Goal: Communication & Community: Answer question/provide support

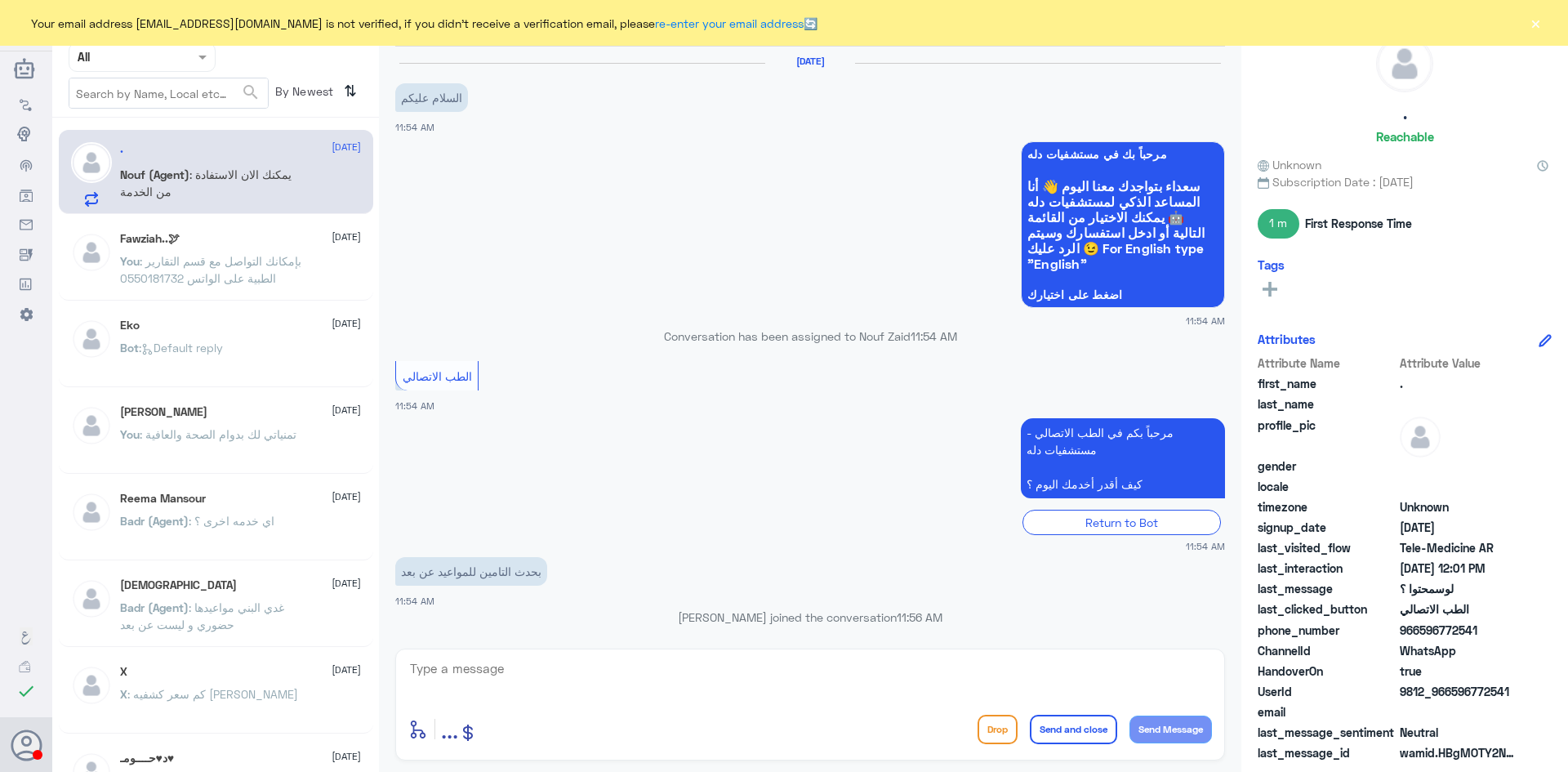
scroll to position [430, 0]
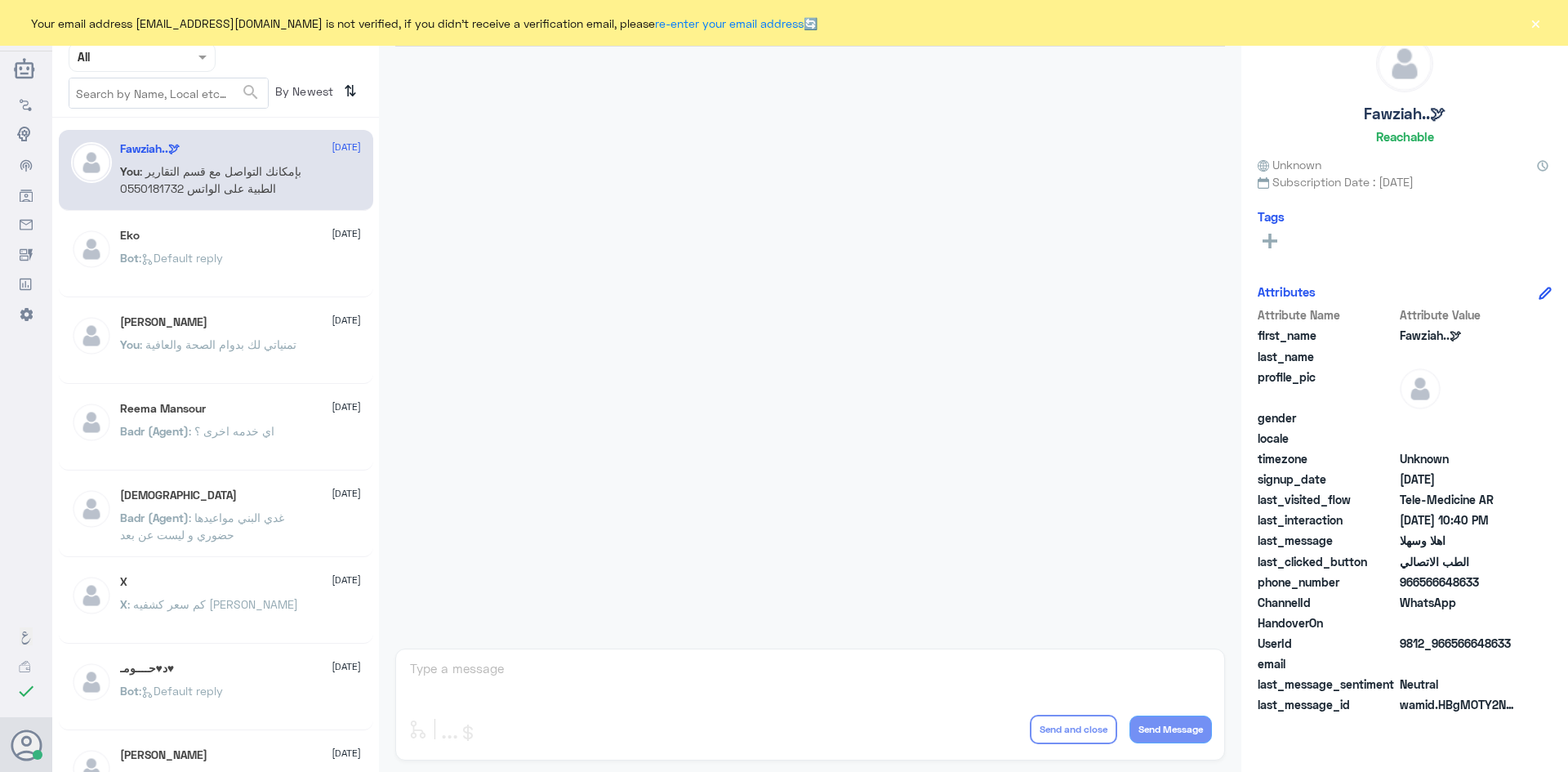
click at [275, 167] on span ": بإمكانك التواصل مع قسم التقارير الطبية على الواتس 0550181732" at bounding box center [210, 180] width 181 height 31
click at [270, 246] on div "Eko 6 August Bot : Default reply" at bounding box center [240, 259] width 241 height 62
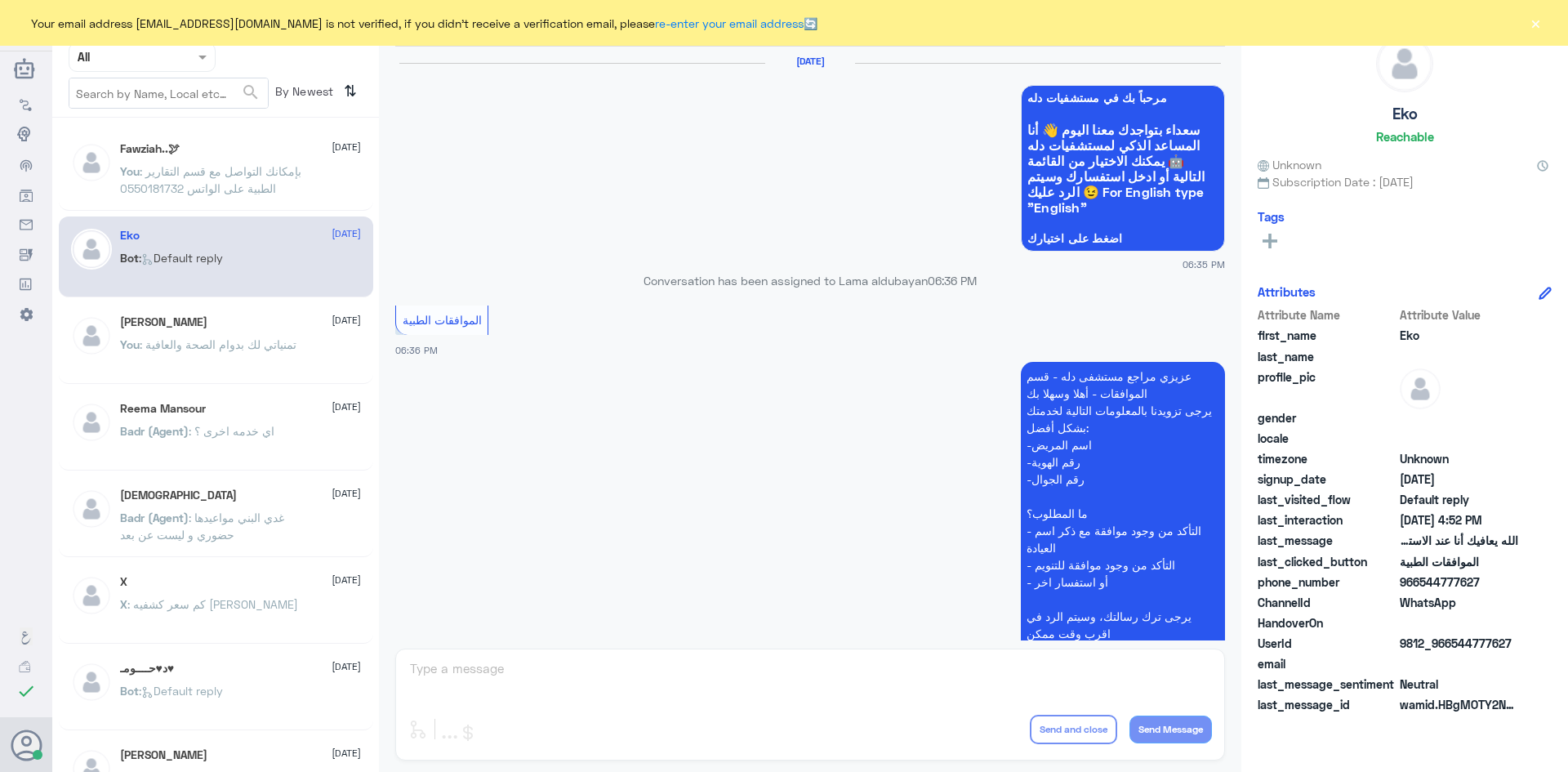
scroll to position [1560, 0]
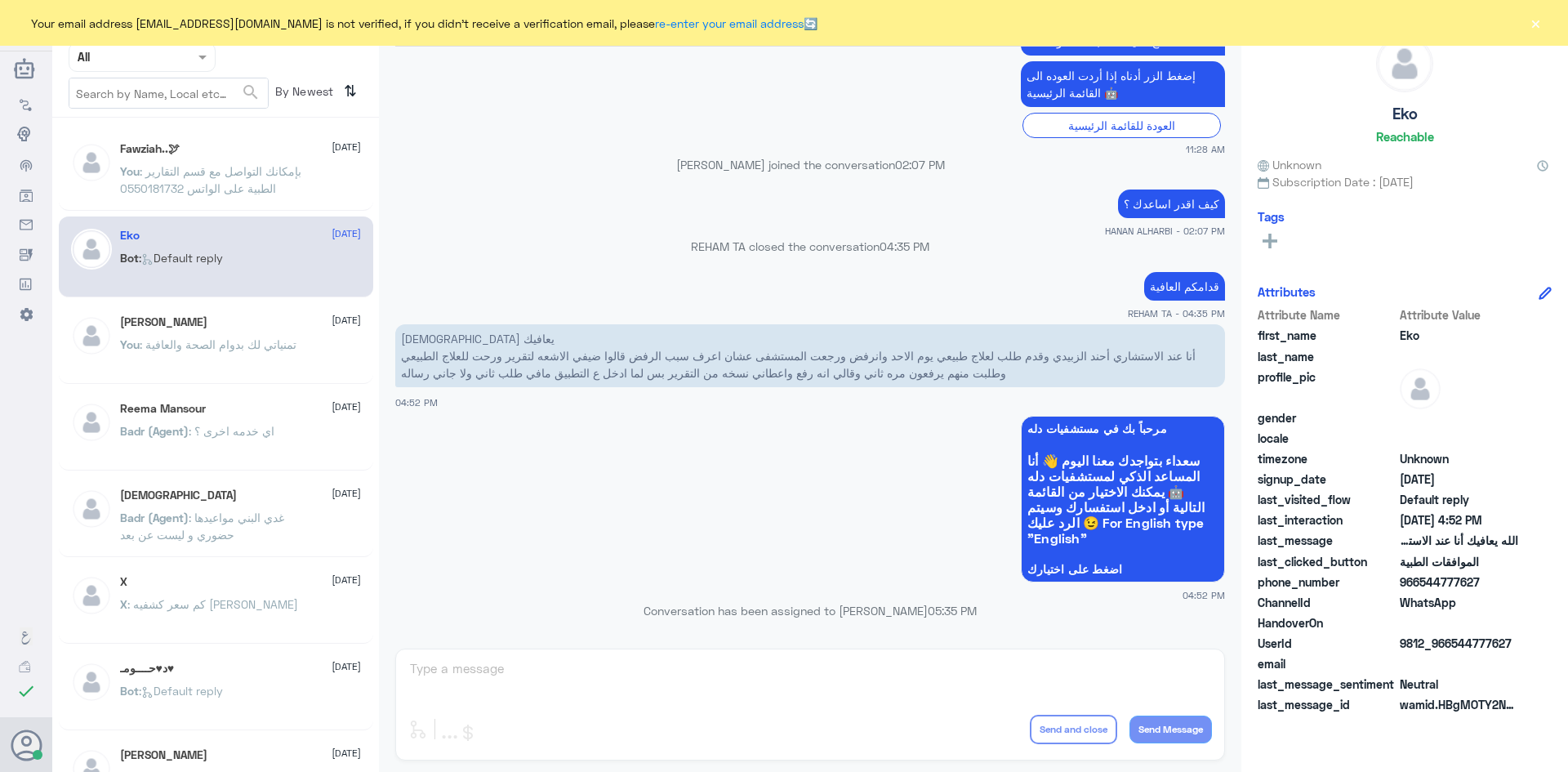
click at [1535, 21] on button "×" at bounding box center [1534, 22] width 16 height 16
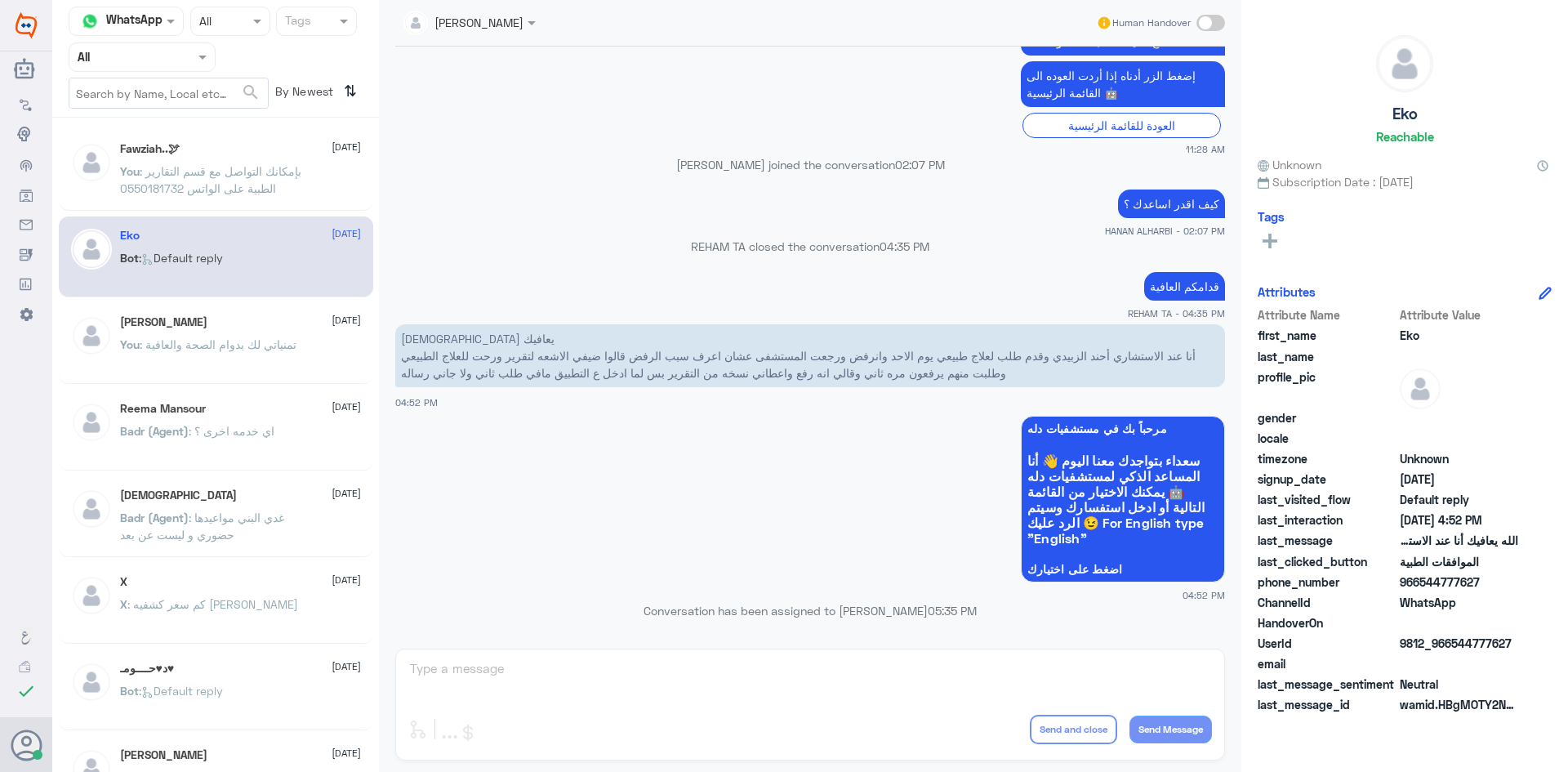
click at [164, 319] on h5 "[PERSON_NAME]" at bounding box center [164, 322] width 88 height 13
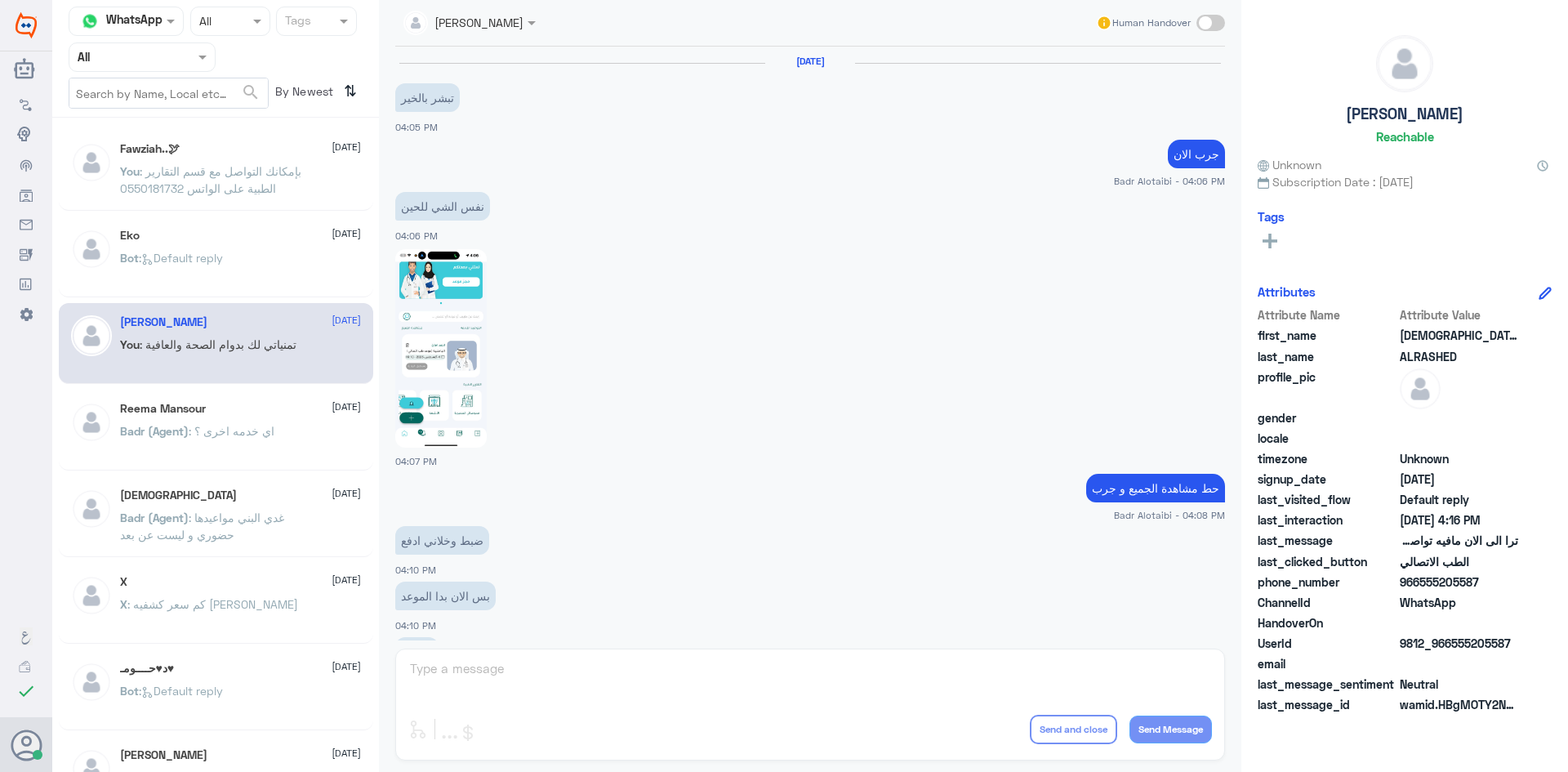
scroll to position [859, 0]
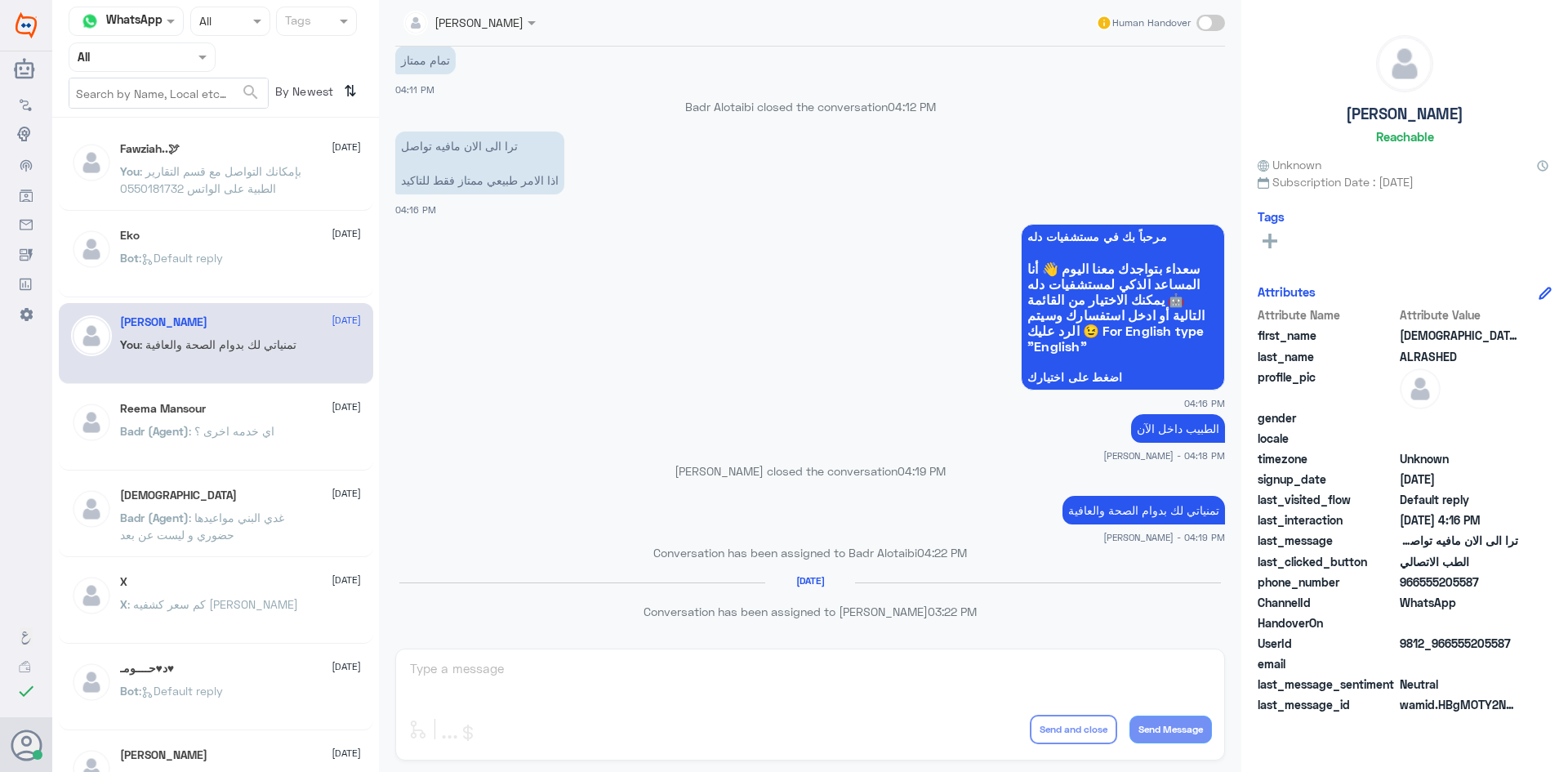
click at [194, 264] on span ": Default reply" at bounding box center [181, 257] width 84 height 13
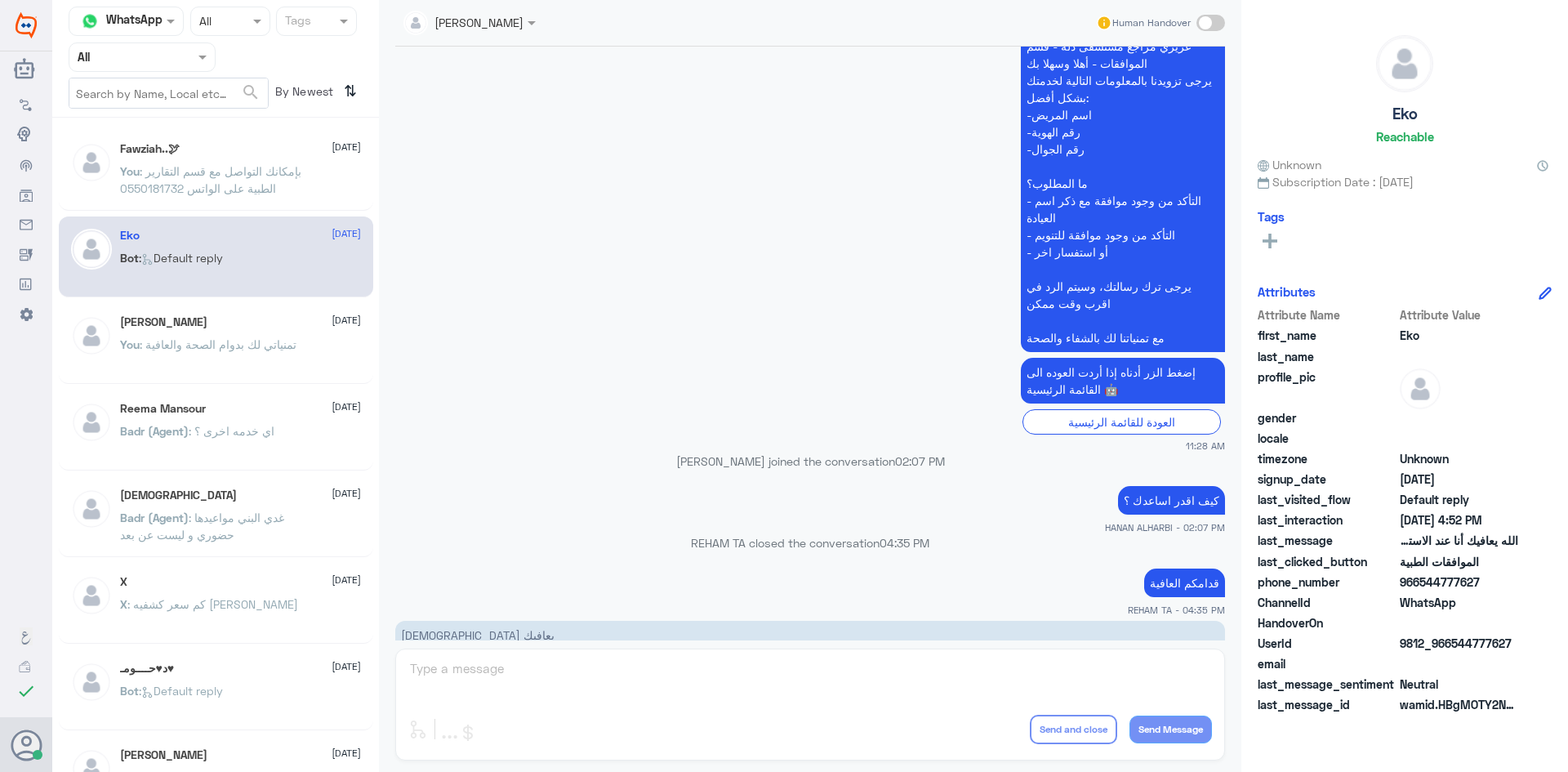
scroll to position [1234, 0]
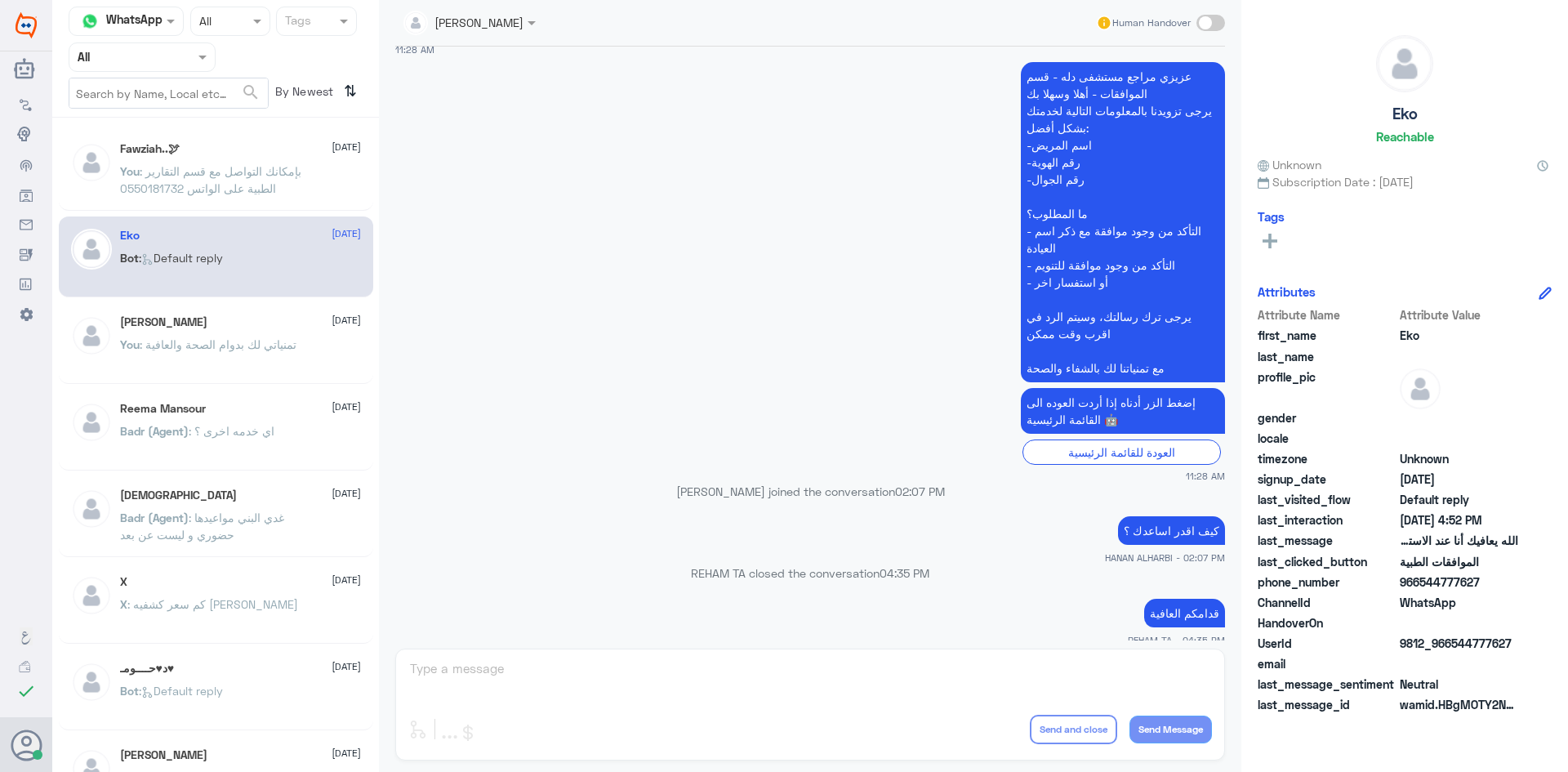
click at [188, 422] on div "[PERSON_NAME] [DATE] Badr (Agent) : اي خدمه اخرى ؟" at bounding box center [240, 432] width 241 height 62
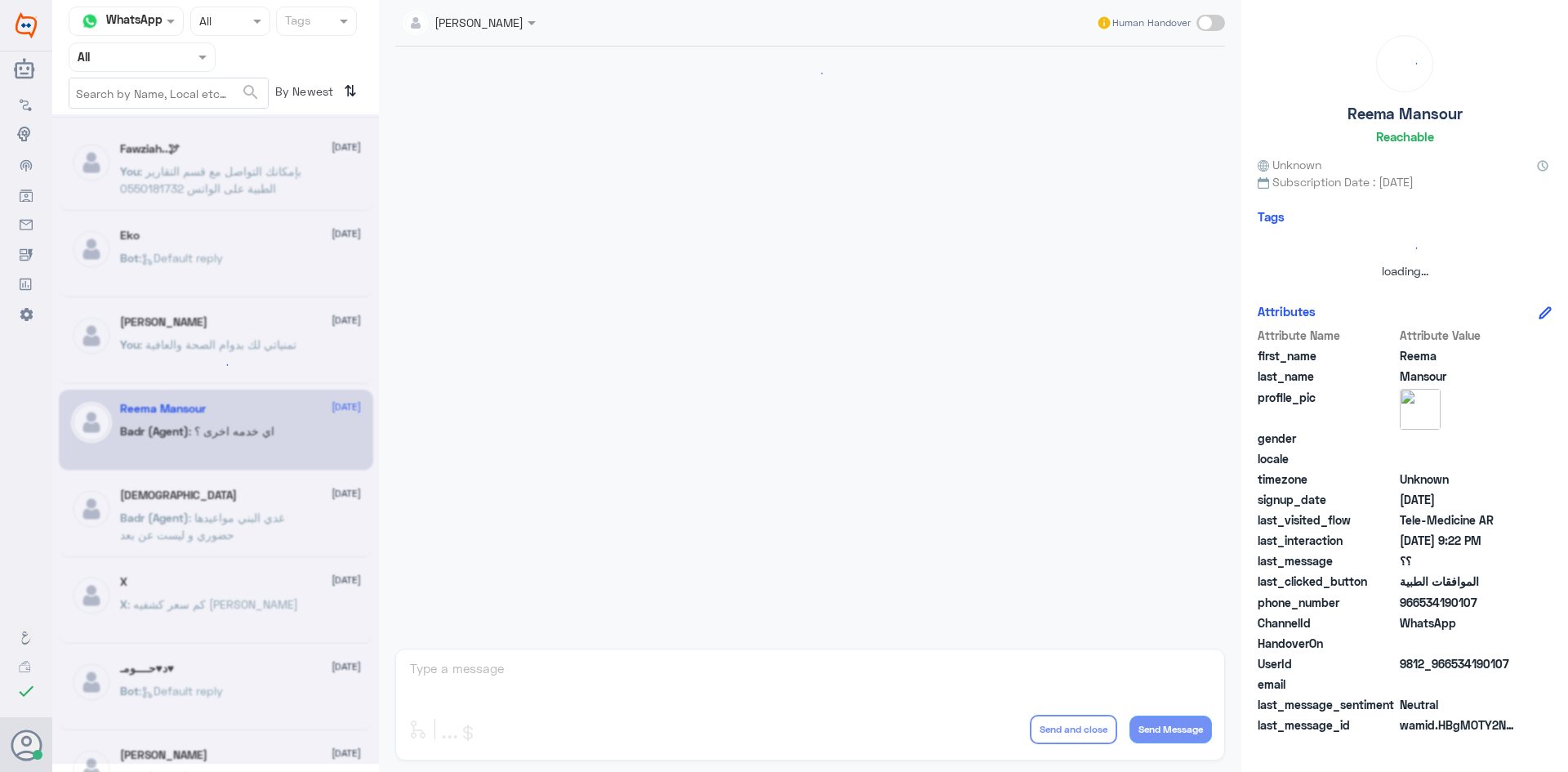
scroll to position [654, 0]
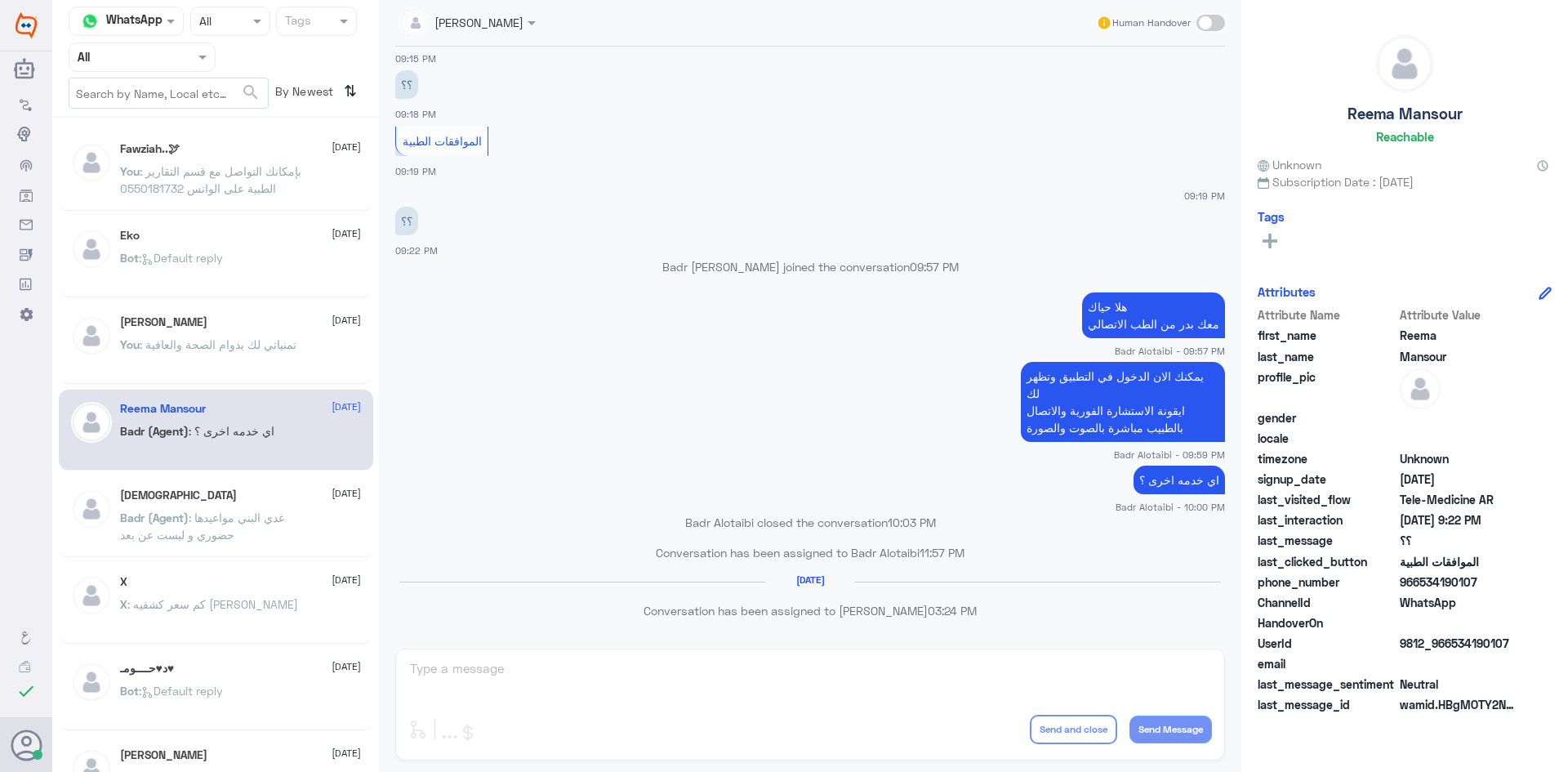
click at [271, 363] on p "You : تمنياتي لك بدوام الصحة والعافية" at bounding box center [207, 356] width 176 height 40
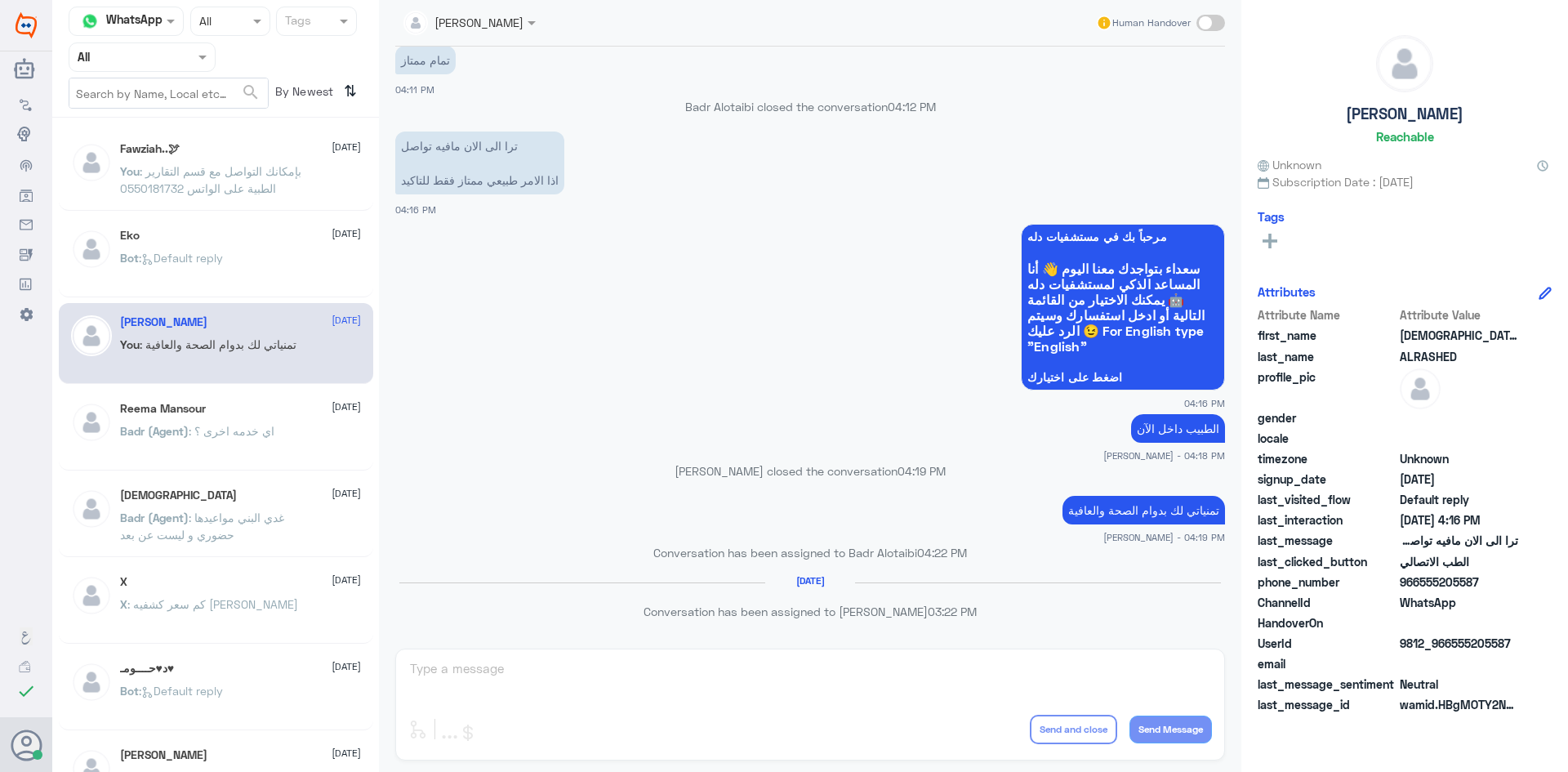
click at [296, 165] on span ": بإمكانك التواصل مع قسم التقارير الطبية على الواتس 0550181732" at bounding box center [210, 180] width 181 height 31
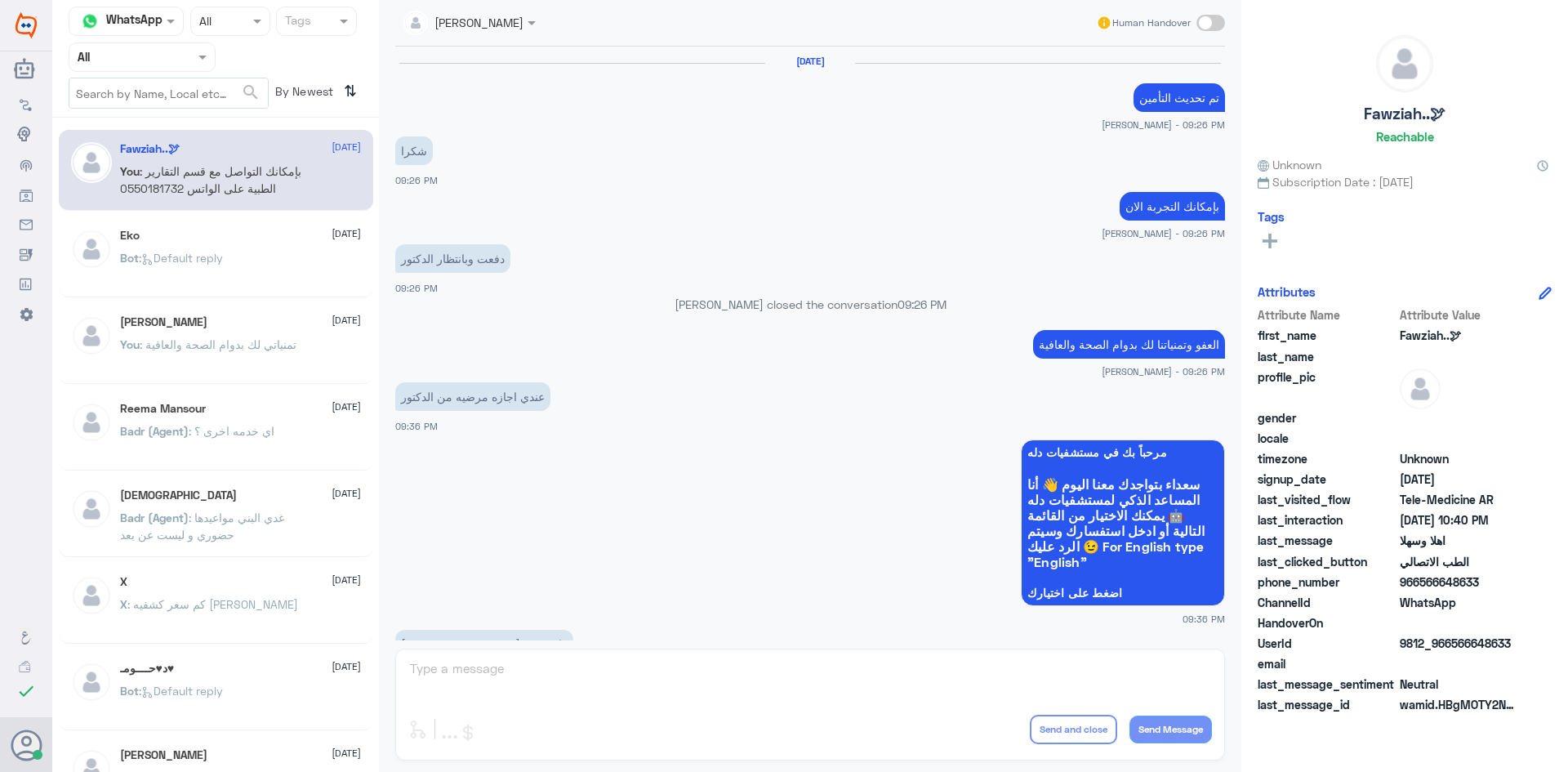
scroll to position [814, 0]
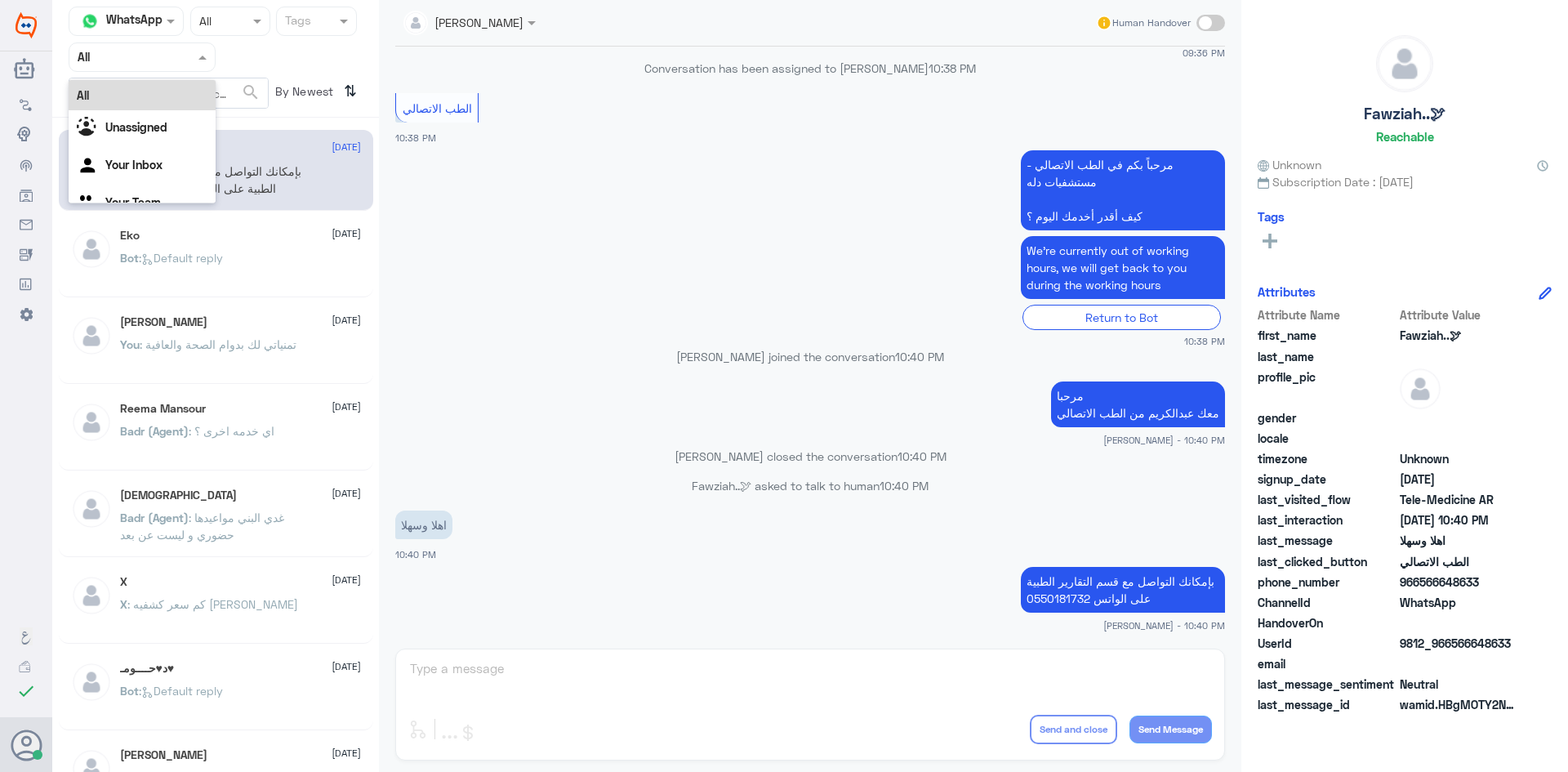
click at [191, 52] on div at bounding box center [142, 57] width 145 height 19
click at [169, 155] on div "Your Inbox" at bounding box center [142, 166] width 147 height 38
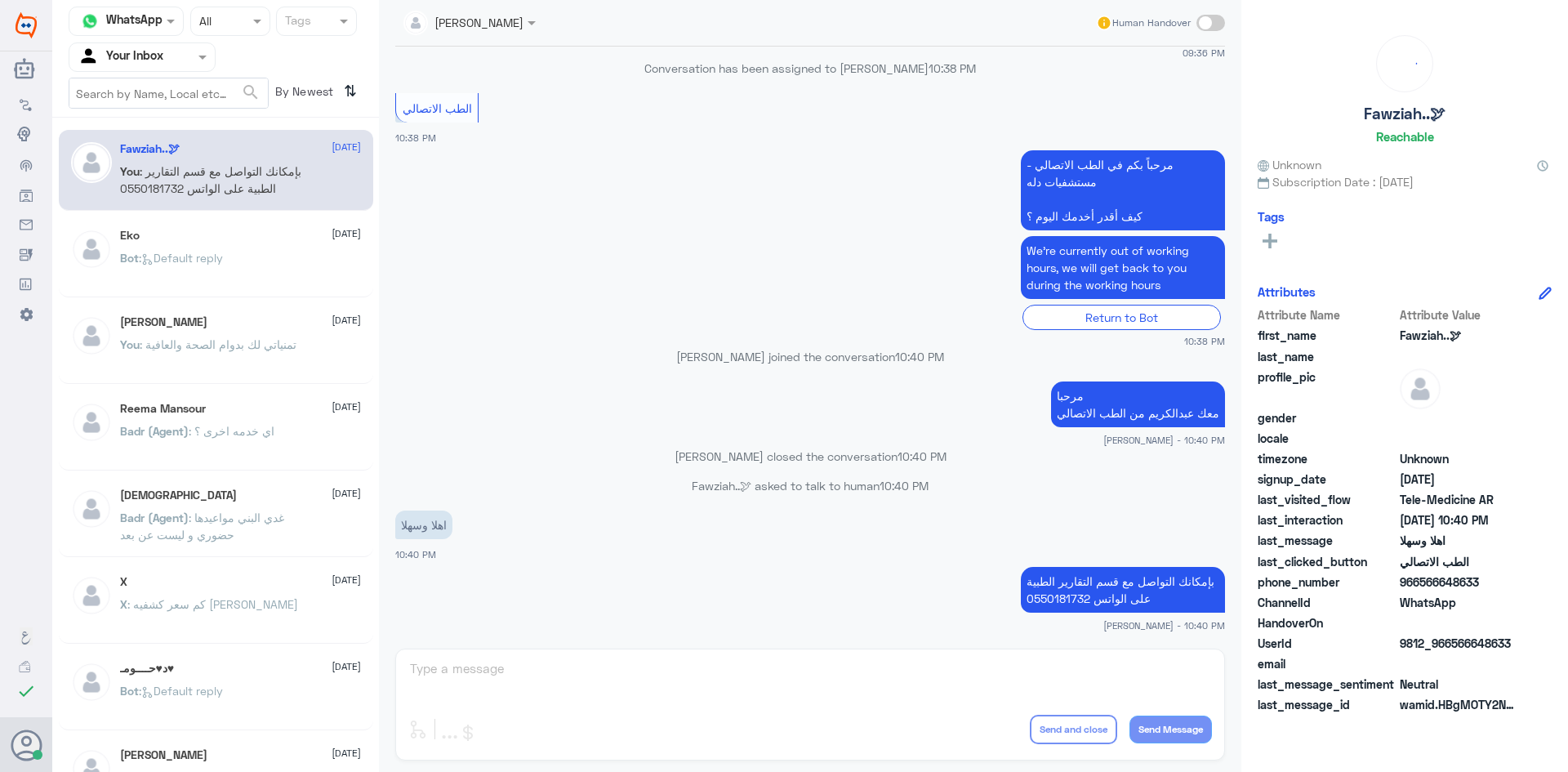
click at [227, 238] on div "Eko 6 August" at bounding box center [240, 235] width 241 height 13
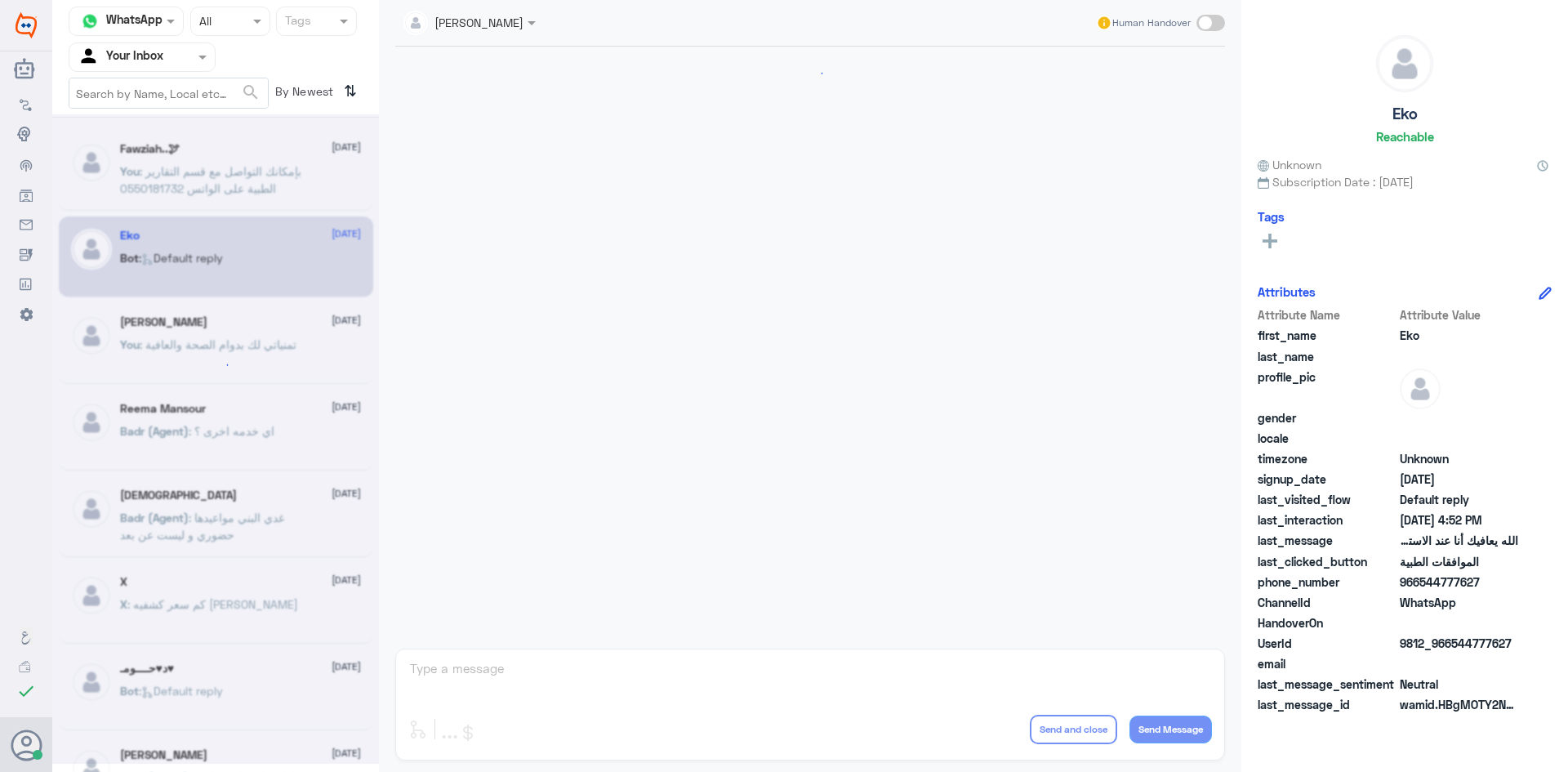
scroll to position [1560, 0]
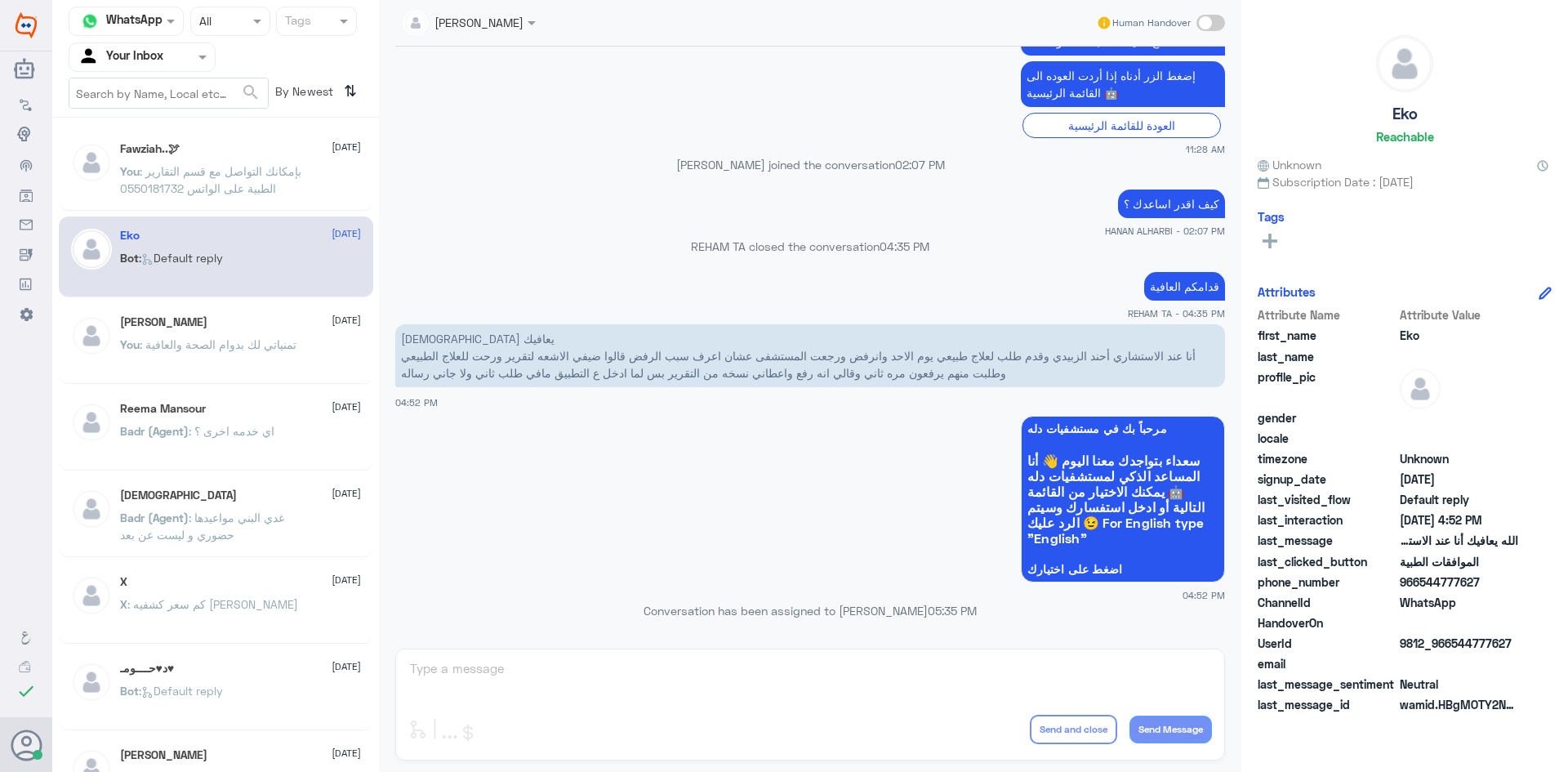
click at [277, 348] on span ": تمنياتي لك بدوام الصحة والعافية" at bounding box center [218, 344] width 157 height 13
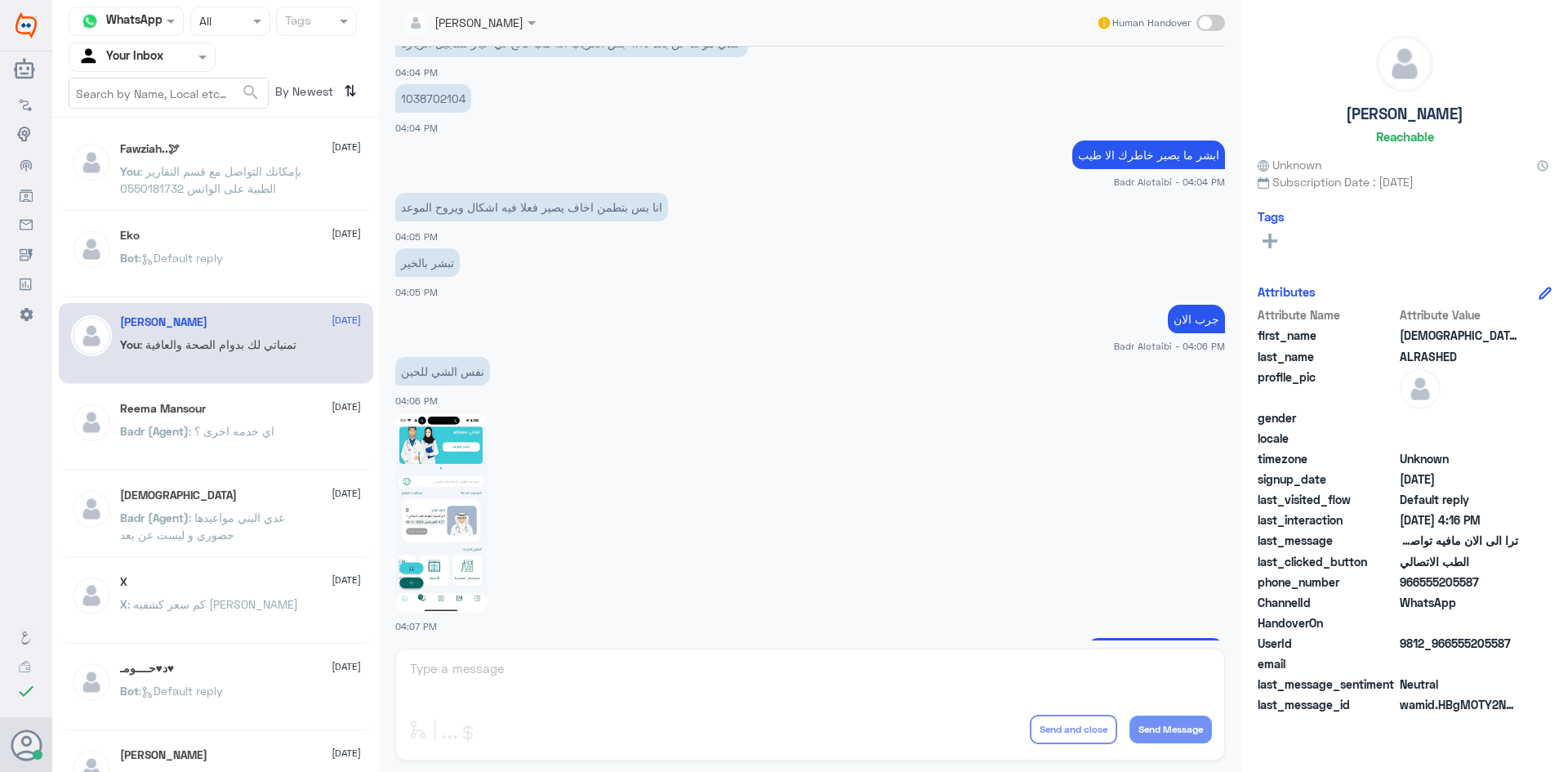
scroll to position [1514, 0]
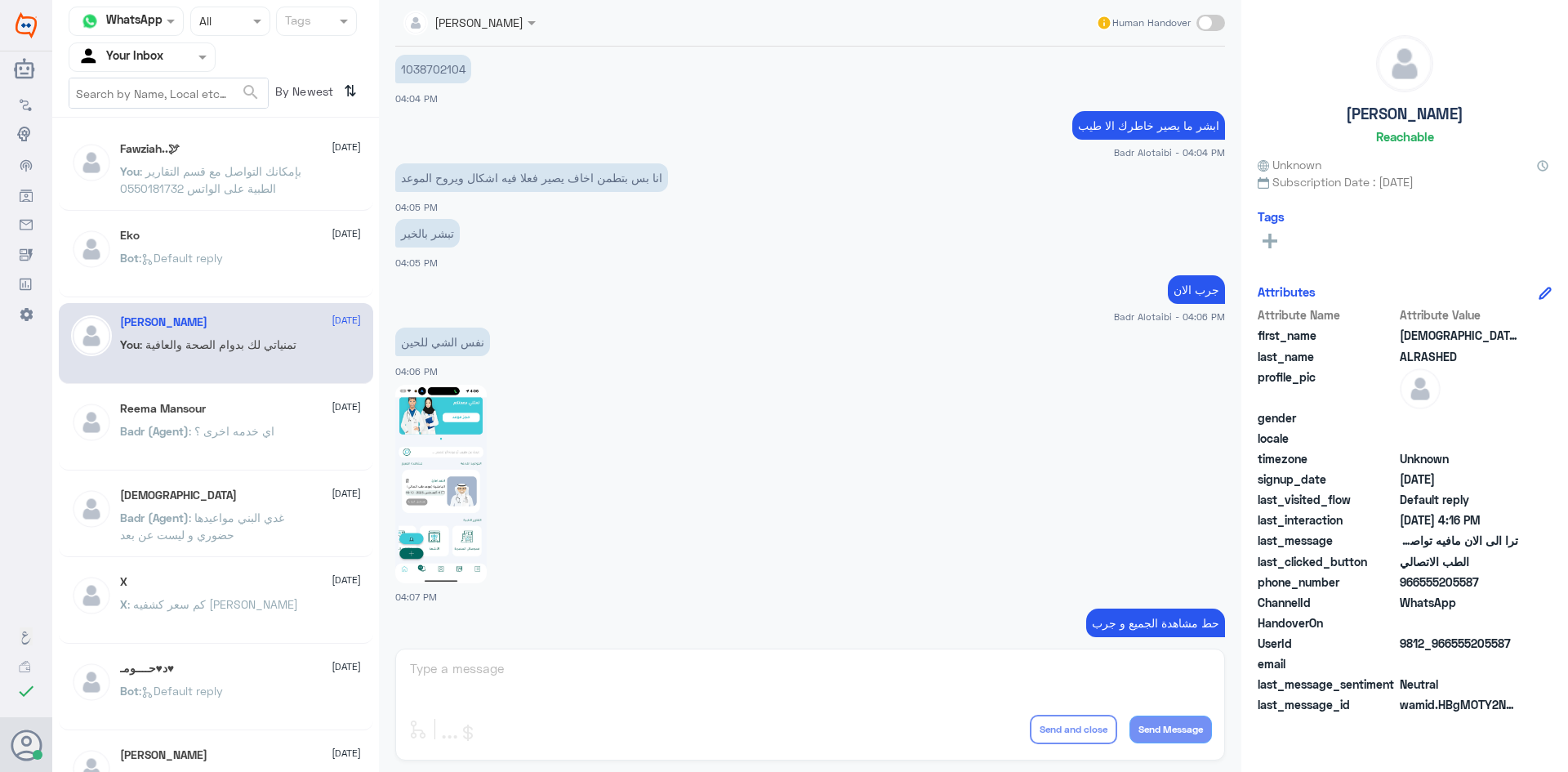
click at [449, 467] on img at bounding box center [441, 483] width 91 height 198
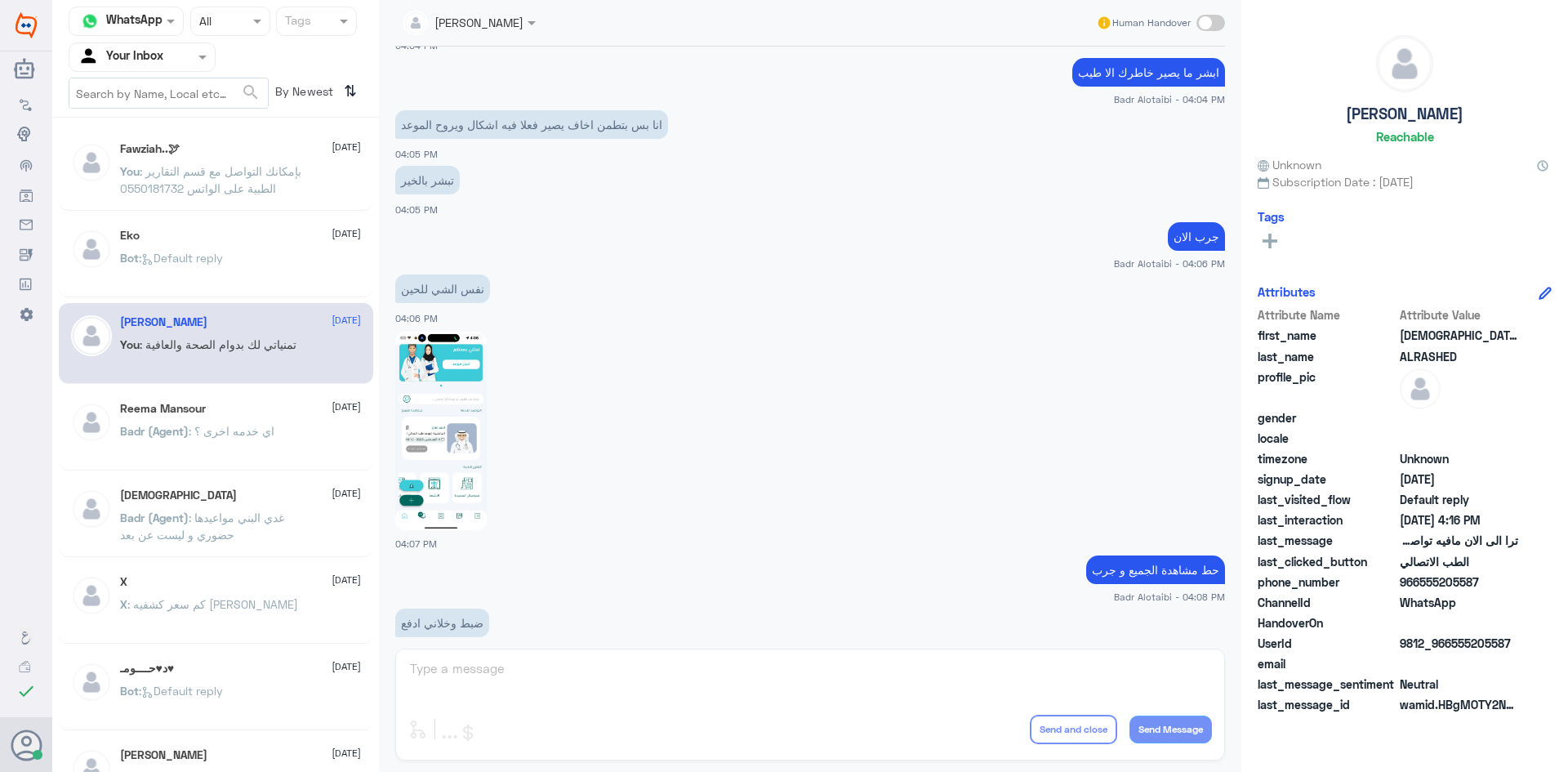
scroll to position [1596, 0]
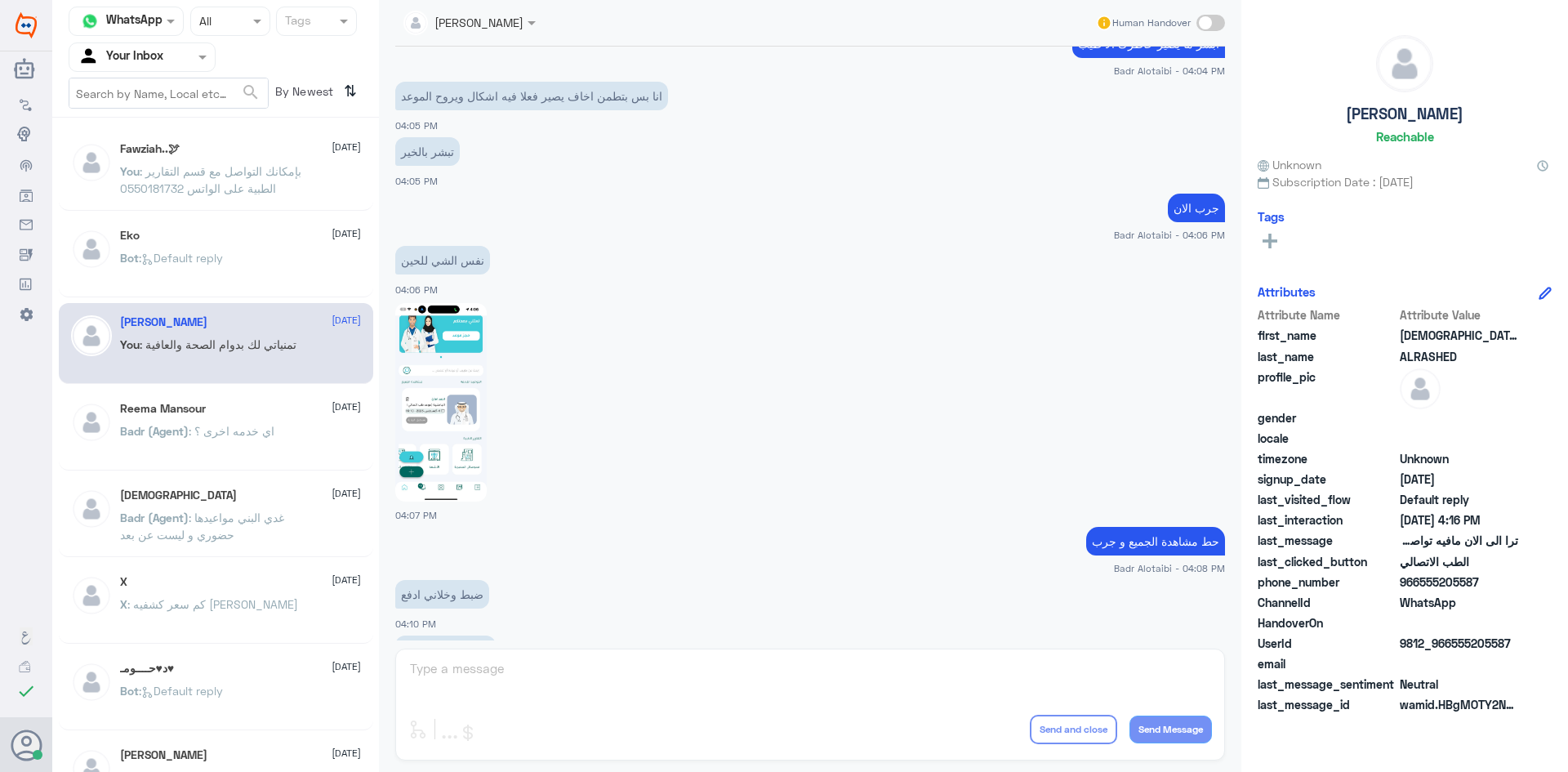
click at [424, 378] on img at bounding box center [441, 402] width 91 height 198
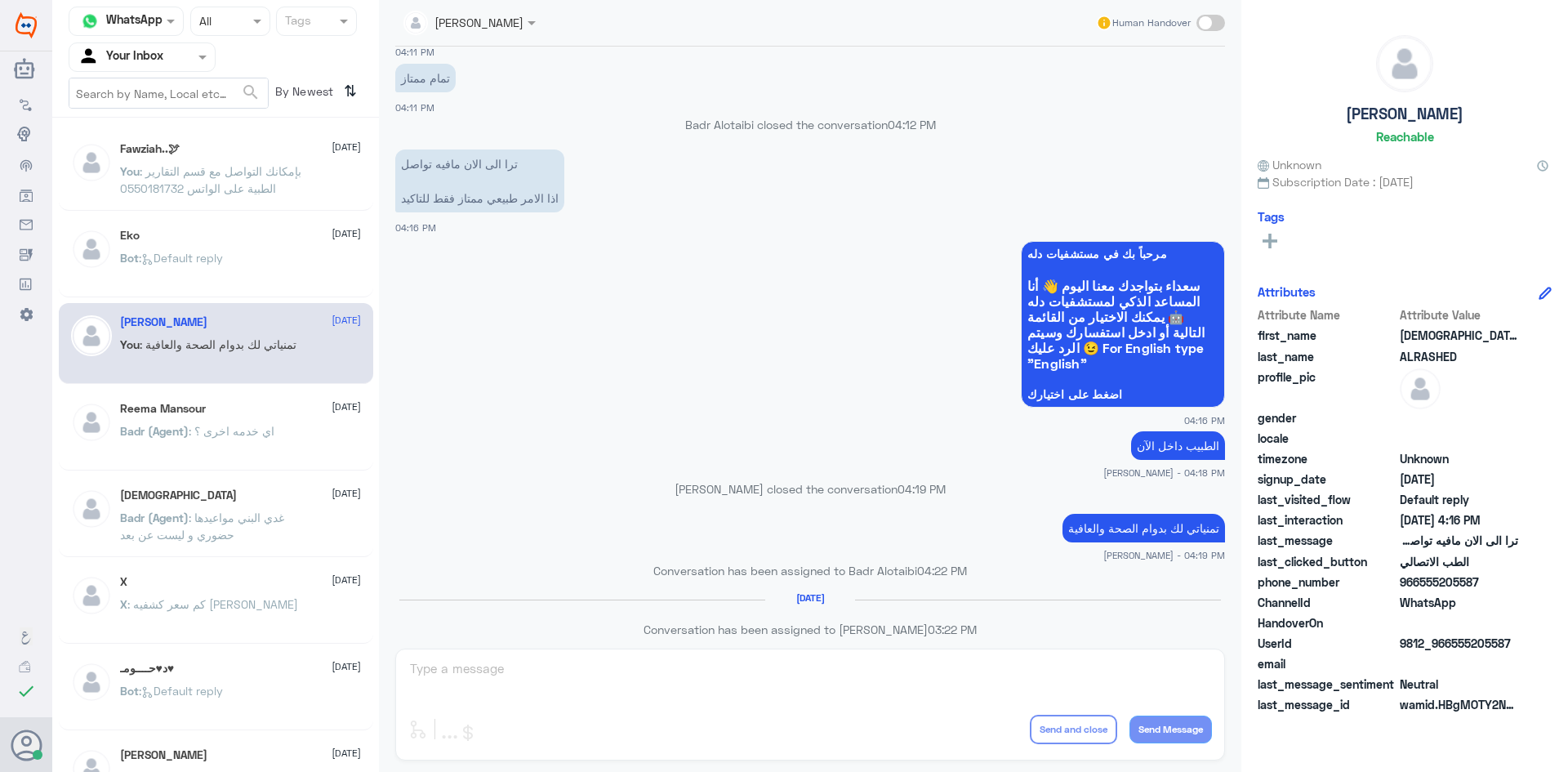
scroll to position [2492, 0]
click at [285, 424] on div "Reema Mansour 2 August Badr (Agent) : اي خدمه اخرى ؟" at bounding box center [240, 432] width 241 height 62
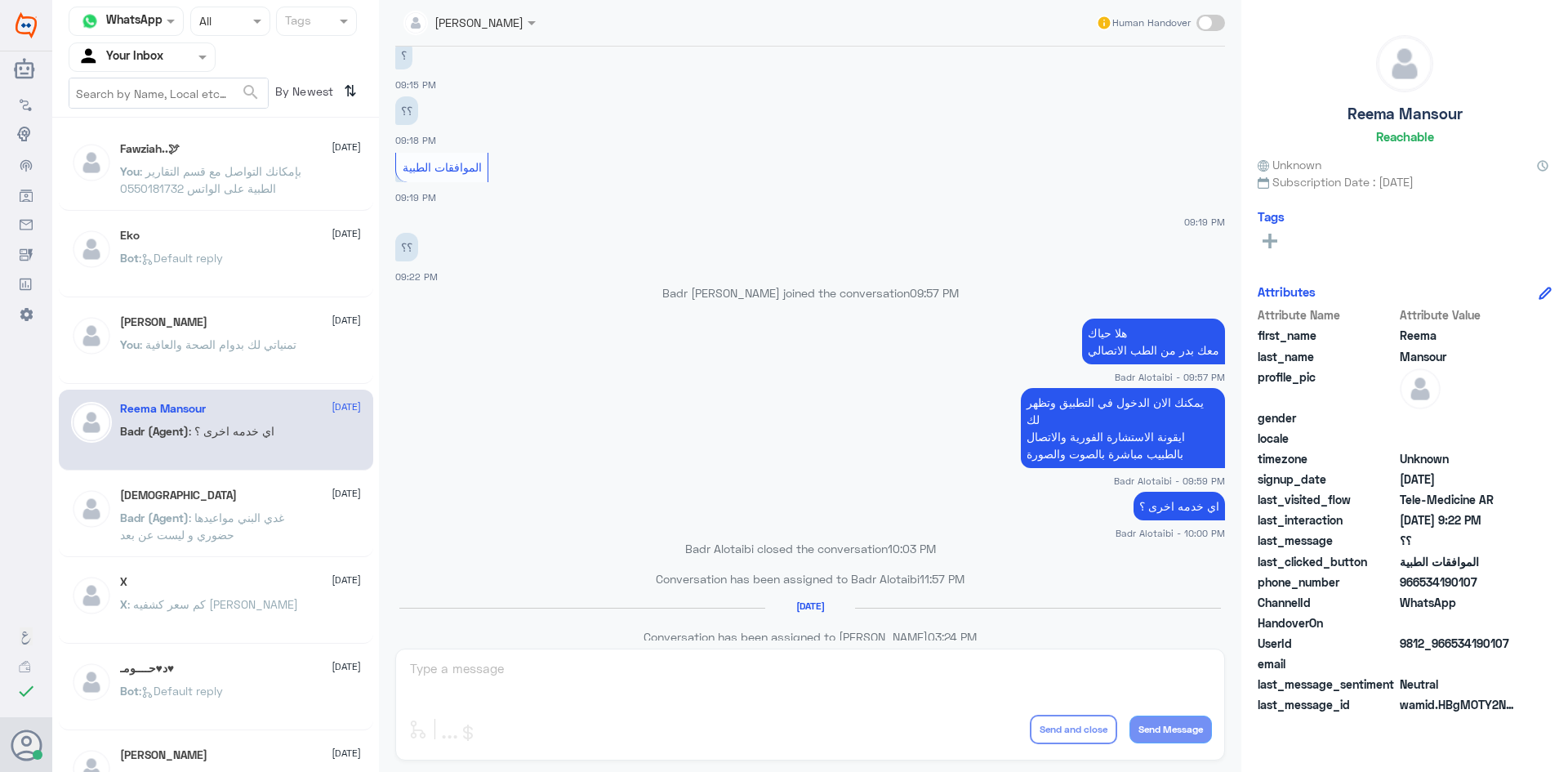
scroll to position [654, 0]
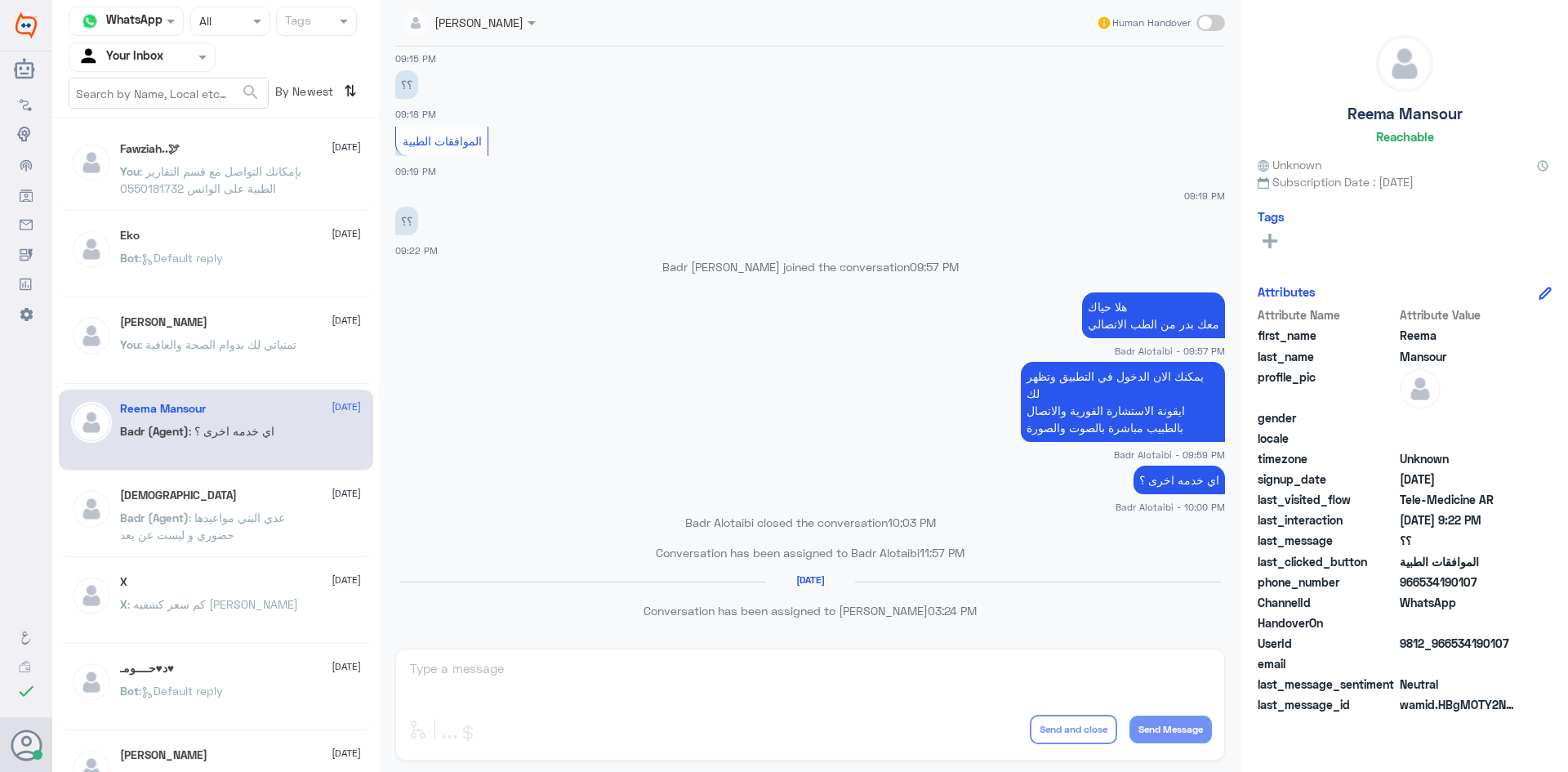
click at [176, 501] on div "سبحان الله 31 July" at bounding box center [240, 495] width 241 height 13
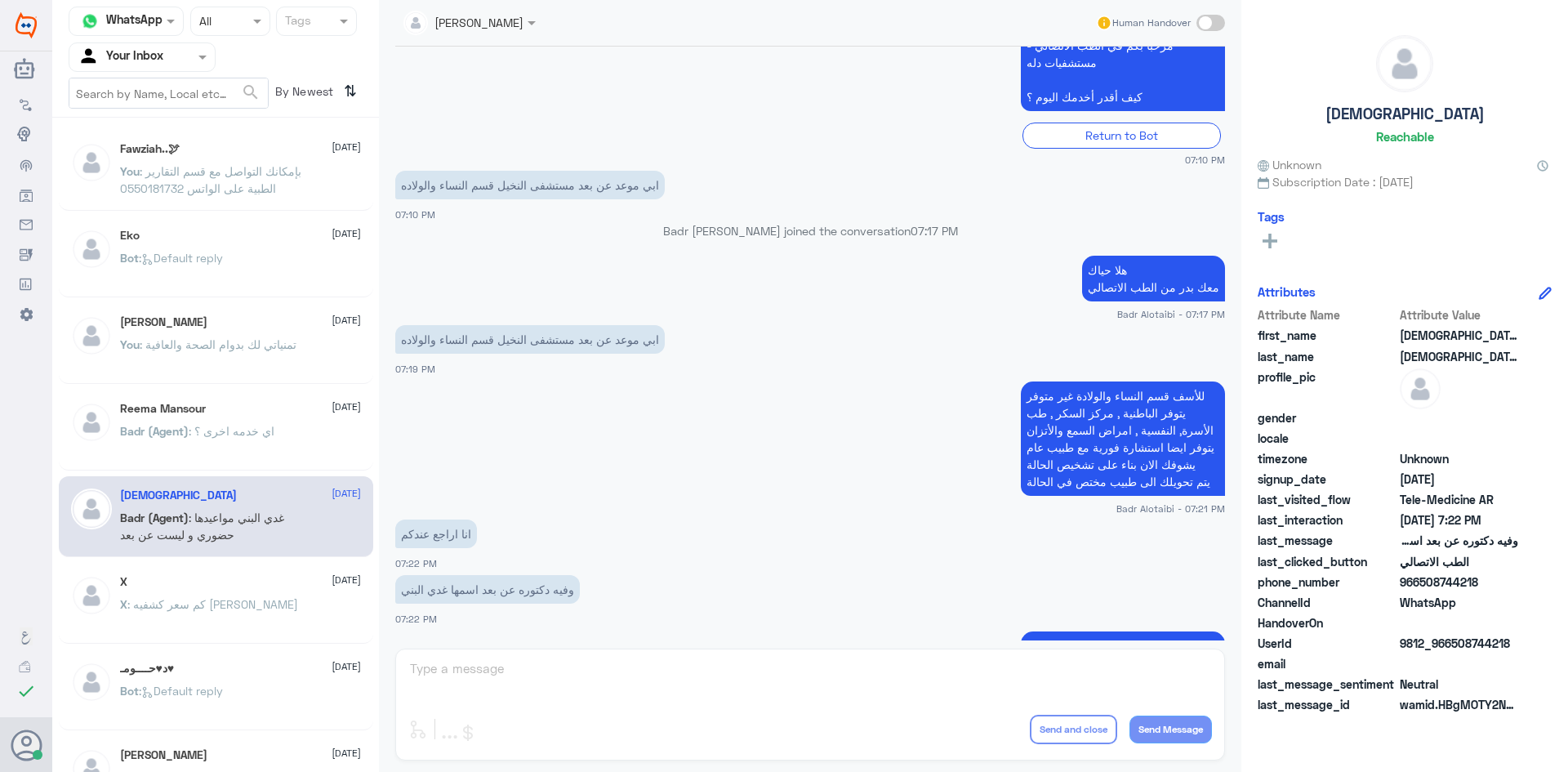
scroll to position [80, 0]
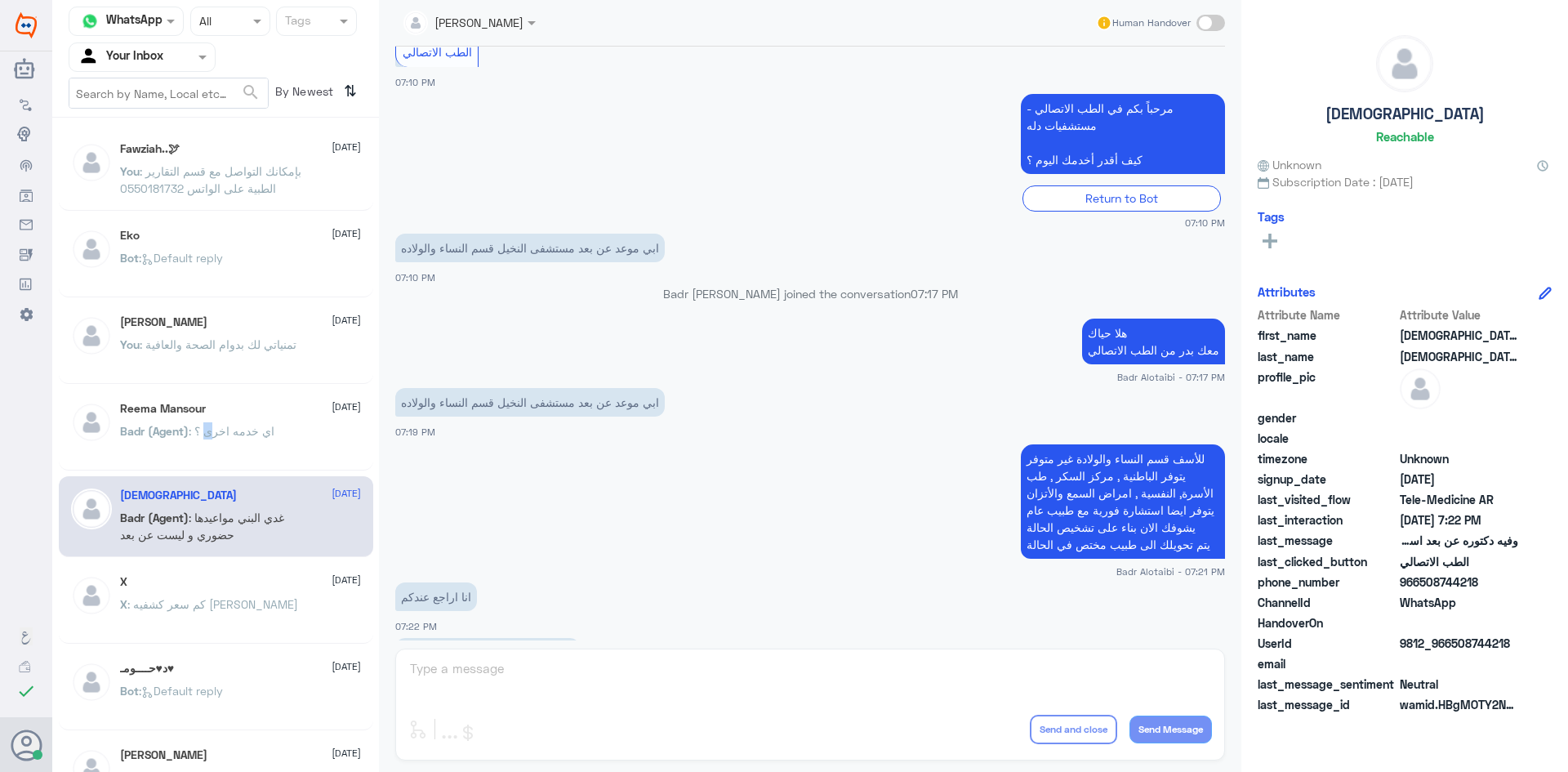
click at [205, 430] on span ": اي خدمه اخرى ؟" at bounding box center [232, 430] width 86 height 13
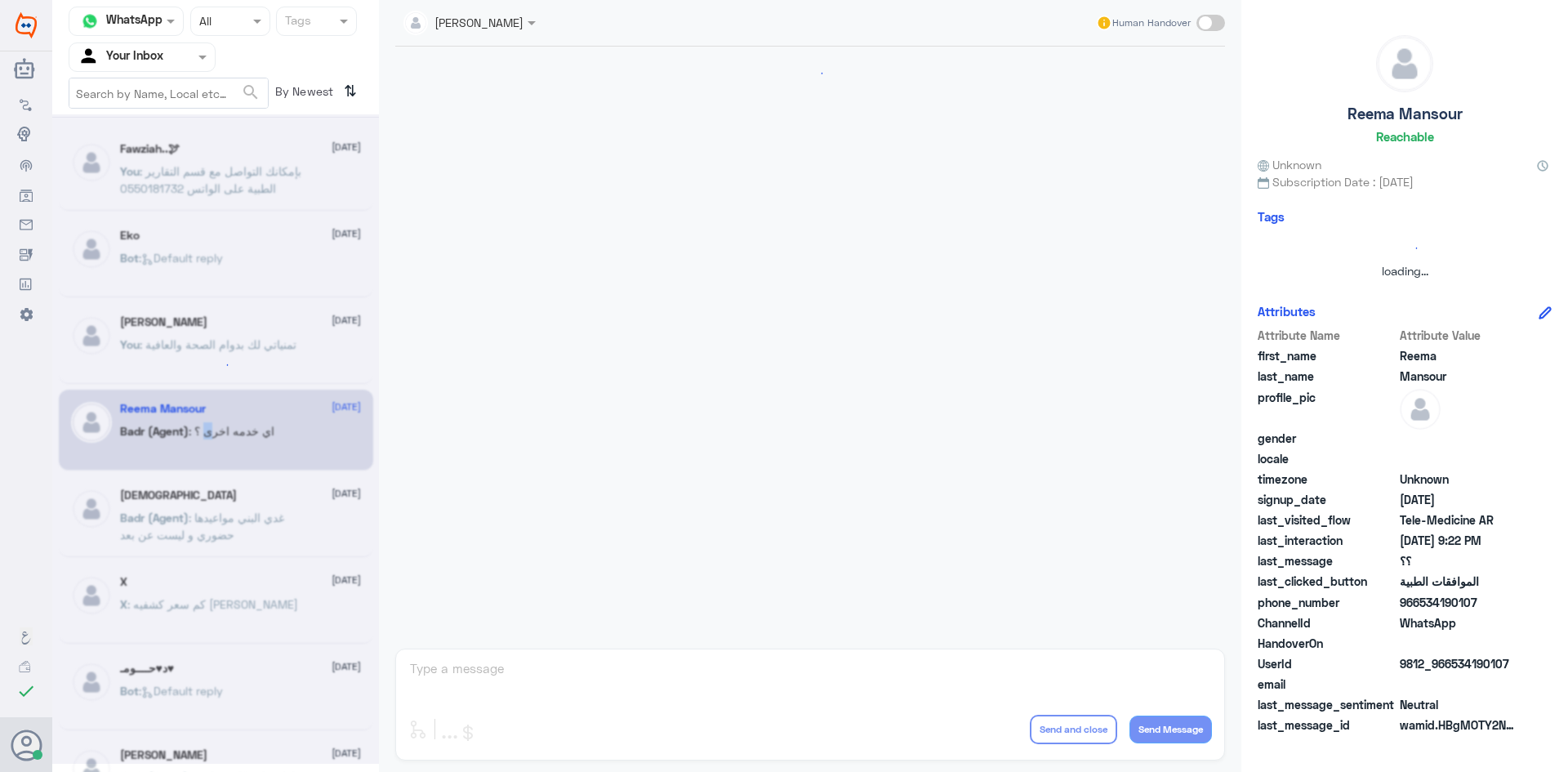
scroll to position [654, 0]
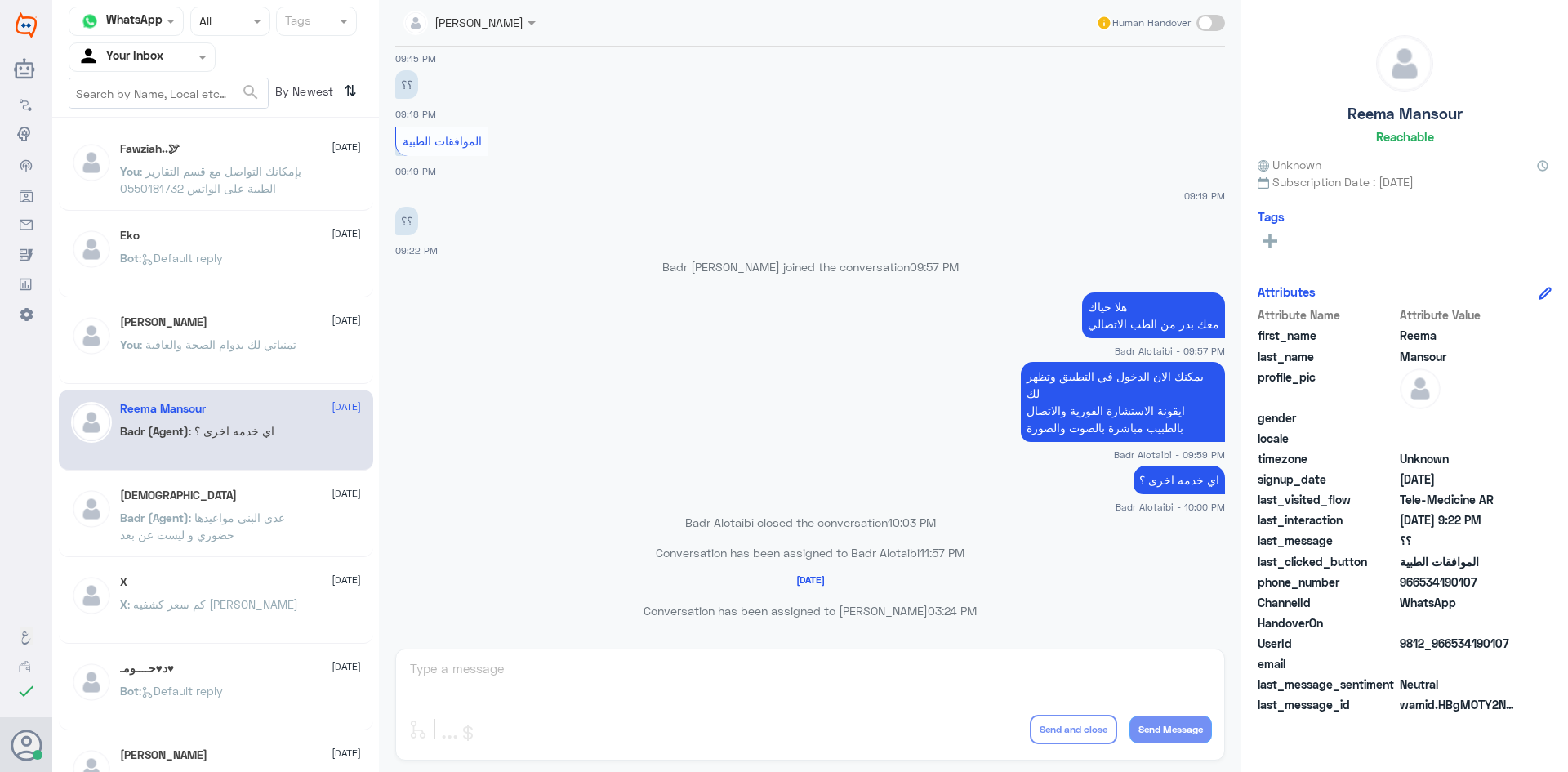
click at [269, 511] on span ": غدي البني مواعيدها حضوري و ليست عن بعد" at bounding box center [202, 526] width 164 height 31
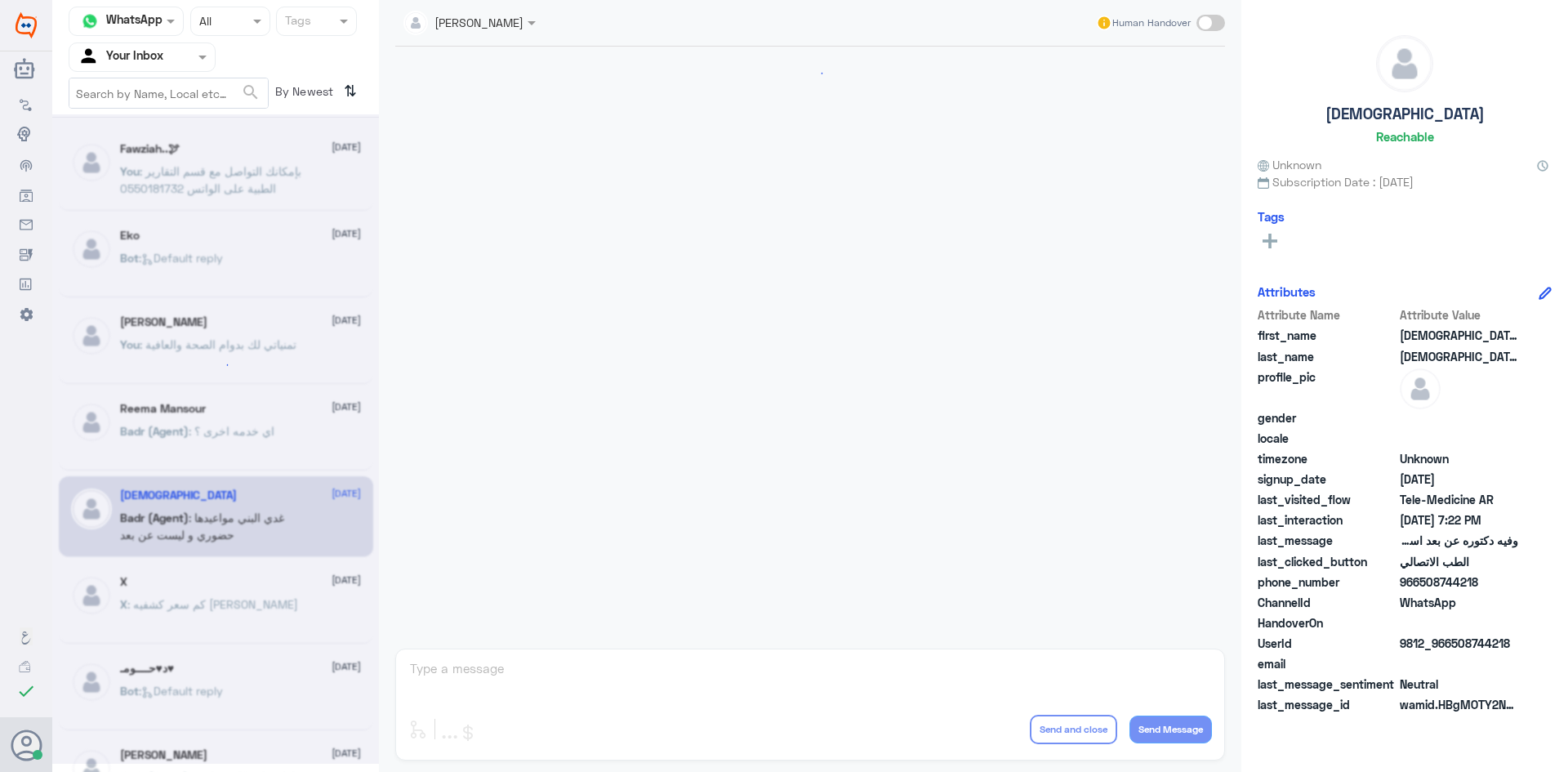
scroll to position [325, 0]
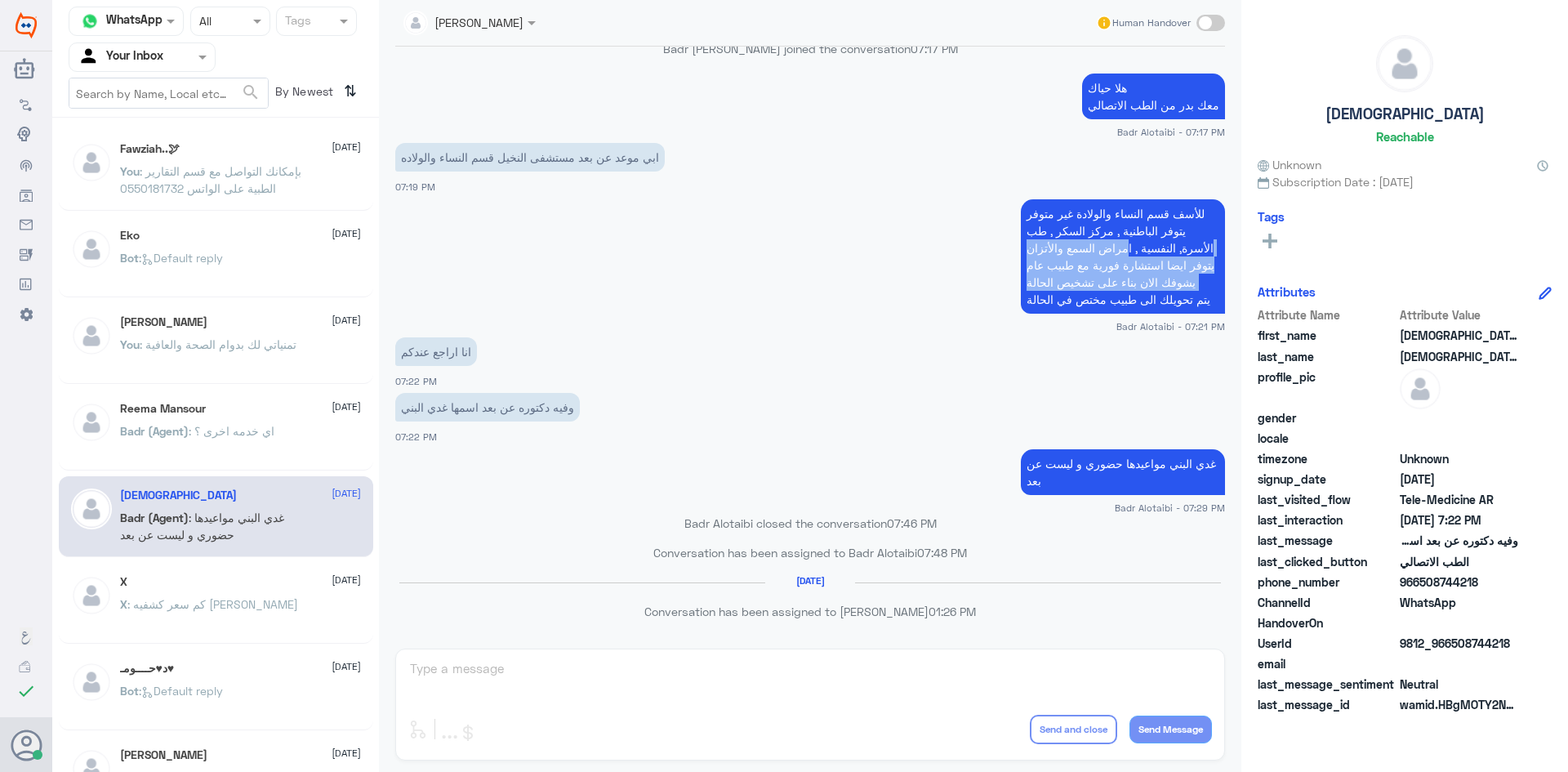
drag, startPoint x: 1017, startPoint y: 300, endPoint x: 1118, endPoint y: 240, distance: 117.5
click at [1118, 240] on p "للأسف قسم النساء والولادة غير متوفر يتوفر الباطنية , مركز السكر , طب الأسرة, ال…" at bounding box center [1123, 256] width 204 height 115
click at [1154, 238] on p "للأسف قسم النساء والولادة غير متوفر يتوفر الباطنية , مركز السكر , طب الأسرة, ال…" at bounding box center [1123, 256] width 204 height 115
click at [1204, 213] on p "للأسف قسم النساء والولادة غير متوفر يتوفر الباطنية , مركز السكر , طب الأسرة, ال…" at bounding box center [1123, 256] width 204 height 115
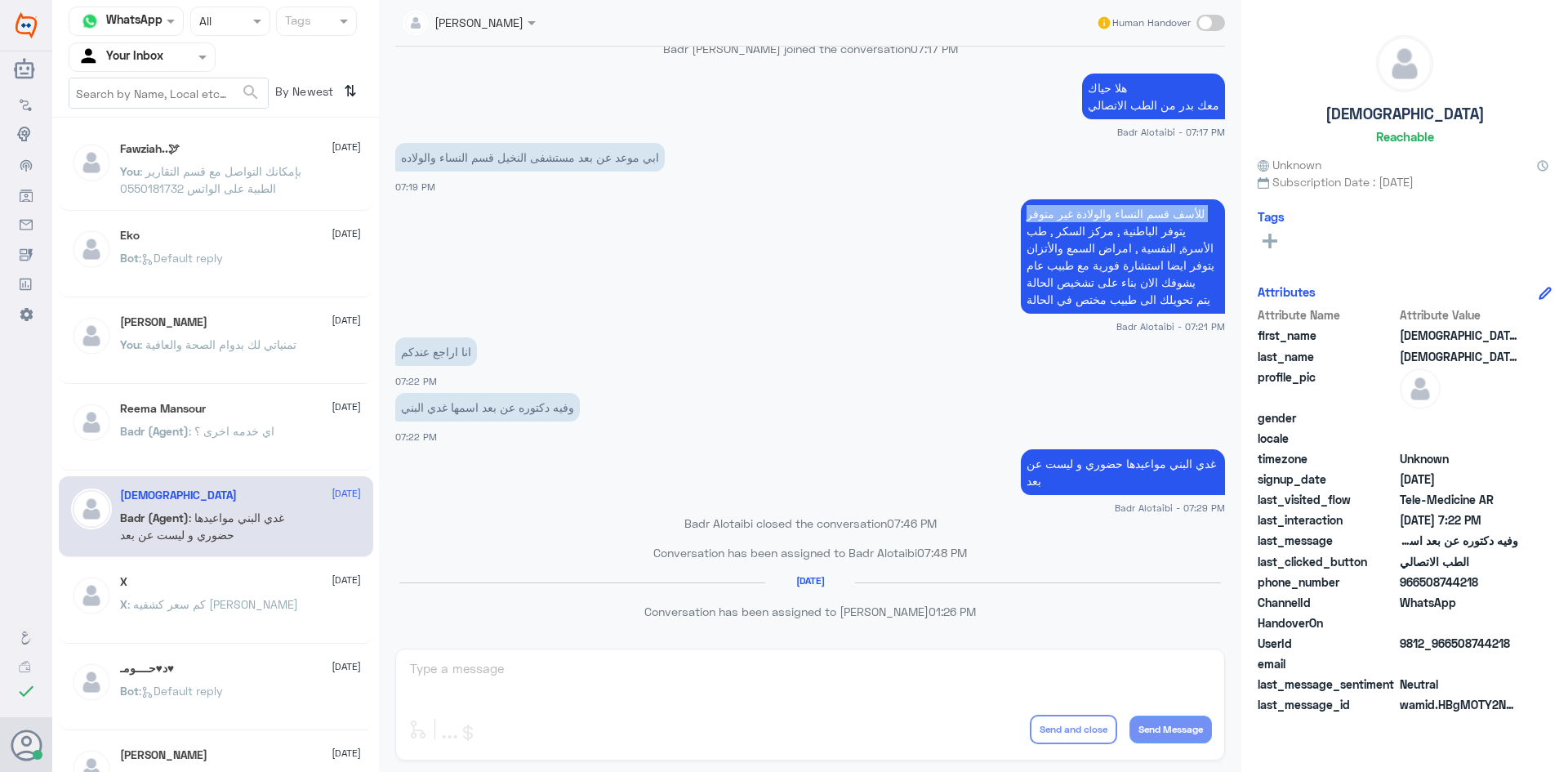
click at [1204, 213] on p "للأسف قسم النساء والولادة غير متوفر يتوفر الباطنية , مركز السكر , طب الأسرة, ال…" at bounding box center [1123, 256] width 204 height 115
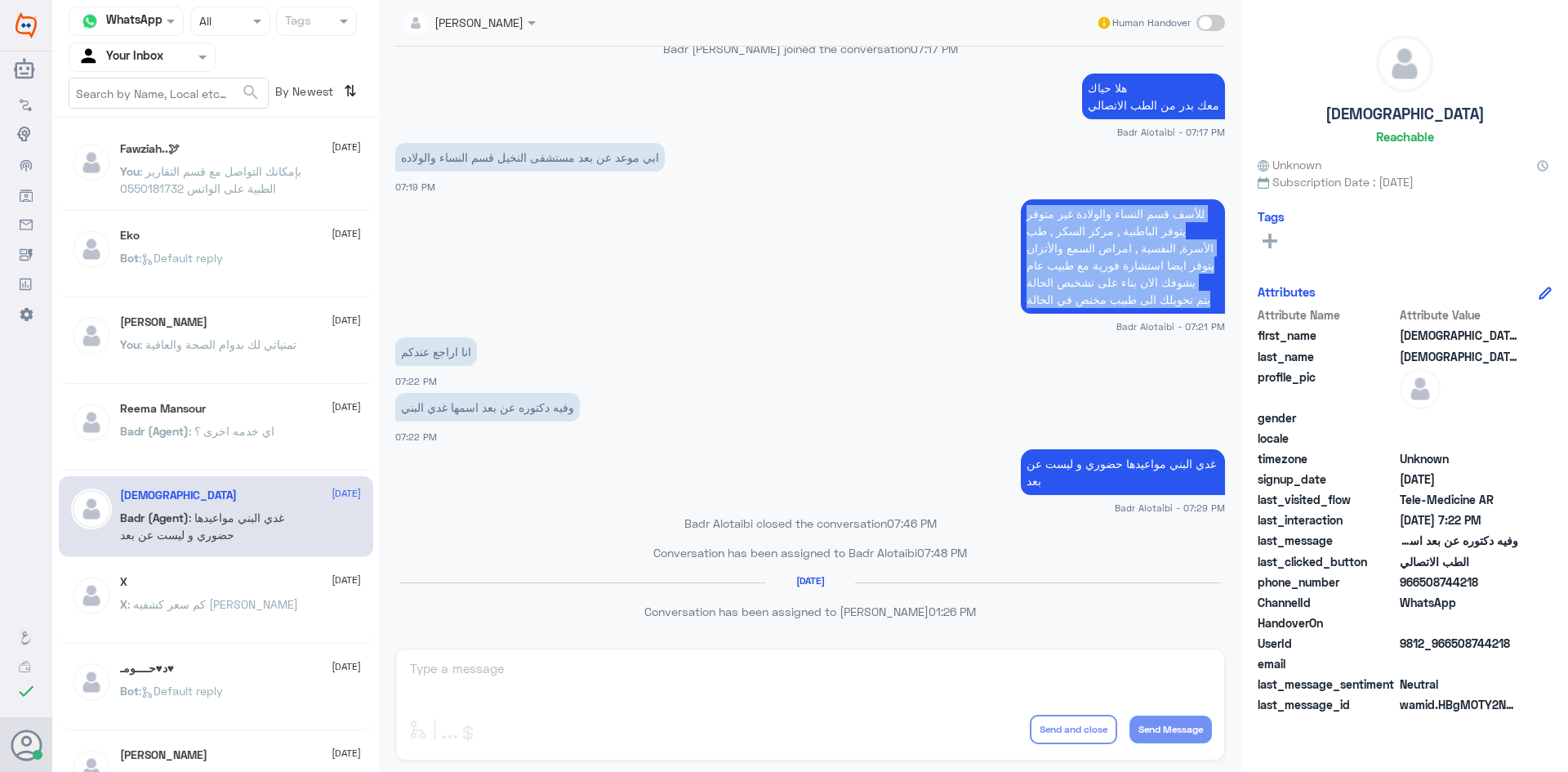
drag, startPoint x: 1204, startPoint y: 213, endPoint x: 1196, endPoint y: 315, distance: 102.3
click at [1196, 315] on app-msgs-text "للأسف قسم النساء والولادة غير متوفر يتوفر الباطنية , مركز السكر , طب الأسرة, ال…" at bounding box center [811, 256] width 830 height 116
copy div "للأسف قسم النساء والولادة غير متوفر يتوفر الباطنية , مركز السكر , طب الأسرة, ال…"
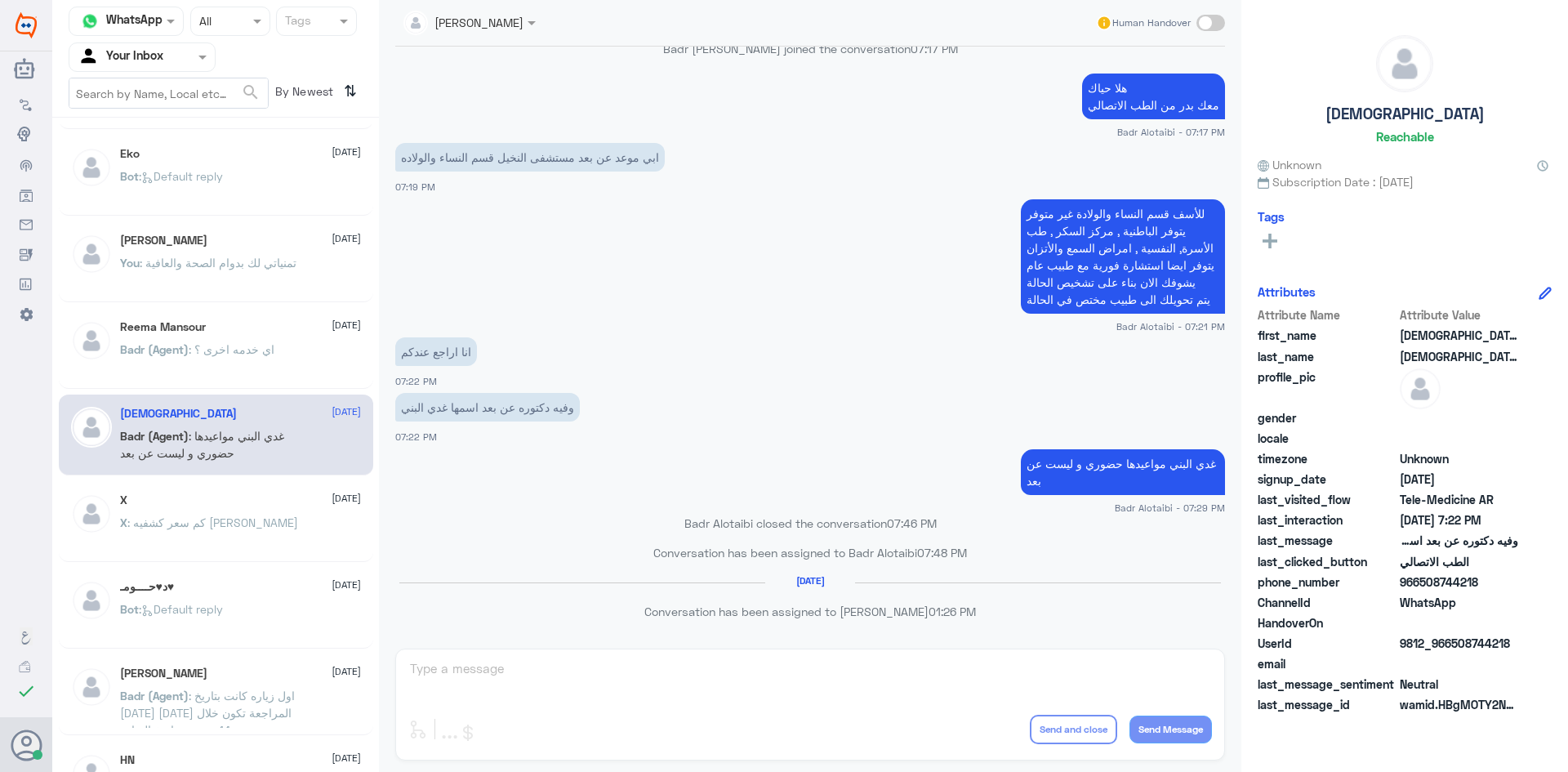
click at [284, 524] on p "X : كم سعر كشفيه الدكتور هشام كامل" at bounding box center [208, 534] width 178 height 40
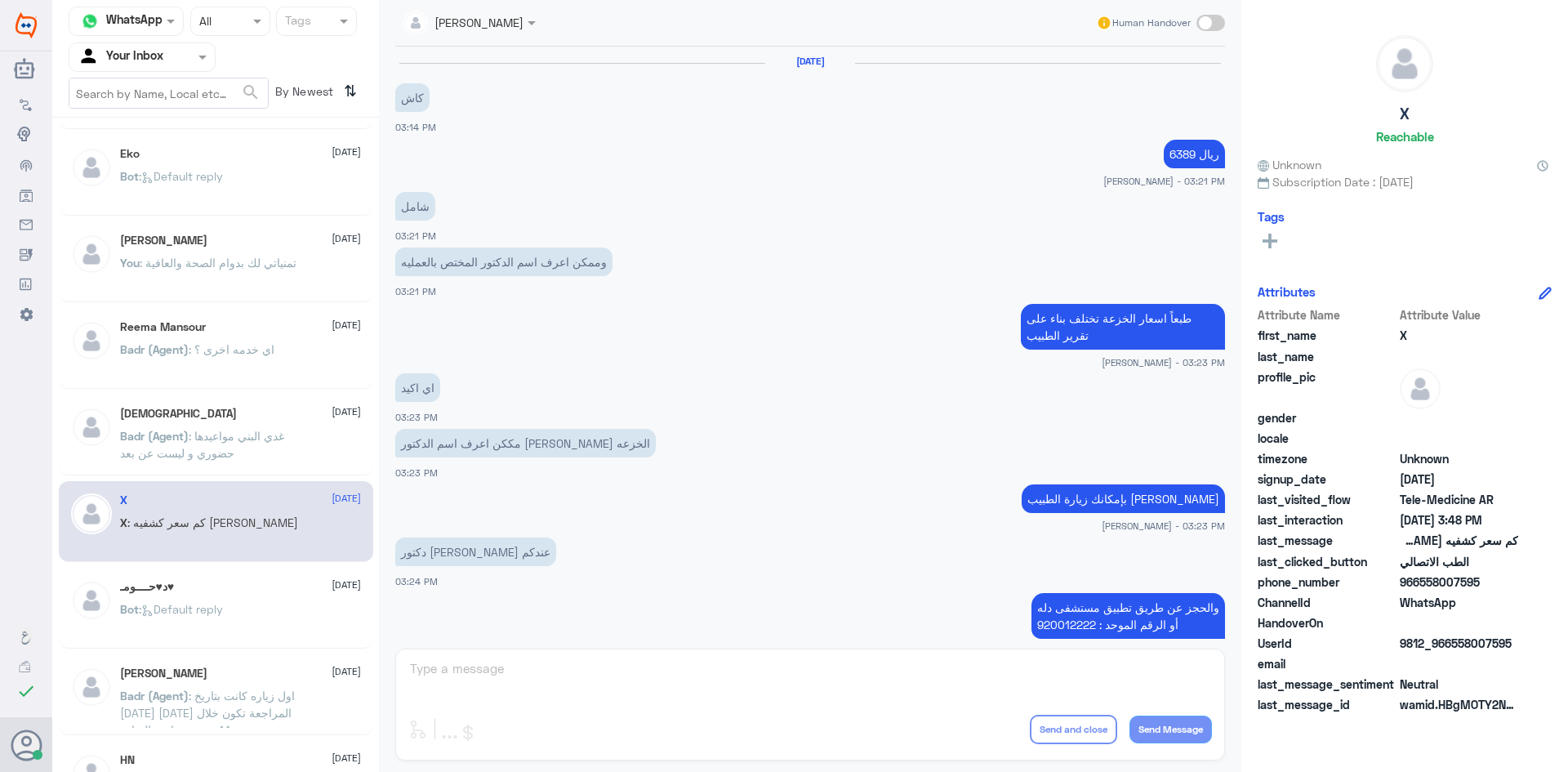
scroll to position [645, 0]
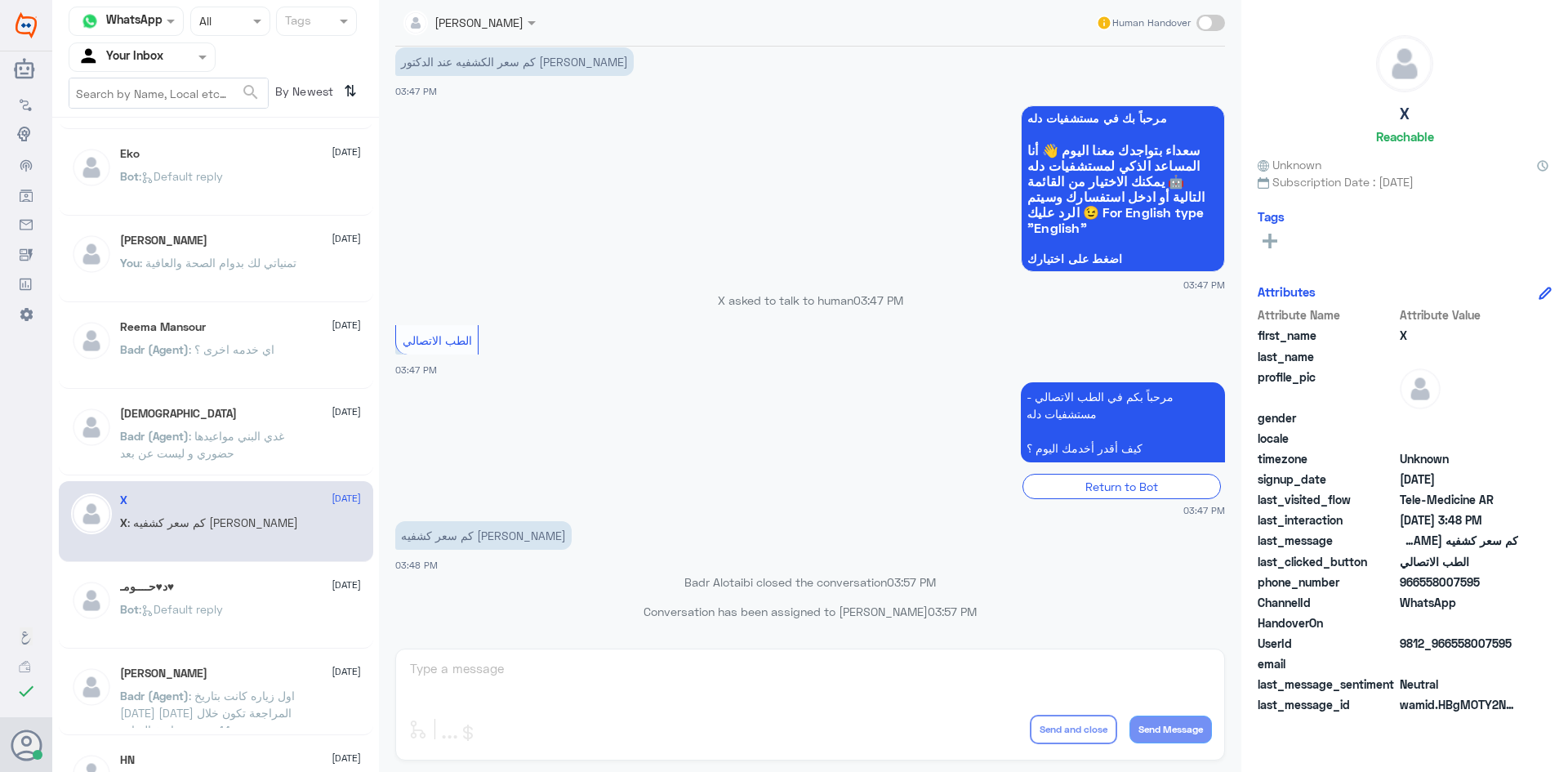
click at [175, 647] on div "د♥حــــومـ♥ 28 July Bot : Default reply" at bounding box center [216, 608] width 315 height 81
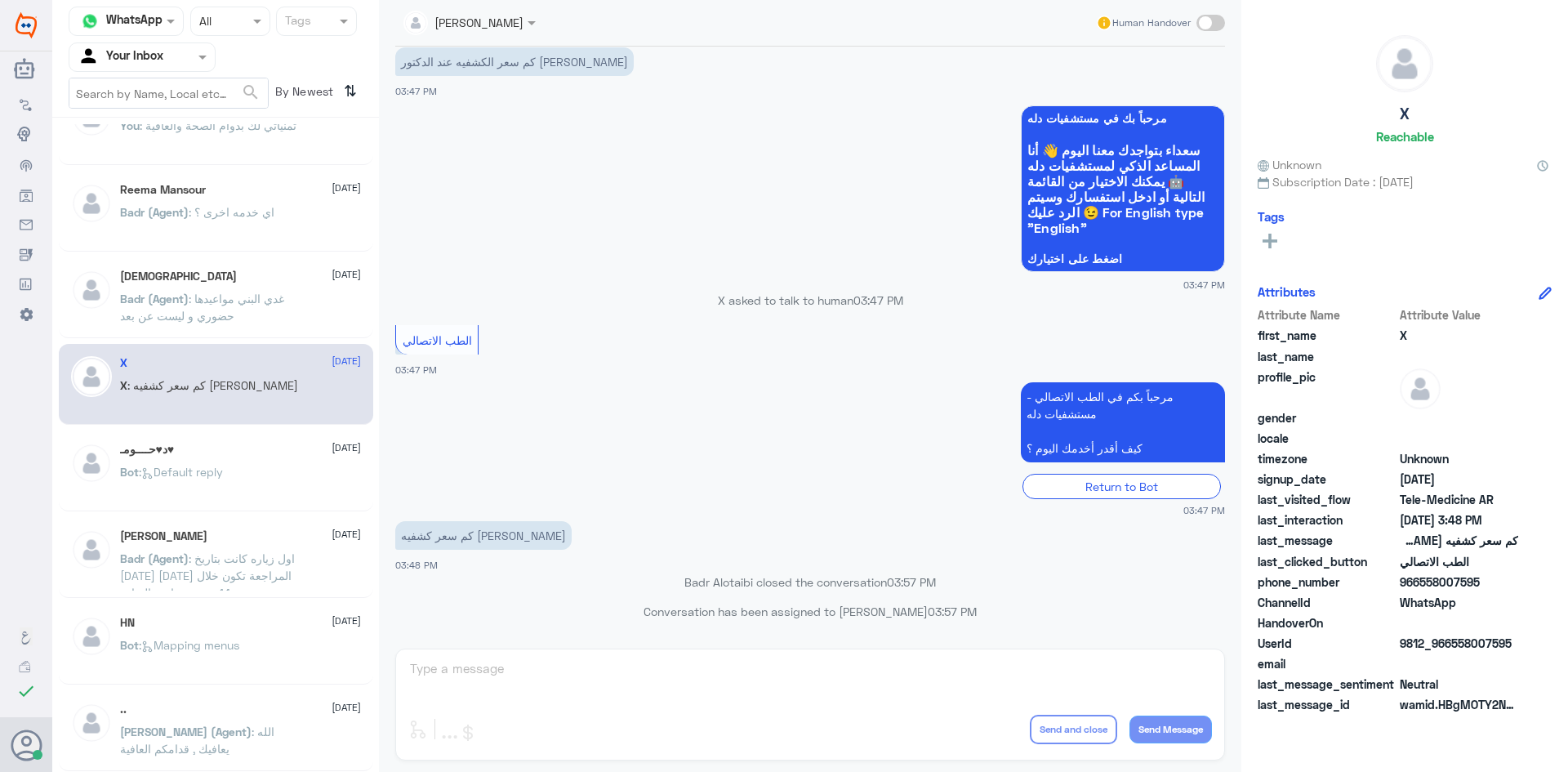
scroll to position [0, 0]
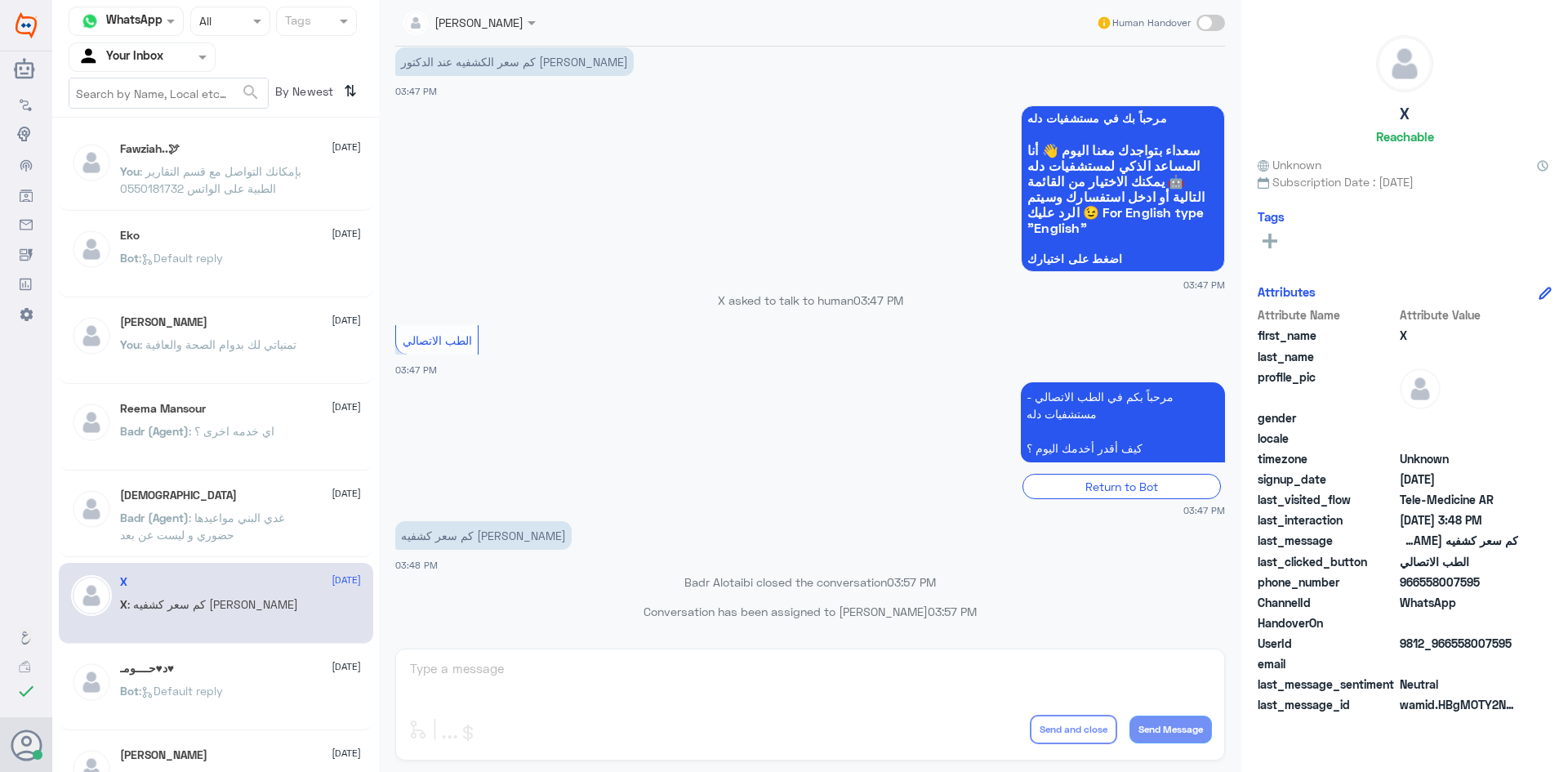
click at [154, 151] on h5 "Fawziah..🕊" at bounding box center [149, 148] width 60 height 13
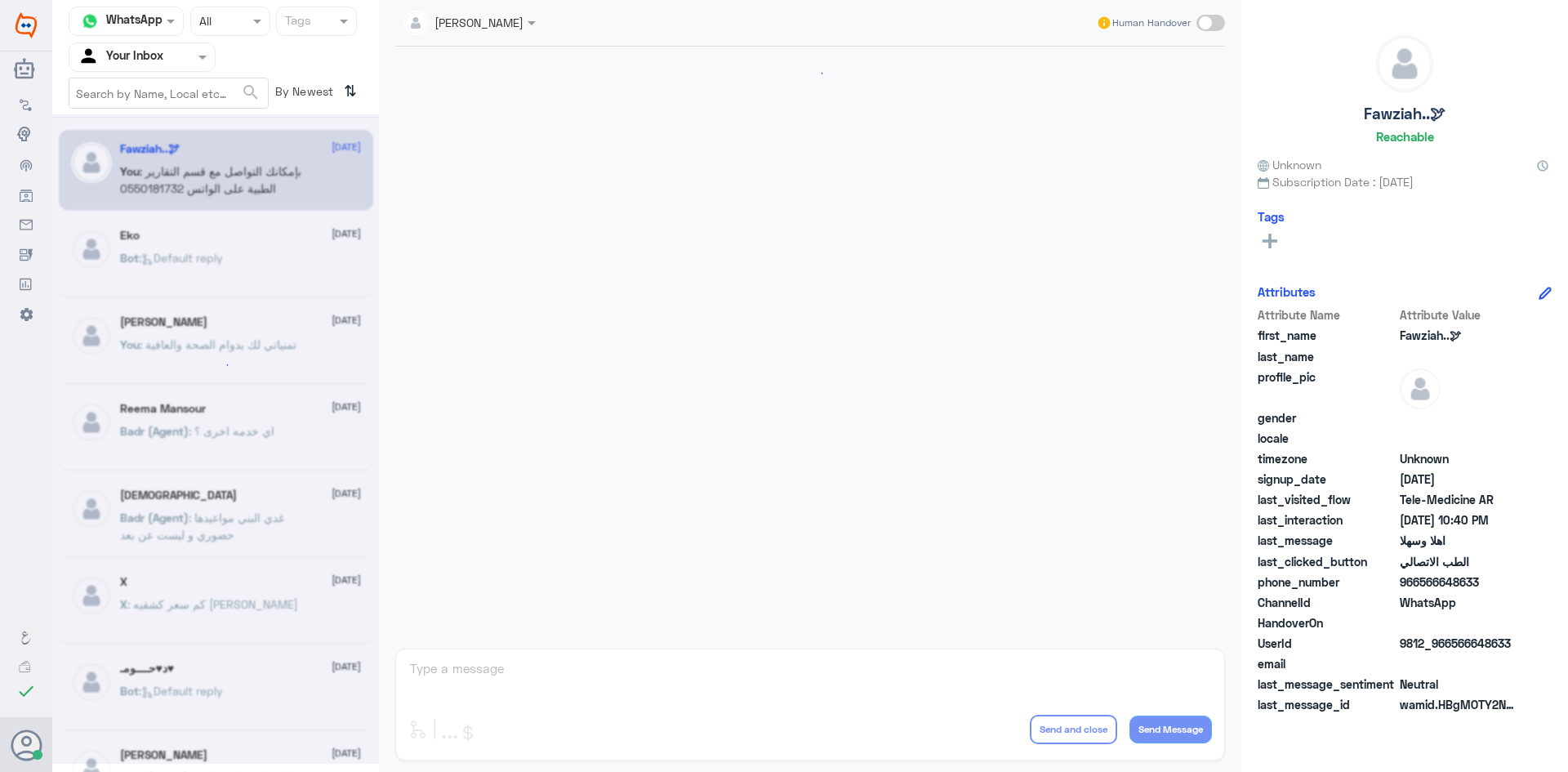
scroll to position [814, 0]
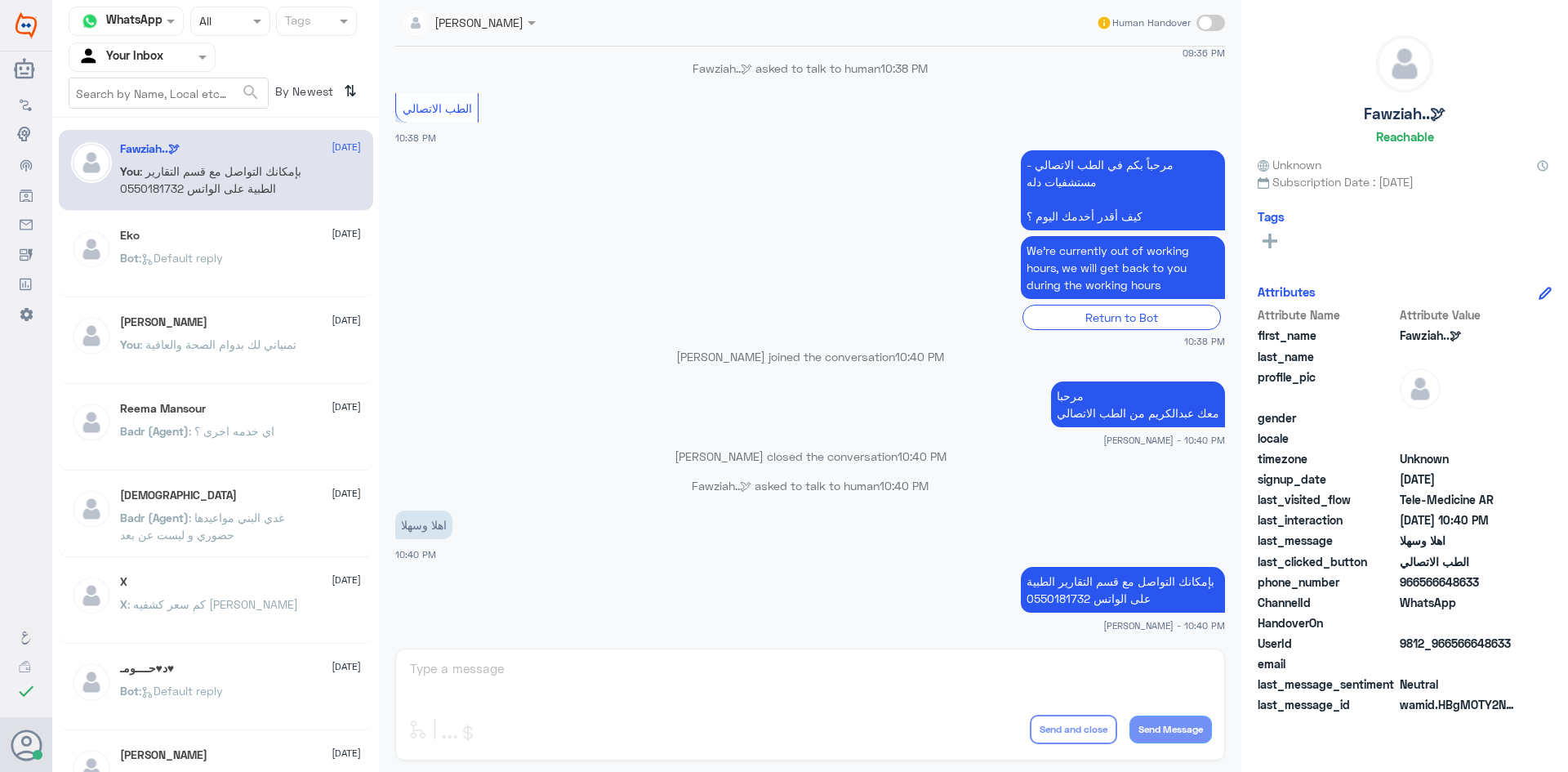
click at [153, 343] on span ": تمنياتي لك بدوام الصحة والعافية" at bounding box center [218, 344] width 157 height 13
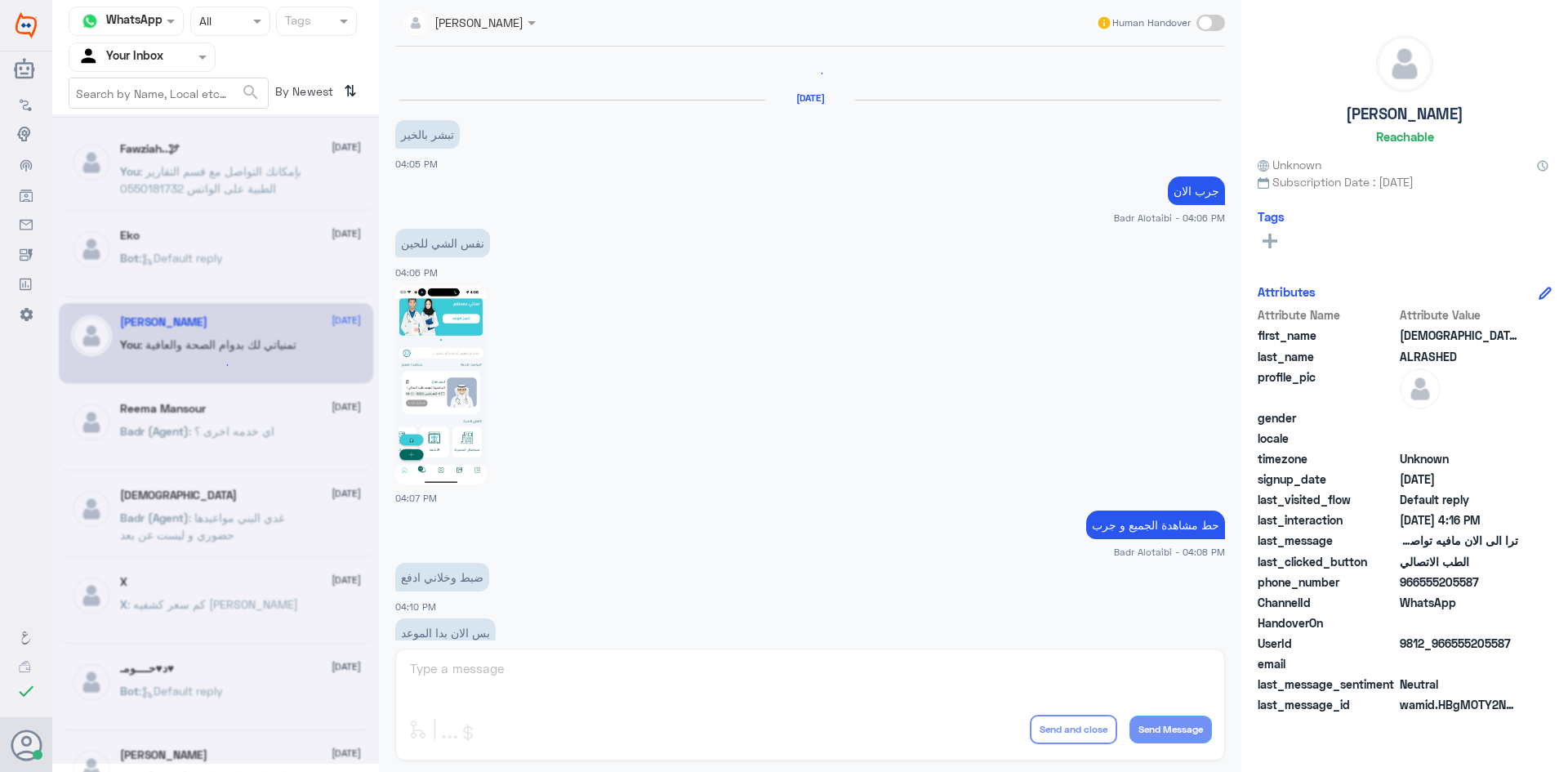
scroll to position [1596, 0]
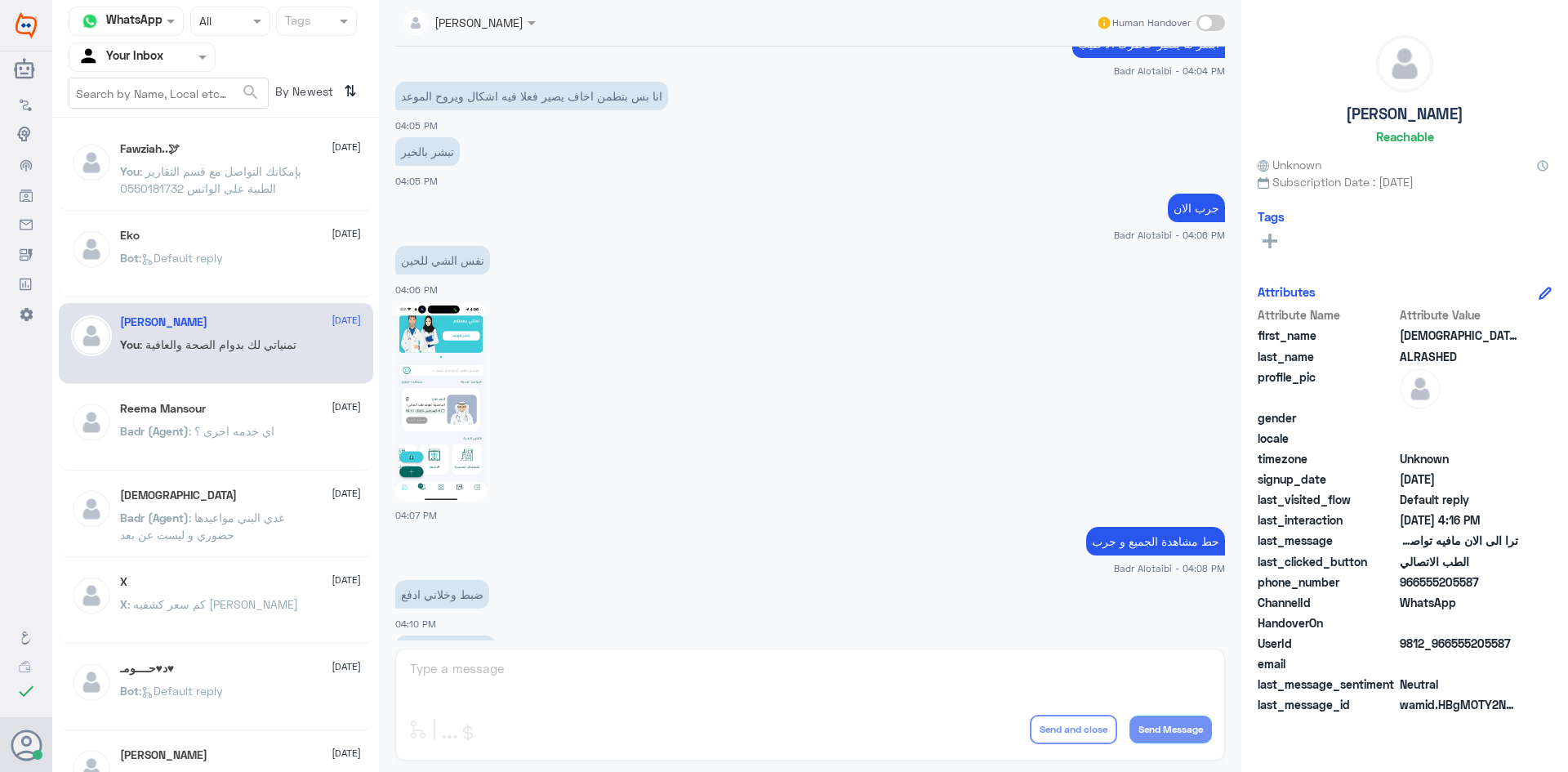
click at [266, 423] on p "Badr (Agent) : اي خدمه اخرى ؟" at bounding box center [197, 443] width 154 height 40
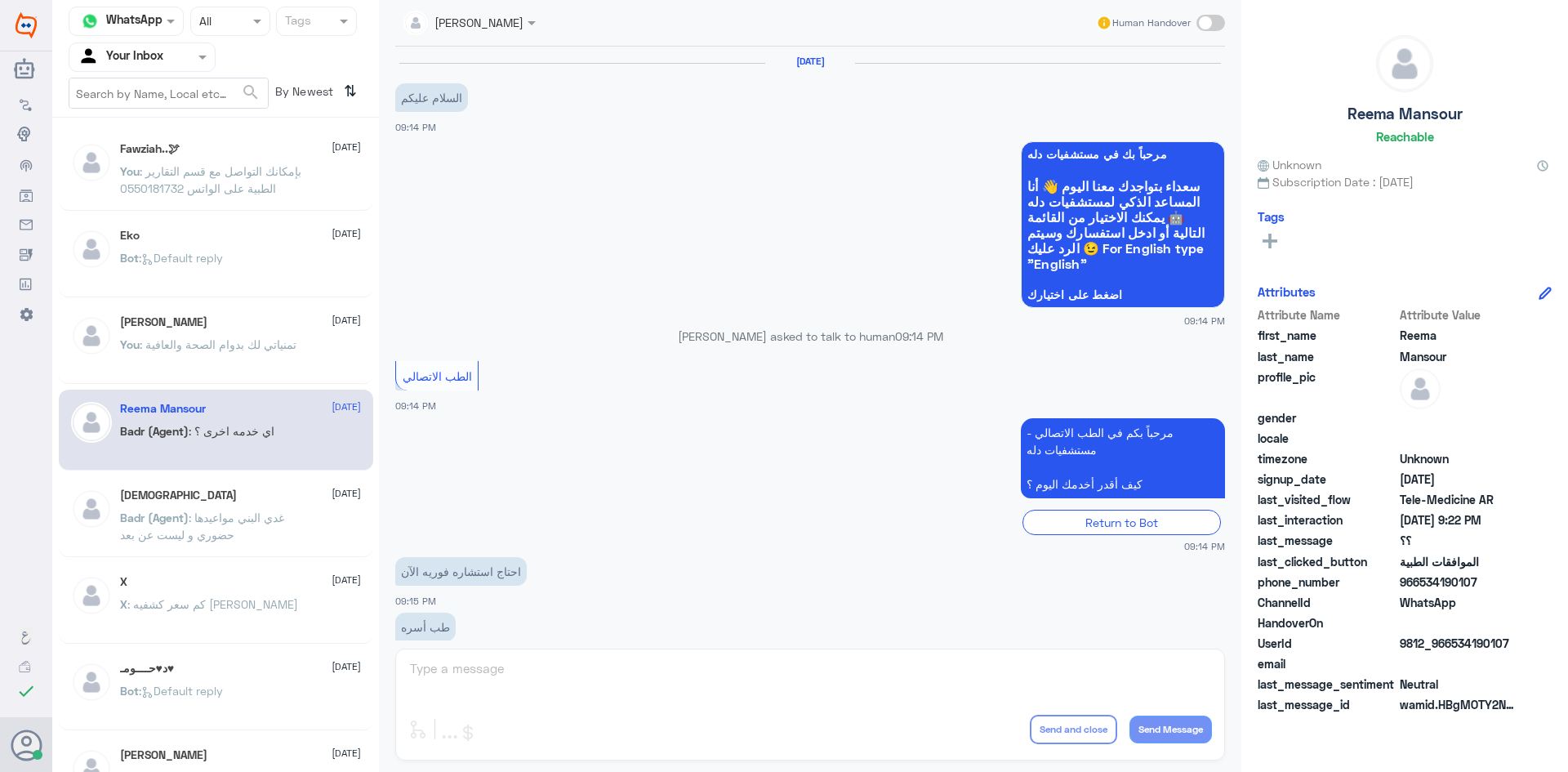
click at [324, 532] on div "Badr (Agent) : غدي البني مواعيدها حضوري و ليست عن بعد" at bounding box center [240, 532] width 241 height 37
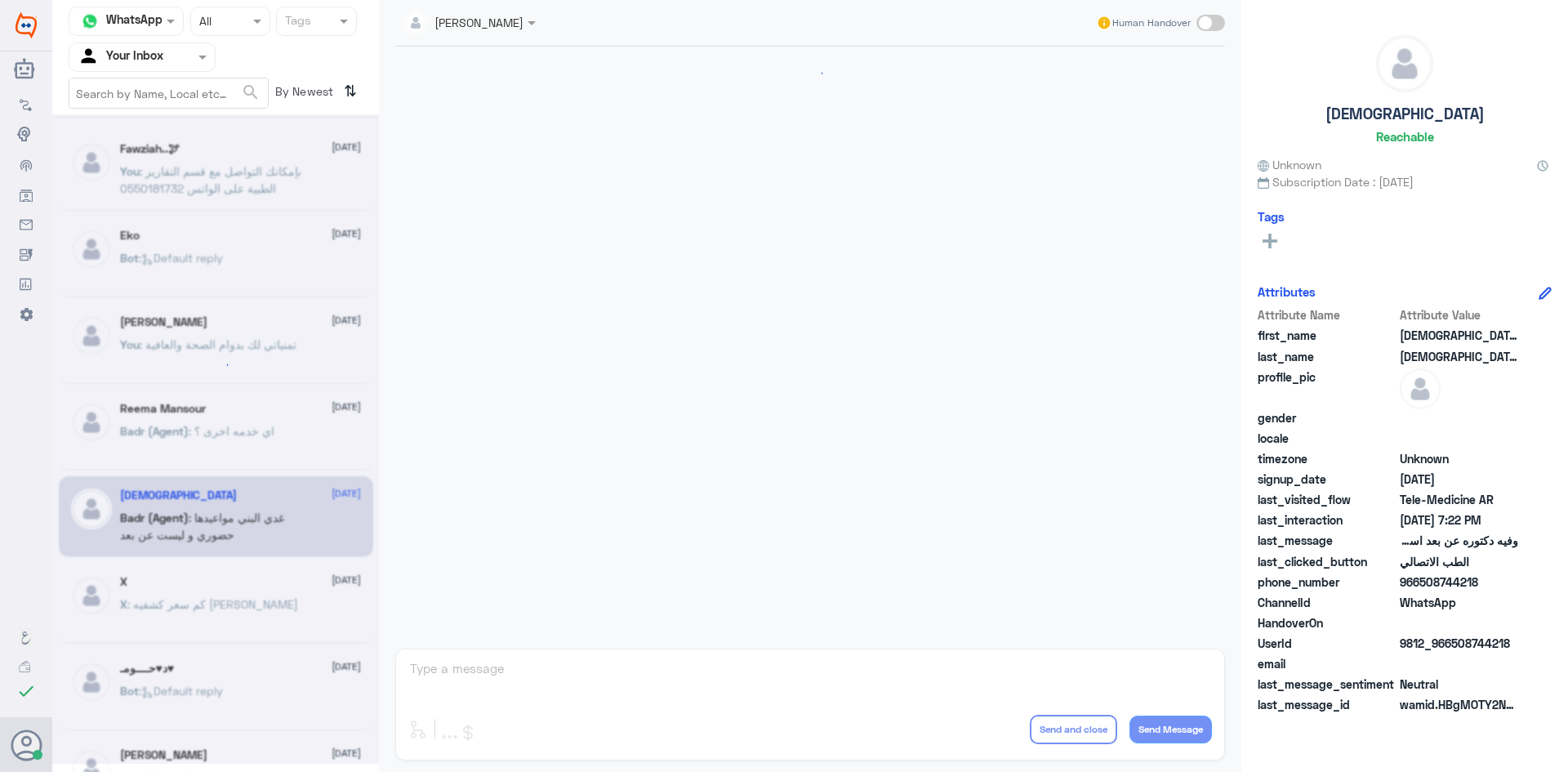
scroll to position [325, 0]
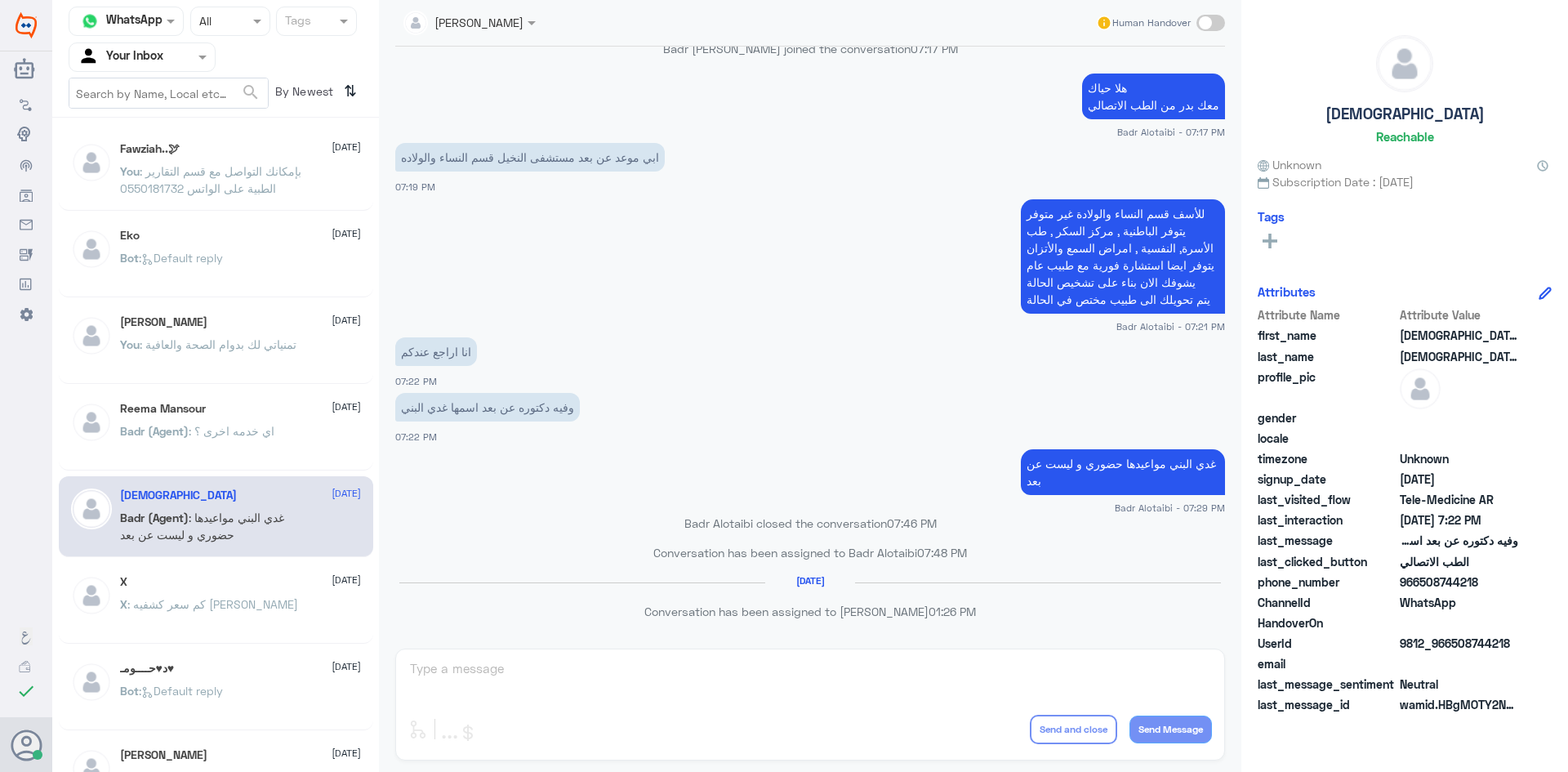
click at [159, 147] on h5 "Fawziah..🕊" at bounding box center [149, 148] width 60 height 13
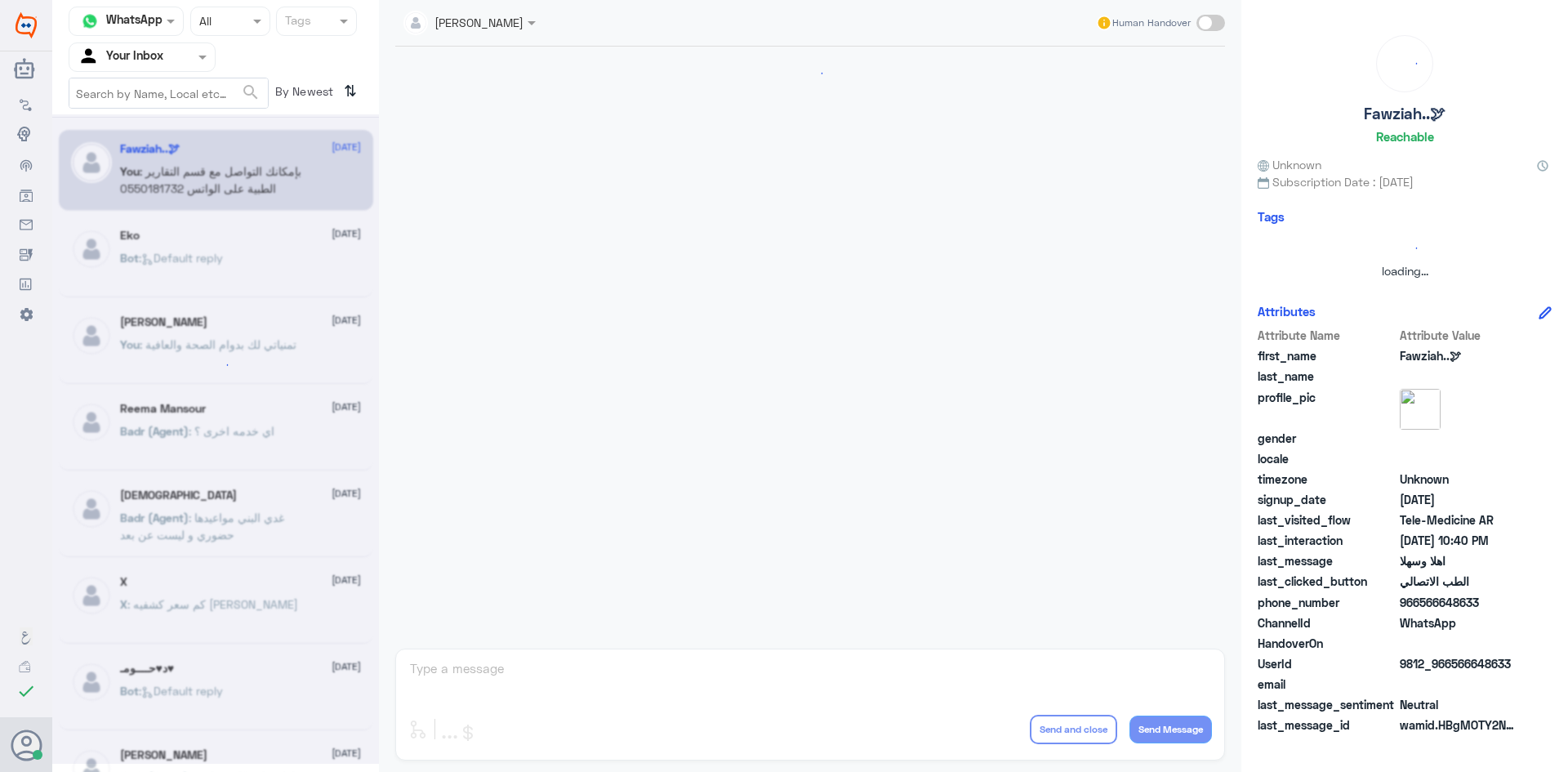
scroll to position [814, 0]
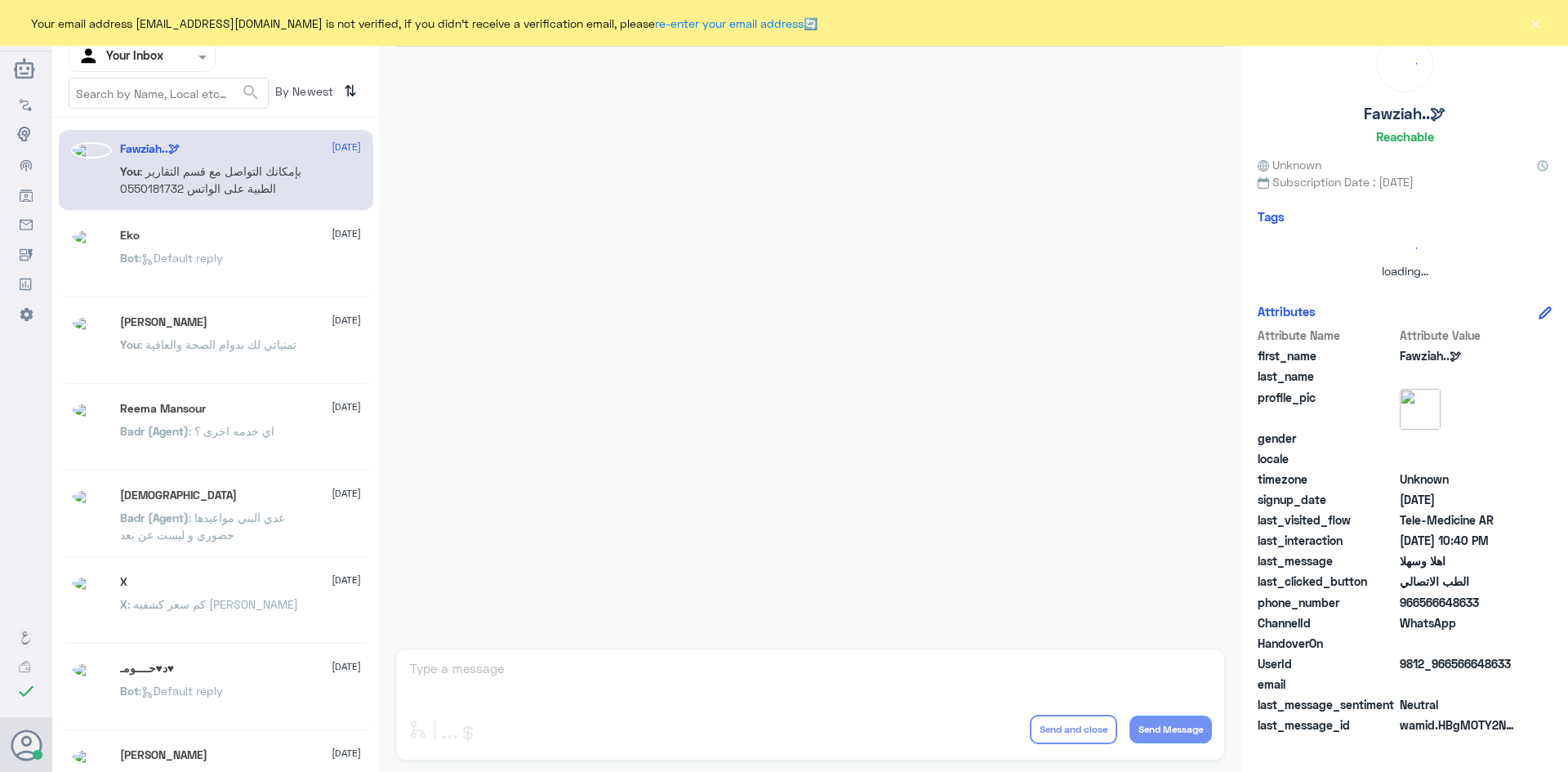
click at [1542, 25] on button "×" at bounding box center [1534, 22] width 16 height 16
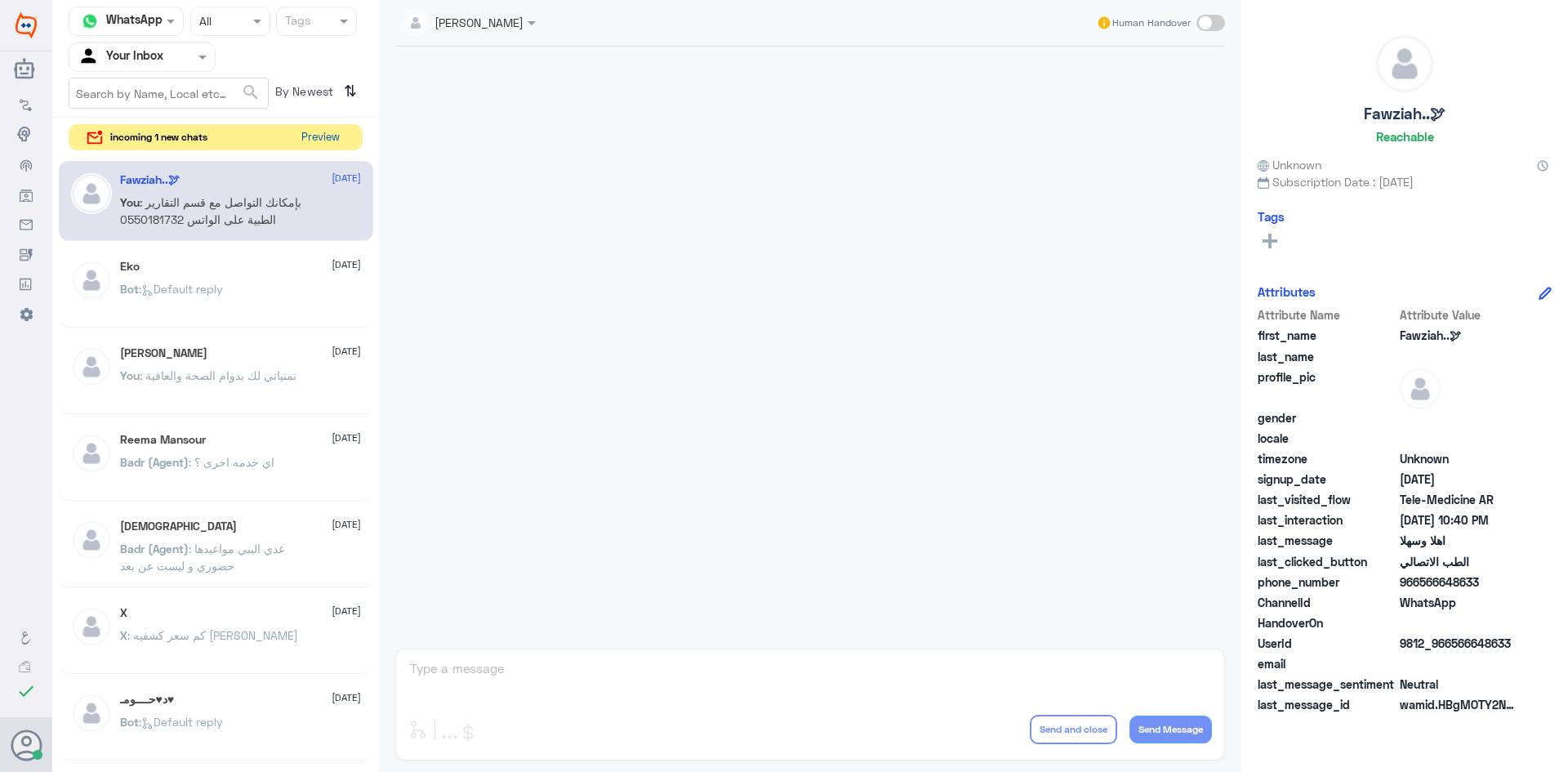
click at [302, 143] on button "Preview" at bounding box center [320, 138] width 51 height 25
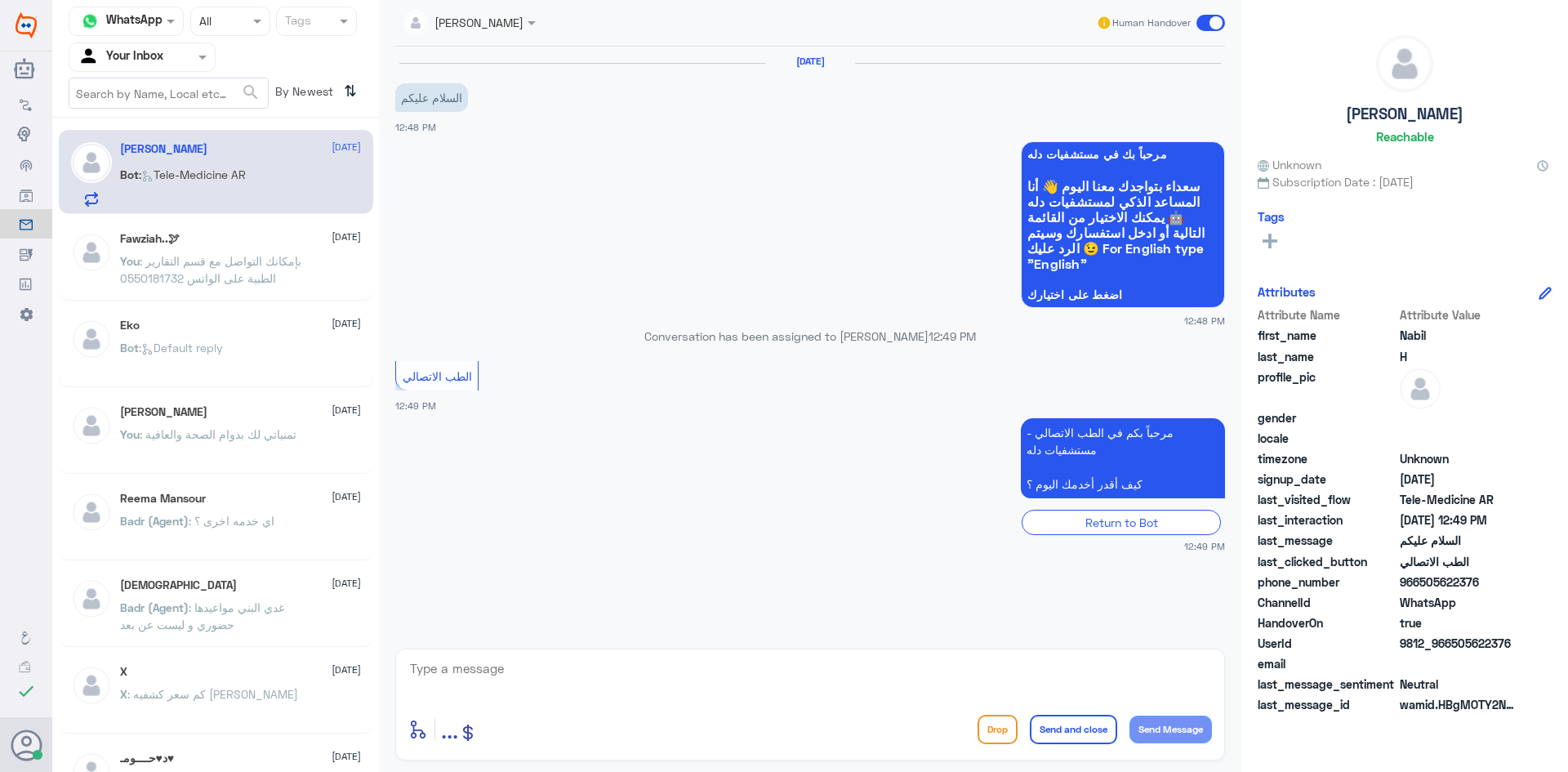
drag, startPoint x: 795, startPoint y: 679, endPoint x: 782, endPoint y: 672, distance: 14.8
click at [796, 679] on textarea at bounding box center [810, 677] width 804 height 40
paste textarea "مرحبا معك عبدالكريم من الطب الاتصالي"
click at [1148, 689] on textarea "مرحبا معك عبدالكريم من الطب الاتصالي" at bounding box center [810, 677] width 804 height 40
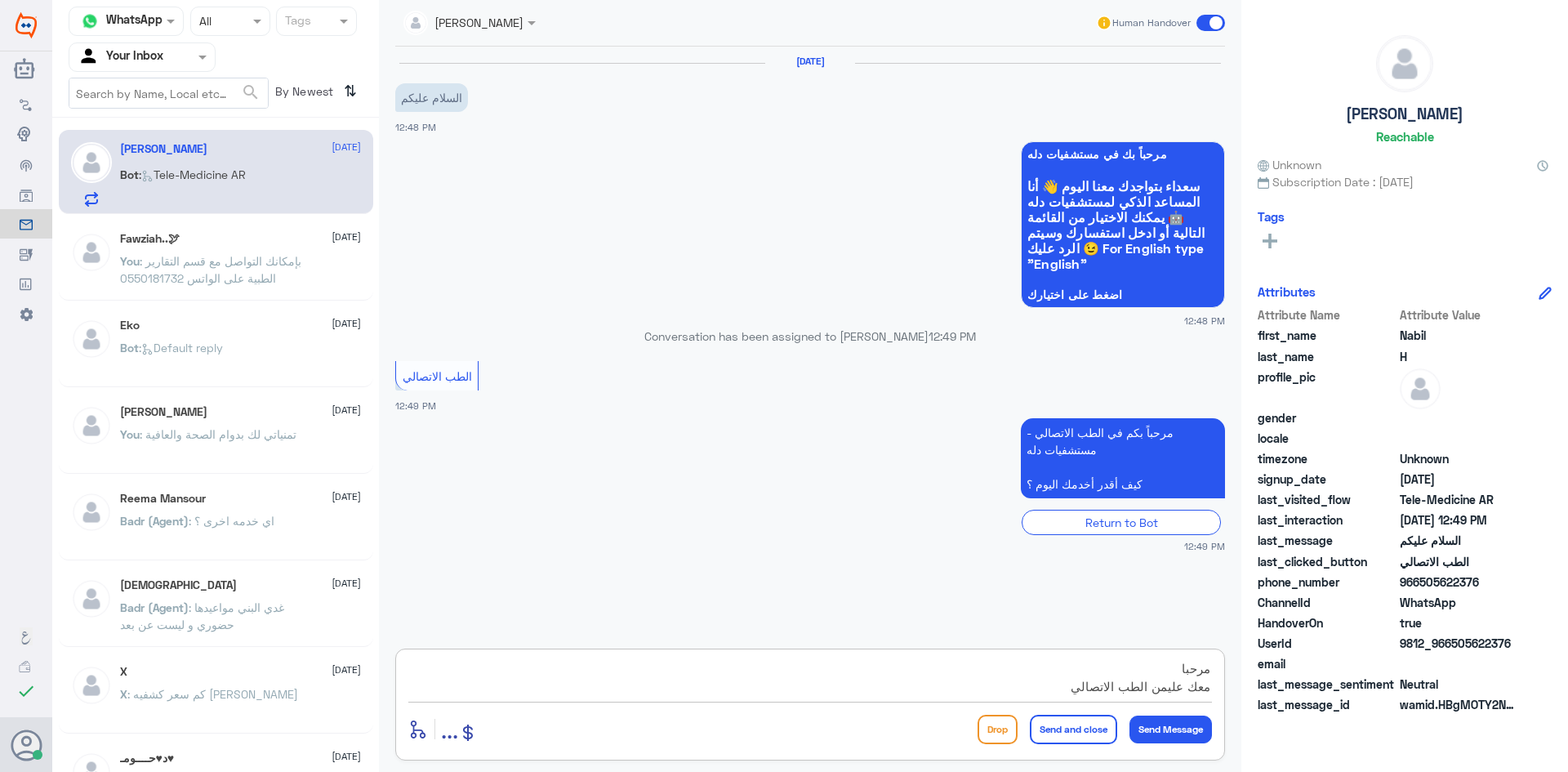
type textarea "مرحبا معك علي من الطب الاتصالي"
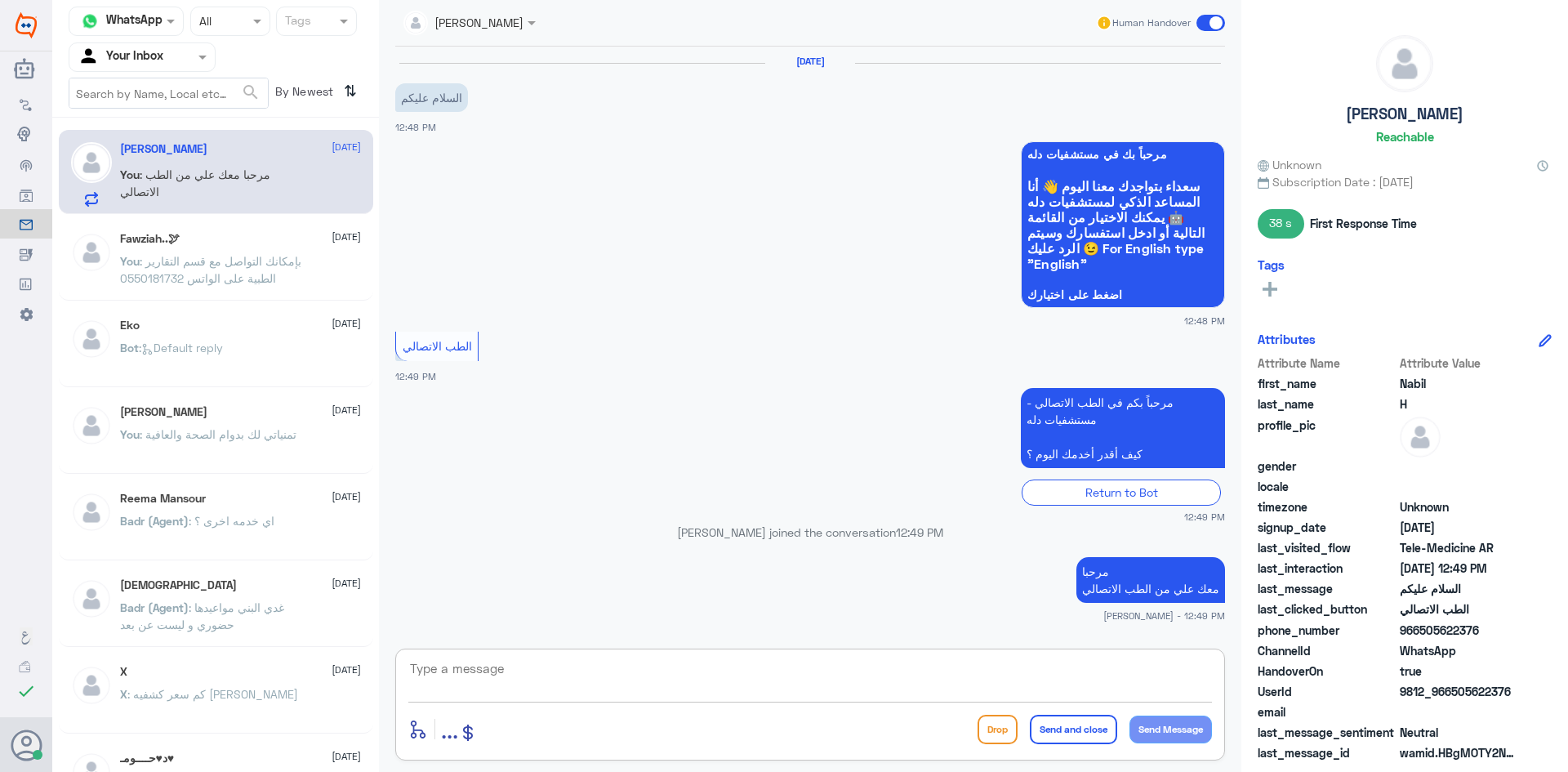
scroll to position [46, 0]
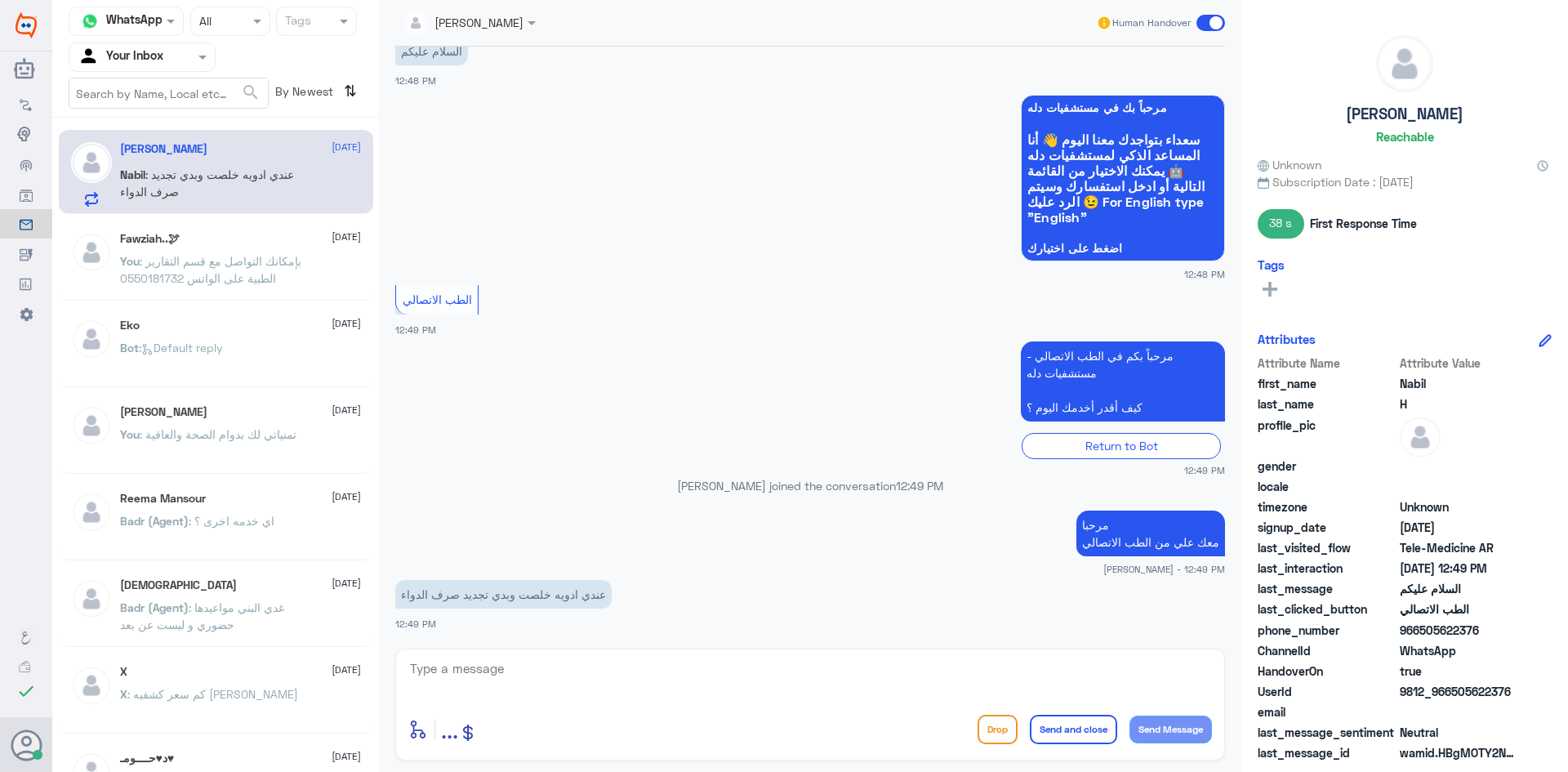
click at [443, 667] on textarea at bounding box center [810, 677] width 804 height 40
click at [488, 676] on textarea at bounding box center [810, 677] width 804 height 40
paste textarea "بإمكانك التواصل مع قسم التقارير الطبية على الواتس 0550181732"
type textarea "بإمكانك التواصل مع قسم التقارير الطبية على الواتس 0550181732"
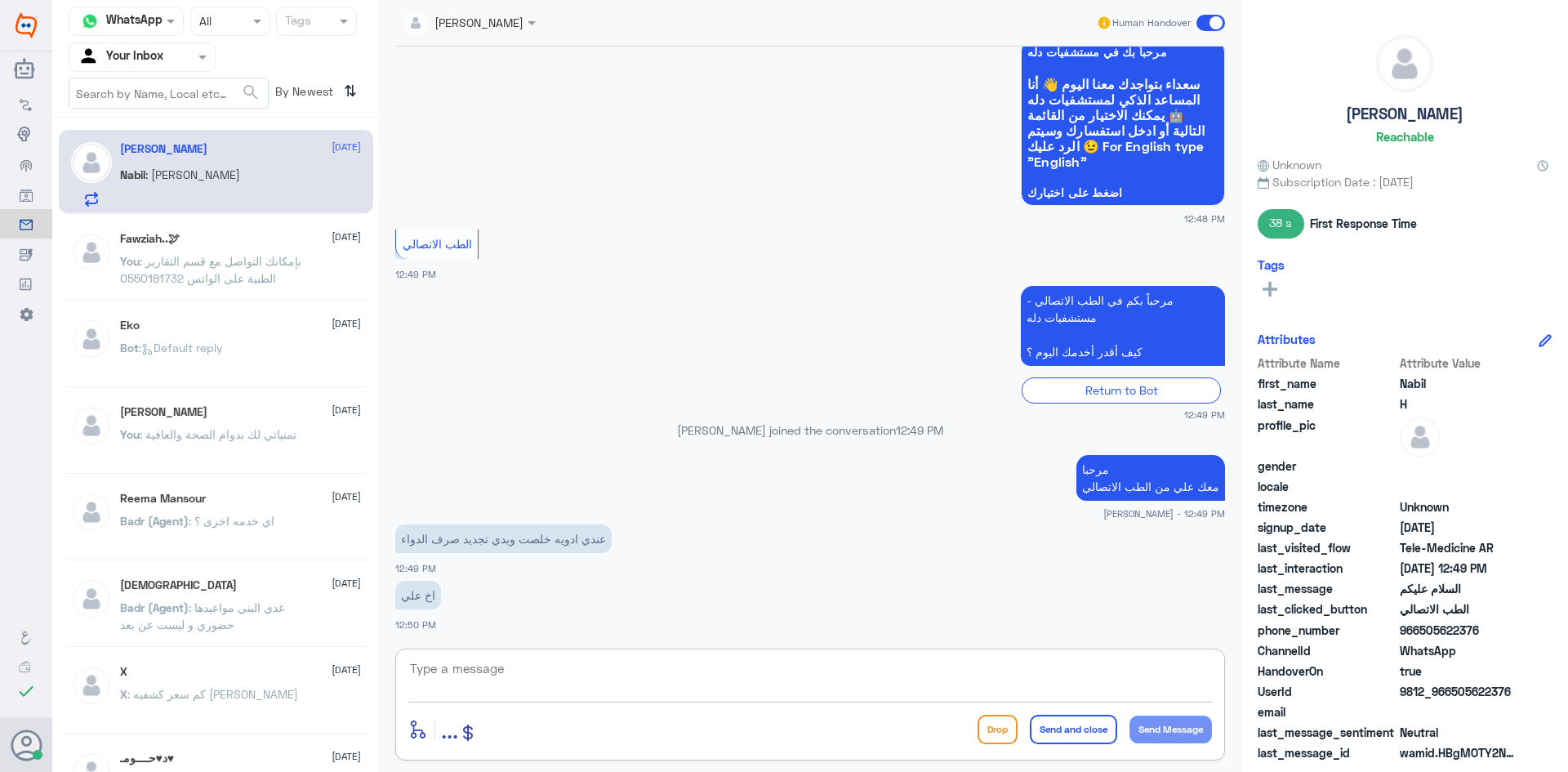
click at [698, 679] on textarea at bounding box center [810, 677] width 804 height 40
type textarea "ا"
paste textarea "هنا الطب الاتصالي لكل مايخص الاستشارة الفورية من خلال التطبيق، يمكنك التواصل مع…"
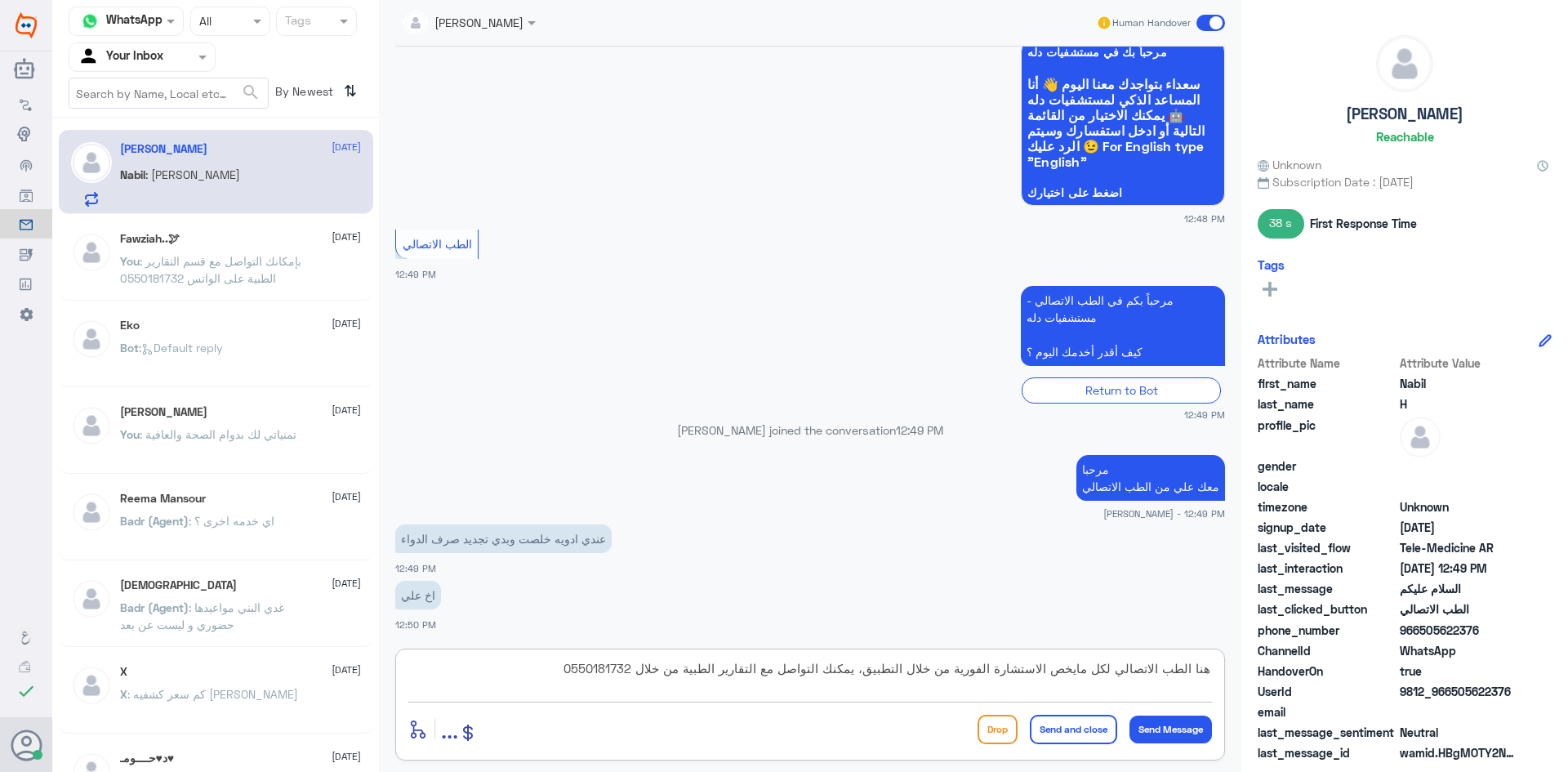
scroll to position [158, 0]
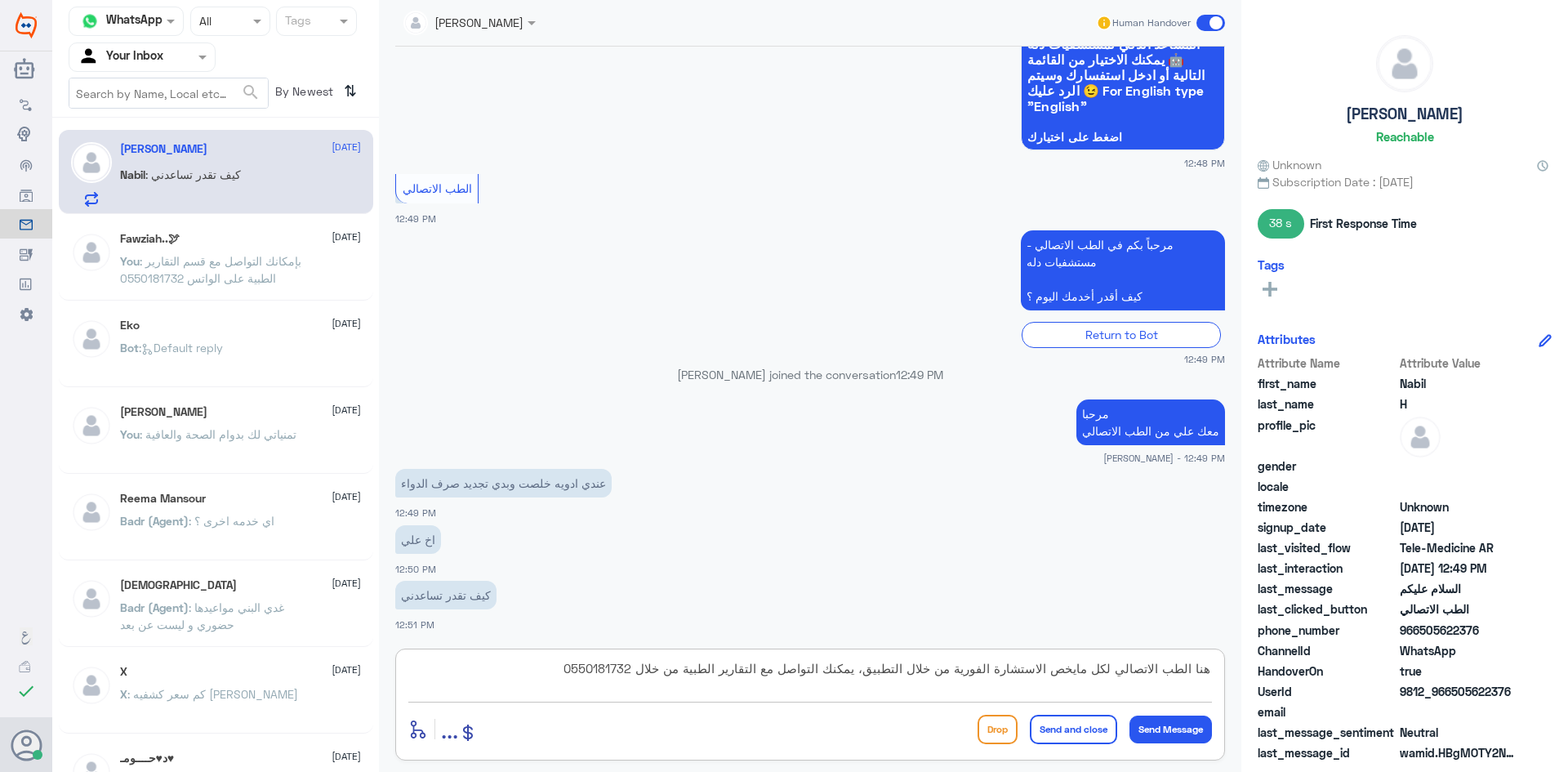
drag, startPoint x: 786, startPoint y: 672, endPoint x: 696, endPoint y: 677, distance: 90.1
click at [696, 677] on textarea "هنا الطب الاتصالي لكل مايخص الاستشارة الفورية من خلال التطبيق، يمكنك التواصل مع…" at bounding box center [810, 677] width 804 height 40
drag, startPoint x: 509, startPoint y: 668, endPoint x: 526, endPoint y: 669, distance: 17.0
click at [526, 669] on textarea "هنا الطب الاتصالي لكل مايخص الاستشارة الفورية من خلال التطبيق، يمكنك التواصل مع…" at bounding box center [810, 677] width 804 height 40
click at [503, 670] on textarea "هنا الطب الاتصالي لكل مايخص الاستشارة الفورية من خلال التطبيق، يمكنك التواصل مع…" at bounding box center [810, 677] width 804 height 40
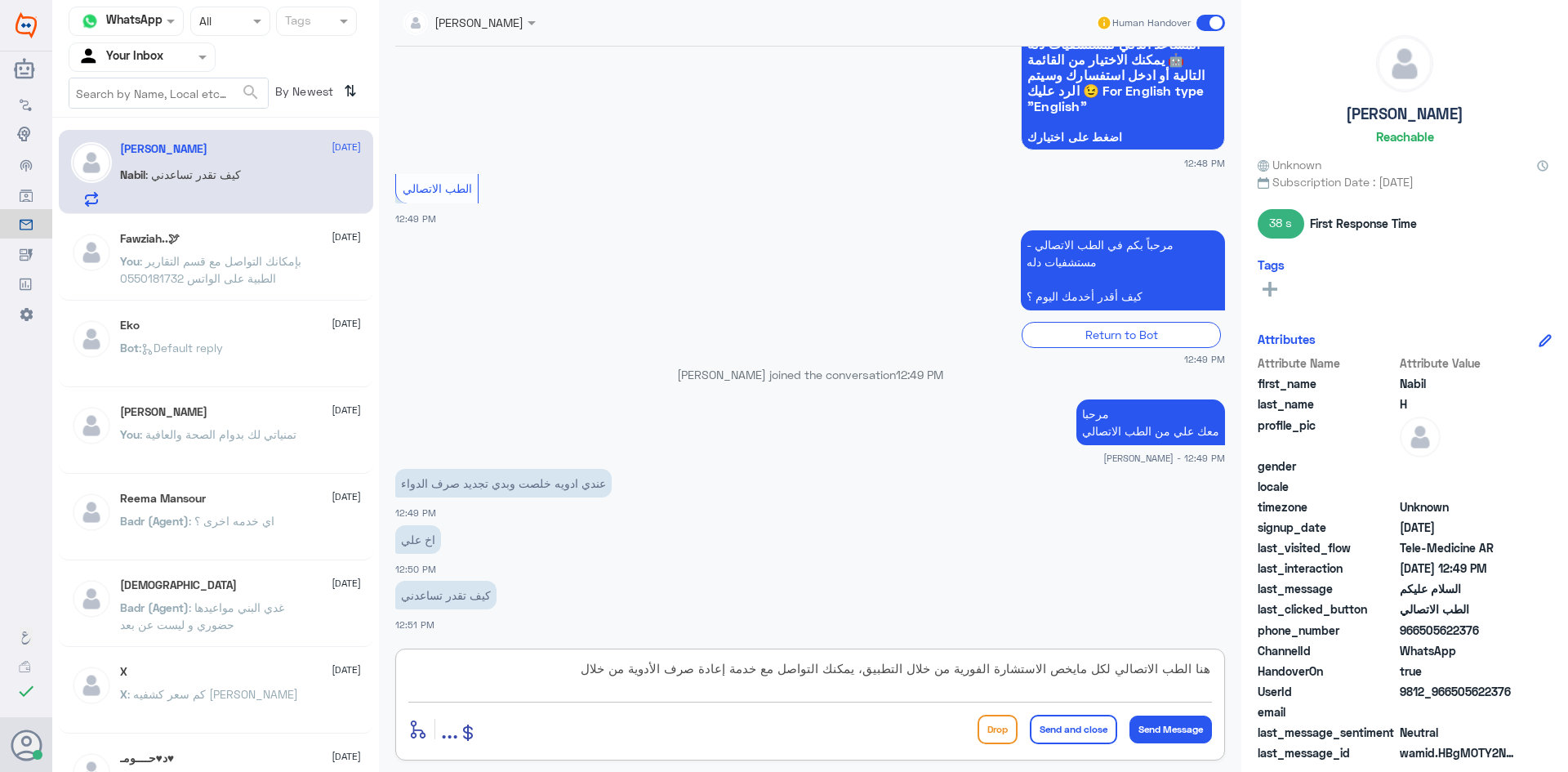
click at [814, 658] on textarea "هنا الطب الاتصالي لكل مايخص الاستشارة الفورية من خلال التطبيق، يمكنك التواصل مع…" at bounding box center [810, 677] width 804 height 40
click at [815, 668] on textarea "هنا الطب الاتصالي لكل مايخص الاستشارة الفورية من خلال التطبيق، يمكنك التواصل مع…" at bounding box center [810, 677] width 804 height 40
click at [806, 669] on textarea "هنا الطب الاتصالي لكل مايخص الاستشارة الفورية من خلال التطبيق، يمكنك الاتصال مع…" at bounding box center [810, 677] width 804 height 40
click at [807, 672] on textarea "هنا الطب الاتصالي لكل مايخص الاستشارة الفورية من خلال التطبيق، يمكنك الاتصال مع…" at bounding box center [810, 677] width 804 height 40
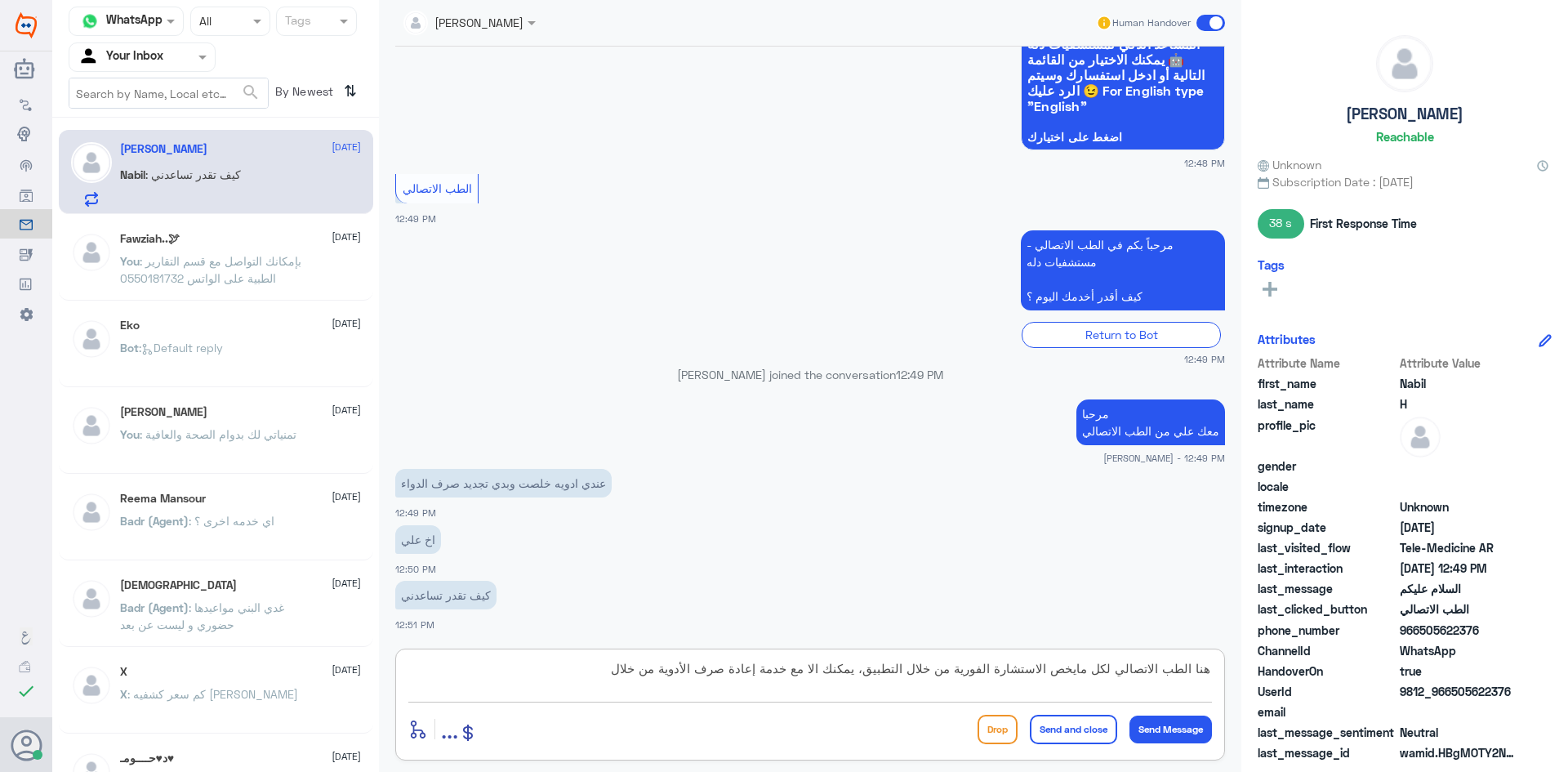
type textarea "هنا الطب الاتصالي لكل مايخص الاستشارة الفورية من خلال التطبيق، يمكنك ال مع خدمة…"
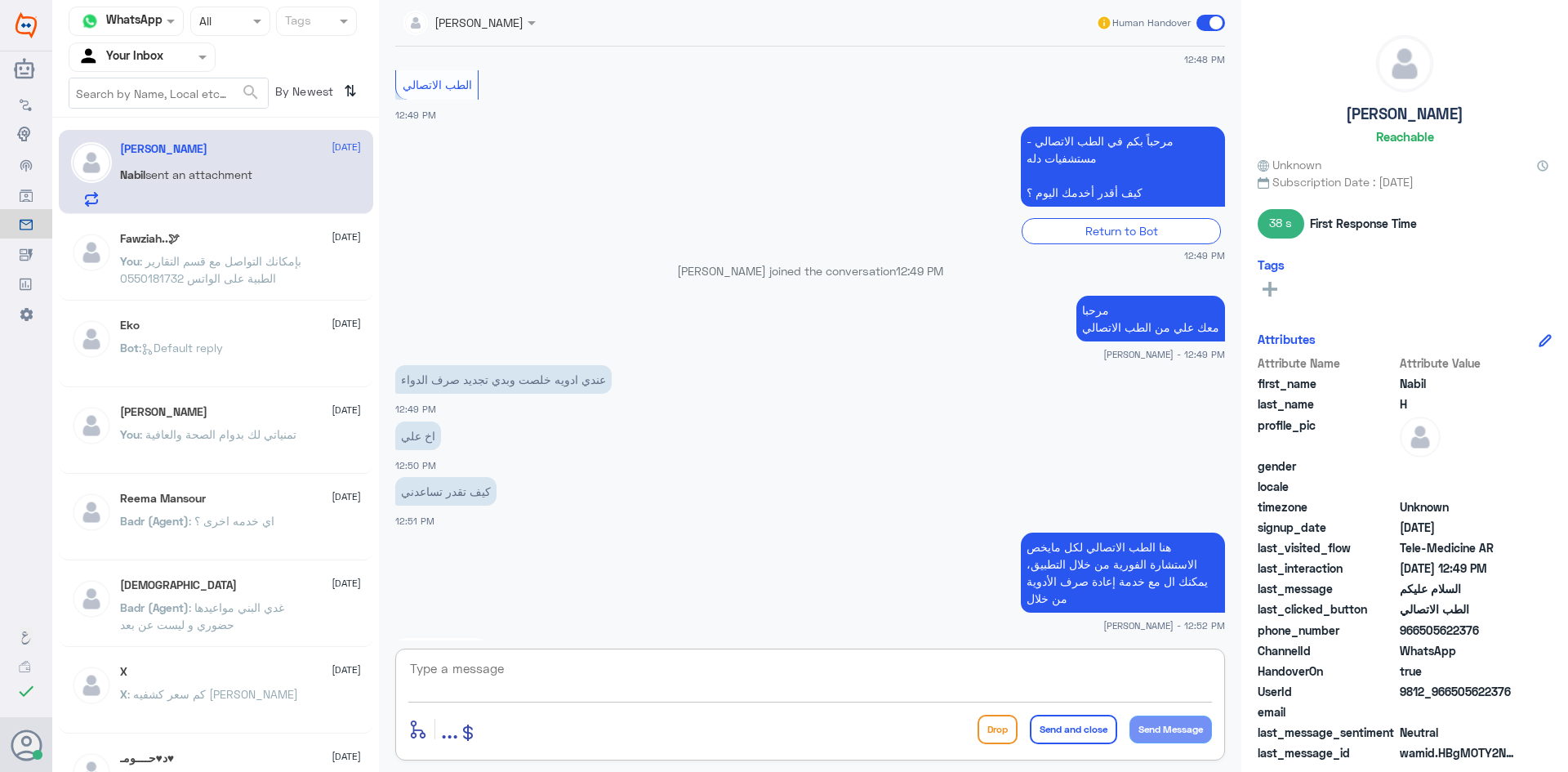
scroll to position [488, 0]
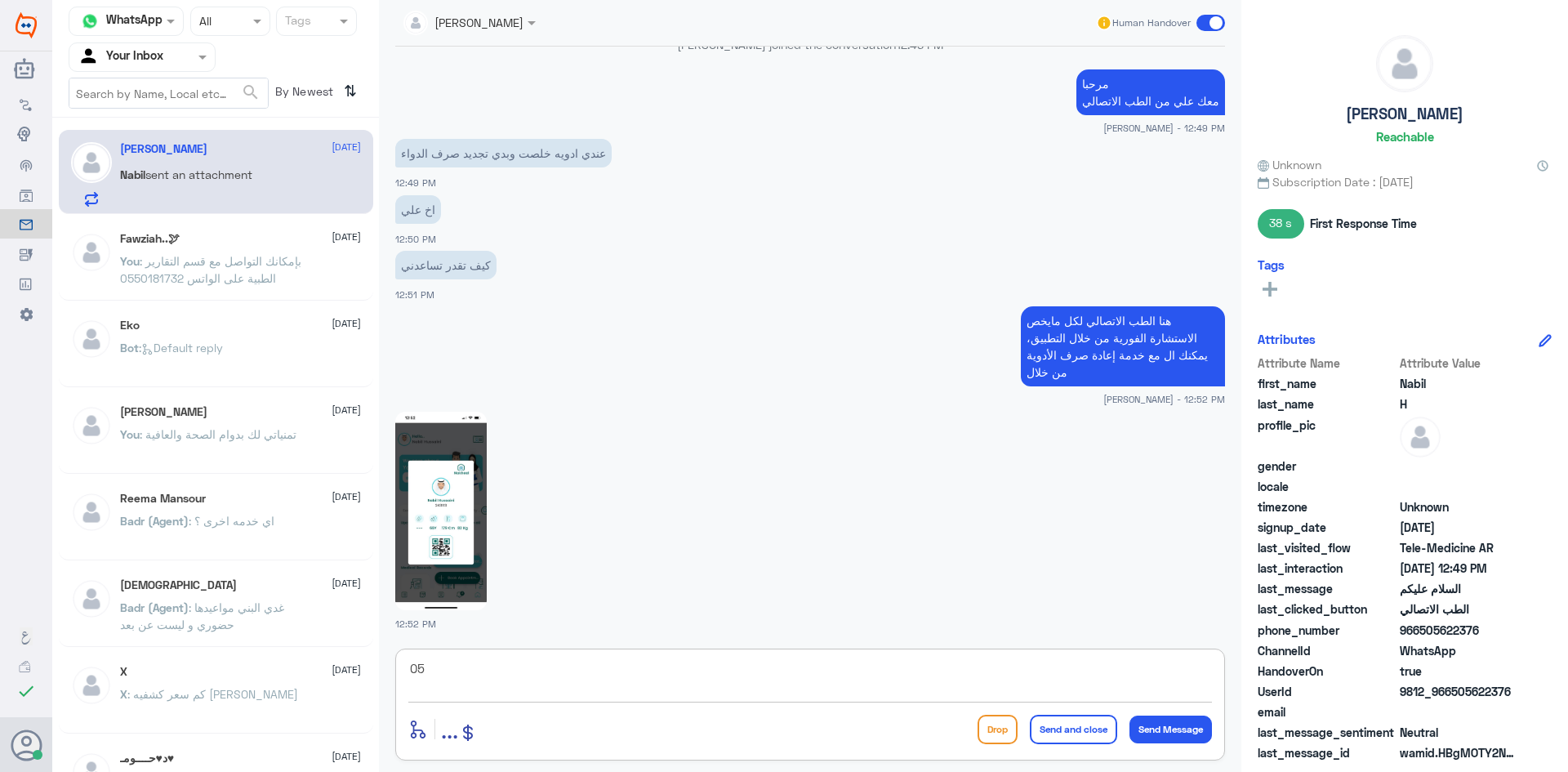
type textarea "0"
type textarea "0115283703"
click at [1152, 731] on button "Send Message" at bounding box center [1171, 729] width 83 height 28
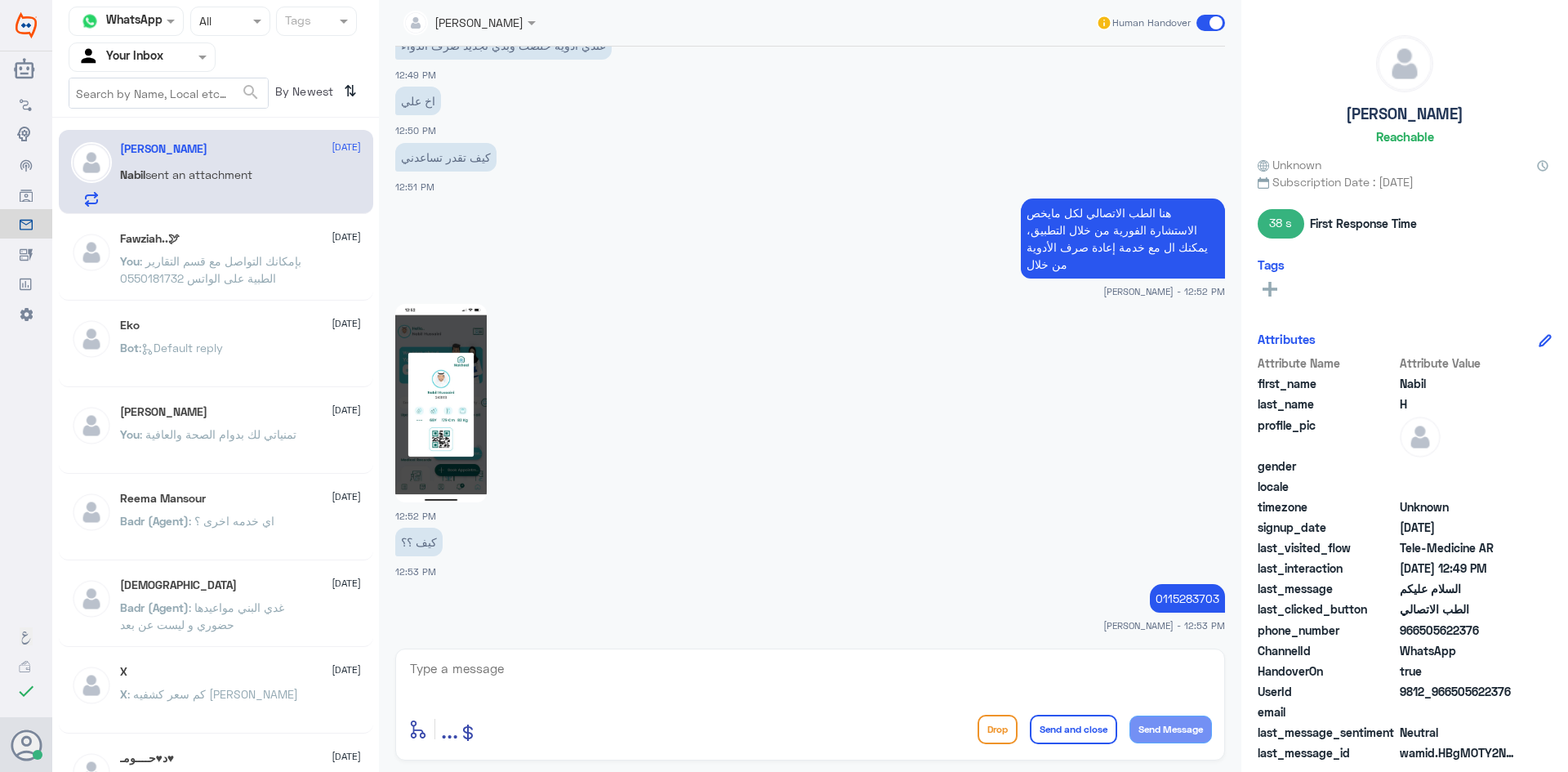
click at [1129, 715] on button "Send Message" at bounding box center [1171, 729] width 83 height 28
drag, startPoint x: 1047, startPoint y: 649, endPoint x: 1048, endPoint y: 663, distance: 14.0
click at [1048, 663] on div "enter flow name ... Drop Send and close Send Message" at bounding box center [811, 705] width 830 height 112
drag, startPoint x: 1051, startPoint y: 675, endPoint x: 1055, endPoint y: 637, distance: 38.2
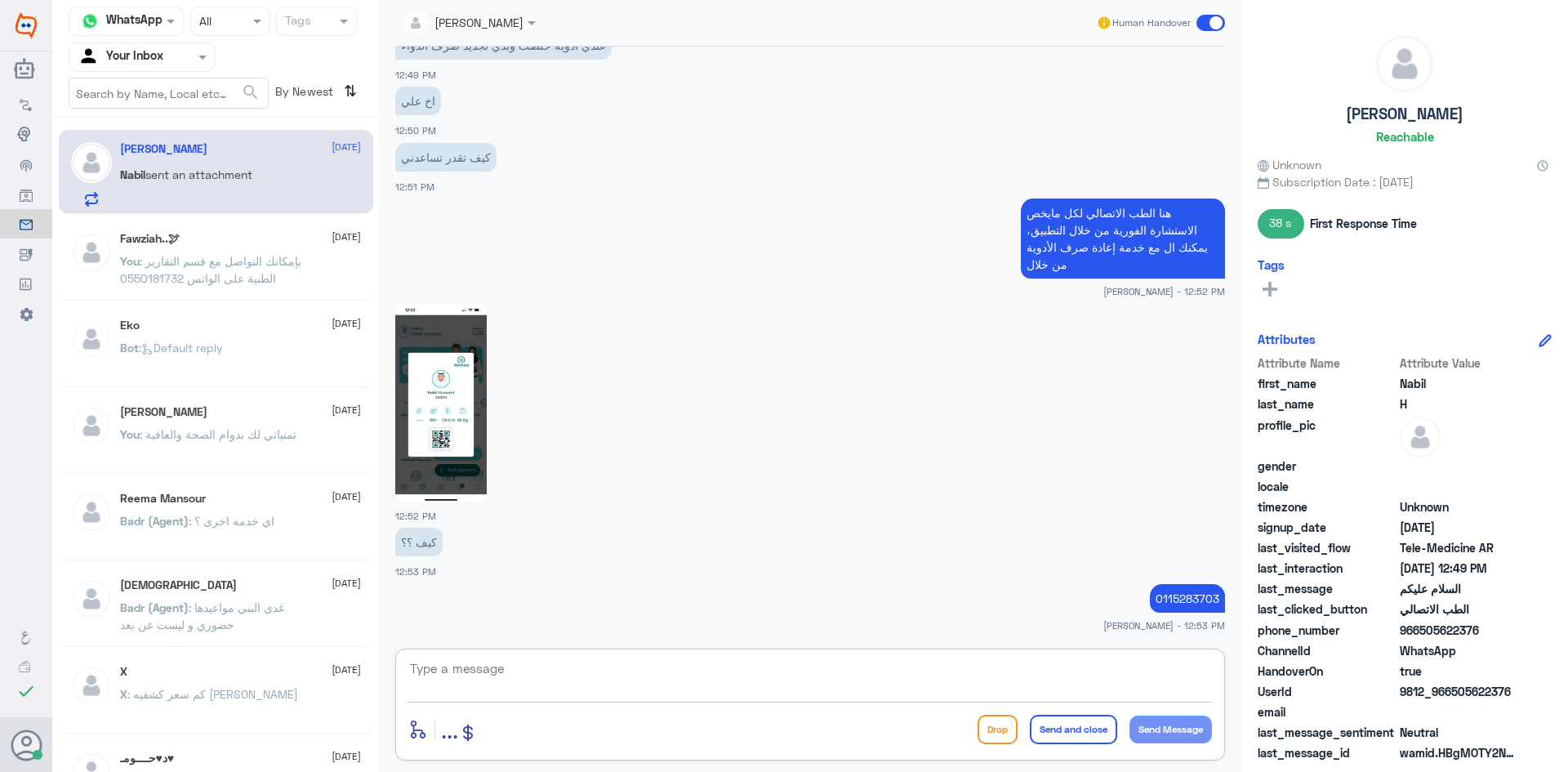
click at [1052, 675] on textarea at bounding box center [810, 677] width 804 height 40
type textarea "تواصل معهم"
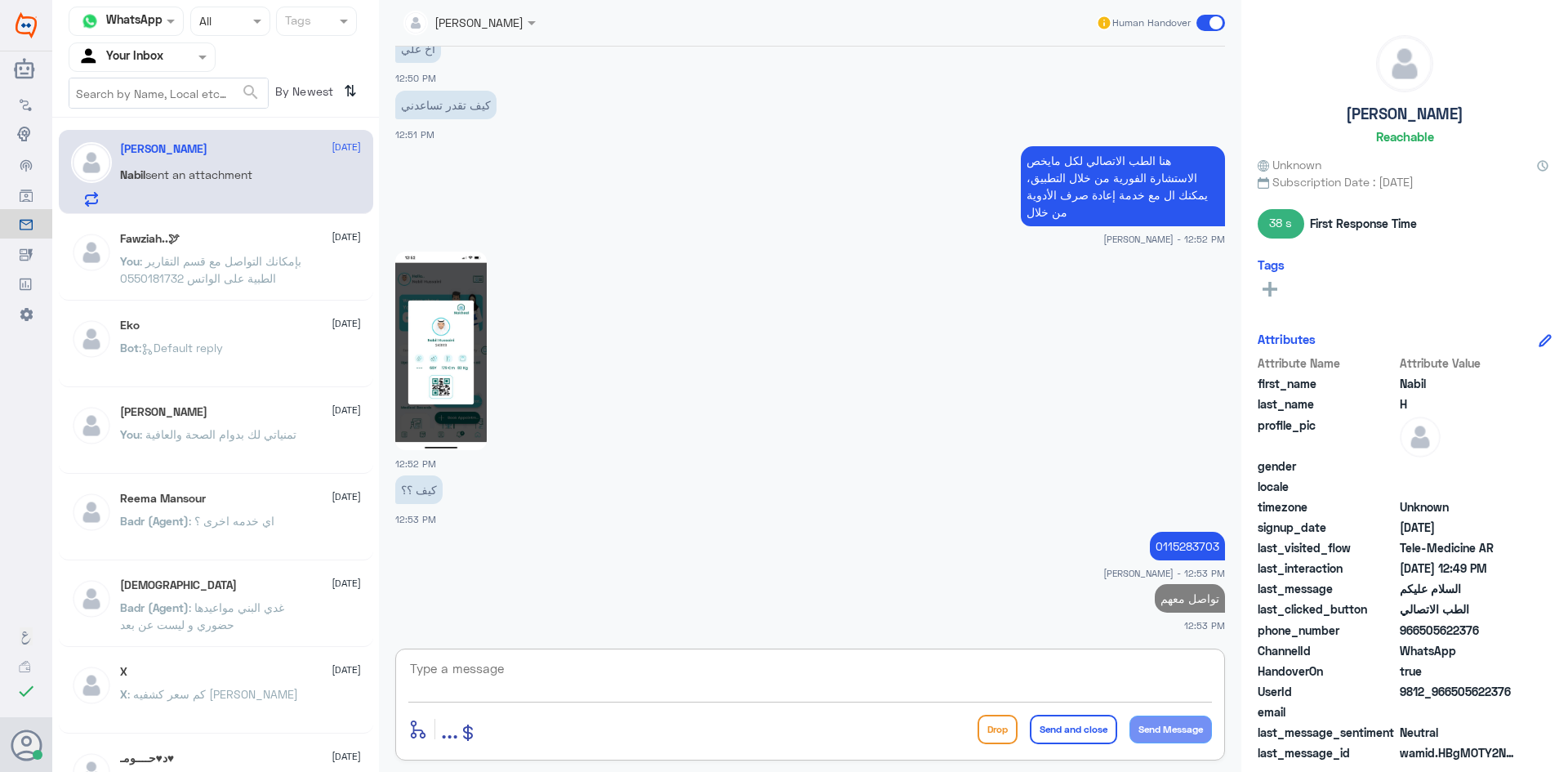
click at [489, 386] on div at bounding box center [811, 349] width 830 height 200
click at [476, 379] on img at bounding box center [441, 350] width 91 height 198
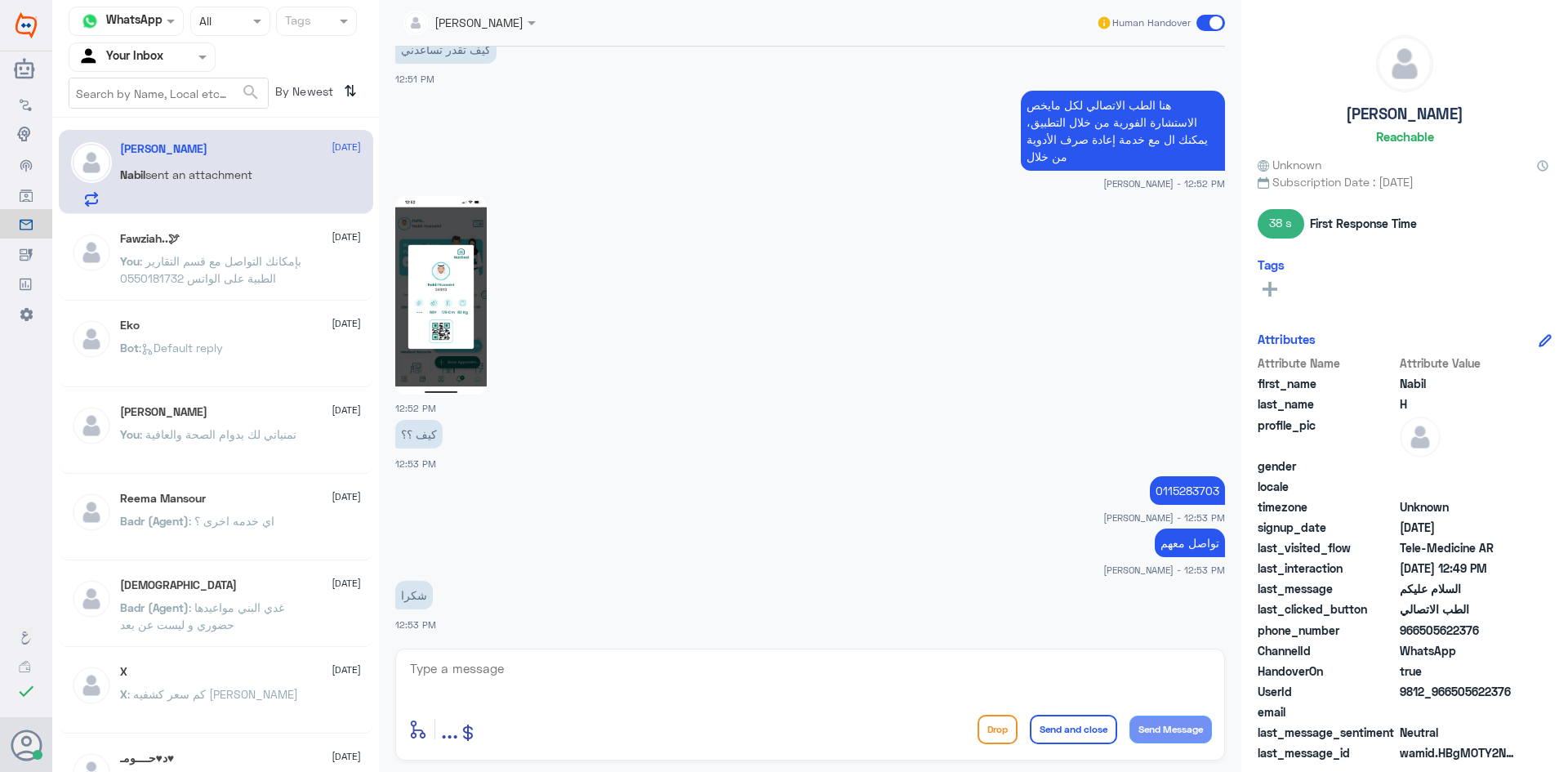
click at [396, 287] on link at bounding box center [441, 294] width 91 height 13
click at [601, 685] on textarea at bounding box center [810, 677] width 804 height 40
type textarea "العفو"
drag, startPoint x: 839, startPoint y: 707, endPoint x: 1123, endPoint y: 712, distance: 284.0
click at [1123, 712] on div "enter flow name ... Drop Send and close Send Message" at bounding box center [810, 729] width 804 height 37
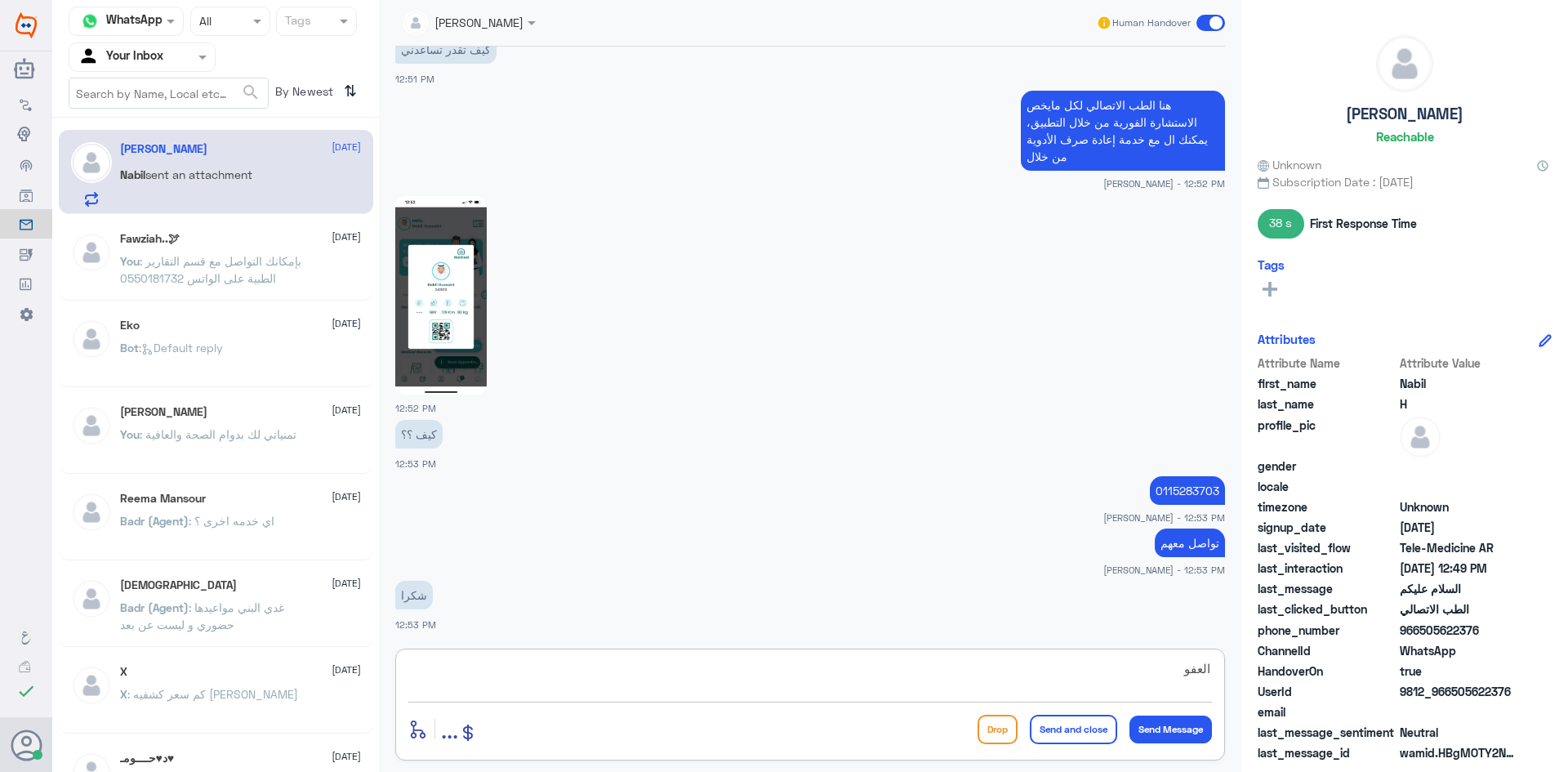
drag, startPoint x: 1136, startPoint y: 675, endPoint x: 1262, endPoint y: 663, distance: 126.6
click at [1298, 692] on div "Channel WhatsApp Status × All Tags Agent Filter Your Inbox search By Newest ⇅ N…" at bounding box center [810, 388] width 1516 height 777
paste textarea "سعدت بخدمتك"
type textarea "سعدت بخدمتك"
click at [1078, 725] on button "Send and close" at bounding box center [1074, 729] width 88 height 30
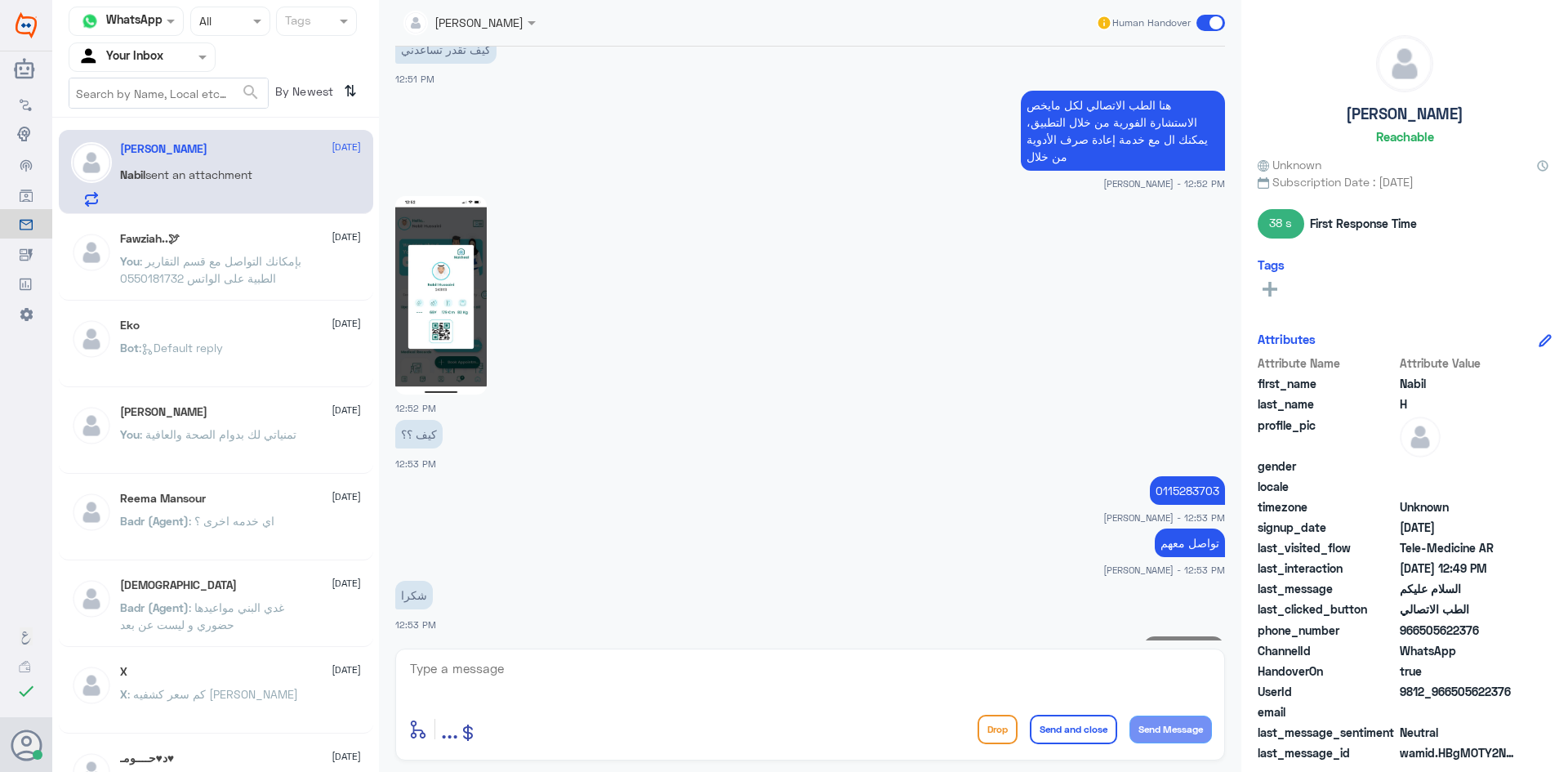
scroll to position [701, 0]
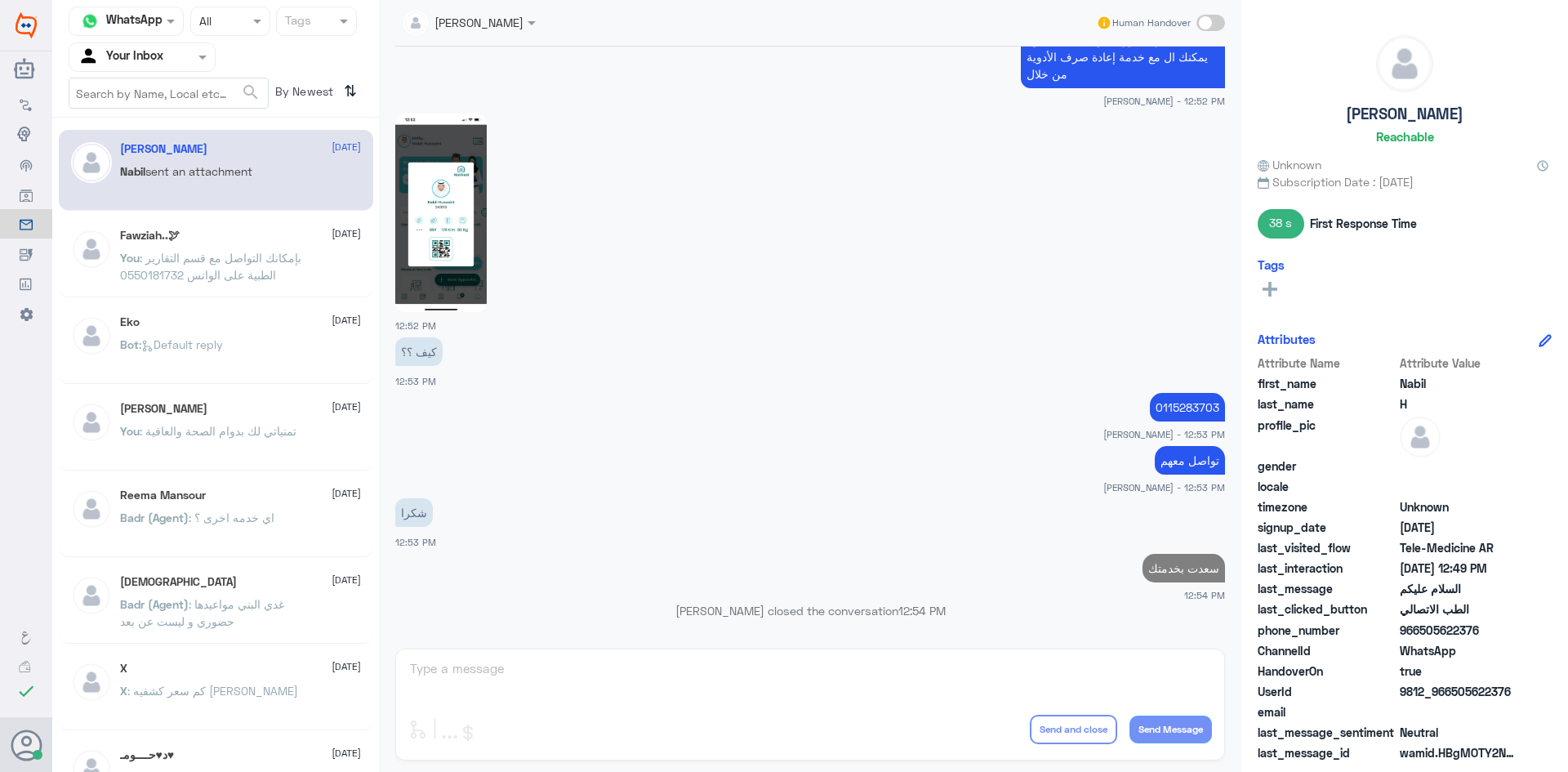
click at [331, 240] on span "[DATE]" at bounding box center [346, 233] width 30 height 14
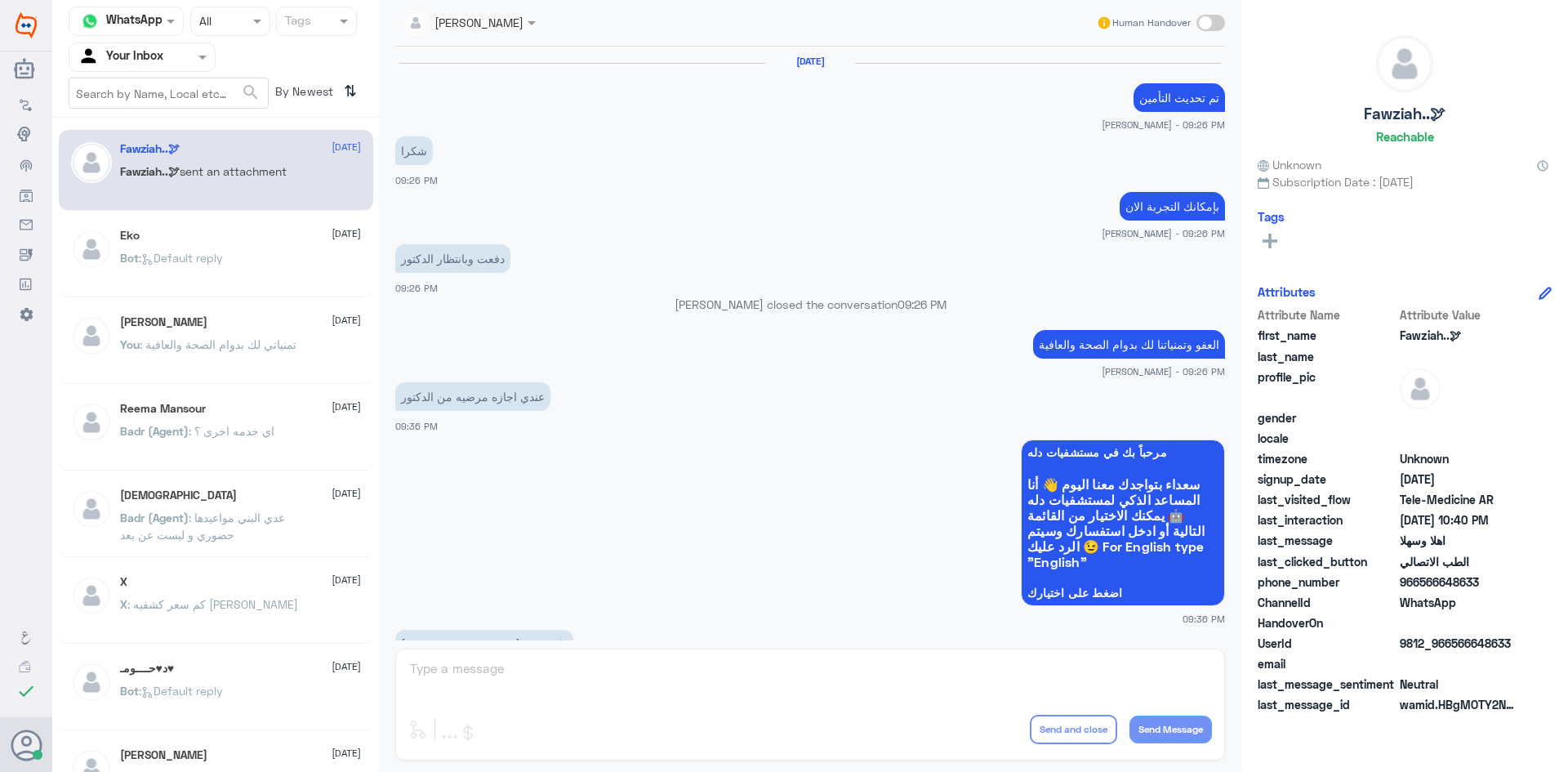
scroll to position [814, 0]
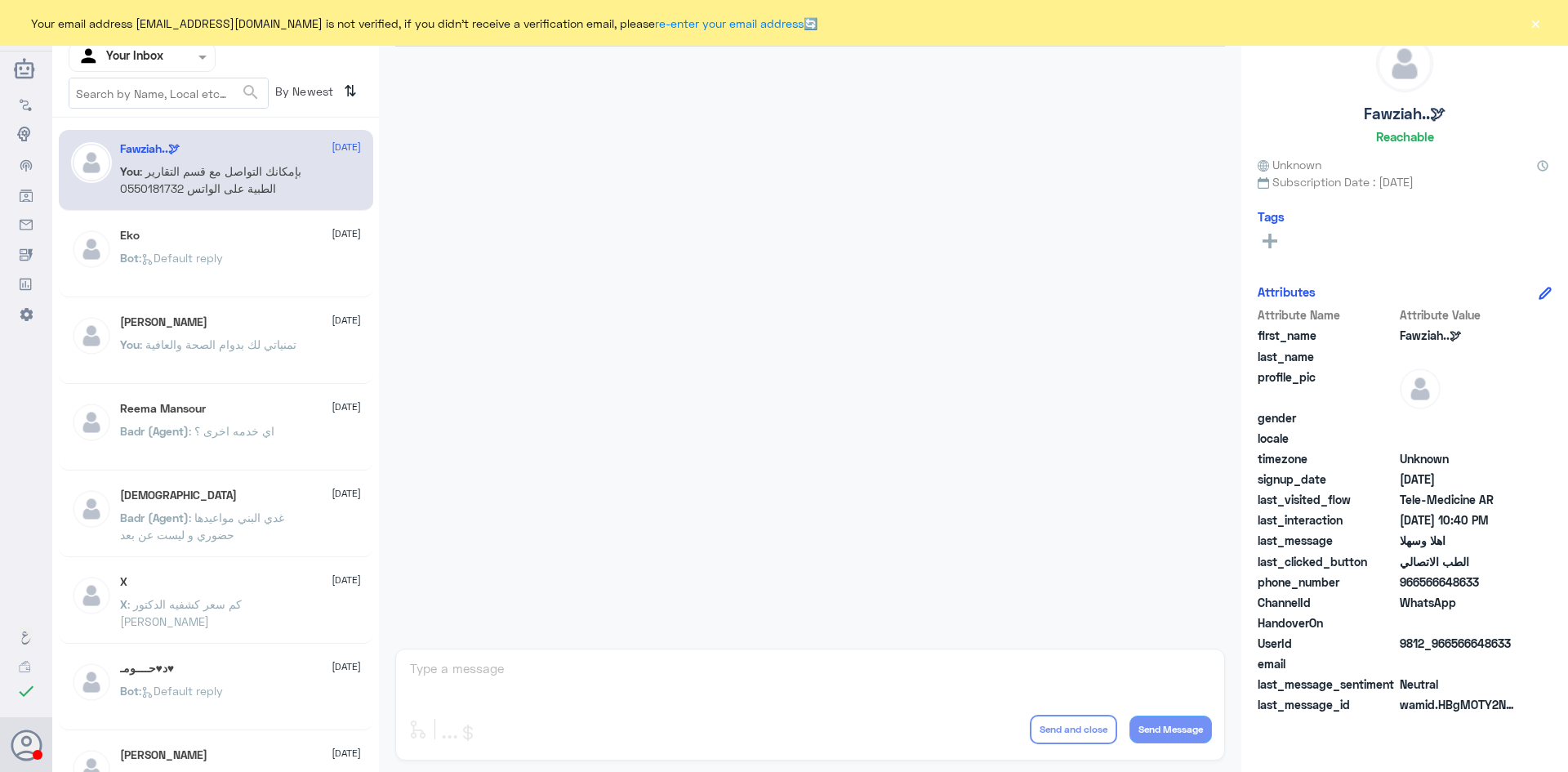
click at [1528, 24] on button "×" at bounding box center [1534, 22] width 16 height 16
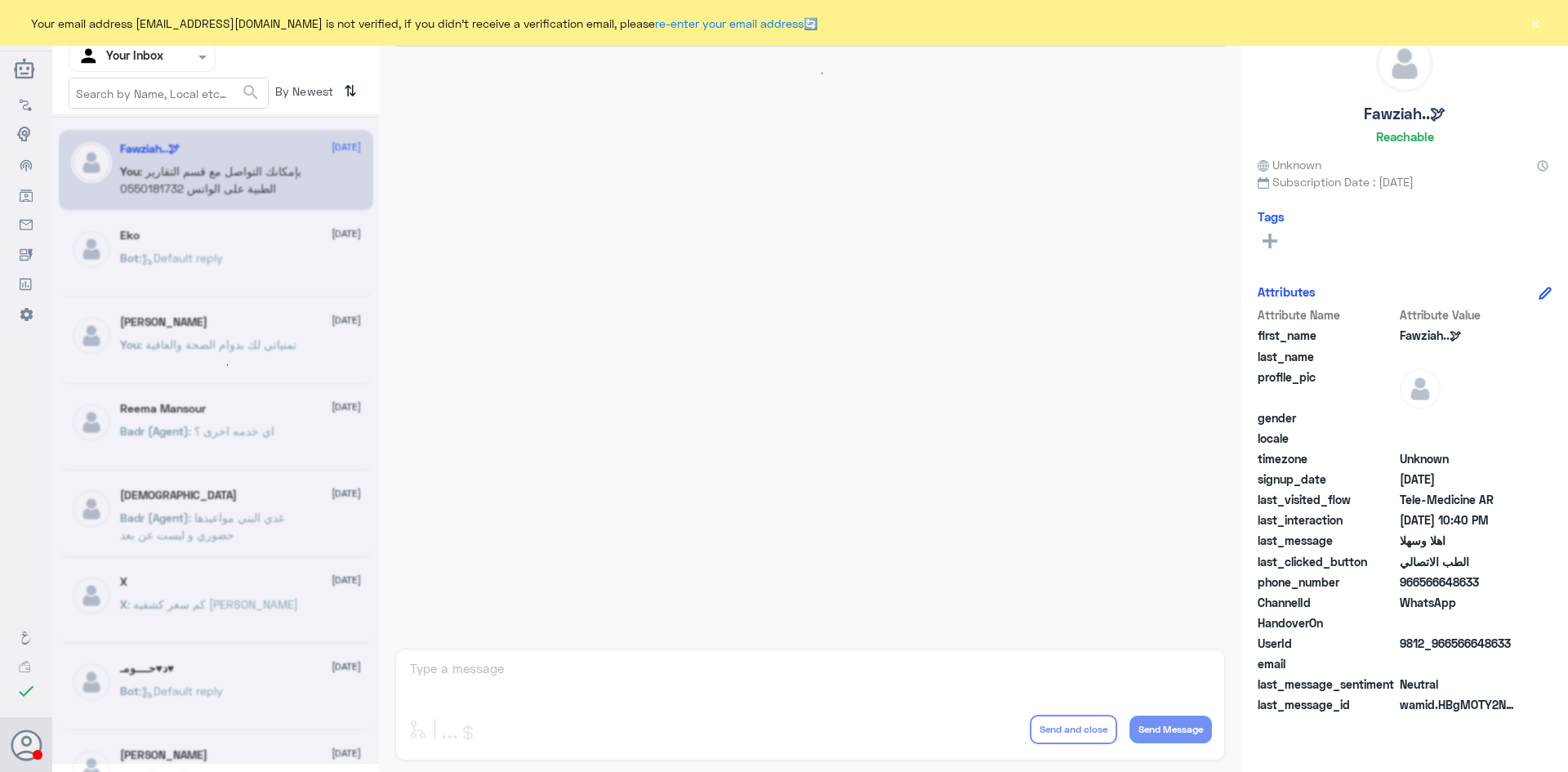
scroll to position [814, 0]
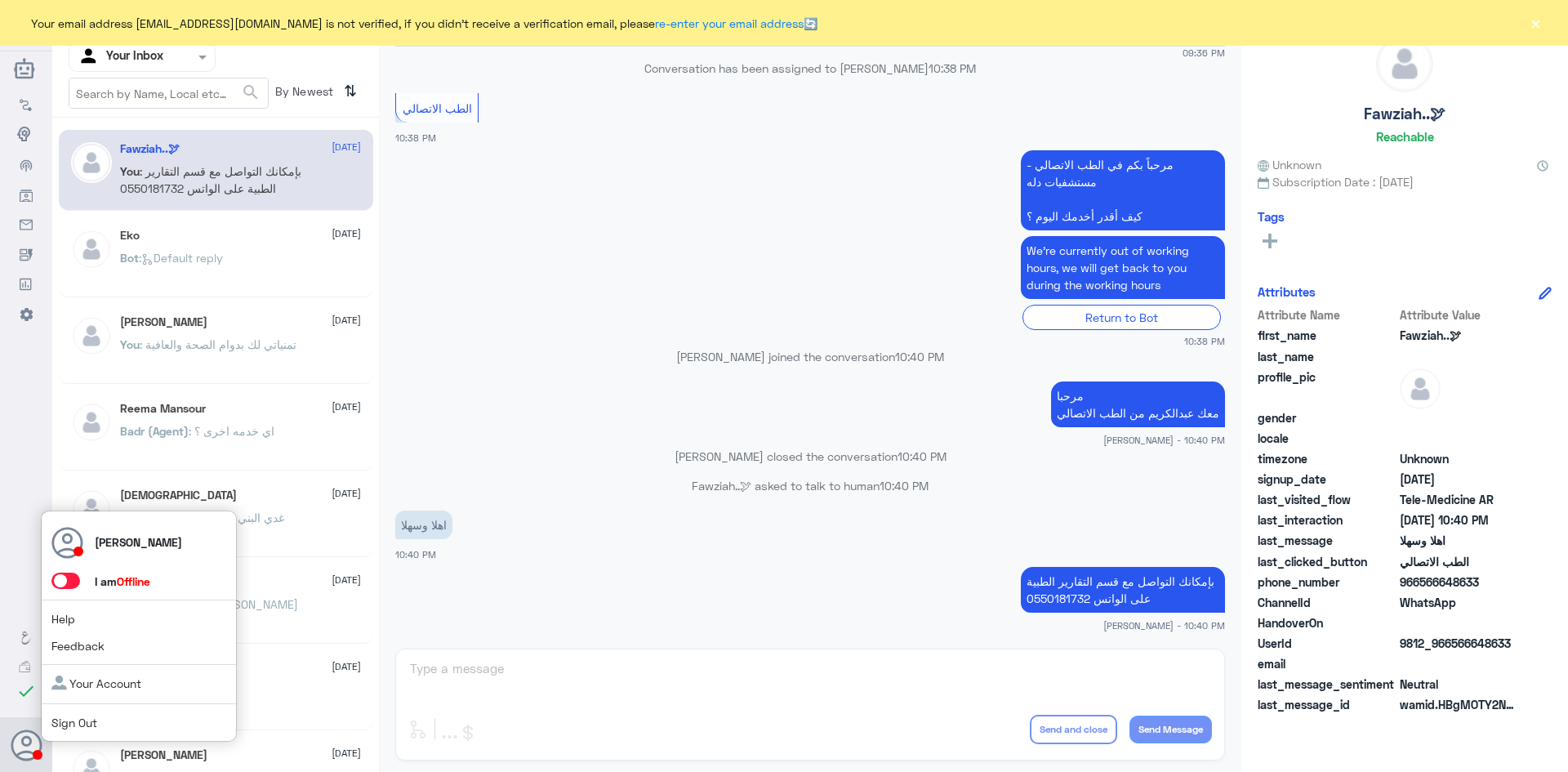
click at [30, 760] on icon at bounding box center [27, 746] width 33 height 33
click at [62, 581] on span at bounding box center [66, 580] width 29 height 16
click at [0, 0] on input "checkbox" at bounding box center [0, 0] width 0 height 0
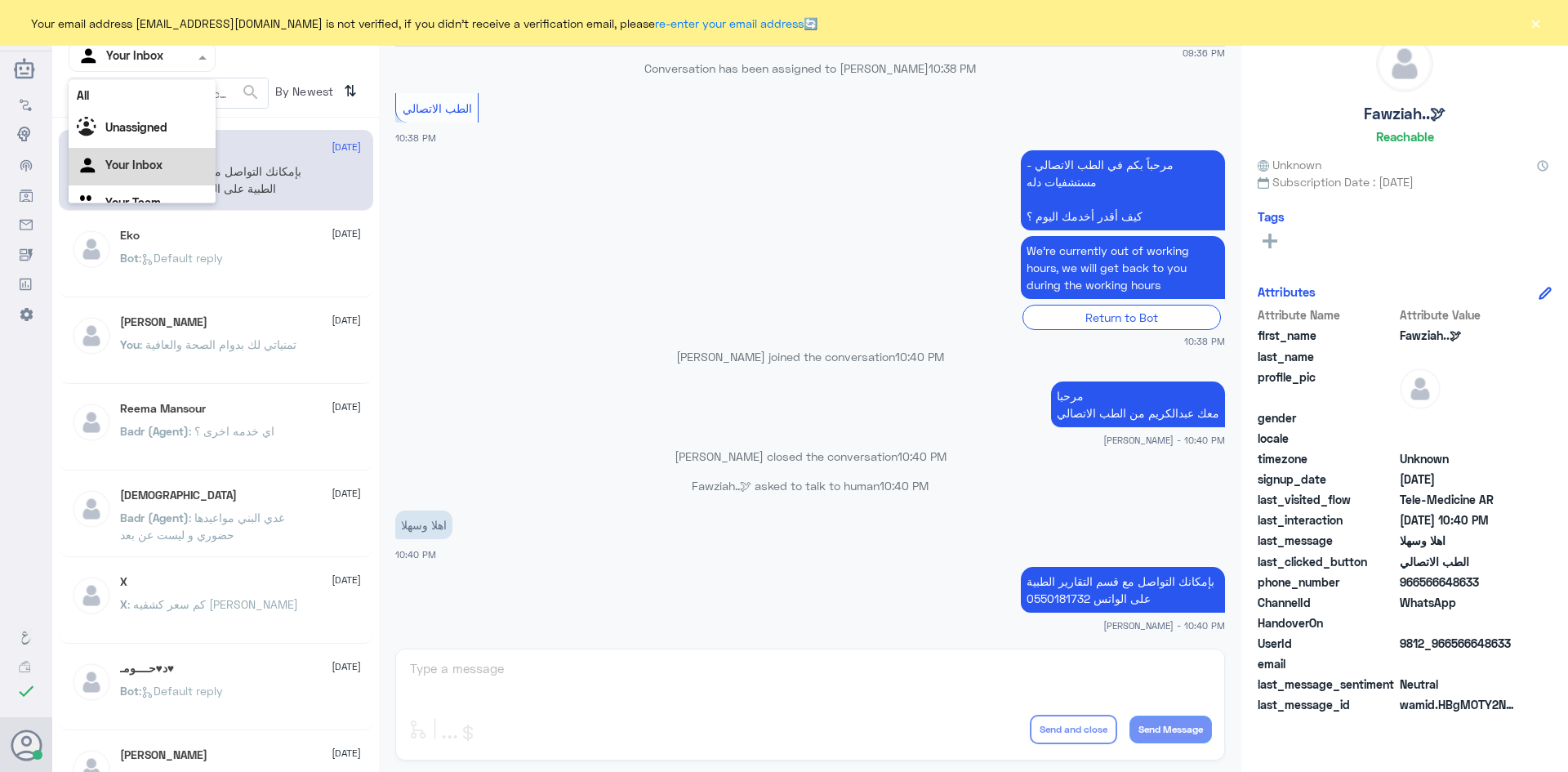
click at [170, 59] on div at bounding box center [142, 57] width 145 height 19
drag, startPoint x: 196, startPoint y: 105, endPoint x: 191, endPoint y: 114, distance: 10.3
click at [191, 114] on div "All Unassigned Your Inbox Your Team" at bounding box center [142, 151] width 147 height 143
click at [189, 98] on div "All" at bounding box center [142, 95] width 147 height 30
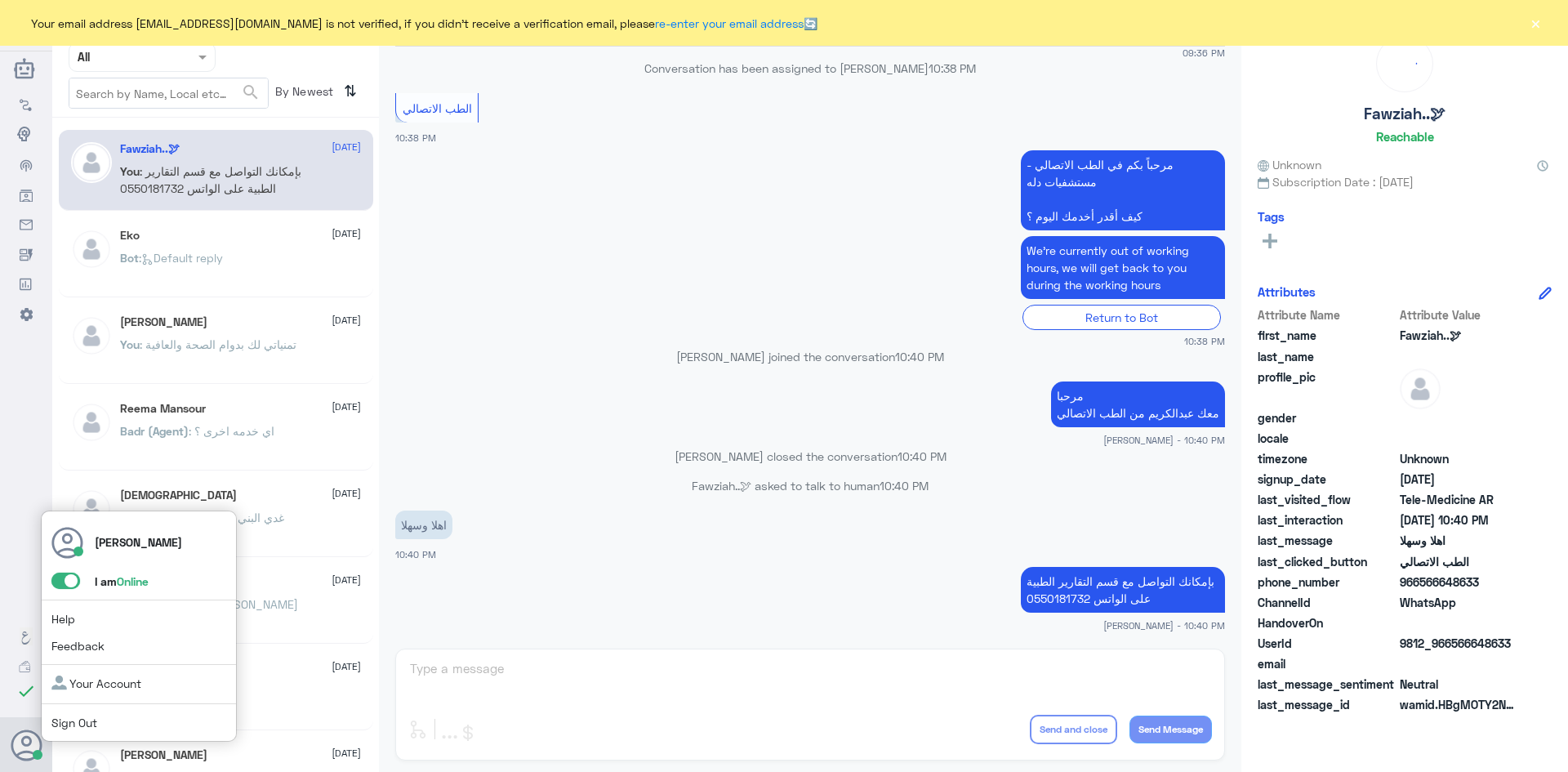
click at [24, 767] on div "عبدالكريم الموسى I am Online Help Feedback Your Account Sign Out" at bounding box center [26, 745] width 31 height 56
click at [74, 587] on span at bounding box center [66, 580] width 29 height 16
click at [0, 0] on input "checkbox" at bounding box center [0, 0] width 0 height 0
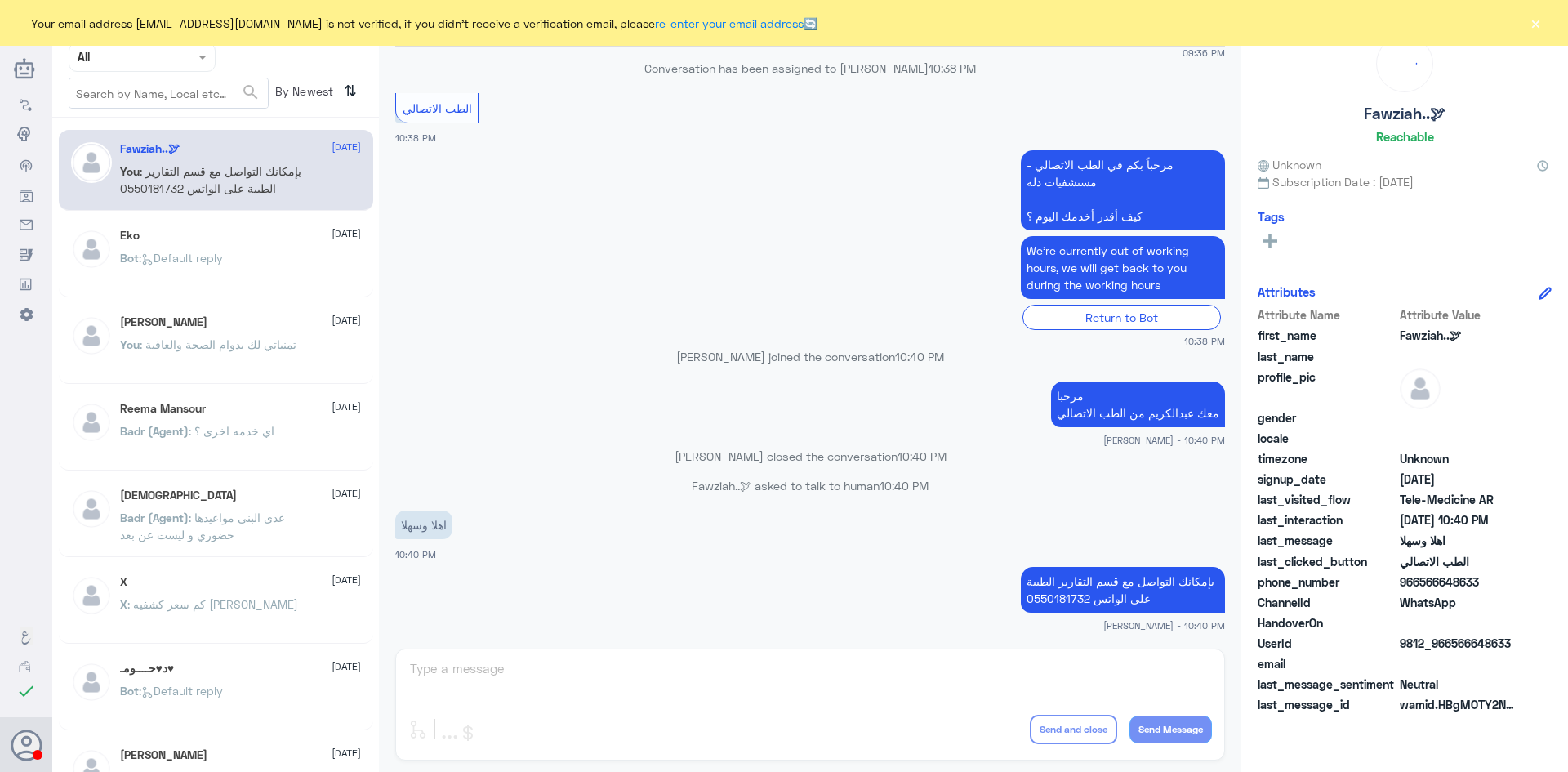
click at [423, 373] on div "عبدالكريم الموسى joined the conversation 10:40 PM" at bounding box center [811, 362] width 830 height 30
click at [258, 500] on div "سبحان الله 31 July" at bounding box center [240, 495] width 241 height 13
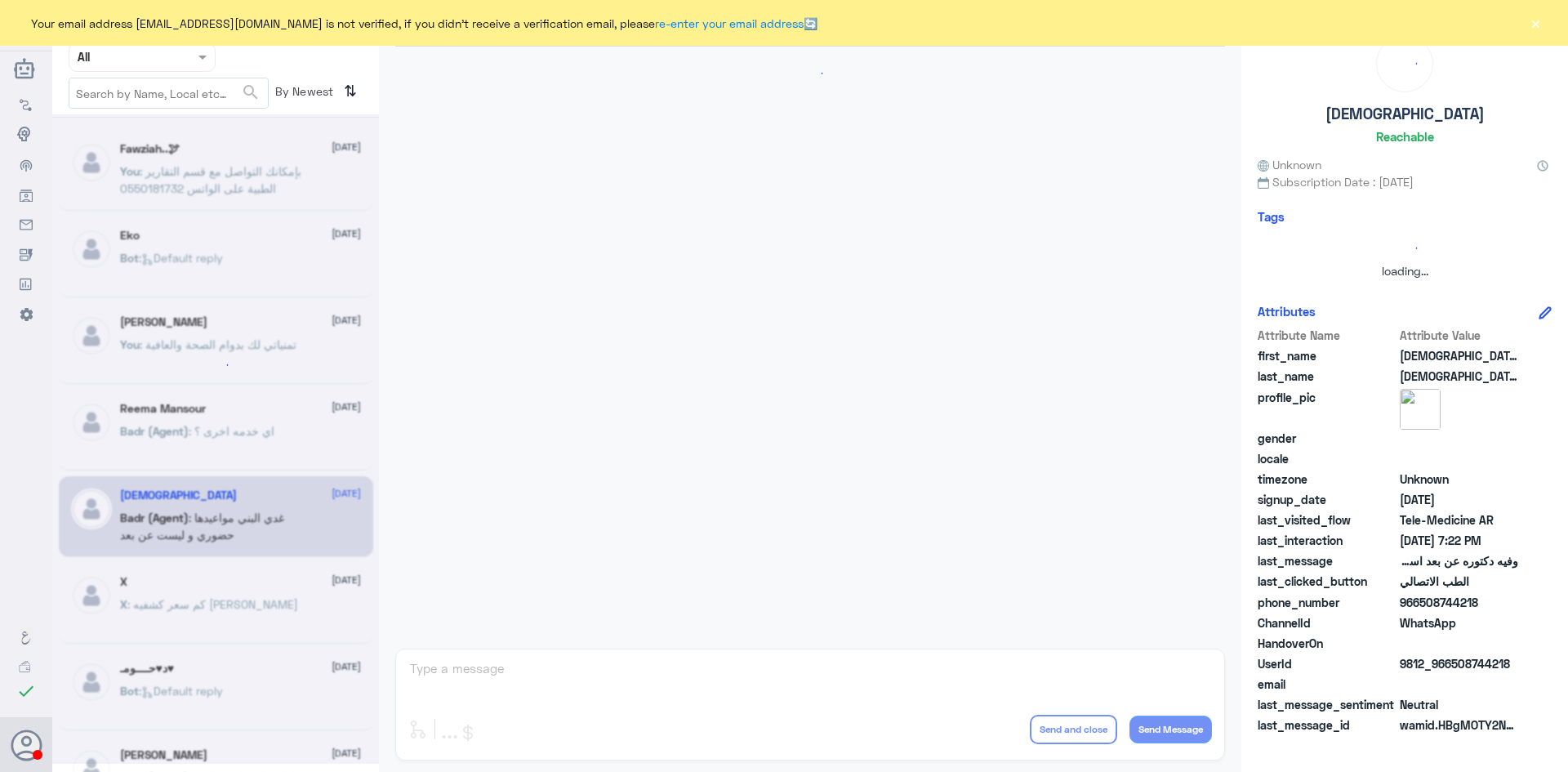
scroll to position [325, 0]
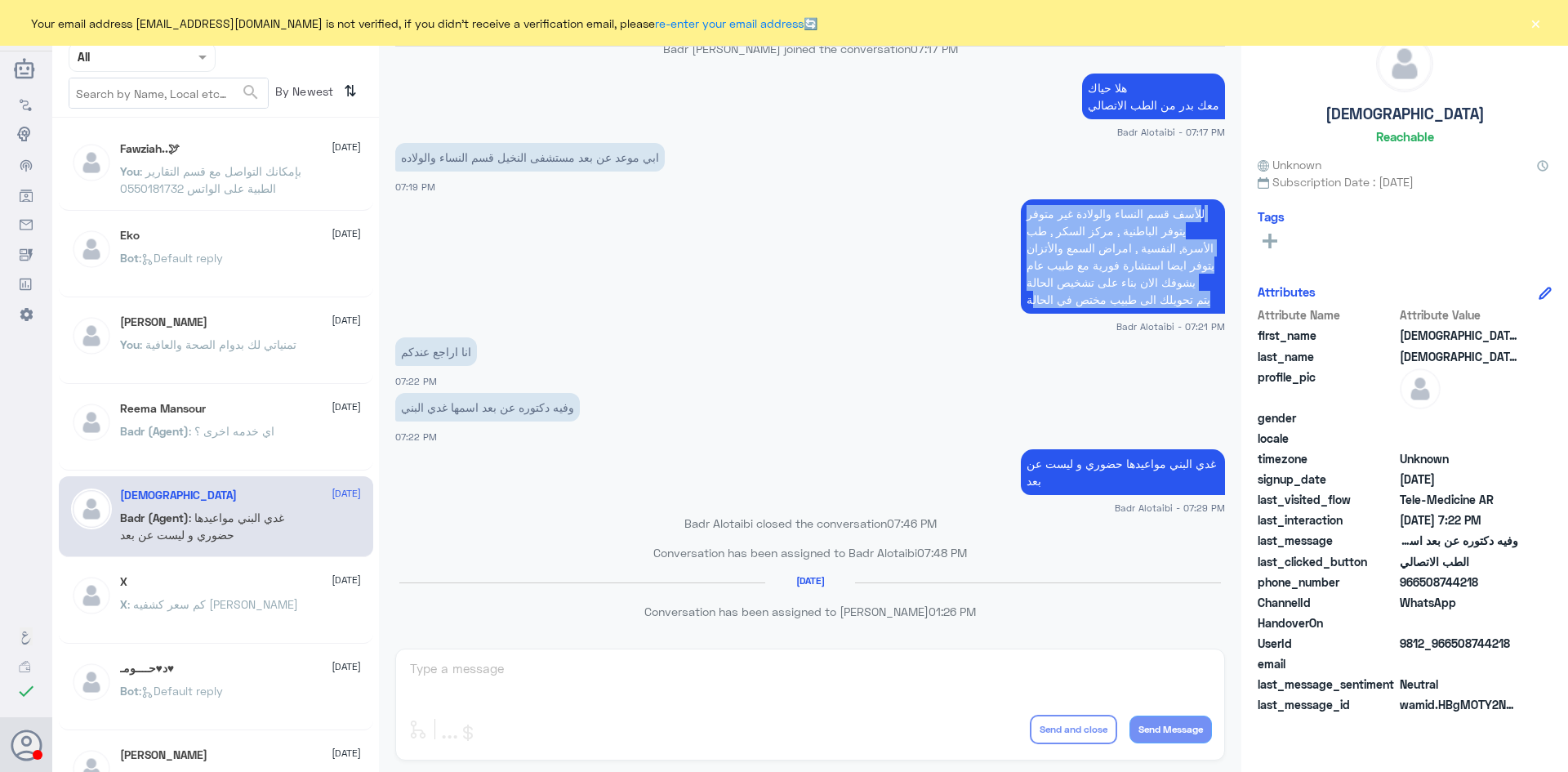
drag, startPoint x: 1202, startPoint y: 208, endPoint x: 1026, endPoint y: 311, distance: 203.9
click at [1026, 311] on p "للأسف قسم النساء والولادة غير متوفر يتوفر الباطنية , مركز السكر , طب الأسرة, ال…" at bounding box center [1123, 256] width 204 height 115
copy p "لأسف قسم النساء والولادة غير متوفر يتوفر الباطنية , مركز السكر , طب الأسرة, الن…"
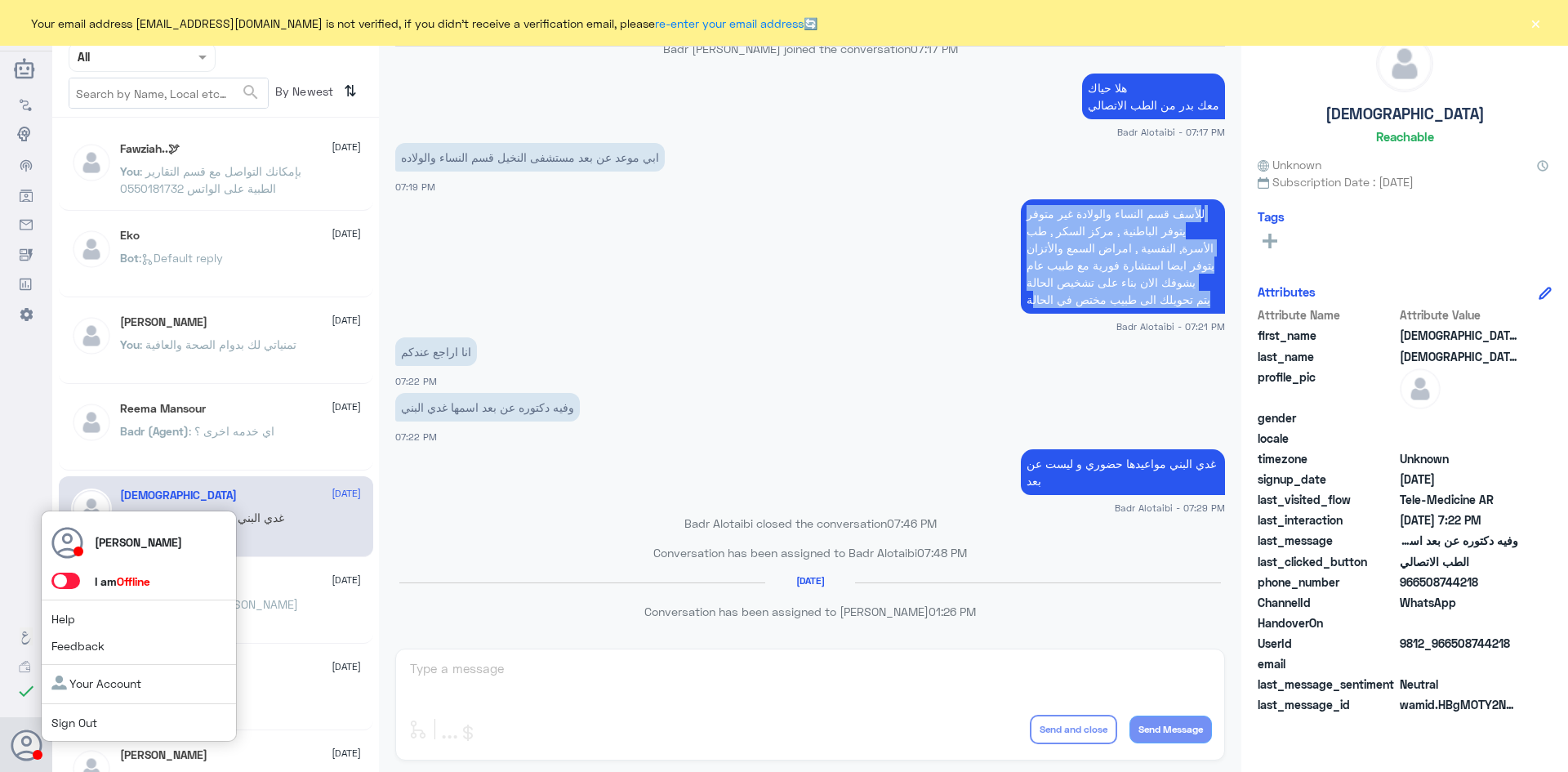
click at [30, 731] on icon at bounding box center [27, 746] width 33 height 33
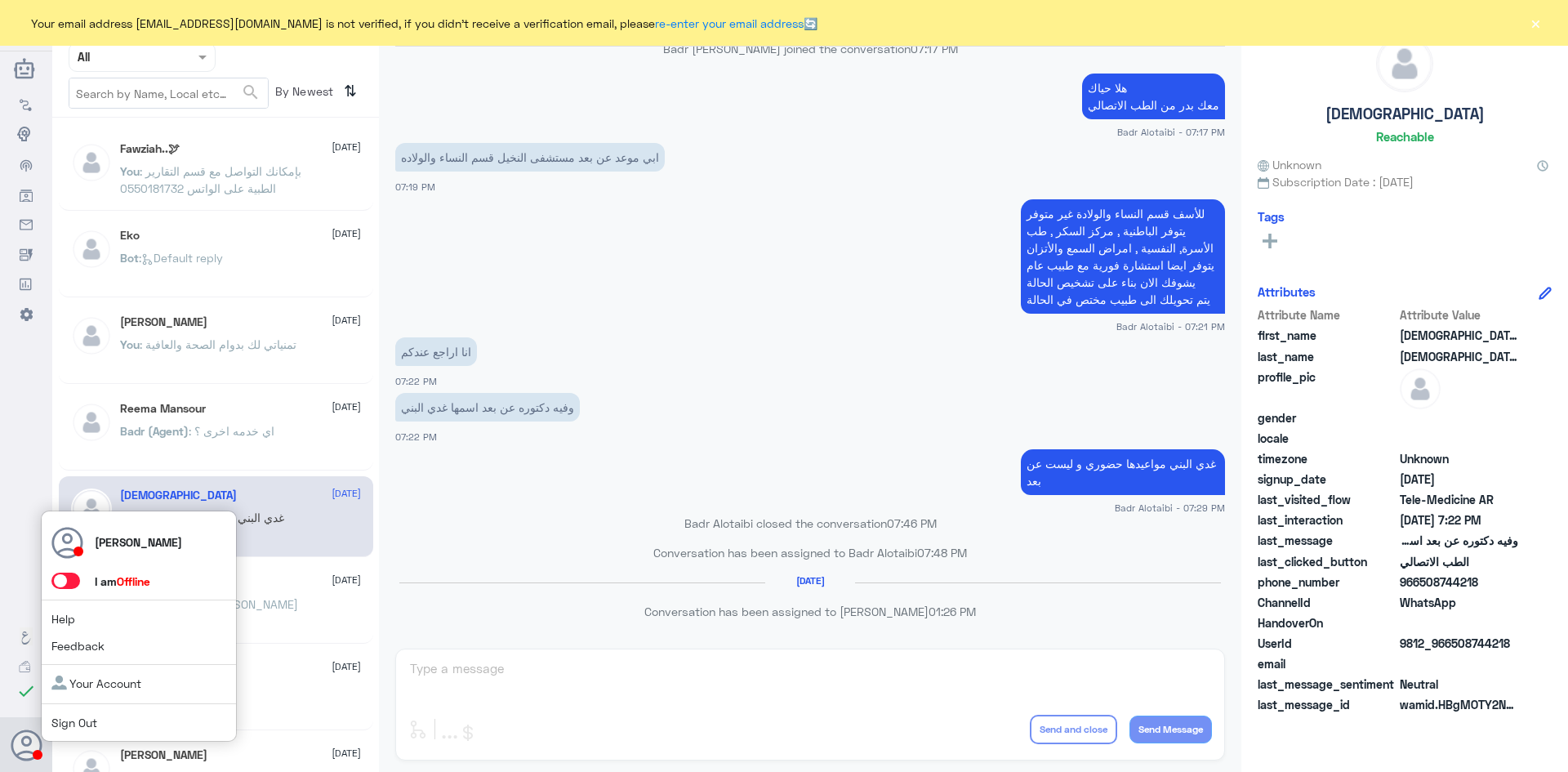
click at [75, 578] on span at bounding box center [66, 580] width 29 height 16
click at [0, 0] on input "checkbox" at bounding box center [0, 0] width 0 height 0
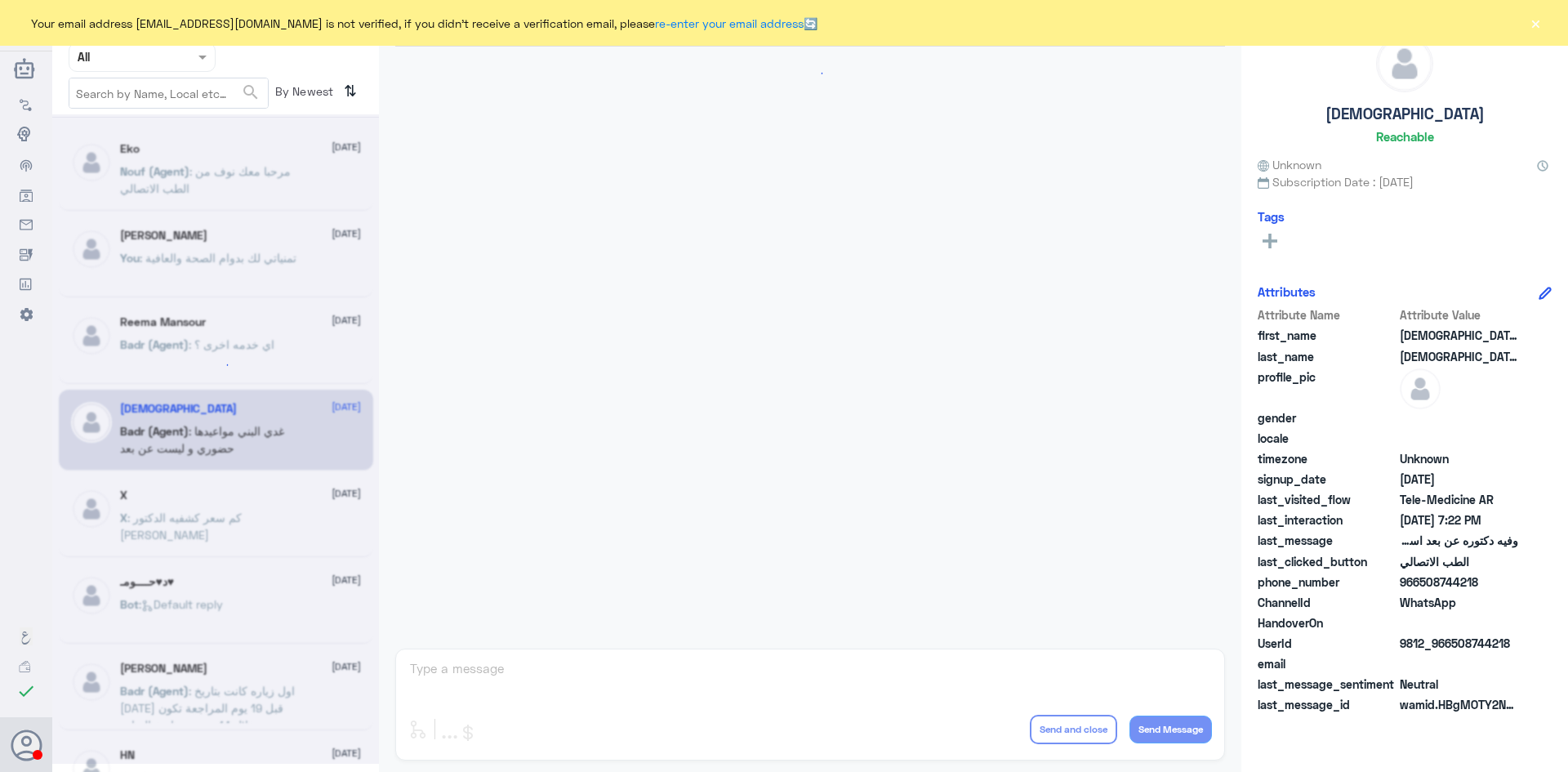
scroll to position [814, 0]
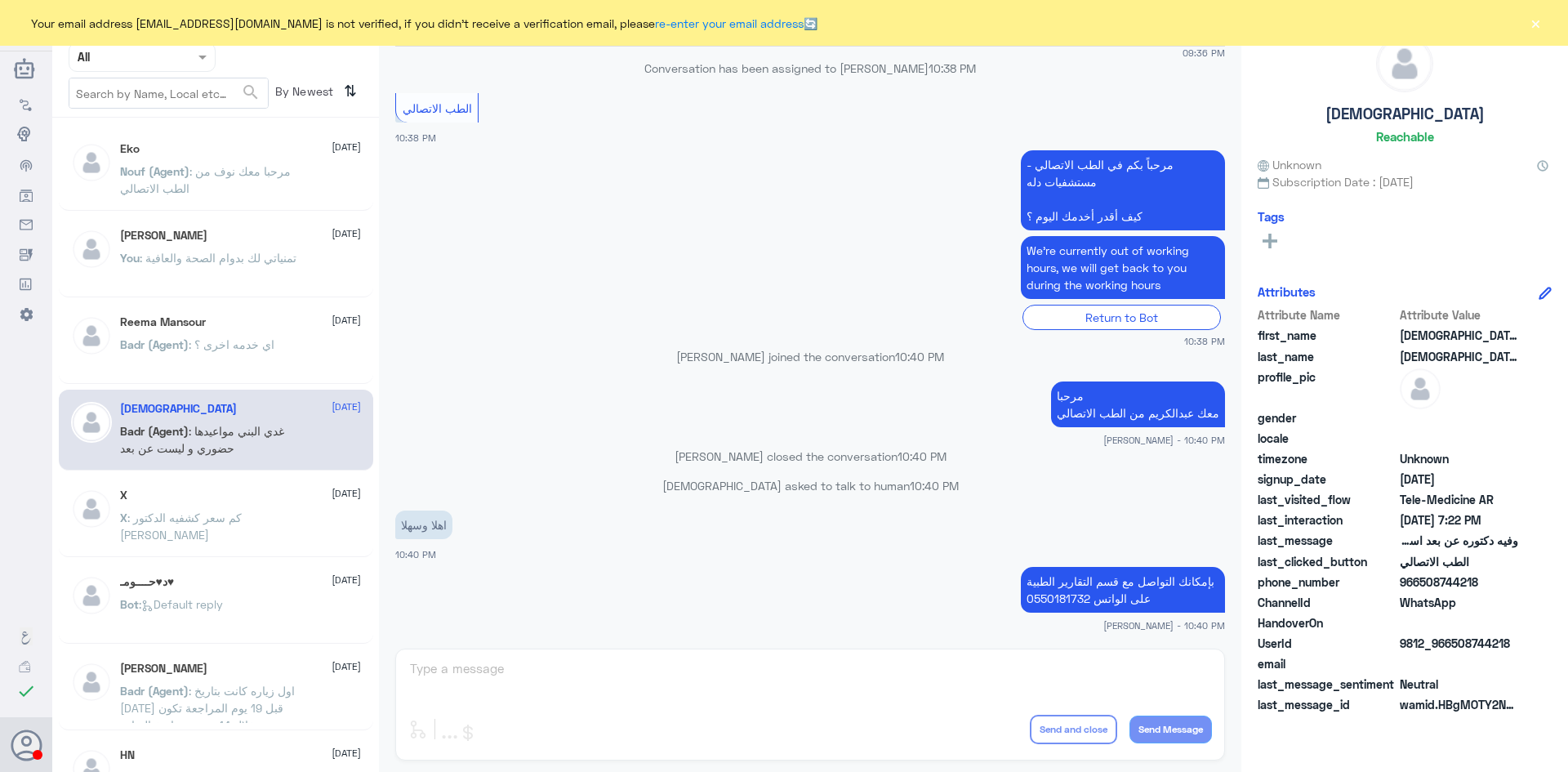
click at [264, 73] on nav "Channel WhatsApp Status × All Tags Agent Filter All search By Newest ⇅" at bounding box center [215, 62] width 326 height 111
click at [1533, 19] on button "×" at bounding box center [1534, 22] width 16 height 16
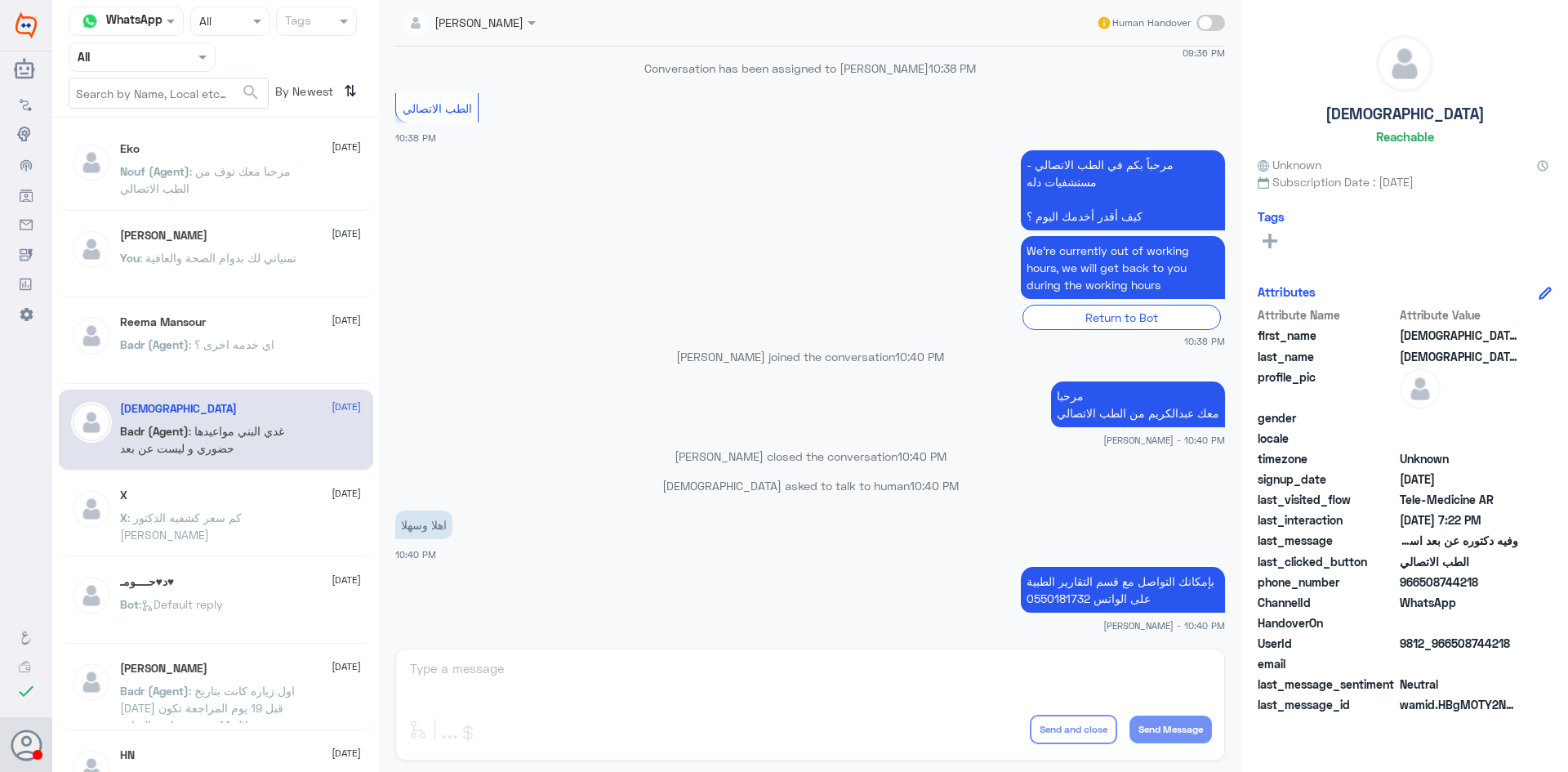
click at [182, 54] on div at bounding box center [142, 57] width 145 height 19
click at [189, 162] on div "Your Inbox" at bounding box center [142, 166] width 147 height 38
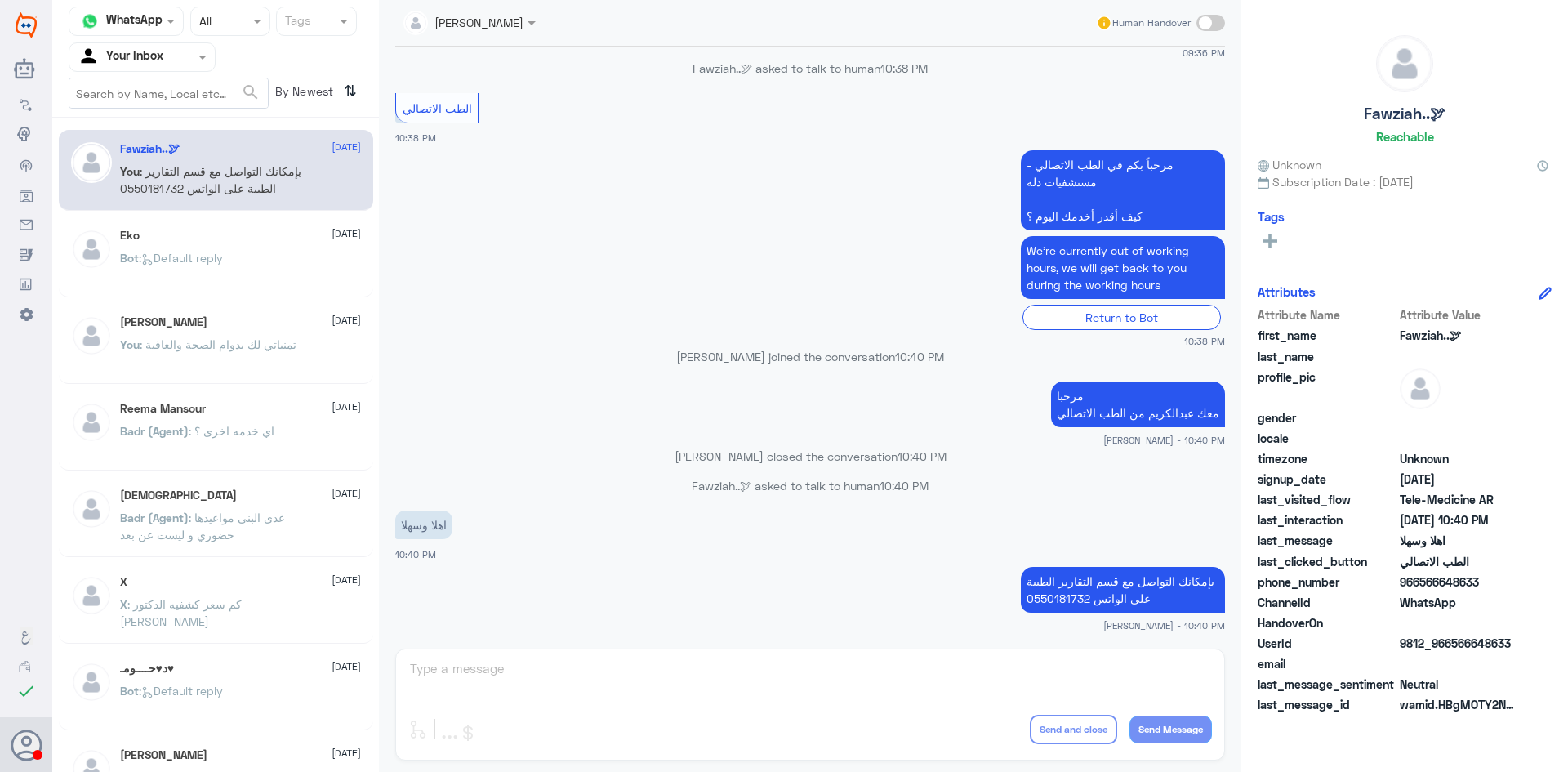
click at [223, 583] on div "X [DATE]" at bounding box center [240, 582] width 241 height 13
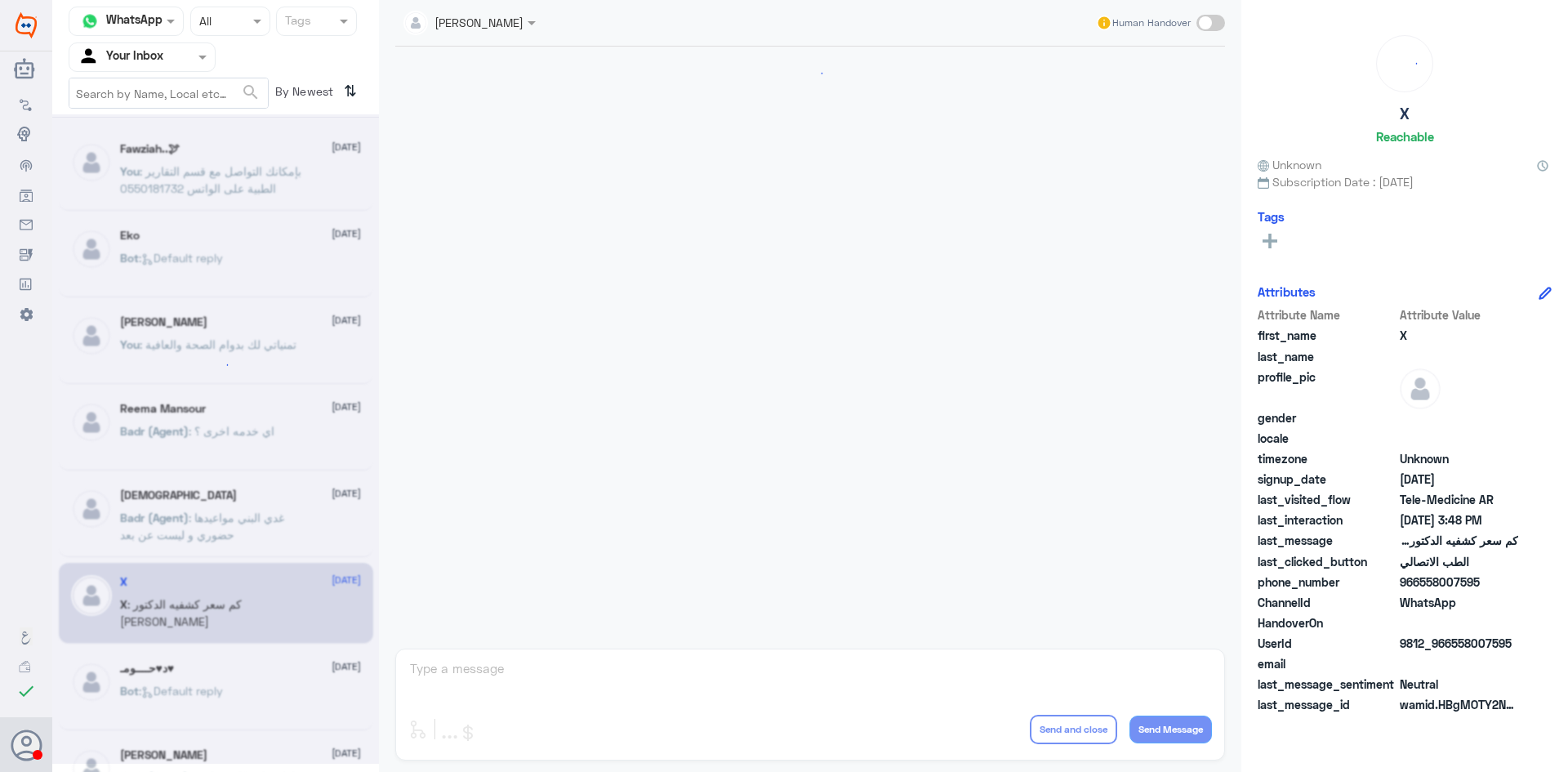
scroll to position [645, 0]
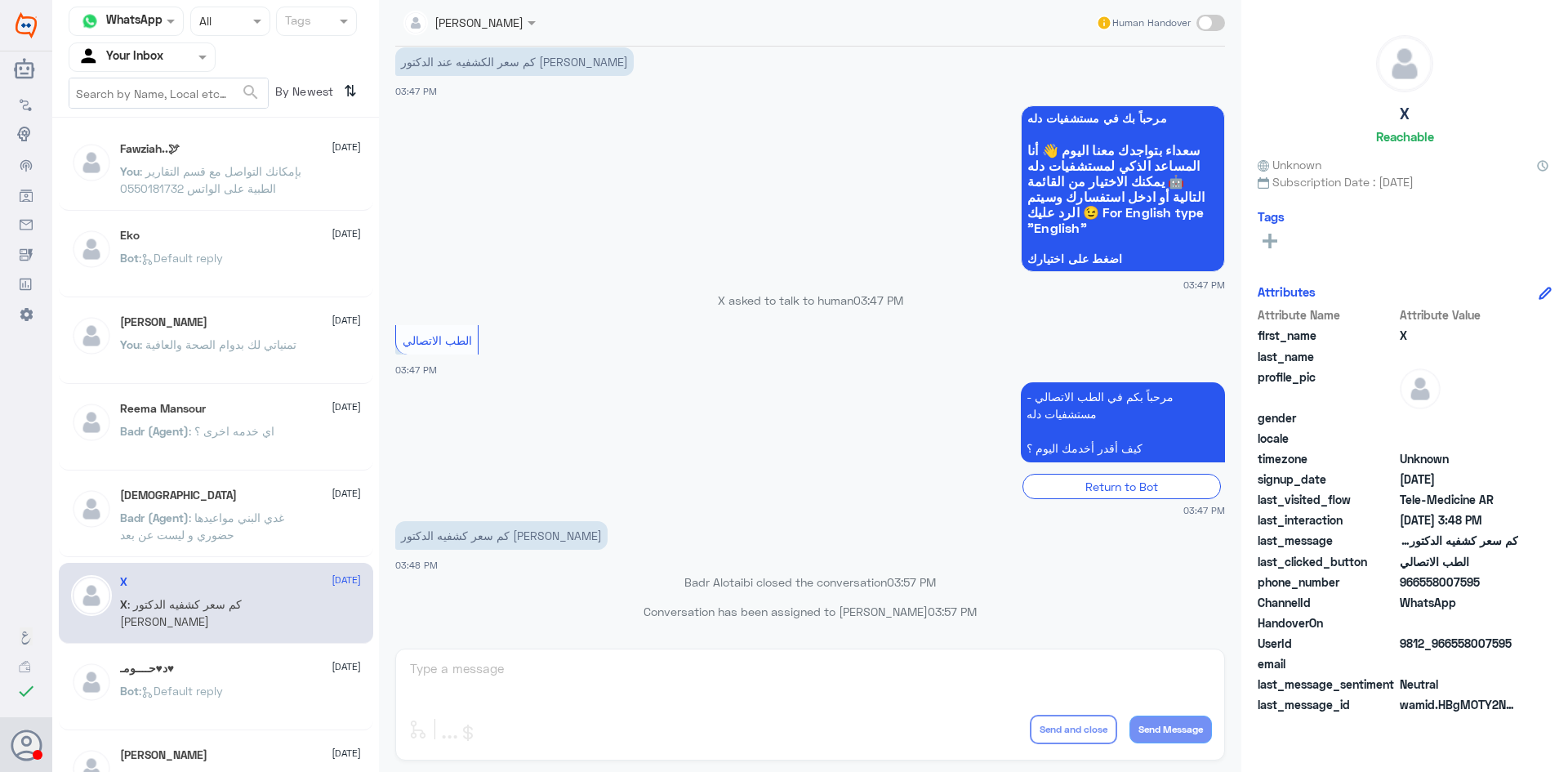
click at [209, 526] on p "Badr (Agent) : غدي البني مواعيدها حضوري و ليست عن بعد" at bounding box center [212, 529] width 184 height 40
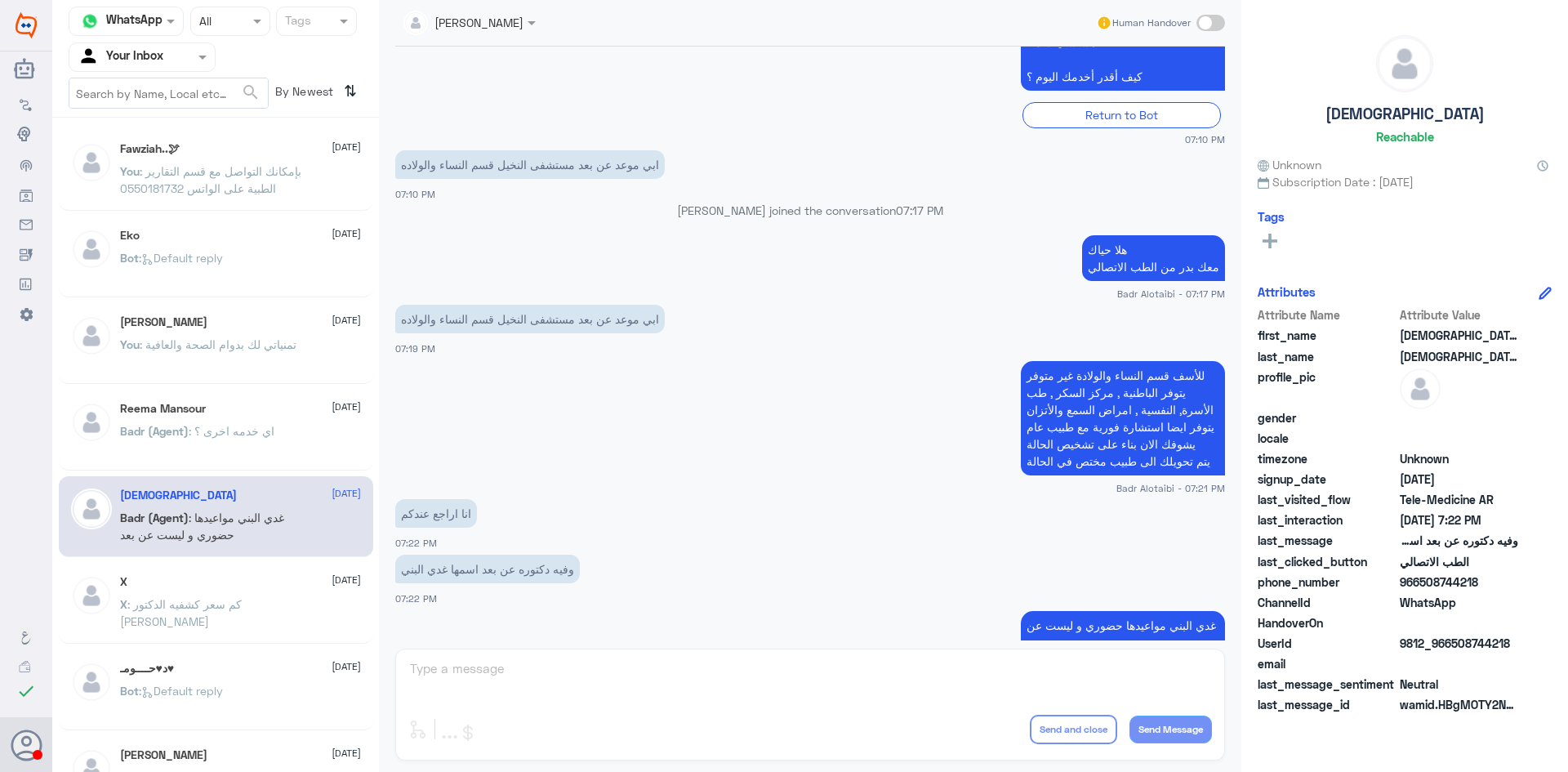
scroll to position [162, 0]
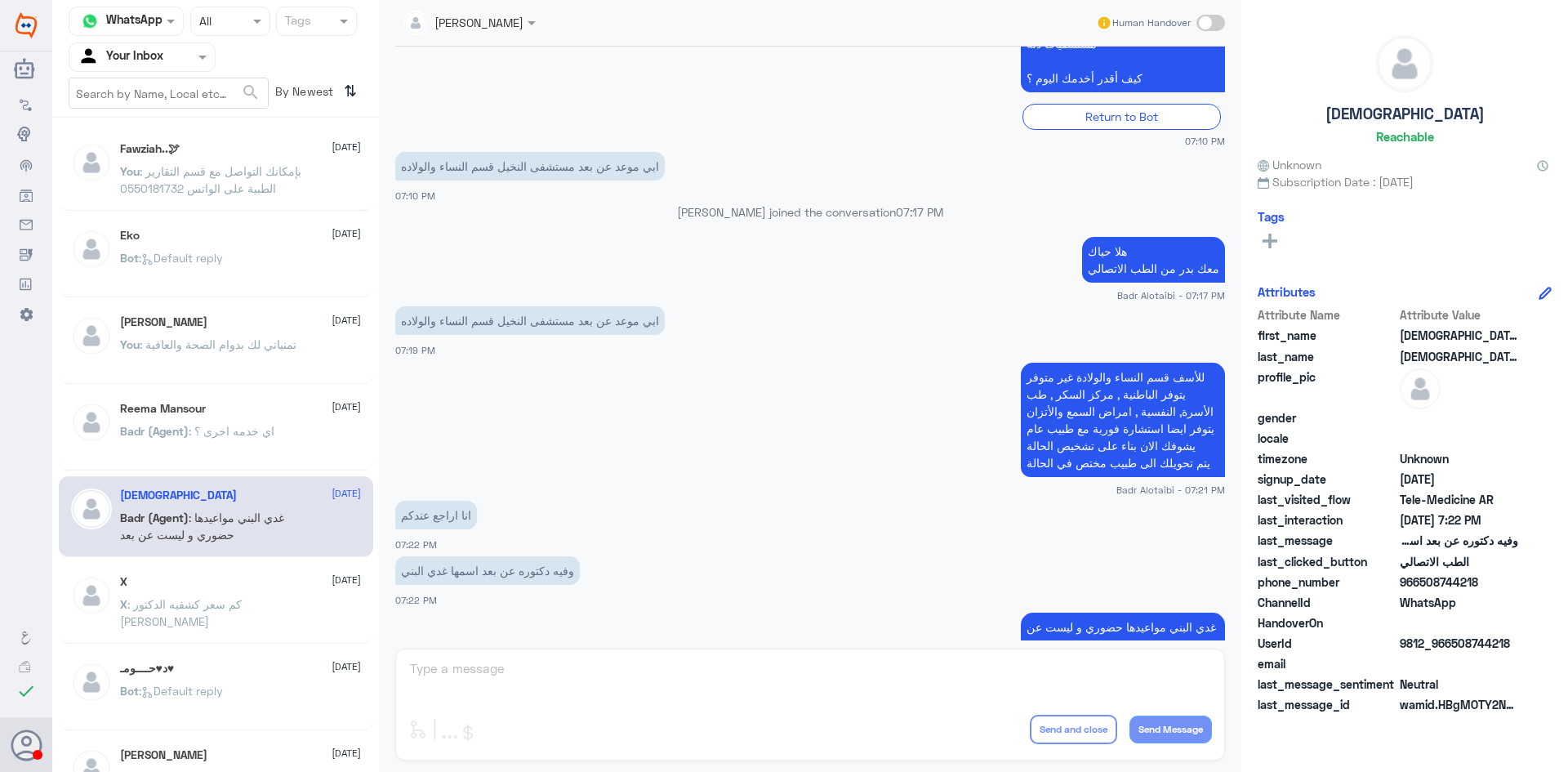
click at [146, 421] on div "[PERSON_NAME] [DATE] Badr (Agent) : اي خدمه اخرى ؟" at bounding box center [240, 432] width 241 height 62
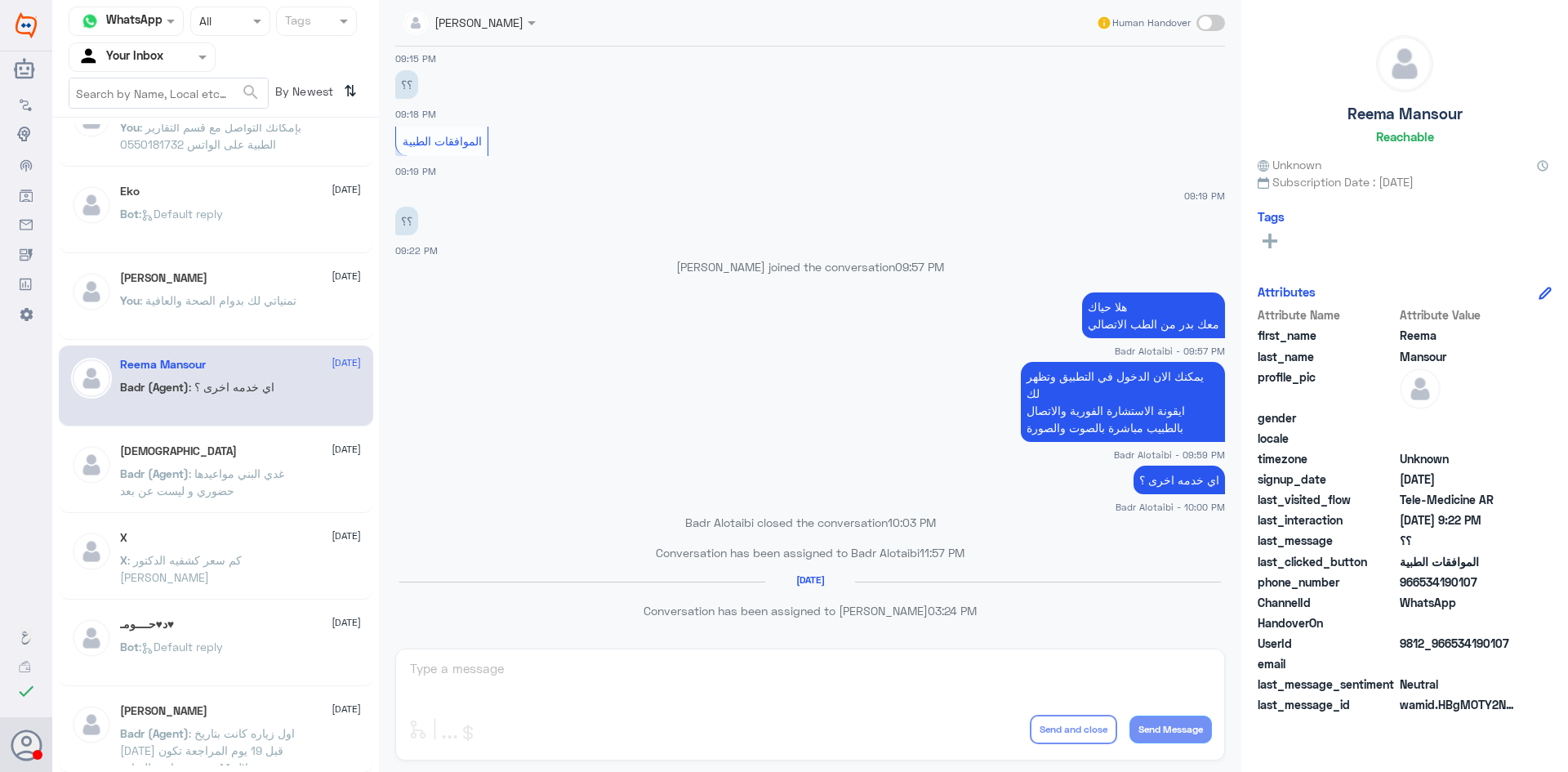
scroll to position [82, 0]
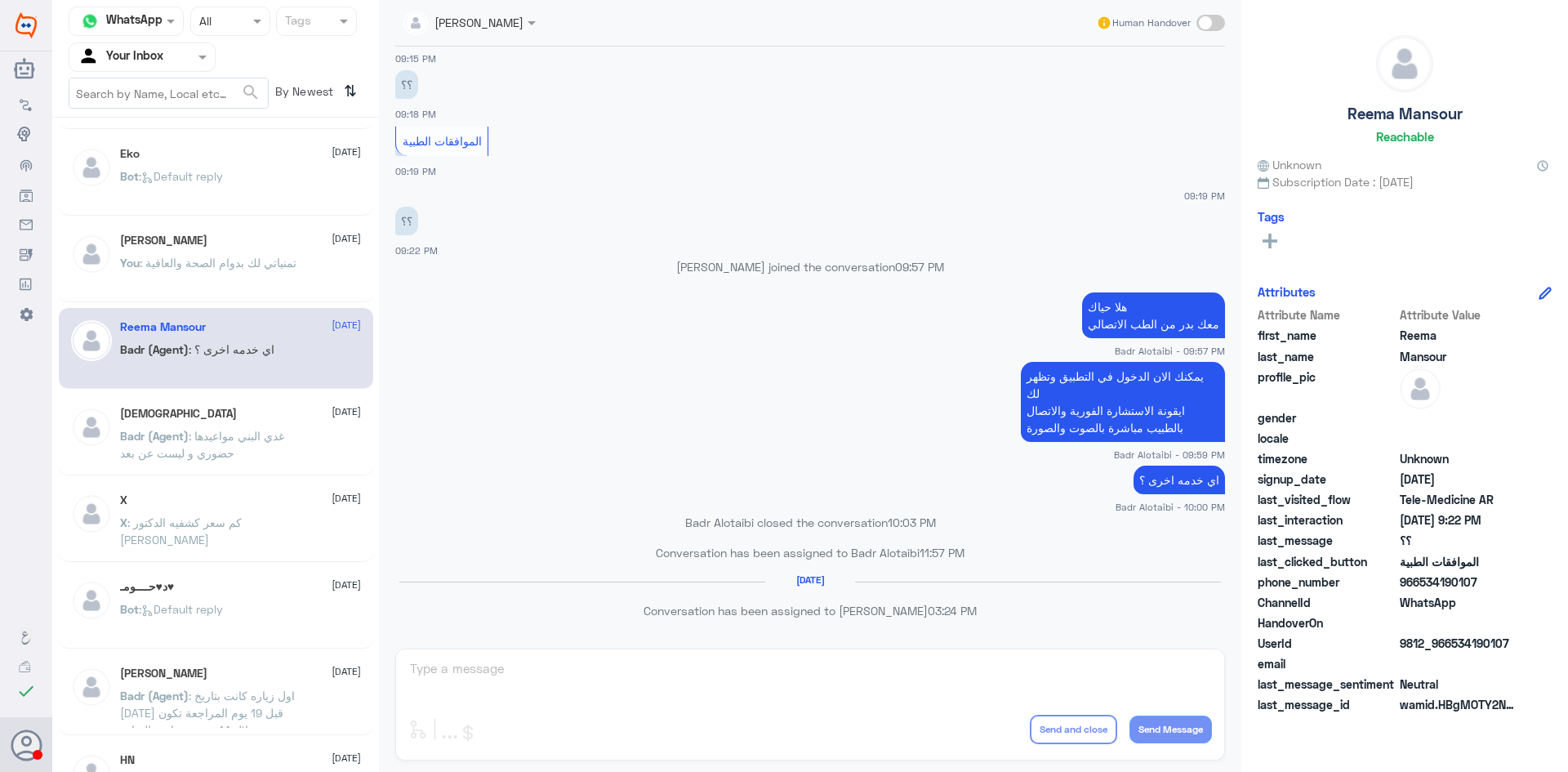
click at [287, 467] on p "Badr (Agent) : غدي البني مواعيدها حضوري و ليست عن بعد" at bounding box center [212, 447] width 184 height 40
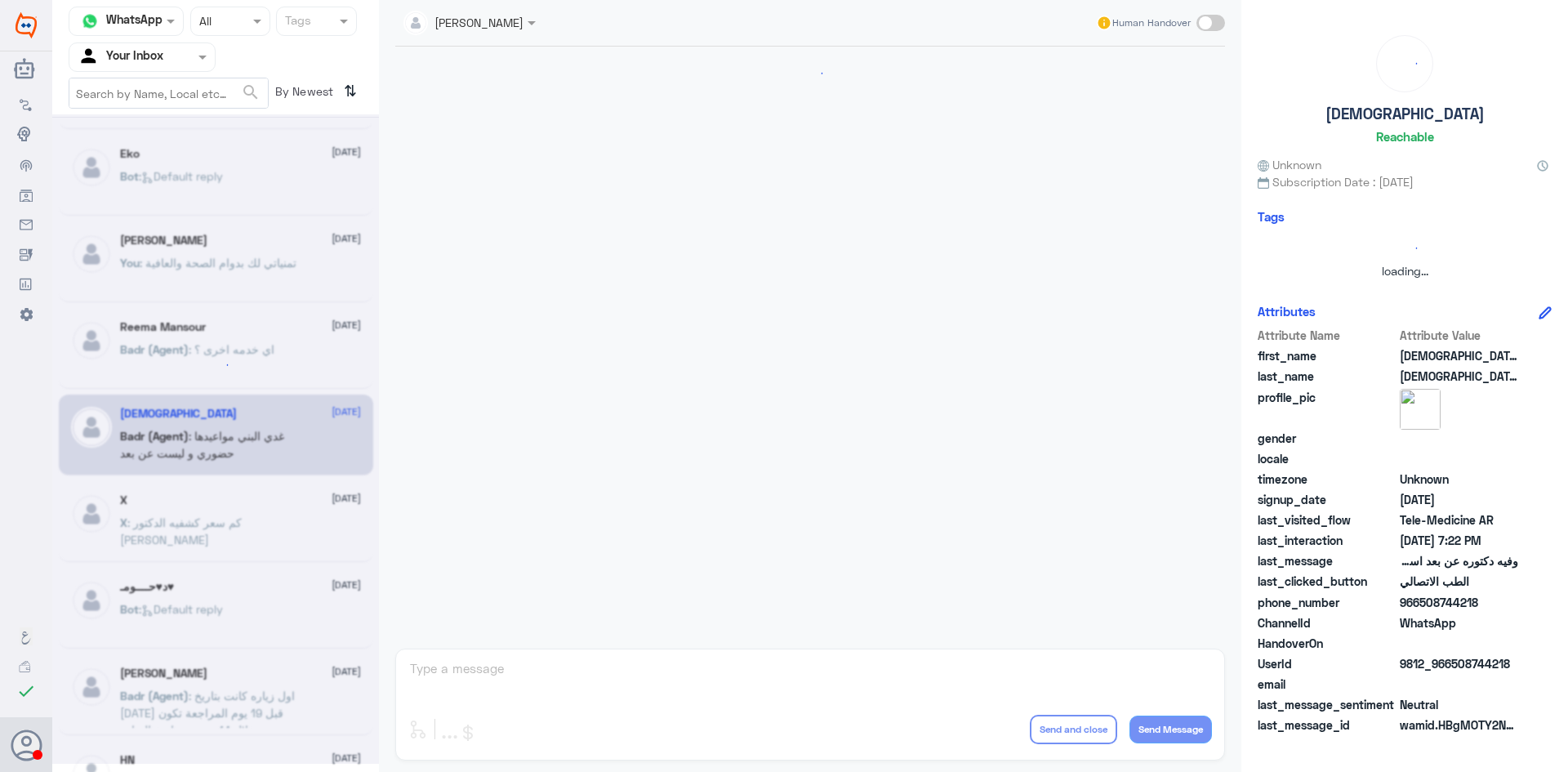
scroll to position [325, 0]
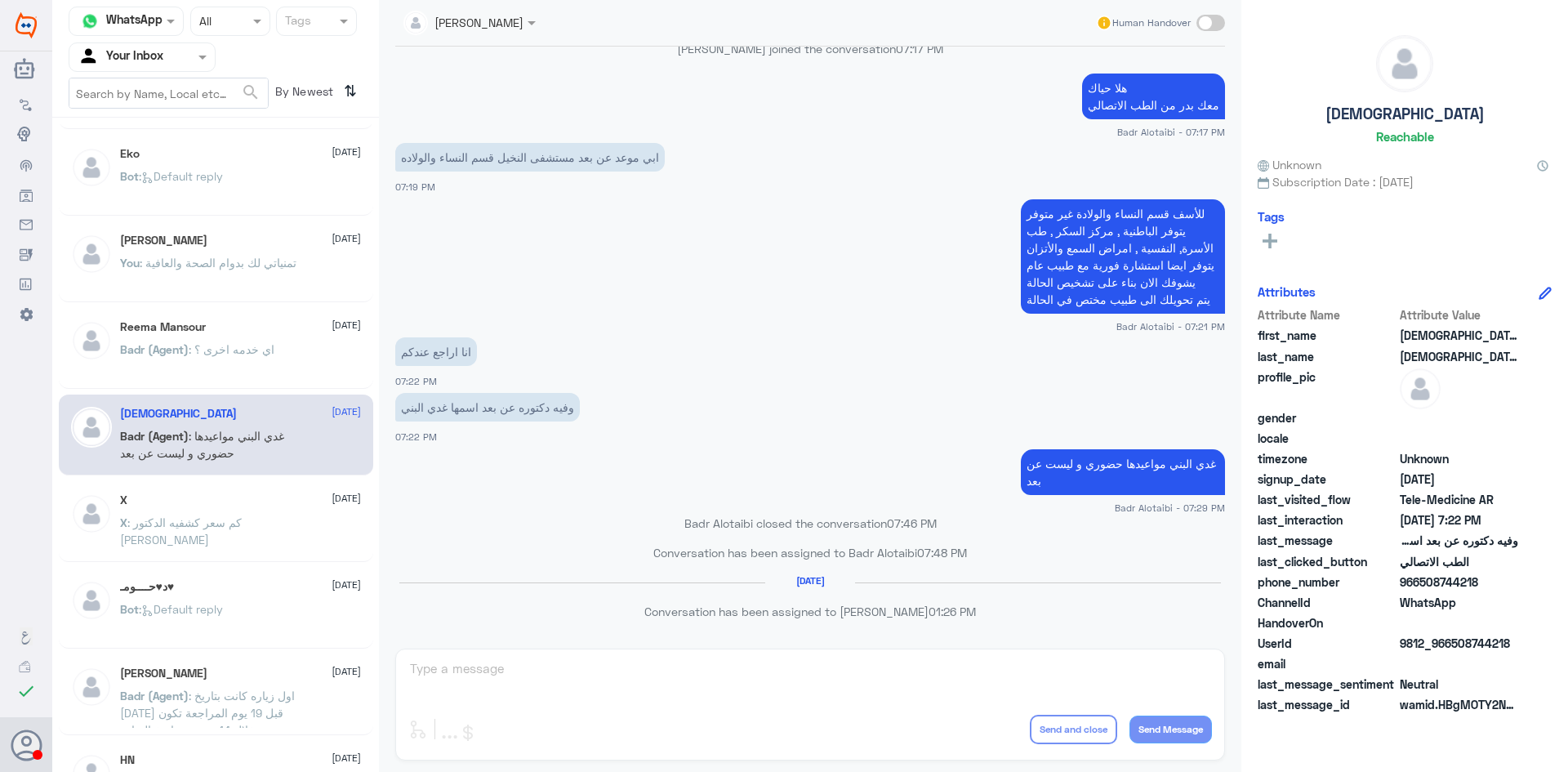
click at [199, 531] on p "X : كم سعر كشفيه الدكتور [PERSON_NAME]" at bounding box center [212, 534] width 184 height 40
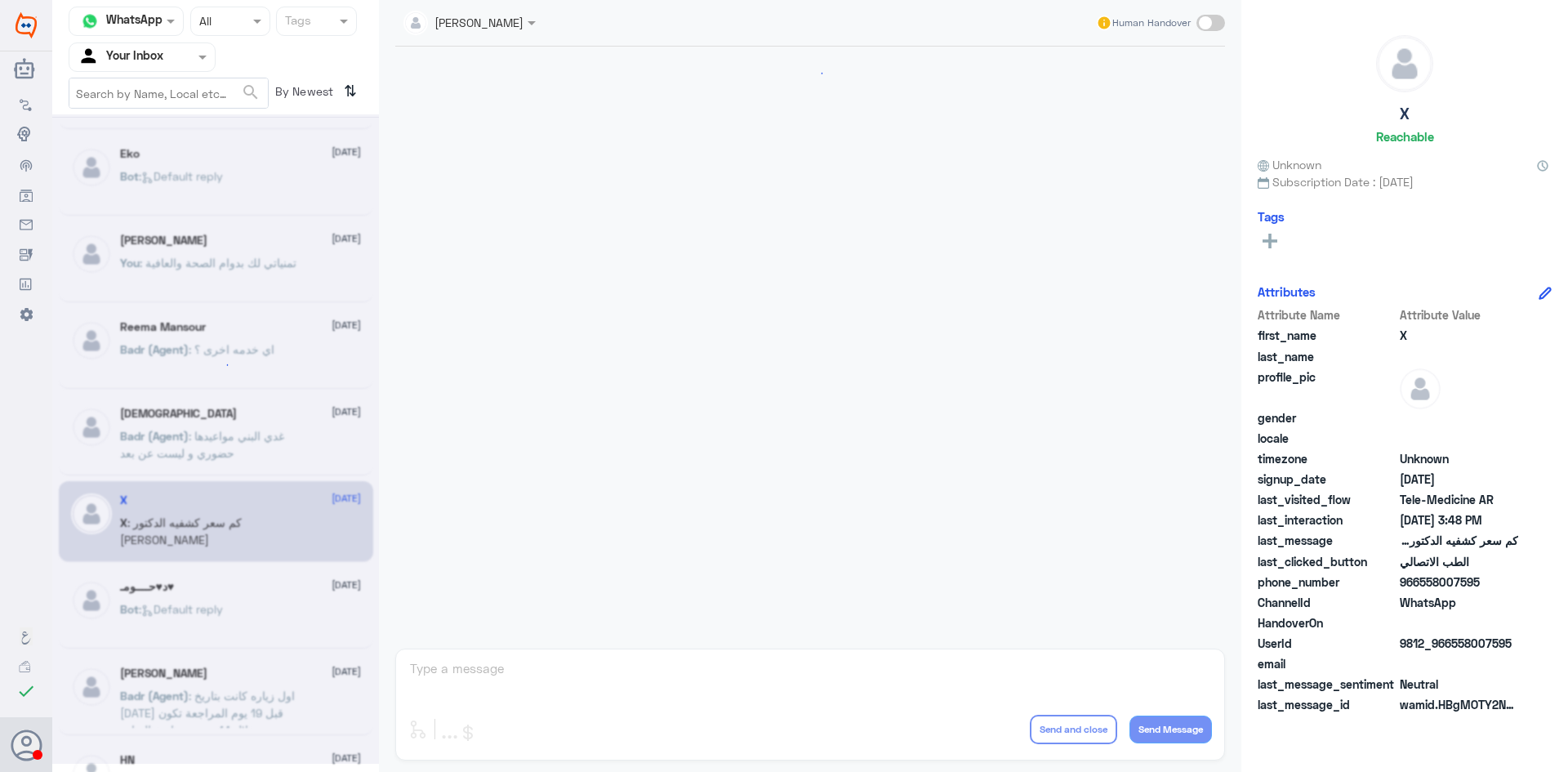
scroll to position [645, 0]
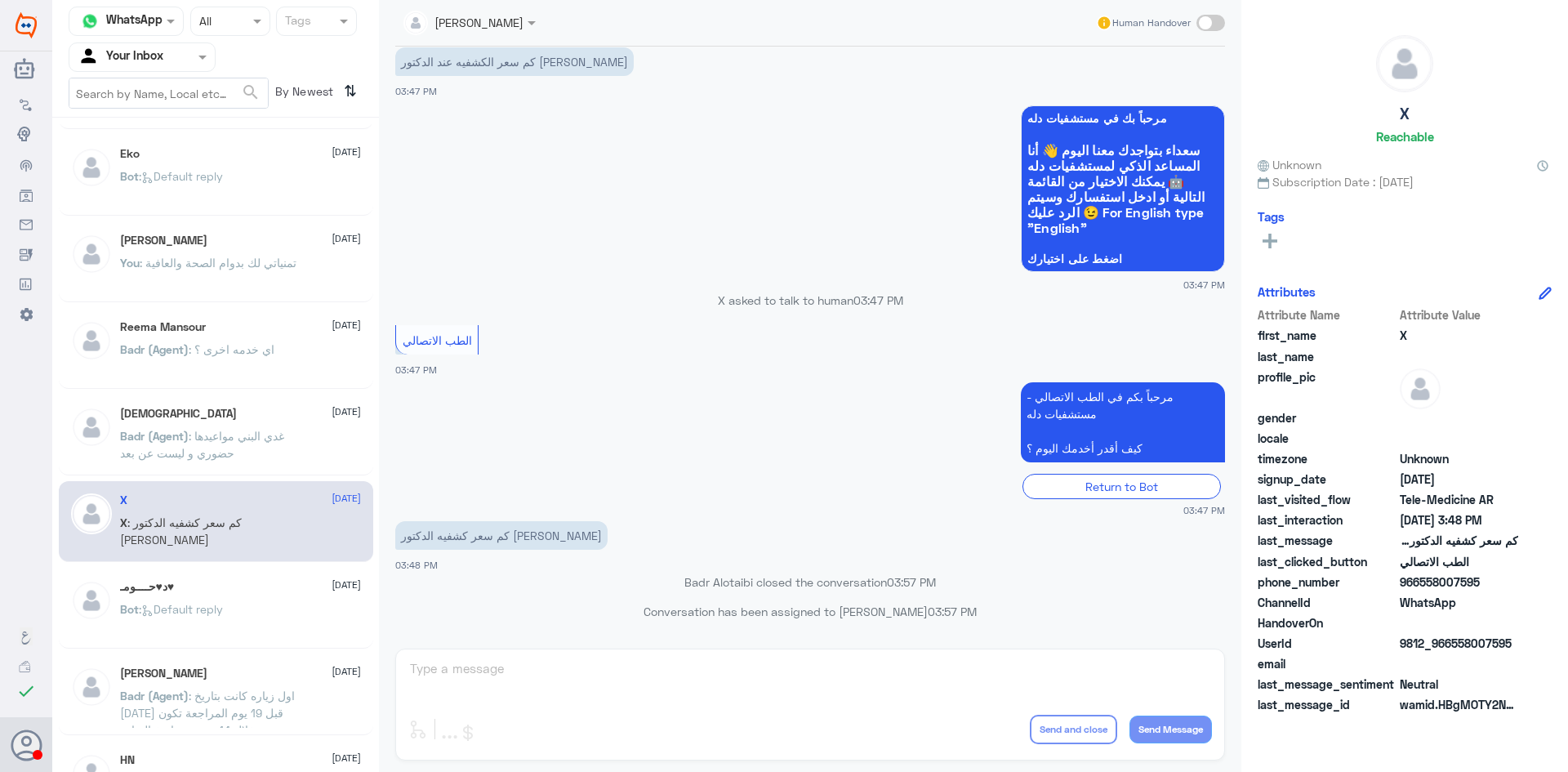
click at [252, 442] on span ": غدي البني مواعيدها حضوري و ليست عن بعد" at bounding box center [202, 444] width 164 height 31
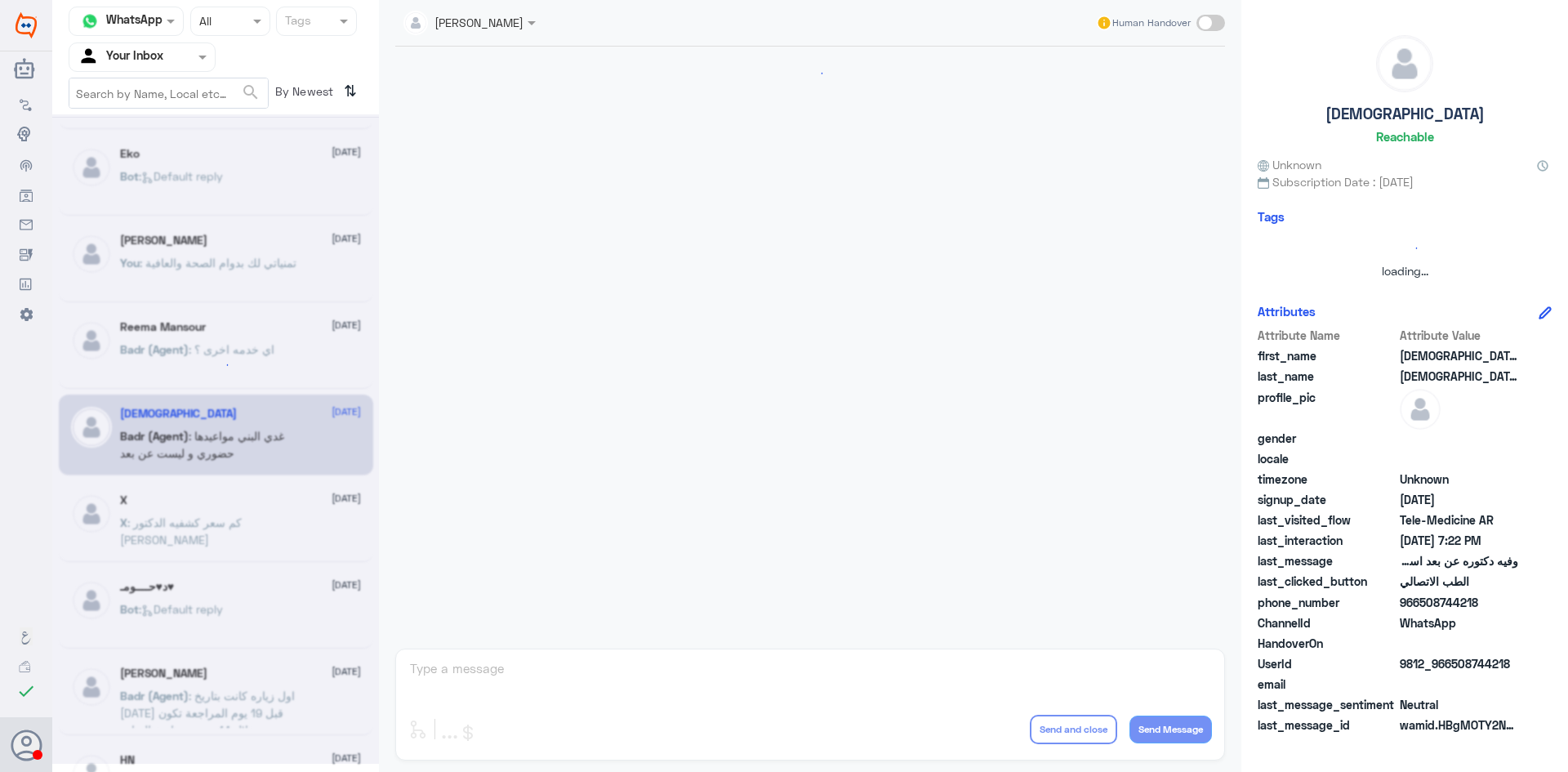
scroll to position [325, 0]
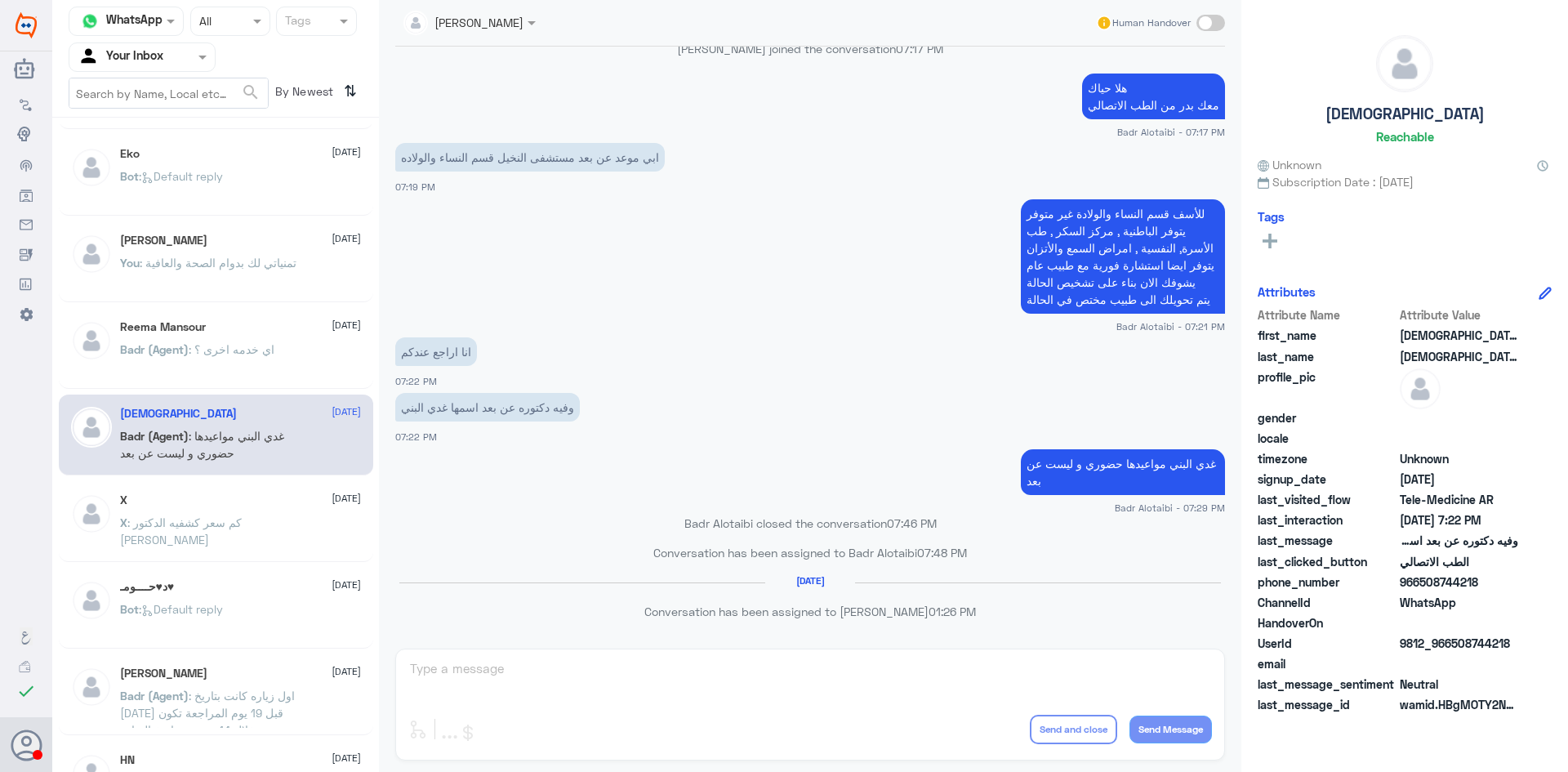
click at [242, 527] on span ": كم سعر كشفيه الدكتور [PERSON_NAME]" at bounding box center [181, 531] width 121 height 31
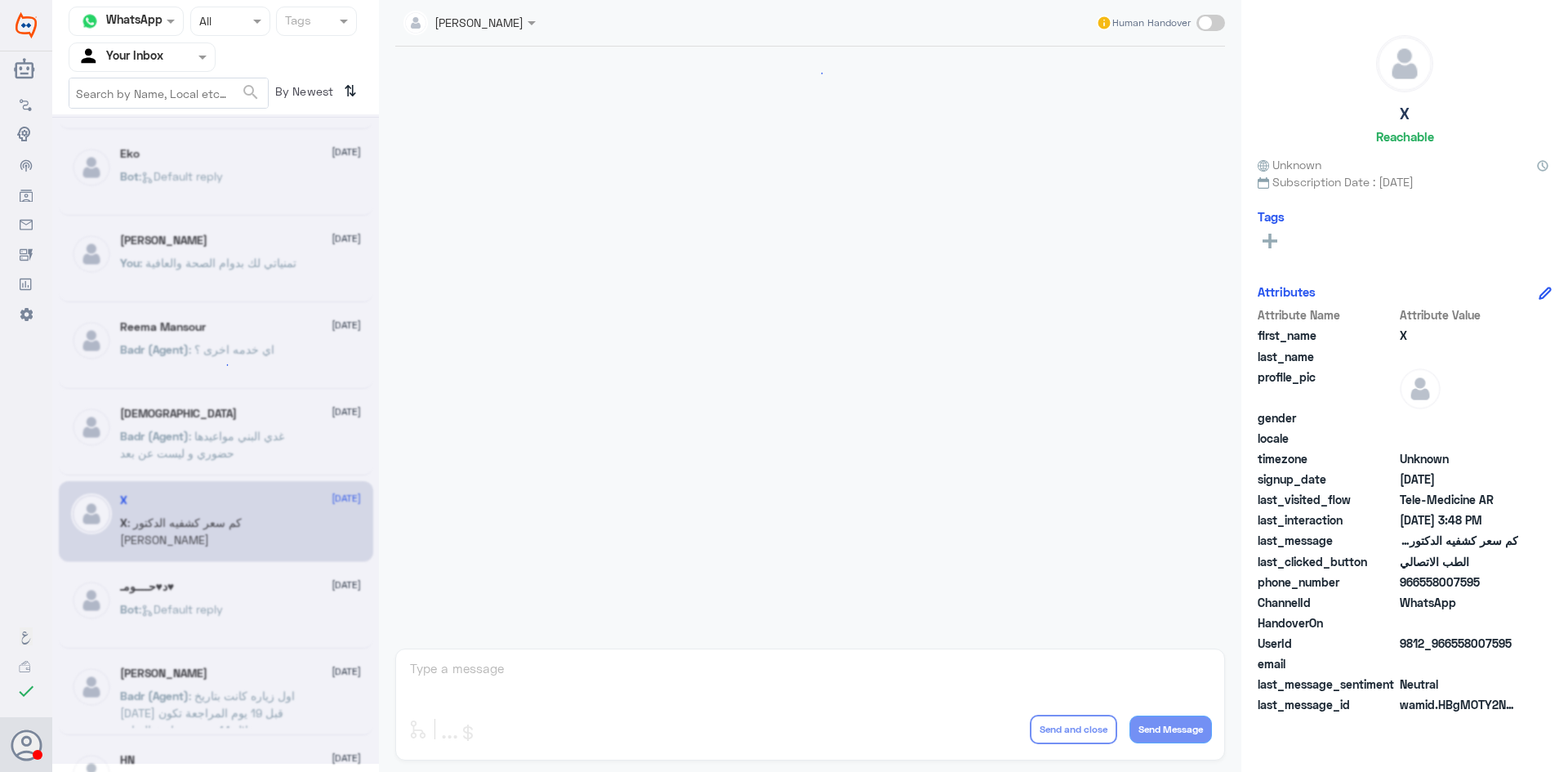
scroll to position [645, 0]
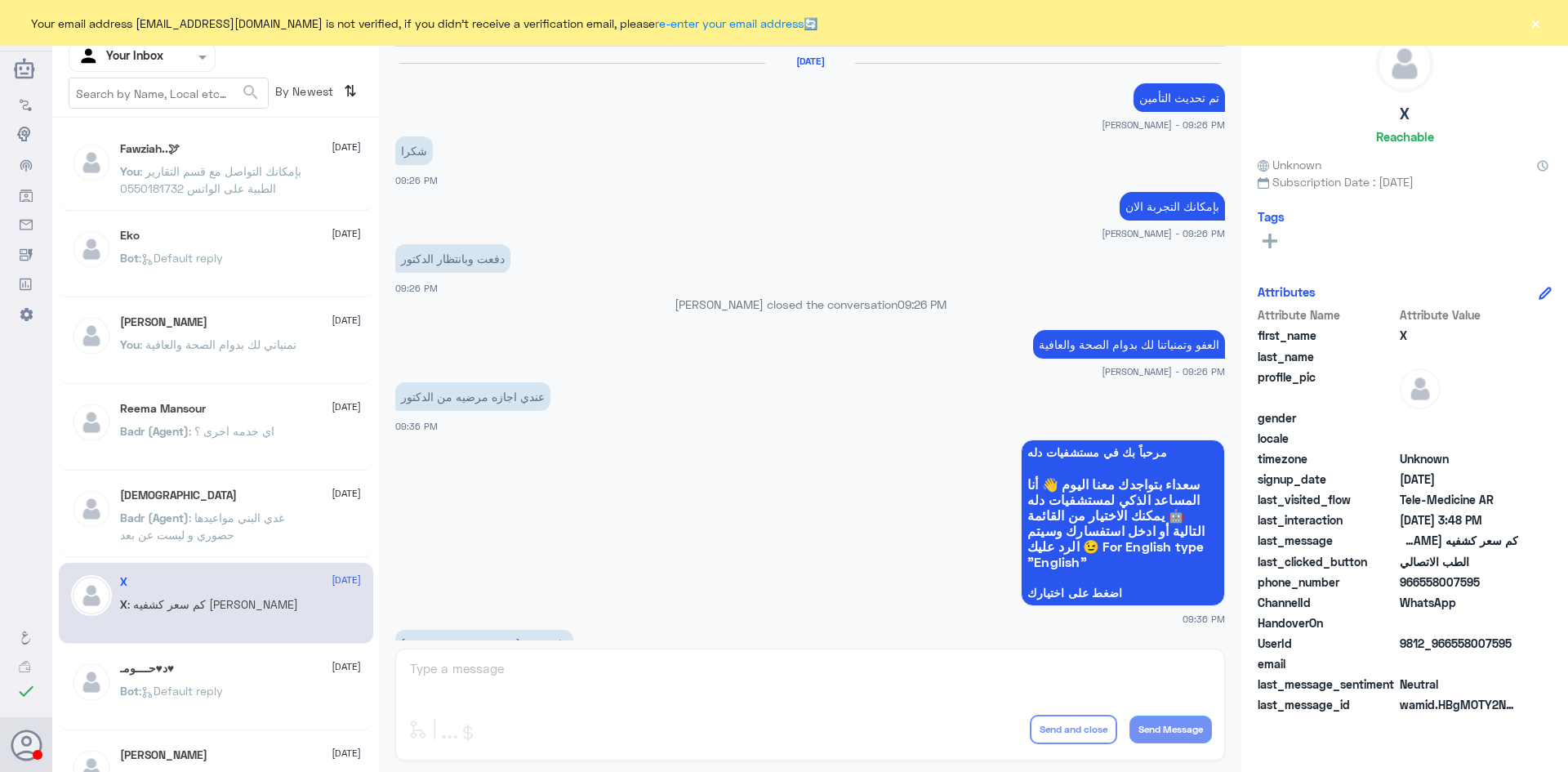
scroll to position [814, 0]
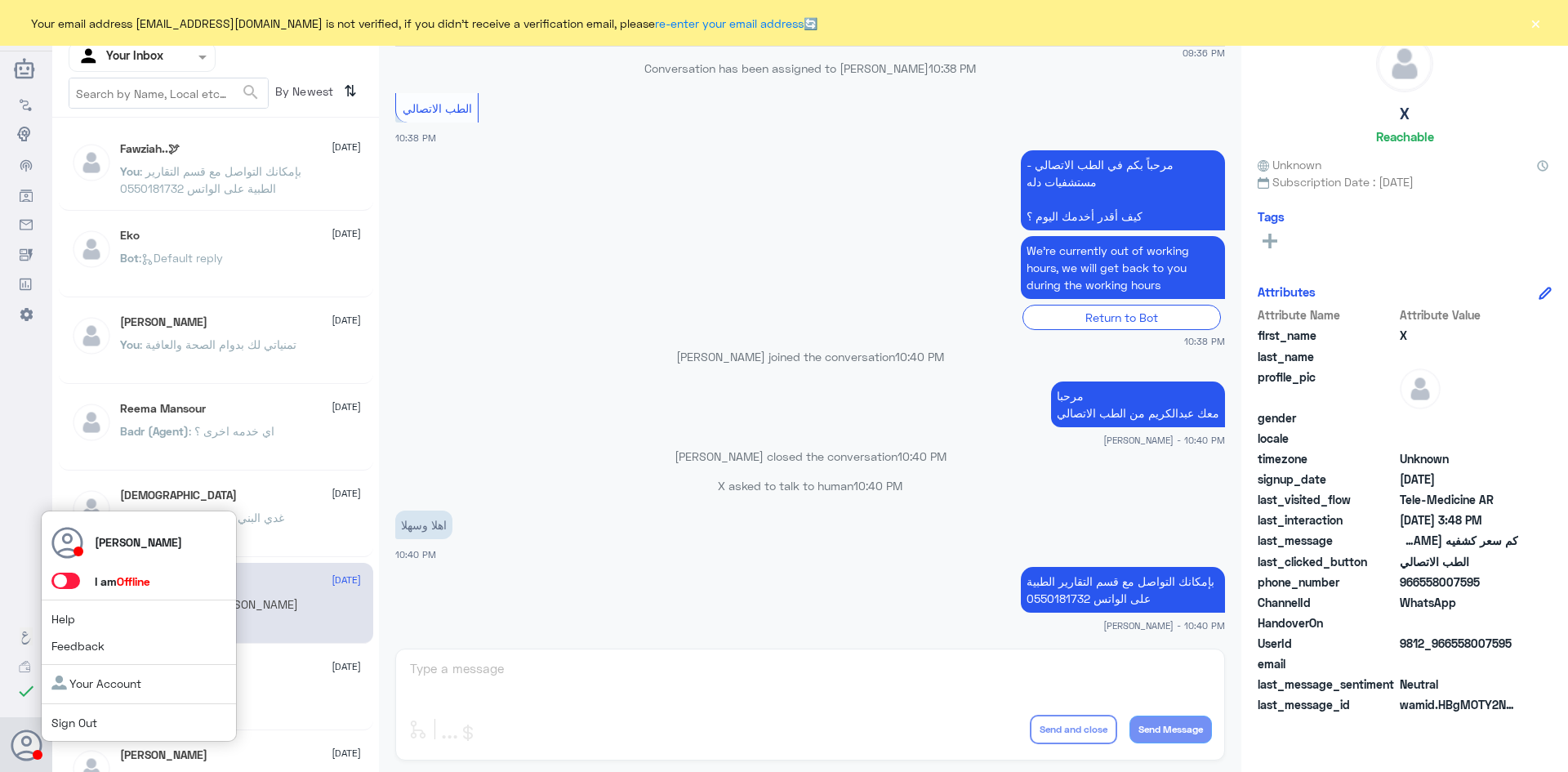
click at [13, 758] on icon at bounding box center [27, 746] width 33 height 33
click at [73, 587] on span at bounding box center [66, 580] width 29 height 16
click at [0, 0] on input "checkbox" at bounding box center [0, 0] width 0 height 0
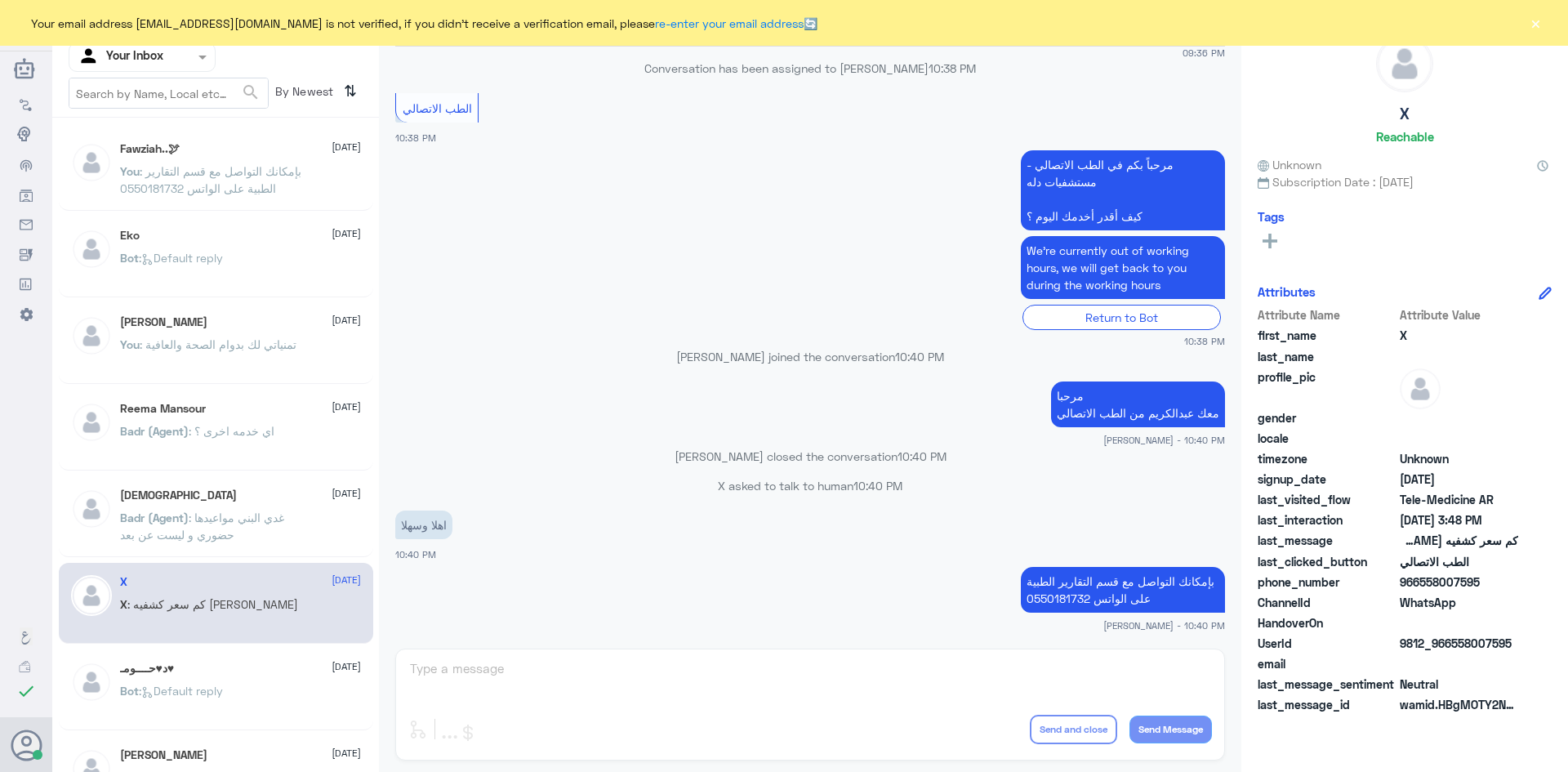
click at [553, 475] on div "عبدالكريم الموسى closed the conversation 10:40 PM" at bounding box center [811, 462] width 830 height 30
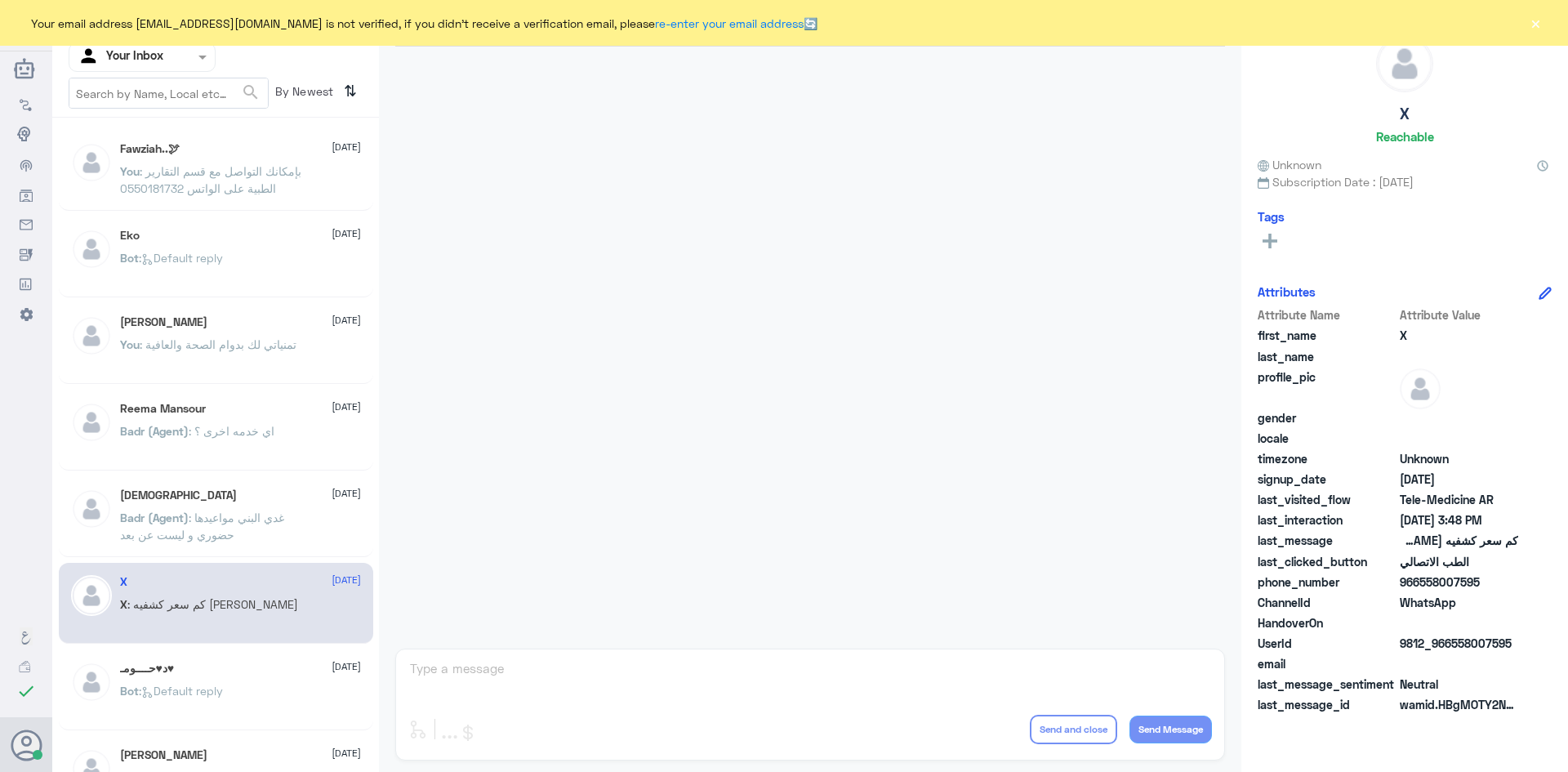
click at [175, 55] on div at bounding box center [142, 57] width 145 height 19
click at [184, 94] on div "All" at bounding box center [142, 95] width 147 height 30
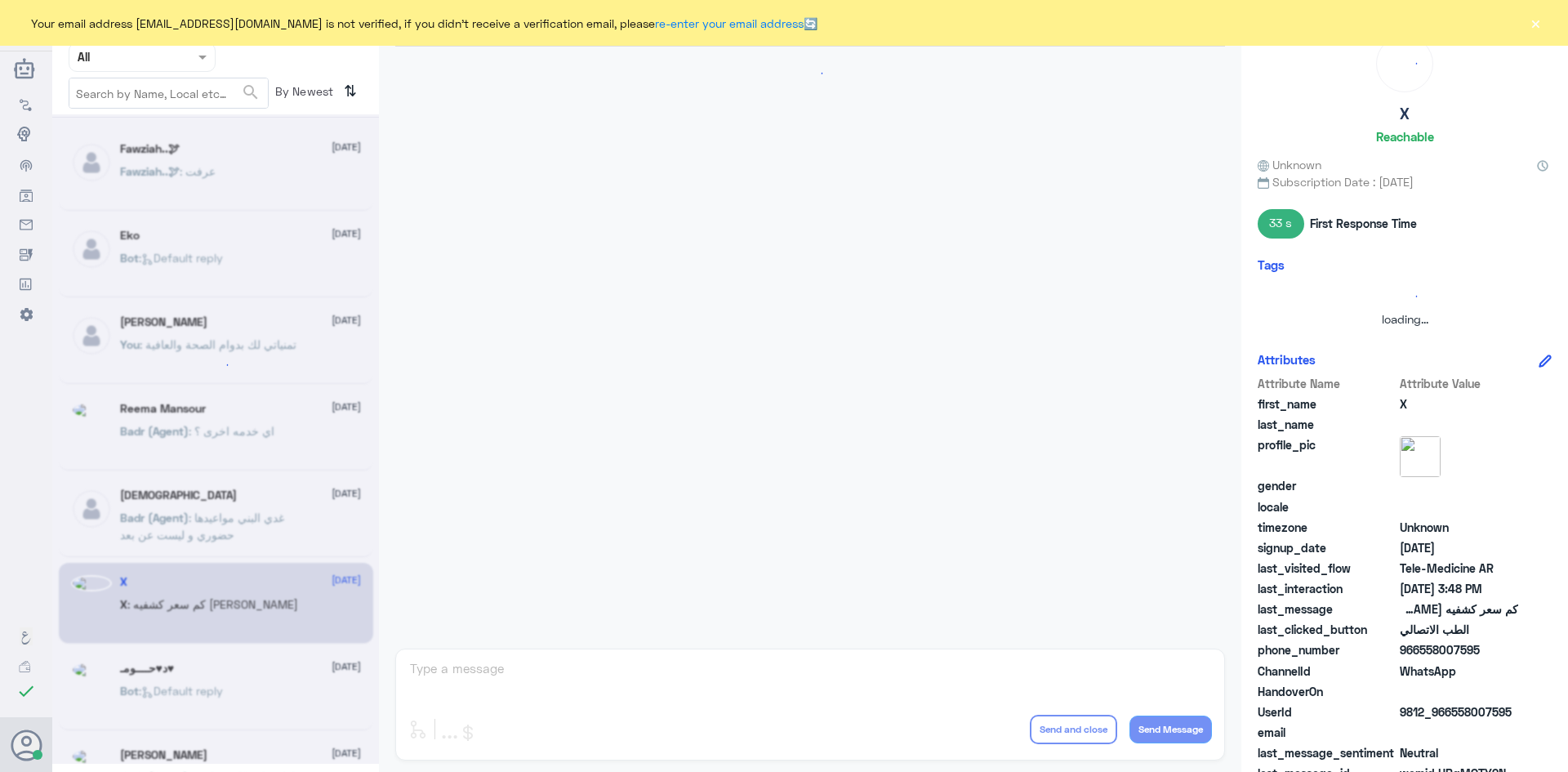
scroll to position [501, 0]
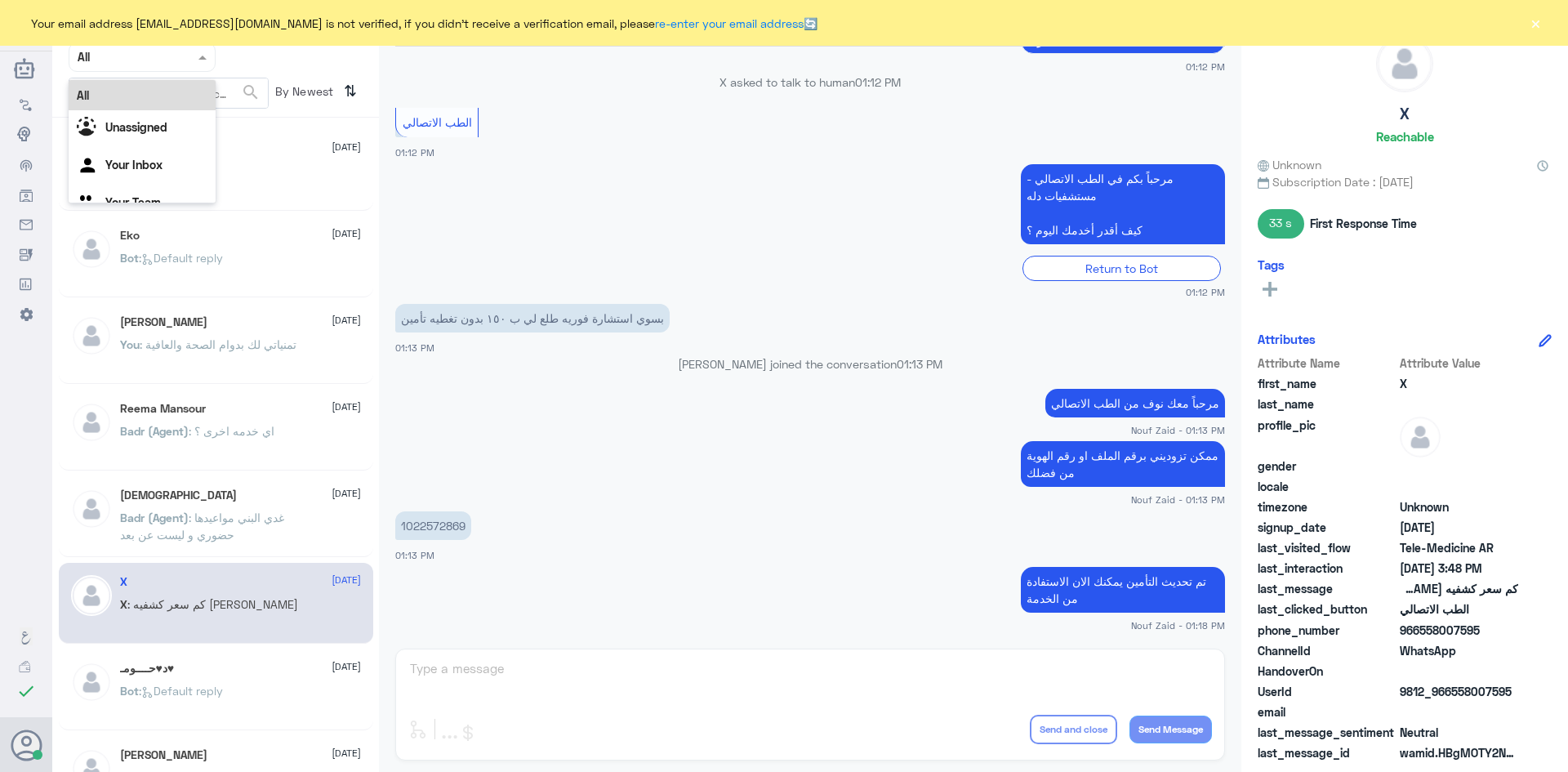
click at [157, 62] on input "text" at bounding box center [122, 57] width 89 height 19
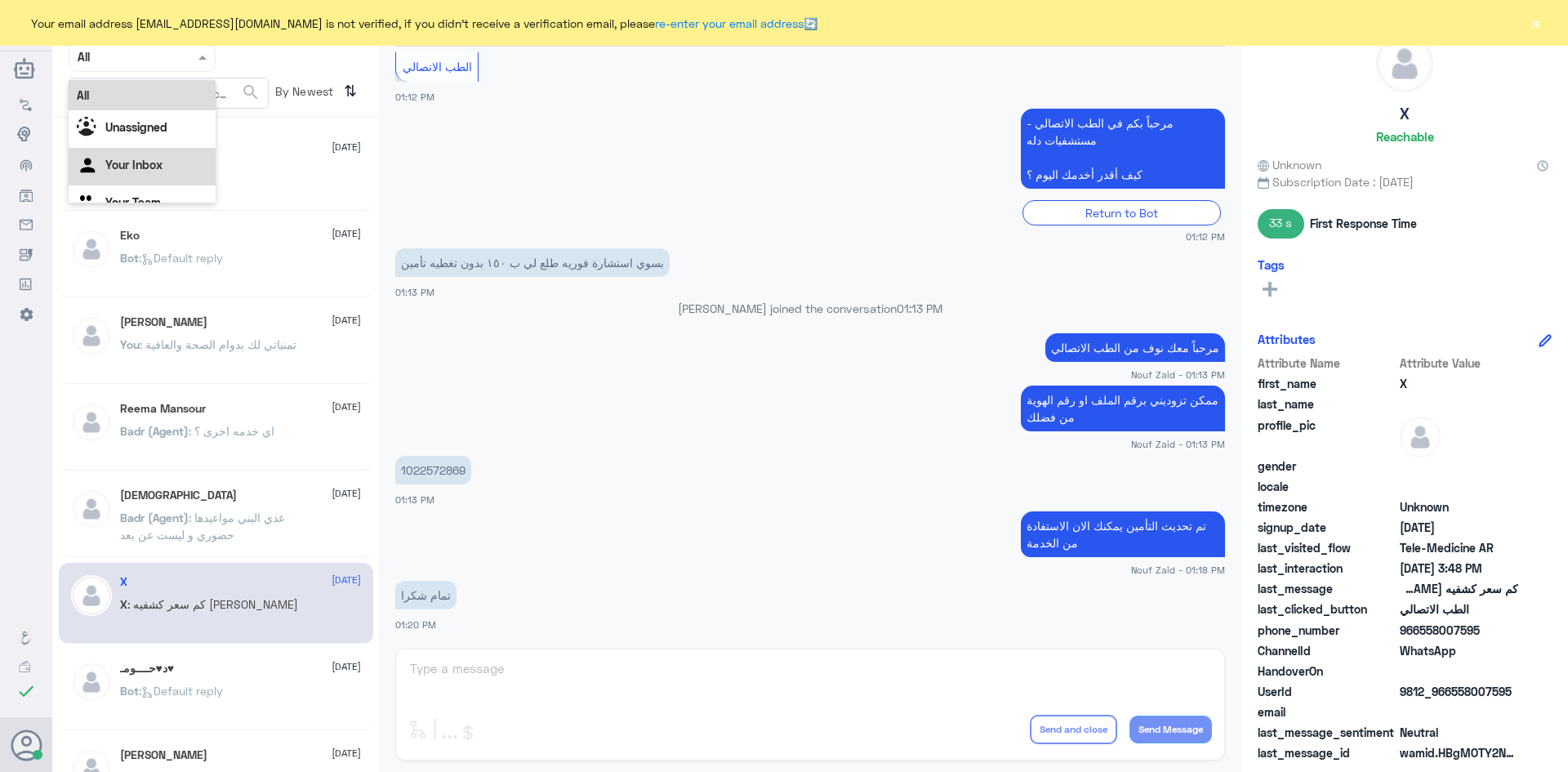
click at [161, 161] on Inbox "Your Inbox" at bounding box center [134, 165] width 57 height 13
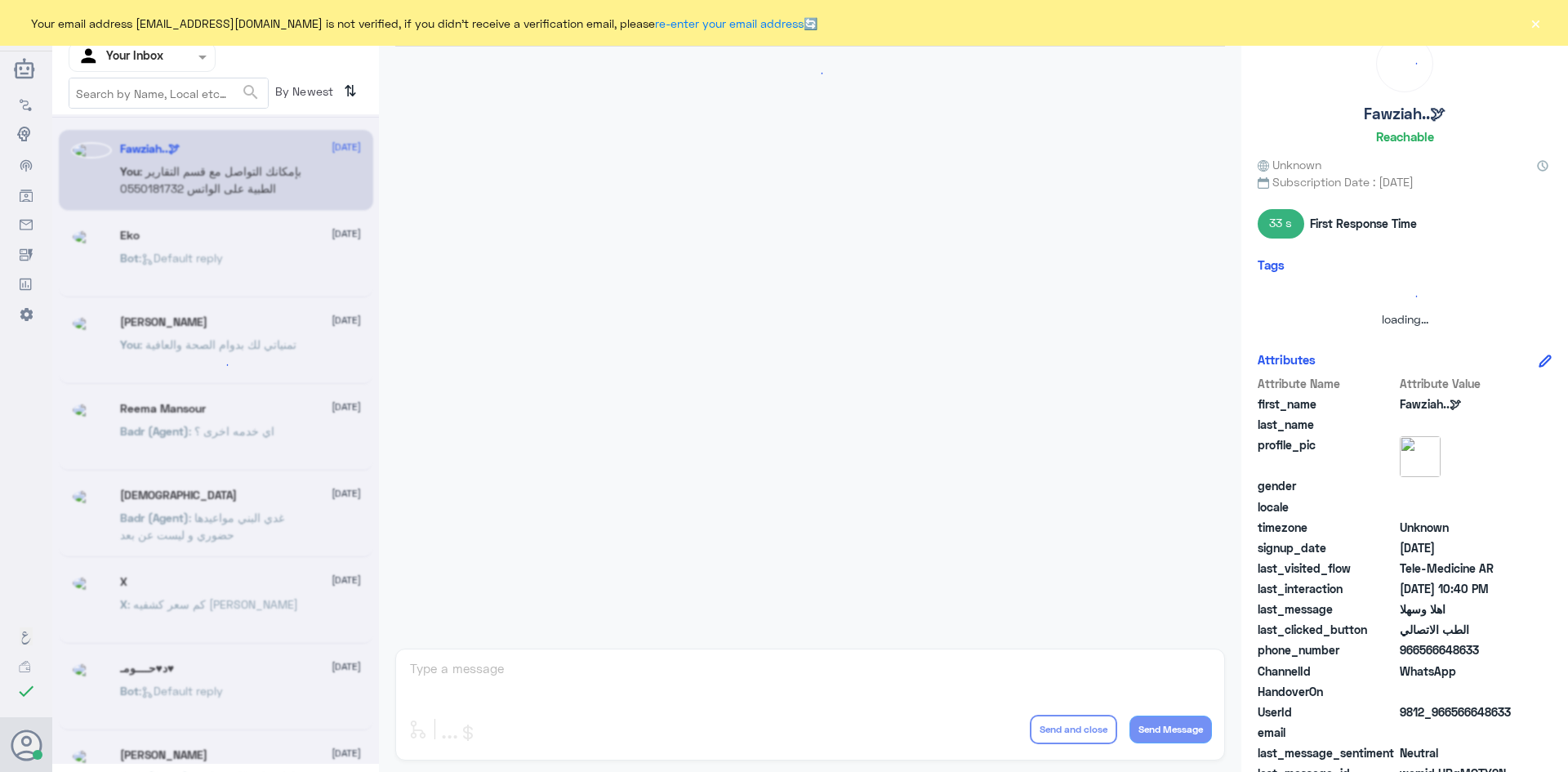
scroll to position [814, 0]
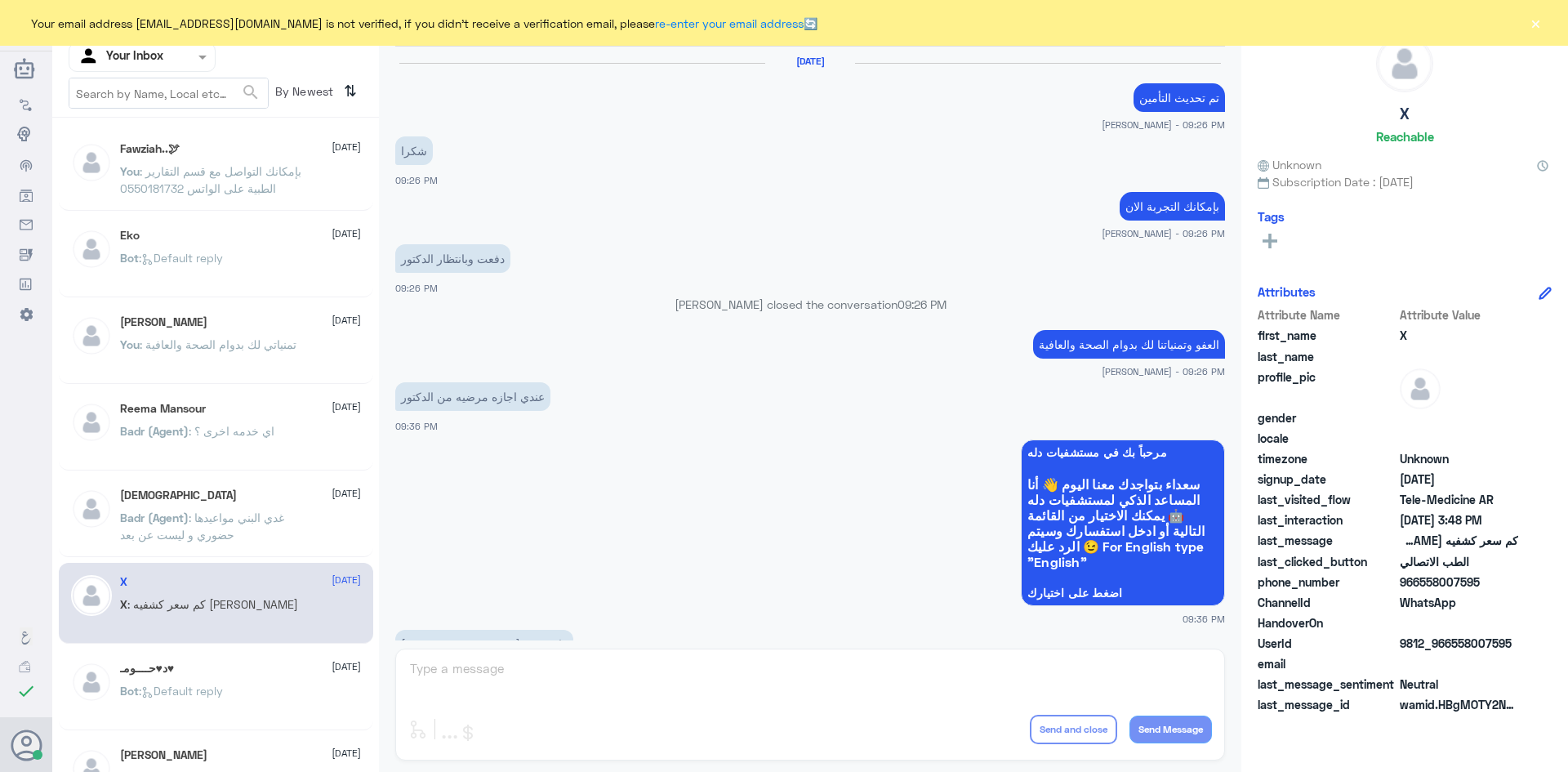
scroll to position [814, 0]
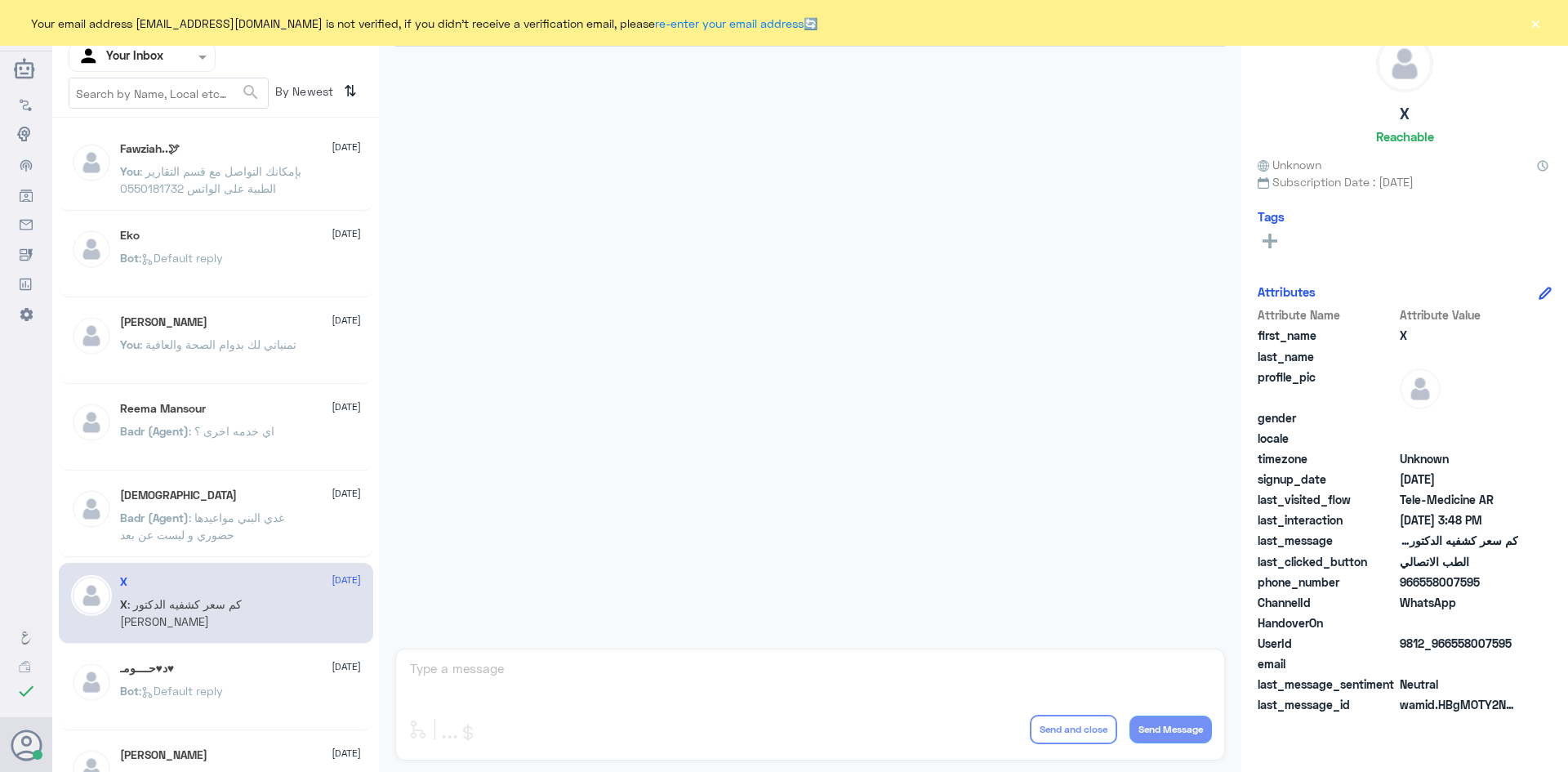
click at [1531, 27] on button "×" at bounding box center [1534, 22] width 16 height 16
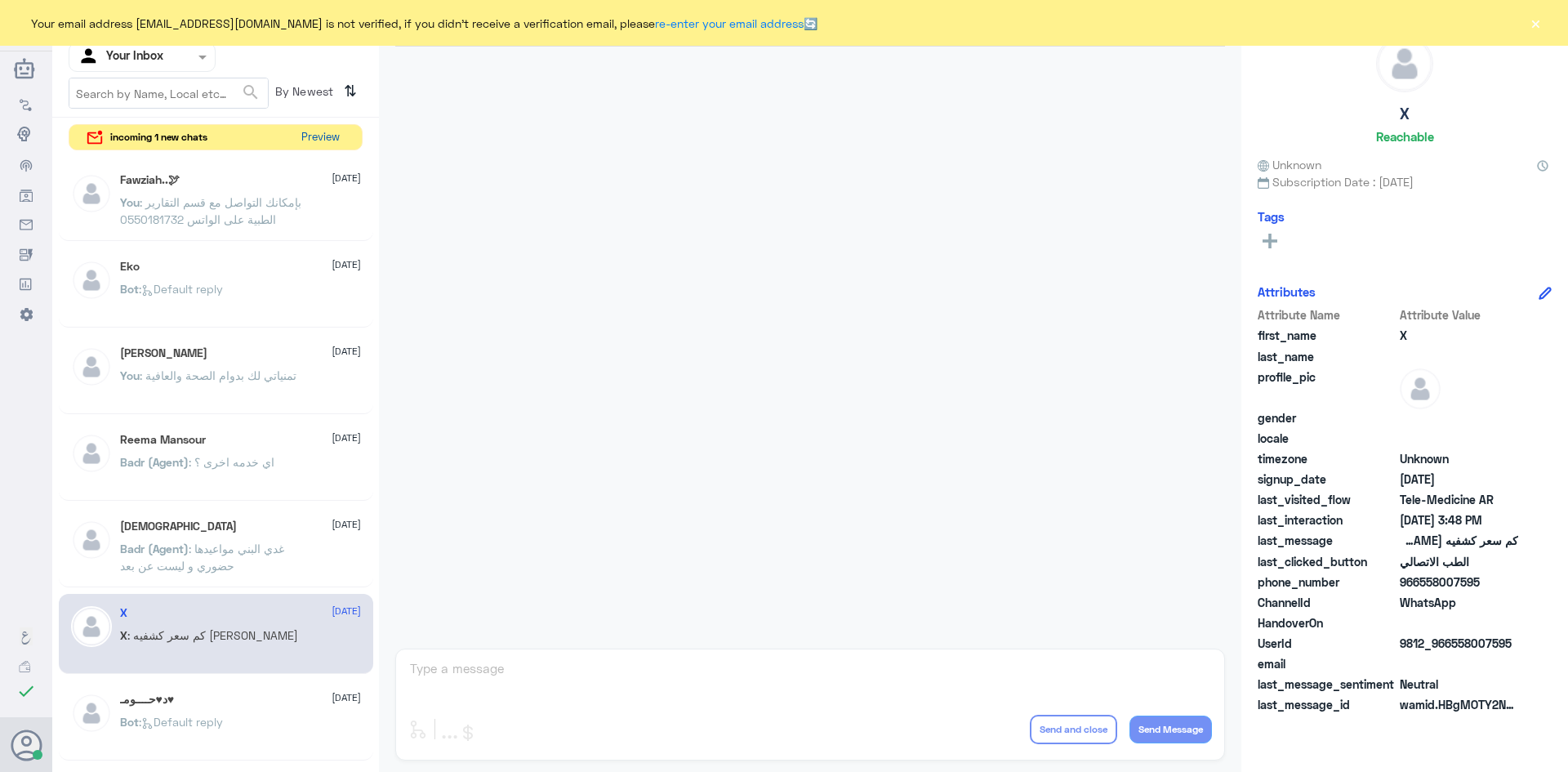
click at [316, 140] on button "Preview" at bounding box center [320, 138] width 51 height 25
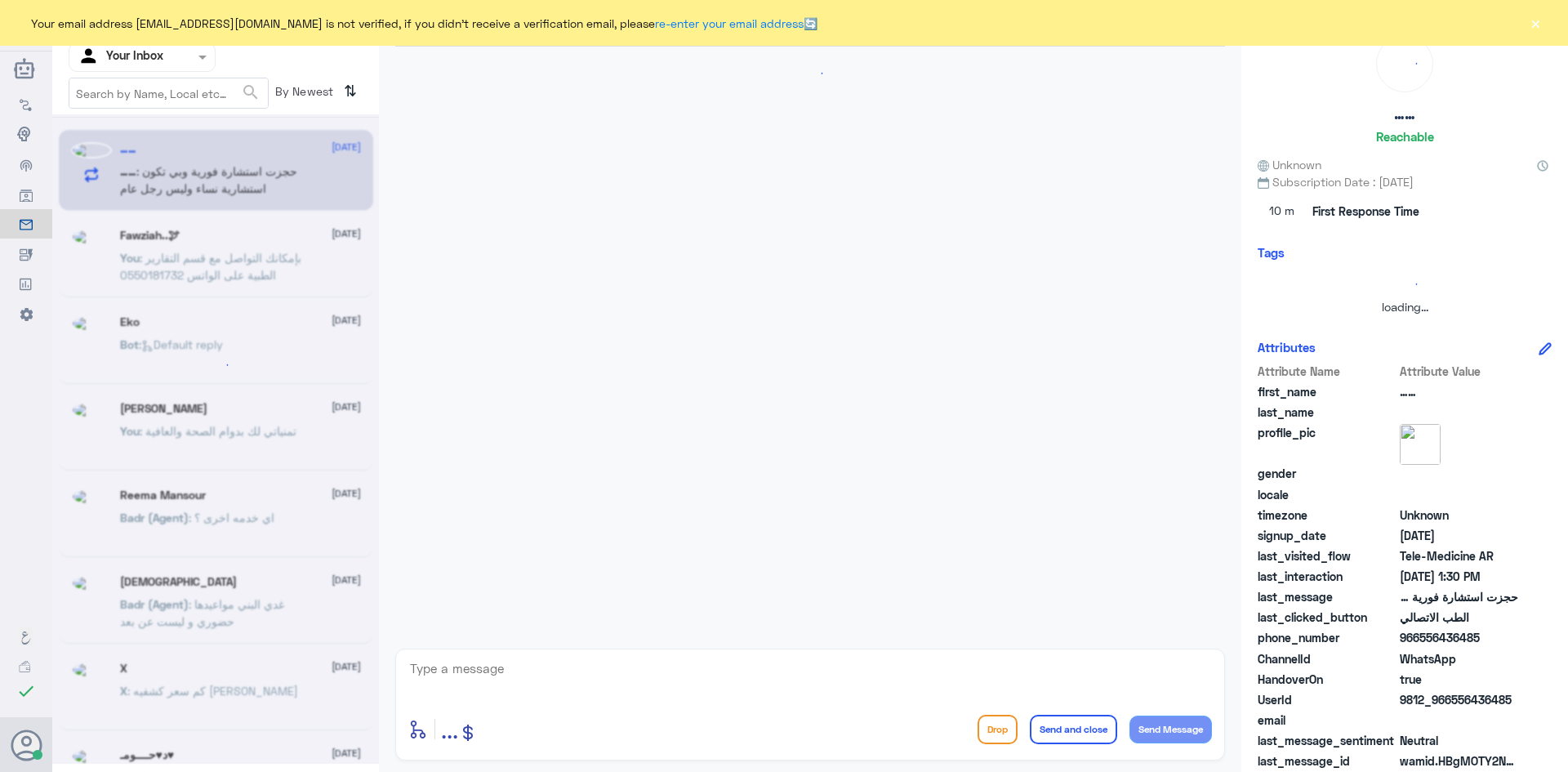
scroll to position [224, 0]
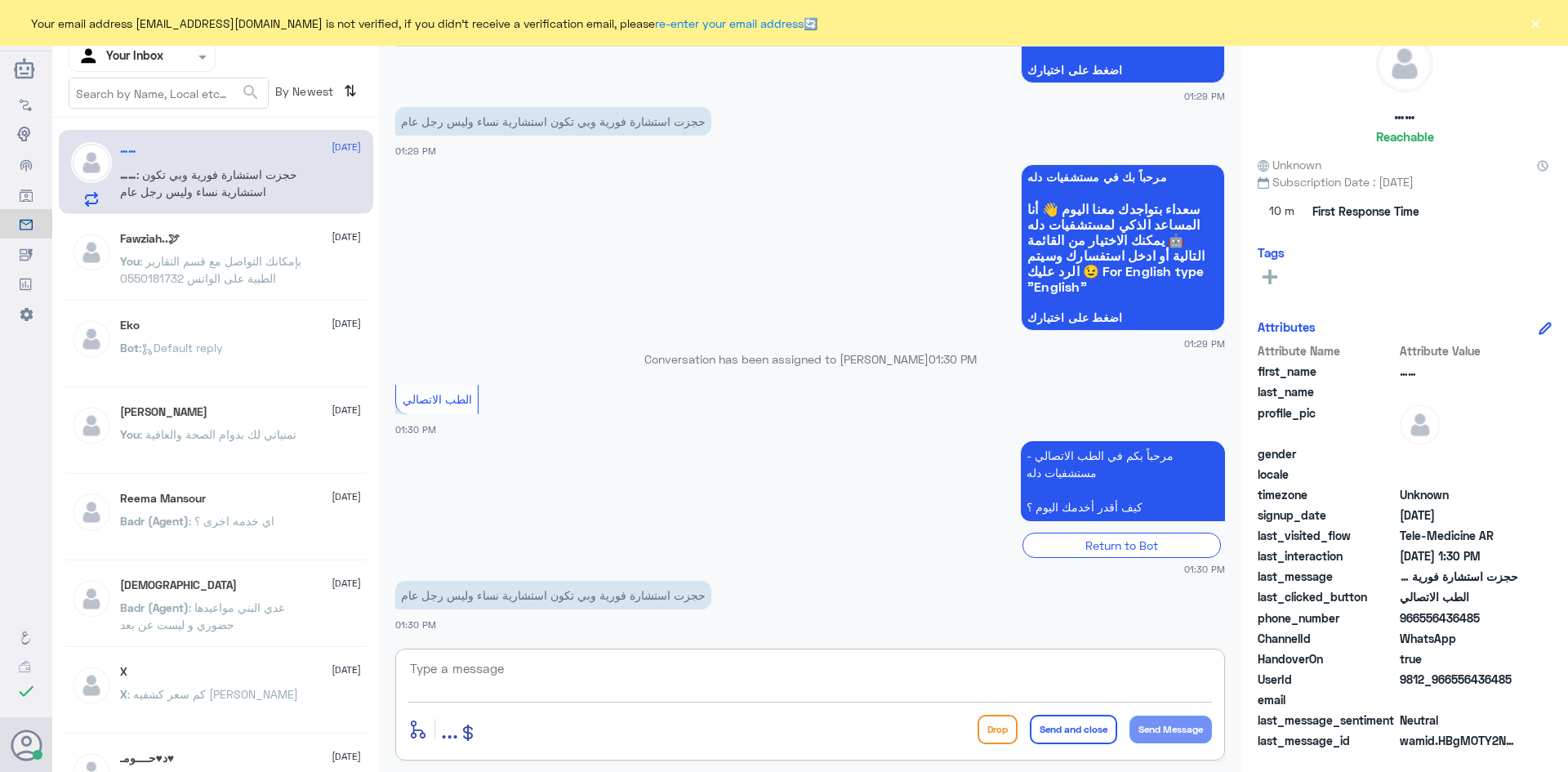
click at [452, 675] on textarea at bounding box center [810, 677] width 804 height 40
paste textarea "مرحبا معك [PERSON_NAME] من الطب الاتصالي"
drag, startPoint x: 1131, startPoint y: 690, endPoint x: 1178, endPoint y: 695, distance: 47.3
click at [1178, 695] on textarea "مرحبا معك [PERSON_NAME] من الطب الاتصالي" at bounding box center [810, 677] width 804 height 40
type textarea "مرحبا معك علي من الطب الاتصالي"
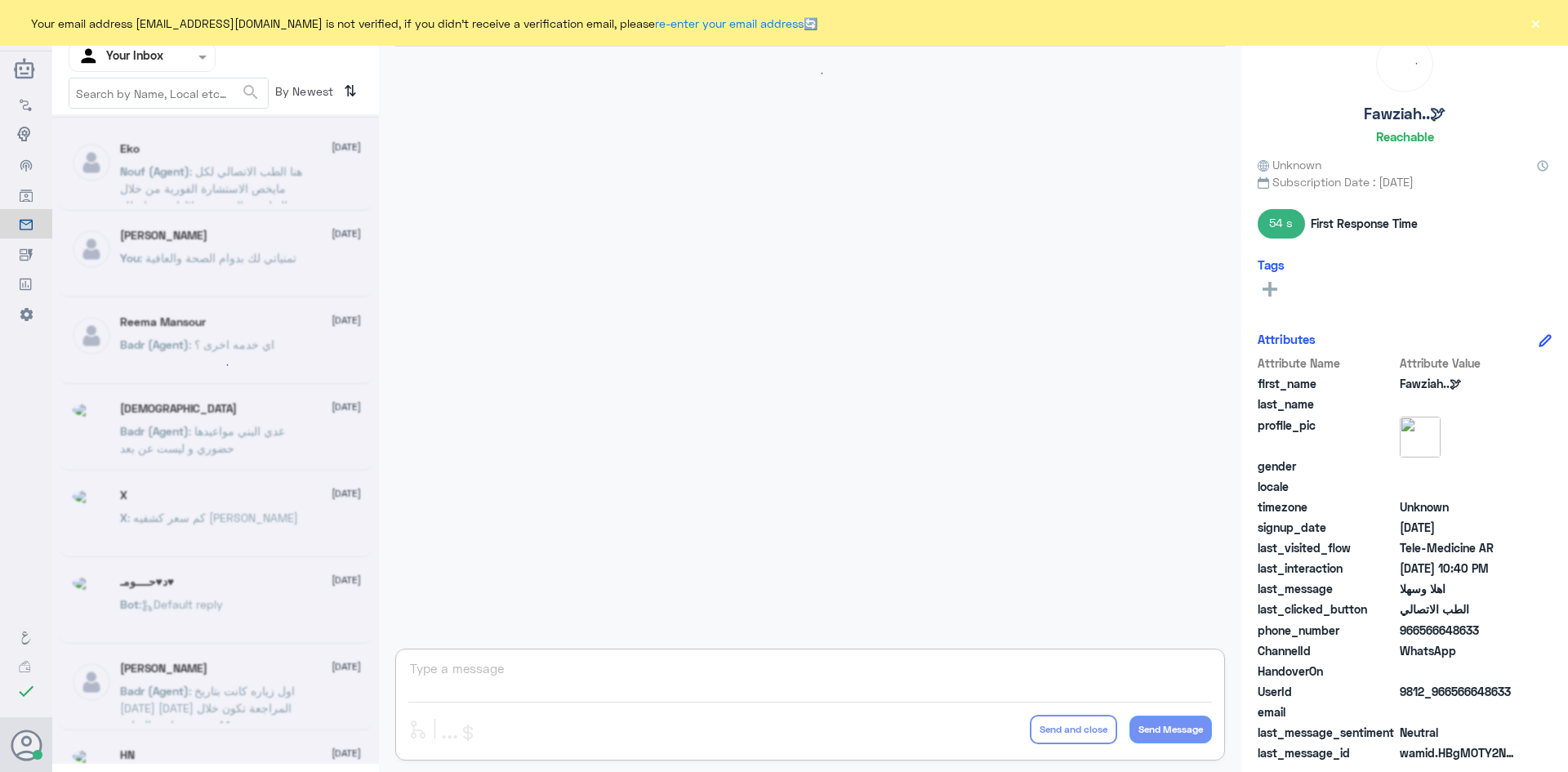
scroll to position [814, 0]
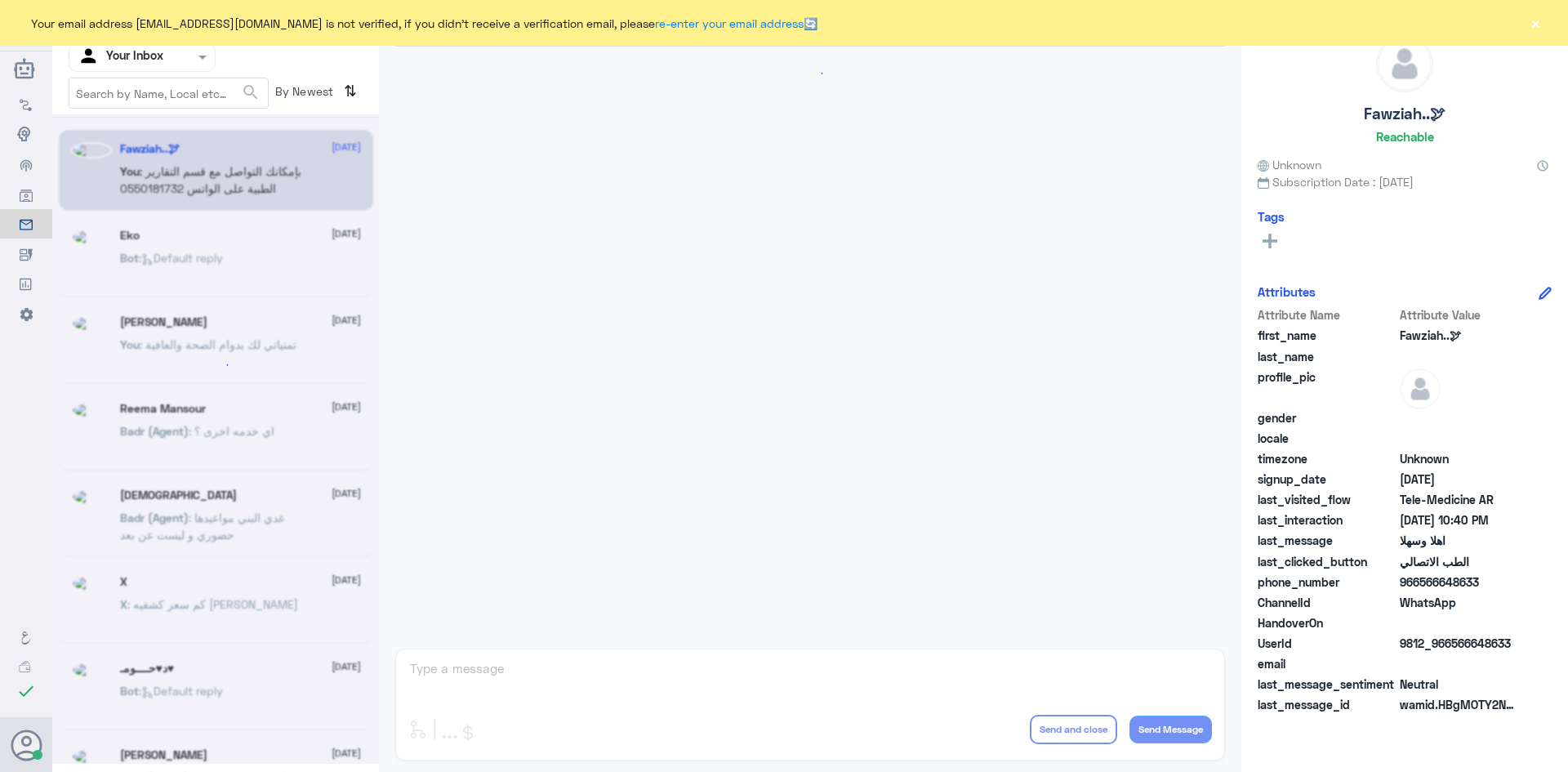
scroll to position [814, 0]
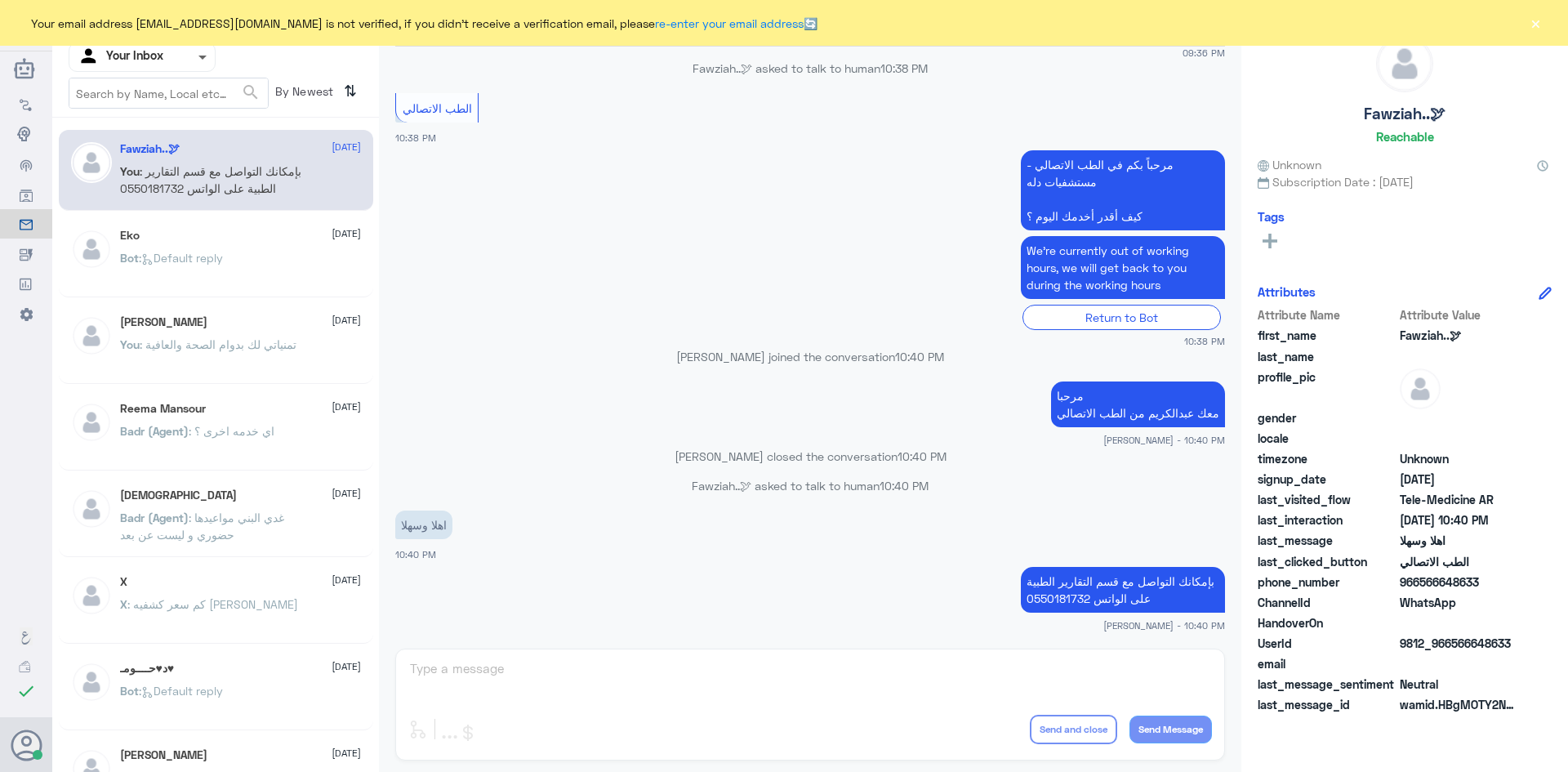
click at [204, 58] on span at bounding box center [202, 58] width 8 height 6
click at [272, 58] on div "Agent Filter Your Inbox" at bounding box center [215, 57] width 294 height 30
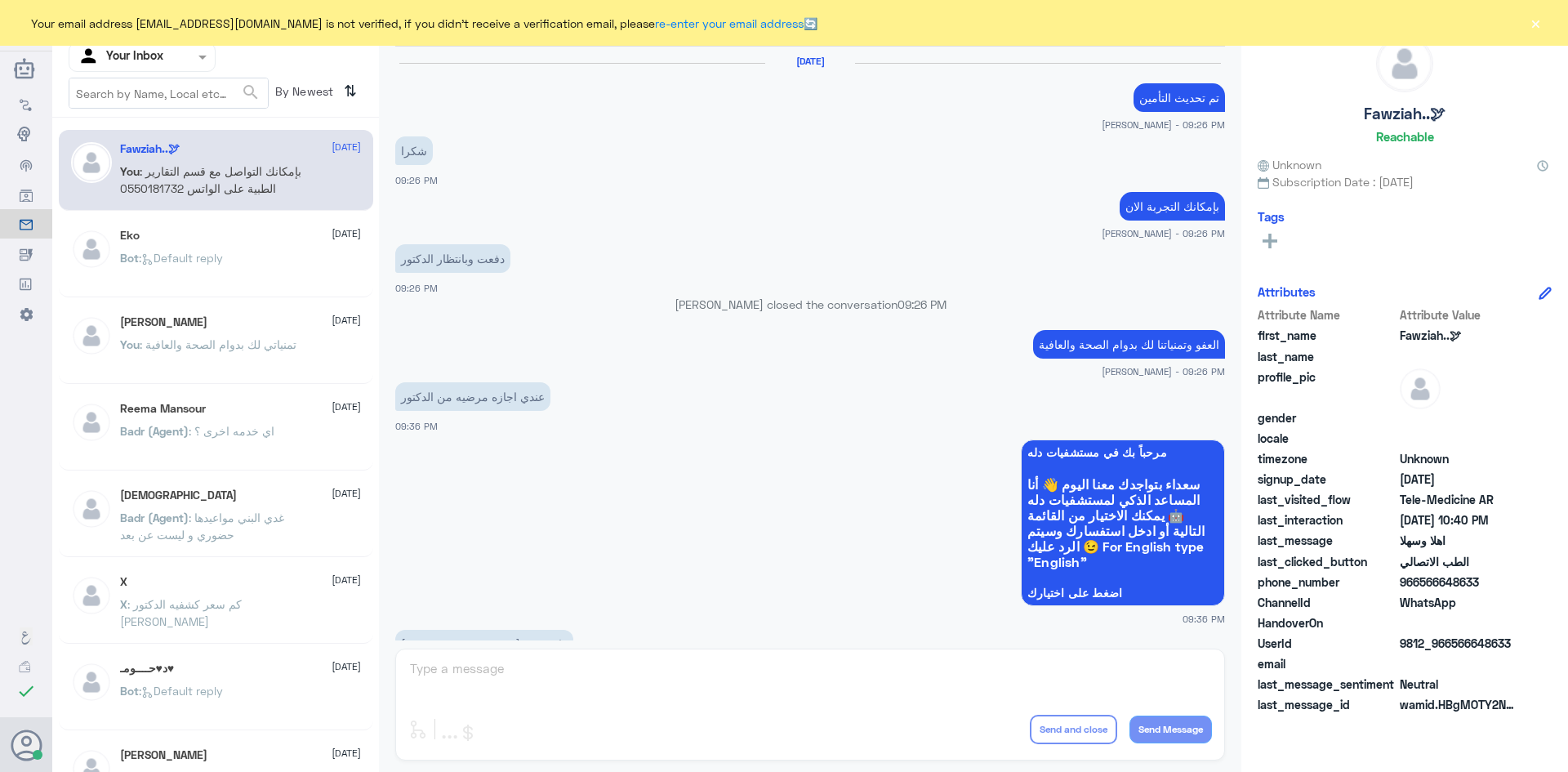
scroll to position [814, 0]
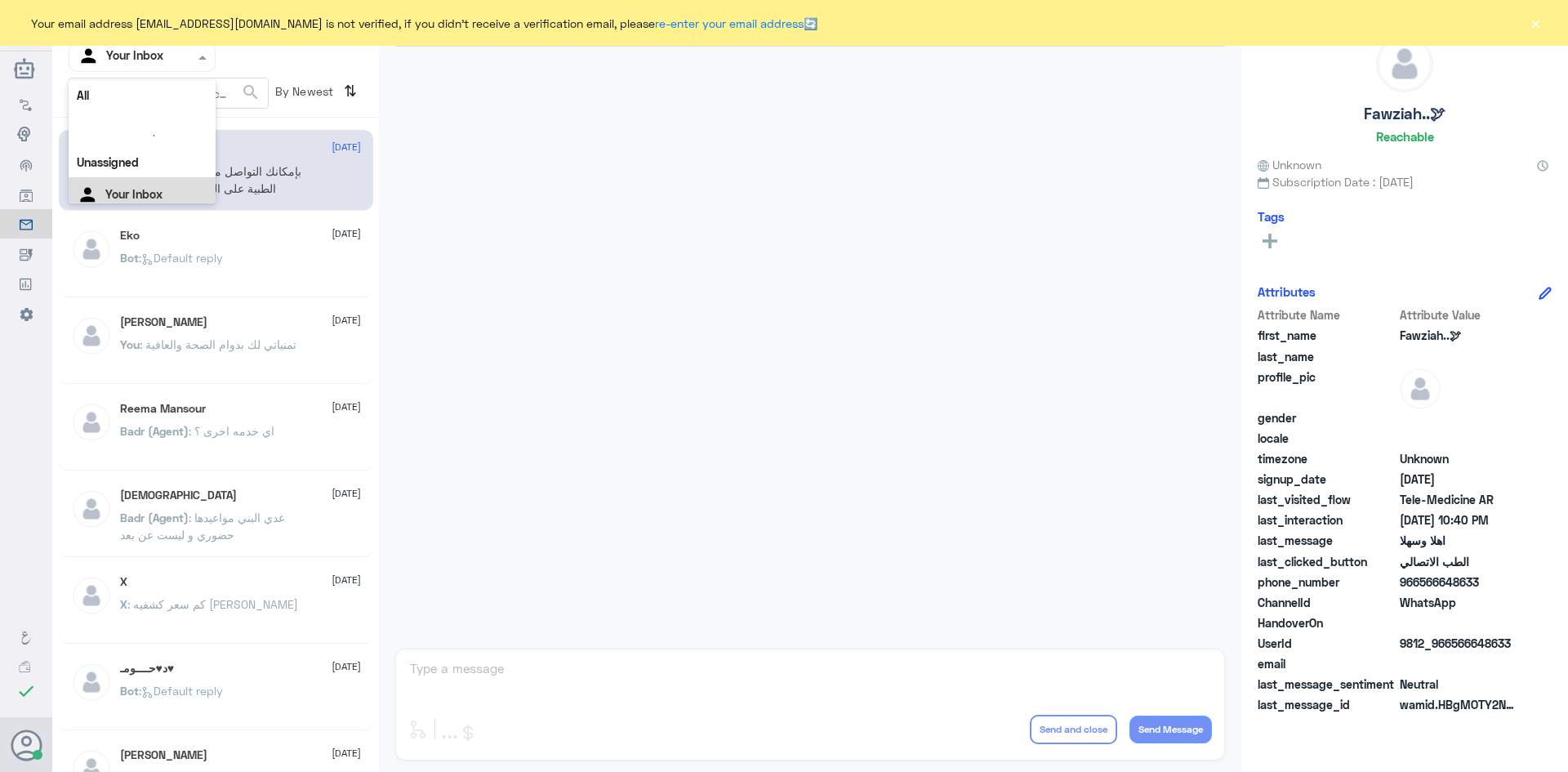
click at [159, 54] on input "text" at bounding box center [122, 57] width 89 height 19
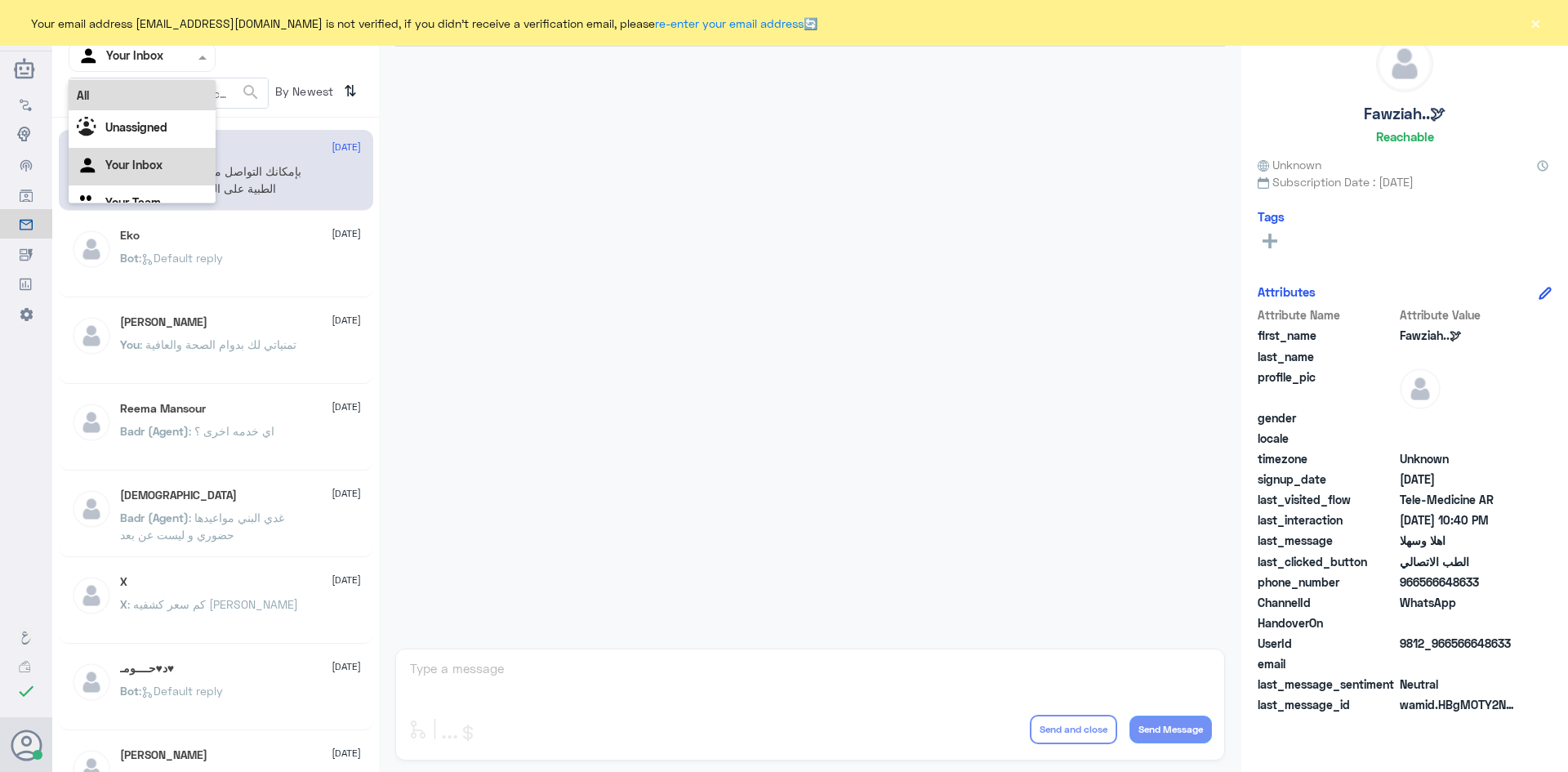
click at [161, 108] on div "All" at bounding box center [142, 95] width 147 height 30
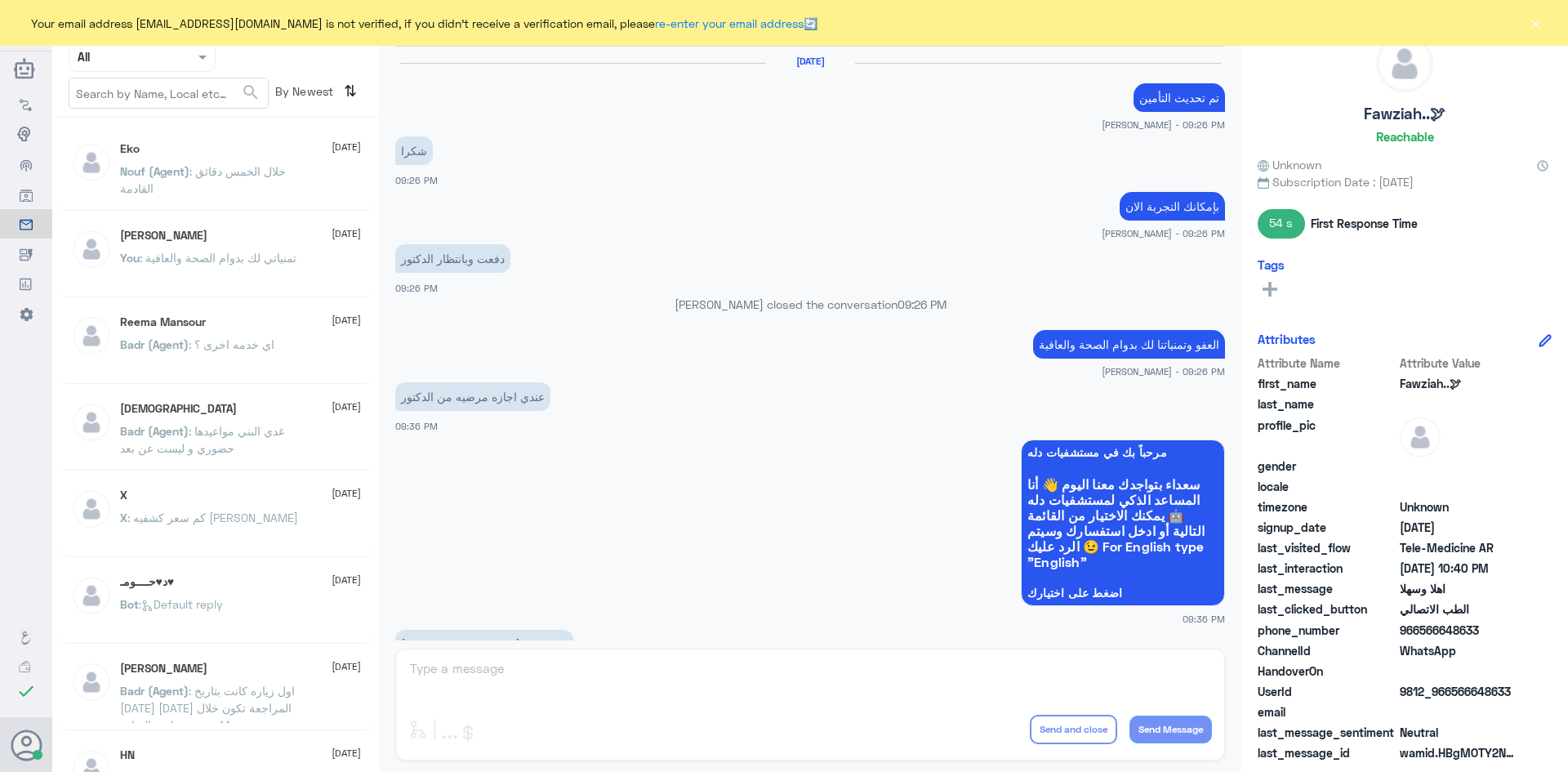
scroll to position [814, 0]
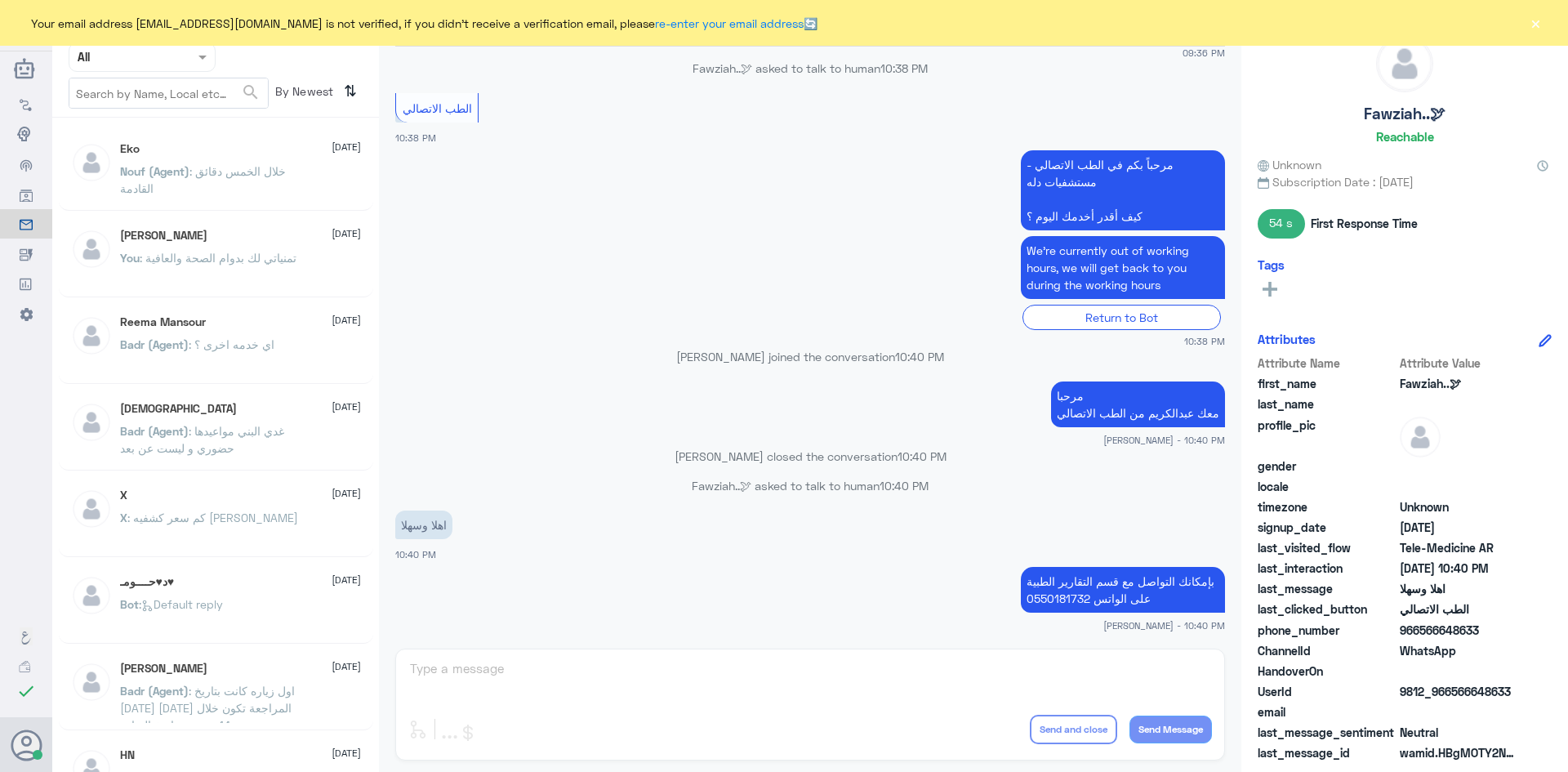
click at [249, 202] on p "Nouf (Agent) : خلال الخمس دقائق القادمة" at bounding box center [212, 183] width 184 height 40
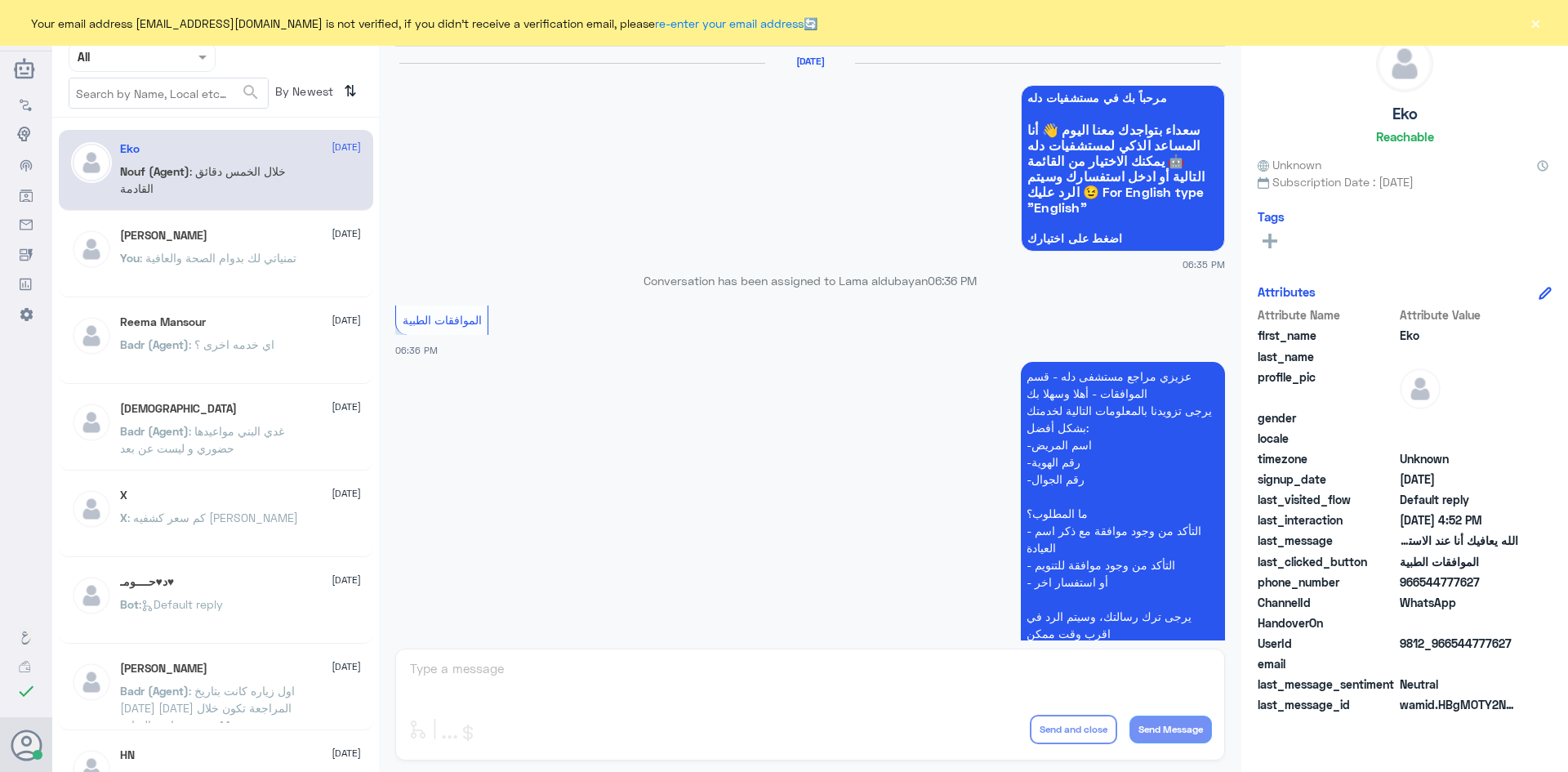
scroll to position [1560, 0]
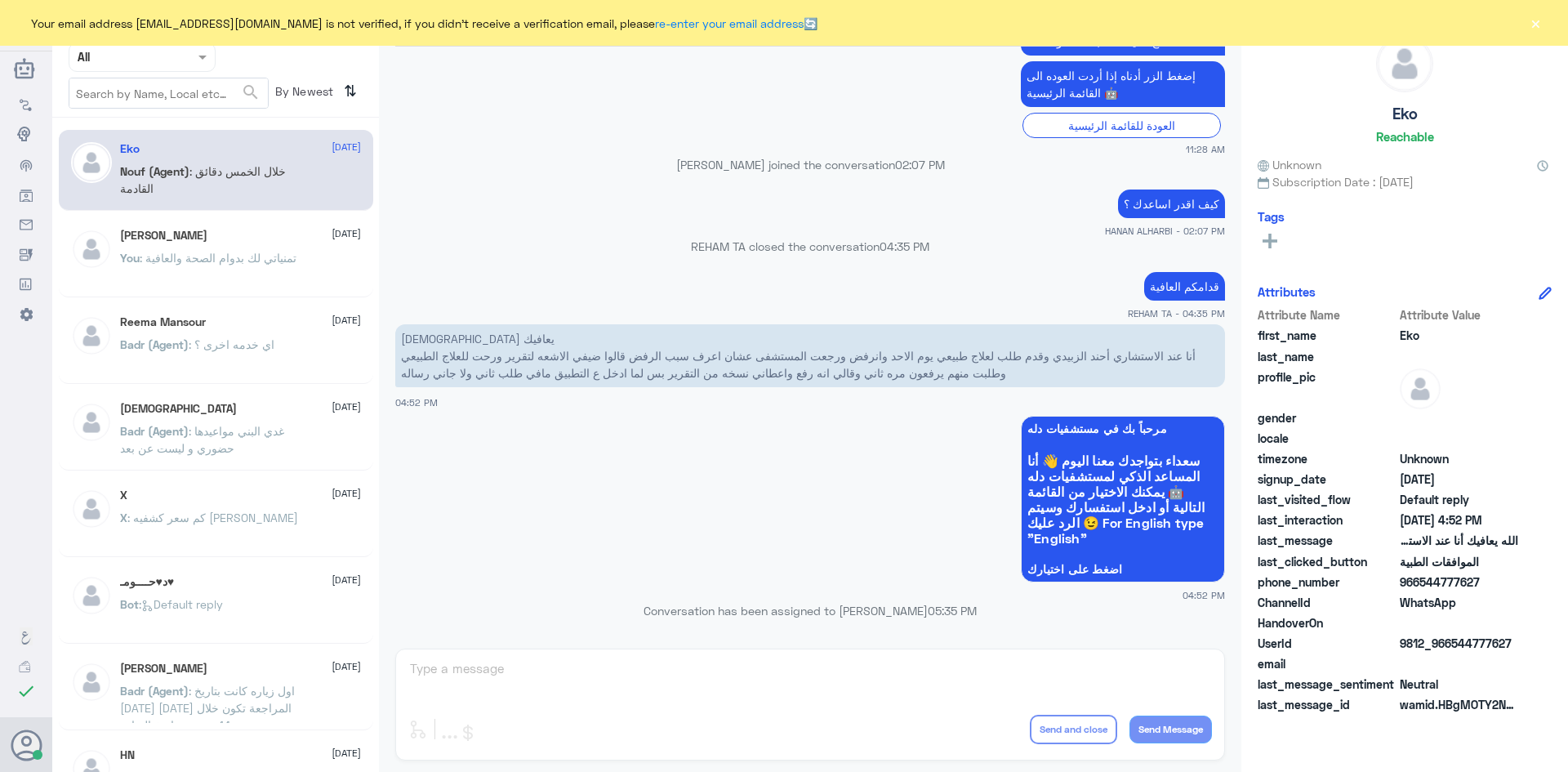
click at [186, 265] on p "You : تمنياتي لك بدوام الصحة والعافية" at bounding box center [207, 269] width 176 height 40
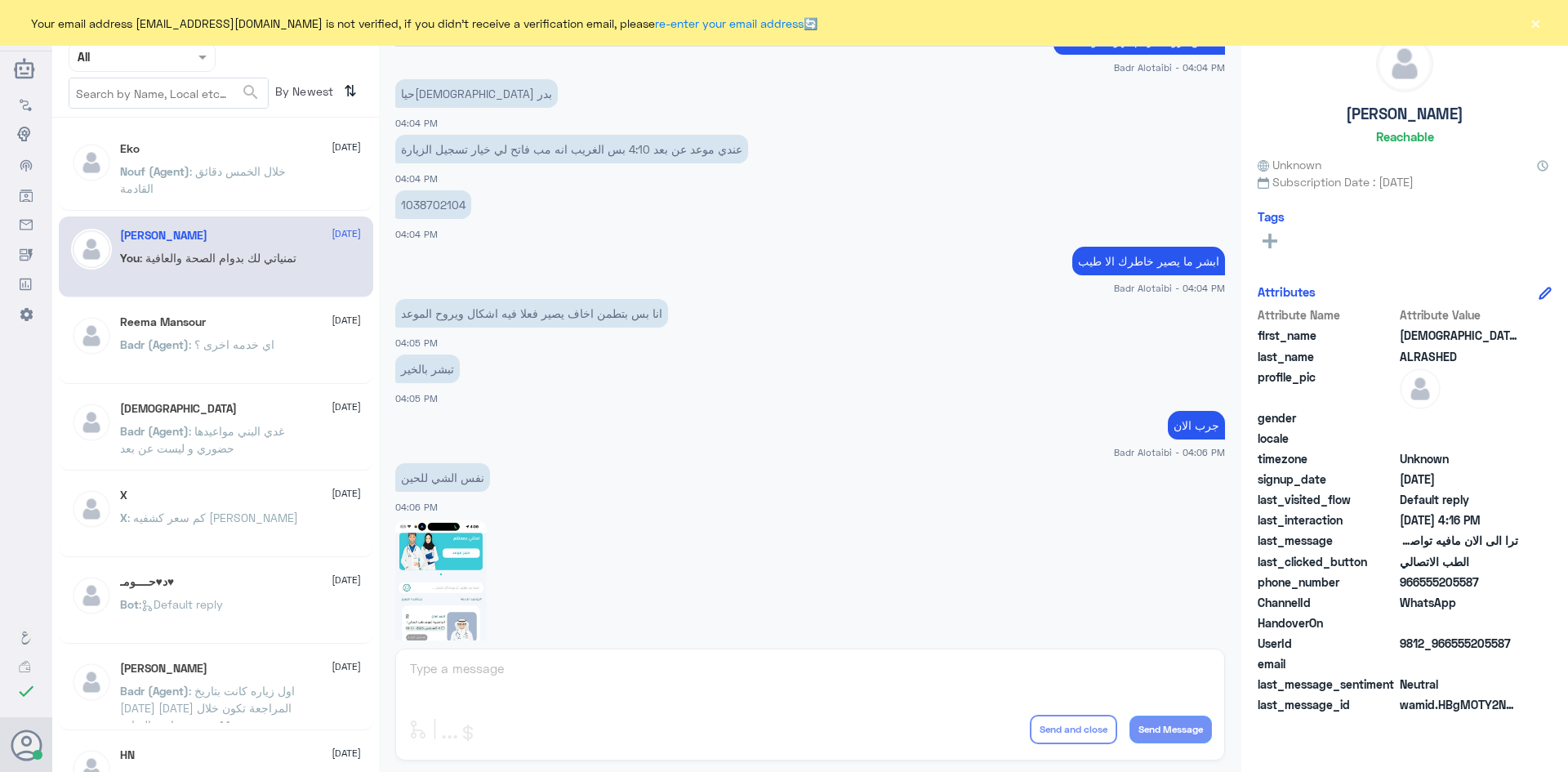
scroll to position [1596, 0]
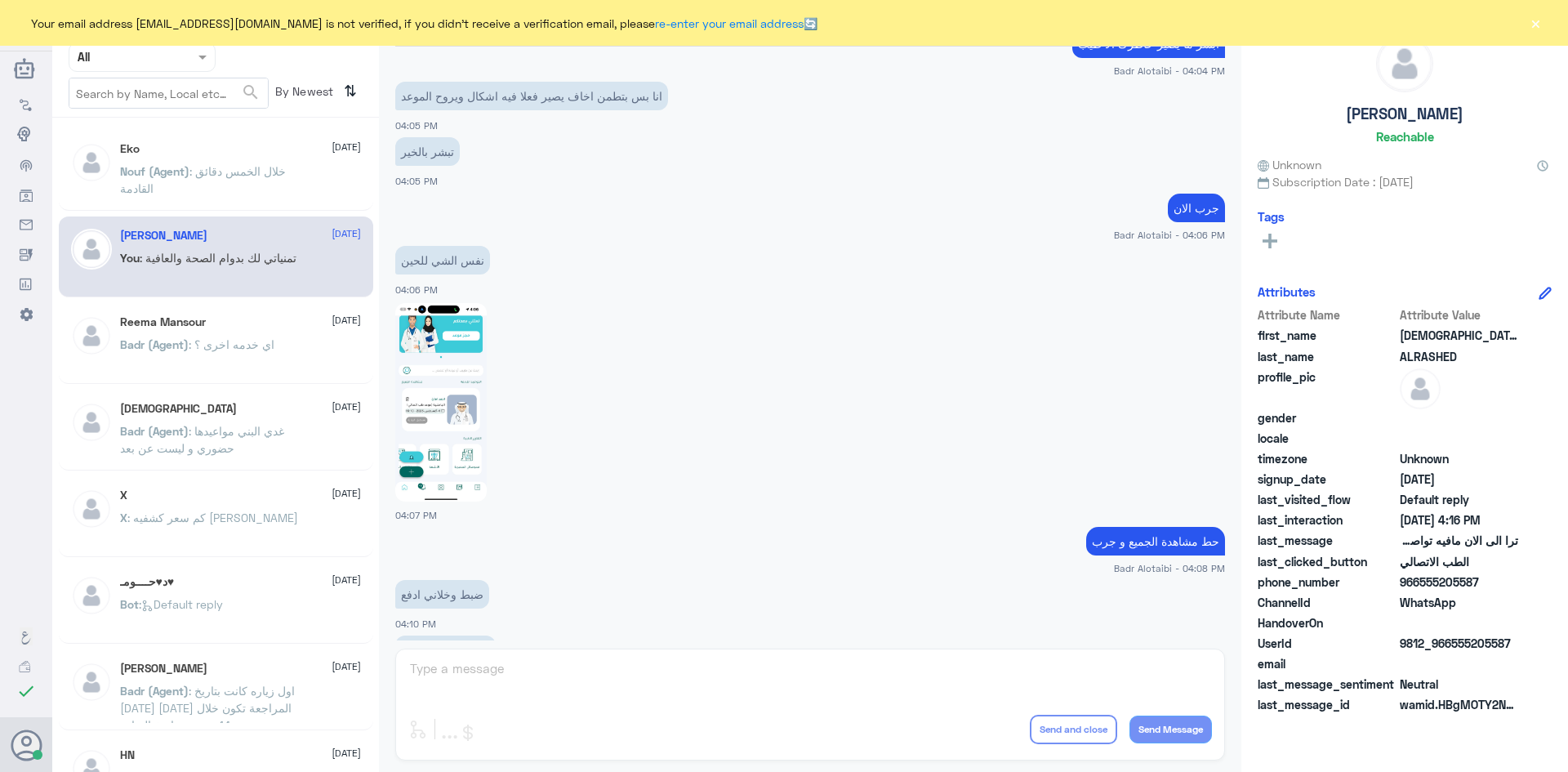
click at [187, 327] on h5 "Reema Mansour" at bounding box center [163, 322] width 86 height 13
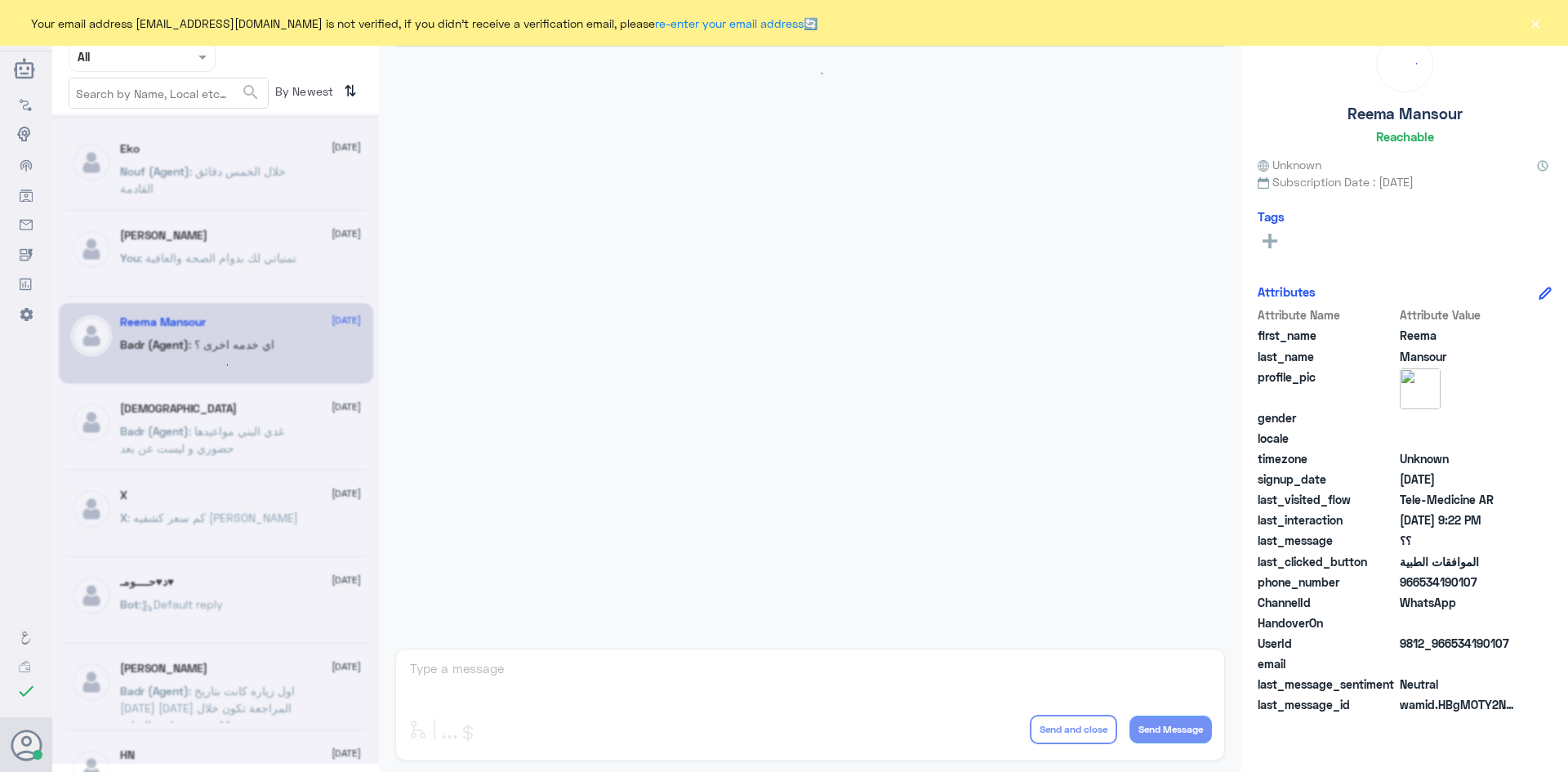
scroll to position [654, 0]
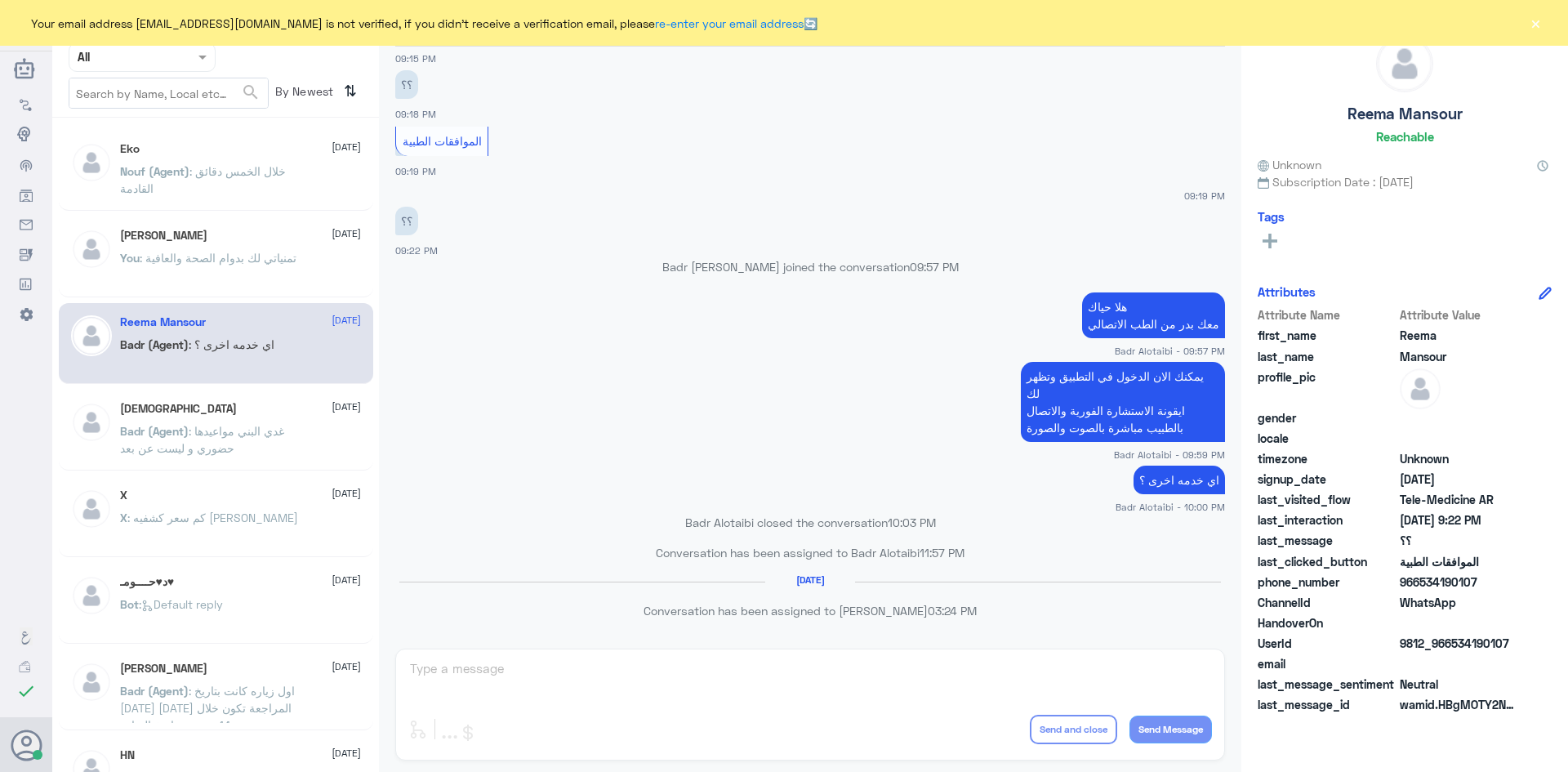
click at [1536, 24] on button "×" at bounding box center [1534, 22] width 16 height 16
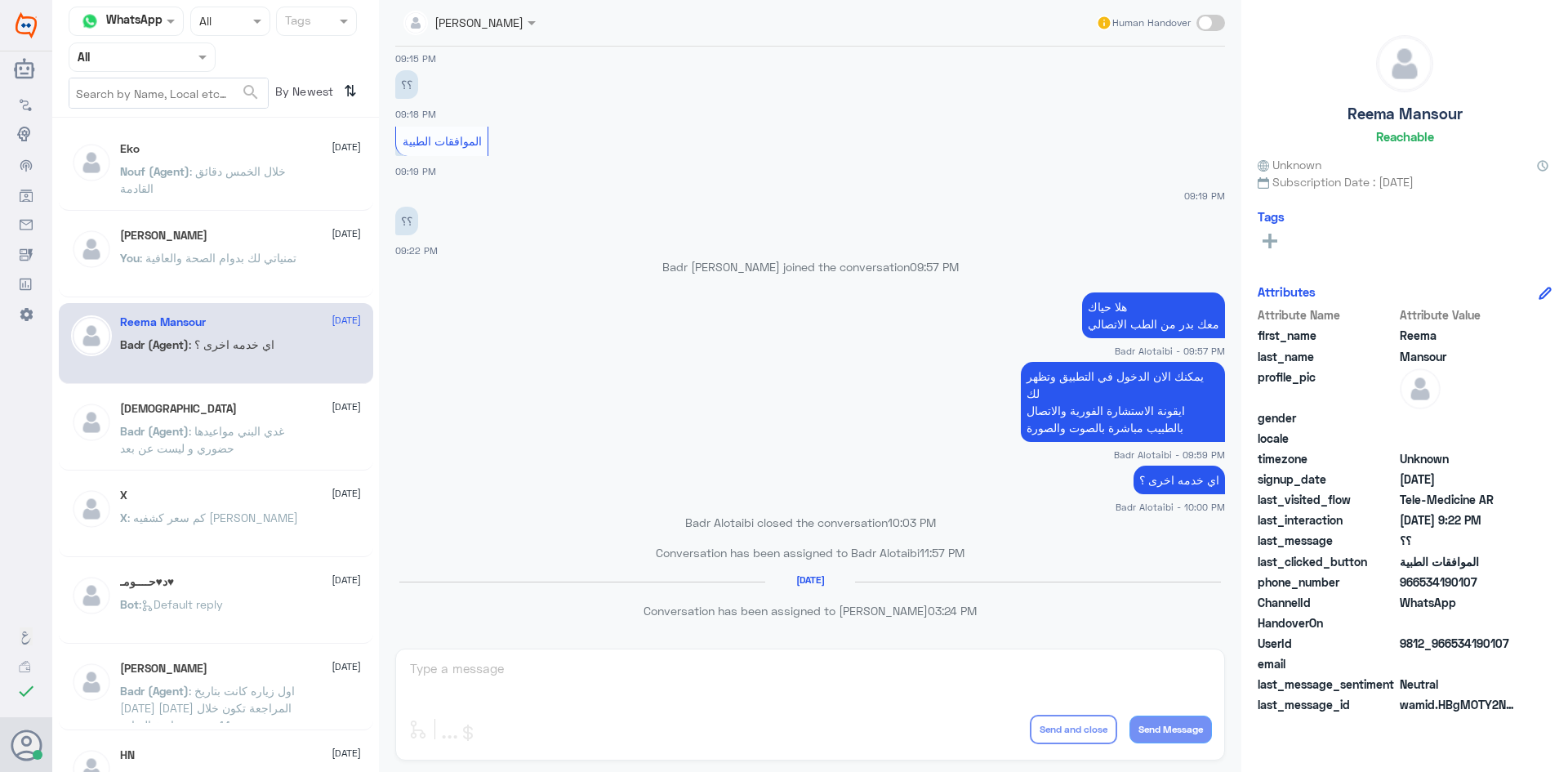
click at [317, 241] on div "Mohammed ALRASHED 4 August" at bounding box center [240, 235] width 241 height 13
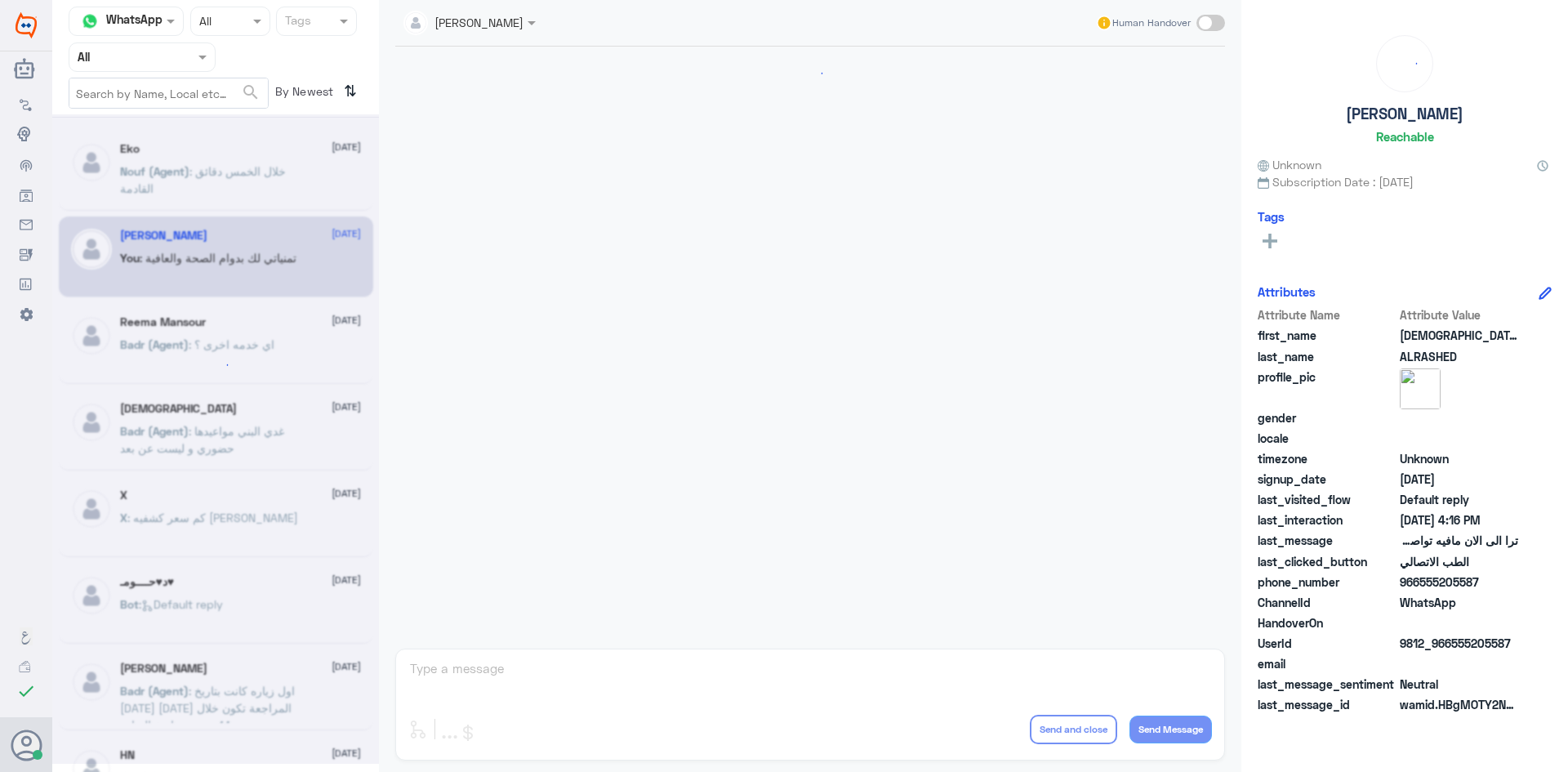
scroll to position [859, 0]
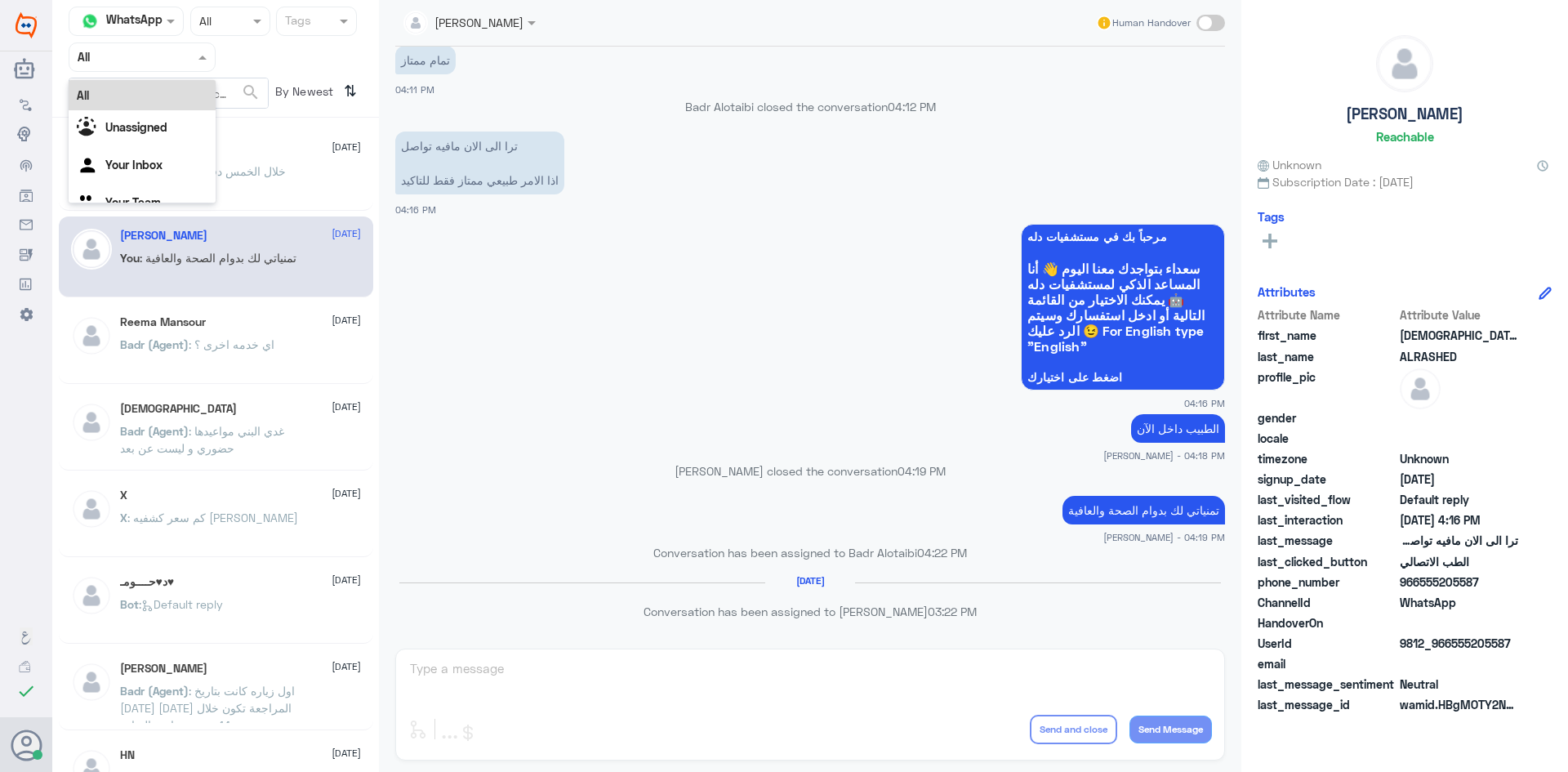
click at [174, 51] on div at bounding box center [142, 57] width 145 height 19
click at [191, 161] on div "Your Inbox" at bounding box center [142, 166] width 147 height 38
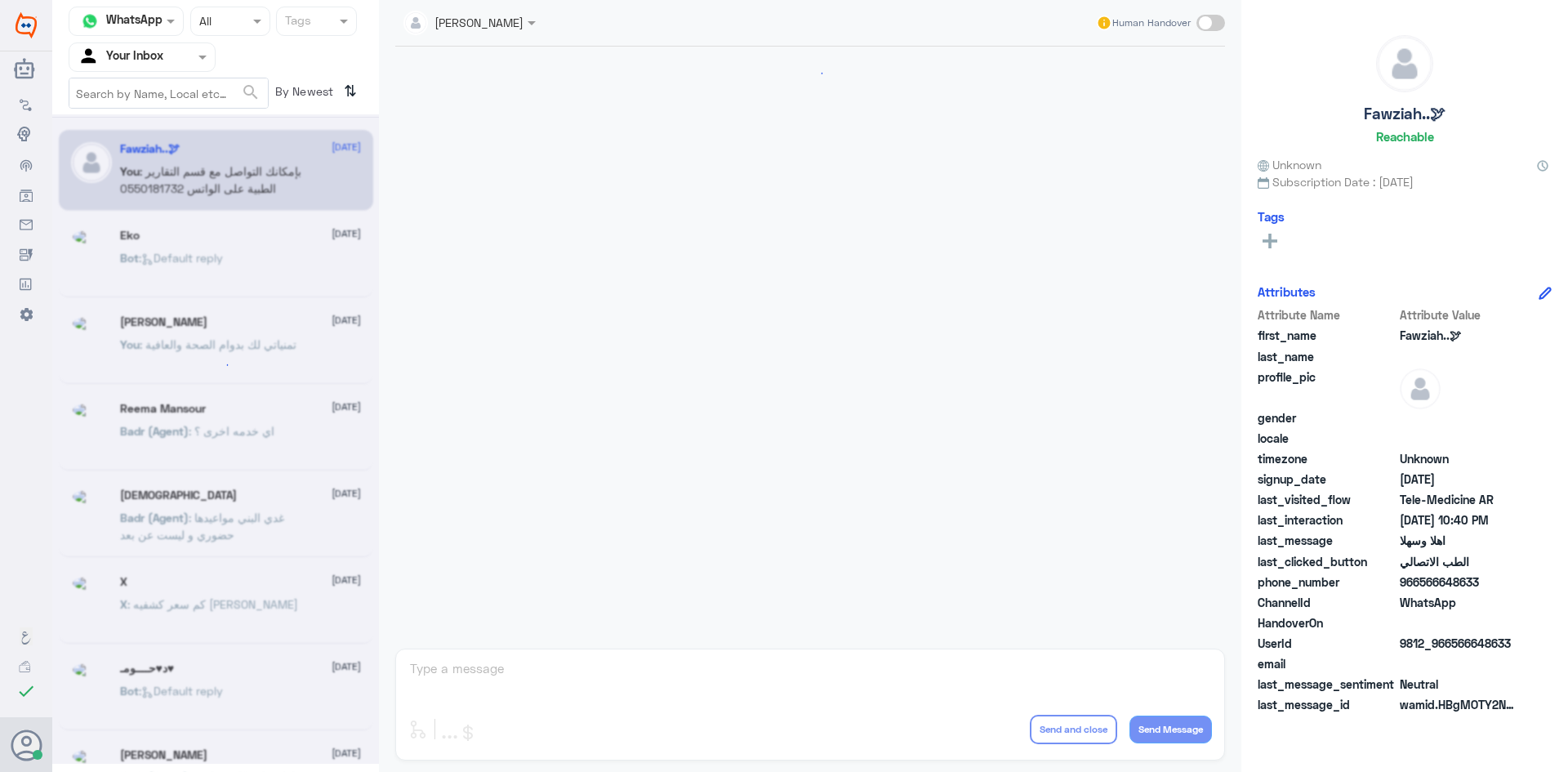
scroll to position [814, 0]
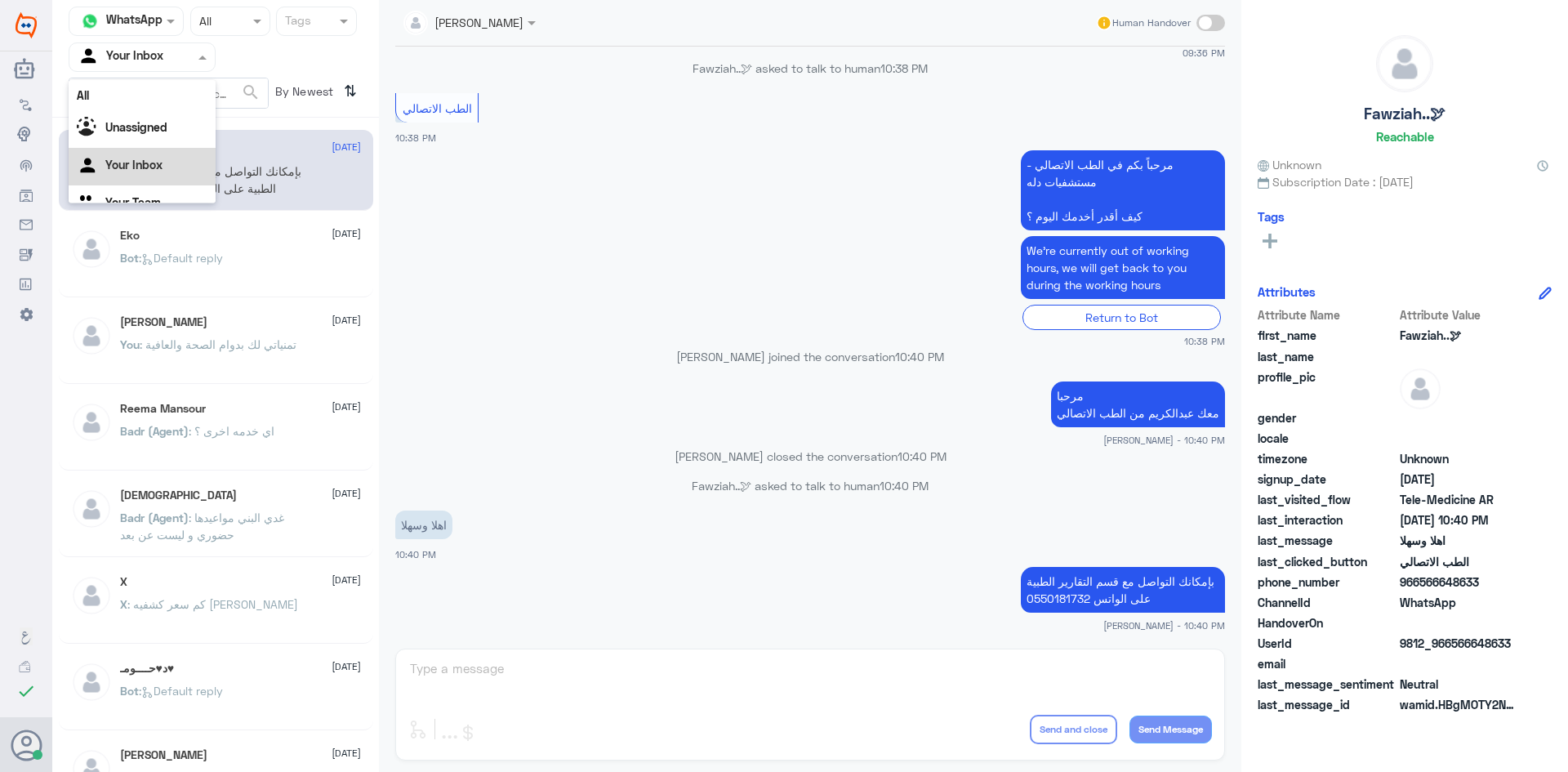
click at [192, 54] on div at bounding box center [142, 57] width 145 height 19
click at [168, 106] on div "Unassigned" at bounding box center [142, 108] width 147 height 38
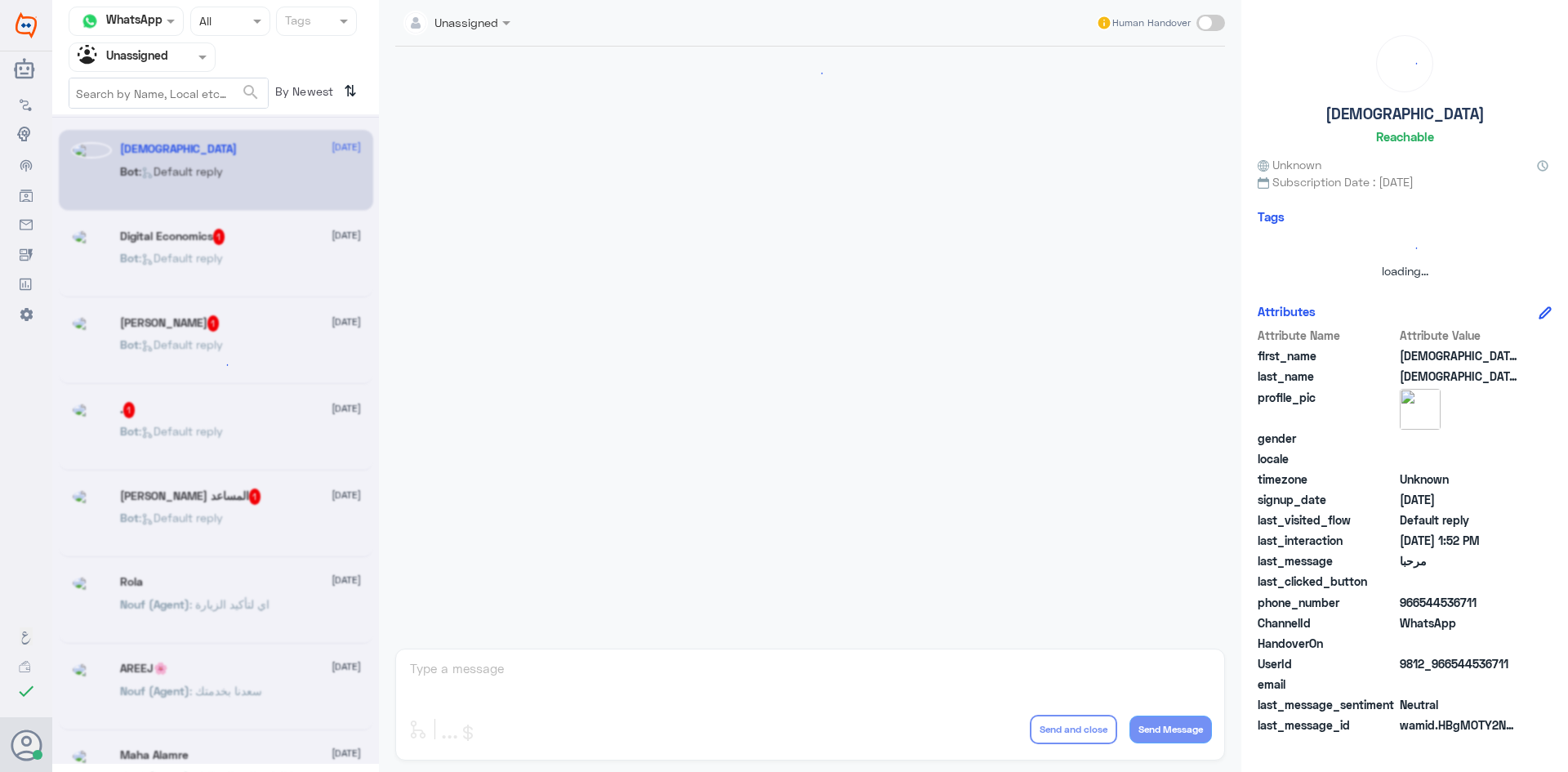
scroll to position [0, 0]
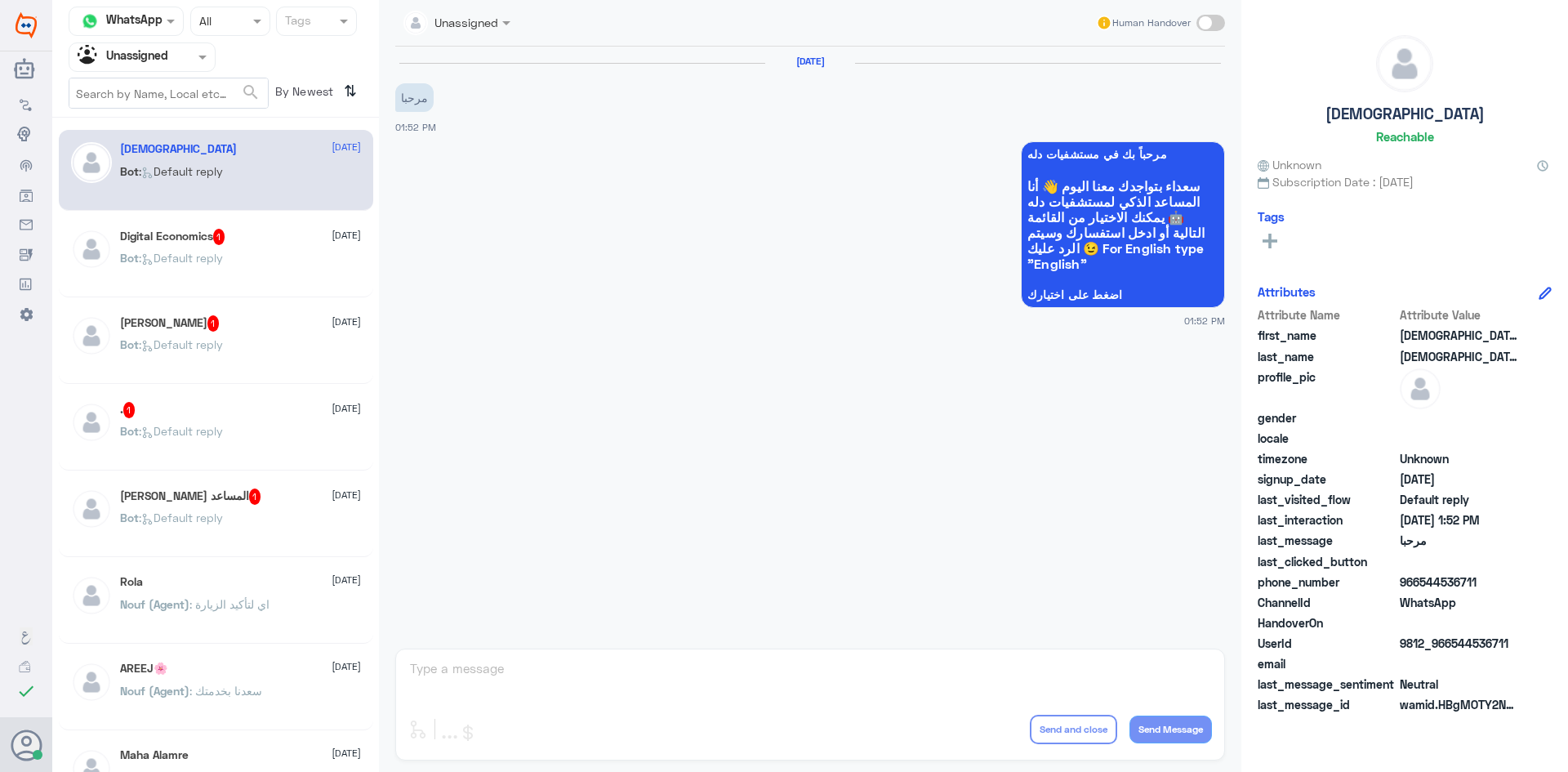
click at [187, 56] on div at bounding box center [142, 57] width 145 height 19
click at [144, 154] on div "Your Inbox" at bounding box center [142, 146] width 147 height 38
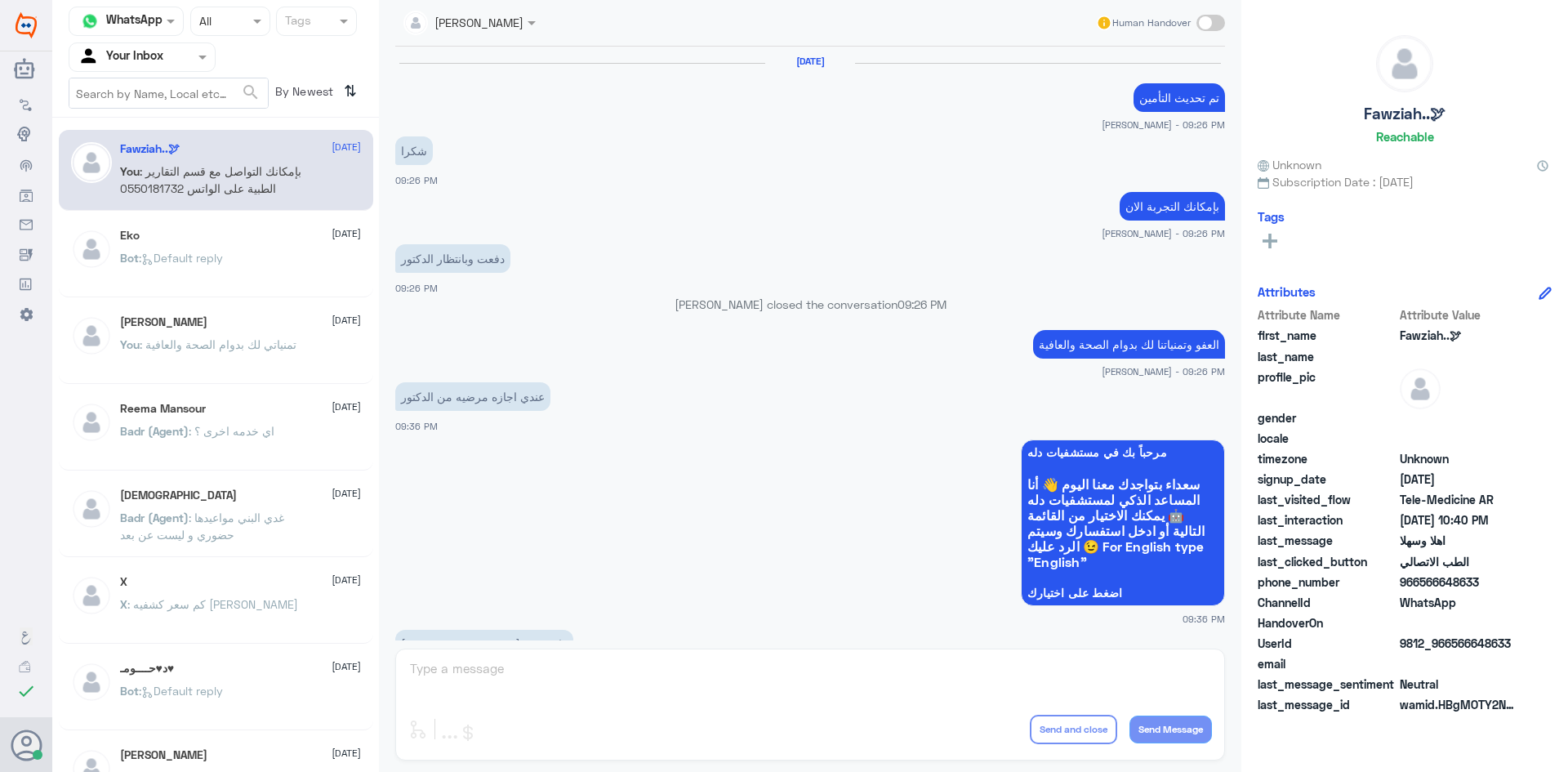
scroll to position [814, 0]
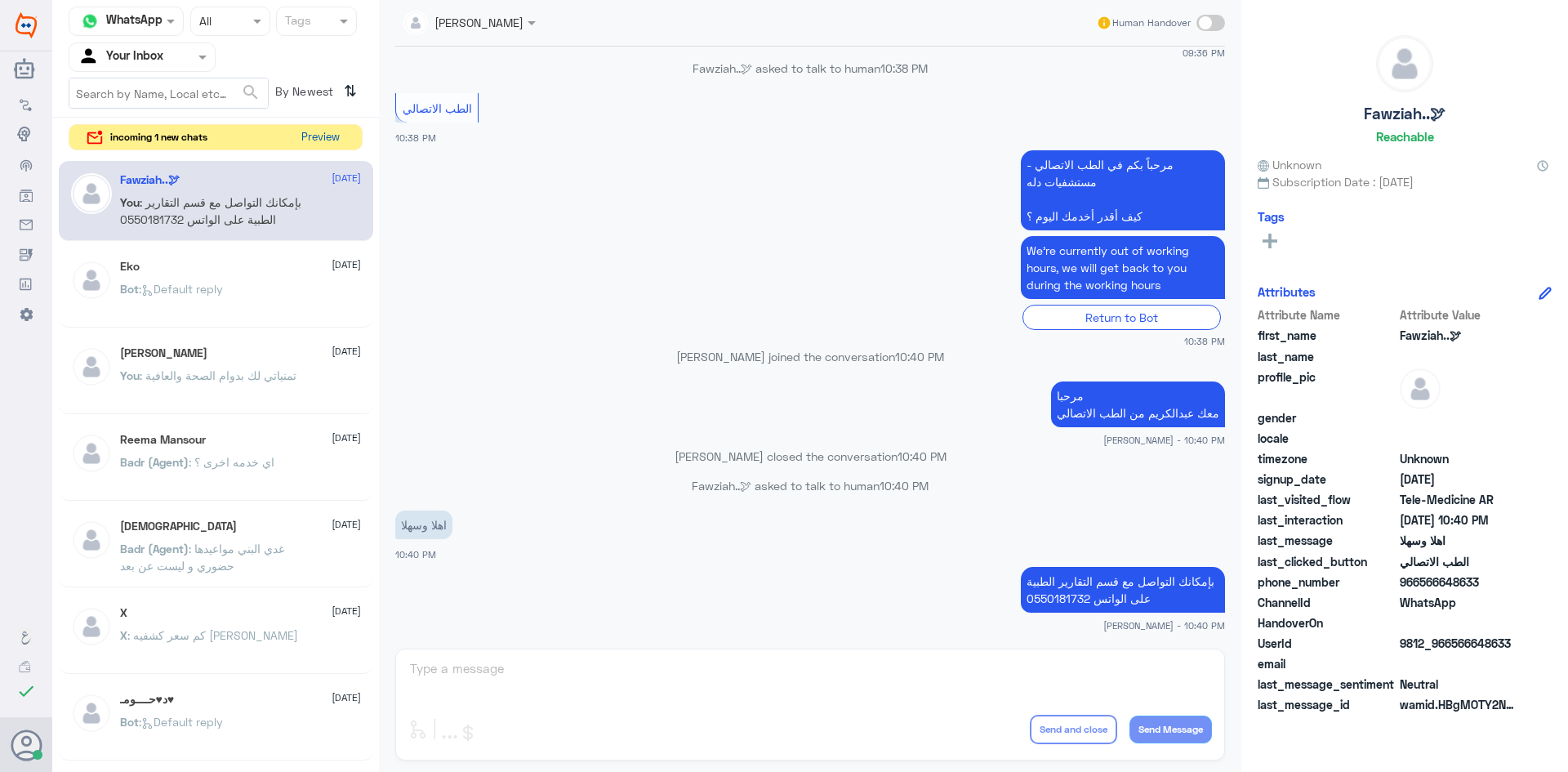
click at [331, 142] on button "Preview" at bounding box center [320, 138] width 51 height 25
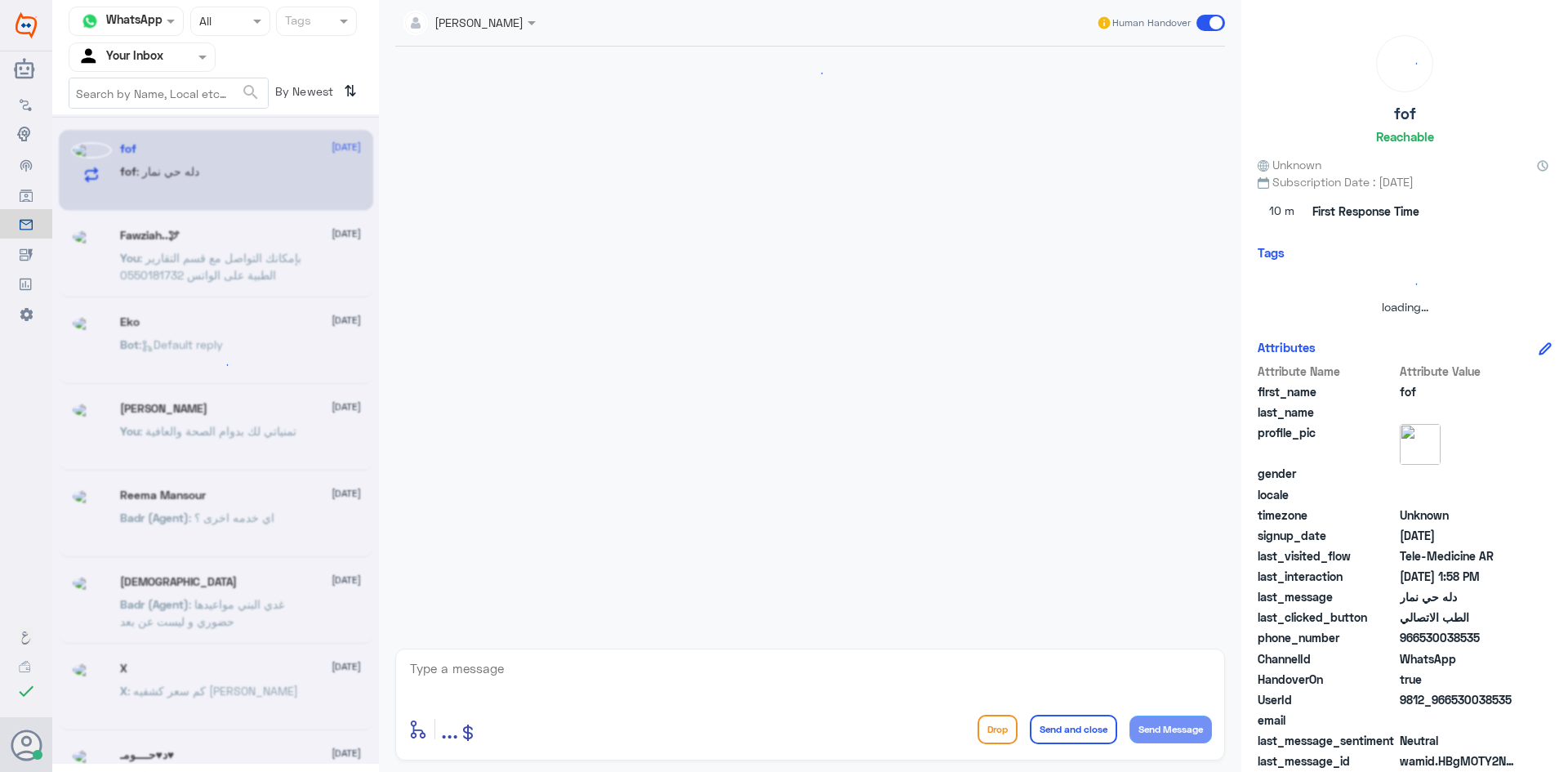
scroll to position [89, 0]
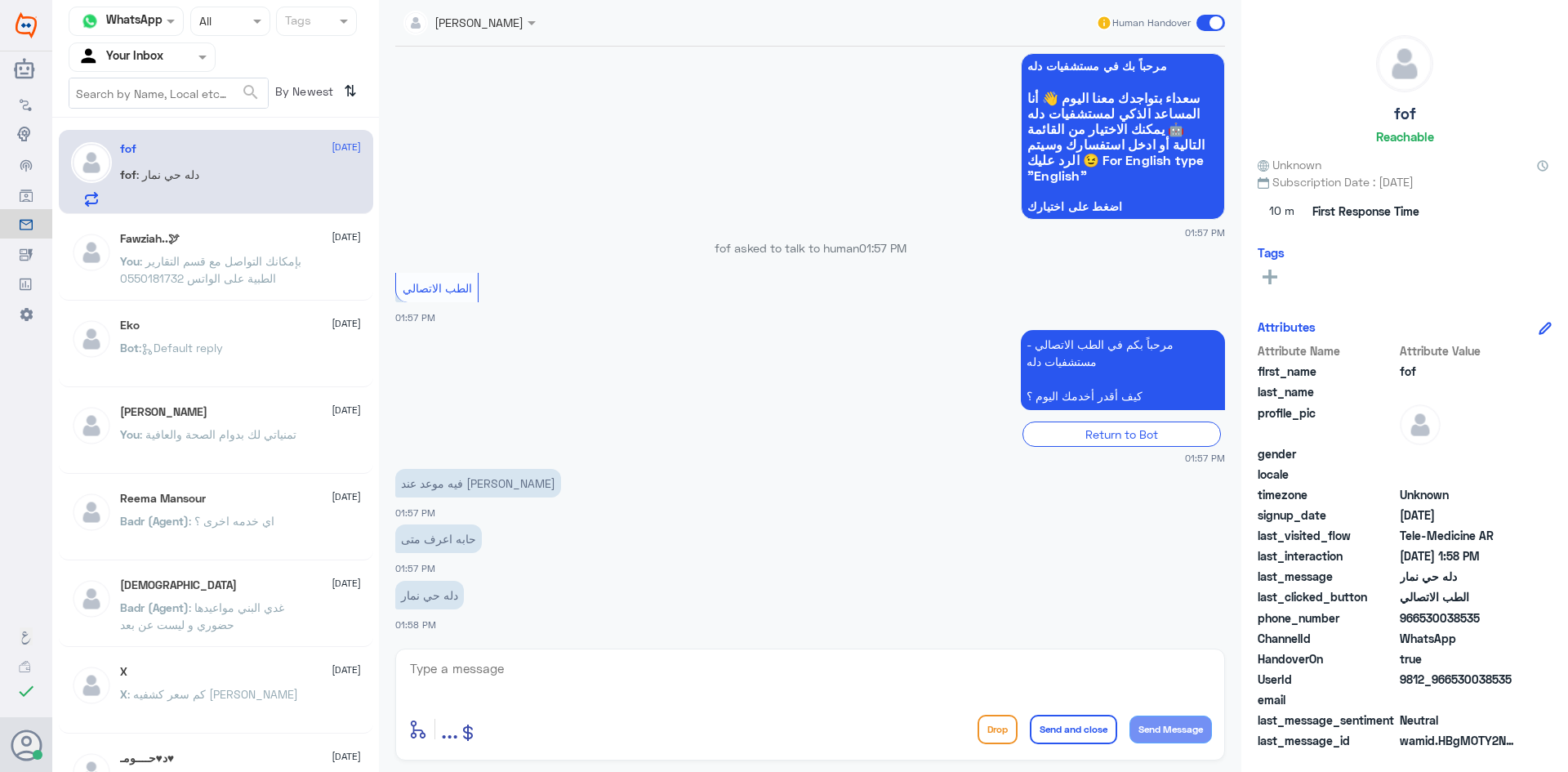
click at [769, 651] on div "enter flow name ... Drop Send and close Send Message" at bounding box center [811, 705] width 830 height 112
click at [709, 672] on textarea at bounding box center [810, 677] width 804 height 40
paste textarea "مرحبا معك عبدالكريم من الطب الاتصالي"
click at [1151, 686] on textarea "مرحبا معك عبدالكريم من الطب الاتصالي" at bounding box center [810, 677] width 804 height 40
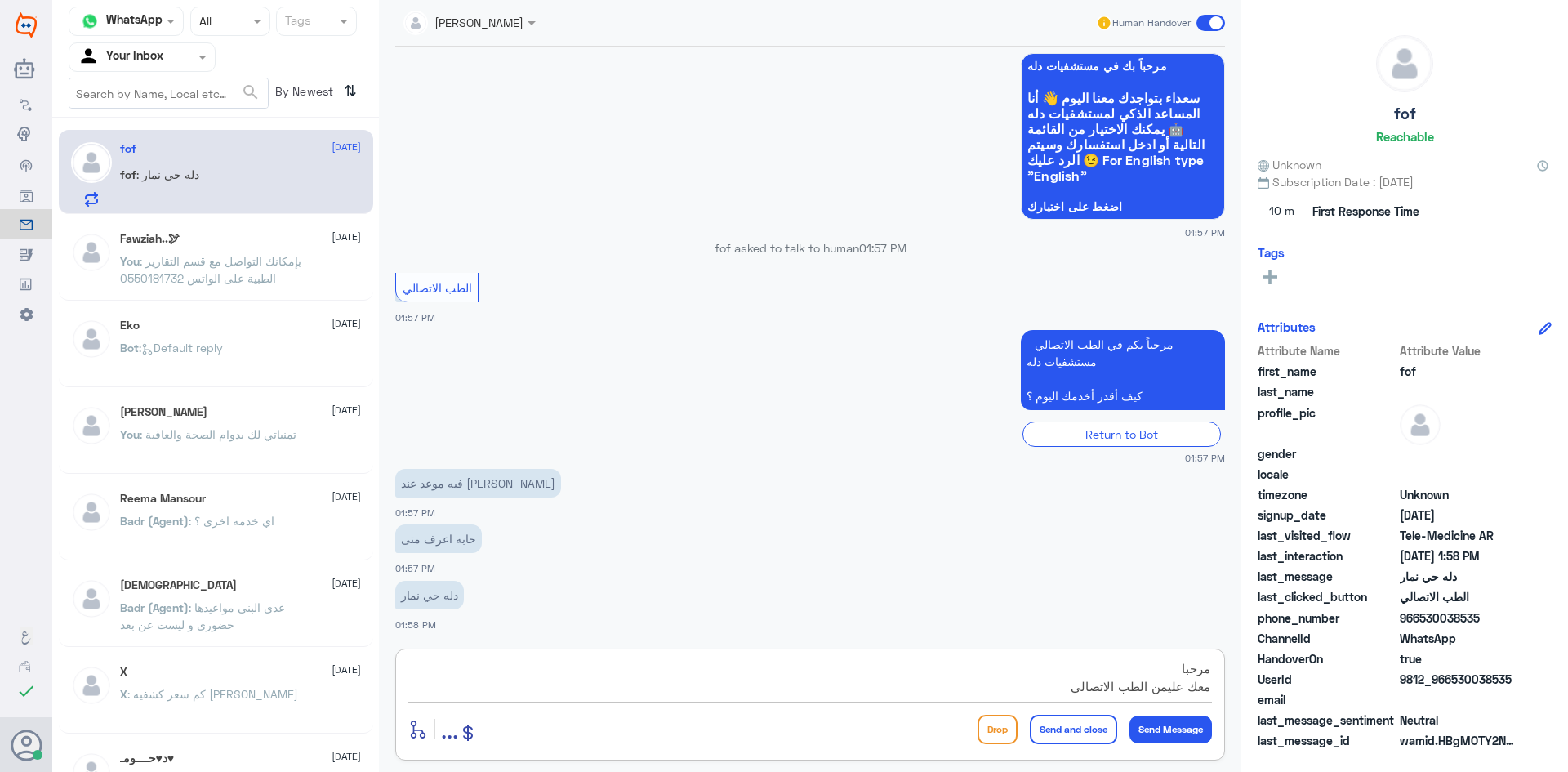
type textarea "مرحبا معك علي من الطب الاتصالي"
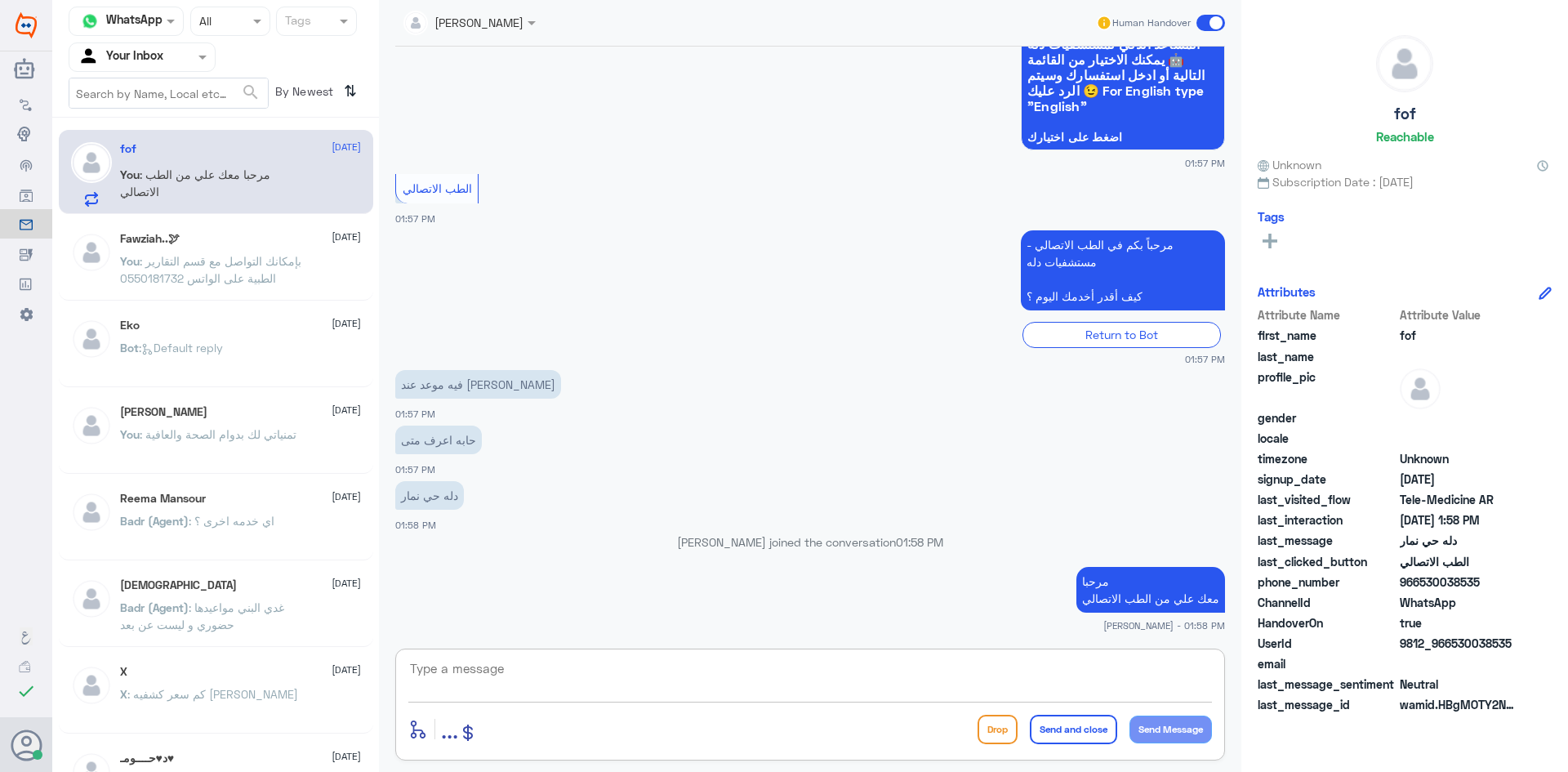
scroll to position [231, 0]
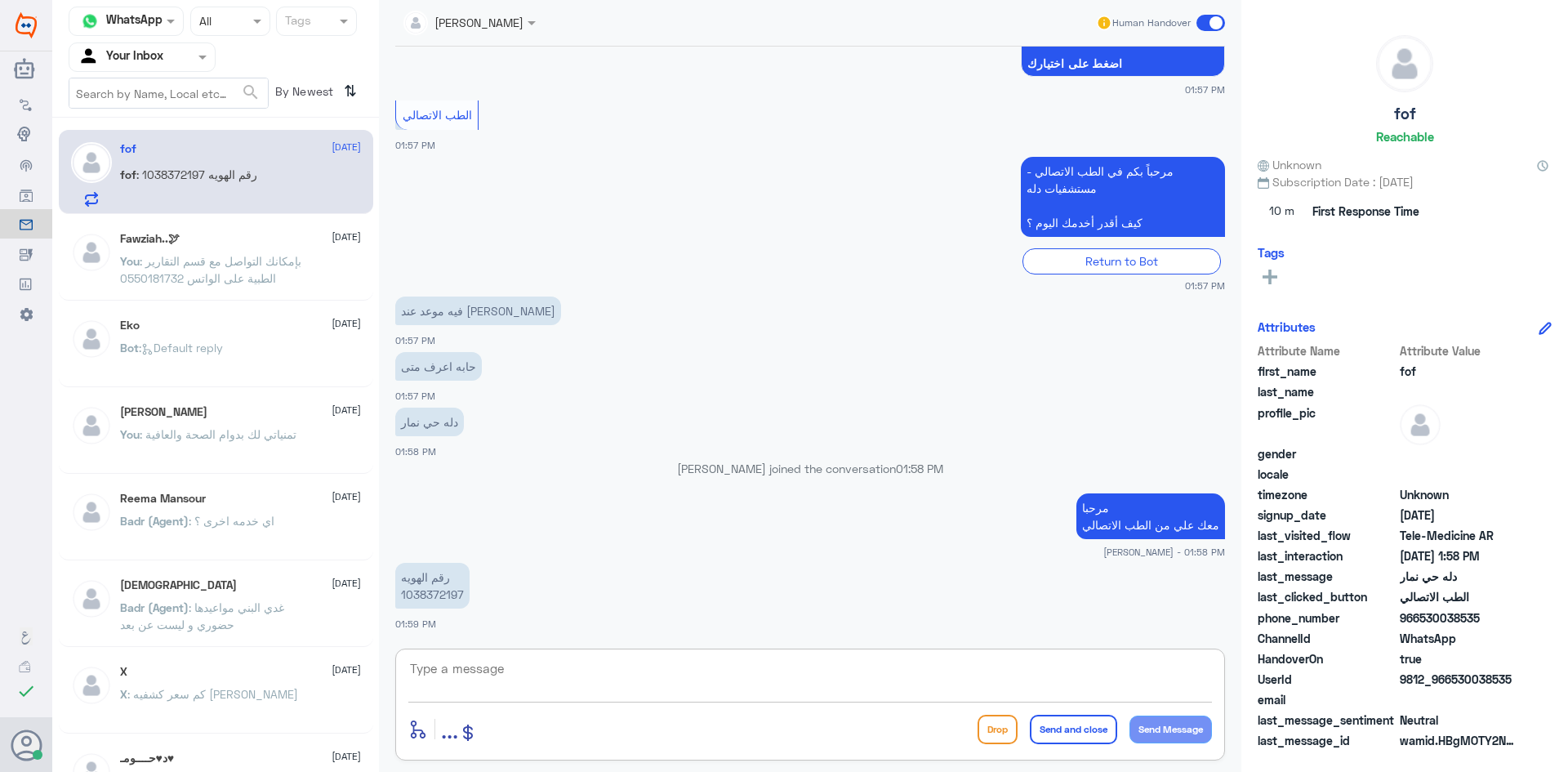
paste textarea "بإمكانك التواصل مع قسم التقارير الطبية على الواتس 0550181732"
drag, startPoint x: 868, startPoint y: 673, endPoint x: 1107, endPoint y: 690, distance: 239.6
click at [1107, 690] on textarea "بإمكانك التواصل مع قسم التقارير الطبية على الواتس 0550181732" at bounding box center [810, 677] width 804 height 40
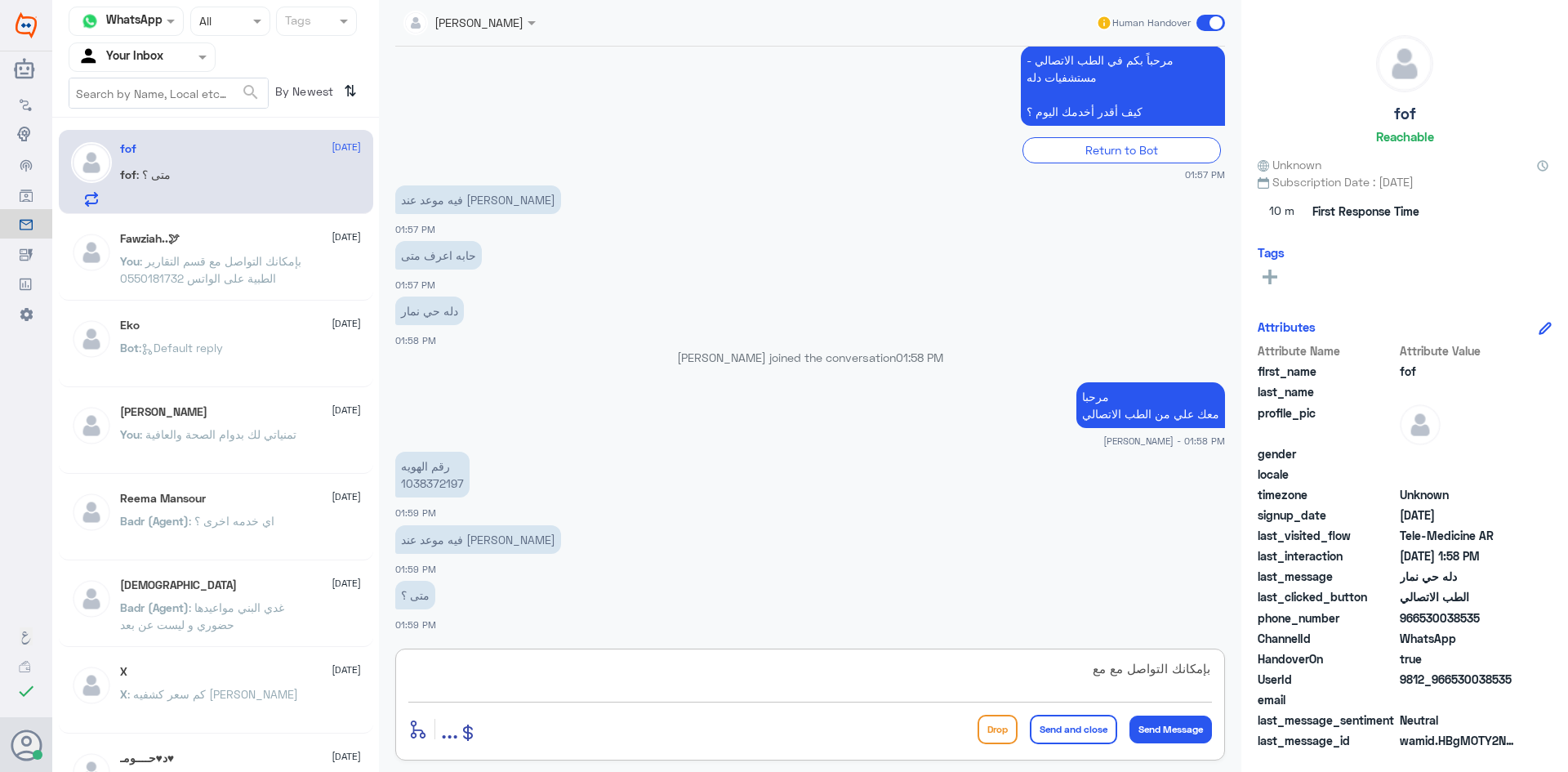
scroll to position [398, 0]
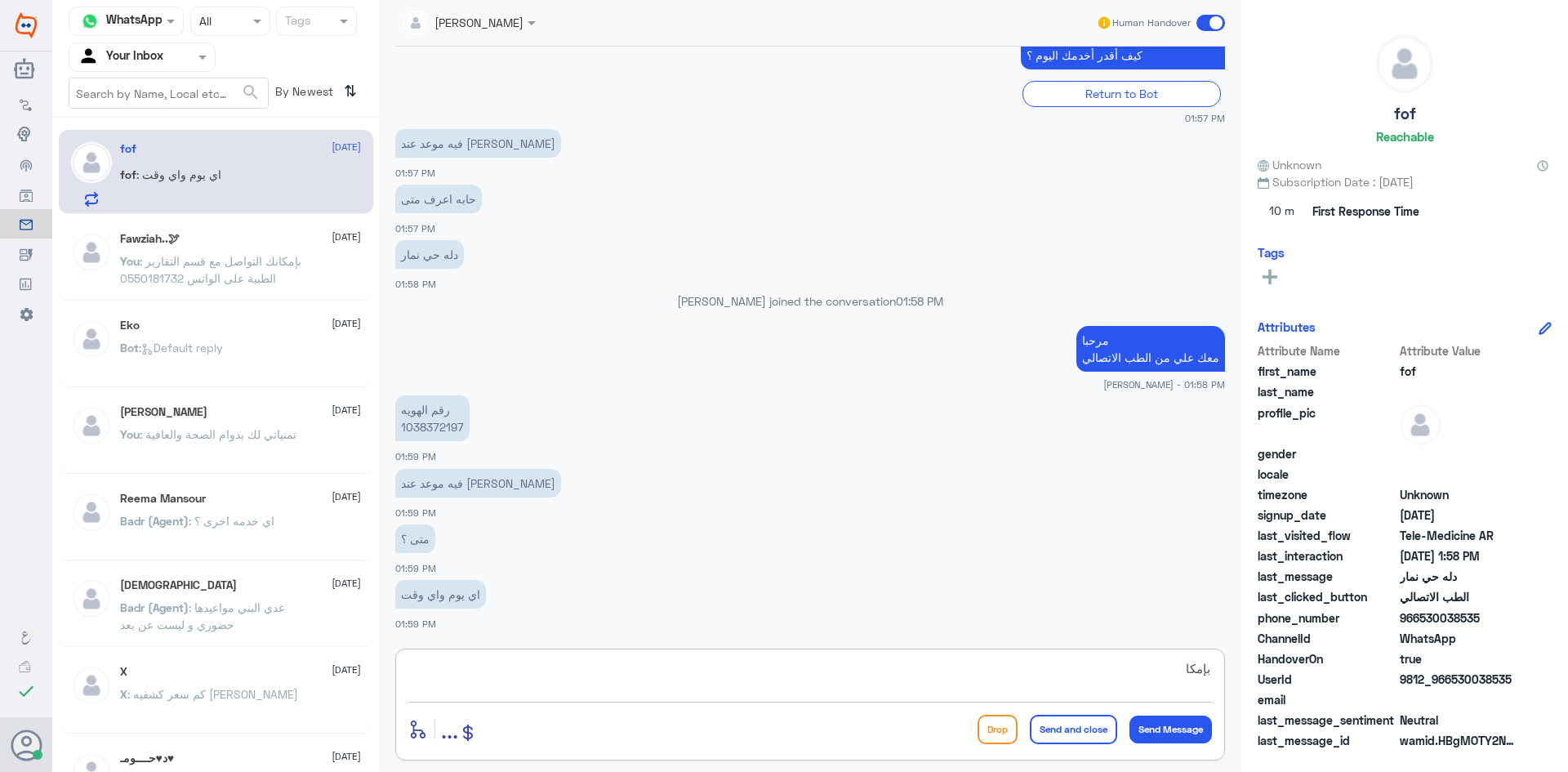
drag, startPoint x: 938, startPoint y: 678, endPoint x: 1140, endPoint y: 675, distance: 202.0
click at [1140, 675] on textarea "بإمكا" at bounding box center [810, 677] width 804 height 40
type textarea "ب"
click at [1035, 670] on textarea "هنا الطب الاتصالي مستشفى دله , بإمكانك التواصل مع مستشفى دله نمار عبر الرقم" at bounding box center [810, 677] width 804 height 40
click at [1041, 672] on textarea "هنا الطب الاتصالي مستشفى دله , بإمكانك التواصل مع مستشفى دله نمار عبر الرقم" at bounding box center [810, 677] width 804 height 40
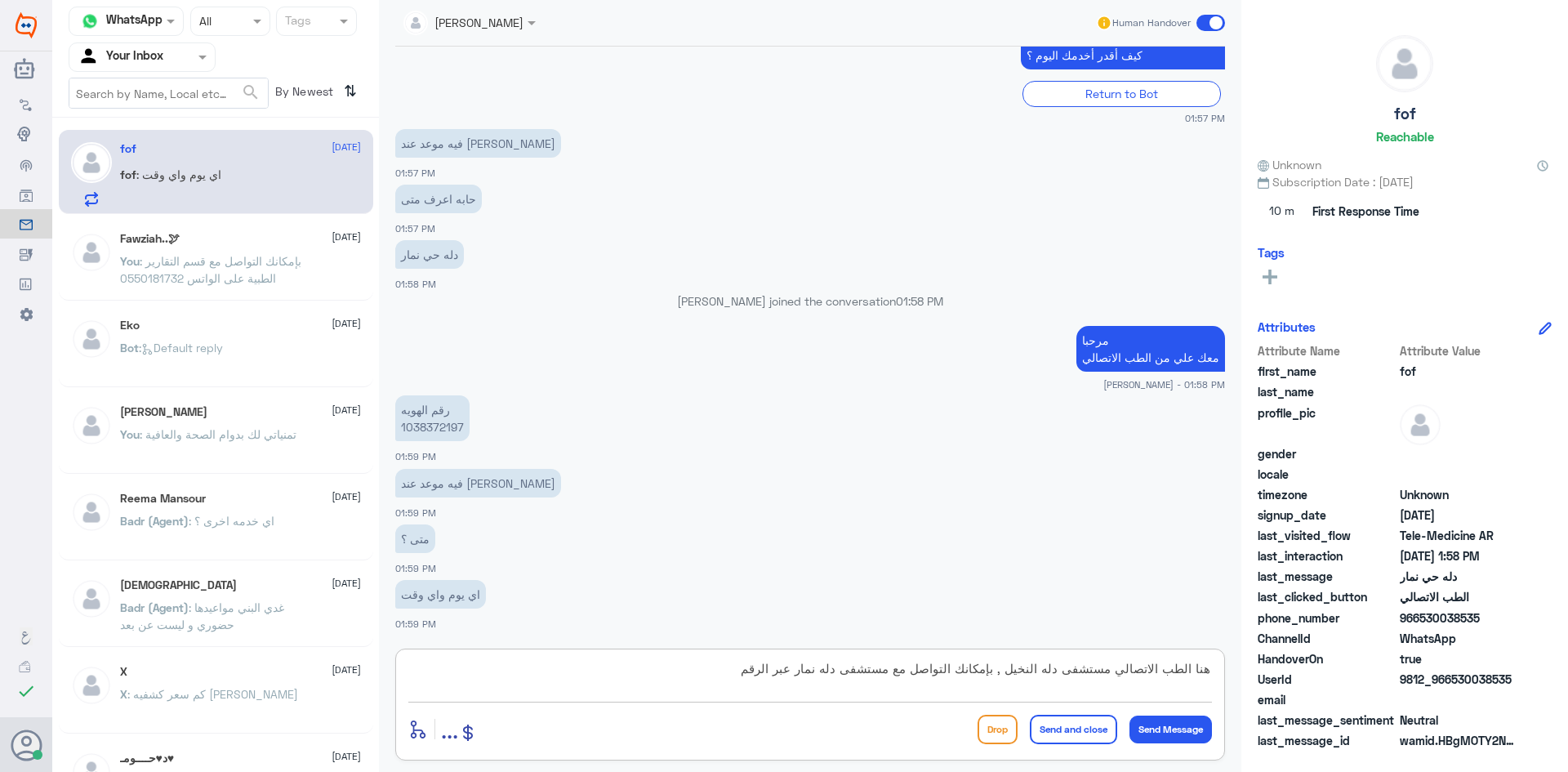
click at [703, 676] on textarea "هنا الطب الاتصالي مستشفى دله النخيل , بإمكانك التواصل مع مستشفى دله نمار عبر ال…" at bounding box center [810, 677] width 804 height 40
type textarea "هنا الطب الاتصالي مستشفى دله النخيل , بإمكانك التواصل مع مستشفى دله نمار عبر ال…"
click at [1098, 726] on button "Send and close" at bounding box center [1074, 729] width 88 height 30
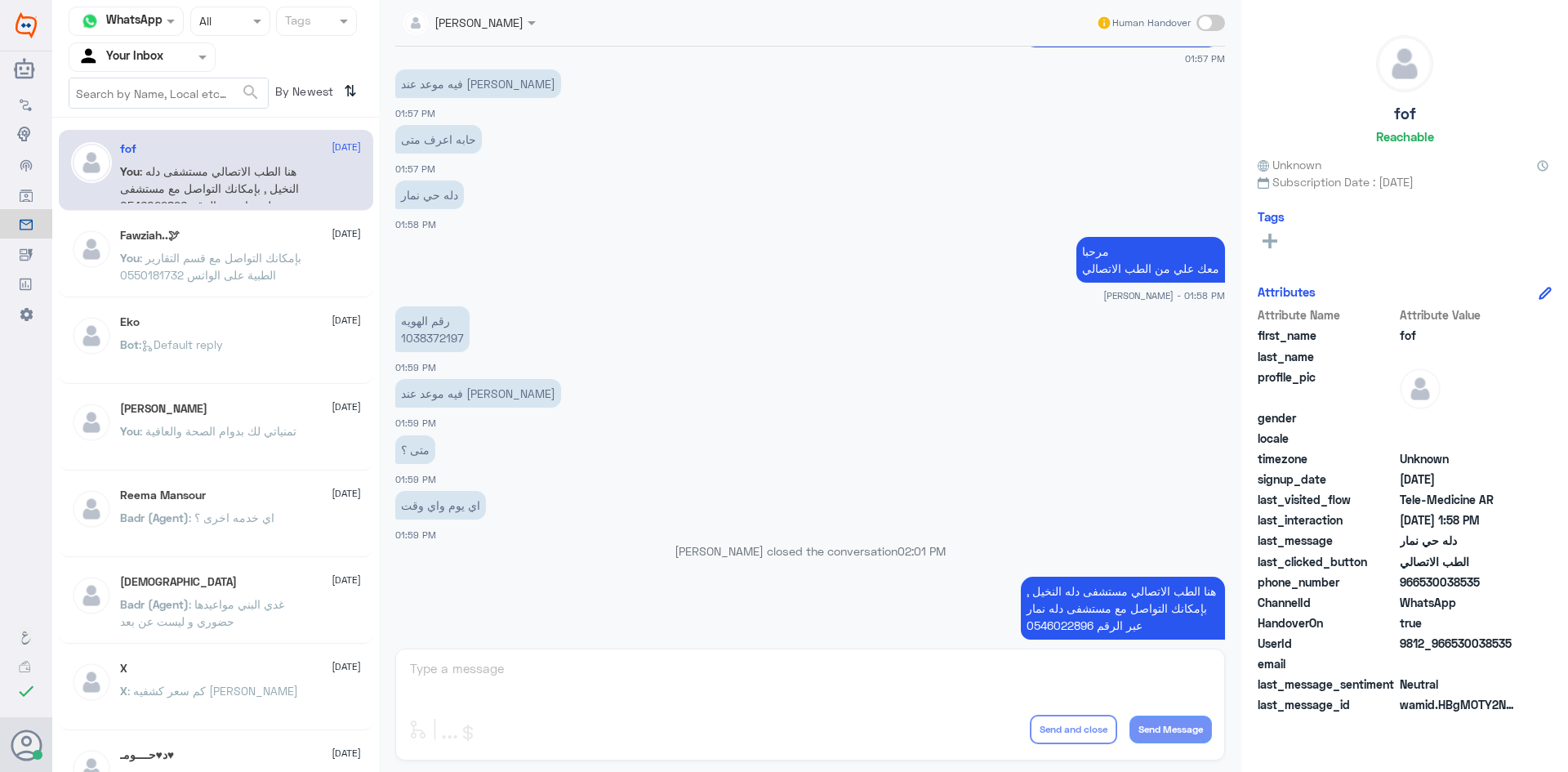
scroll to position [485, 0]
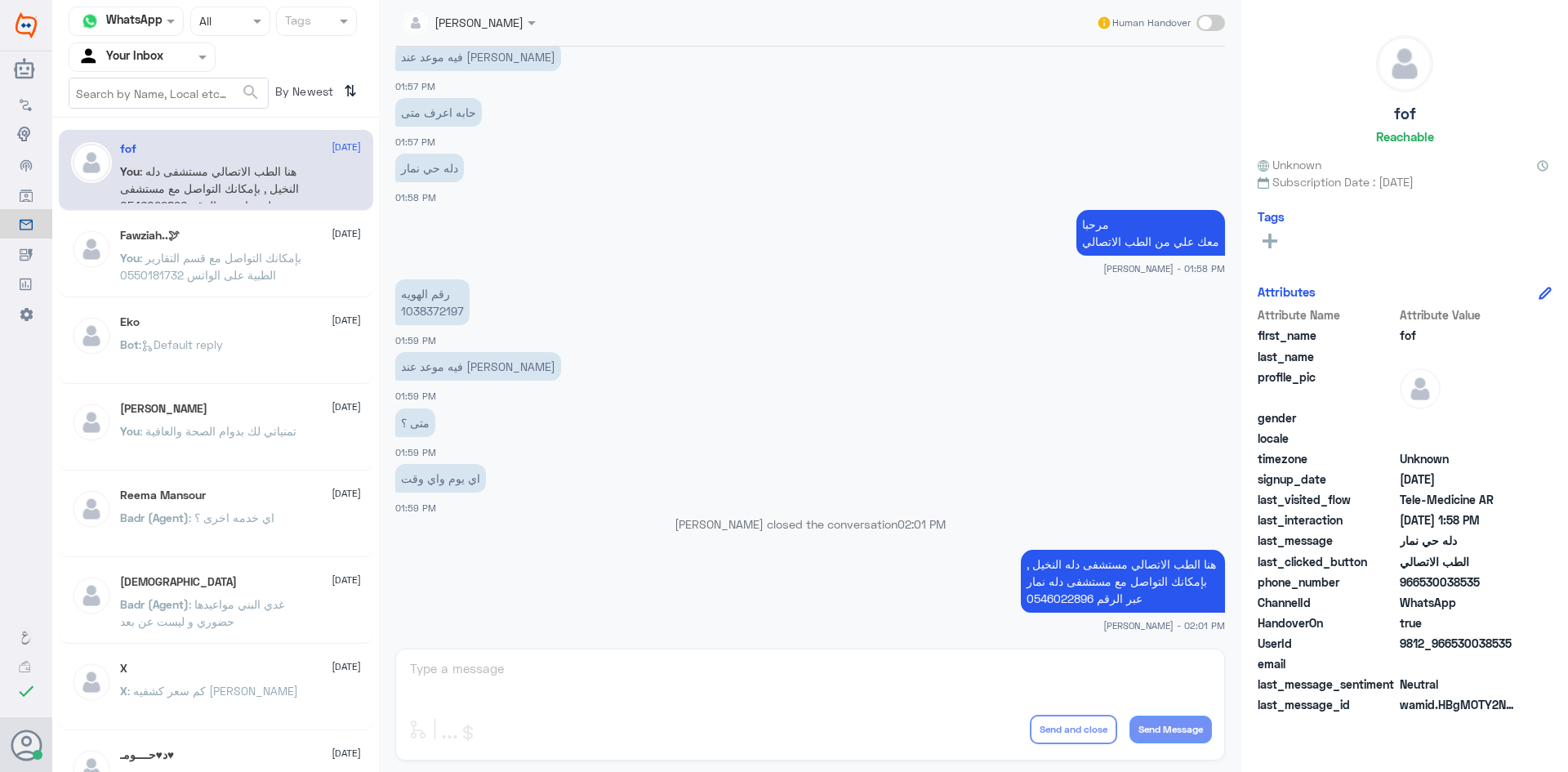
click at [192, 261] on span ": بإمكانك التواصل مع قسم التقارير الطبية على الواتس 0550181732" at bounding box center [210, 266] width 181 height 31
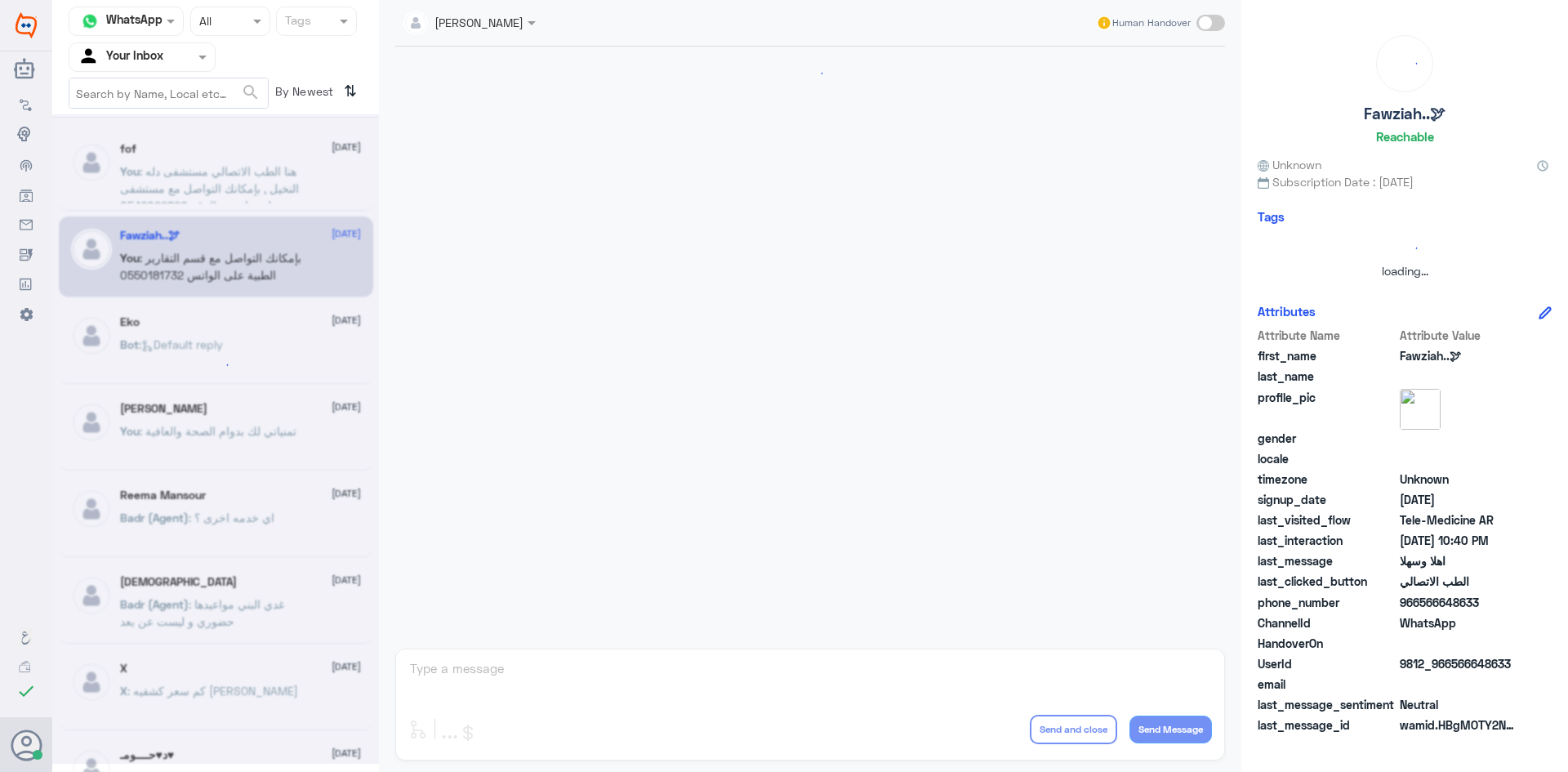
scroll to position [814, 0]
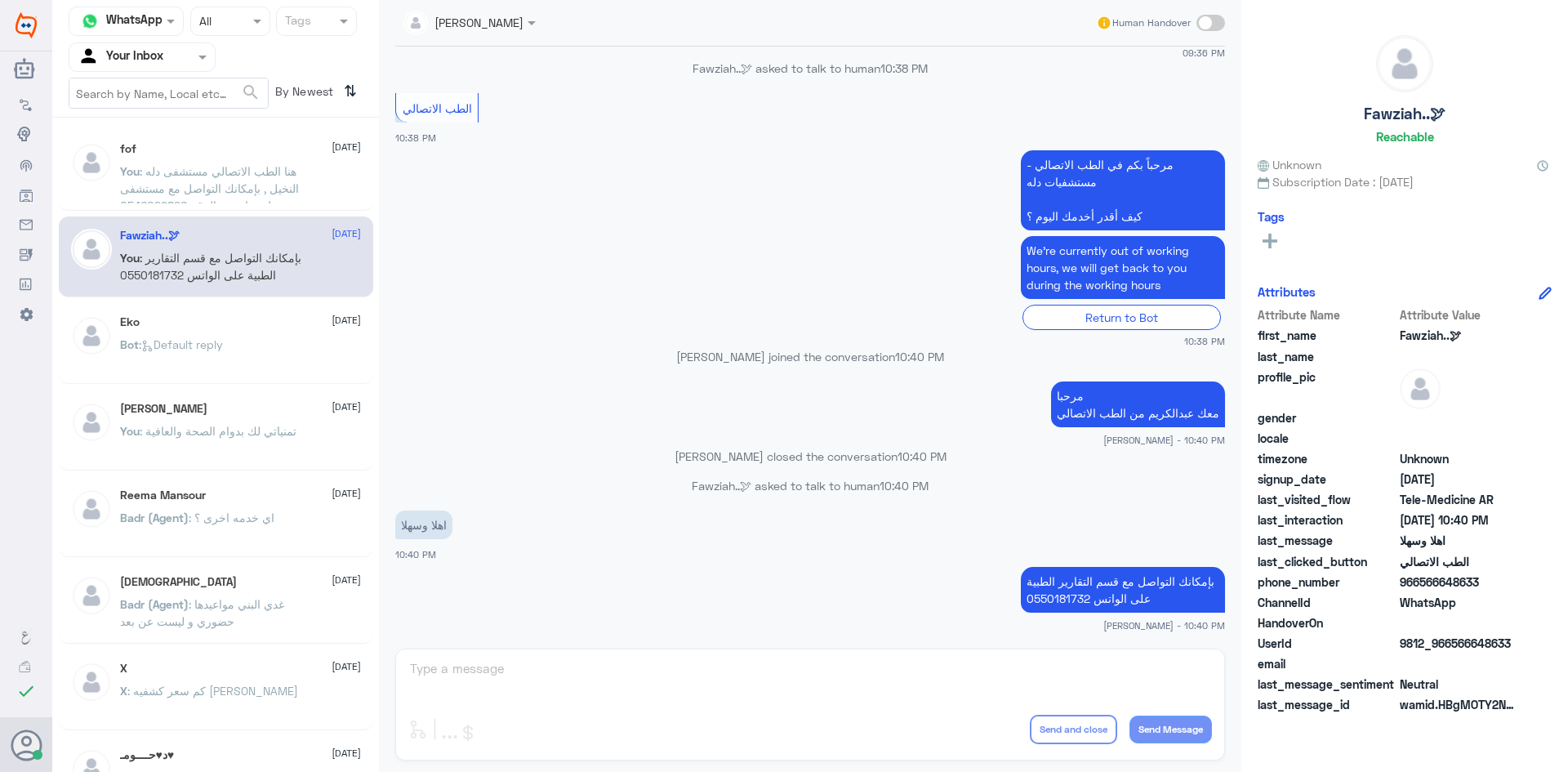
click at [229, 195] on p "You : هنا الطب الاتصالي مستشفى دله النخيل , بإمكانك التواصل مع مستشفى دله نمار …" at bounding box center [212, 183] width 184 height 40
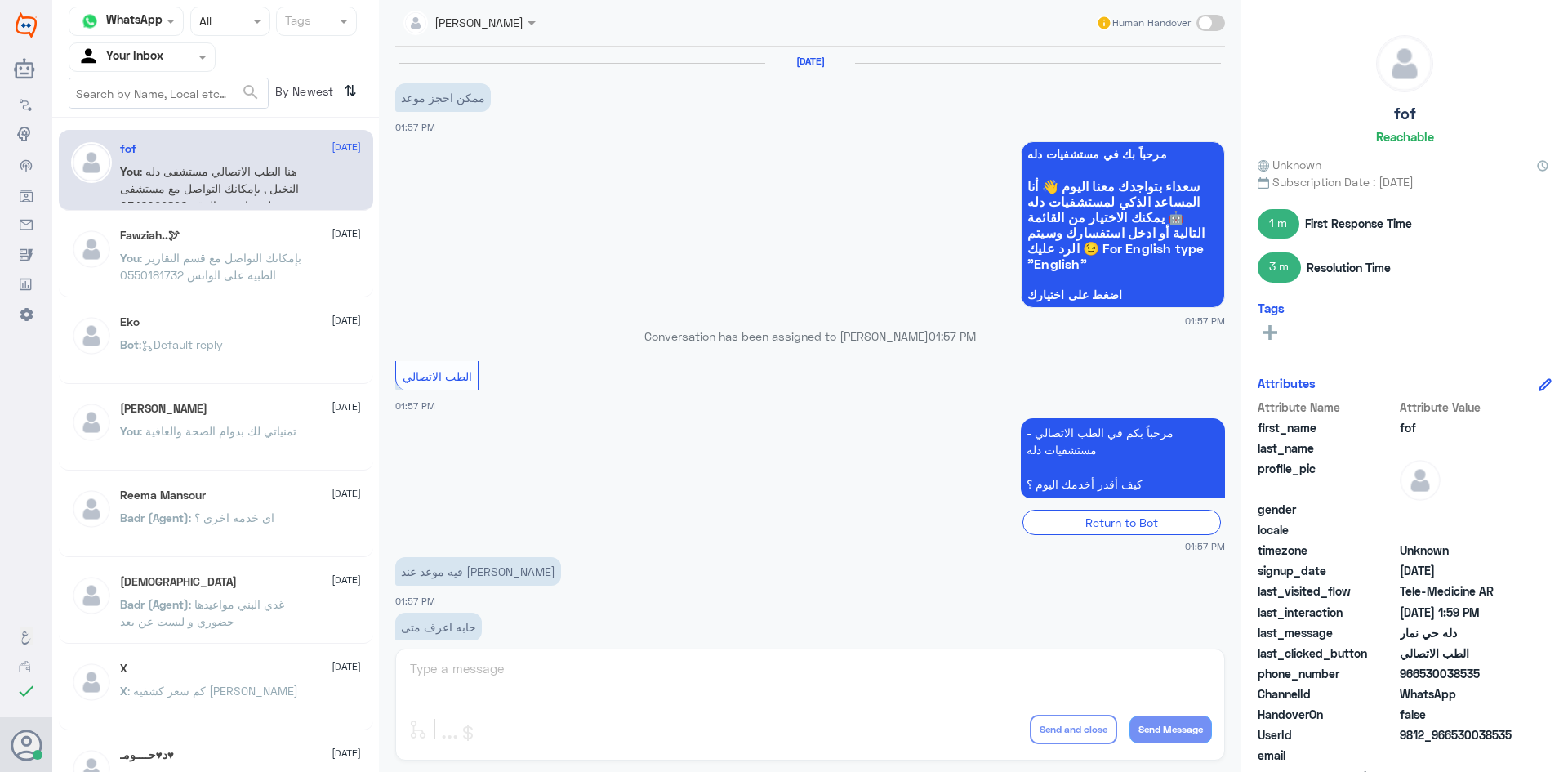
scroll to position [545, 0]
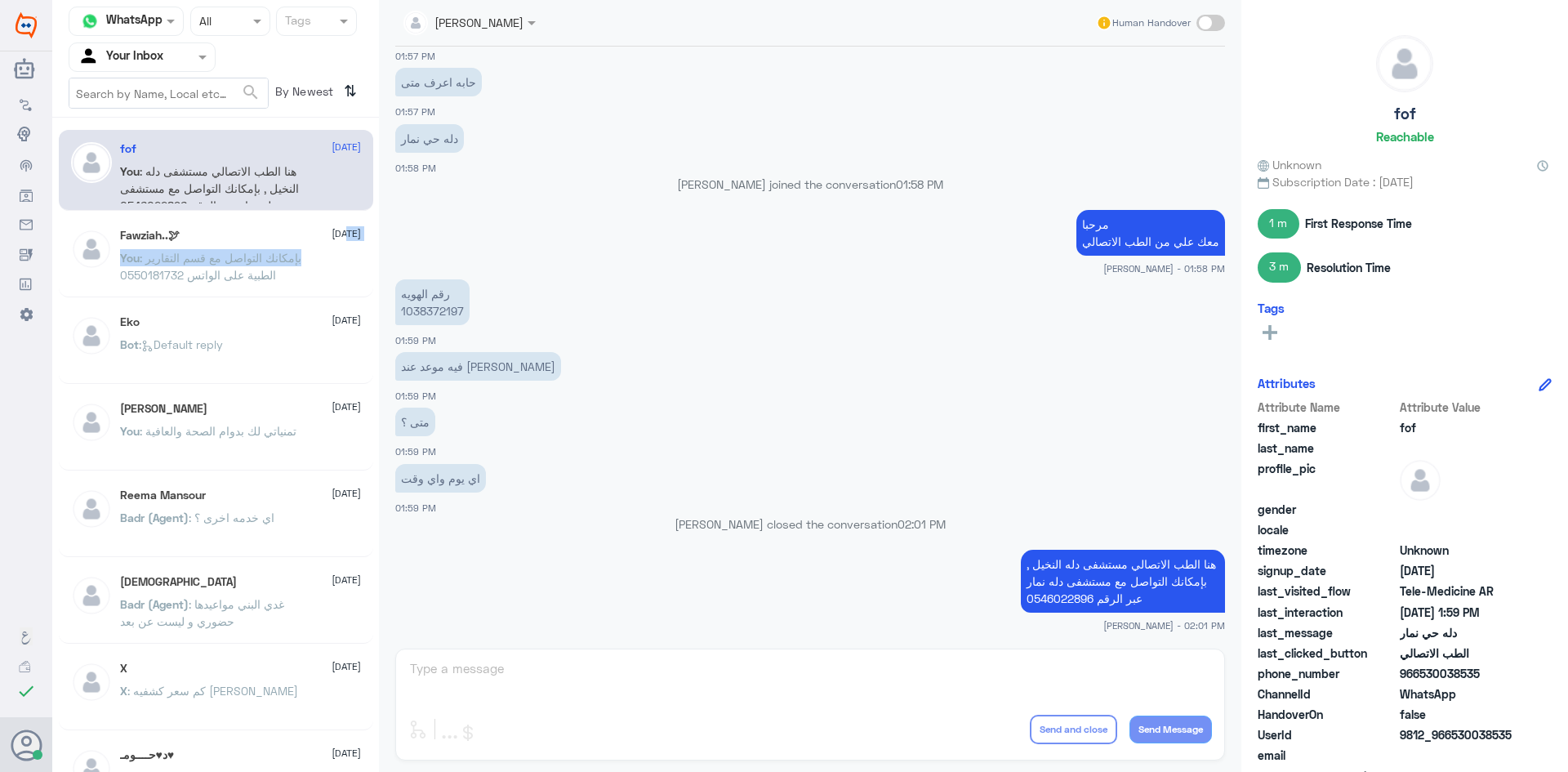
click at [322, 248] on div "Fawziah..🕊 28 August You : بإمكانك التواصل مع قسم التقارير الطبية على الواتس 05…" at bounding box center [240, 259] width 241 height 62
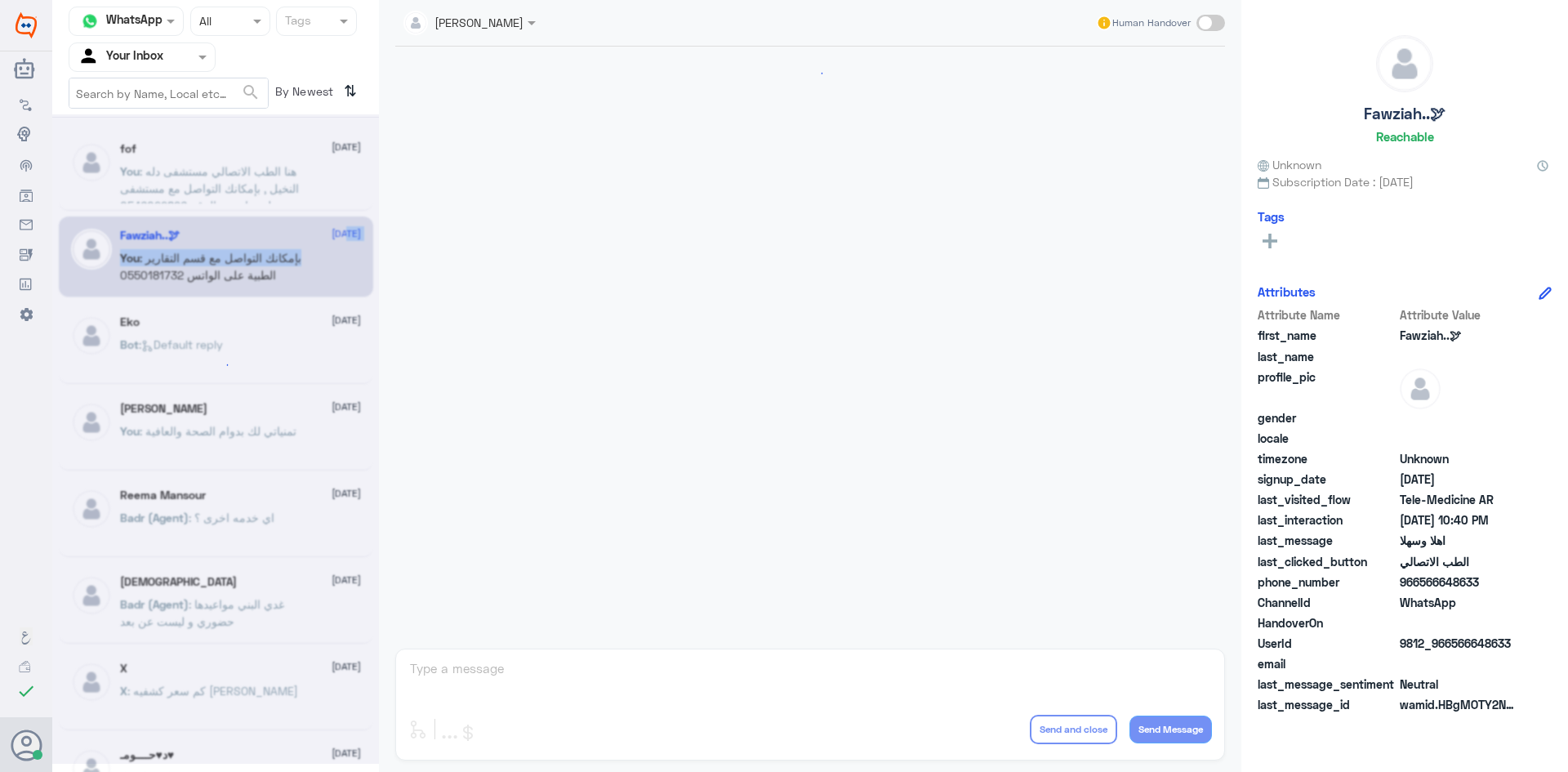
scroll to position [814, 0]
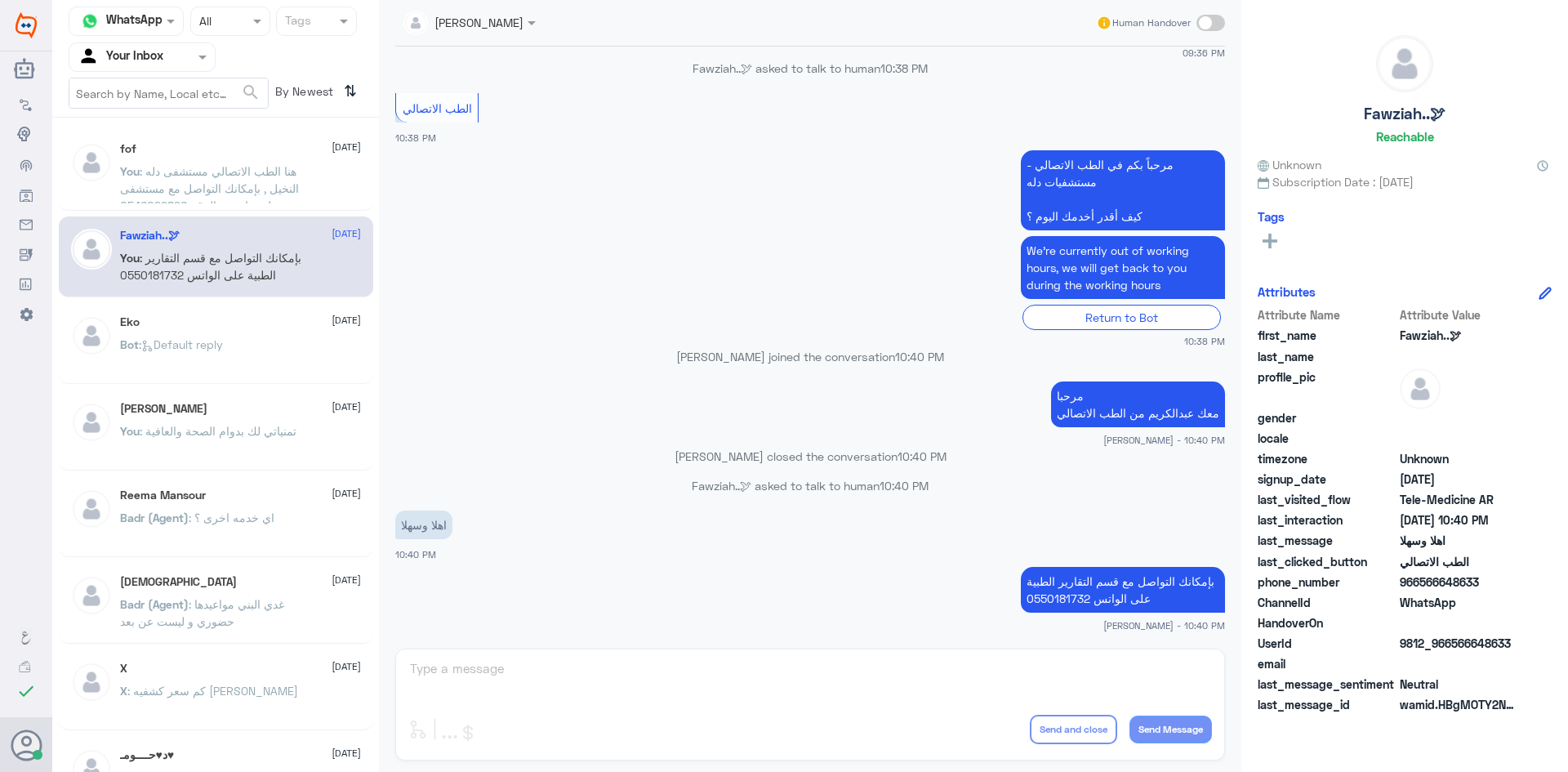
click at [321, 180] on div "You : هنا الطب الاتصالي مستشفى دله النخيل , بإمكانك التواصل مع مستشفى دله نمار …" at bounding box center [240, 186] width 241 height 37
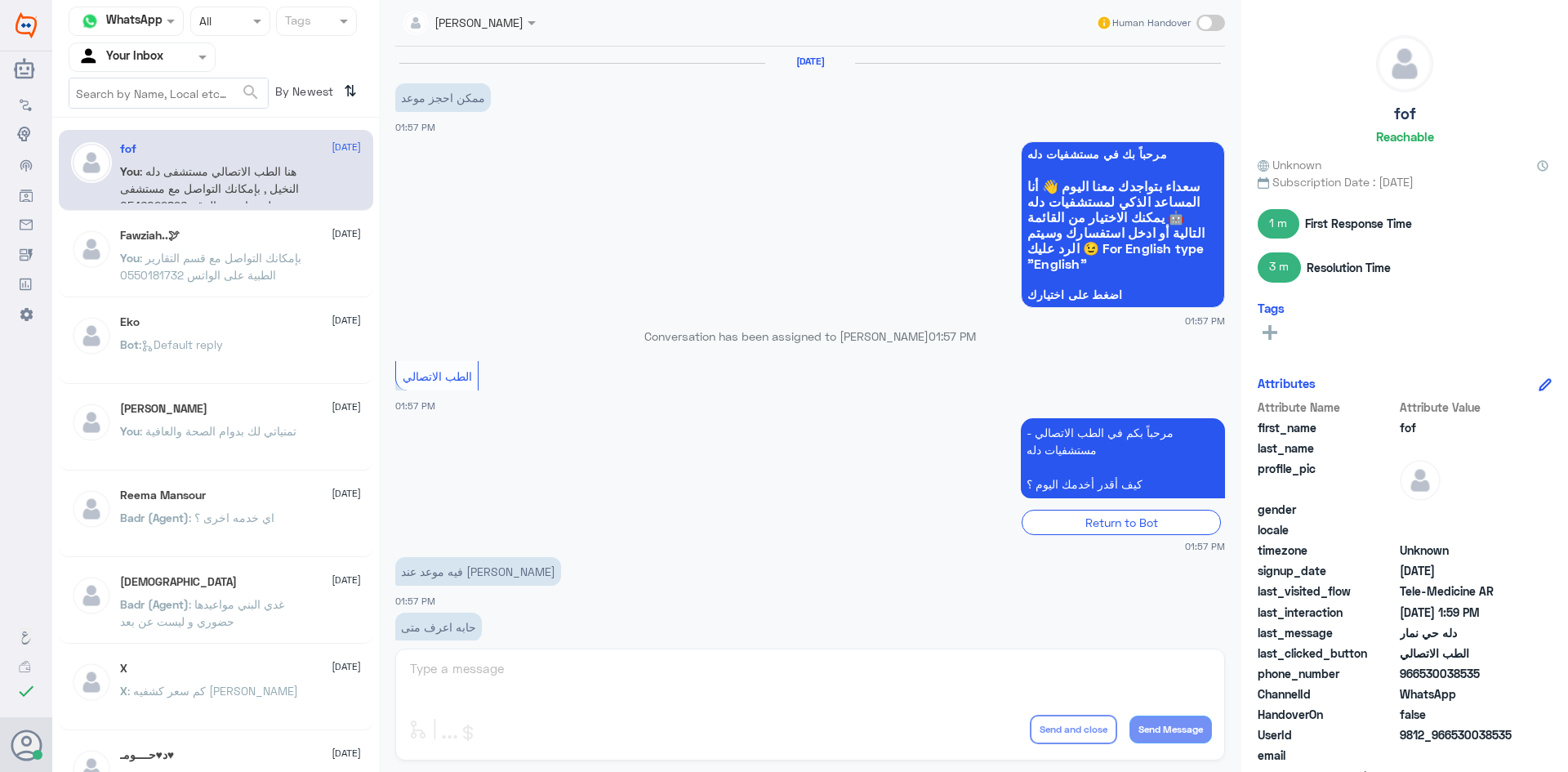
scroll to position [545, 0]
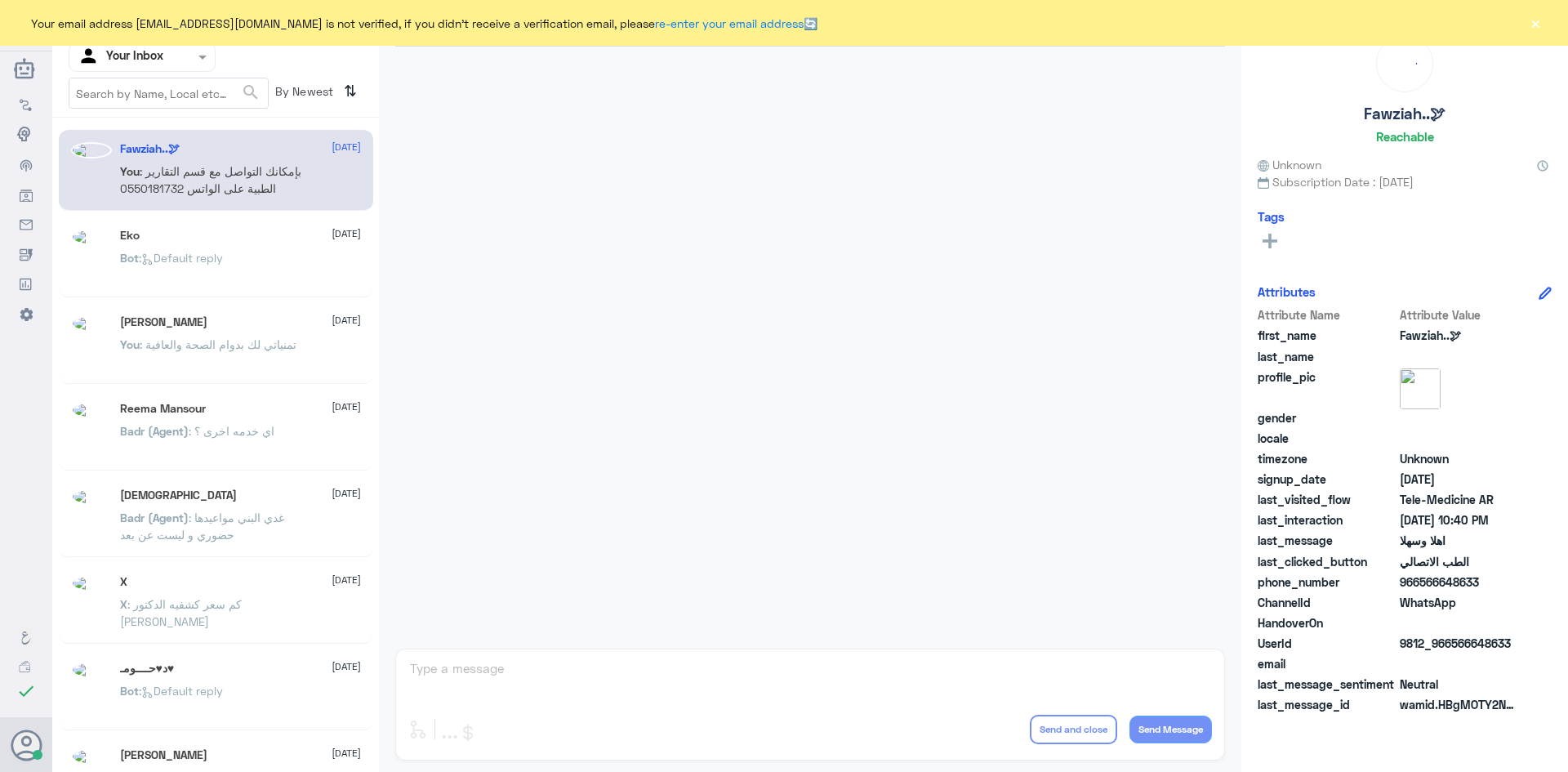
click at [1534, 31] on button "×" at bounding box center [1534, 22] width 16 height 16
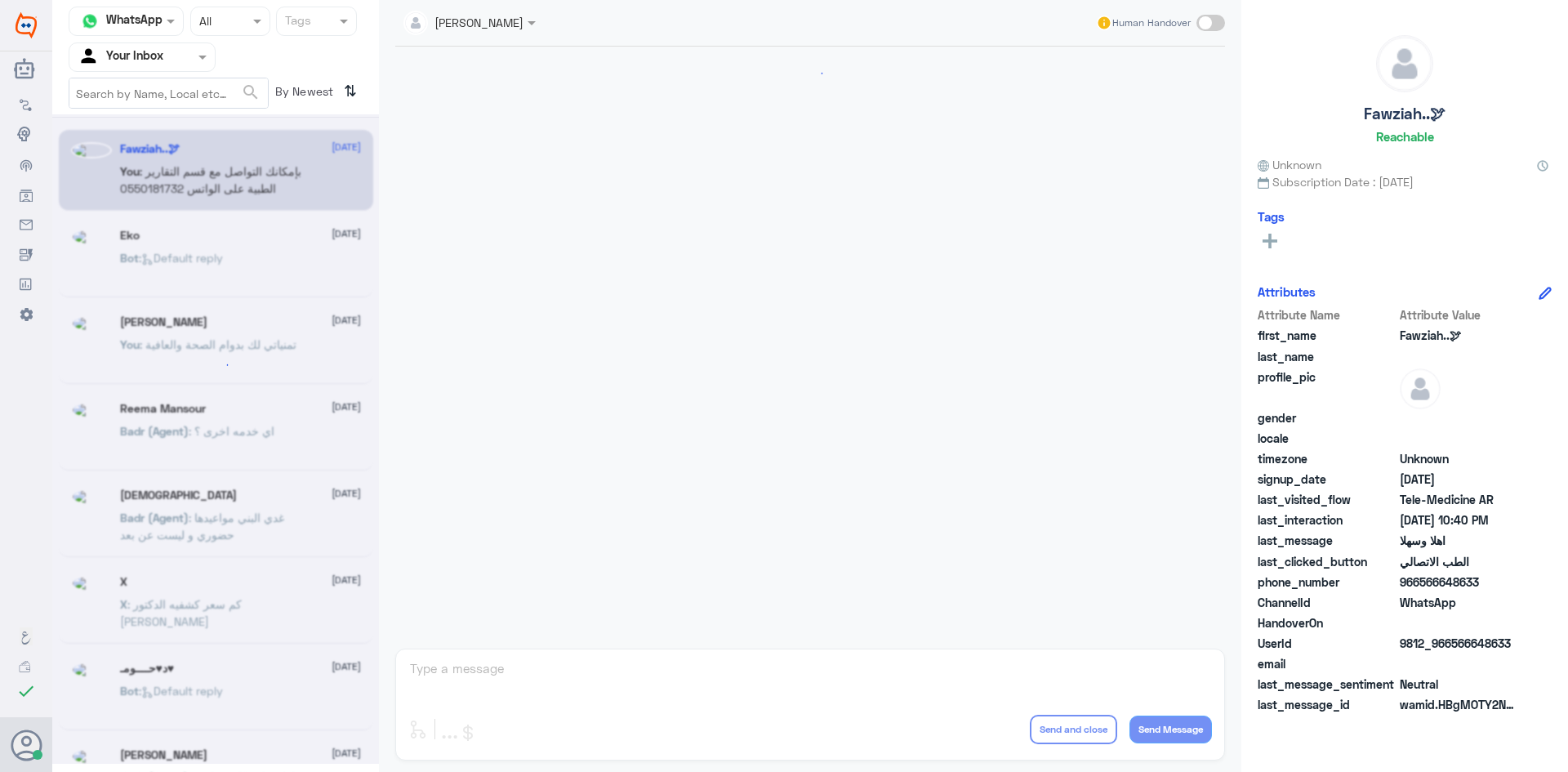
scroll to position [814, 0]
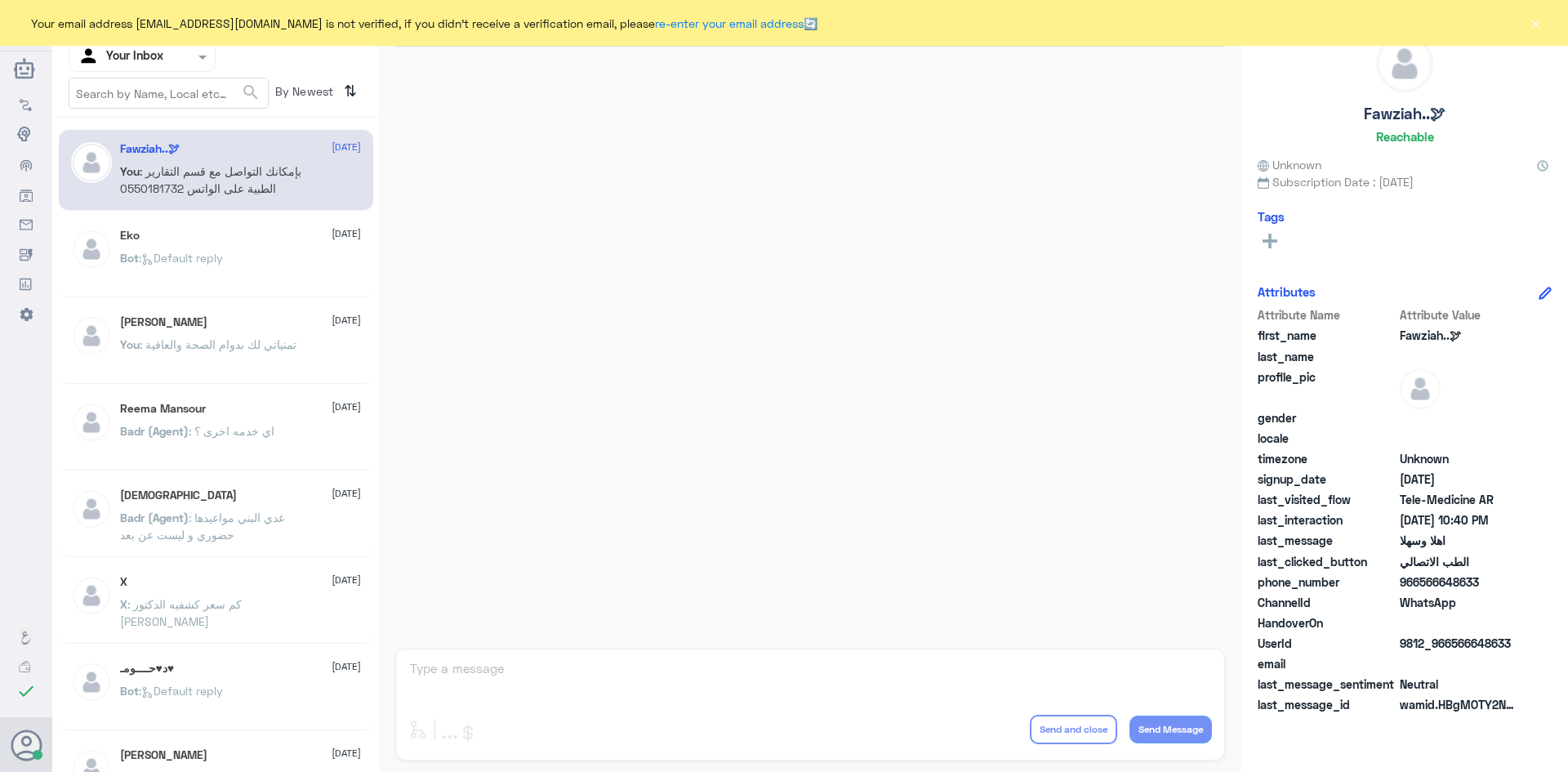
click at [1537, 27] on button "×" at bounding box center [1534, 22] width 16 height 16
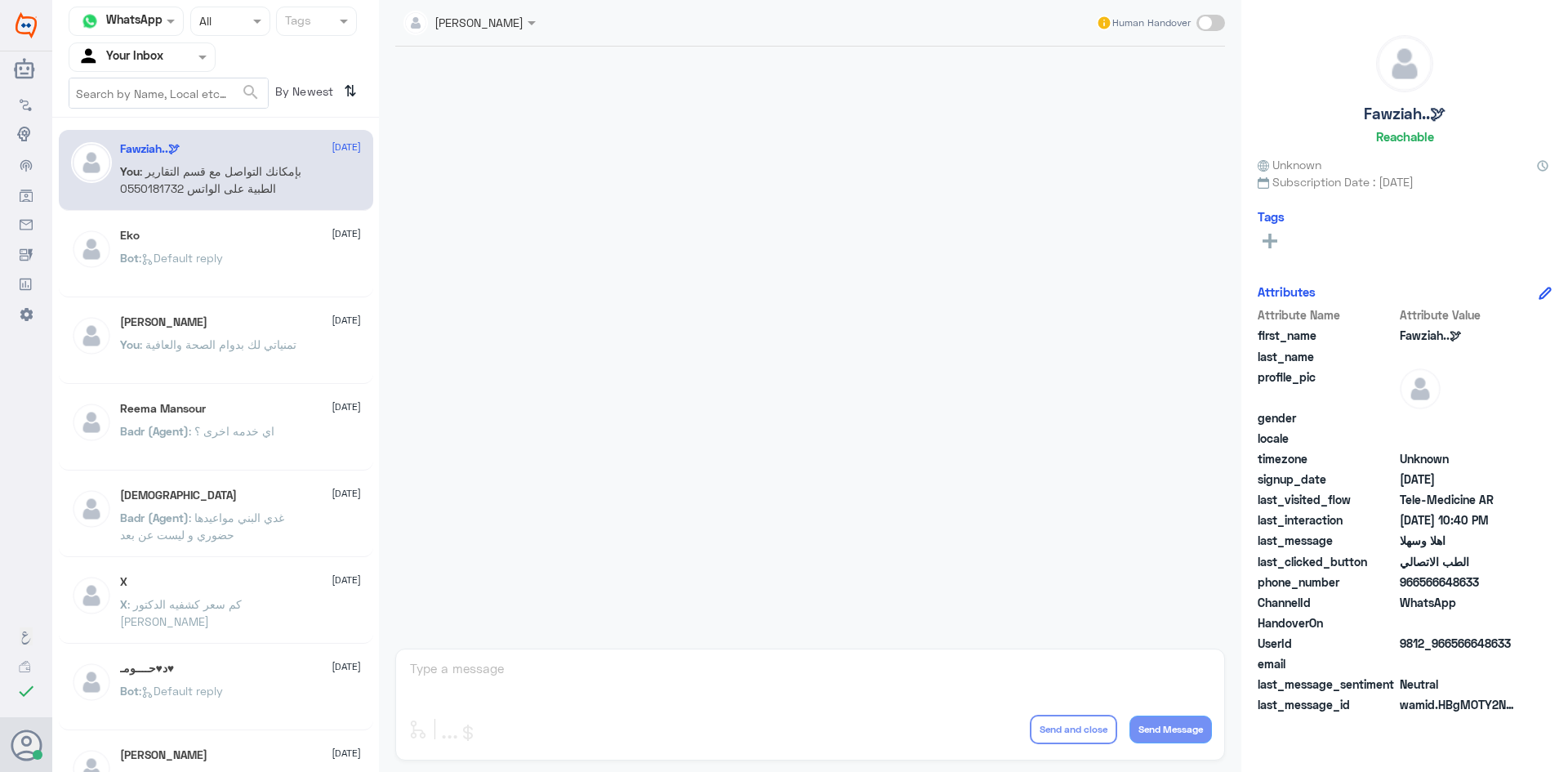
click at [237, 186] on span ": بإمكانك التواصل مع قسم التقارير الطبية على الواتس 0550181732" at bounding box center [210, 180] width 181 height 31
click at [250, 235] on div "Eko 6 August" at bounding box center [240, 235] width 241 height 13
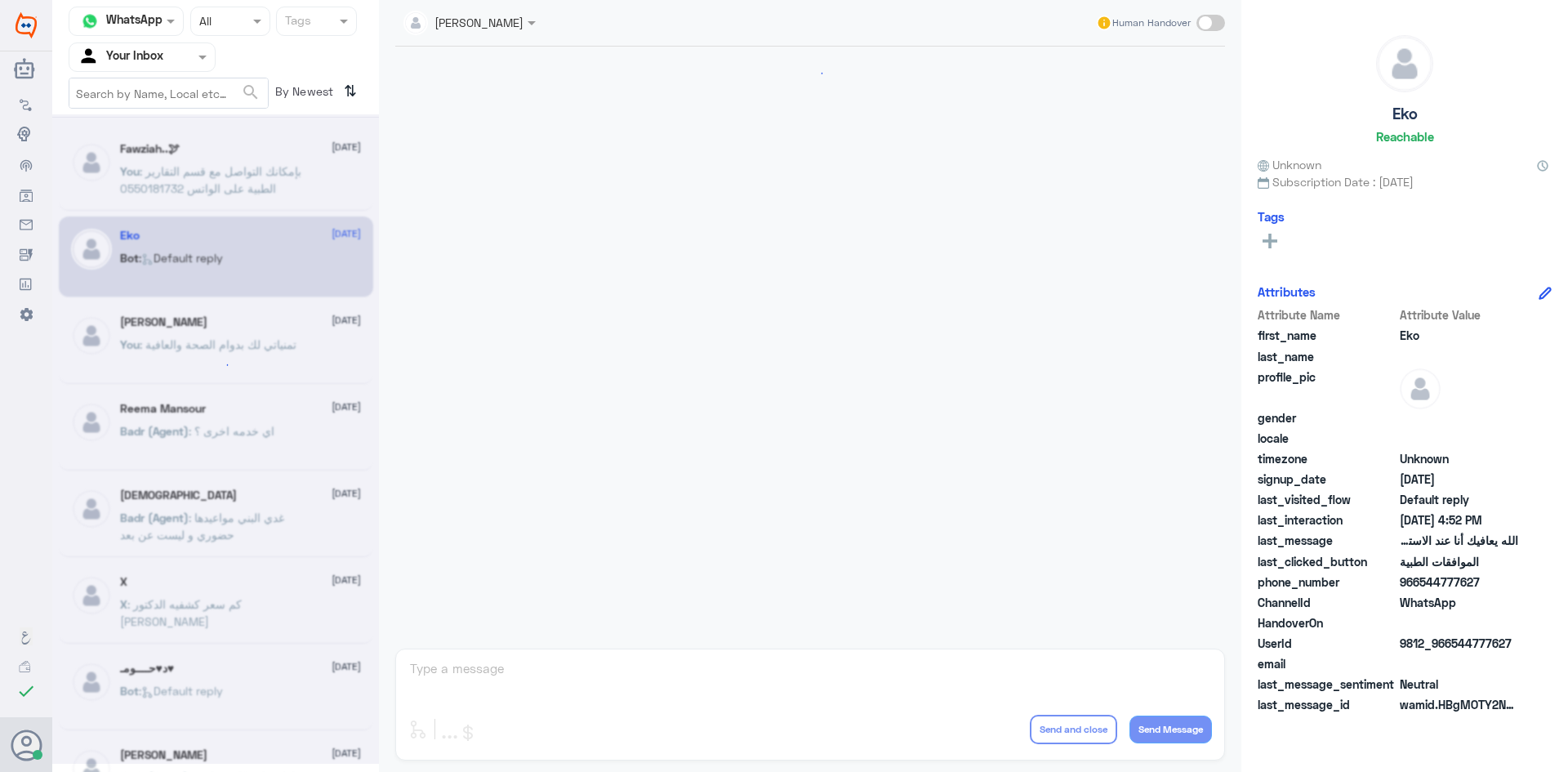
scroll to position [1560, 0]
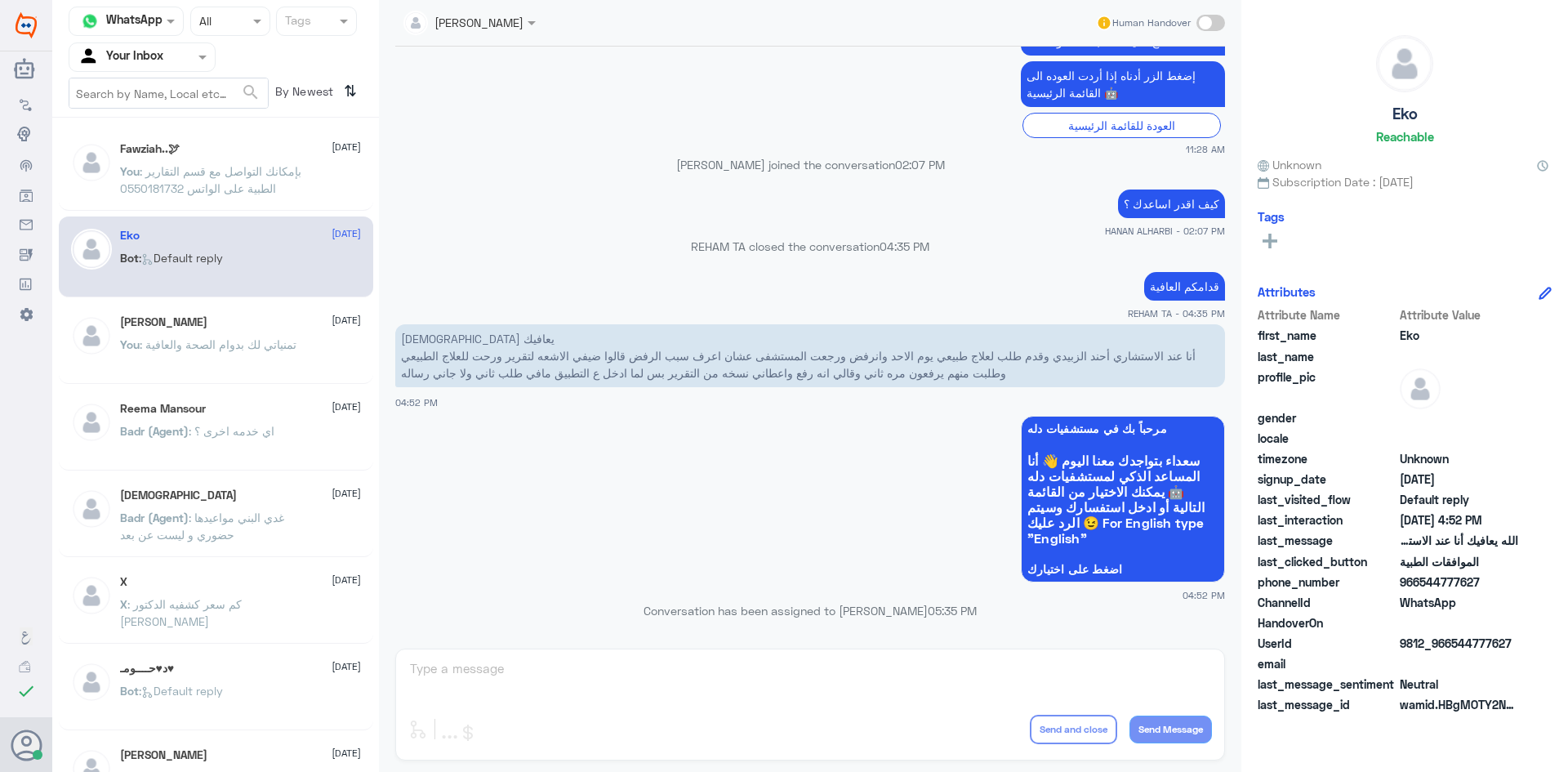
click at [249, 174] on span ": بإمكانك التواصل مع قسم التقارير الطبية على الواتس 0550181732" at bounding box center [210, 180] width 181 height 31
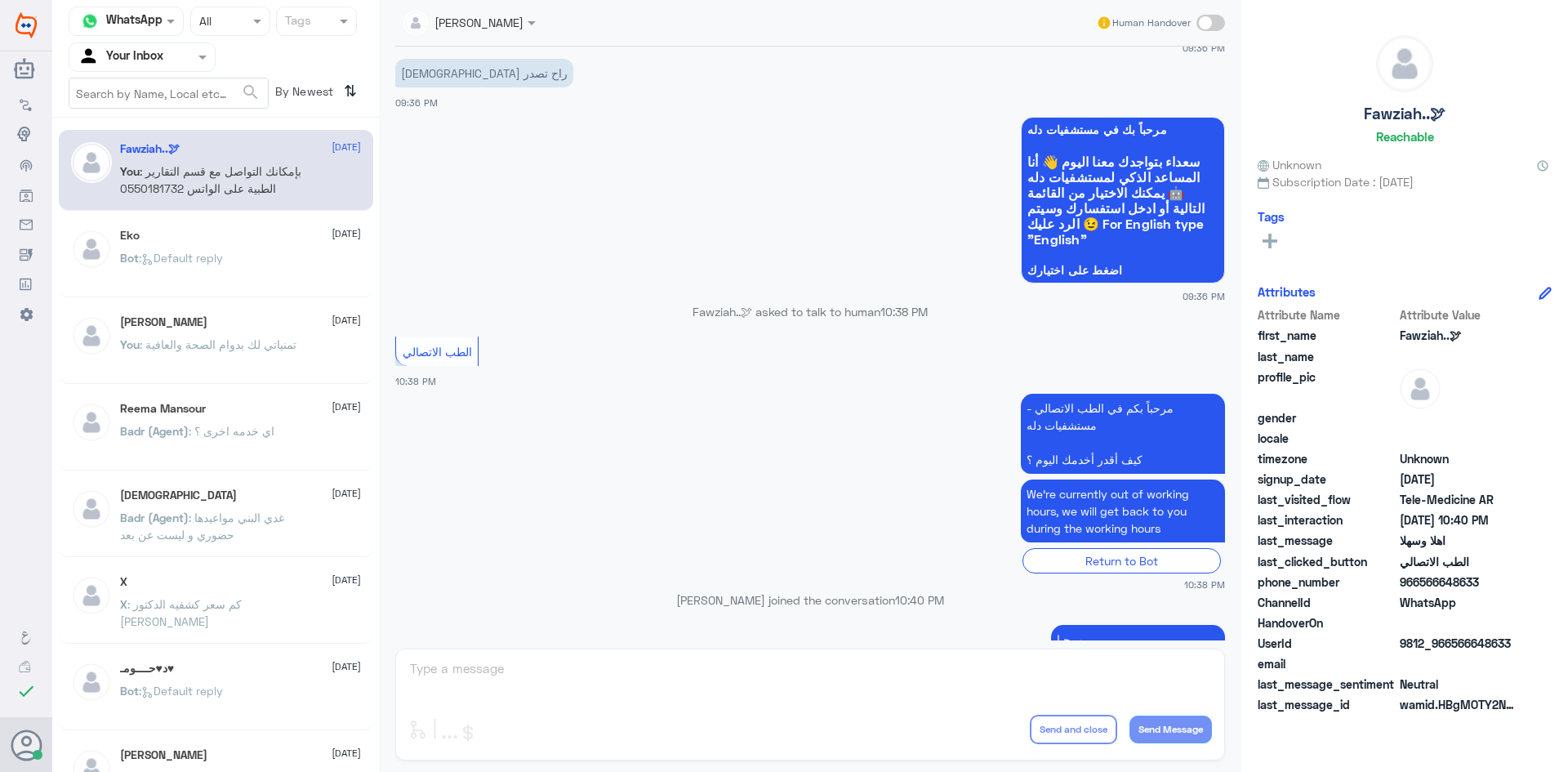
scroll to position [570, 0]
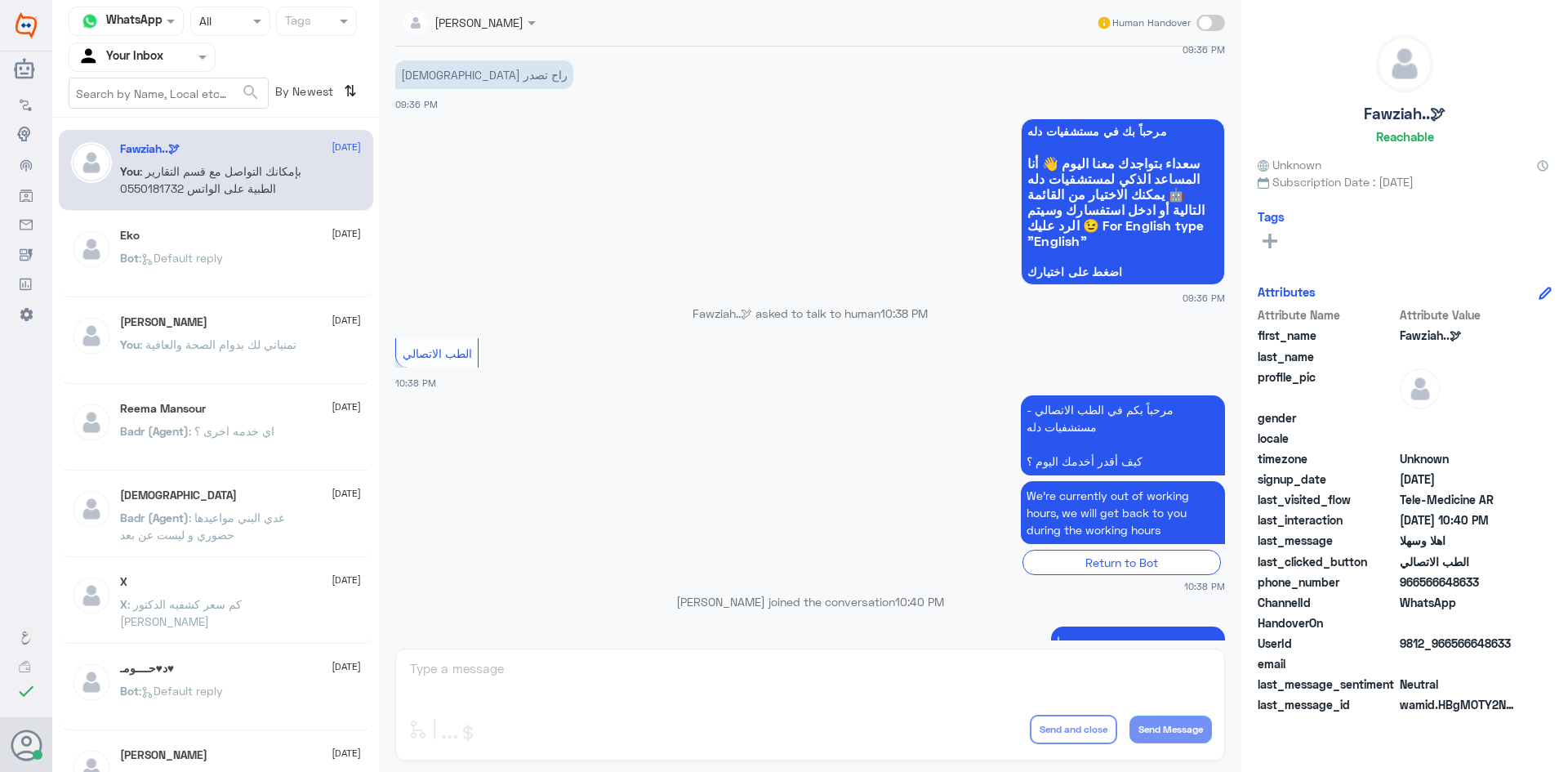
click at [278, 260] on div "Bot : Default reply" at bounding box center [240, 272] width 241 height 37
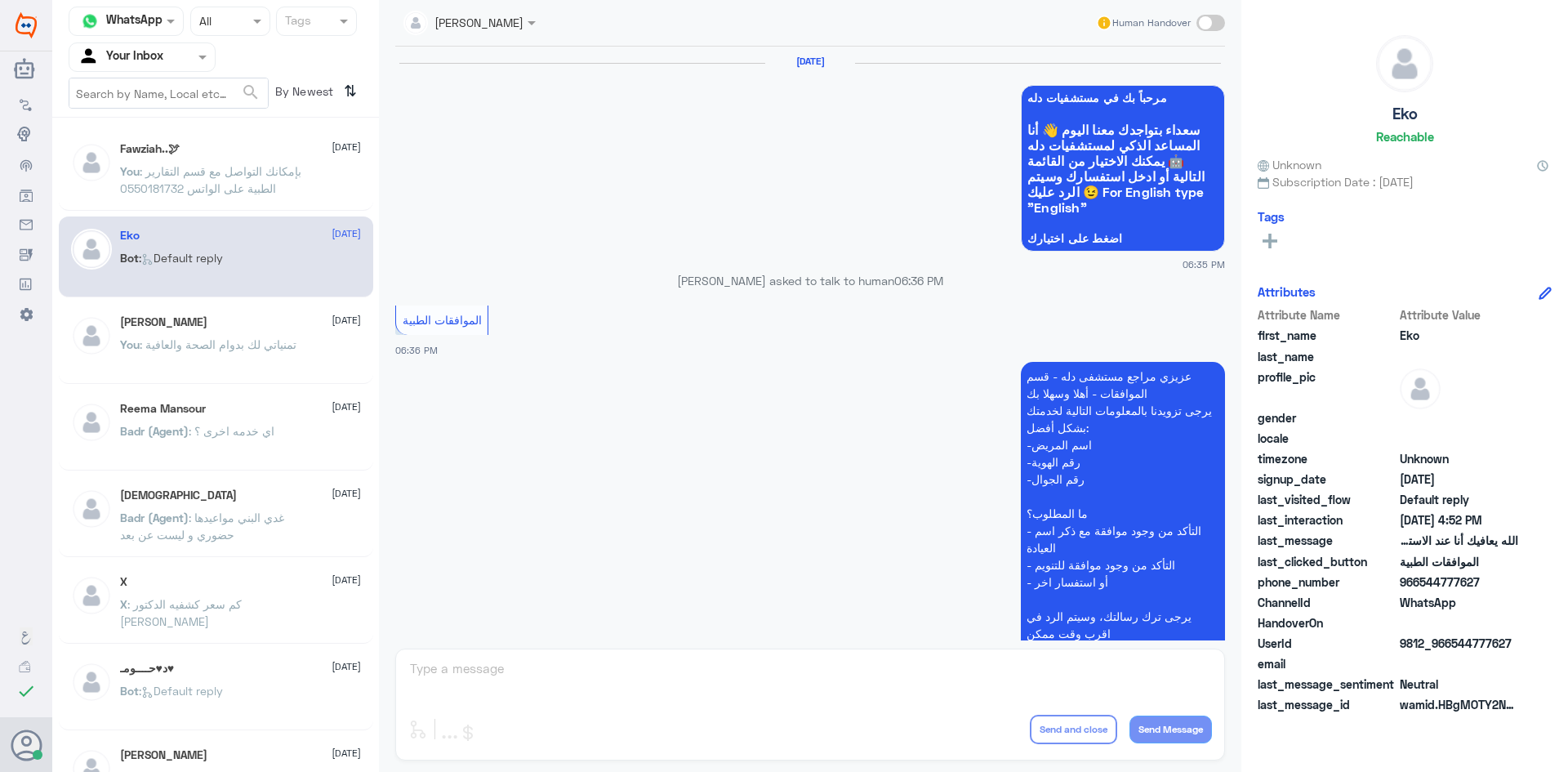
scroll to position [1560, 0]
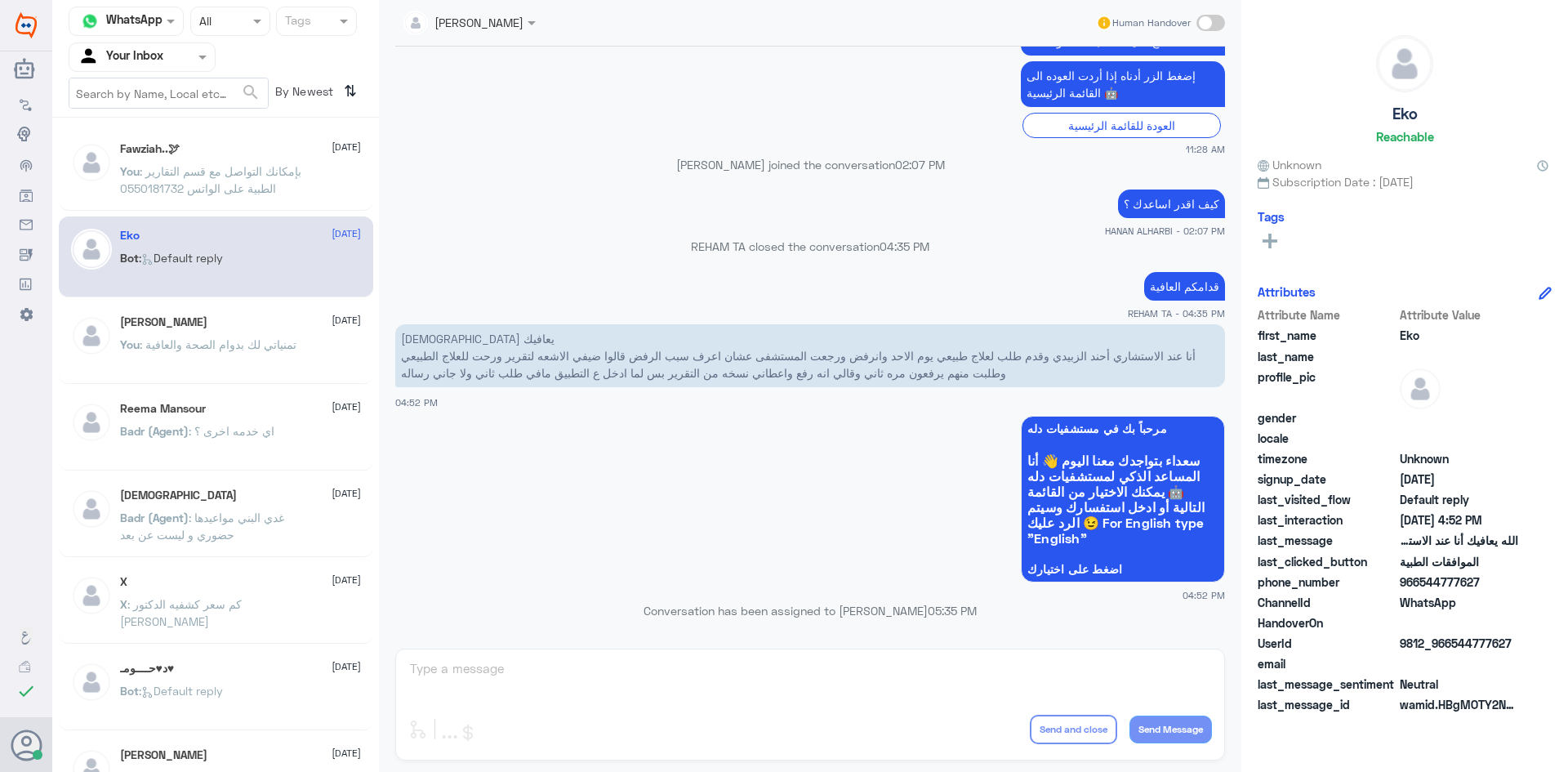
click at [299, 186] on p "You : بإمكانك التواصل مع قسم التقارير الطبية على الواتس 0550181732" at bounding box center [212, 183] width 184 height 40
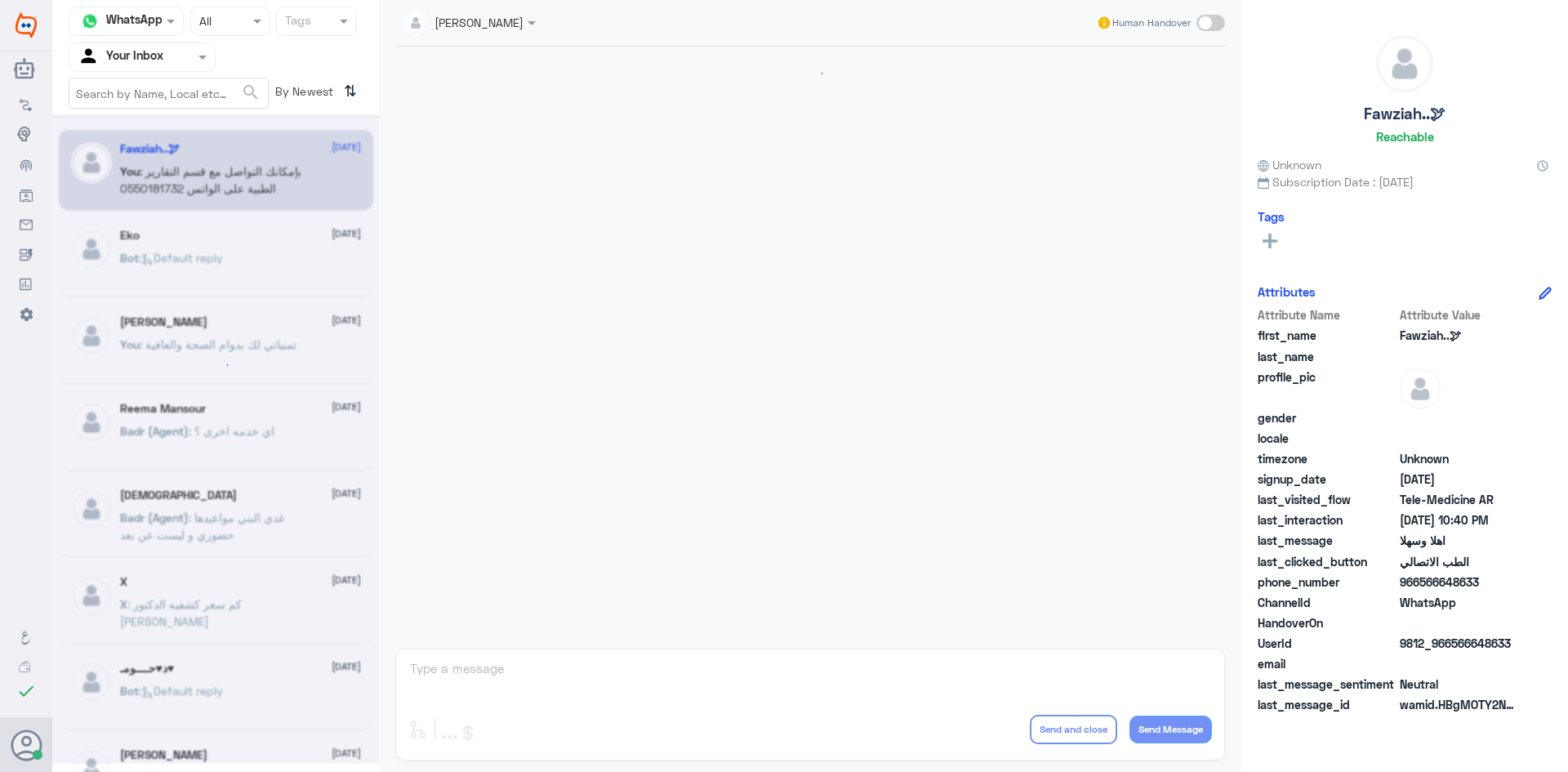
scroll to position [814, 0]
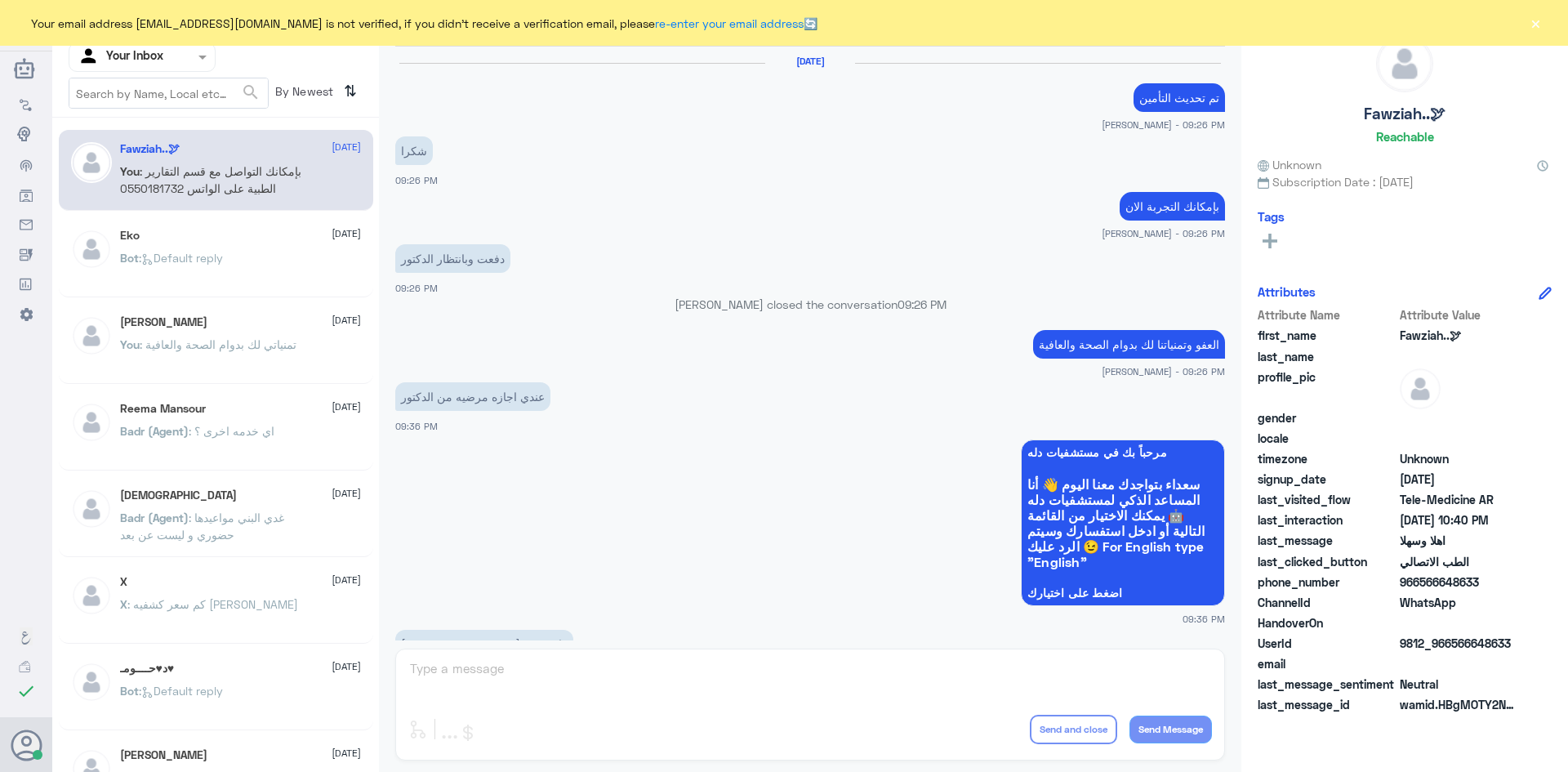
scroll to position [814, 0]
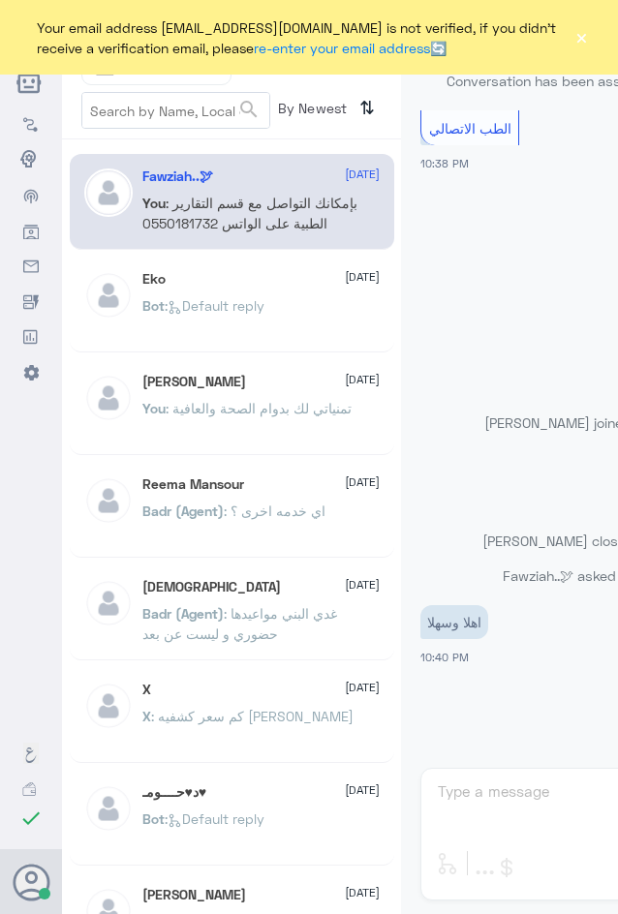
click at [573, 35] on span "Your email address [EMAIL_ADDRESS][DOMAIN_NAME] is not verified, if you didn't …" at bounding box center [301, 37] width 545 height 55
click at [585, 36] on button "×" at bounding box center [581, 37] width 15 height 19
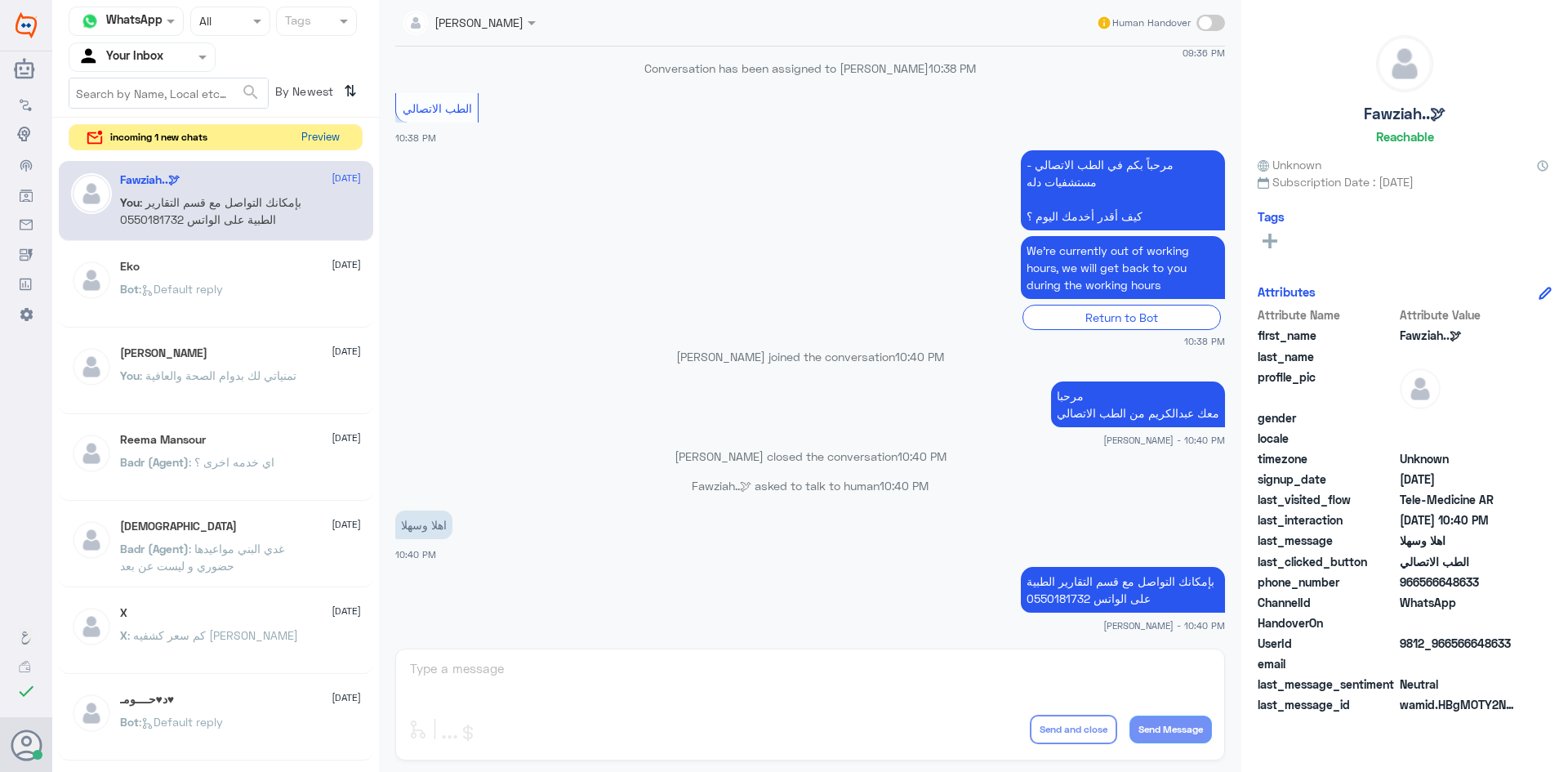
click at [325, 144] on button "Preview" at bounding box center [320, 138] width 51 height 25
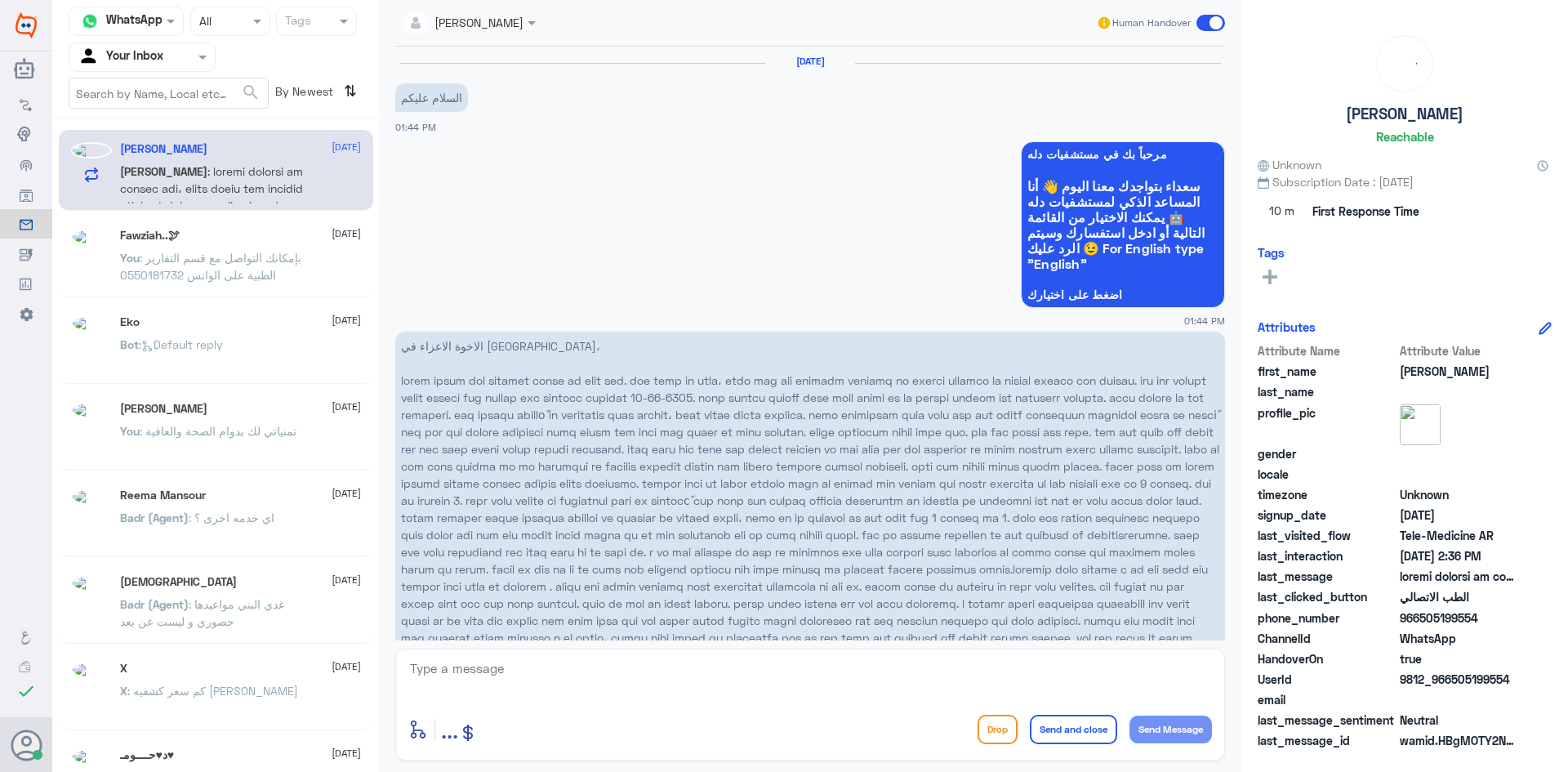
scroll to position [1254, 0]
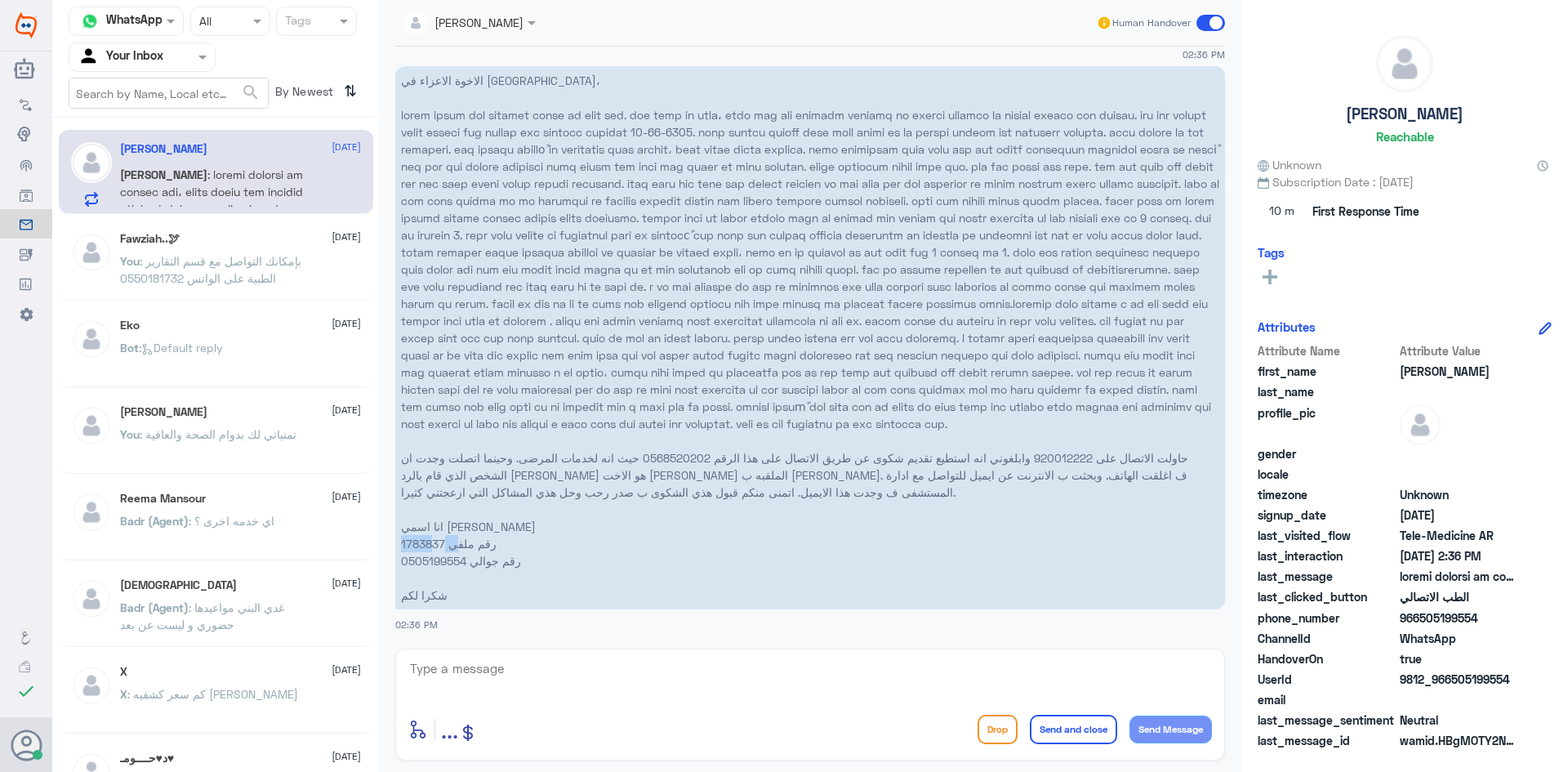
drag, startPoint x: 454, startPoint y: 546, endPoint x: 431, endPoint y: 544, distance: 23.1
click at [431, 544] on p "الاخوة الاعزاء في مستشفى دلة، حاولت الاتصال على 920012222 وابلغوني انه استطيع ت…" at bounding box center [811, 337] width 830 height 543
click at [439, 541] on p "الاخوة الاعزاء في مستشفى دلة، حاولت الاتصال على 920012222 وابلغوني انه استطيع ت…" at bounding box center [811, 337] width 830 height 543
copy p "1783837"
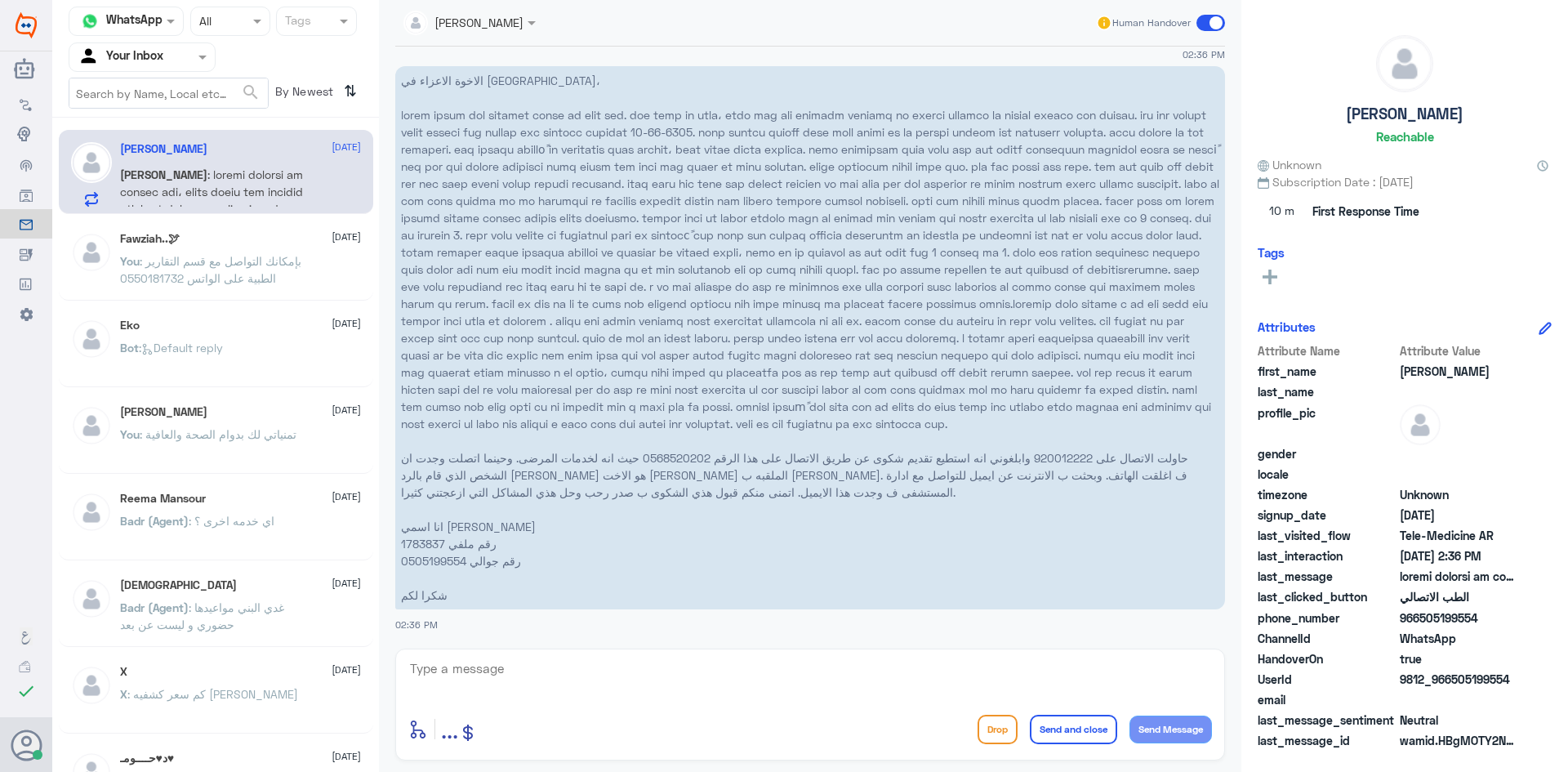
click at [595, 397] on p "الاخوة الاعزاء في مستشفى دلة، حاولت الاتصال على 920012222 وابلغوني انه استطيع ت…" at bounding box center [811, 337] width 830 height 543
click at [185, 267] on span ": بإمكانك التواصل مع قسم التقارير الطبية على الواتس 0550181732" at bounding box center [210, 269] width 181 height 31
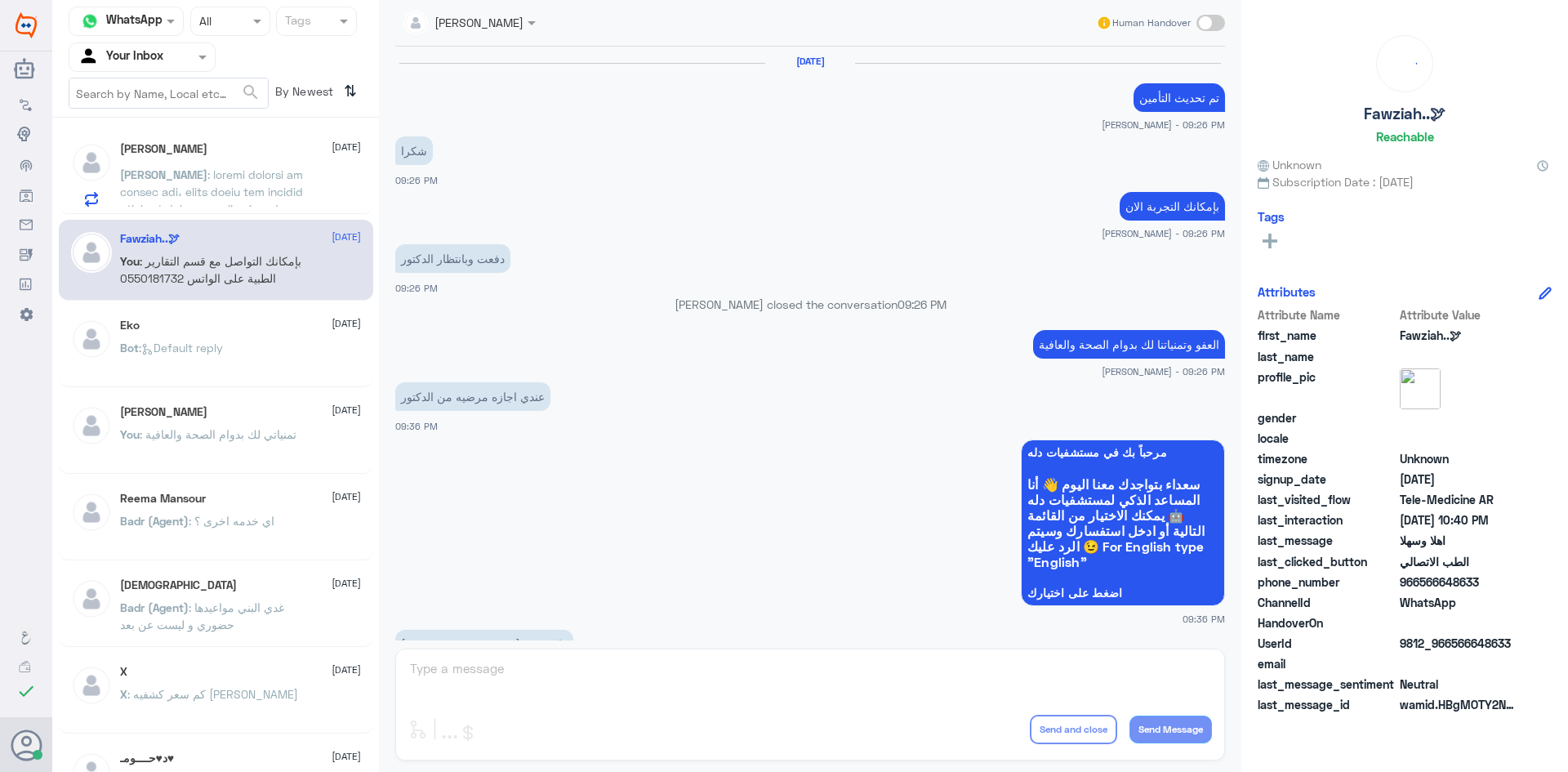
scroll to position [814, 0]
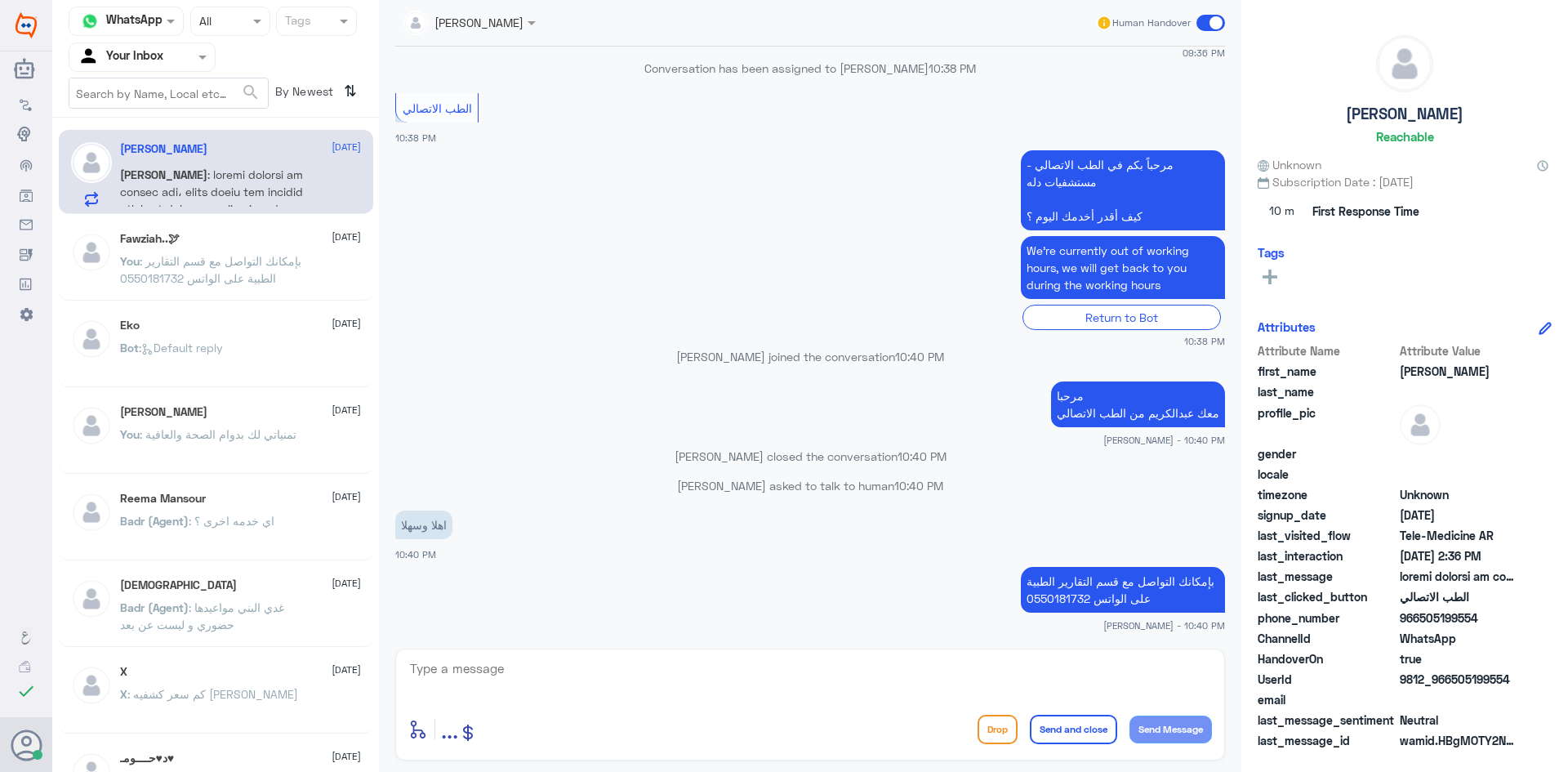
click at [313, 262] on div "You : بإمكانك التواصل مع قسم التقارير الطبية على الواتس 0550181732" at bounding box center [240, 275] width 241 height 37
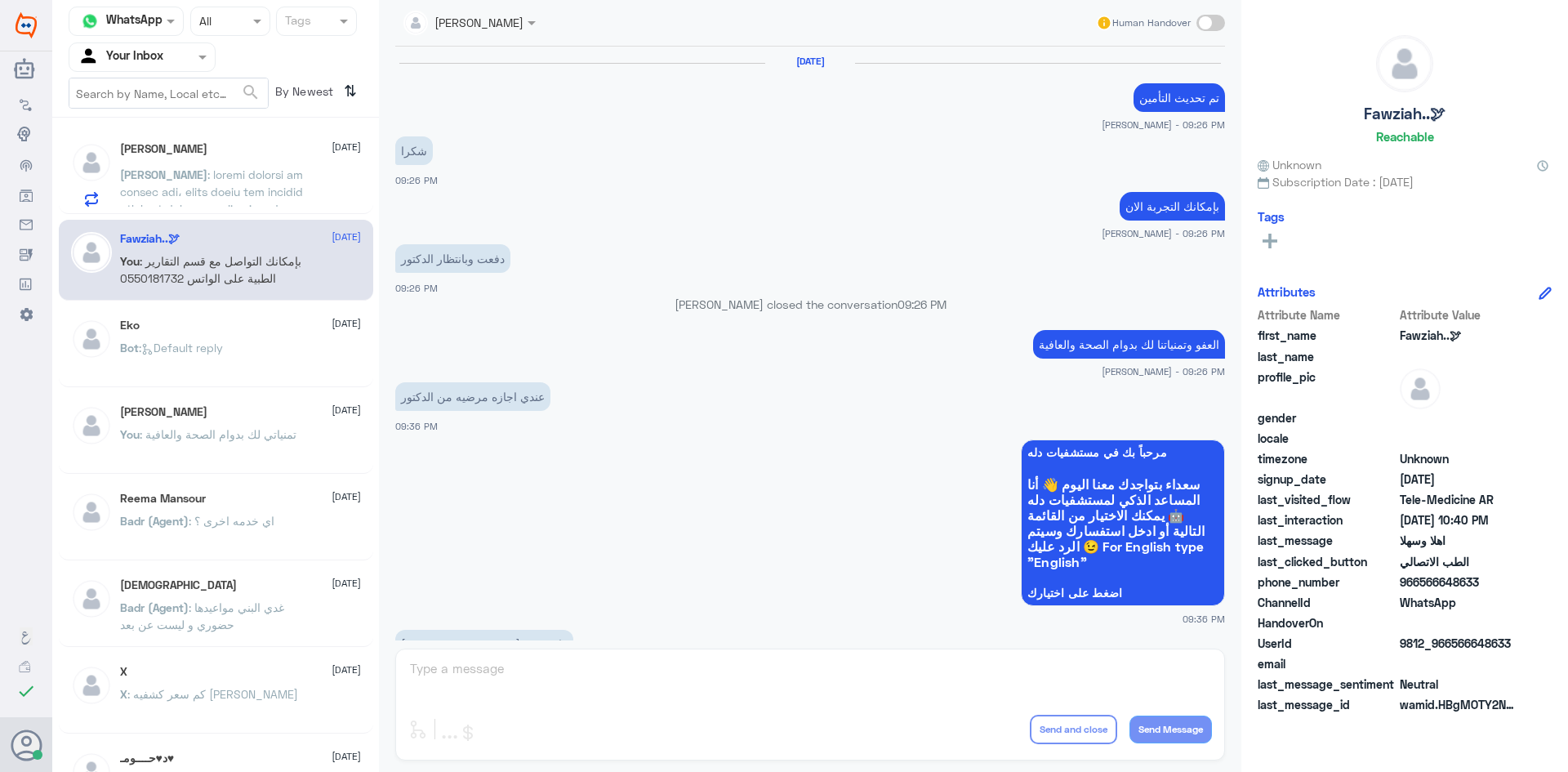
scroll to position [814, 0]
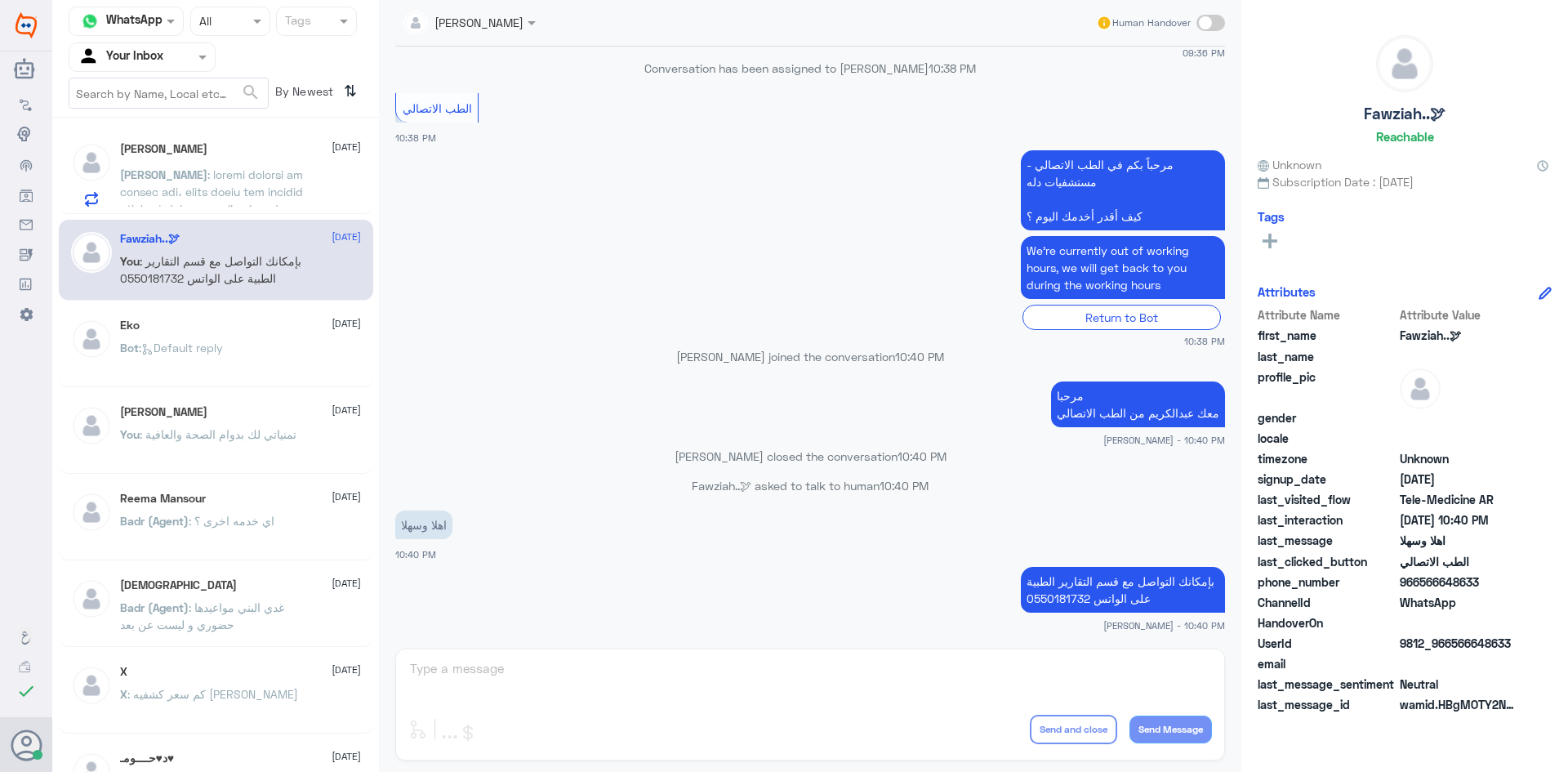
click at [321, 191] on div "Ahmed" at bounding box center [240, 188] width 241 height 37
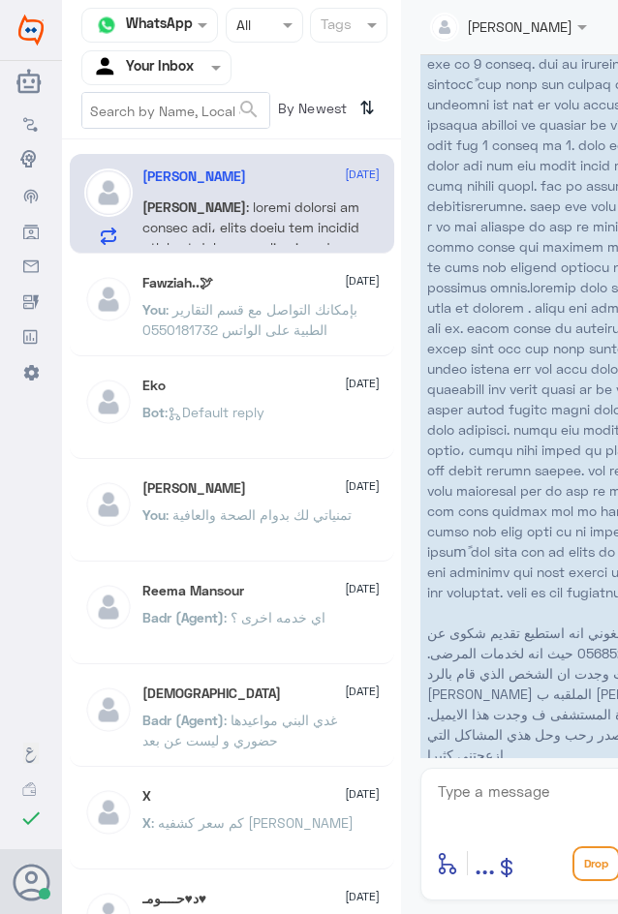
scroll to position [2551, 0]
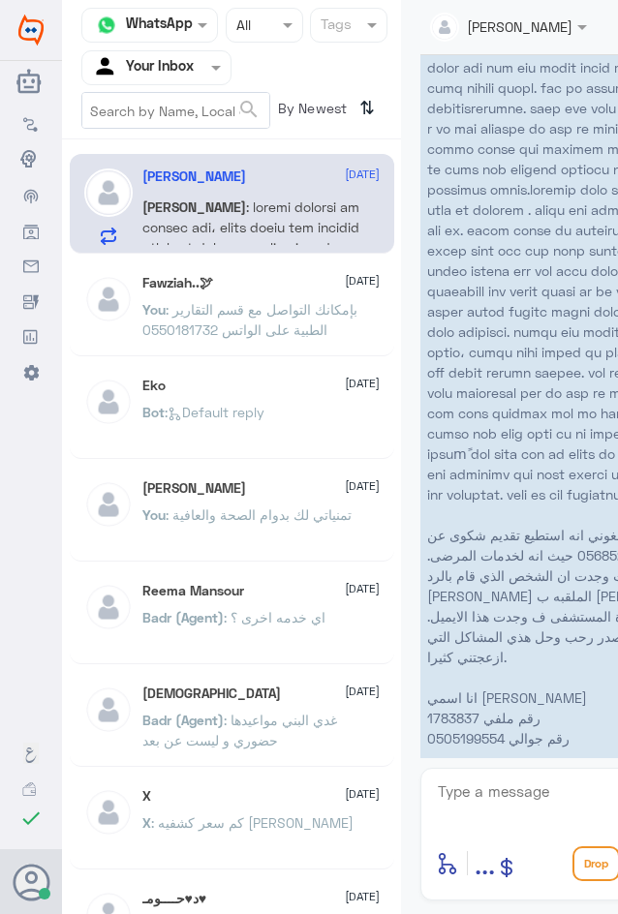
click at [297, 289] on div "Fawziah..🕊 28 August" at bounding box center [260, 283] width 237 height 16
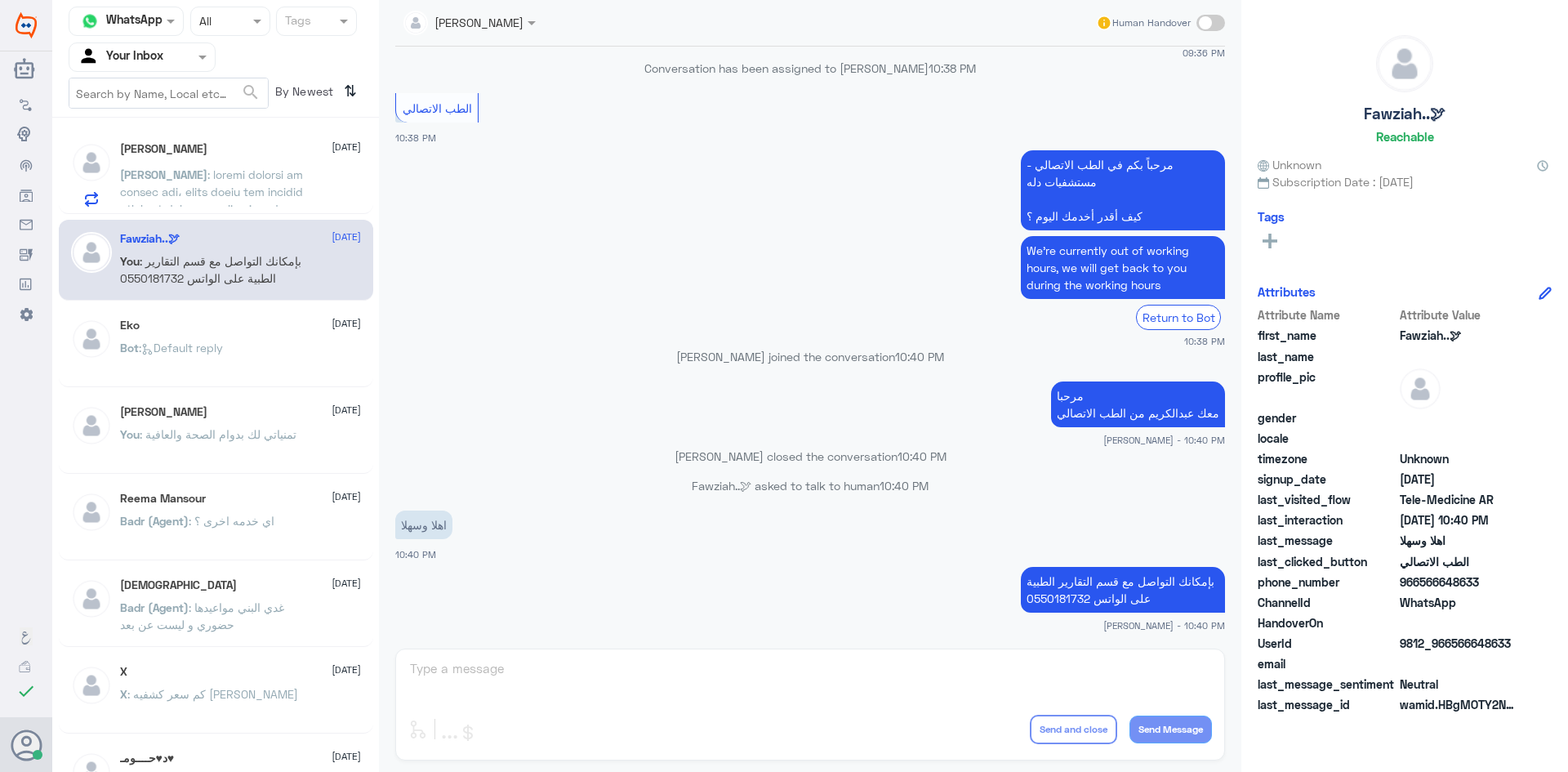
scroll to position [814, 0]
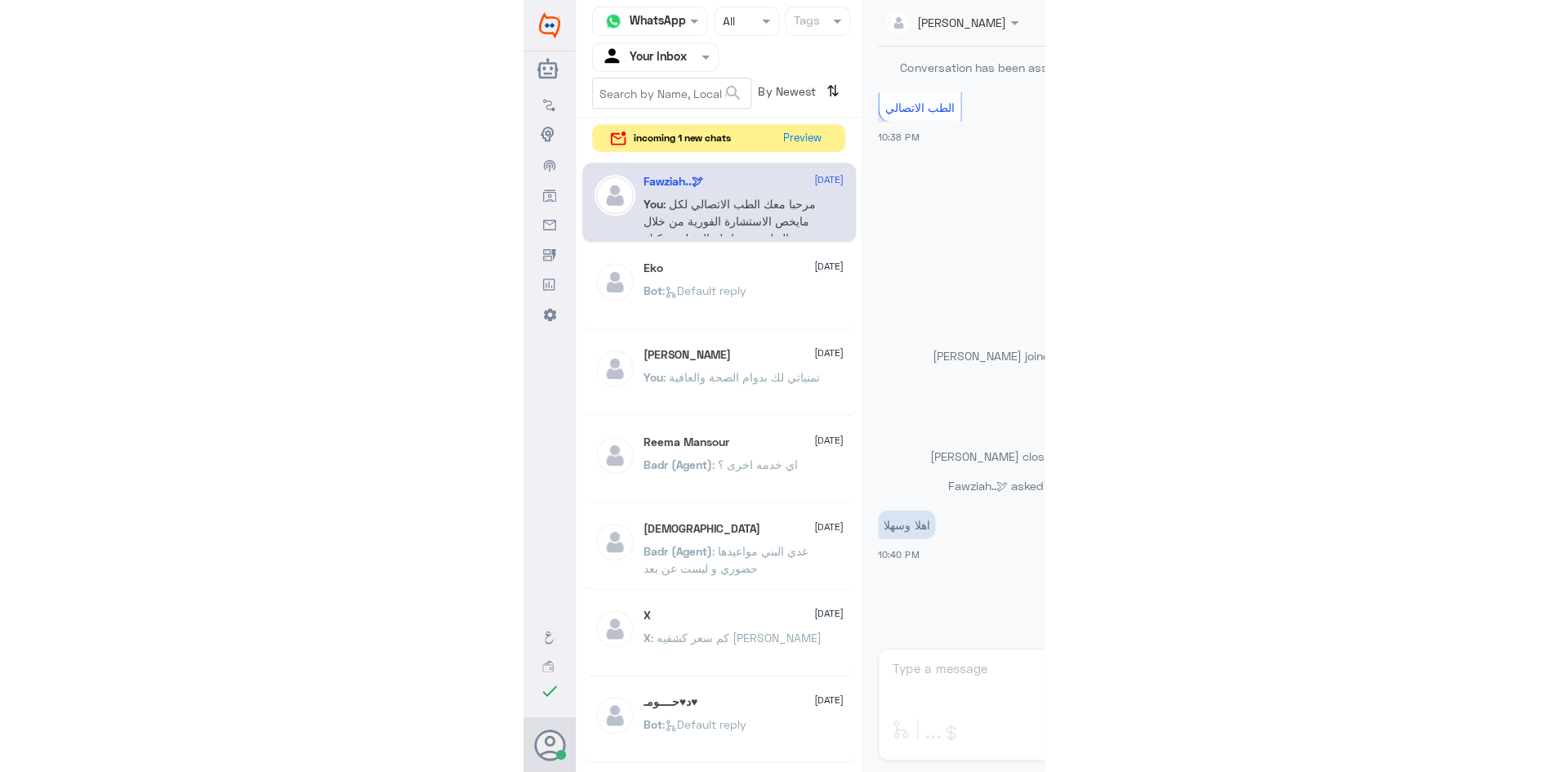
scroll to position [814, 0]
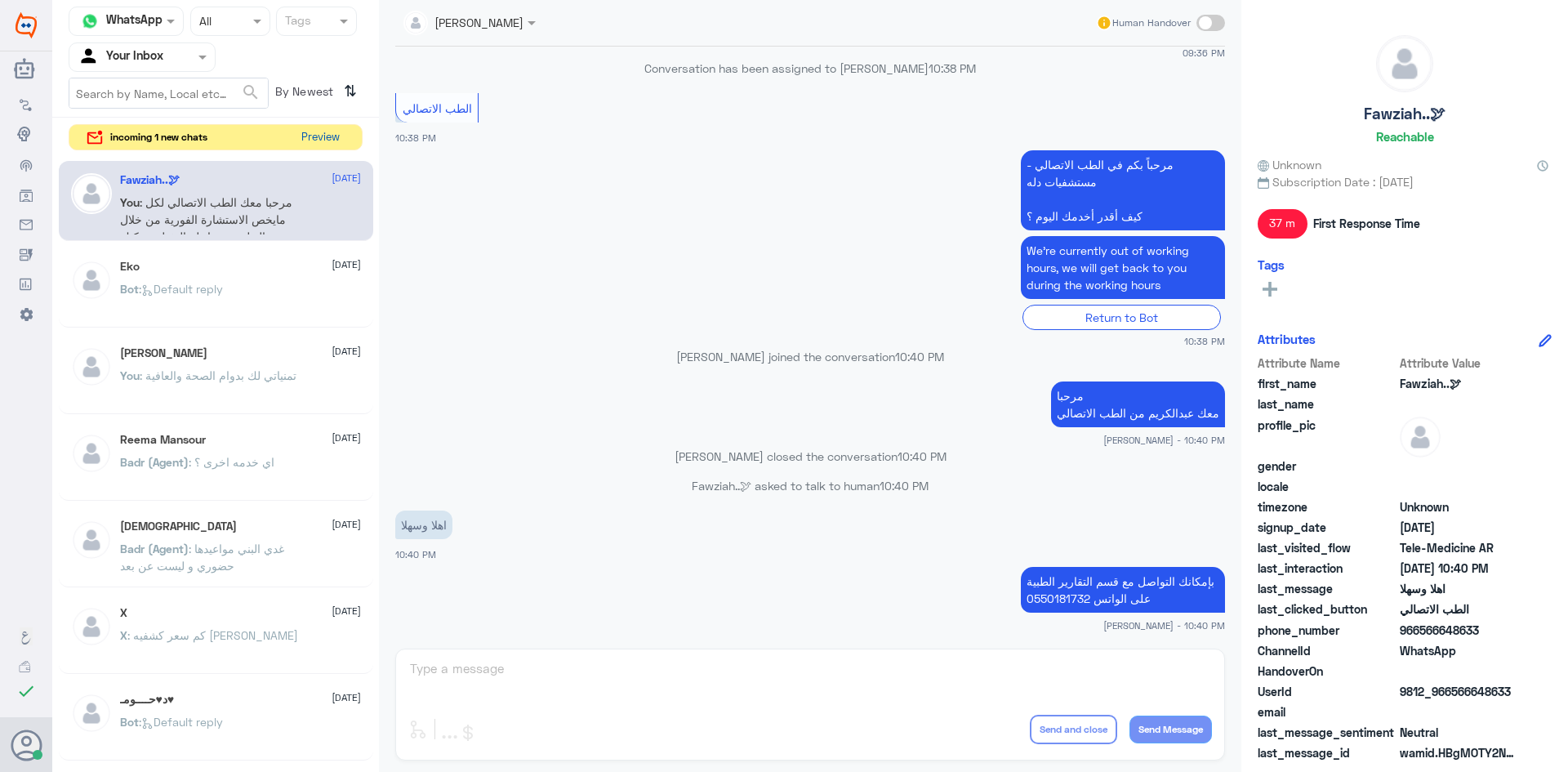
click at [332, 140] on button "Preview" at bounding box center [320, 138] width 51 height 25
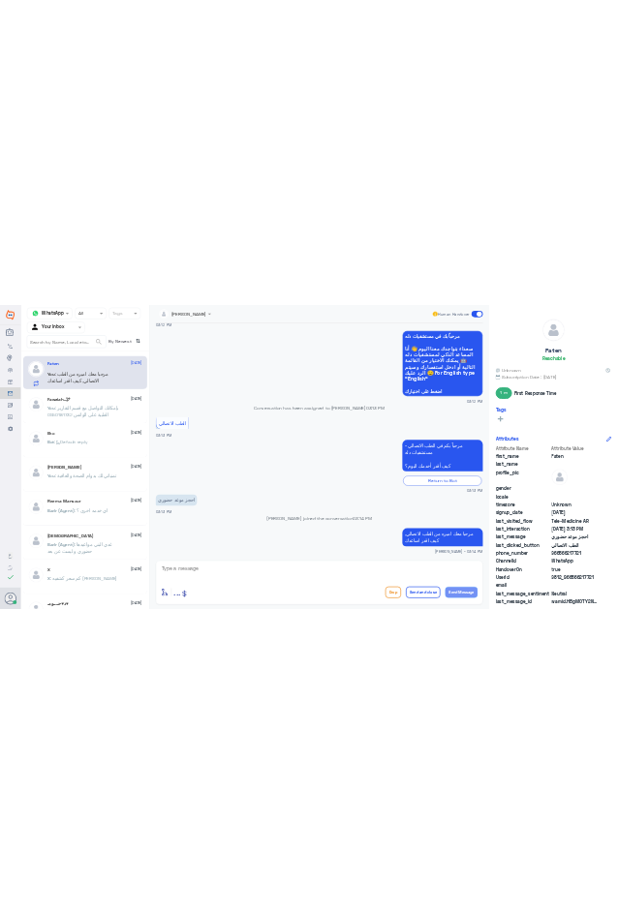
scroll to position [156, 0]
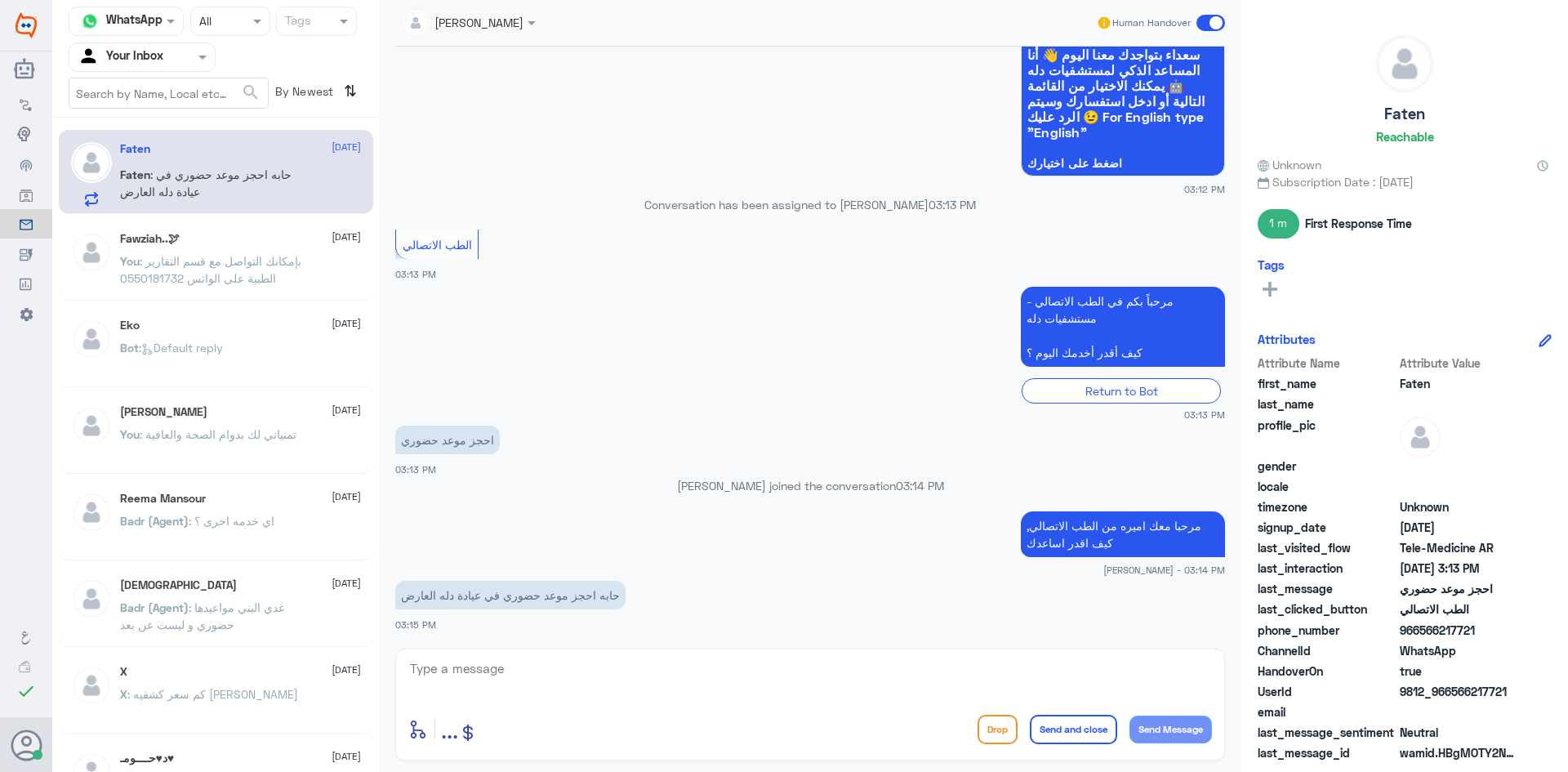
click at [655, 669] on textarea at bounding box center [810, 677] width 804 height 40
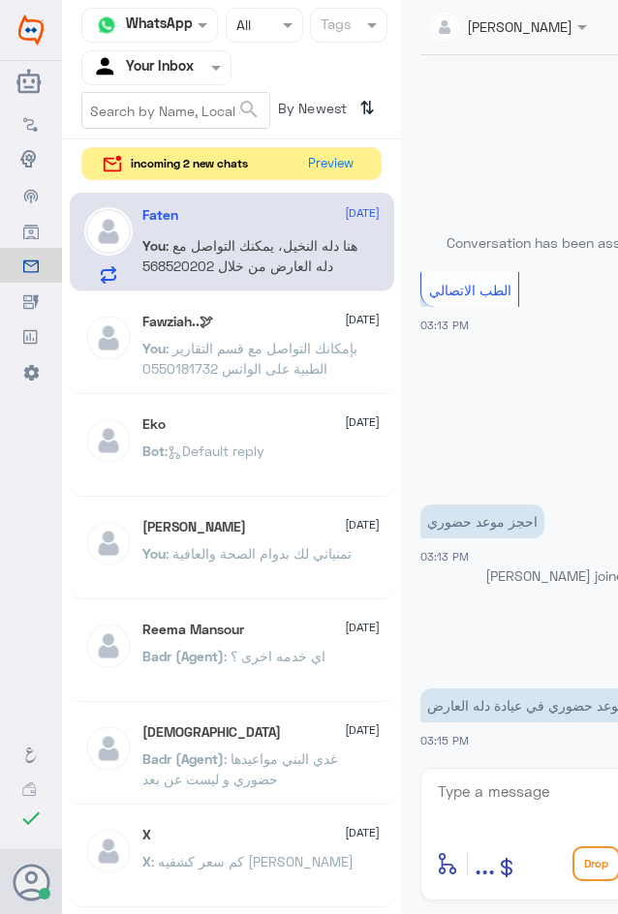
scroll to position [274, 0]
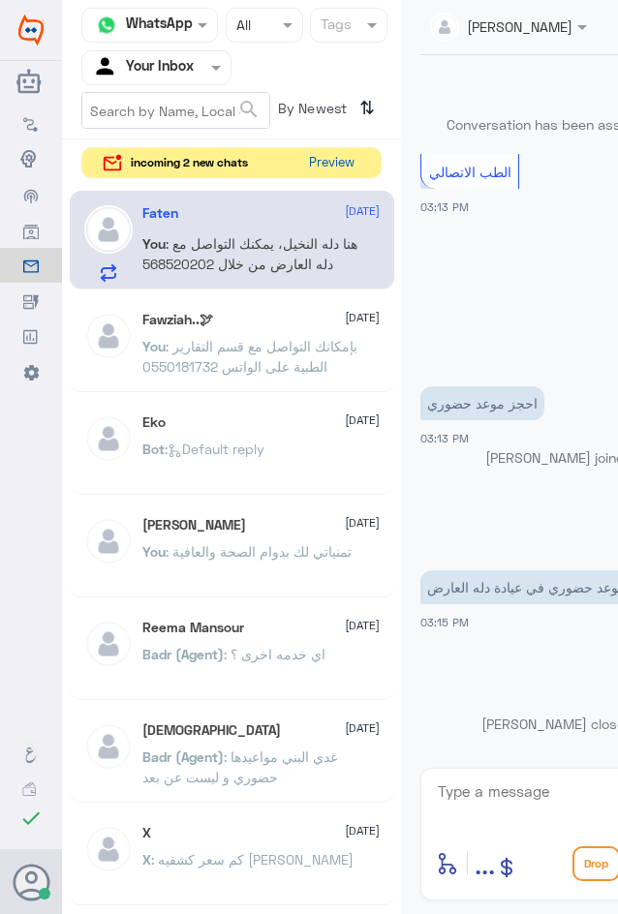
click at [325, 166] on button "Preview" at bounding box center [331, 163] width 60 height 30
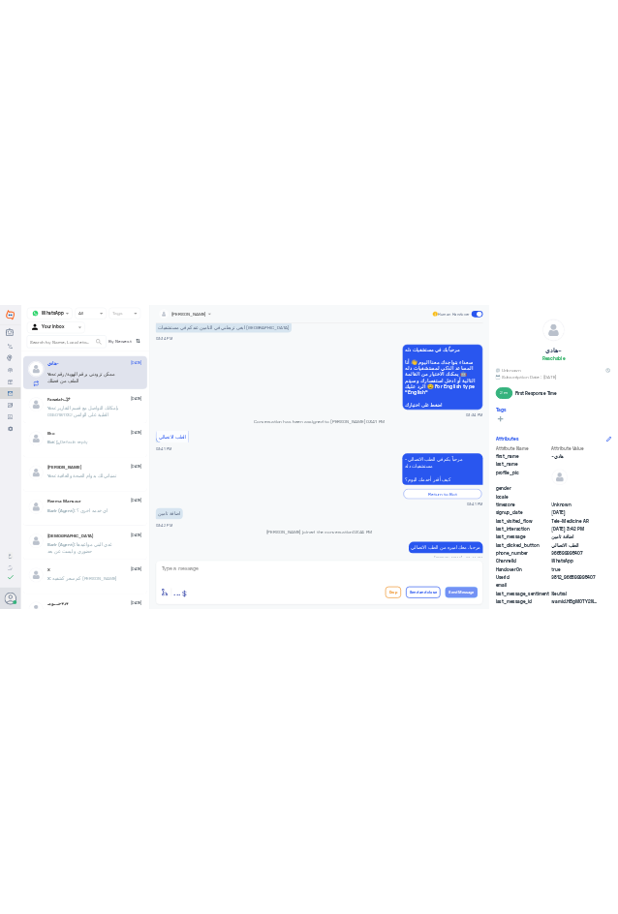
scroll to position [1491, 0]
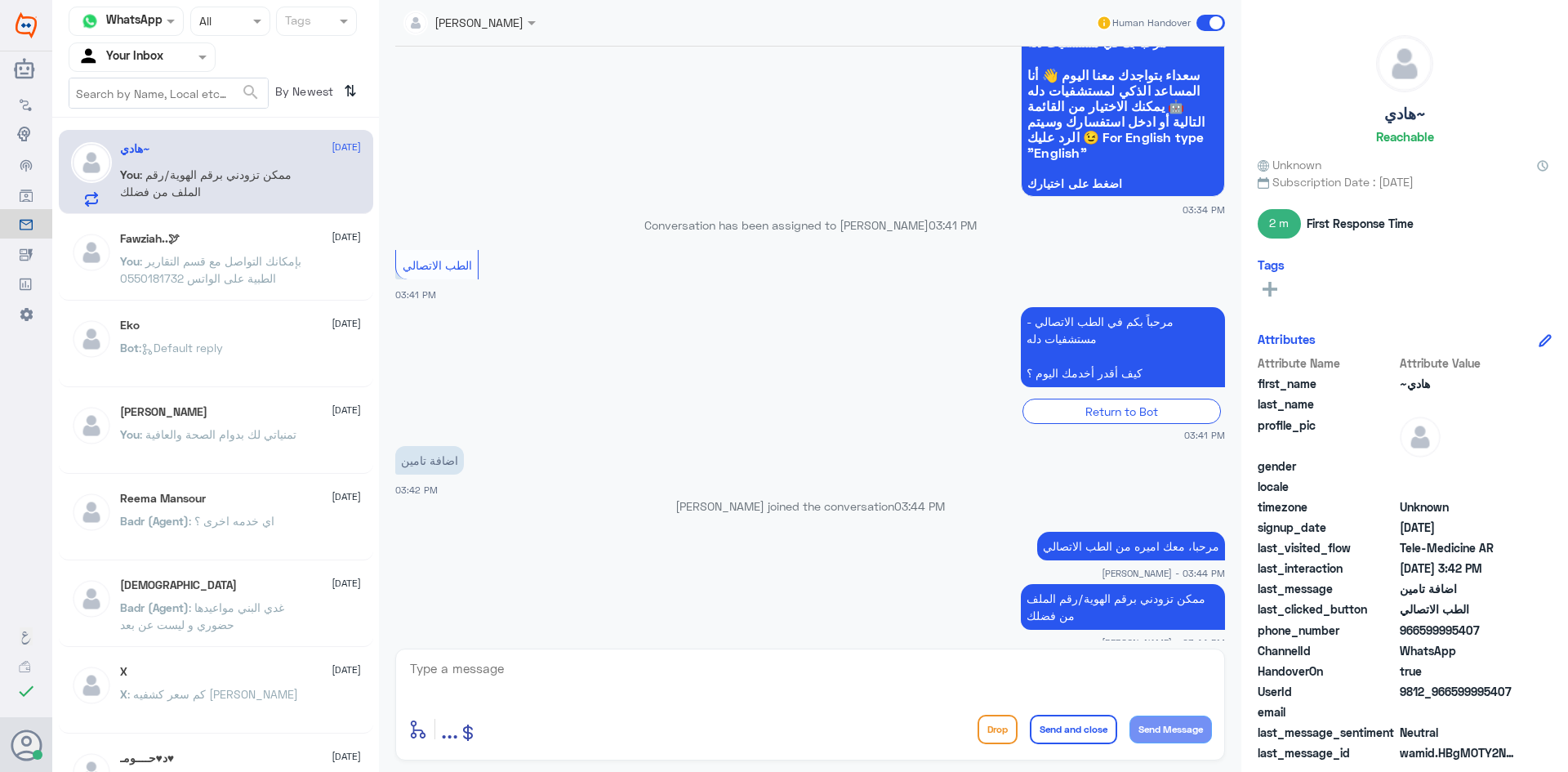
click at [1167, 467] on div "اضافة تامين 03:42 PM" at bounding box center [811, 470] width 830 height 56
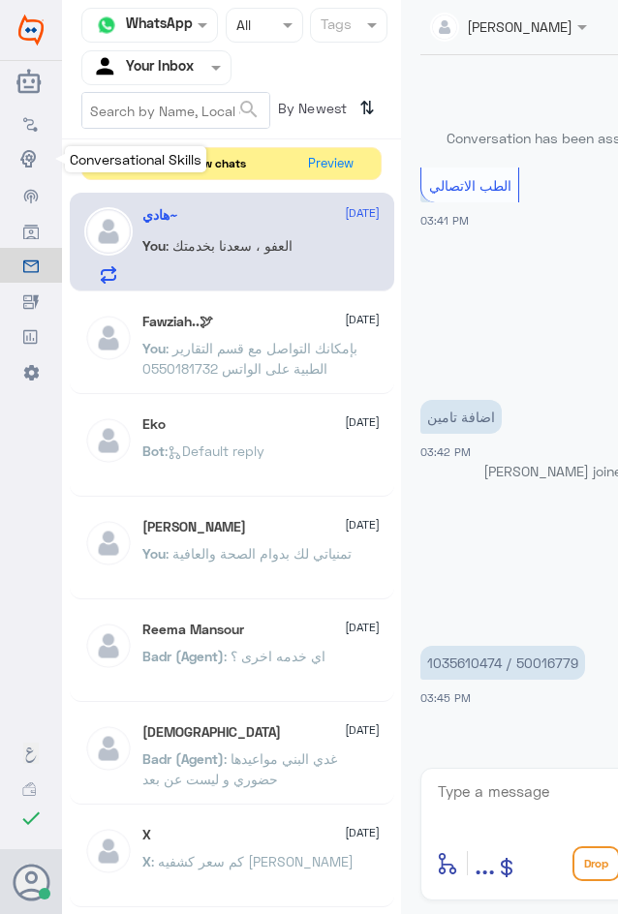
scroll to position [2212, 0]
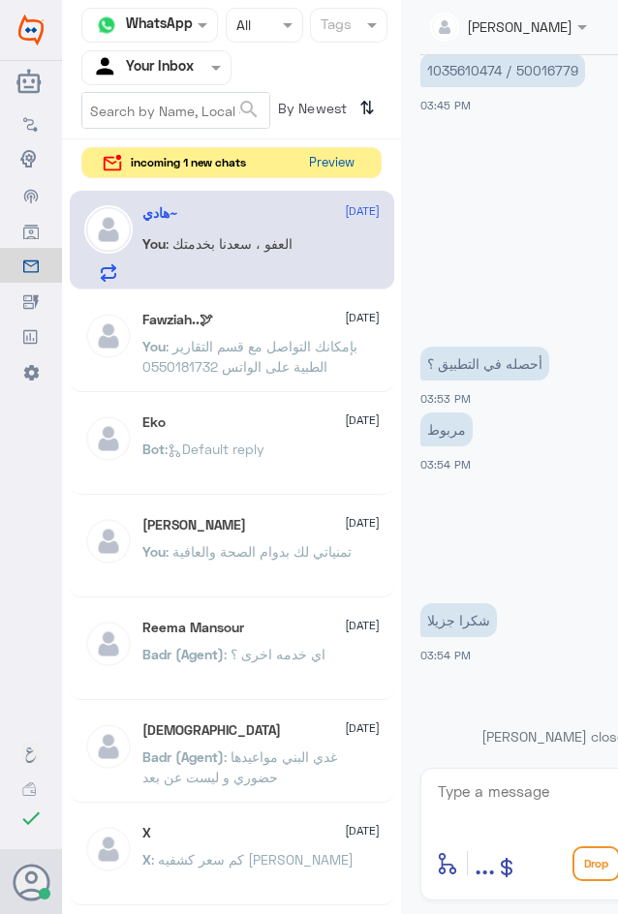
click at [340, 164] on button "Preview" at bounding box center [331, 163] width 60 height 30
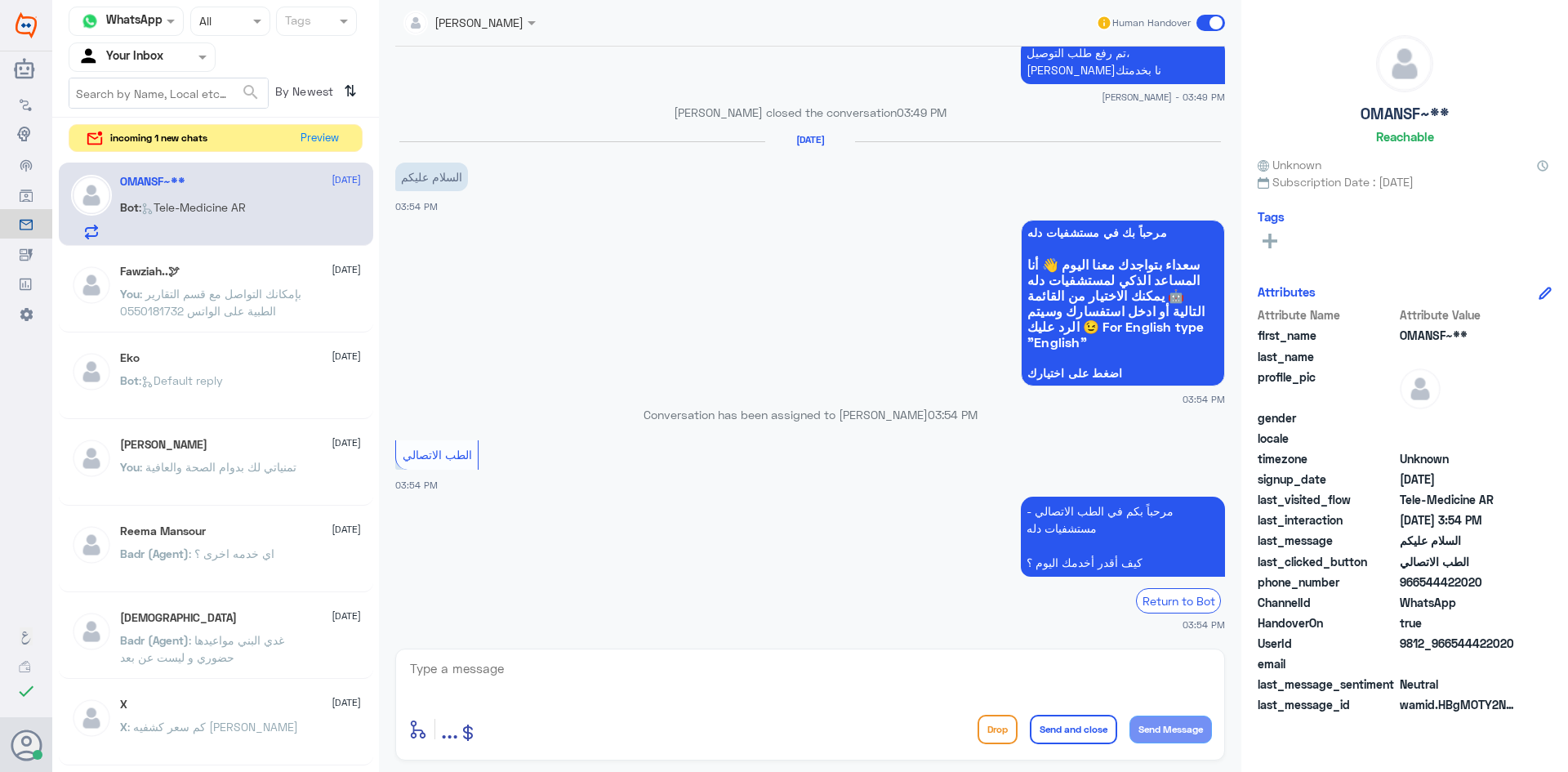
scroll to position [982, 0]
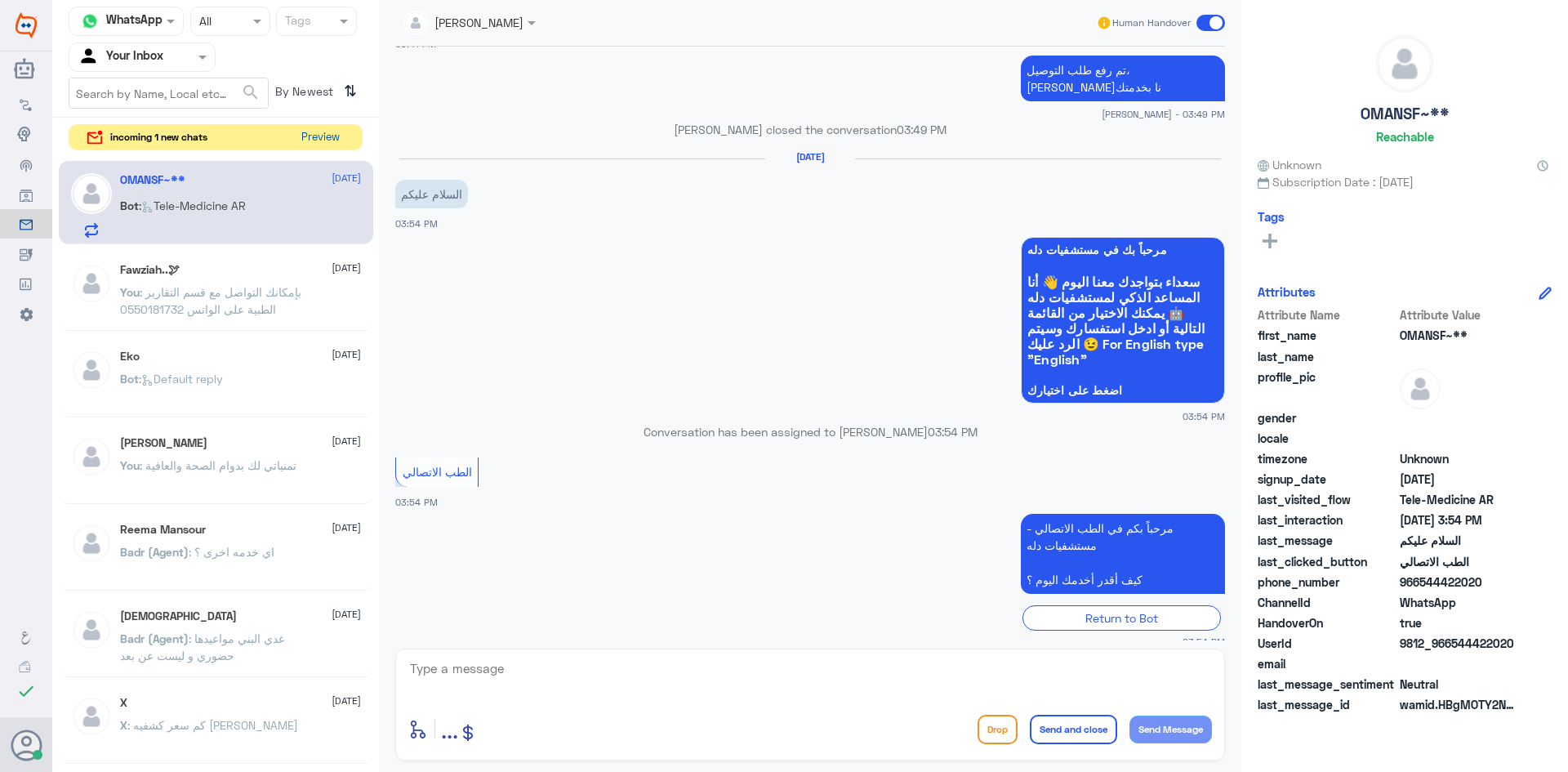
click at [321, 139] on button "Preview" at bounding box center [320, 138] width 51 height 25
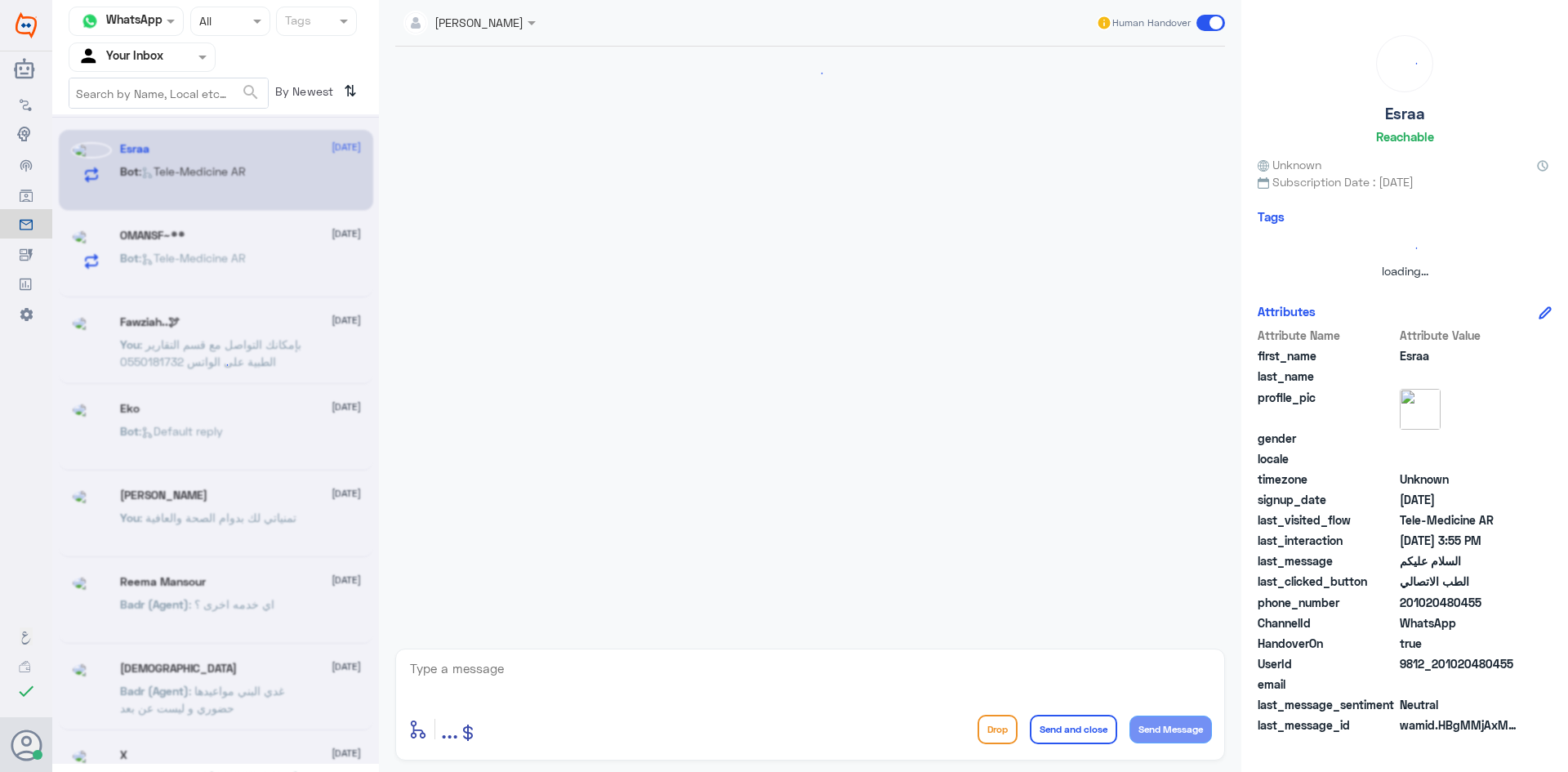
scroll to position [0, 0]
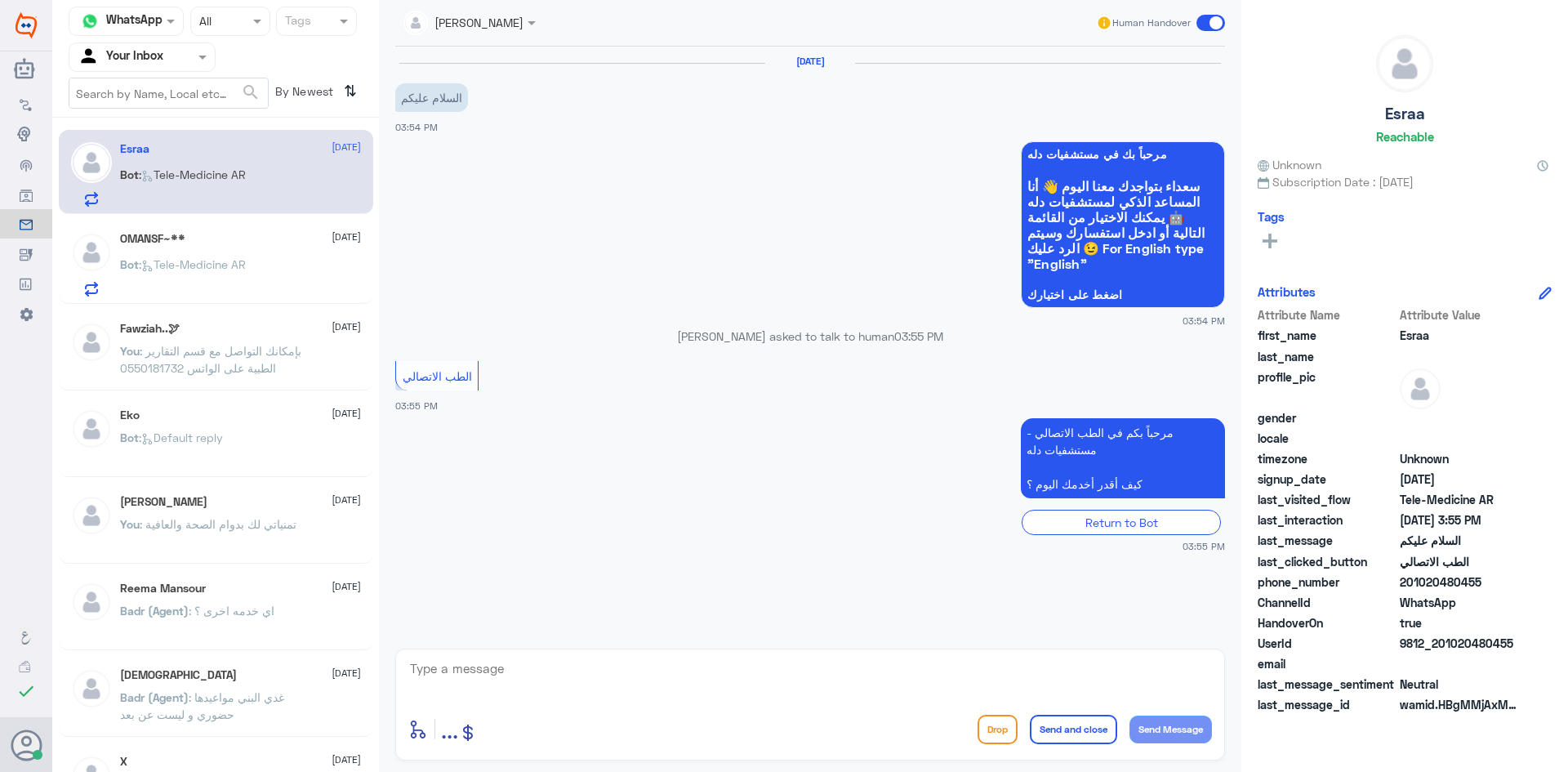
click at [269, 264] on div "Bot : Tele-Medicine AR" at bounding box center [240, 278] width 241 height 37
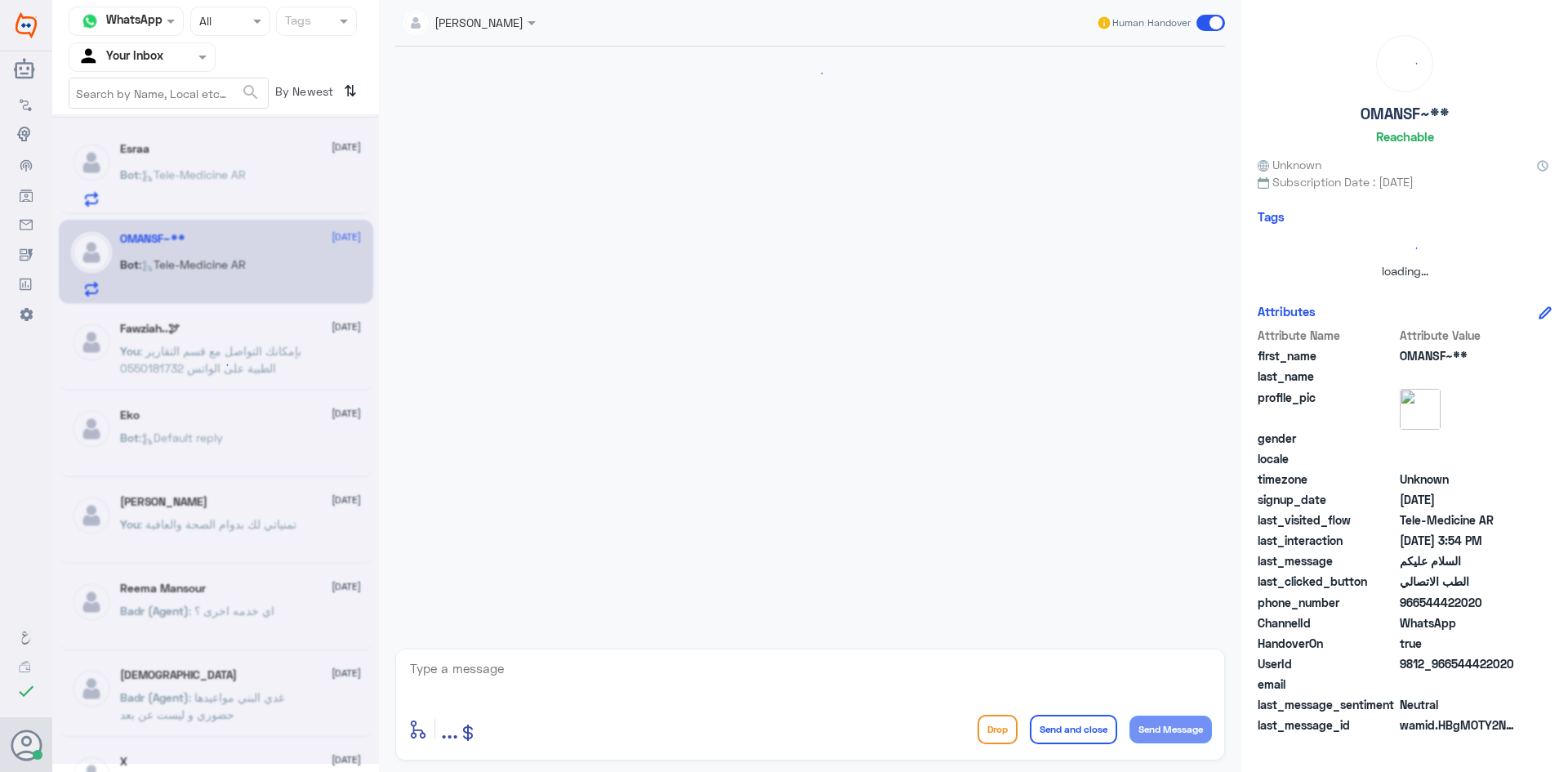
scroll to position [982, 0]
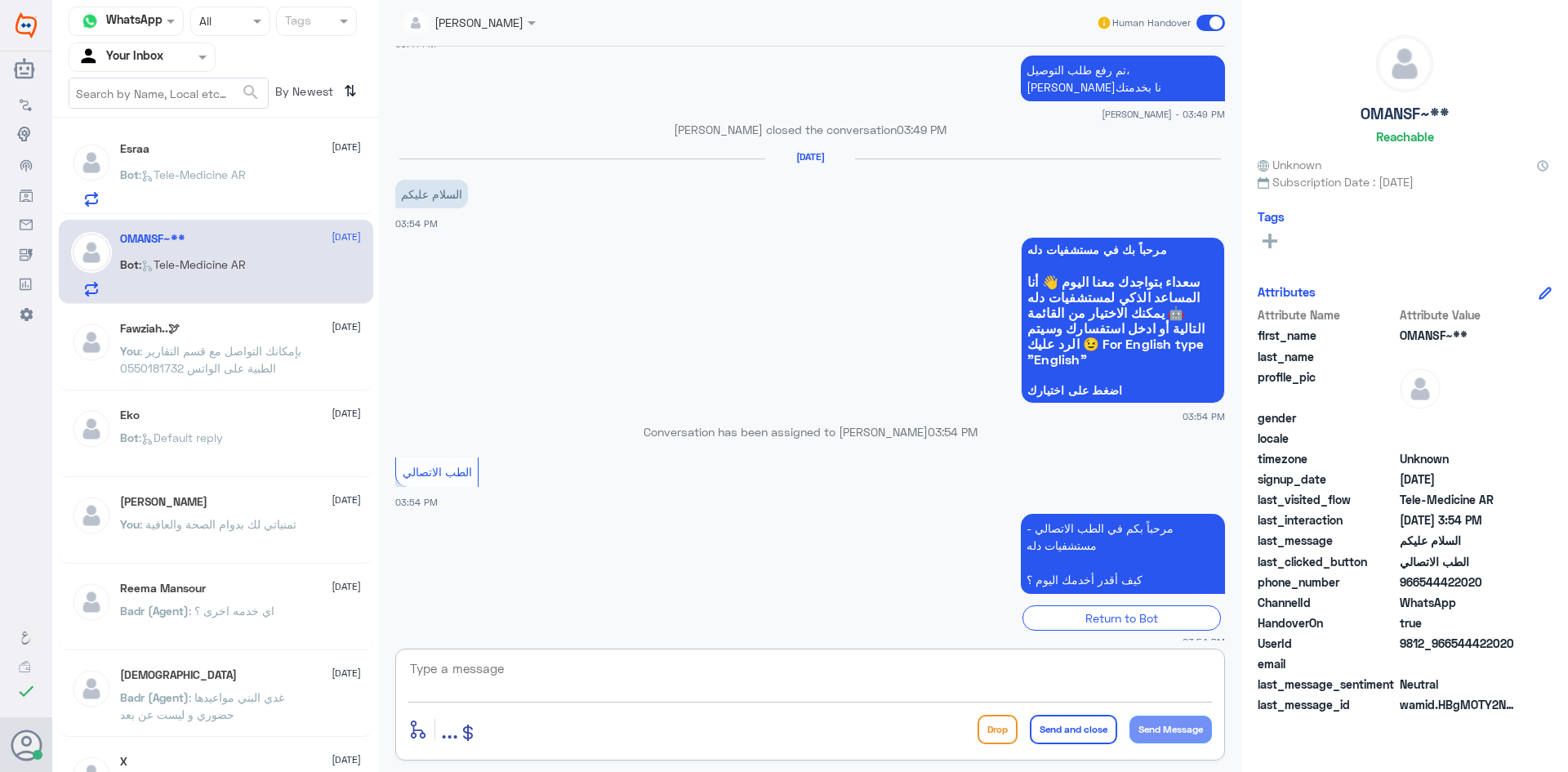
click at [913, 683] on textarea at bounding box center [810, 677] width 804 height 40
paste textarea "مرحبا معك [PERSON_NAME] من الطب الاتصالي"
click at [1144, 686] on textarea "مرحبا معك [PERSON_NAME] من الطب الاتصالي" at bounding box center [810, 677] width 804 height 40
type textarea "مرحبا معك علي من الطب الاتصالي"
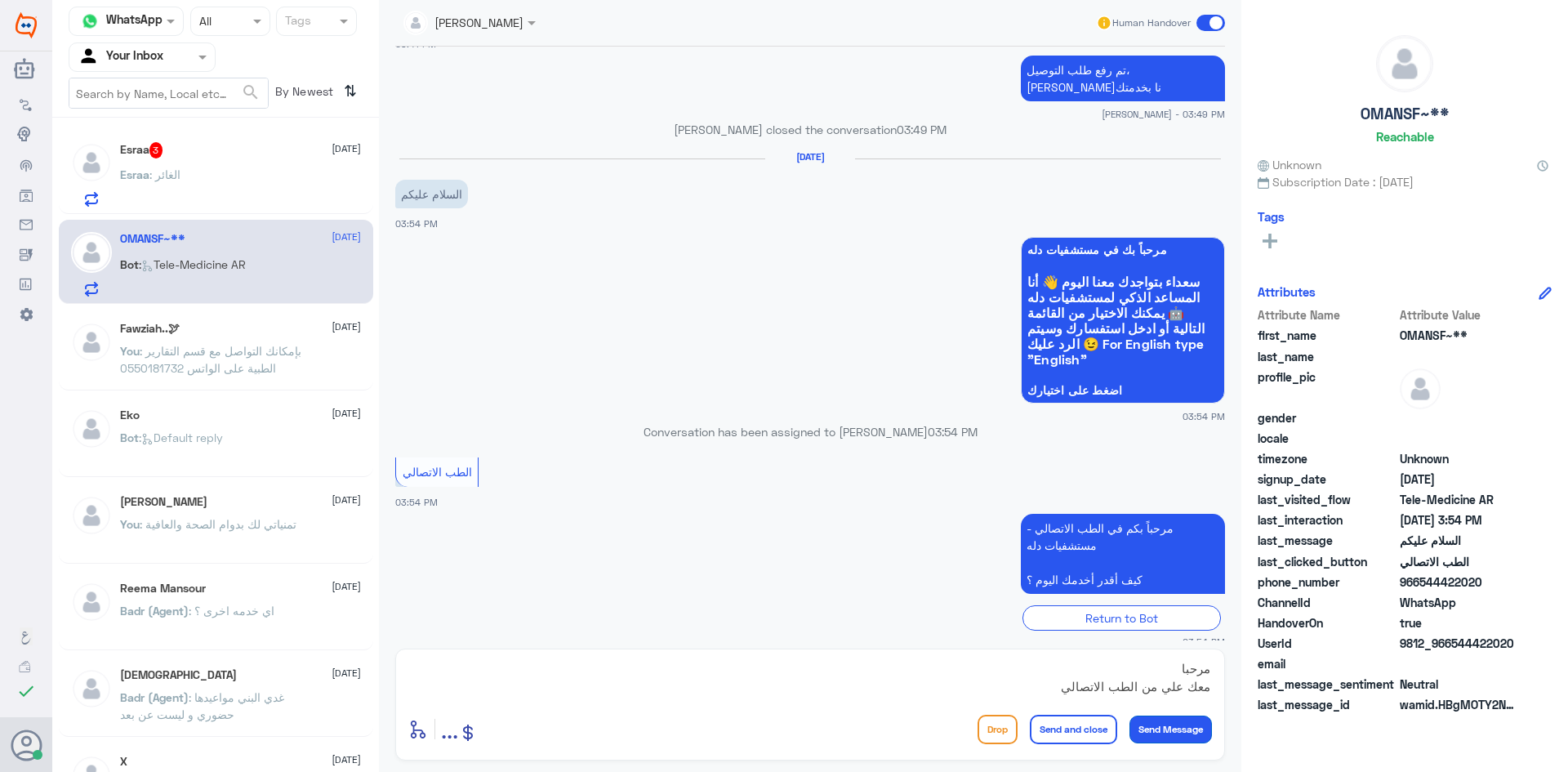
click at [1173, 730] on button "Send Message" at bounding box center [1171, 729] width 83 height 28
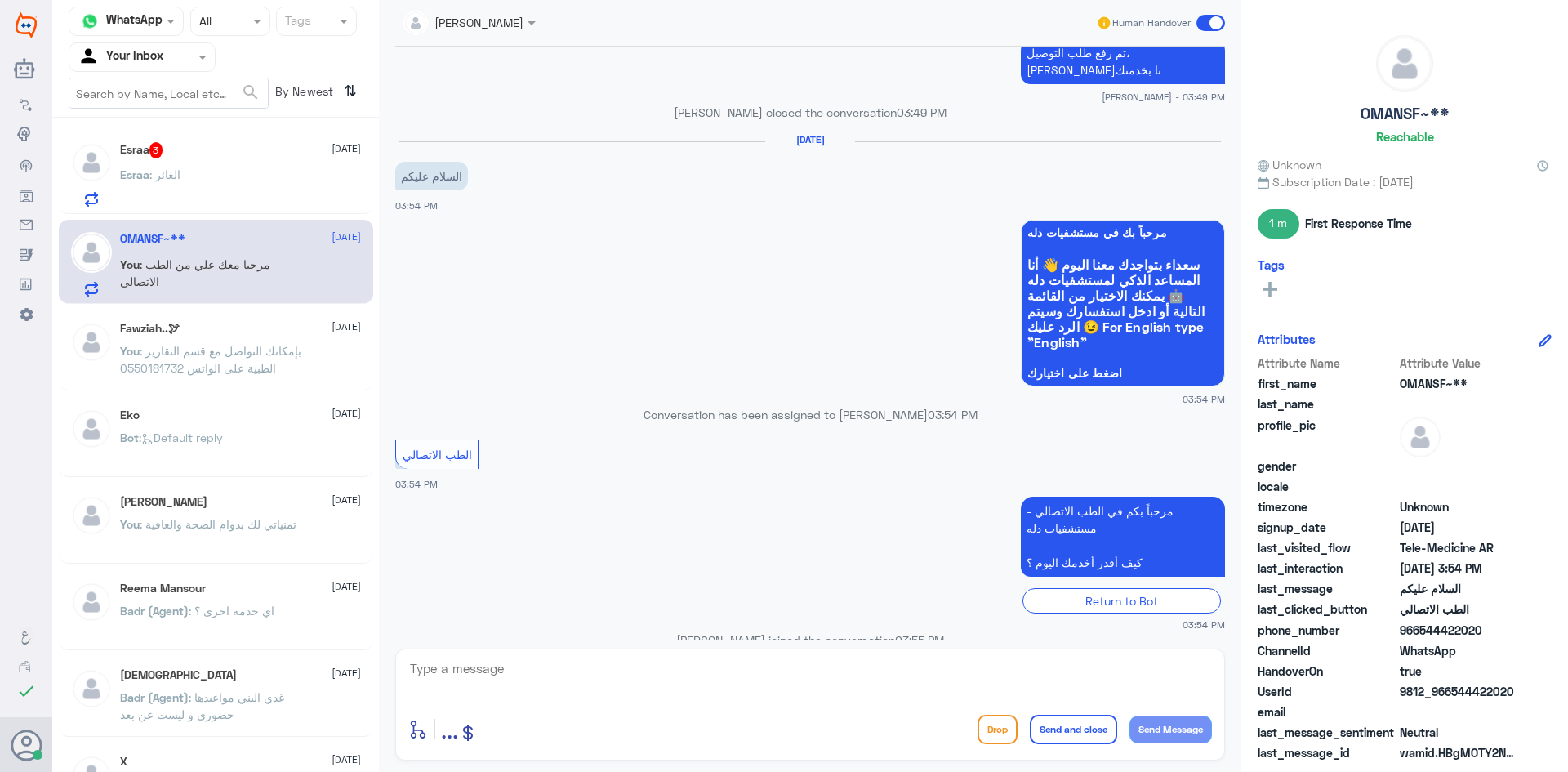
scroll to position [1051, 0]
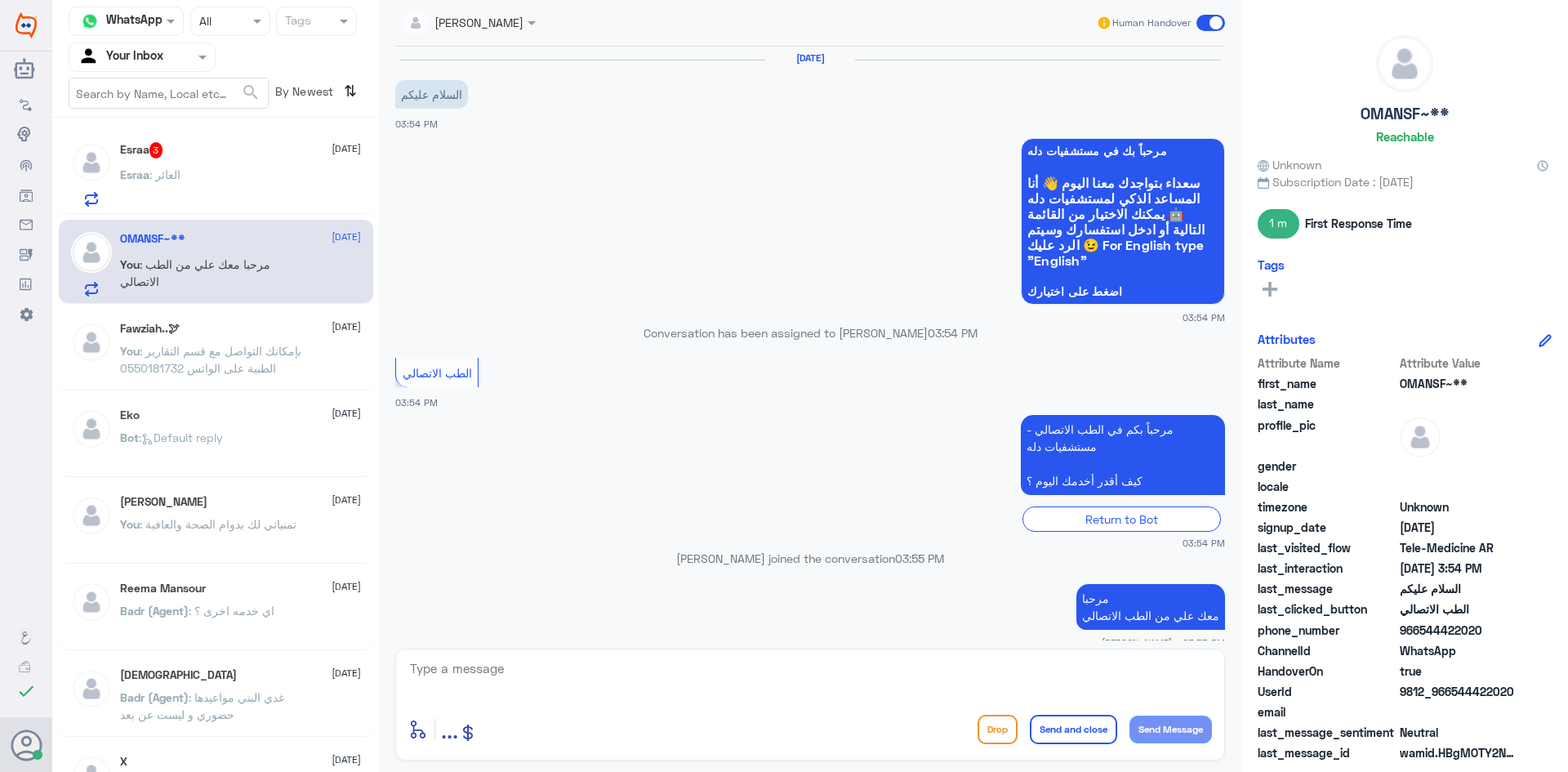
click at [244, 185] on div "Esraa : الغائر" at bounding box center [240, 188] width 241 height 37
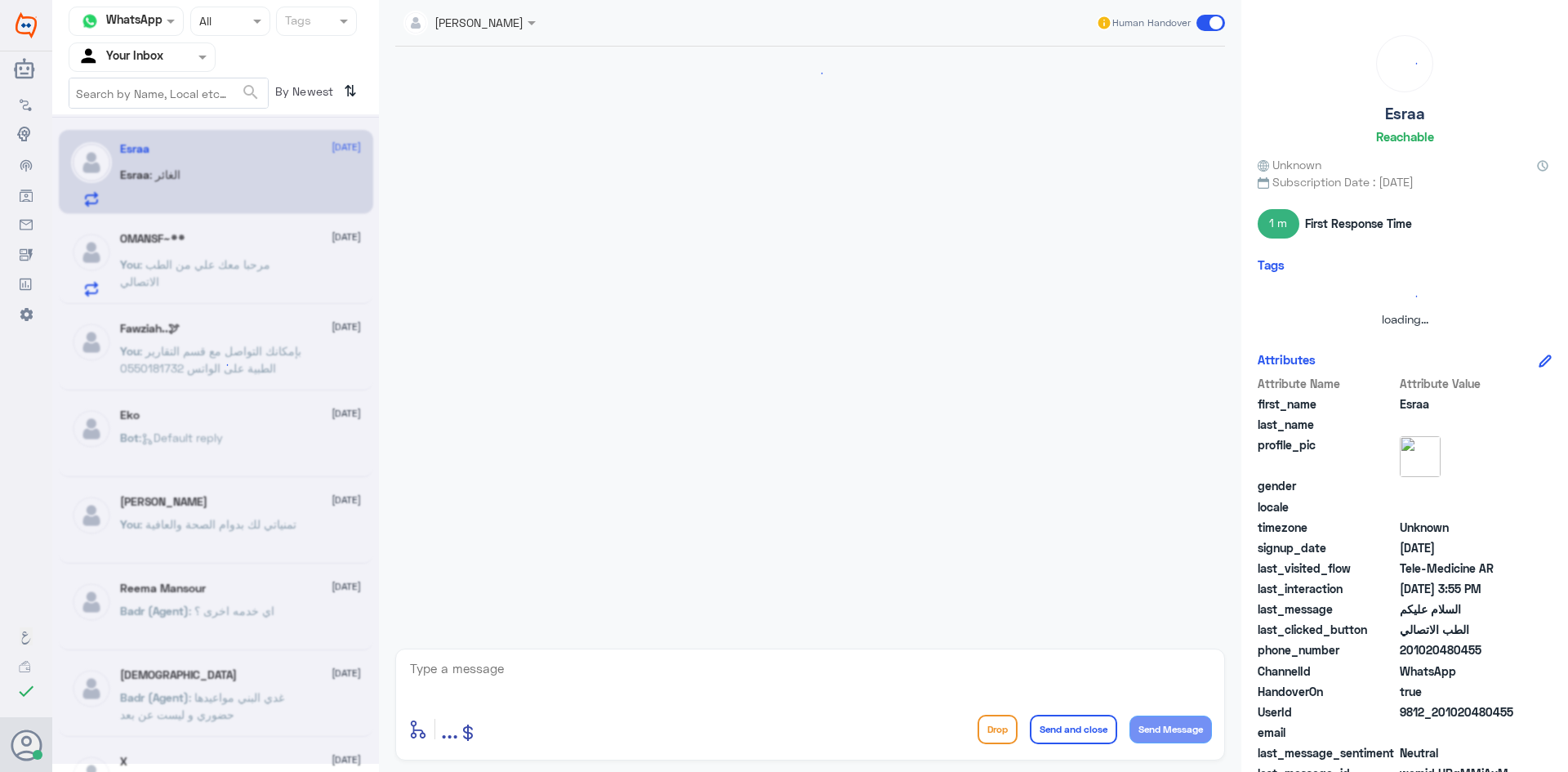
scroll to position [89, 0]
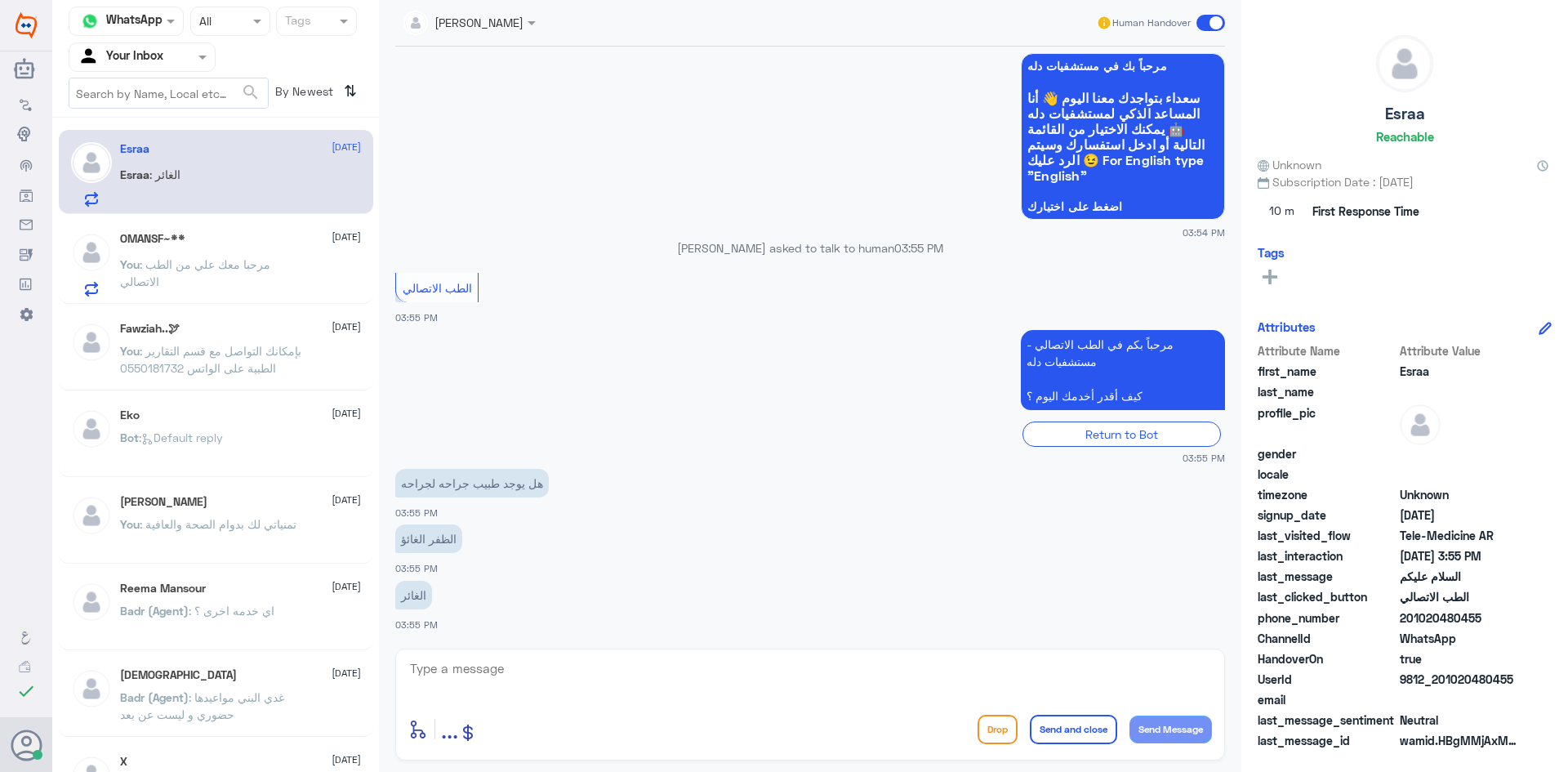
click at [240, 263] on span ": مرحبا معك علي من الطب الاتصالي" at bounding box center [195, 273] width 150 height 31
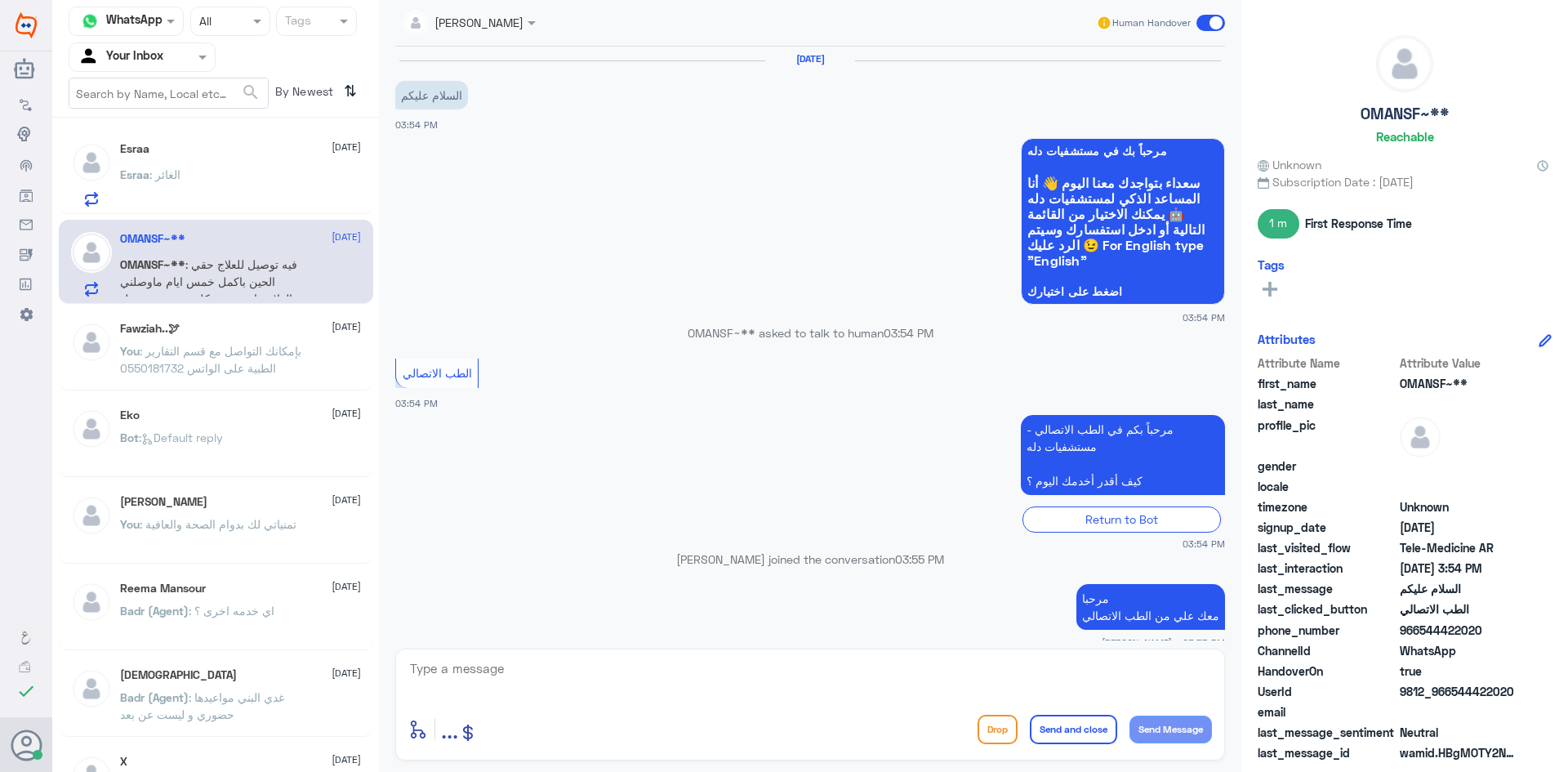
scroll to position [915, 0]
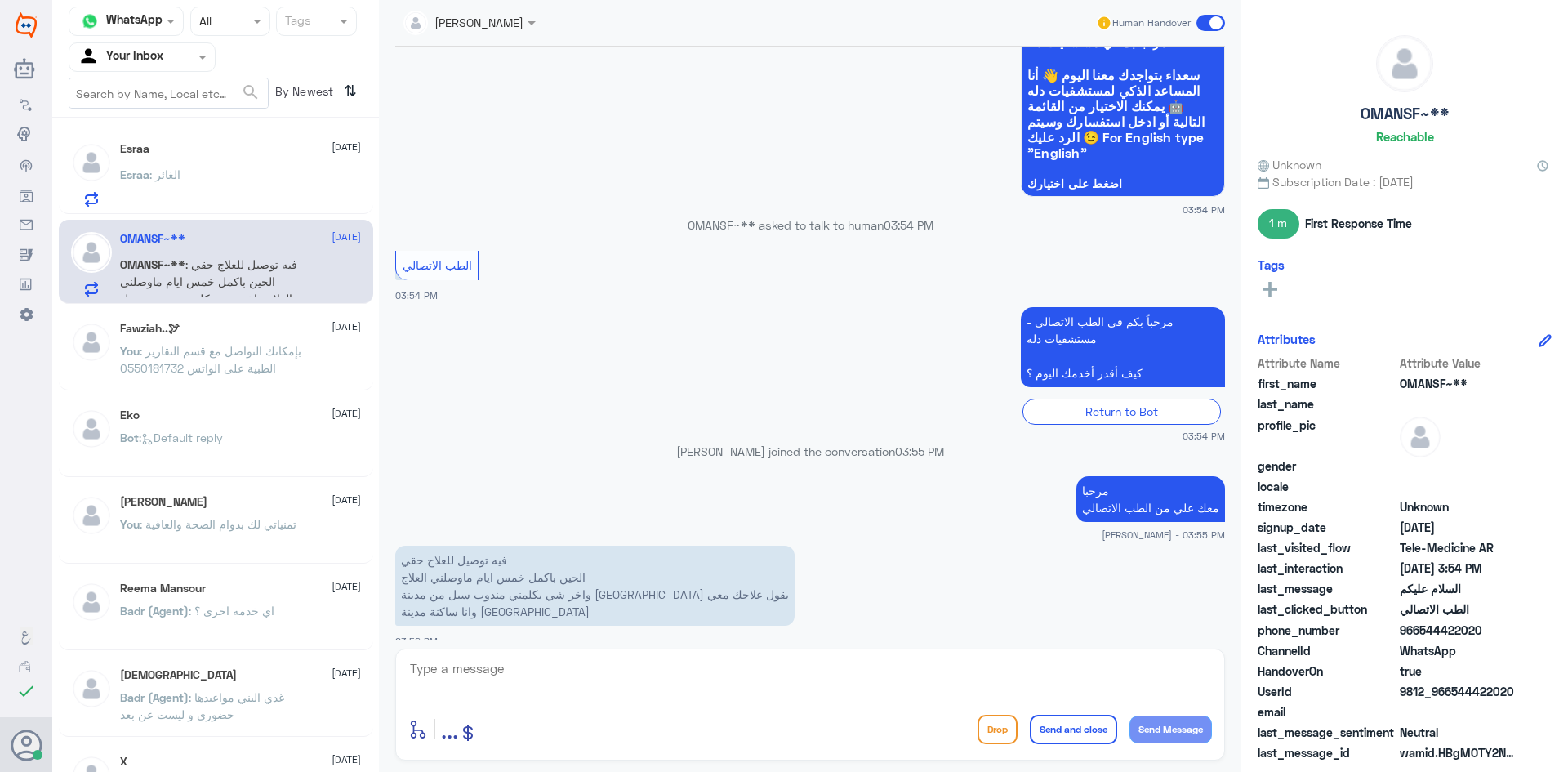
click at [260, 183] on div "Esraa : الغائر" at bounding box center [240, 188] width 241 height 37
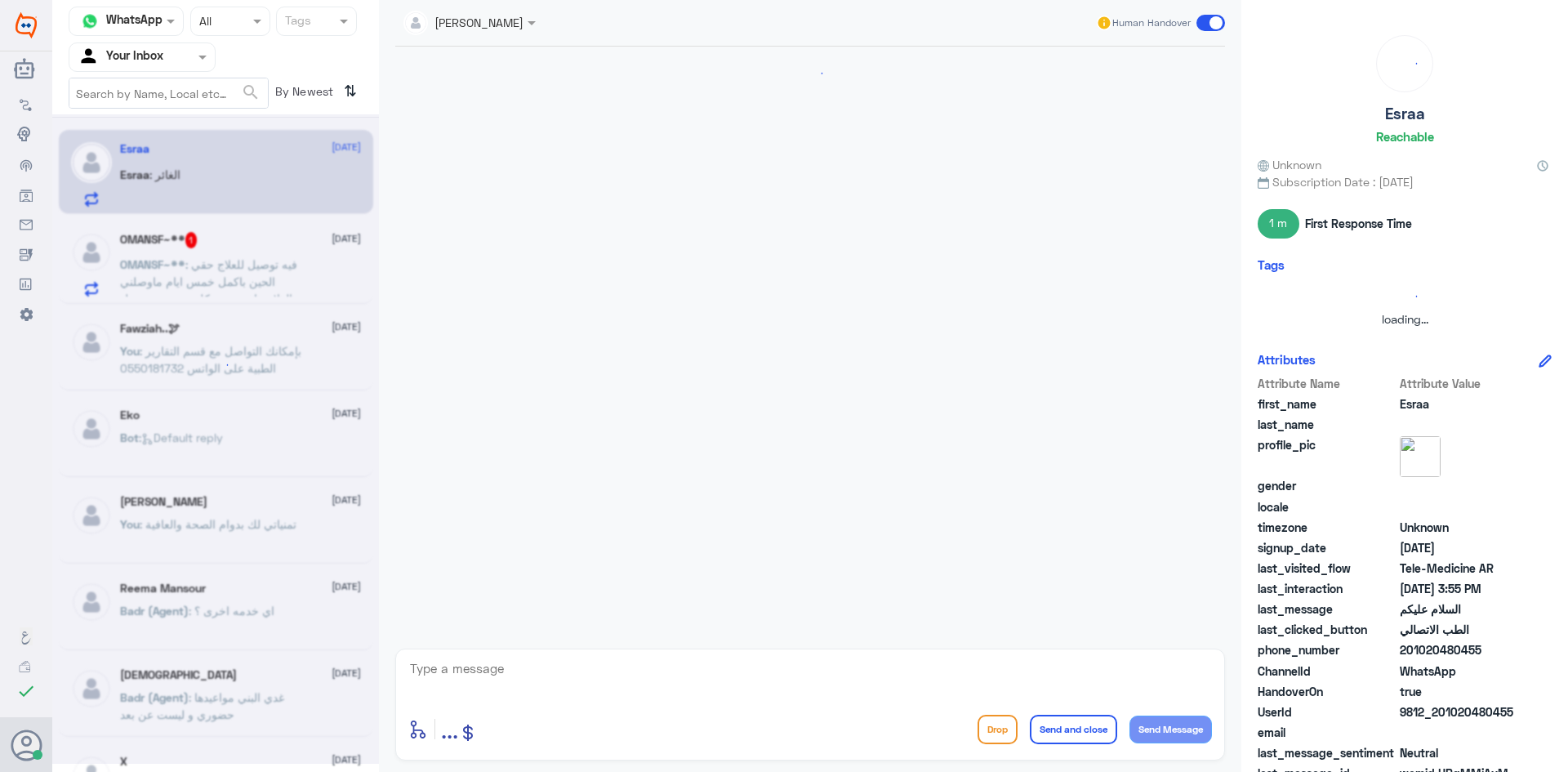
scroll to position [89, 0]
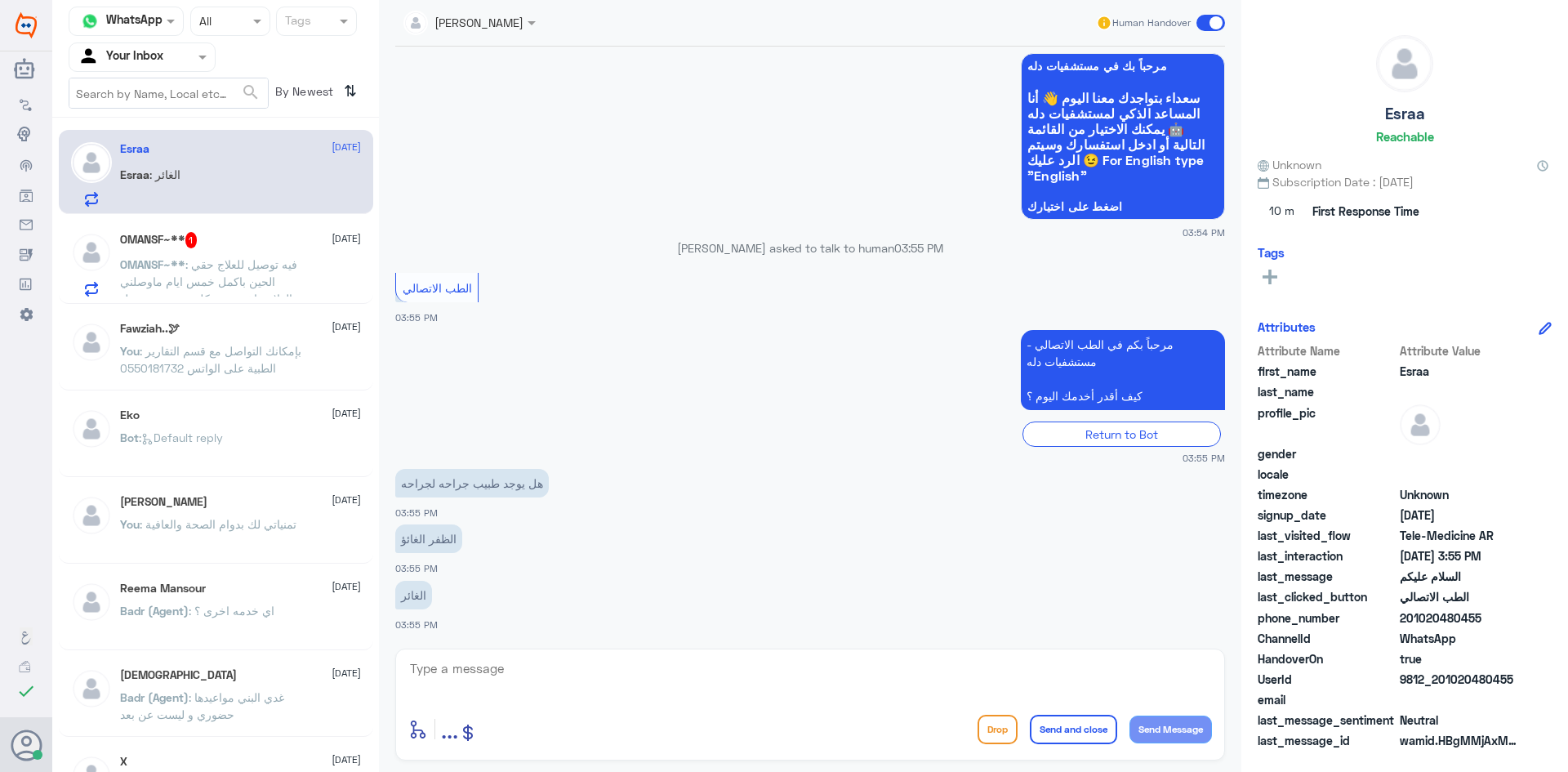
click at [287, 269] on span ": فيه توصيل للعلاج حقي الحين باكمل خمس ايام ماوصلني العلاج واخر شي يكلمني مندوب…" at bounding box center [208, 307] width 177 height 100
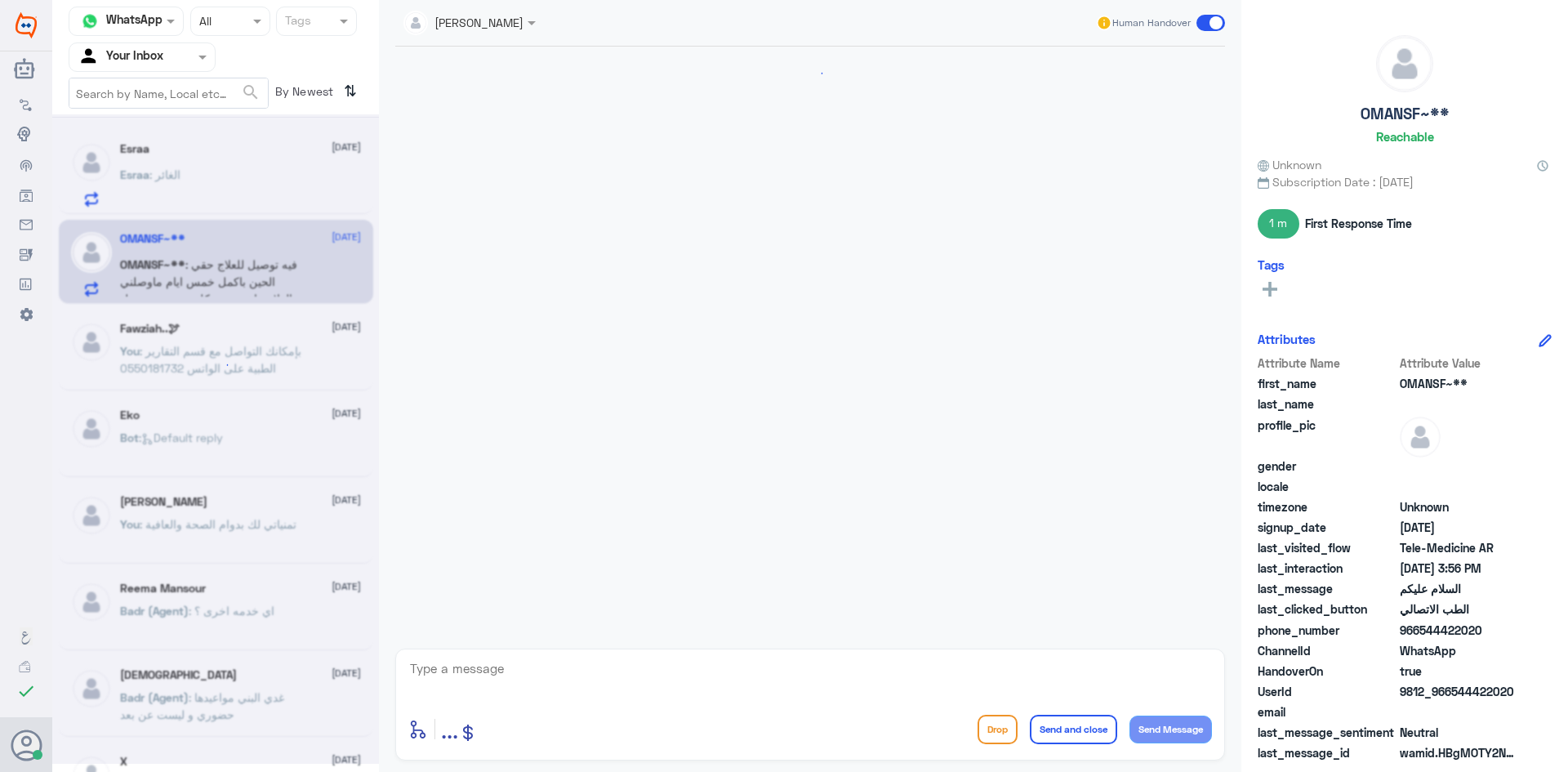
scroll to position [727, 0]
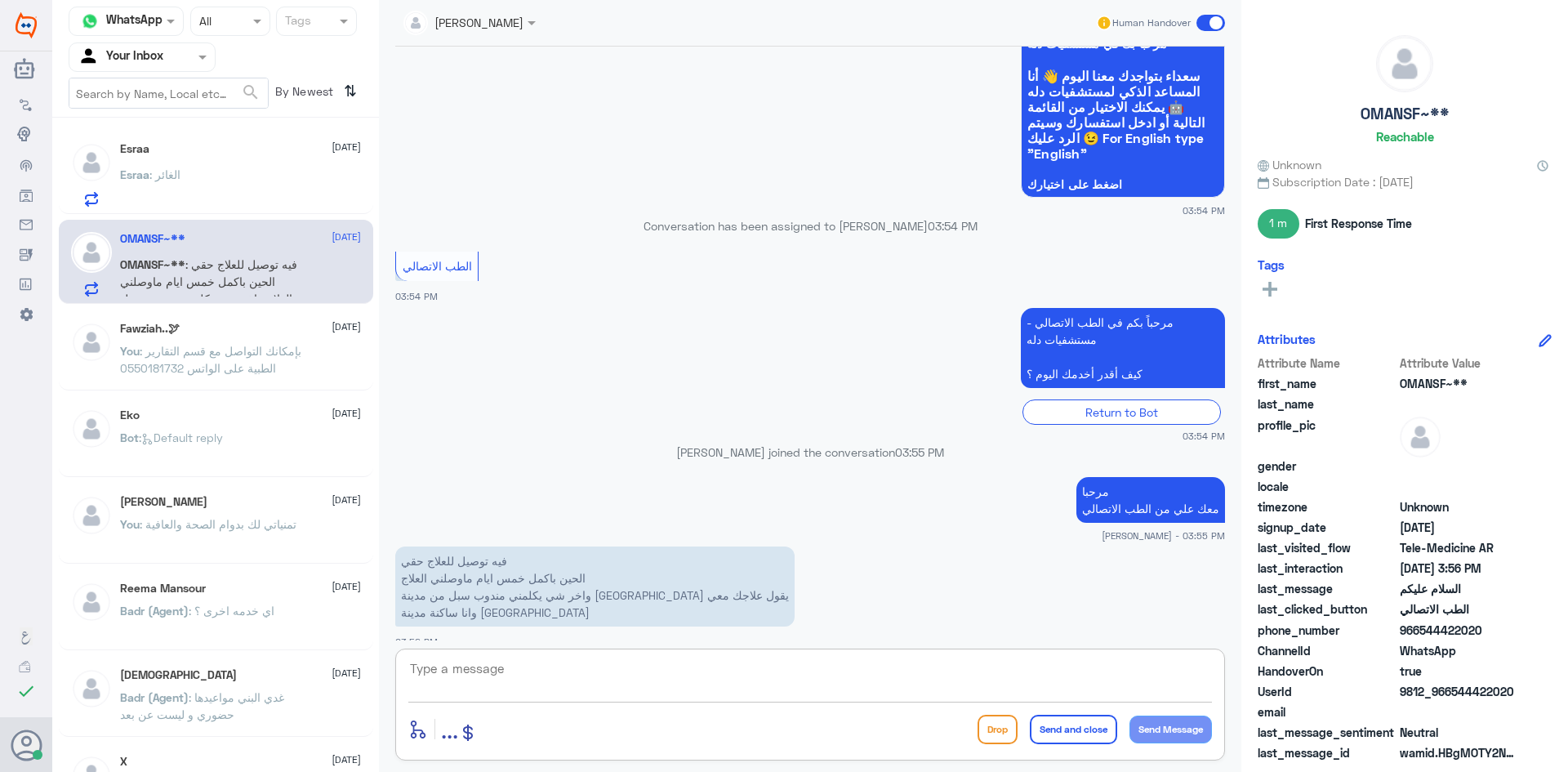
click at [708, 667] on textarea at bounding box center [810, 677] width 804 height 40
click at [603, 495] on app-msgs-text "مرحبا معك علي من الطب الاتصالي" at bounding box center [811, 500] width 830 height 47
click at [192, 192] on div "Esraa : الغائر" at bounding box center [240, 188] width 241 height 37
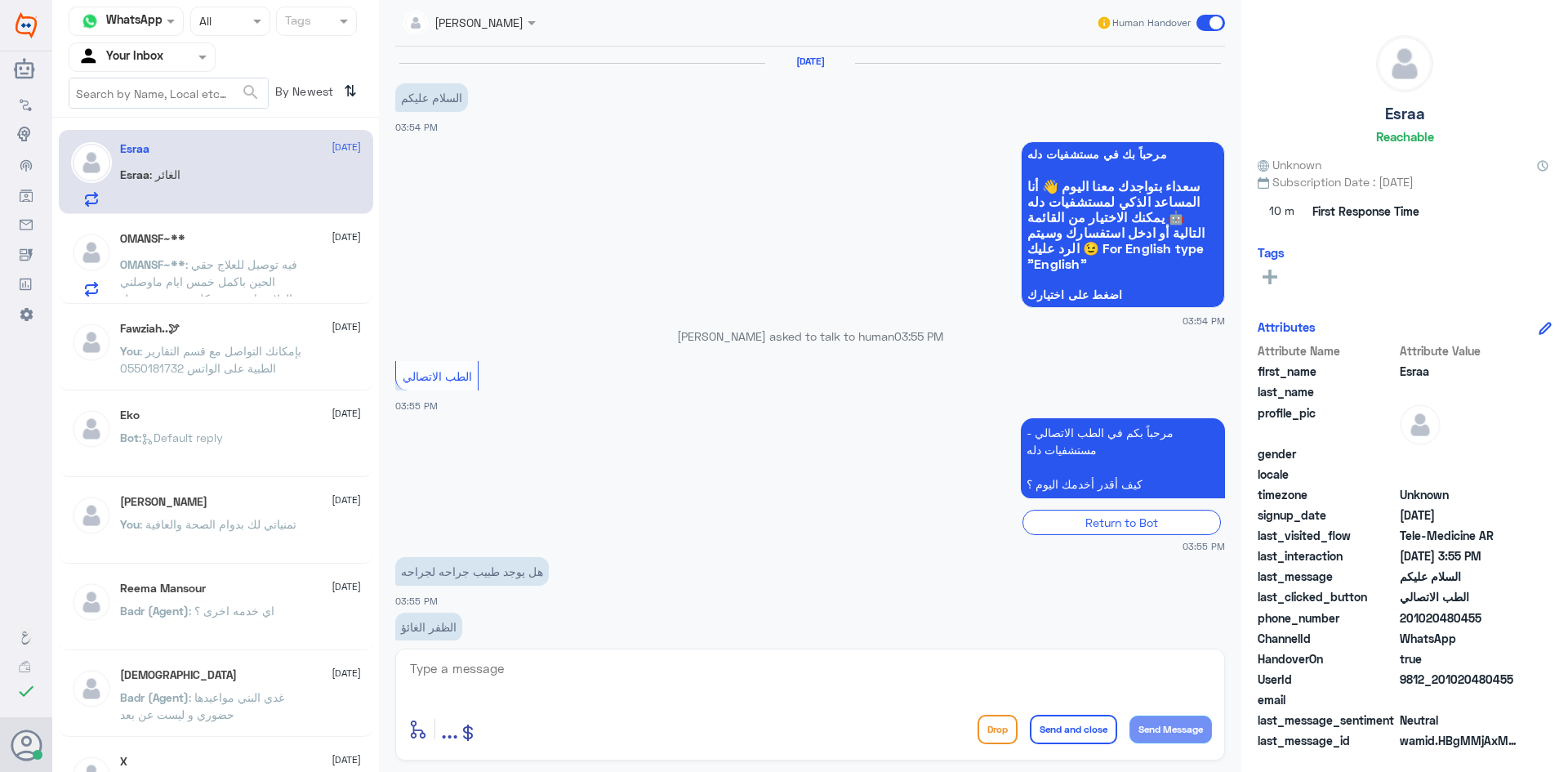
scroll to position [89, 0]
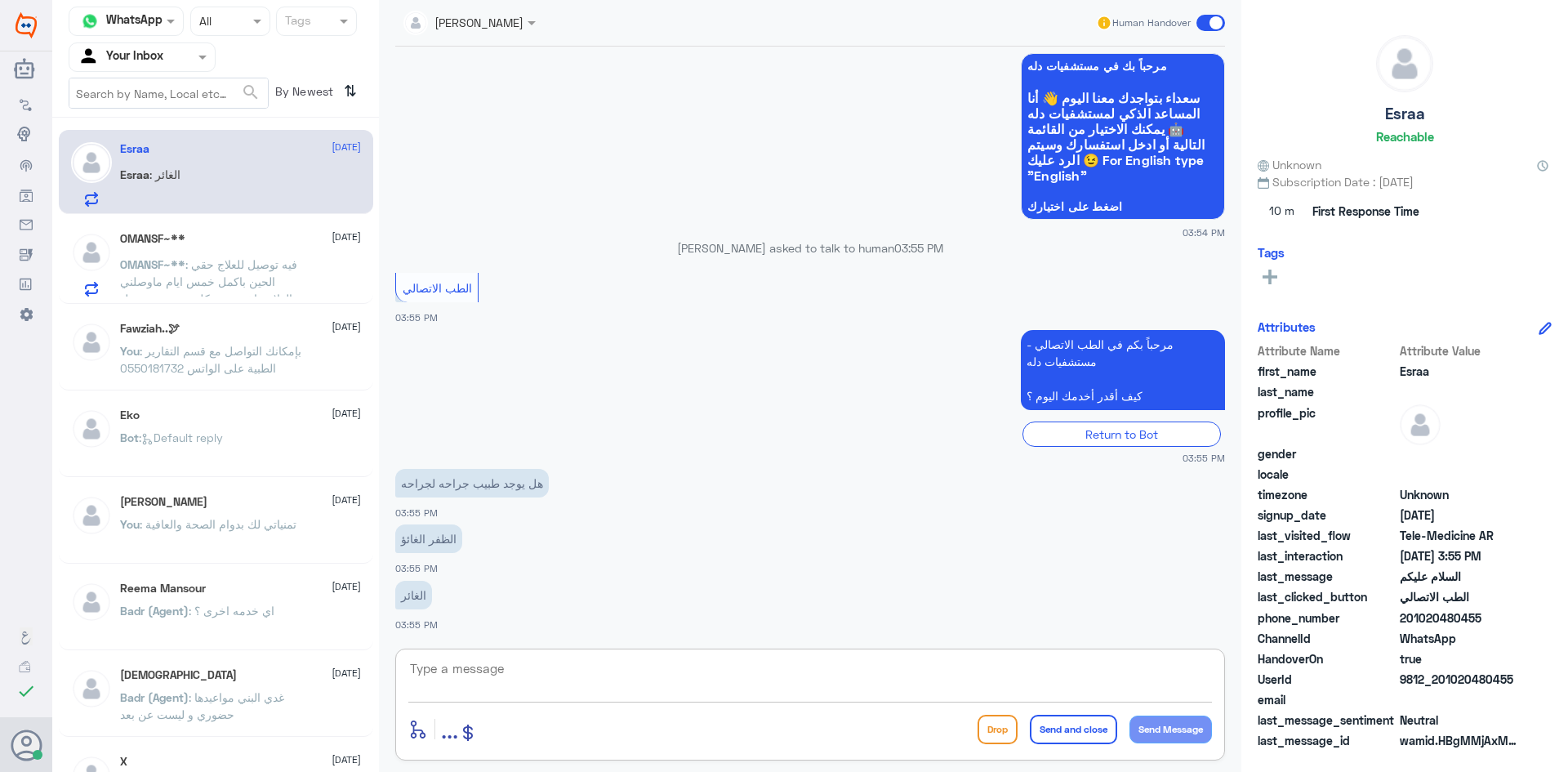
drag, startPoint x: 880, startPoint y: 689, endPoint x: 870, endPoint y: 691, distance: 10.2
click at [877, 689] on textarea at bounding box center [810, 677] width 804 height 40
click at [183, 274] on span ": فيه توصيل للعلاج حقي الحين باكمل خمس ايام ماوصلني العلاج واخر شي يكلمني مندوب…" at bounding box center [208, 307] width 177 height 100
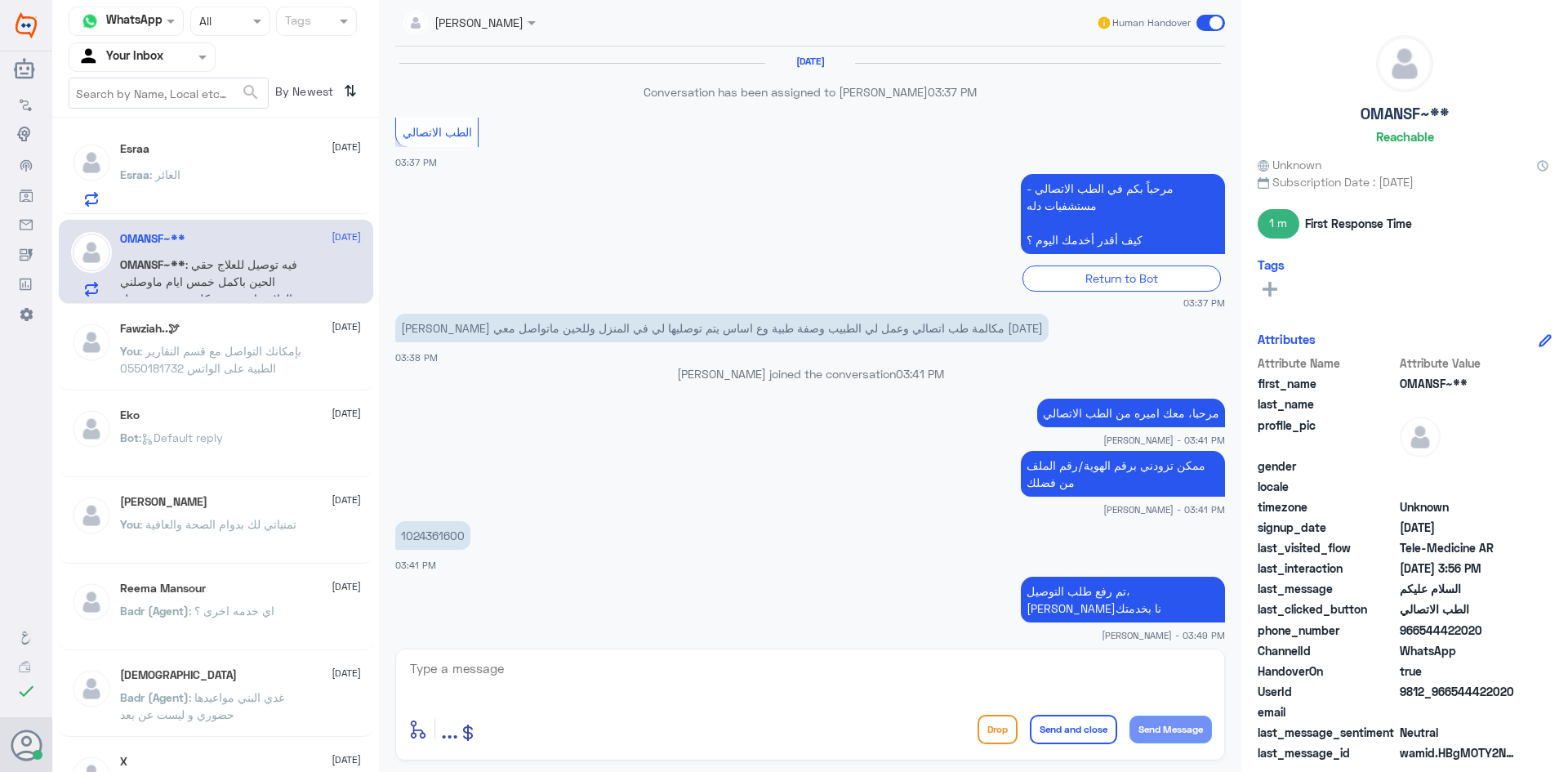
scroll to position [727, 0]
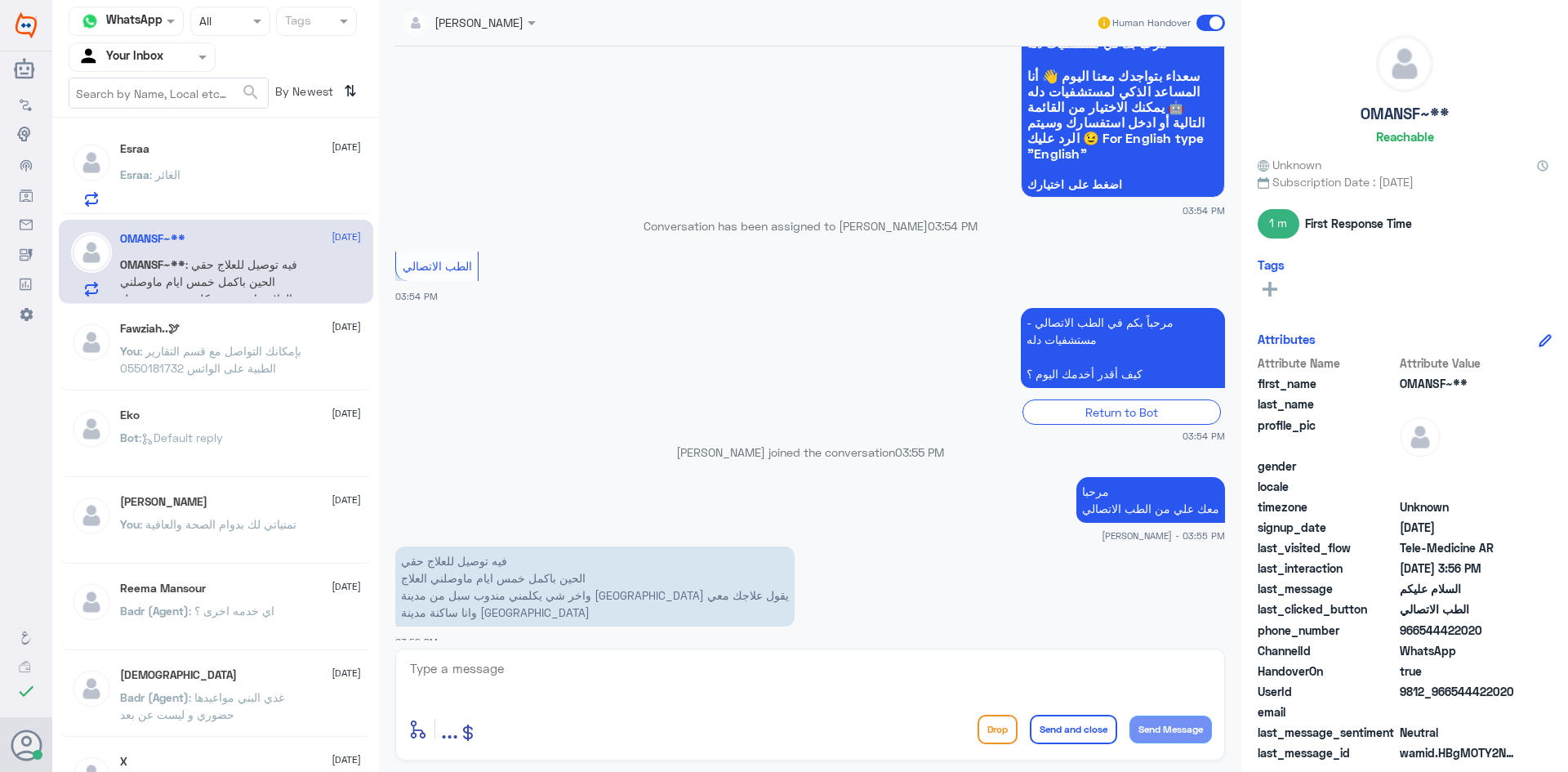
drag, startPoint x: 1452, startPoint y: 692, endPoint x: 1555, endPoint y: 688, distance: 103.1
click at [1553, 688] on div "OMANSF~** Reachable Unknown Subscription Date : 09/07/2025 1 m First Response T…" at bounding box center [1404, 388] width 326 height 777
copy span "544422020"
drag, startPoint x: 843, startPoint y: 640, endPoint x: 843, endPoint y: 667, distance: 27.0
click at [843, 643] on div "عبدالكريم الموسى Human Handover 13 Oct 2025 Conversation has been assigned to ع…" at bounding box center [810, 388] width 862 height 777
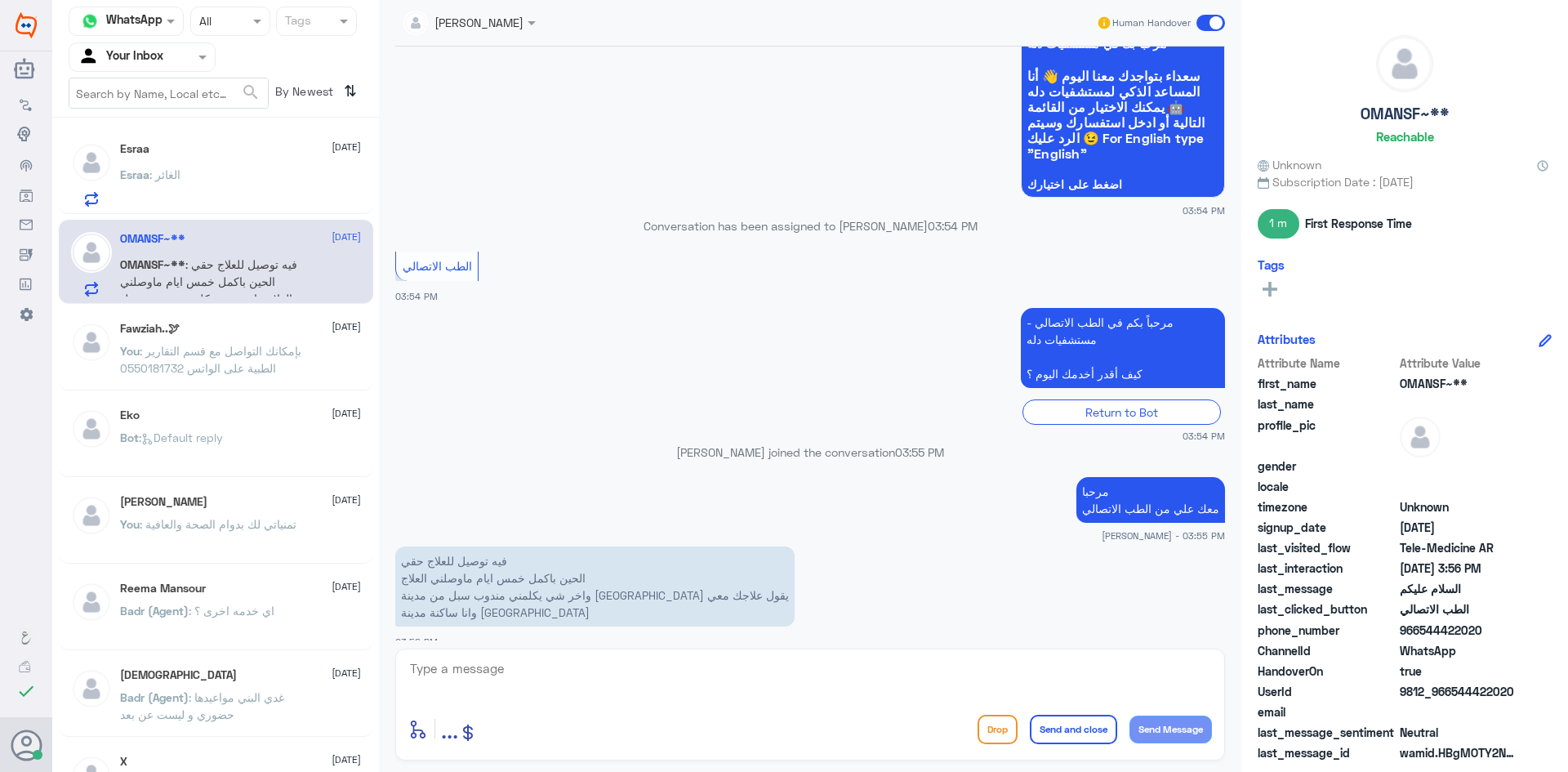
click at [843, 681] on textarea at bounding box center [810, 677] width 804 height 40
type textarea "ممكن تزودني برقم الملف او رقم الهوية من فضلك"
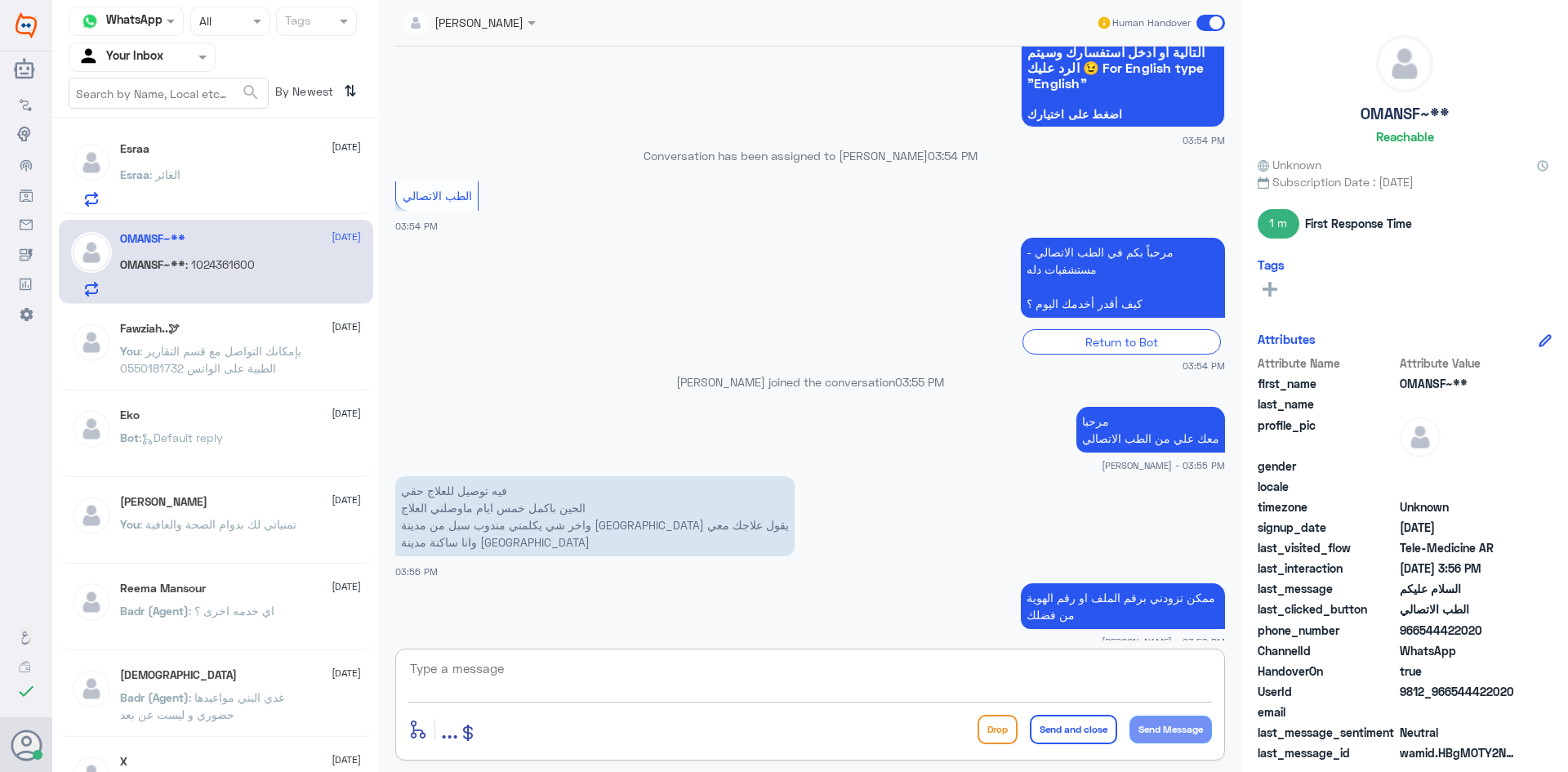
scroll to position [853, 0]
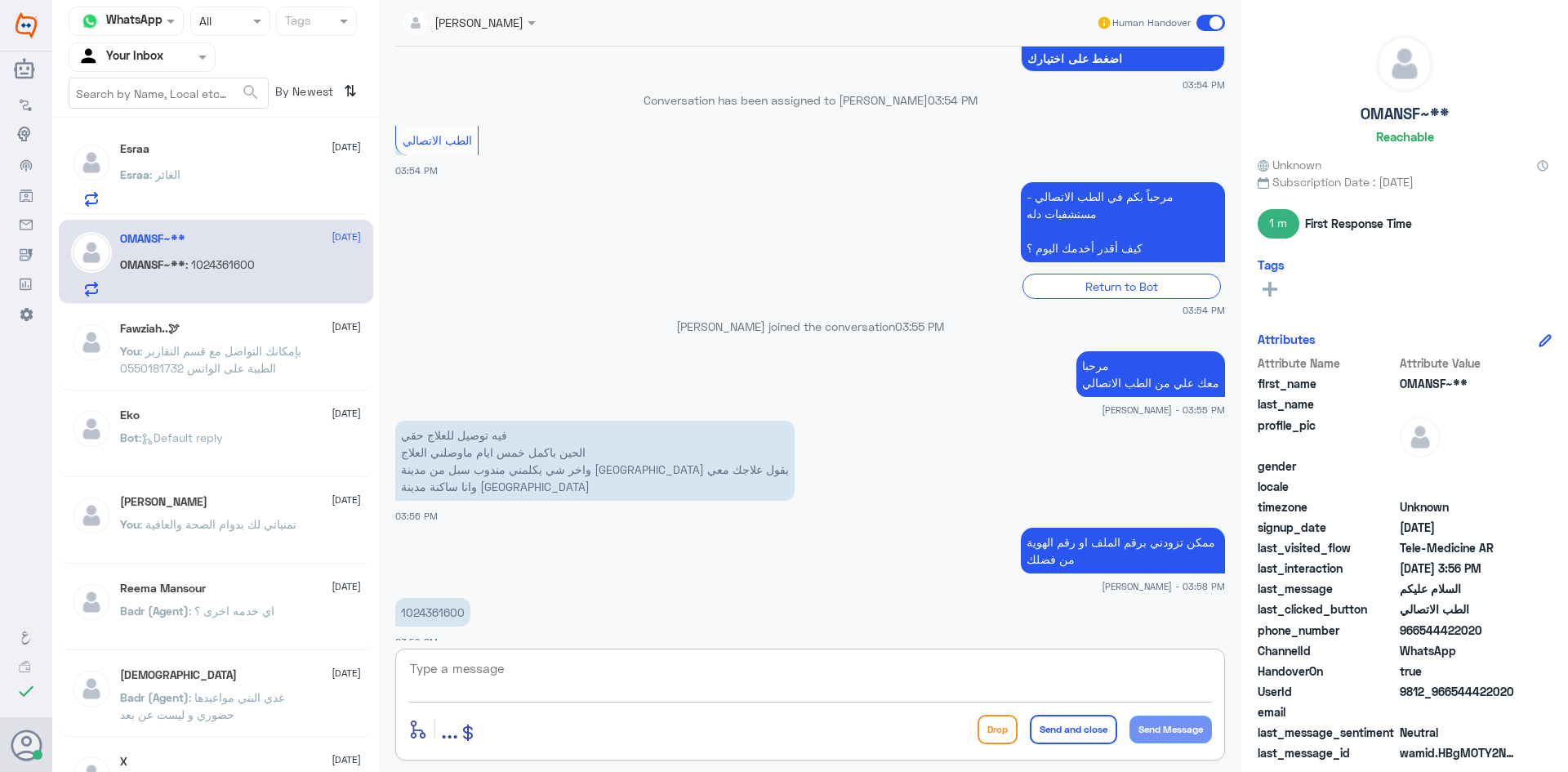
click at [440, 601] on p "1024361600" at bounding box center [433, 613] width 75 height 29
click at [442, 601] on p "1024361600" at bounding box center [433, 613] width 75 height 29
copy div "1024361600"
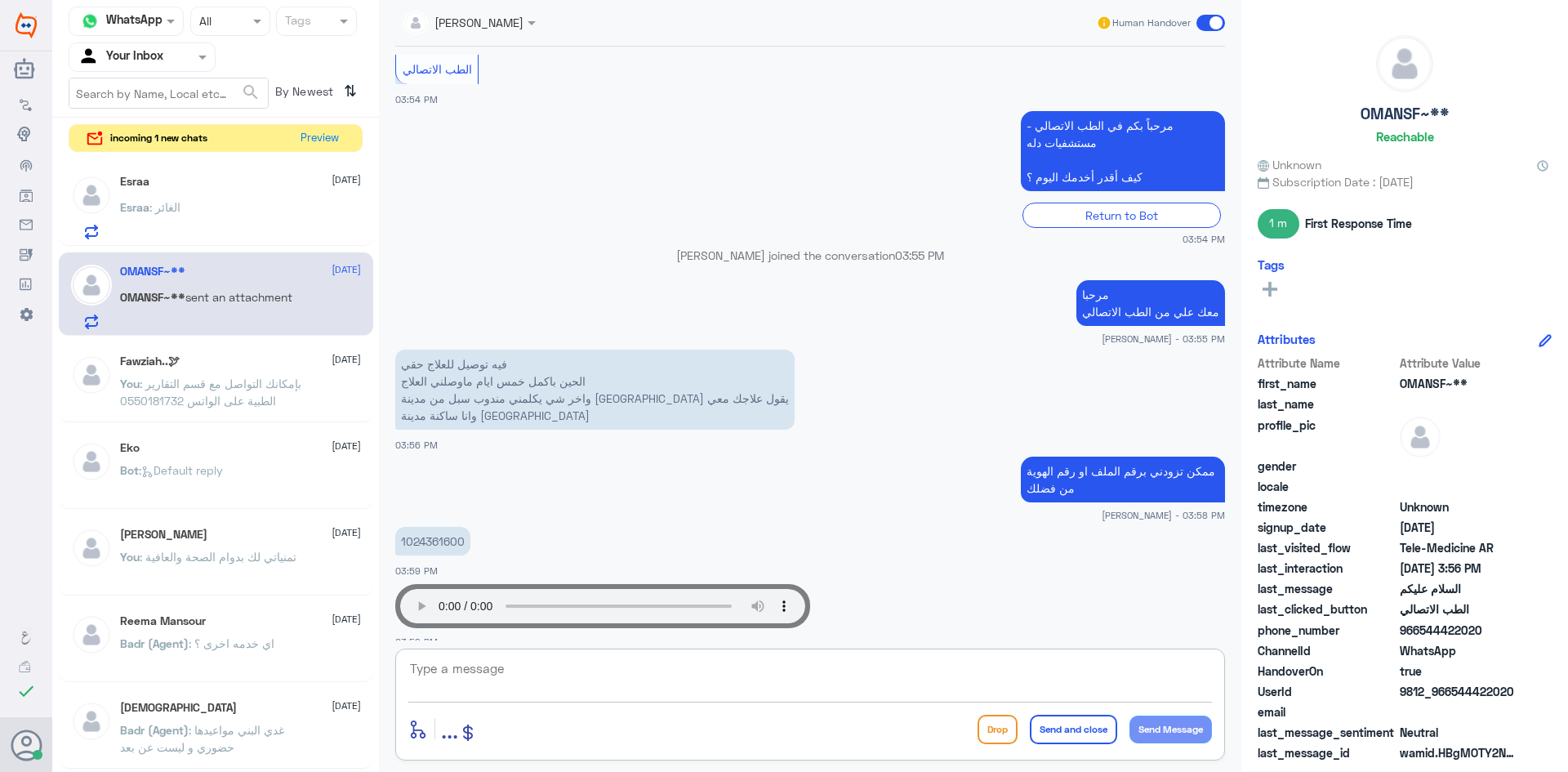
click at [535, 657] on textarea at bounding box center [810, 677] width 804 height 40
click at [332, 135] on button "Preview" at bounding box center [320, 138] width 51 height 25
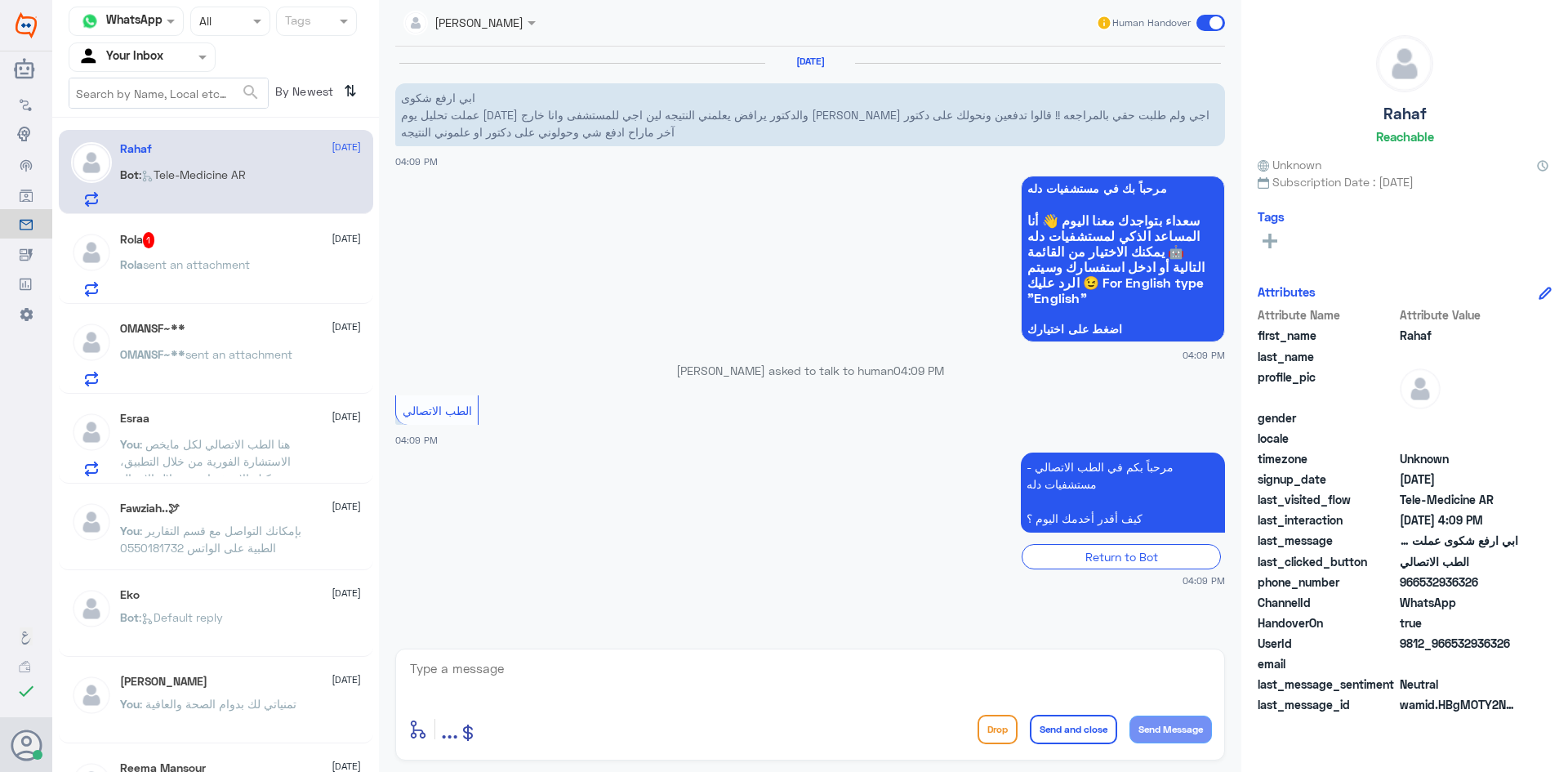
click at [257, 287] on div "Rola sent an attachment" at bounding box center [240, 278] width 241 height 37
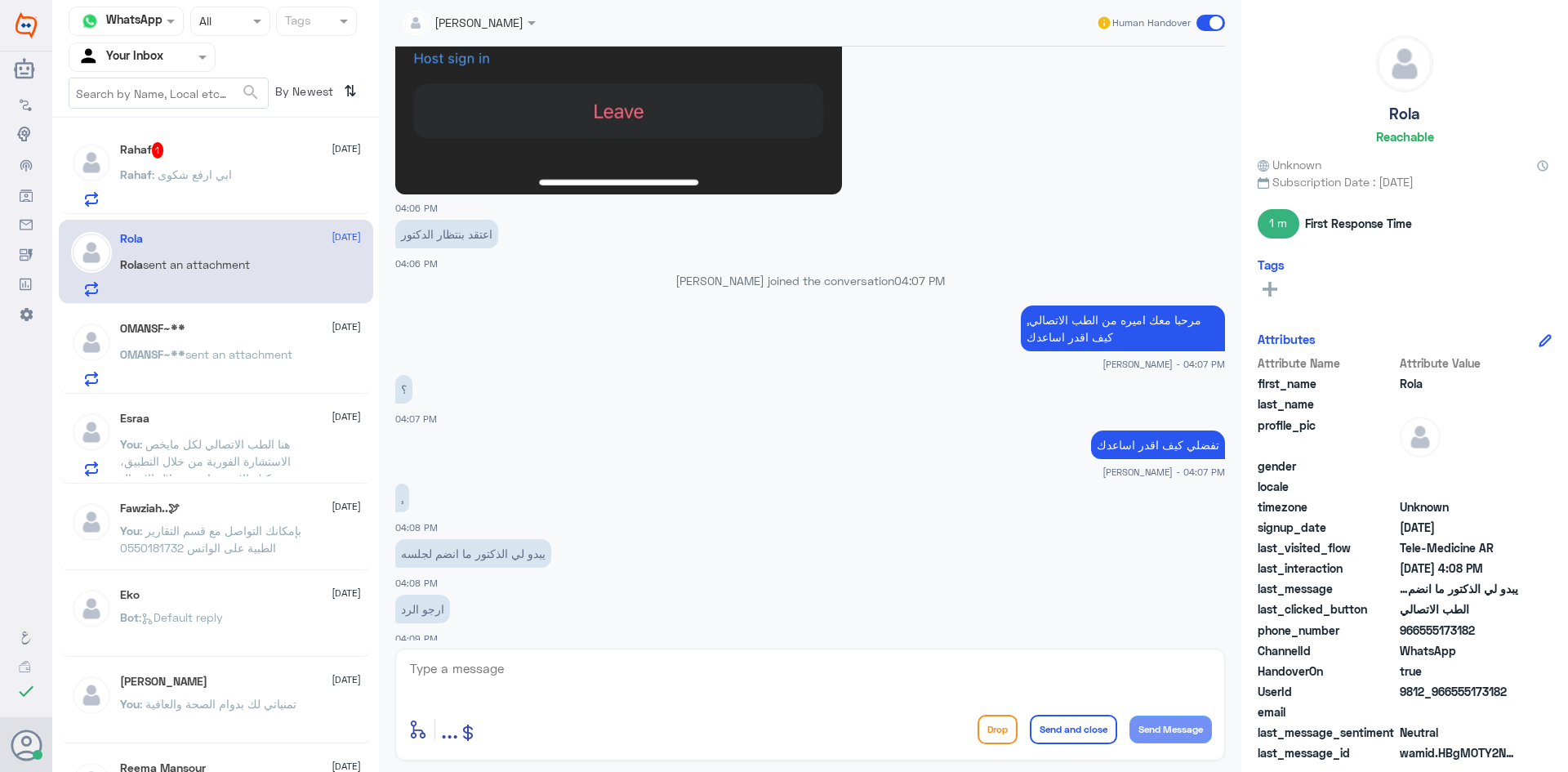
scroll to position [1050, 0]
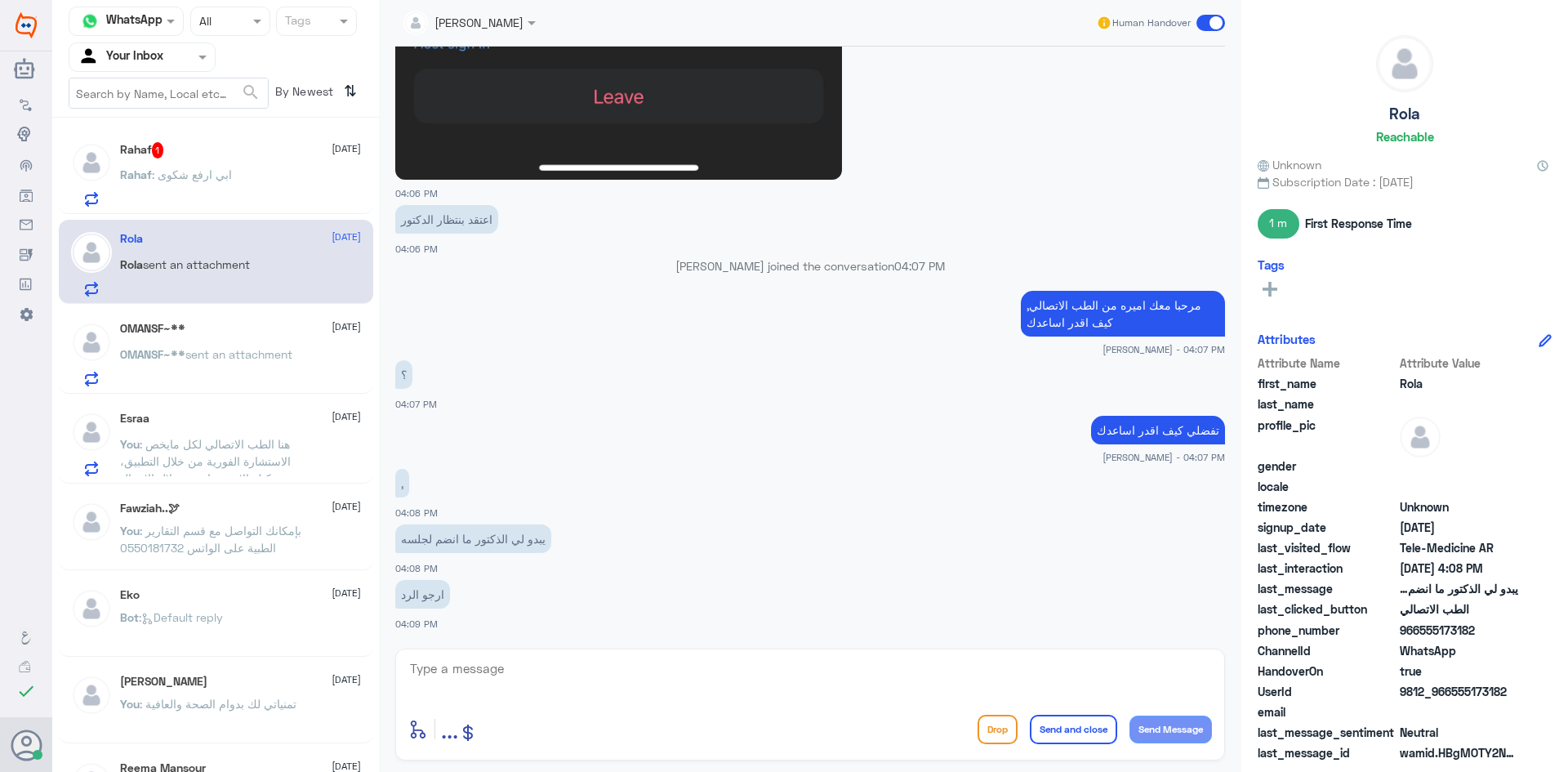
click at [213, 166] on p "Rahaf : ابي ارفع شكوى" at bounding box center [175, 186] width 112 height 40
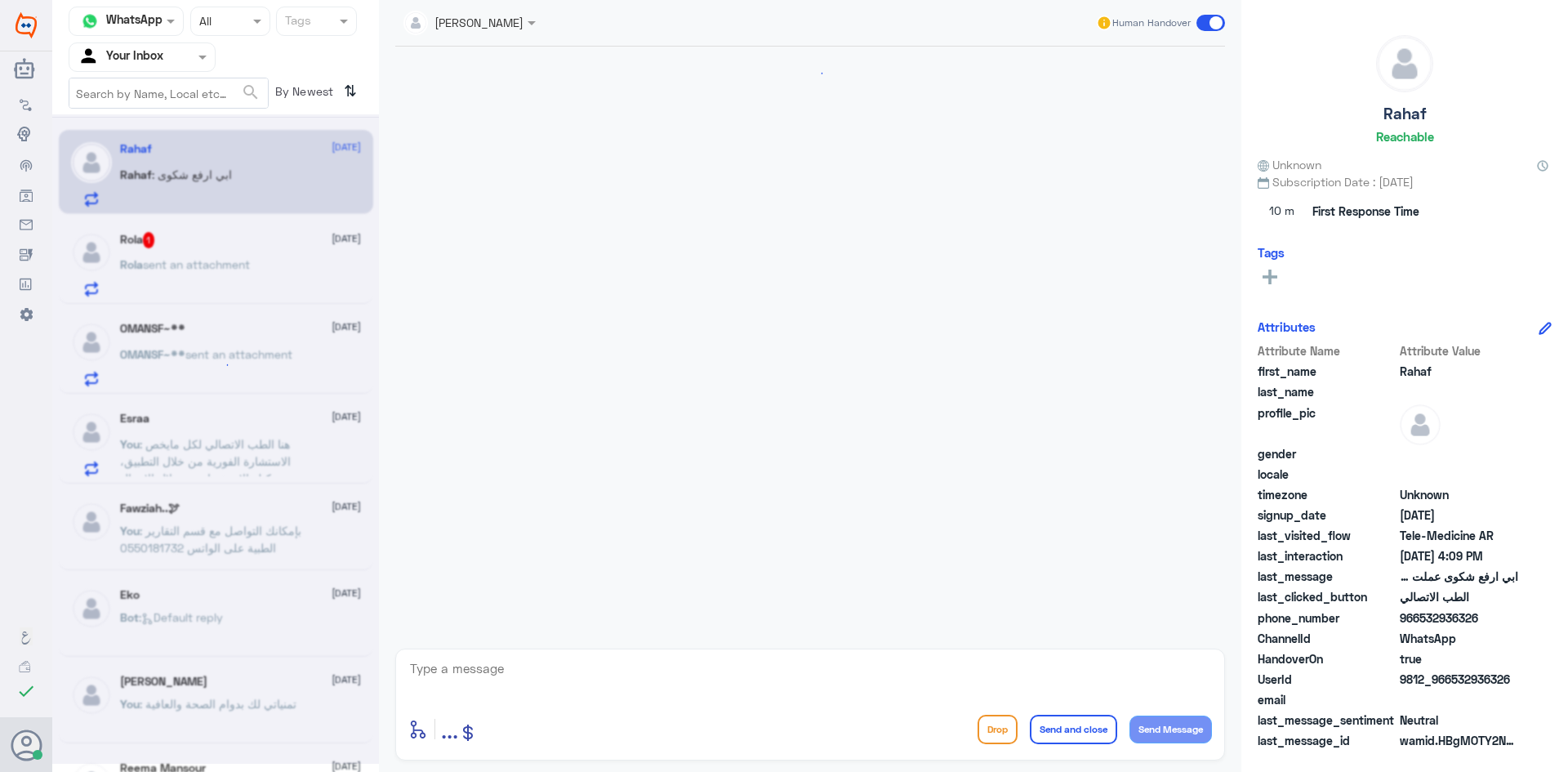
scroll to position [11, 0]
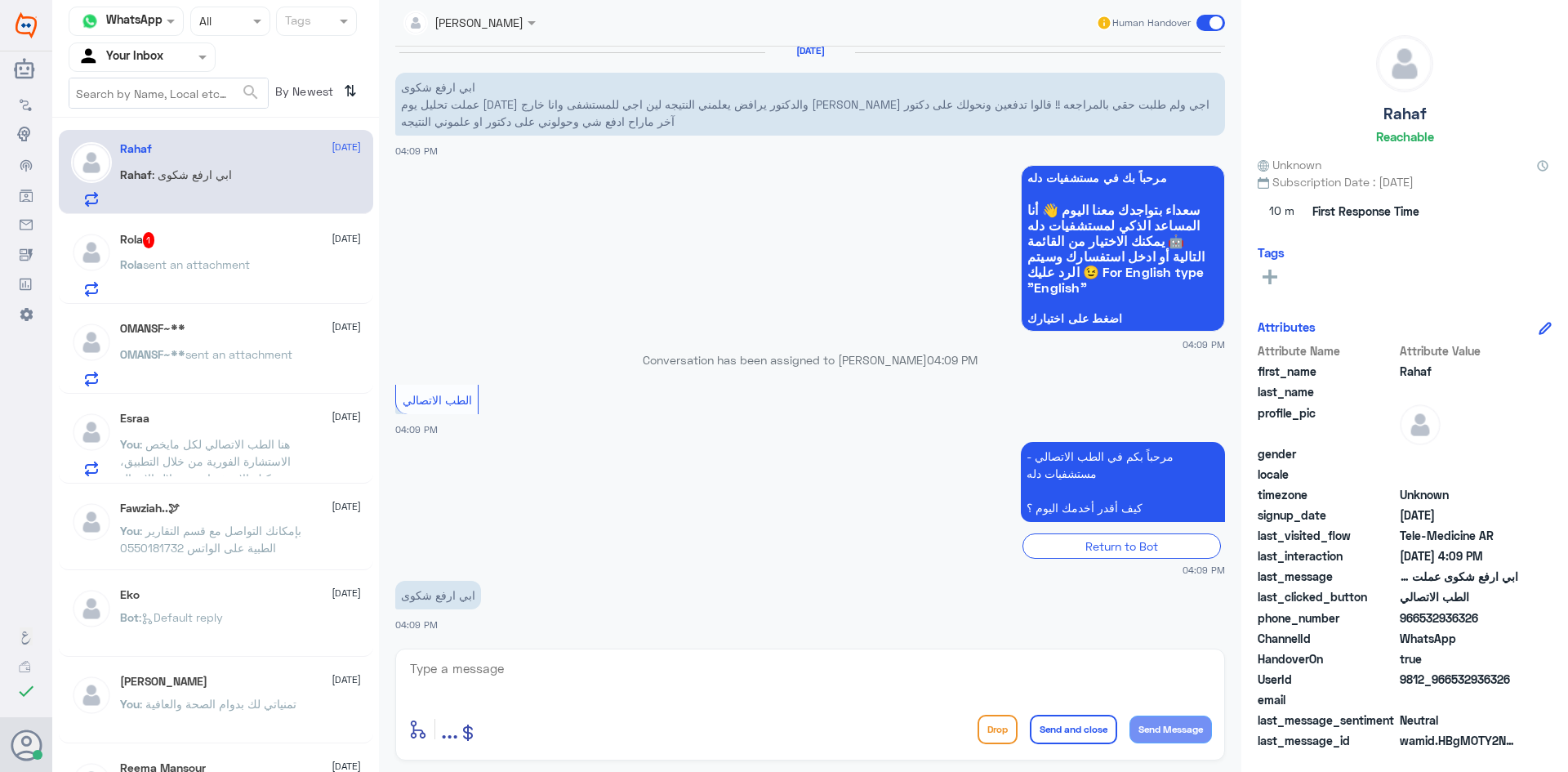
click at [602, 680] on textarea at bounding box center [810, 677] width 804 height 40
type textarea "ش"
paste textarea "مرحبا معك عبدالكريم من الطب الاتصالي"
type textarea "مرحبا معك عبدالكريم من الطب الاتصالي"
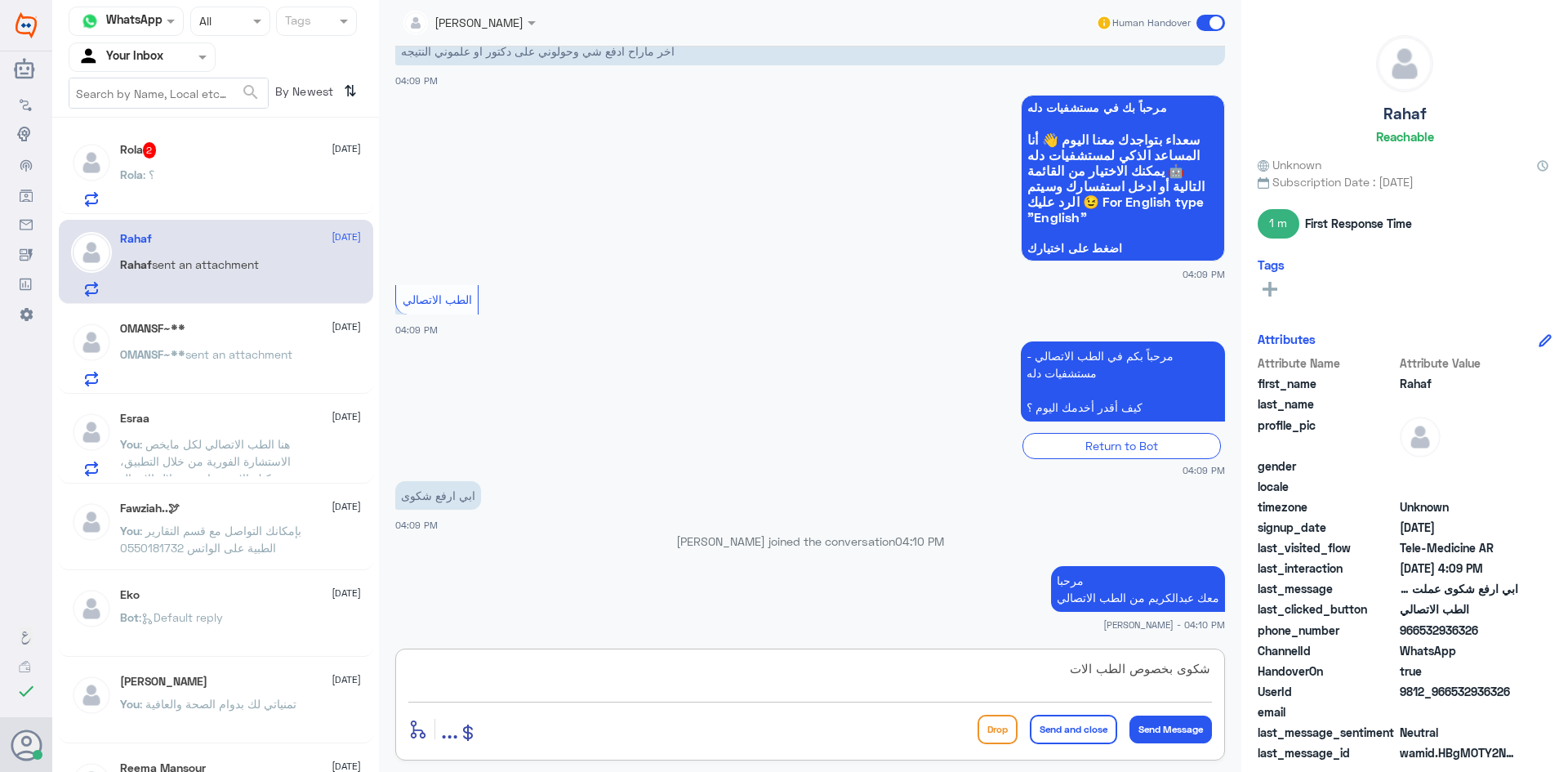
scroll to position [137, 0]
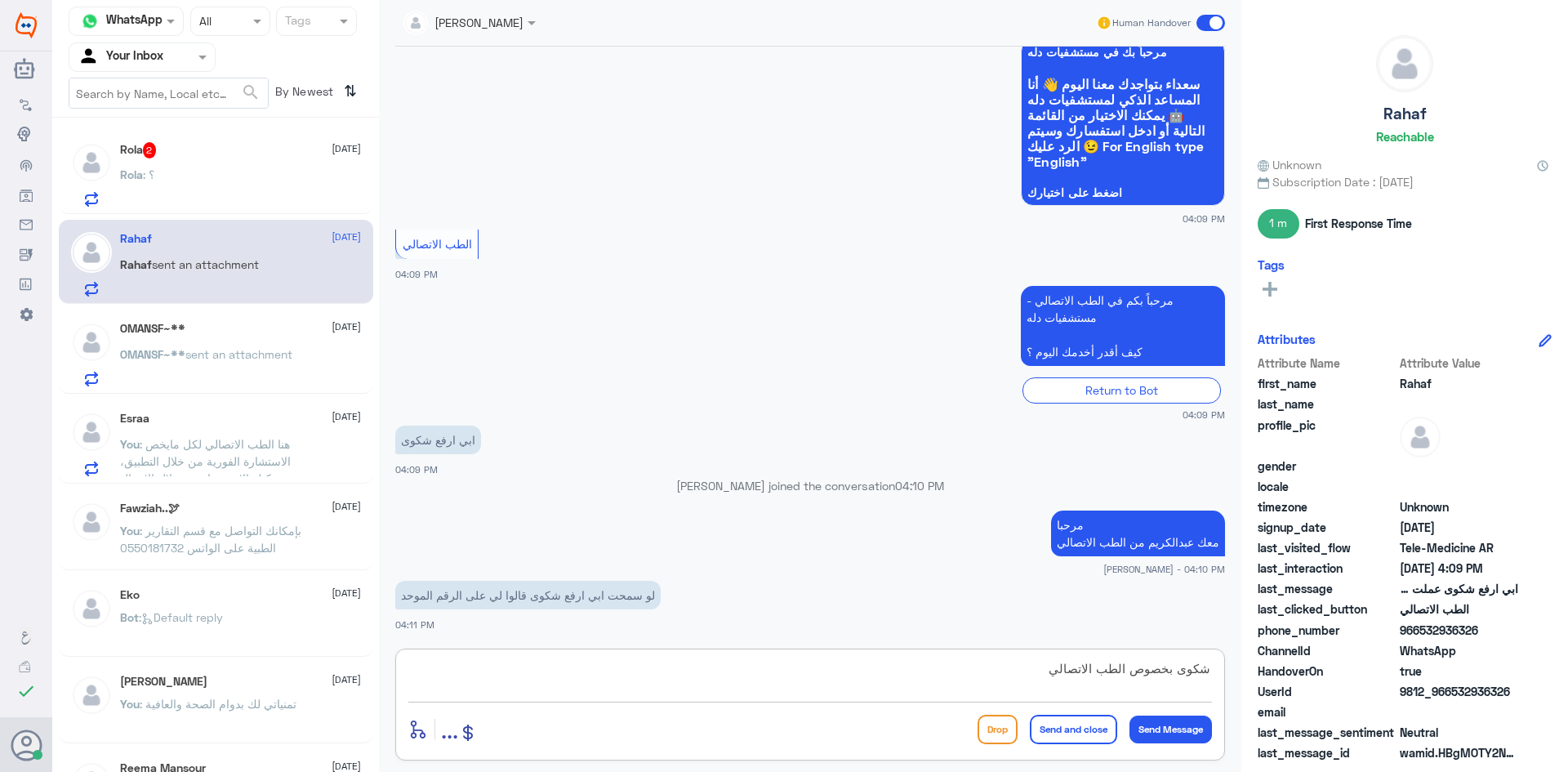
type textarea "شكوى بخصوص الطب الاتصالي"
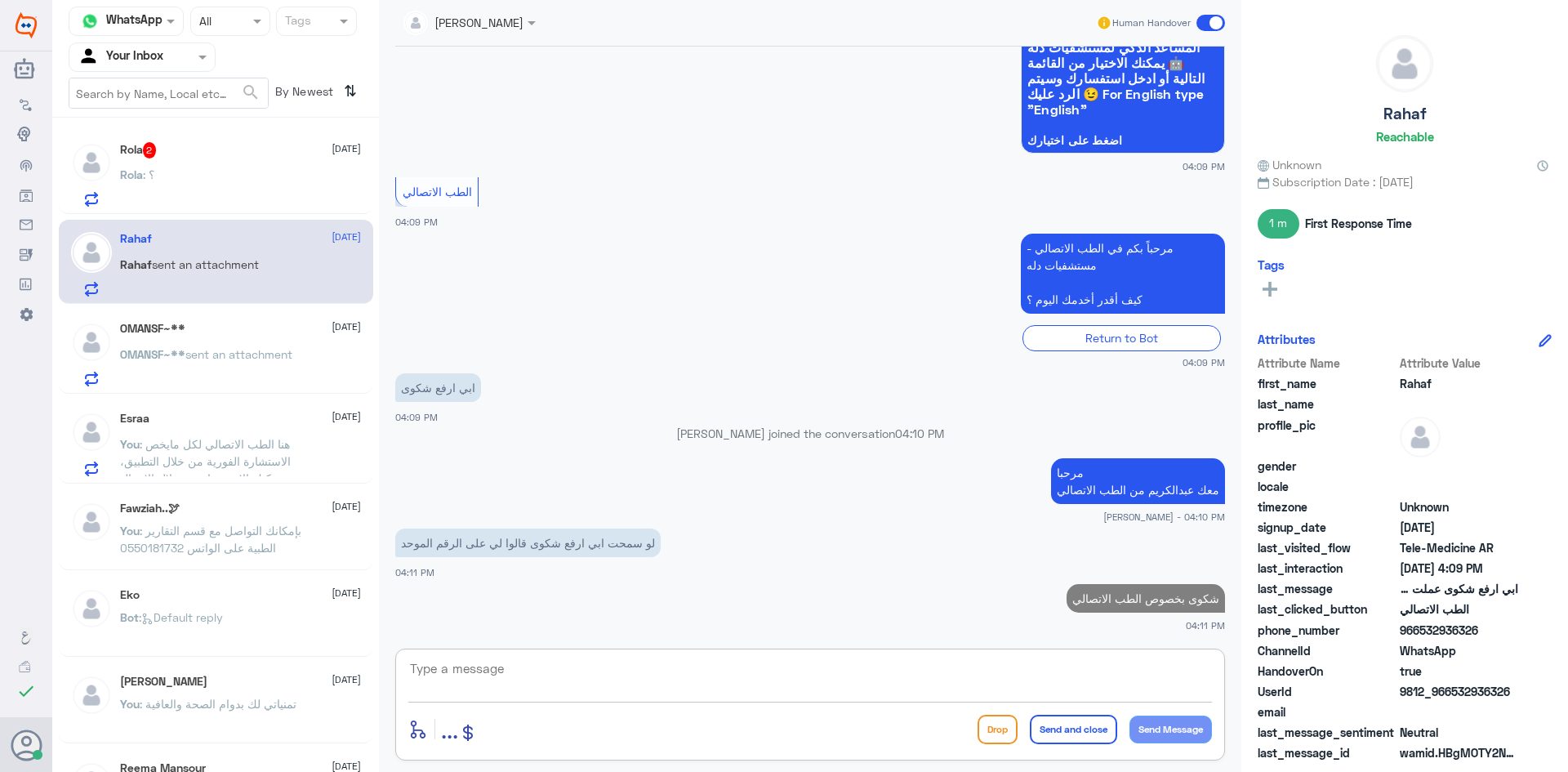
type textarea "؟"
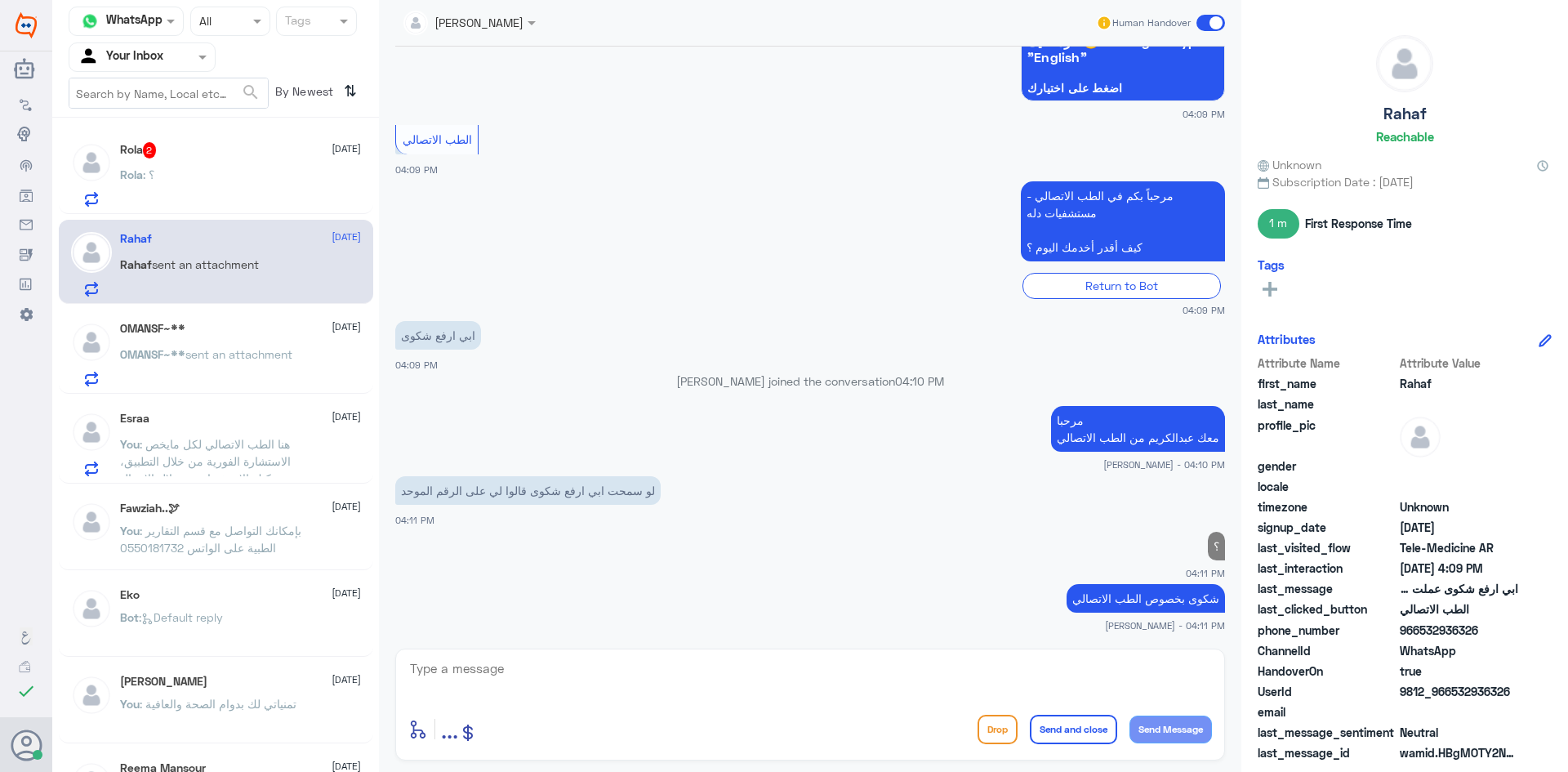
click at [237, 192] on div "Rola : ؟" at bounding box center [240, 188] width 241 height 37
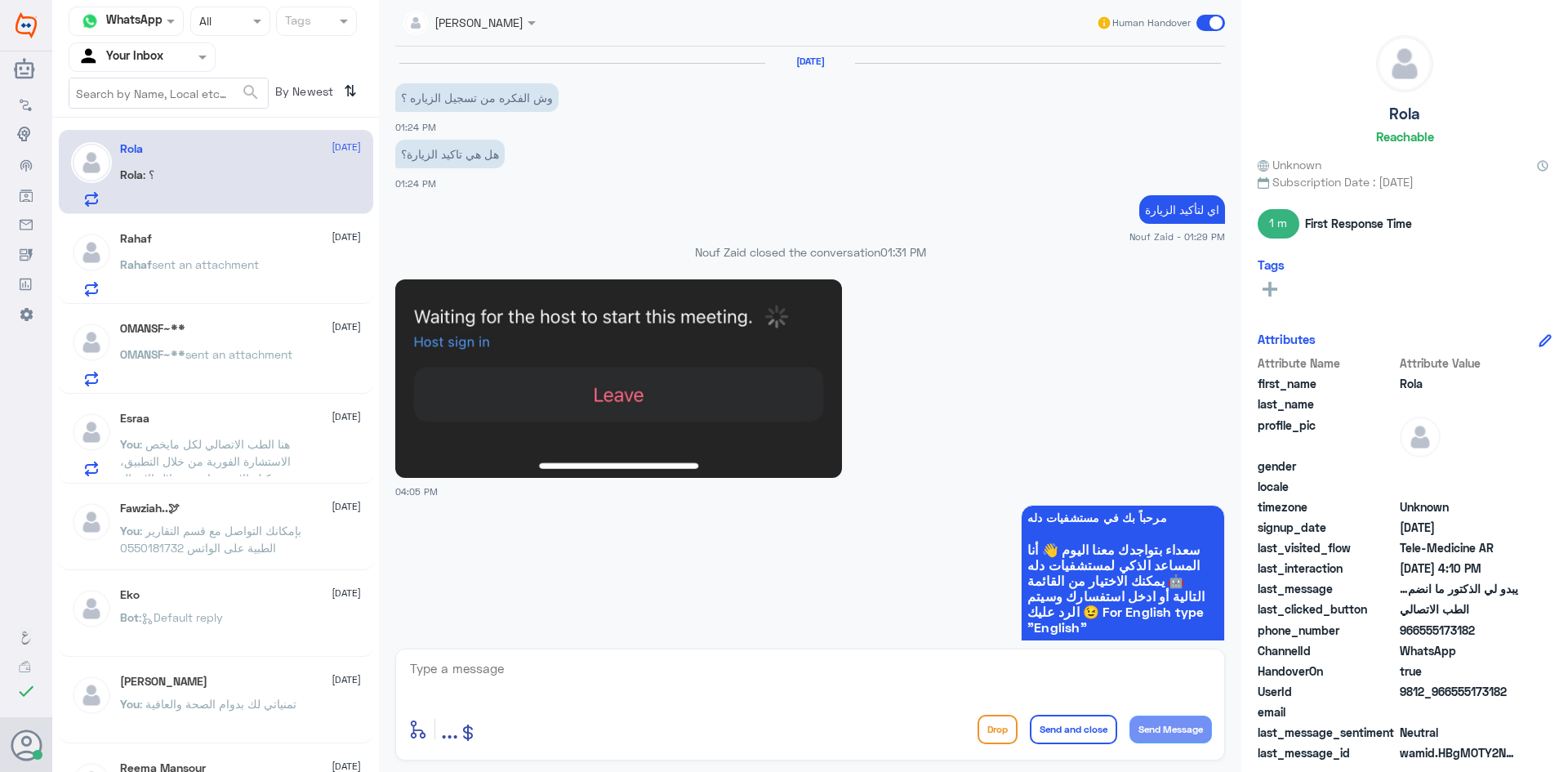
scroll to position [997, 0]
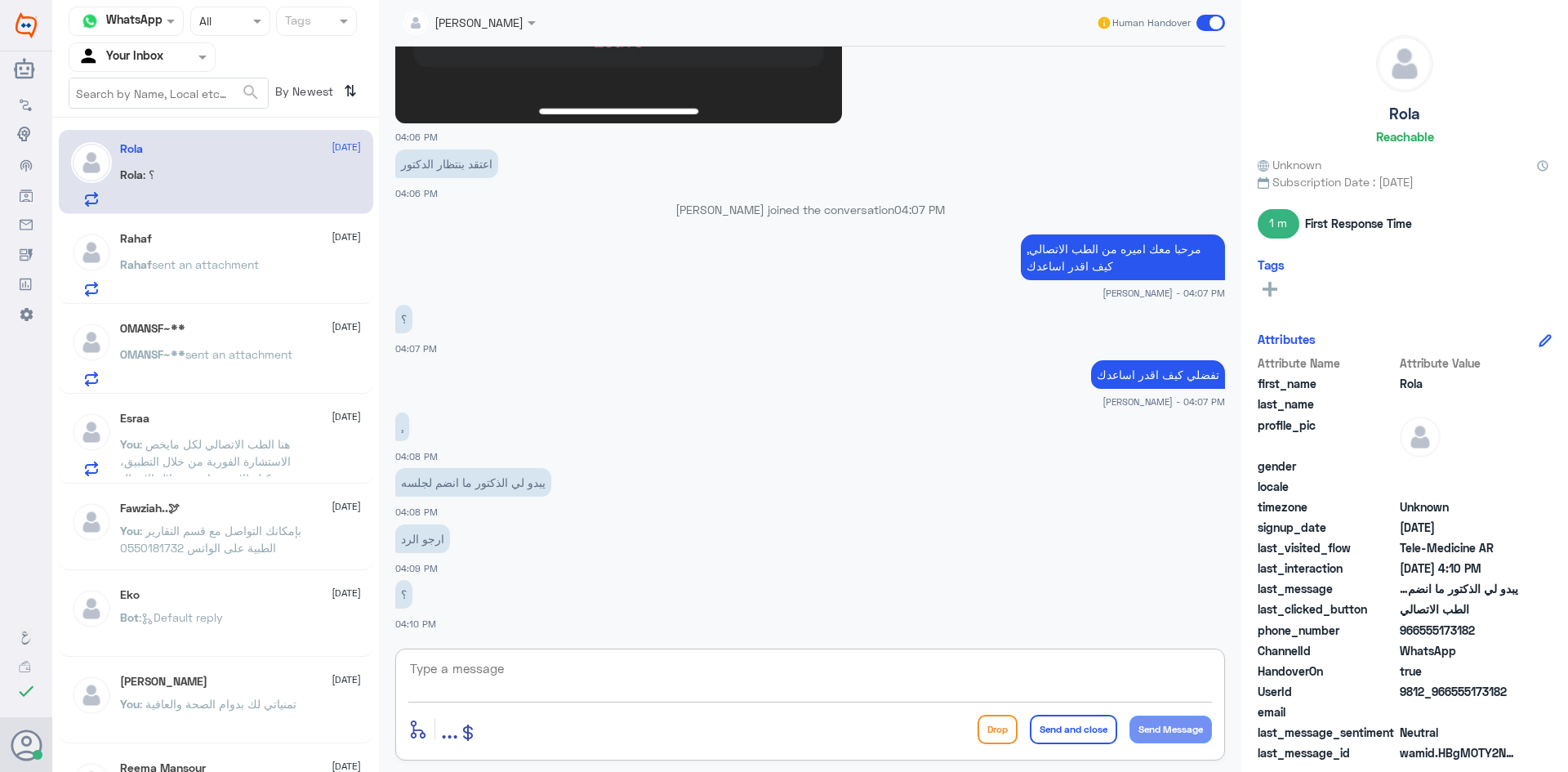
click at [610, 672] on textarea at bounding box center [810, 677] width 804 height 40
type textarea "م"
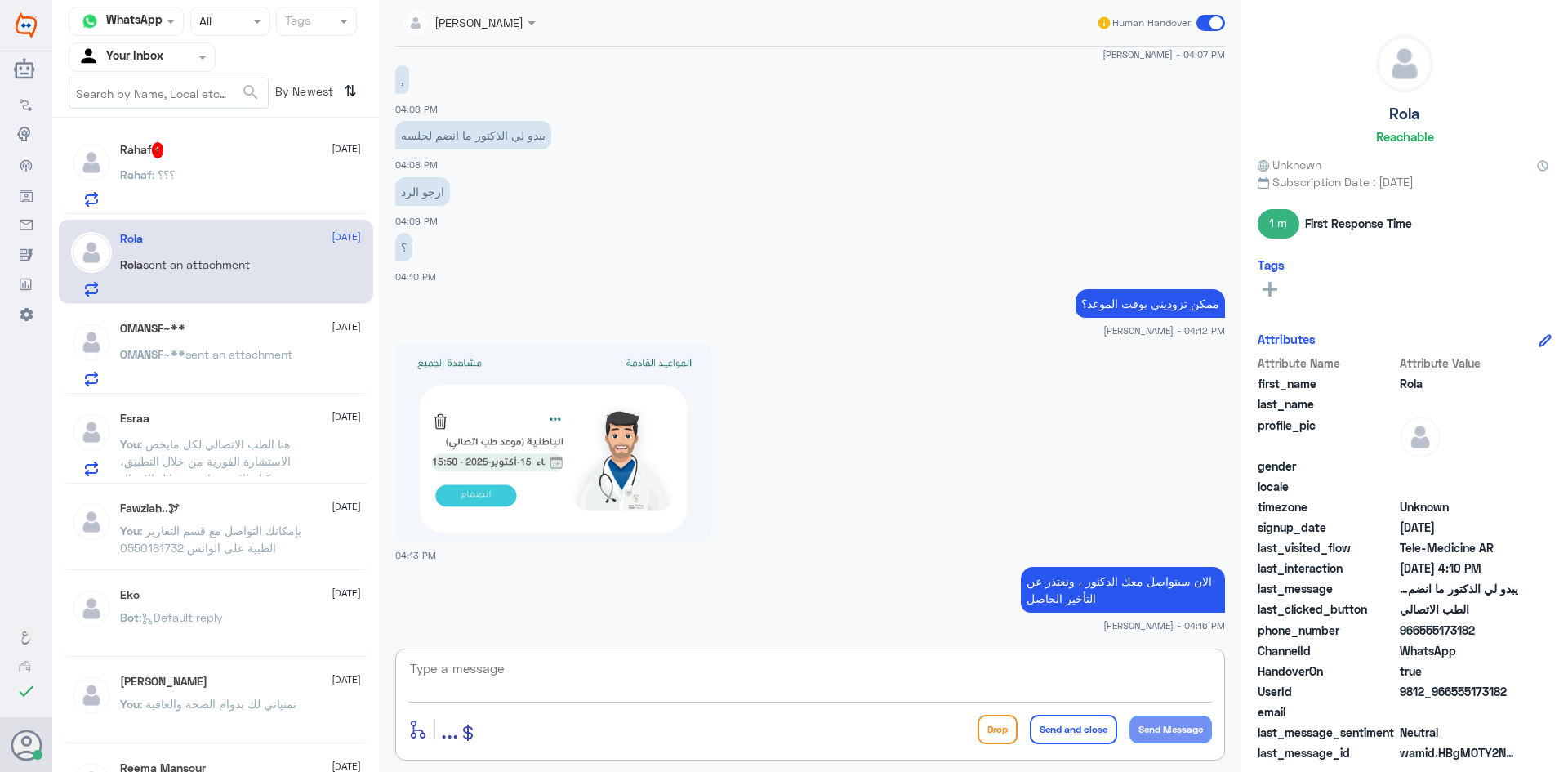
scroll to position [1397, 0]
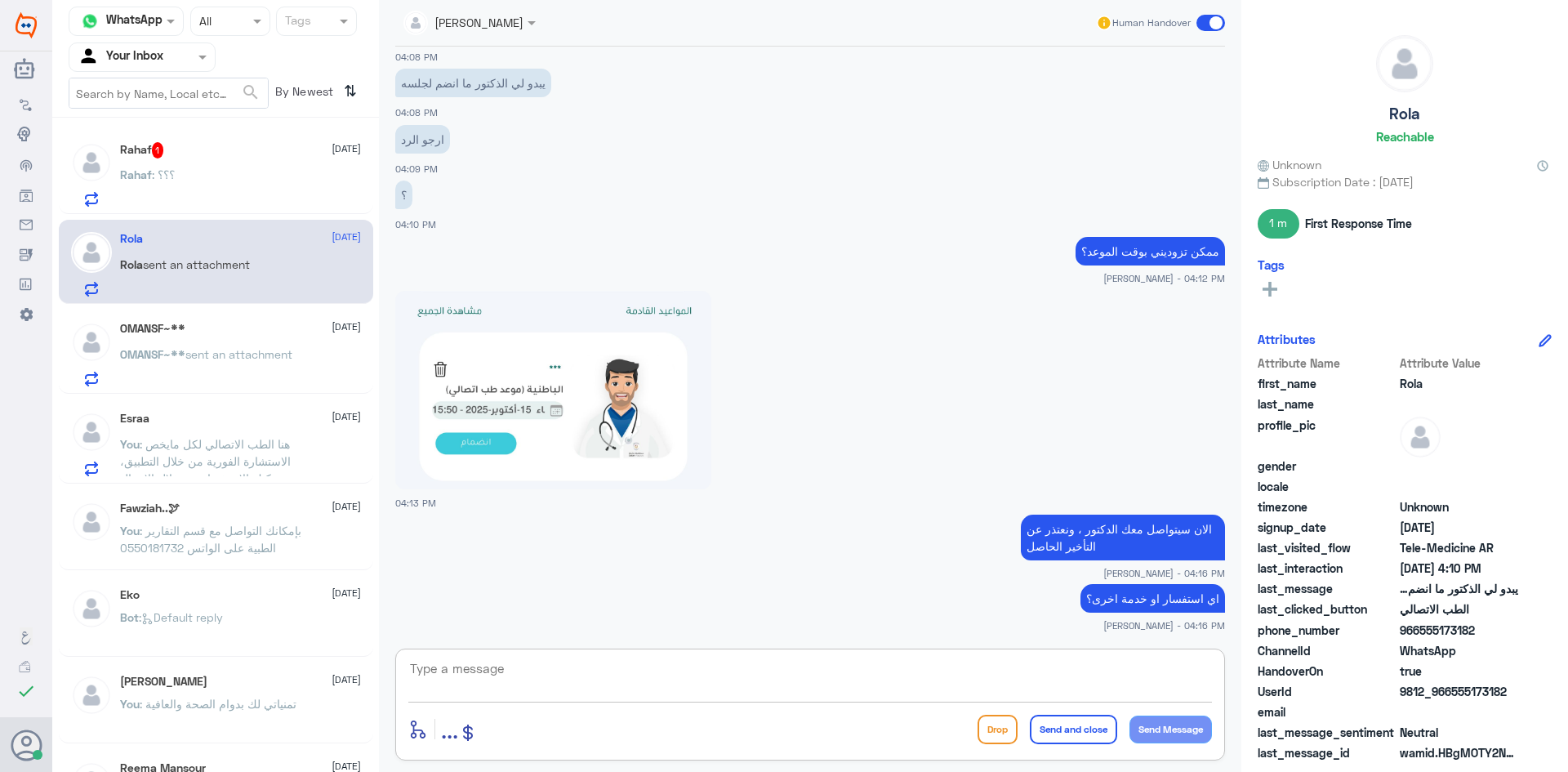
click at [284, 184] on div "Rahaf : ؟؟؟" at bounding box center [240, 188] width 241 height 37
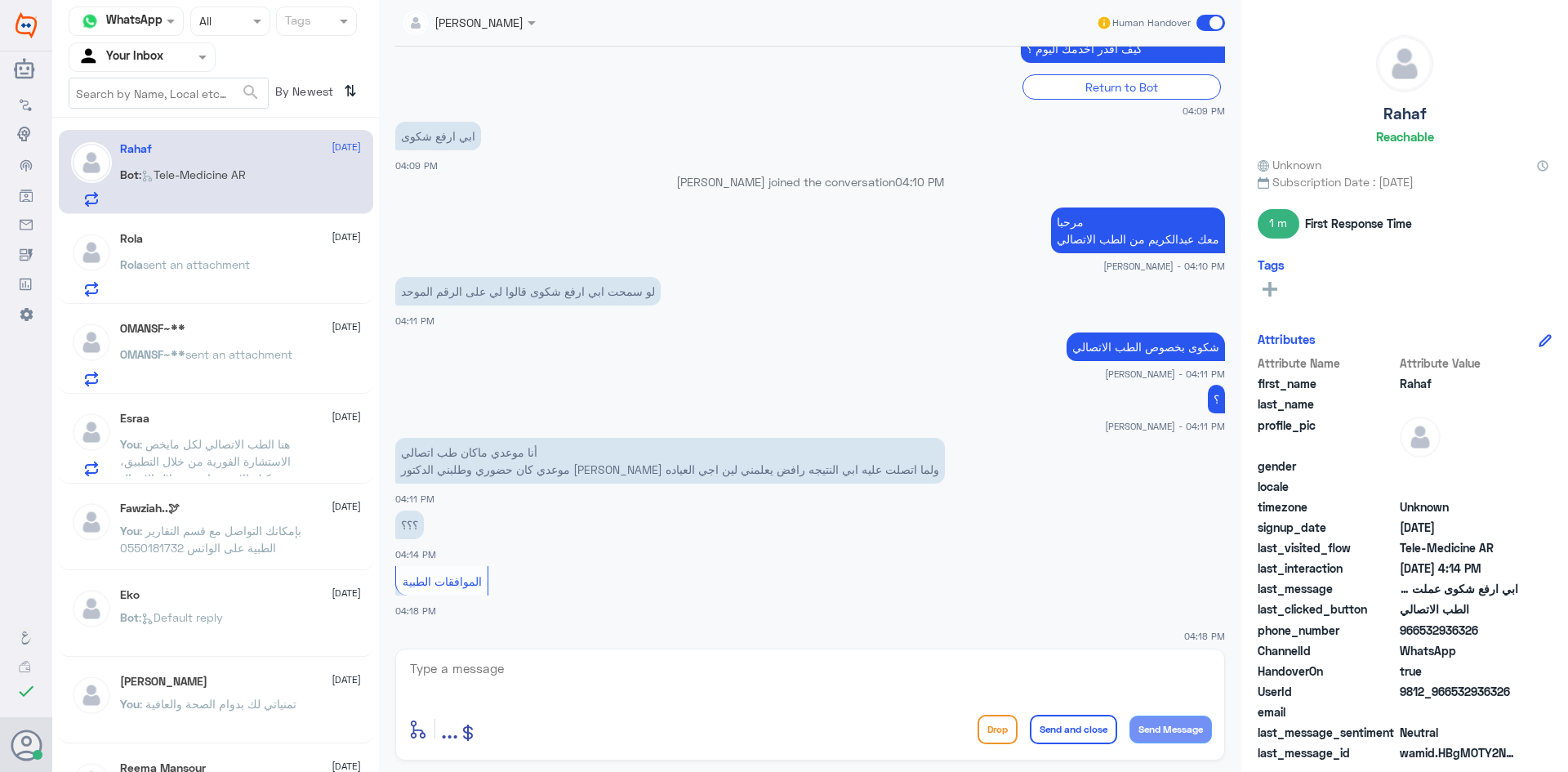
scroll to position [480, 0]
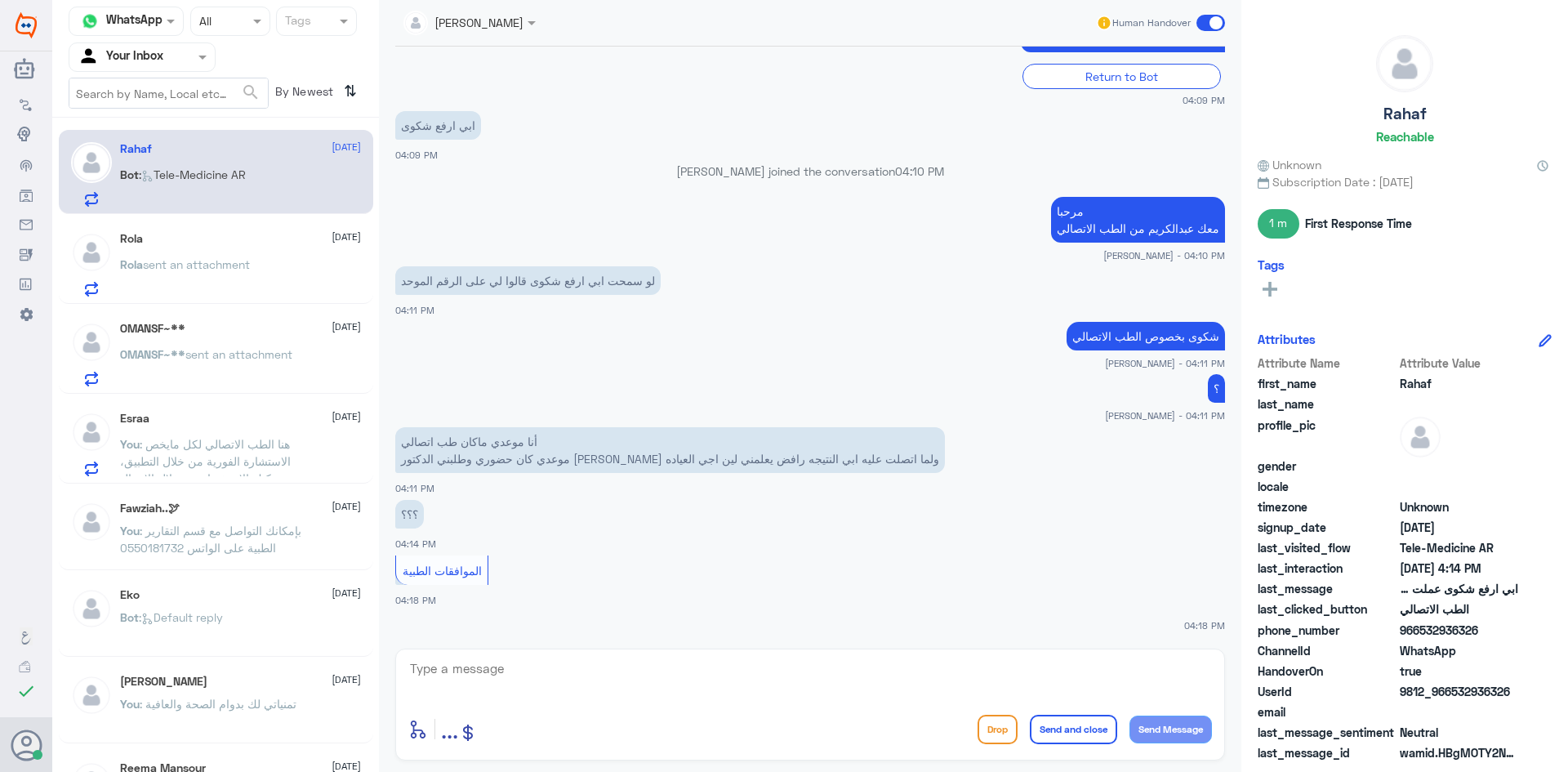
click at [313, 268] on div "Rola sent an attachment" at bounding box center [240, 278] width 241 height 37
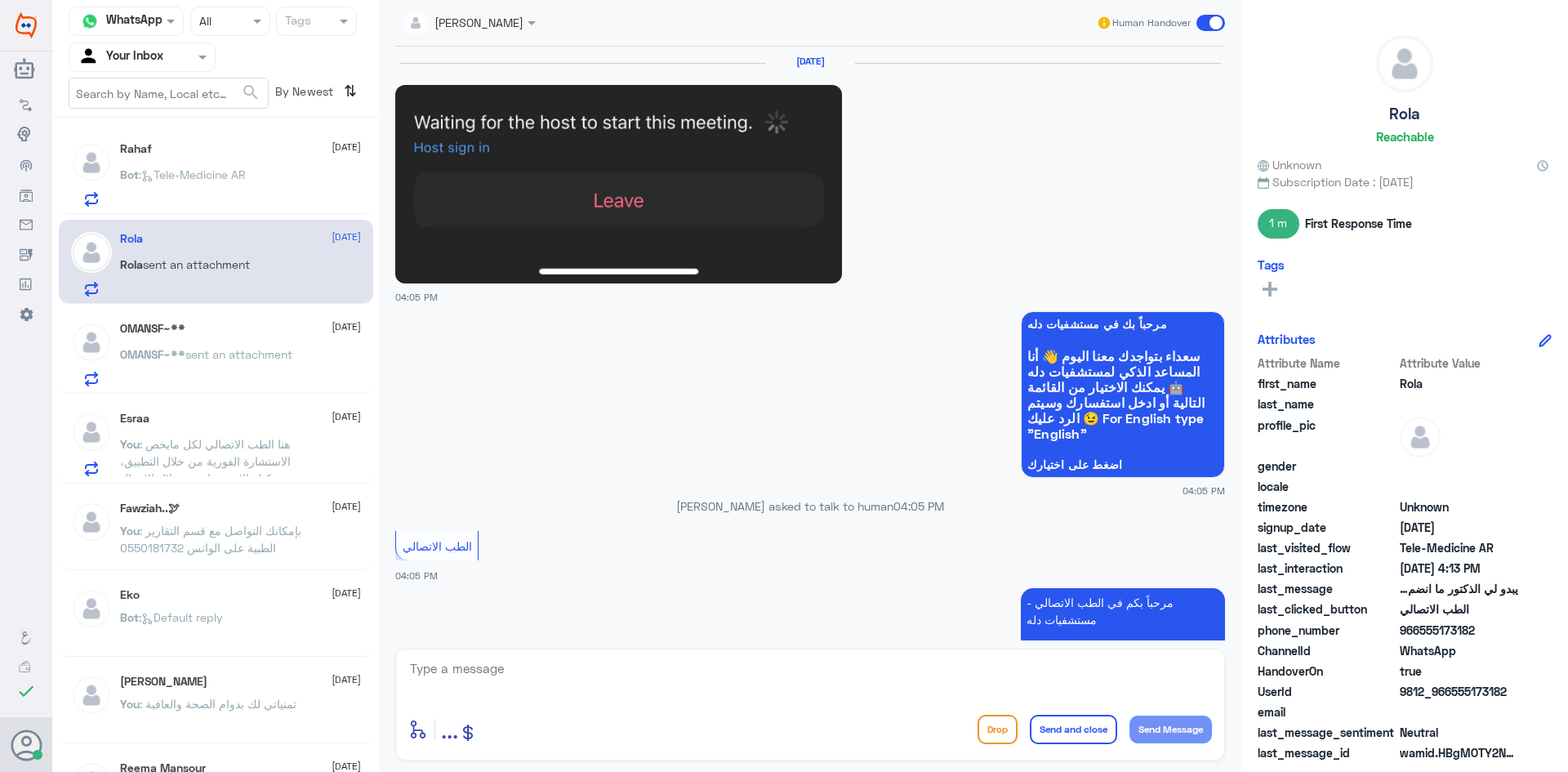
scroll to position [1203, 0]
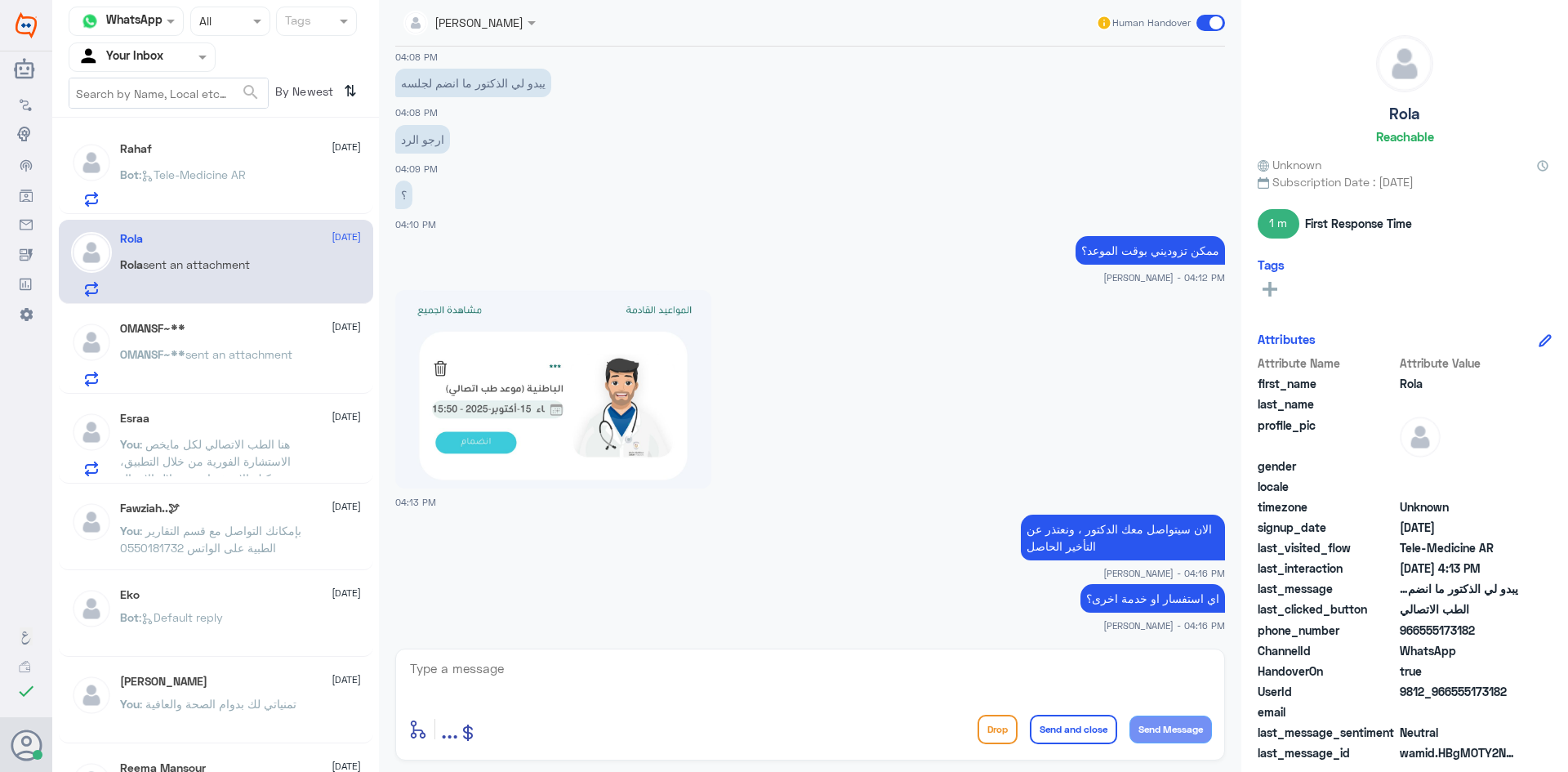
click at [263, 329] on div "OMANSF~** 15 October" at bounding box center [240, 328] width 241 height 13
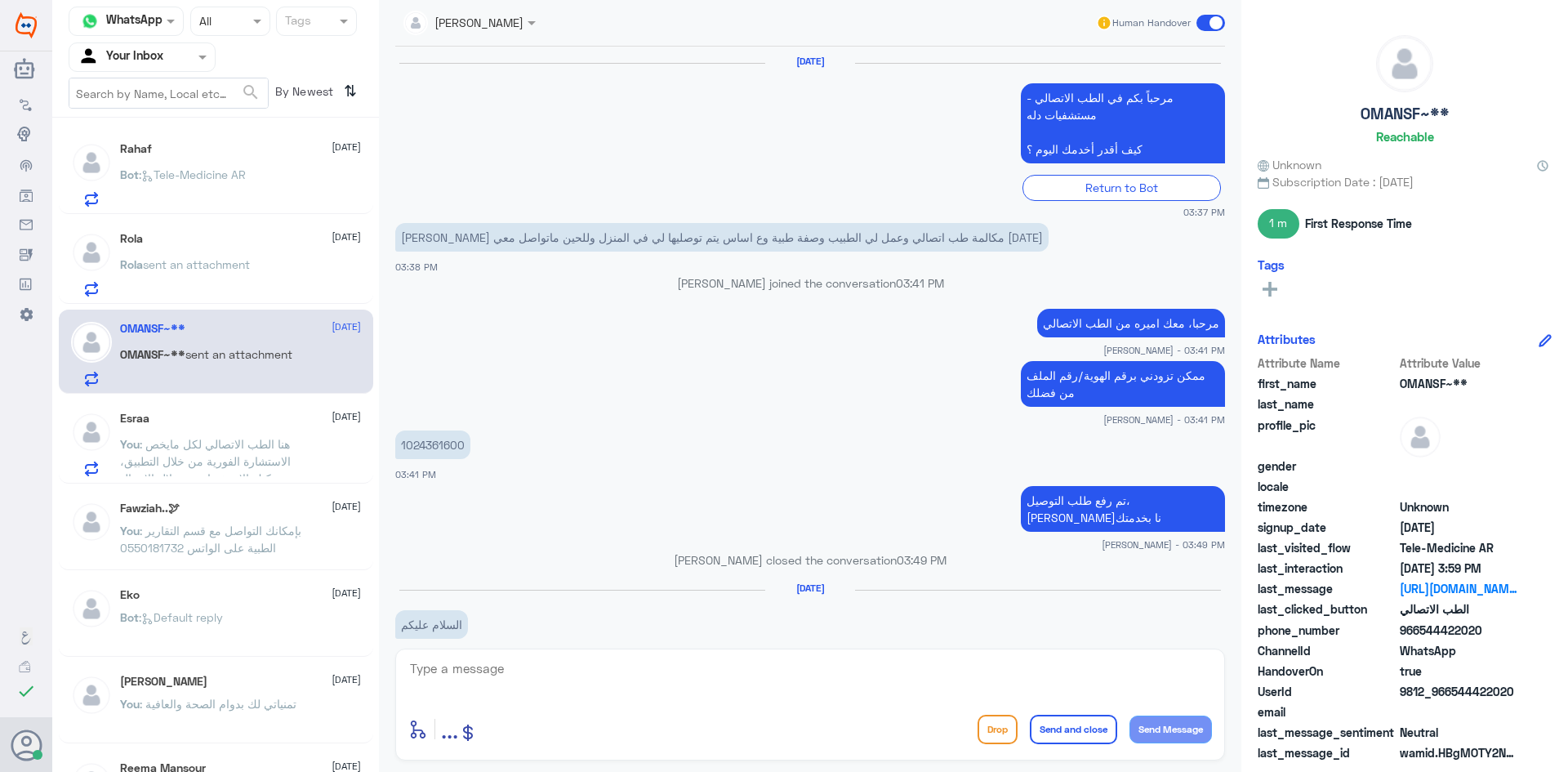
scroll to position [834, 0]
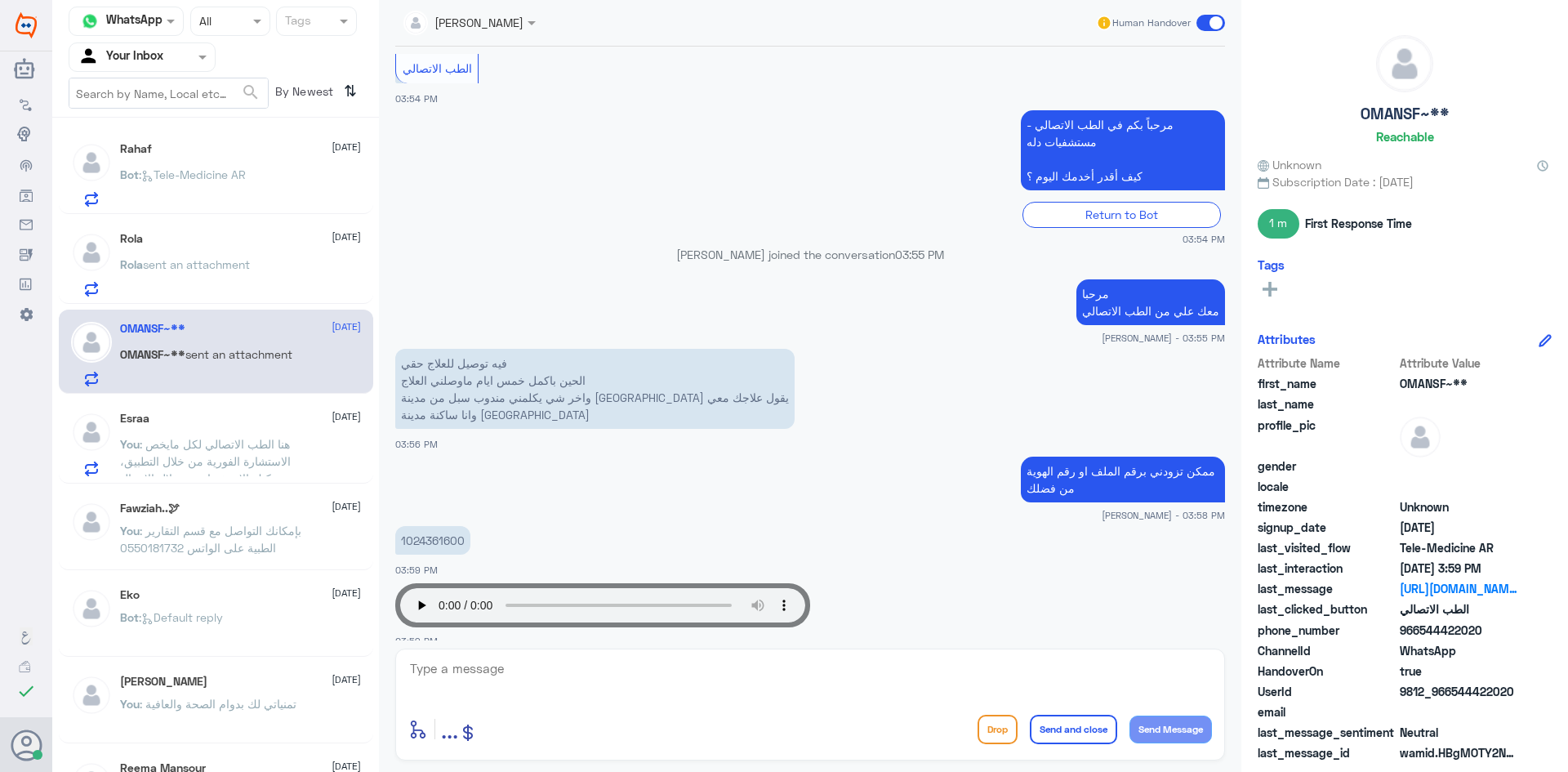
click at [235, 448] on span ": هنا الطب الاتصالي لكل مايخص الاستشارة الفورية من خلال التطبيق، يمكنك الاستفسا…" at bounding box center [205, 469] width 170 height 65
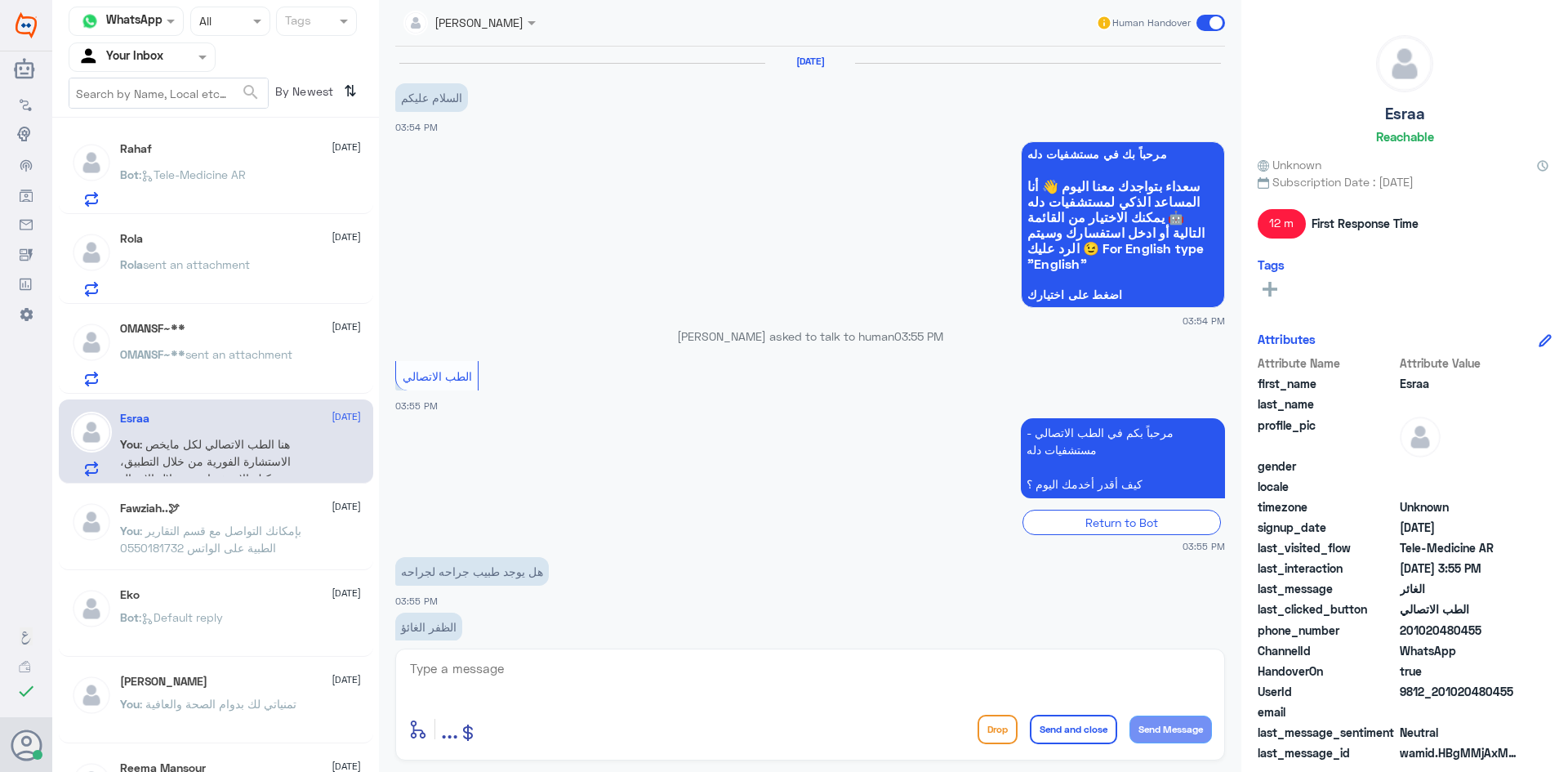
scroll to position [222, 0]
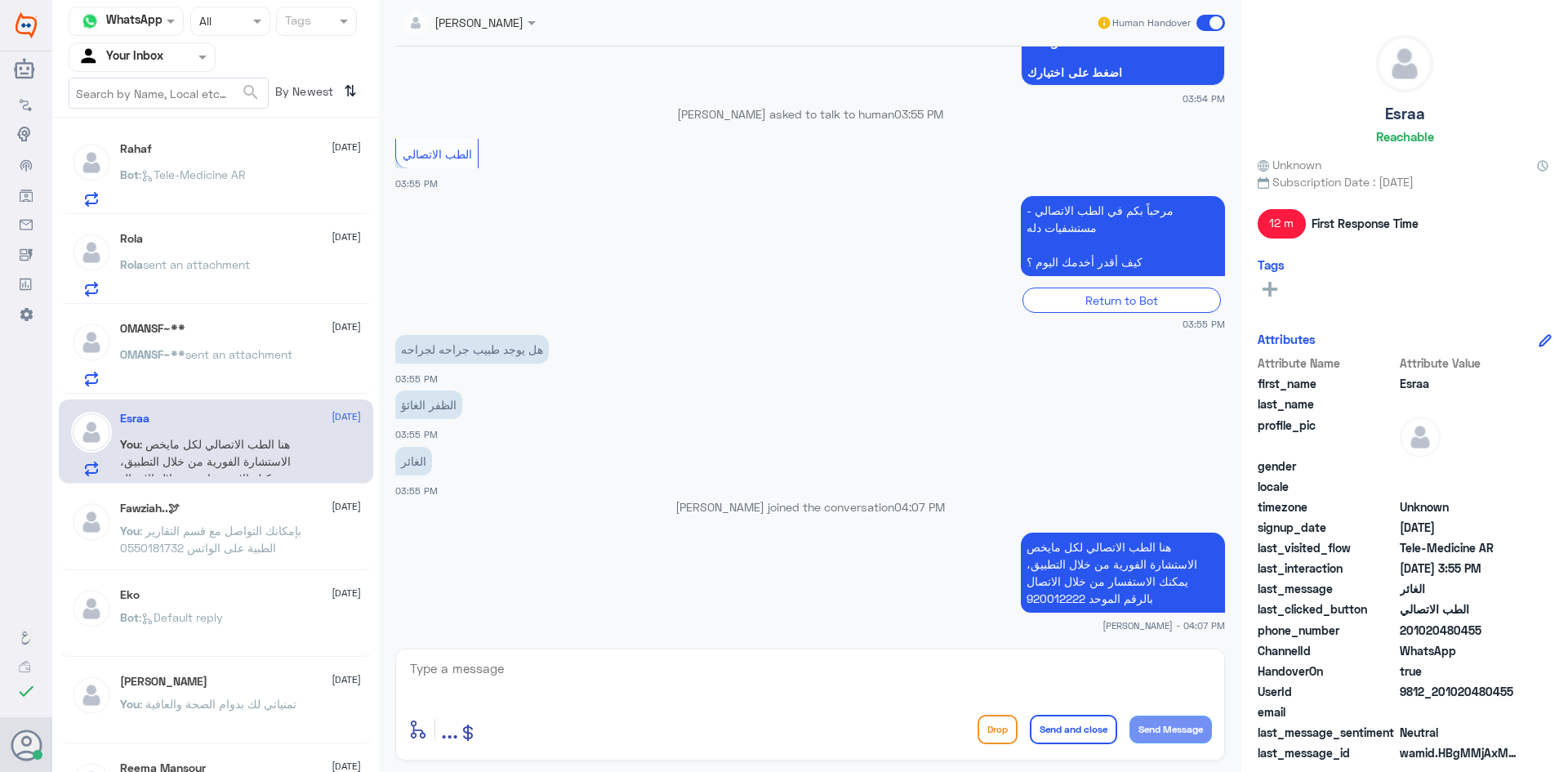
click at [245, 197] on p "Bot : Tele-Medicine AR" at bounding box center [182, 186] width 126 height 40
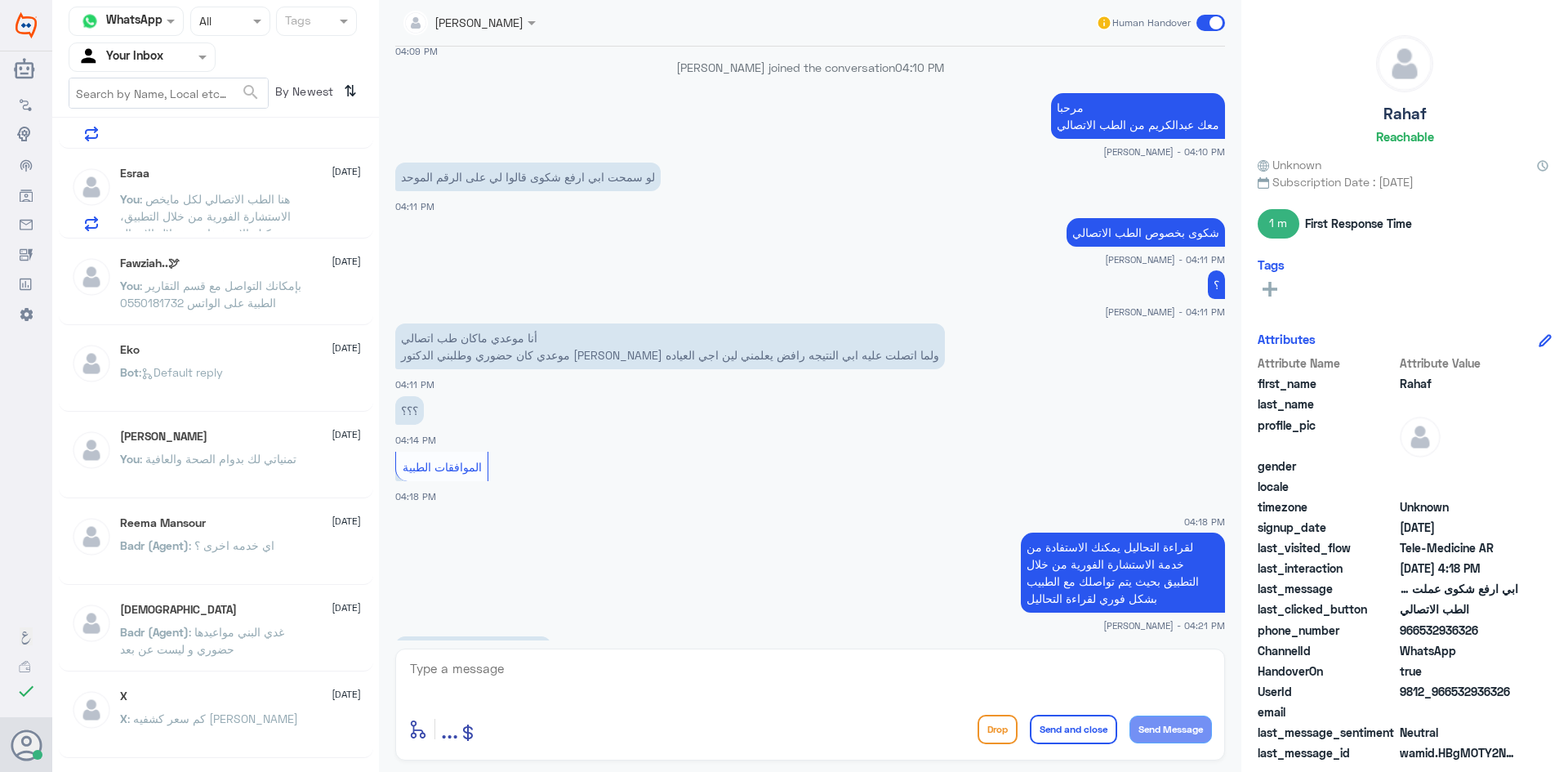
scroll to position [640, 0]
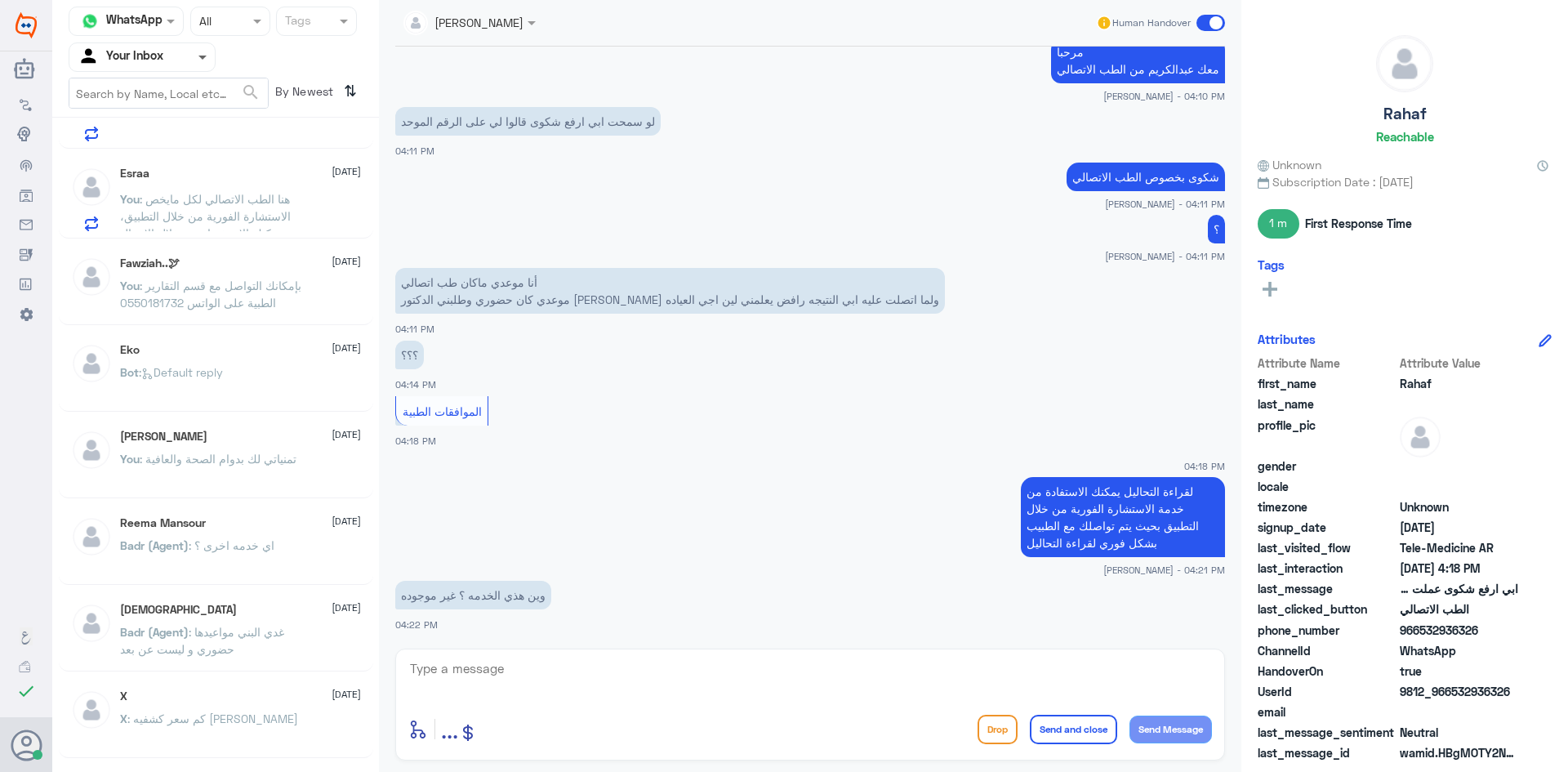
click at [199, 56] on span at bounding box center [202, 58] width 8 height 6
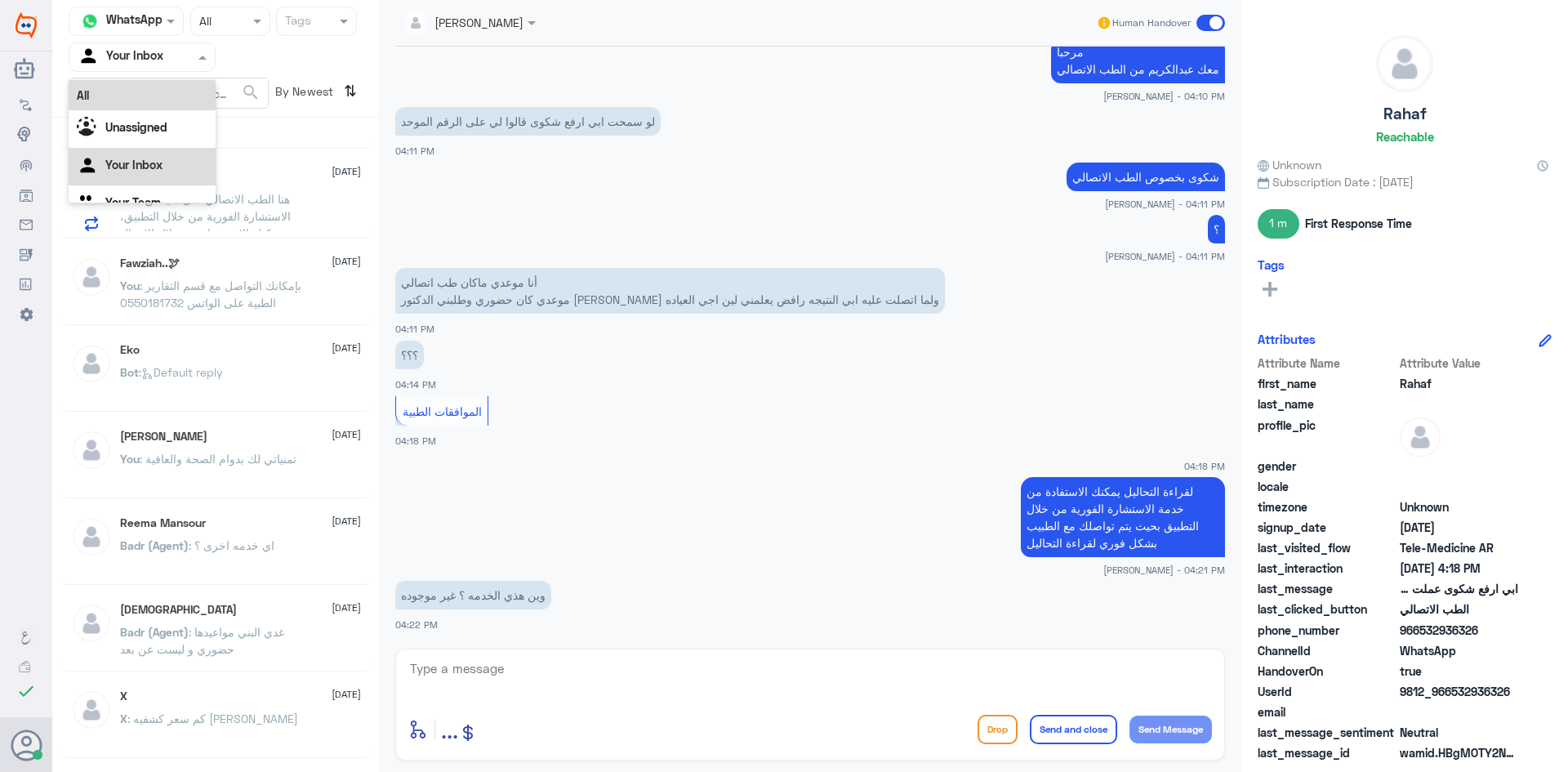
click at [151, 91] on div "All" at bounding box center [142, 95] width 147 height 30
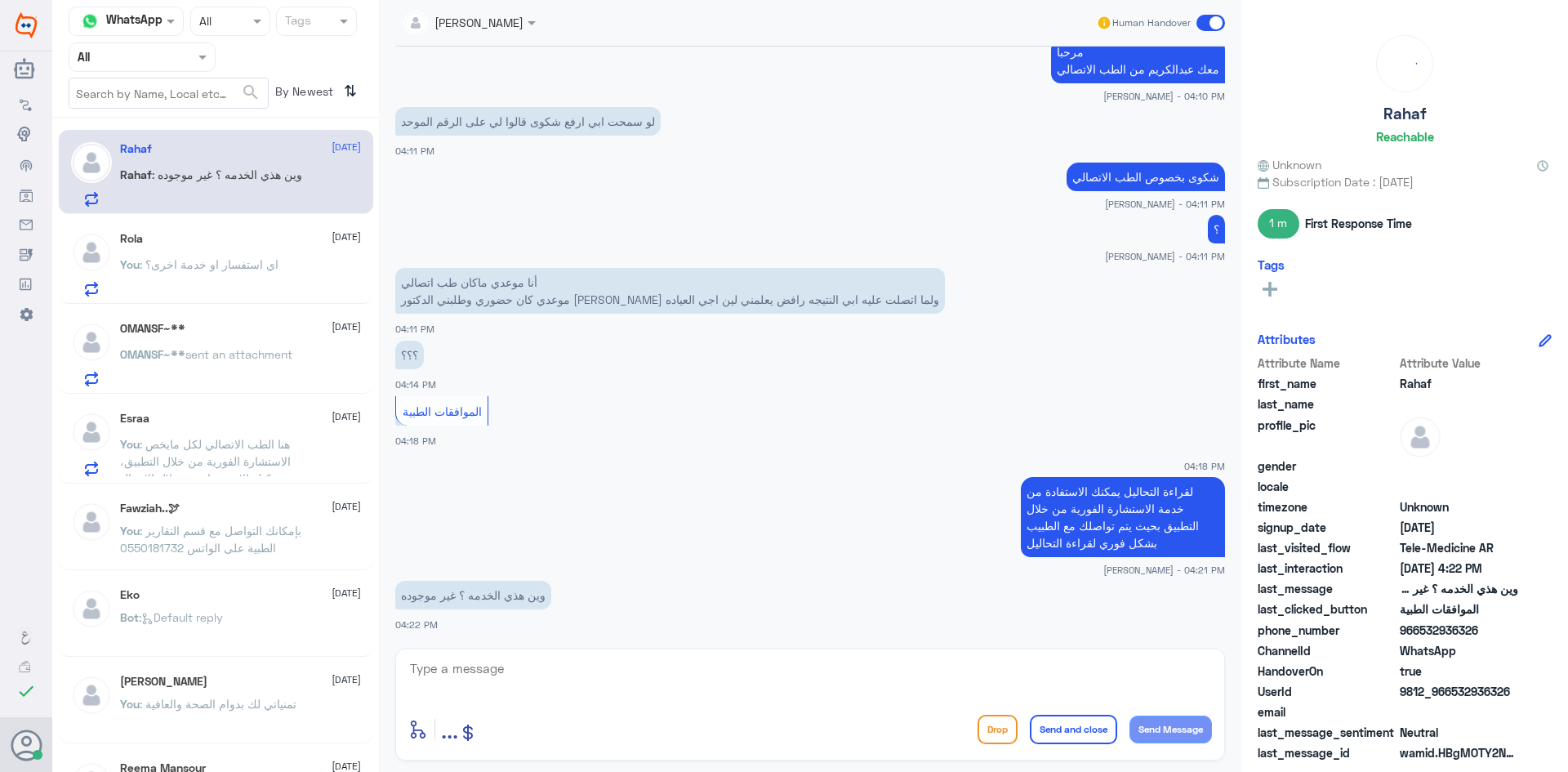
click at [238, 353] on span "sent an attachment" at bounding box center [239, 354] width 107 height 13
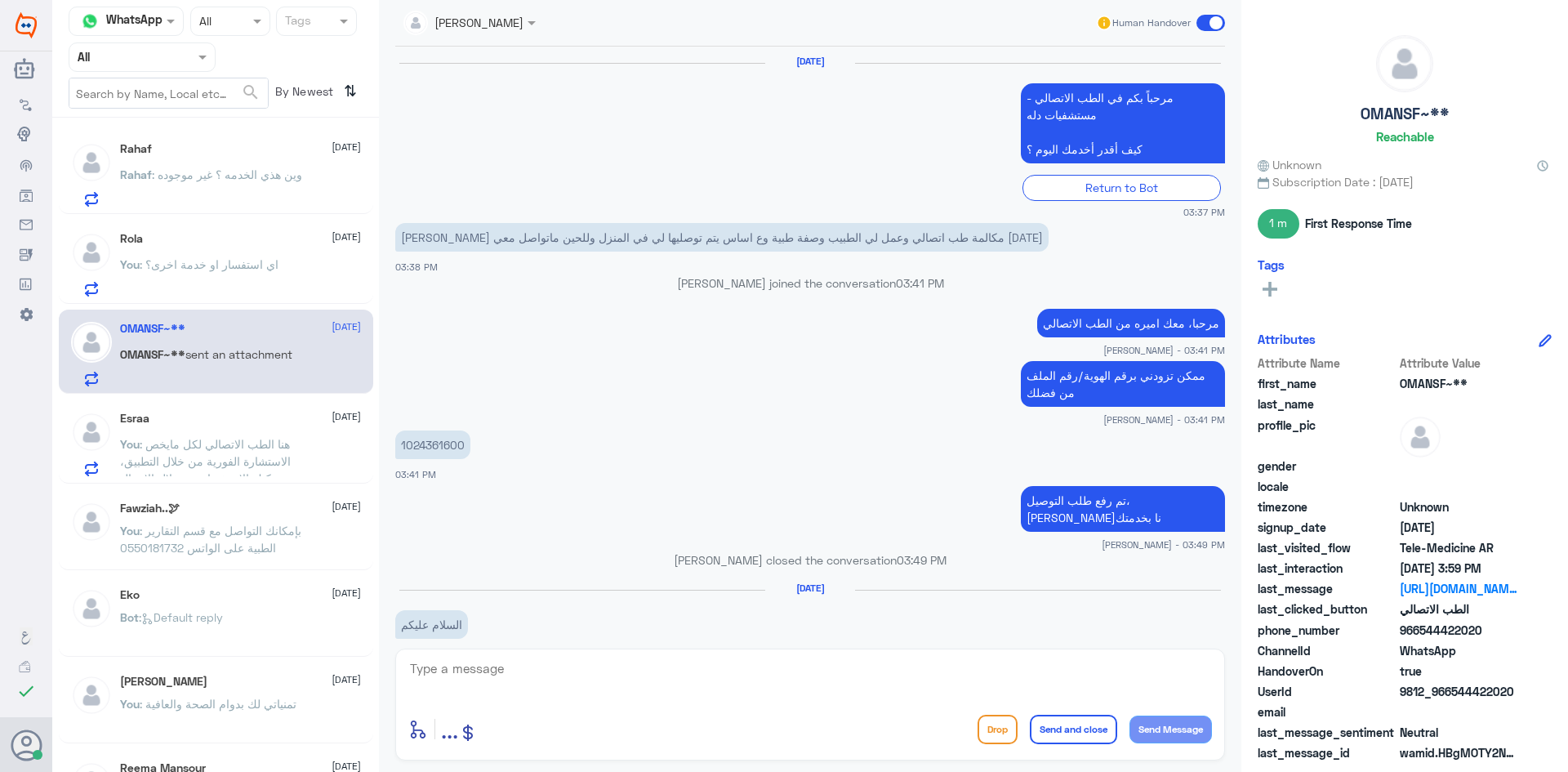
scroll to position [834, 0]
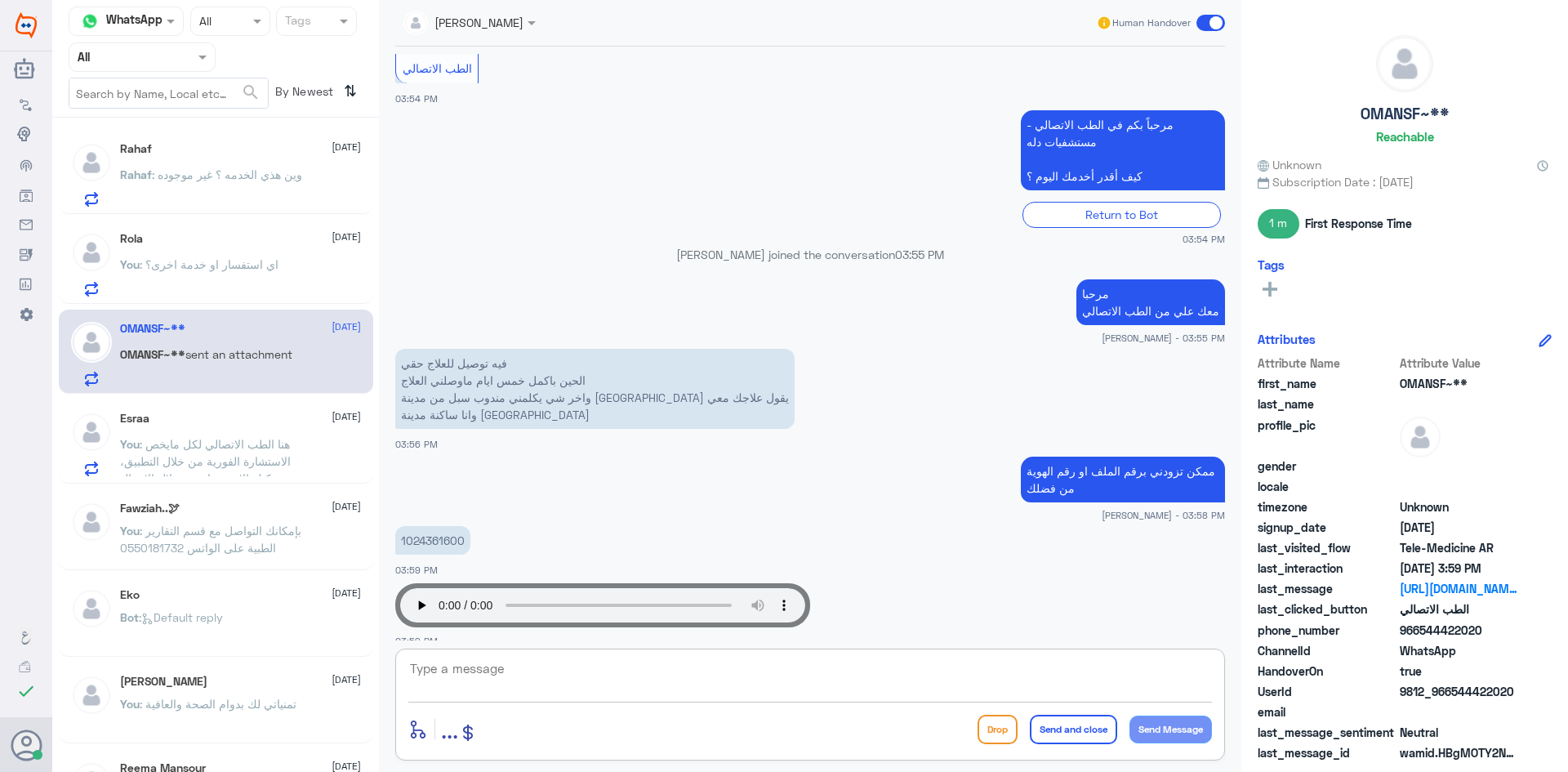
click at [602, 668] on textarea at bounding box center [810, 677] width 804 height 40
type textarea "ج"
type textarea "راح يتم متابعة الموضوع"
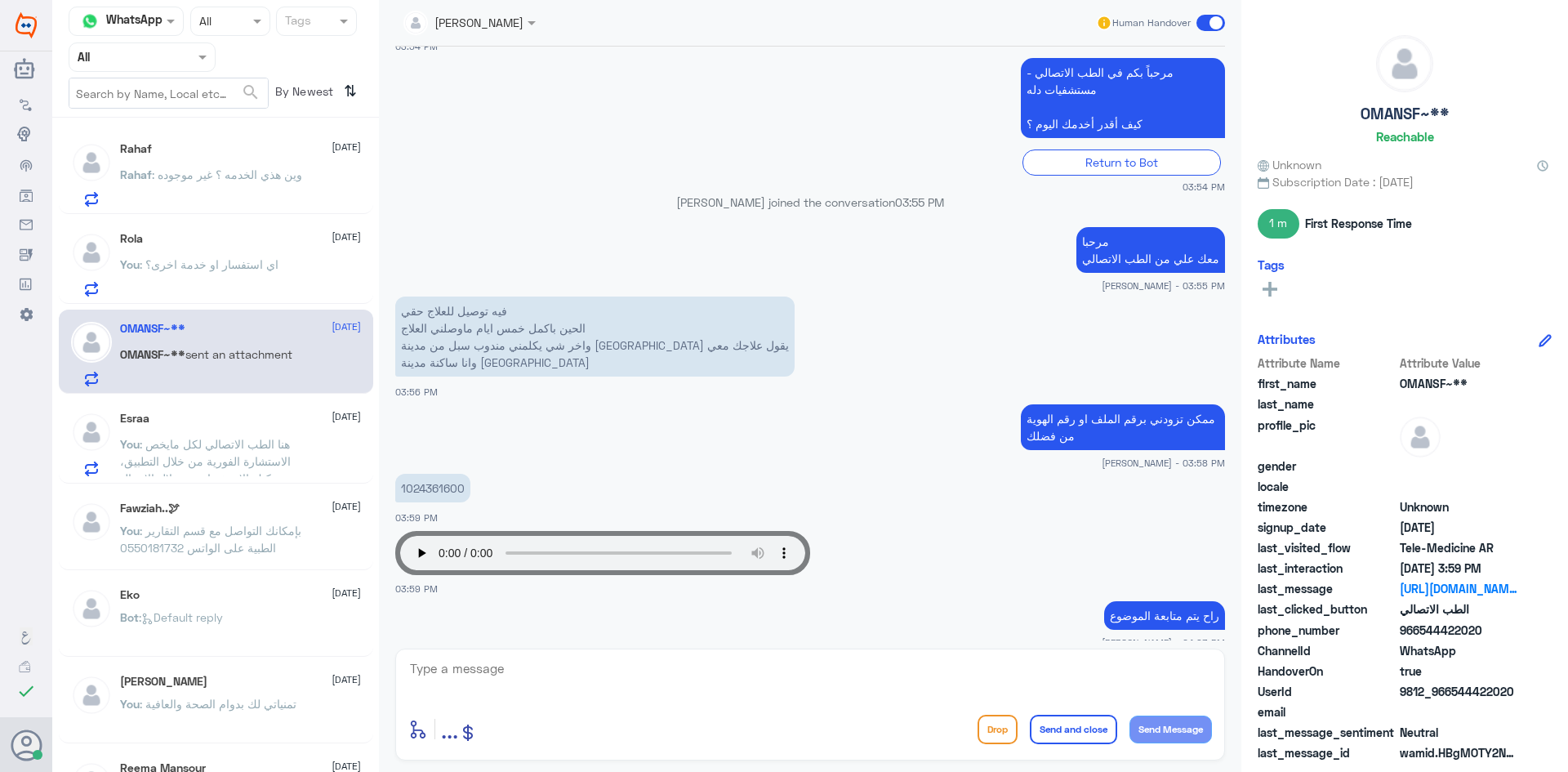
click at [278, 253] on div "Rola 15 October You : اي استفسار او خدمة اخرى؟" at bounding box center [240, 264] width 241 height 64
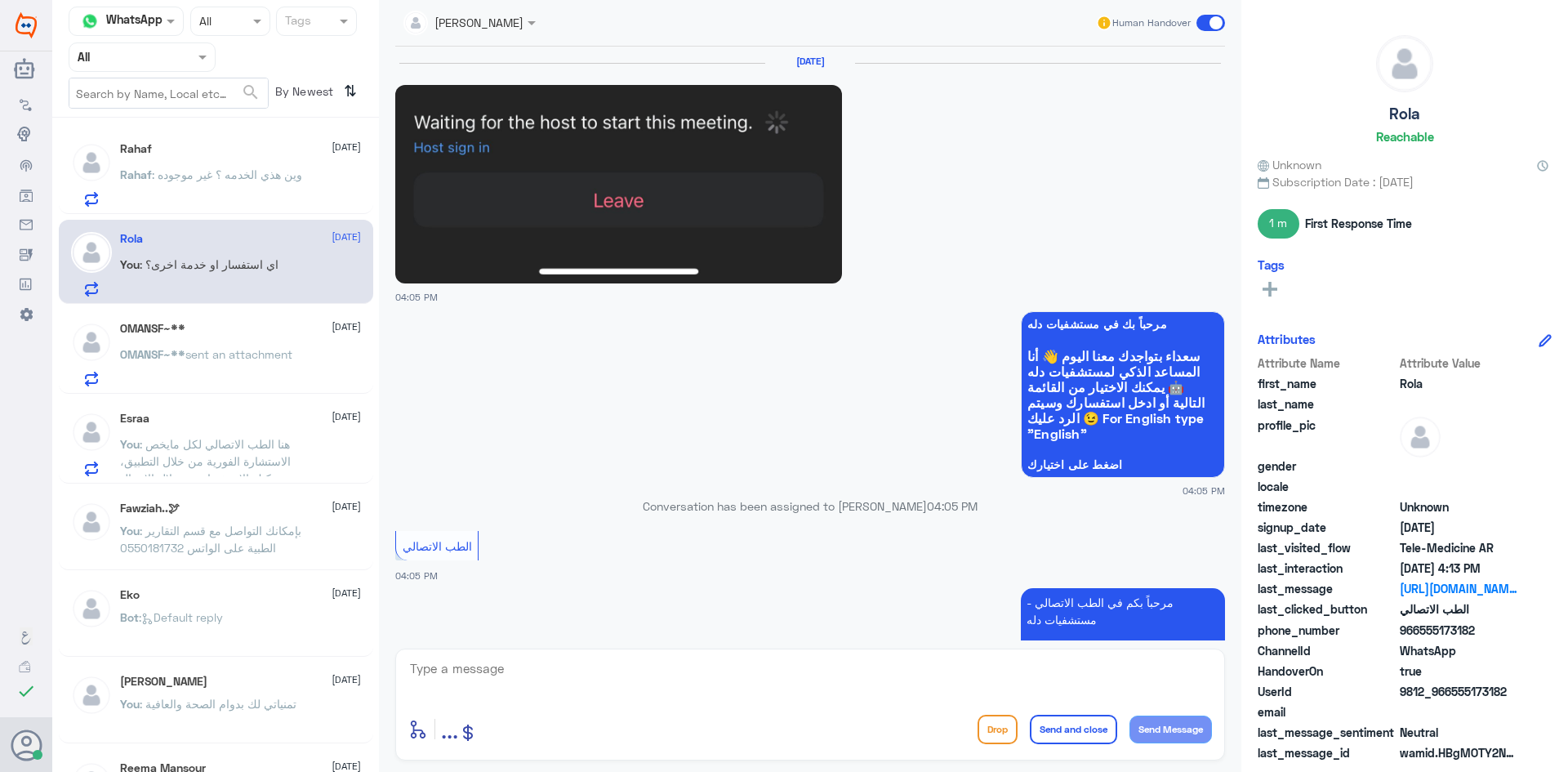
scroll to position [1203, 0]
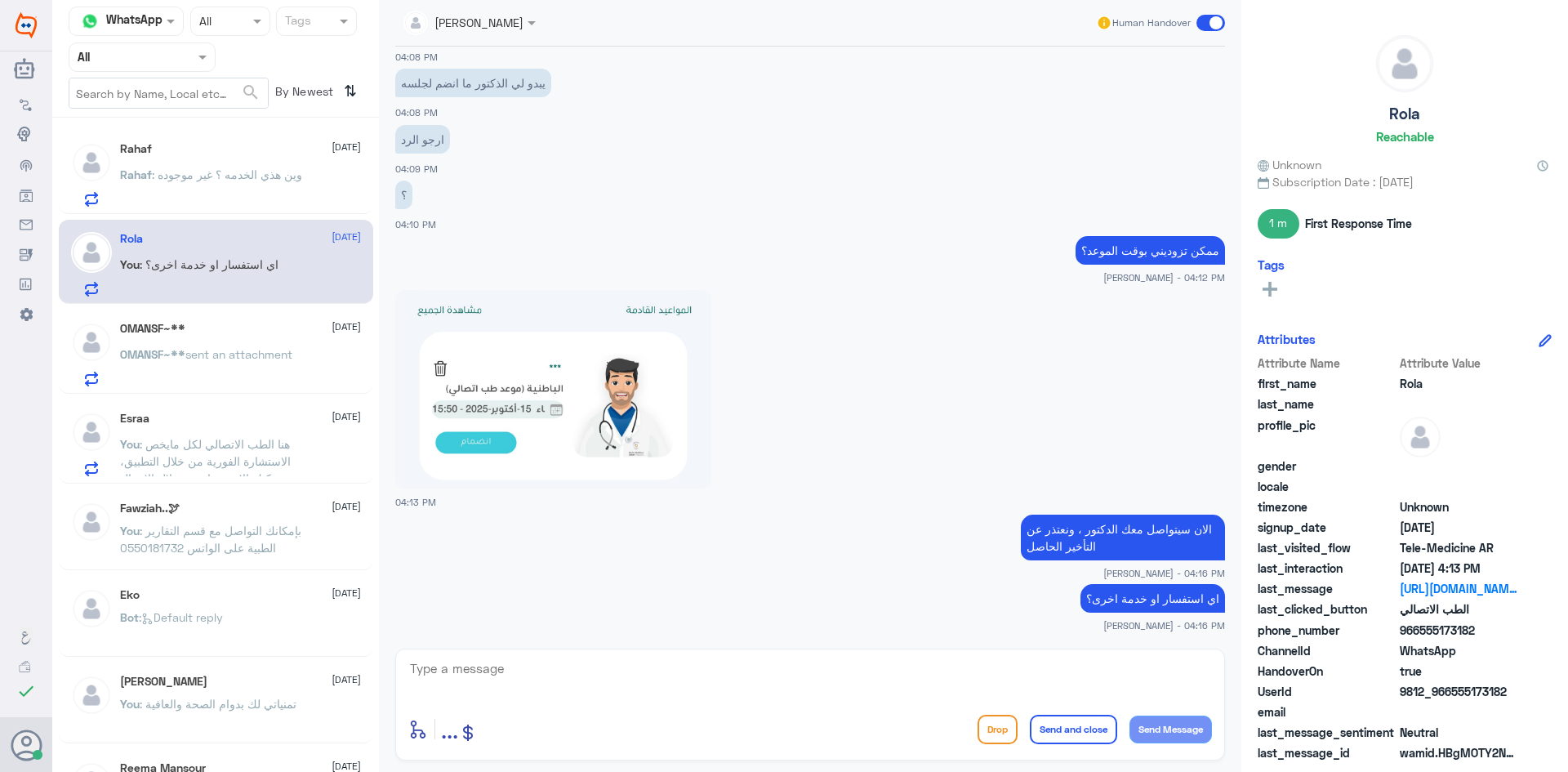
click at [233, 180] on span ": وين هذي الخدمه ؟ غير موجوده" at bounding box center [227, 174] width 150 height 13
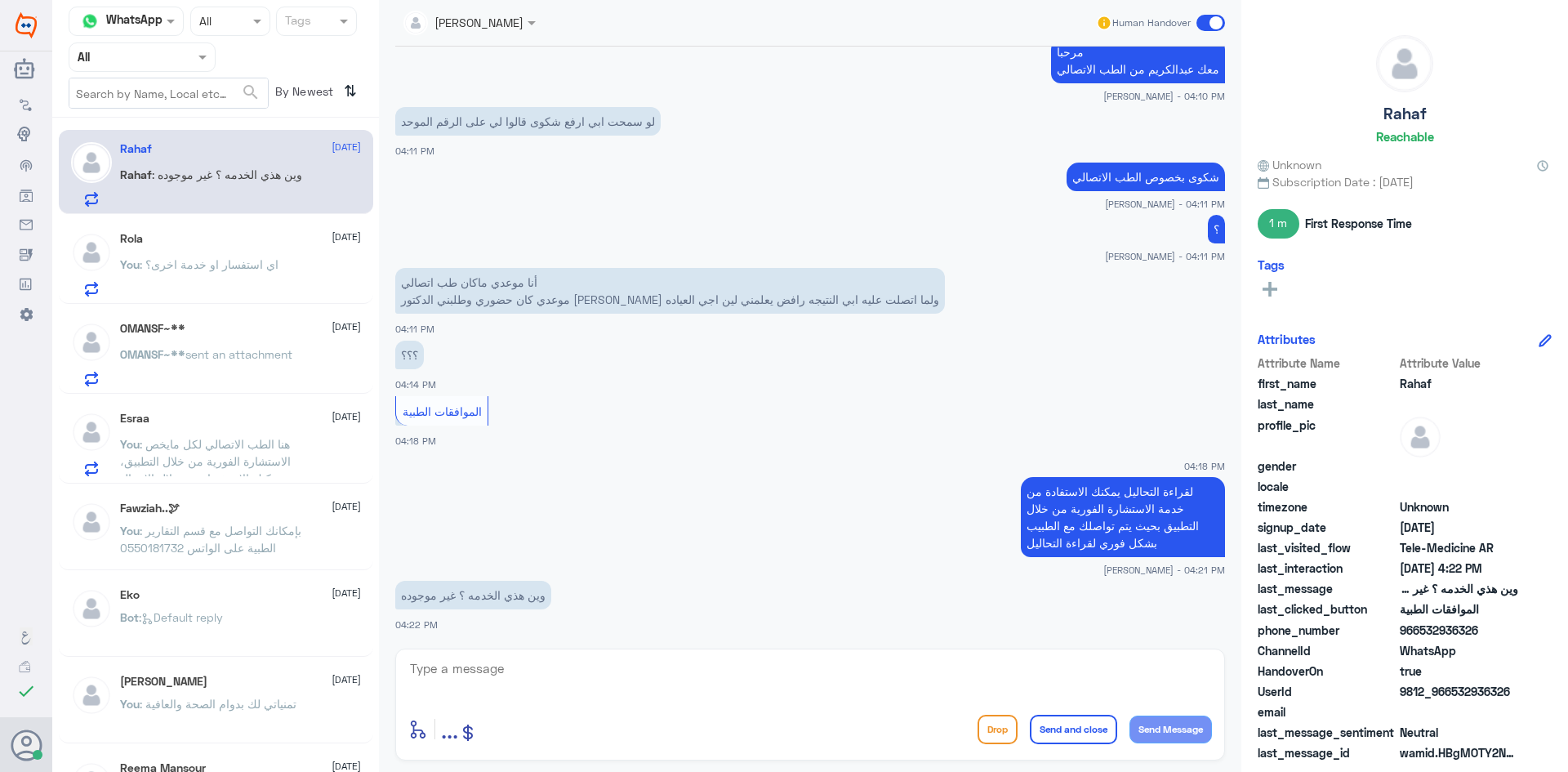
scroll to position [709, 0]
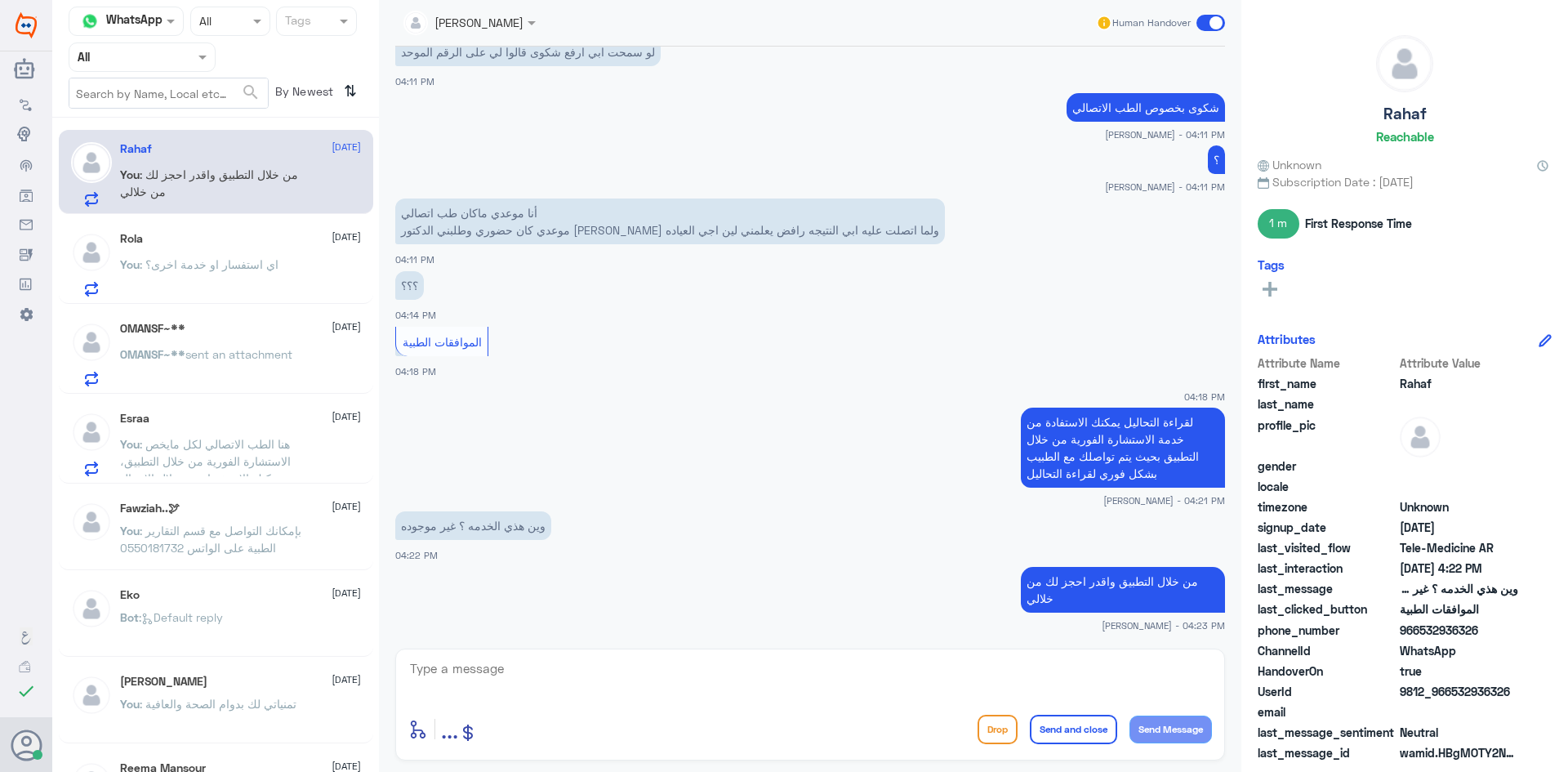
click at [249, 268] on span ": اي استفسار او خدمة اخرى؟" at bounding box center [209, 264] width 139 height 13
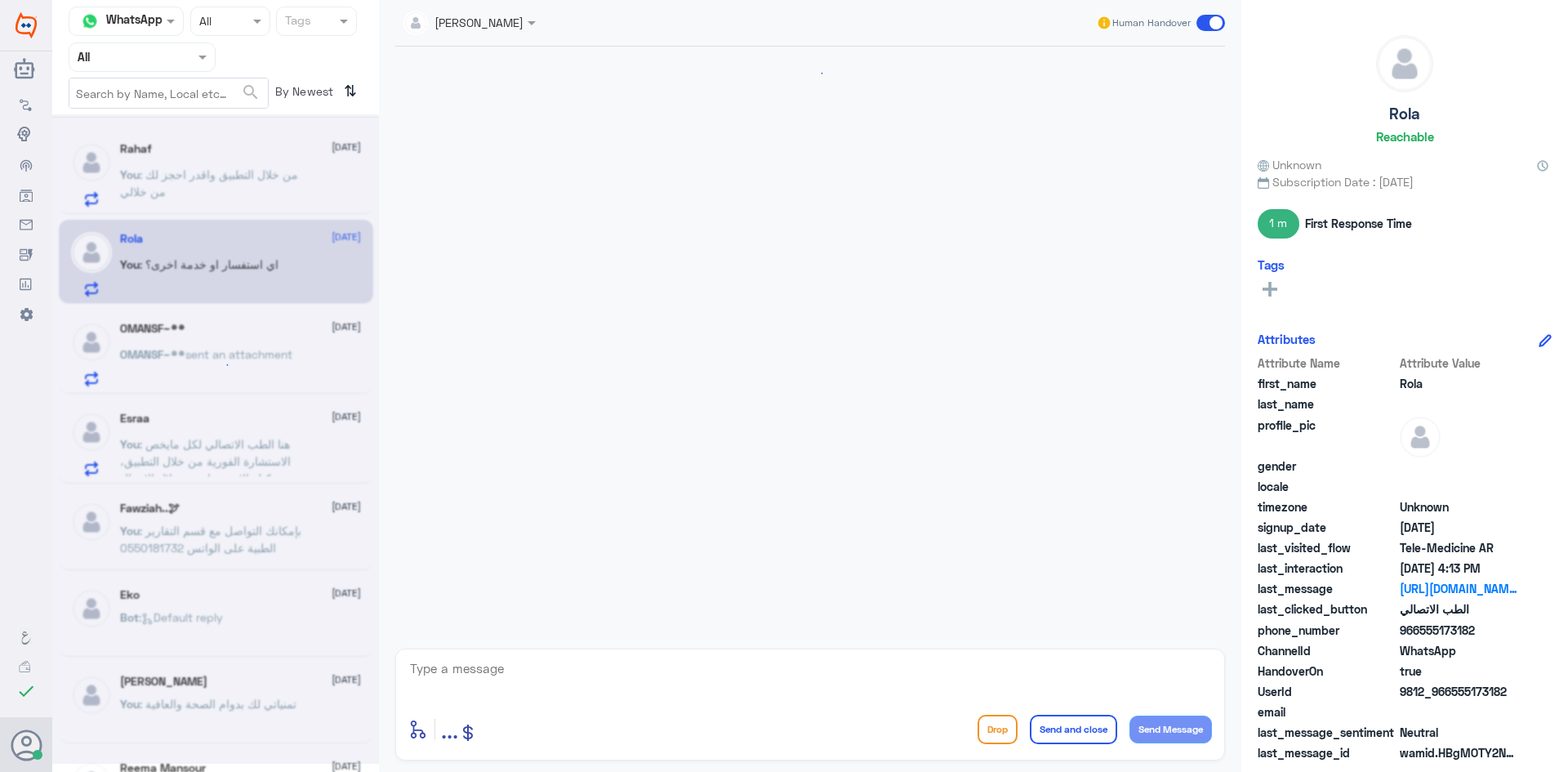
scroll to position [1203, 0]
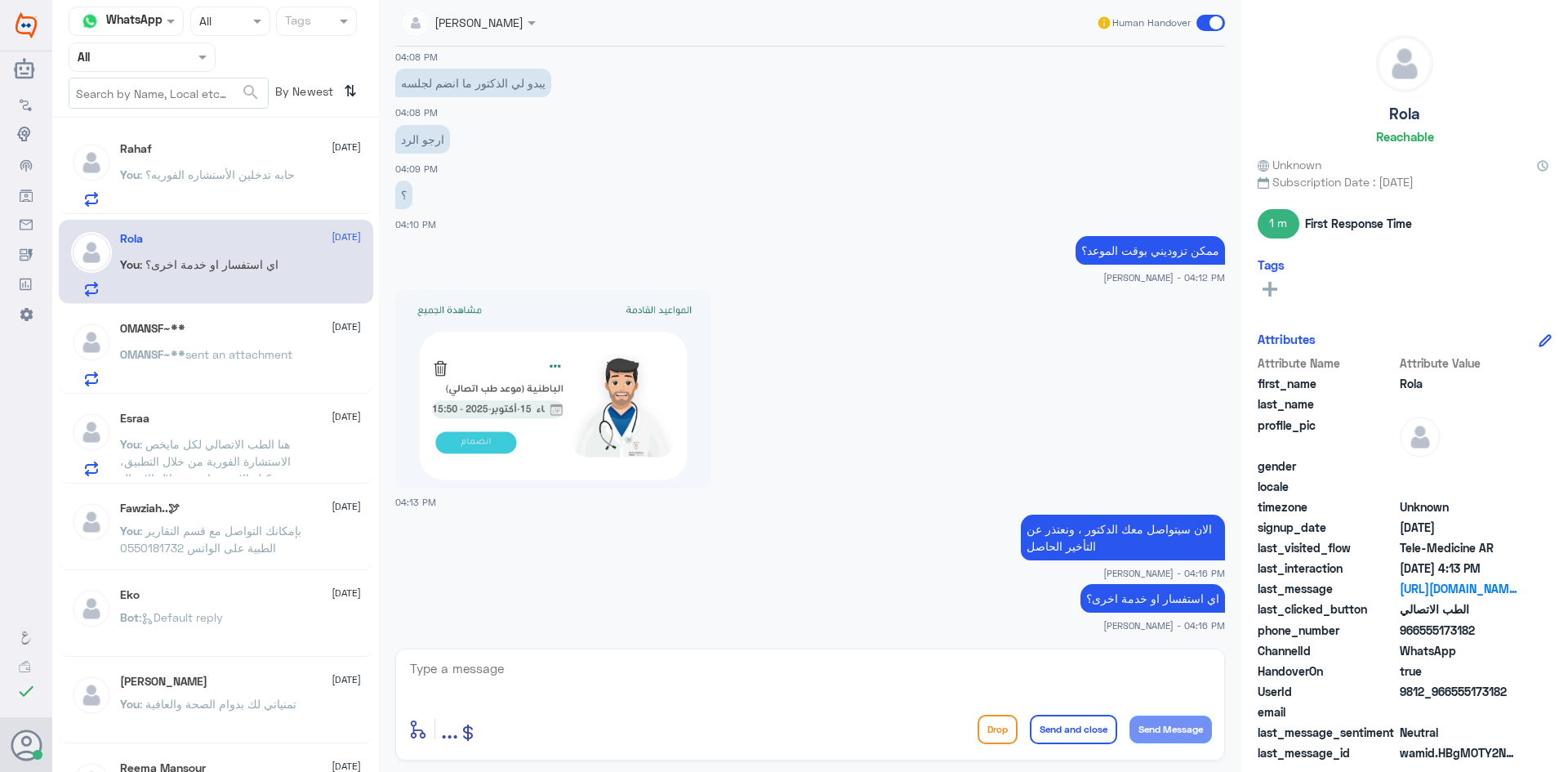
click at [179, 367] on p "OMANSF~** sent an attachment" at bounding box center [206, 366] width 172 height 40
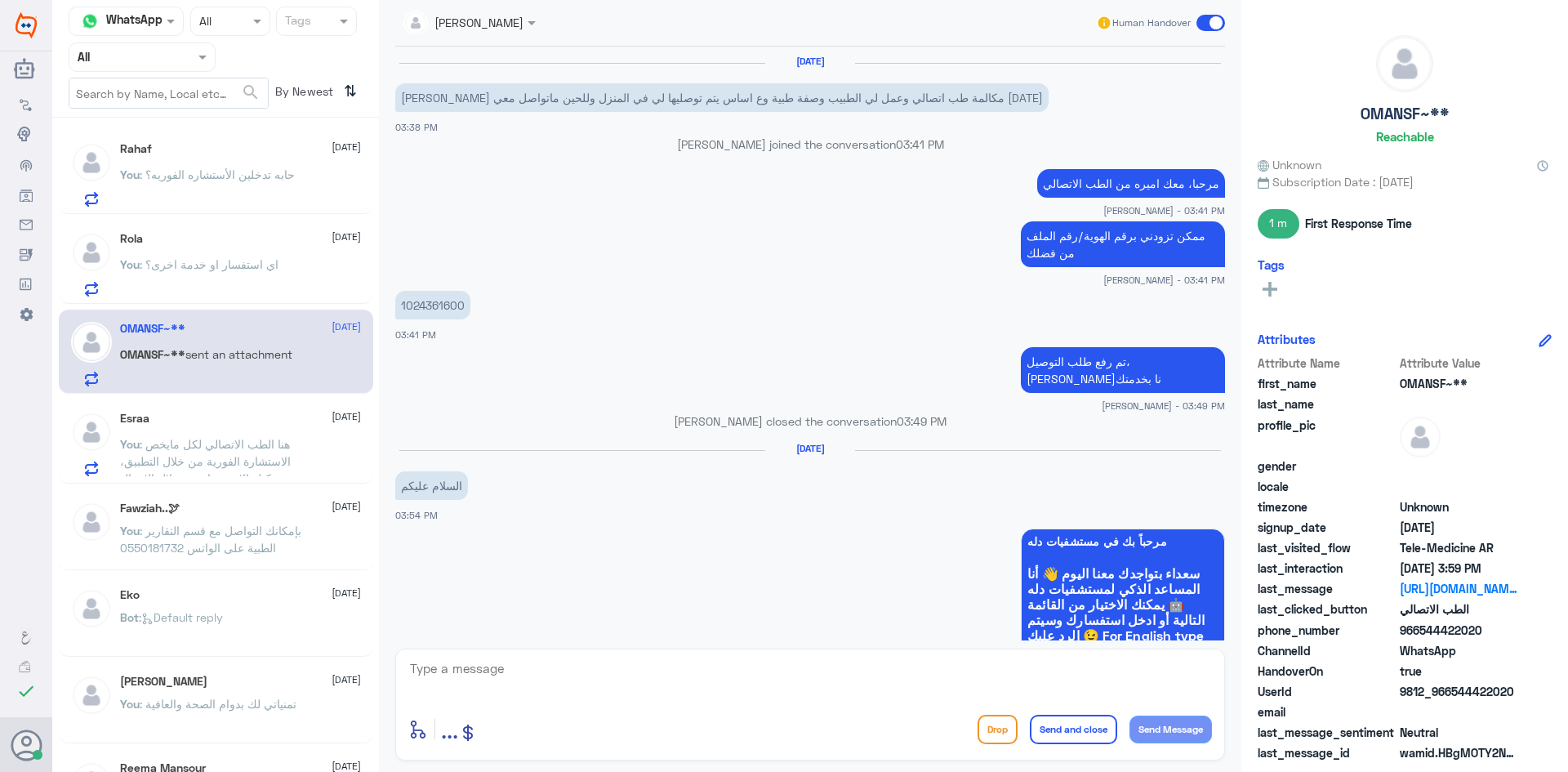
scroll to position [747, 0]
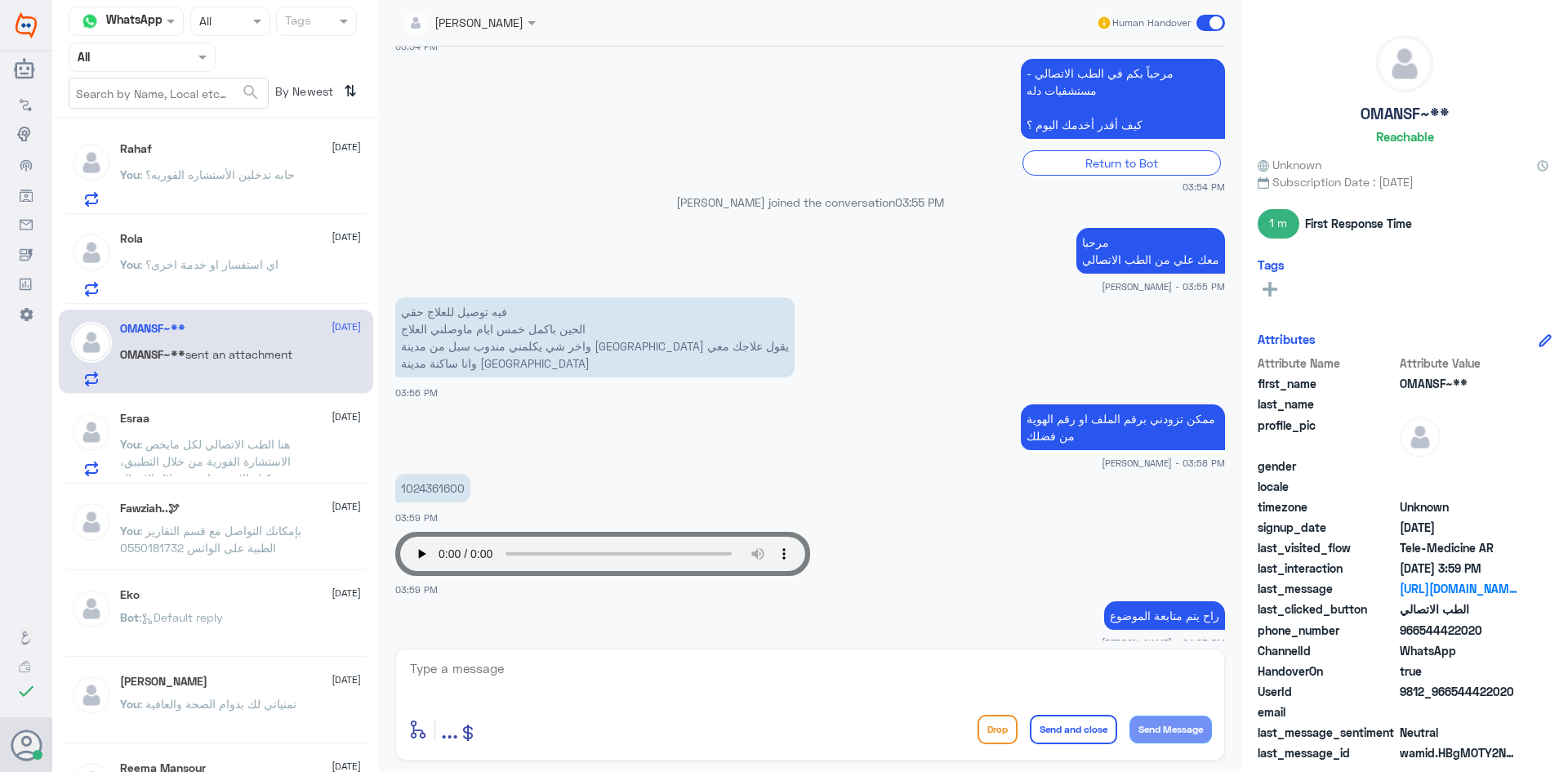
click at [266, 424] on div "Esraa 15 October" at bounding box center [240, 418] width 241 height 13
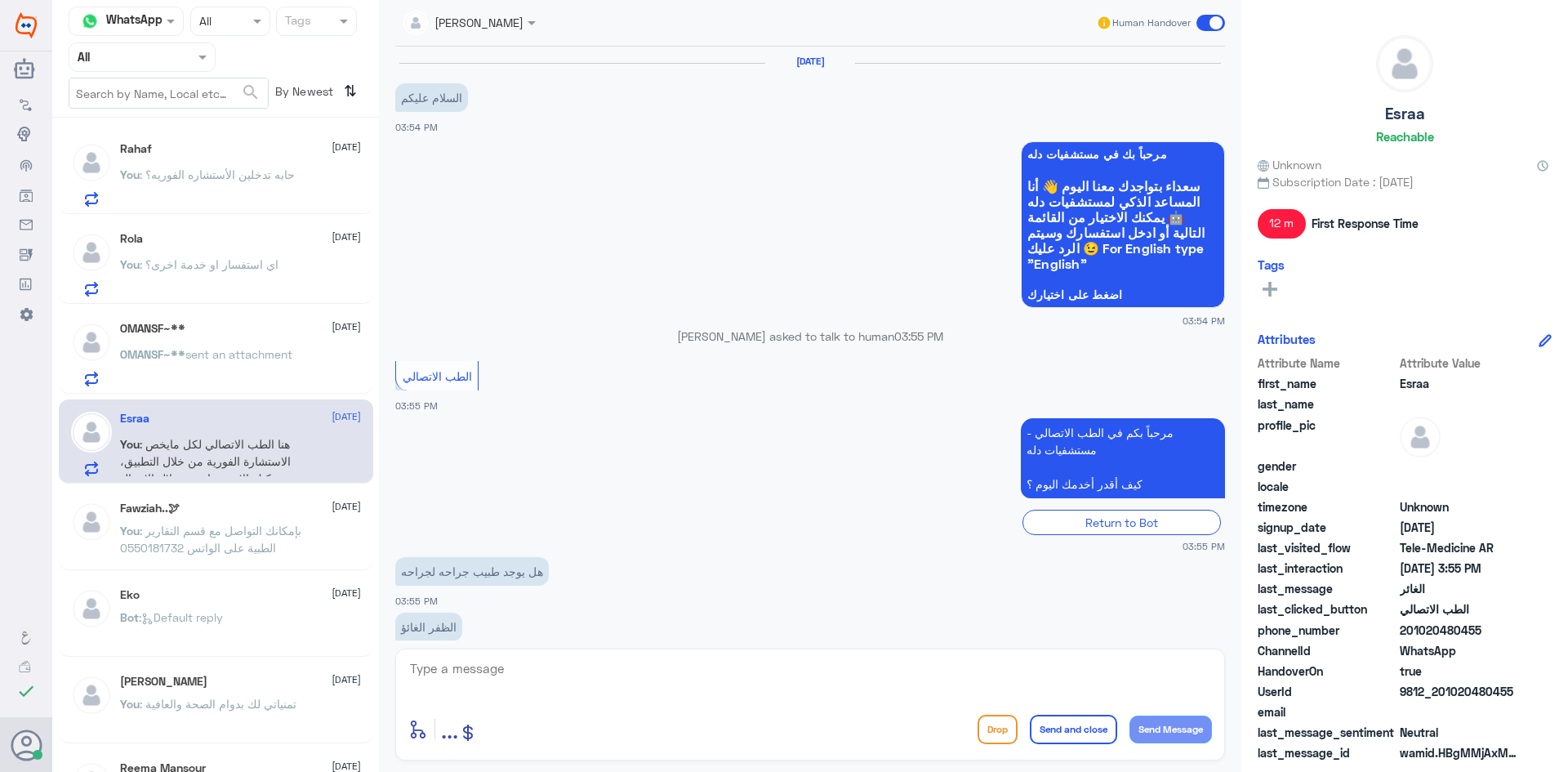
scroll to position [222, 0]
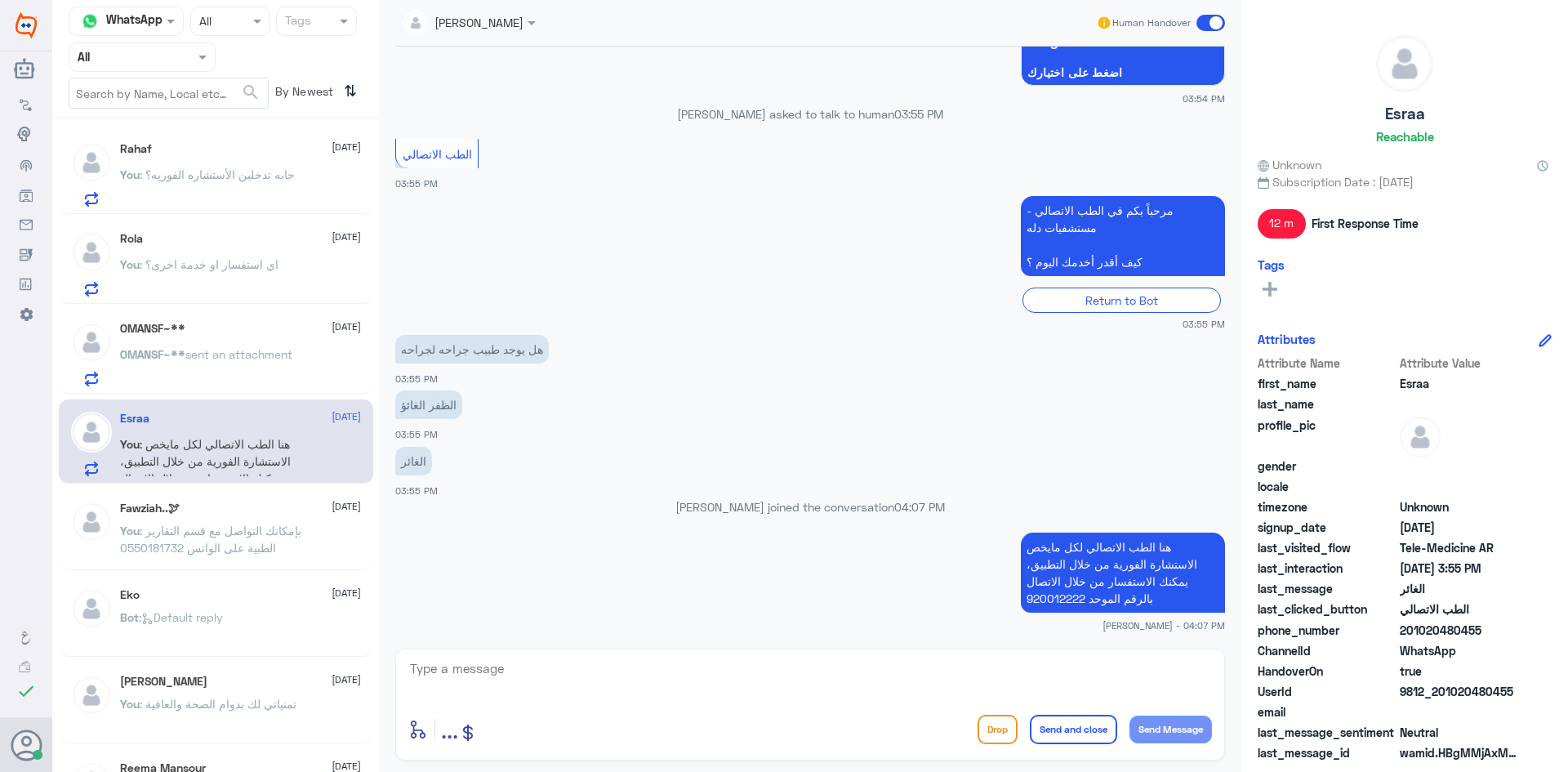
click at [200, 183] on p "You : حابه تدخلين الأستشاره الفوريه؟" at bounding box center [207, 186] width 175 height 40
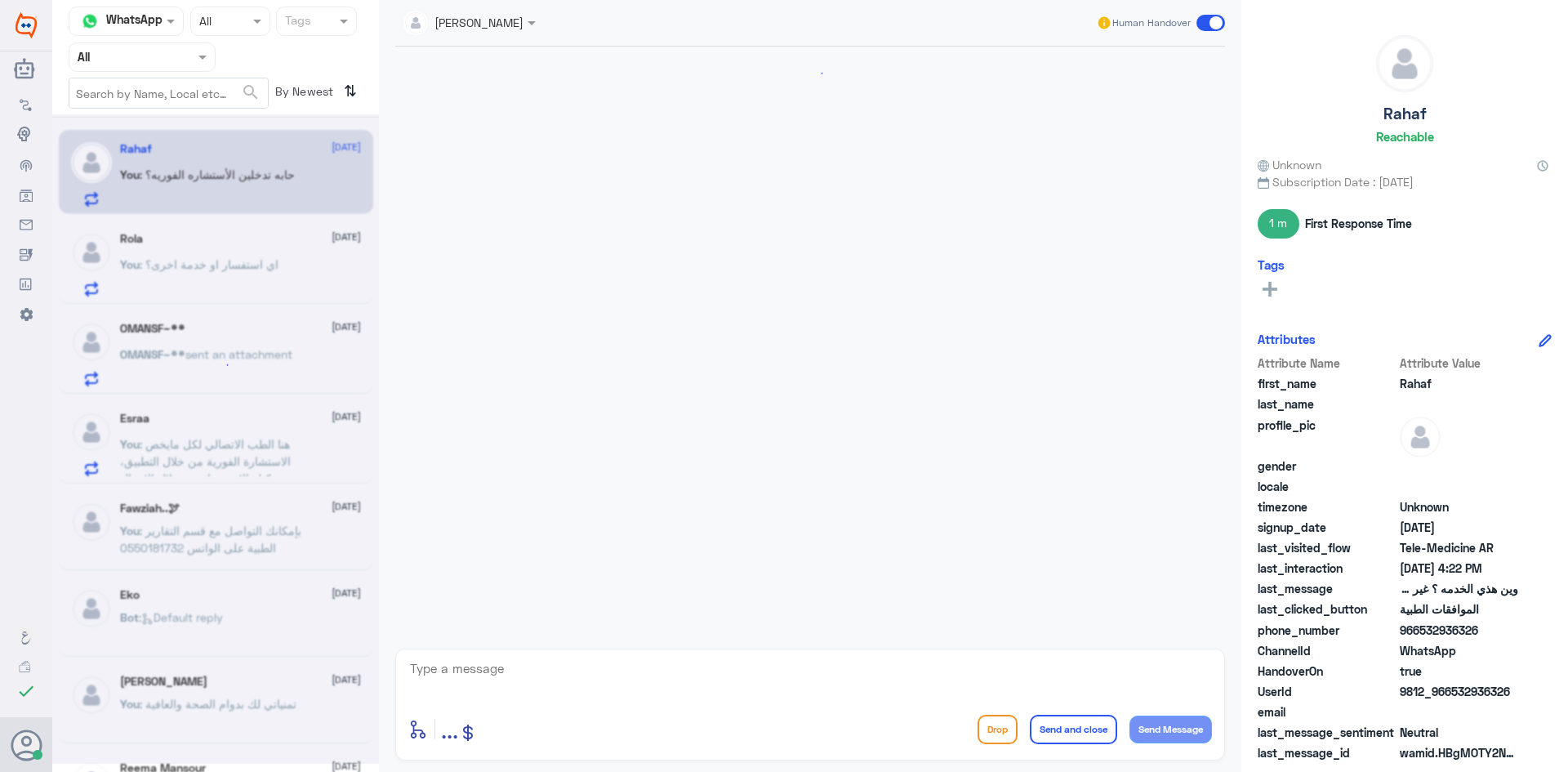
scroll to position [762, 0]
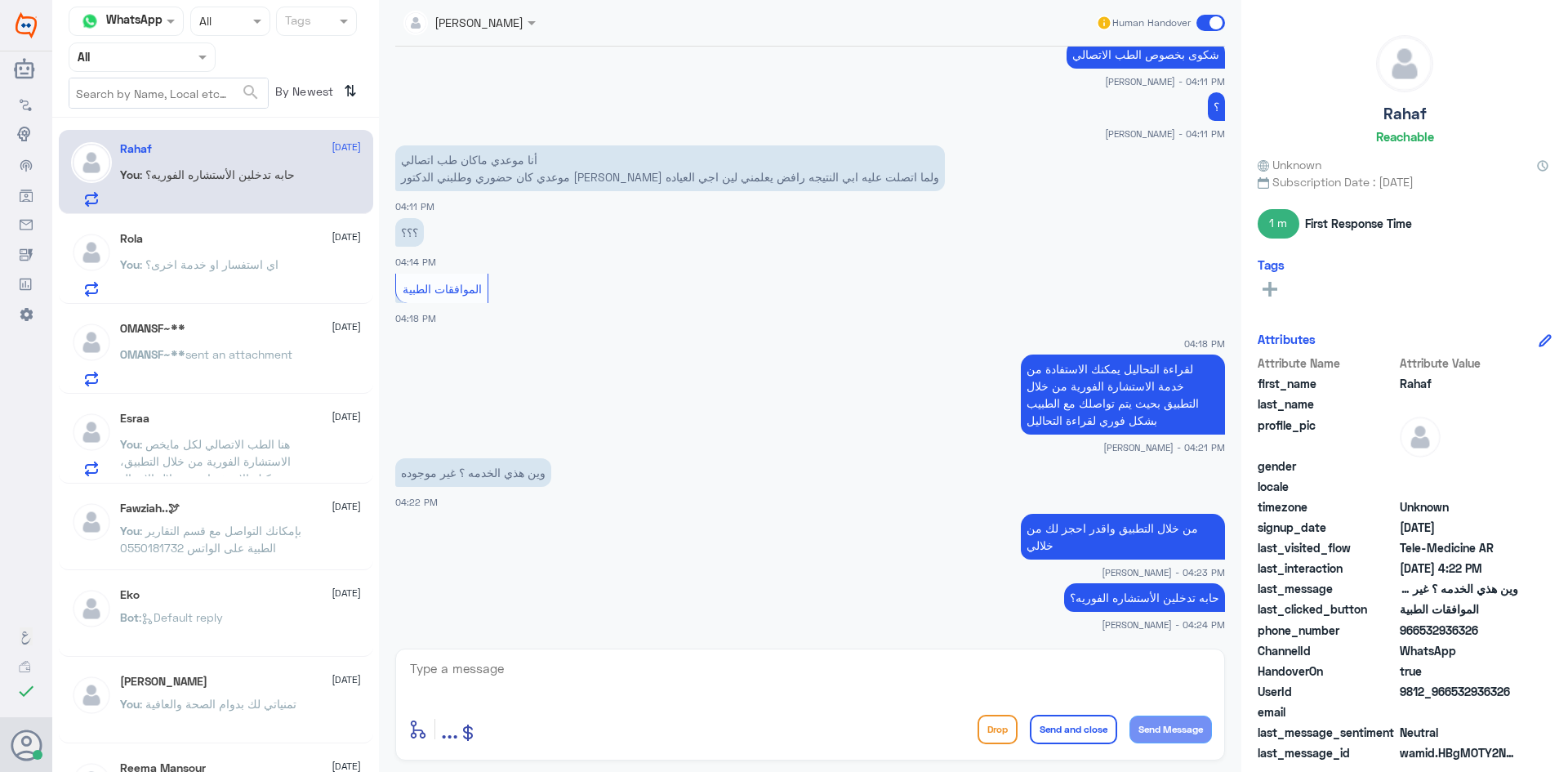
click at [248, 246] on div "Rola 15 October You : اي استفسار او خدمة اخرى؟" at bounding box center [240, 264] width 241 height 64
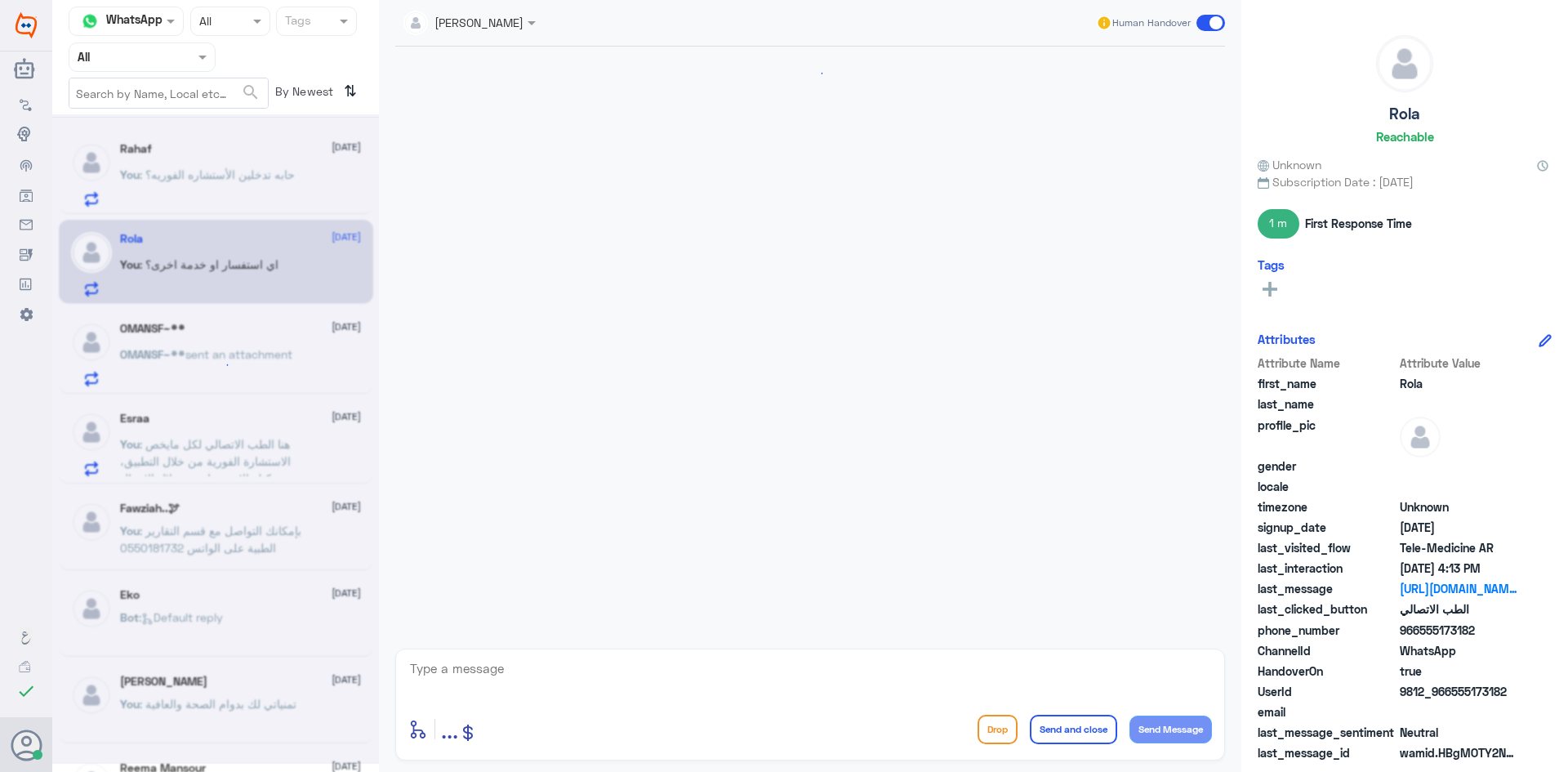
scroll to position [1203, 0]
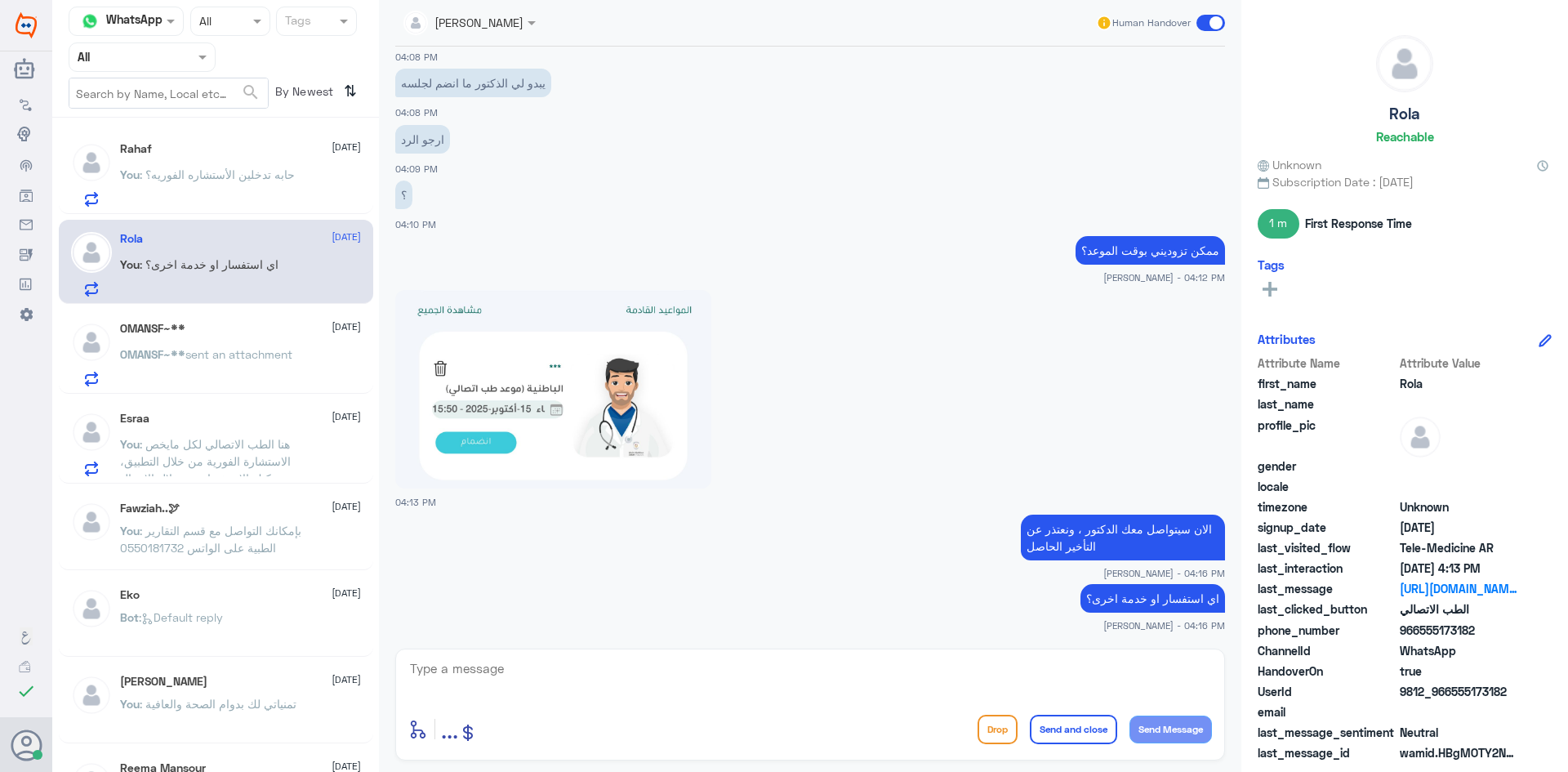
click at [236, 349] on span "sent an attachment" at bounding box center [239, 354] width 107 height 13
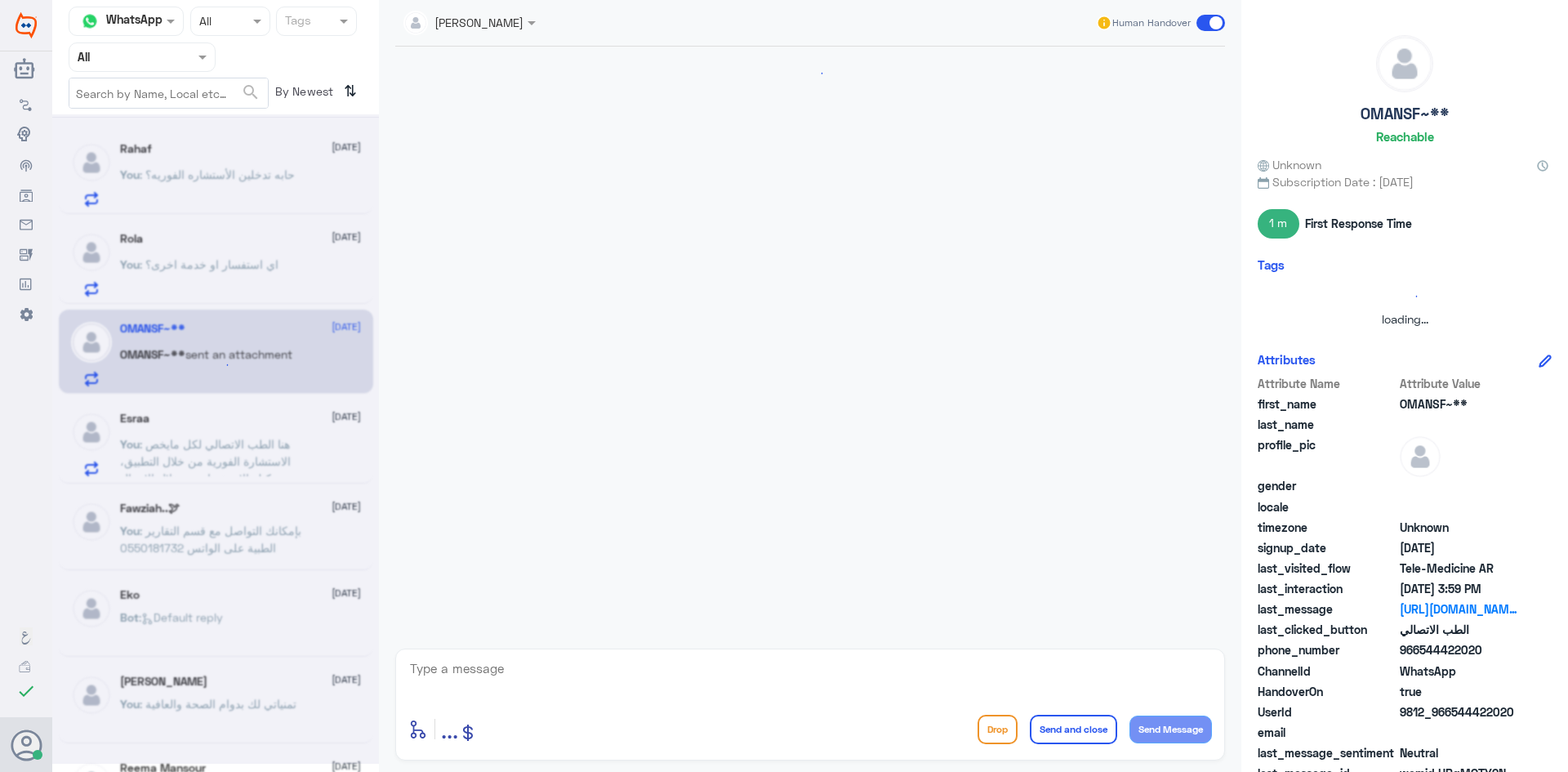
scroll to position [747, 0]
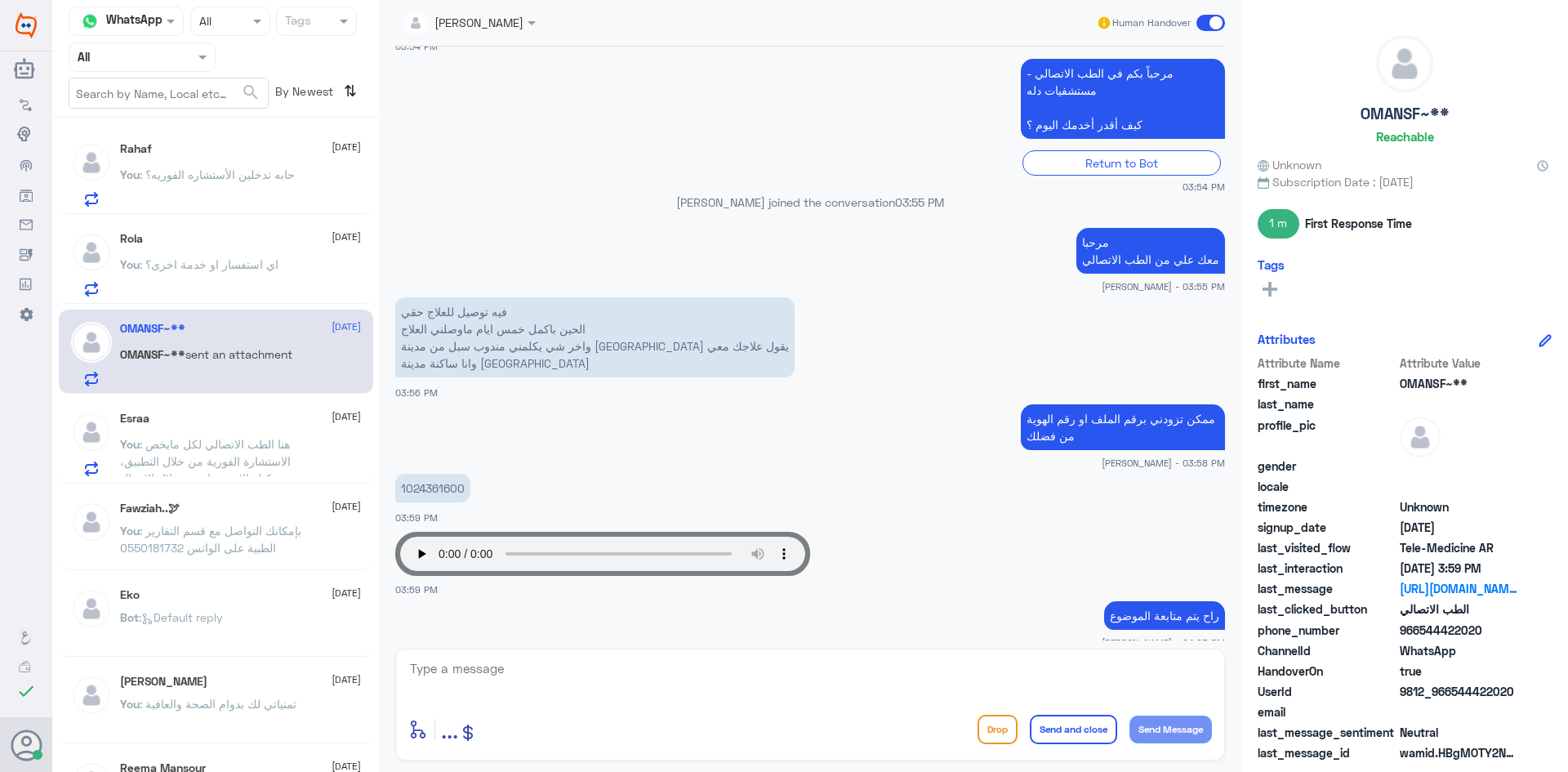
click at [247, 423] on div "Esraa 15 October" at bounding box center [240, 418] width 241 height 13
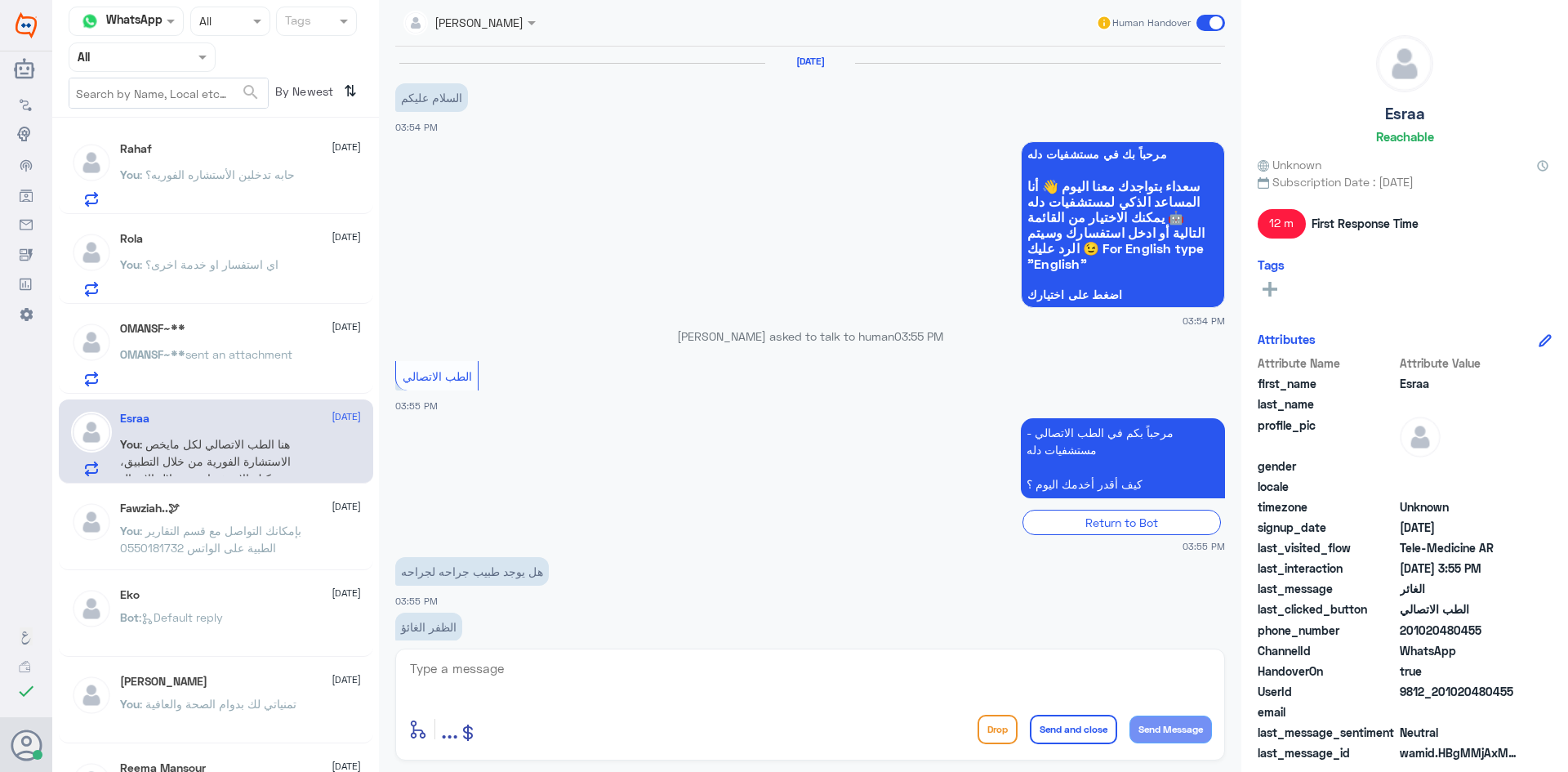
scroll to position [222, 0]
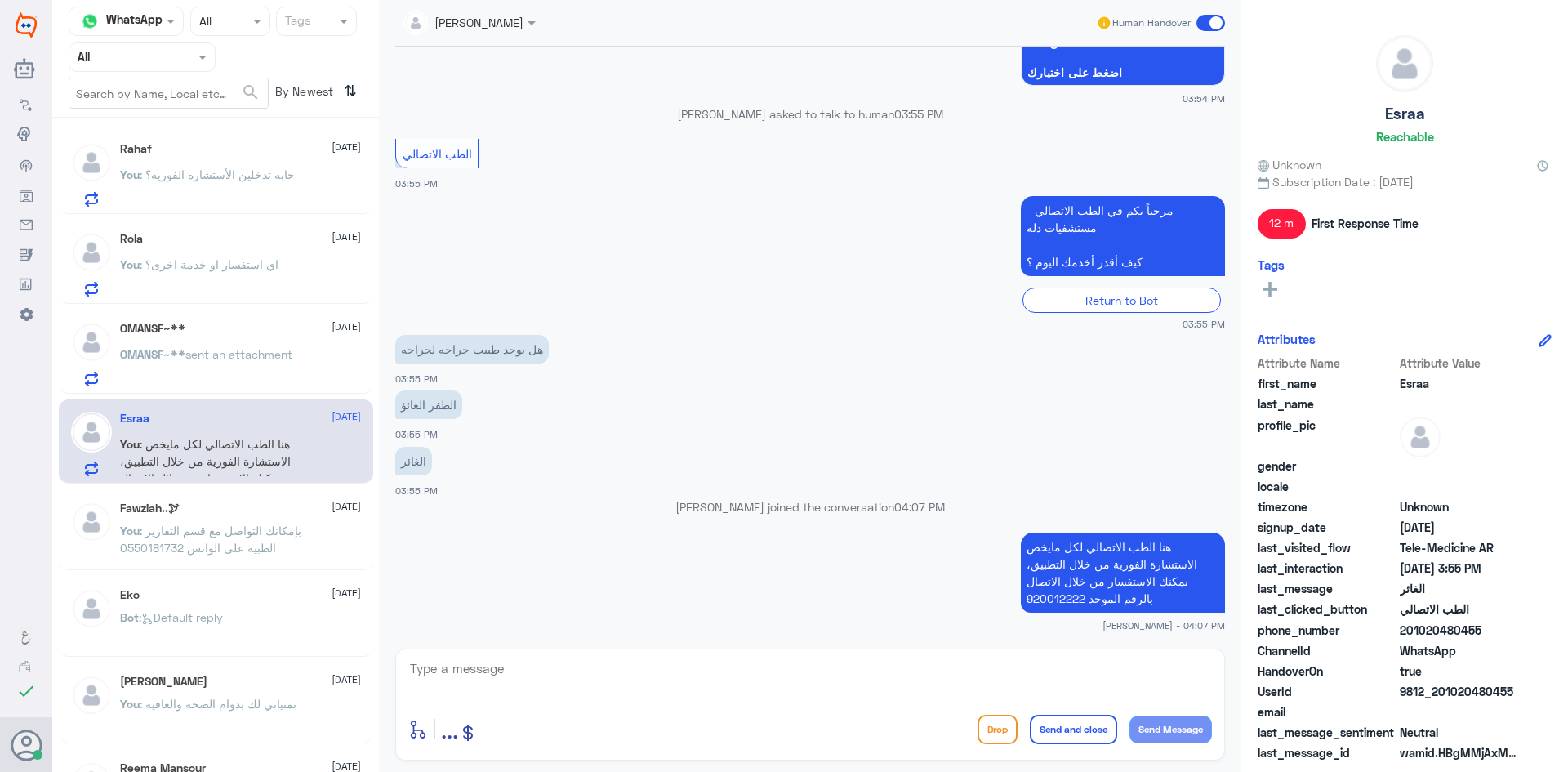
click at [1220, 8] on div "Human Handover" at bounding box center [1161, 23] width 130 height 30
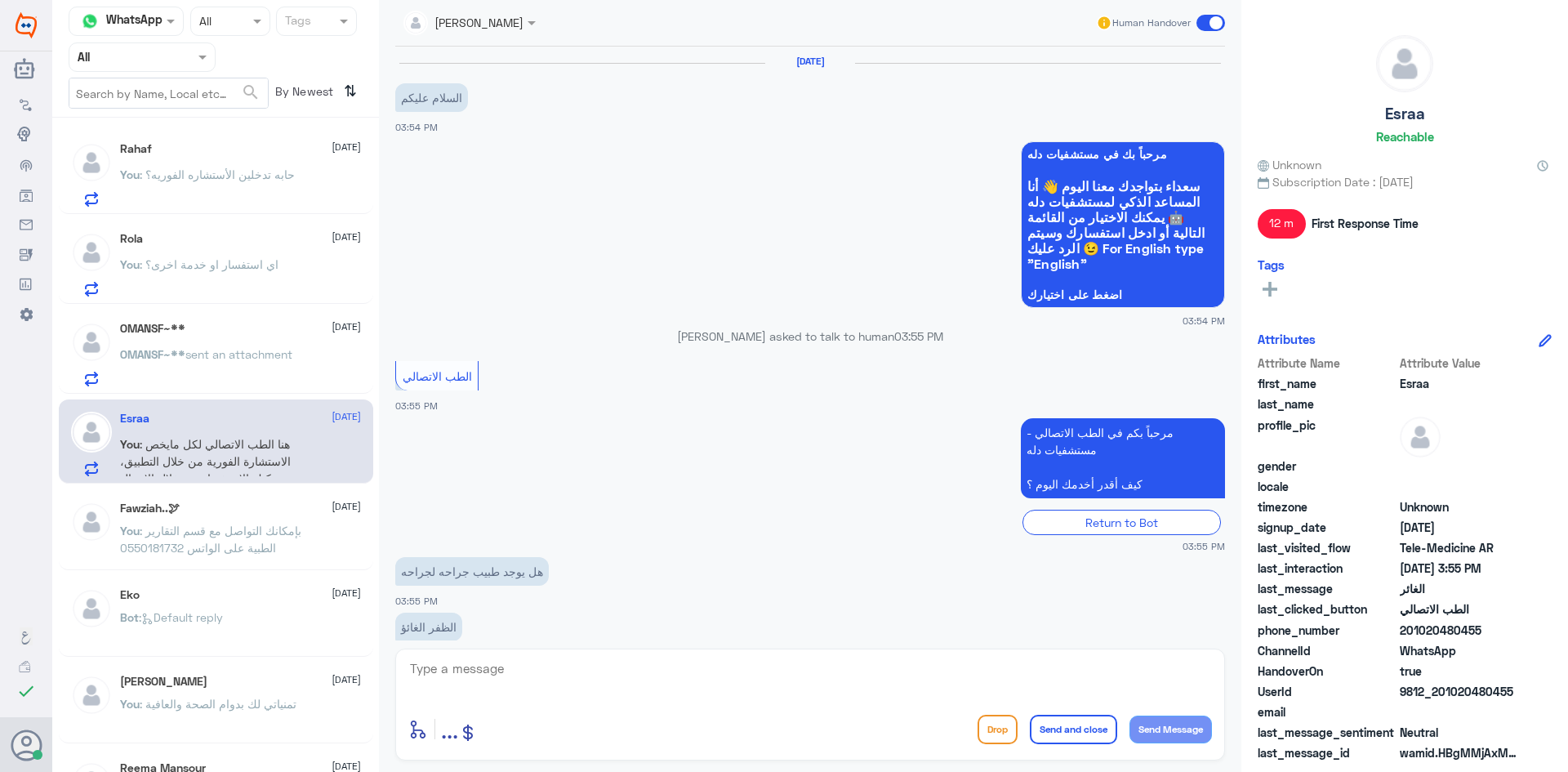
click at [1210, 26] on span at bounding box center [1210, 22] width 29 height 16
click at [0, 0] on input "checkbox" at bounding box center [0, 0] width 0 height 0
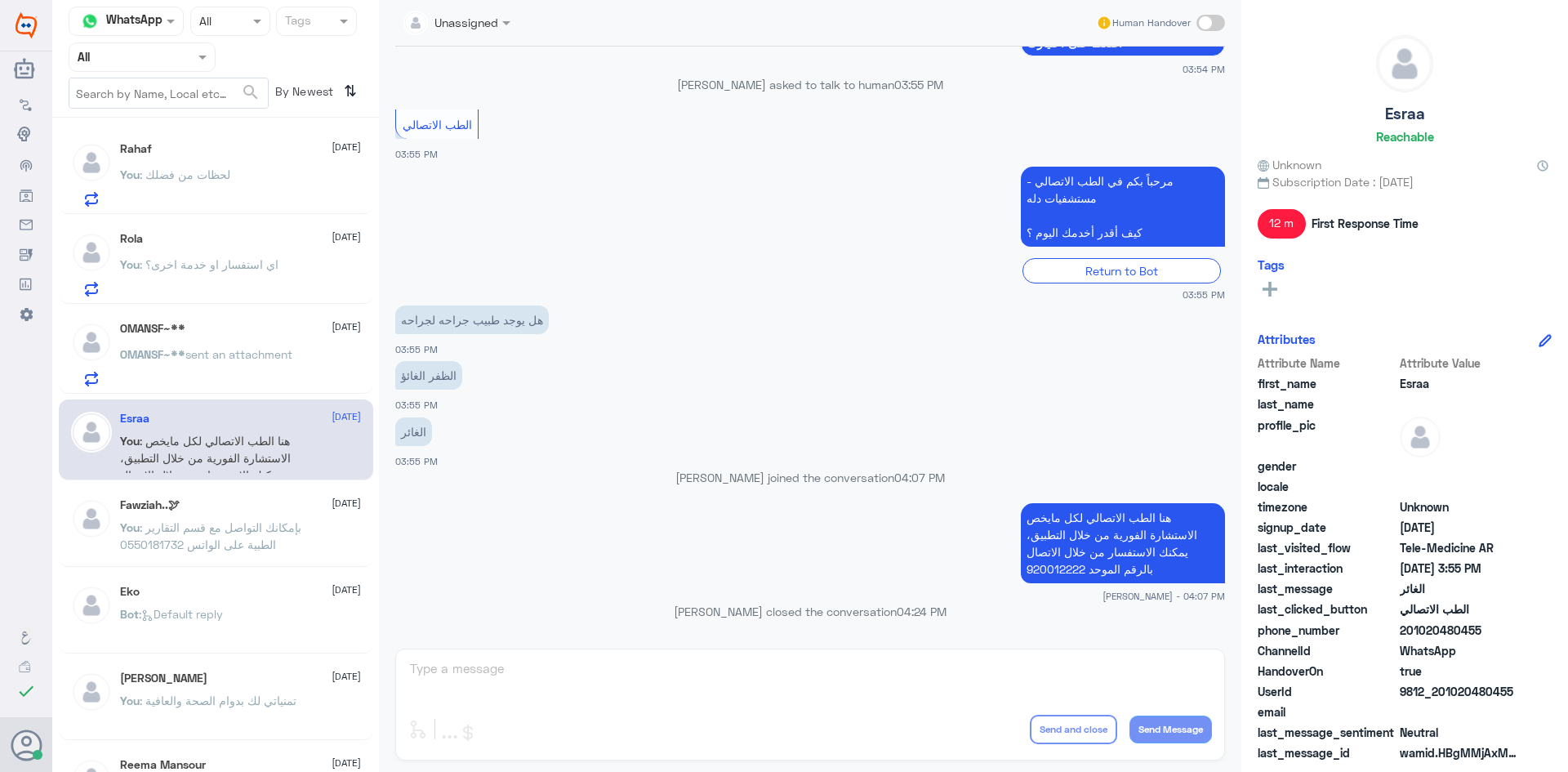
click at [245, 373] on p "OMANSF~** sent an attachment" at bounding box center [206, 366] width 172 height 40
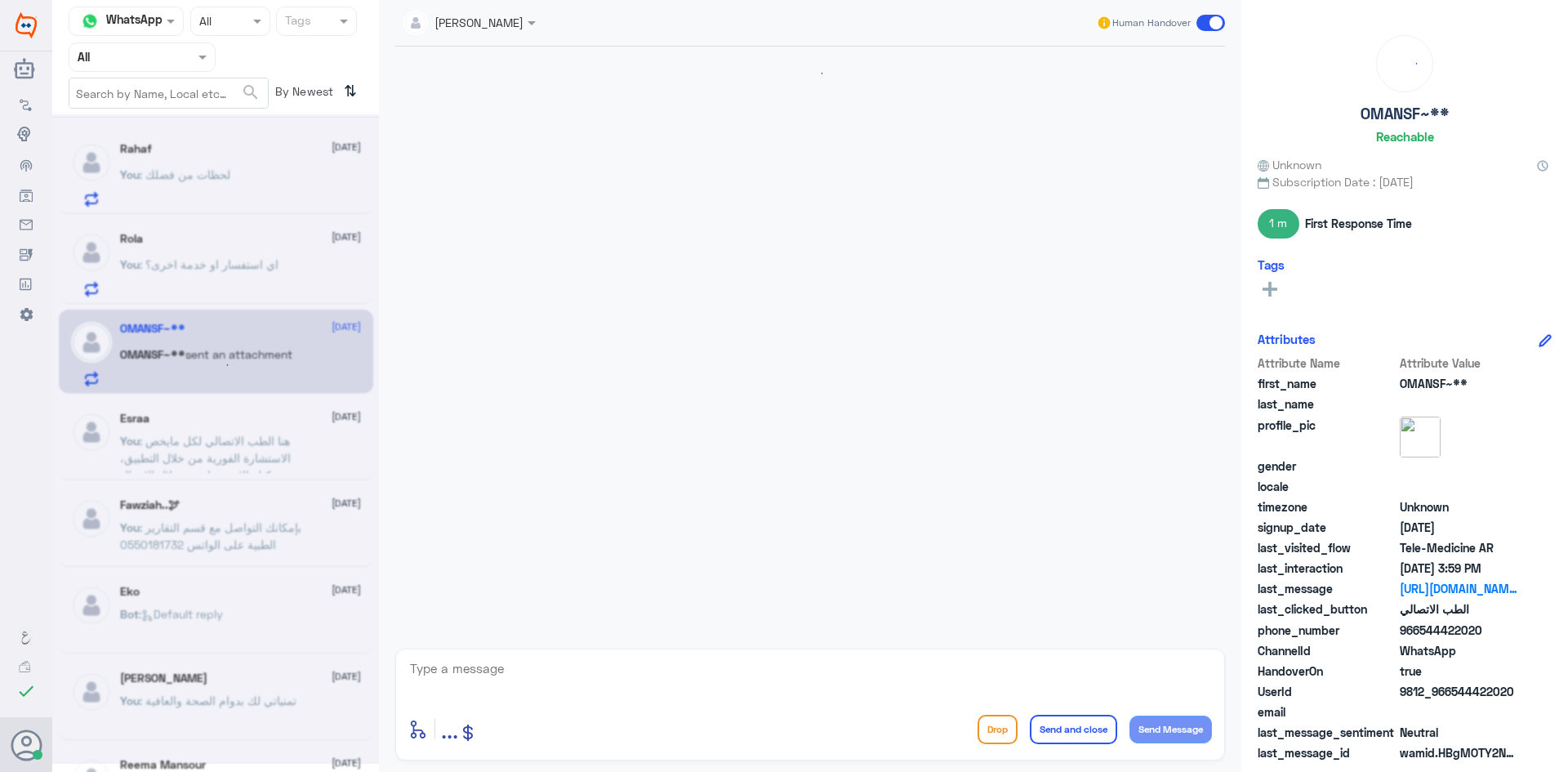
scroll to position [747, 0]
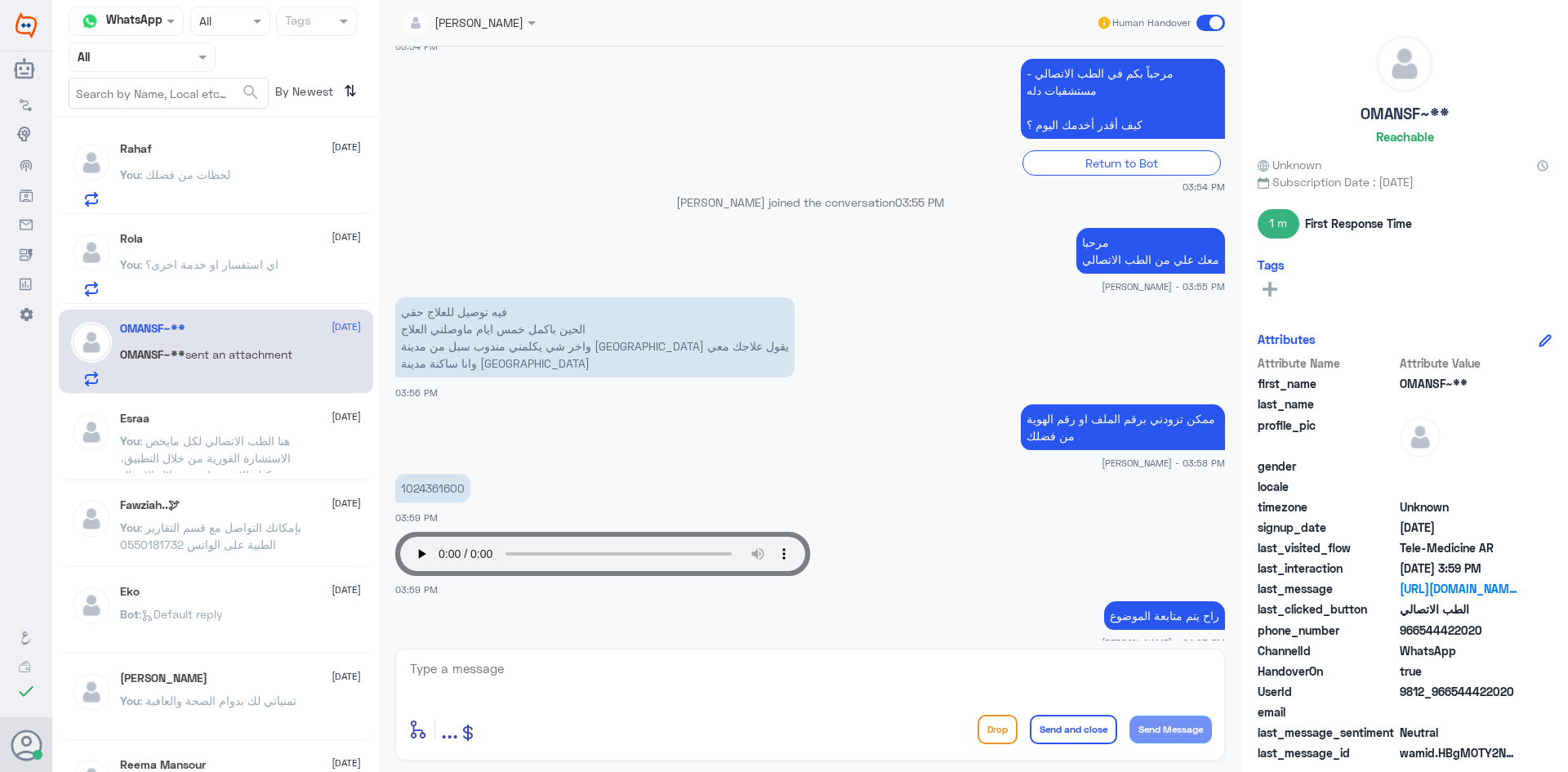
click at [221, 283] on p "You : اي استفسار او خدمة اخرى؟" at bounding box center [199, 276] width 159 height 40
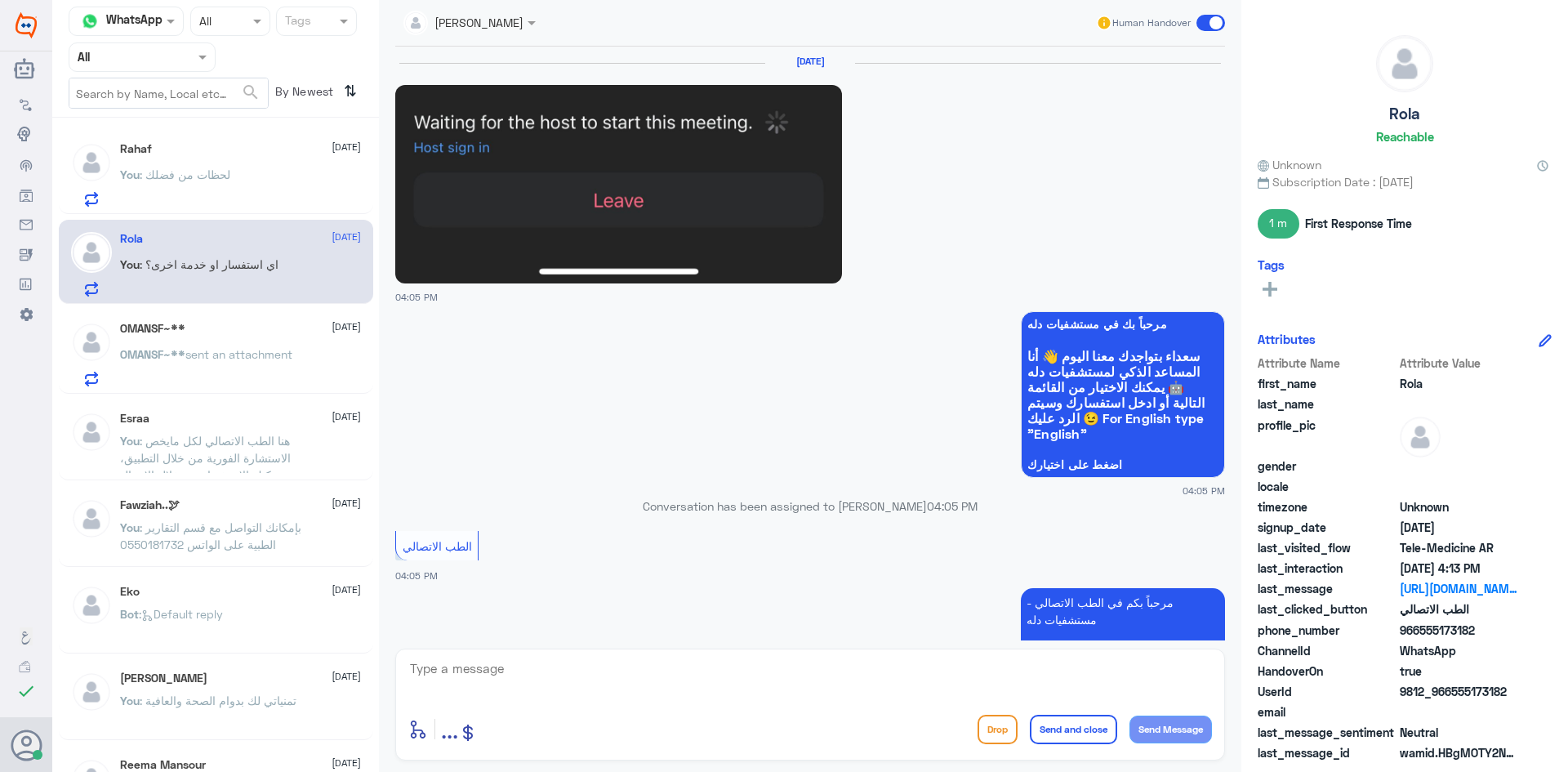
scroll to position [1203, 0]
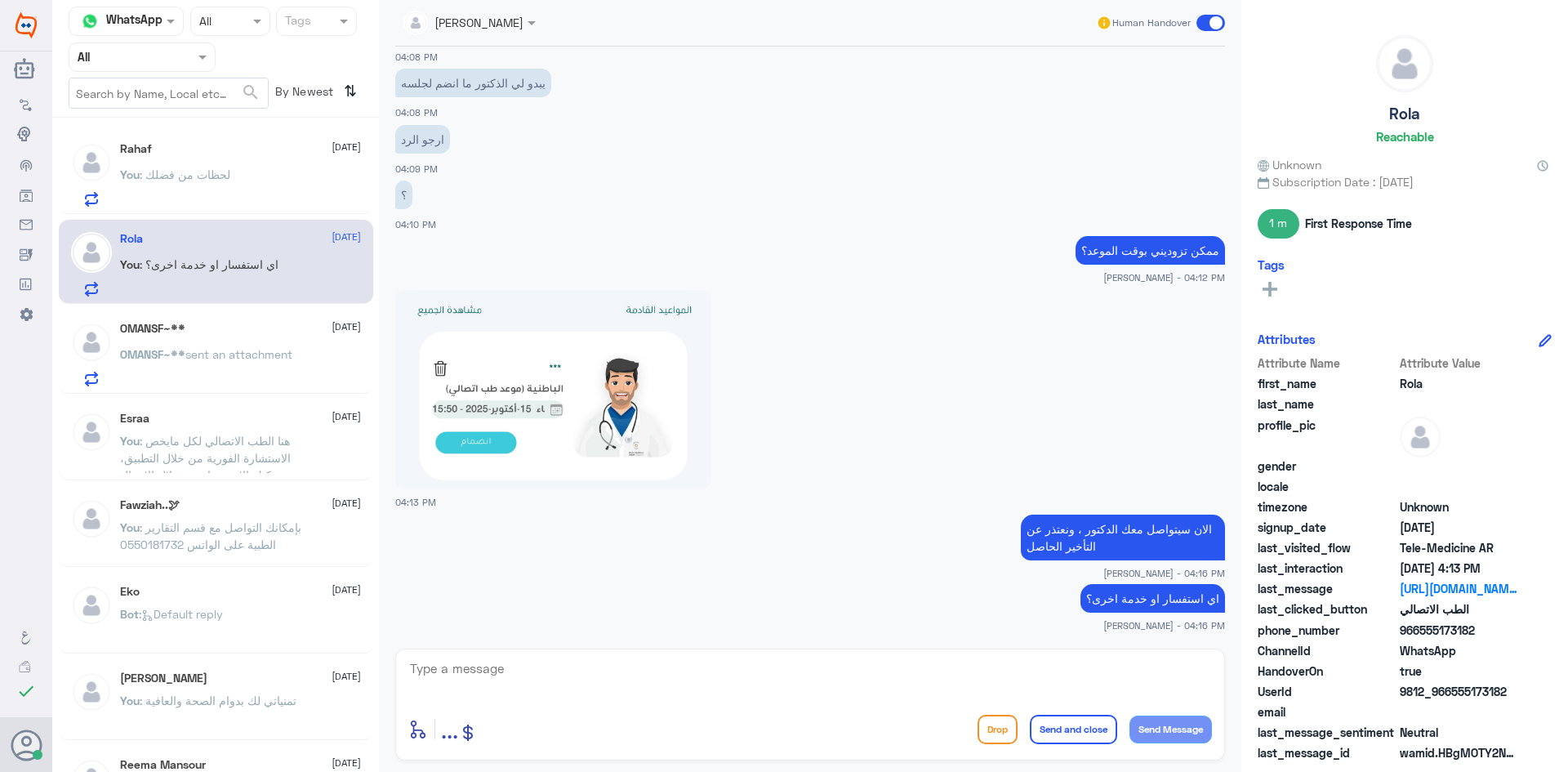
click at [223, 194] on p "You : لحظات من فضلك" at bounding box center [175, 186] width 110 height 40
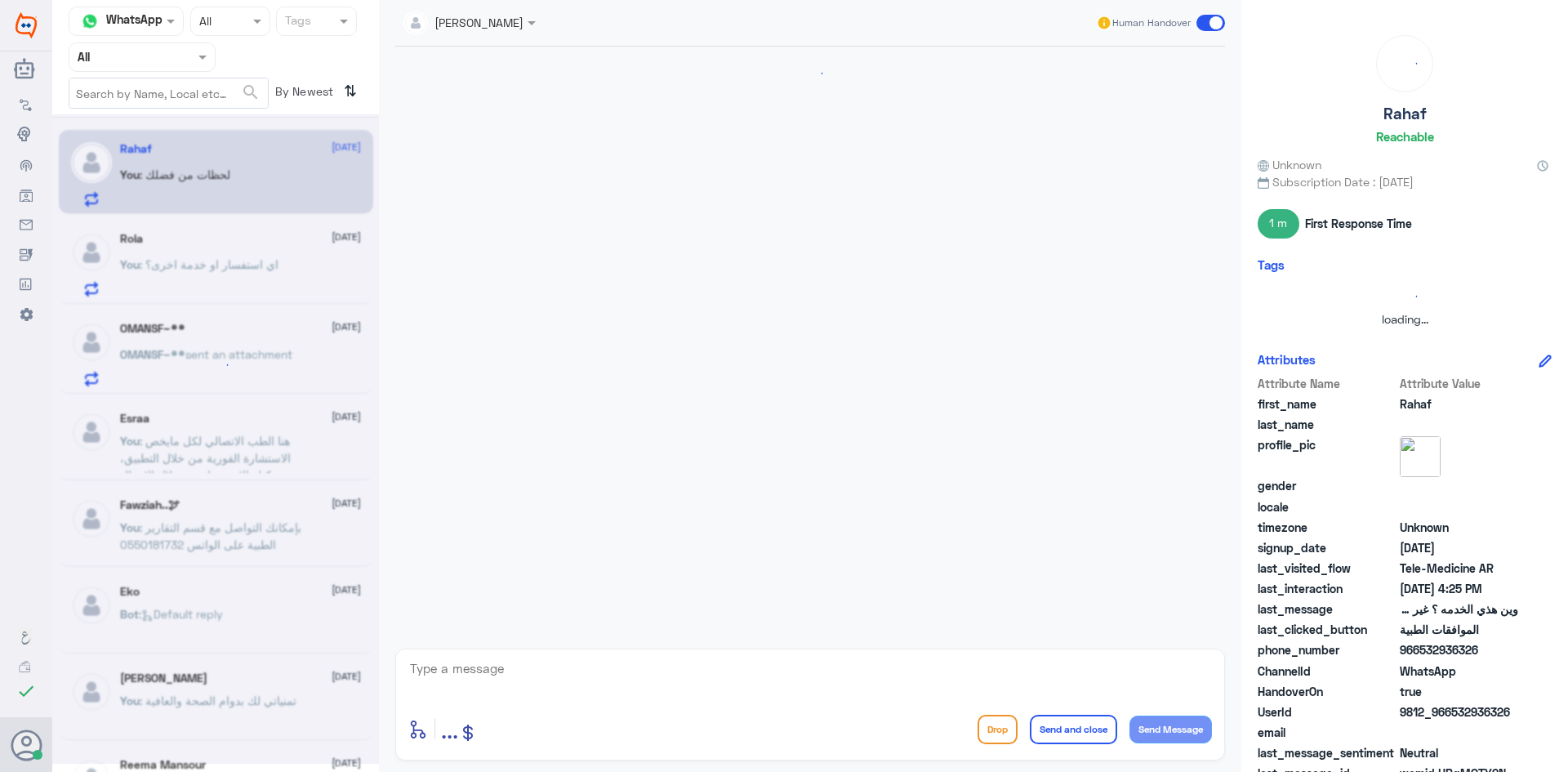
scroll to position [648, 0]
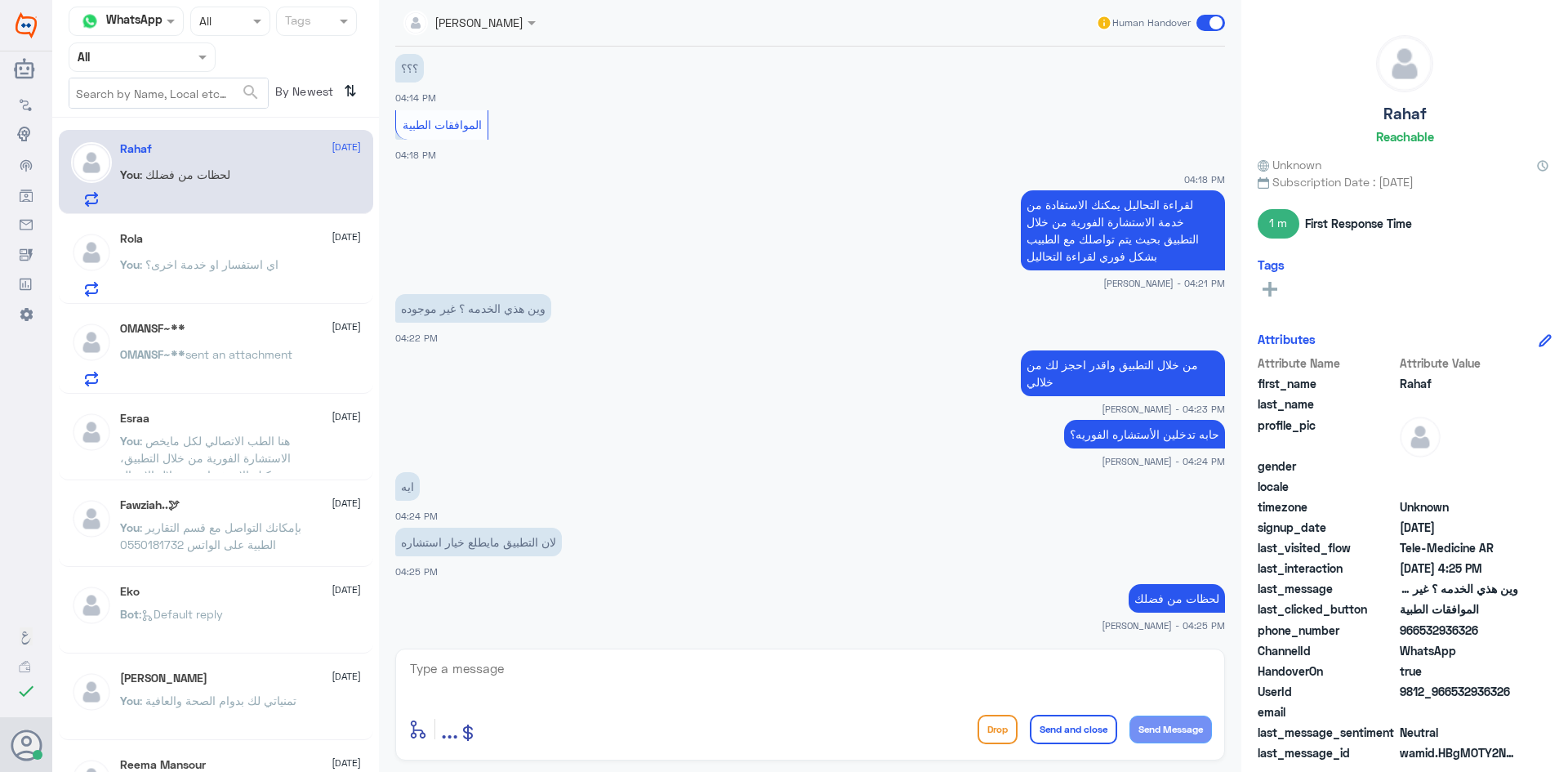
click at [170, 278] on p "You : اي استفسار او خدمة اخرى؟" at bounding box center [199, 276] width 159 height 40
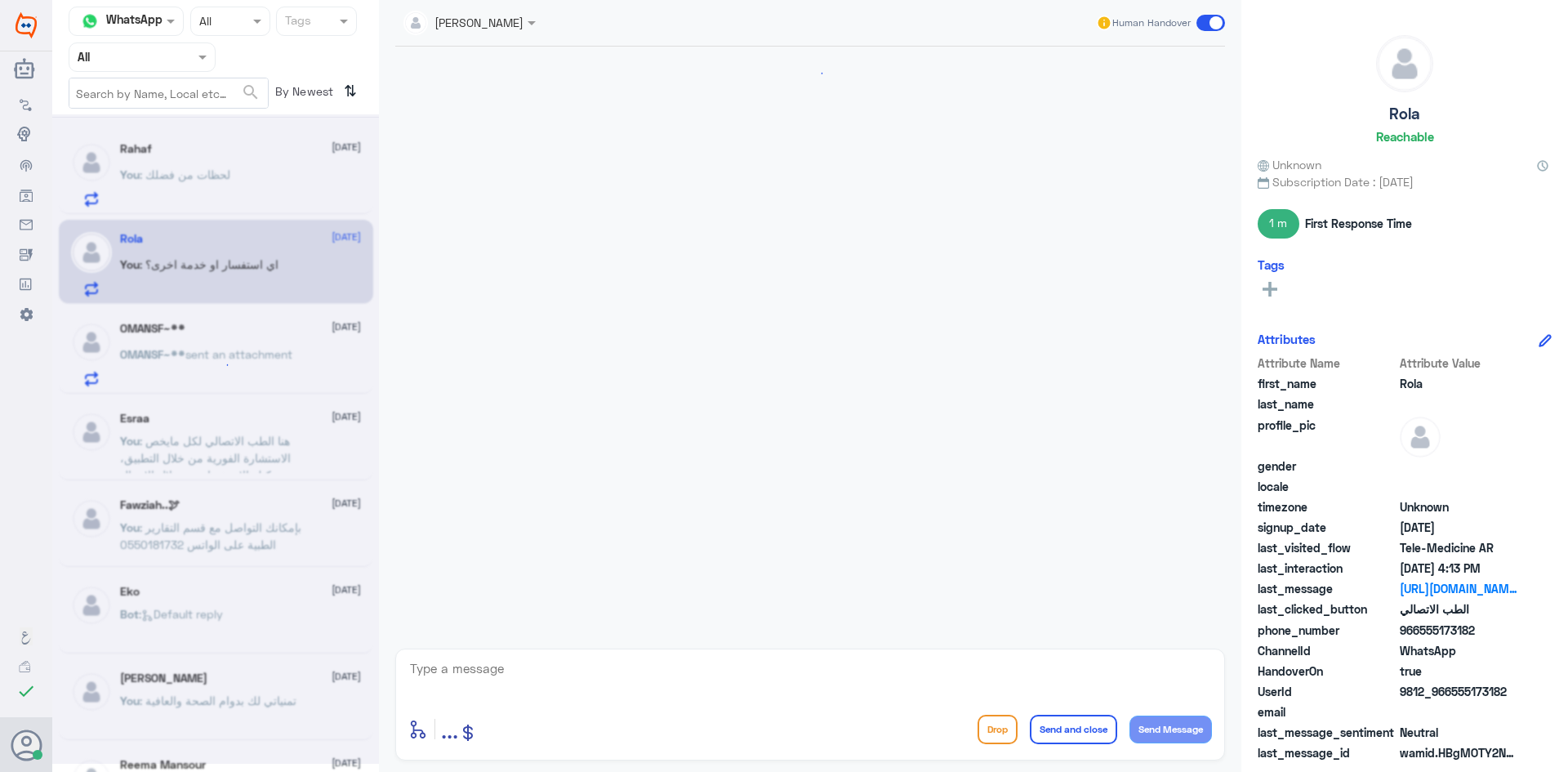
scroll to position [1203, 0]
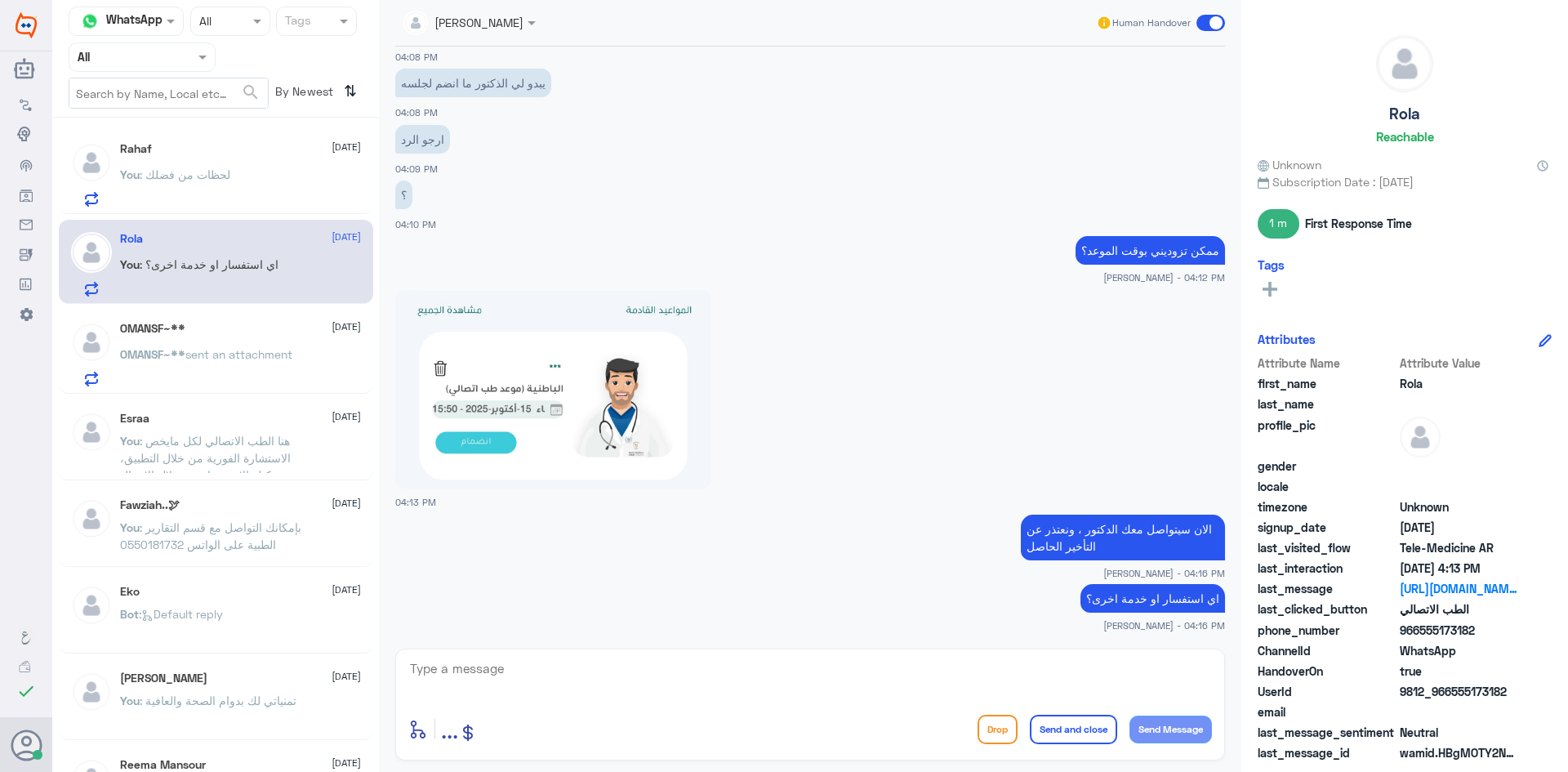
click at [197, 364] on p "OMANSF~** sent an attachment" at bounding box center [206, 366] width 172 height 40
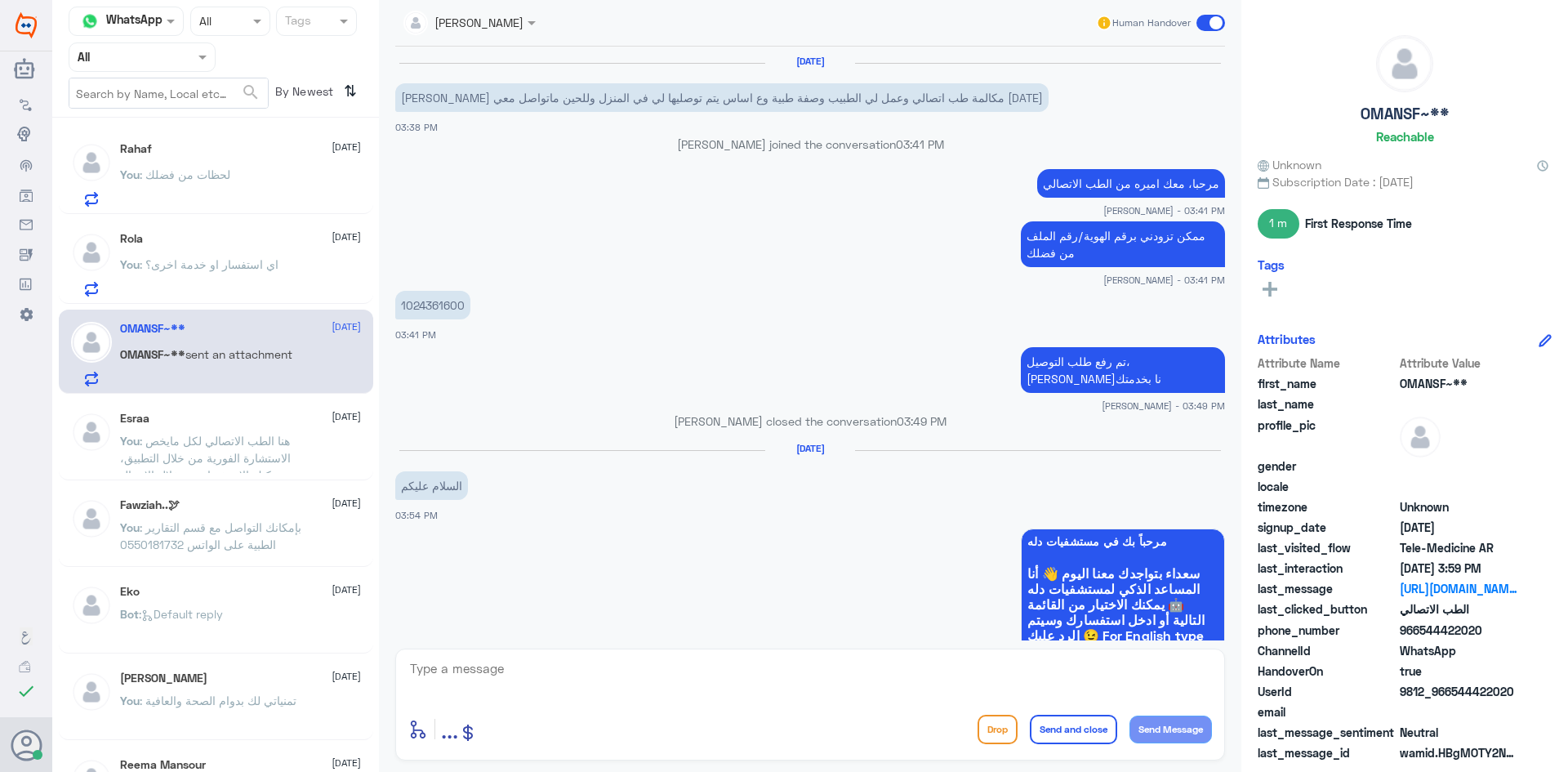
scroll to position [747, 0]
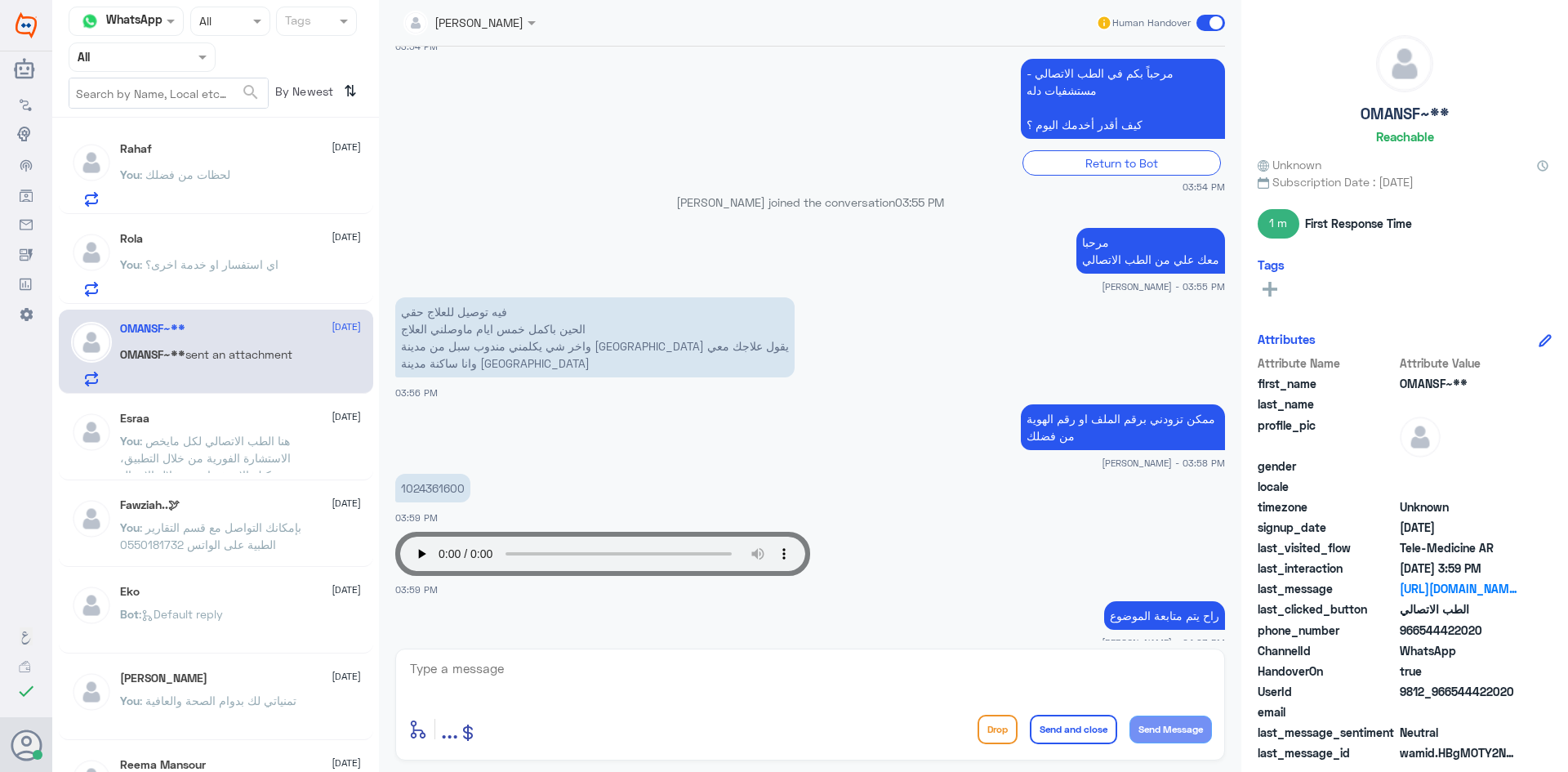
click at [252, 192] on div "You : لحظات من فضلك" at bounding box center [240, 188] width 241 height 37
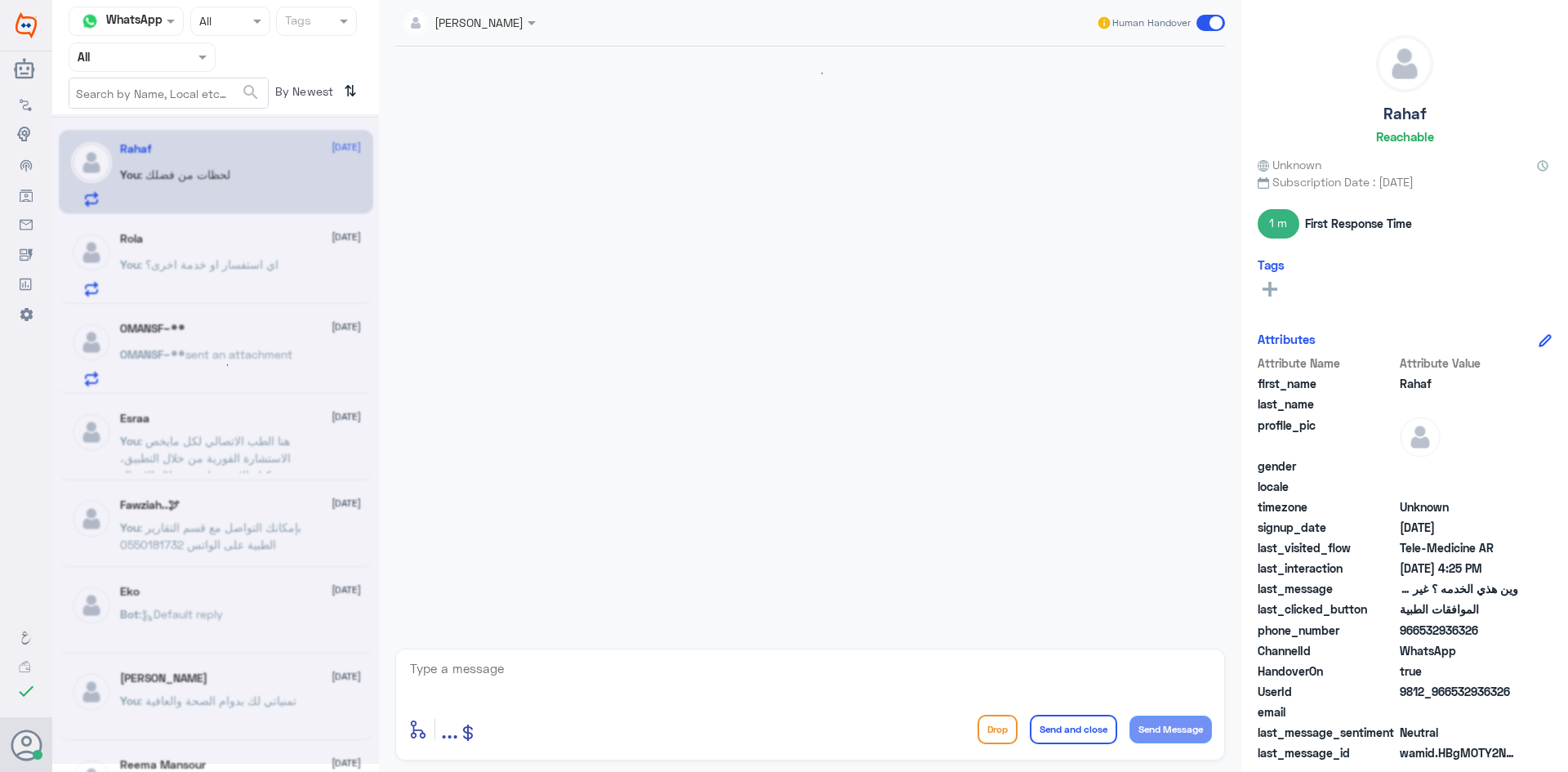
scroll to position [648, 0]
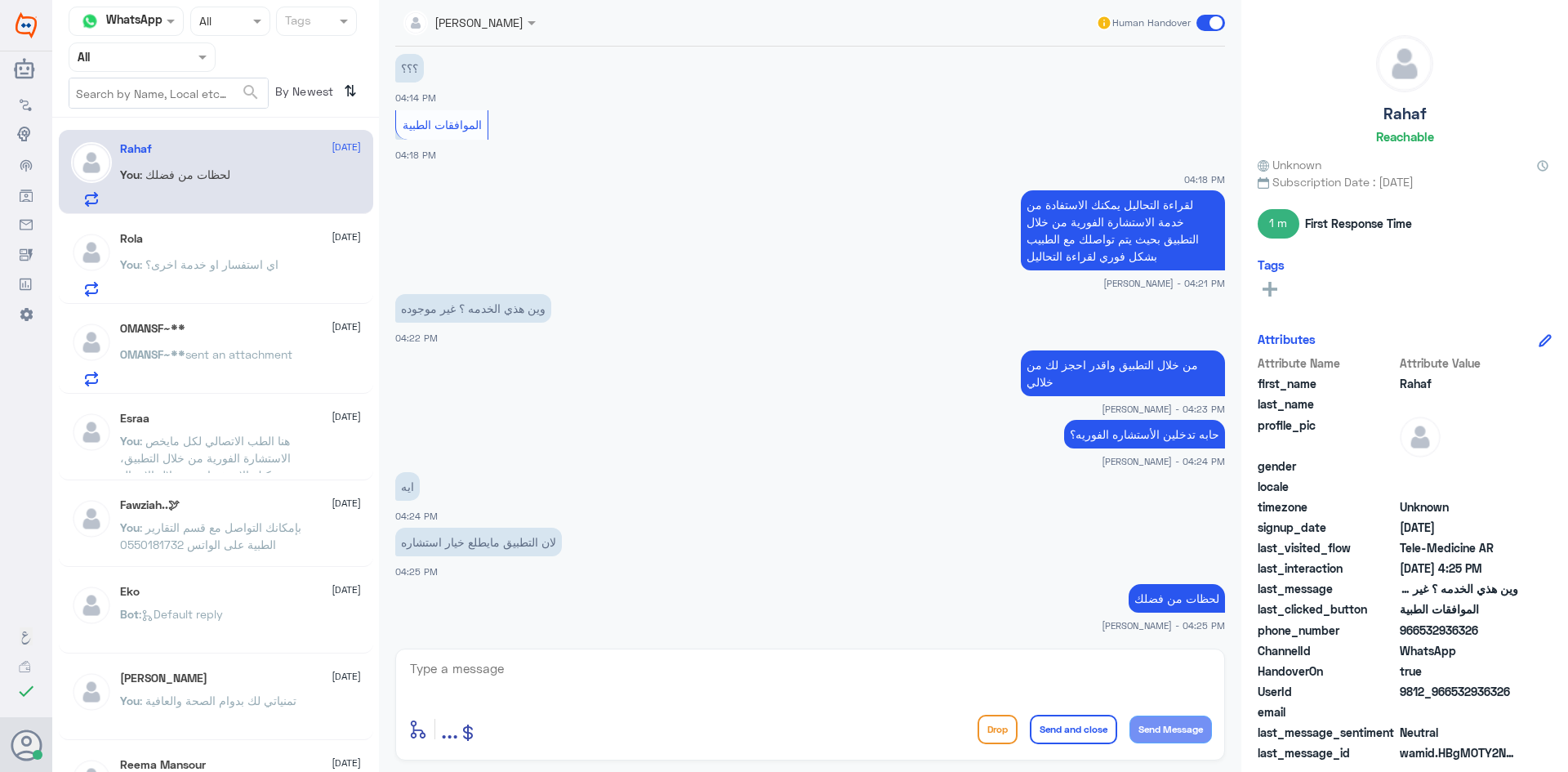
click at [290, 301] on div "Rola 15 October You : اي استفسار او خدمة اخرى؟" at bounding box center [216, 262] width 315 height 84
click at [298, 263] on div "You : اي استفسار او خدمة اخرى؟" at bounding box center [240, 278] width 241 height 37
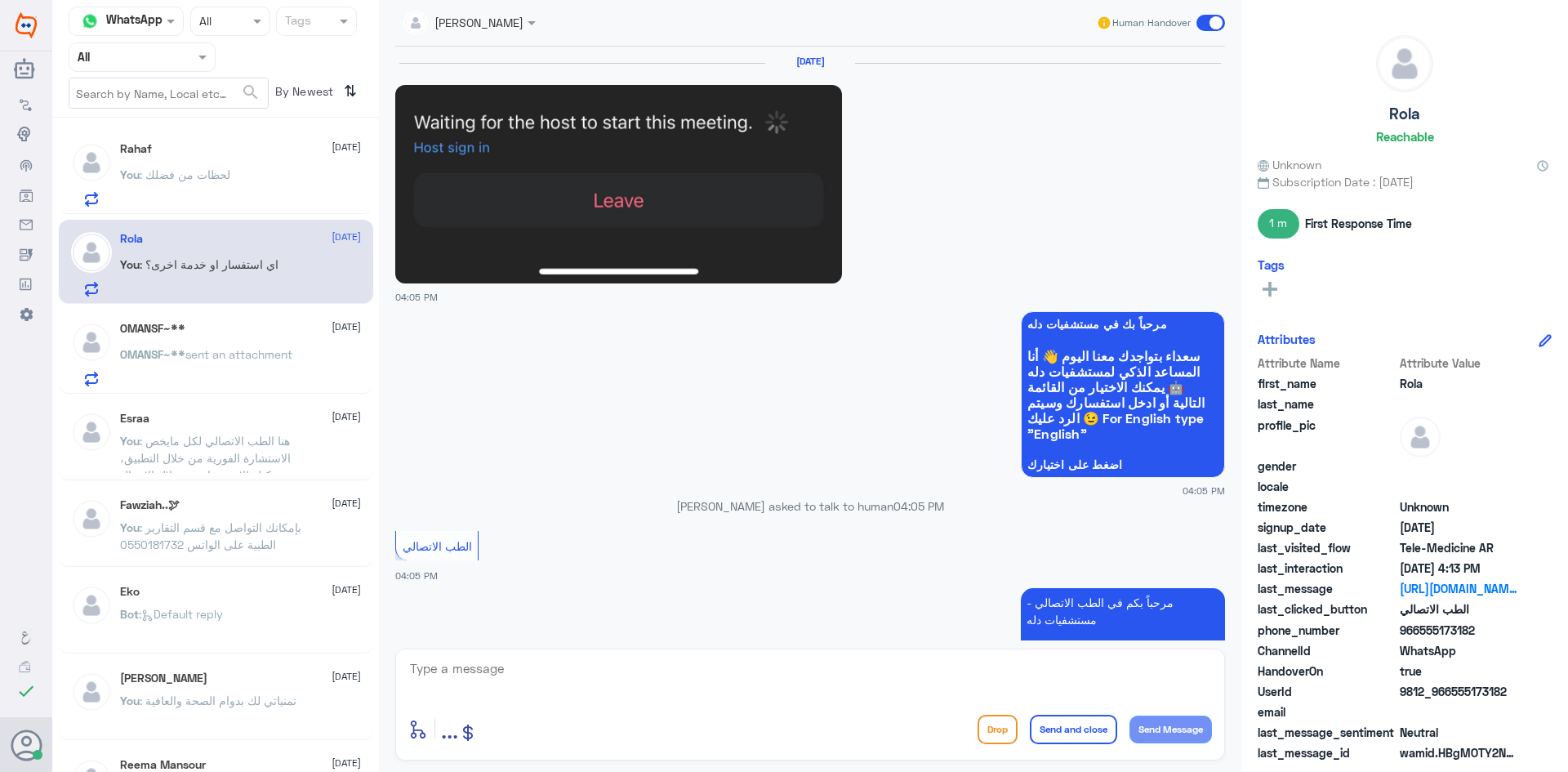
scroll to position [1203, 0]
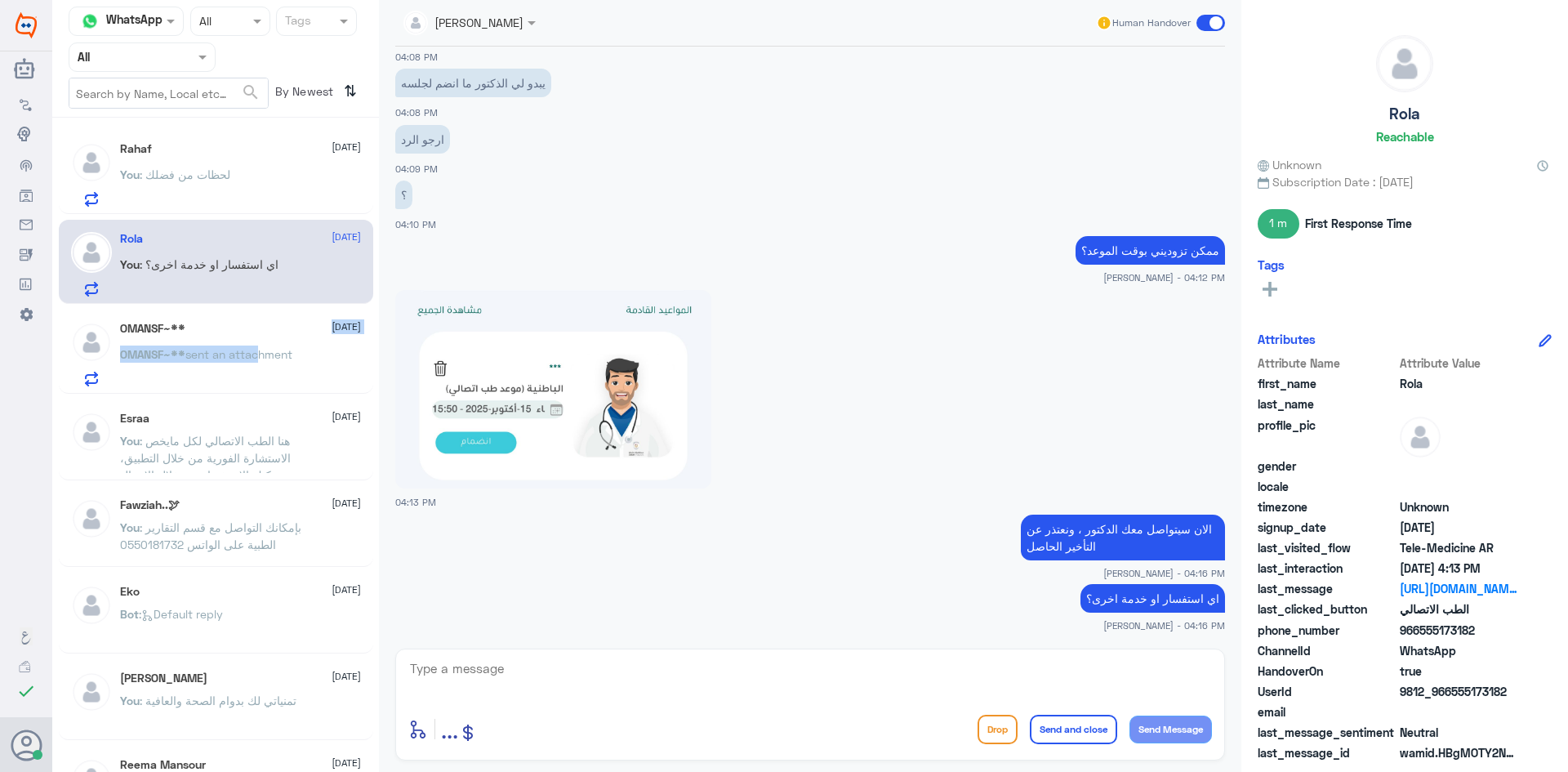
drag, startPoint x: 259, startPoint y: 351, endPoint x: 256, endPoint y: 337, distance: 14.3
click at [256, 337] on div "OMANSF~** 15 October OMANSF~** sent an attachment" at bounding box center [240, 354] width 241 height 64
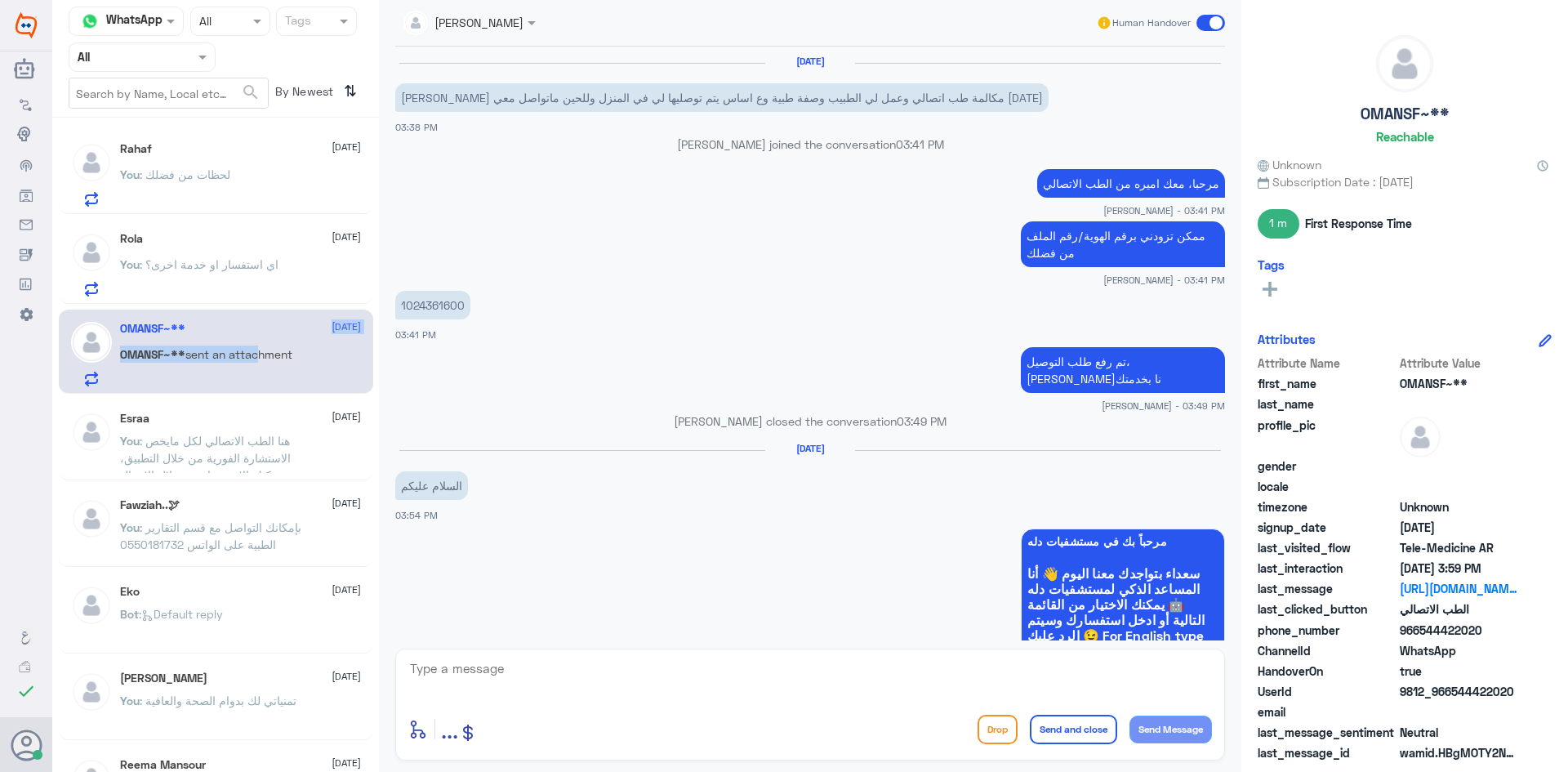
scroll to position [747, 0]
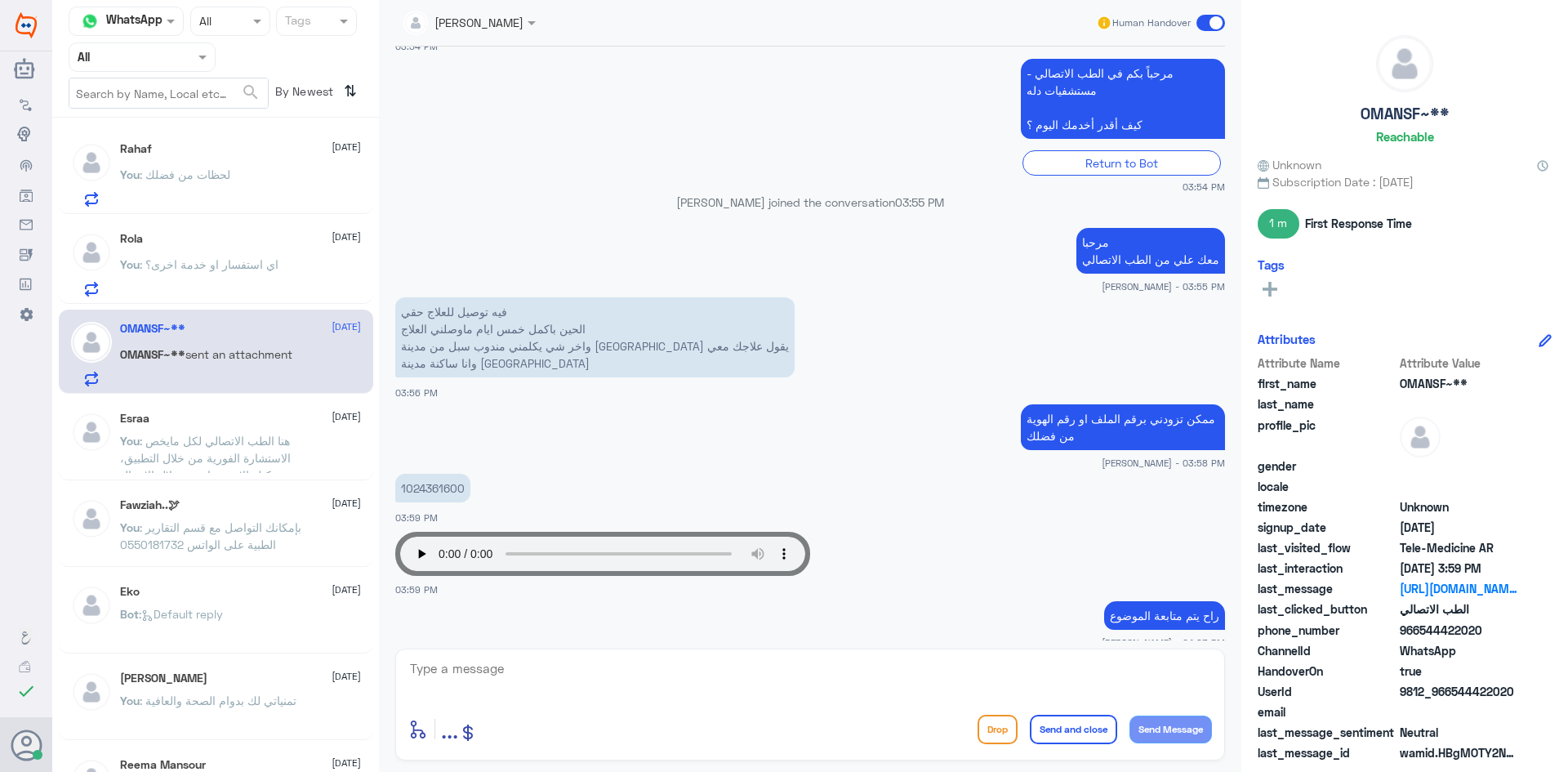
click at [253, 269] on span ": اي استفسار او خدمة اخرى؟" at bounding box center [209, 264] width 139 height 13
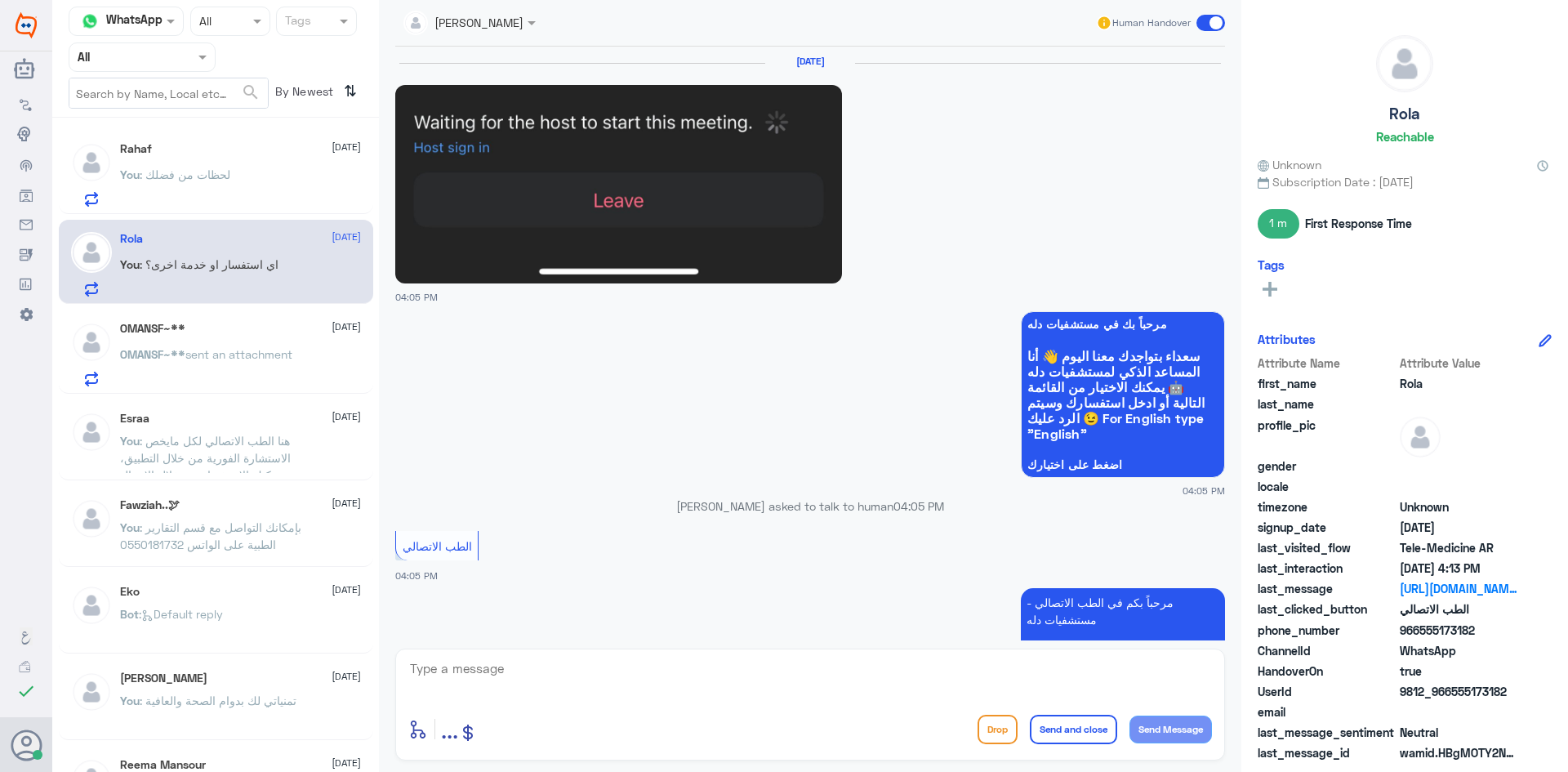
scroll to position [1203, 0]
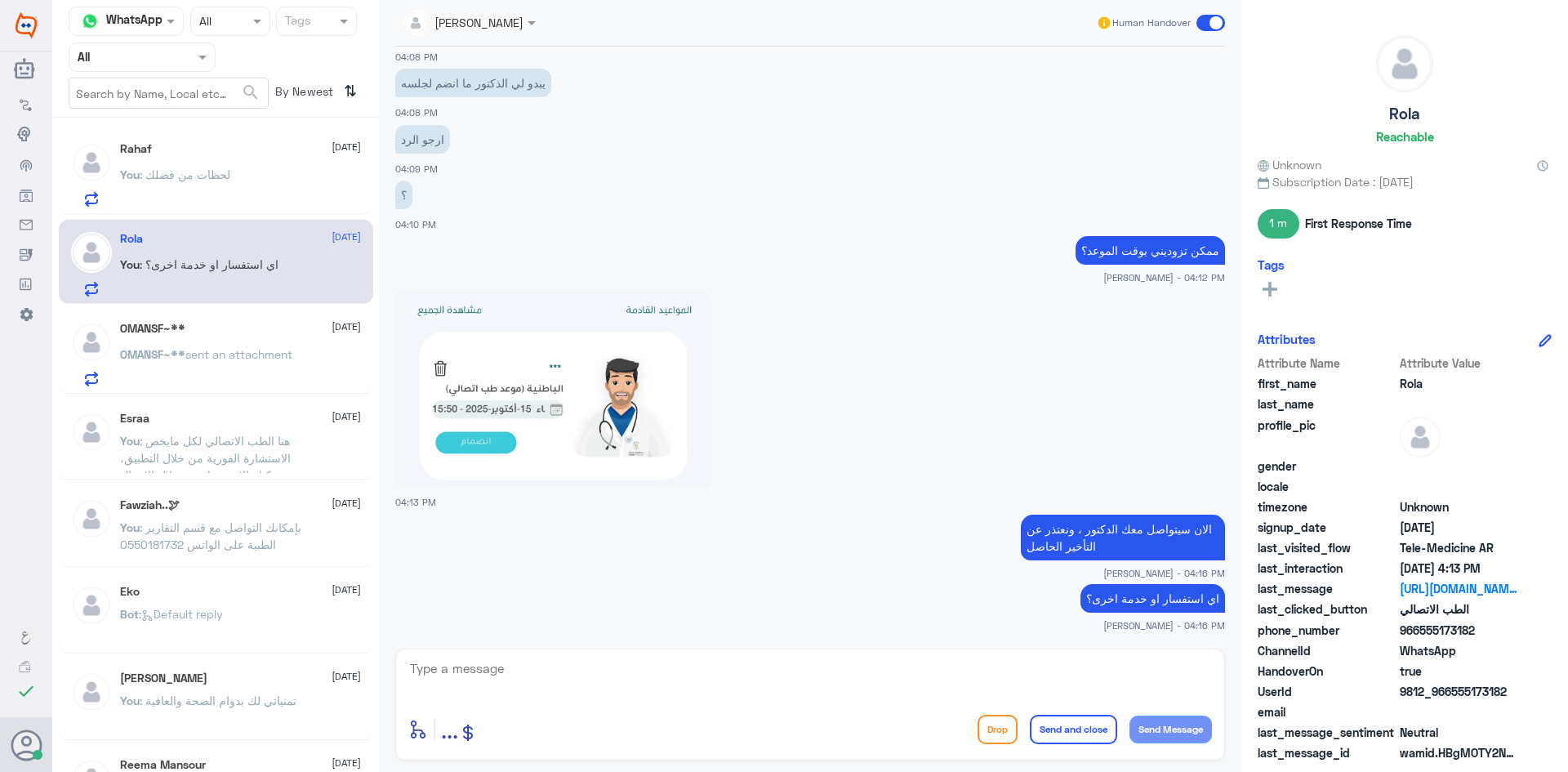
click at [245, 197] on div "You : لحظات من فضلك" at bounding box center [240, 188] width 241 height 37
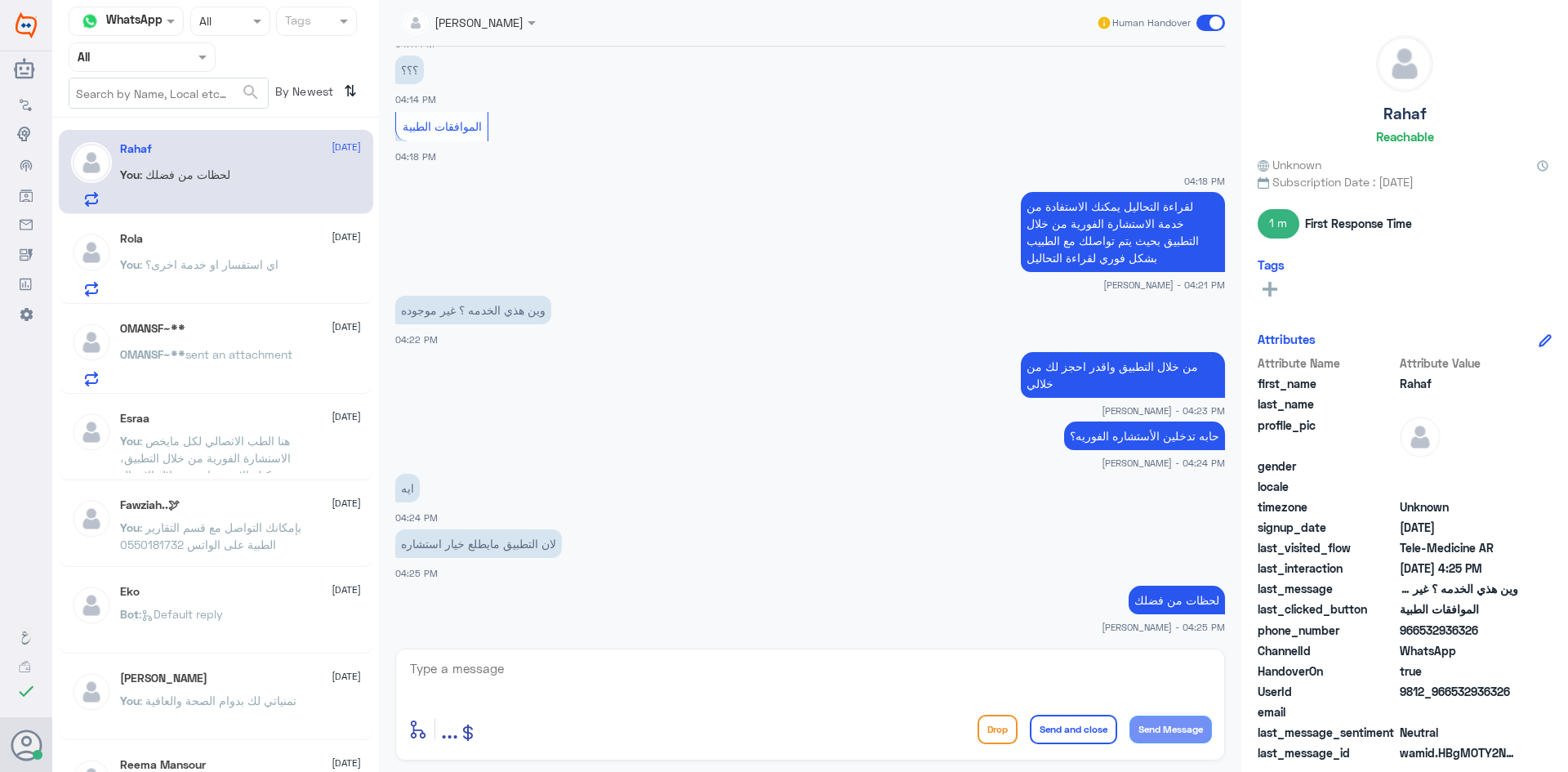
scroll to position [648, 0]
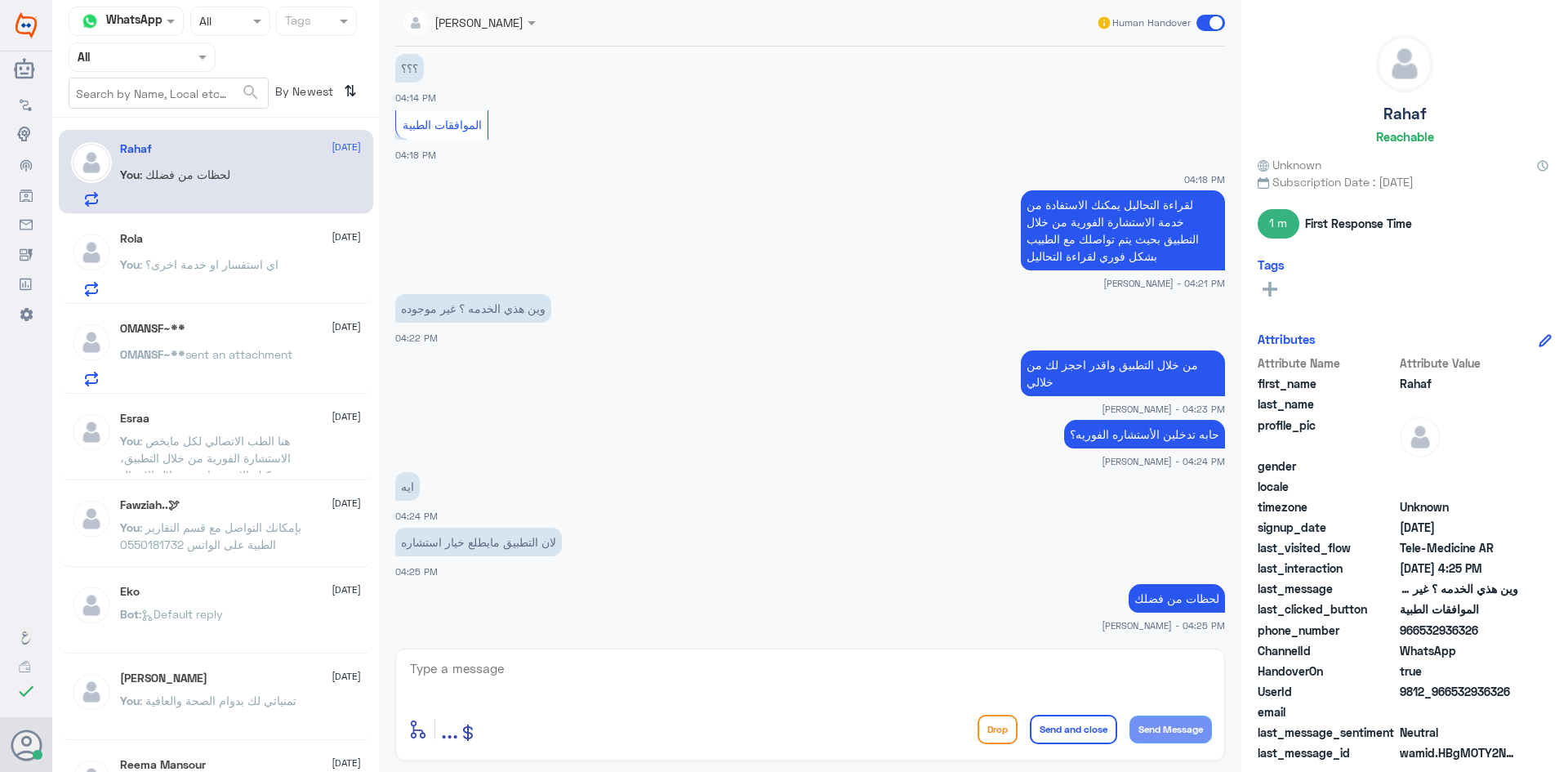
click at [201, 246] on div "Rola 15 October You : اي استفسار او خدمة اخرى؟" at bounding box center [240, 264] width 241 height 64
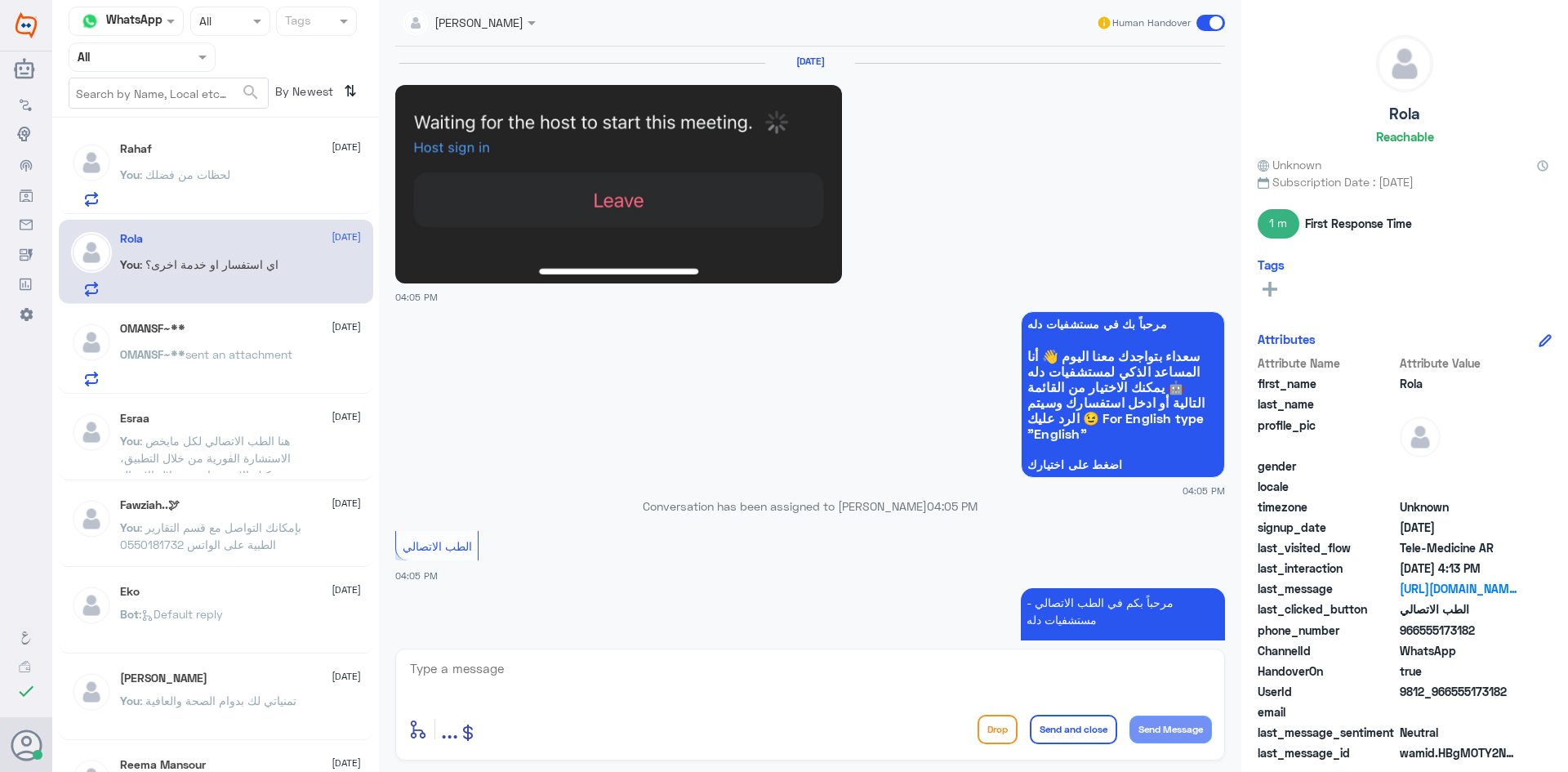
scroll to position [1203, 0]
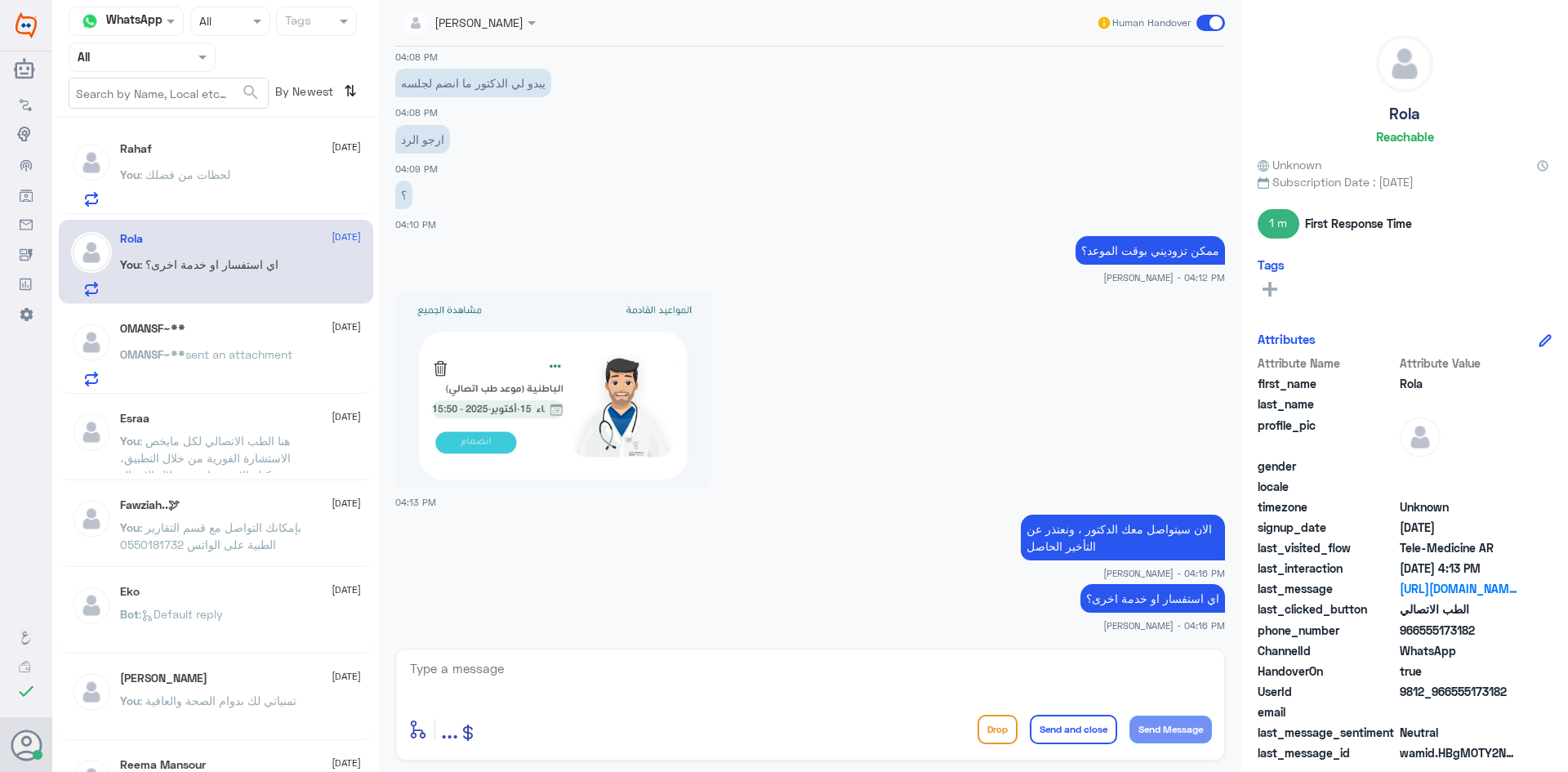
click at [296, 340] on div "OMANSF~** 15 October OMANSF~** sent an attachment" at bounding box center [240, 354] width 241 height 64
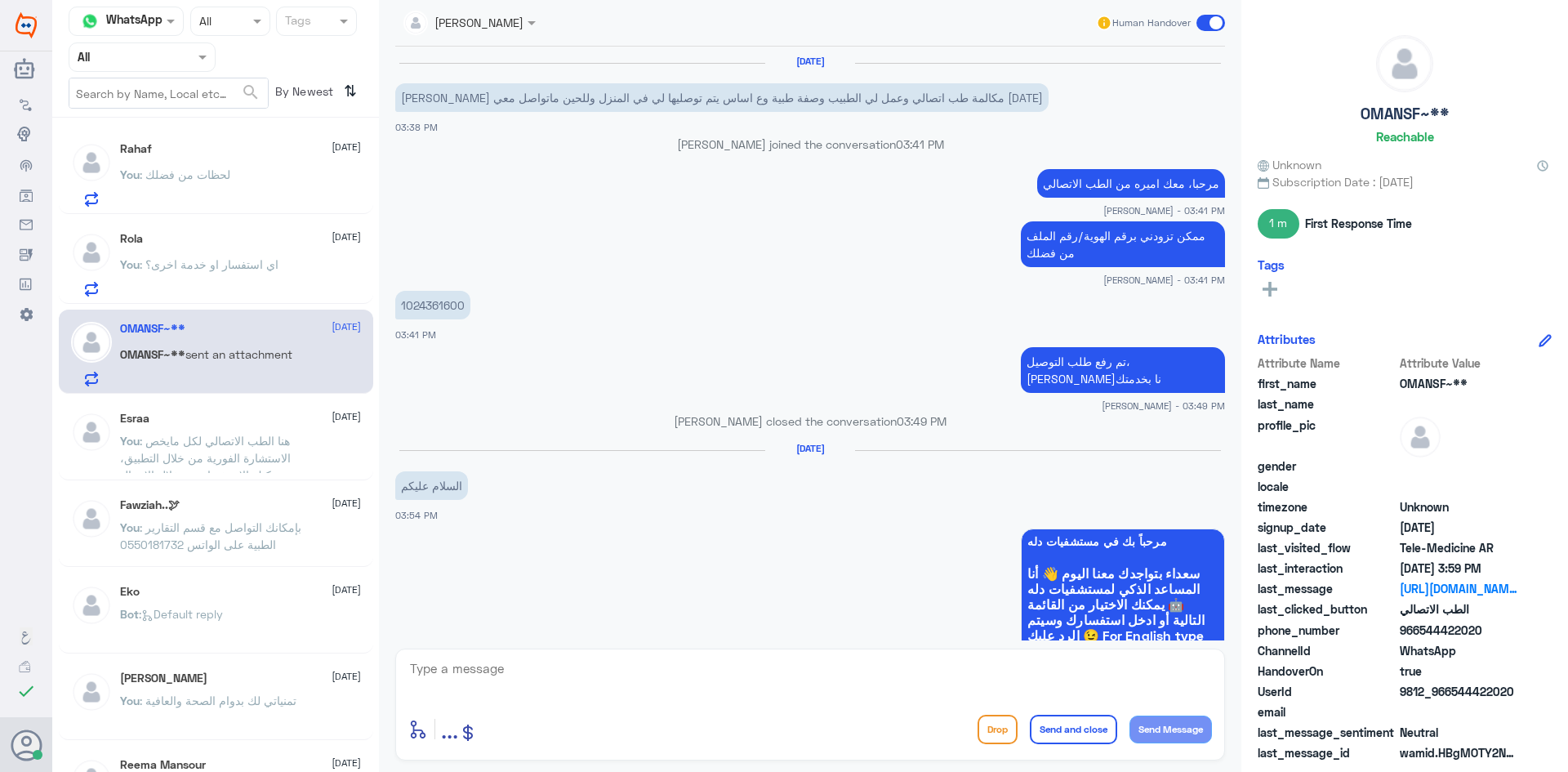
scroll to position [747, 0]
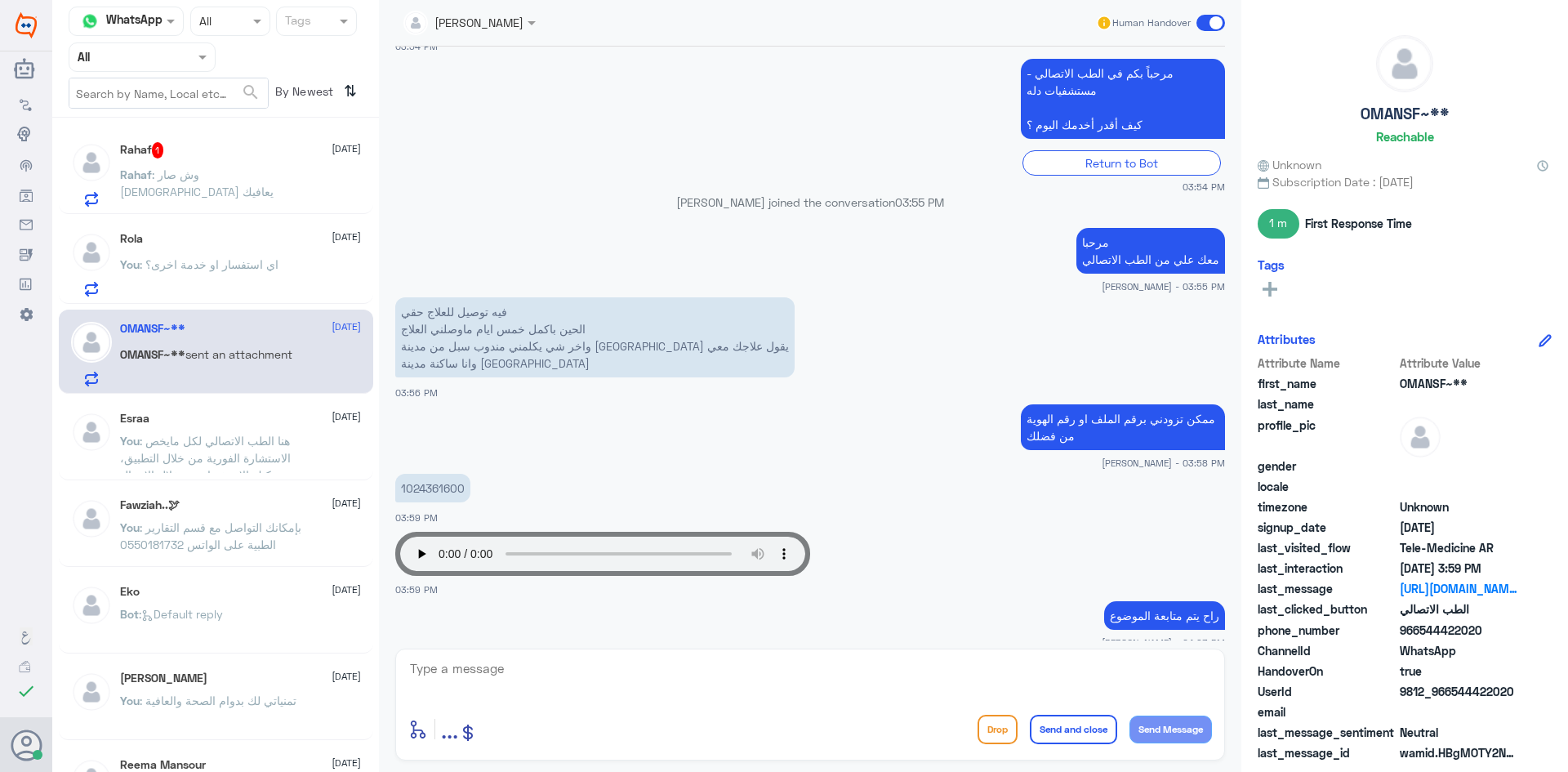
click at [224, 180] on span ": وش صار الله يعافيك" at bounding box center [197, 182] width 154 height 31
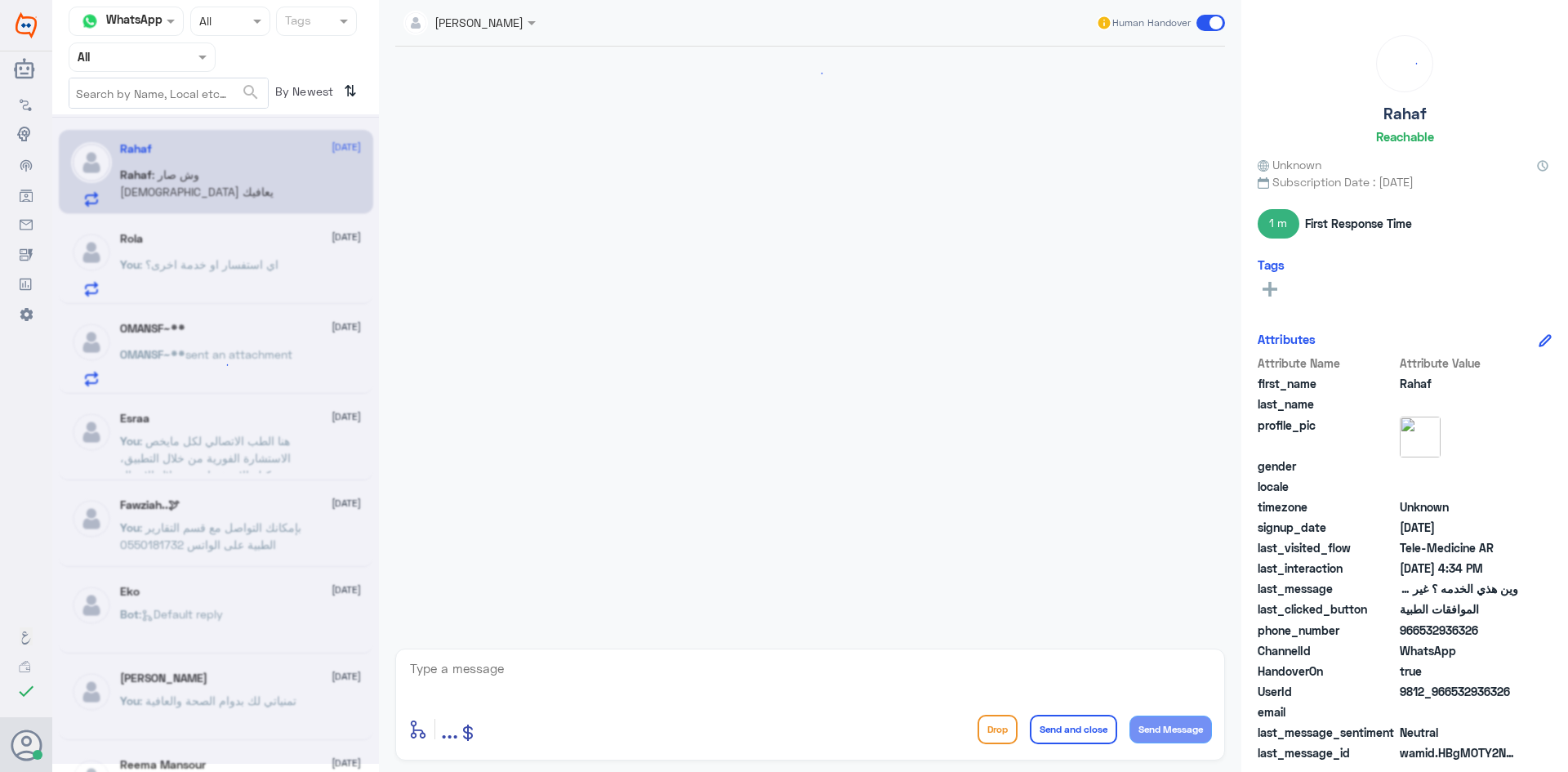
scroll to position [670, 0]
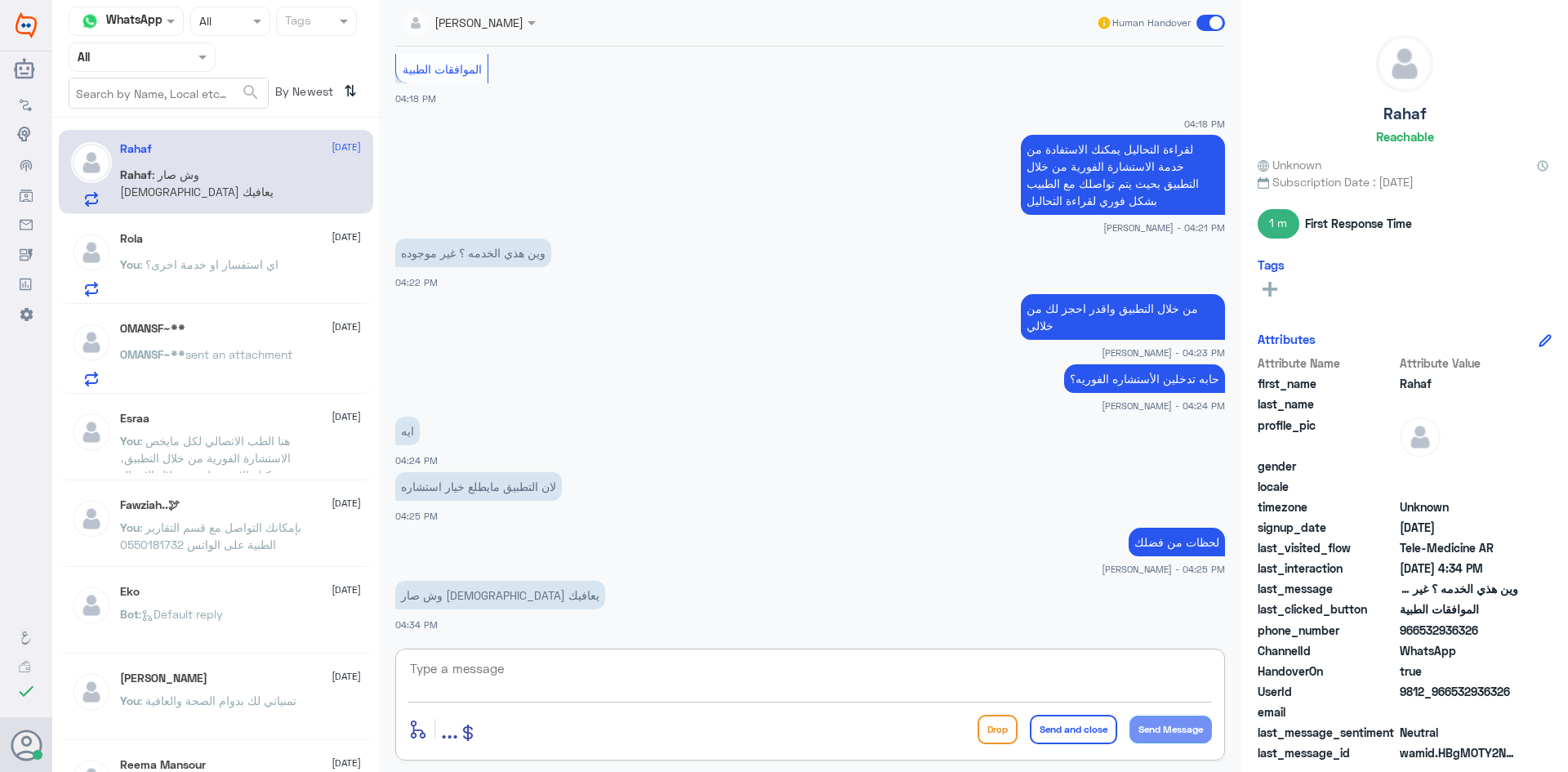
click at [791, 677] on textarea at bounding box center [810, 677] width 804 height 40
click at [250, 261] on span ": اي استفسار او خدمة اخرى؟" at bounding box center [209, 264] width 139 height 13
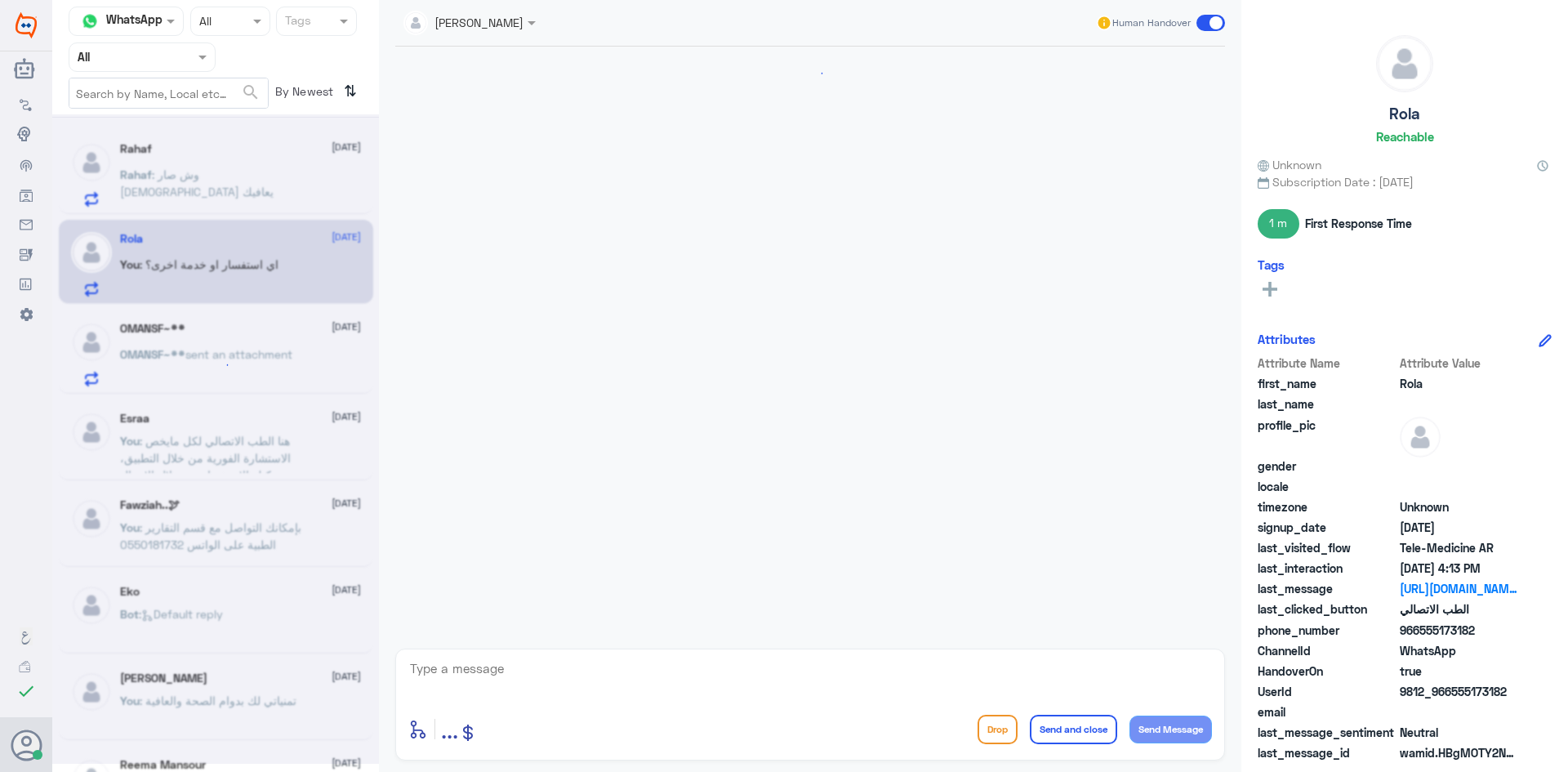
scroll to position [1203, 0]
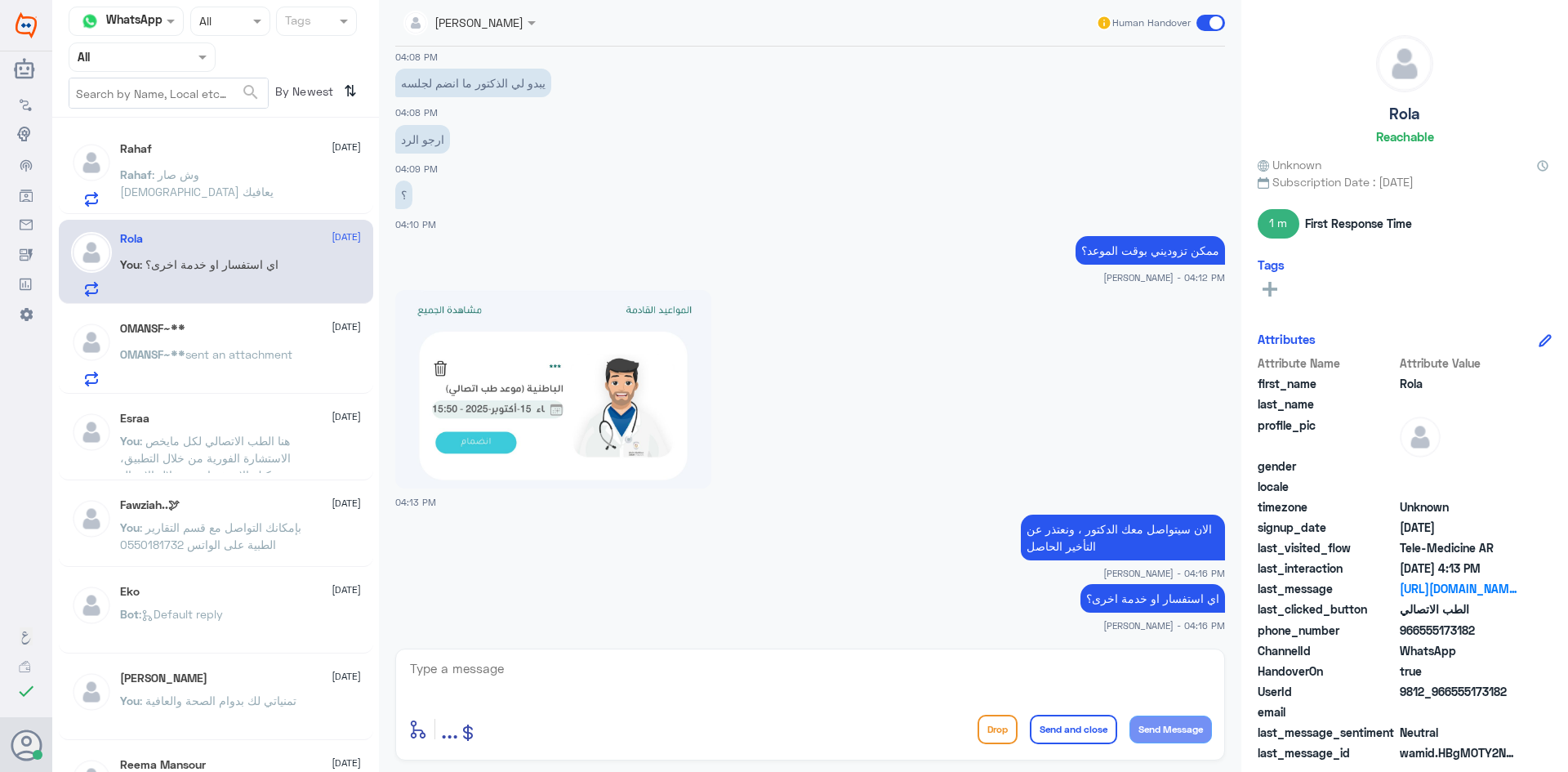
click at [242, 352] on span "sent an attachment" at bounding box center [239, 354] width 107 height 13
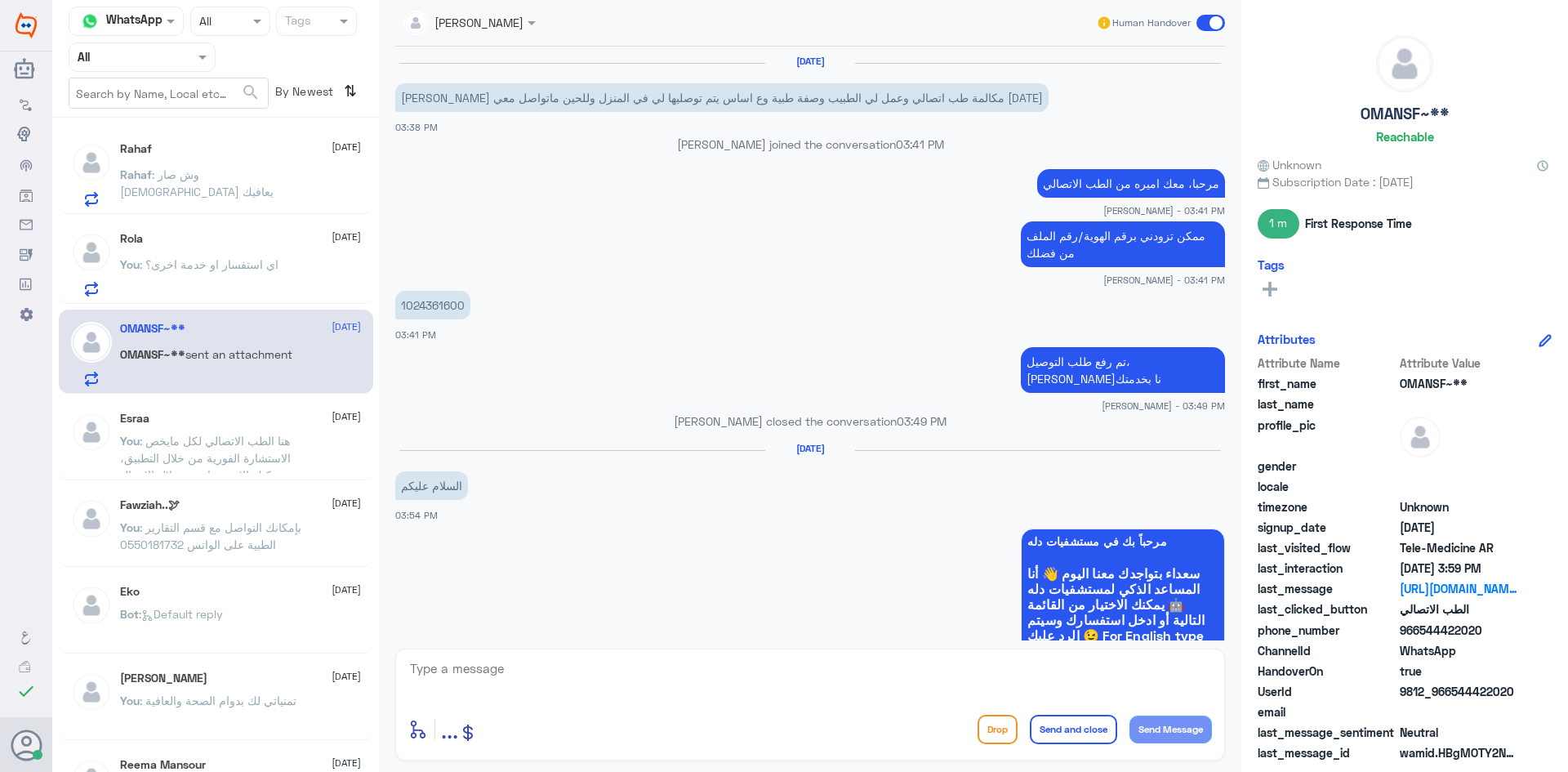
scroll to position [747, 0]
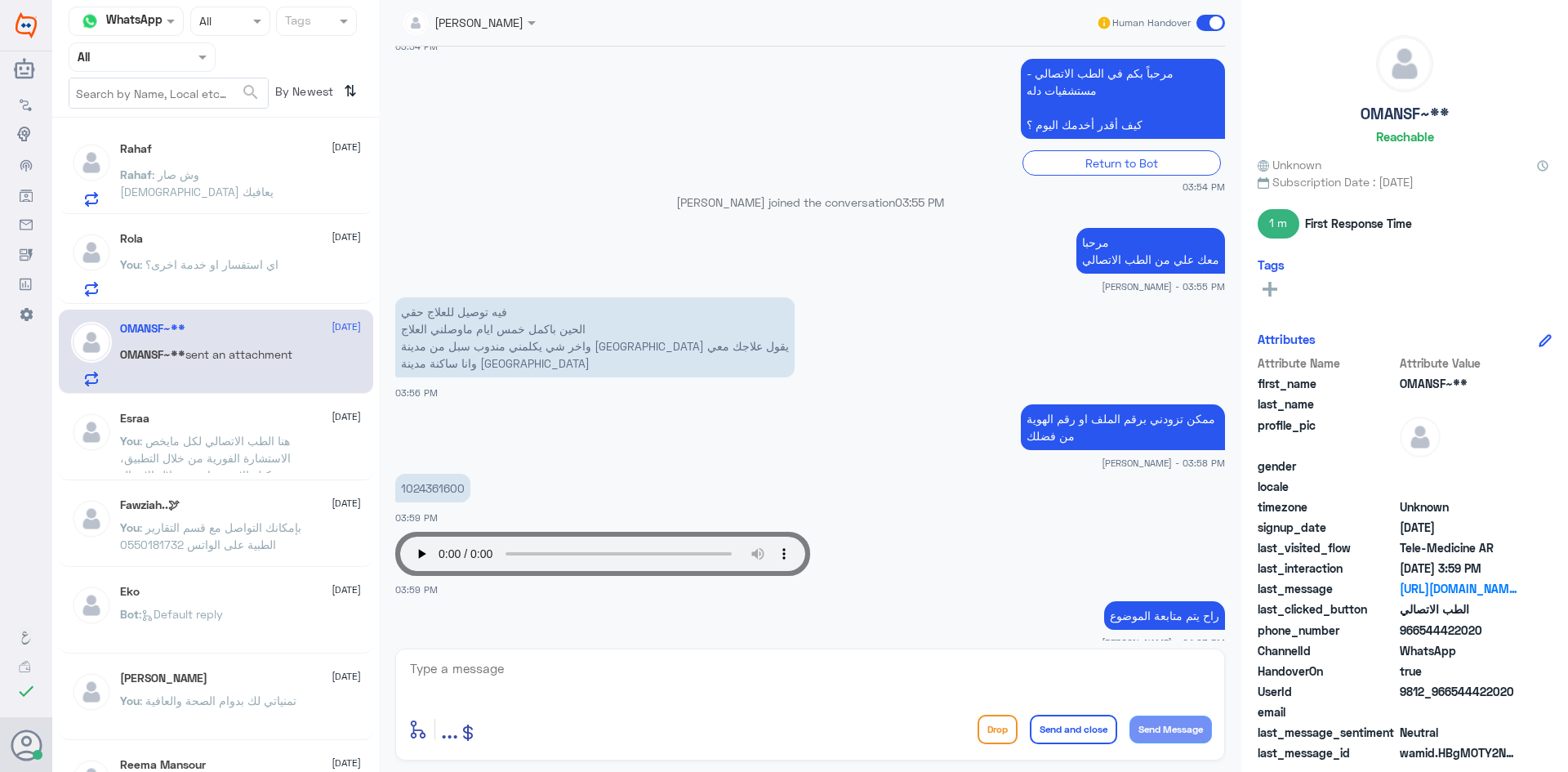
click at [231, 247] on div "Rola 15 October You : اي استفسار او خدمة اخرى؟" at bounding box center [240, 264] width 241 height 64
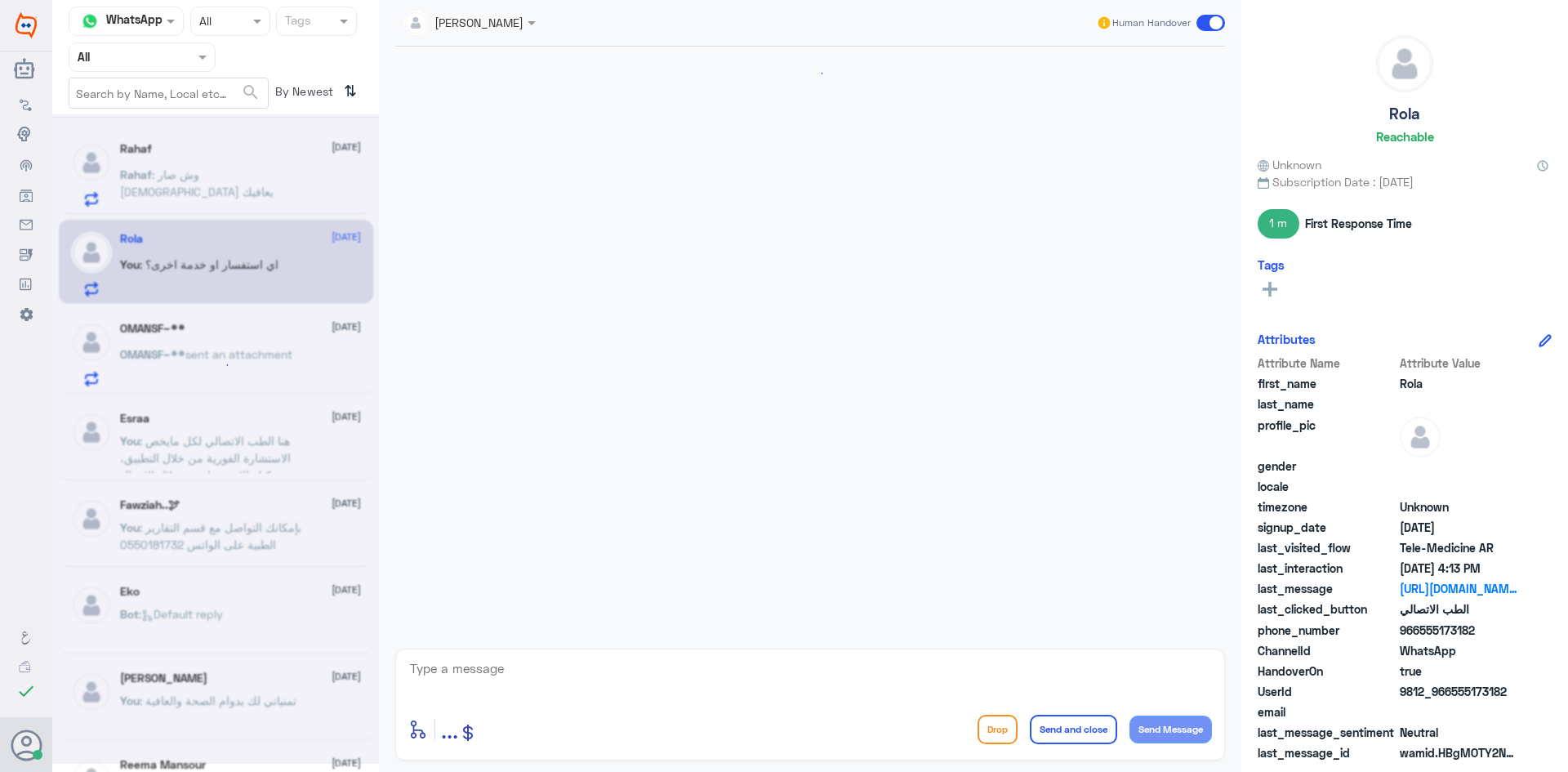
scroll to position [1203, 0]
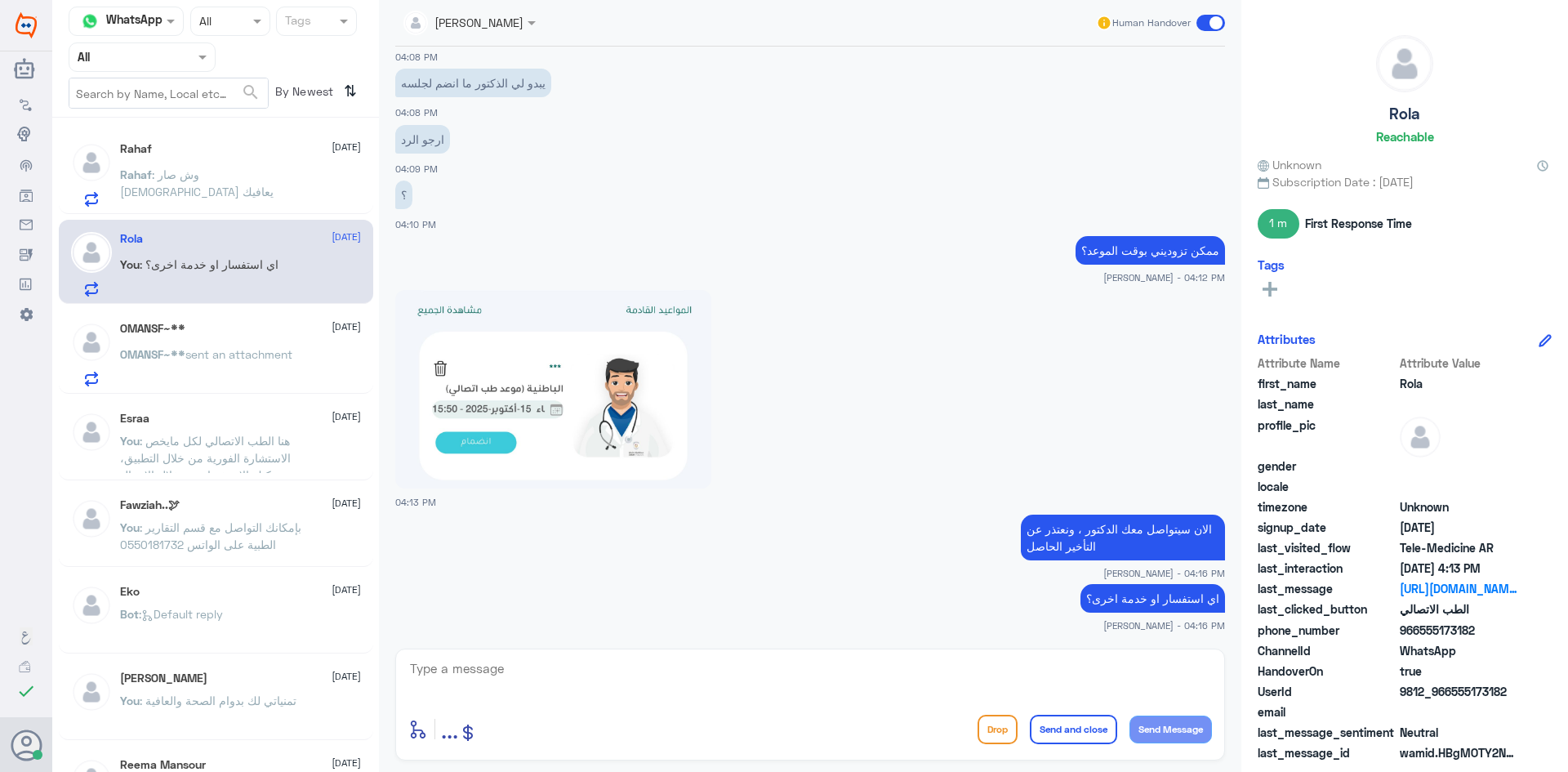
click at [258, 369] on p "OMANSF~** sent an attachment" at bounding box center [206, 366] width 172 height 40
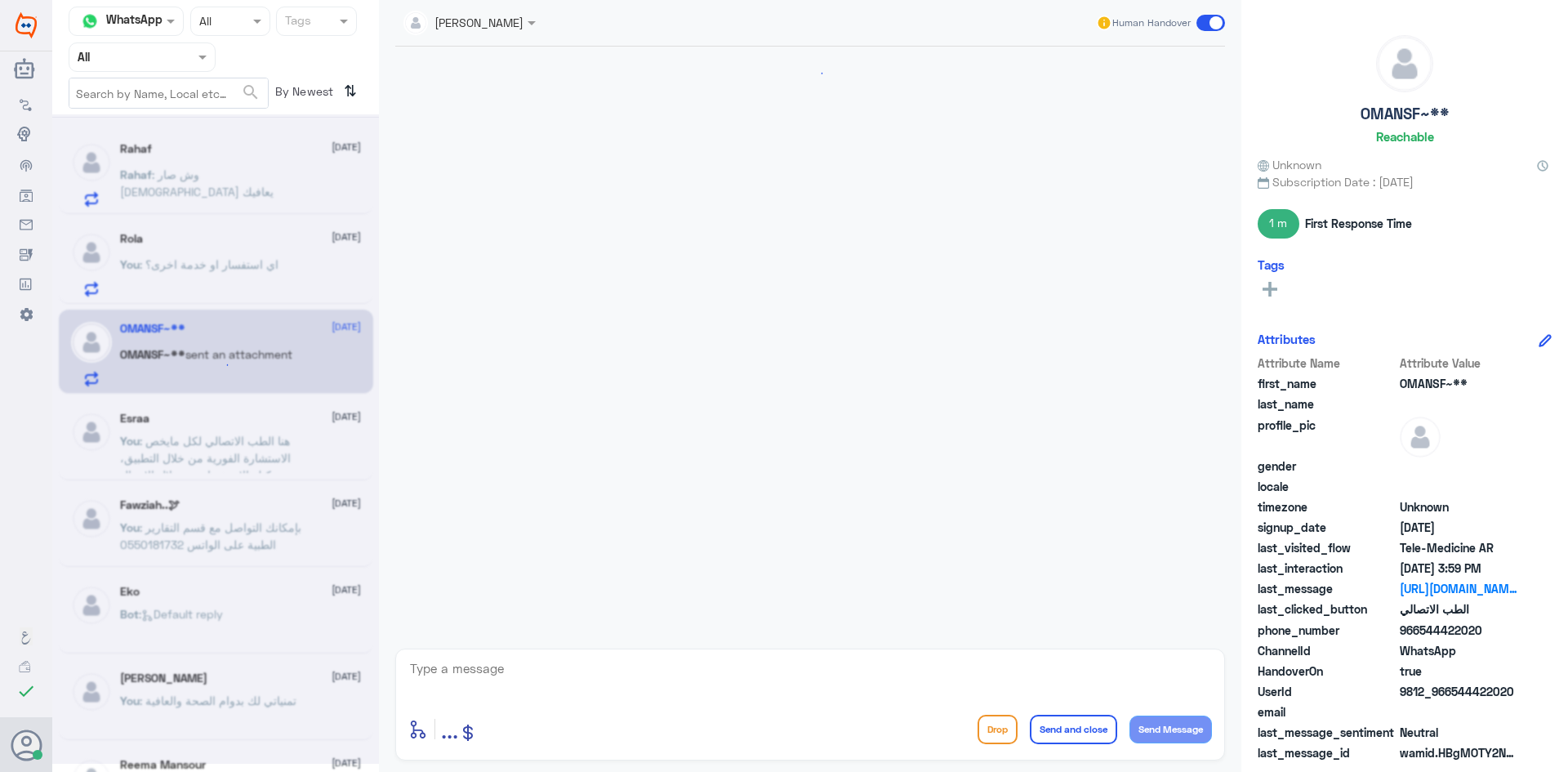
scroll to position [747, 0]
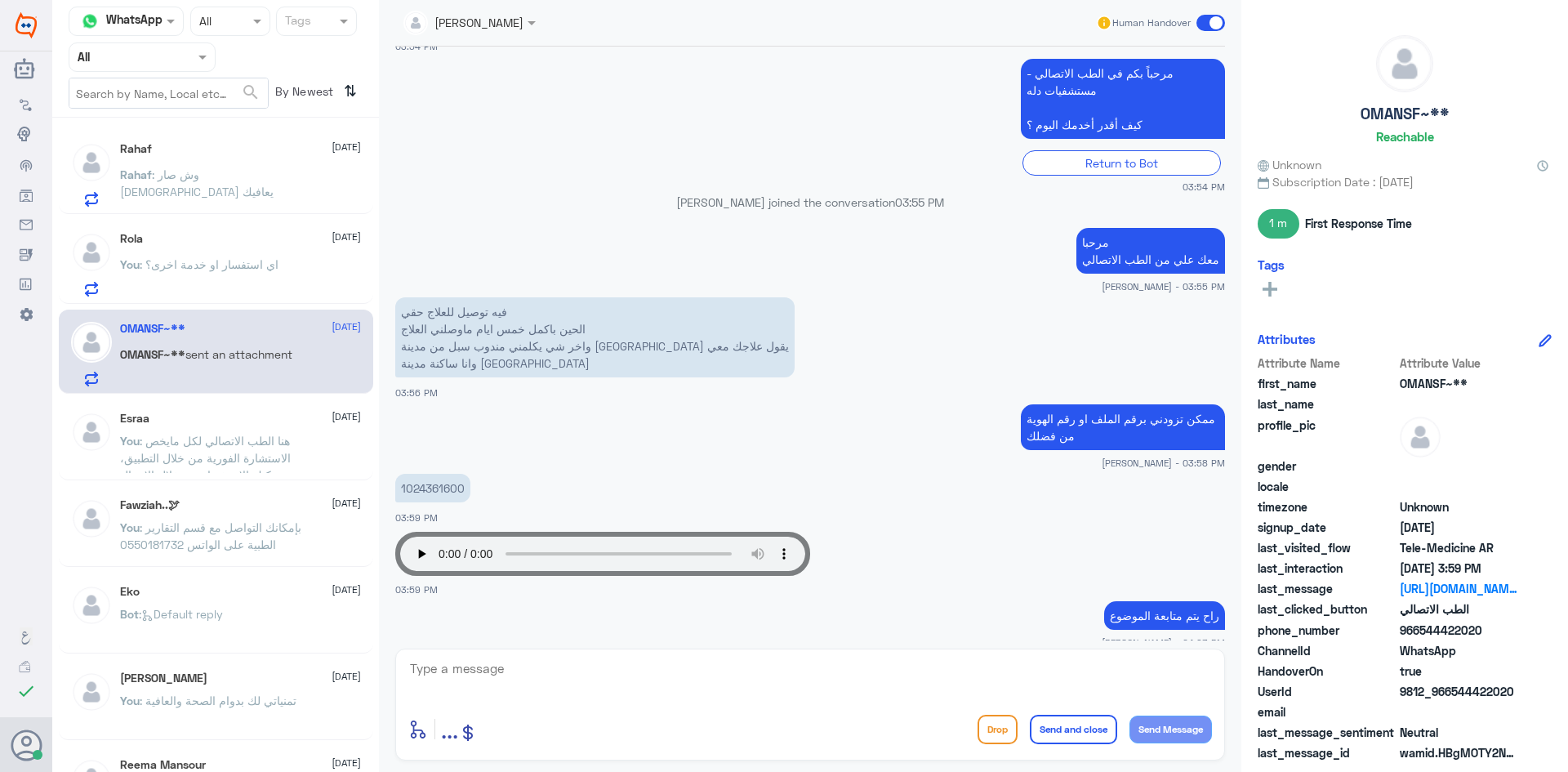
click at [294, 165] on div "Rahaf 15 October Rahaf : وش صار الله يعافيك" at bounding box center [240, 174] width 241 height 64
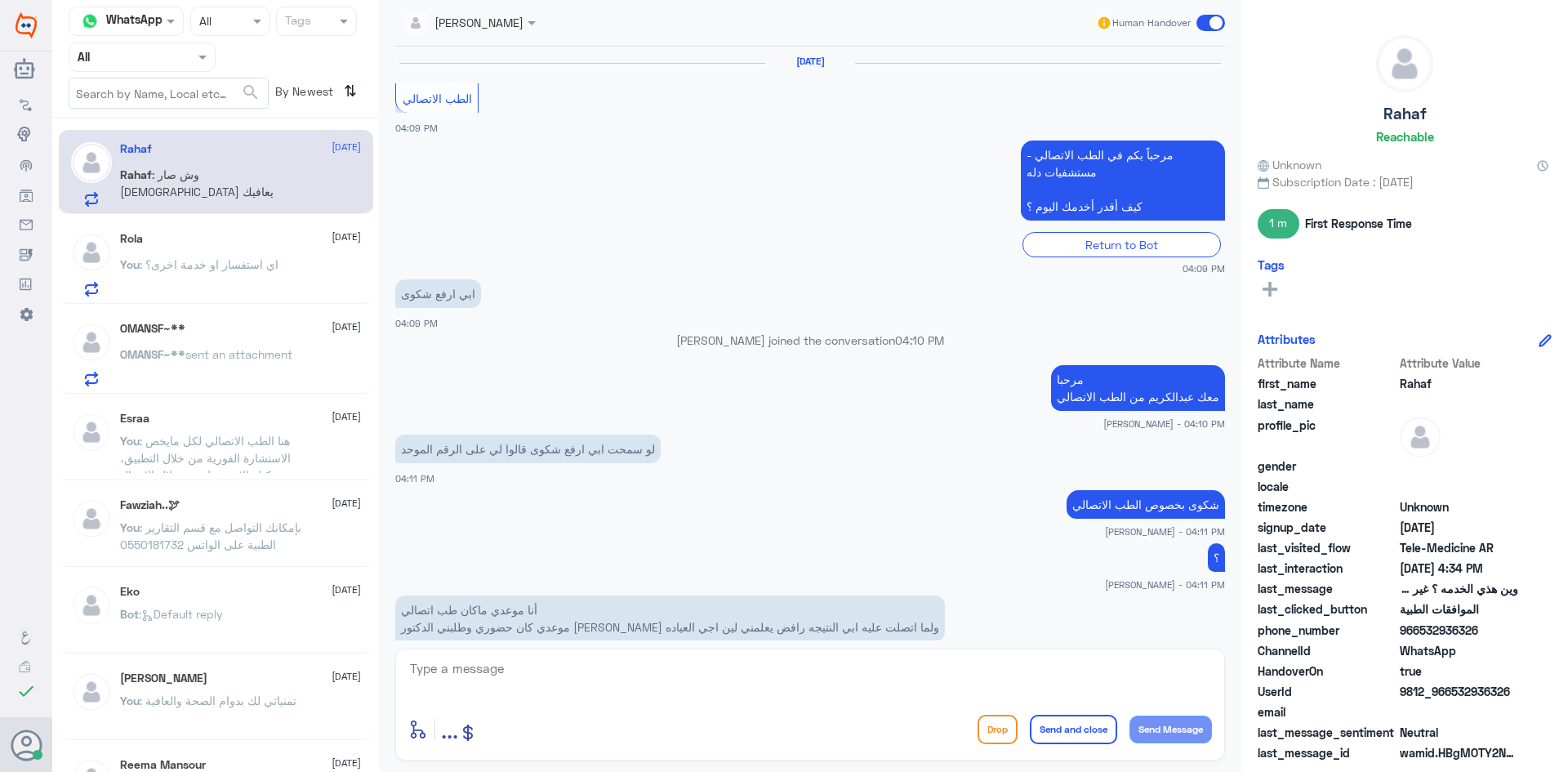
scroll to position [670, 0]
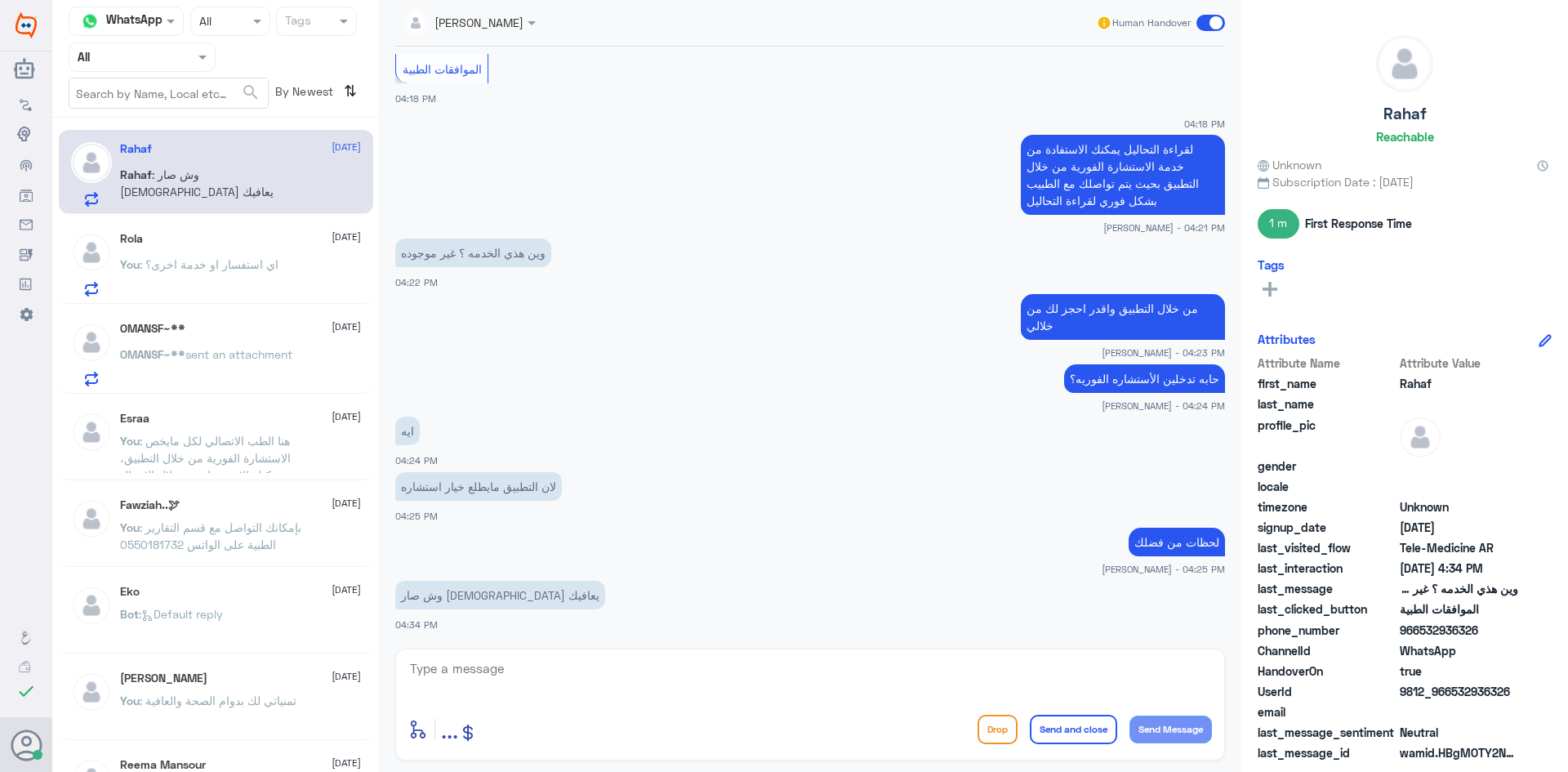
click at [281, 267] on div "You : اي استفسار او خدمة اخرى؟" at bounding box center [240, 278] width 241 height 37
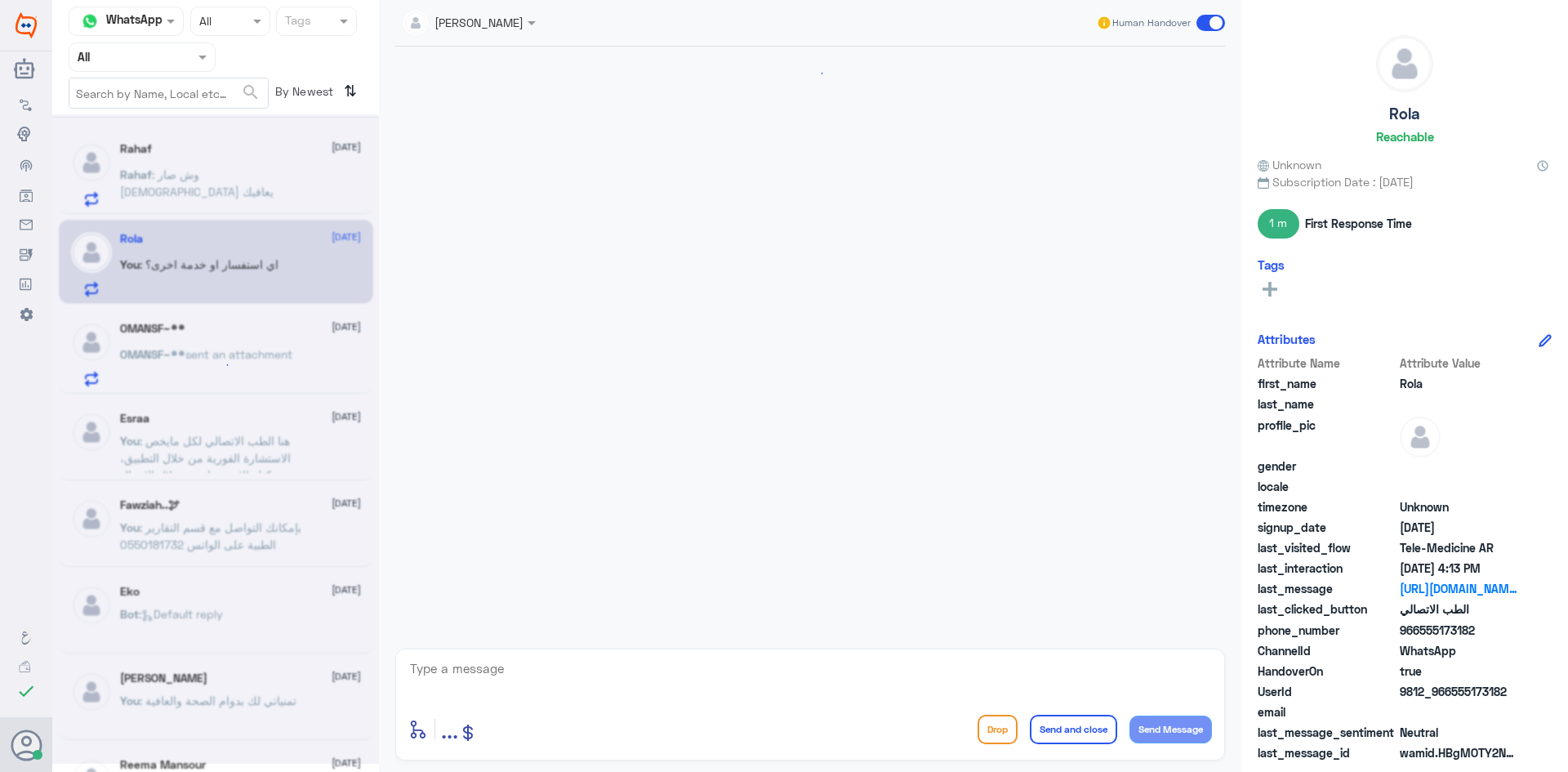
scroll to position [1203, 0]
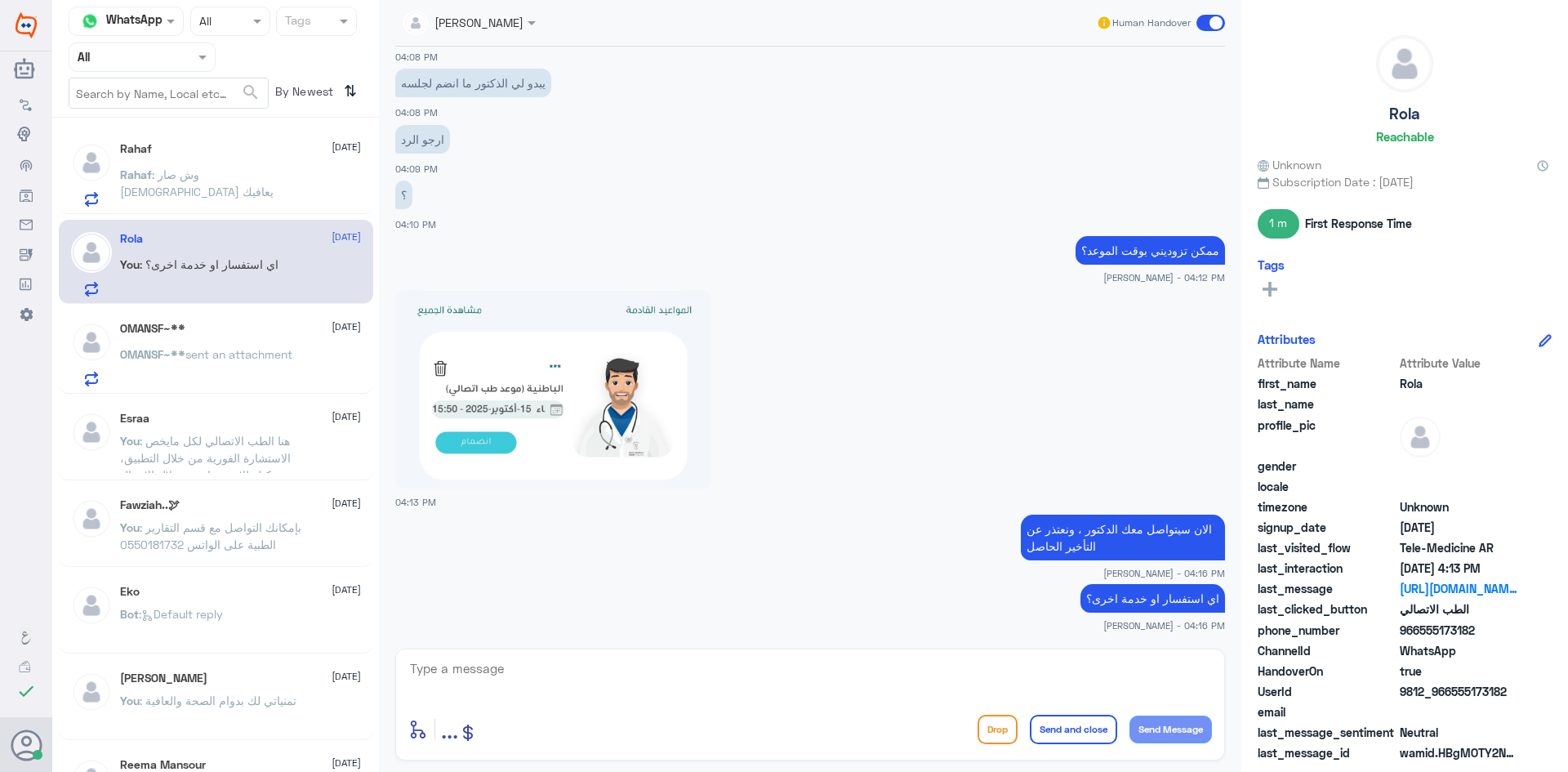
click at [208, 381] on p "OMANSF~** sent an attachment" at bounding box center [206, 366] width 172 height 40
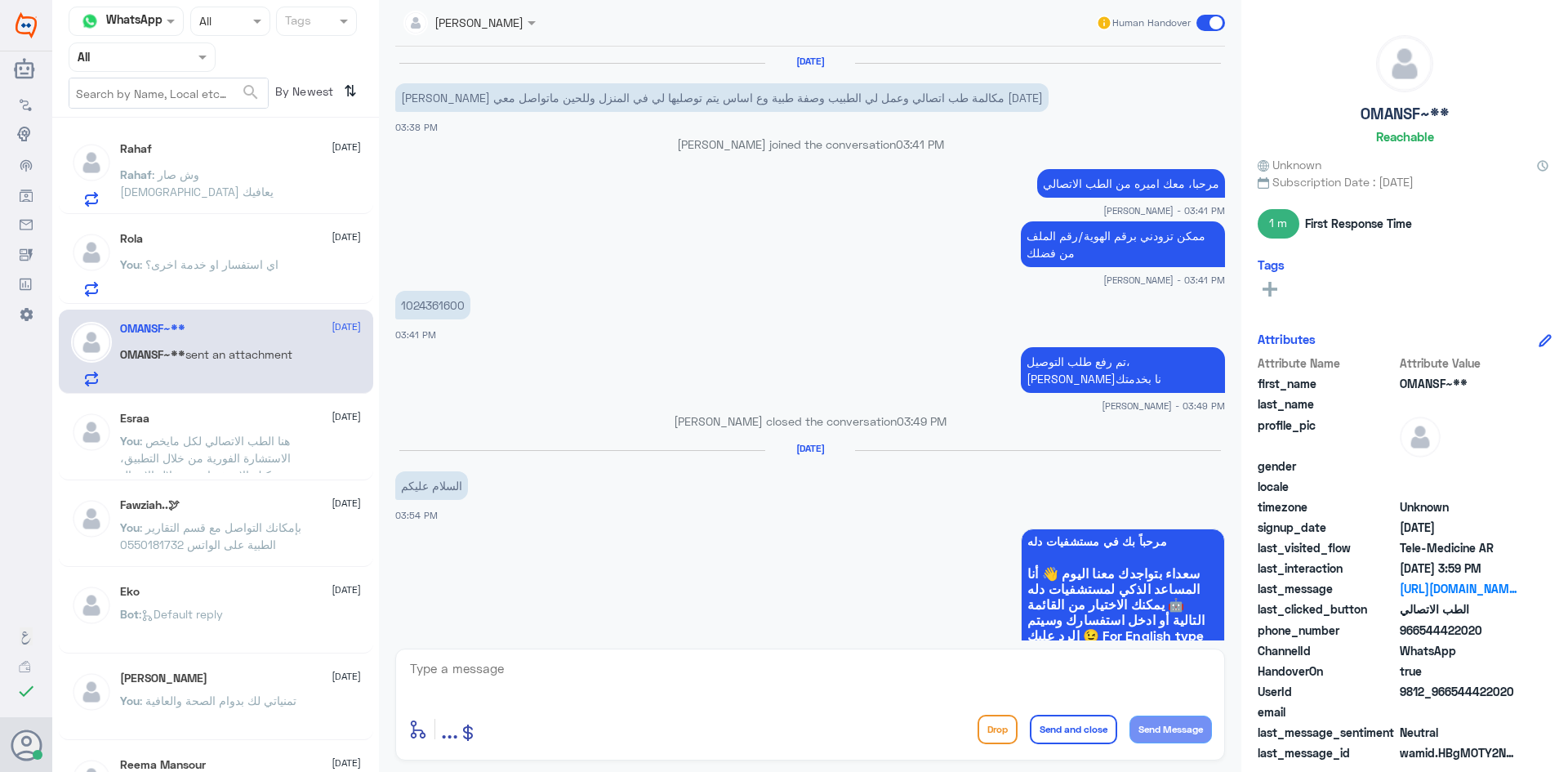
scroll to position [747, 0]
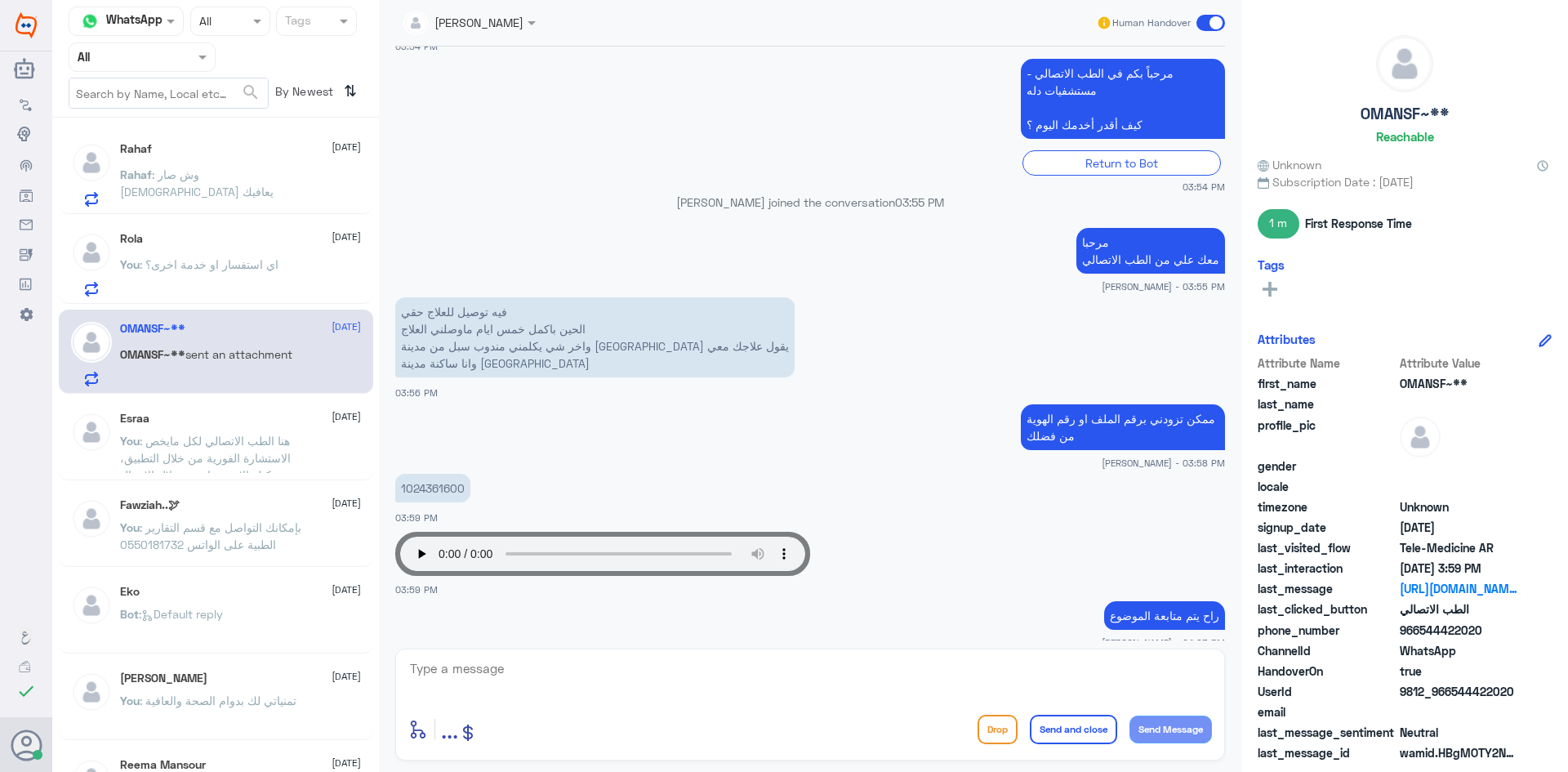
click at [263, 242] on div "Rola 15 October" at bounding box center [240, 239] width 241 height 13
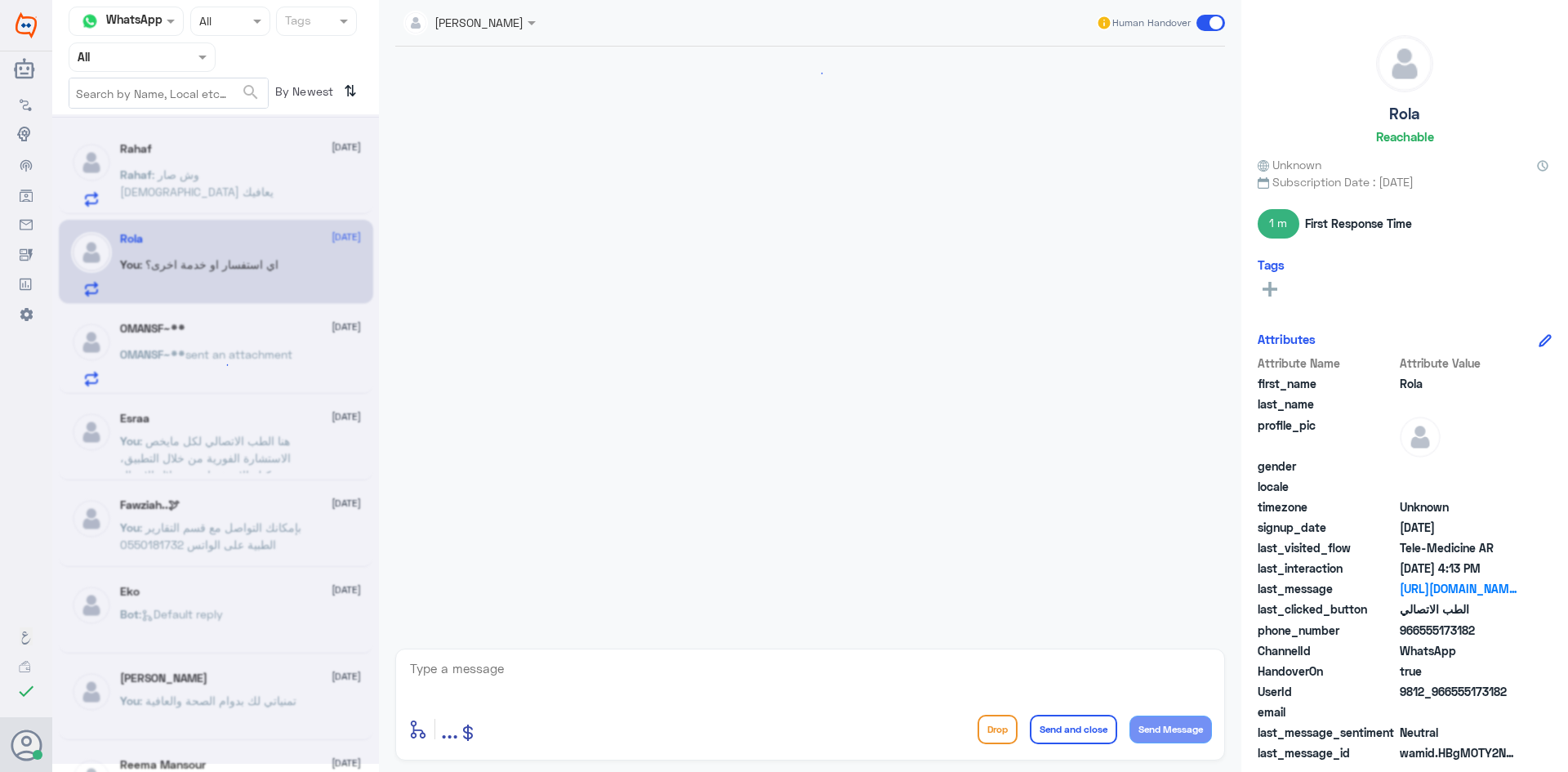
scroll to position [1203, 0]
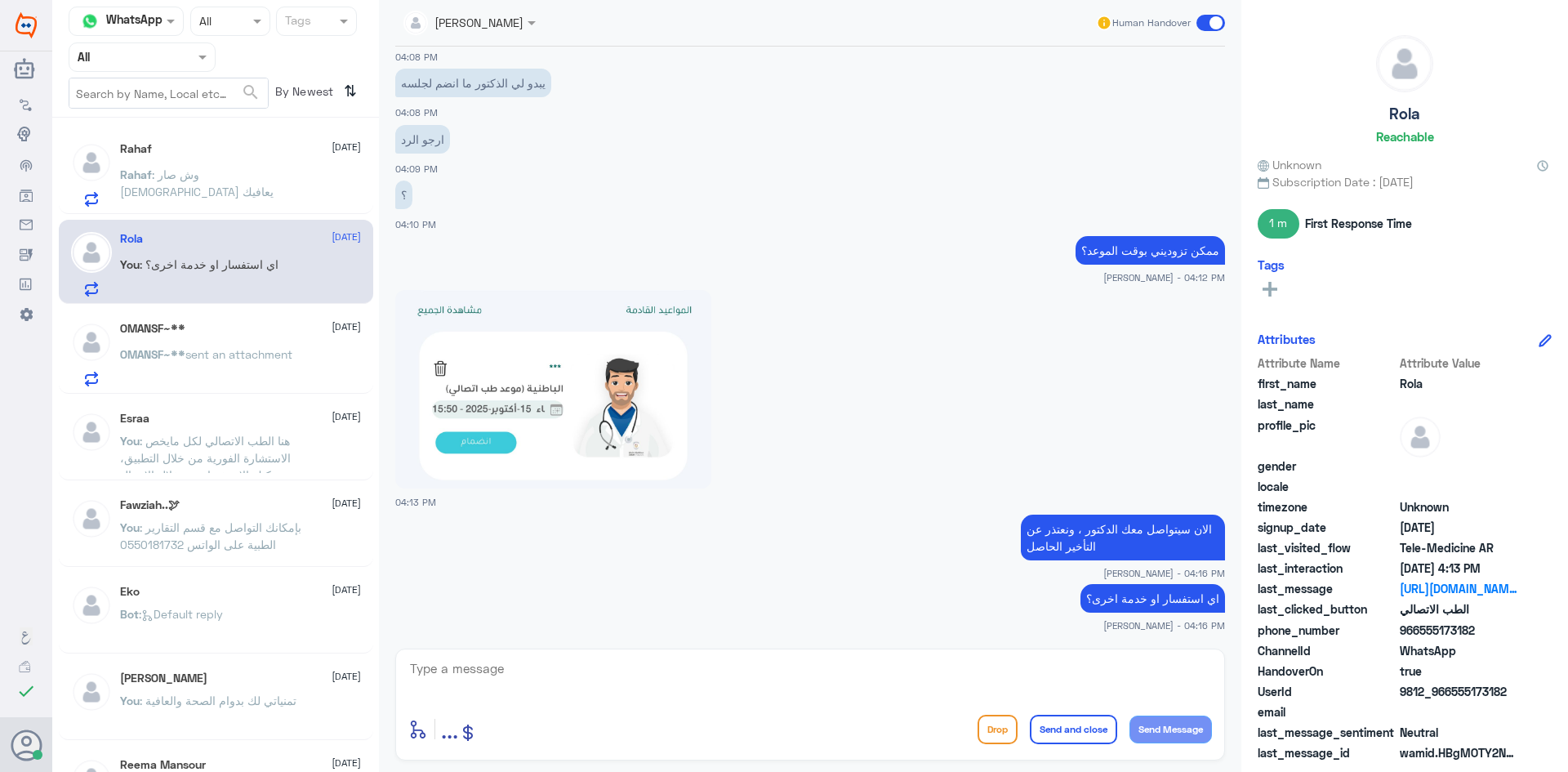
click at [262, 259] on span ": اي استفسار او خدمة اخرى؟" at bounding box center [209, 264] width 139 height 13
click at [269, 180] on div "Rahaf : وش صار الله يعافيك" at bounding box center [240, 188] width 241 height 37
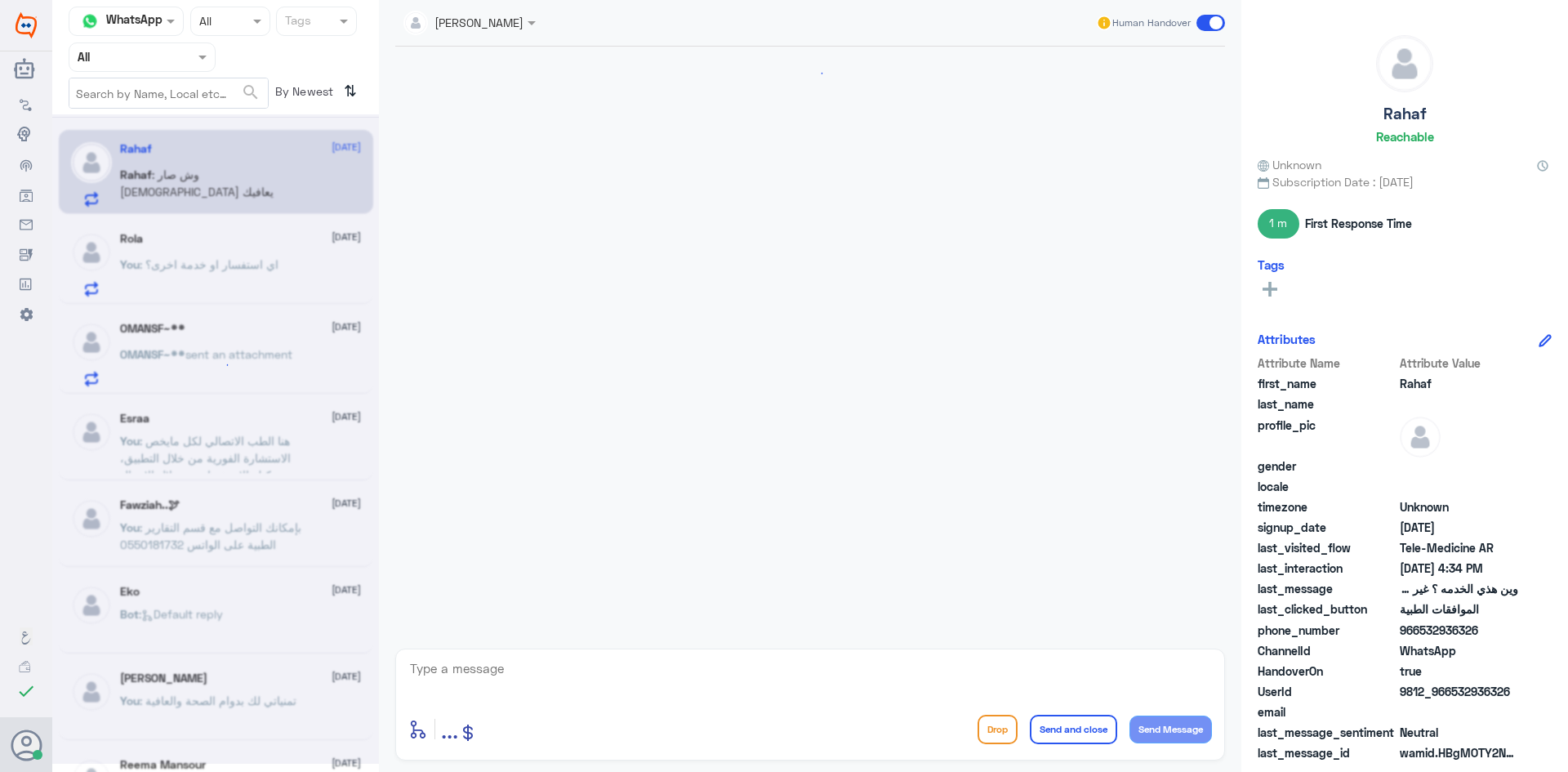
scroll to position [670, 0]
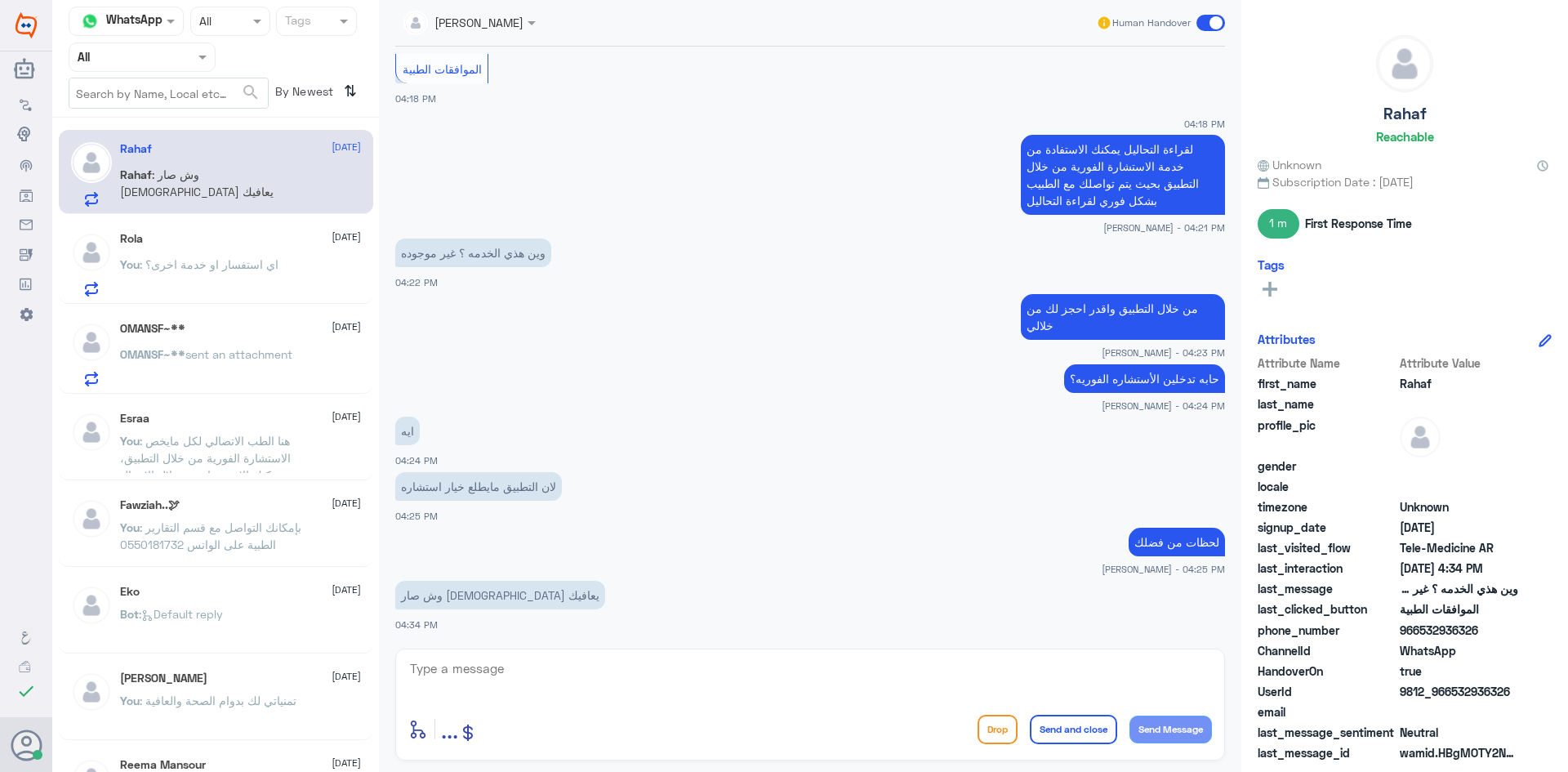
click at [250, 278] on p "You : اي استفسار او خدمة اخرى؟" at bounding box center [199, 276] width 159 height 40
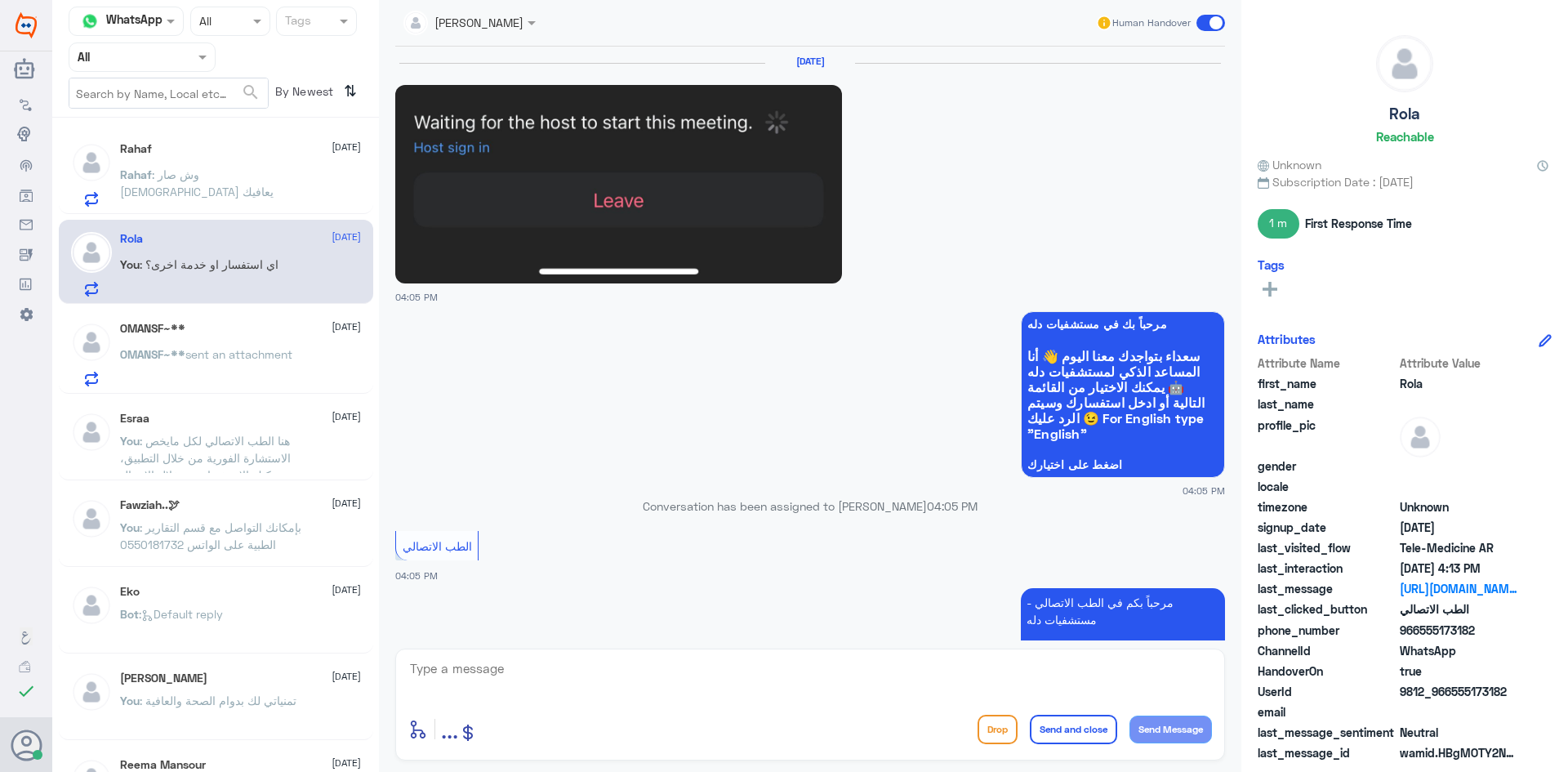
scroll to position [1203, 0]
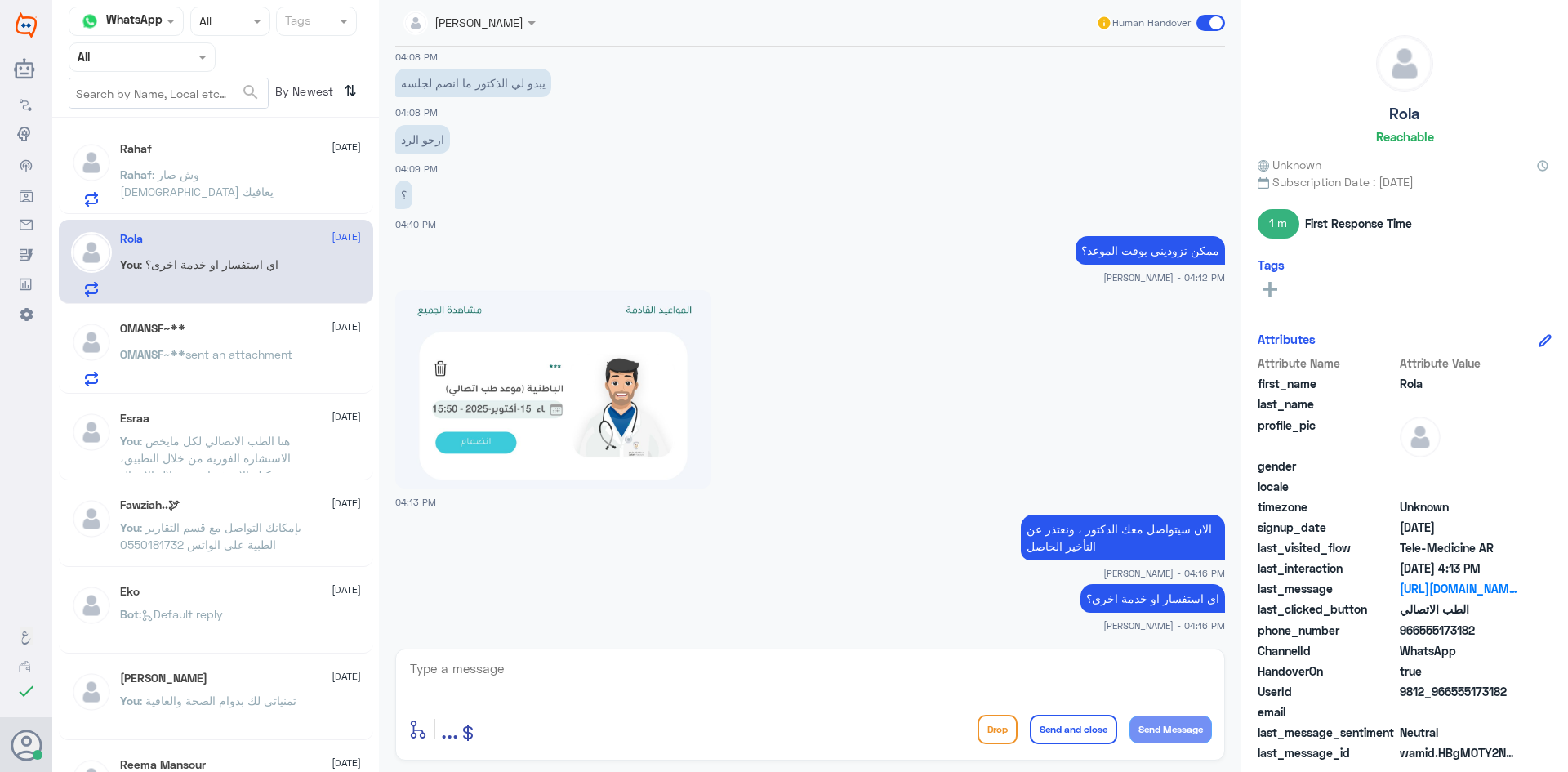
click at [265, 192] on div "Rahaf : وش صار الله يعافيك" at bounding box center [240, 188] width 241 height 37
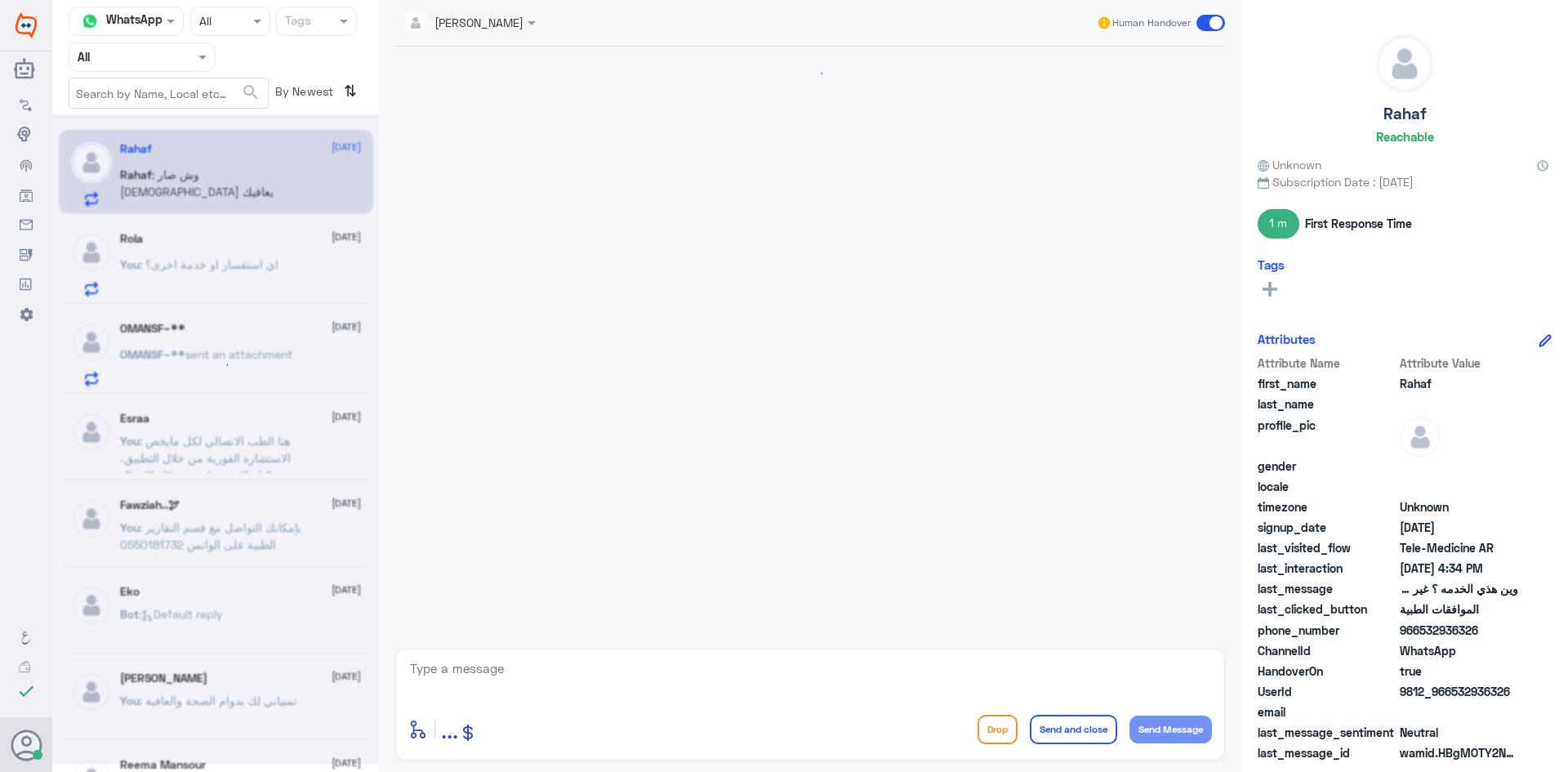
scroll to position [670, 0]
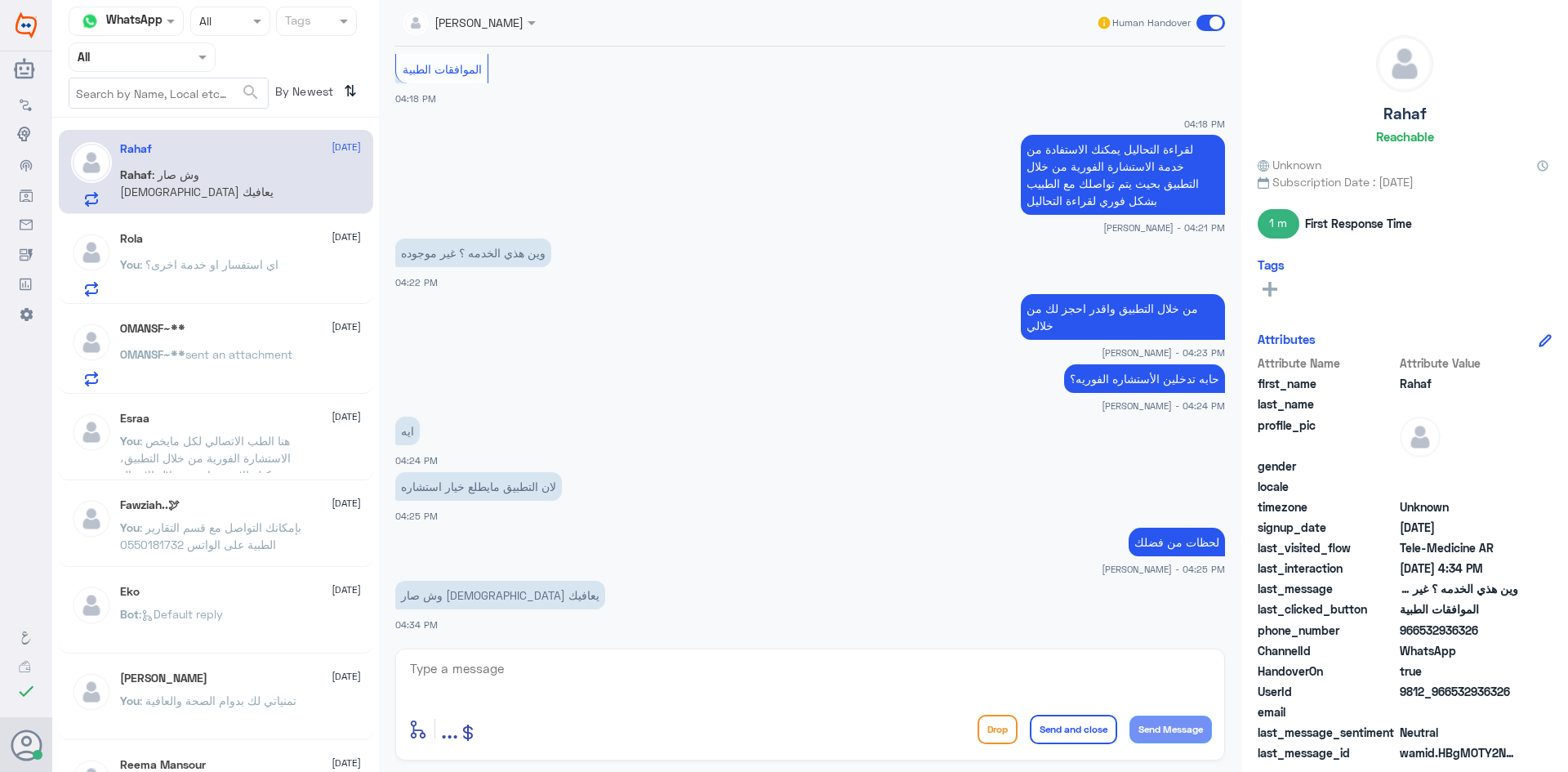
click at [277, 368] on p "OMANSF~** sent an attachment" at bounding box center [206, 366] width 172 height 40
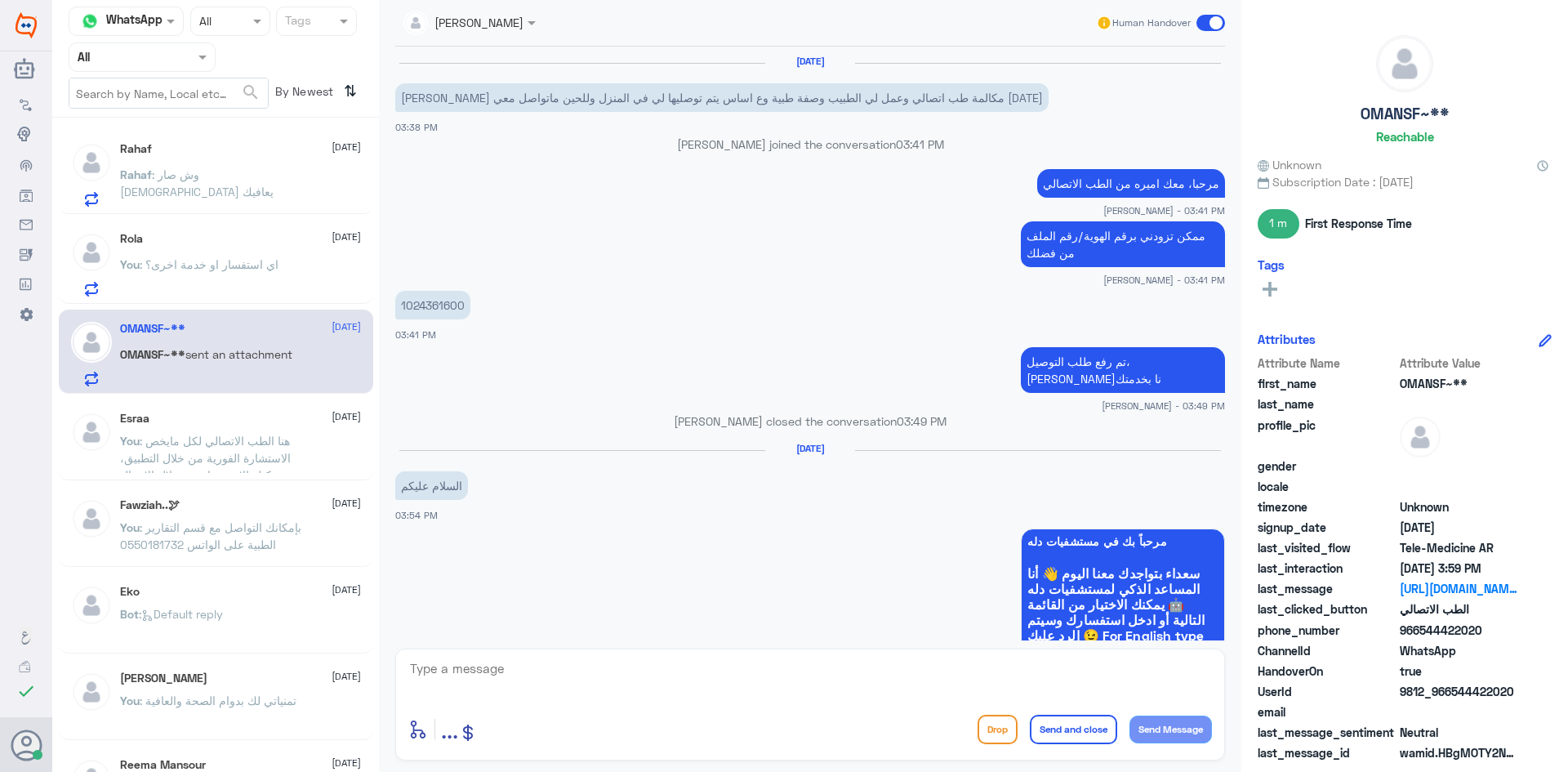
scroll to position [747, 0]
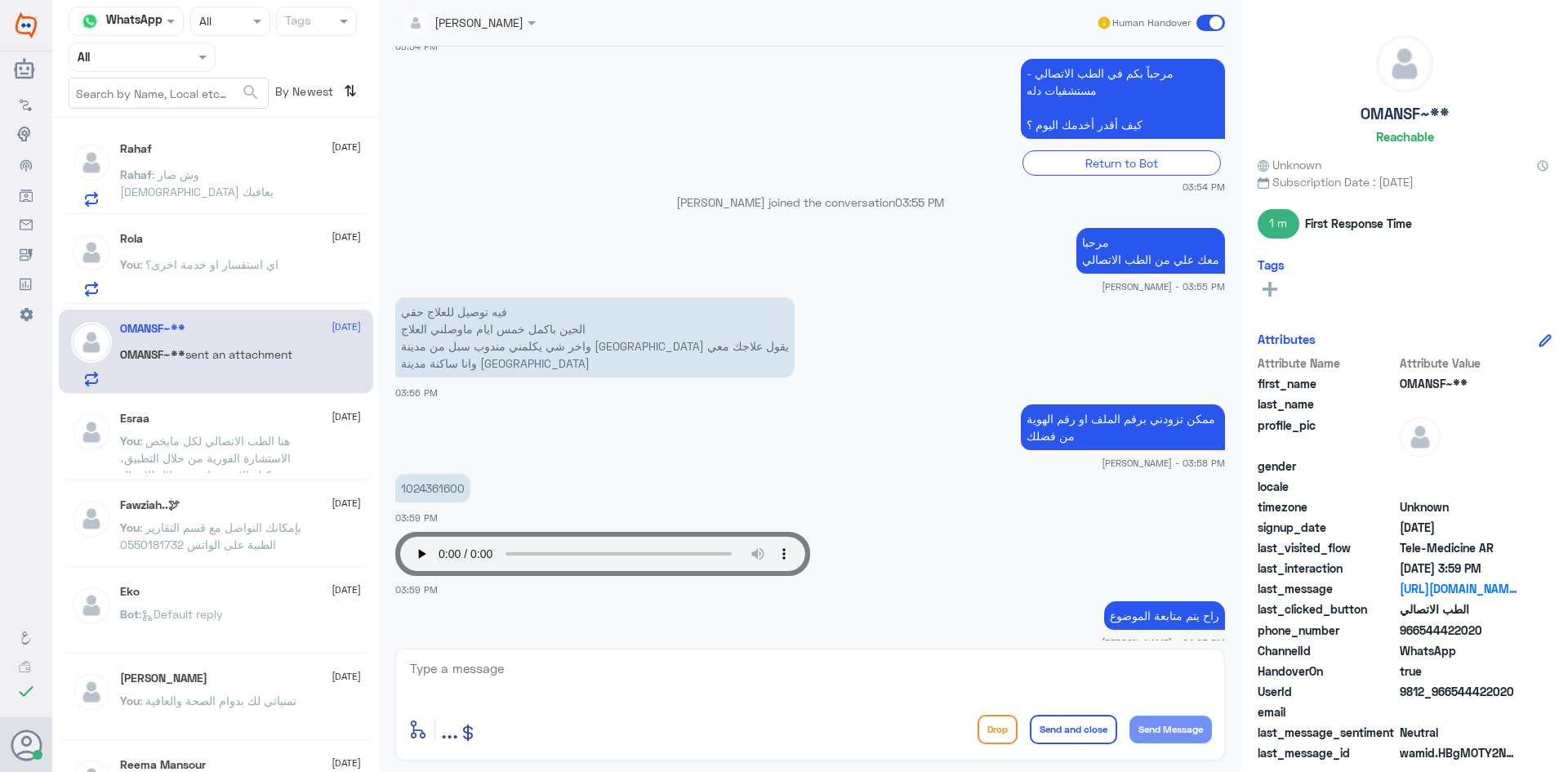
click at [295, 269] on div "You : اي استفسار او خدمة اخرى؟" at bounding box center [240, 278] width 241 height 37
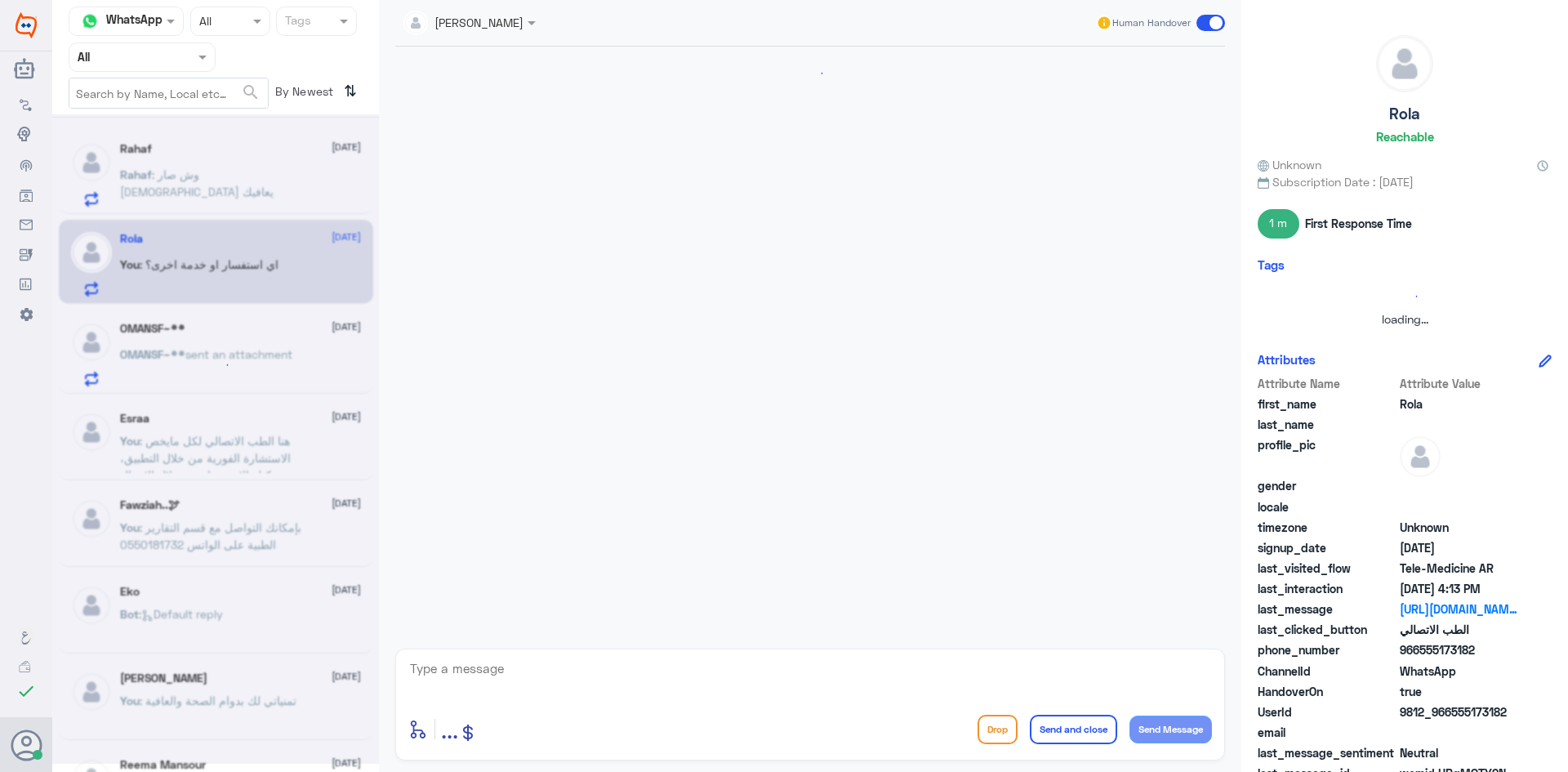
click at [251, 330] on div at bounding box center [215, 440] width 326 height 650
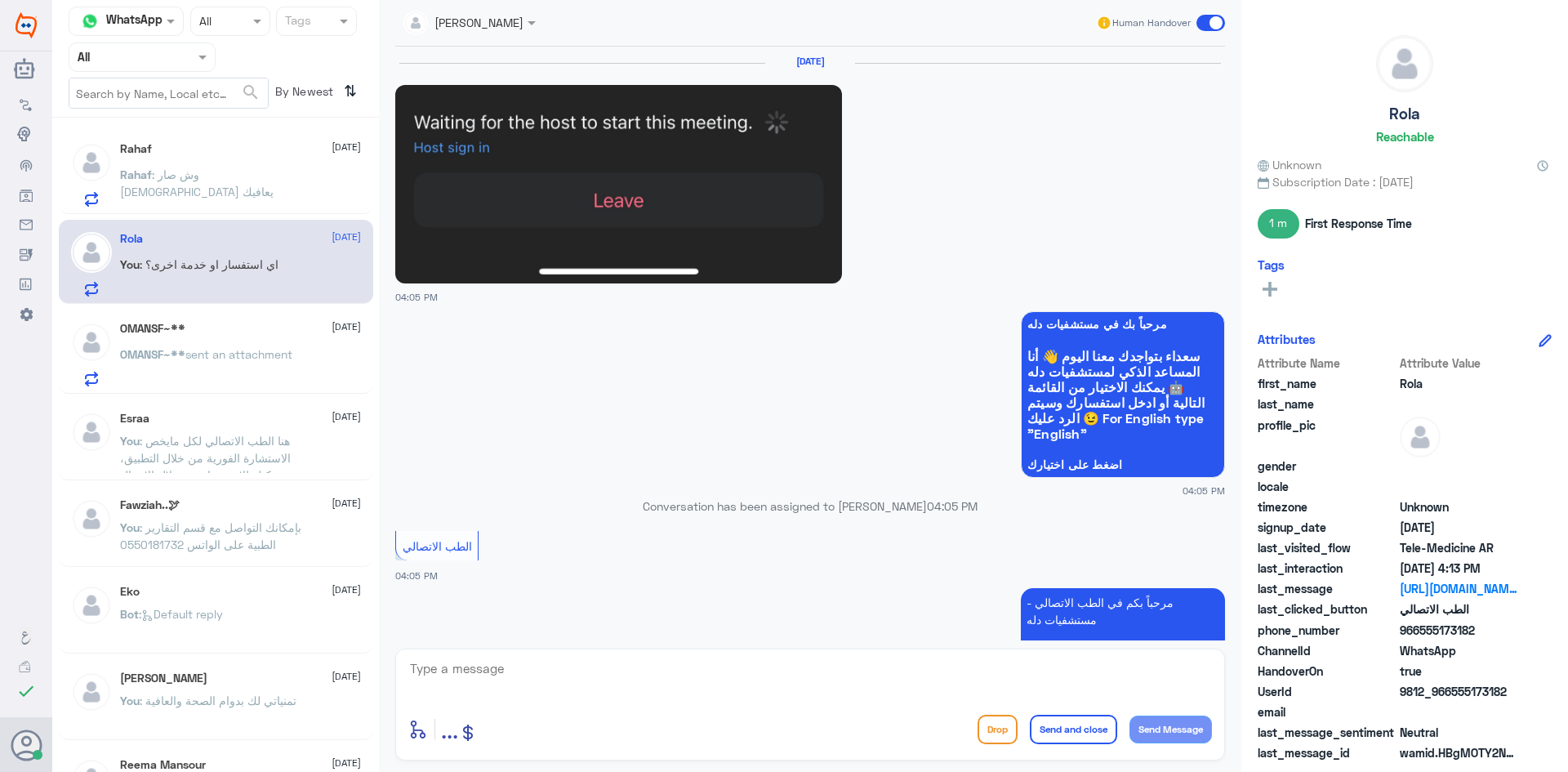
scroll to position [1203, 0]
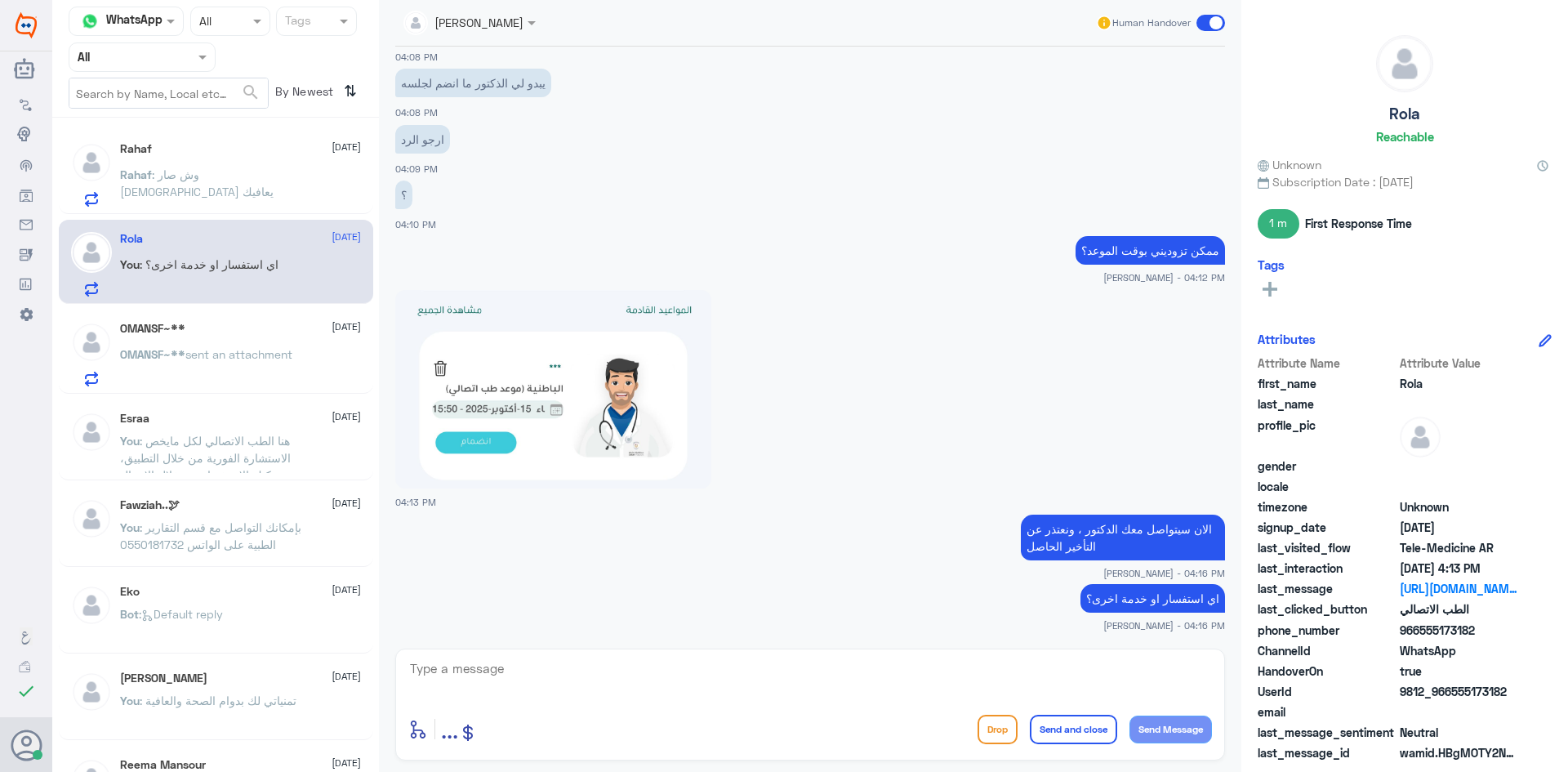
drag, startPoint x: 380, startPoint y: 373, endPoint x: 345, endPoint y: 367, distance: 35.5
click at [353, 370] on div "Channel WhatsApp Status × All Tags Agent Filter All search By Newest ⇅ Rahaf 15…" at bounding box center [810, 388] width 1516 height 777
click at [322, 358] on div "OMANSF~** sent an attachment" at bounding box center [240, 368] width 241 height 37
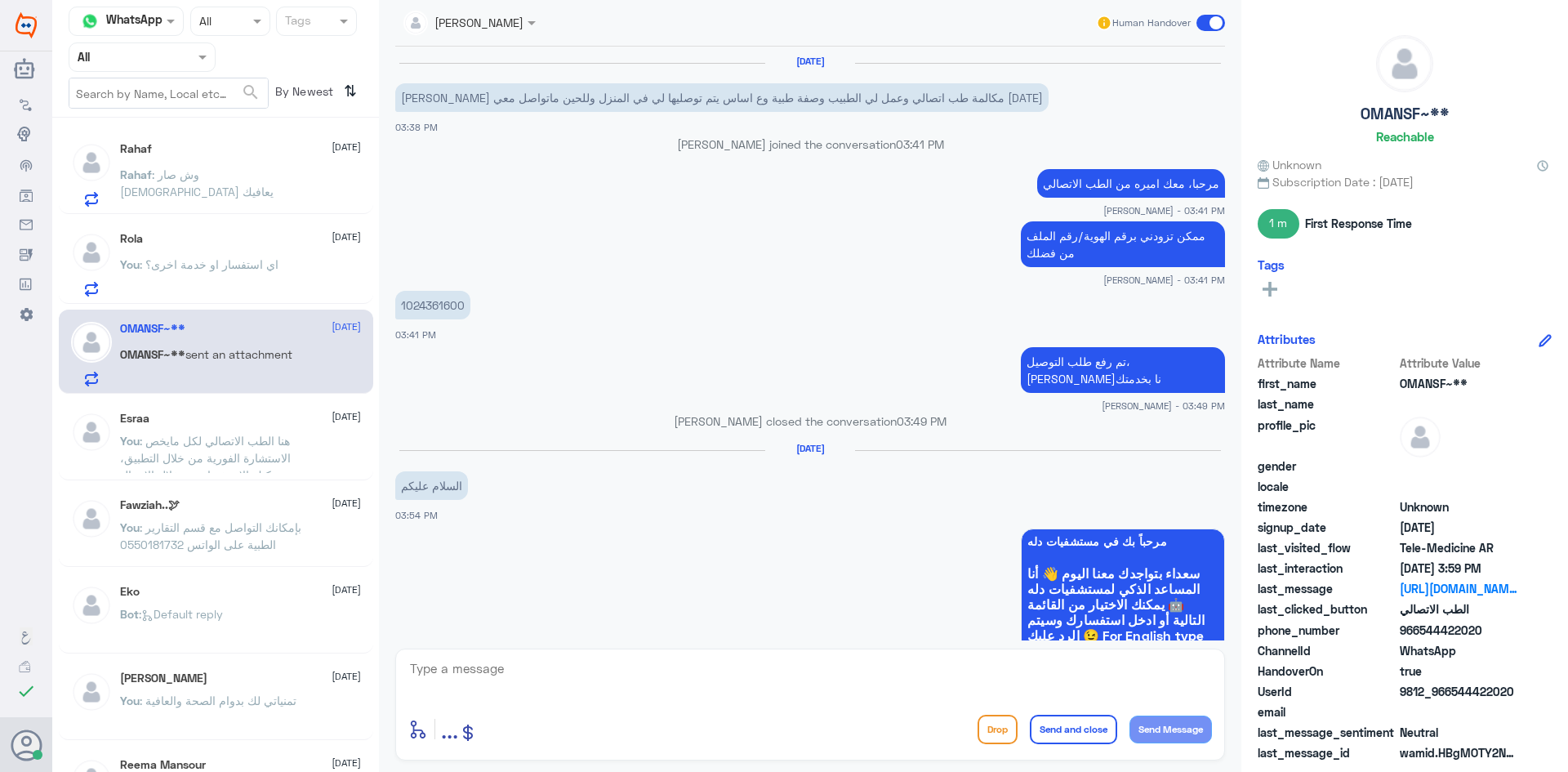
scroll to position [747, 0]
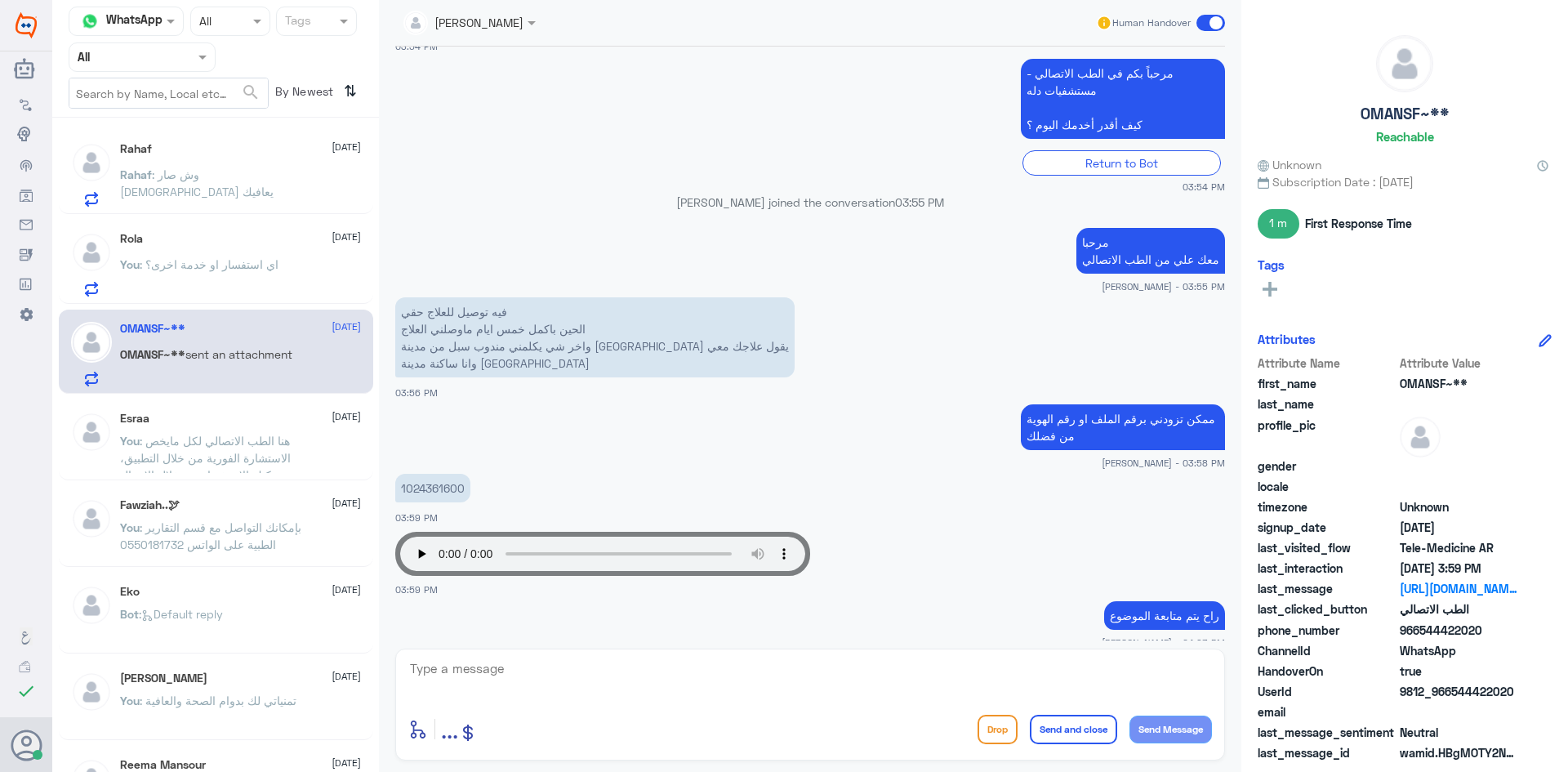
click at [220, 187] on p "Rahaf : وش صار الله يعافيك" at bounding box center [212, 186] width 184 height 40
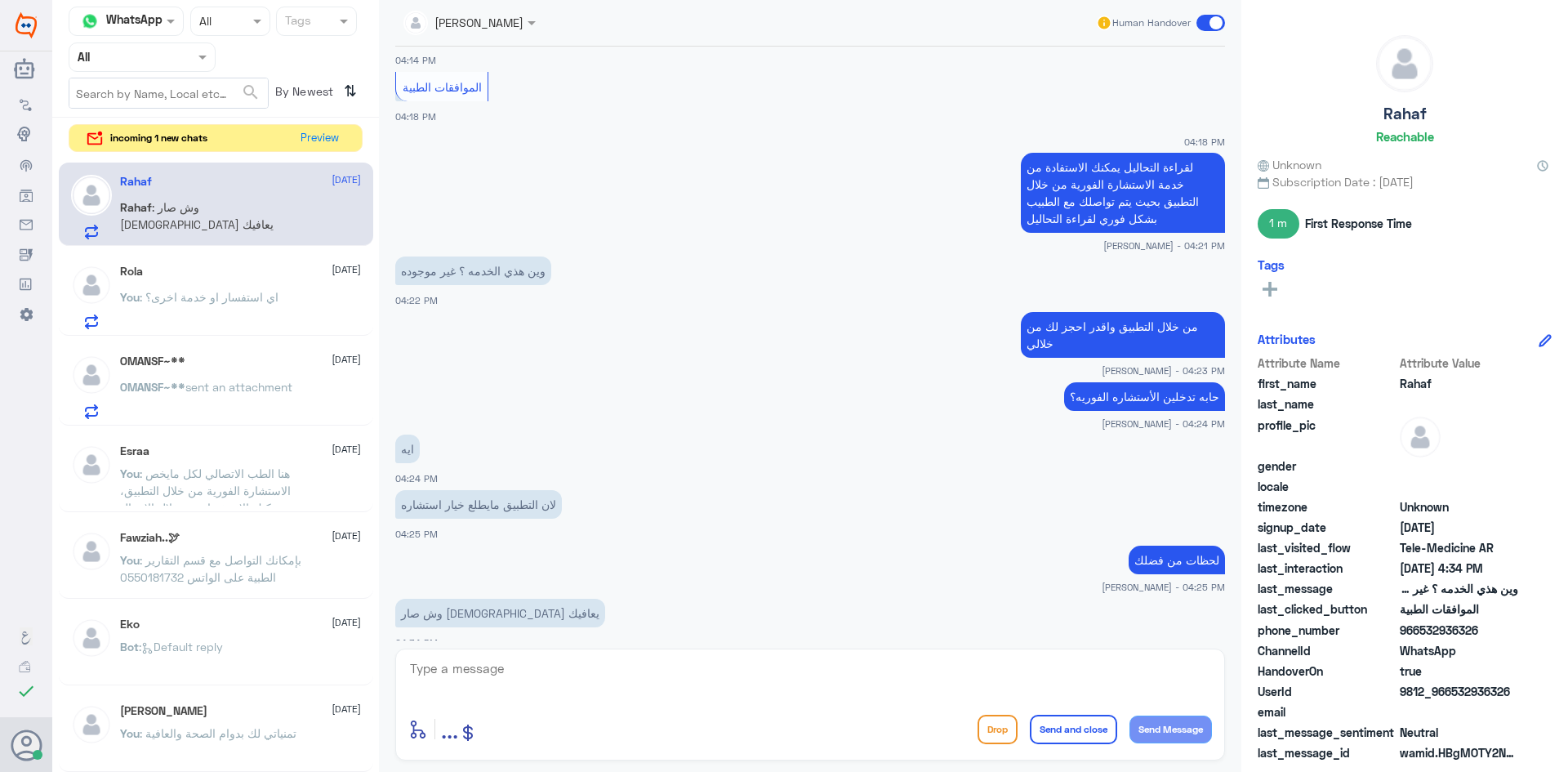
scroll to position [670, 0]
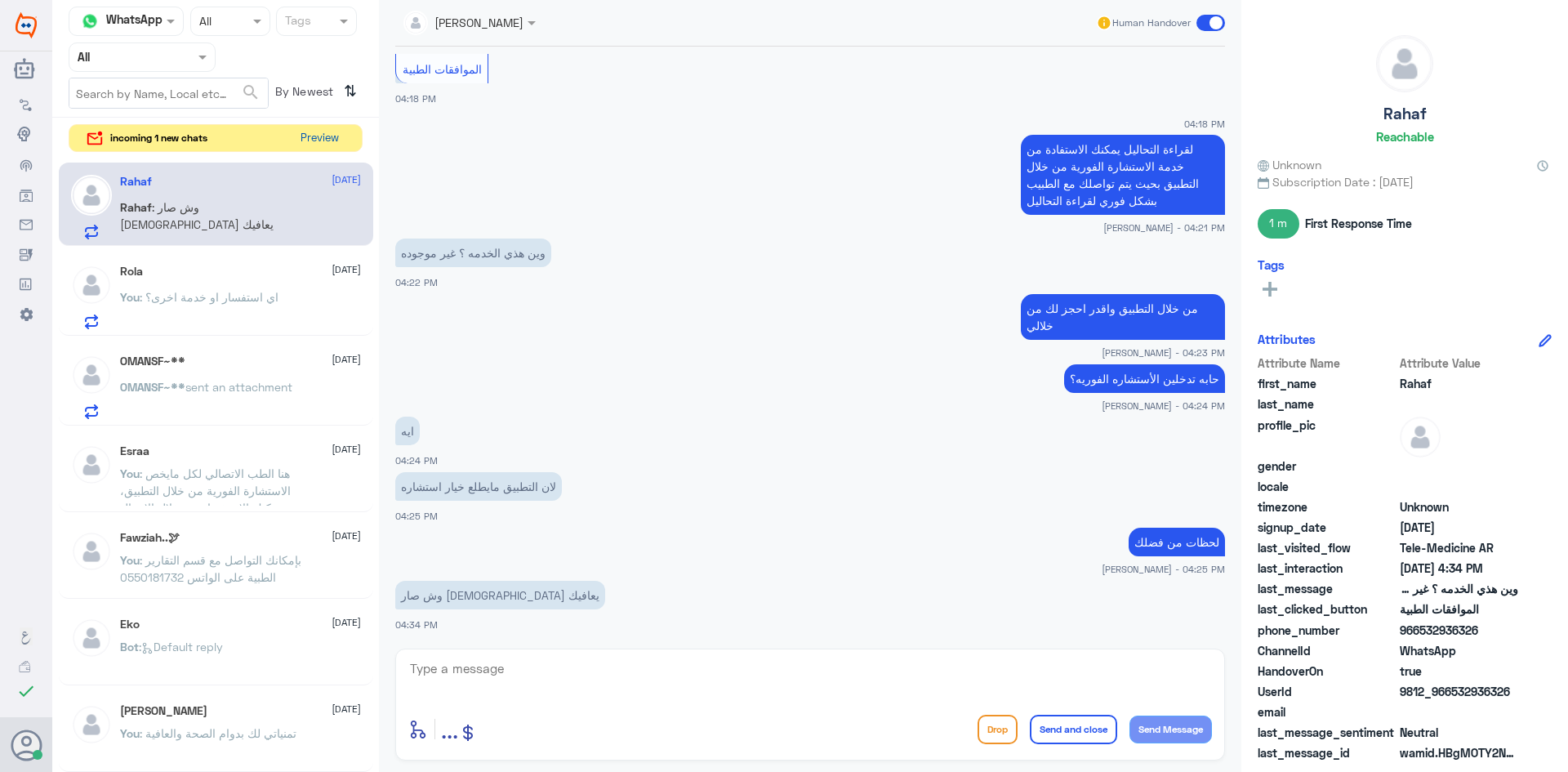
click at [329, 124] on div "incoming 1 new chats Preview" at bounding box center [215, 138] width 294 height 29
click at [333, 128] on button "Preview" at bounding box center [320, 138] width 51 height 25
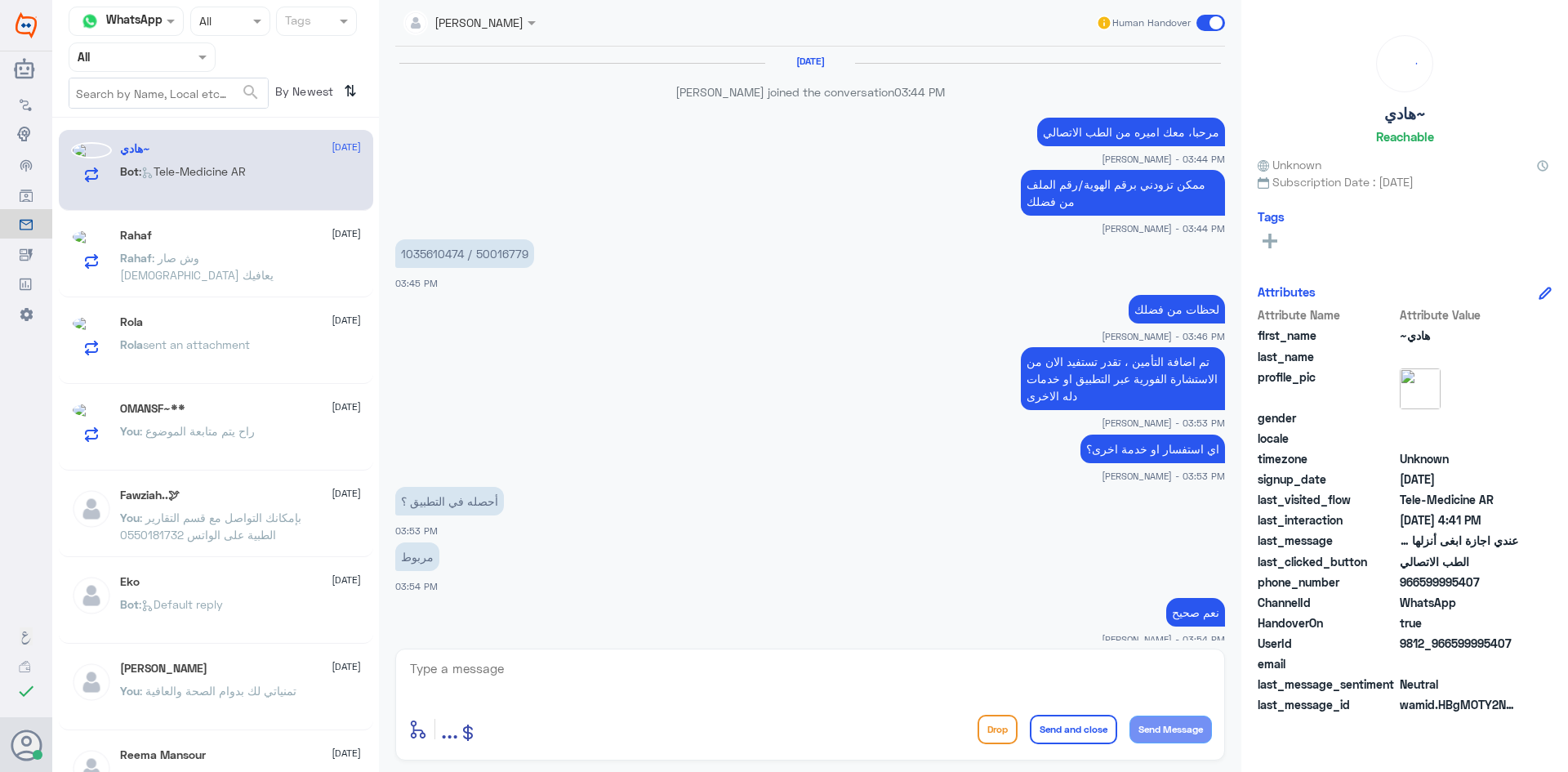
scroll to position [678, 0]
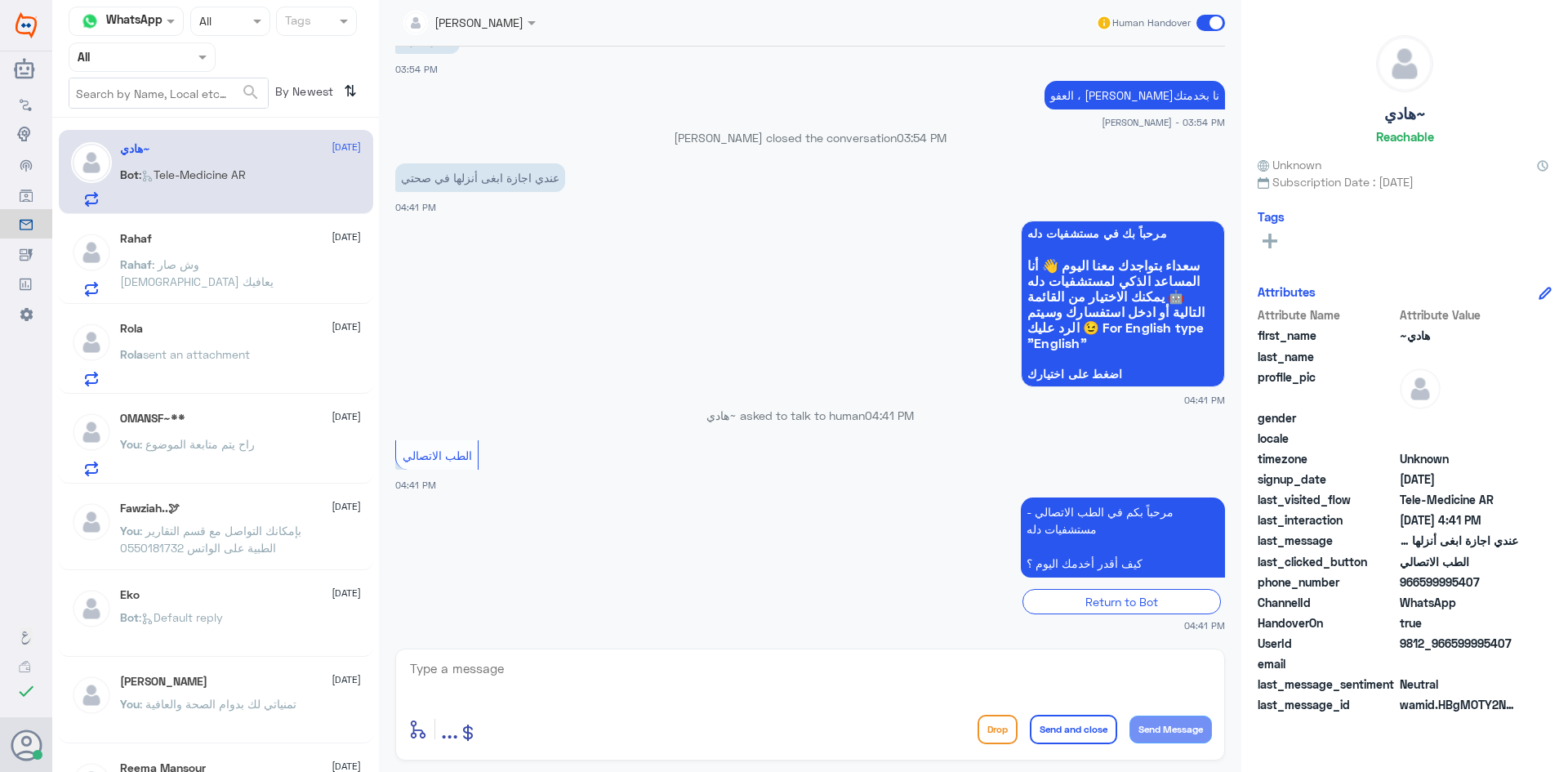
click at [741, 664] on textarea at bounding box center [810, 677] width 804 height 40
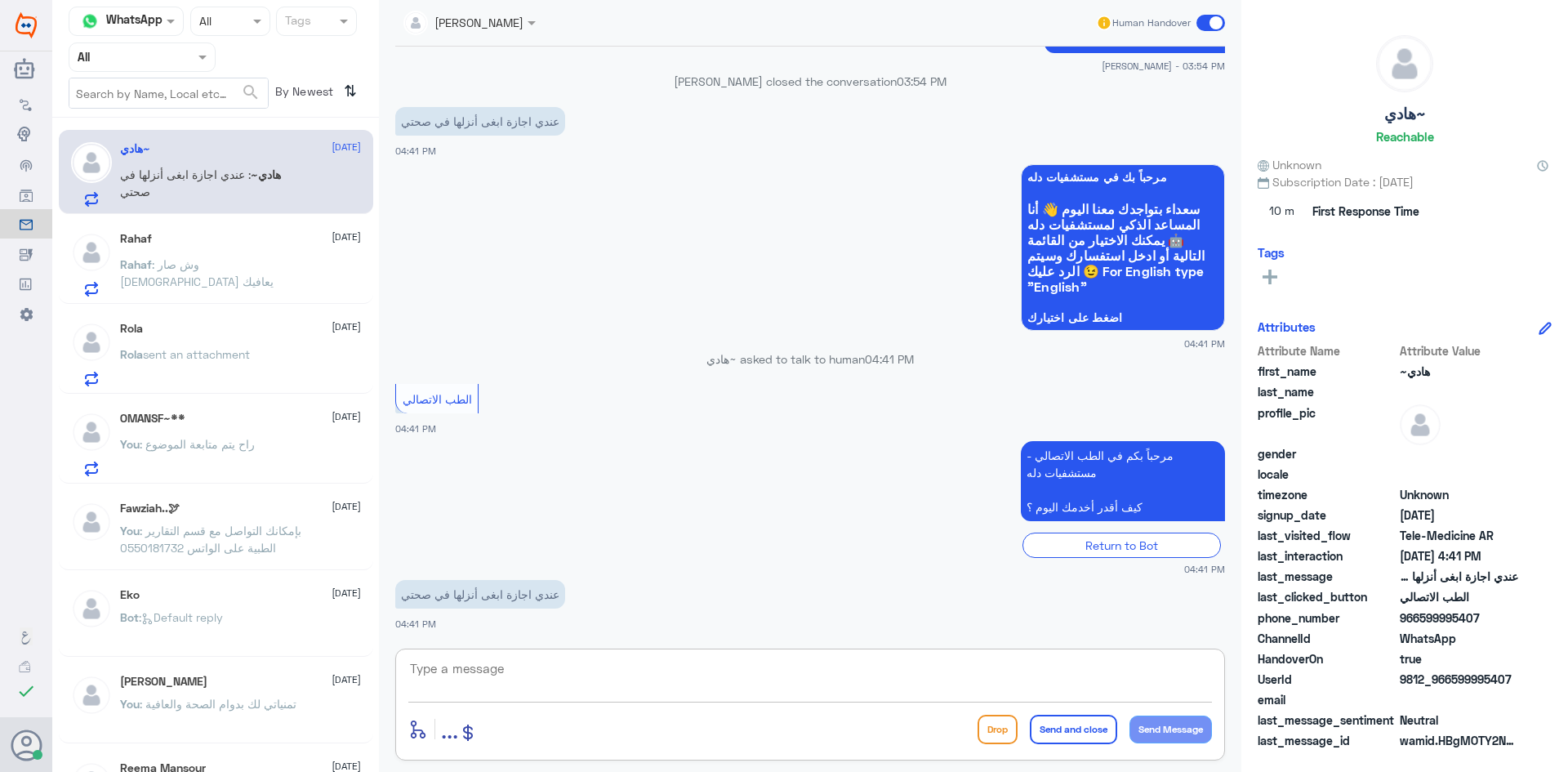
click at [759, 670] on textarea at bounding box center [810, 677] width 804 height 40
paste textarea "مرحبا معك عبدالكريم من الطب الاتصالي"
click at [1148, 692] on textarea "مرحبا معك عبدالكريم من الطب الاتصالي" at bounding box center [810, 677] width 804 height 40
click at [1148, 691] on textarea "مرحبا معك عبدالكريم من الطب الاتصالي" at bounding box center [810, 677] width 804 height 40
type textarea "مرحبا معك علي من الطب الاتصالي"
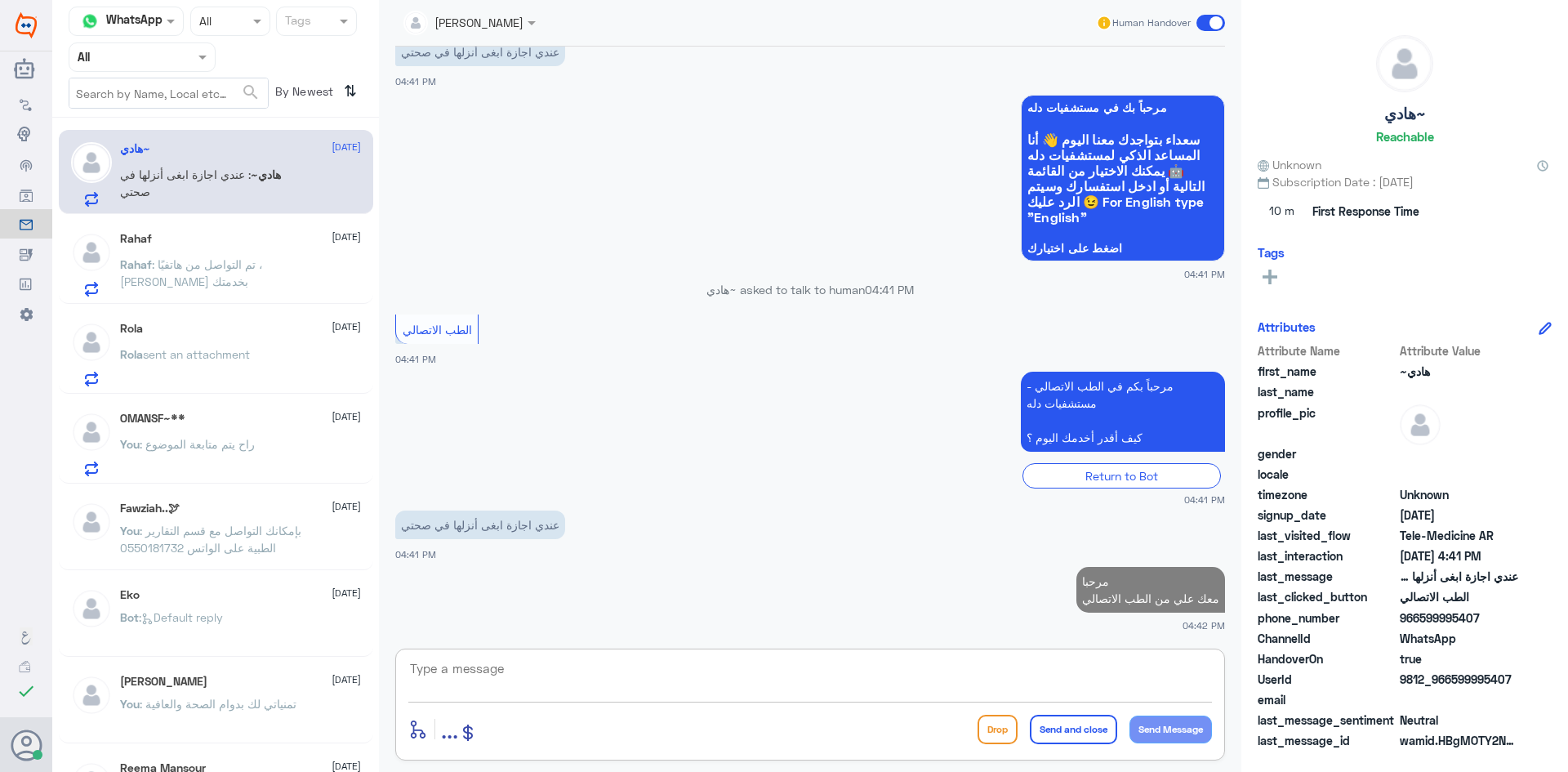
scroll to position [800, 0]
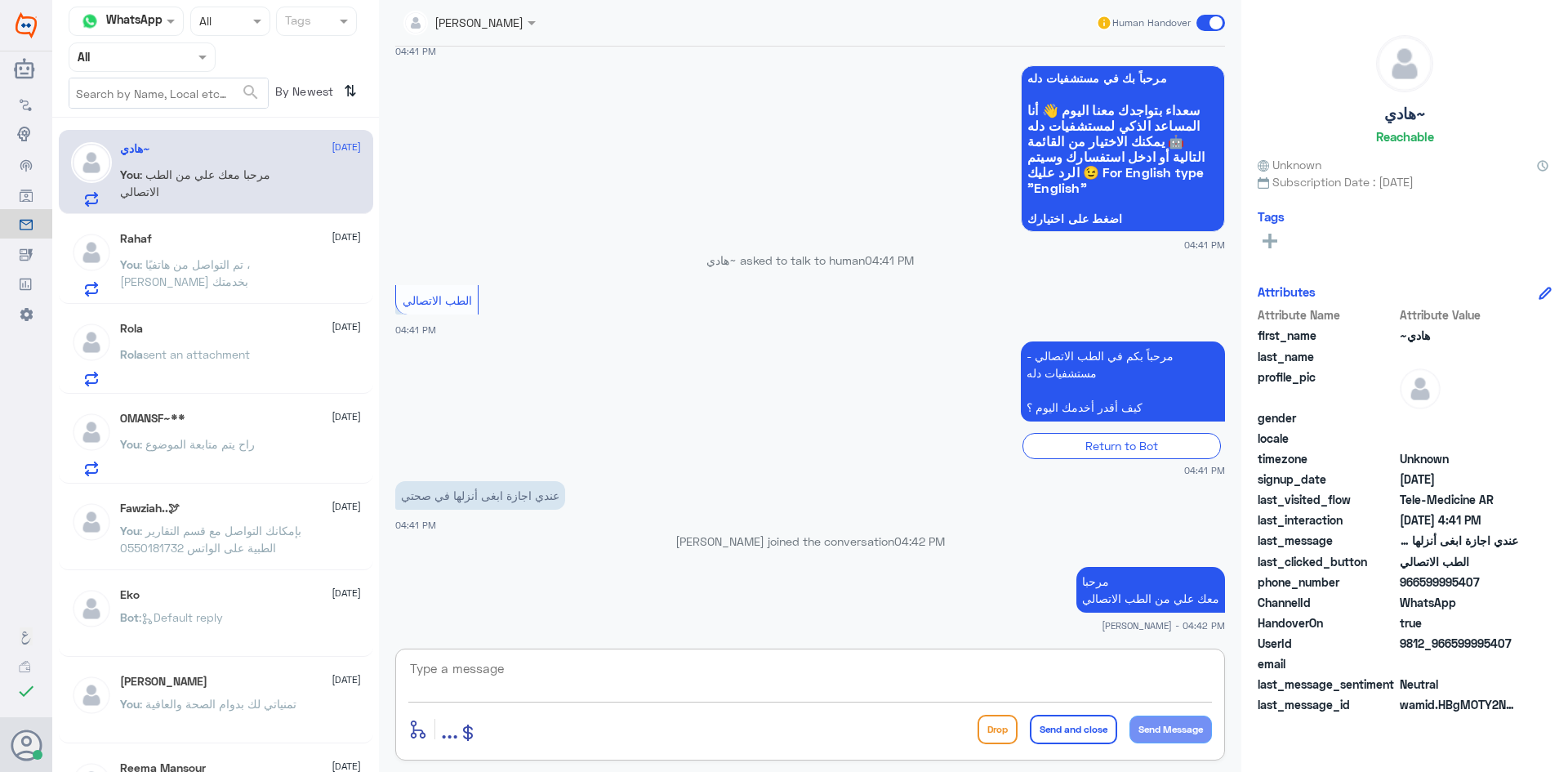
click at [686, 679] on textarea at bounding box center [810, 677] width 804 height 40
paste textarea "هل وصلت لك رسالة نصية بالاجازة ؟ اذ نعم (لرفع الإجازة المرضية على صحتي، يمكنك ا…"
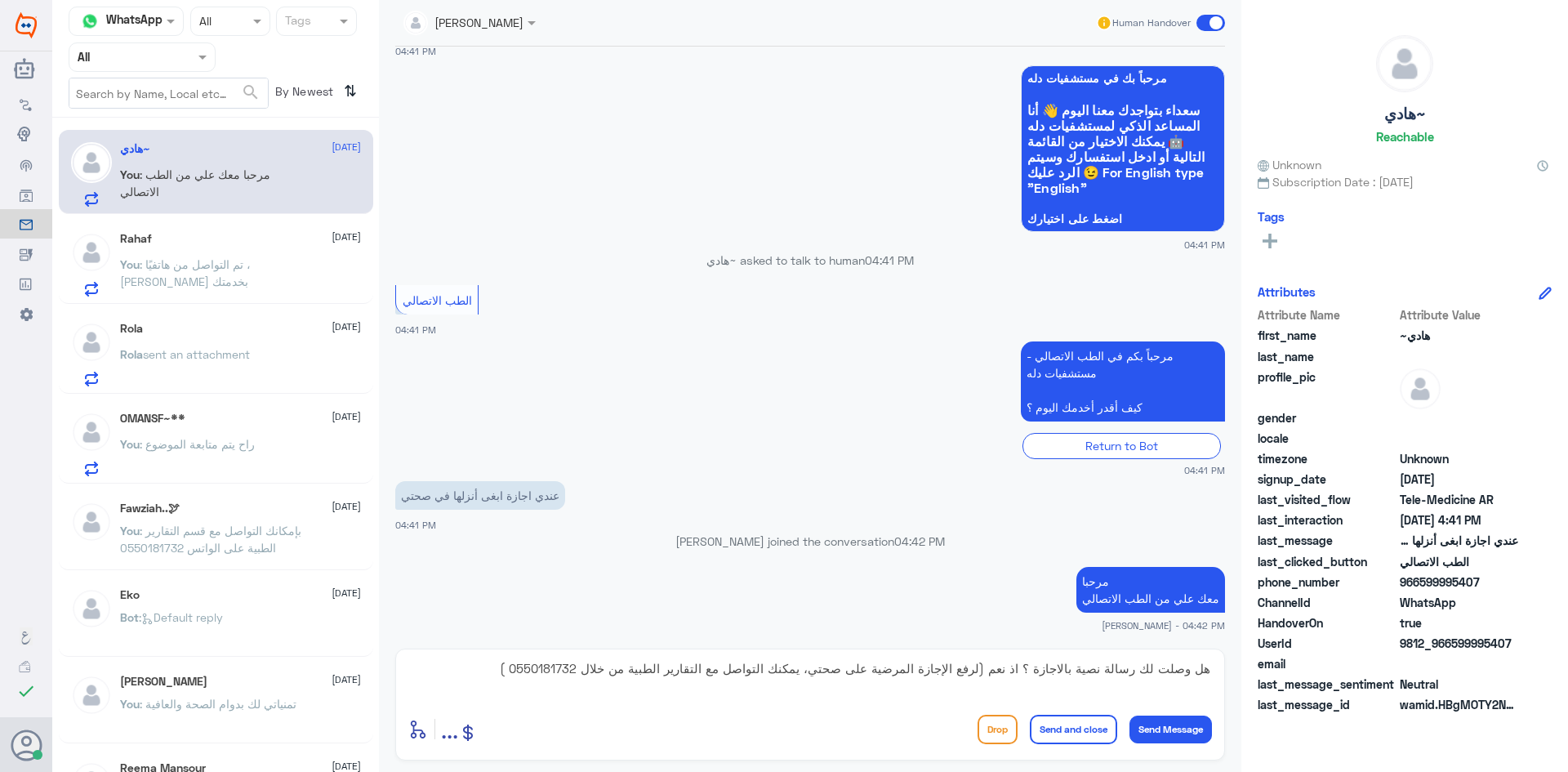
drag, startPoint x: 1214, startPoint y: 672, endPoint x: 1015, endPoint y: 672, distance: 199.0
click at [1015, 672] on div "هل وصلت لك رسالة نصية بالاجازة ؟ اذ نعم (لرفع الإجازة المرضية على صحتي، يمكنك ا…" at bounding box center [811, 705] width 830 height 112
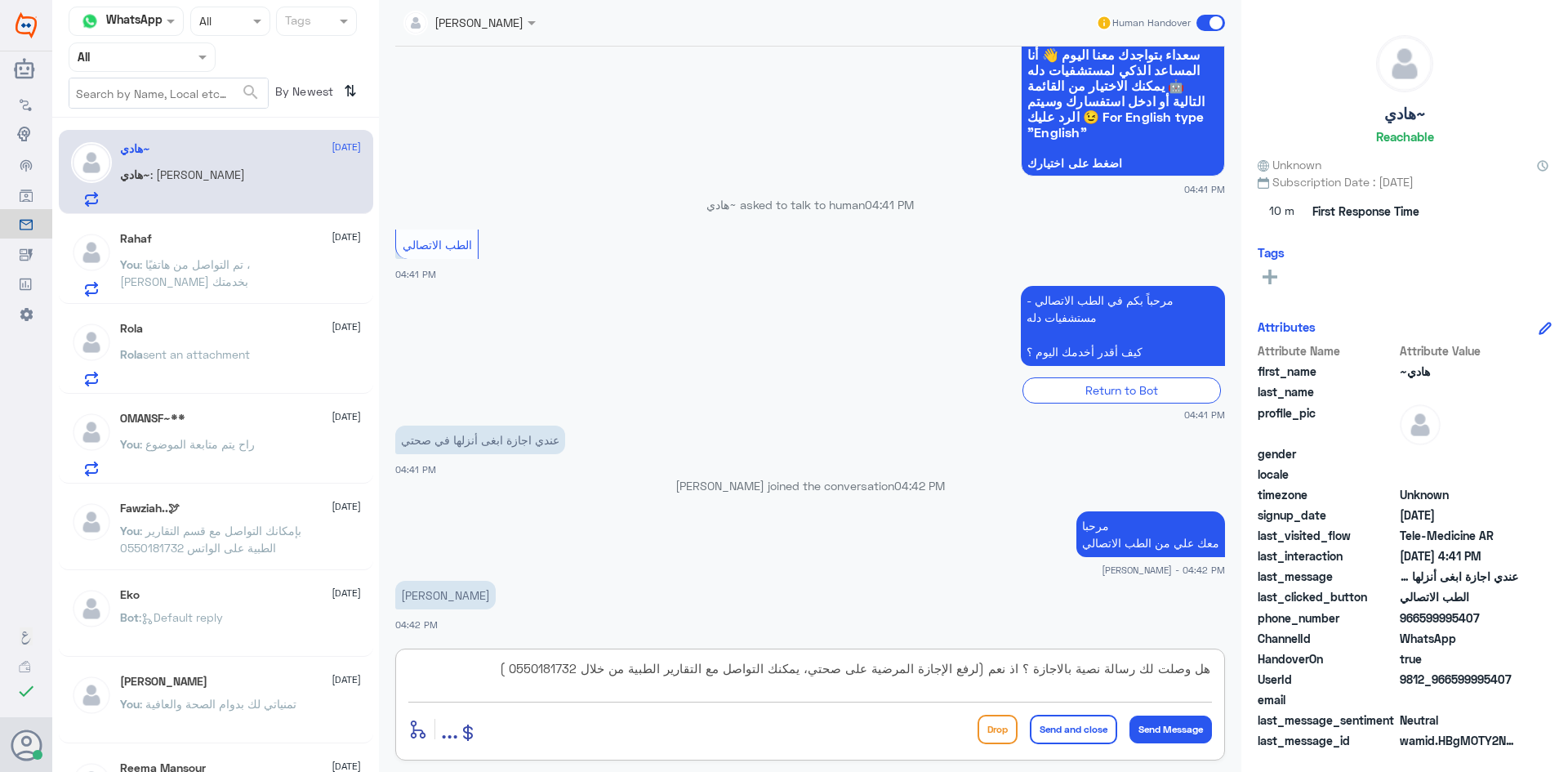
drag, startPoint x: 987, startPoint y: 667, endPoint x: 1237, endPoint y: 660, distance: 250.1
click at [1237, 660] on div "عبدالكريم الموسى Human Handover 15 Oct 2025 مرحبا، معك اميره من الطب الاتصالي ع…" at bounding box center [810, 388] width 862 height 777
click at [650, 673] on textarea "هنا الطب الاتصالي لرفع الإجازة المرضية على صحتي، يمكنك التواصل مع التقارير الطب…" at bounding box center [810, 677] width 804 height 40
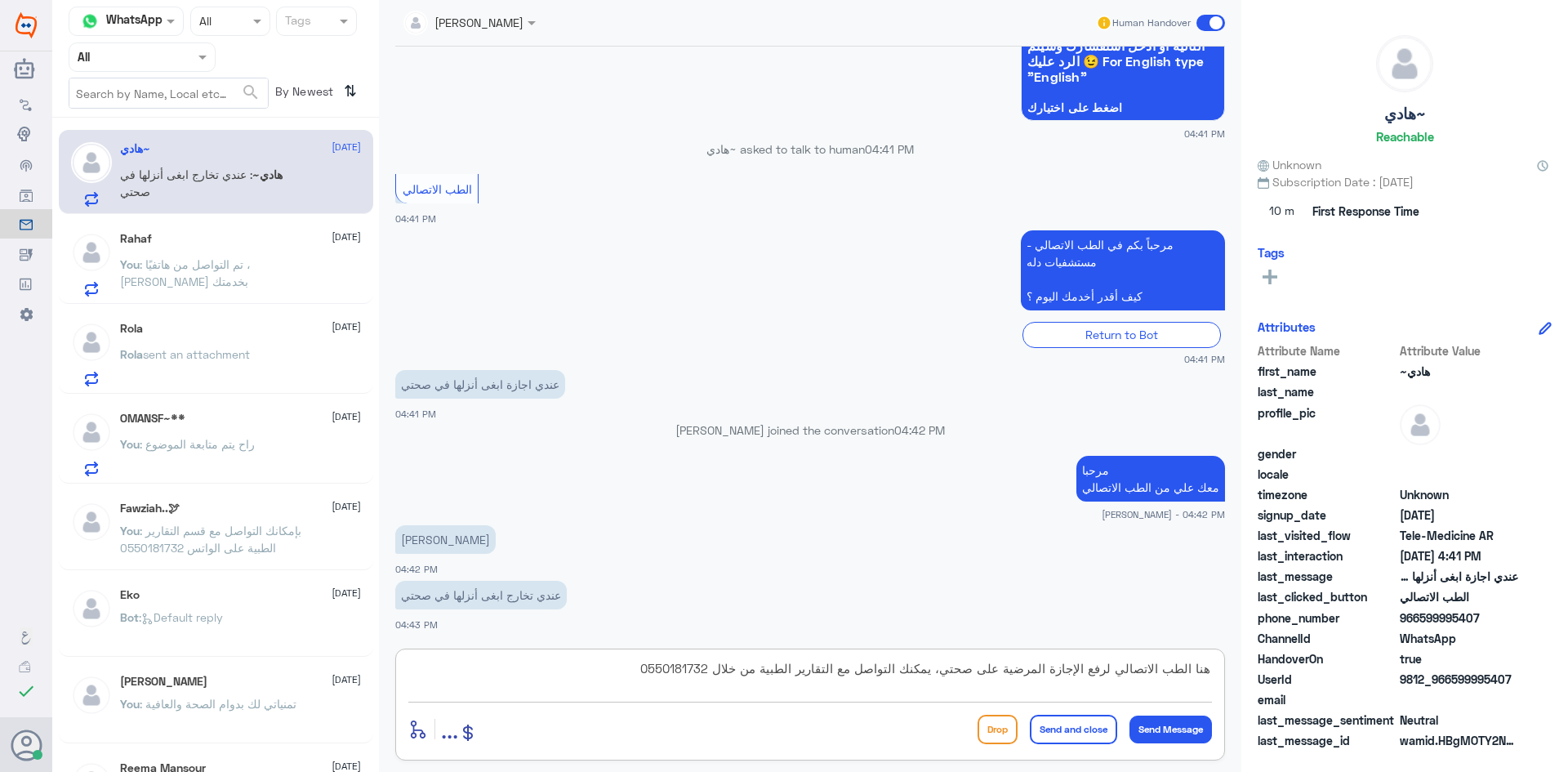
type textarea "هنا الطب الاتصالي لرفع الإجازة المرضية على صحتي، يمكنك التواصل مع التقارير الطب…"
click at [1087, 727] on button "Send and close" at bounding box center [1074, 729] width 88 height 30
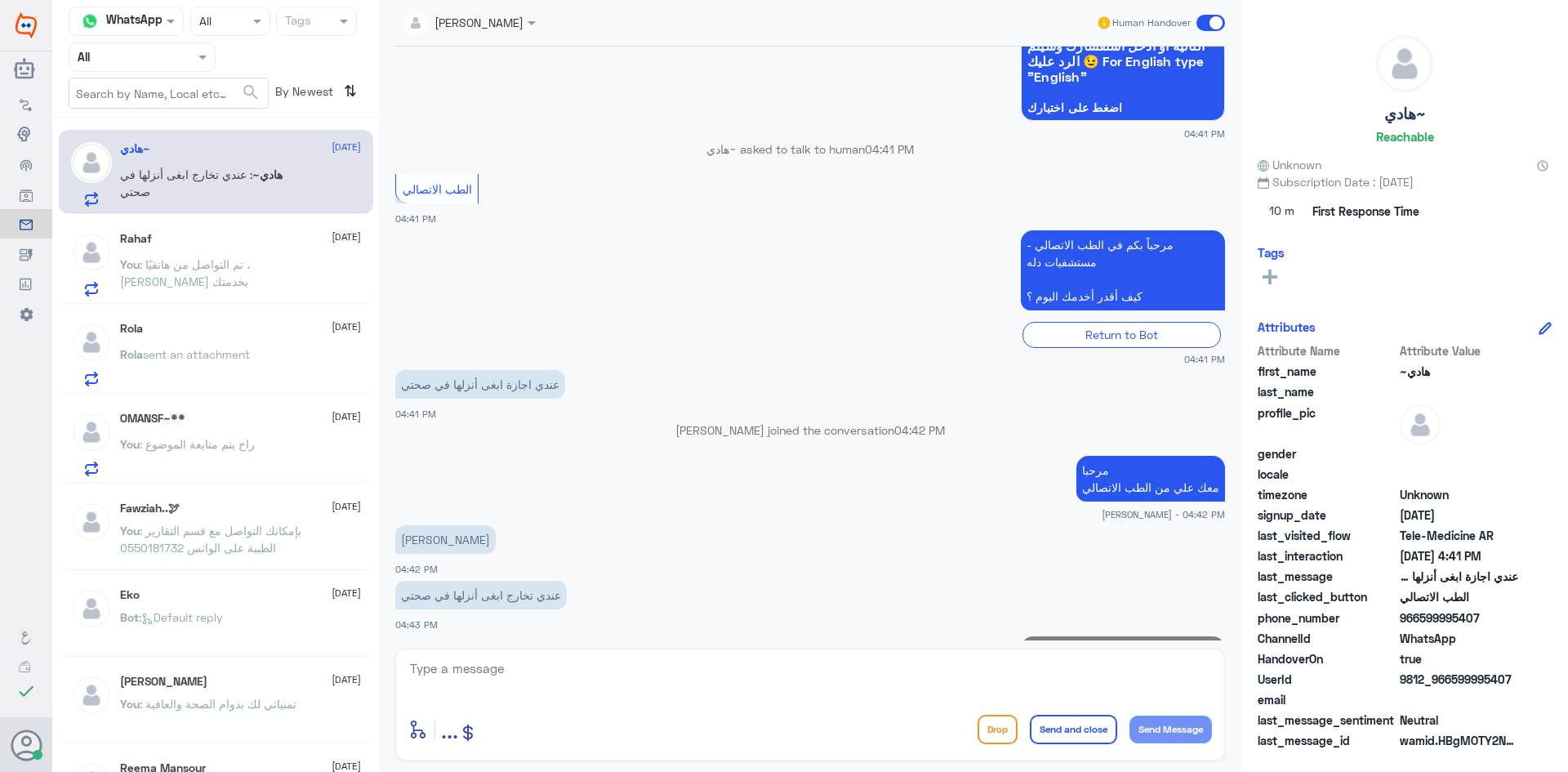
scroll to position [998, 0]
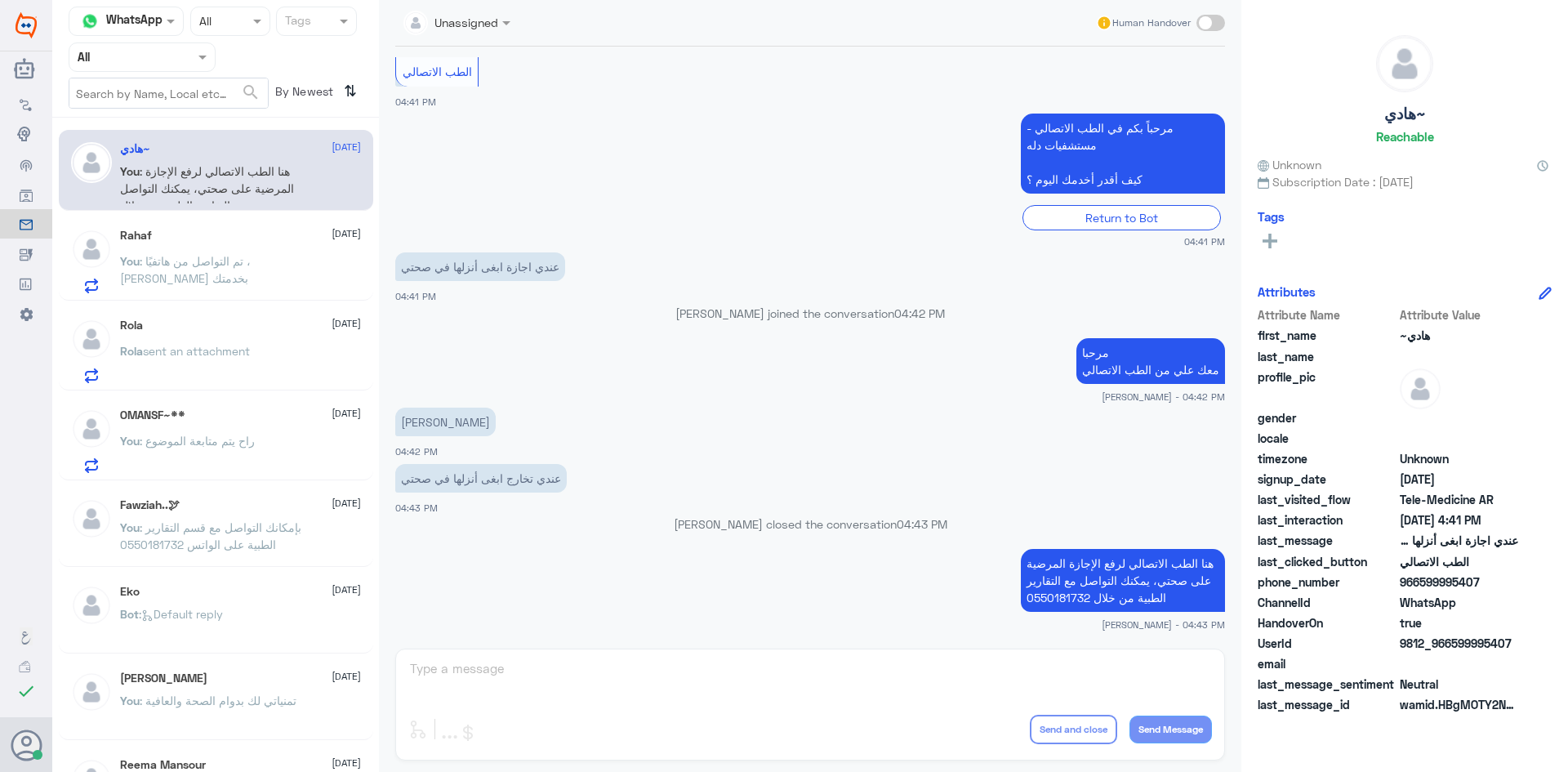
click at [206, 260] on span ": تم التواصل من هاتفيًا ، سعدنا بخدمتك" at bounding box center [185, 269] width 131 height 31
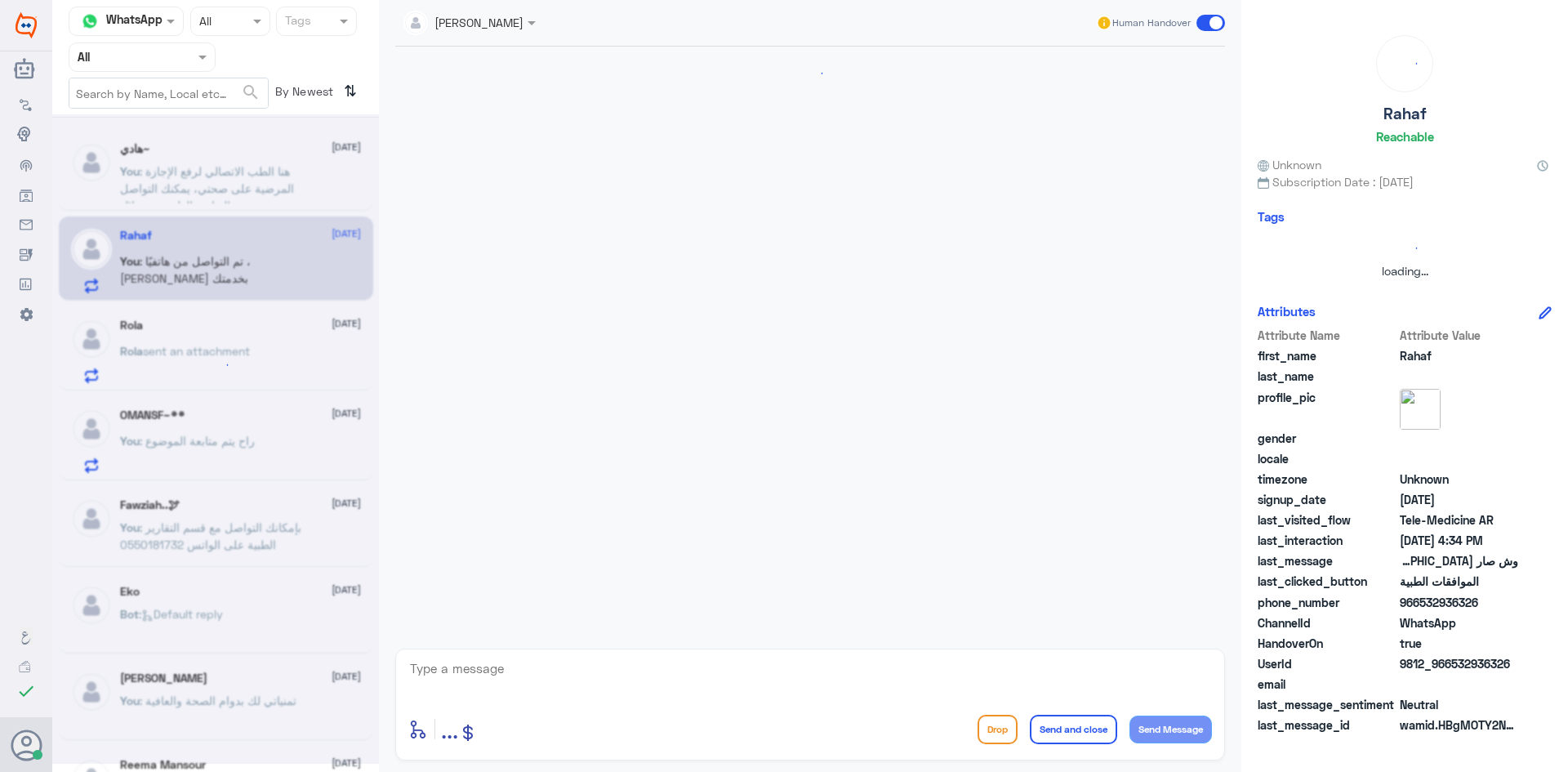
scroll to position [556, 0]
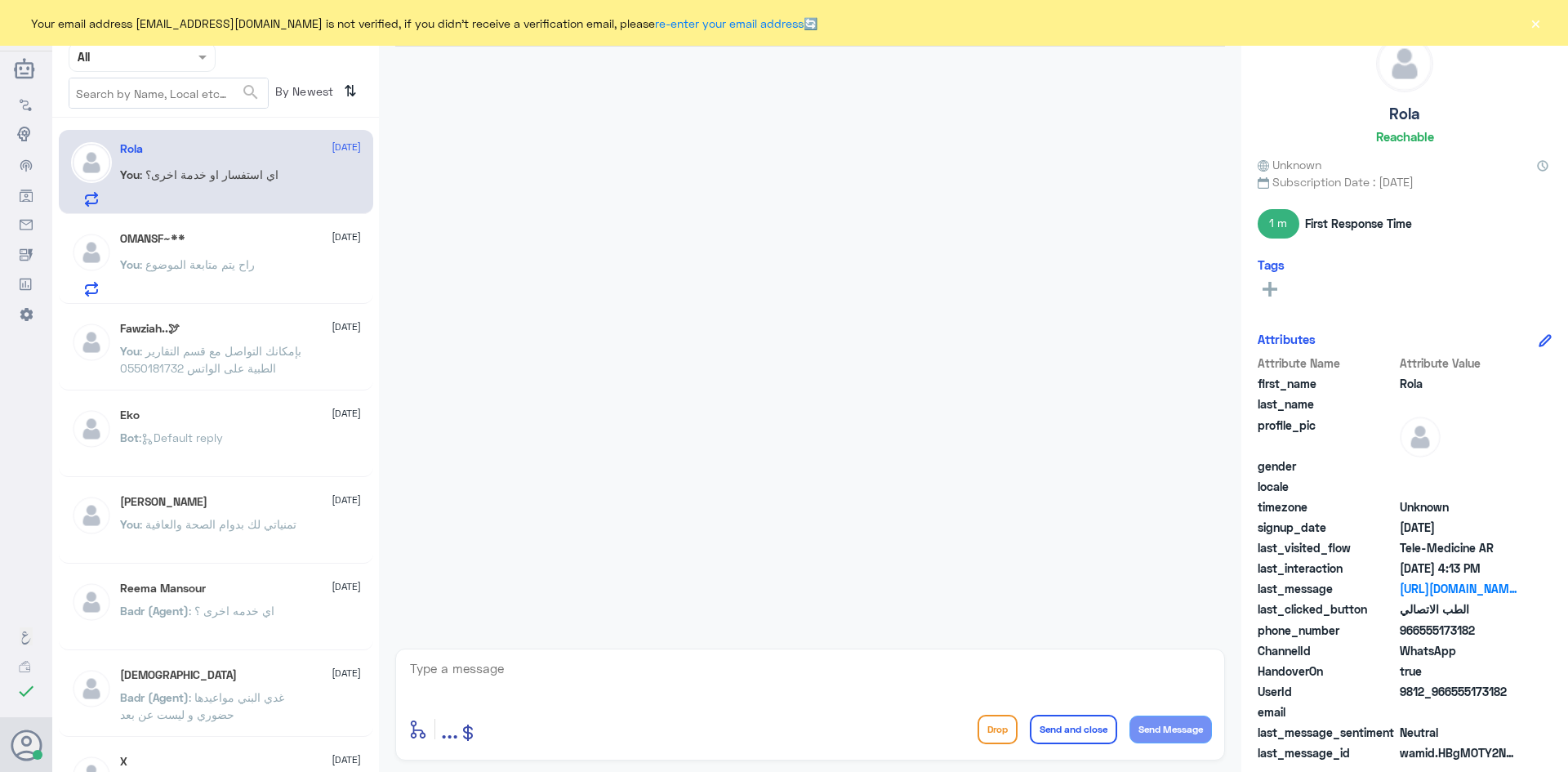
click at [1528, 22] on button "×" at bounding box center [1534, 22] width 16 height 16
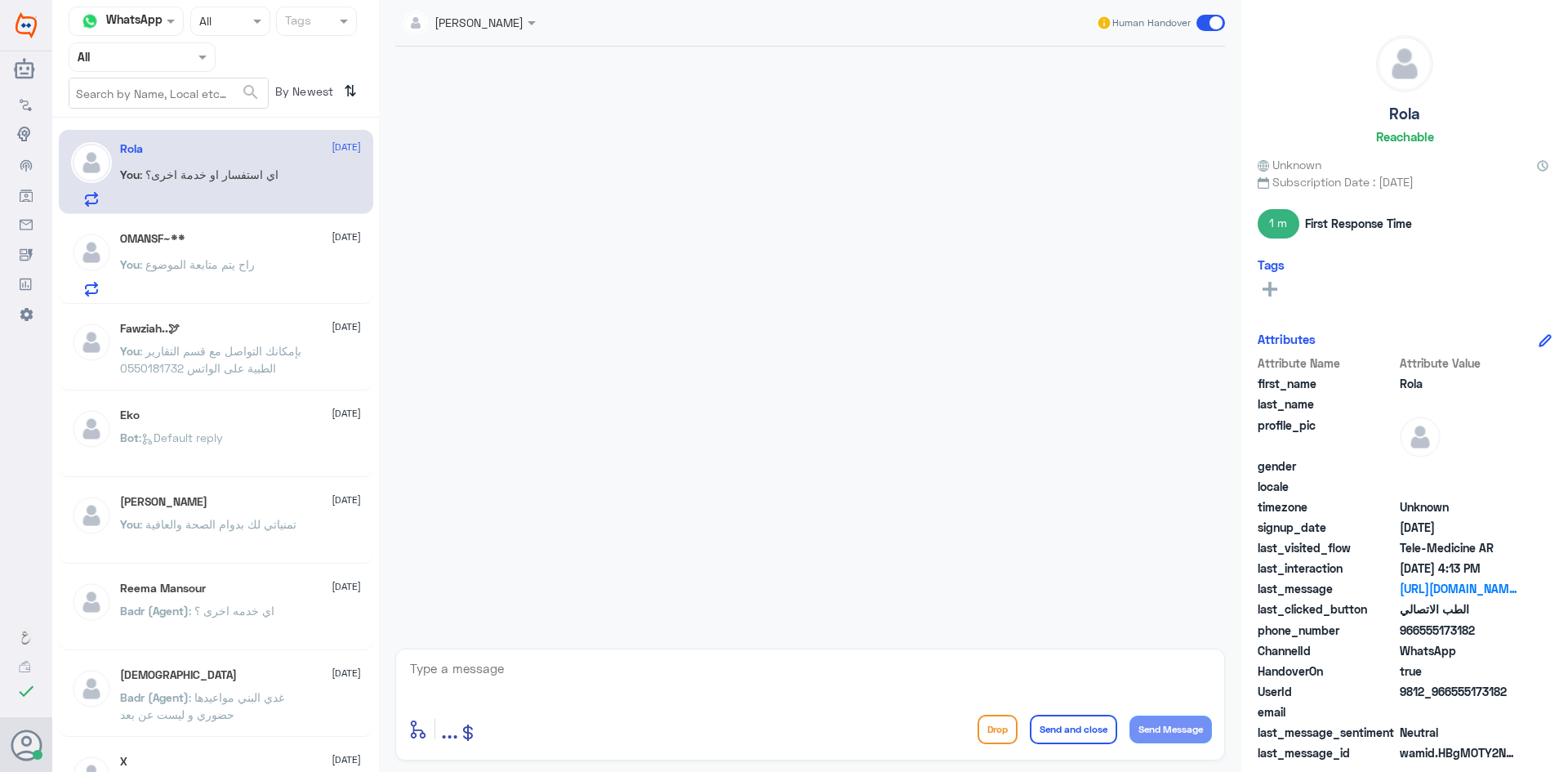
click at [270, 254] on div "OMANSF~** 15 October You : راح يتم متابعة الموضوع" at bounding box center [240, 264] width 241 height 64
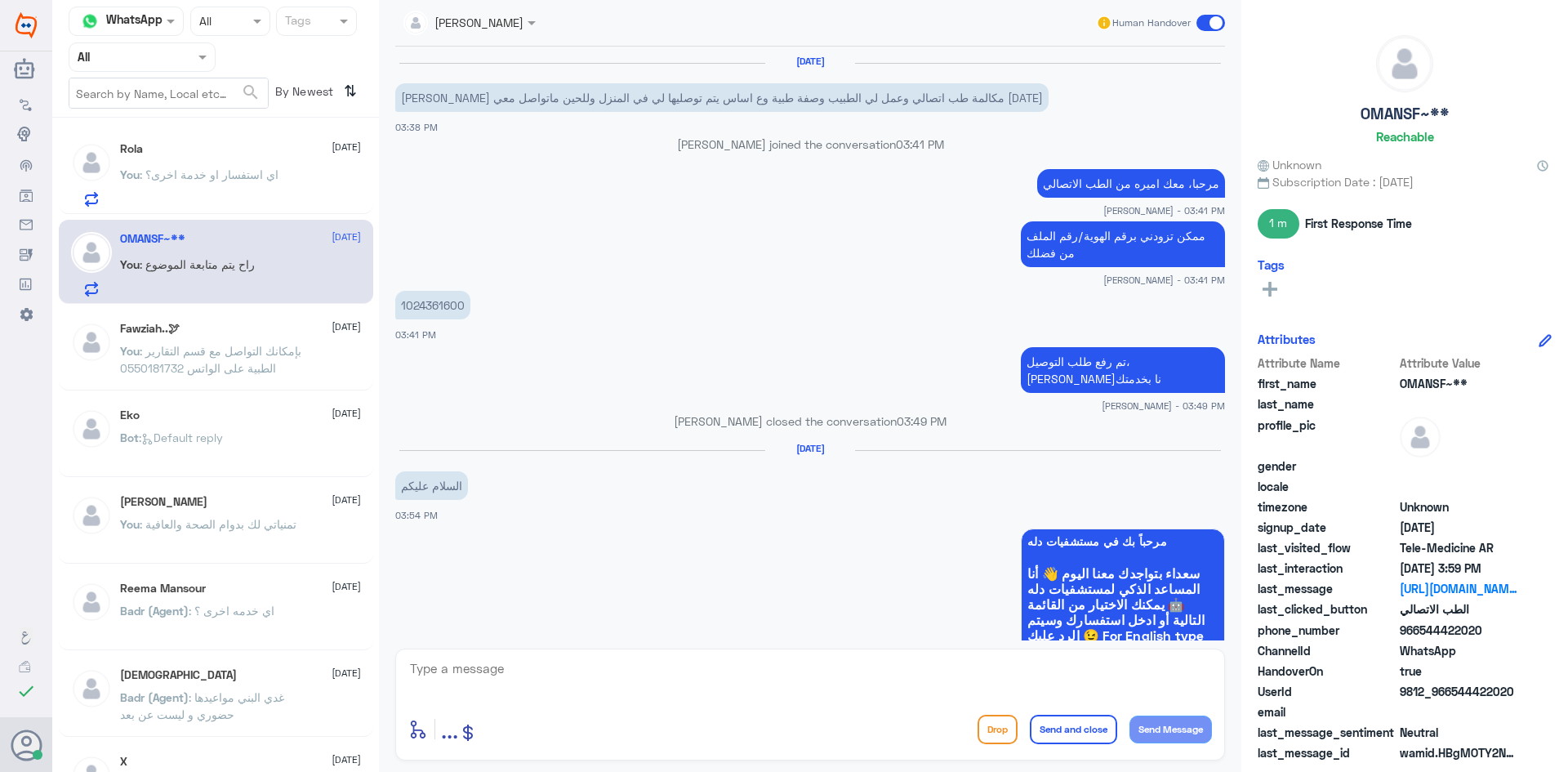
scroll to position [747, 0]
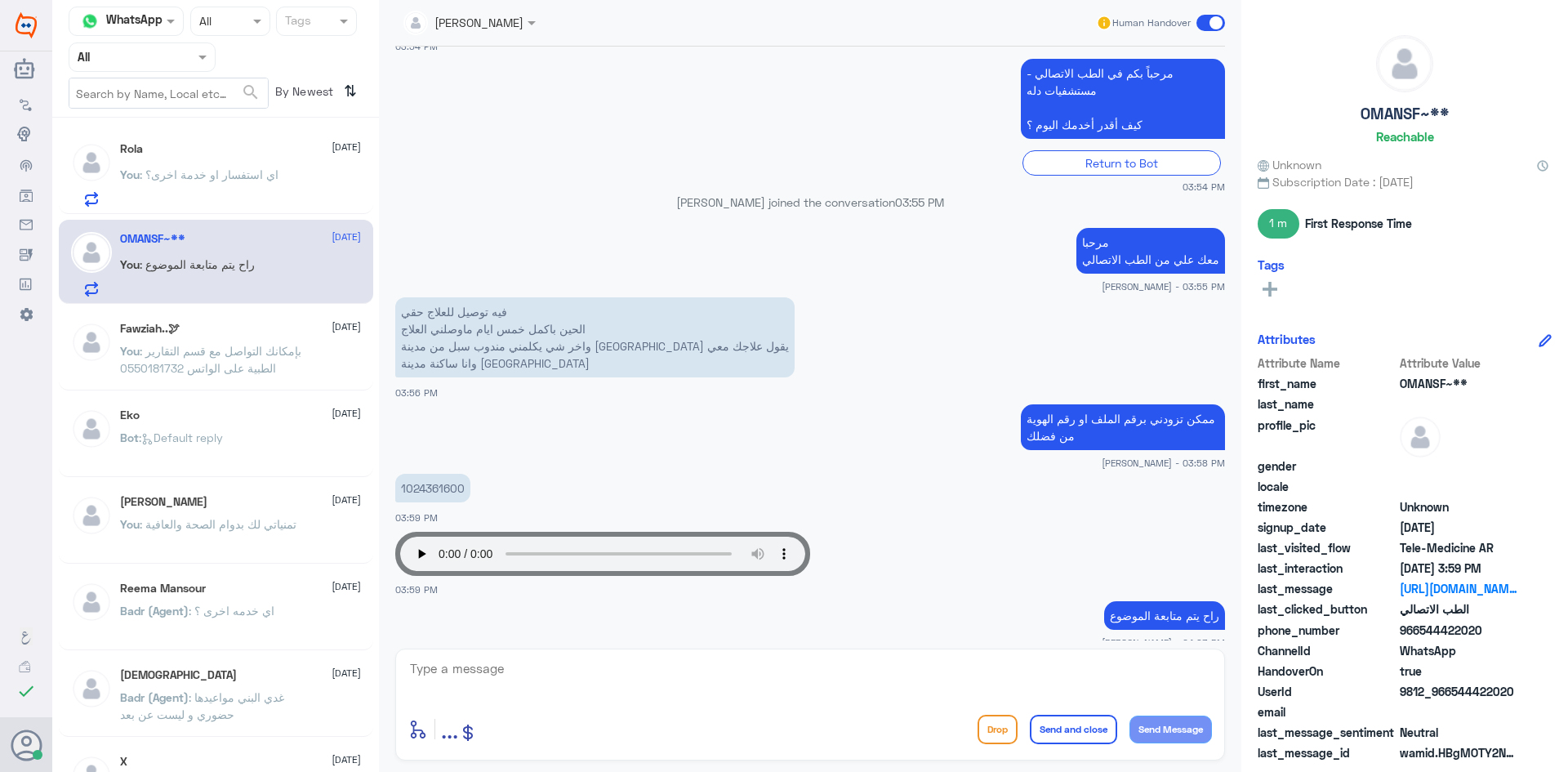
click at [283, 187] on div "You : اي استفسار او خدمة اخرى؟" at bounding box center [240, 188] width 241 height 37
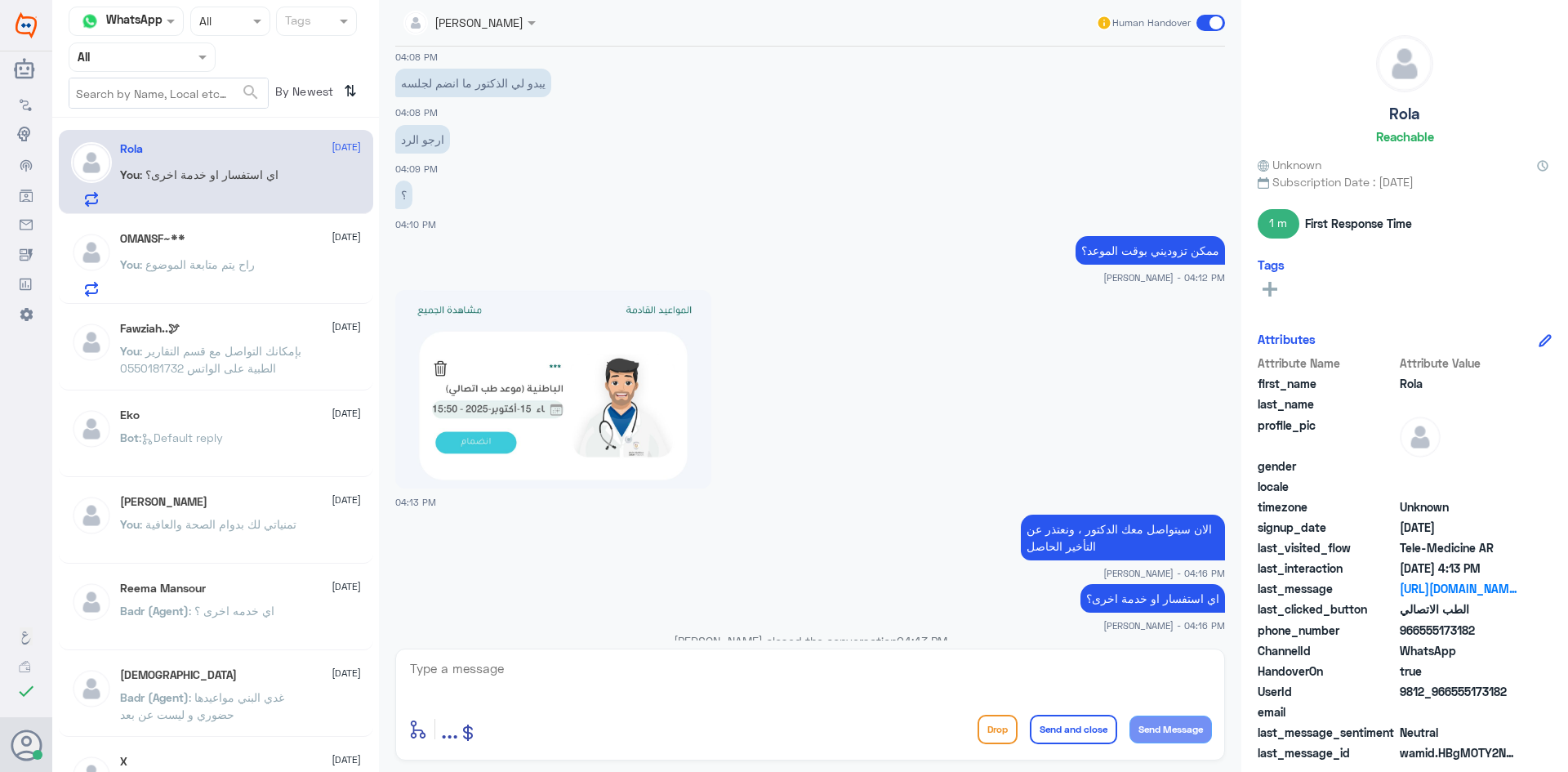
scroll to position [1233, 0]
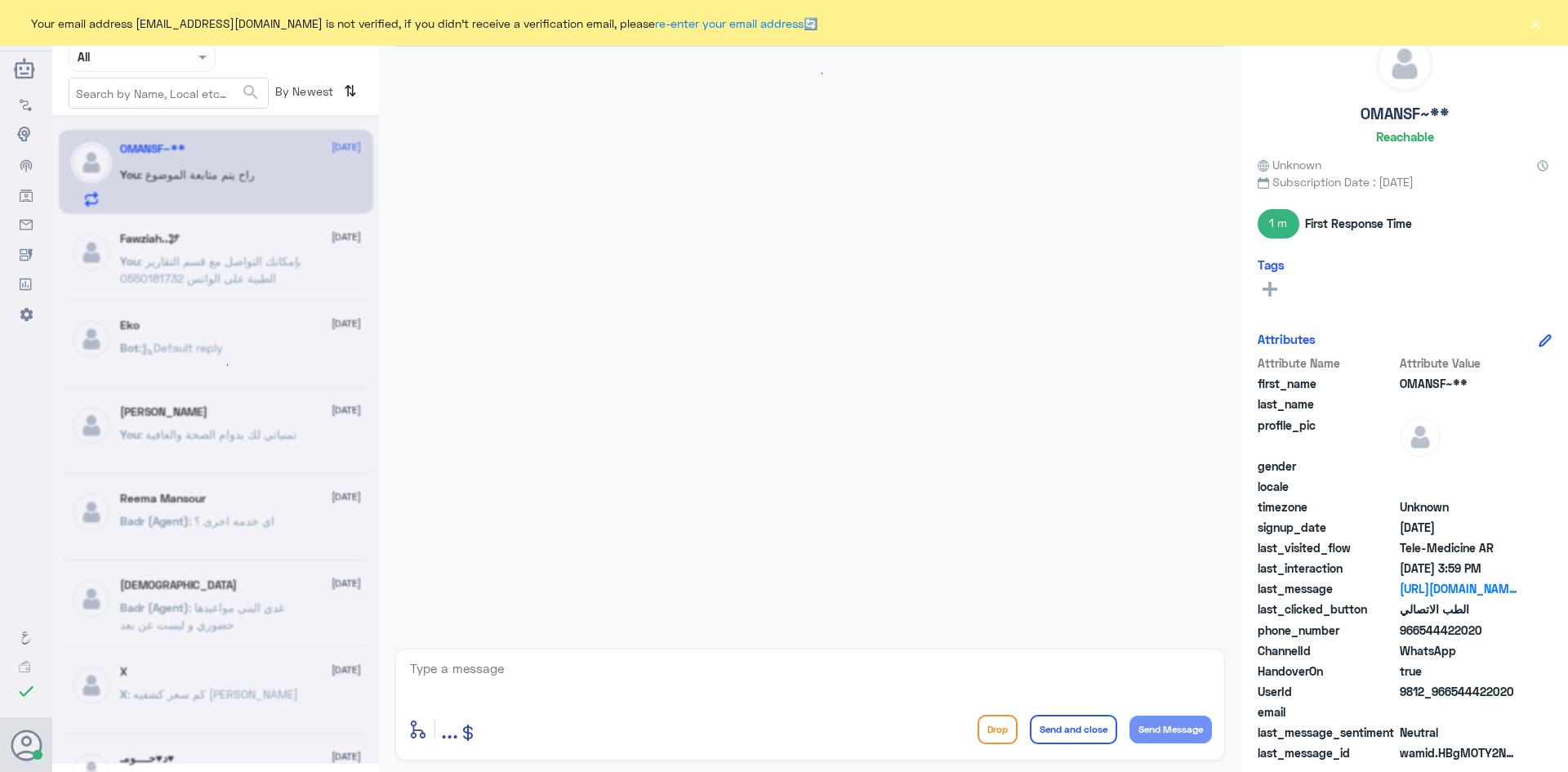
scroll to position [747, 0]
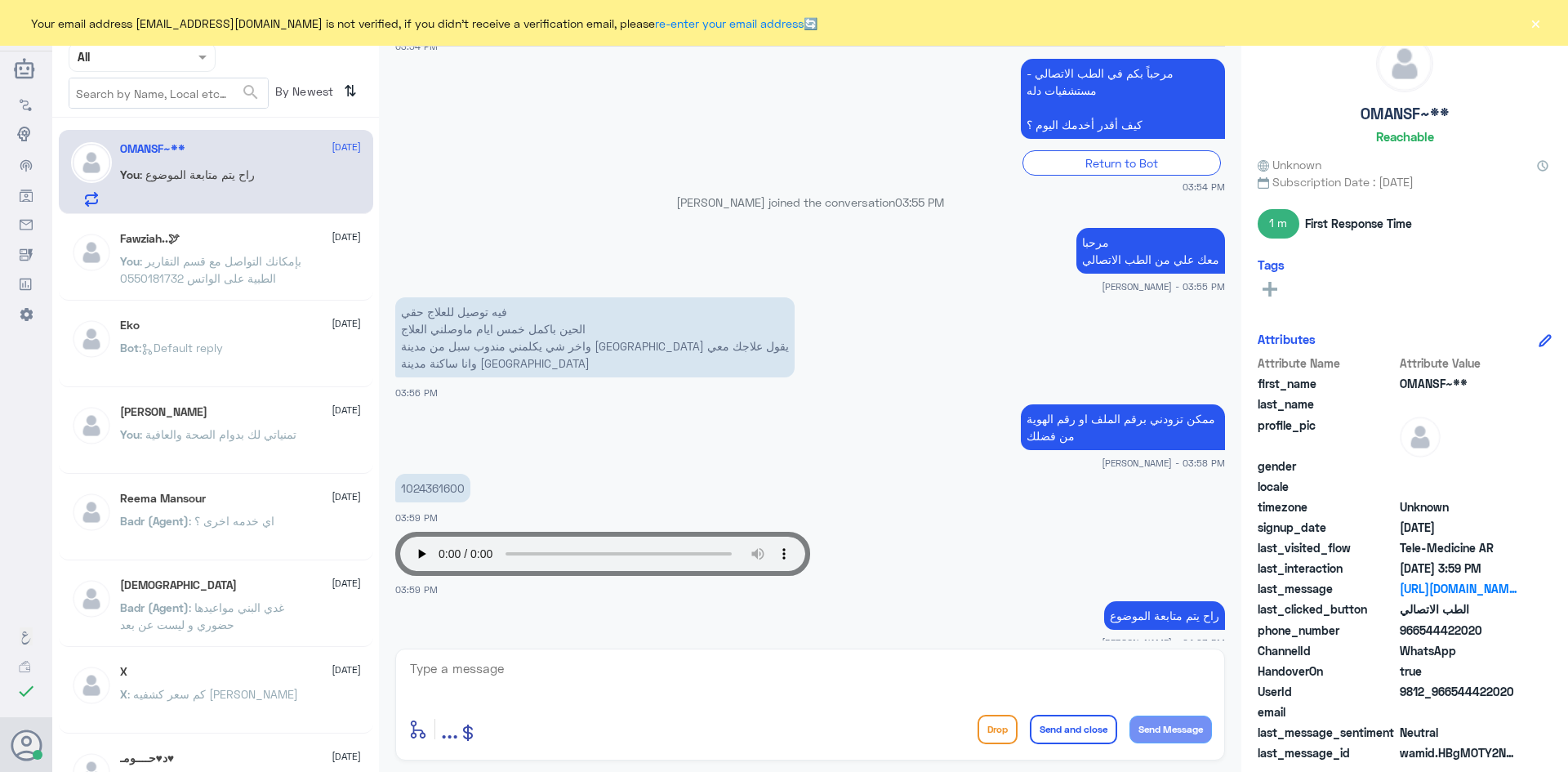
click at [139, 239] on h5 "Fawziah..🕊" at bounding box center [149, 239] width 60 height 13
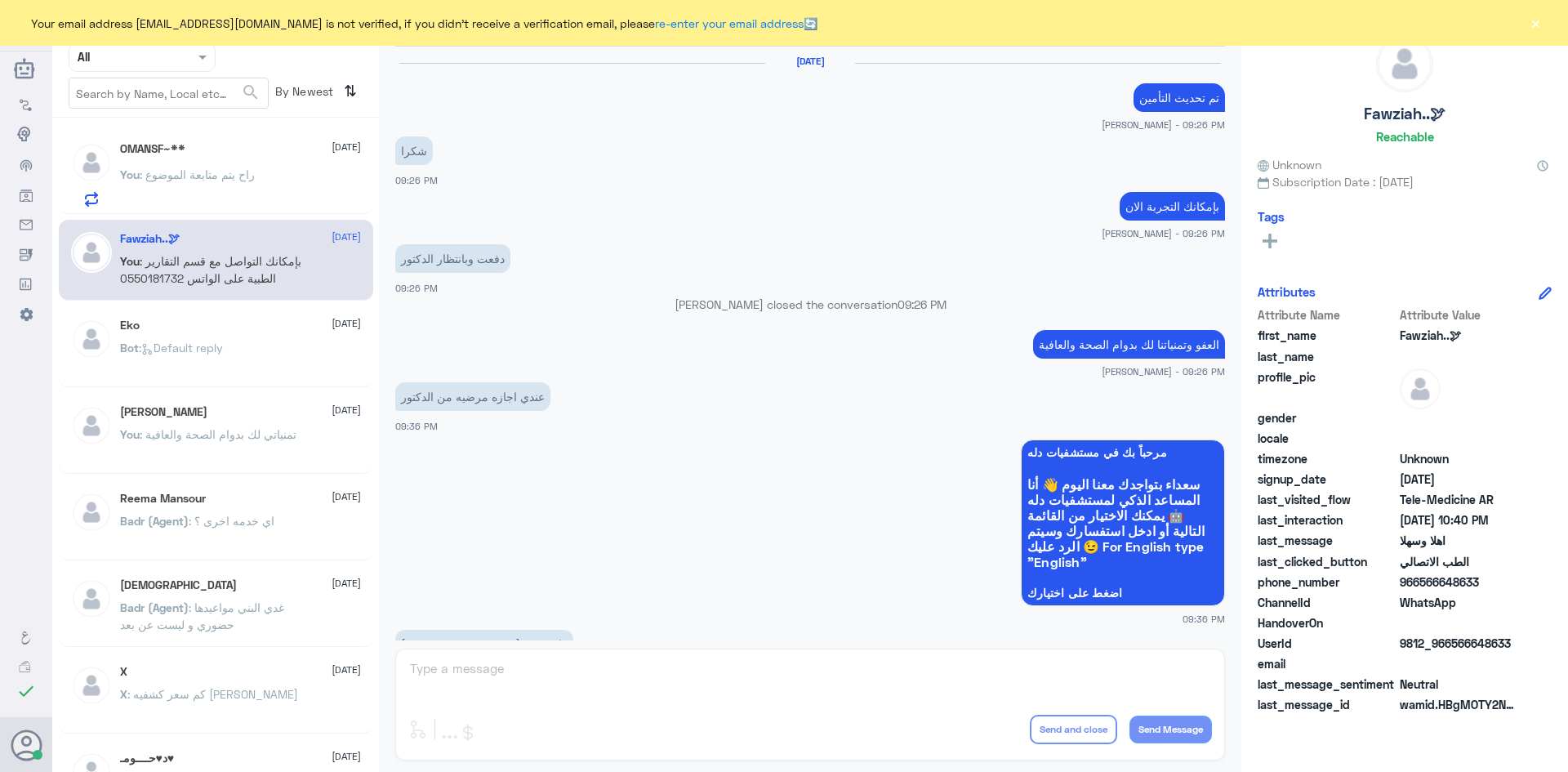
scroll to position [814, 0]
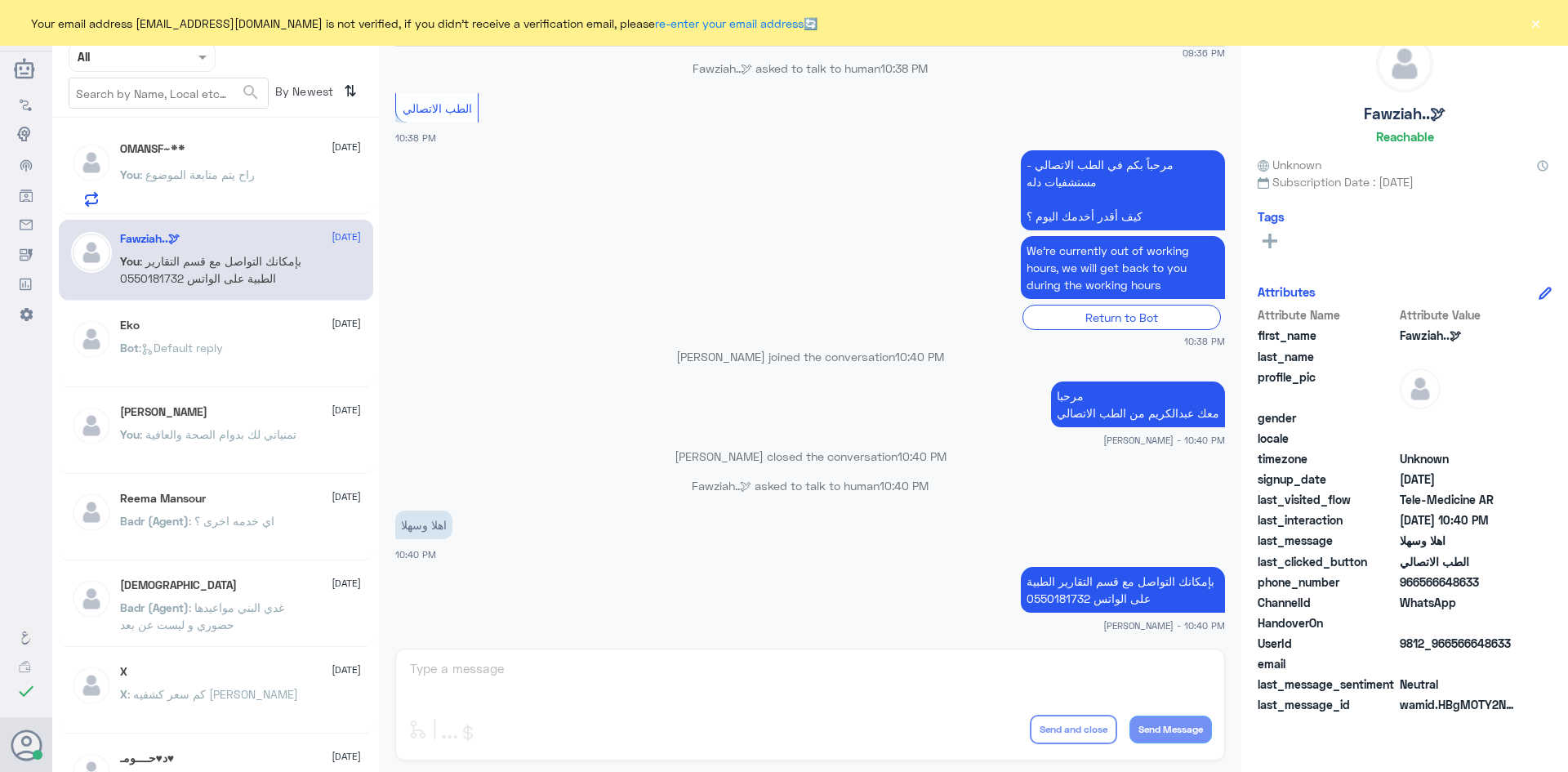
click at [206, 169] on span ": راح يتم متابعة الموضوع" at bounding box center [197, 174] width 116 height 13
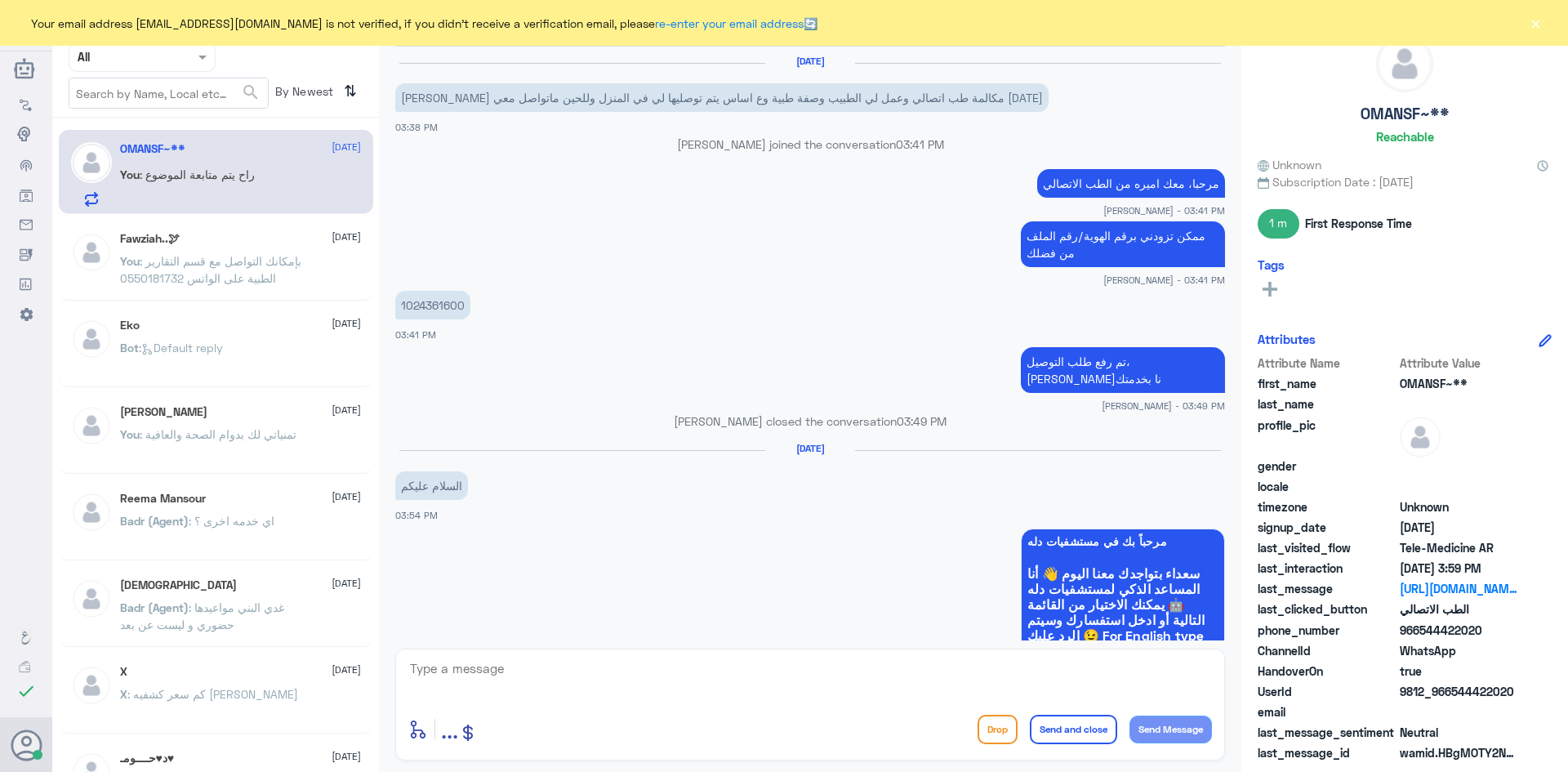
scroll to position [747, 0]
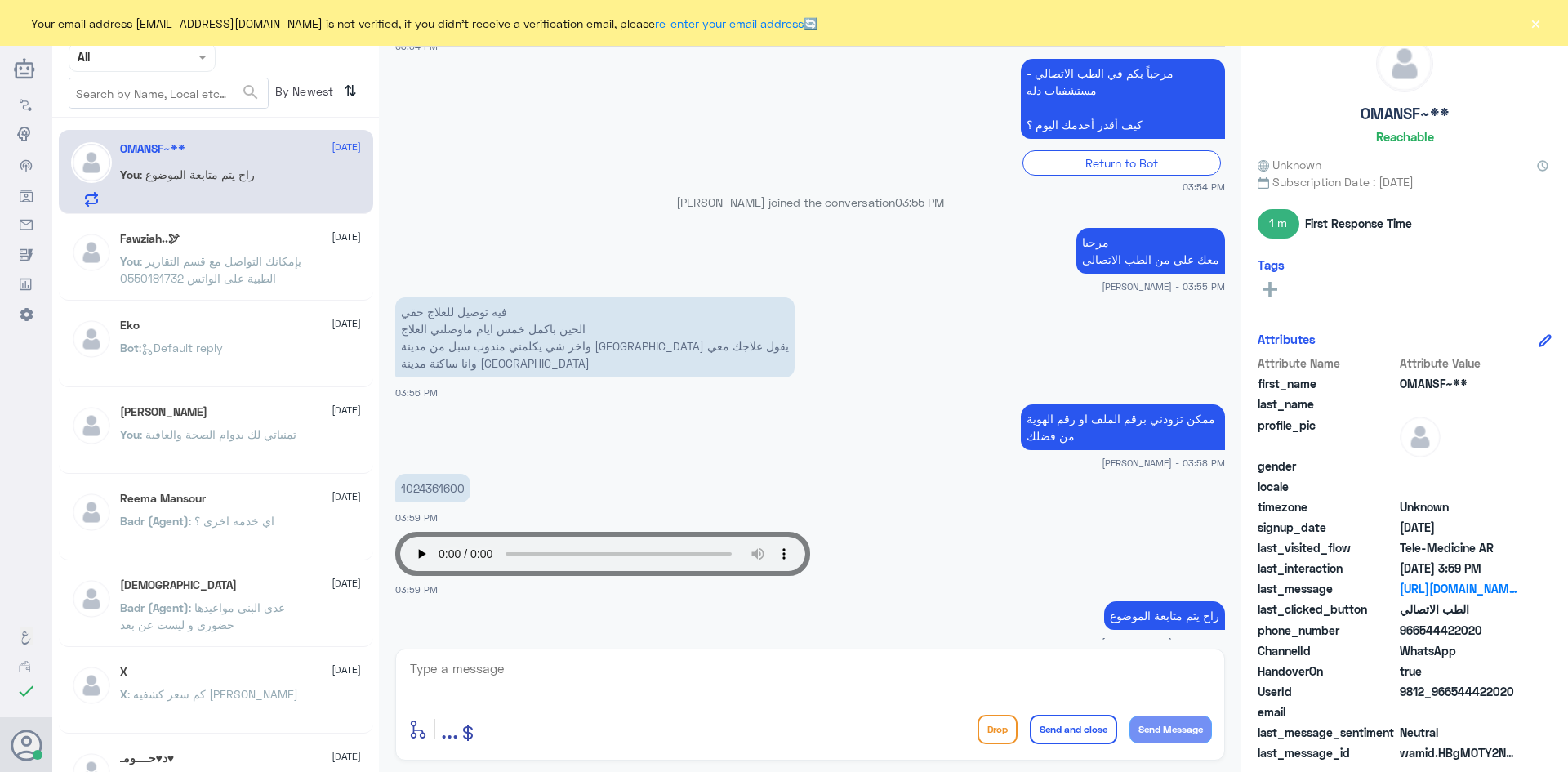
drag, startPoint x: 789, startPoint y: 181, endPoint x: 783, endPoint y: 228, distance: 47.4
click at [786, 224] on div "[DATE] انا سويت مكالمة طب اتصالي وعمل لي الطبيب وصفة طبية وع اساس يتم توصليها ل…" at bounding box center [810, 343] width 846 height 594
drag, startPoint x: 436, startPoint y: 183, endPoint x: 461, endPoint y: 184, distance: 25.0
click at [447, 193] on p "[PERSON_NAME] joined the conversation 03:55 PM" at bounding box center [811, 202] width 830 height 17
click at [255, 188] on p "You : راح يتم متابعة الموضوع" at bounding box center [187, 186] width 135 height 40
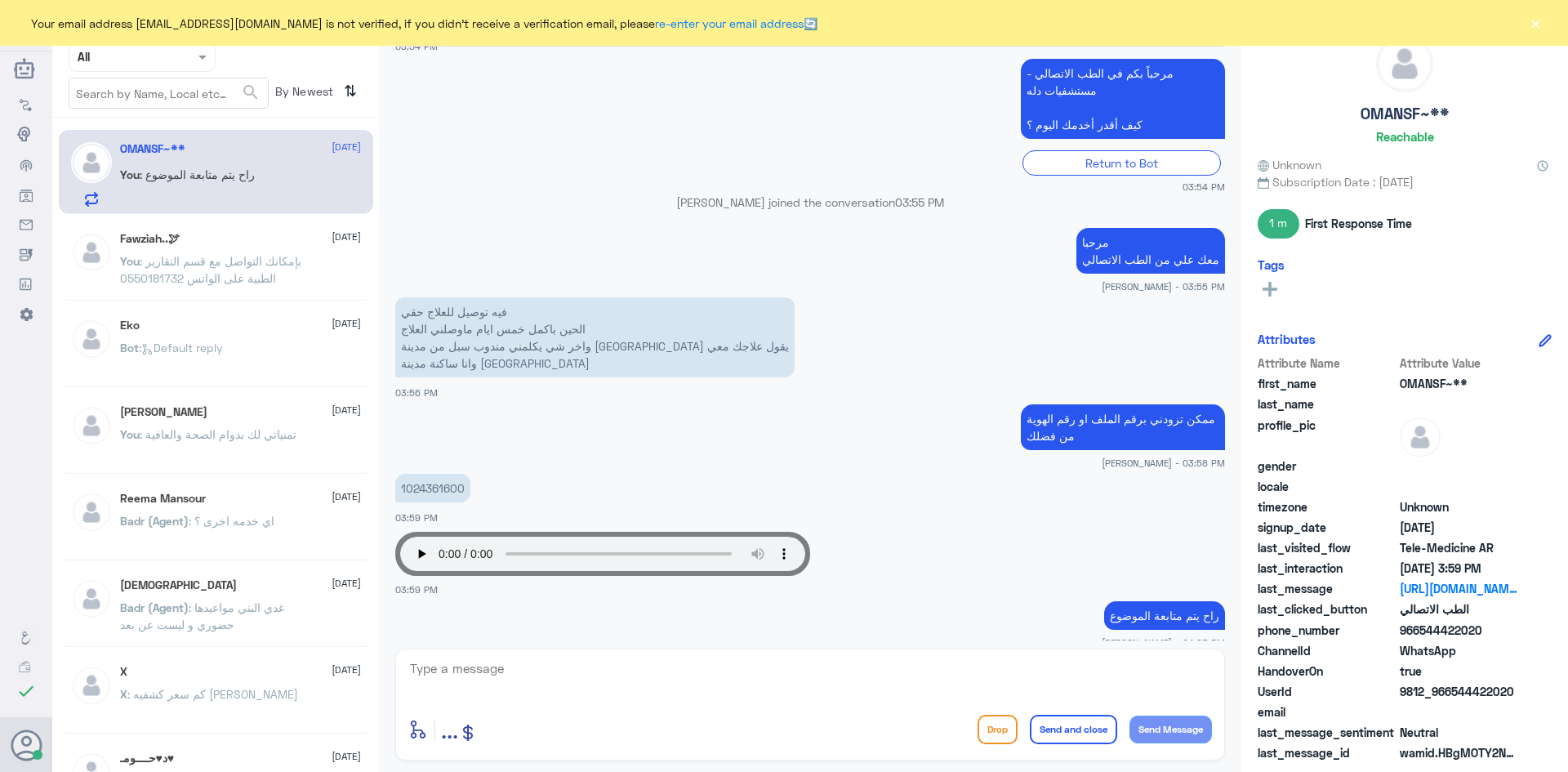
click at [265, 274] on span ": بإمكانك التواصل مع قسم التقارير الطبية على الواتس 0550181732" at bounding box center [210, 269] width 181 height 31
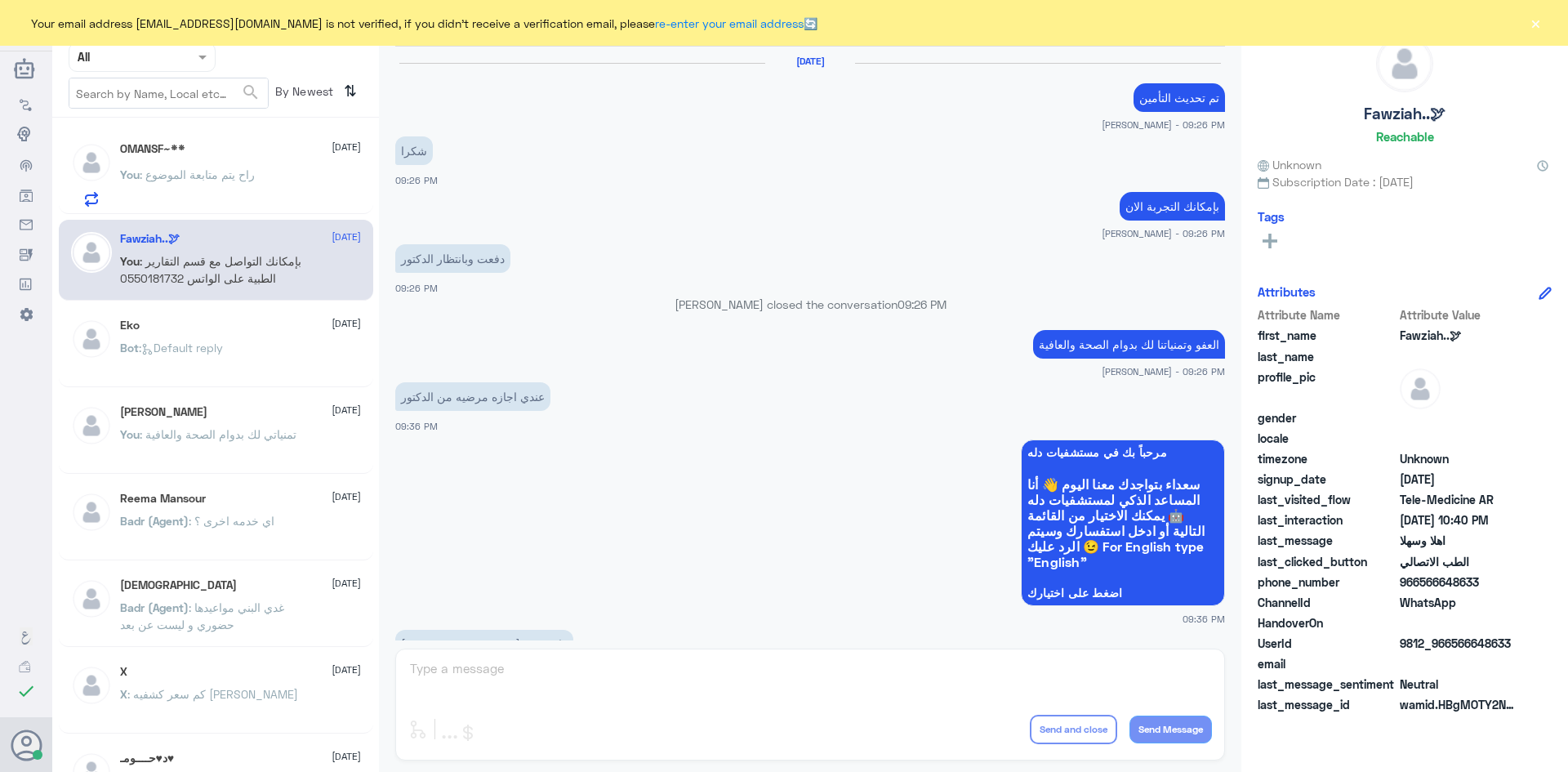
scroll to position [814, 0]
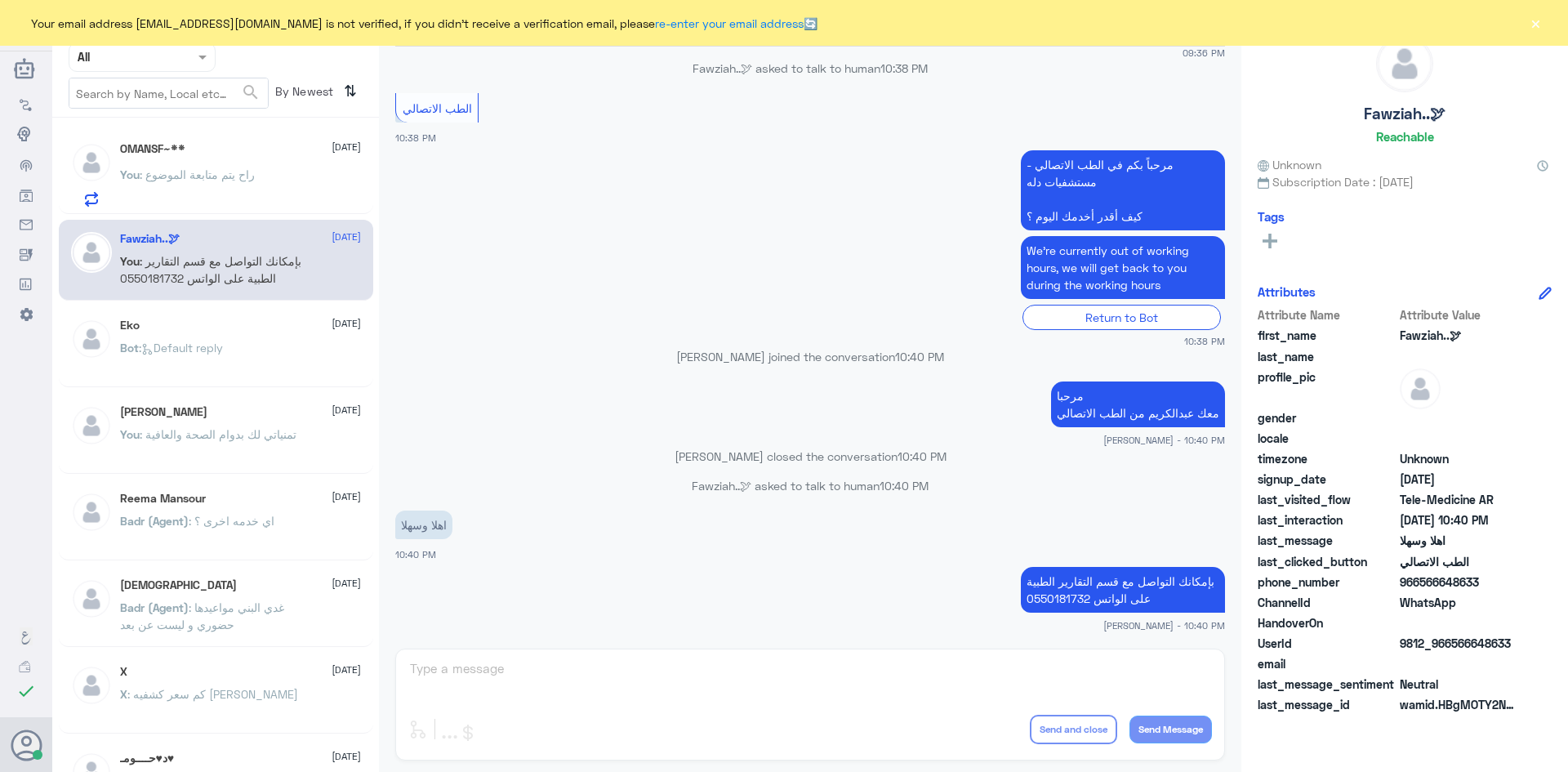
click at [278, 192] on div "You : راح يتم متابعة الموضوع" at bounding box center [240, 188] width 241 height 37
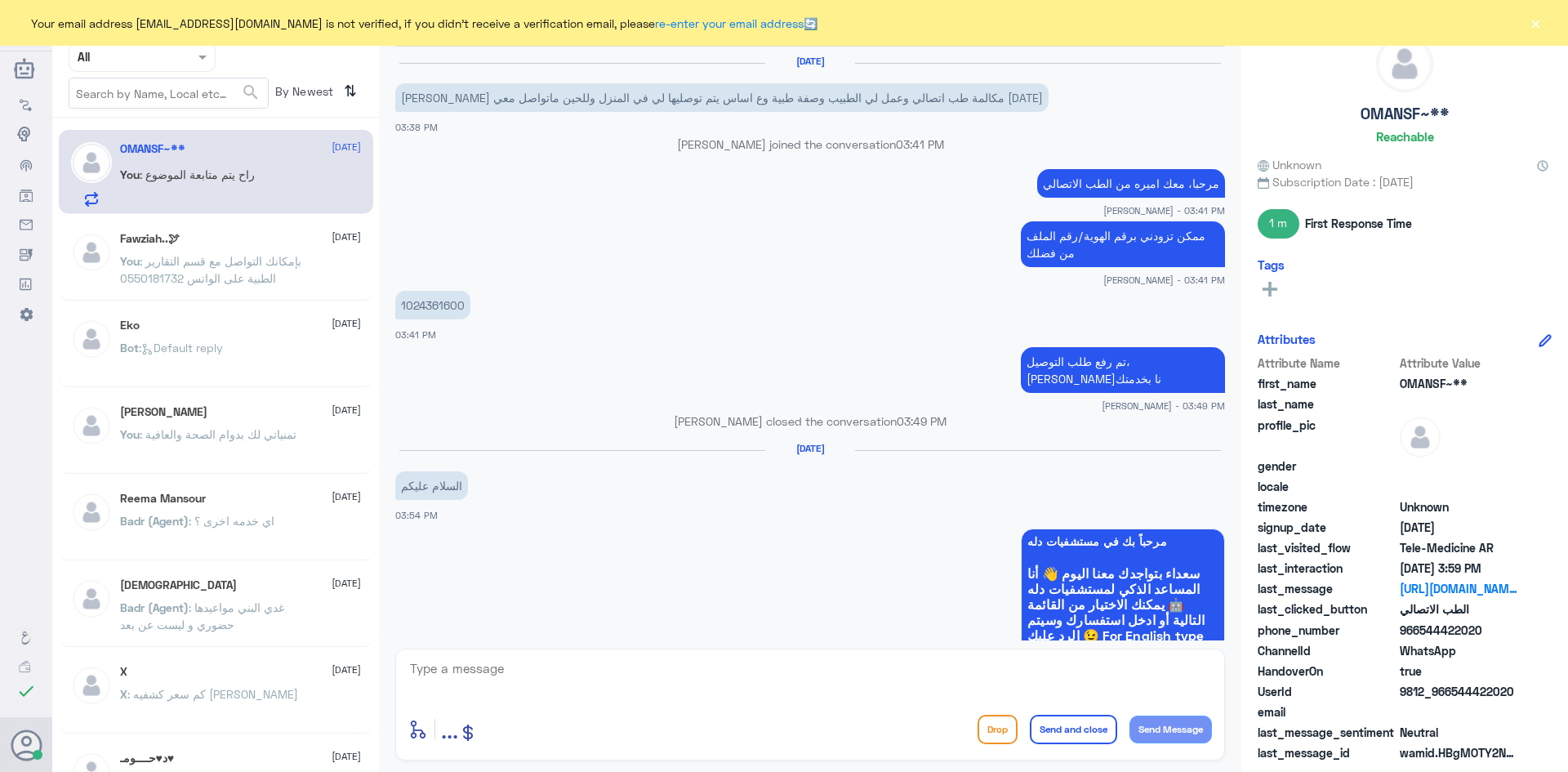
scroll to position [747, 0]
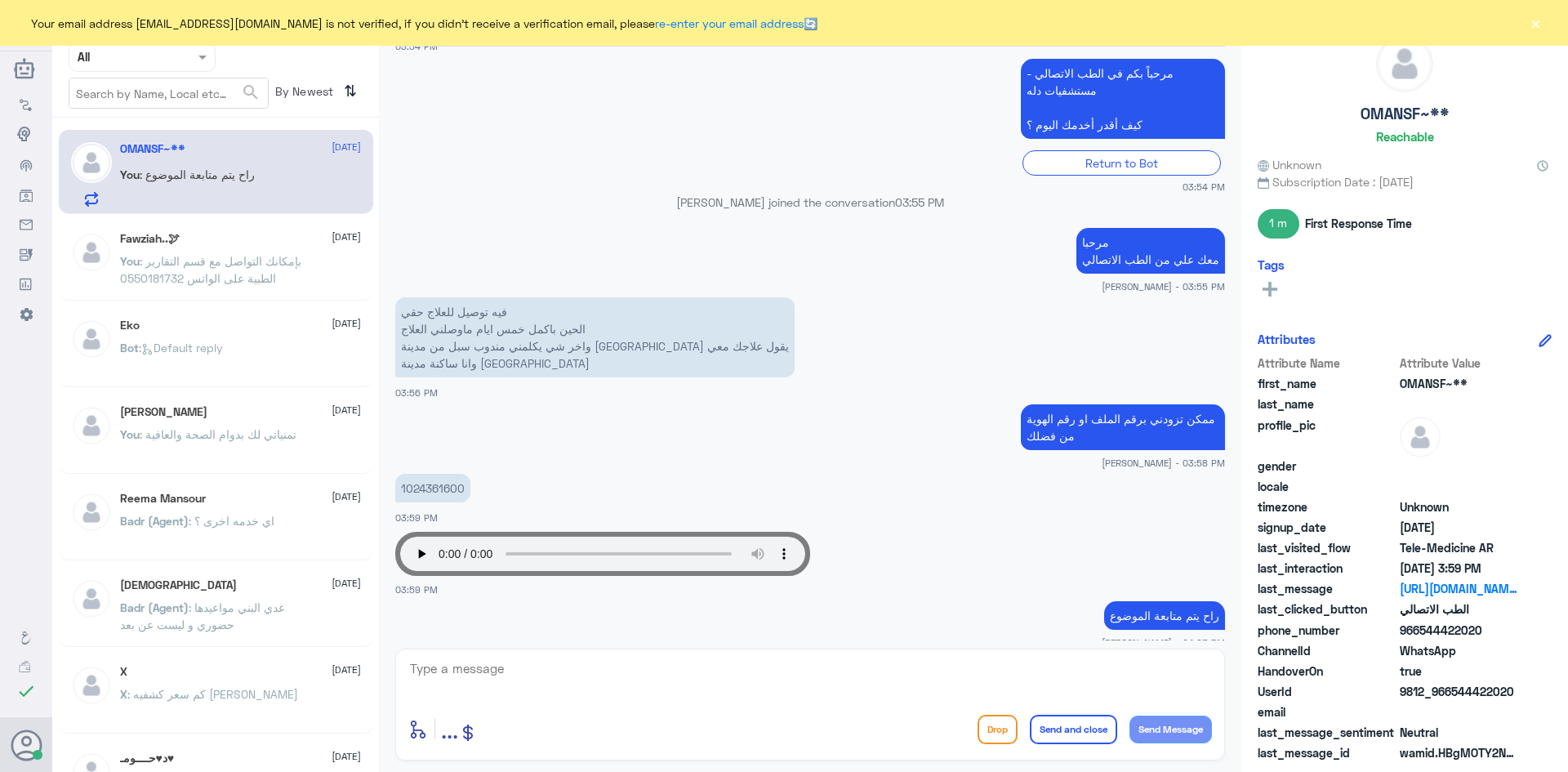
click at [1534, 22] on button "×" at bounding box center [1534, 22] width 16 height 16
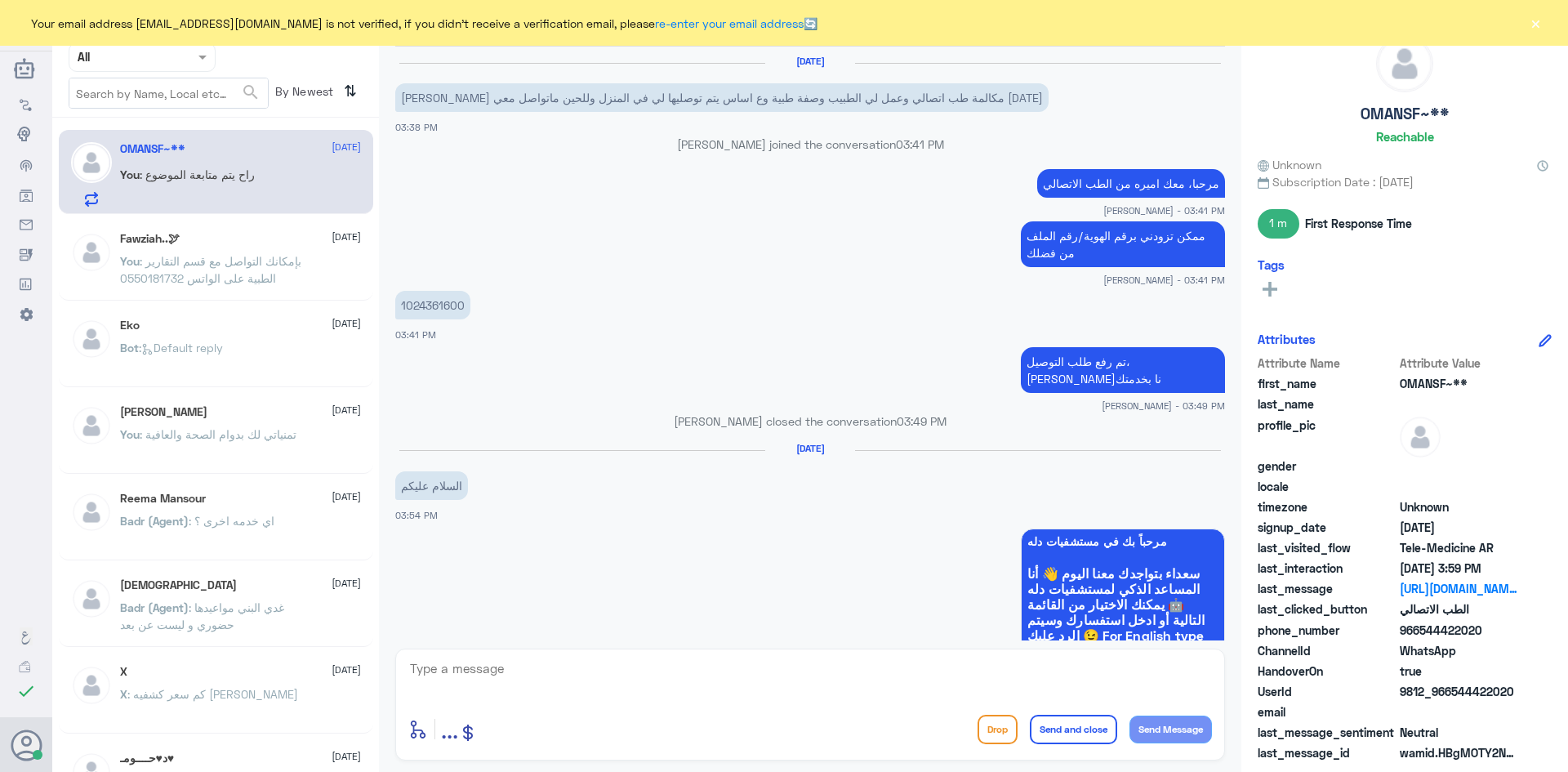
scroll to position [747, 0]
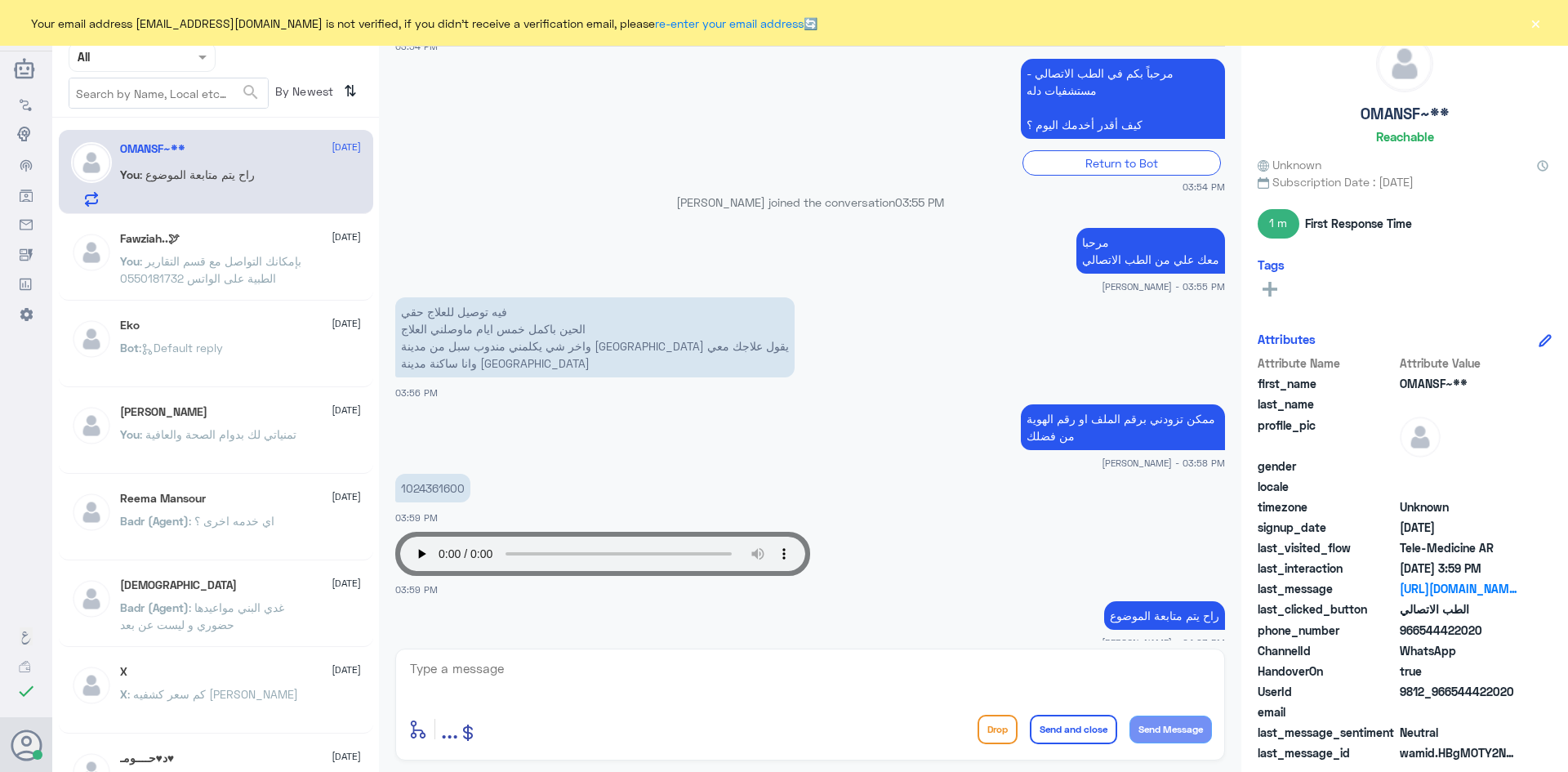
click at [840, 677] on textarea at bounding box center [810, 677] width 804 height 40
click at [1045, 678] on textarea at bounding box center [810, 677] width 804 height 40
click at [1167, 673] on textarea at bounding box center [810, 677] width 804 height 40
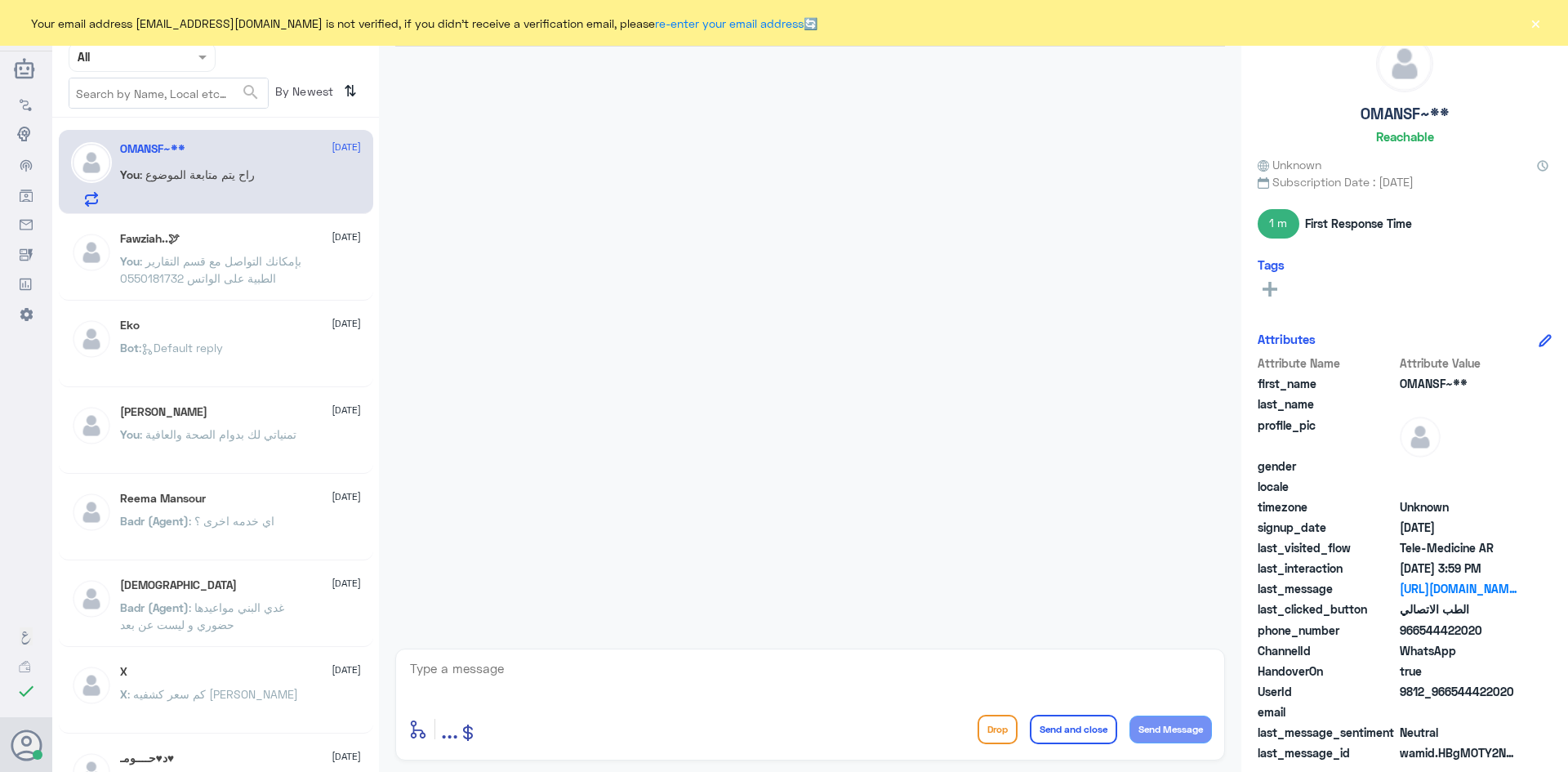
click at [288, 240] on div "Fawziah..🕊 [DATE]" at bounding box center [240, 239] width 241 height 13
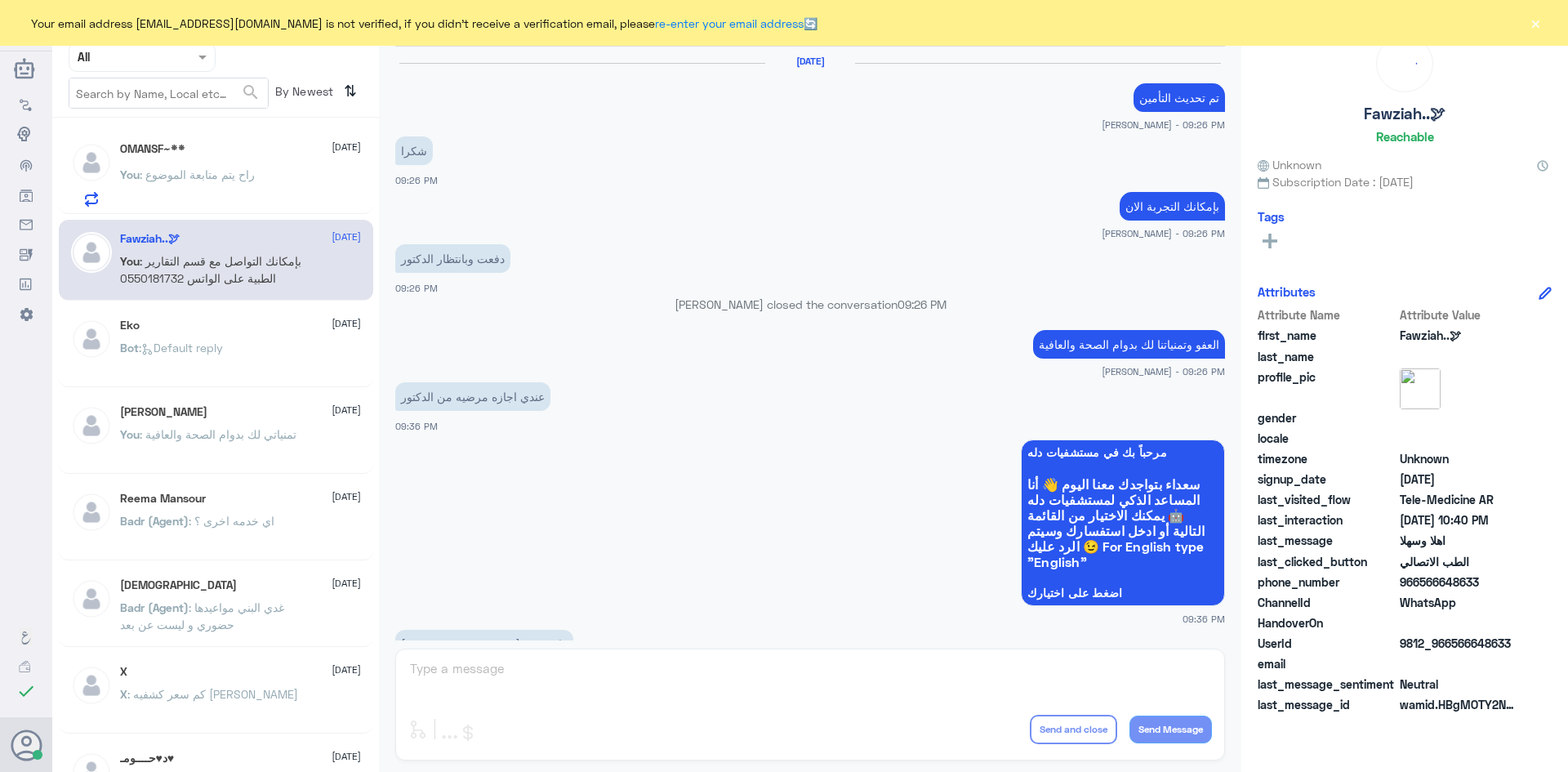
scroll to position [814, 0]
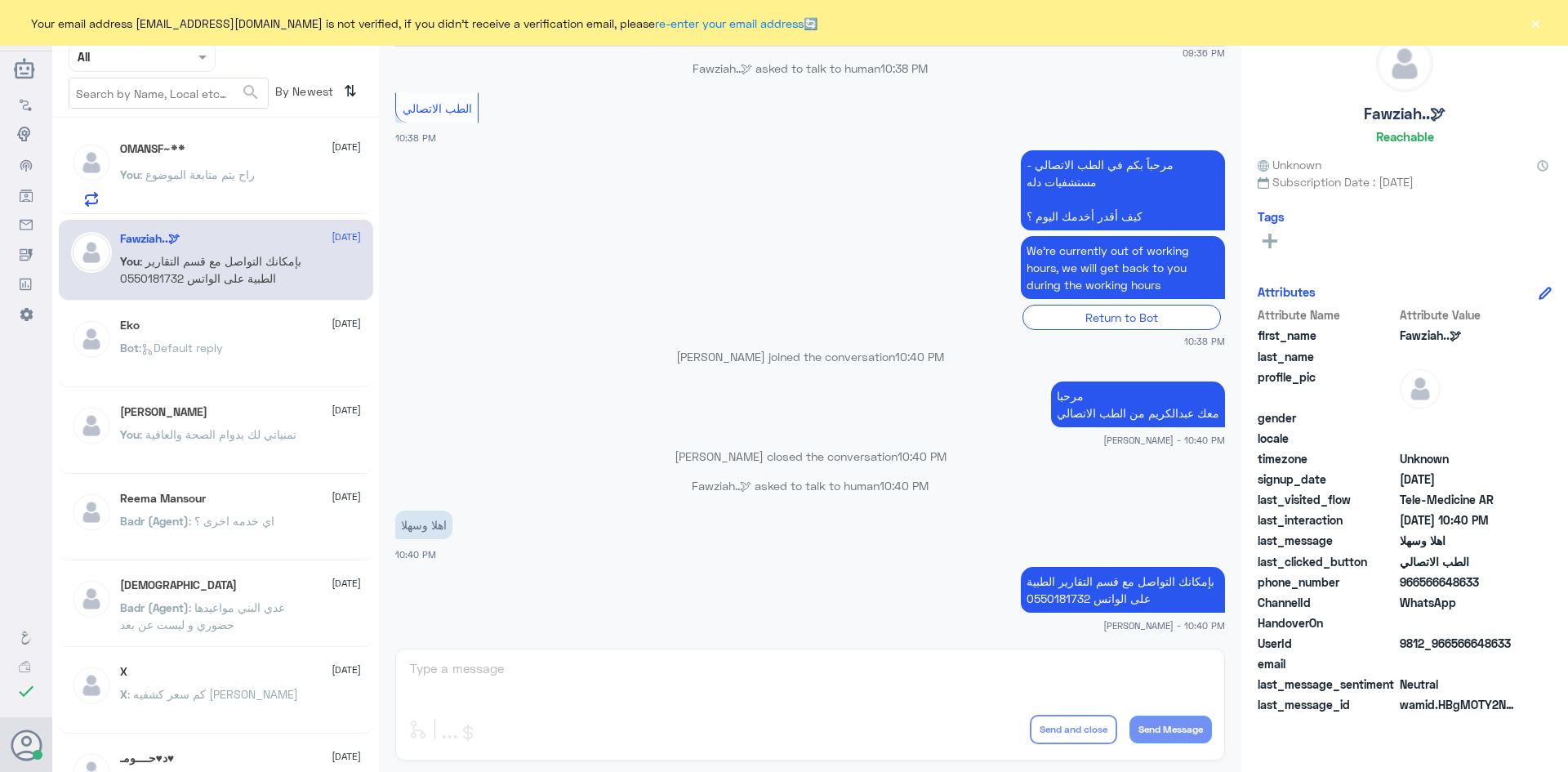
click at [290, 185] on div "You : راح يتم متابعة الموضوع" at bounding box center [240, 188] width 241 height 37
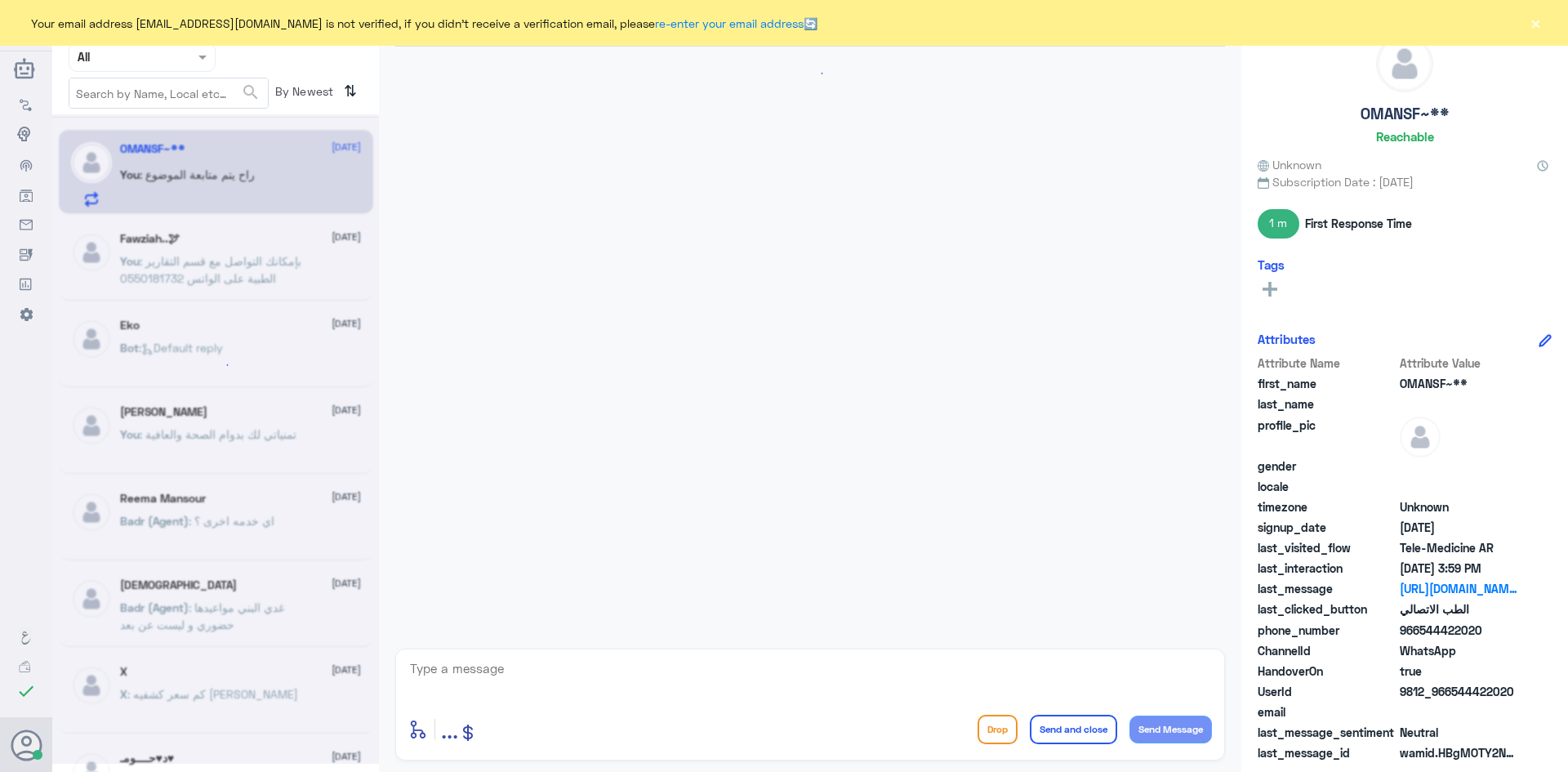
scroll to position [747, 0]
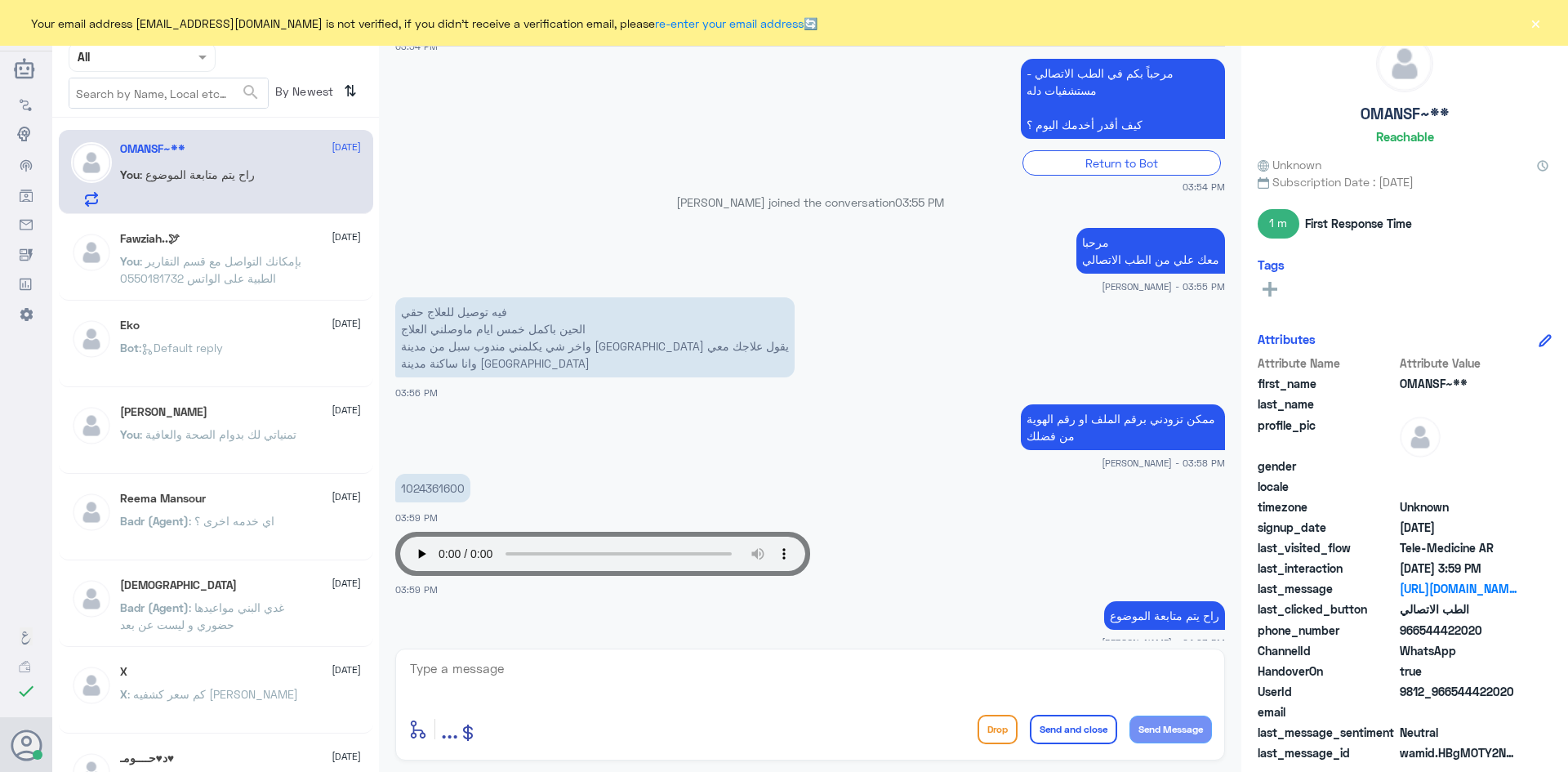
click at [1533, 21] on button "×" at bounding box center [1534, 22] width 16 height 16
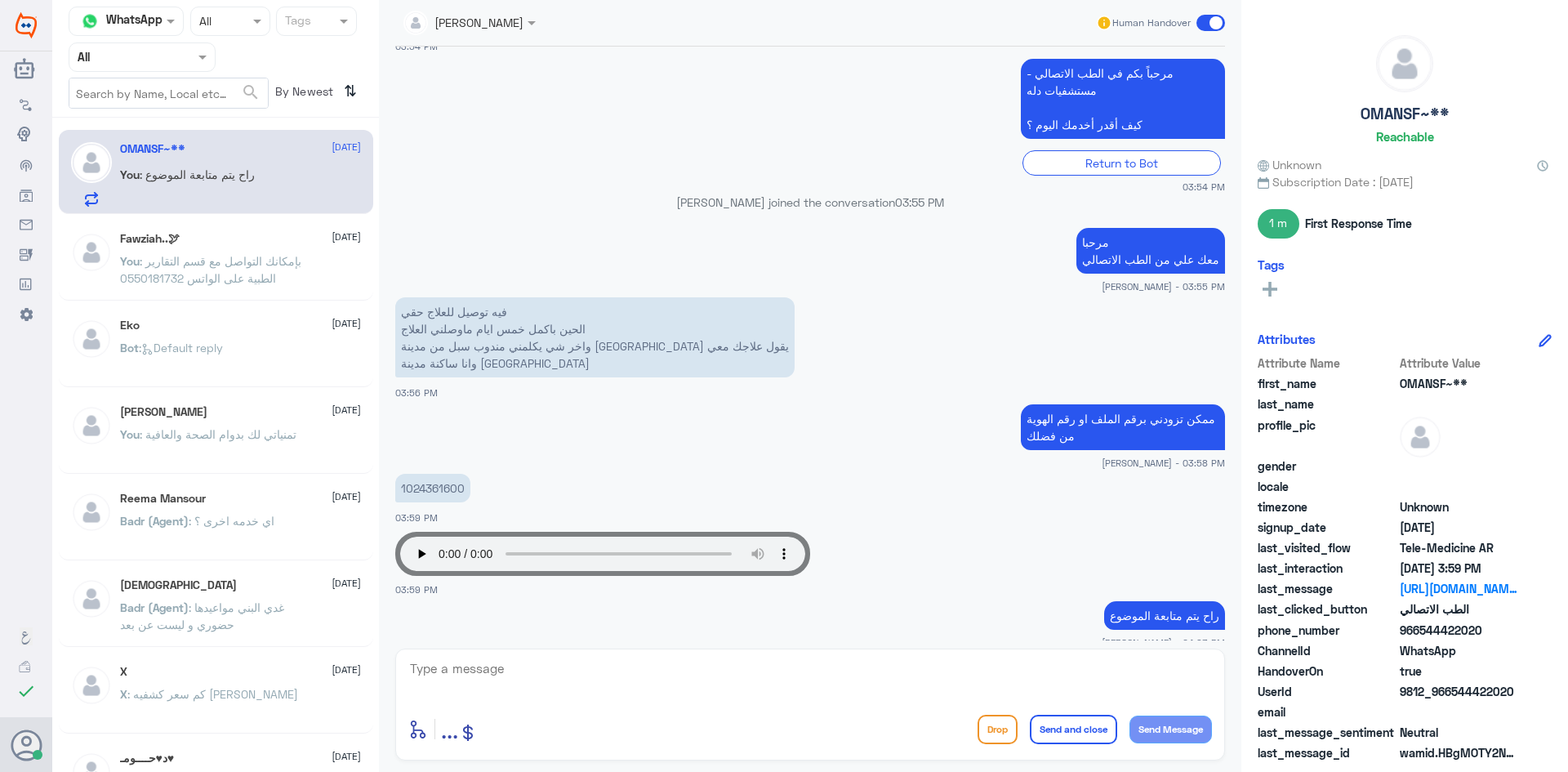
click at [220, 311] on div "Eko 6 August Bot : Default reply" at bounding box center [216, 347] width 315 height 81
click at [1145, 684] on textarea at bounding box center [810, 677] width 804 height 40
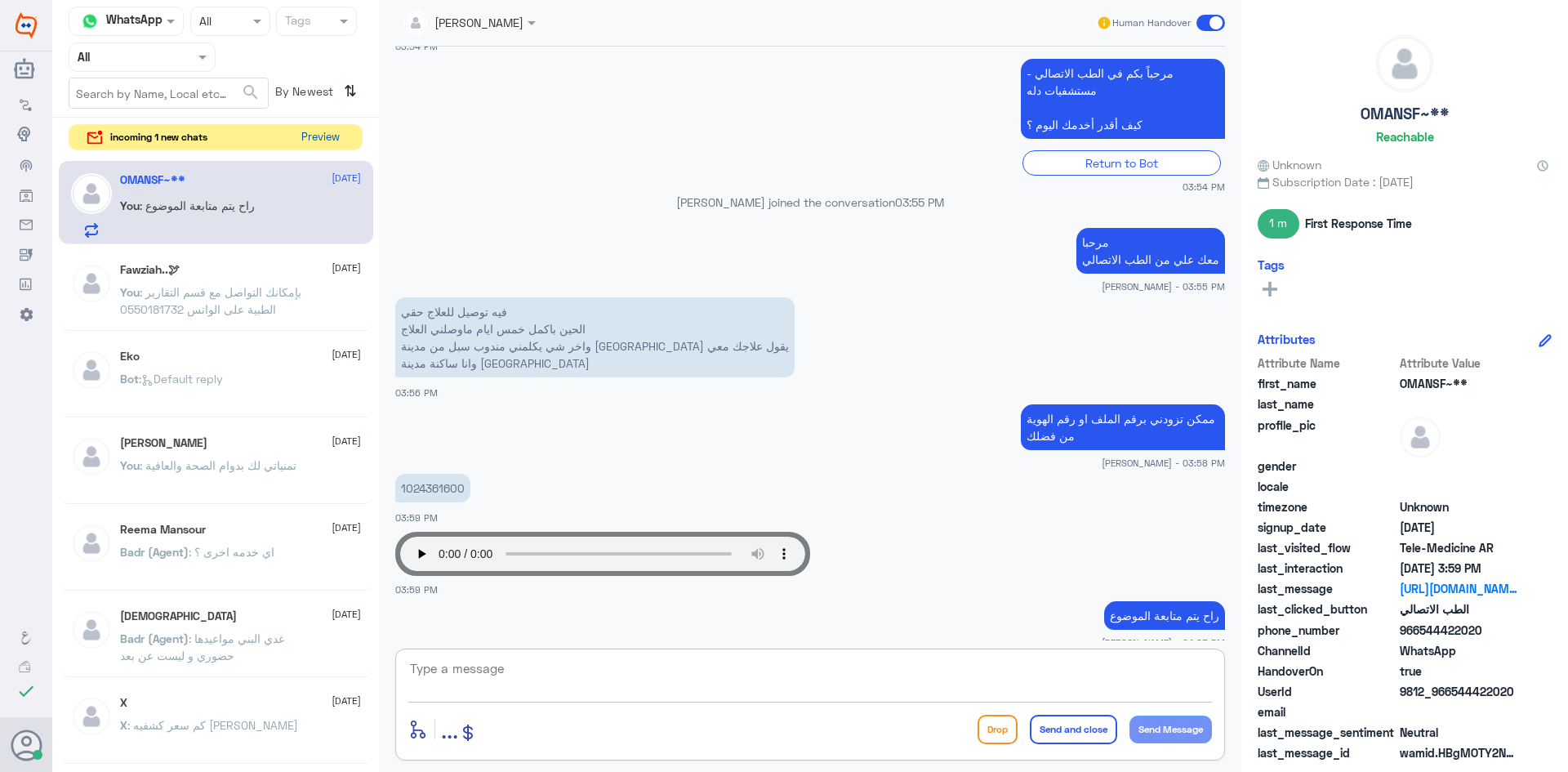
click at [327, 138] on button "Preview" at bounding box center [320, 138] width 51 height 25
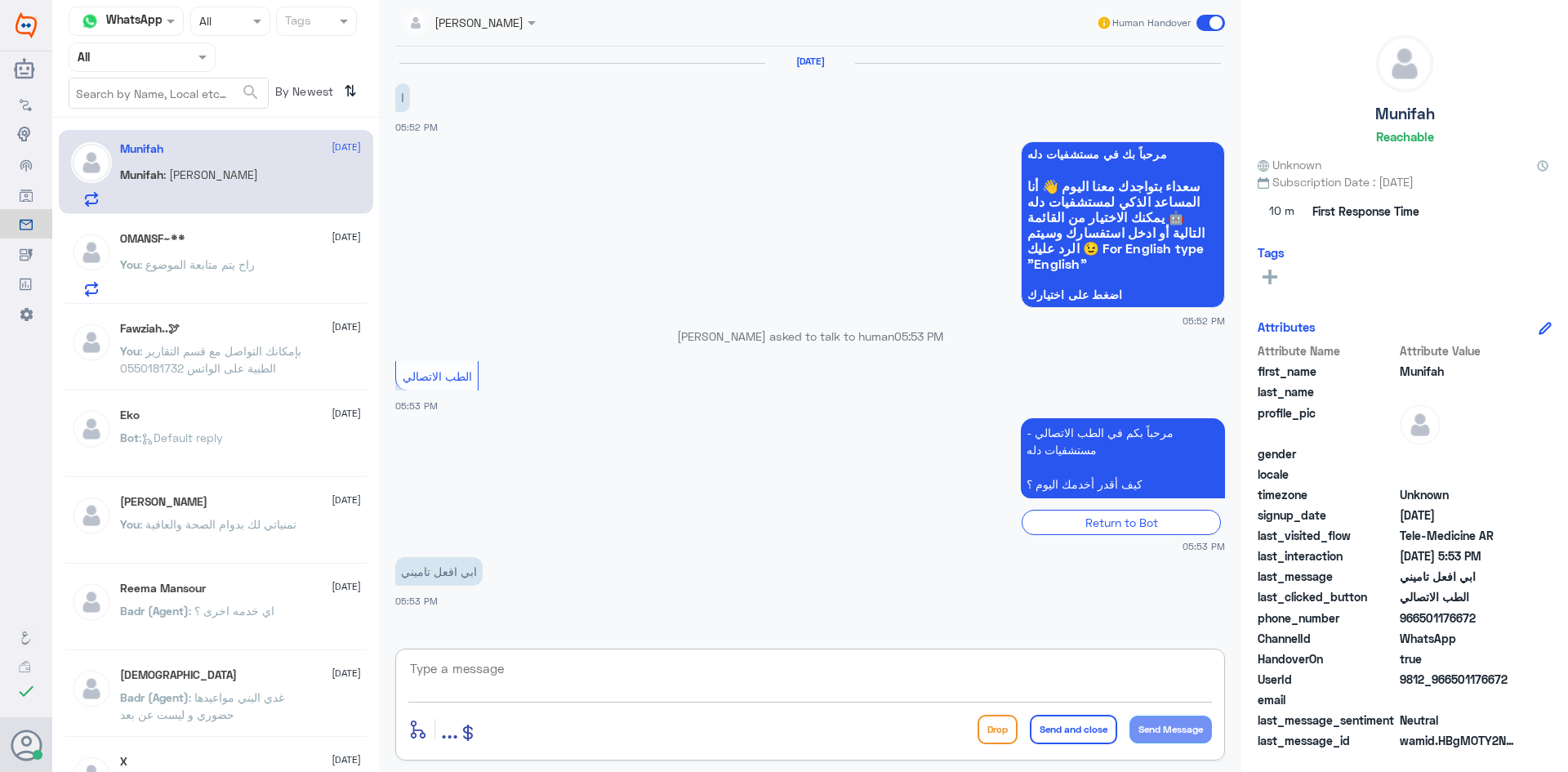
click at [823, 677] on textarea at bounding box center [810, 677] width 804 height 40
paste textarea "مرحبا معك عبدالكريم من الطب الاتصالي"
type textarea "مرحبا معك عبدالكريم من الطب الاتصالي"
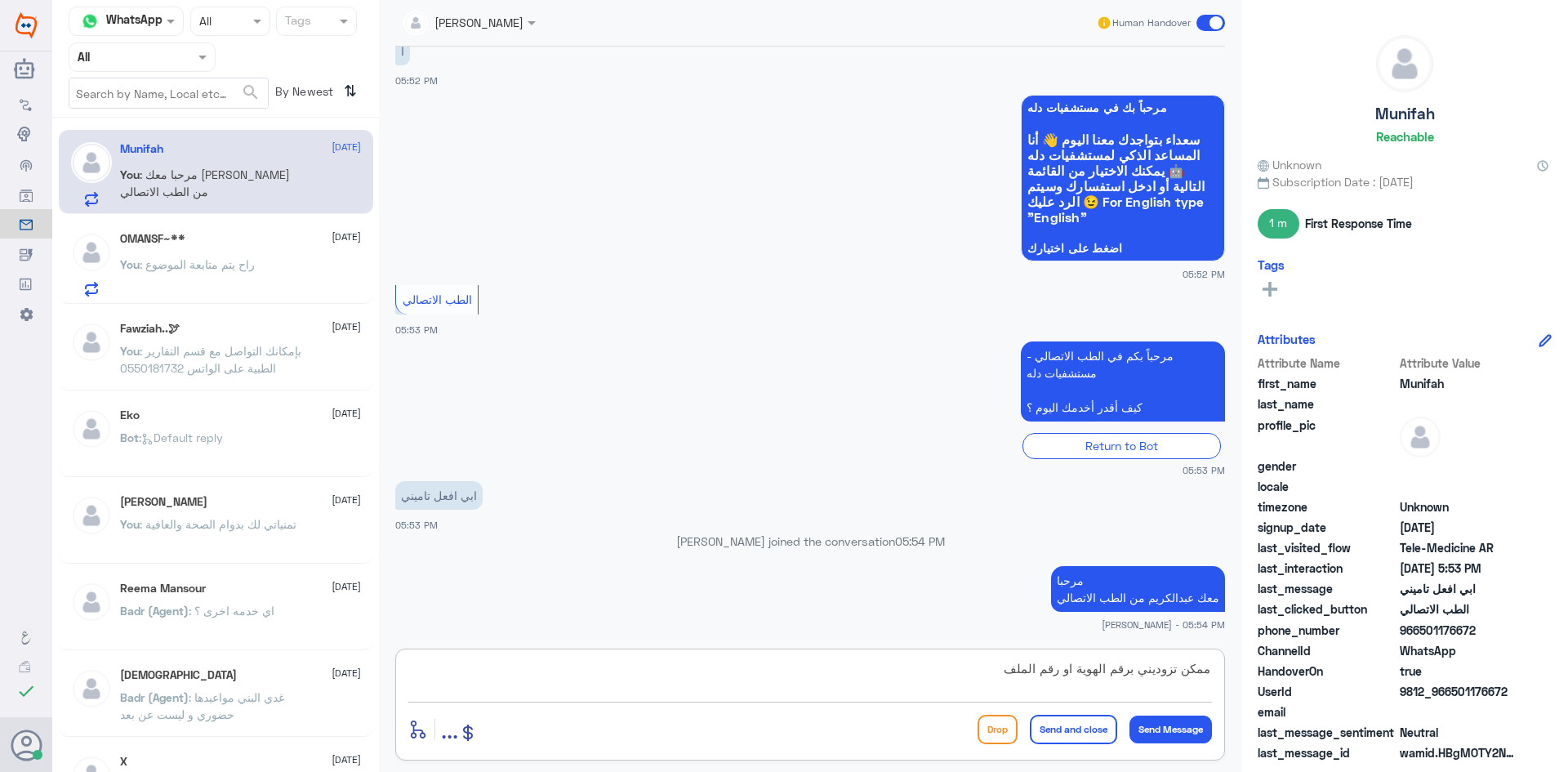
type textarea "ممكن تزوديني برقم الهوية او رقم الملف"
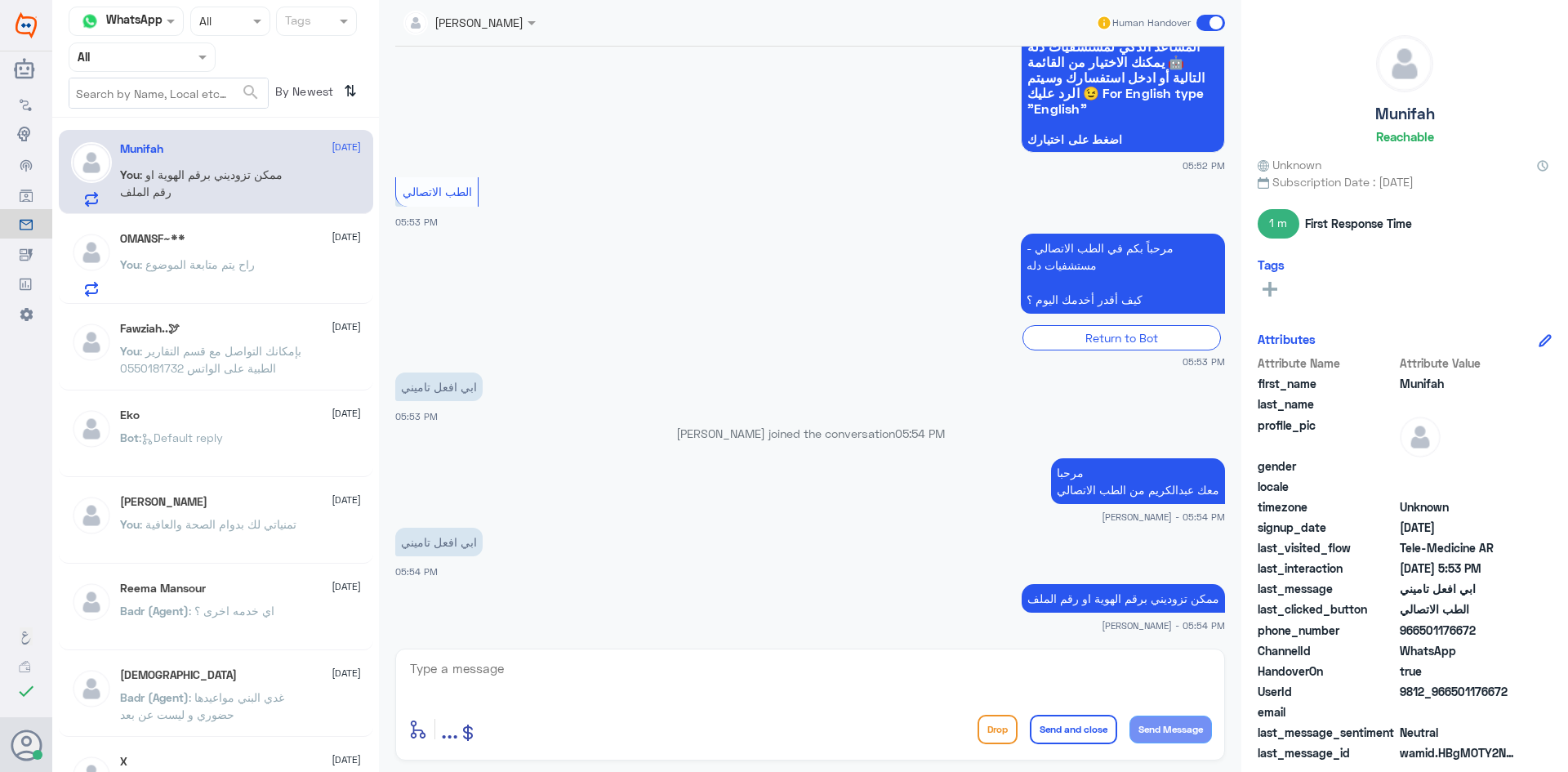
drag, startPoint x: 1475, startPoint y: 632, endPoint x: 1419, endPoint y: 634, distance: 56.0
click at [1419, 634] on span "966501176672" at bounding box center [1458, 630] width 118 height 17
copy span "501176672"
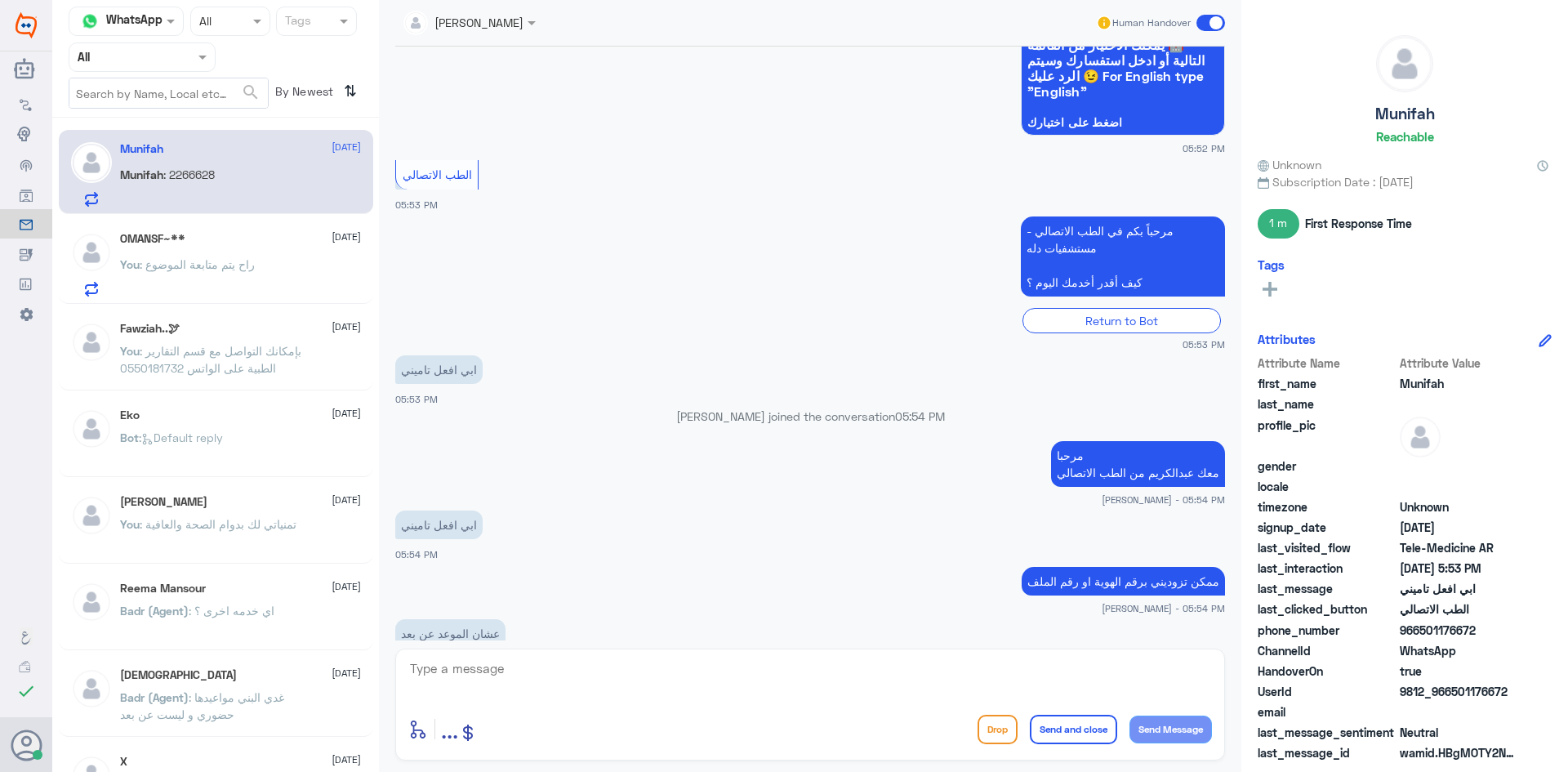
scroll to position [227, 0]
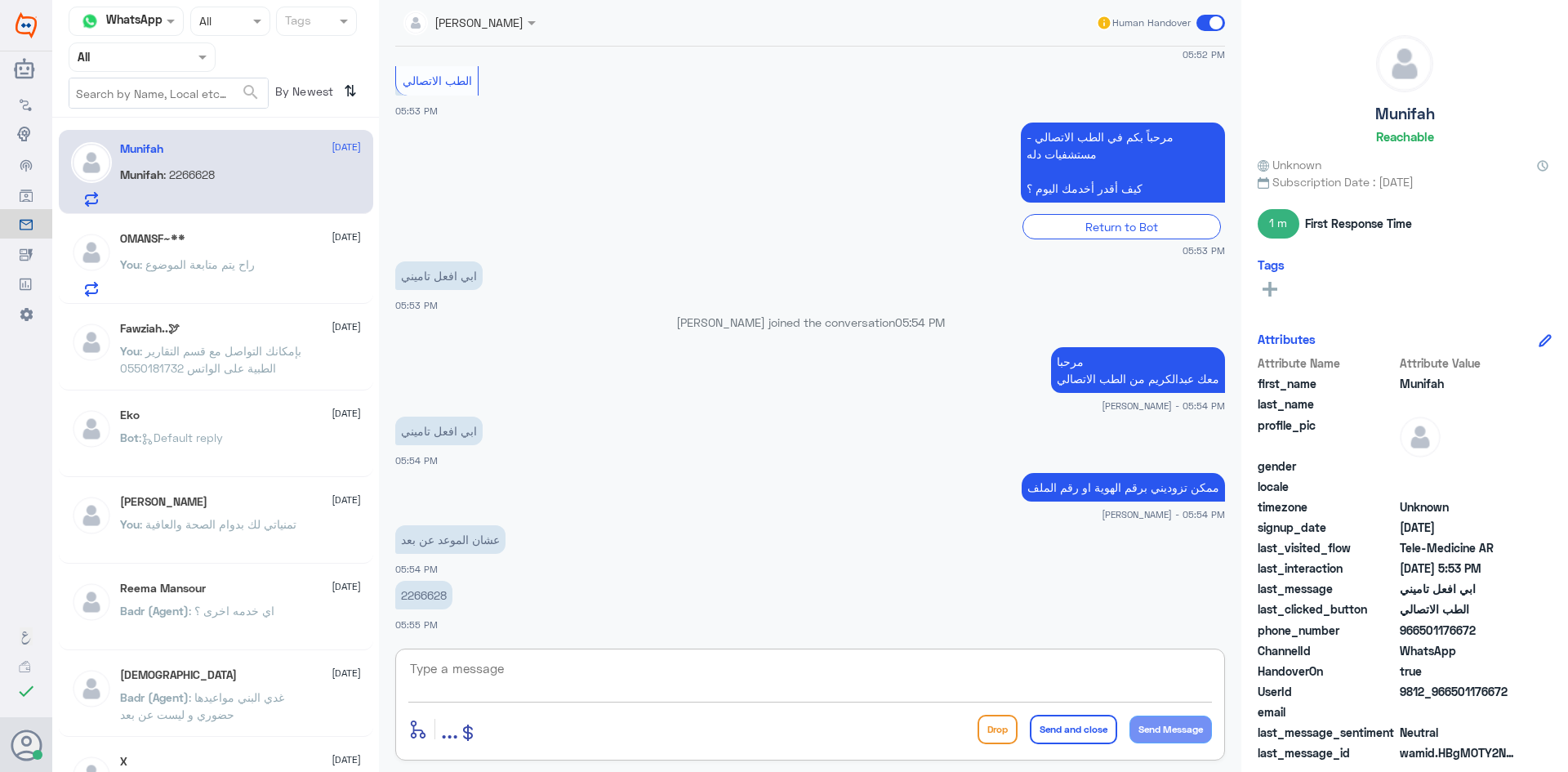
click at [781, 663] on textarea at bounding box center [810, 677] width 804 height 40
type textarea "تأمينك اي شركة"
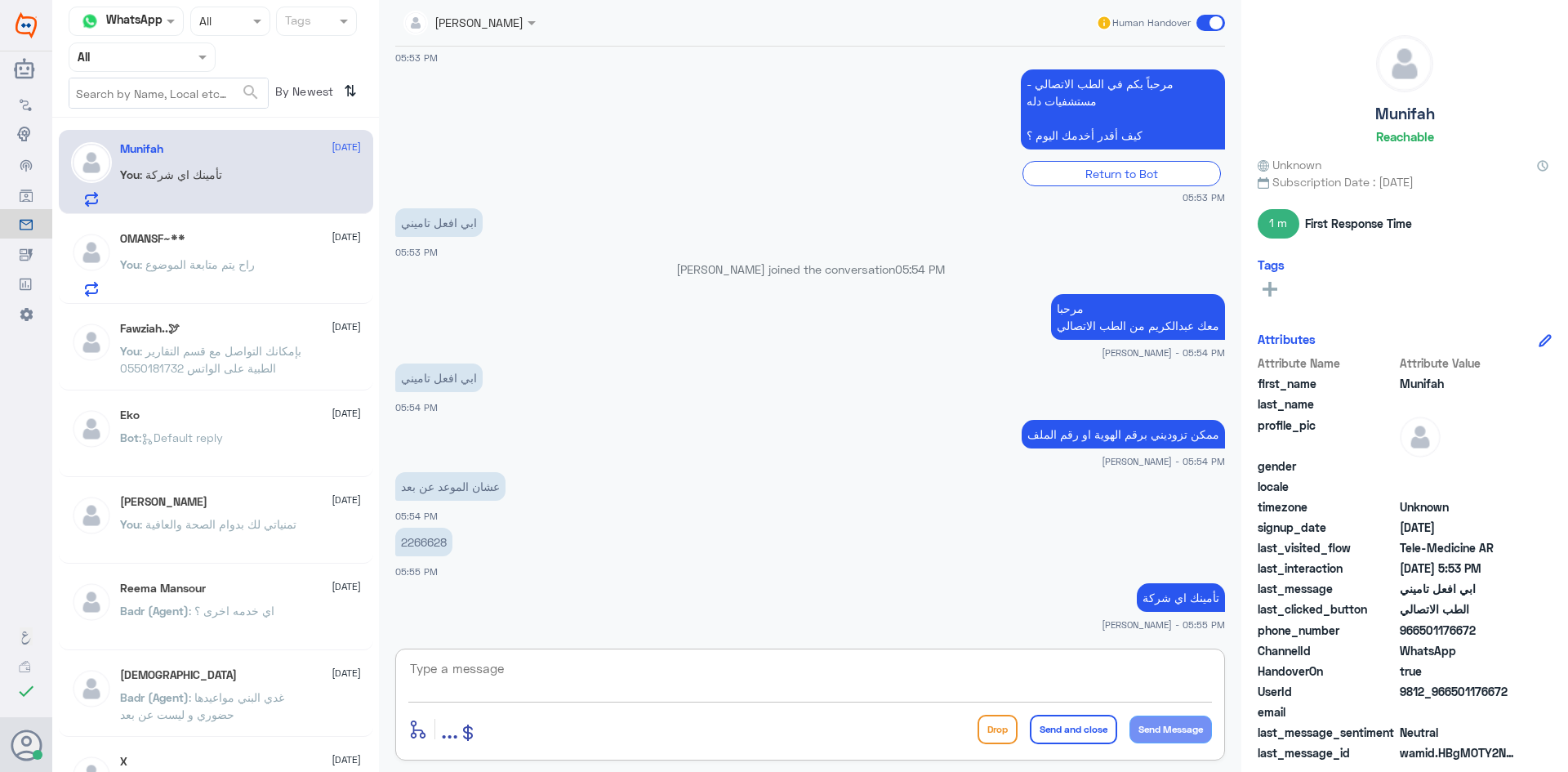
scroll to position [336, 0]
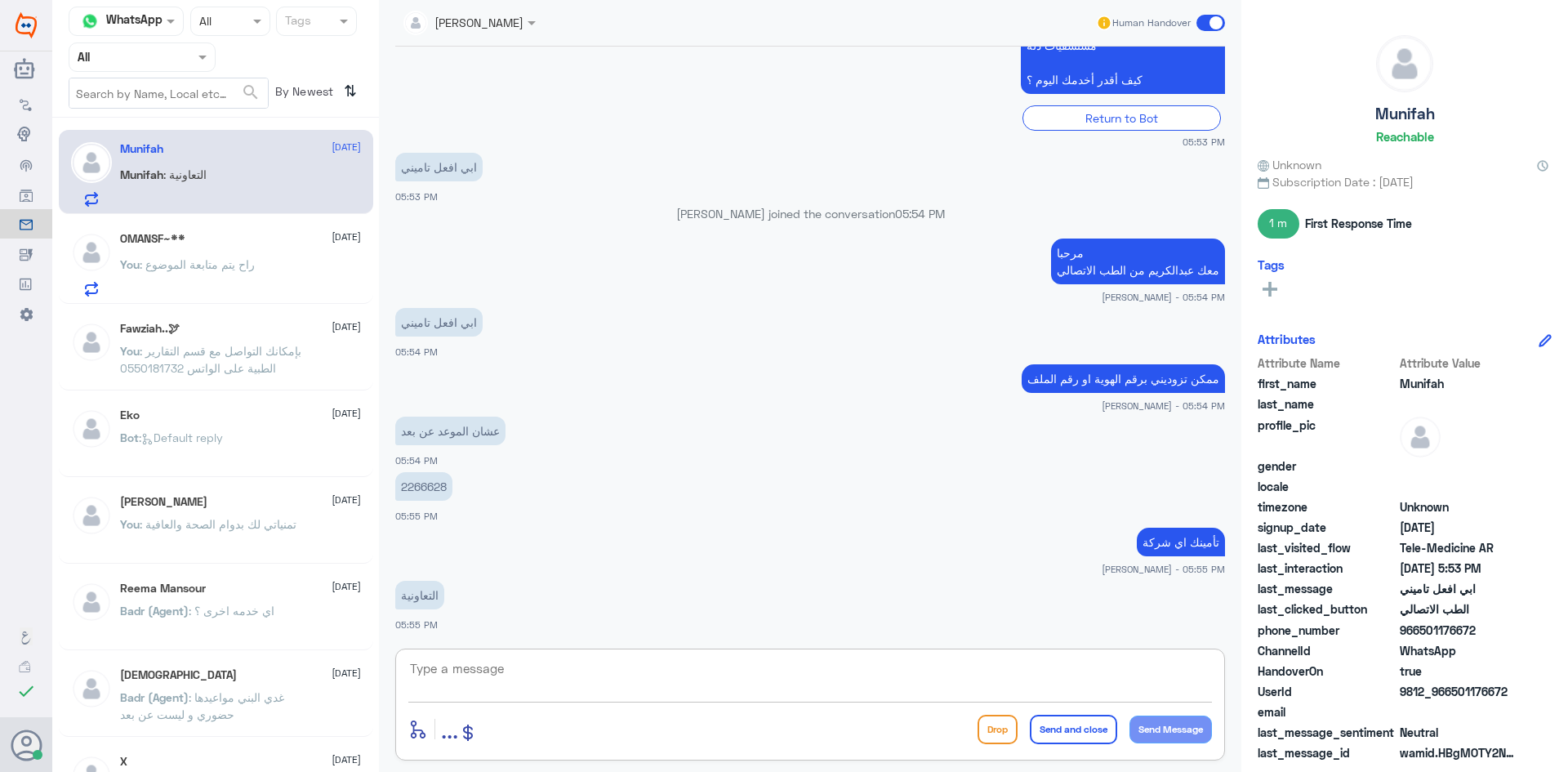
click at [1020, 667] on textarea at bounding box center [810, 677] width 804 height 40
type textarea "تمام"
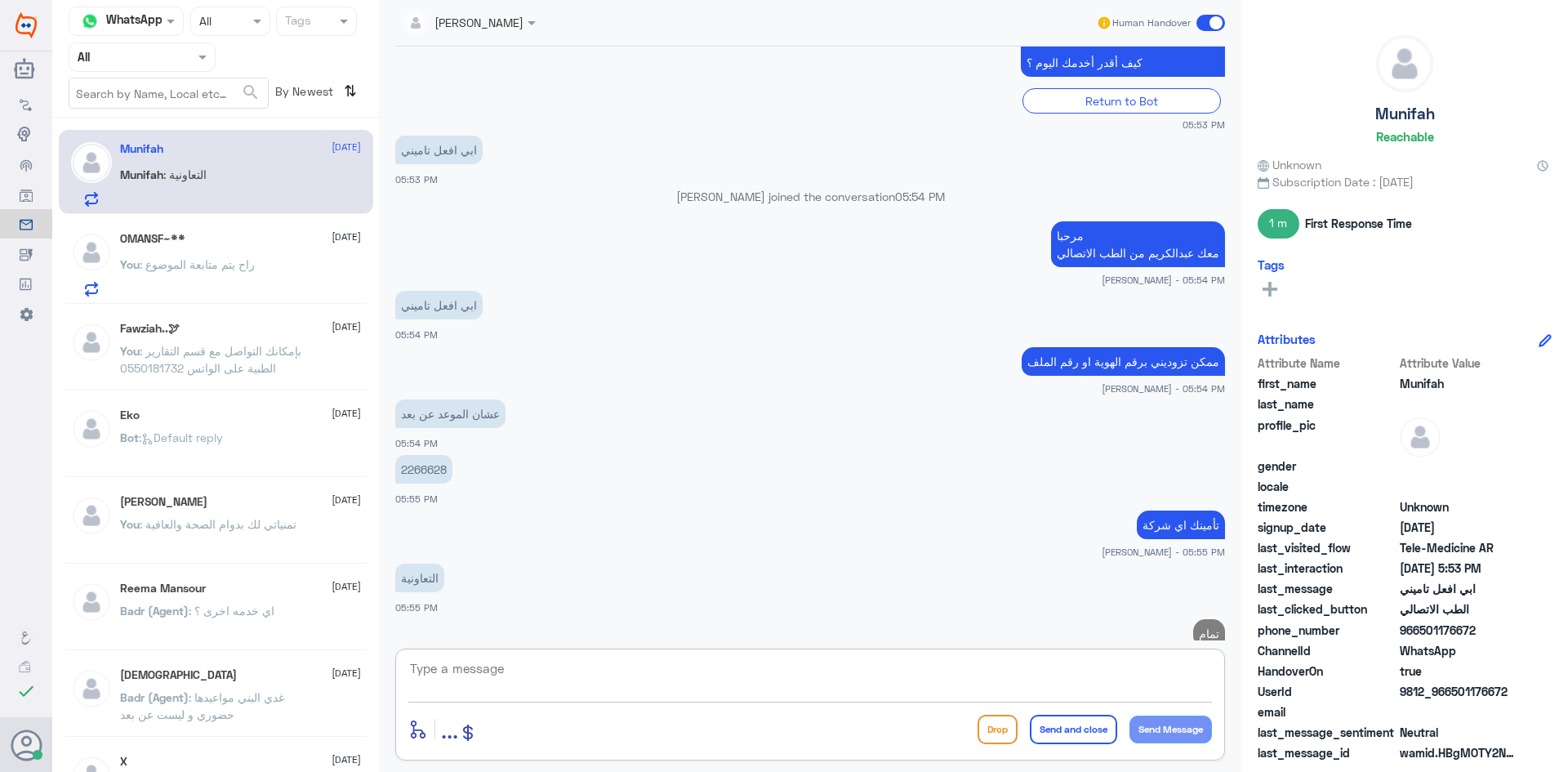
scroll to position [388, 0]
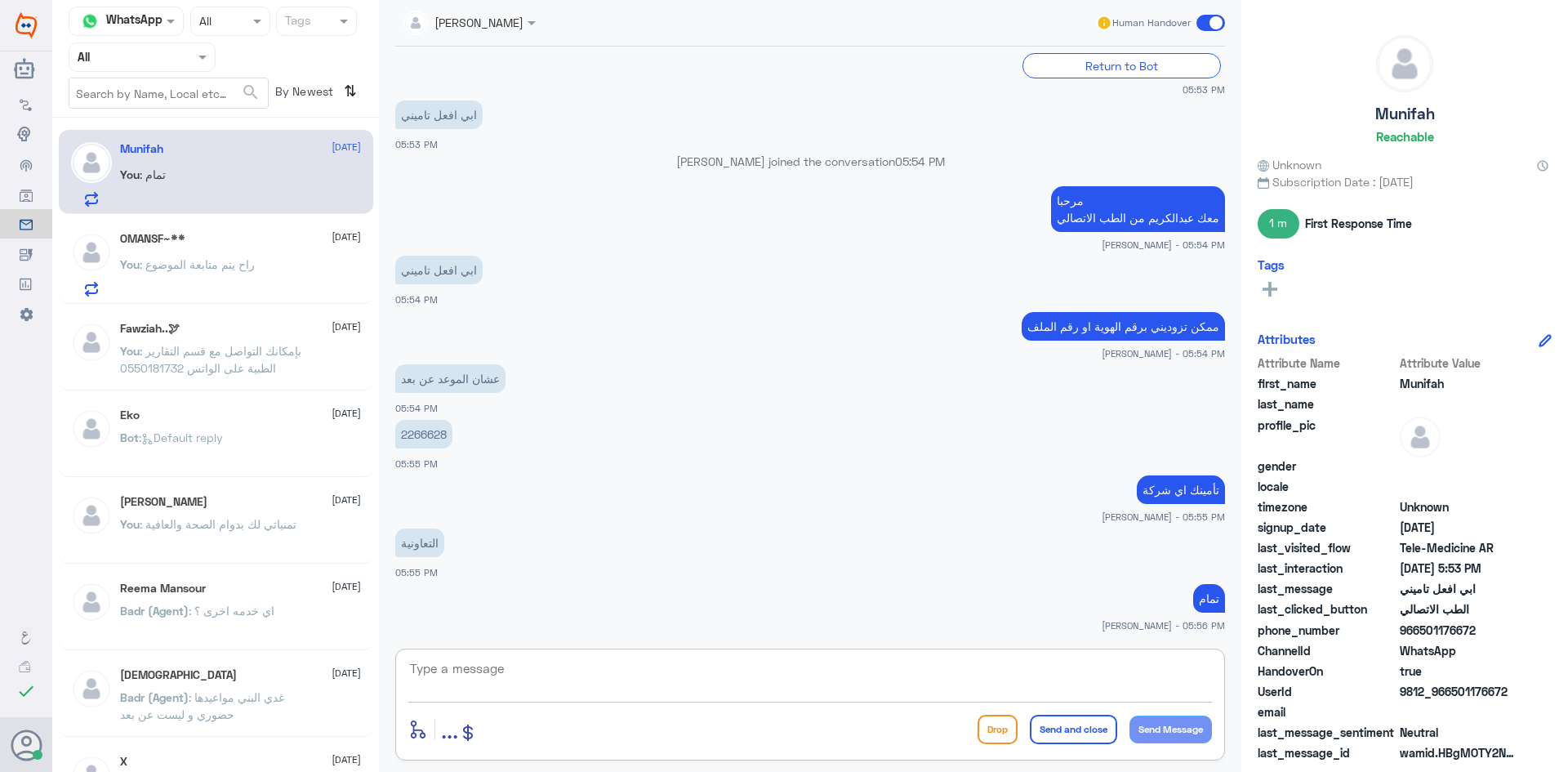
click at [752, 668] on textarea at bounding box center [810, 677] width 804 height 40
type textarea "تم تحديث تأمينك الآن"
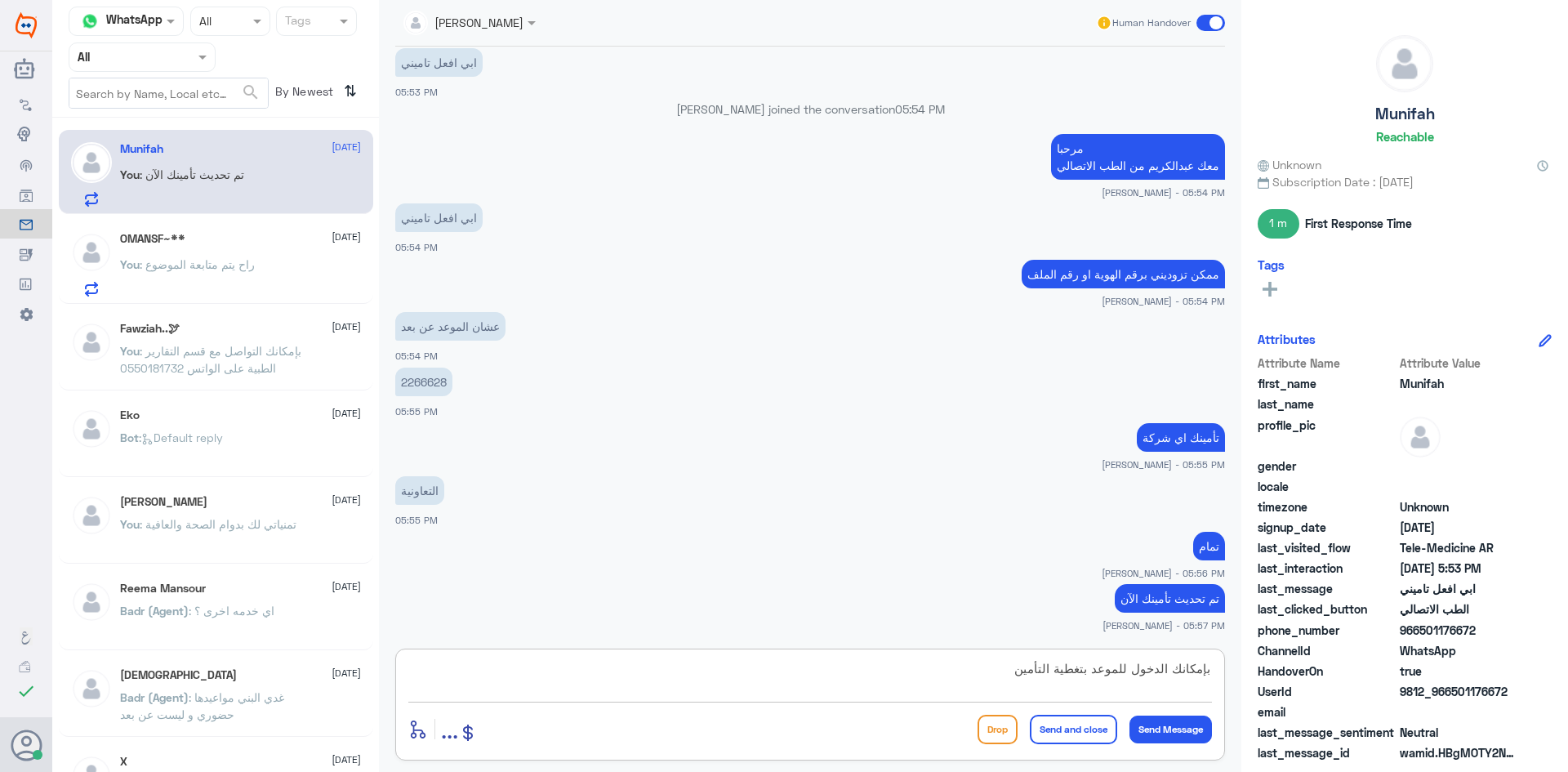
type textarea "بإمكانك الدخول للموعد بتغطية التأمين"
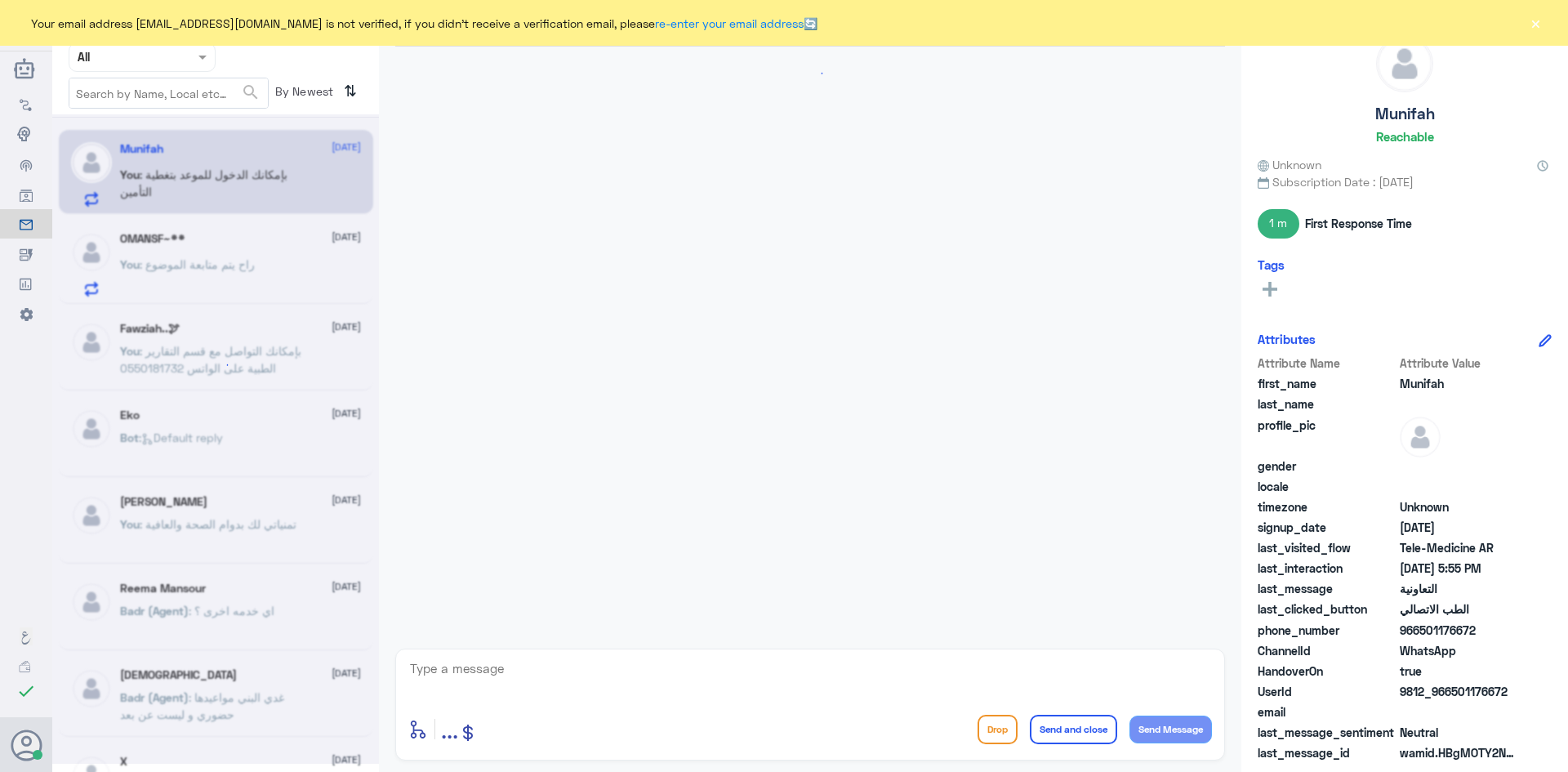
scroll to position [578, 0]
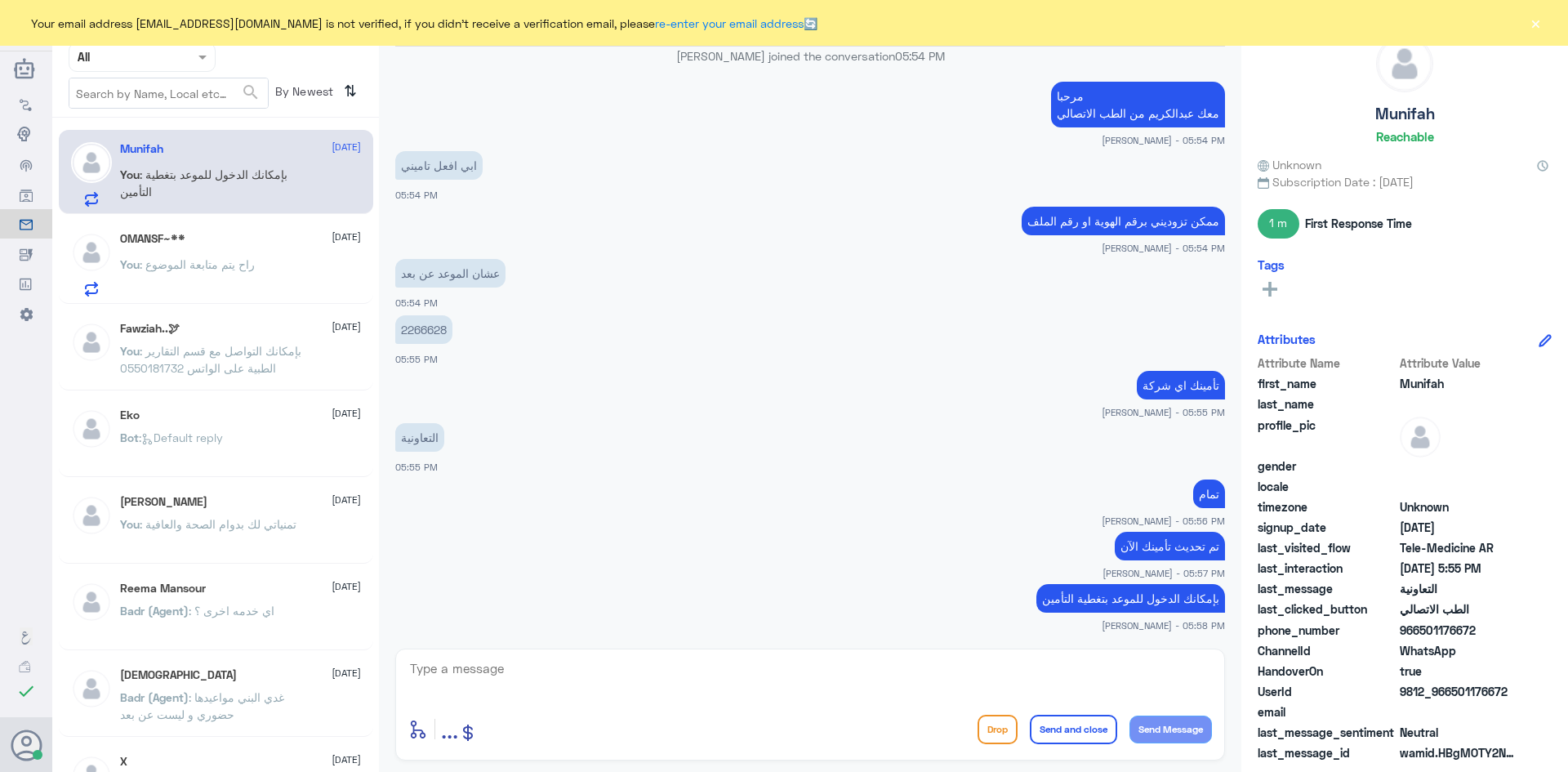
click at [273, 258] on div "OMANSF~** 15 October You : راح يتم متابعة الموضوع" at bounding box center [240, 264] width 241 height 64
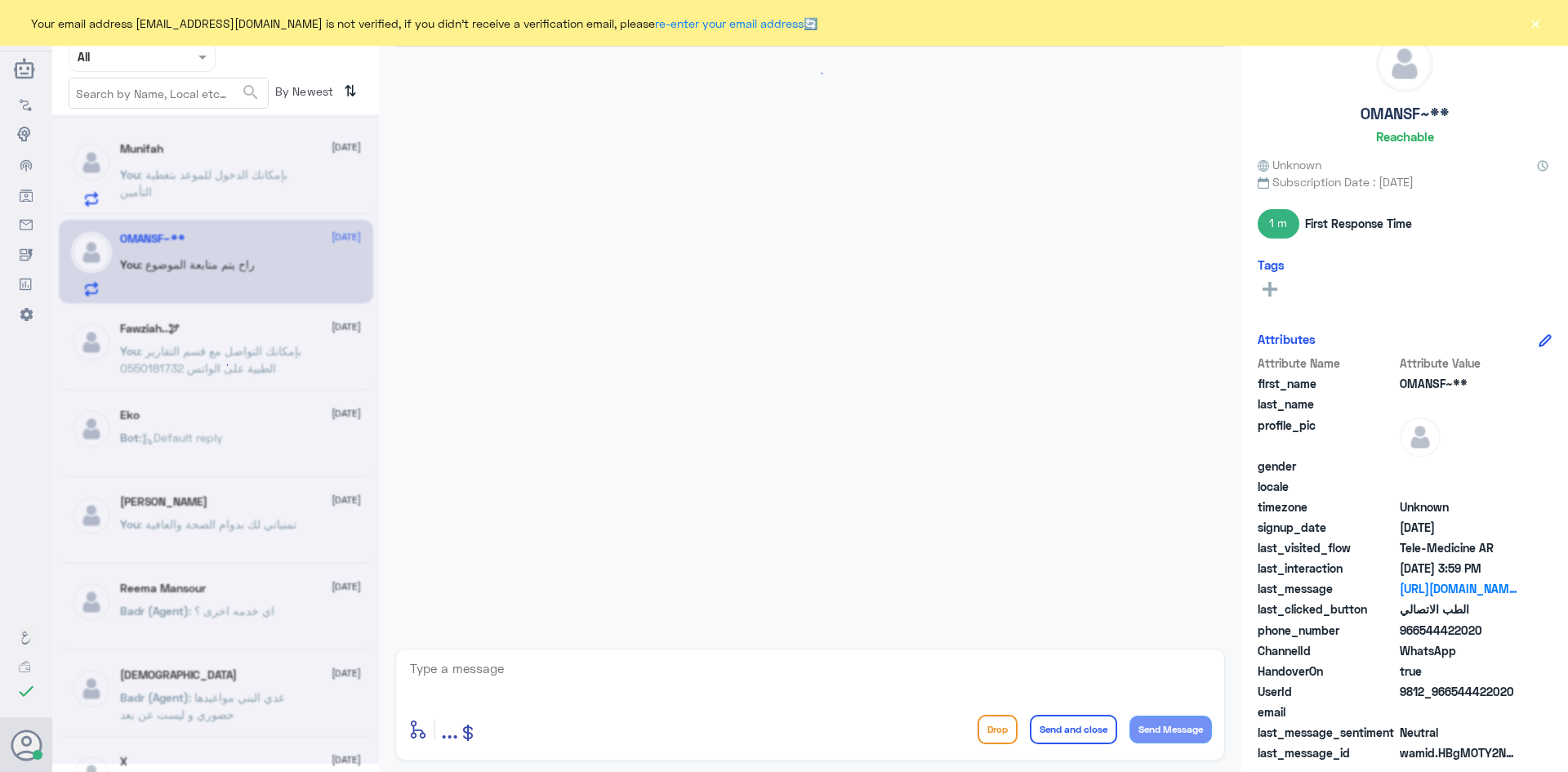
scroll to position [747, 0]
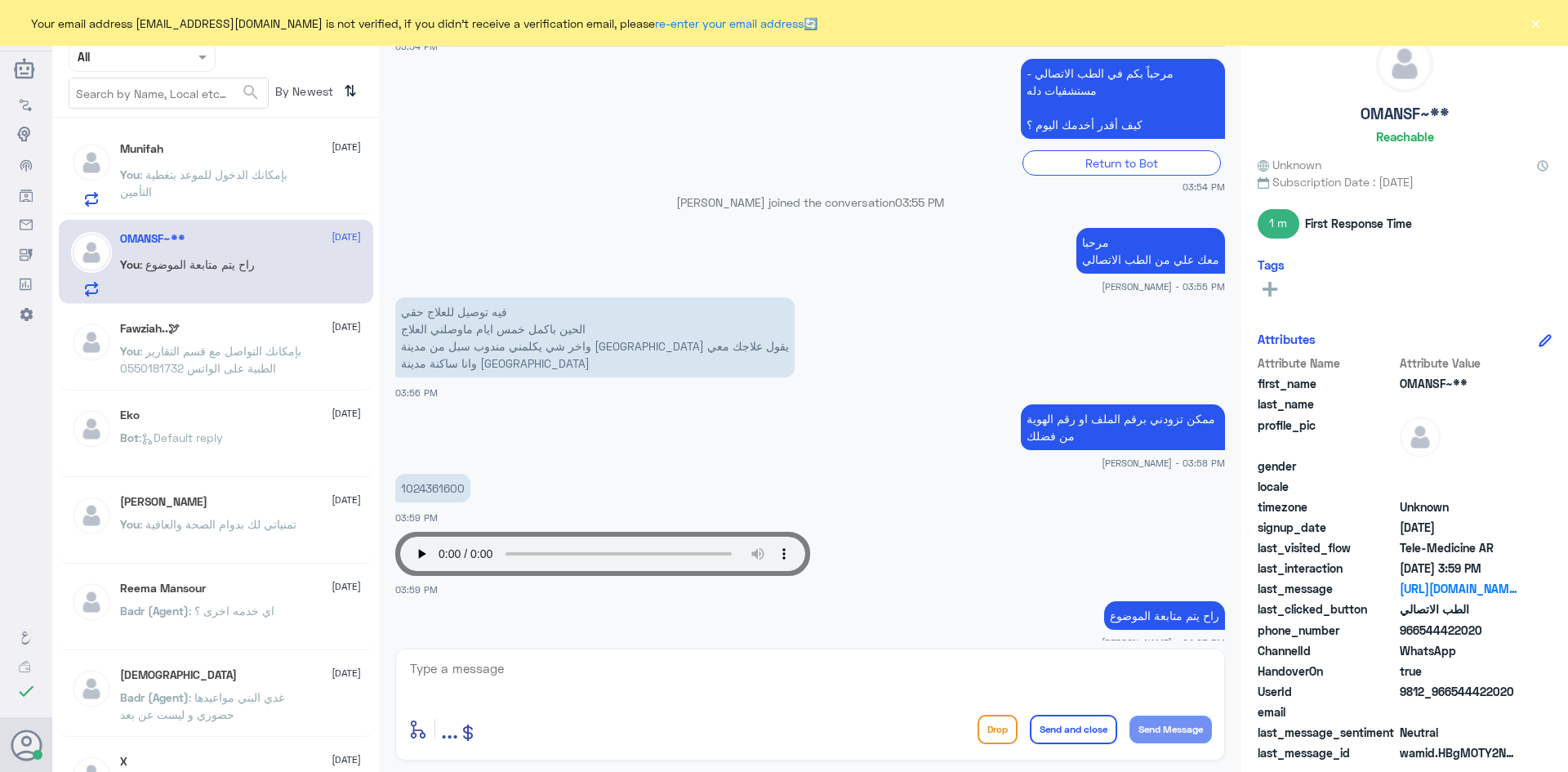
click at [1533, 26] on button "×" at bounding box center [1534, 22] width 16 height 16
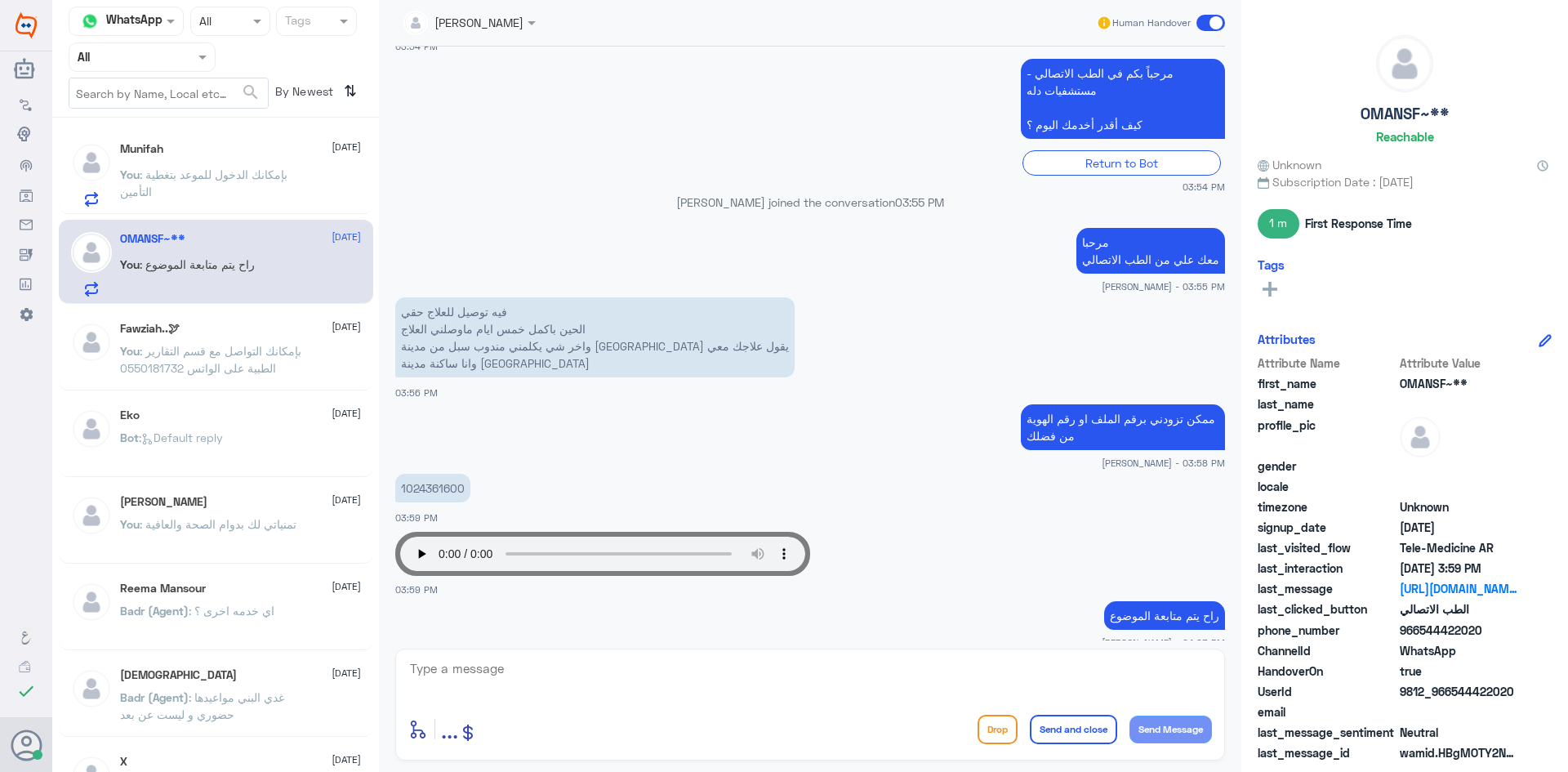
click at [1204, 18] on span at bounding box center [1210, 22] width 29 height 16
click at [0, 0] on input "checkbox" at bounding box center [0, 0] width 0 height 0
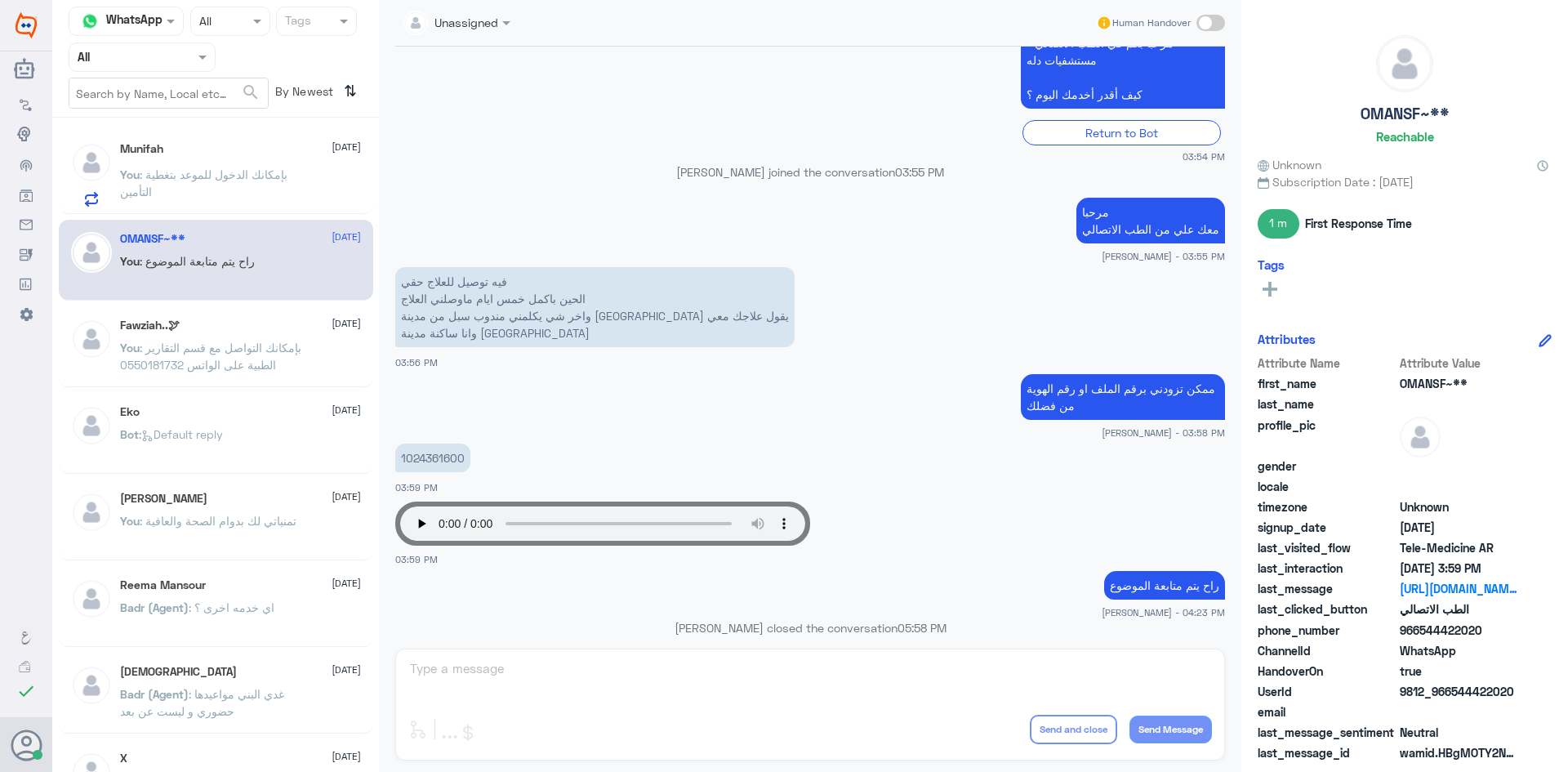
click at [288, 180] on span ": بإمكانك الدخول للموعد بتغطية التأمين" at bounding box center [203, 182] width 167 height 31
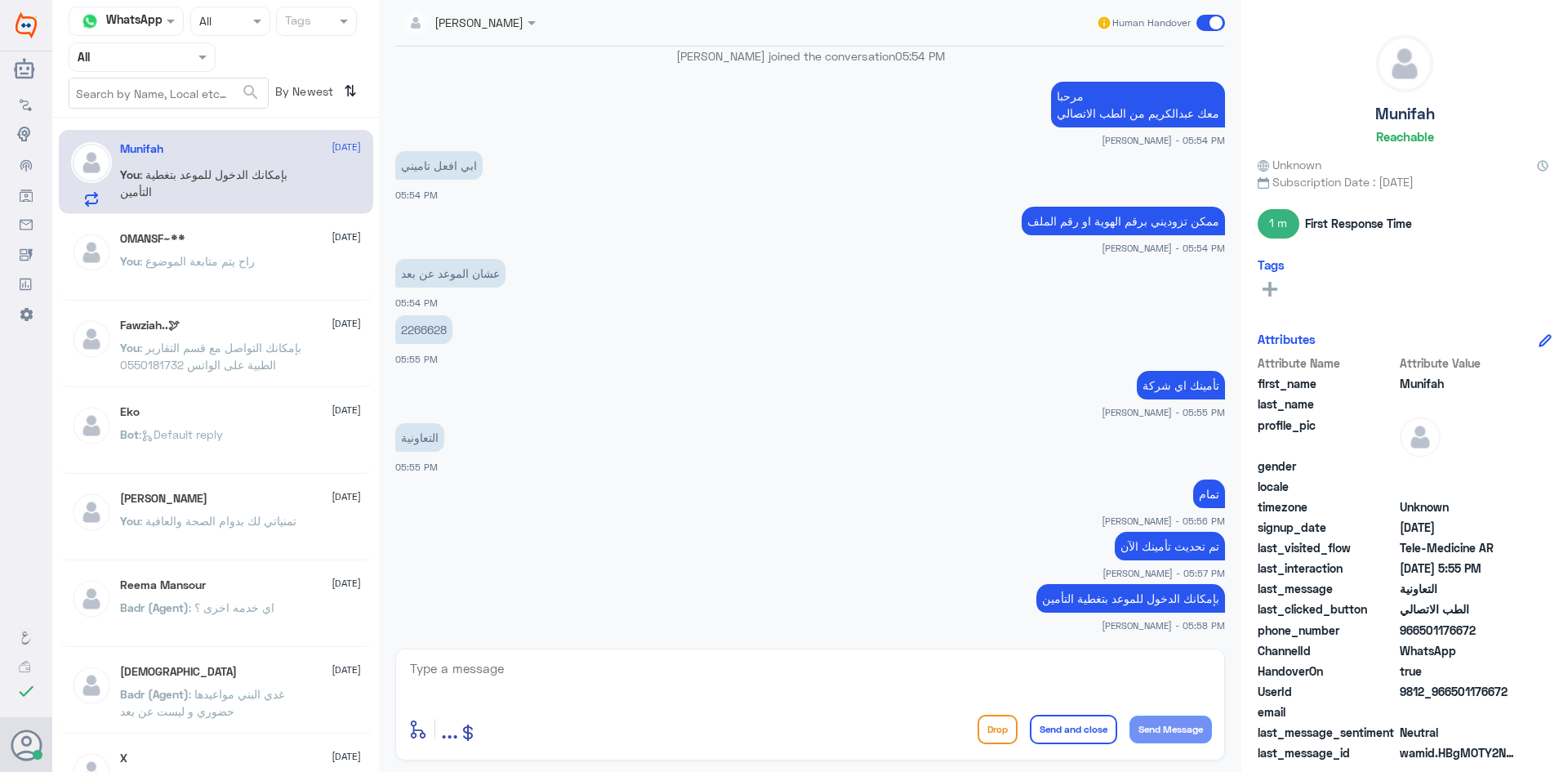
scroll to position [634, 0]
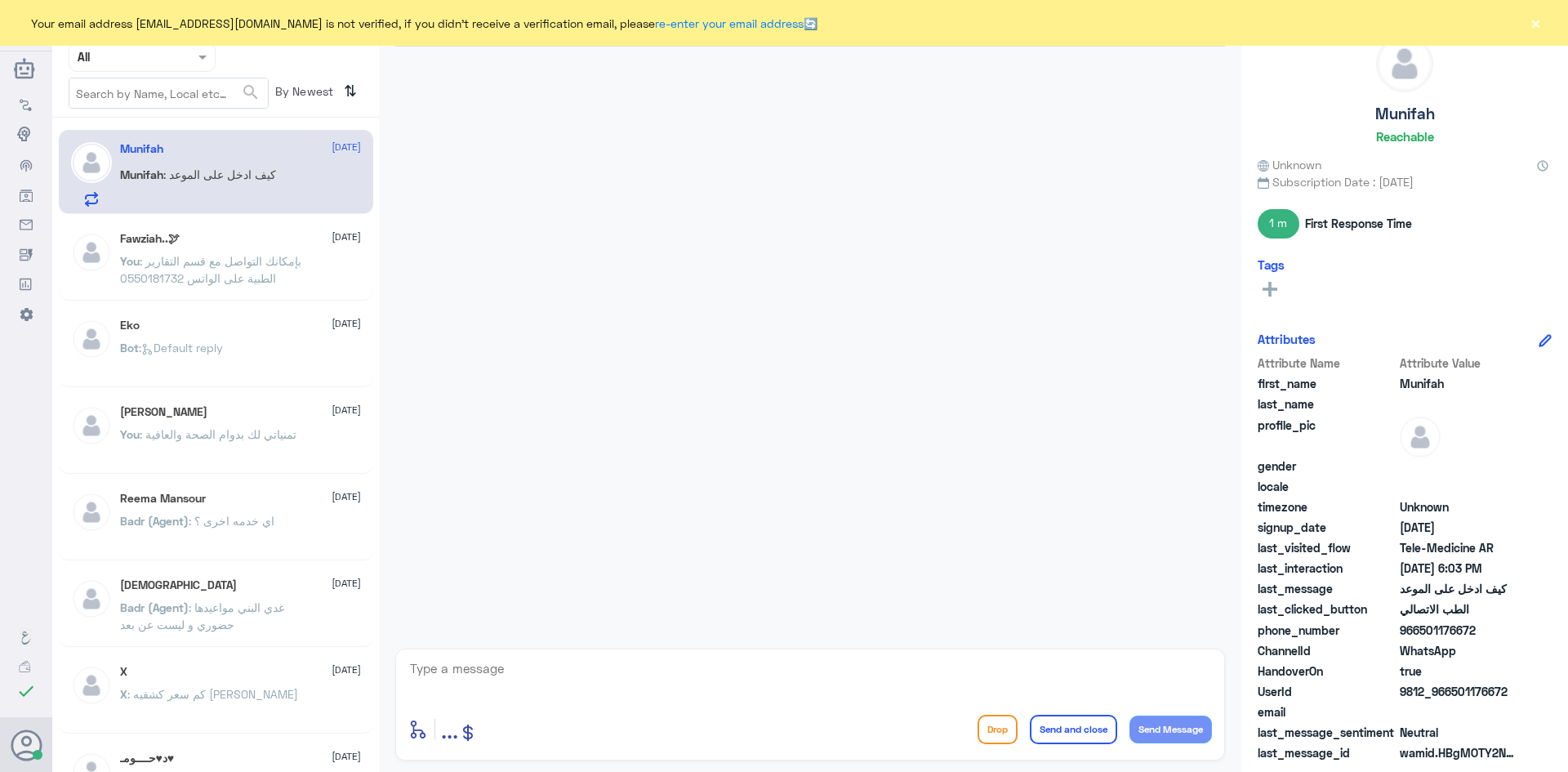
click at [1542, 24] on button "×" at bounding box center [1534, 22] width 16 height 16
click at [237, 256] on span ": بإمكانك التواصل مع قسم التقارير الطبية على الواتس 0550181732" at bounding box center [210, 269] width 181 height 31
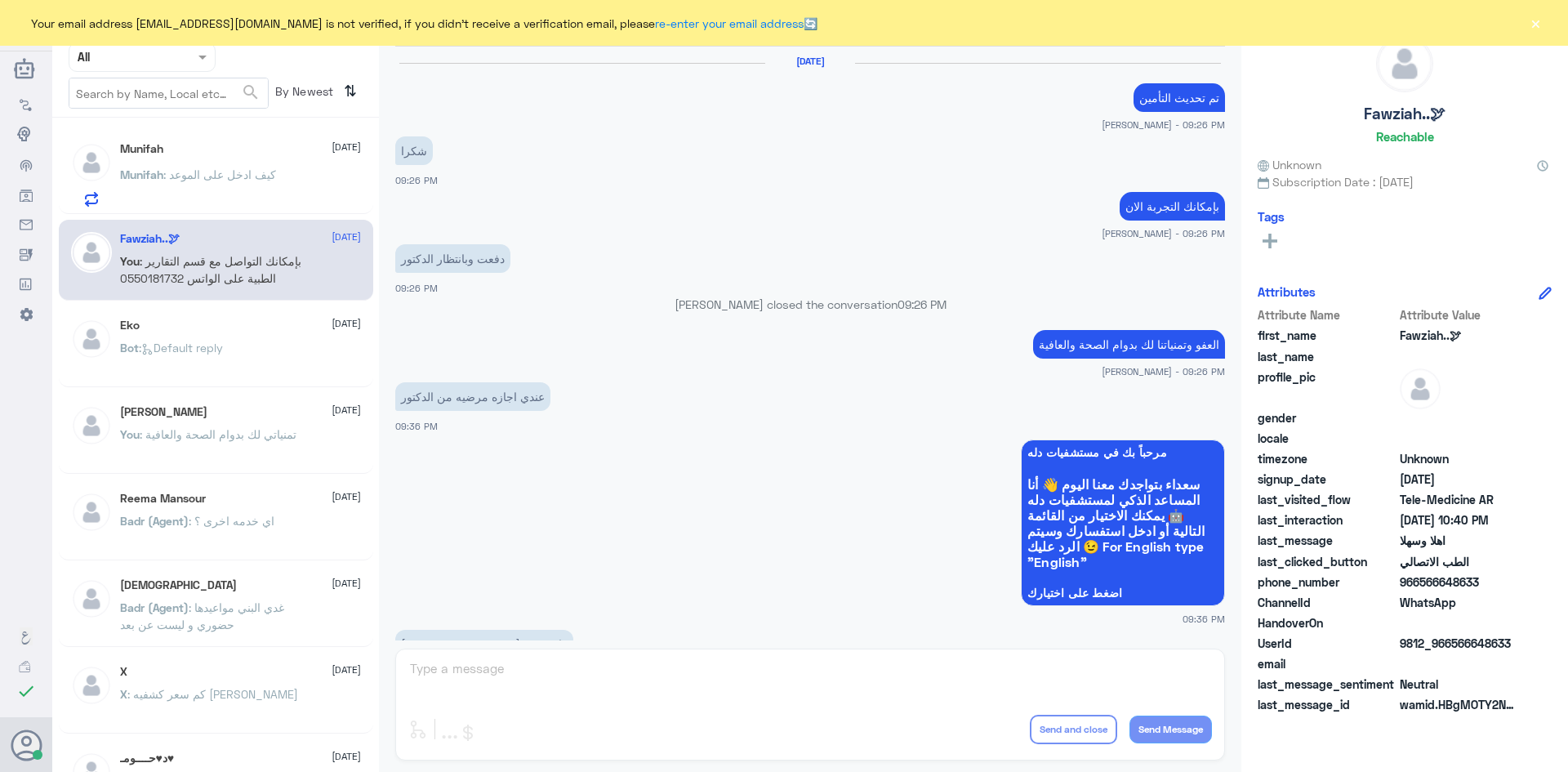
scroll to position [814, 0]
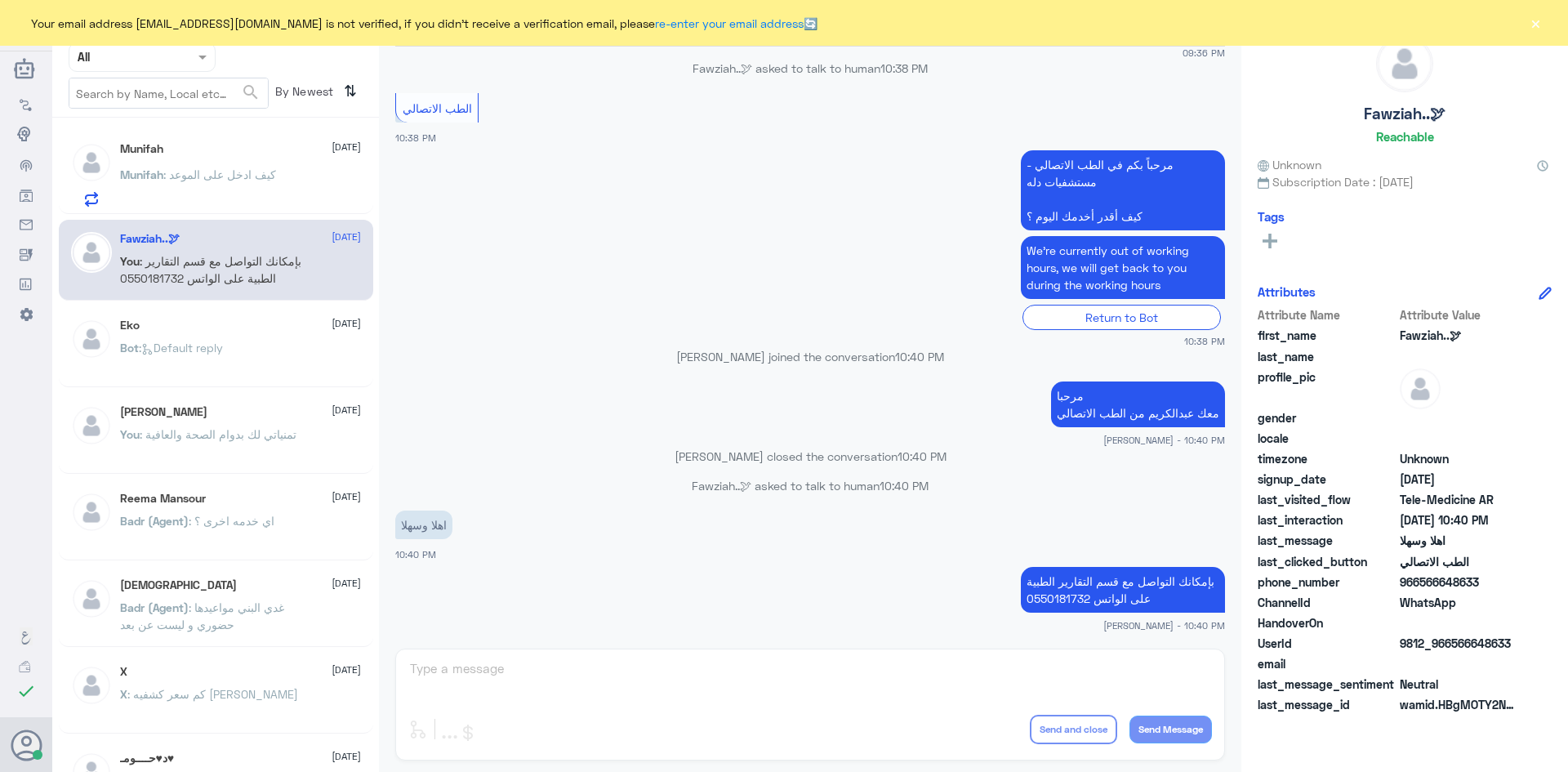
click at [305, 157] on div "Munifah [DATE] Munifah : كيف ادخل على الموعد" at bounding box center [240, 174] width 241 height 64
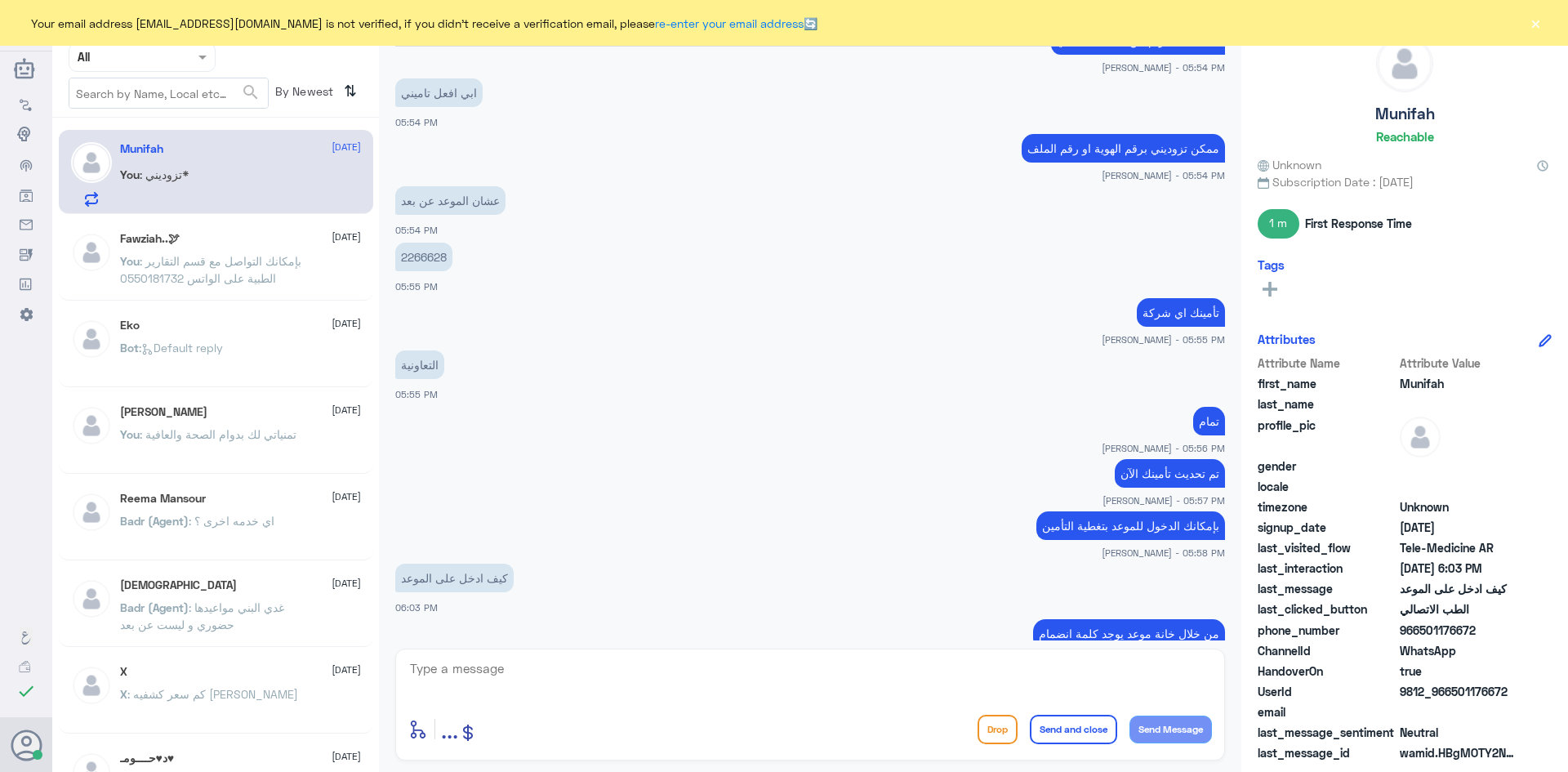
scroll to position [808, 0]
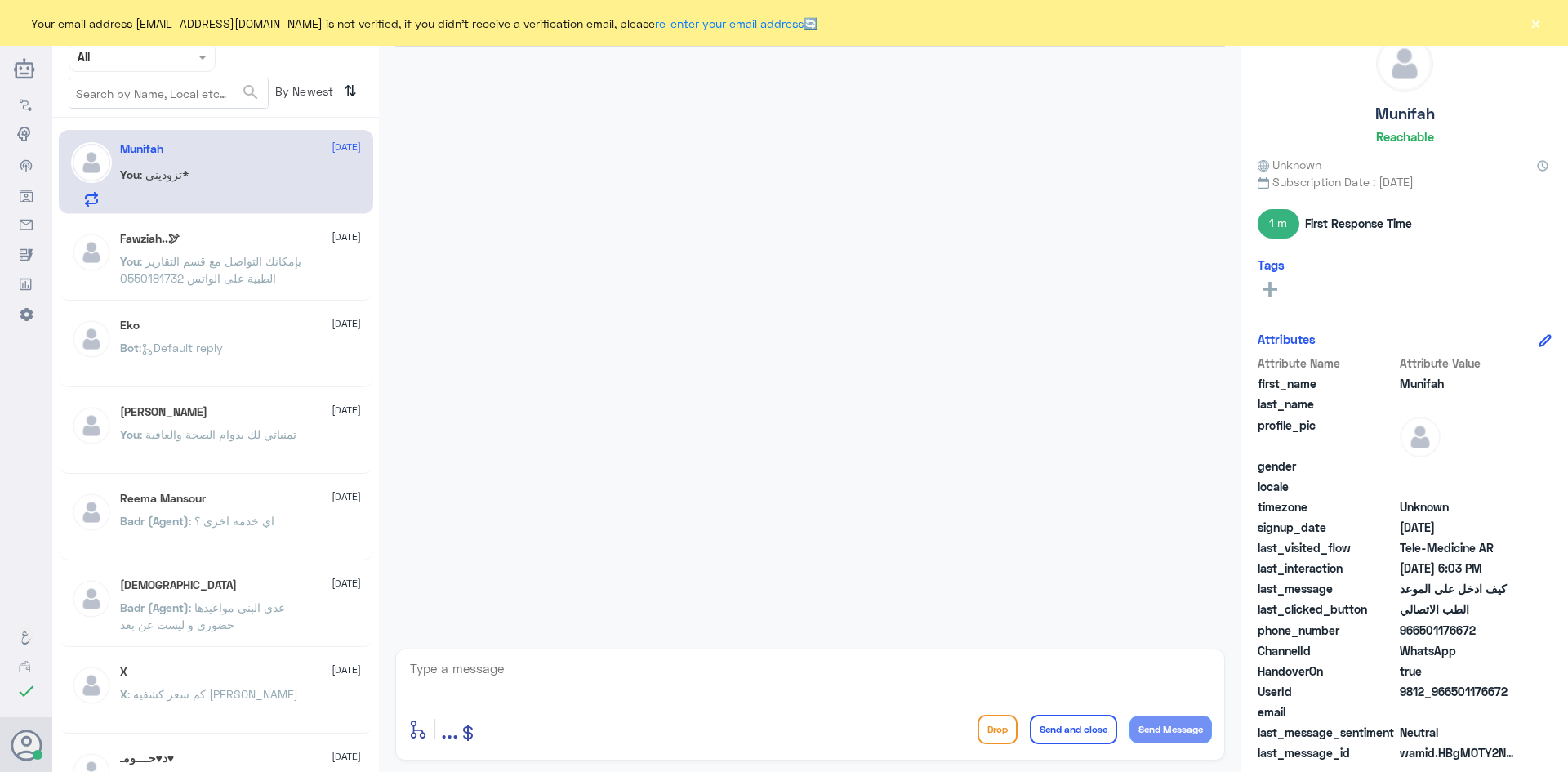
click at [246, 172] on div "You : تزوديني*" at bounding box center [240, 188] width 241 height 37
click at [294, 265] on span ": بإمكانك التواصل مع قسم التقارير الطبية على الواتس 0550181732" at bounding box center [210, 269] width 181 height 31
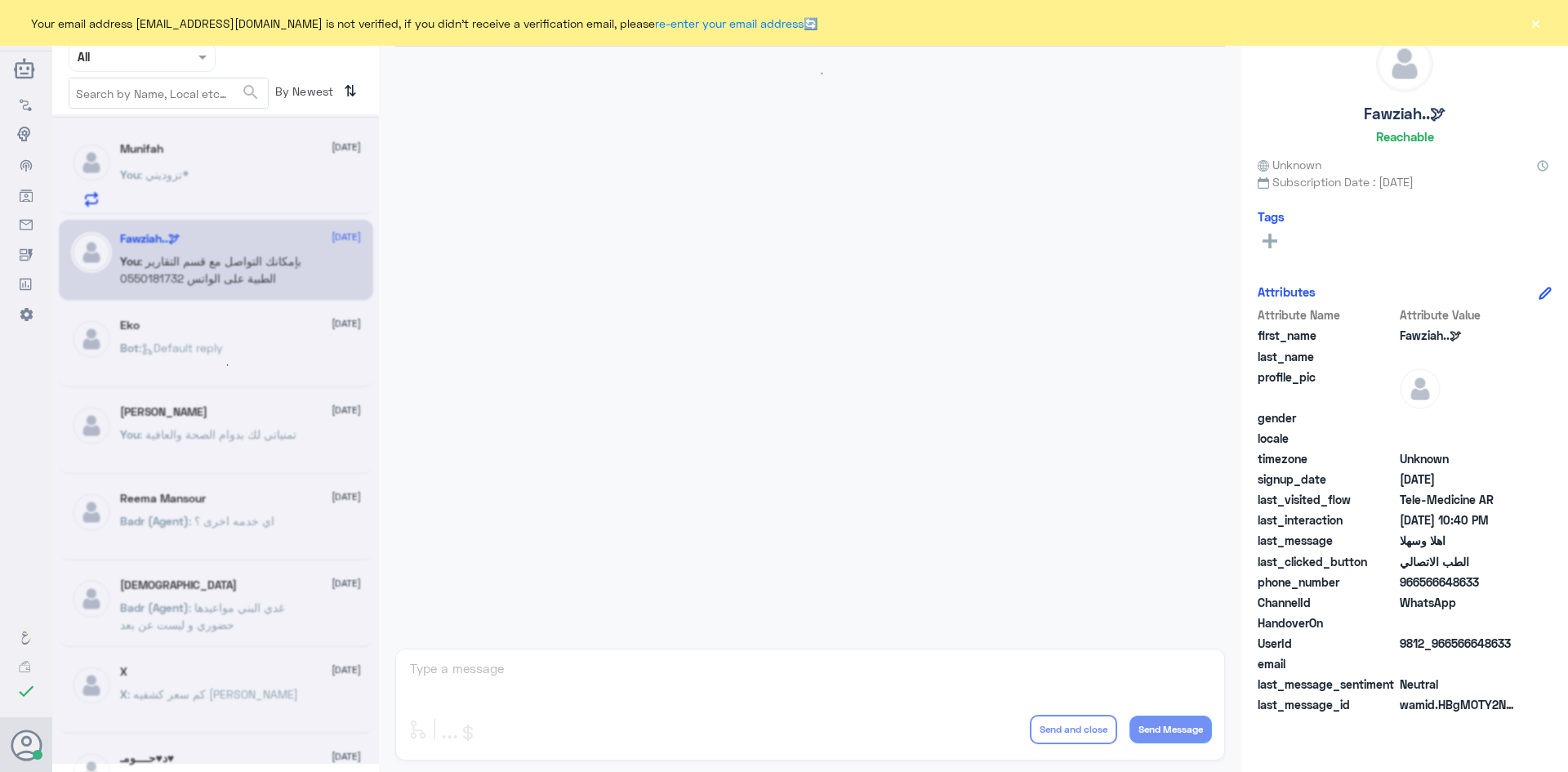
scroll to position [814, 0]
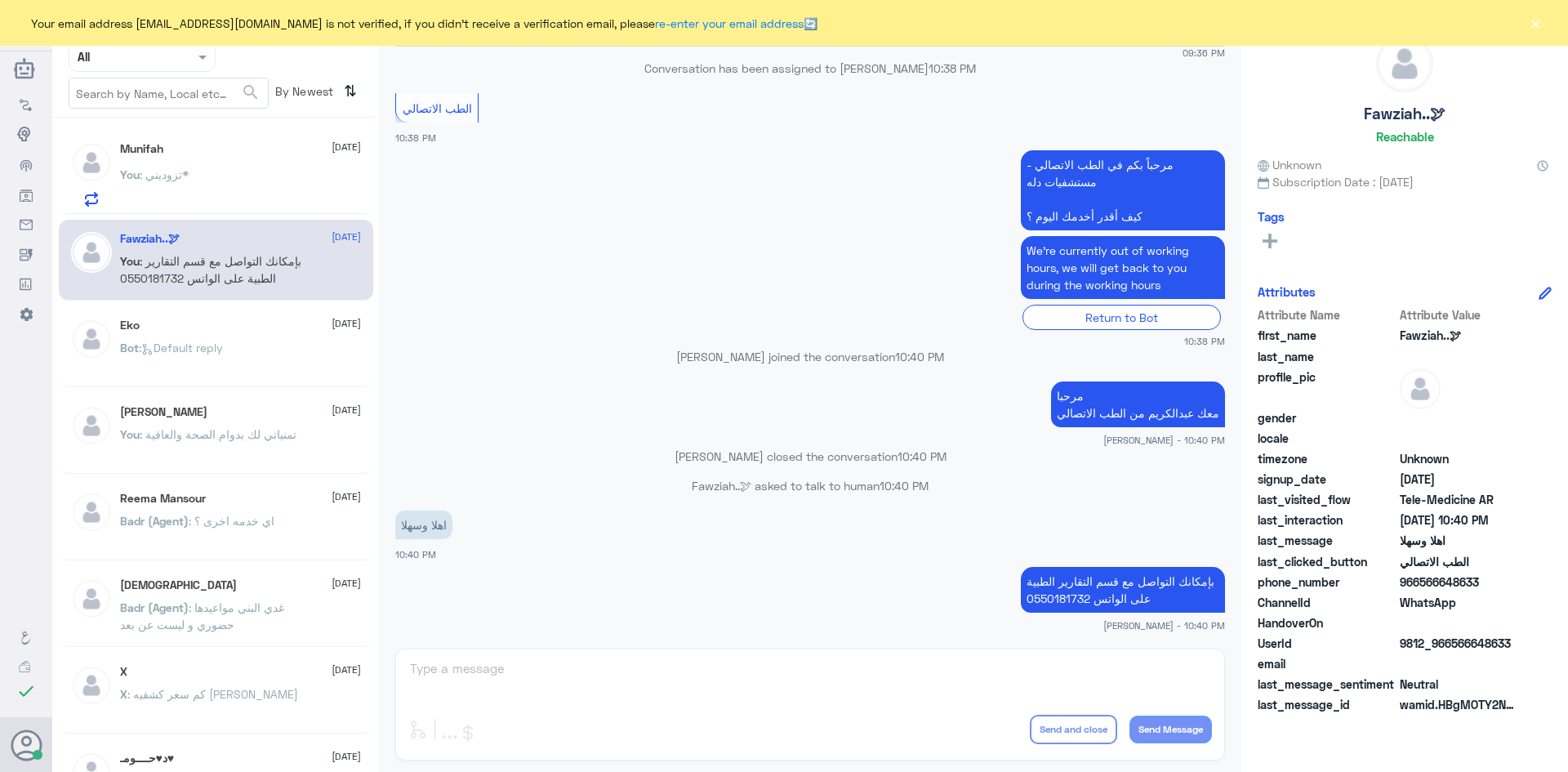
click at [278, 184] on div "You : تزوديني*" at bounding box center [240, 188] width 241 height 37
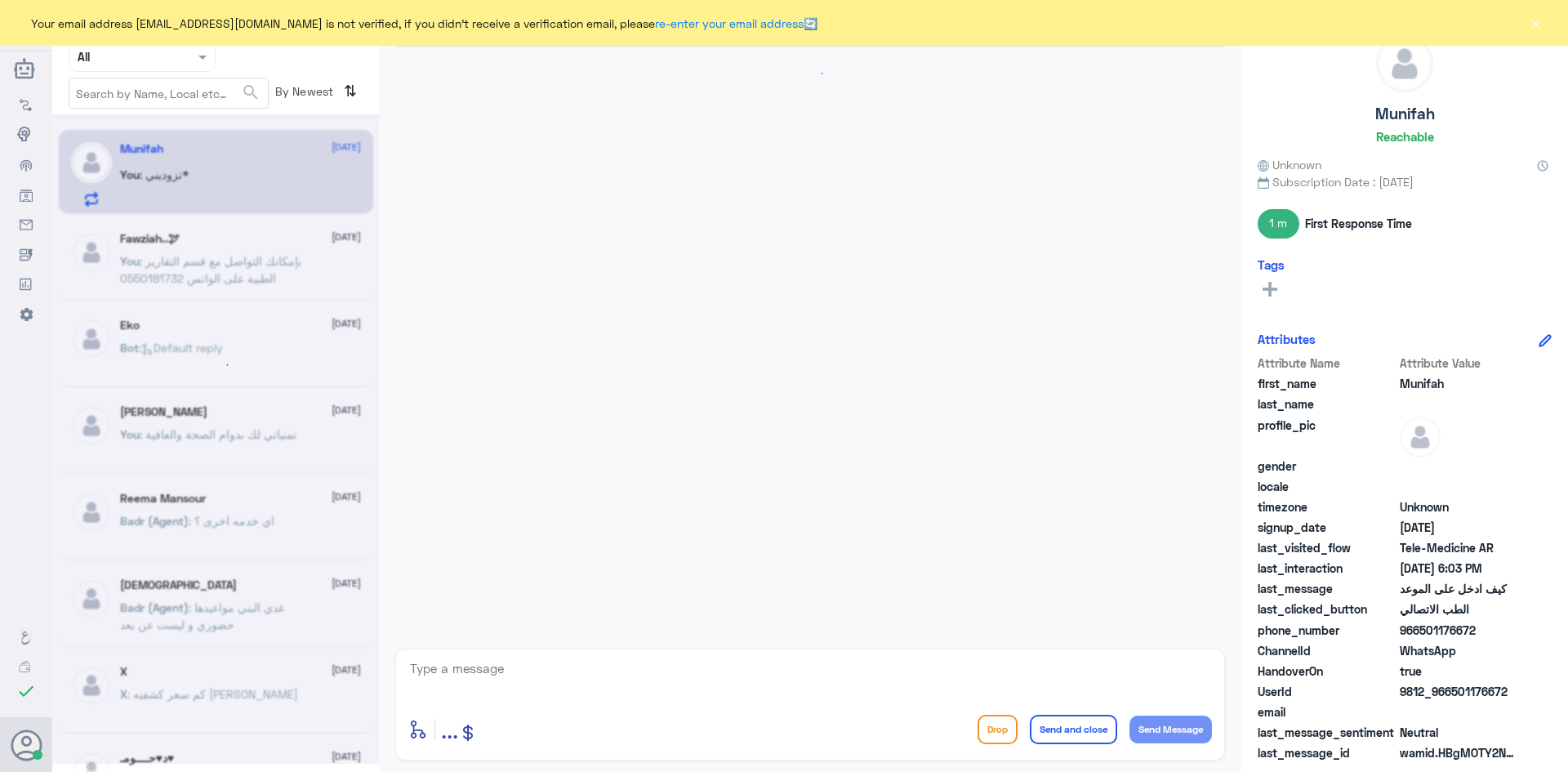
scroll to position [564, 0]
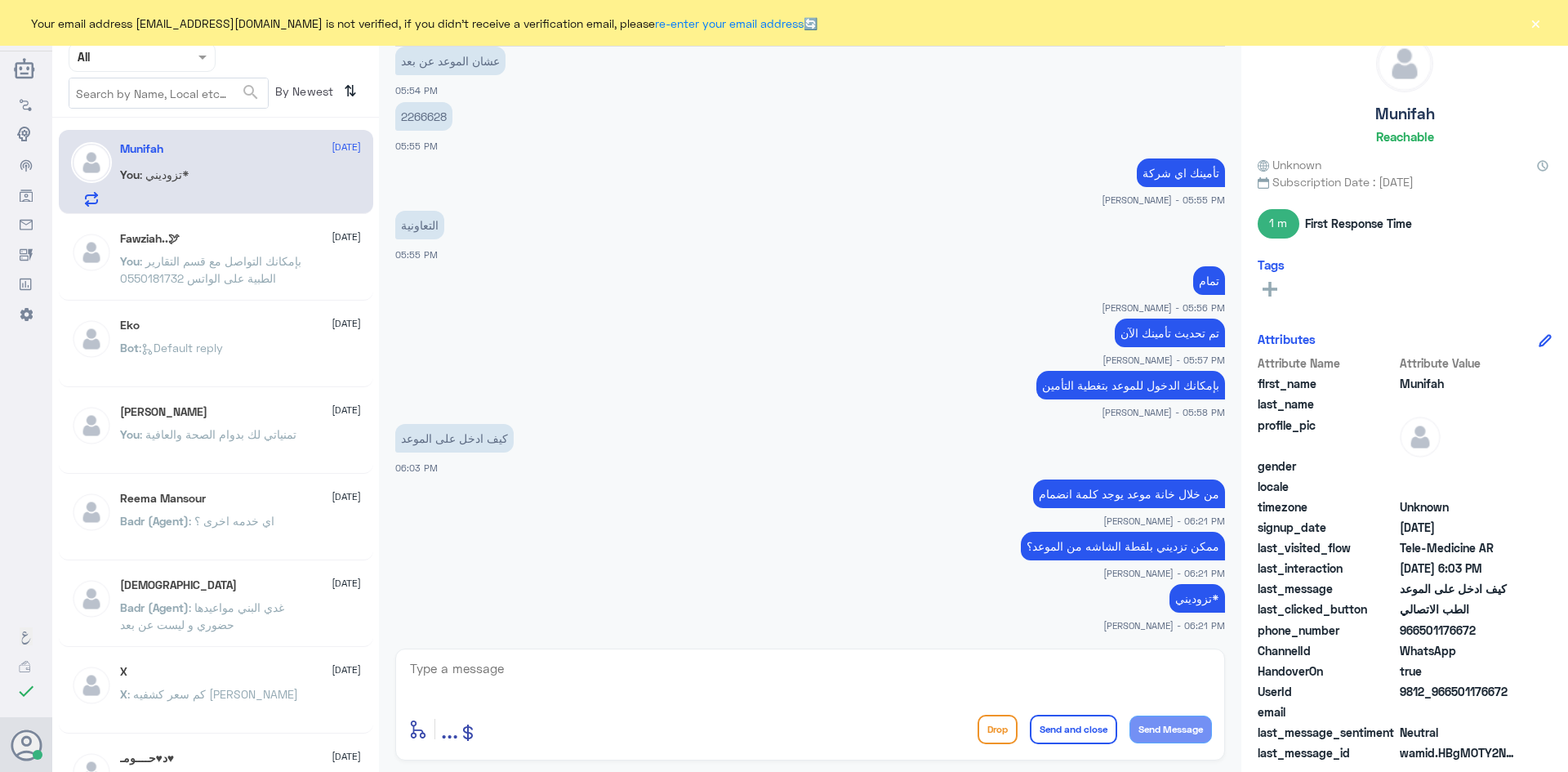
click at [1532, 27] on button "×" at bounding box center [1534, 22] width 16 height 16
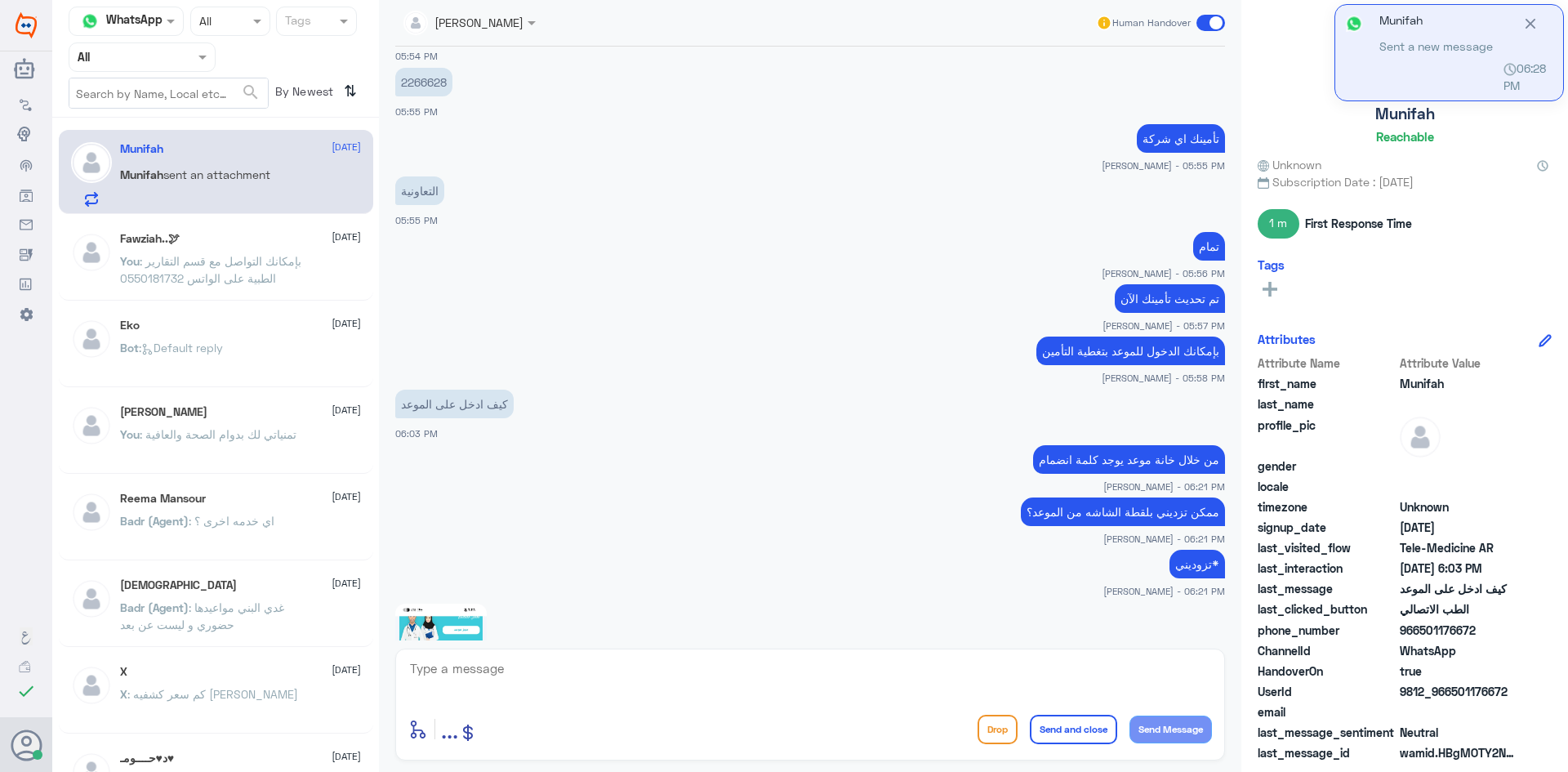
scroll to position [902, 0]
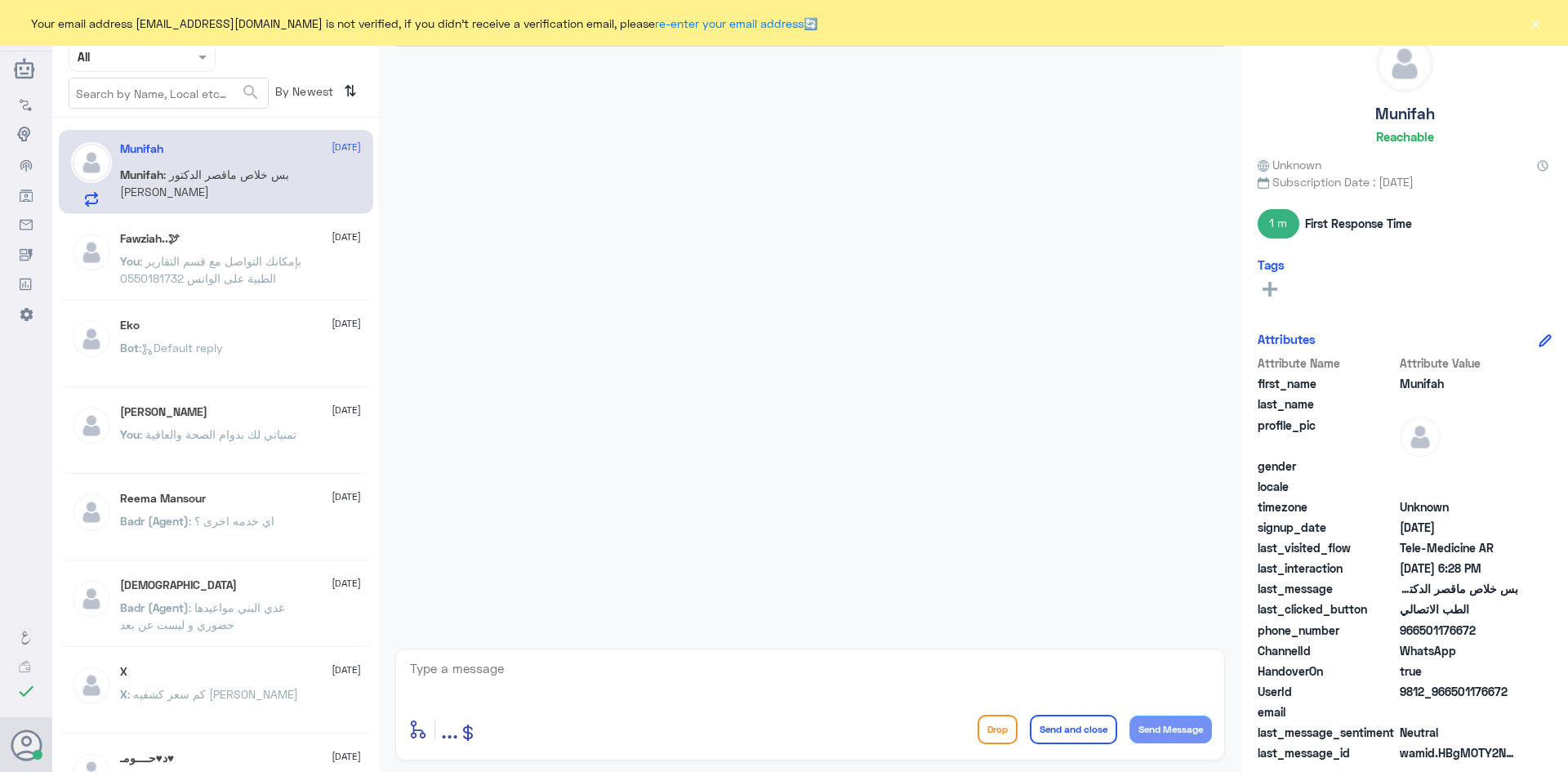
click at [1537, 18] on button "×" at bounding box center [1534, 22] width 16 height 16
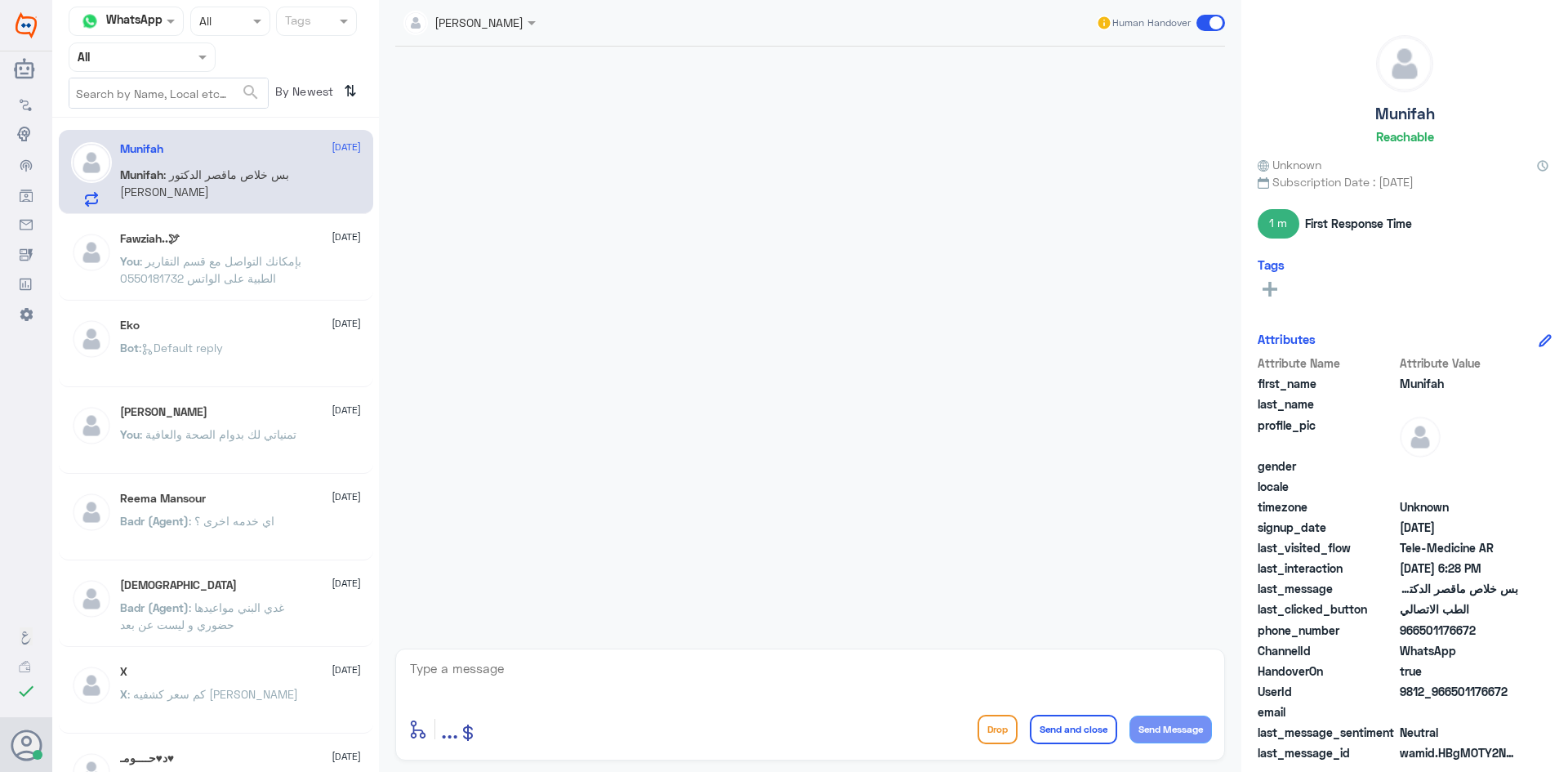
drag, startPoint x: 274, startPoint y: 256, endPoint x: 279, endPoint y: 234, distance: 22.6
click at [279, 234] on div "Fawziah..🕊 [DATE] You : بإمكانك التواصل مع قسم التقارير الطبية على الواتس 05501…" at bounding box center [240, 262] width 241 height 62
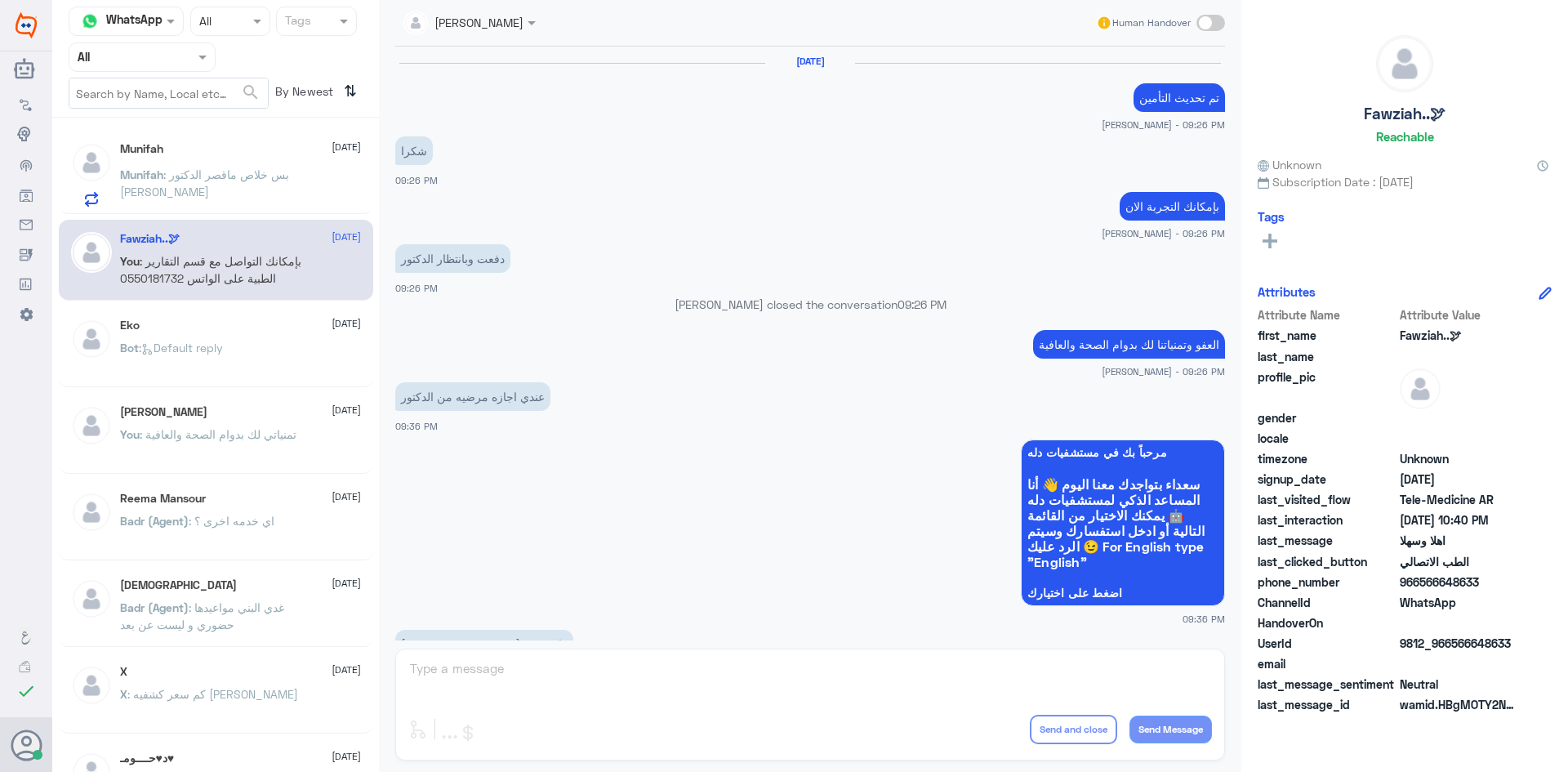
scroll to position [814, 0]
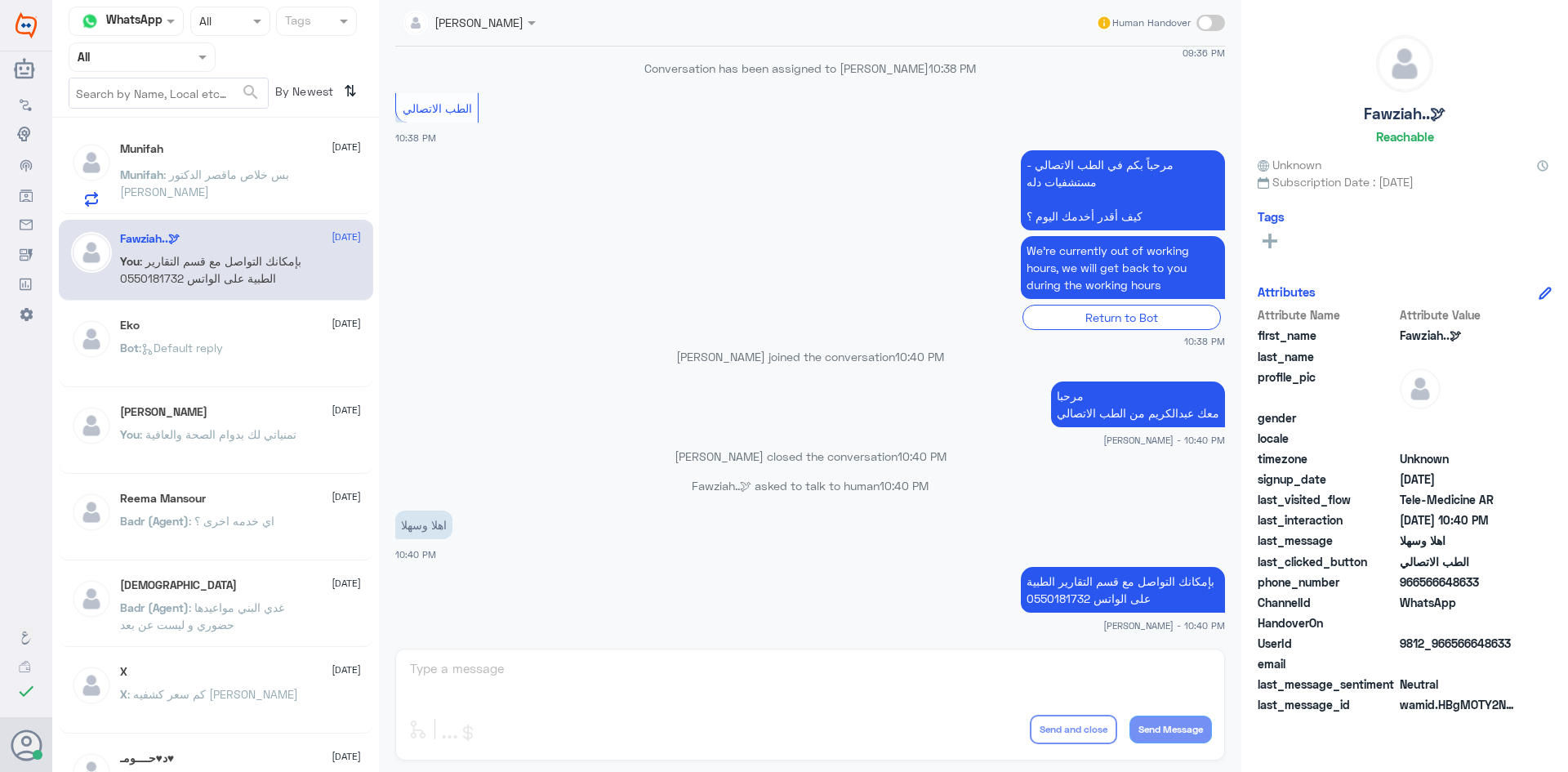
click at [260, 319] on div "Eko [DATE]" at bounding box center [240, 326] width 241 height 13
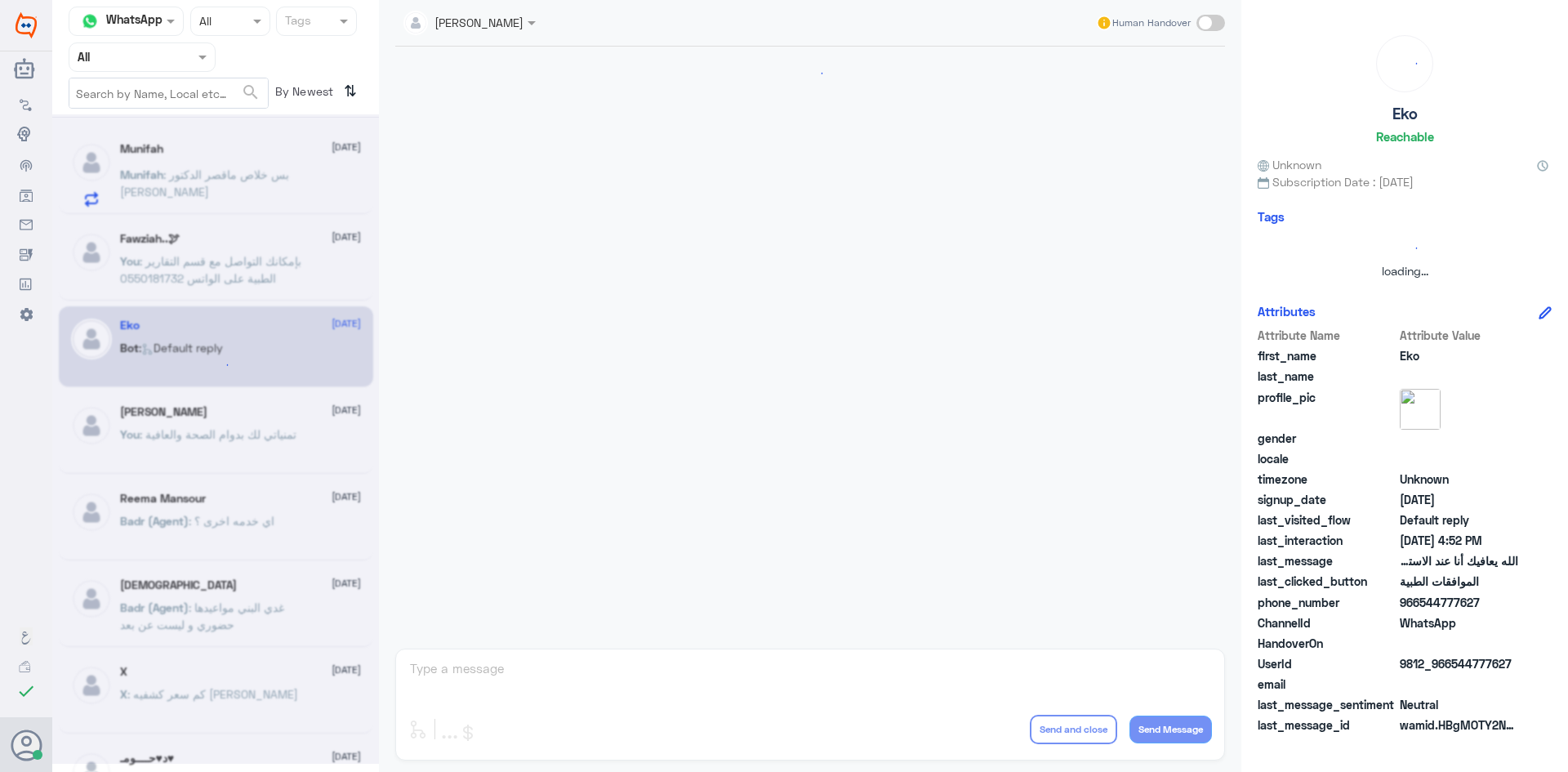
scroll to position [1560, 0]
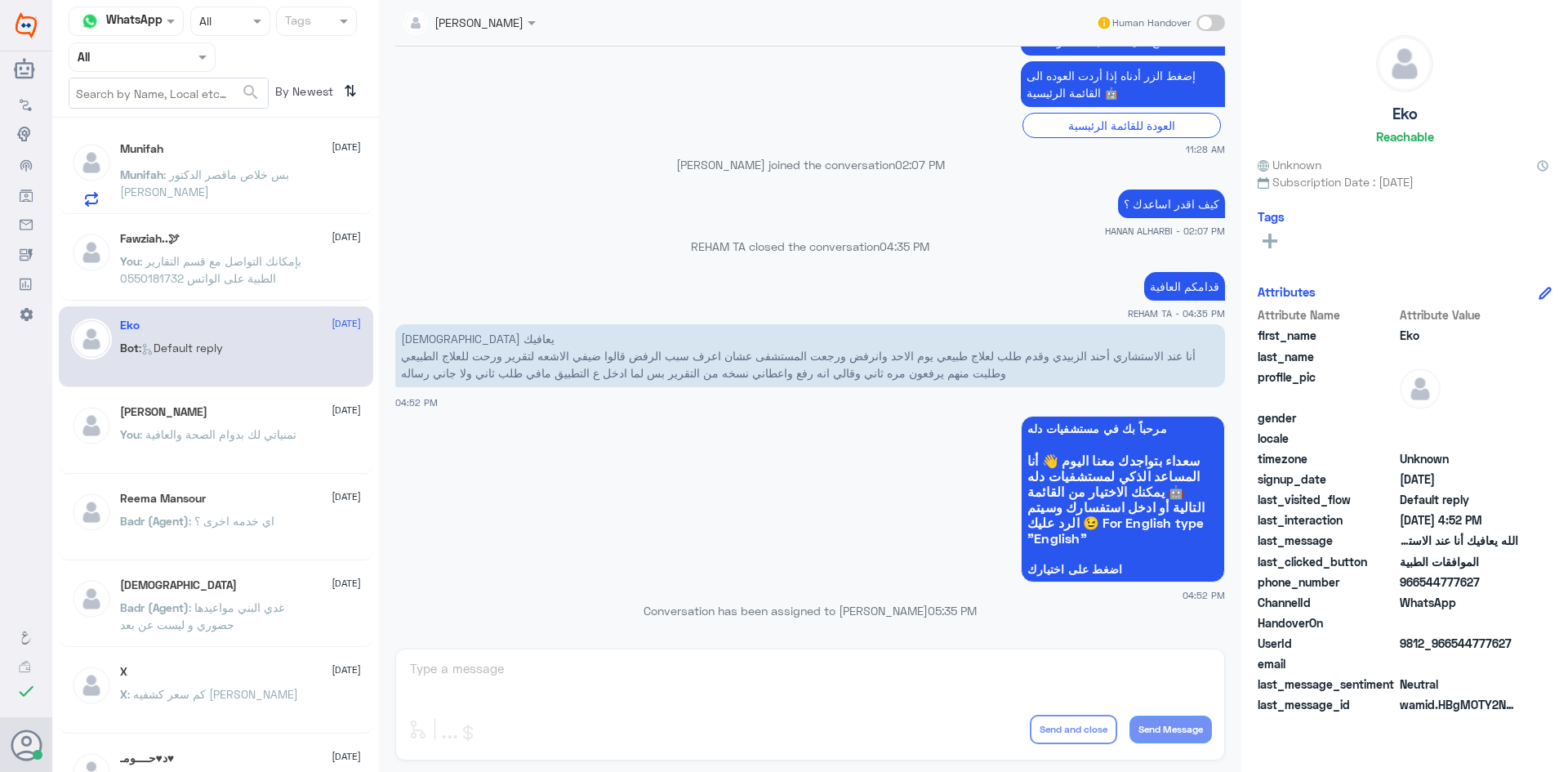
click at [264, 189] on p "Munifah : بس خلاص ماقصر الدكتور [PERSON_NAME]" at bounding box center [212, 186] width 184 height 40
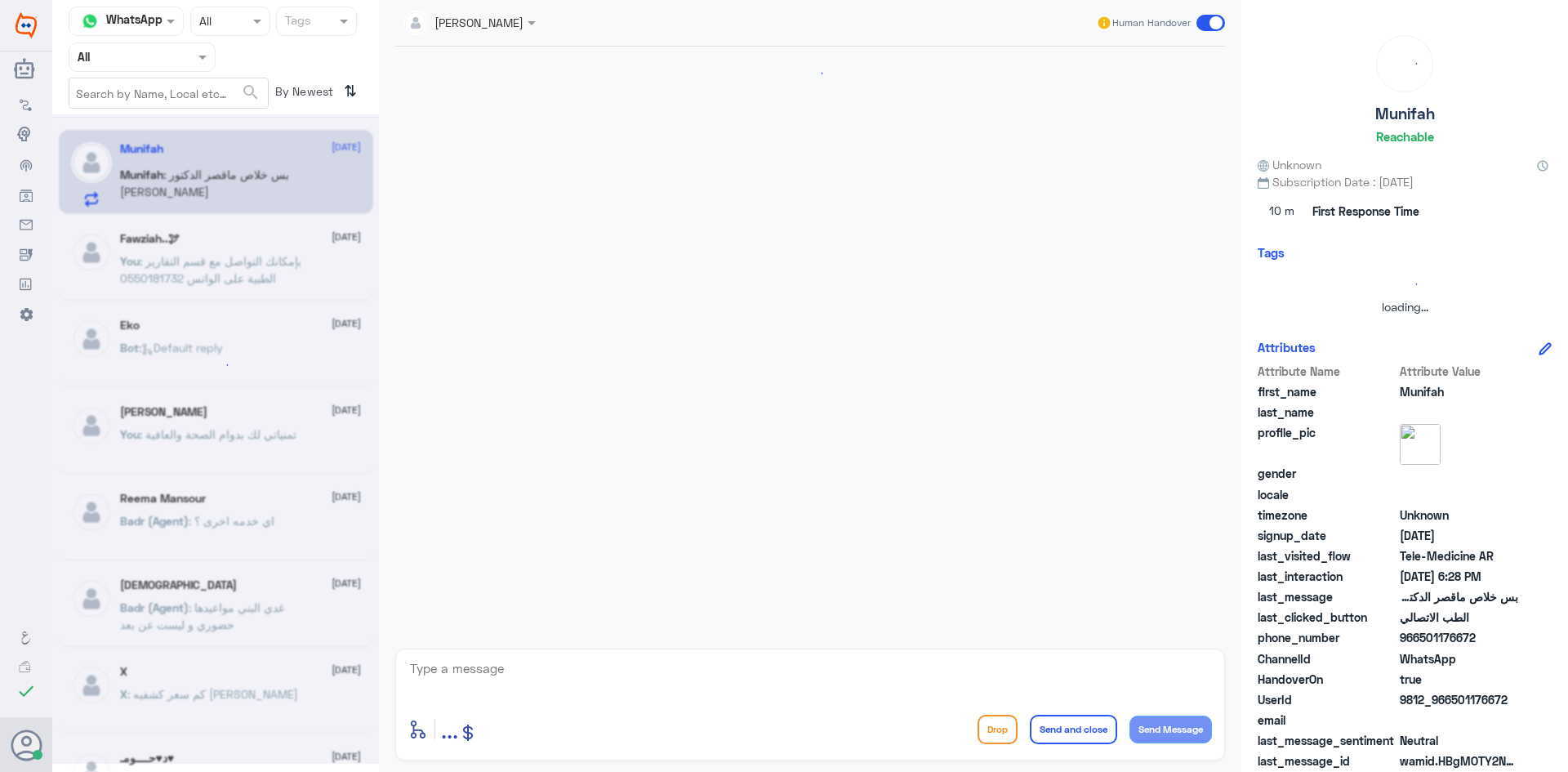
scroll to position [812, 0]
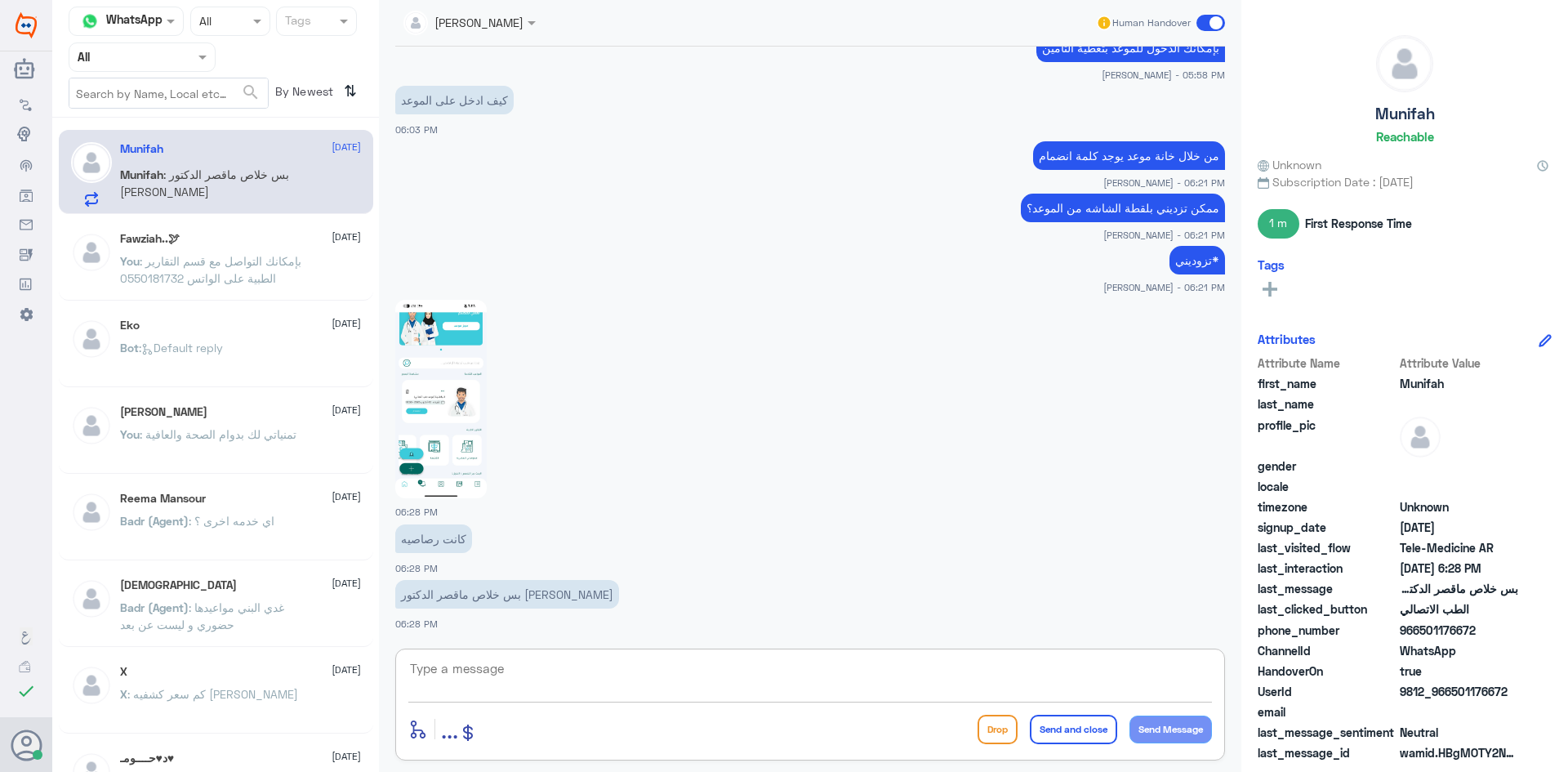
drag, startPoint x: 853, startPoint y: 671, endPoint x: 857, endPoint y: 679, distance: 8.9
click at [854, 678] on textarea at bounding box center [810, 677] width 804 height 40
type textarea "ت"
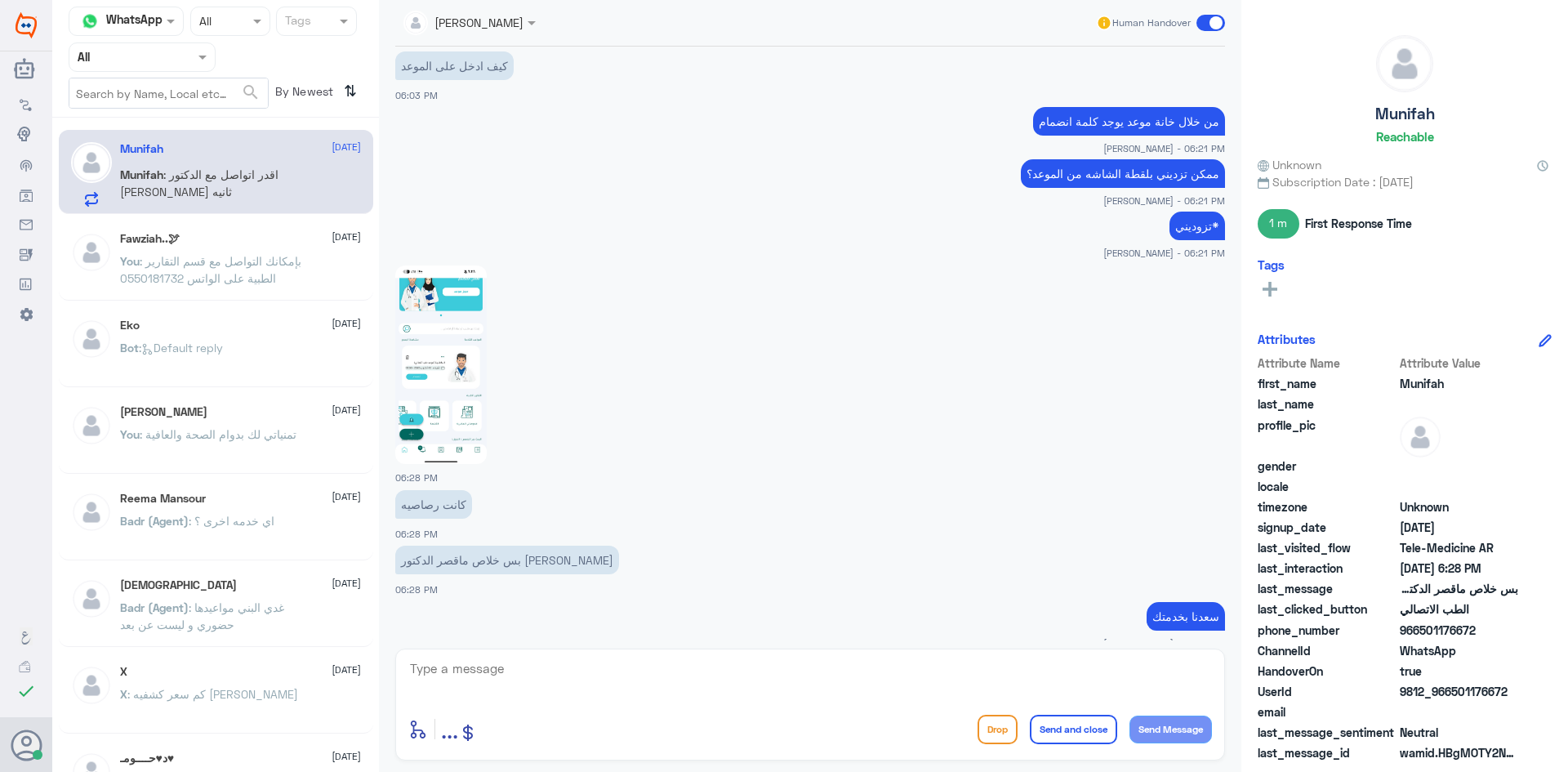
scroll to position [972, 0]
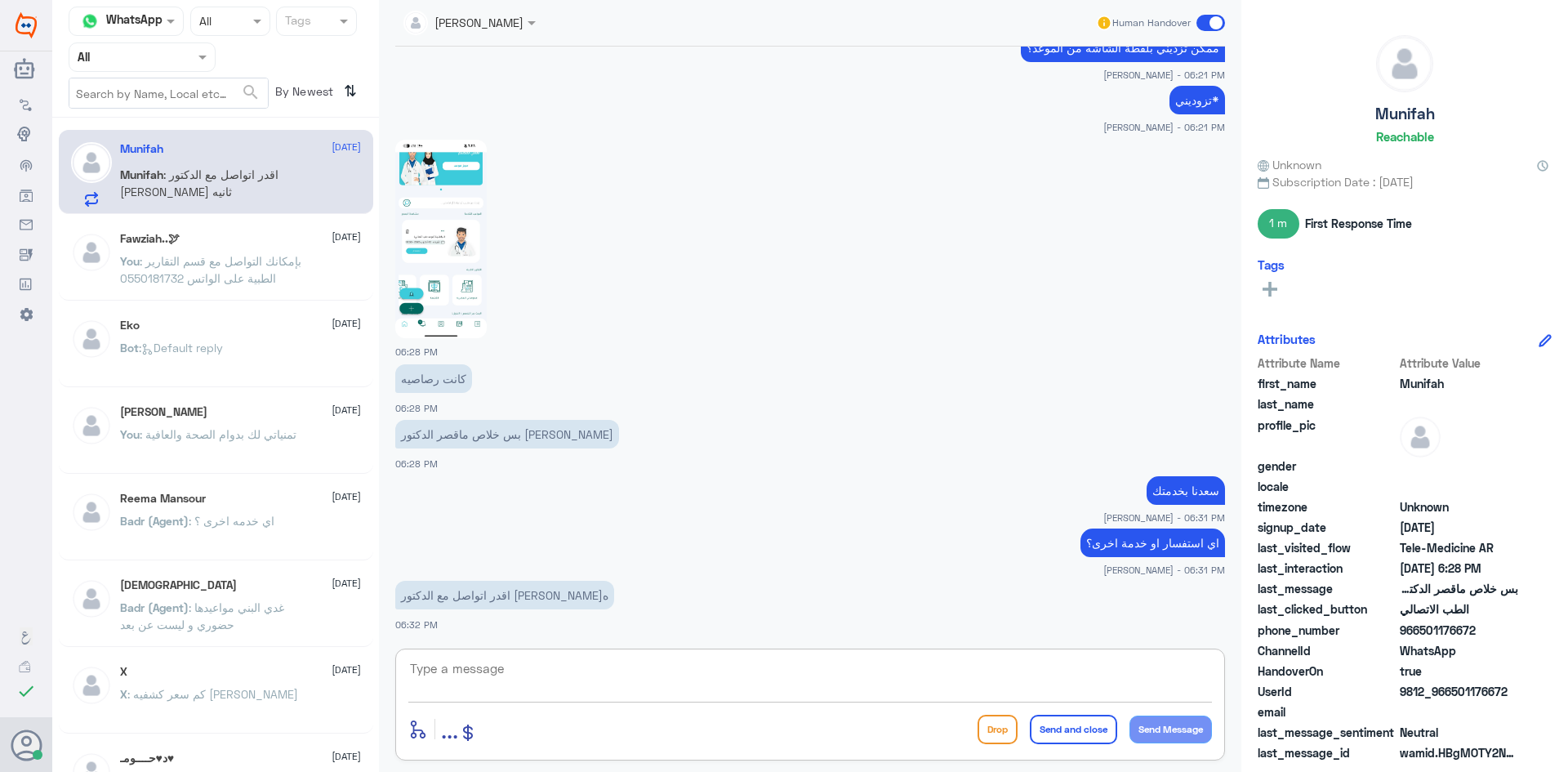
click at [757, 665] on textarea at bounding box center [810, 677] width 804 height 40
click at [689, 686] on textarea at bounding box center [810, 677] width 804 height 40
type textarea "يوجد لديك مراجعة مجانية غداً"
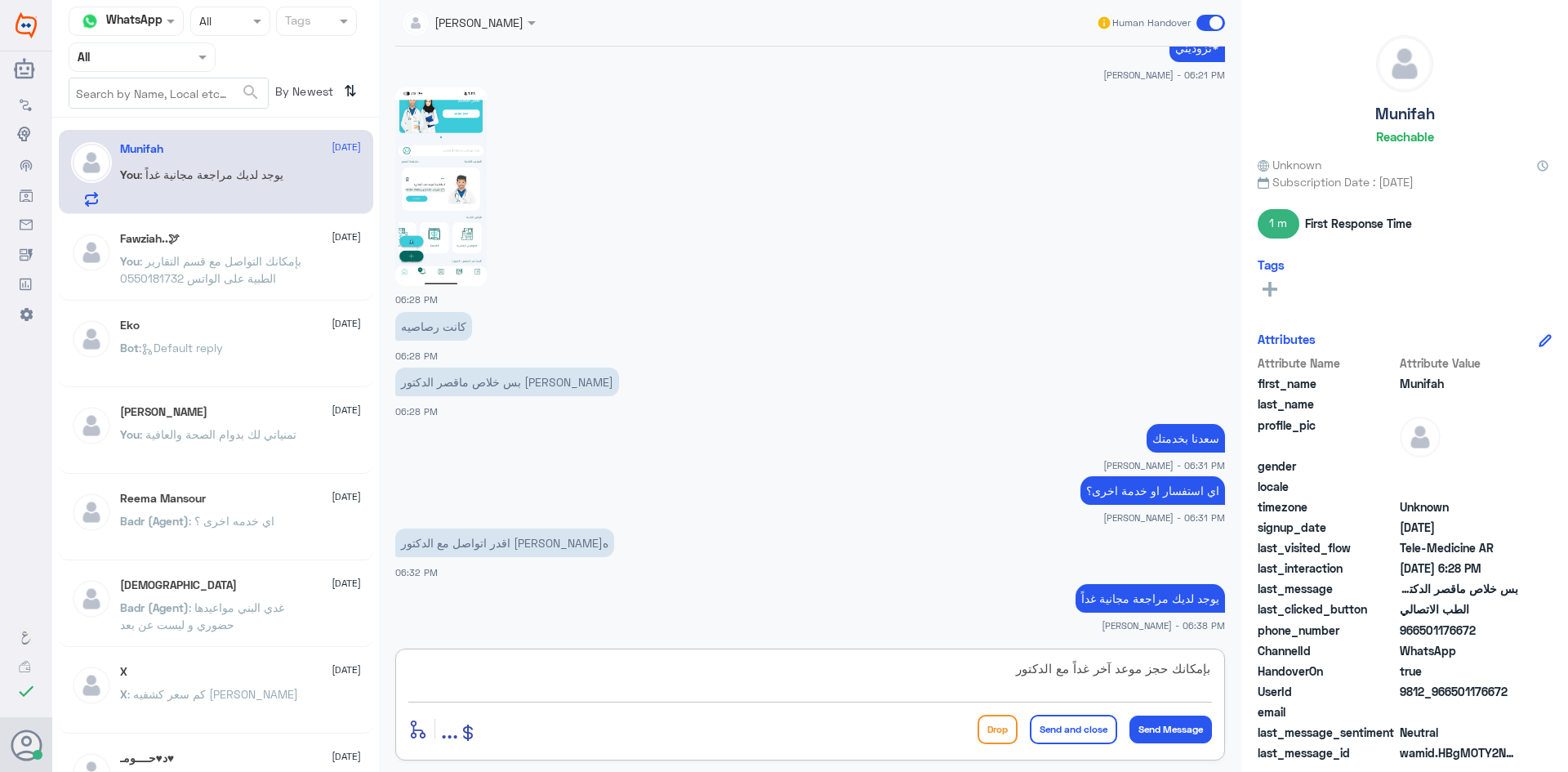
type textarea "بإمكانك حجز موعد آخر غداً مع الدكتور"
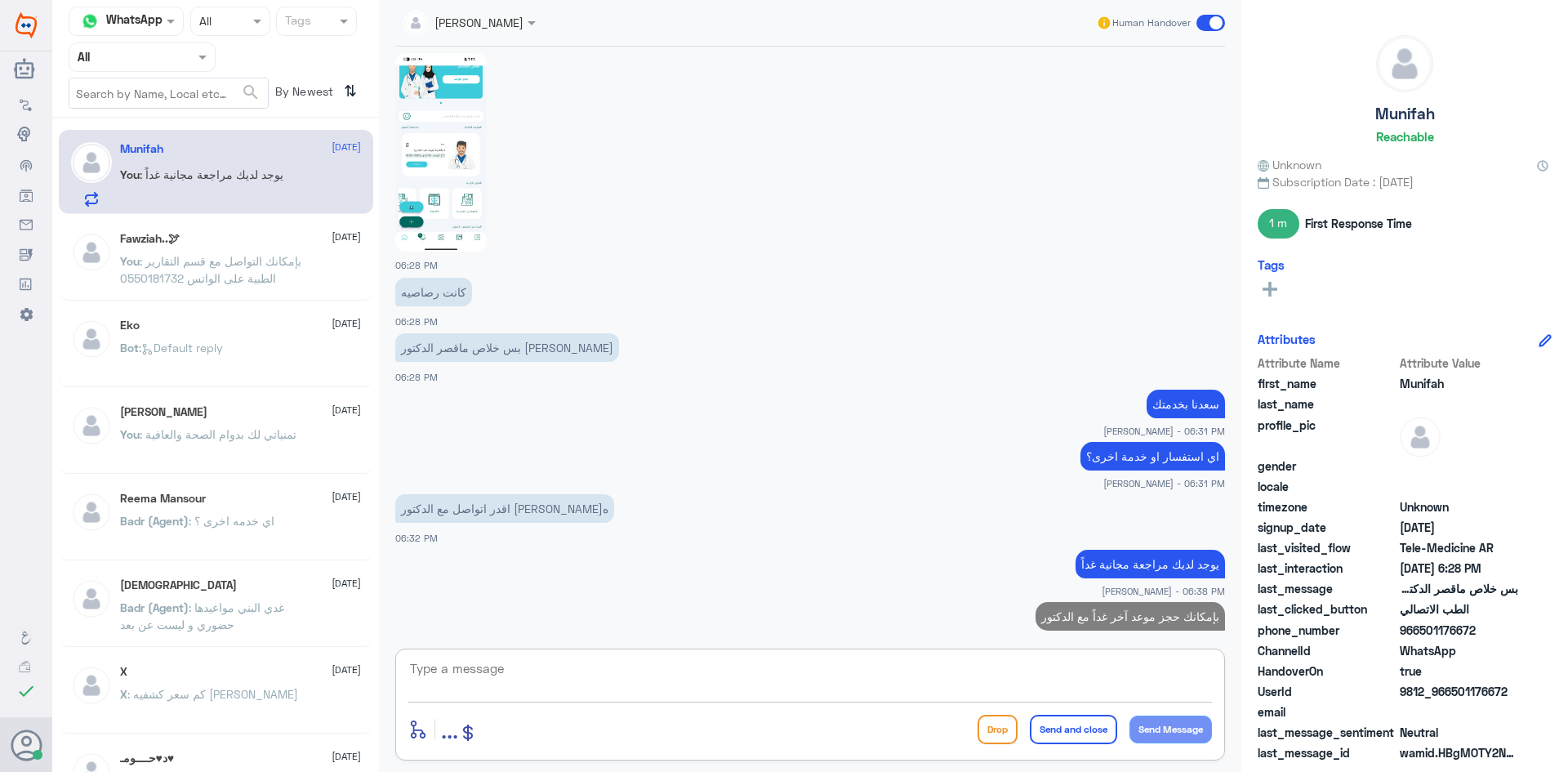
scroll to position [1077, 0]
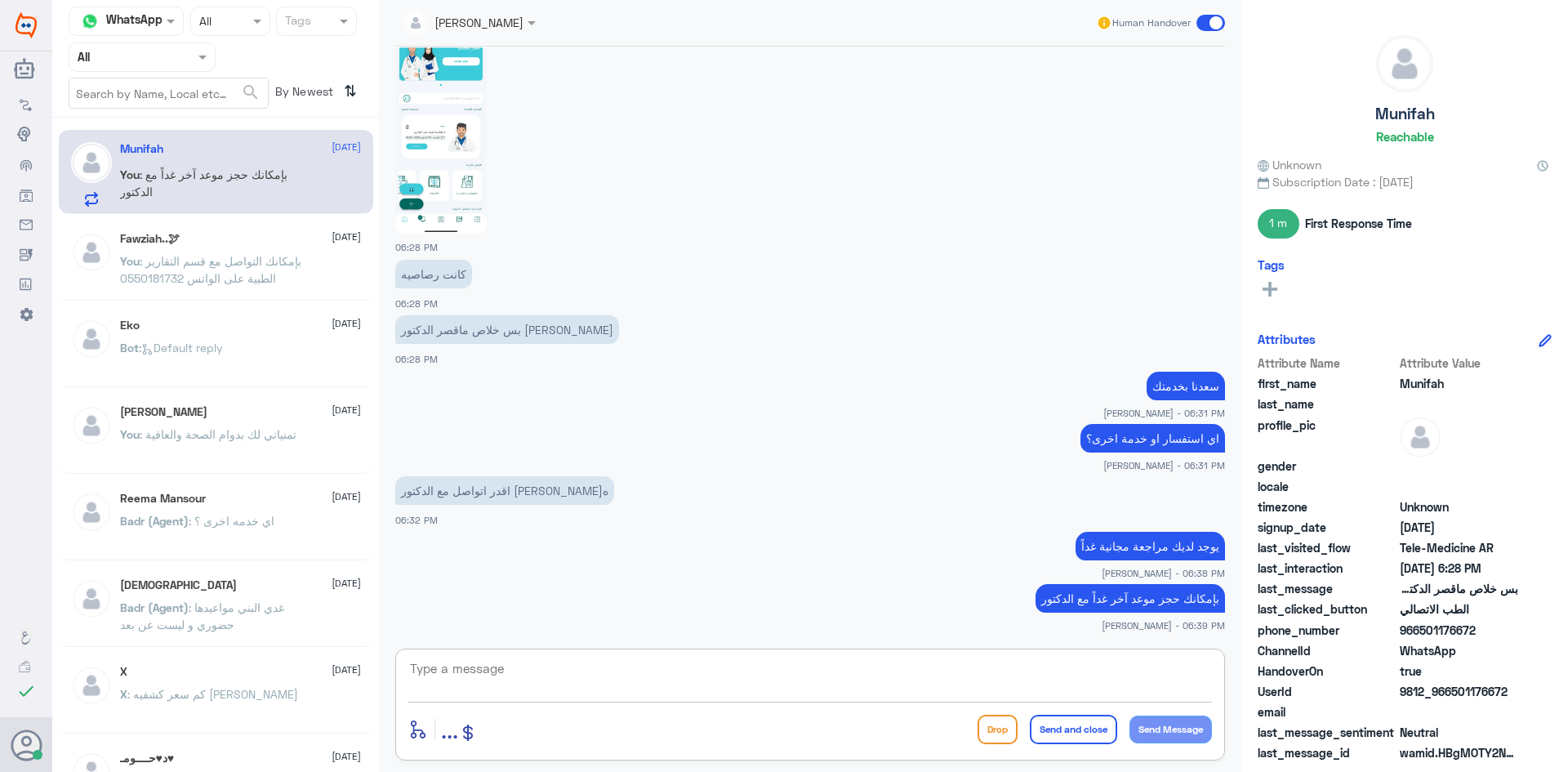
click at [1205, 21] on span at bounding box center [1210, 22] width 29 height 16
click at [0, 0] on input "checkbox" at bounding box center [0, 0] width 0 height 0
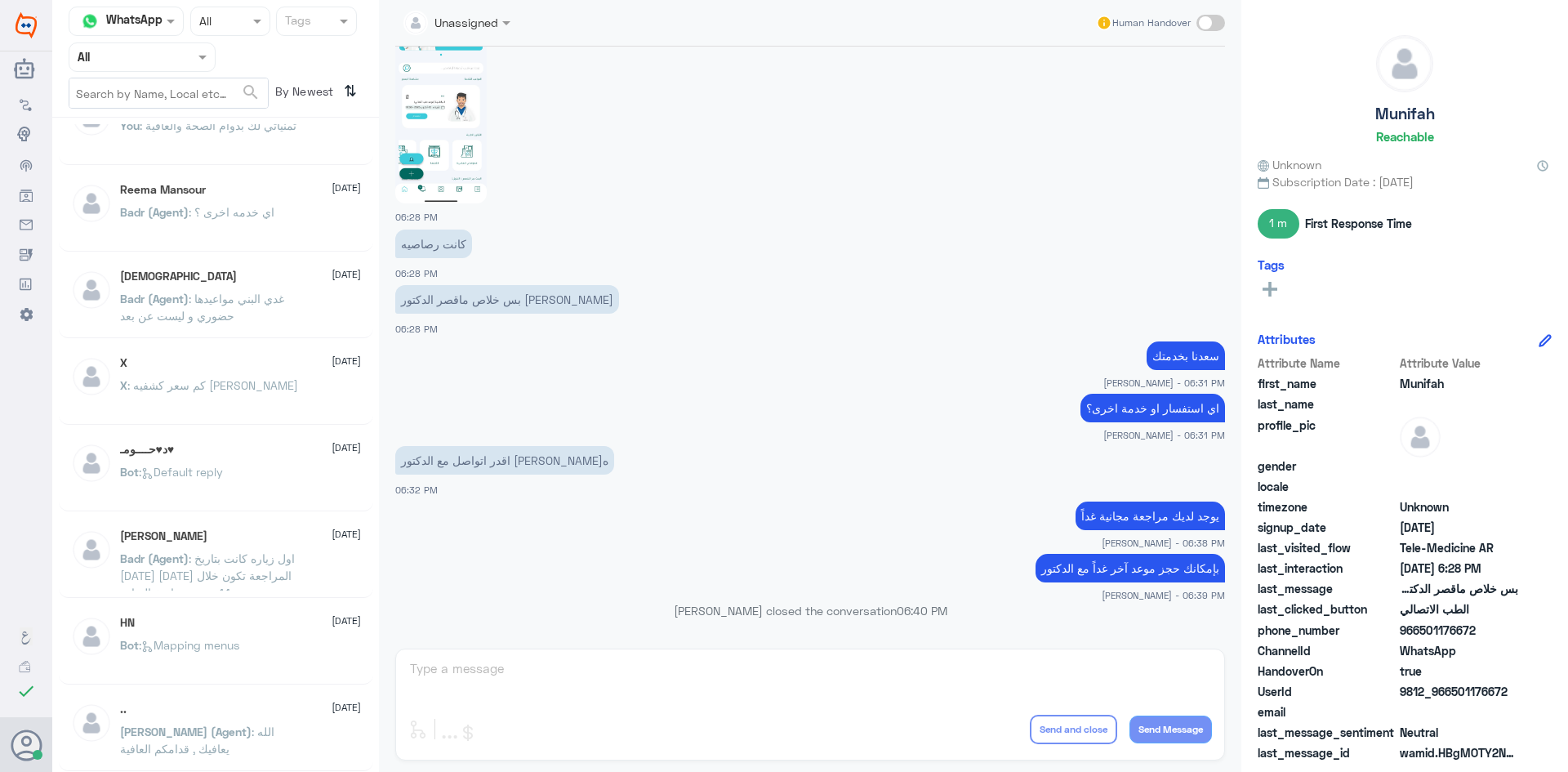
scroll to position [0, 0]
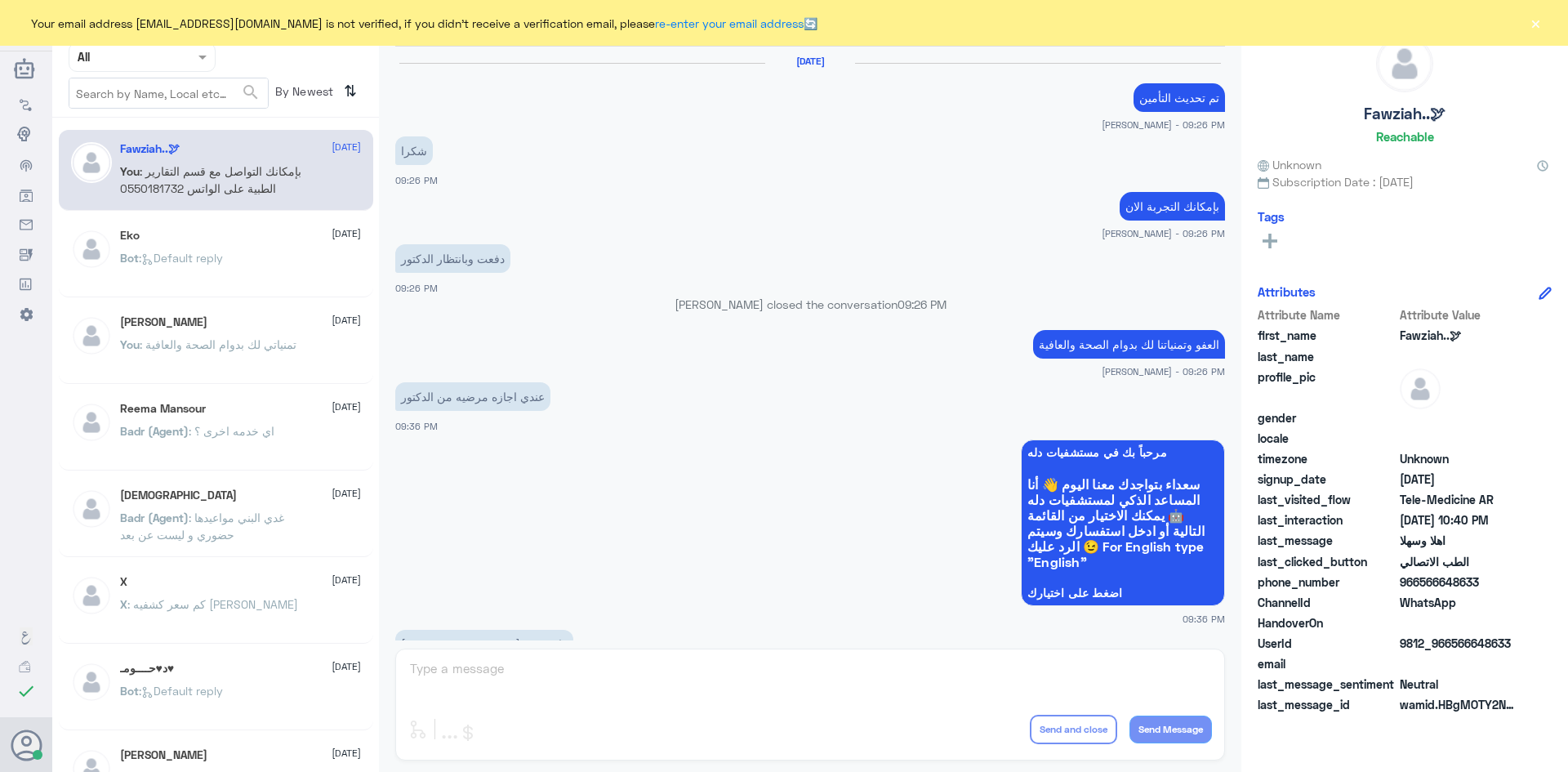
scroll to position [814, 0]
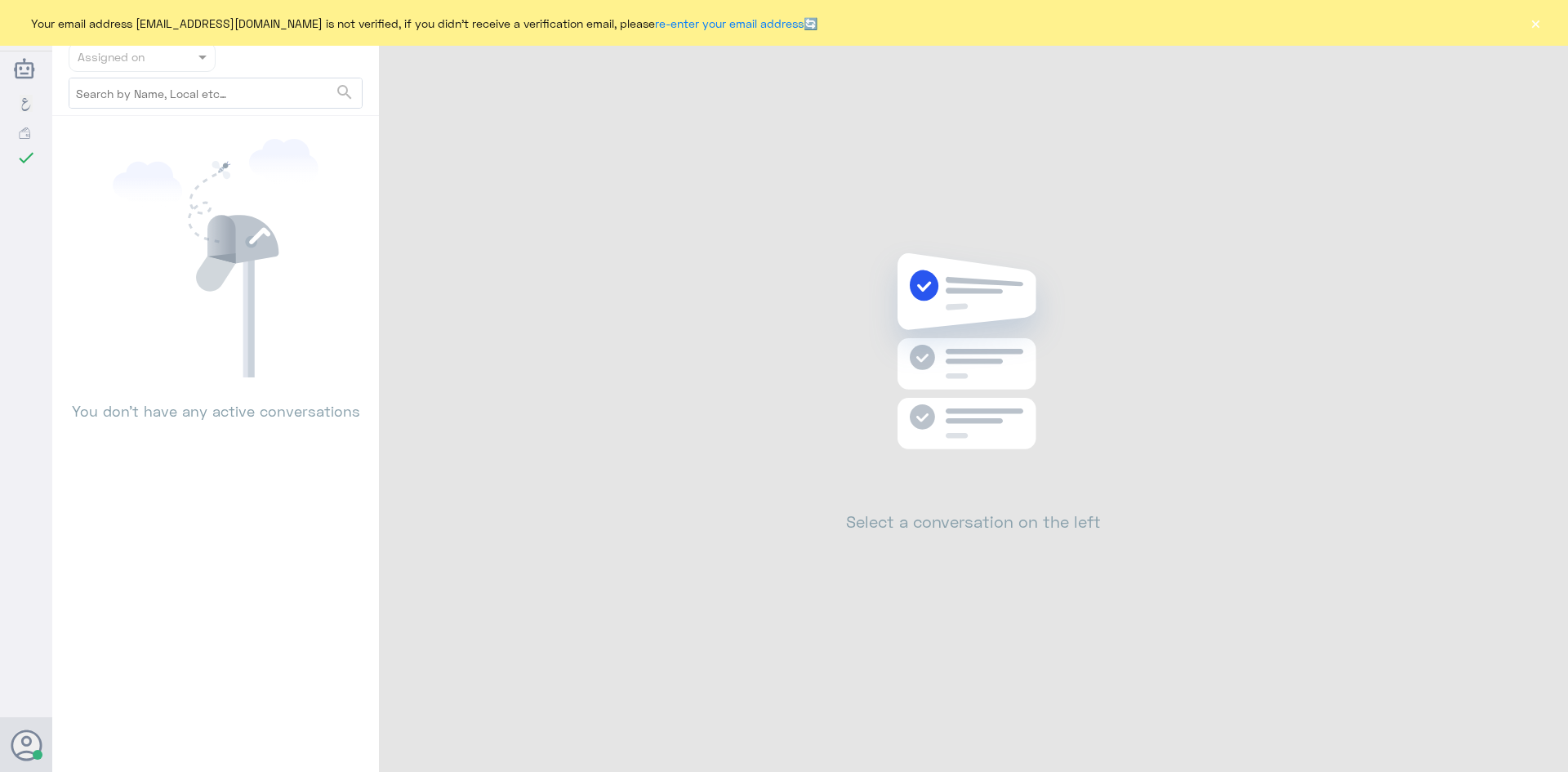
click at [1531, 23] on button "×" at bounding box center [1534, 22] width 16 height 16
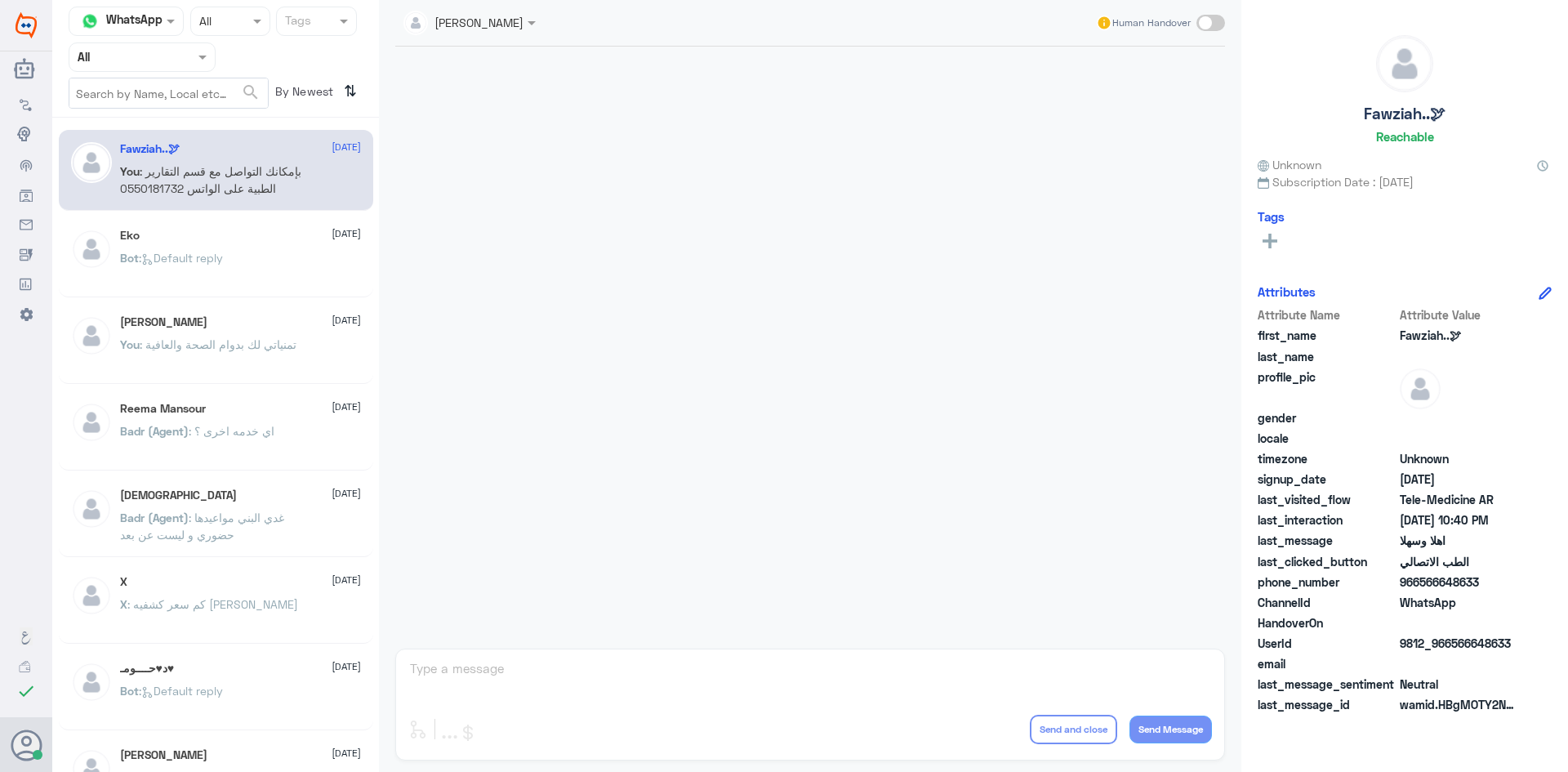
click at [634, 665] on div "[PERSON_NAME] Human Handover enter flow name ... Drop Send and close Send Messa…" at bounding box center [810, 388] width 862 height 777
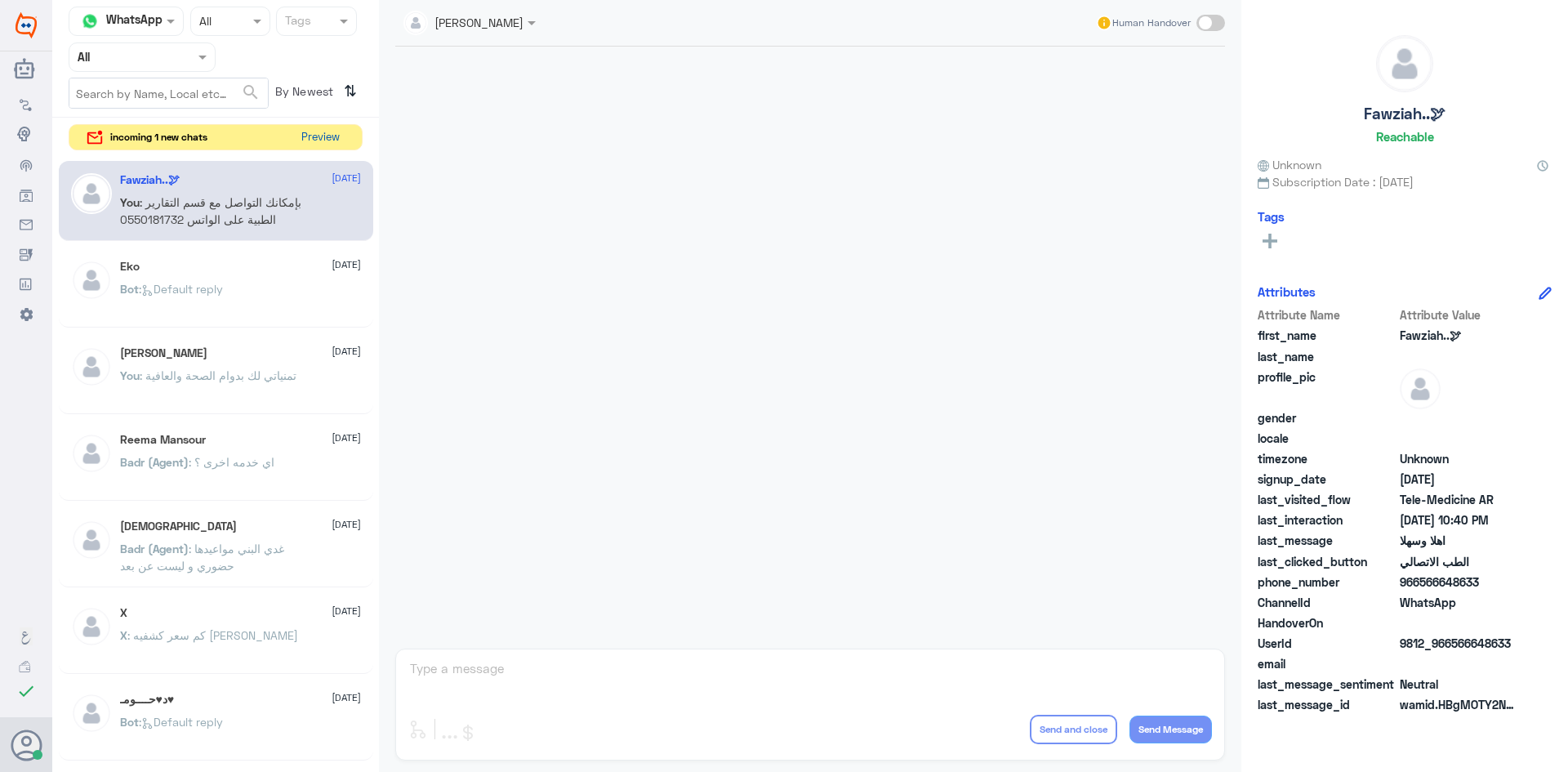
click at [331, 133] on button "Preview" at bounding box center [320, 138] width 51 height 25
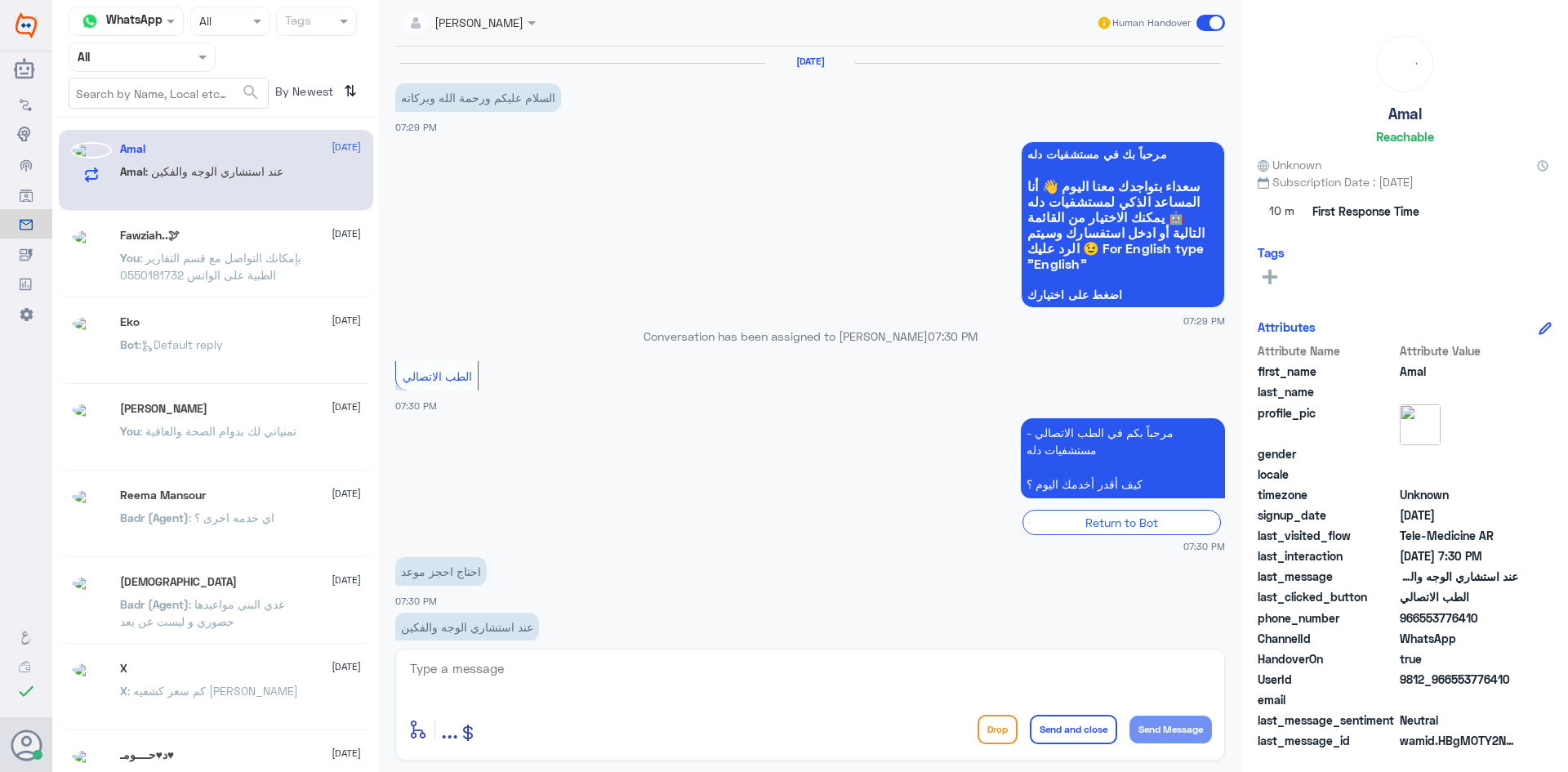
scroll to position [33, 0]
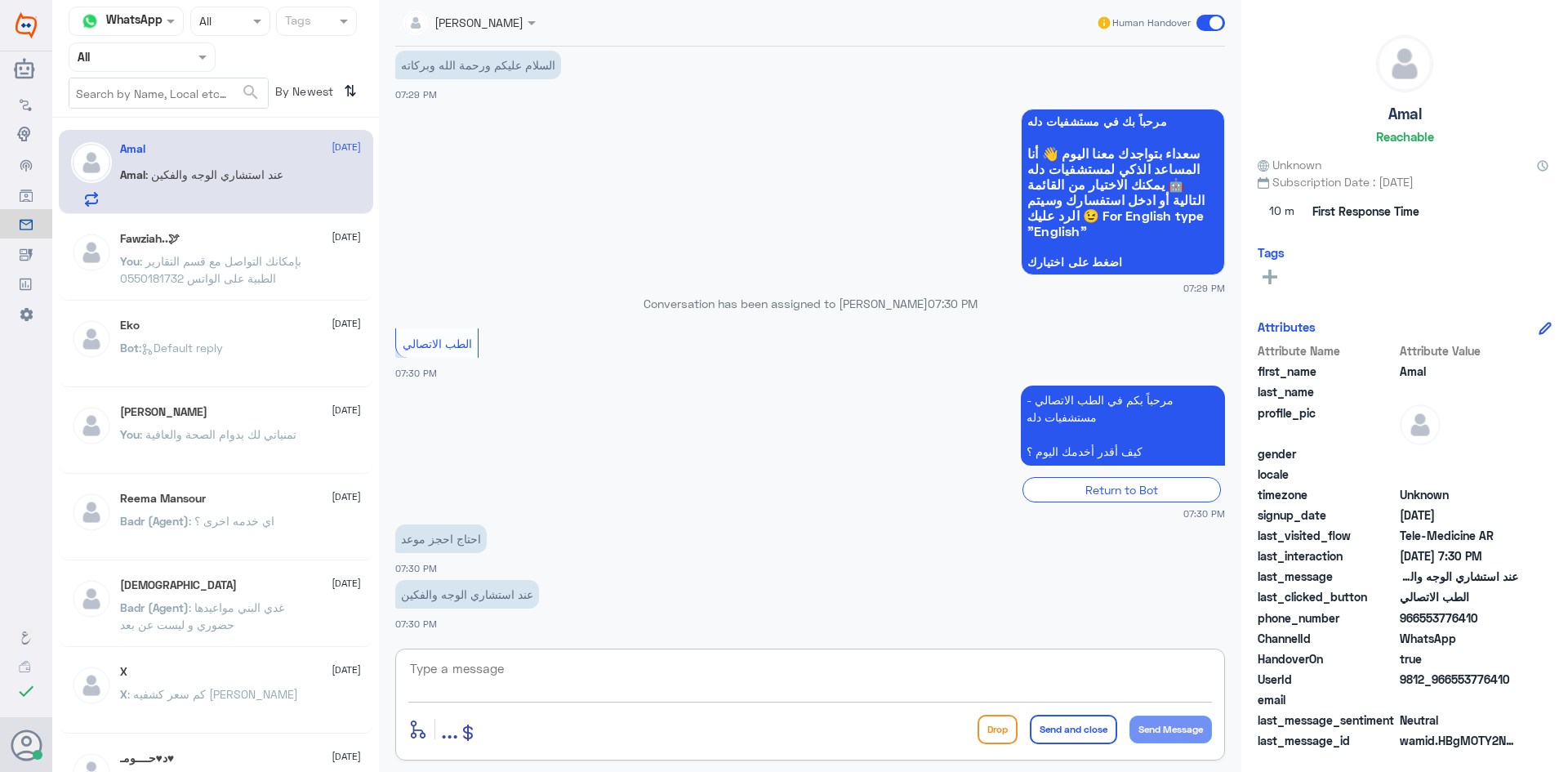
click at [462, 679] on textarea at bounding box center [810, 677] width 804 height 40
paste textarea "مرحبا معك [PERSON_NAME] من الطب الاتصالي"
type textarea "مرحبا معك [PERSON_NAME] من الطب الاتصالي"
click at [1155, 727] on button "Send Message" at bounding box center [1171, 729] width 83 height 28
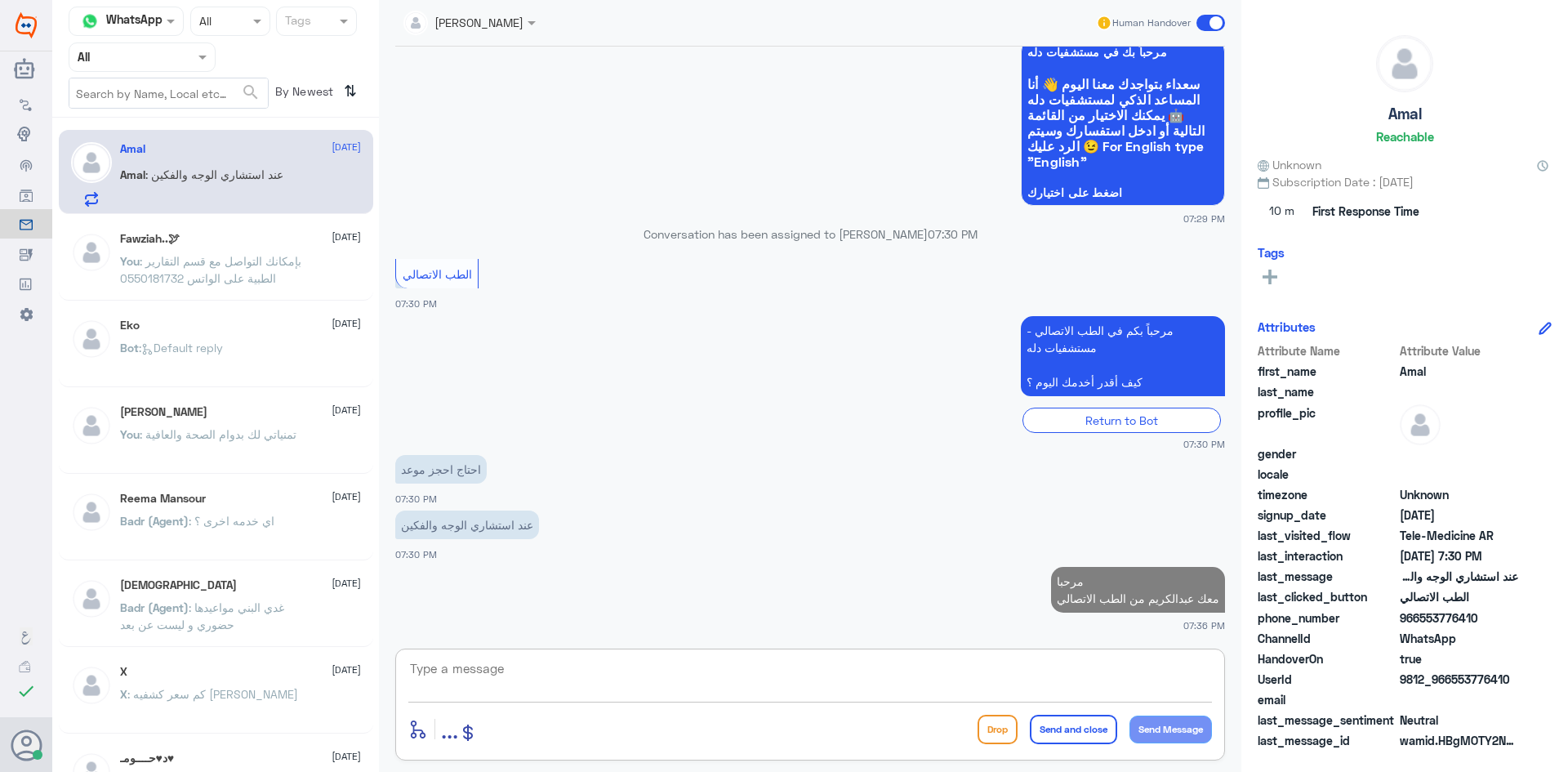
click at [485, 665] on textarea at bounding box center [810, 677] width 804 height 40
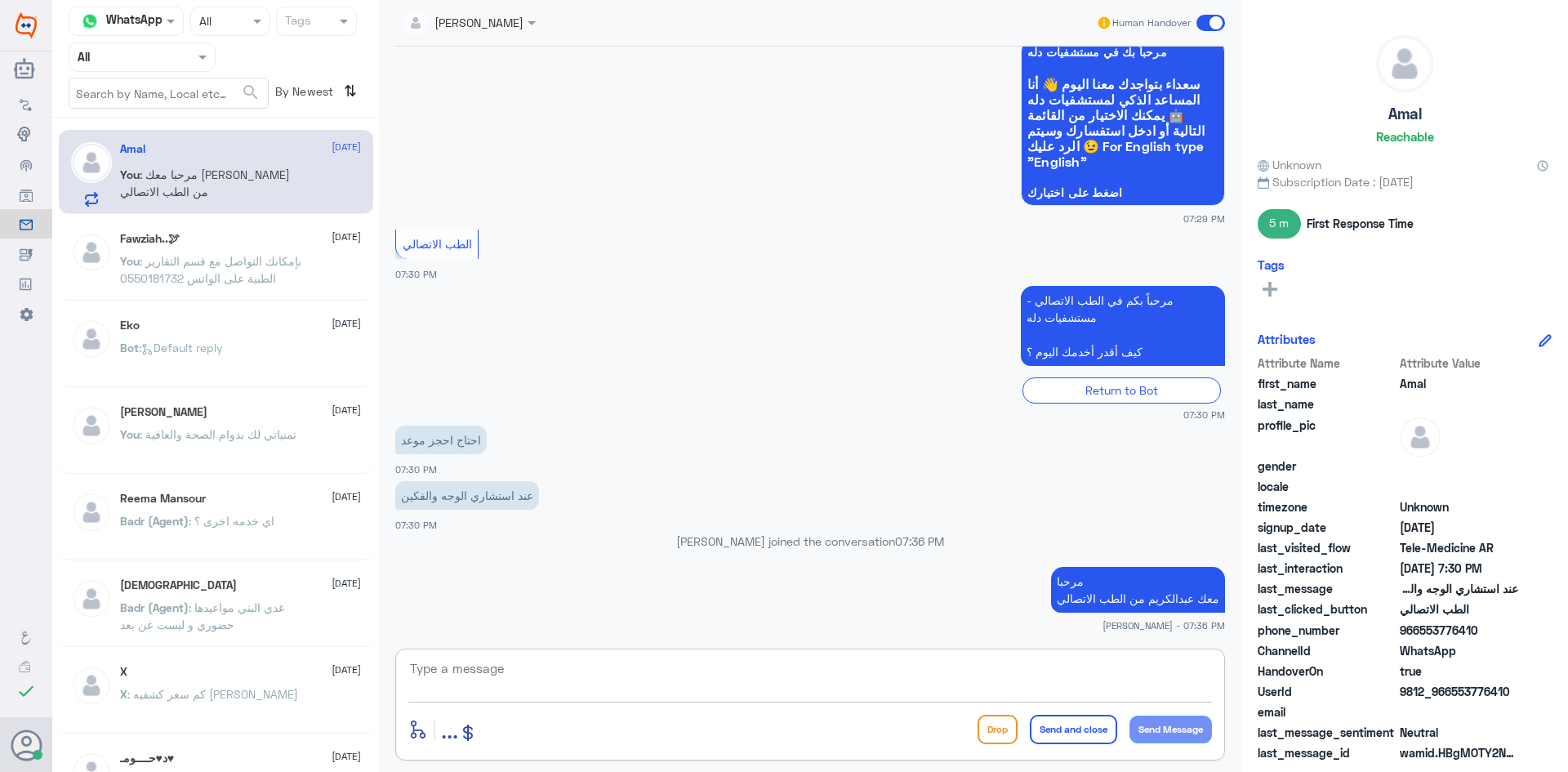
paste textarea "بإمكانك حجز موعد عن طريق التطبيق أو بالاتصال على الرقم الموحد 920012222"
drag, startPoint x: 801, startPoint y: 666, endPoint x: 1305, endPoint y: 680, distance: 504.2
click at [1304, 680] on div "Channel WhatsApp Status × All Tags Agent Filter All search By Newest ⇅ Amal 15 …" at bounding box center [810, 388] width 1516 height 777
click at [801, 665] on textarea "بإمكانك حجز موعد عن طريق التطبيق أو بالاتصال على الرقم الموحد 920012222" at bounding box center [810, 677] width 804 height 40
drag, startPoint x: 801, startPoint y: 666, endPoint x: 854, endPoint y: 678, distance: 54.3
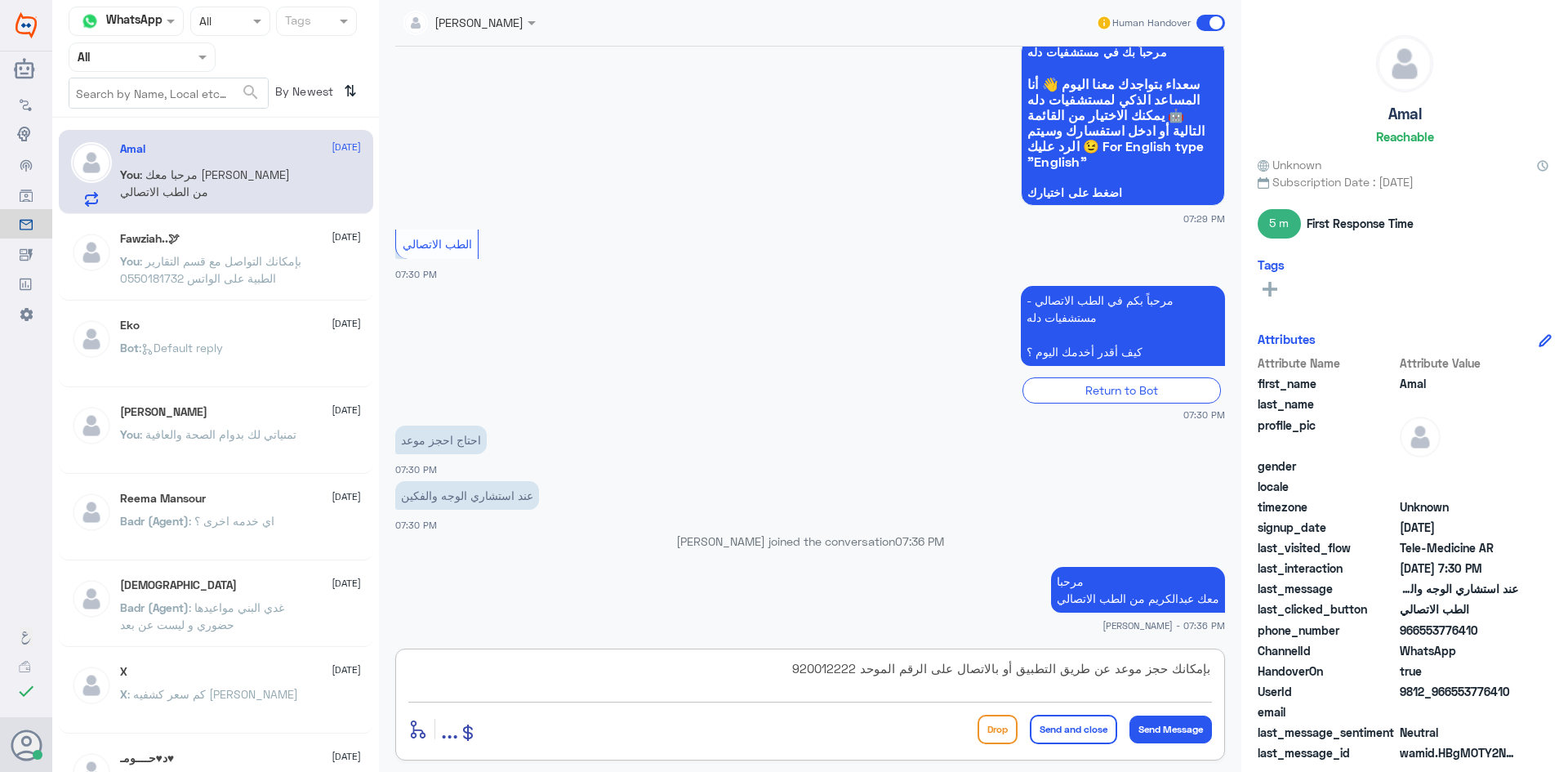
click at [820, 668] on textarea "بإمكانك حجز موعد عن طريق التطبيق أو بالاتصال على الرقم الموحد 920012222" at bounding box center [810, 677] width 804 height 40
click at [795, 676] on textarea "بإمكانك حجز موعد عن طريق التطبيق أو بالاتصال على الرقم الموحد 920012222" at bounding box center [810, 677] width 804 height 40
type textarea "بإمكانك حجز موعد عن طريق التطبيق أو بالاتصال على الرقم الموحد 920012222"
click at [1173, 729] on button "Send Message" at bounding box center [1171, 729] width 83 height 28
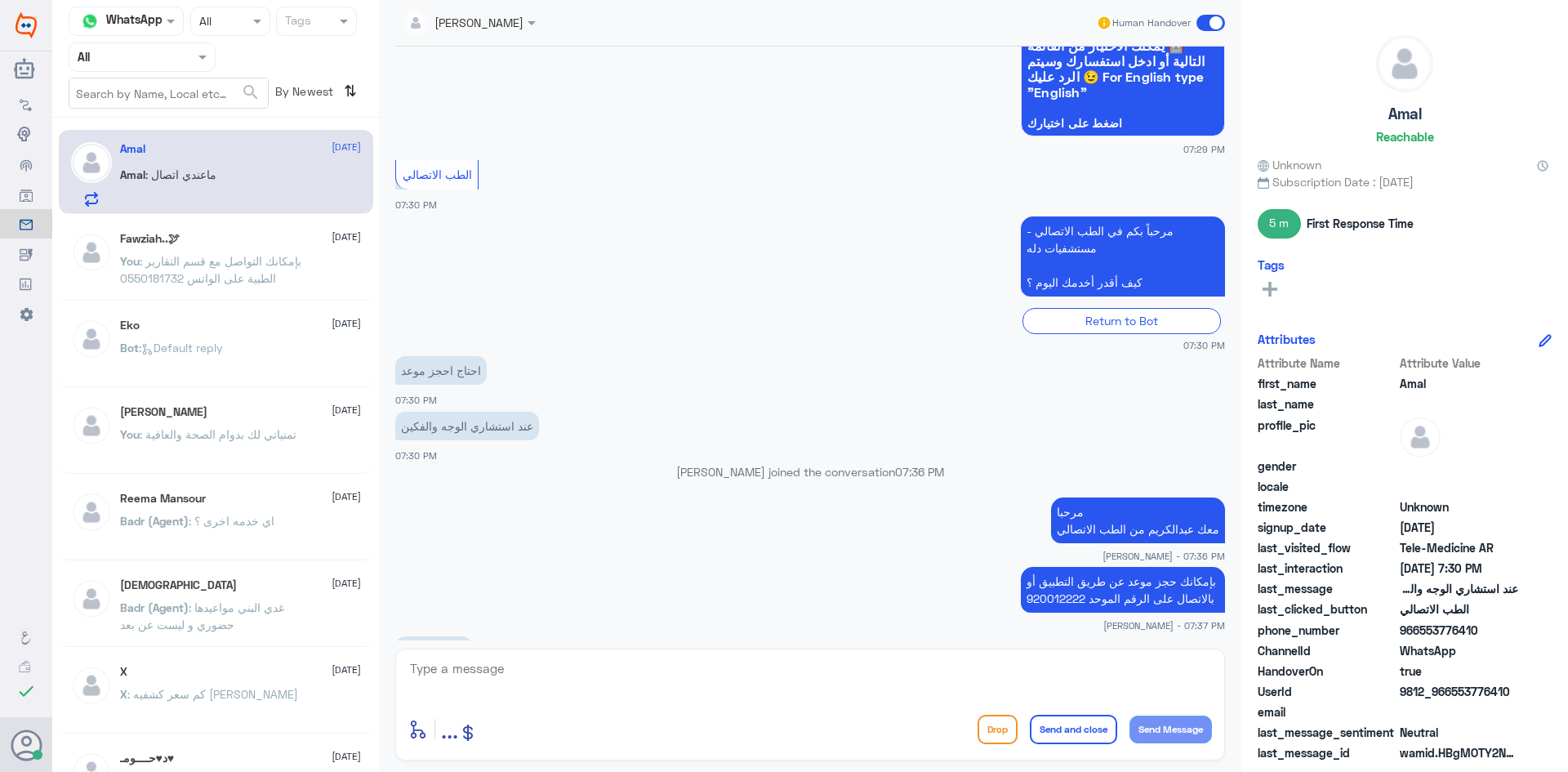
scroll to position [227, 0]
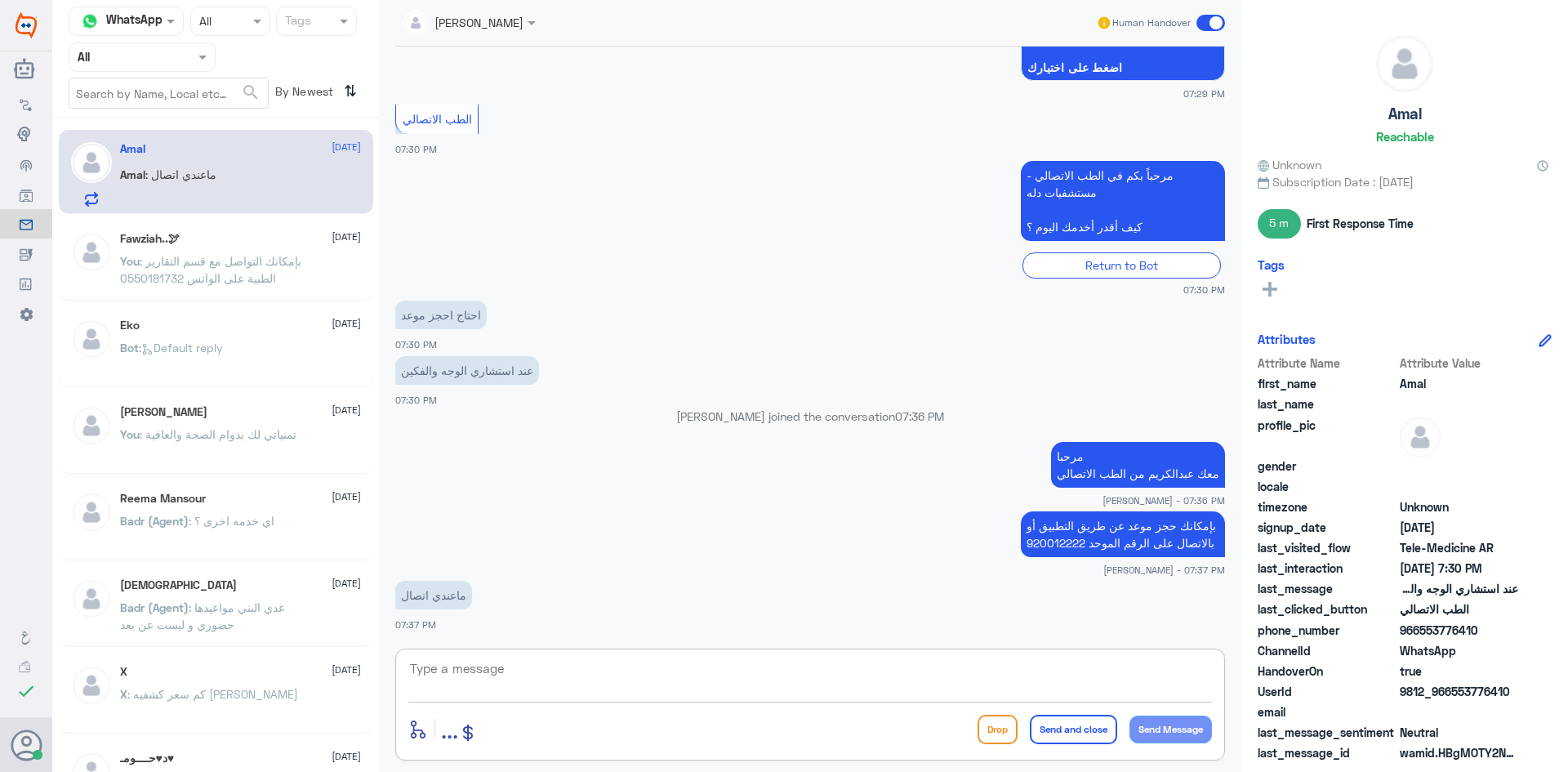
click at [730, 671] on textarea at bounding box center [810, 677] width 804 height 40
type textarea "ع"
type textarea "بإمكانك حجز موعد عن طريق التطبيق"
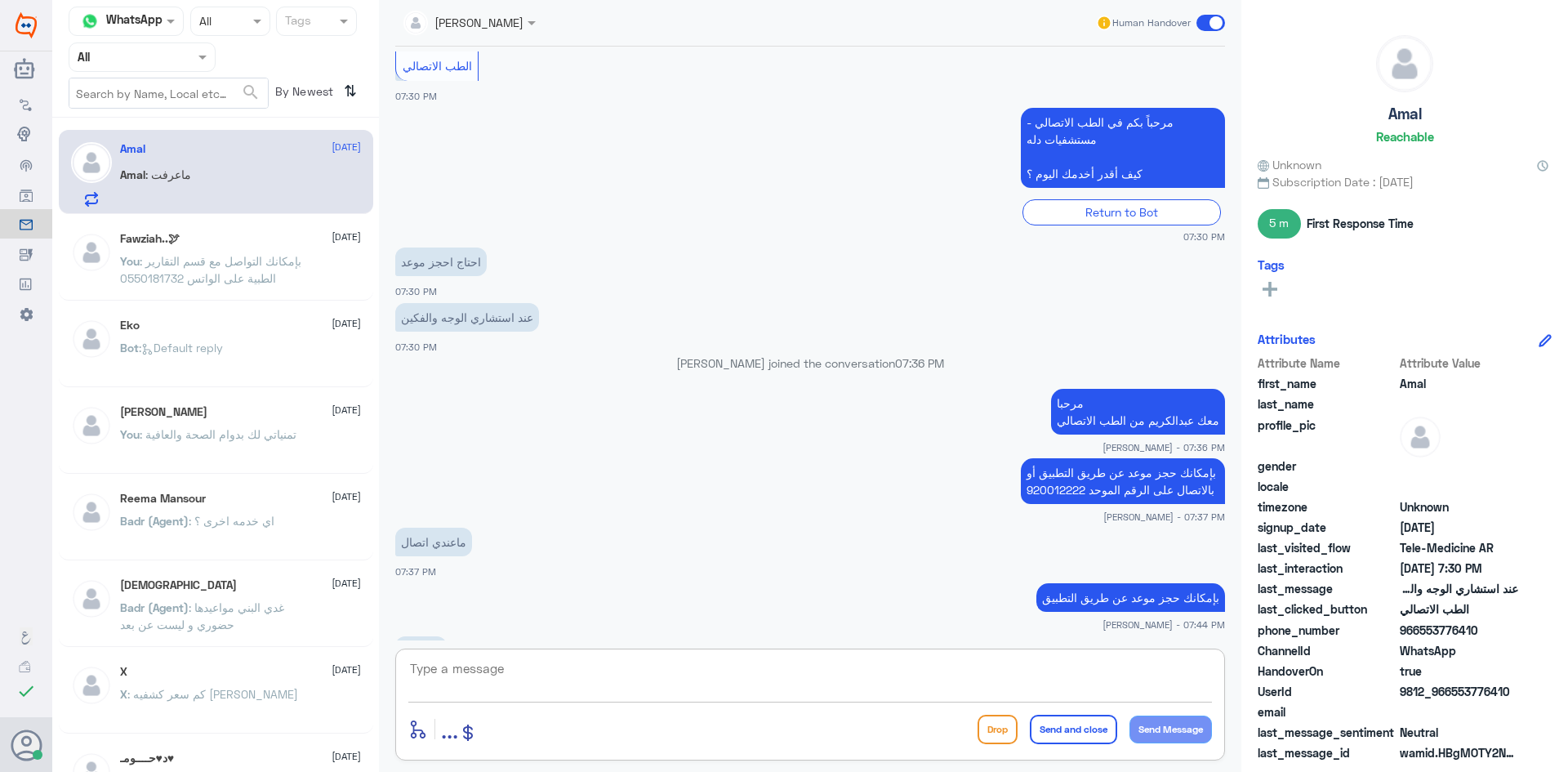
scroll to position [336, 0]
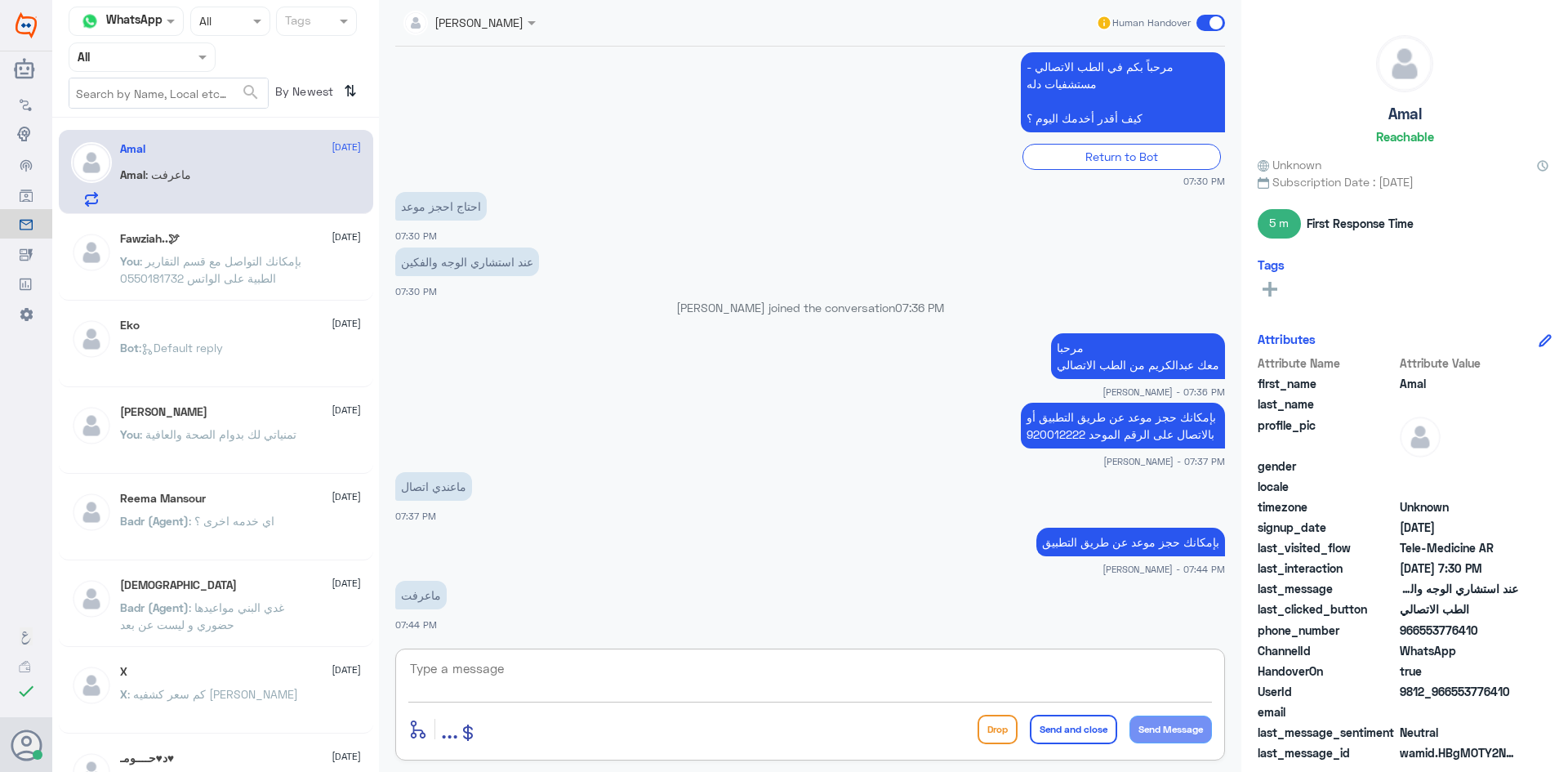
click at [1040, 674] on textarea at bounding box center [810, 677] width 804 height 40
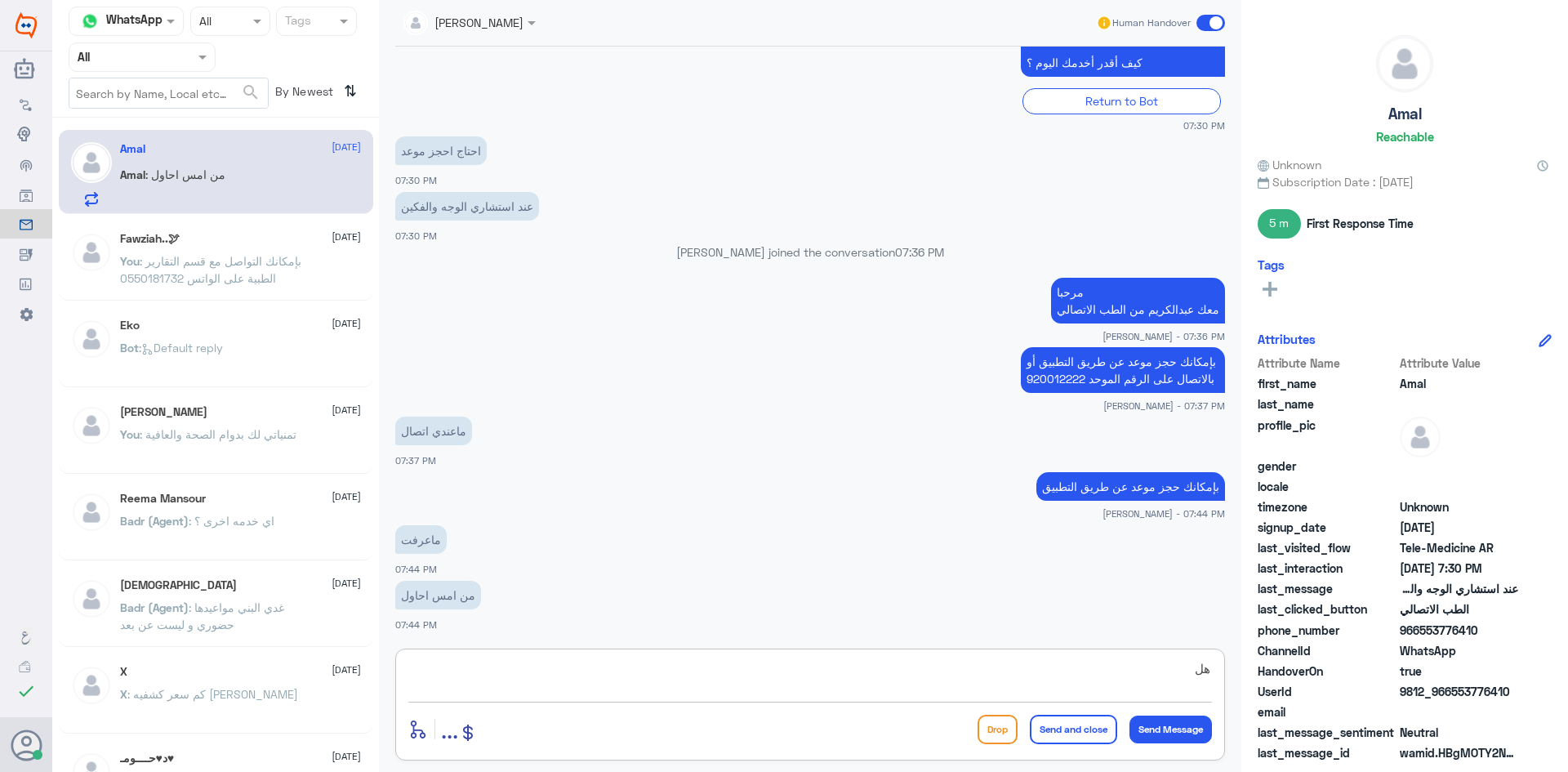
type textarea "ه"
type textarea "م"
type textarea "عندك تطبيق دله"
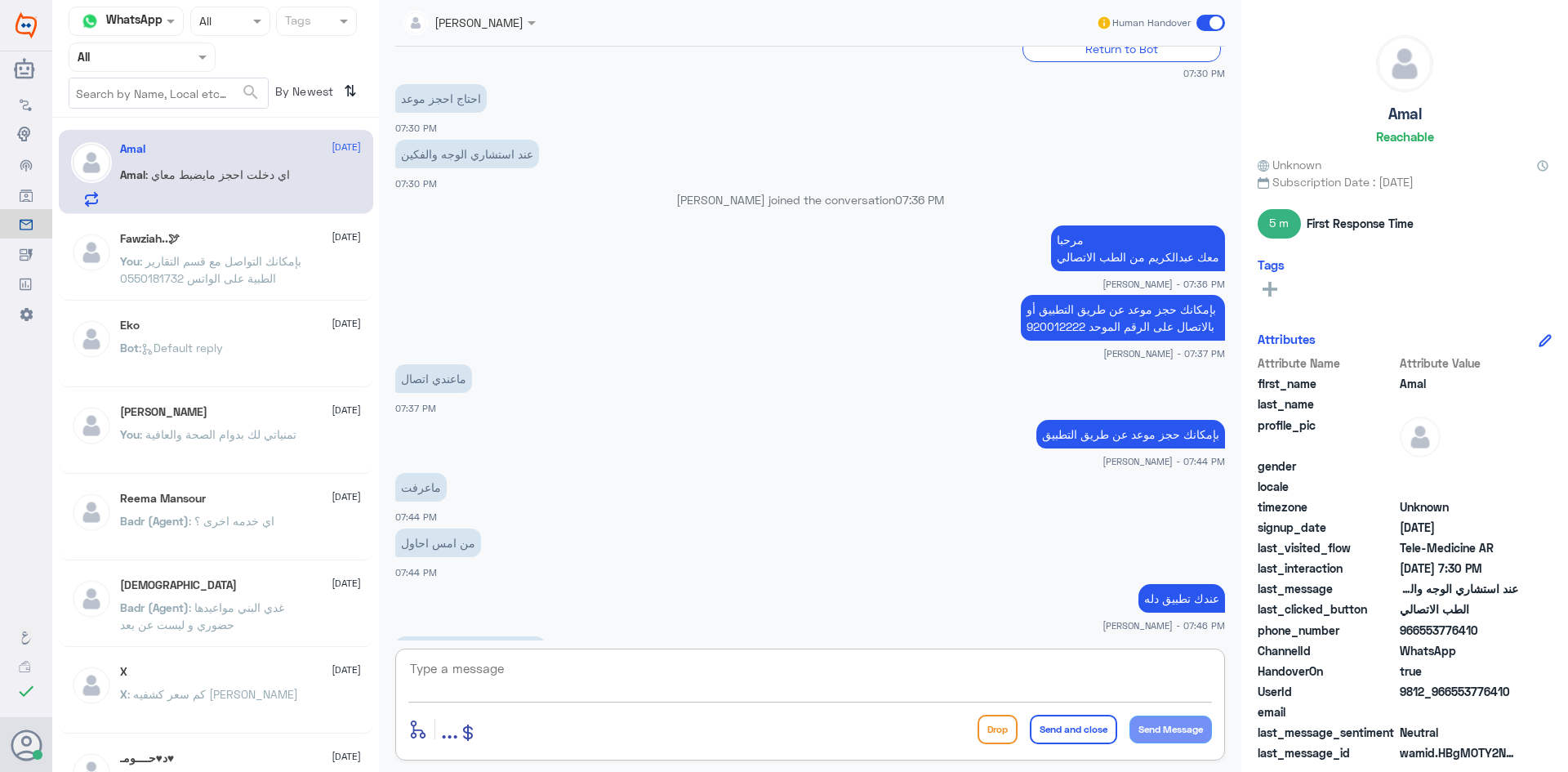
scroll to position [500, 0]
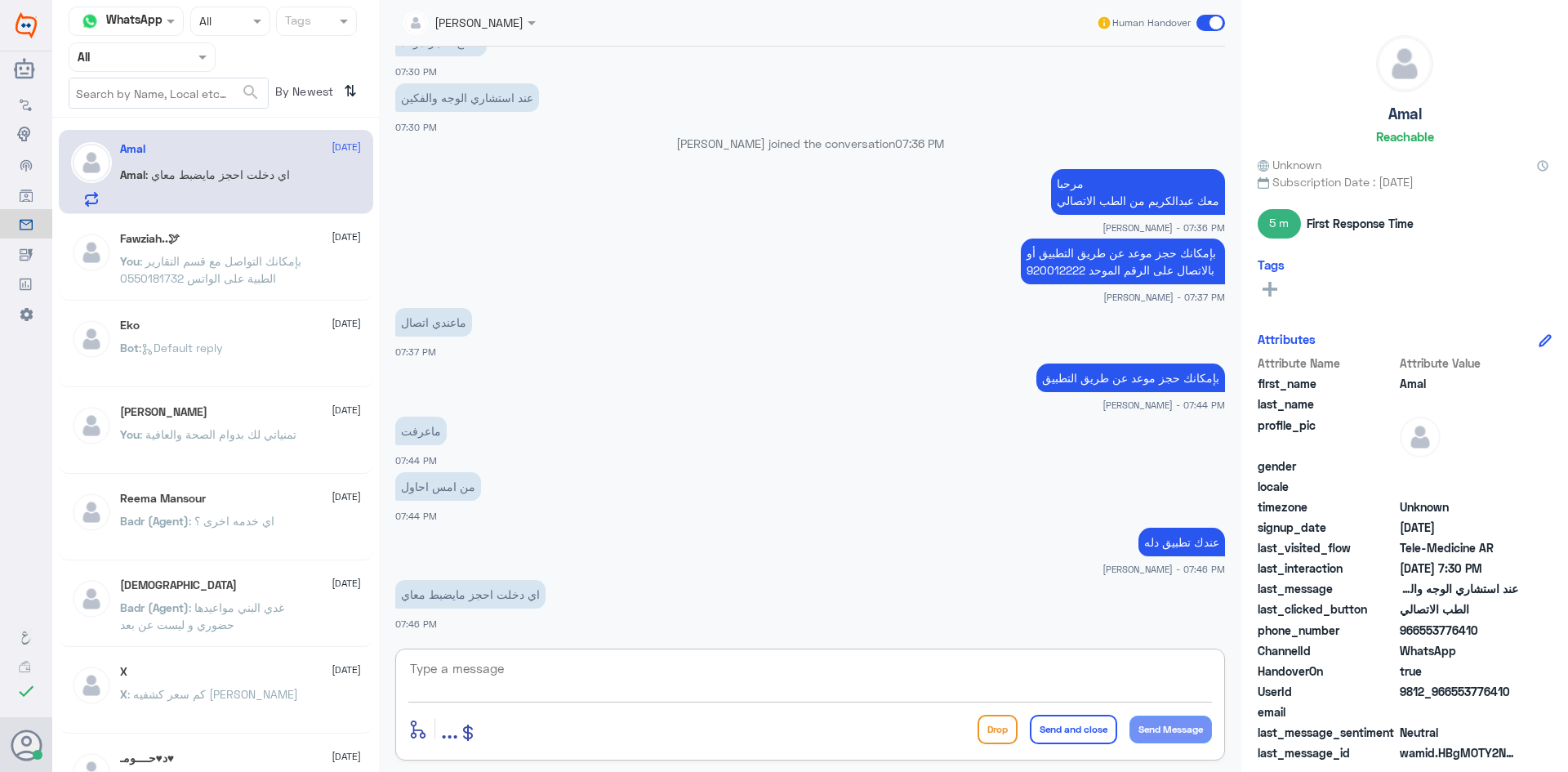
click at [502, 678] on textarea at bounding box center [810, 677] width 804 height 40
type textarea "ت"
type textarea "اسفل الشاشهة فيه خيار ( حجز موعد ) وبعده يجيك خيار ( حضوري او عن بعد"
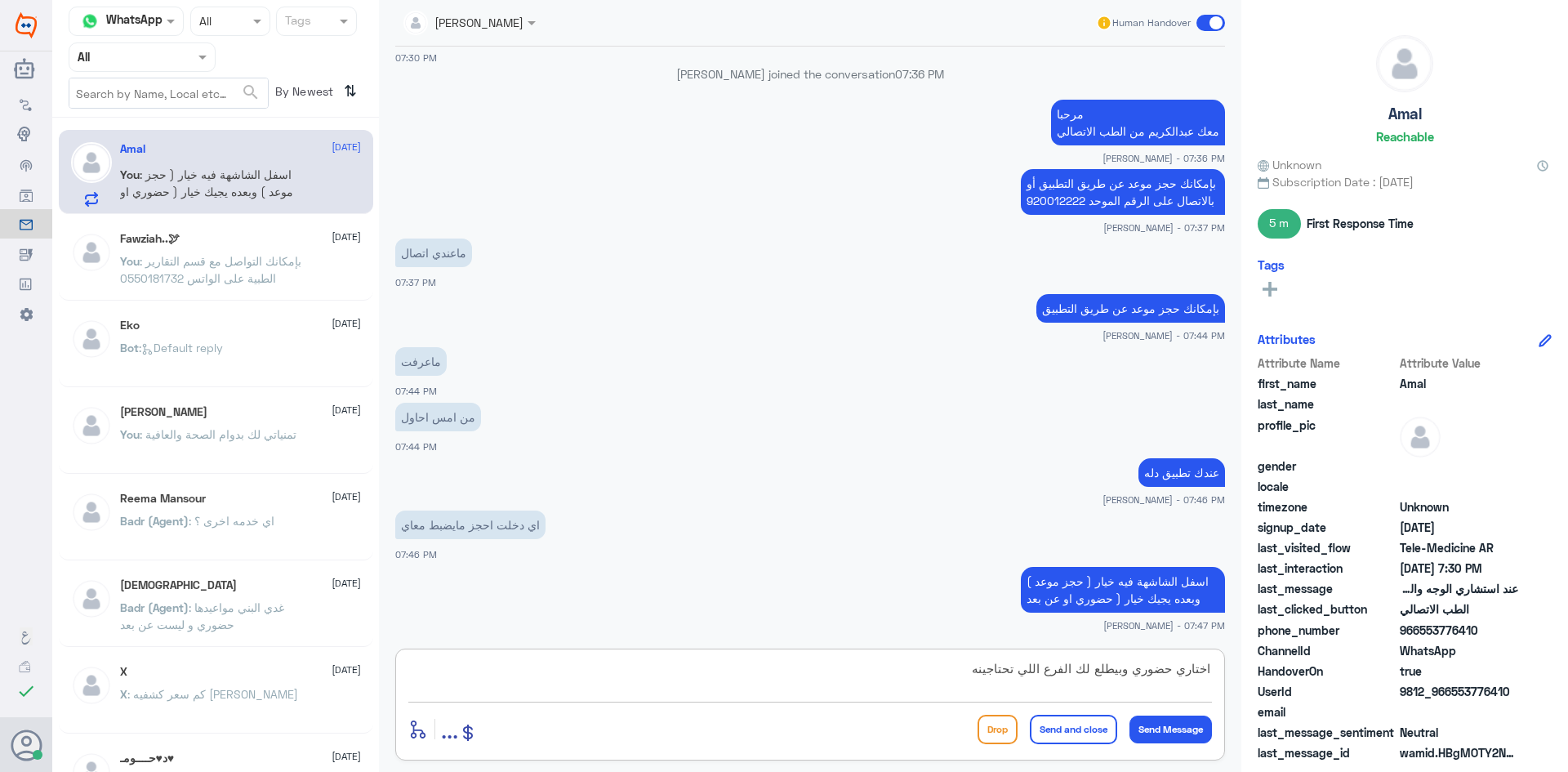
type textarea "اختاري حضوري وبيطلع لك الفرع اللي تحتاجينه"
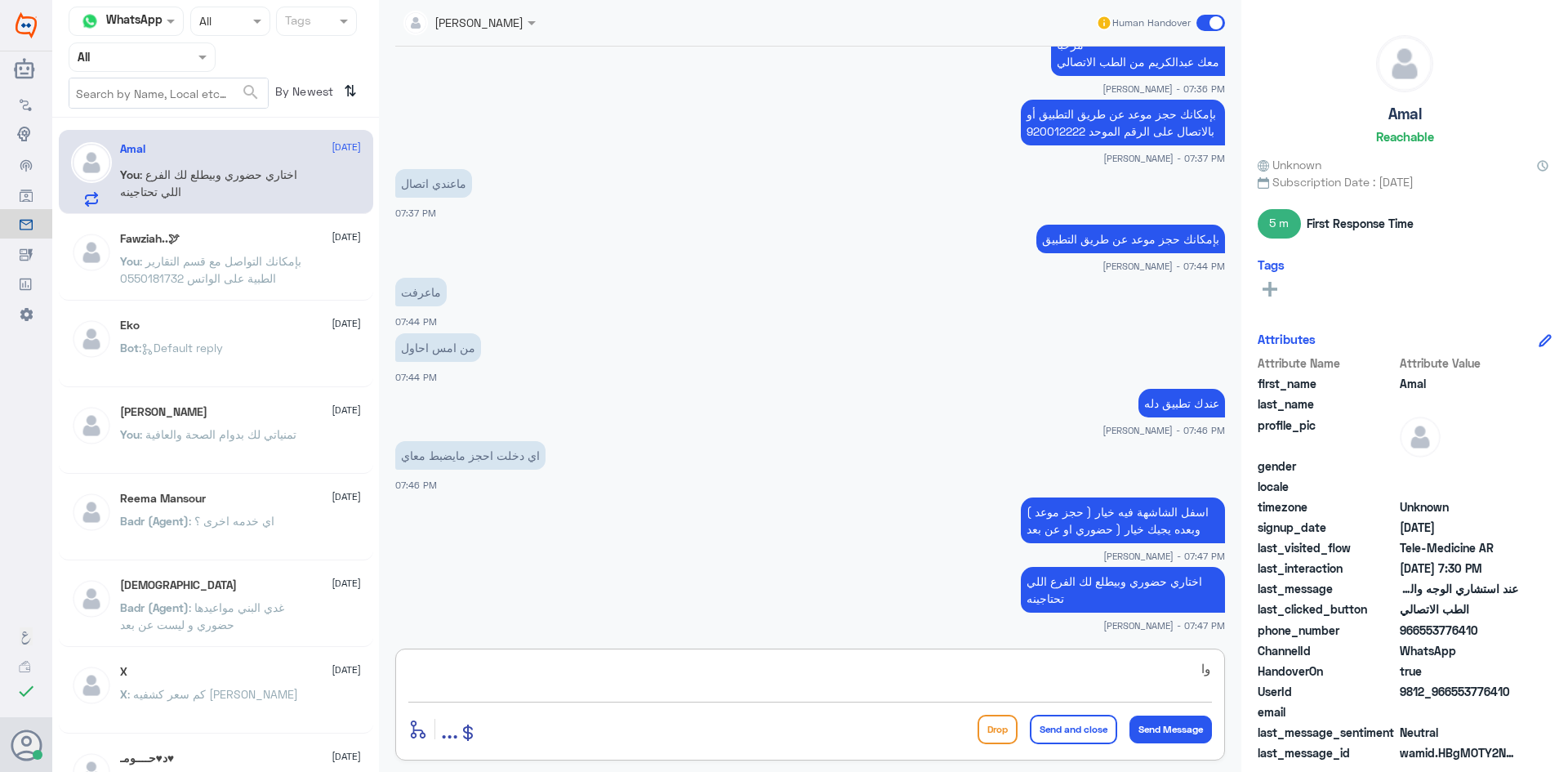
type textarea "و"
type textarea "ثم اختاري العيادة"
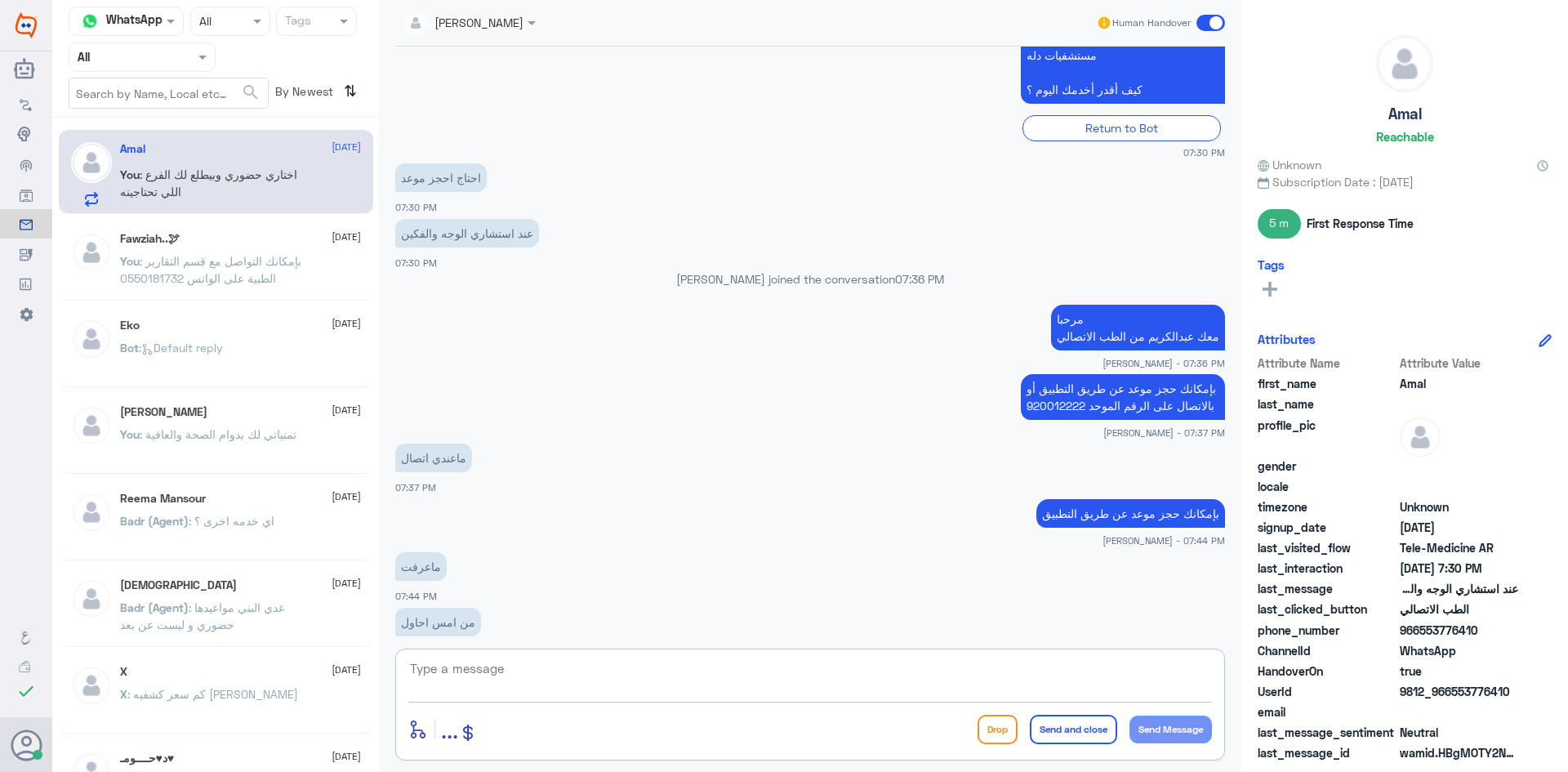
scroll to position [691, 0]
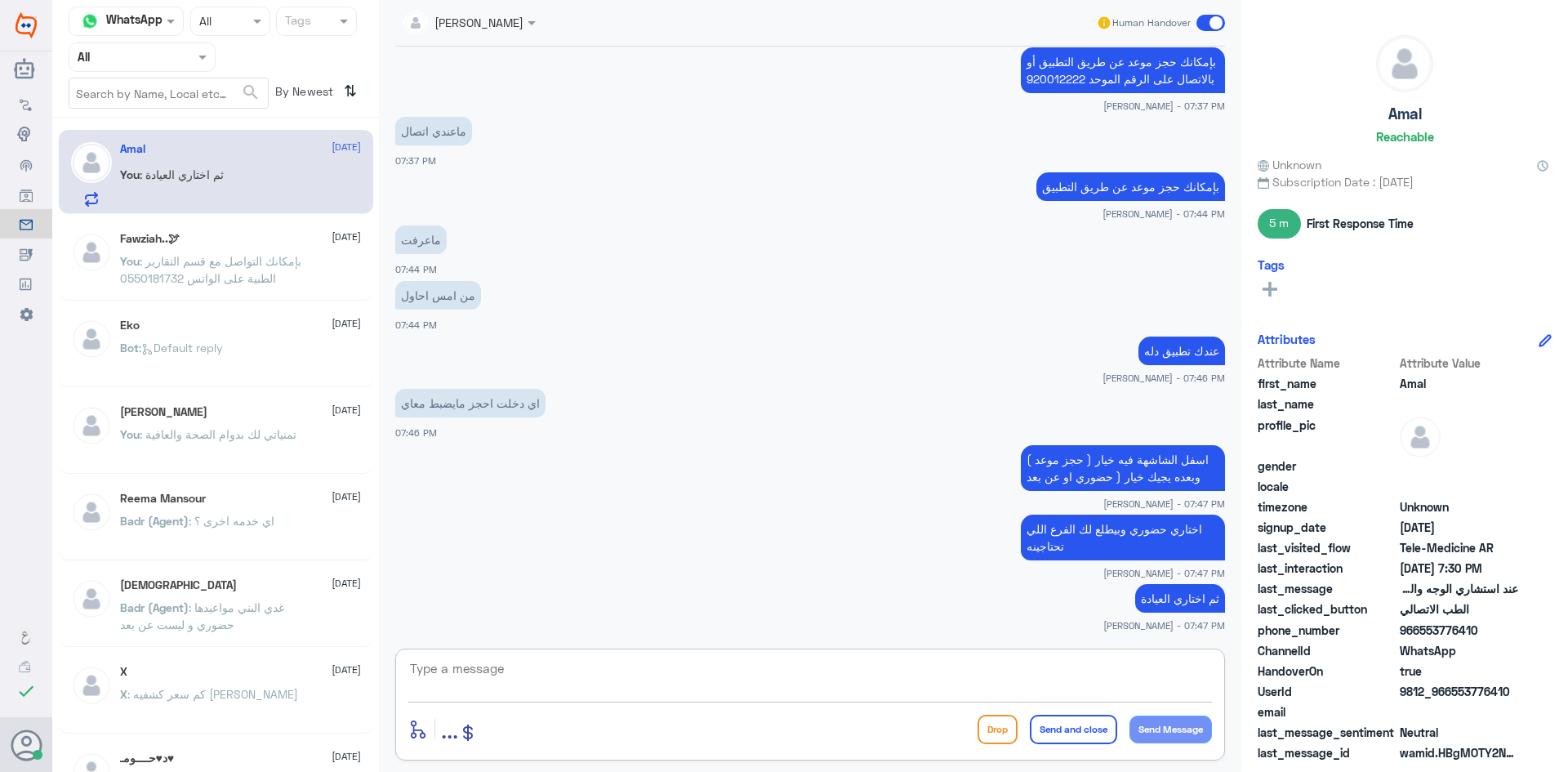
click at [1154, 663] on textarea at bounding box center [810, 677] width 804 height 40
type textarea "عيادة الاسنان"
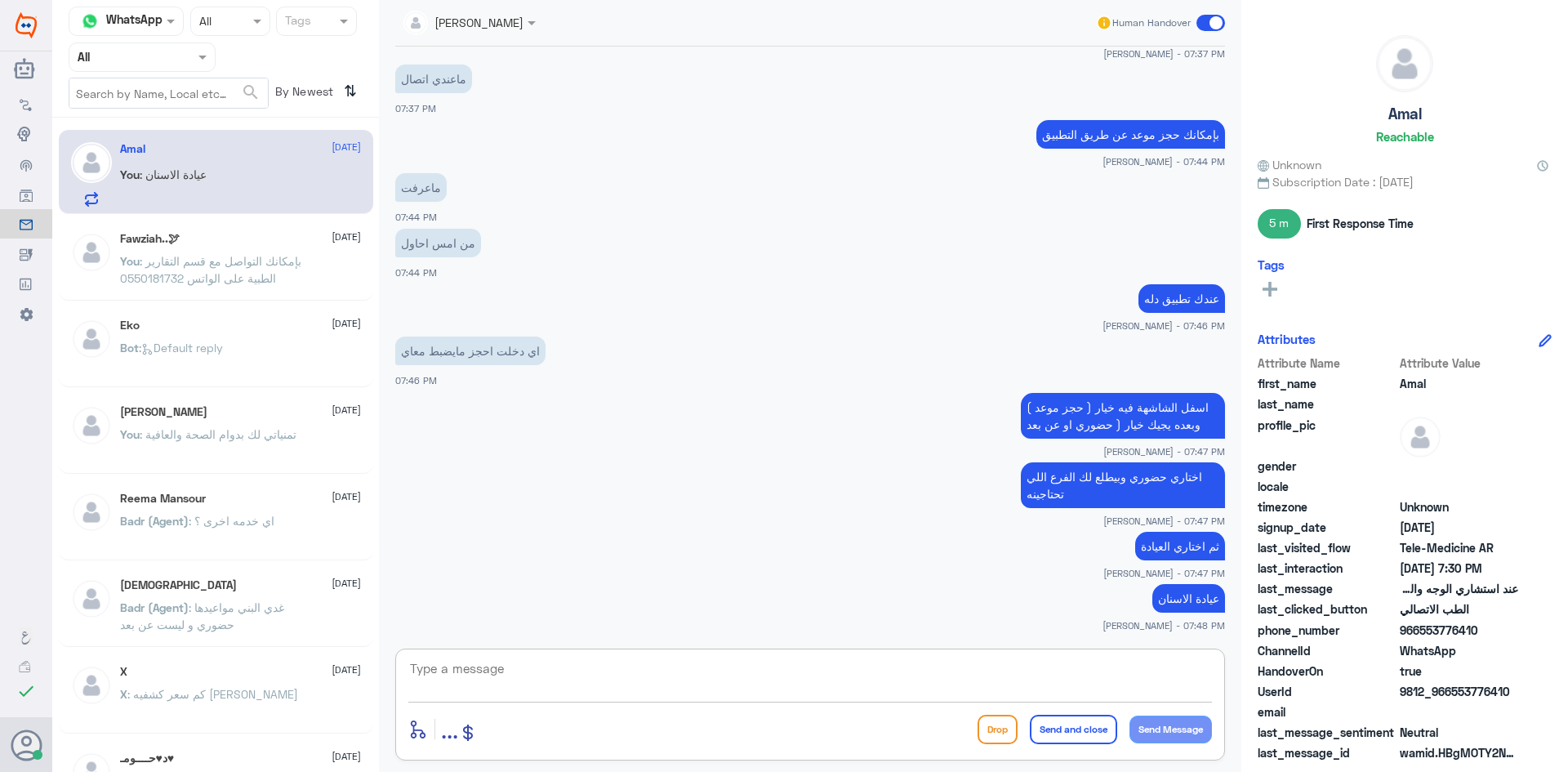
click at [1084, 688] on textarea at bounding box center [810, 677] width 804 height 40
type textarea "واختاري الطبيب اللي ترغبين بحجز موعد معه"
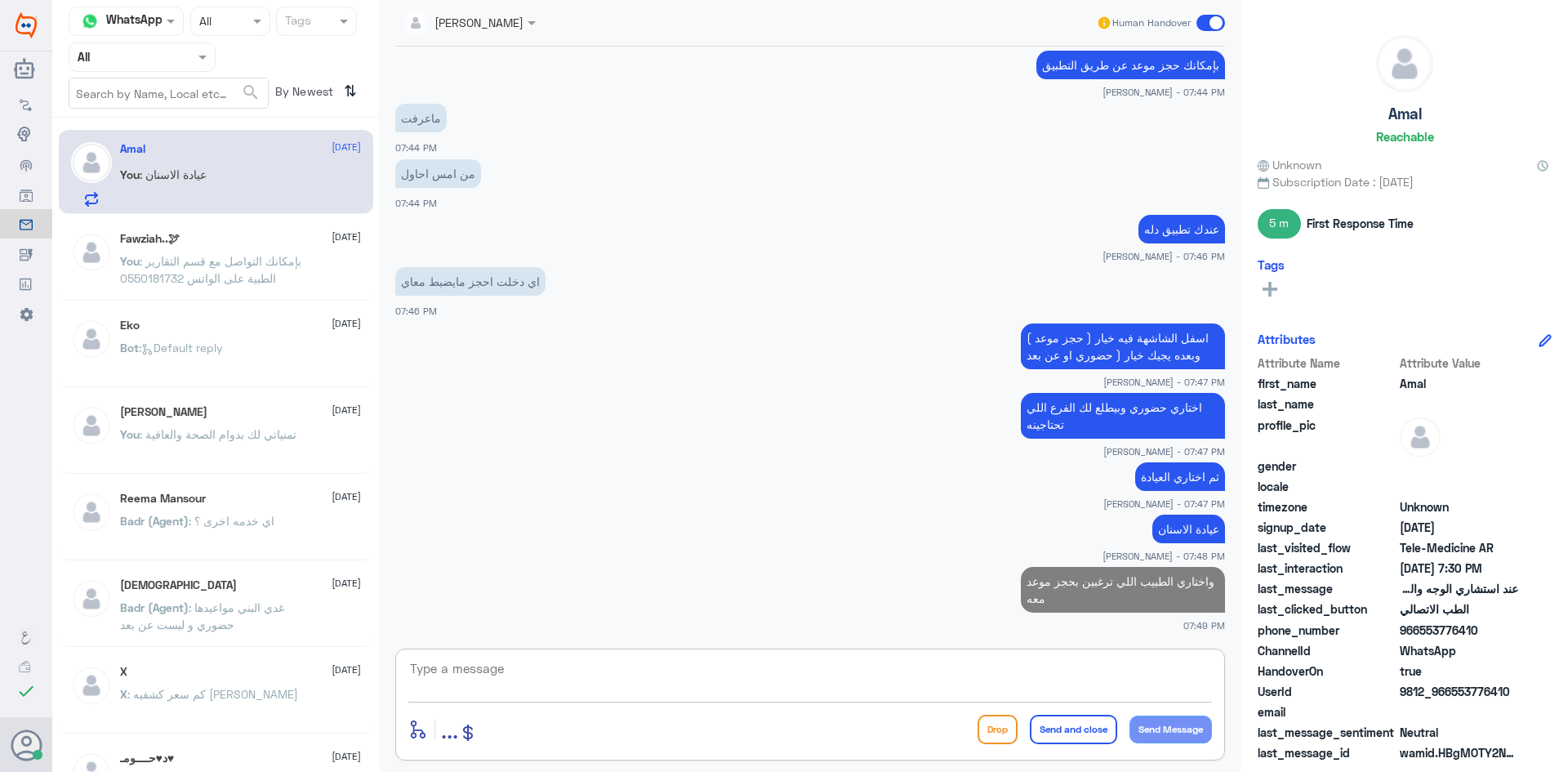
click at [1204, 18] on span at bounding box center [1210, 22] width 29 height 16
click at [0, 0] on input "checkbox" at bounding box center [0, 0] width 0 height 0
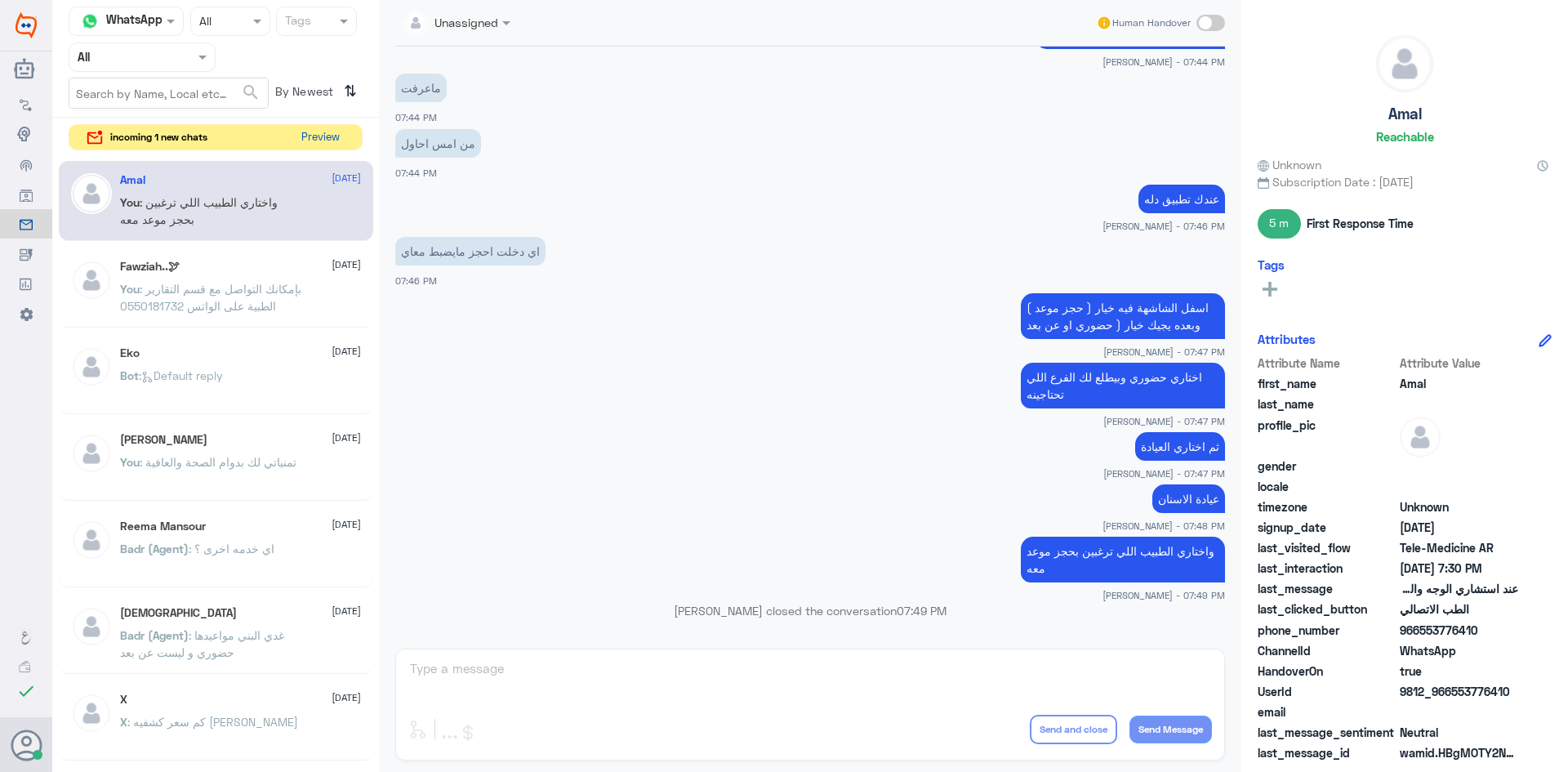
click at [308, 141] on button "Preview" at bounding box center [320, 138] width 51 height 25
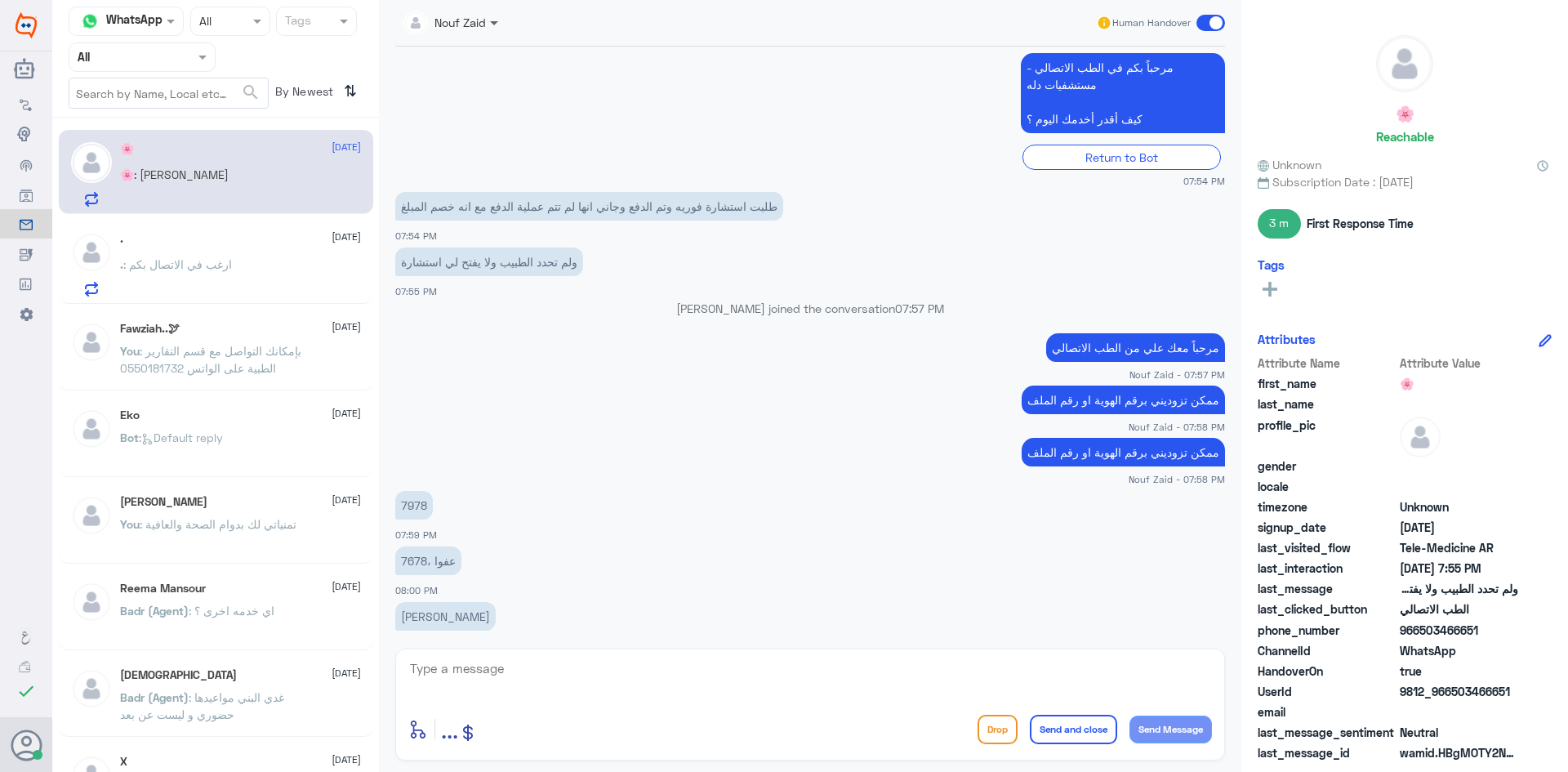
scroll to position [439, 0]
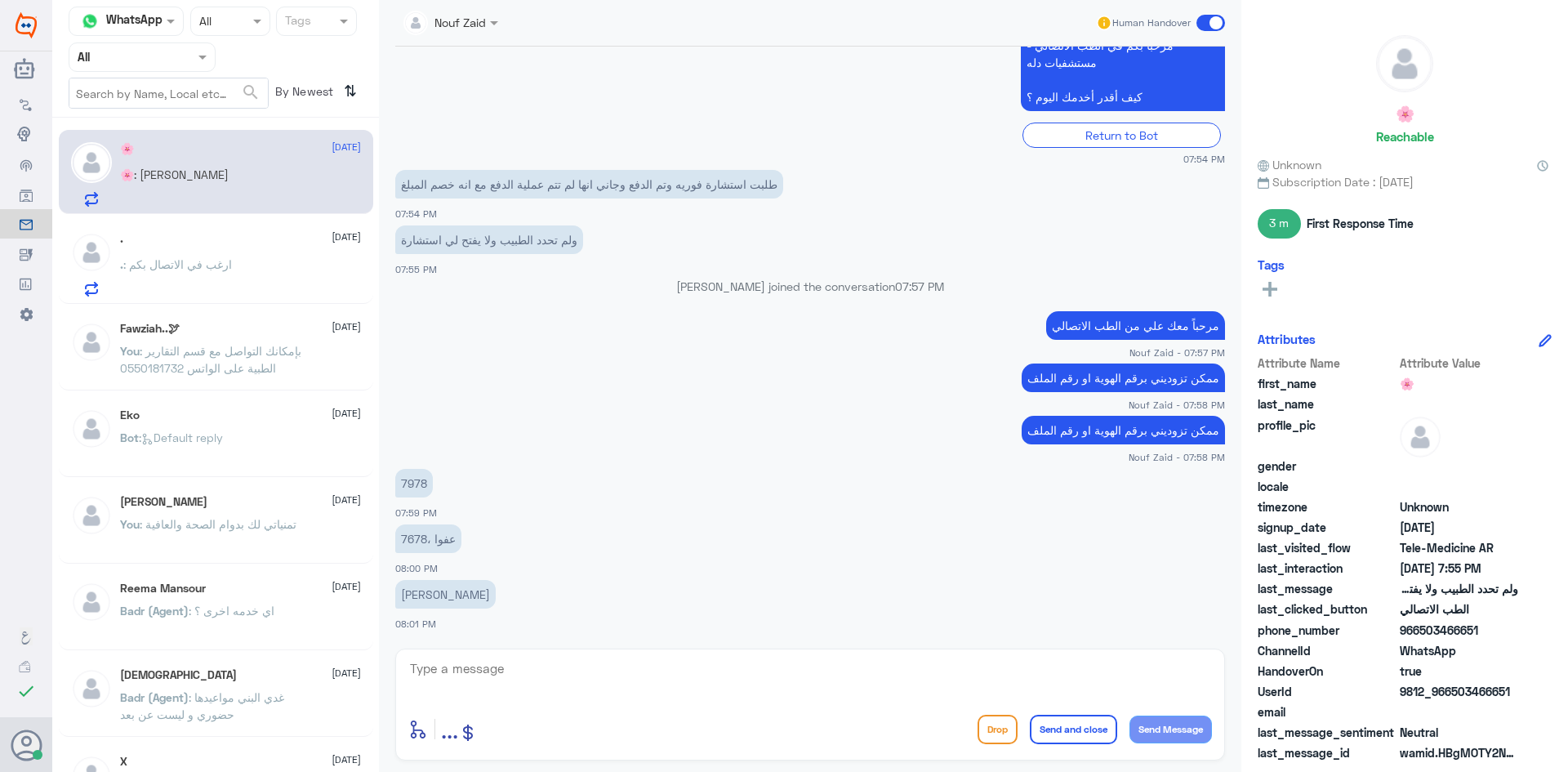
click at [408, 539] on p "عفوا ،7678" at bounding box center [428, 539] width 66 height 29
copy p "7678"
click at [779, 682] on textarea at bounding box center [810, 677] width 804 height 40
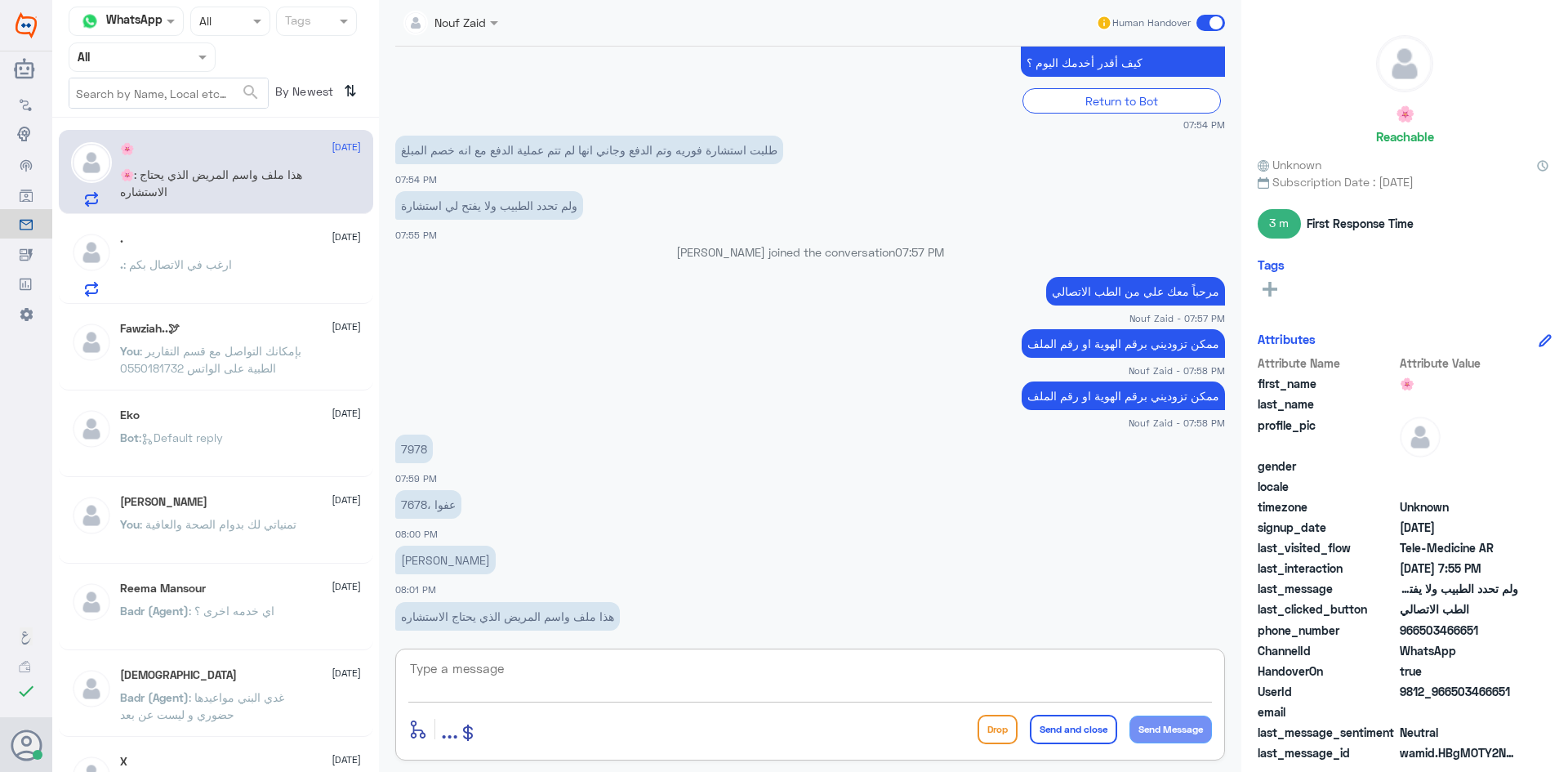
scroll to position [494, 0]
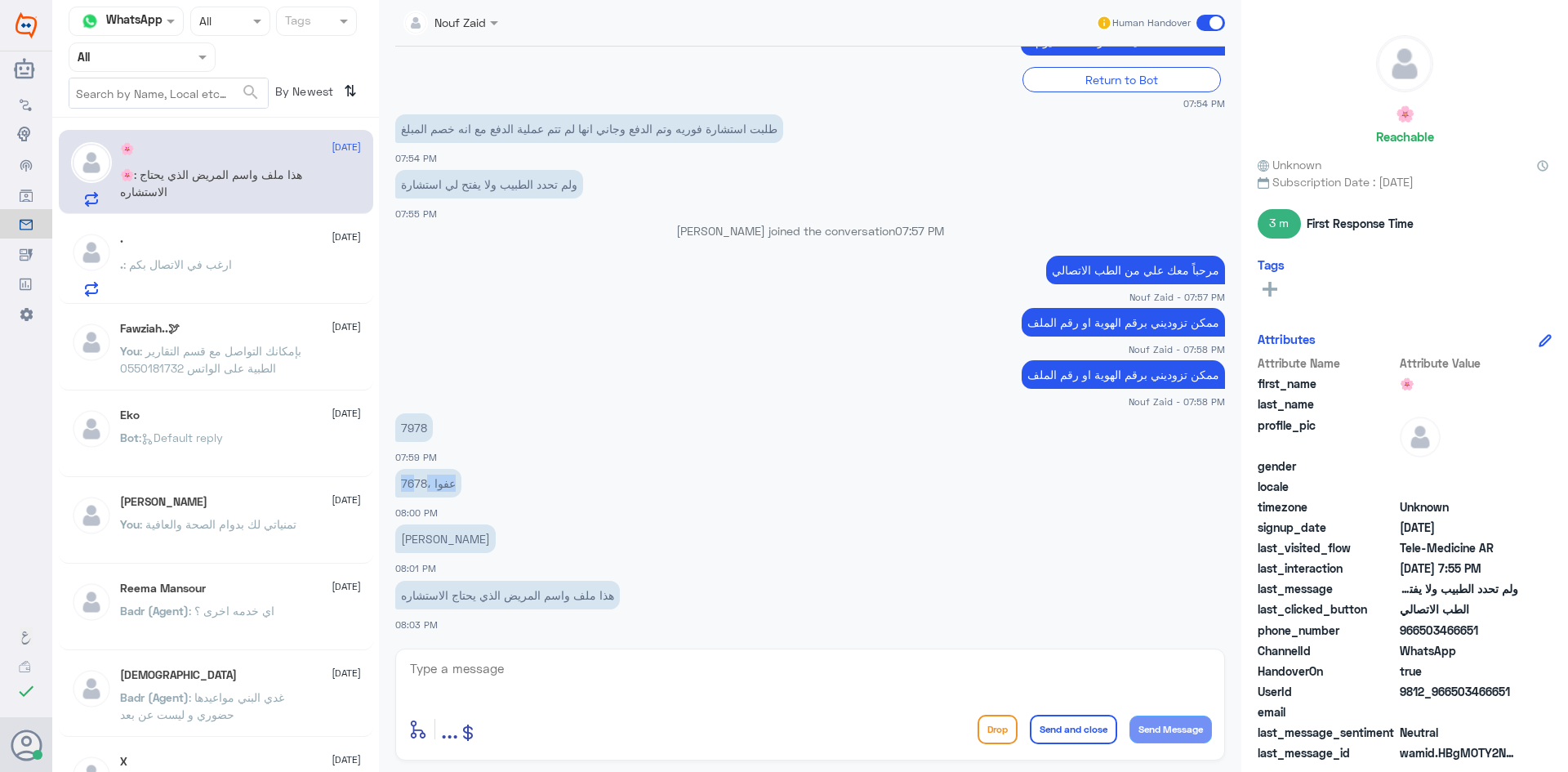
drag, startPoint x: 424, startPoint y: 483, endPoint x: 413, endPoint y: 486, distance: 11.4
click at [413, 486] on p "عفوا ،7678" at bounding box center [428, 483] width 66 height 29
click at [656, 672] on textarea at bounding box center [810, 677] width 804 height 40
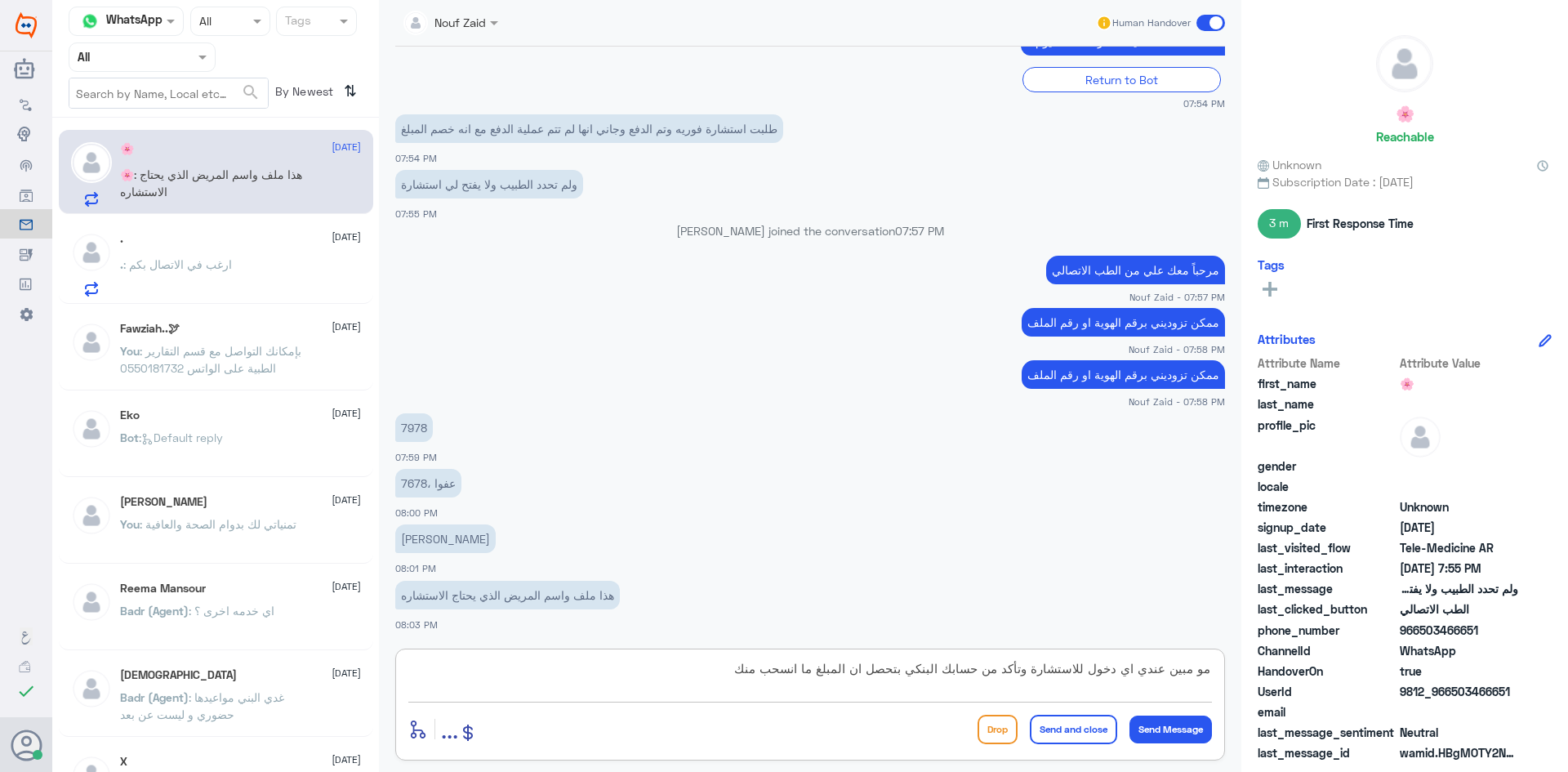
type textarea "مو مبين عندي اي دخول للاستشارة وتأكد من حسابك البنكي بتحصل ان المبلغ ما انسحب م…"
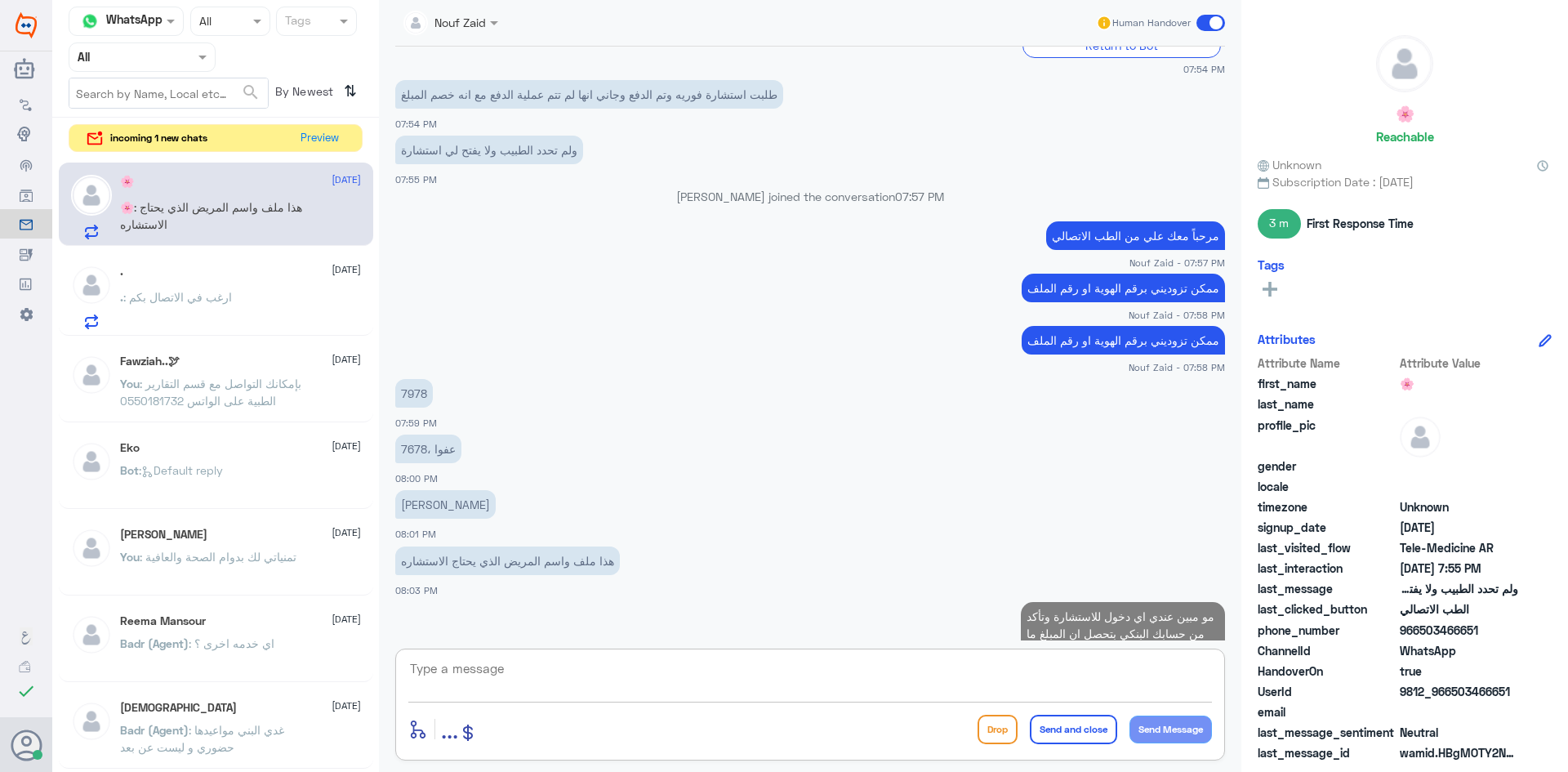
scroll to position [580, 0]
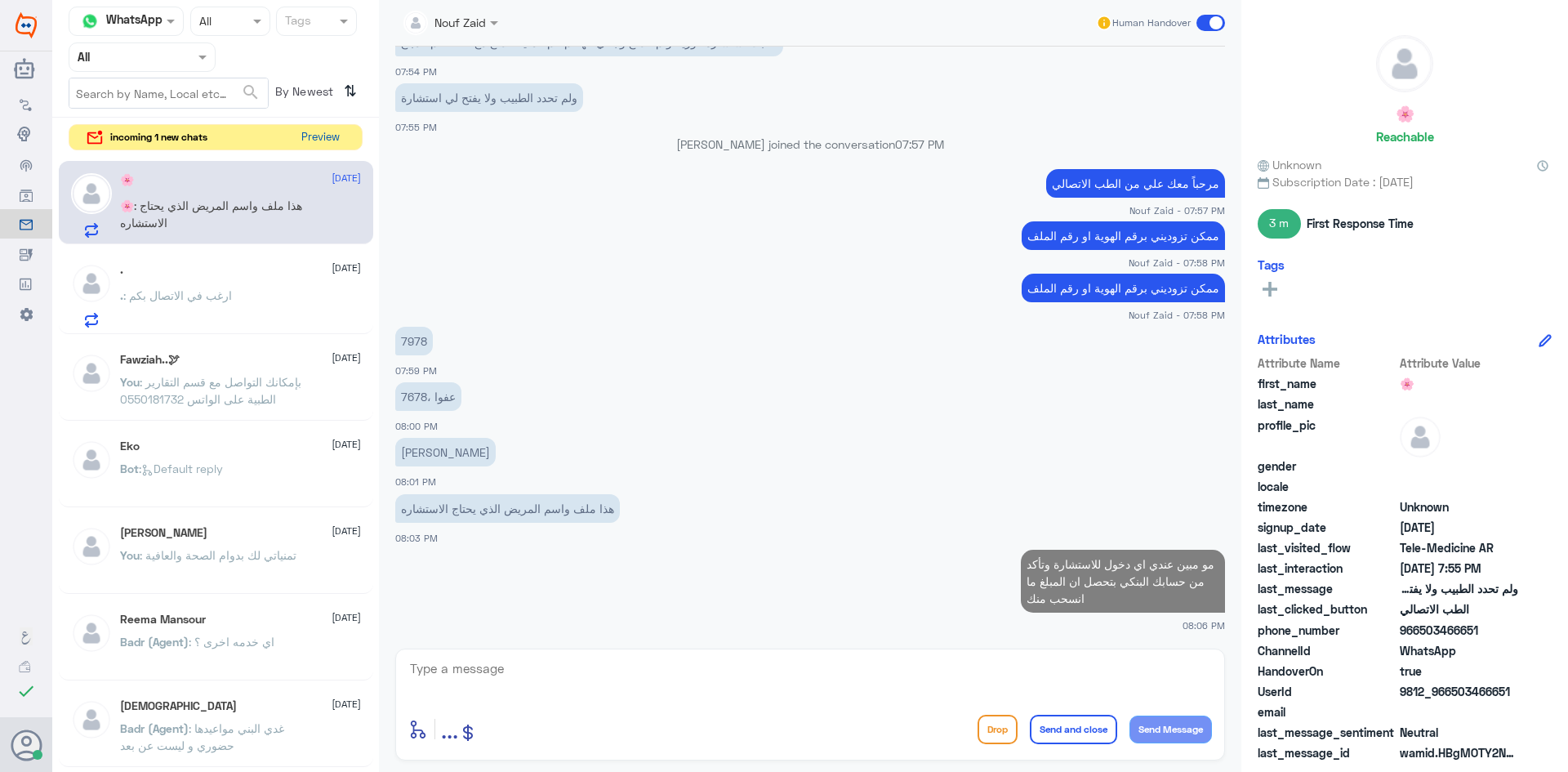
click at [314, 138] on button "Preview" at bounding box center [320, 138] width 51 height 25
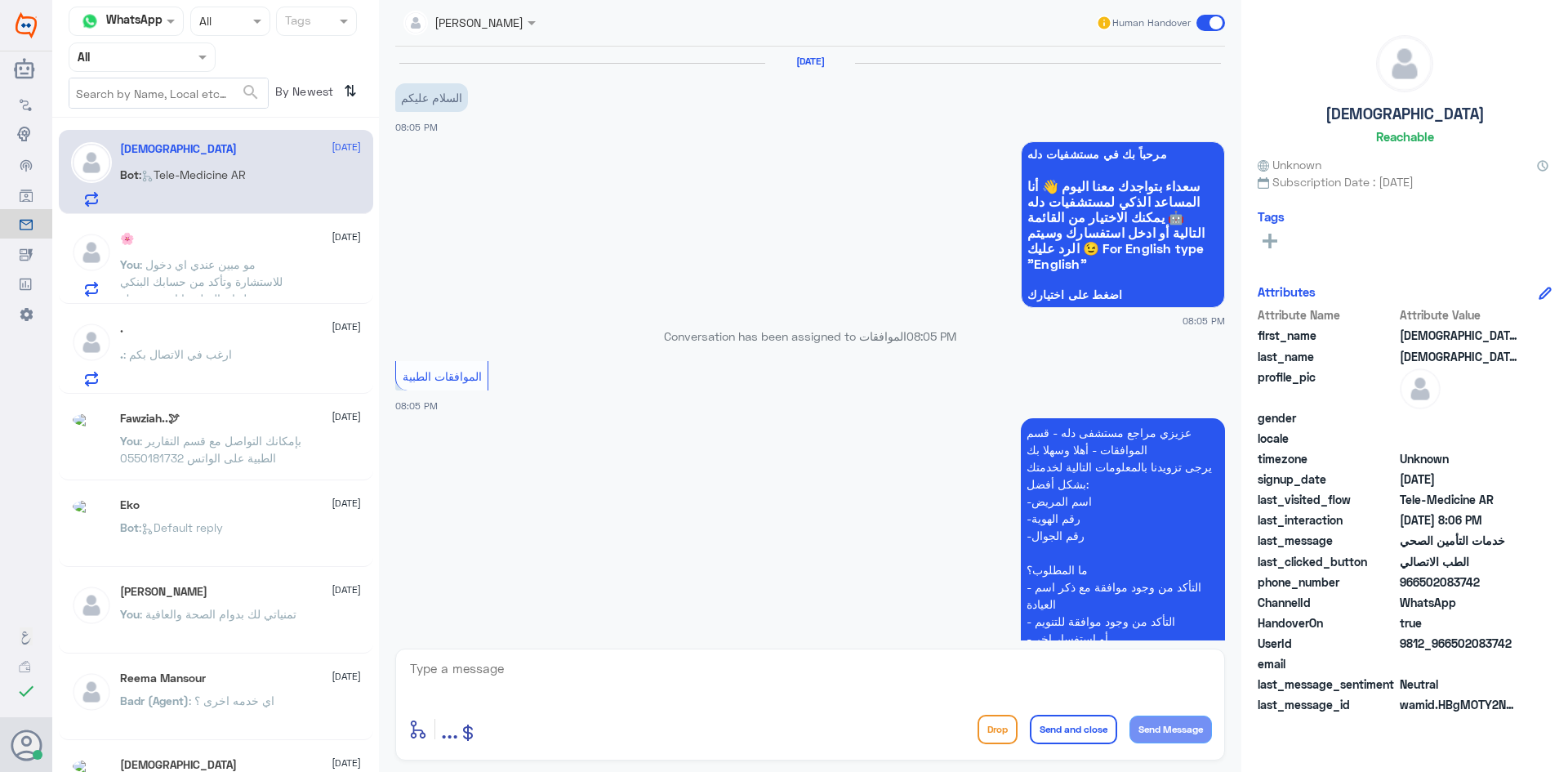
scroll to position [836, 0]
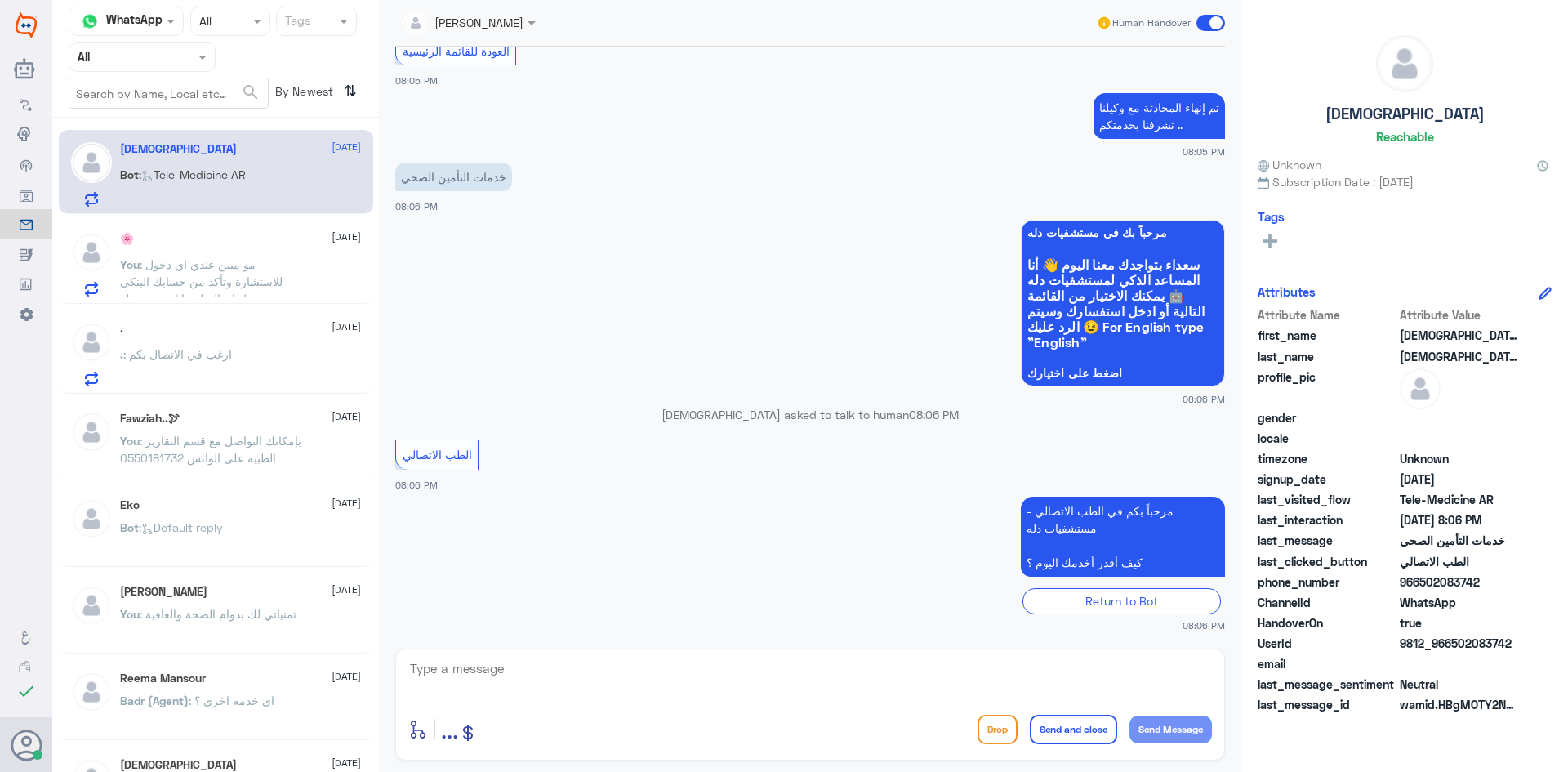
click at [954, 667] on textarea at bounding box center [810, 677] width 804 height 40
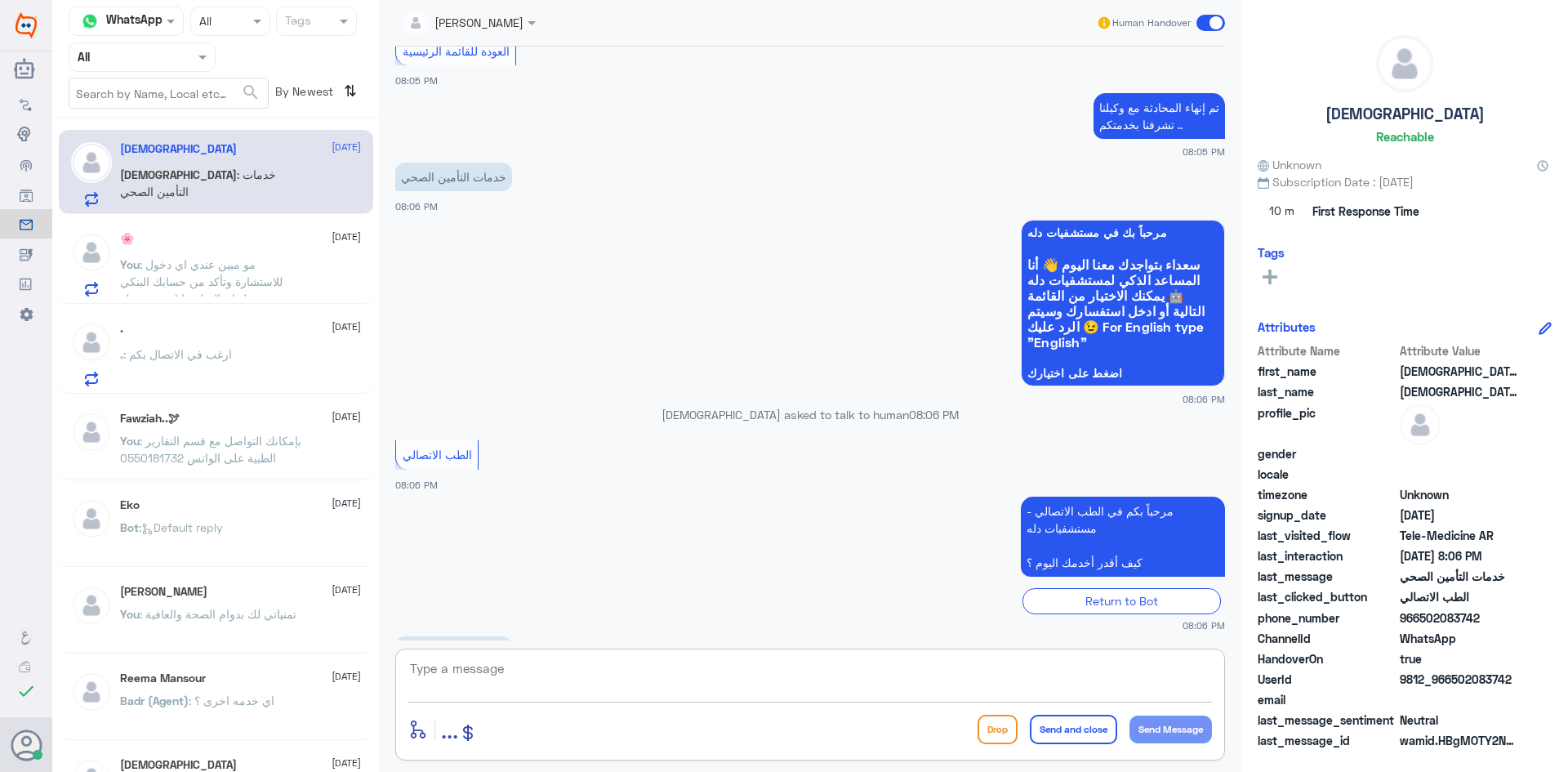
scroll to position [892, 0]
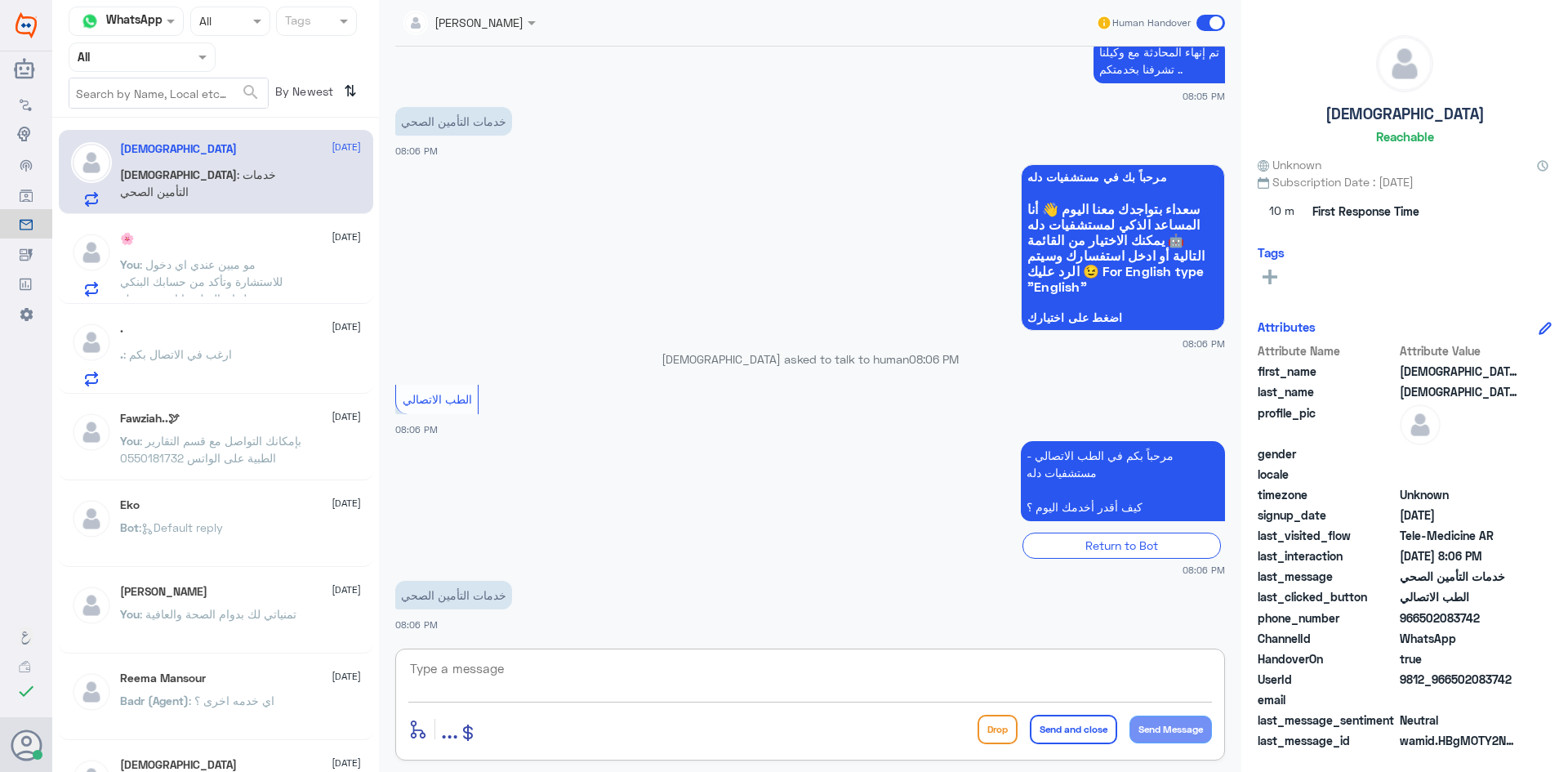
paste textarea "مرحبا معك عبدالكريم من الطب الاتصالي"
type textarea "مرحبا معك عبدالكريم من الطب الاتصالي"
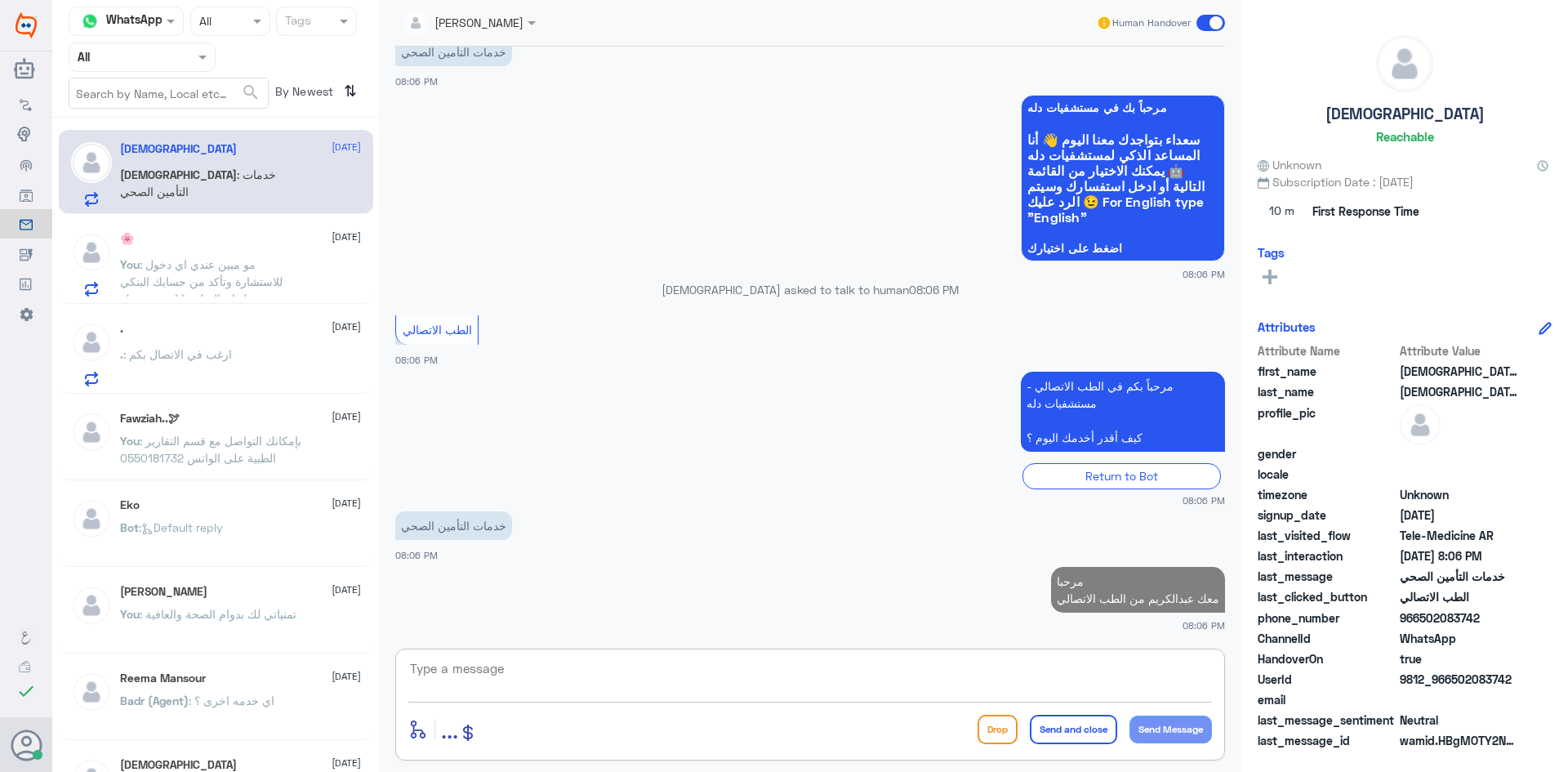
scroll to position [962, 0]
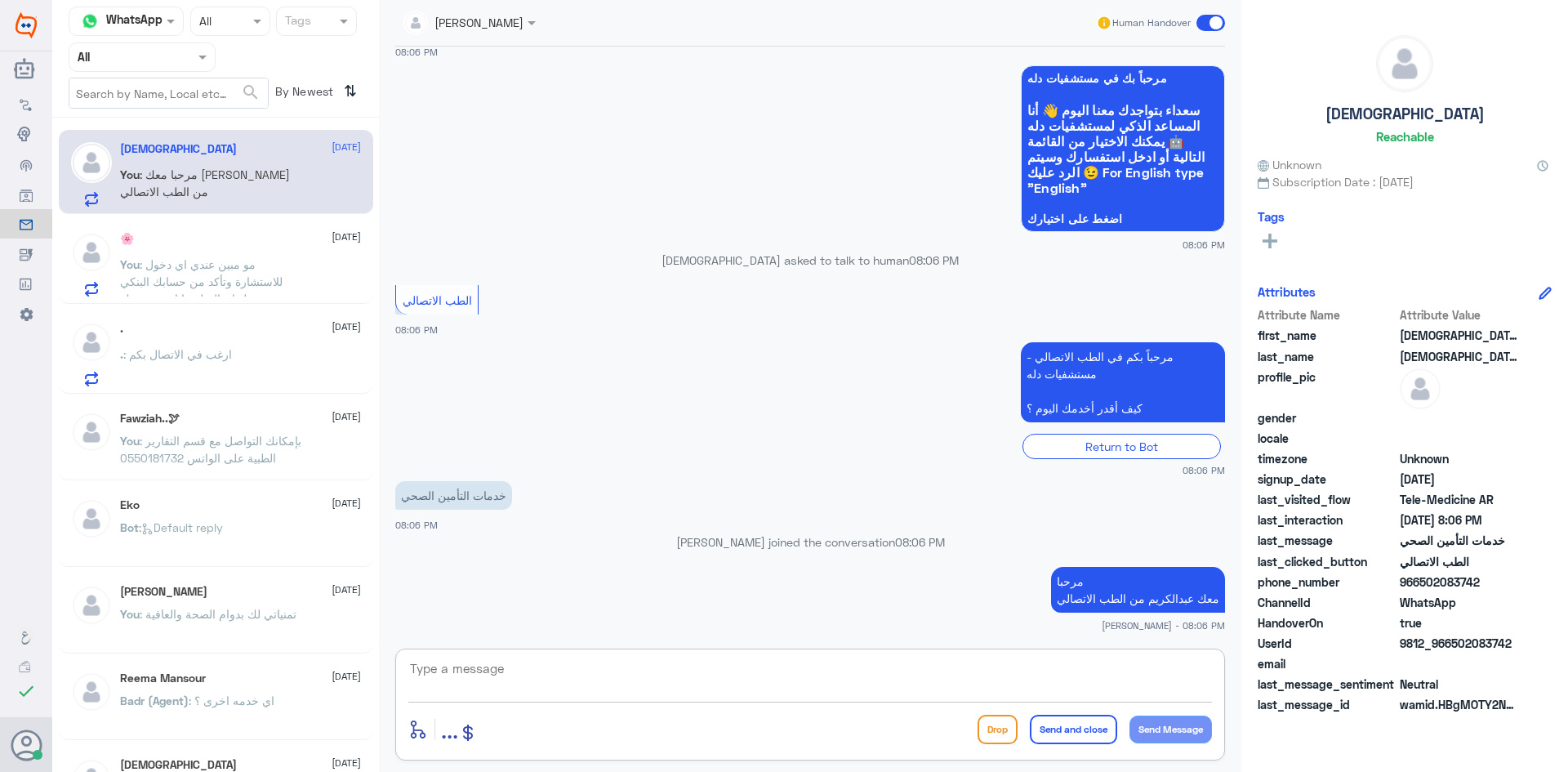
click at [247, 340] on div ". 15 October . : ارغب في الاتصال بكم" at bounding box center [240, 354] width 241 height 64
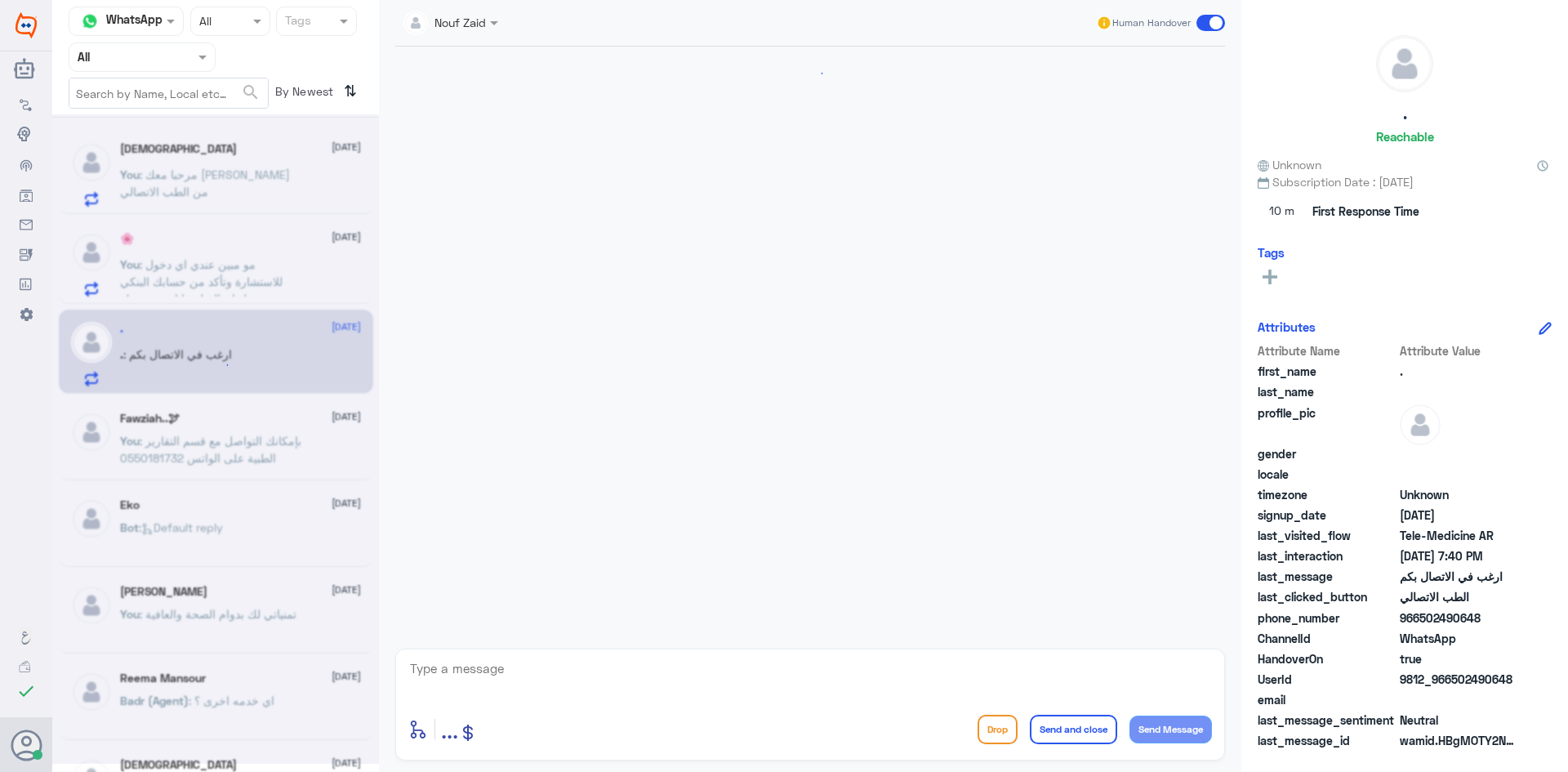
scroll to position [923, 0]
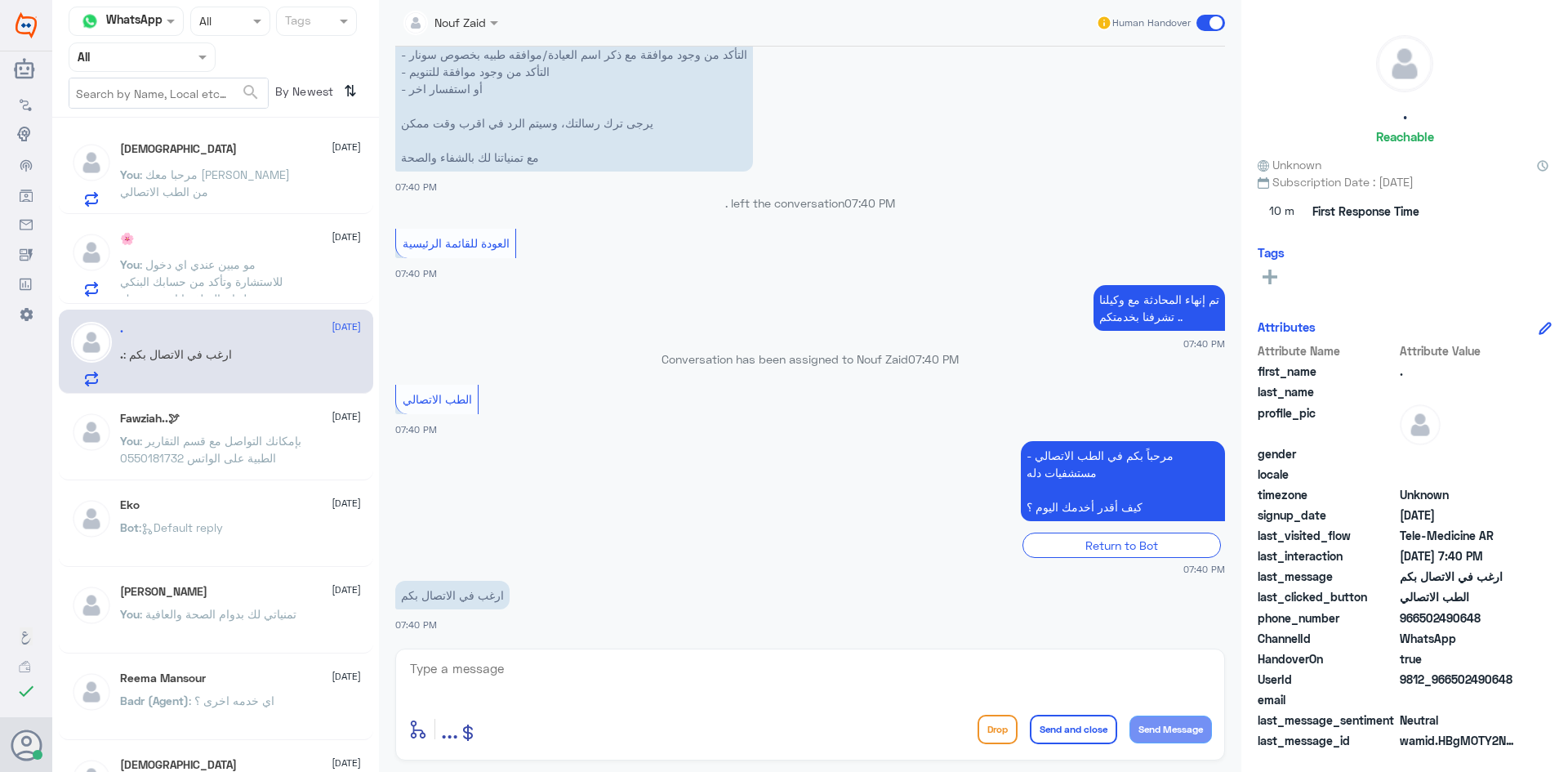
click at [567, 670] on textarea at bounding box center [810, 677] width 804 height 40
click at [621, 673] on textarea at bounding box center [810, 677] width 804 height 40
paste textarea "مرحبا معك عبدالكريم من الطب الاتصالي"
type textarea "مرحبا معك عبدالكريم من الطب الاتصالي"
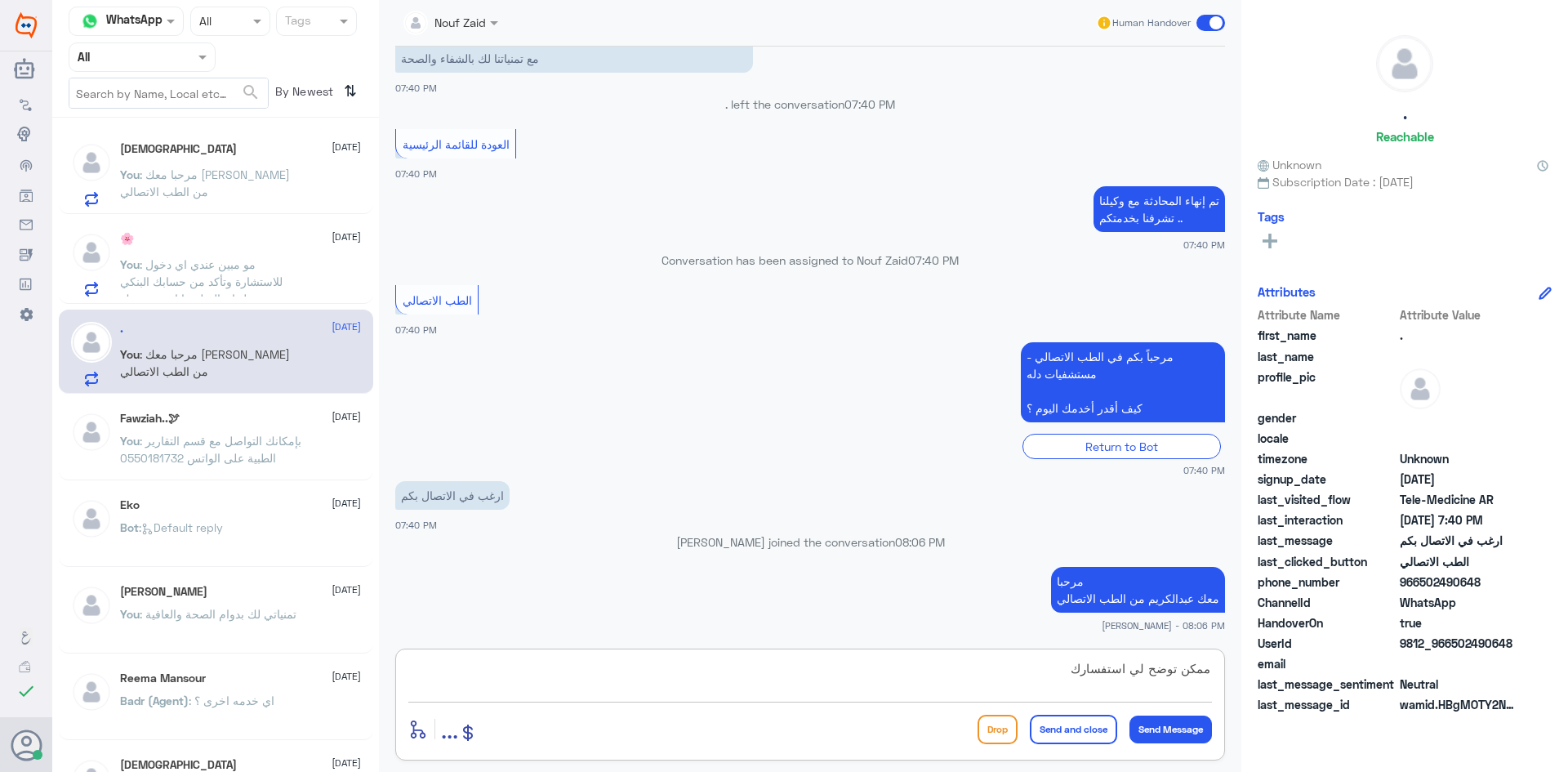
type textarea "ممكن توضح لي استفسارك"
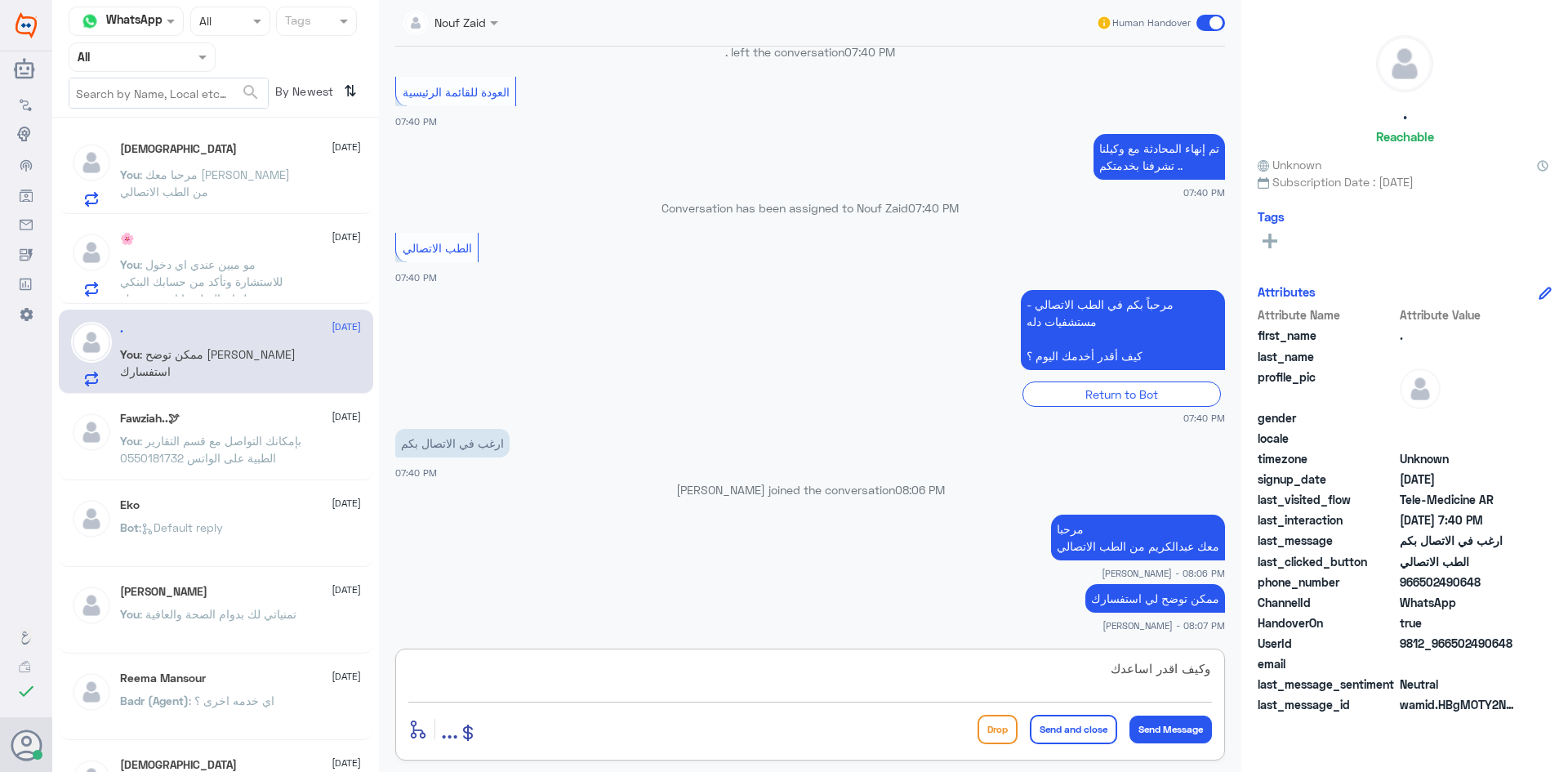
type textarea "وكيف اقدر اساعدك"
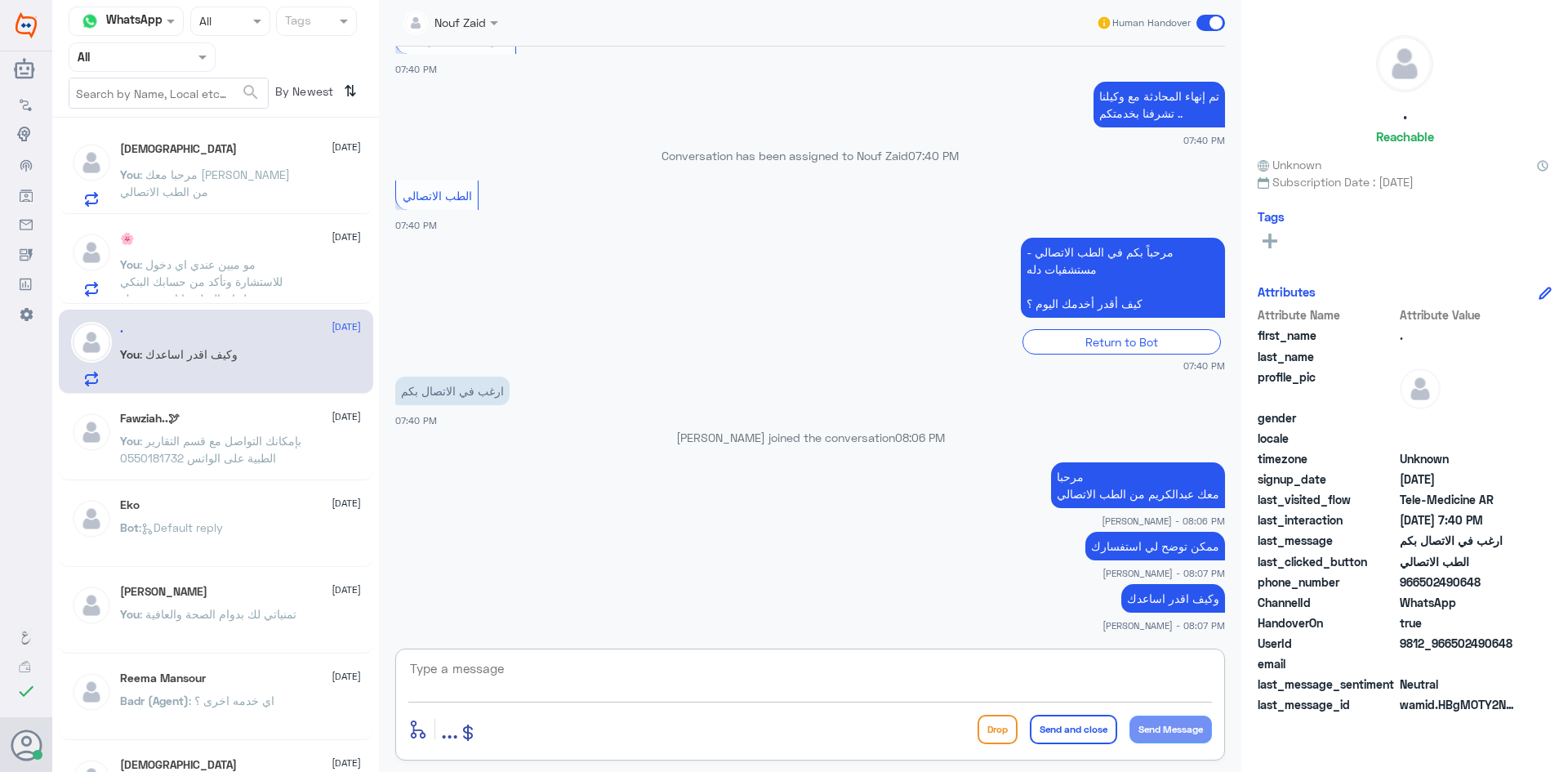
click at [272, 170] on span ": مرحبا معك عبدالكريم من الطب الاتصالي" at bounding box center [204, 182] width 170 height 31
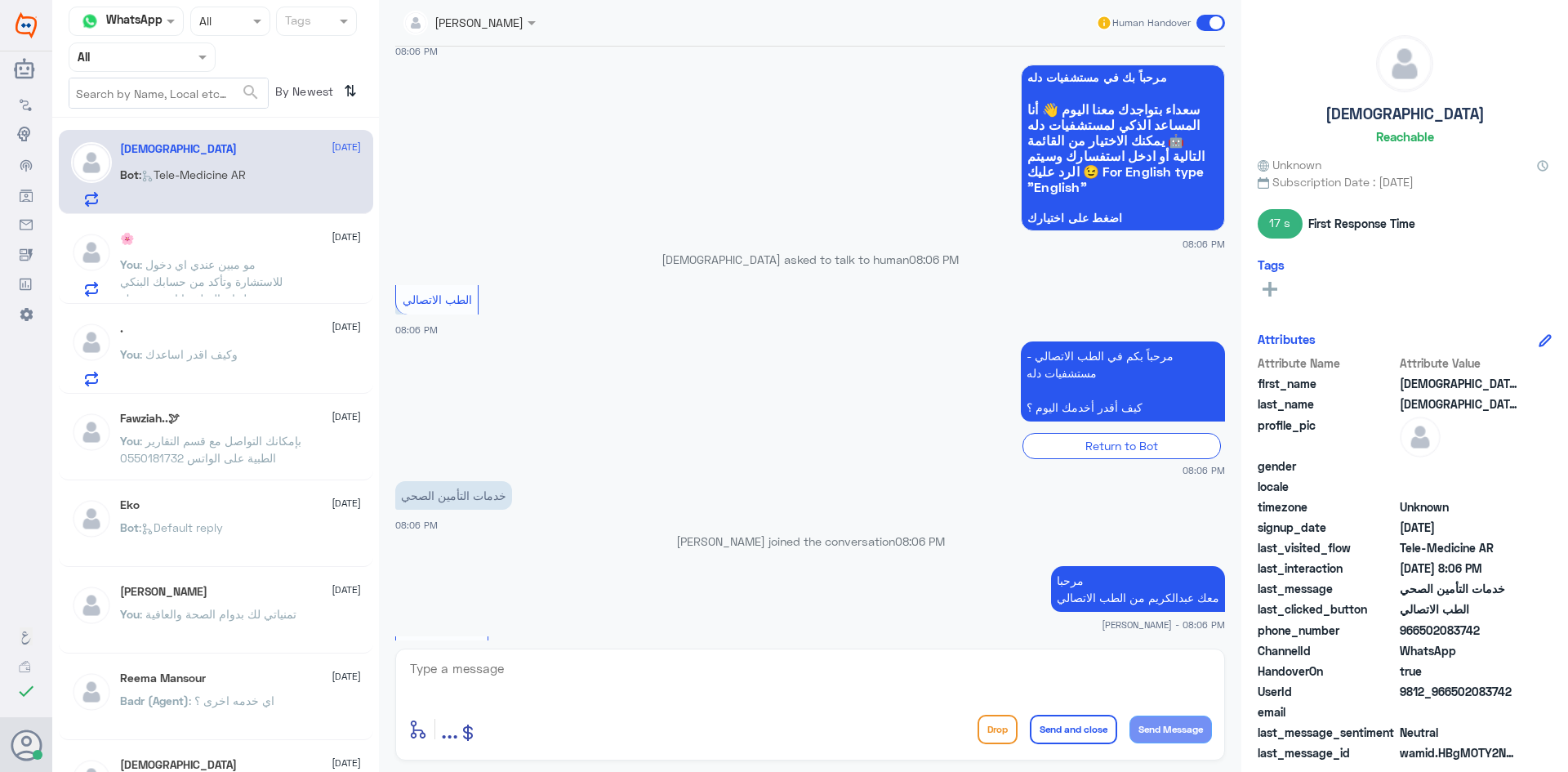
scroll to position [1072, 0]
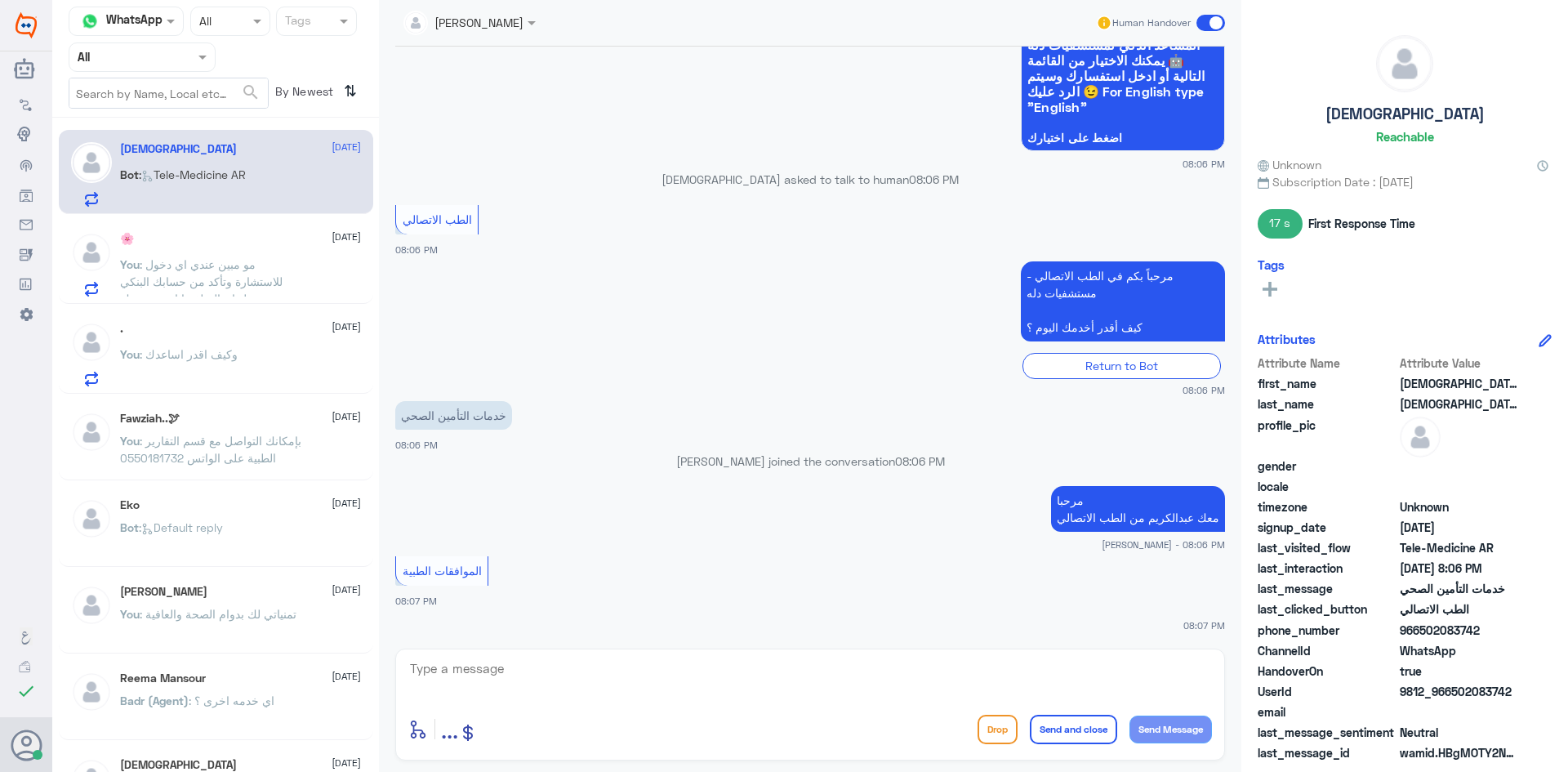
click at [871, 679] on textarea at bounding box center [810, 677] width 804 height 40
click at [228, 241] on div "🌸 15 October" at bounding box center [240, 239] width 241 height 13
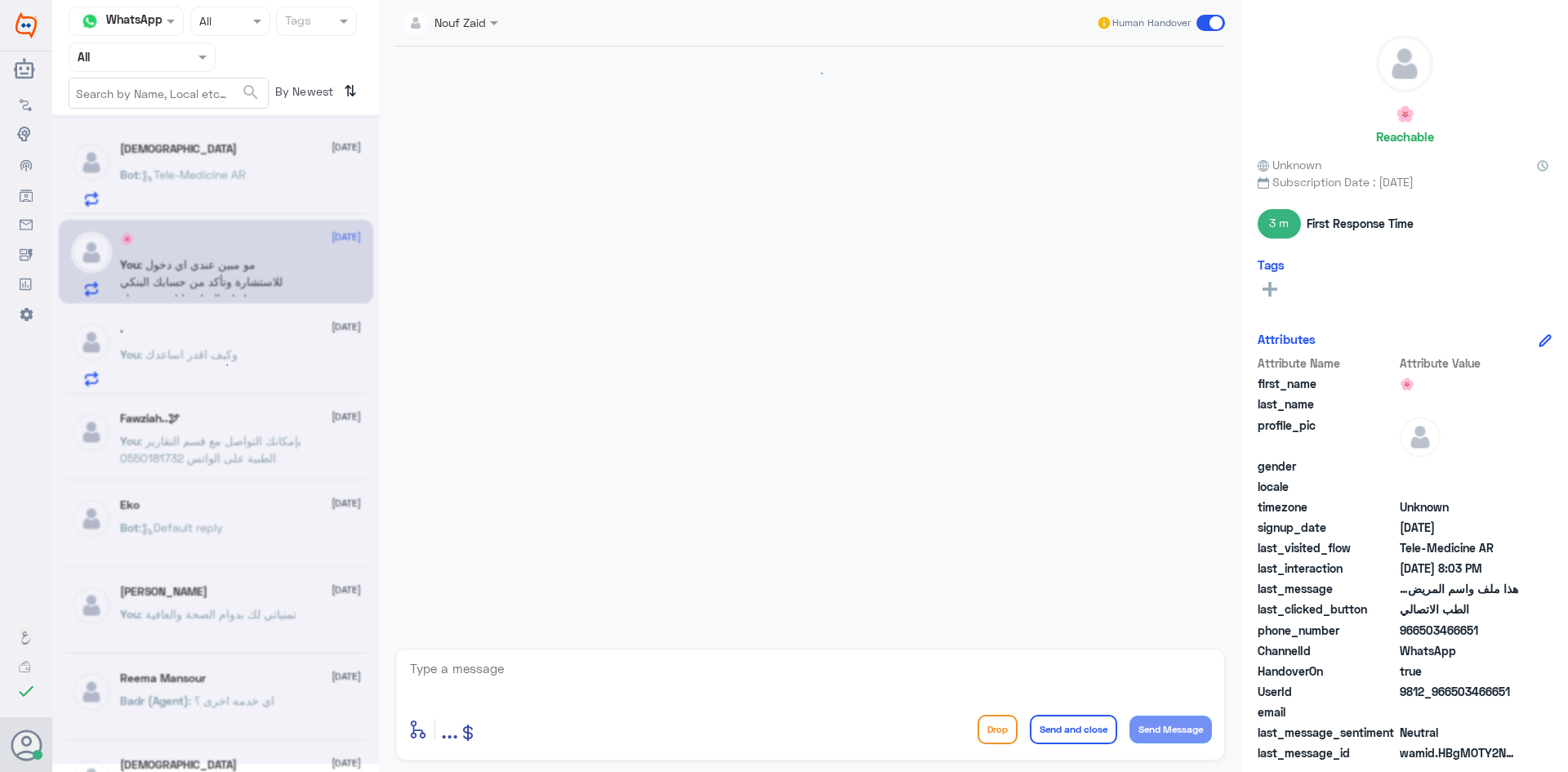
scroll to position [541, 0]
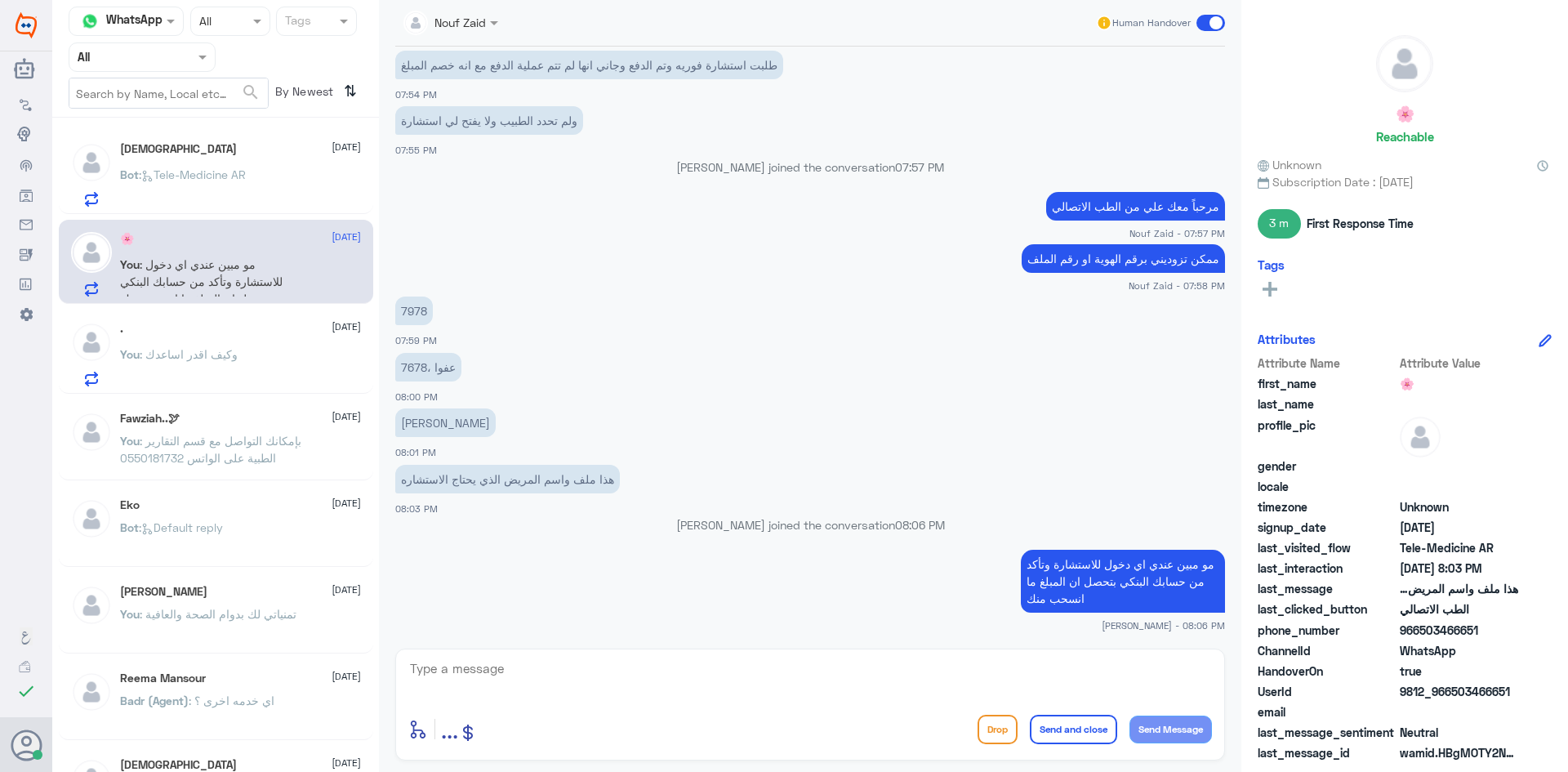
click at [245, 177] on span ": Tele-Medicine AR" at bounding box center [192, 174] width 107 height 13
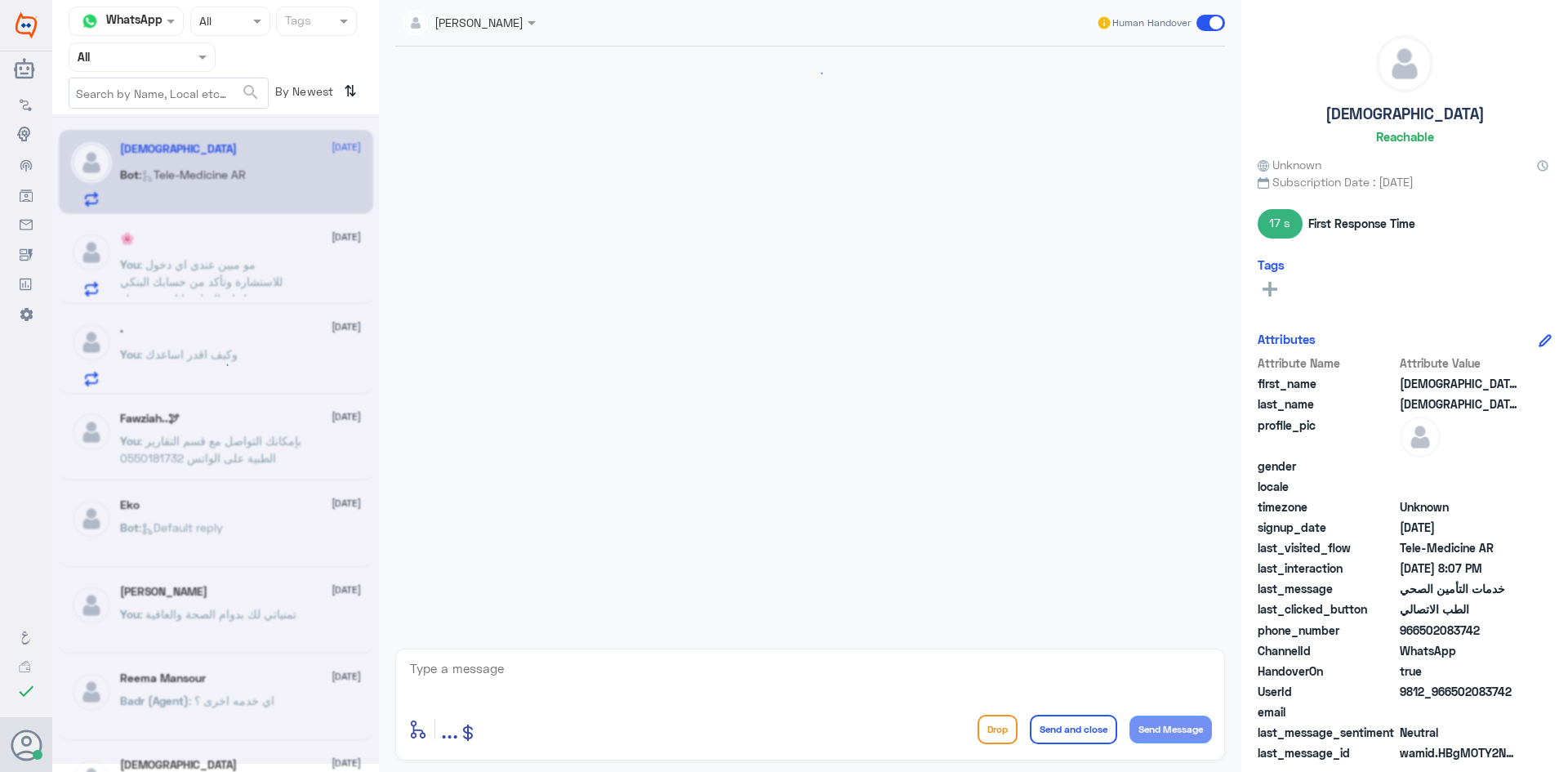
scroll to position [1072, 0]
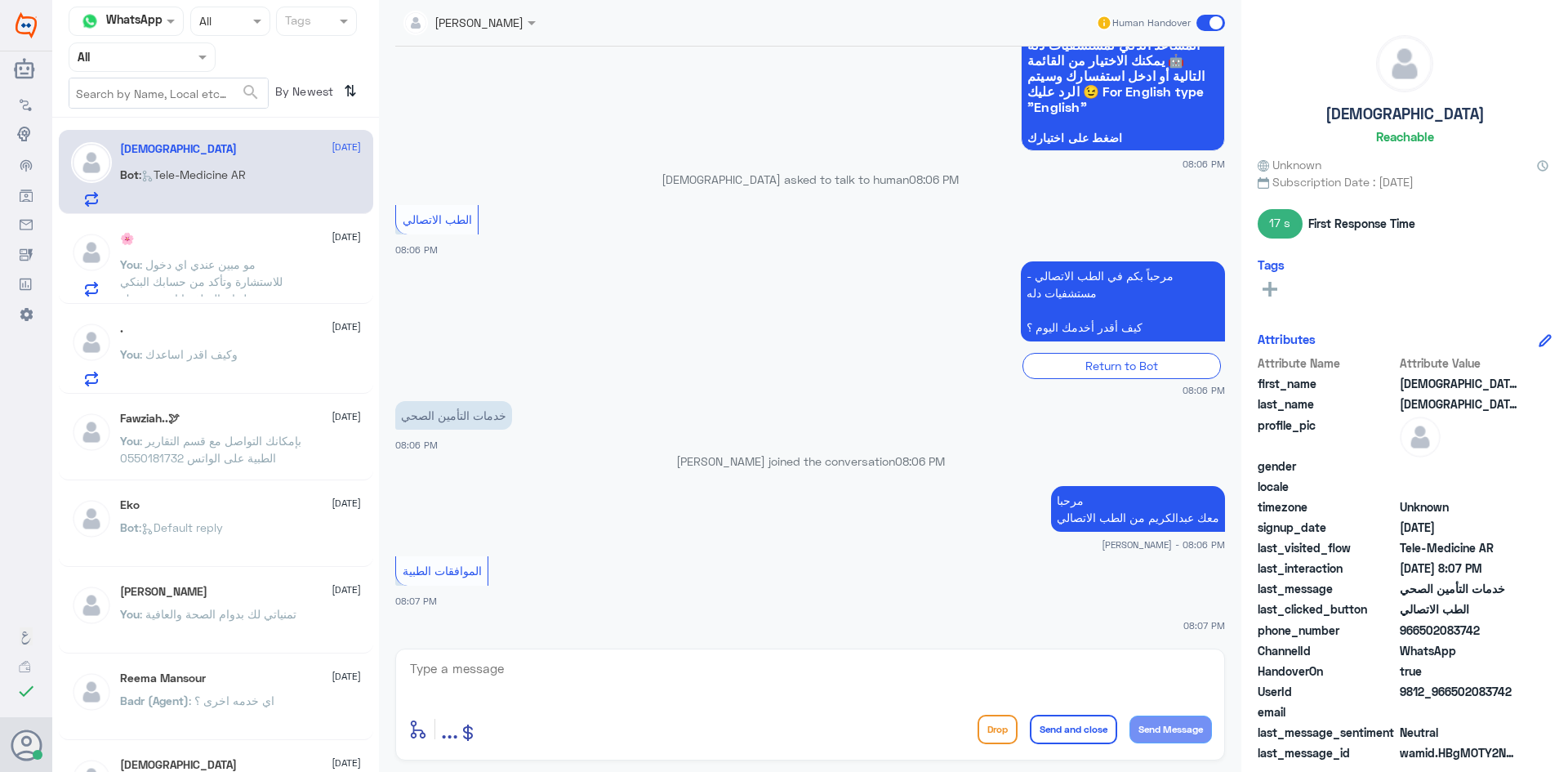
click at [1202, 22] on span at bounding box center [1210, 22] width 29 height 16
click at [0, 0] on input "checkbox" at bounding box center [0, 0] width 0 height 0
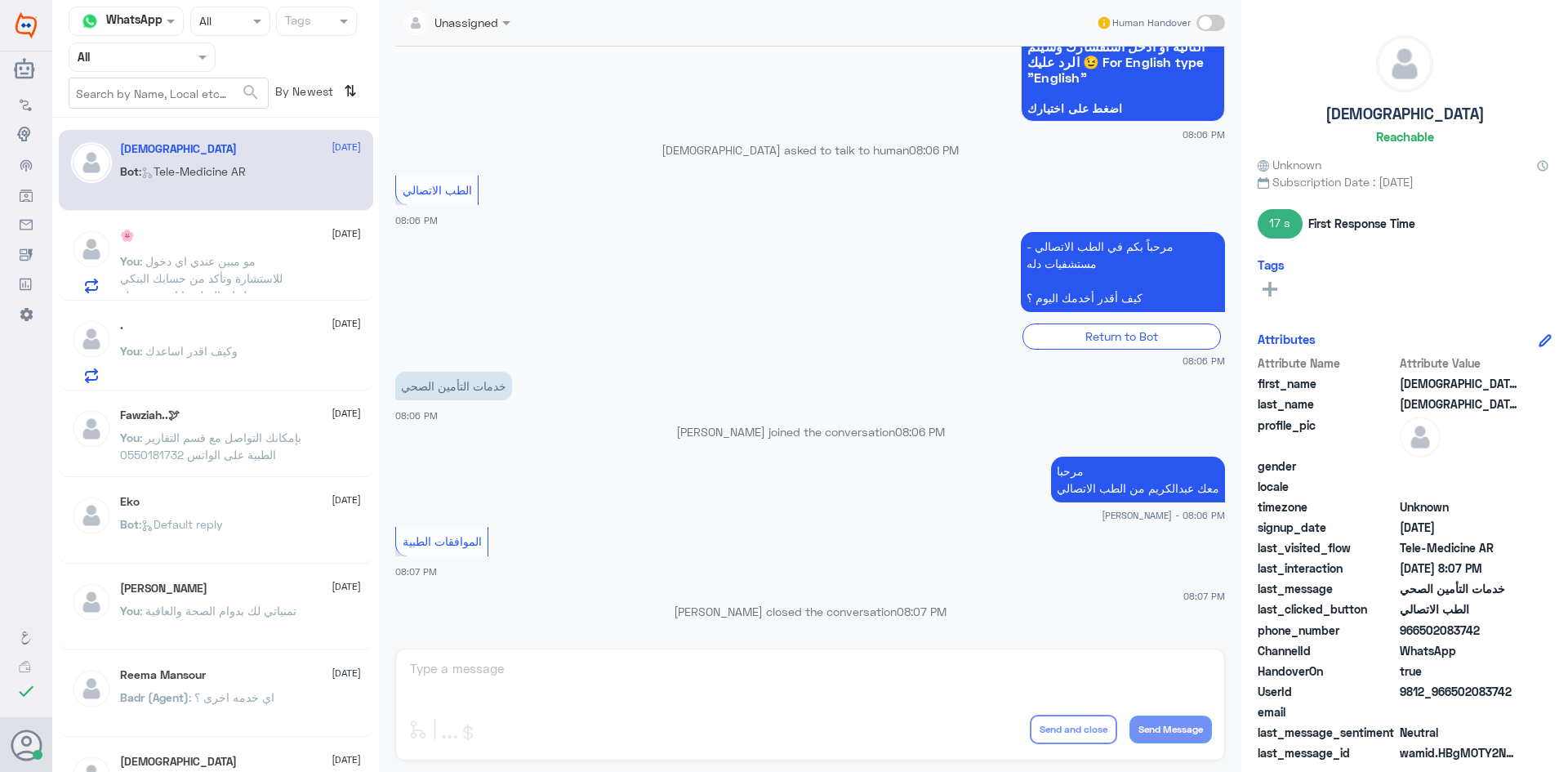
click at [237, 354] on span ": وكيف اقدر اساعدك" at bounding box center [189, 351] width 98 height 13
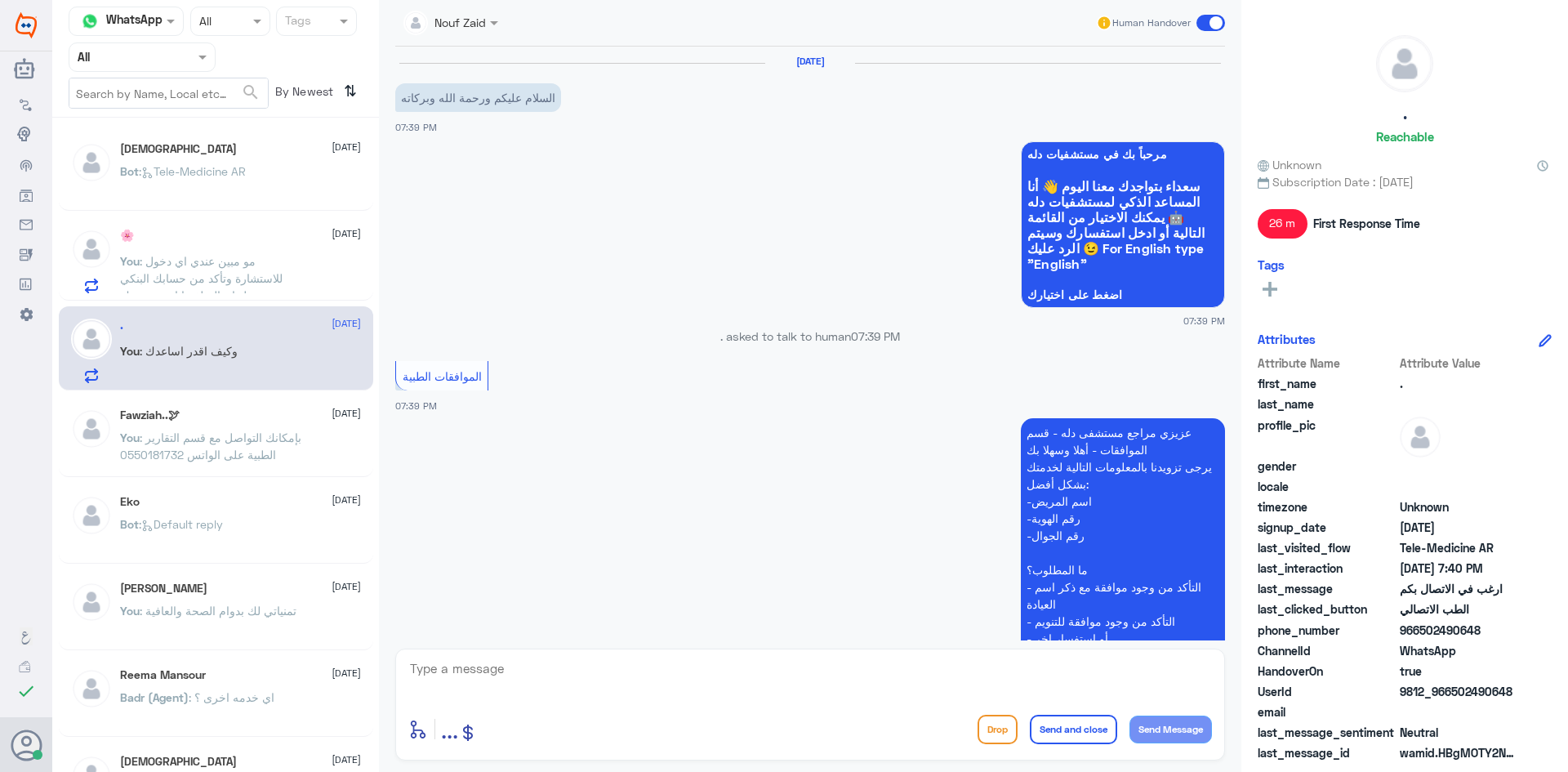
scroll to position [1127, 0]
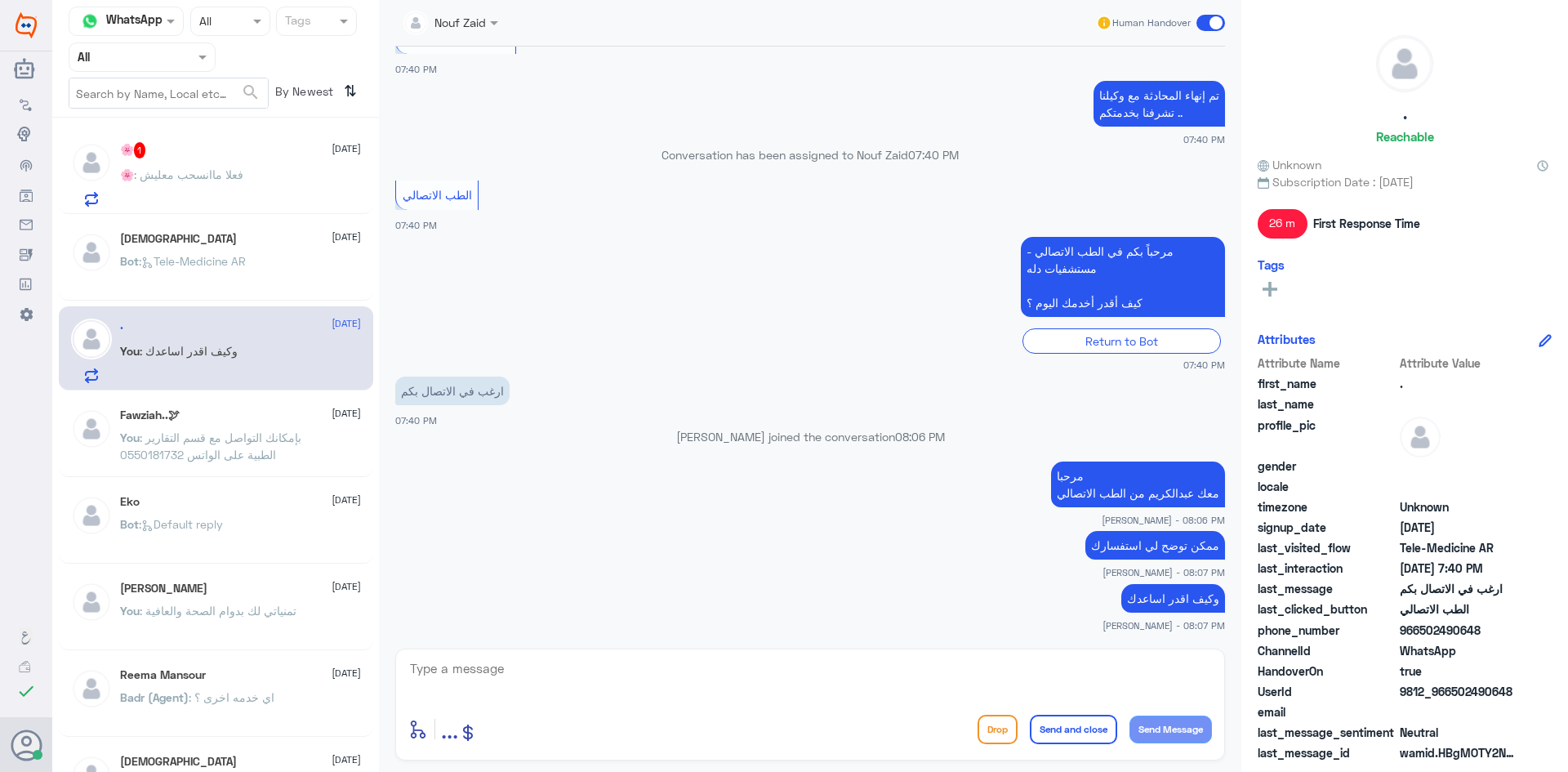
click at [256, 168] on div "🌸 1 15 October 🌸 : فعلا ماانسحب معليش" at bounding box center [240, 174] width 241 height 64
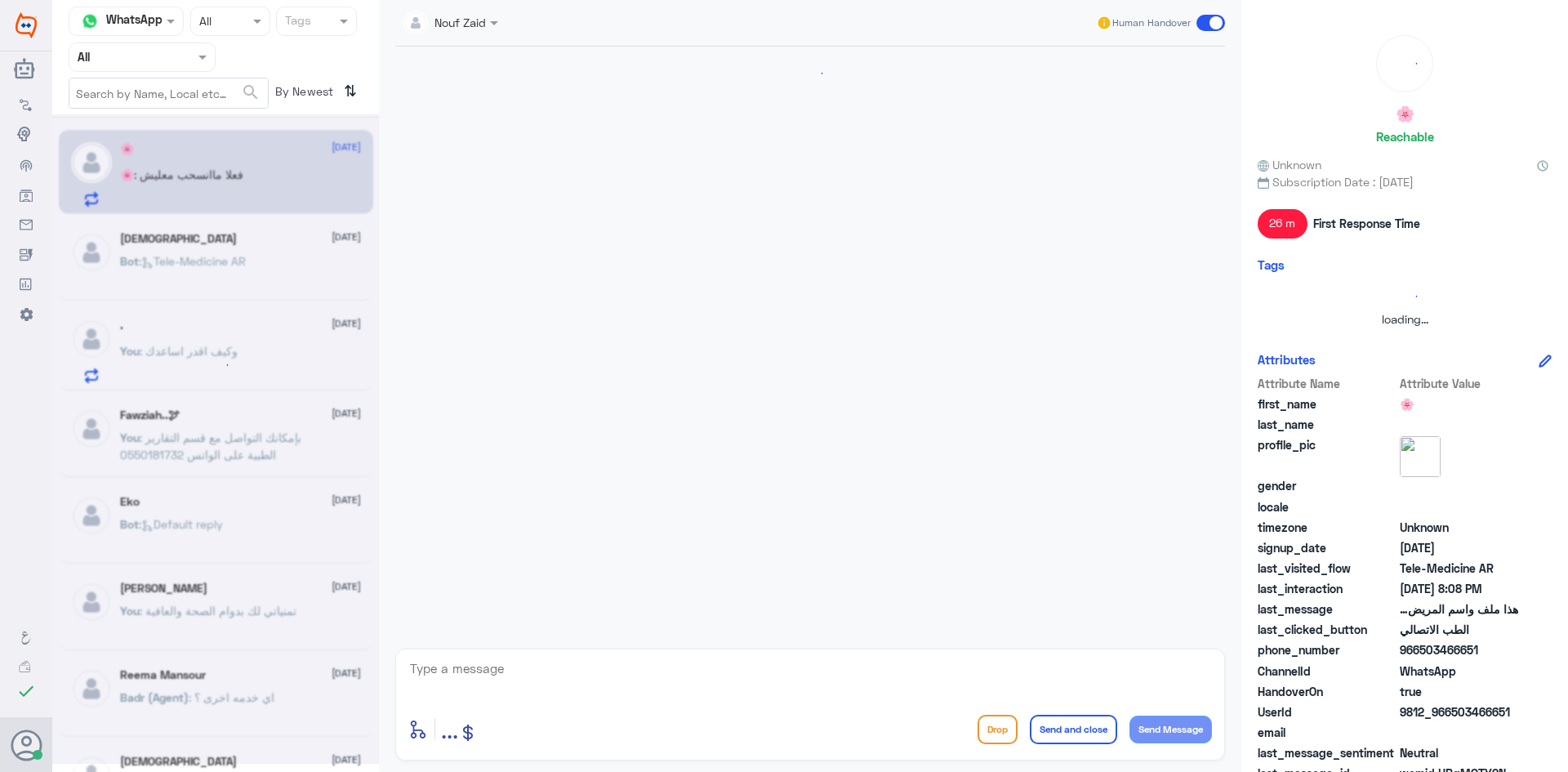
scroll to position [597, 0]
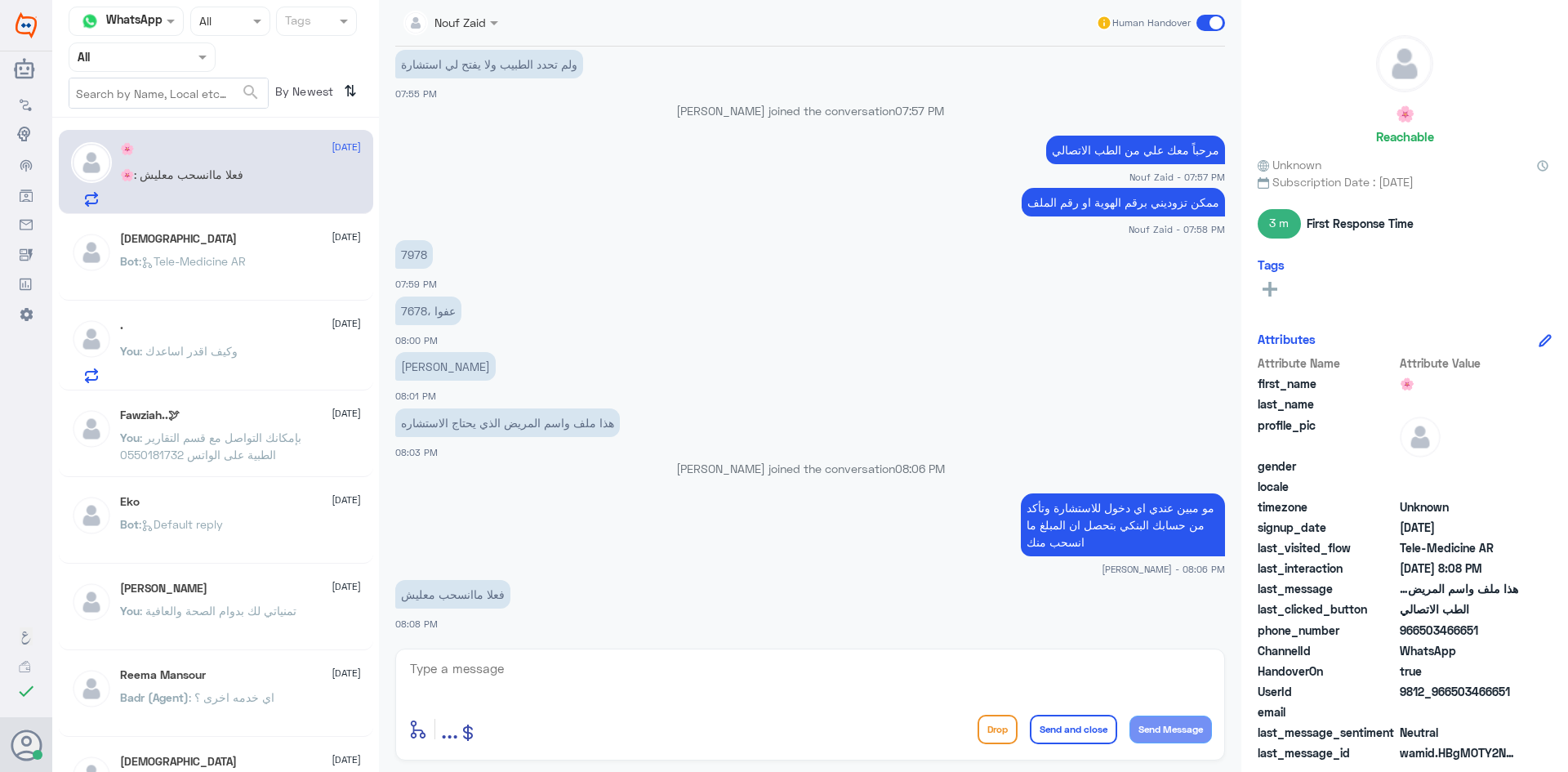
click at [657, 669] on textarea at bounding box center [810, 677] width 804 height 40
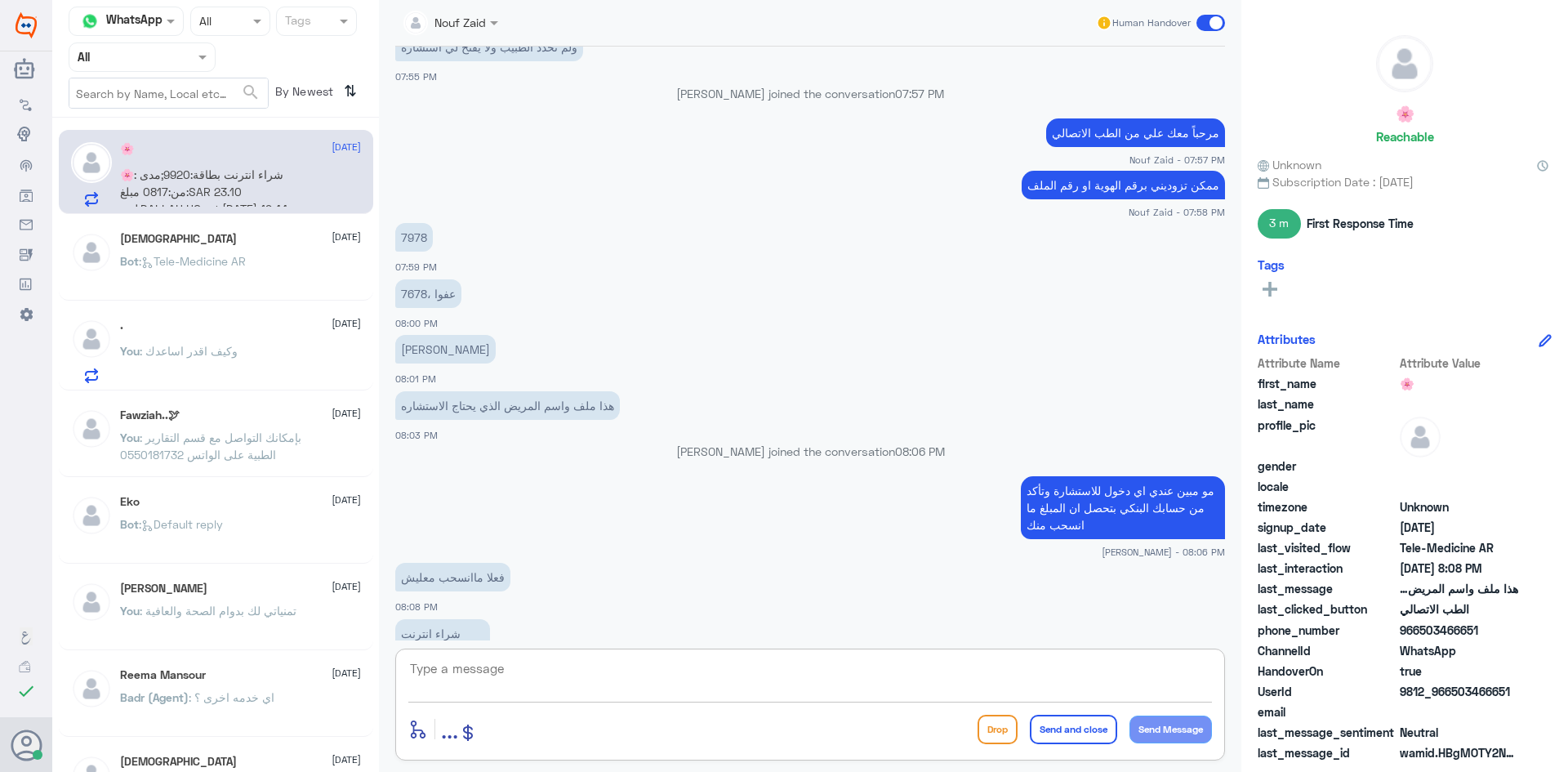
scroll to position [738, 0]
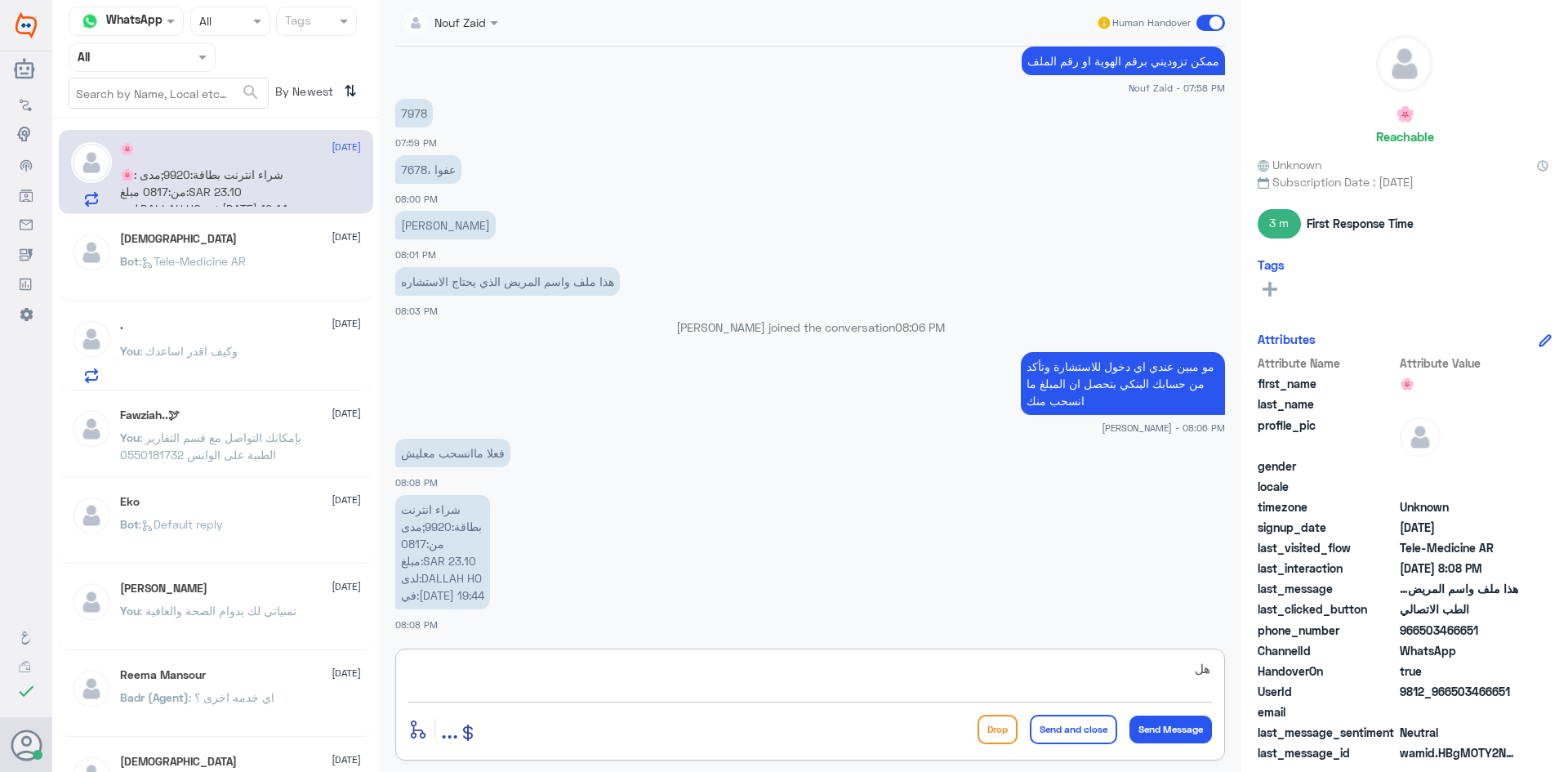
type textarea "ه"
type textarea "الآن رافض دخولك للاستشارة الفورية ؟"
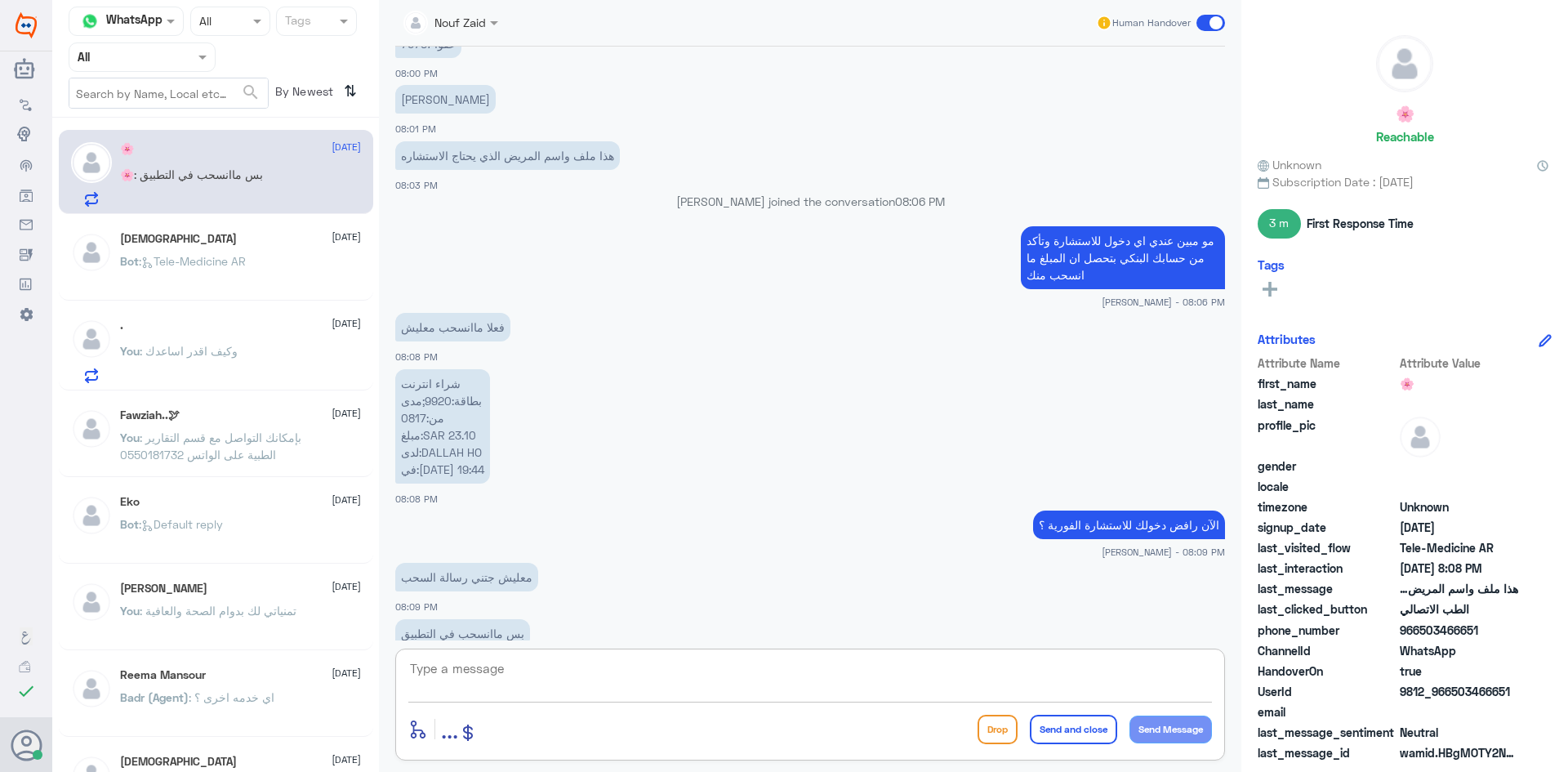
scroll to position [903, 0]
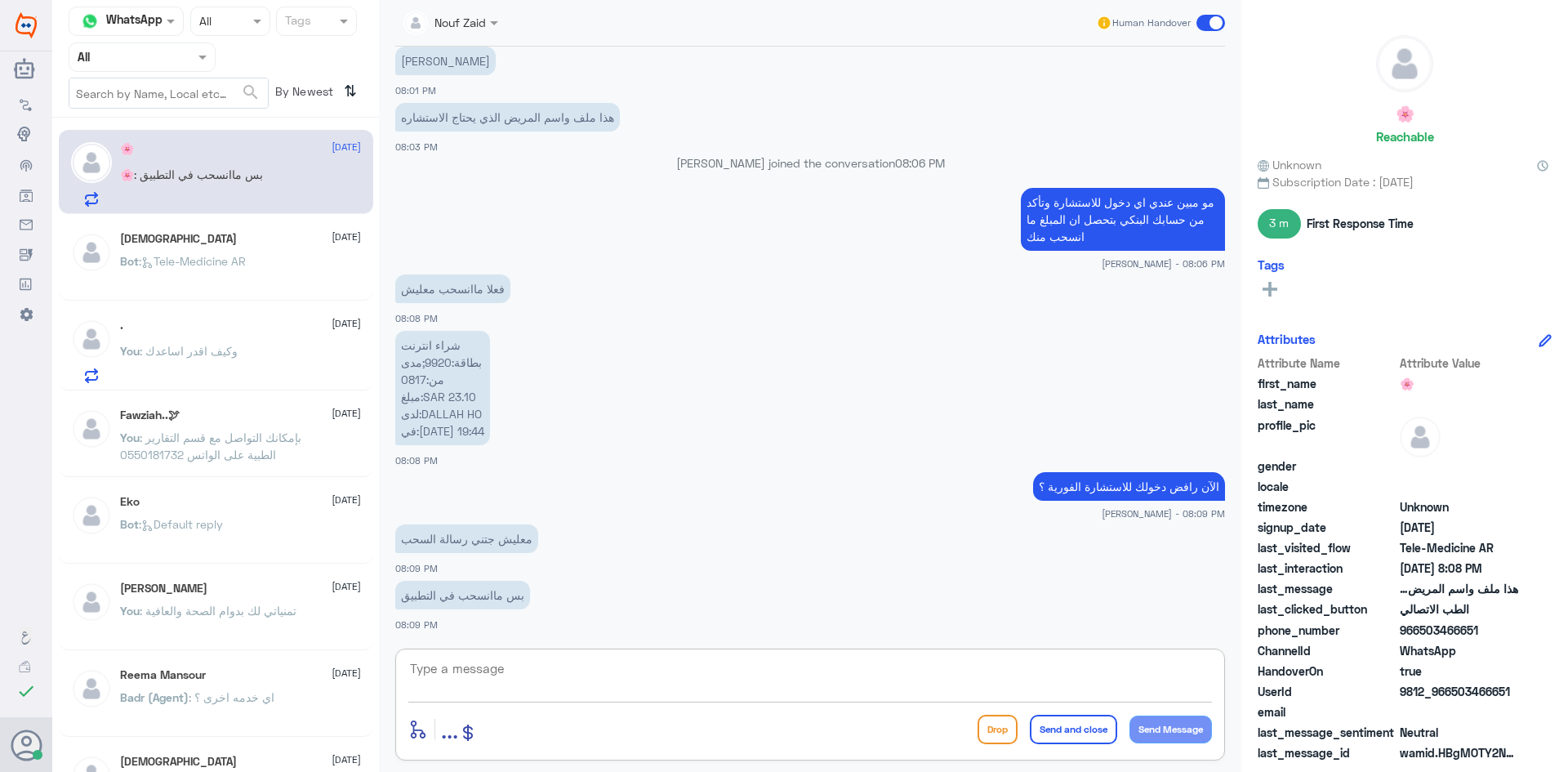
click at [677, 675] on textarea at bounding box center [810, 677] width 804 height 40
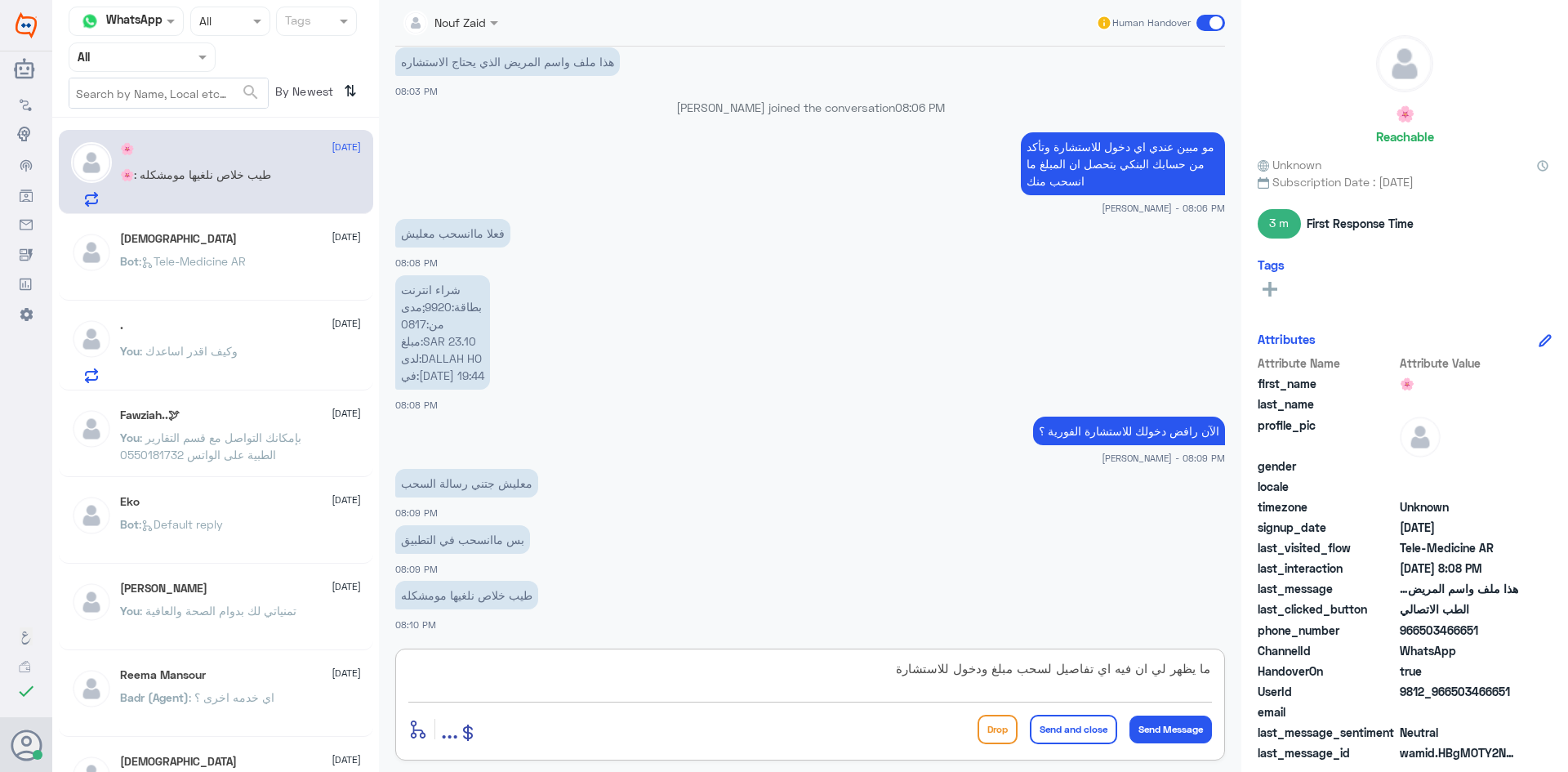
type textarea "ما يظهر لي ان فيه اي تفاصيل لسحب مبلغ ودخول للاستشارة"
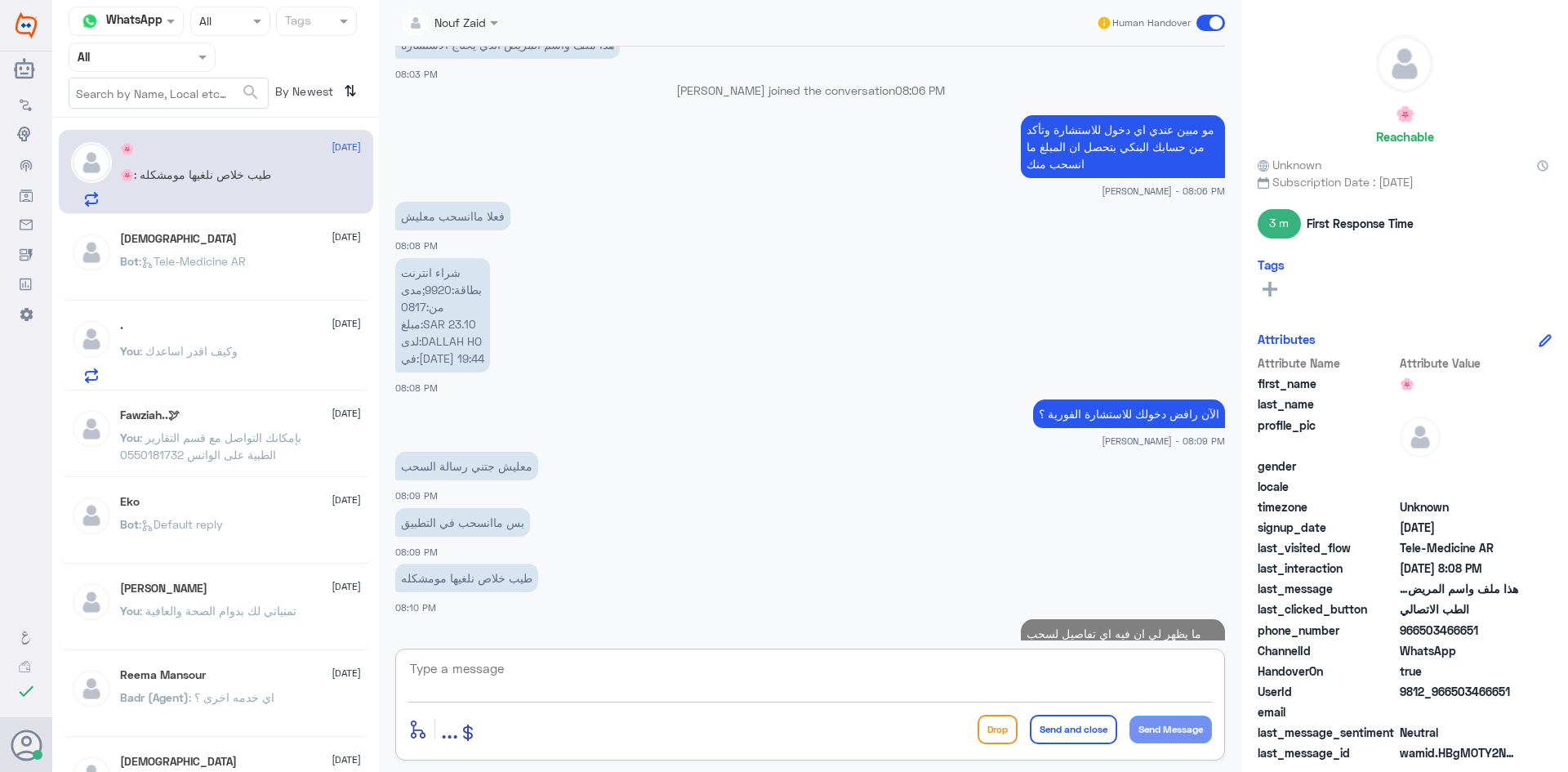
scroll to position [1028, 0]
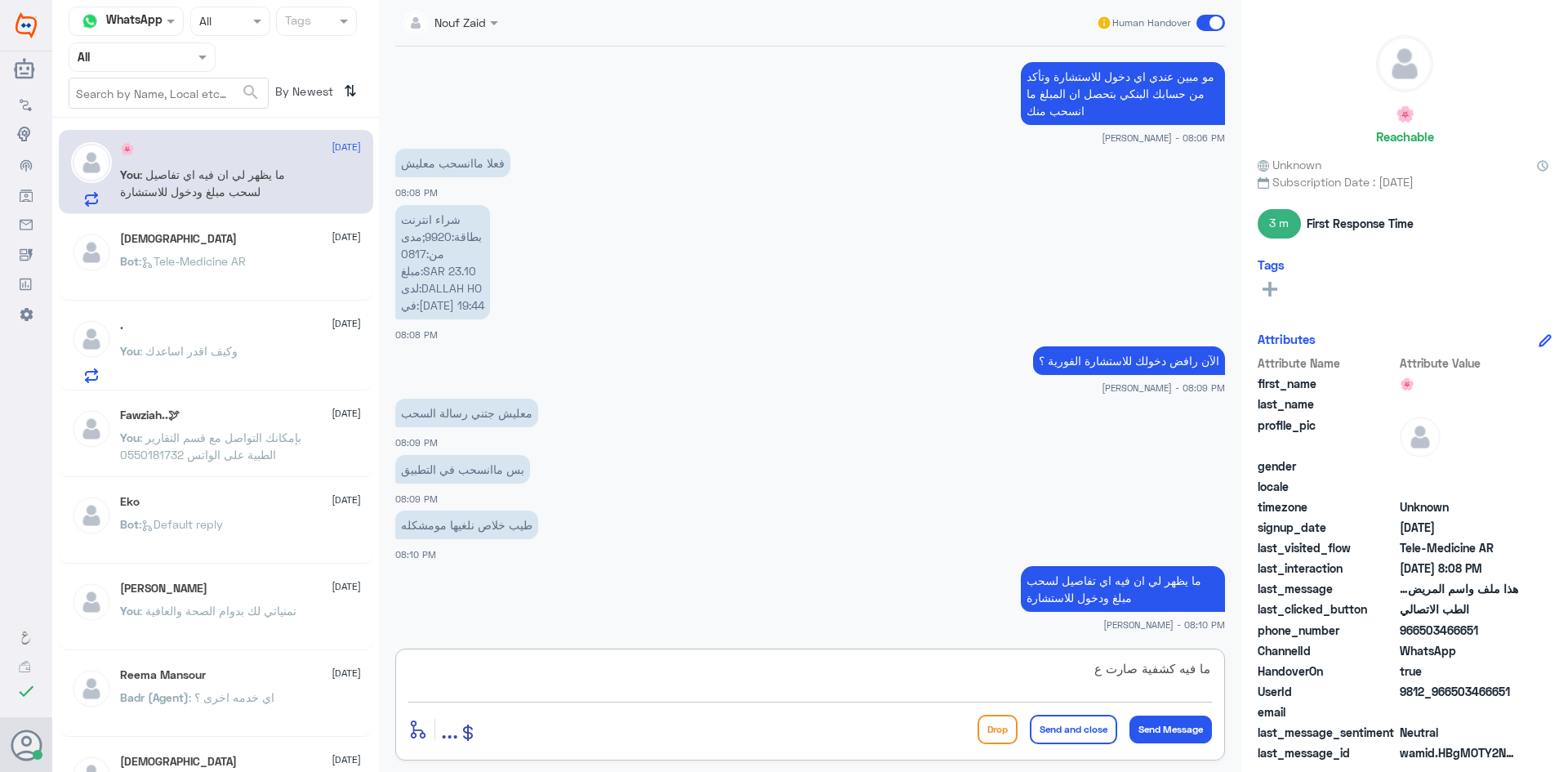
type textarea "ما فيه كشفية صارت"
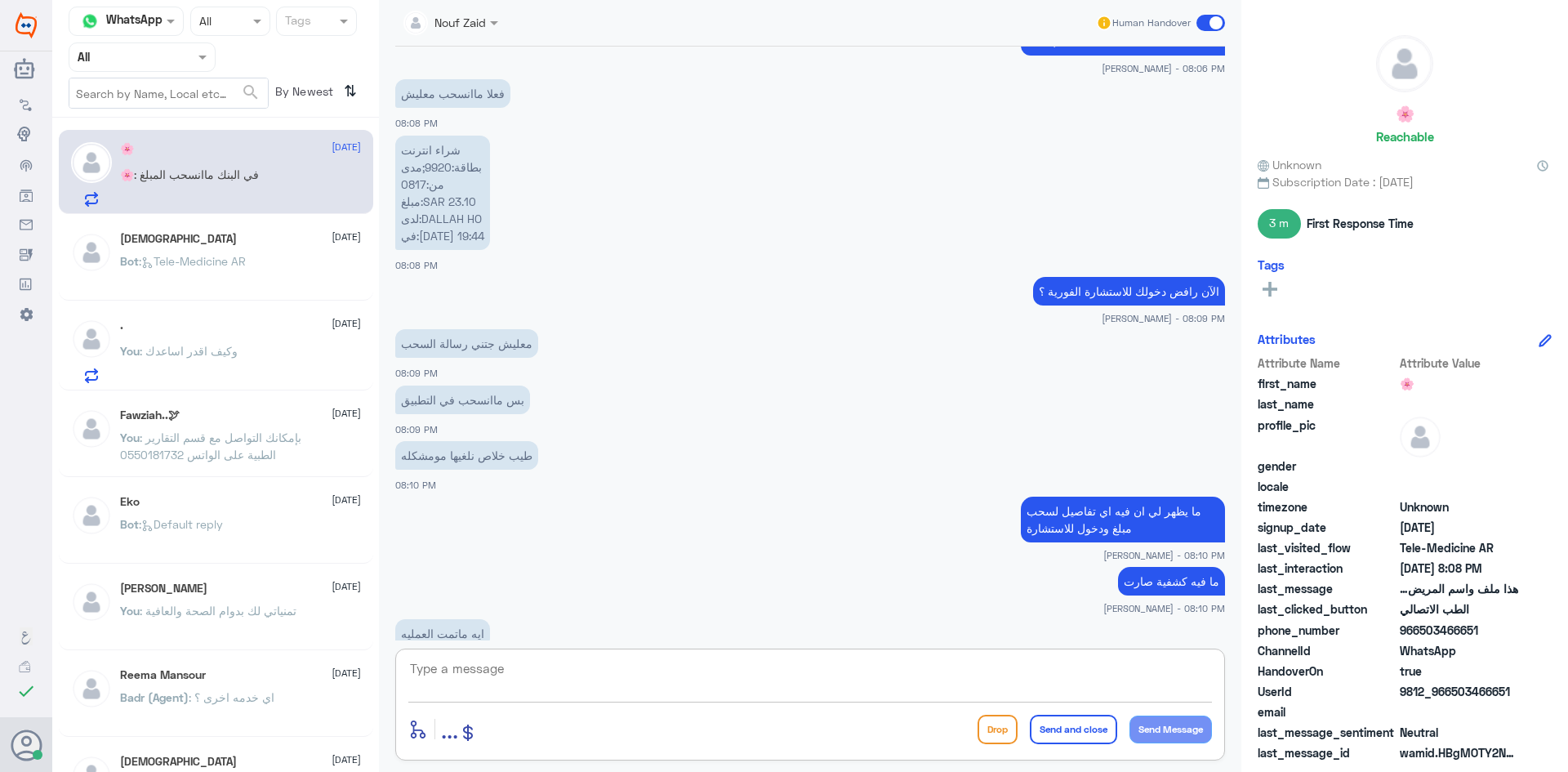
scroll to position [1192, 0]
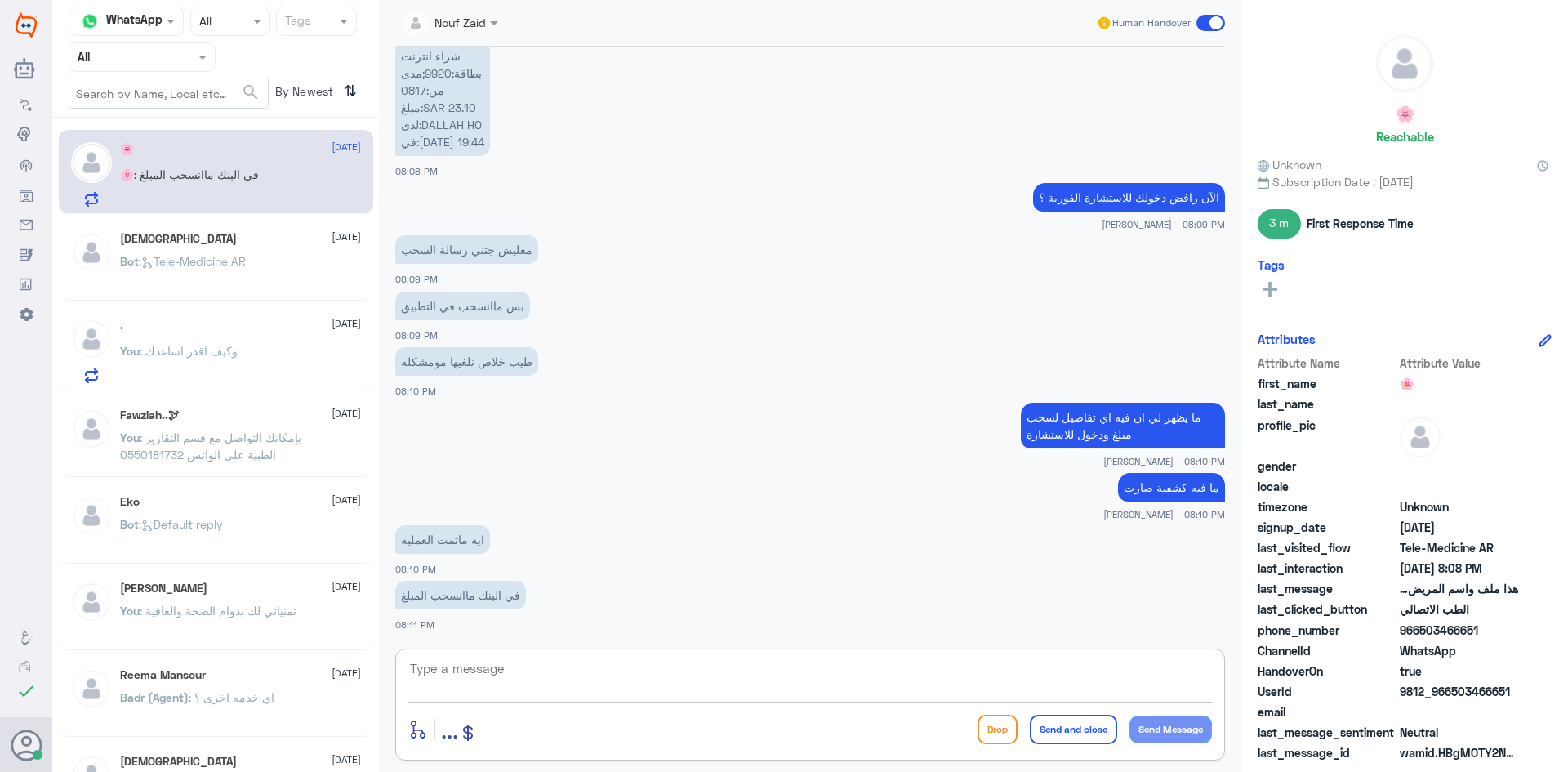
click at [609, 661] on textarea at bounding box center [810, 677] width 804 height 40
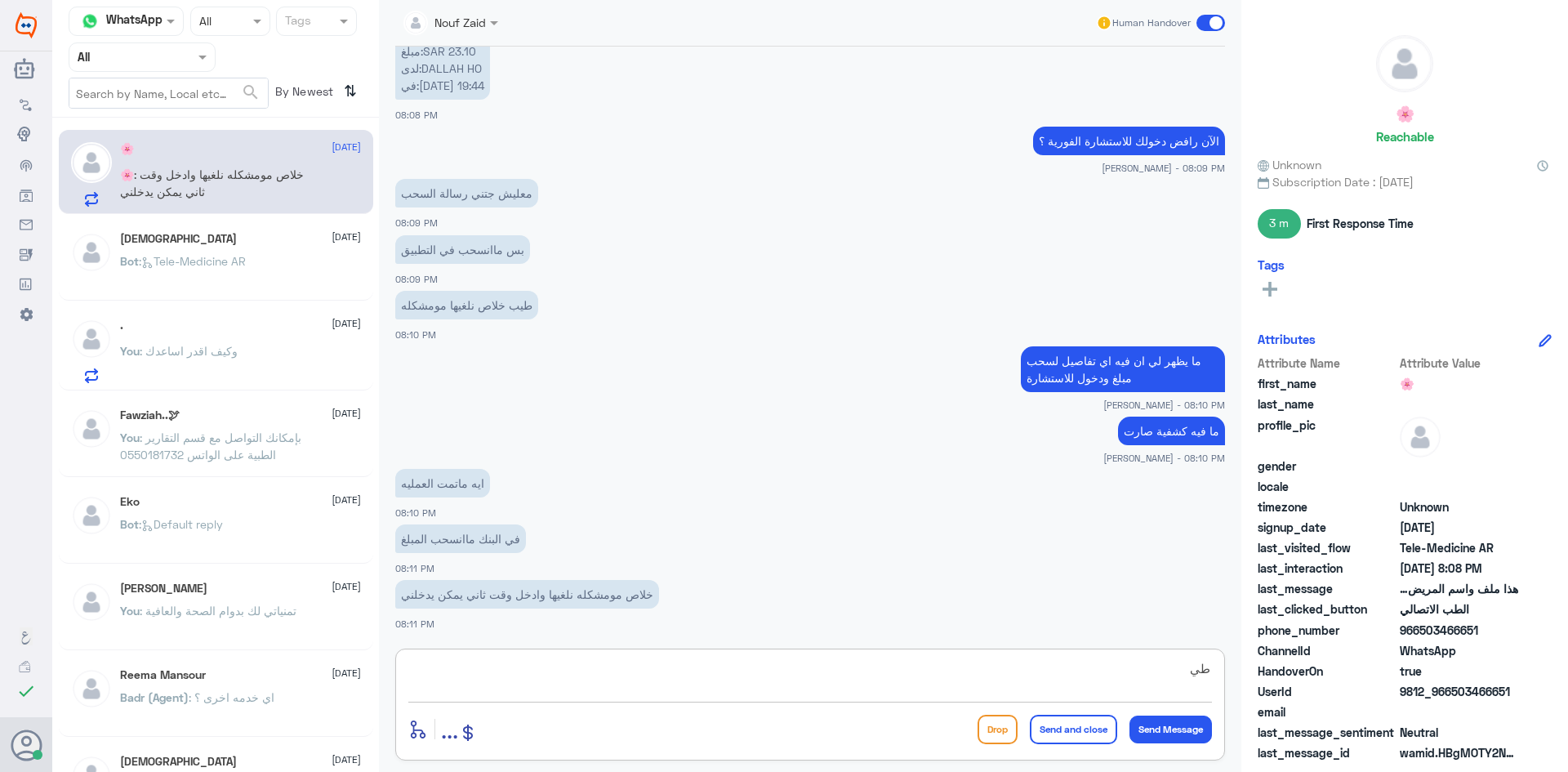
type textarea "ط"
type textarea "سجلي دخول مره ثانية الآن وجربي"
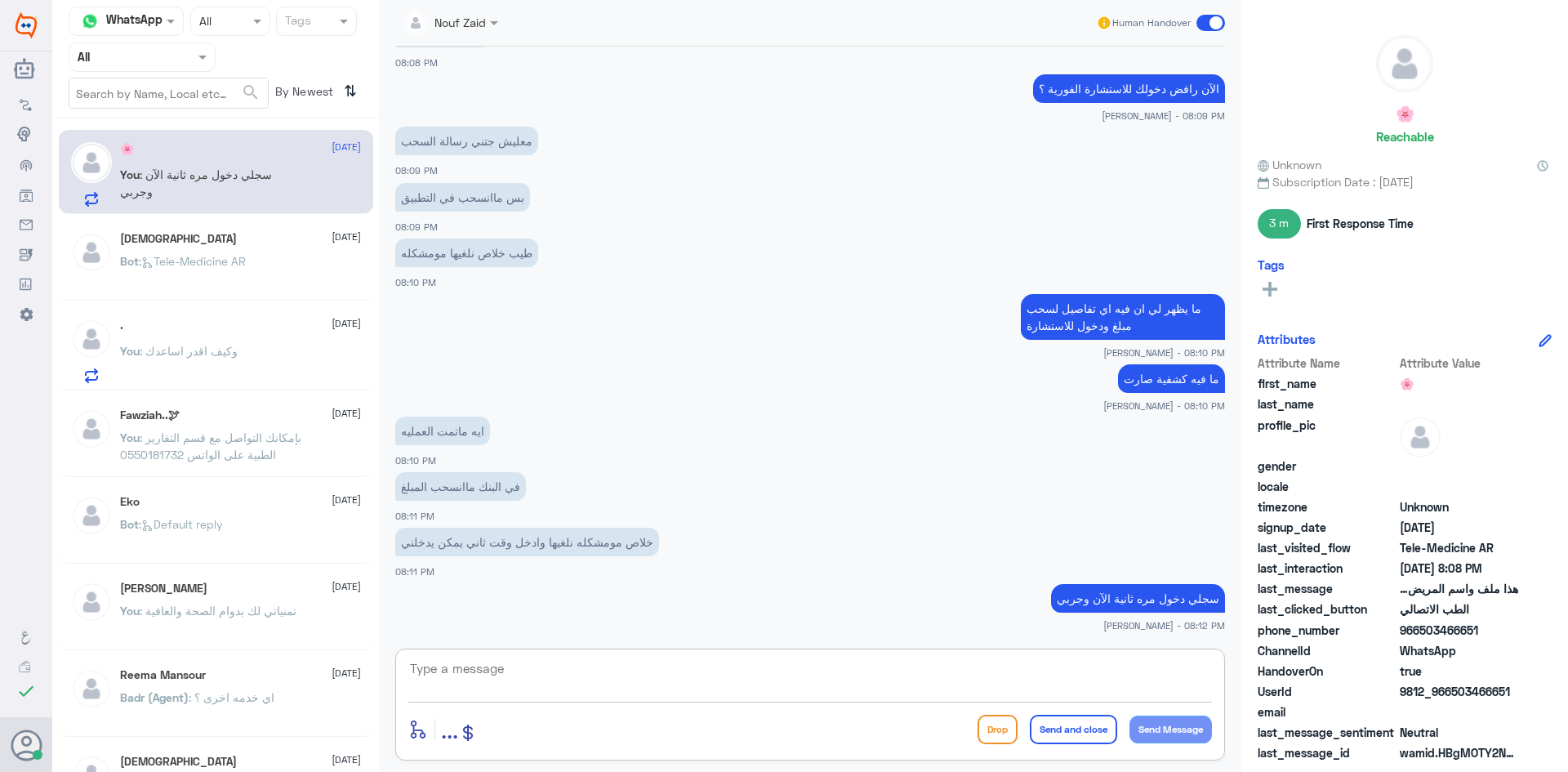
scroll to position [1356, 0]
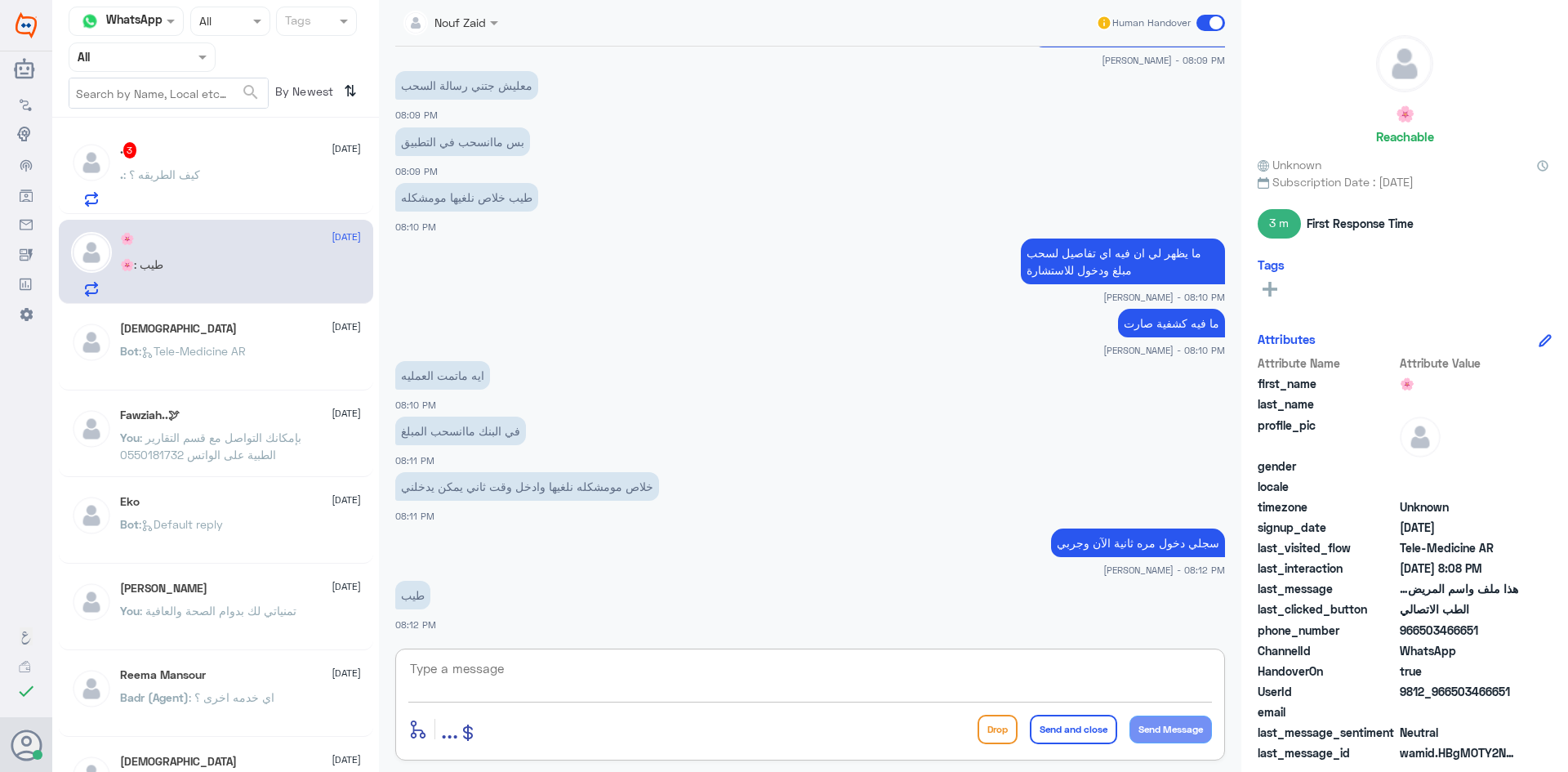
click at [531, 671] on textarea at bounding box center [810, 677] width 804 height 40
click at [272, 156] on div ". 3 15 October" at bounding box center [240, 149] width 241 height 16
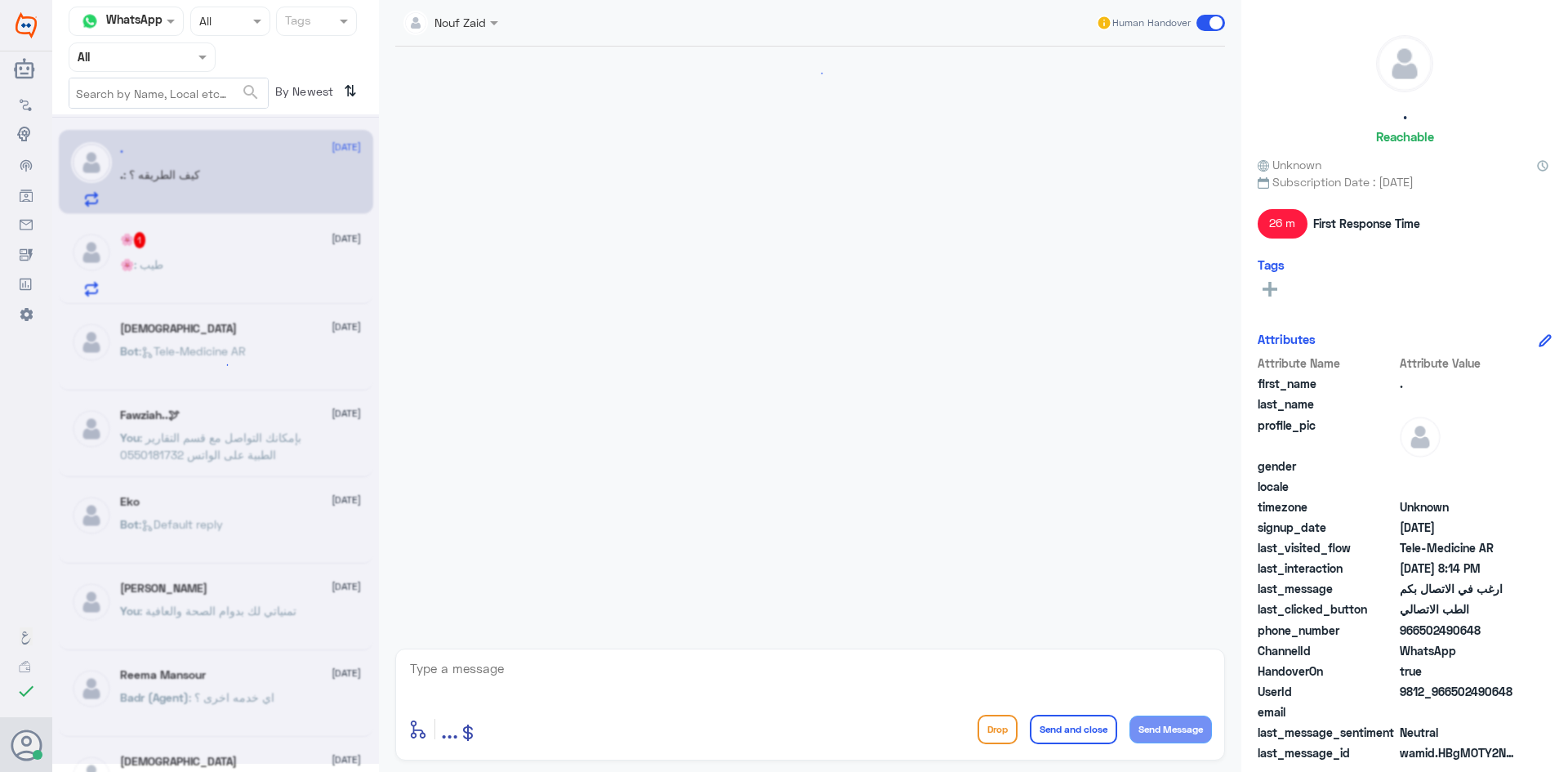
scroll to position [1050, 0]
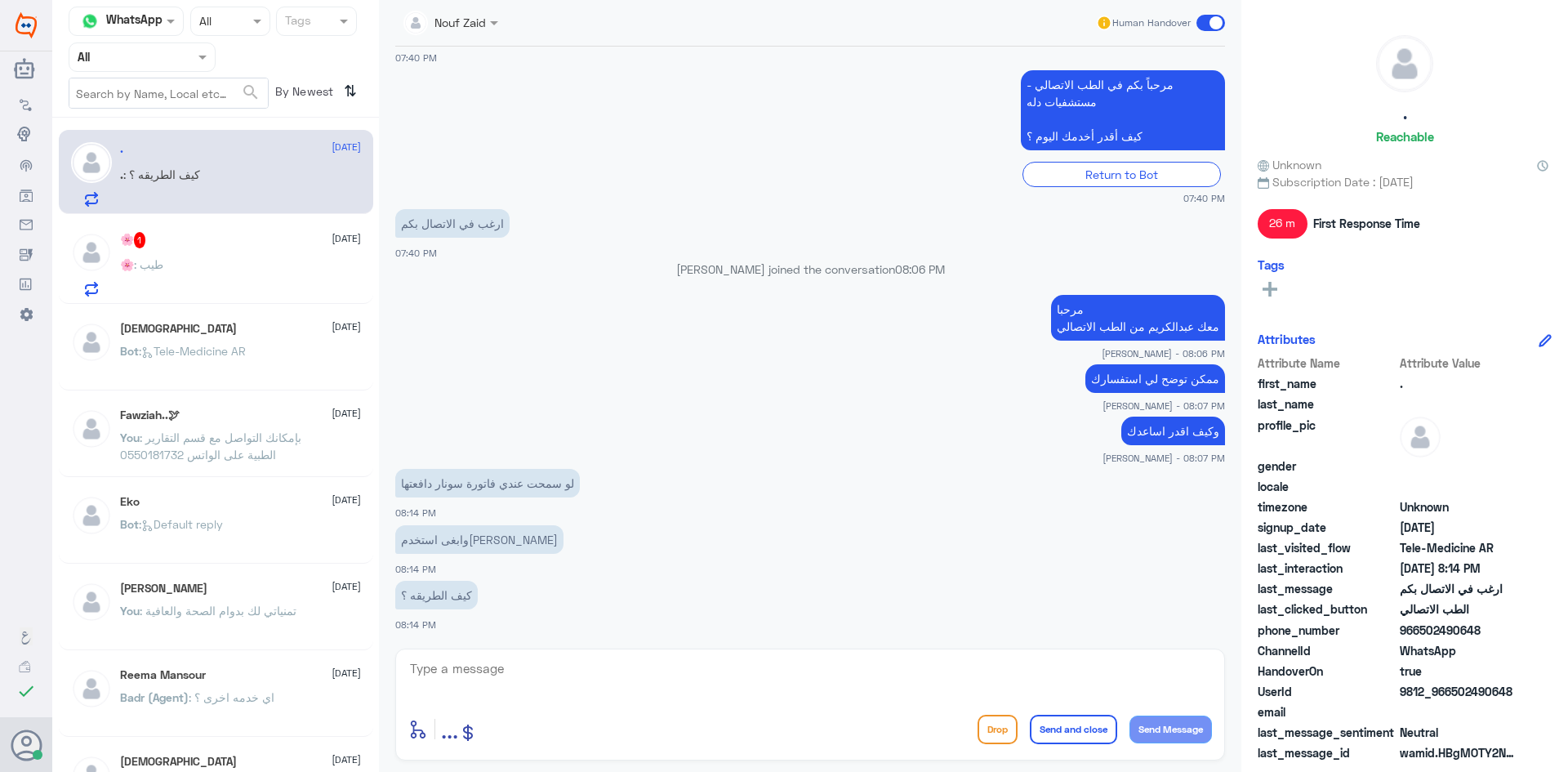
click at [637, 656] on div "enter flow name ... Drop Send and close Send Message" at bounding box center [811, 705] width 830 height 112
click at [617, 679] on textarea at bounding box center [810, 677] width 804 height 40
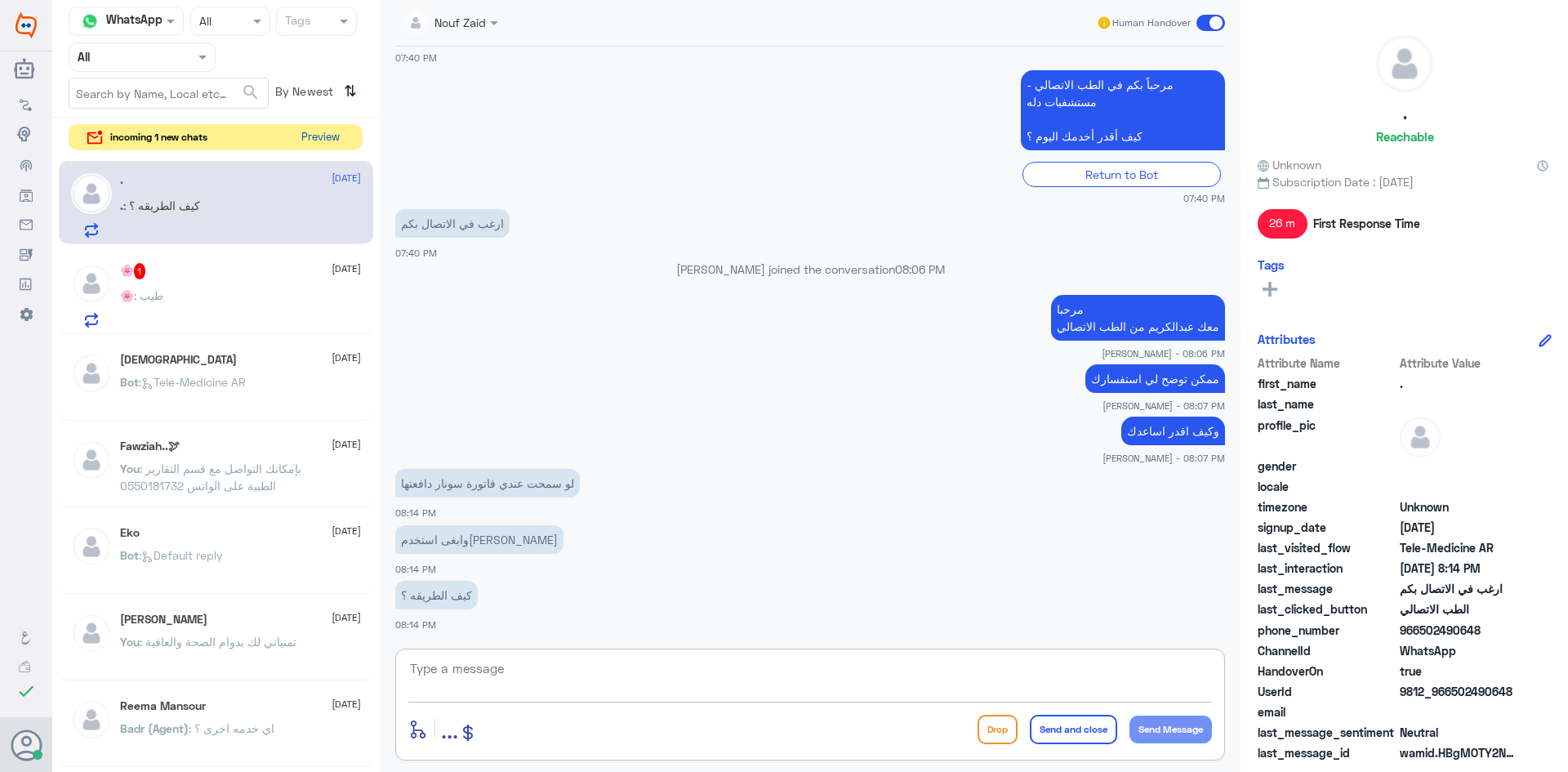
click at [319, 141] on button "Preview" at bounding box center [320, 138] width 51 height 25
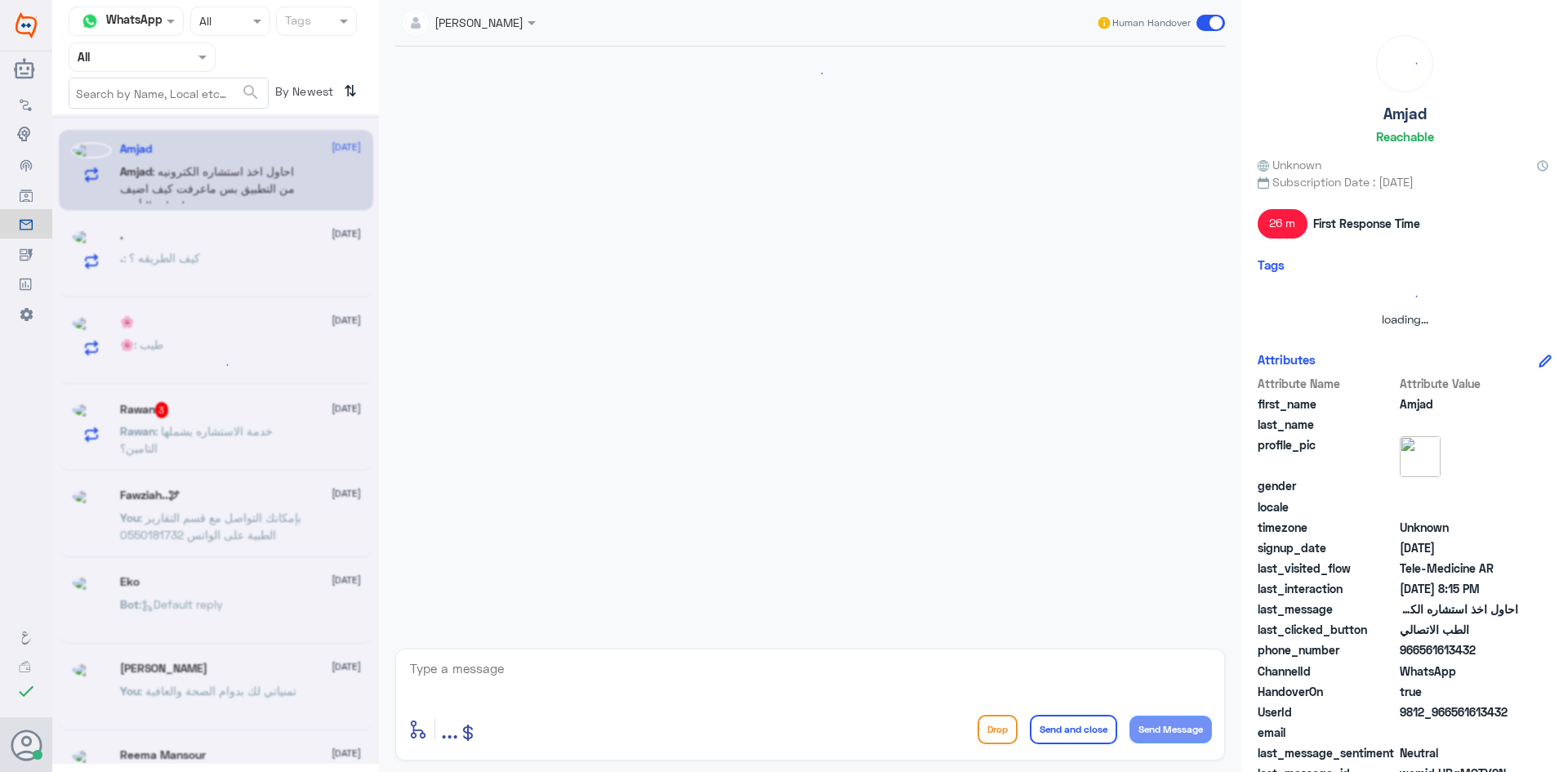
scroll to position [224, 0]
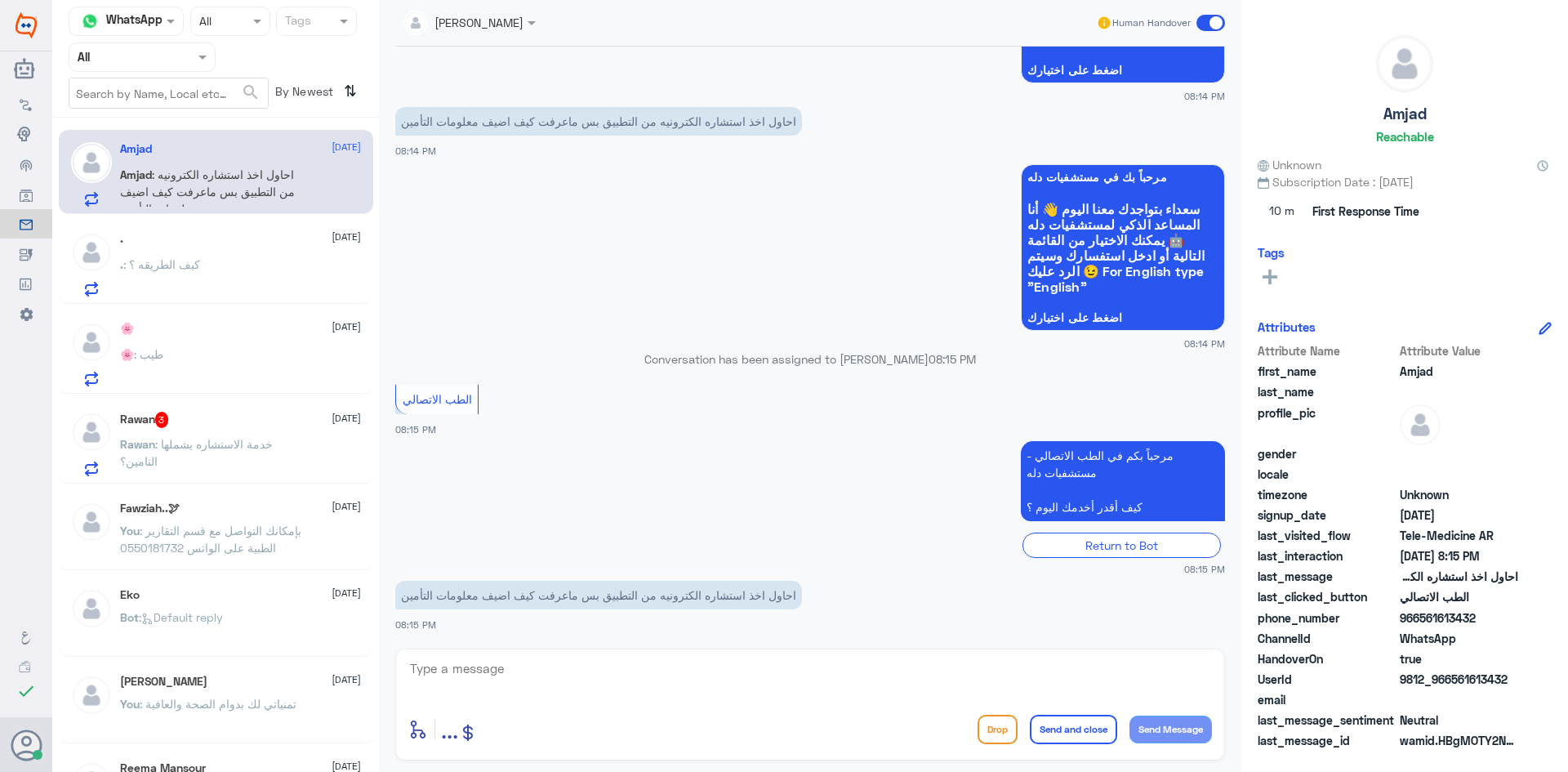
click at [780, 679] on textarea at bounding box center [810, 677] width 804 height 40
type textarea "ممكن تزودني برقم الهوية او رقم الملف"
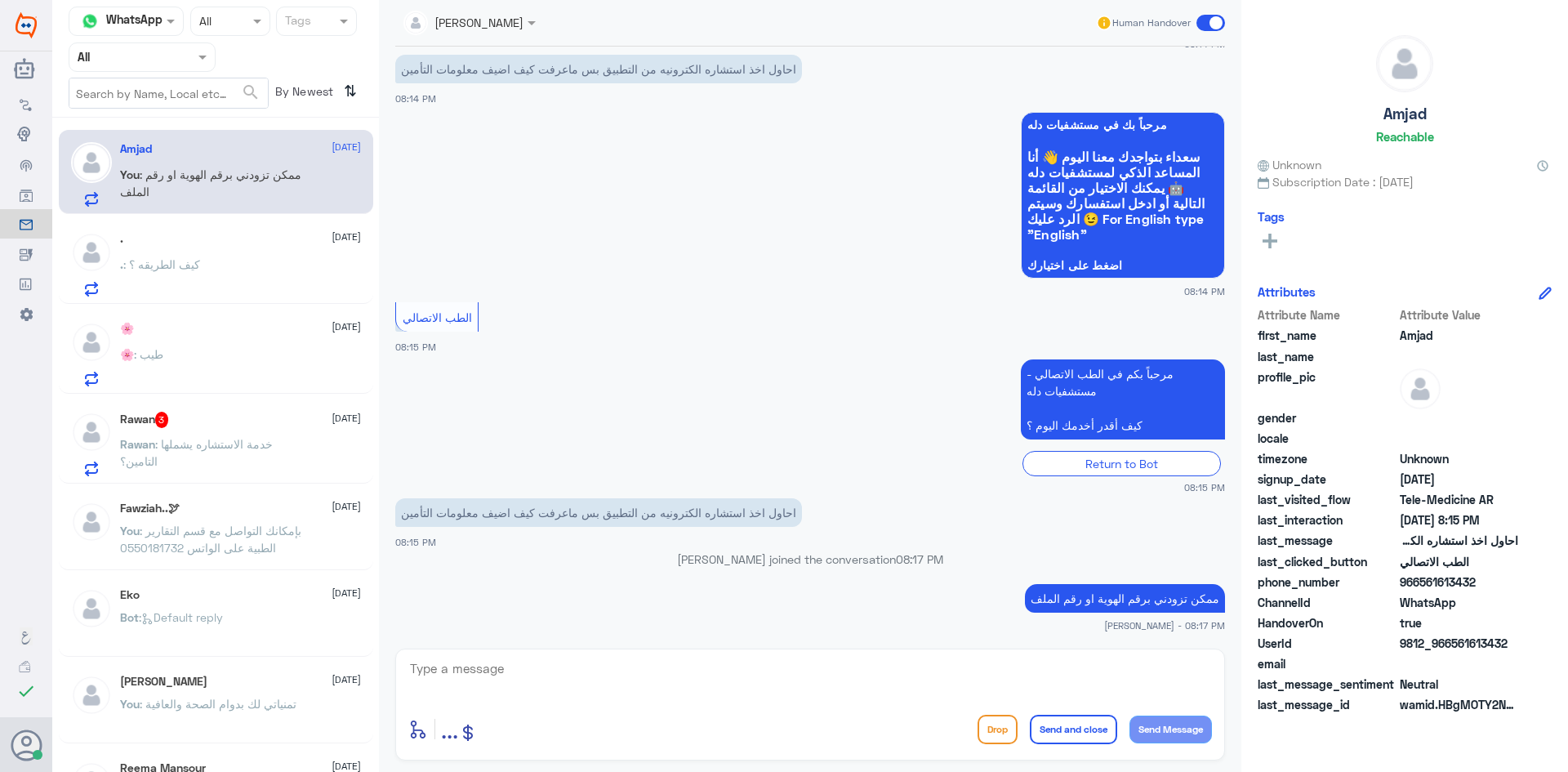
click at [1481, 620] on span "true" at bounding box center [1458, 623] width 118 height 17
drag, startPoint x: 1481, startPoint y: 588, endPoint x: 1422, endPoint y: 589, distance: 59.0
click at [1422, 589] on span "966561613432" at bounding box center [1458, 582] width 118 height 17
copy span "561613432"
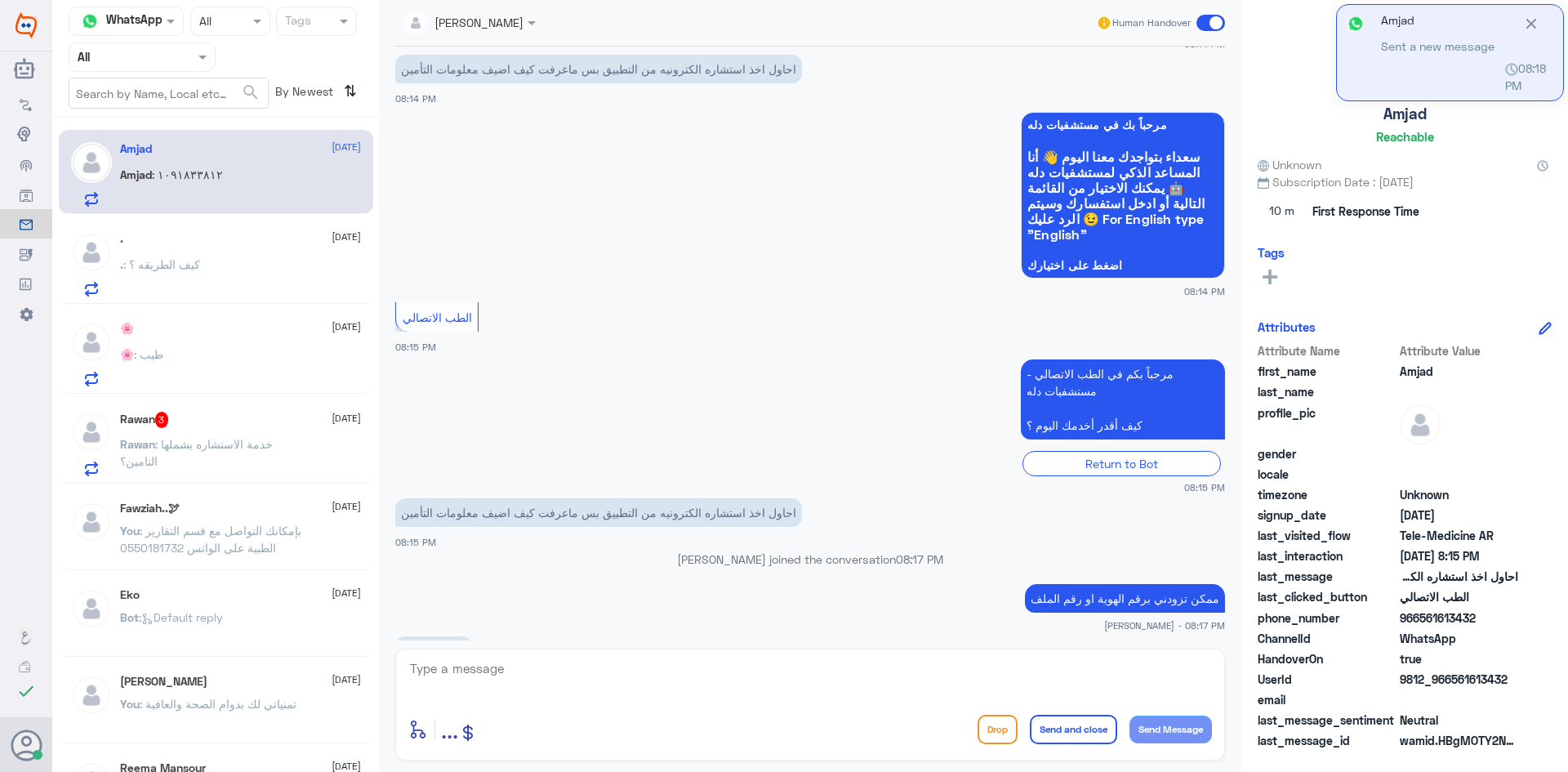
scroll to position [332, 0]
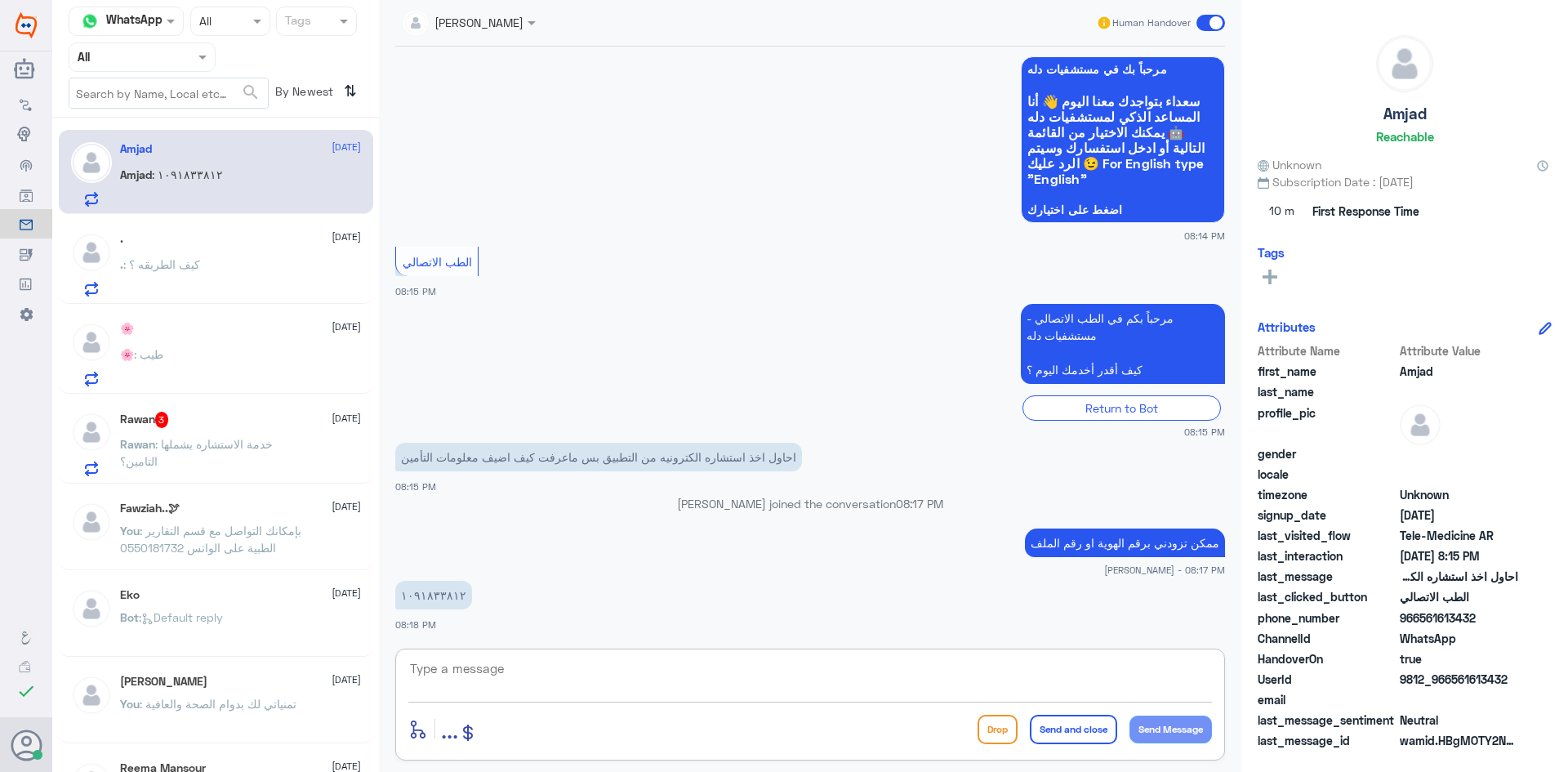
click at [782, 665] on textarea at bounding box center [810, 677] width 804 height 40
type textarea "لحظات من فضلك"
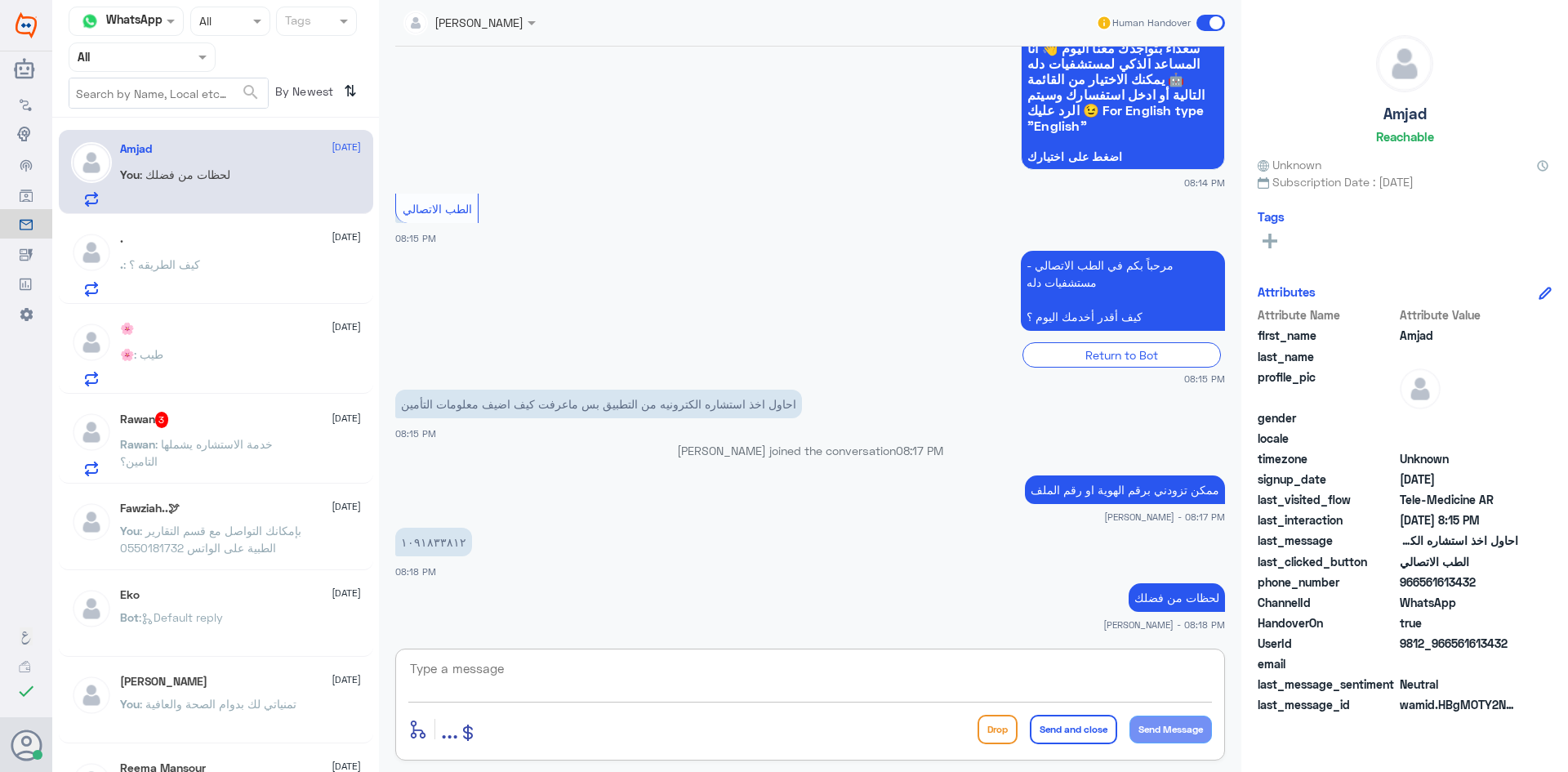
click at [642, 676] on textarea at bounding box center [810, 677] width 804 height 40
type textarea "تم تحديث تأمينك الآن بإمكانك استخدام الاستشارة الفورية بتغطية التأمين"
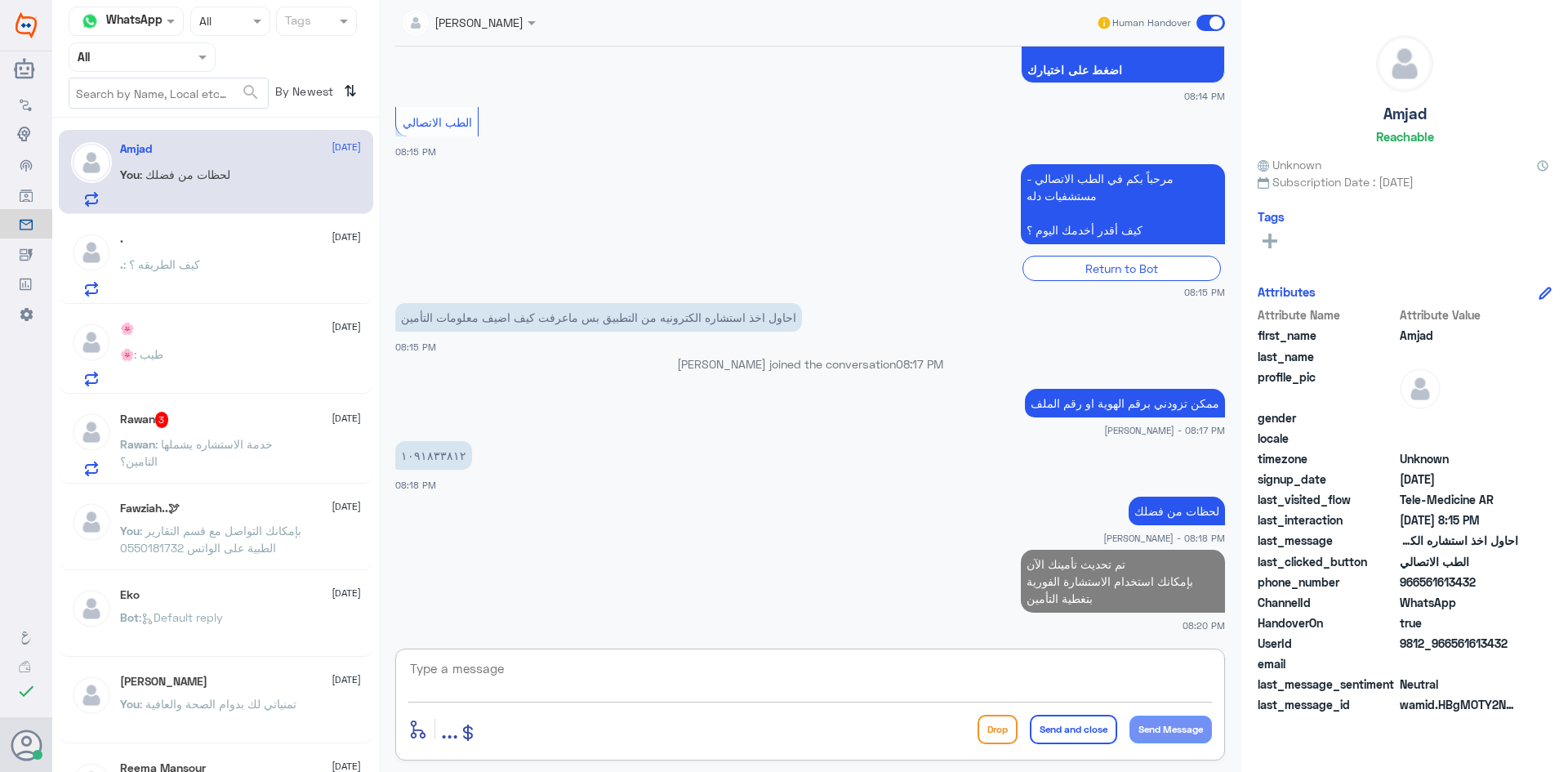
click at [256, 275] on div ". : كيف الطريقه ؟" at bounding box center [240, 278] width 241 height 37
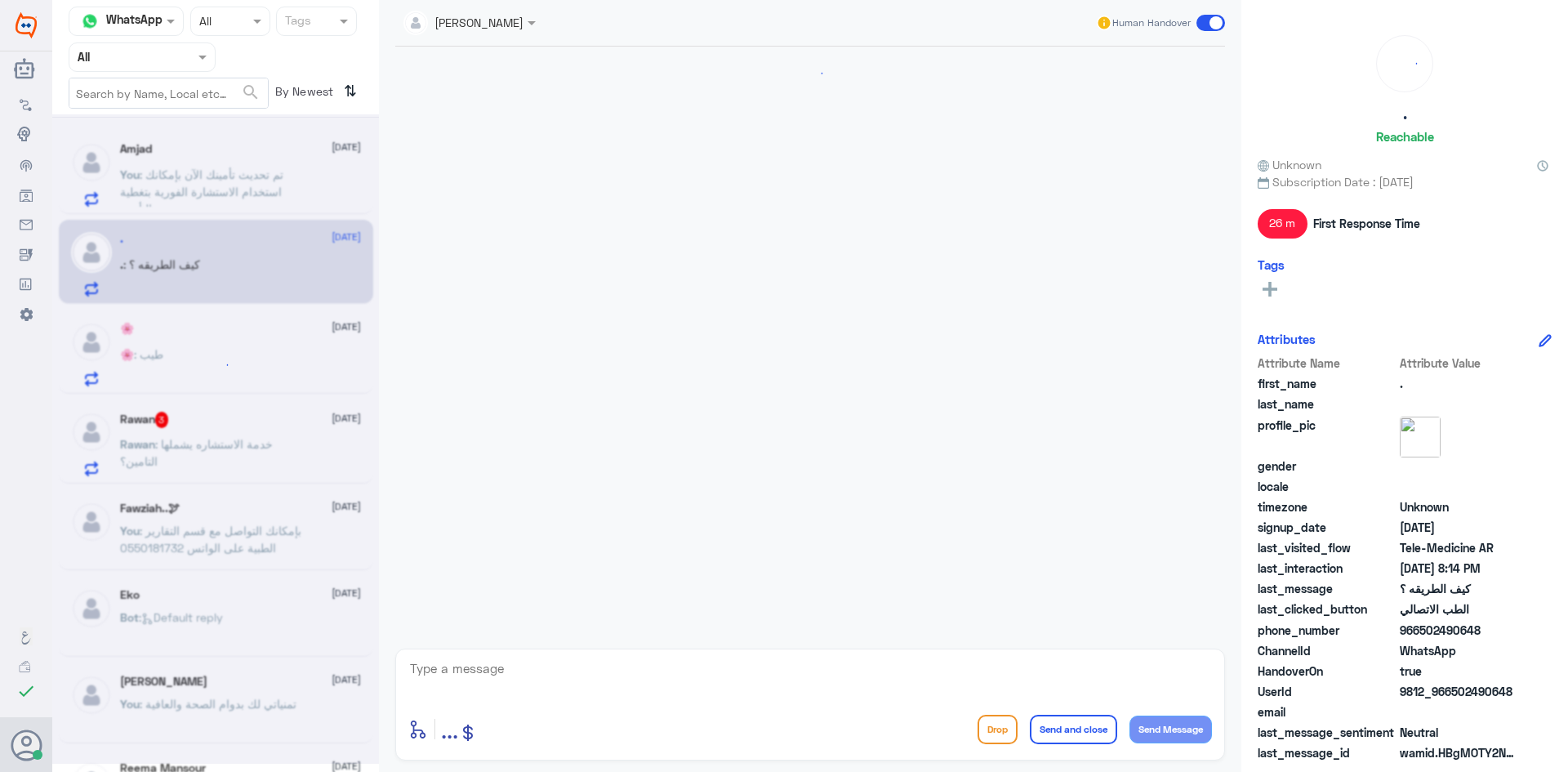
scroll to position [1050, 0]
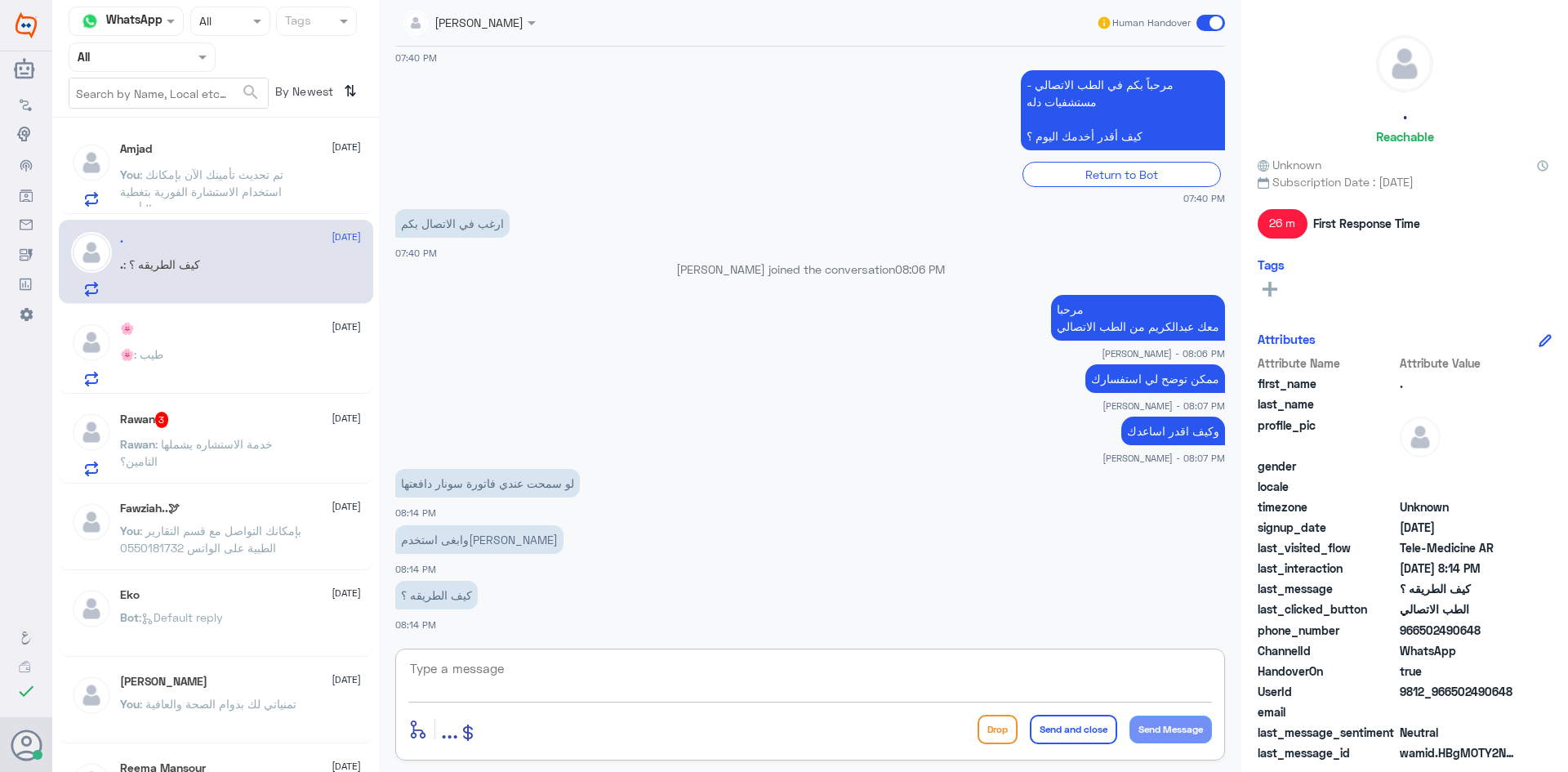
click at [612, 672] on textarea at bounding box center [810, 677] width 804 height 40
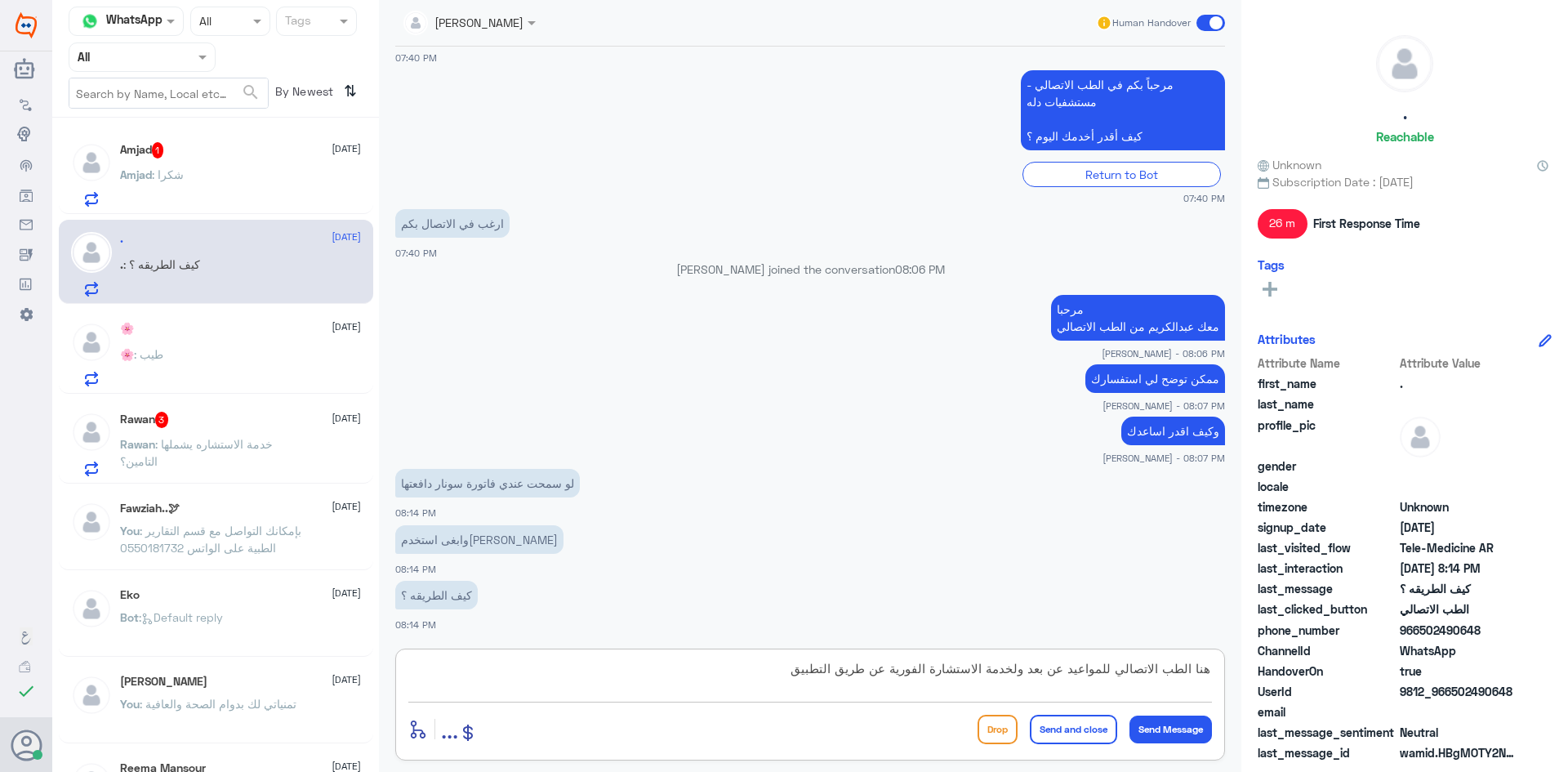
scroll to position [14, 0]
type textarea "هنا الطب الاتصالي للمواعيد عن بعد ولخدمة الاستشارة الفورية عن طريق التطبيق بإمك…"
click at [1044, 732] on button "Send and close" at bounding box center [1074, 729] width 88 height 30
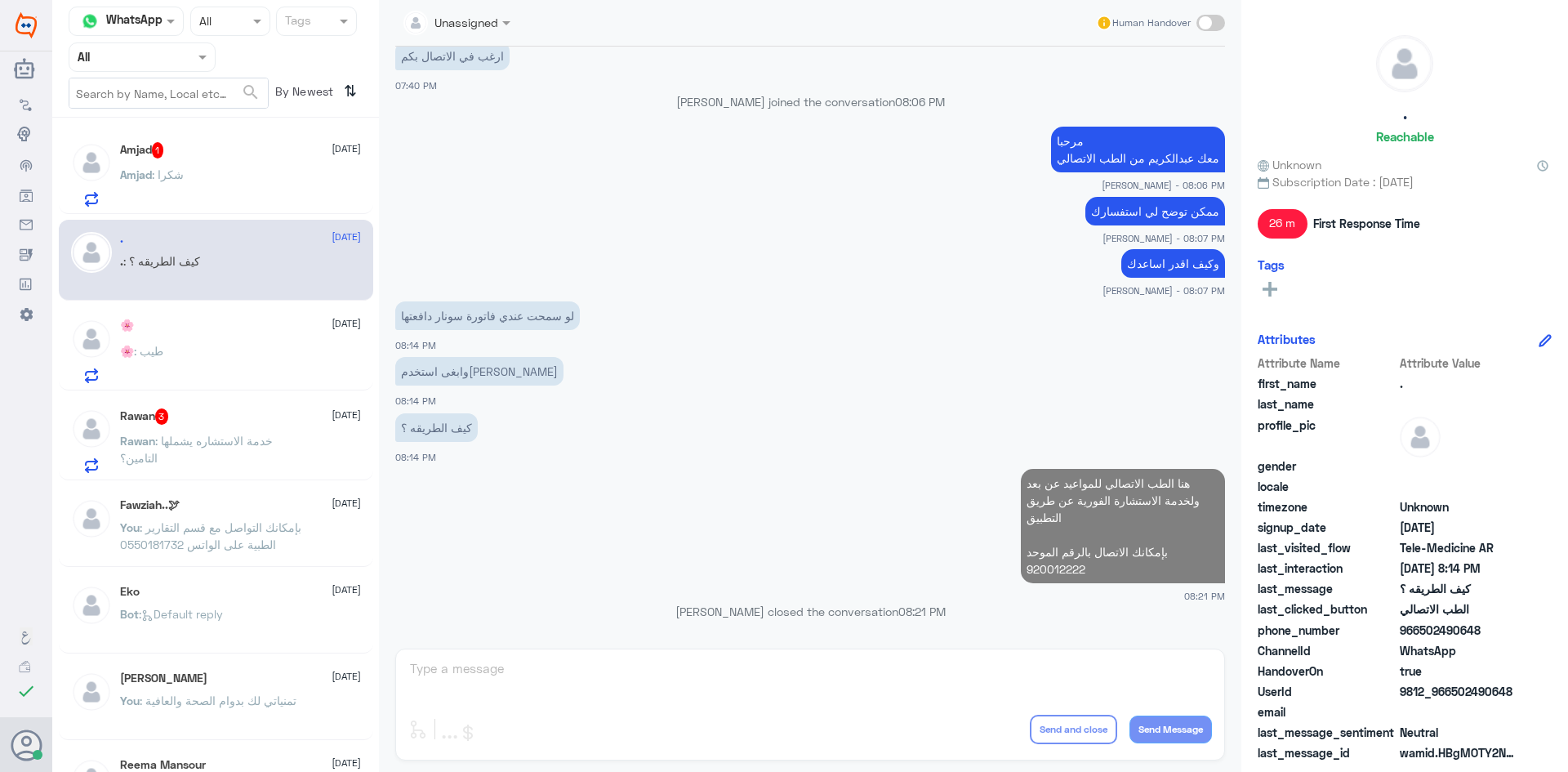
scroll to position [1185, 0]
click at [216, 170] on div "Amjad : شكرا" at bounding box center [240, 188] width 241 height 37
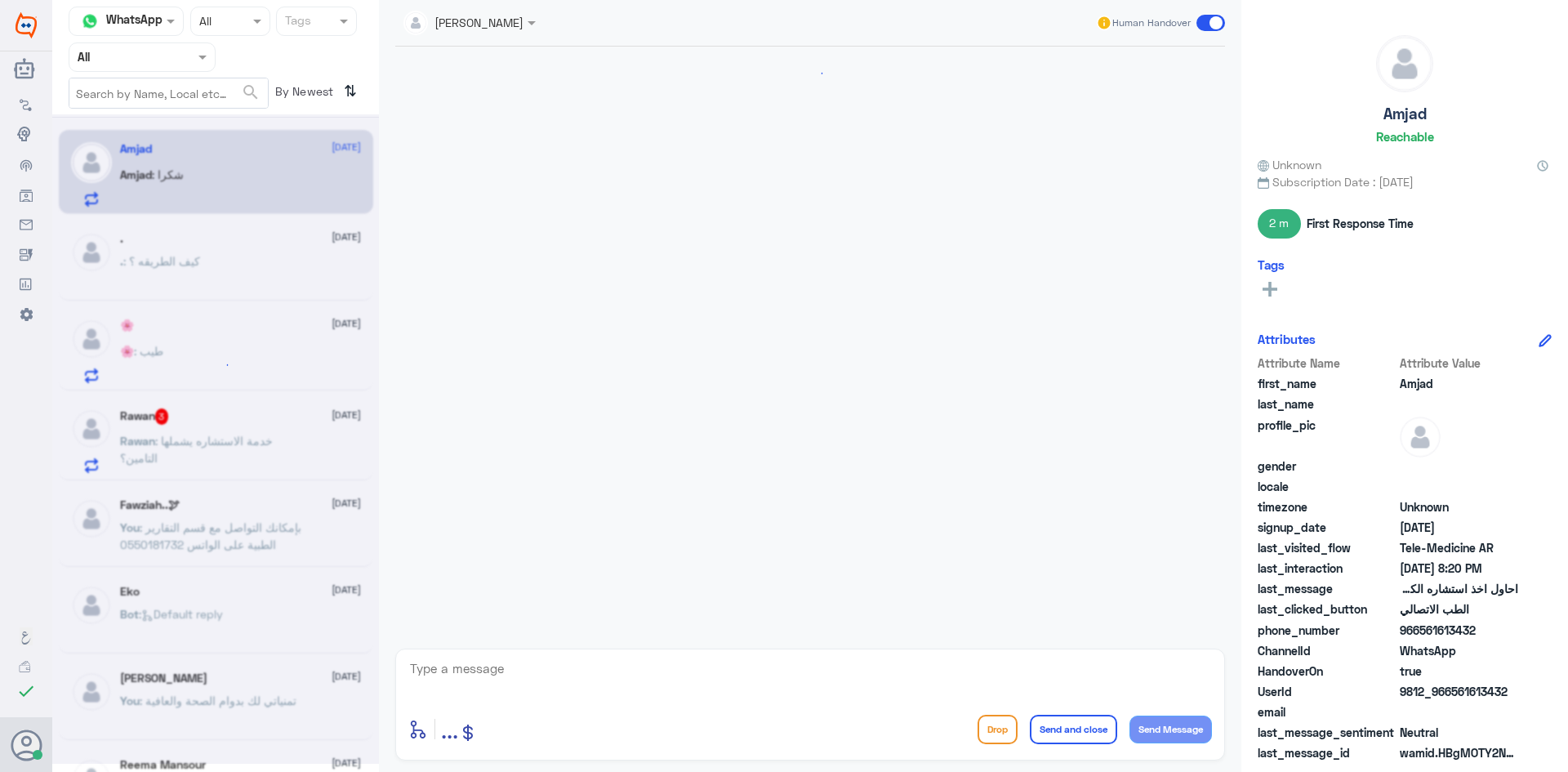
scroll to position [557, 0]
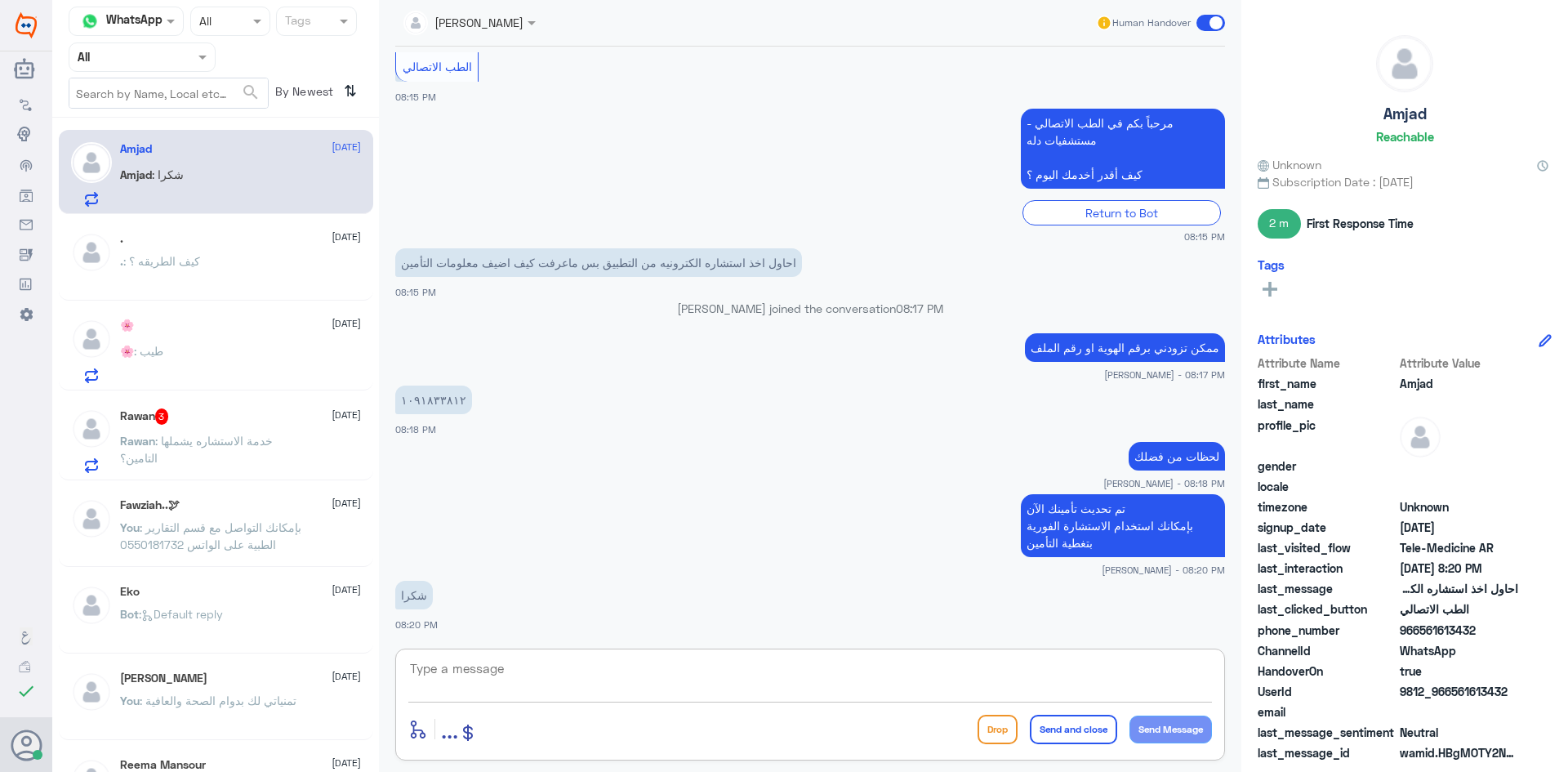
click at [740, 686] on textarea at bounding box center [810, 677] width 804 height 40
type textarea "العفو وتمنياتنا لك بدوام الصحة والعافية"
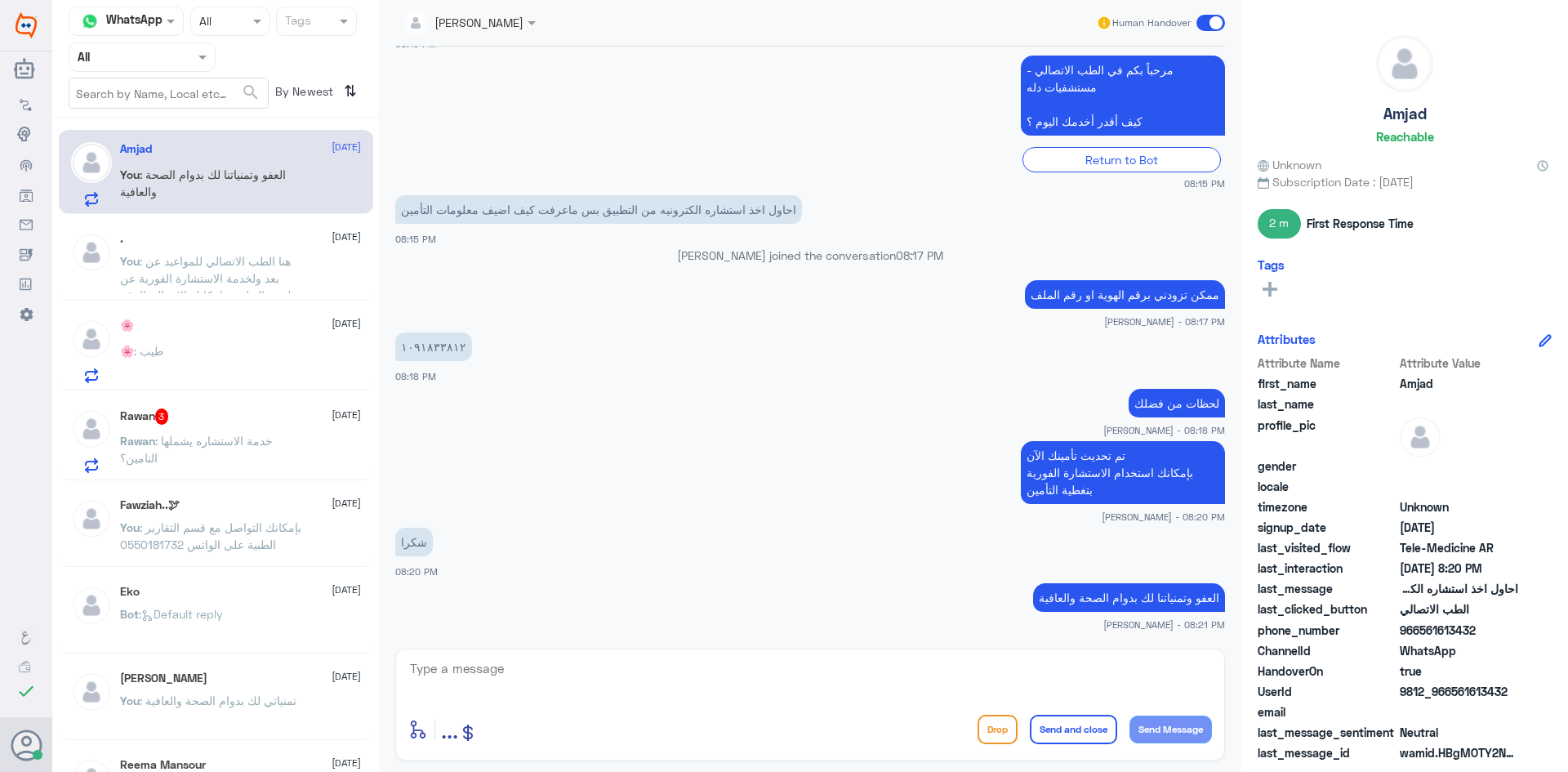
click at [272, 436] on span ": خدمة الاستشاره يشملها التامين؟" at bounding box center [196, 449] width 153 height 31
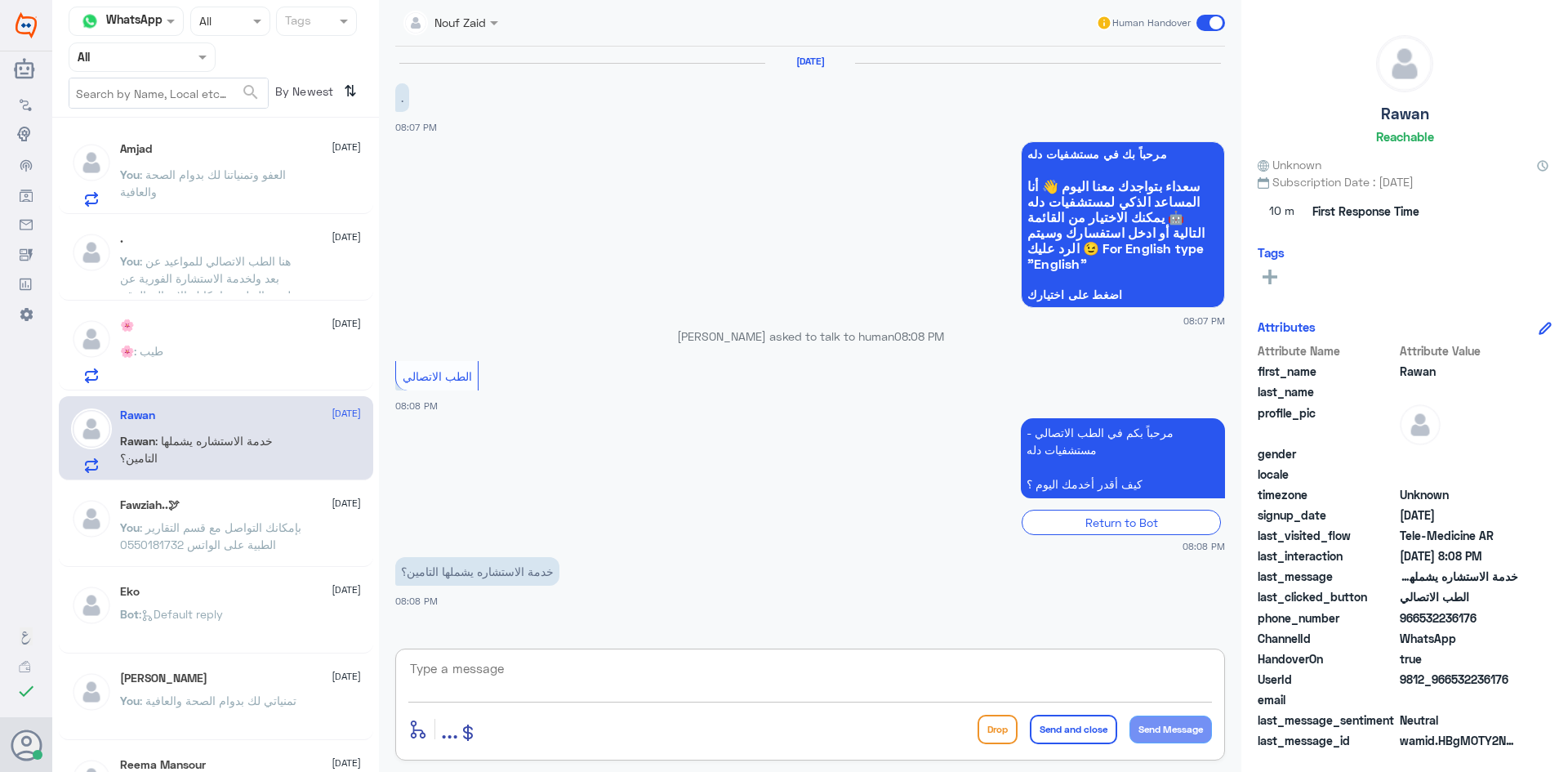
click at [631, 687] on textarea at bounding box center [810, 677] width 804 height 40
type textarea "اي نعم"
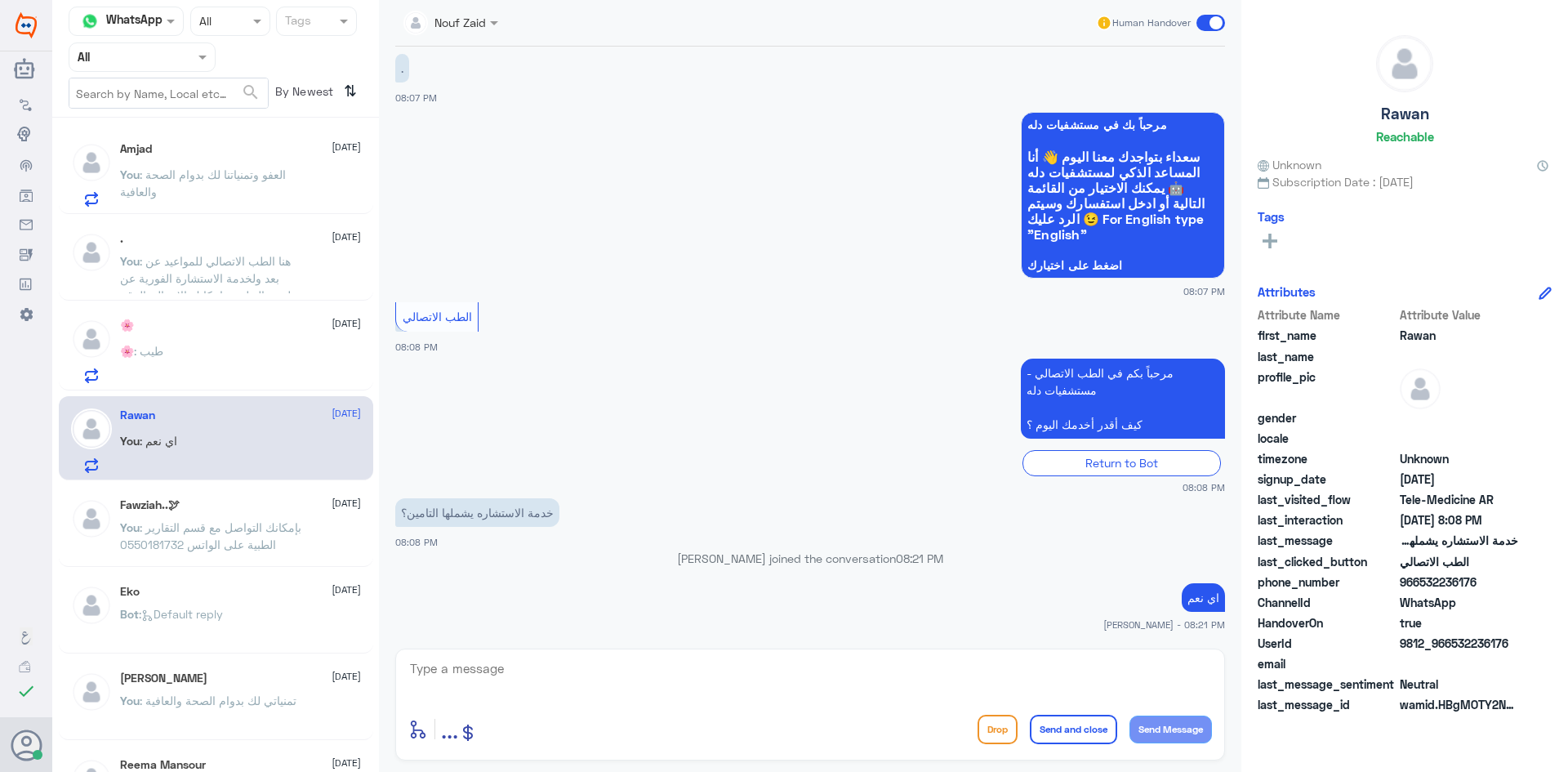
drag, startPoint x: 1513, startPoint y: 680, endPoint x: 1464, endPoint y: 684, distance: 49.2
click at [1464, 684] on div "Attribute Name Attribute Value first_name Rawan last_name profile_pic gender lo…" at bounding box center [1404, 511] width 294 height 410
click at [1500, 645] on span "9812_966532236176" at bounding box center [1458, 643] width 118 height 17
drag, startPoint x: 1508, startPoint y: 640, endPoint x: 1452, endPoint y: 649, distance: 56.7
click at [1452, 649] on span "9812_966532236176" at bounding box center [1458, 643] width 118 height 17
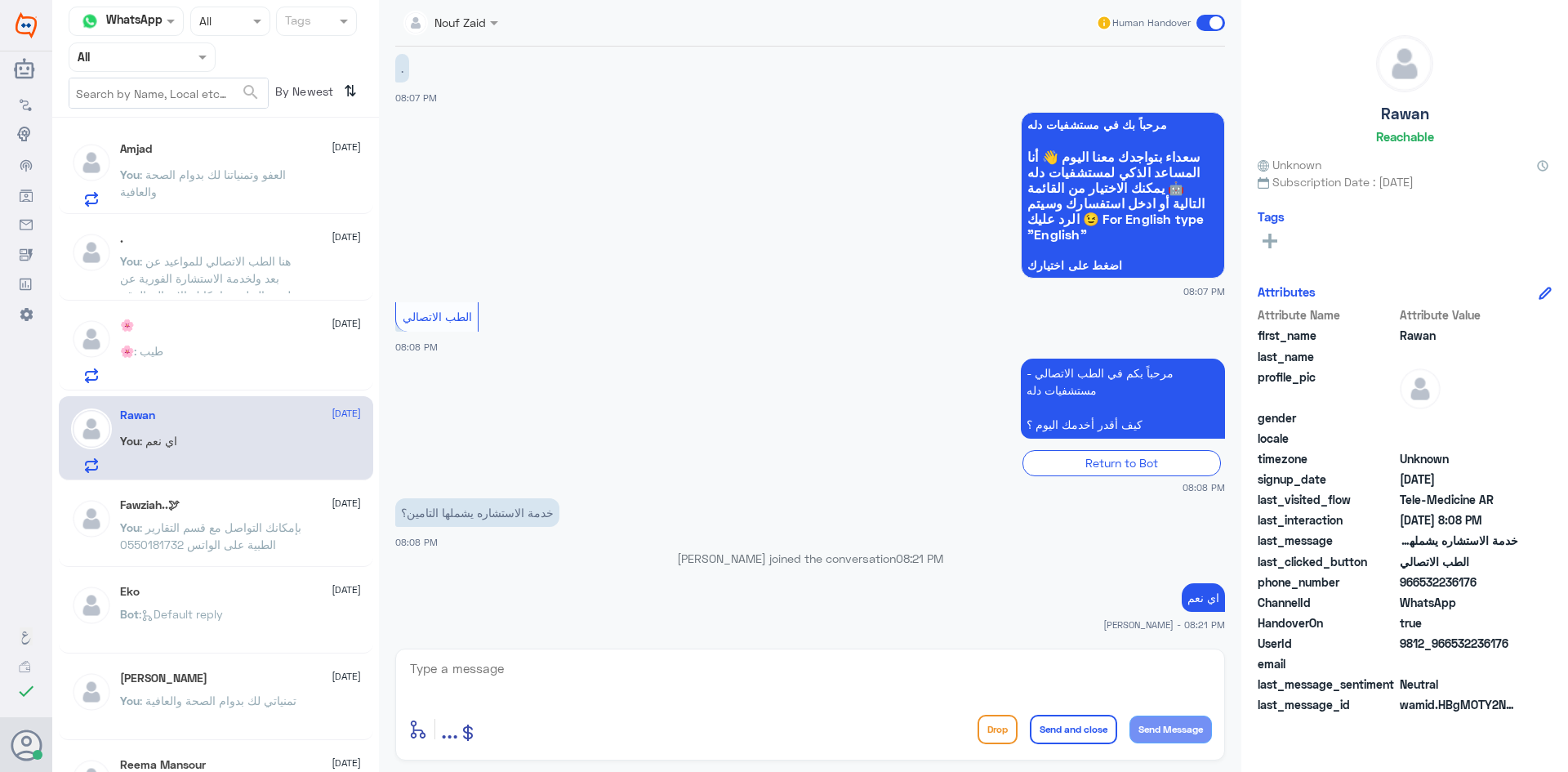
copy span "532236176"
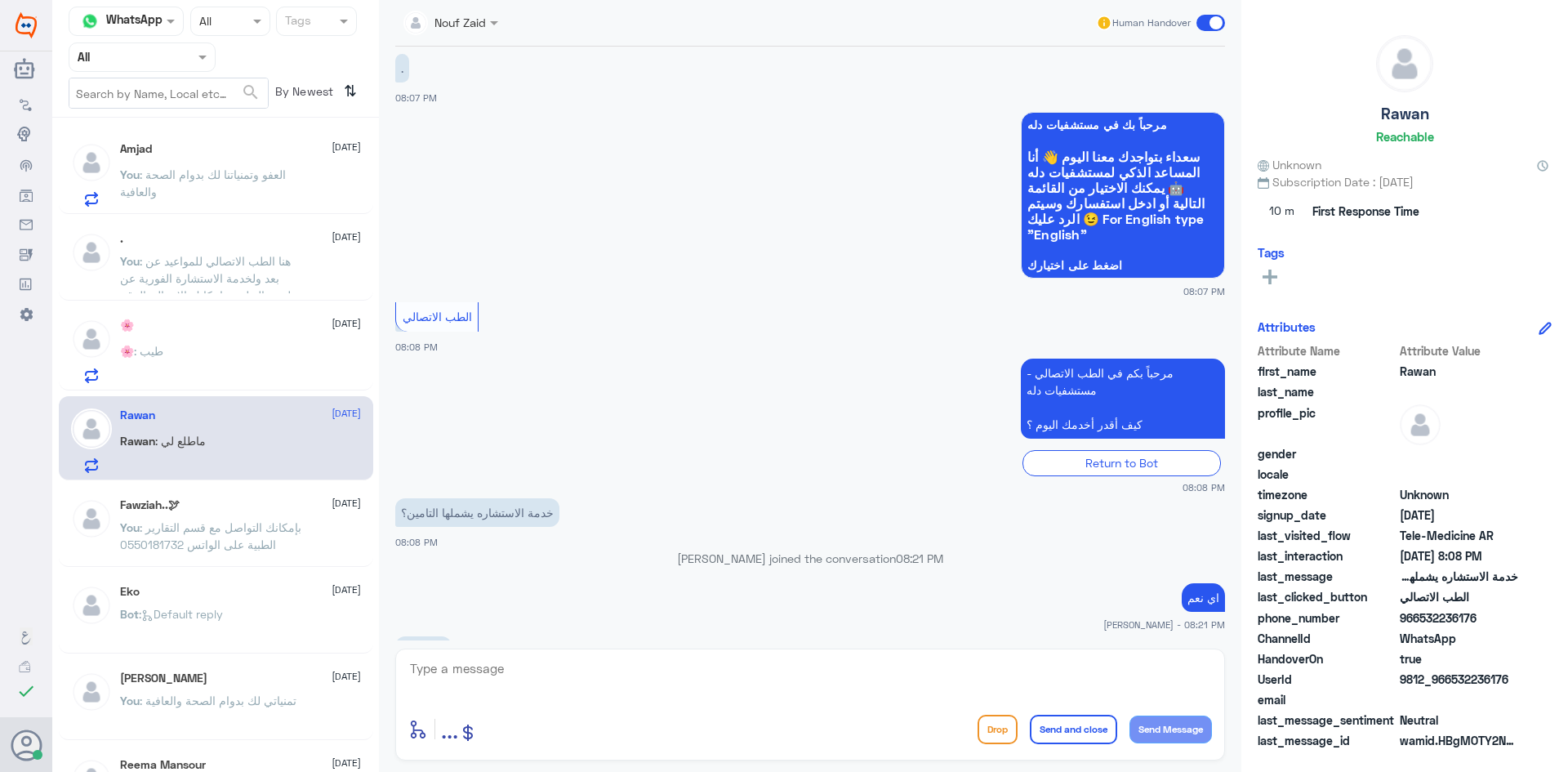
scroll to position [85, 0]
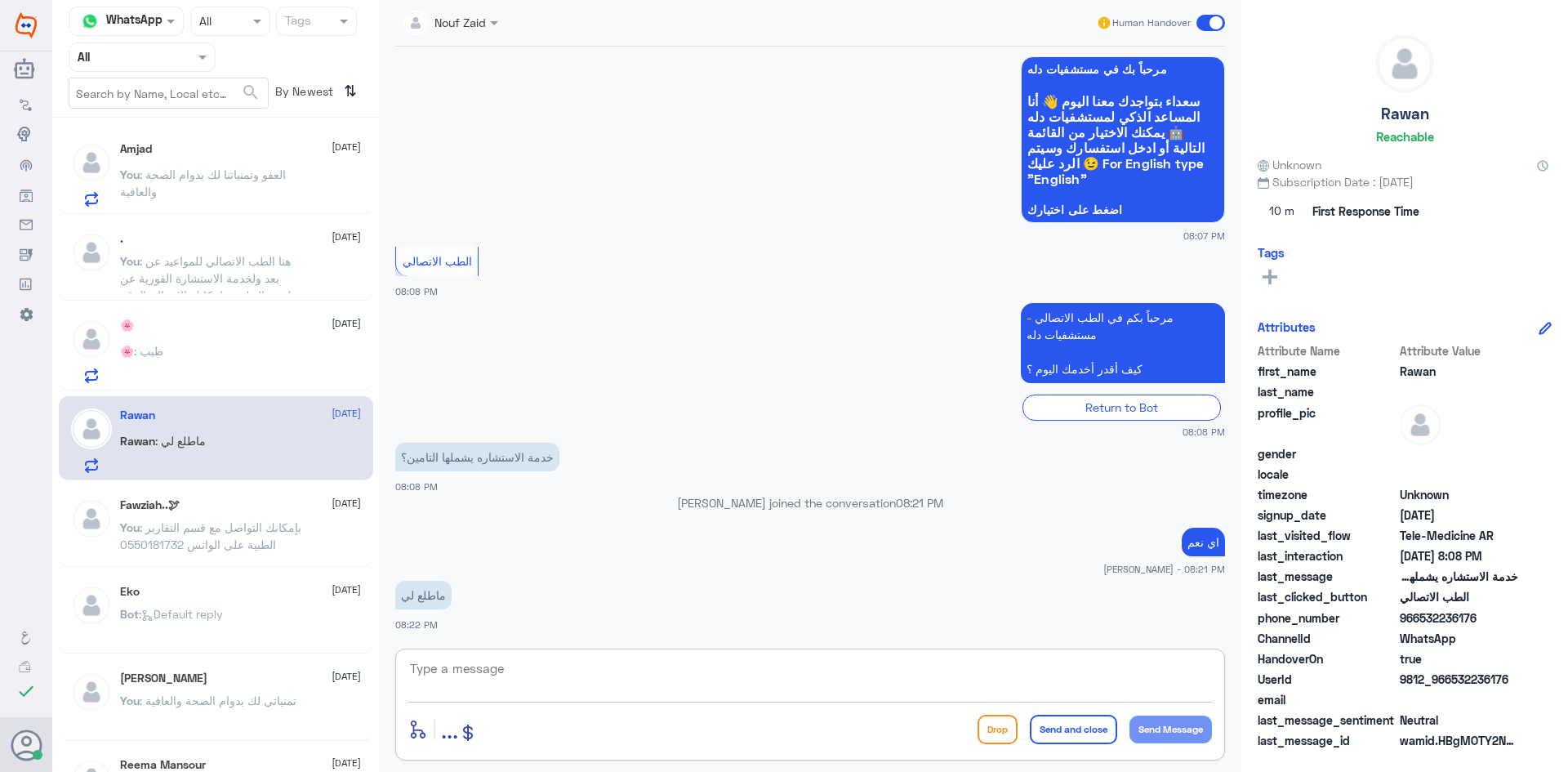
click at [719, 678] on textarea at bounding box center [810, 677] width 804 height 40
type textarea "ممكن تزوديني برقم الهوية او رقم الملف"
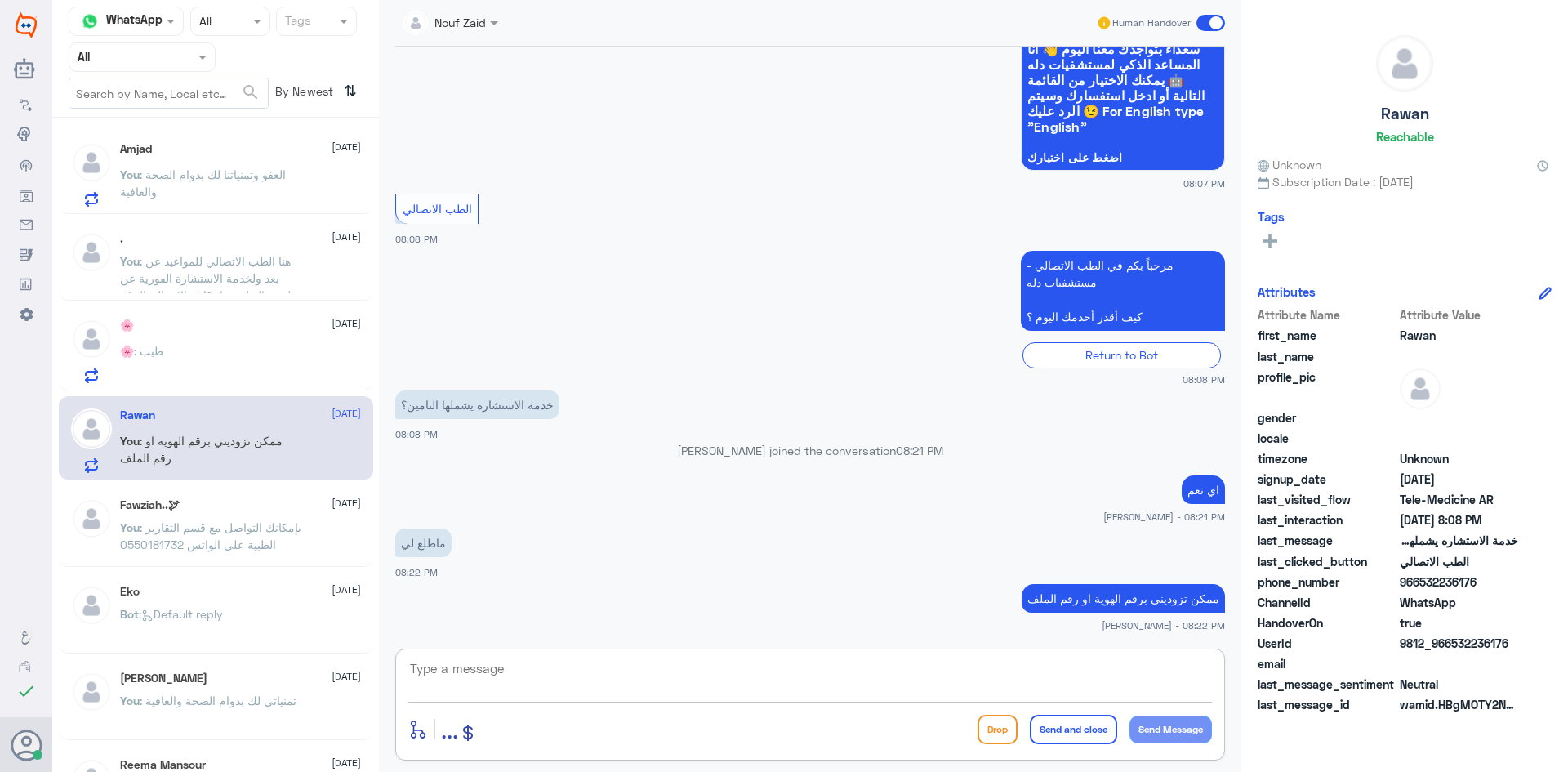
click at [838, 668] on textarea at bounding box center [810, 677] width 804 height 40
click at [838, 667] on textarea at bounding box center [810, 677] width 804 height 40
type textarea "تم تحديث تأمينك الآن بإمكانك استخدام الاستشارة الفورية بتغطية التأمين"
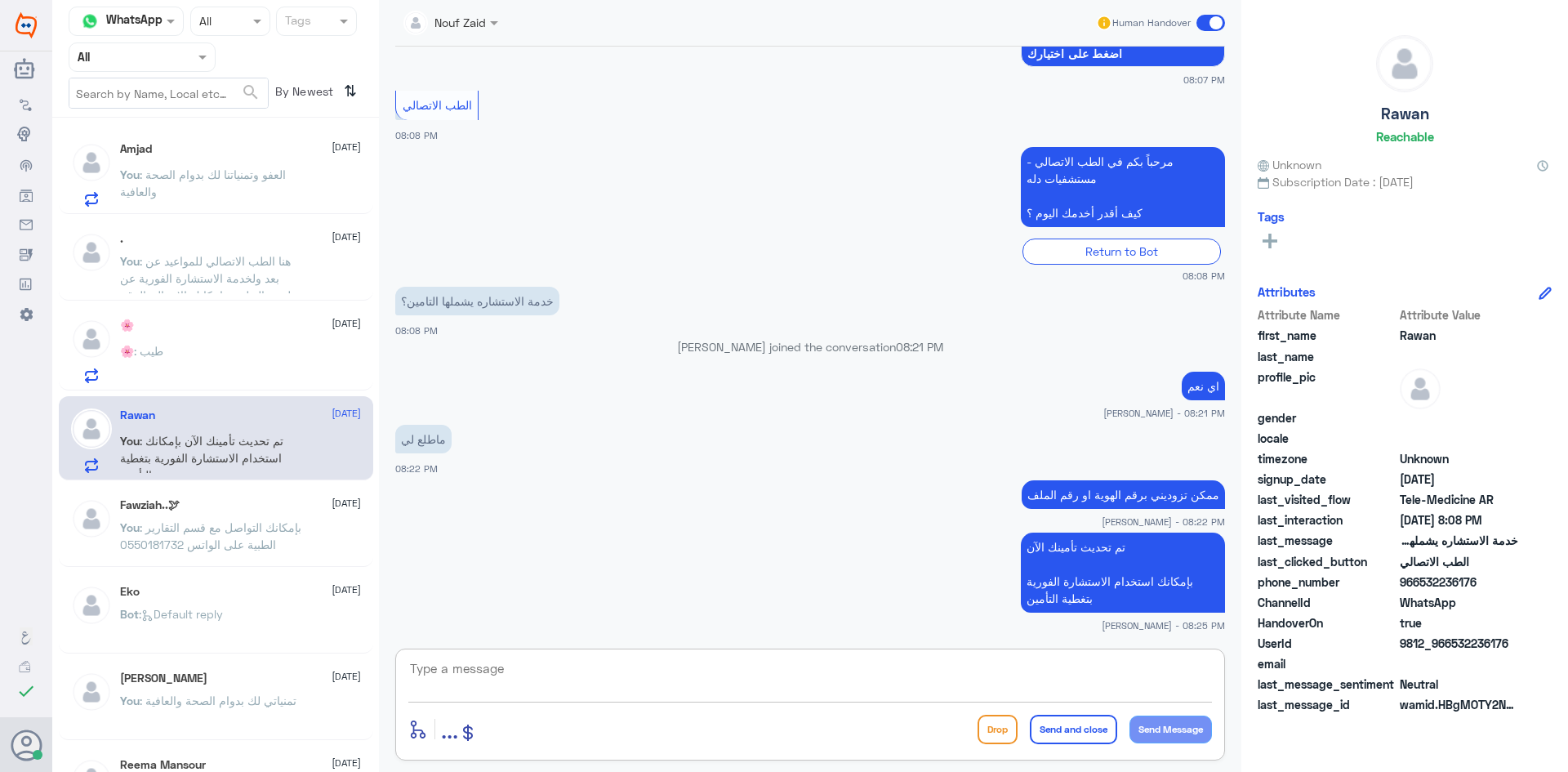
click at [279, 170] on span ": العفو وتمنياتنا لك بدوام الصحة والعافية" at bounding box center [202, 182] width 166 height 31
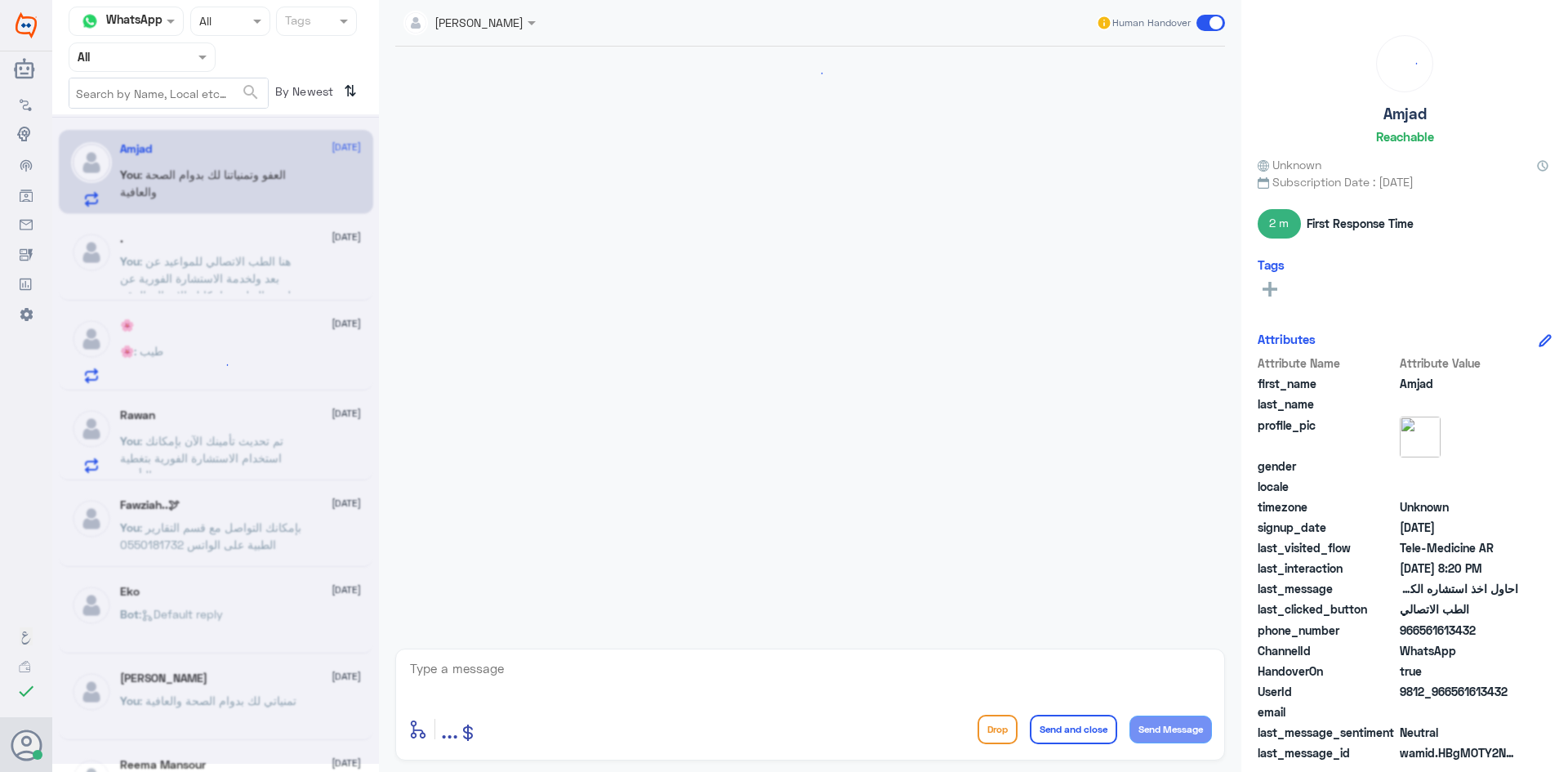
scroll to position [610, 0]
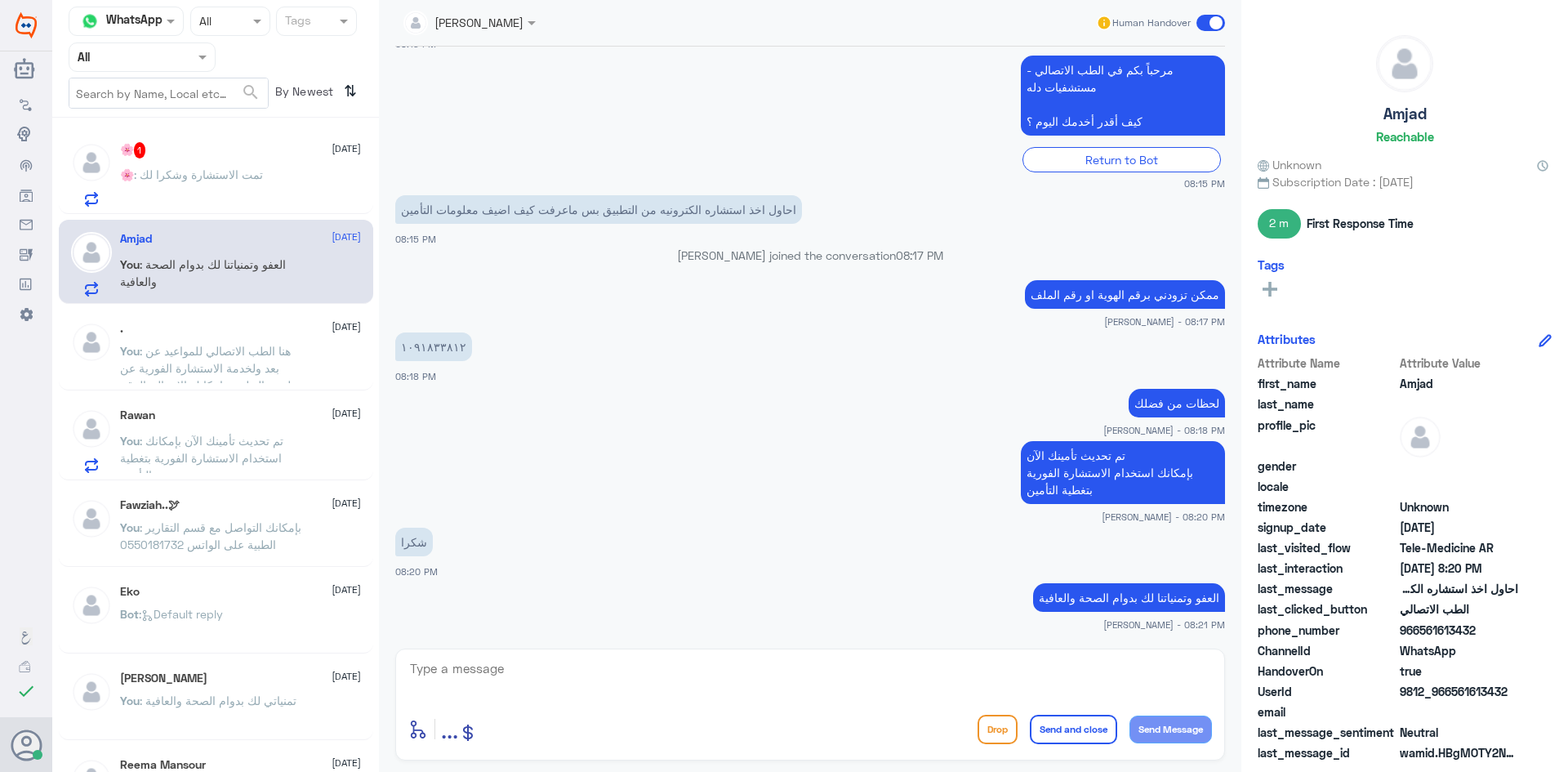
click at [222, 165] on div "🌸 1 15 October 🌸 : تمت الاستشارة وشكرا لك" at bounding box center [240, 174] width 241 height 64
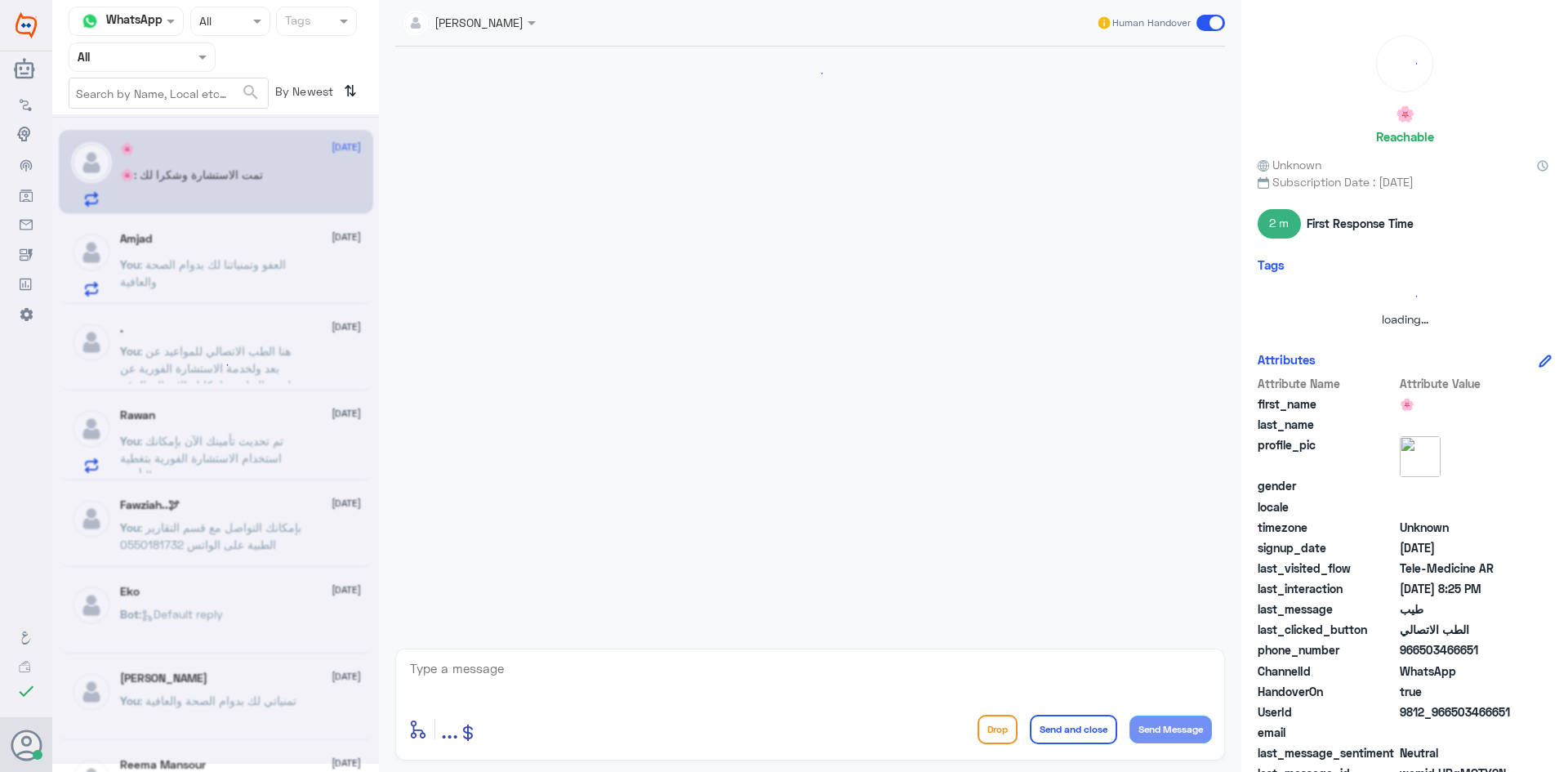
scroll to position [658, 0]
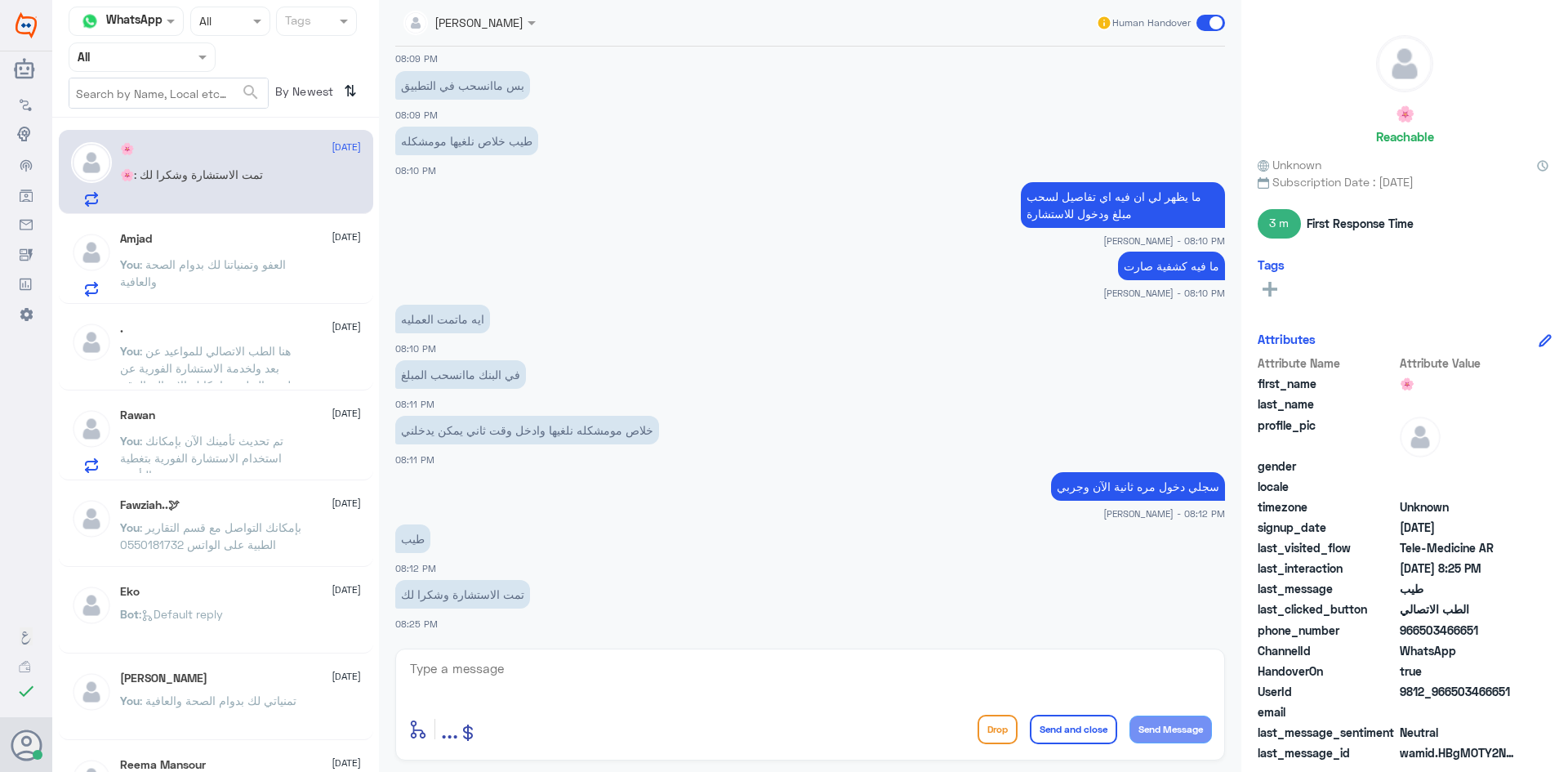
click at [648, 684] on textarea at bounding box center [810, 677] width 804 height 40
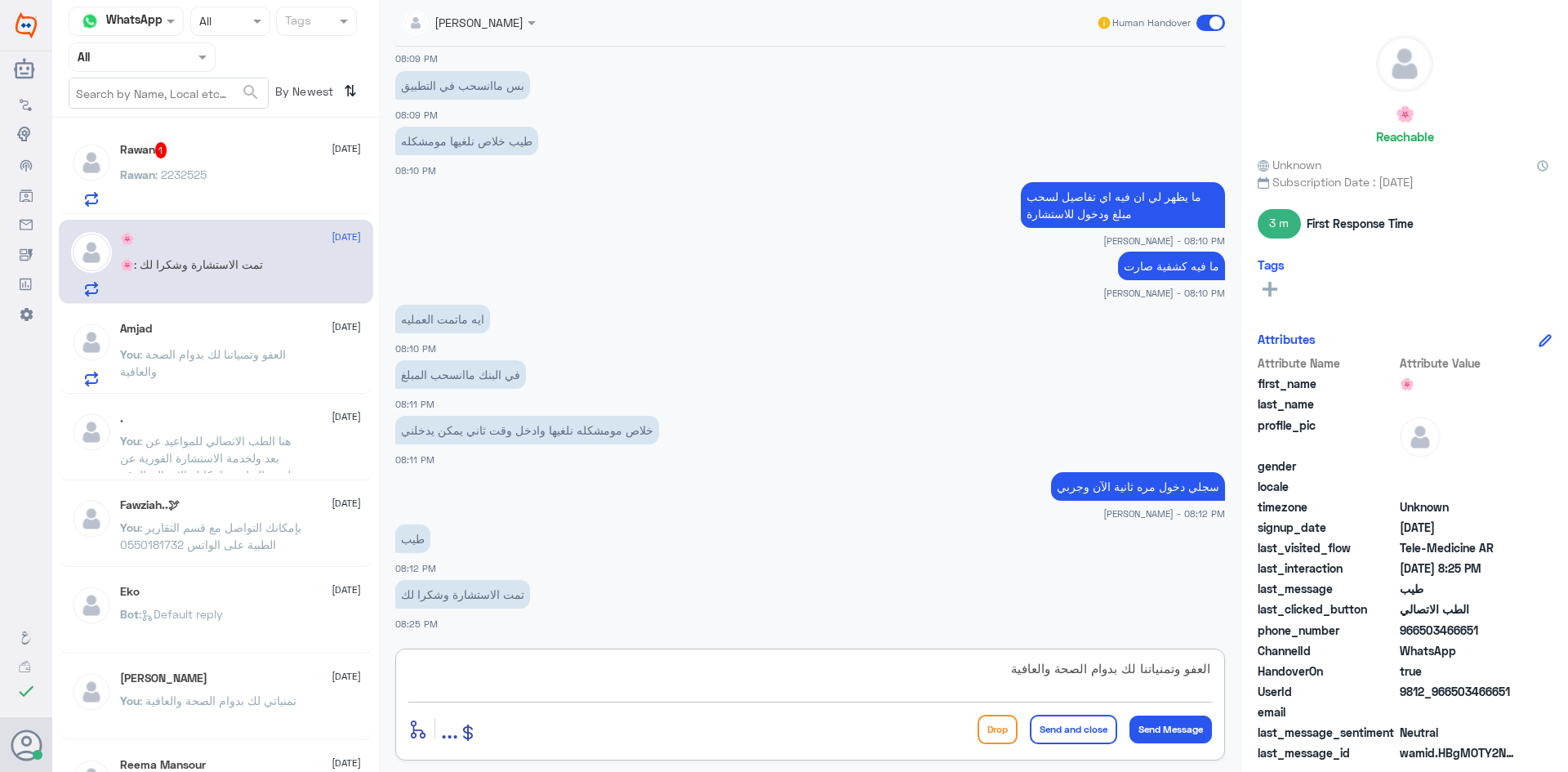
type textarea "العفو وتمنياتنا لك بدوام الصحة والعافية"
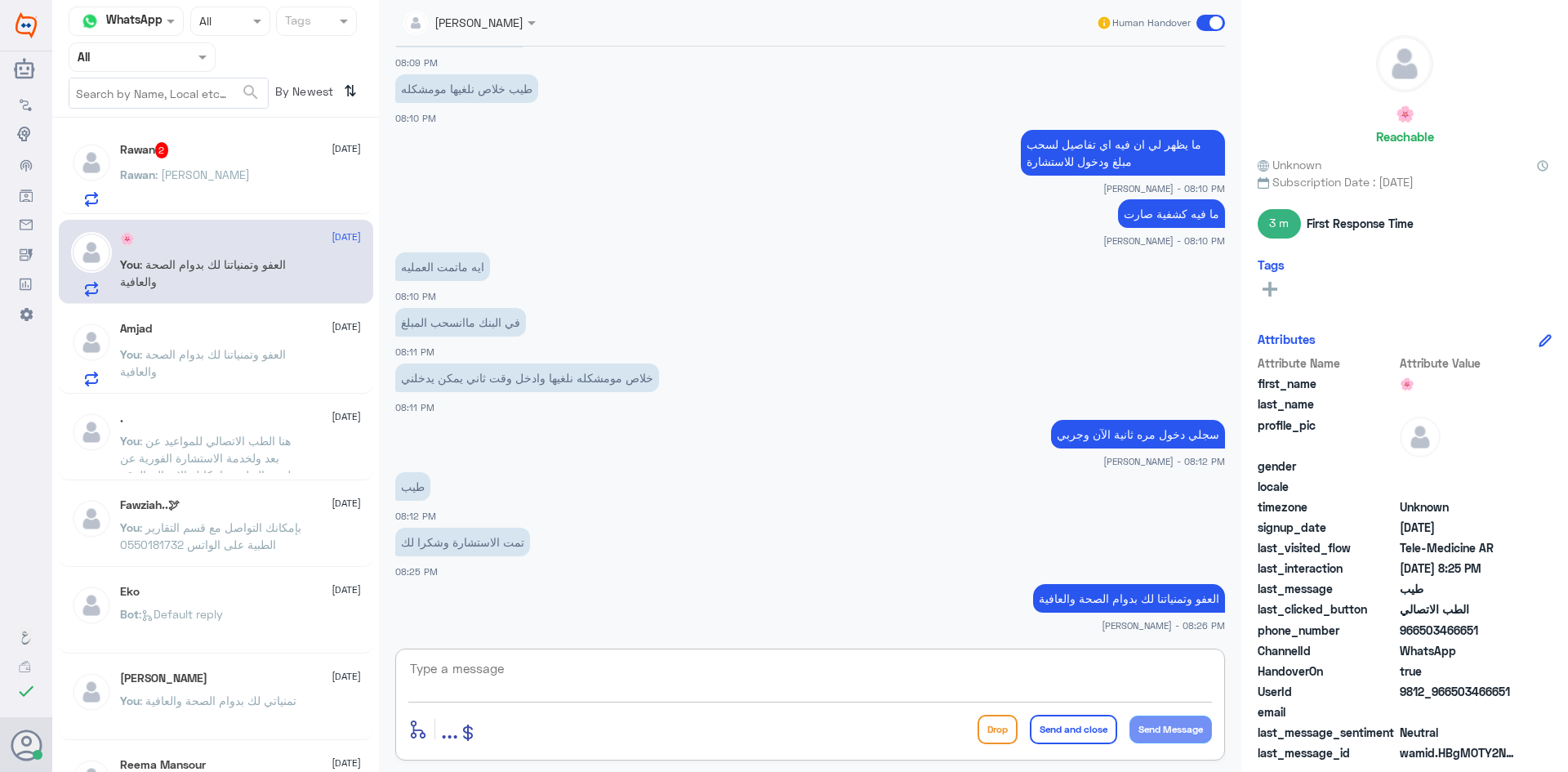
click at [241, 174] on span ": عبدالعزيز السماعيل" at bounding box center [202, 174] width 94 height 13
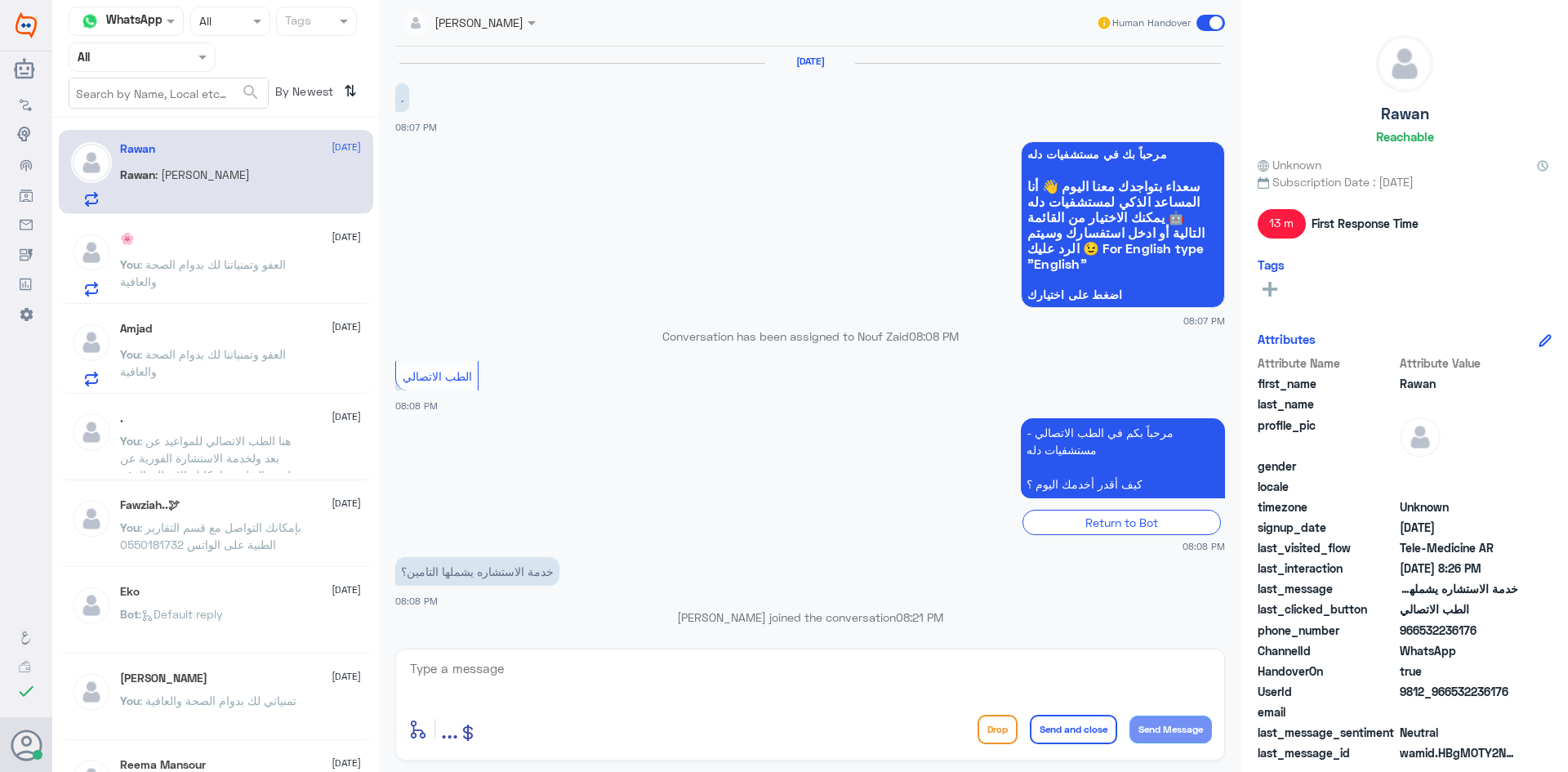
scroll to position [399, 0]
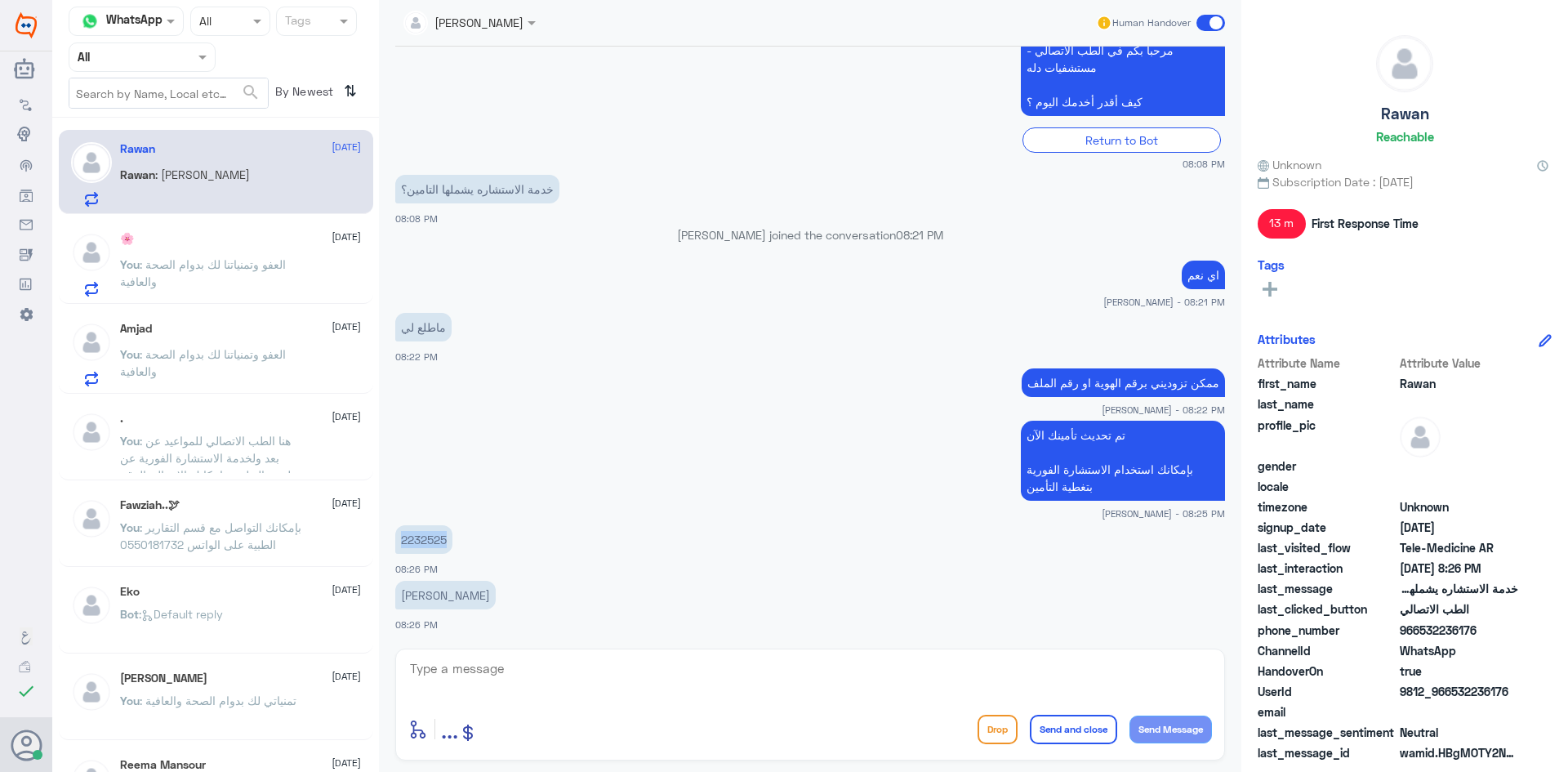
drag, startPoint x: 447, startPoint y: 541, endPoint x: 394, endPoint y: 542, distance: 53.0
click at [394, 542] on div "15 Oct 2025 . 08:07 PM مرحباً بك في مستشفيات دله سعداء بتواجدك معنا اليوم 👋 أنا…" at bounding box center [810, 343] width 846 height 594
copy p "2232525"
click at [777, 678] on textarea at bounding box center [810, 677] width 804 height 40
type textarea "تم تحديث ملف روان وعبدالعزيز الآن"
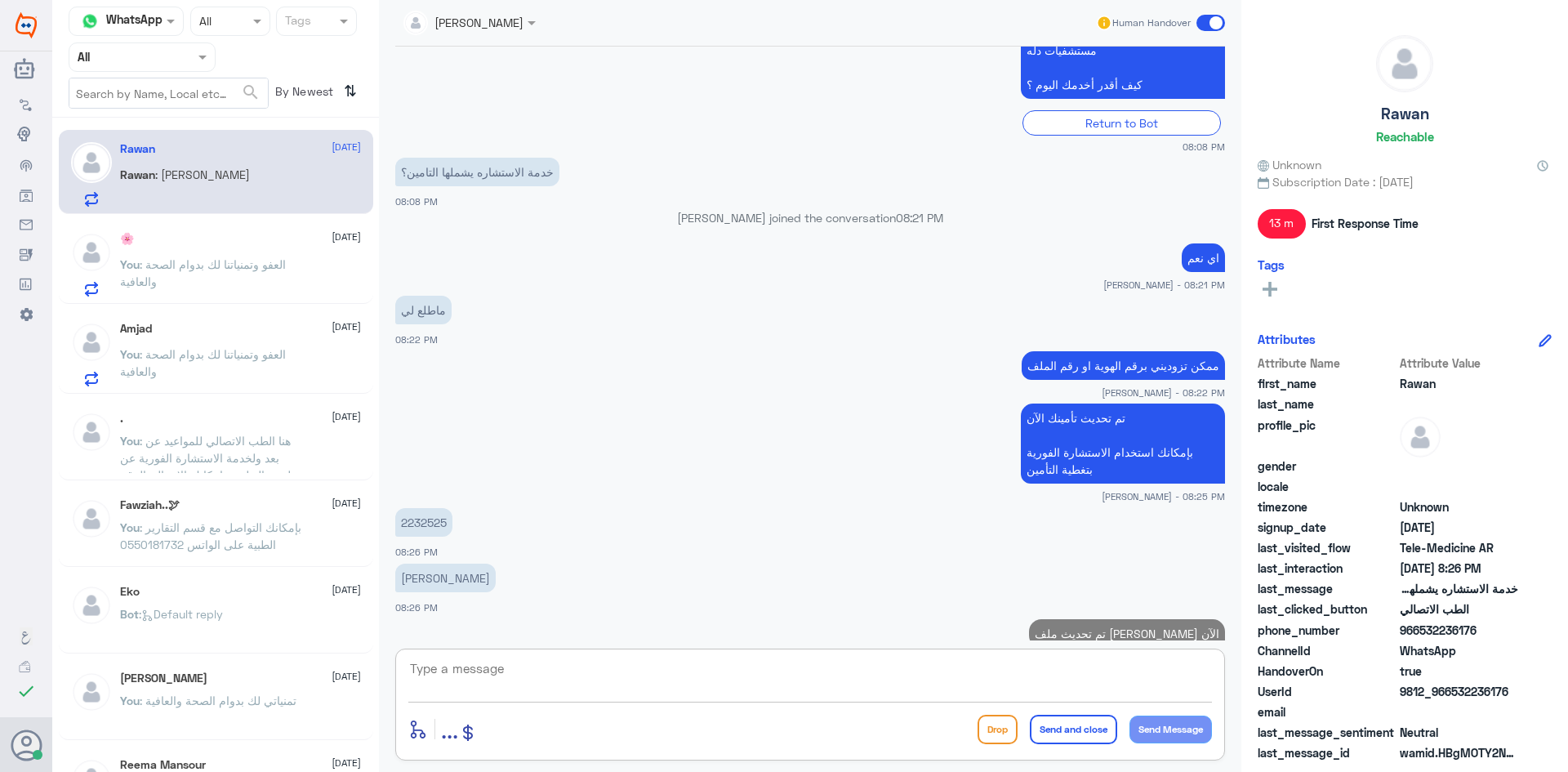
scroll to position [451, 0]
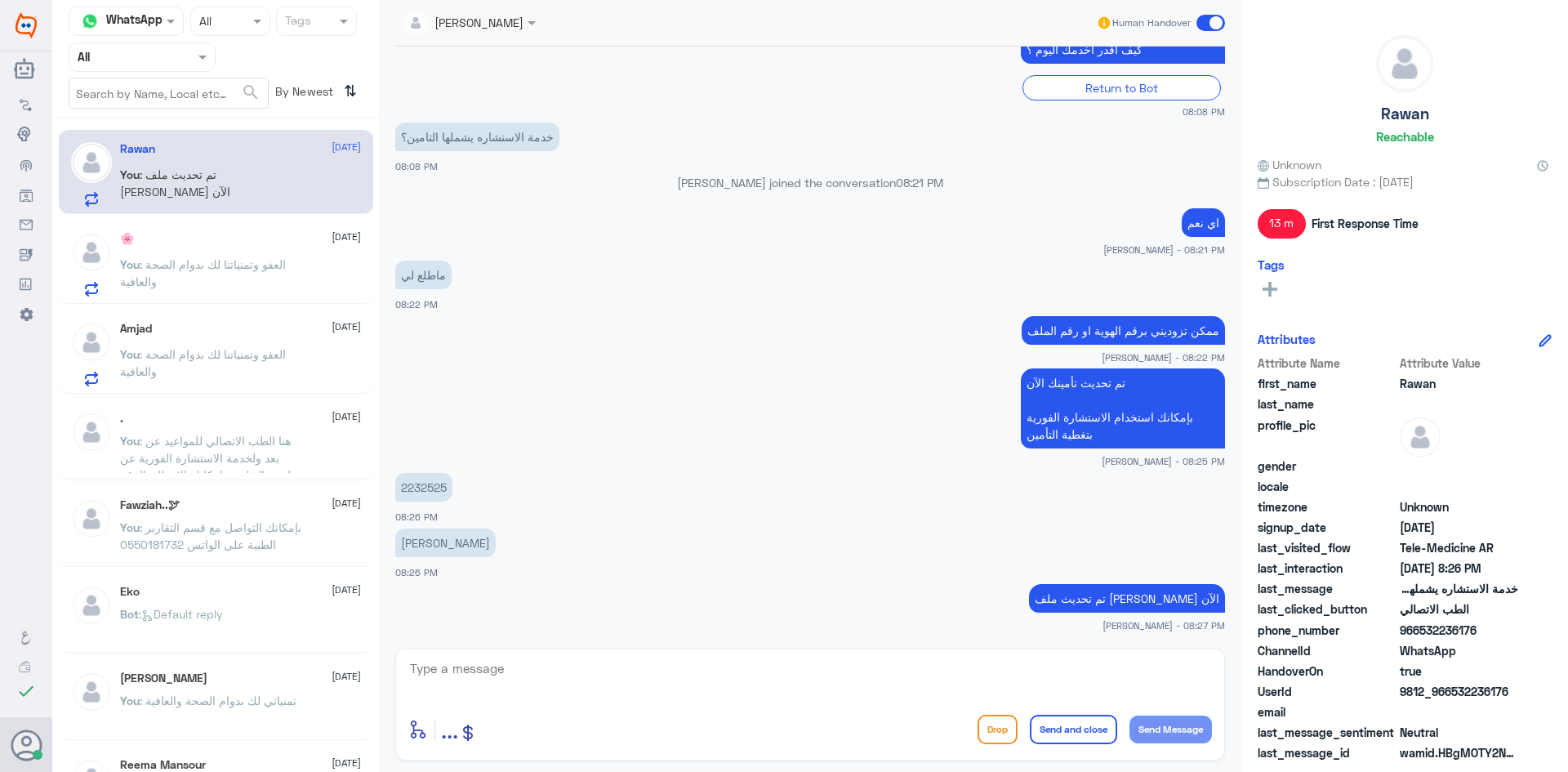
click at [228, 262] on span ": العفو وتمنياتنا لك بدوام الصحة والعافية" at bounding box center [202, 273] width 166 height 31
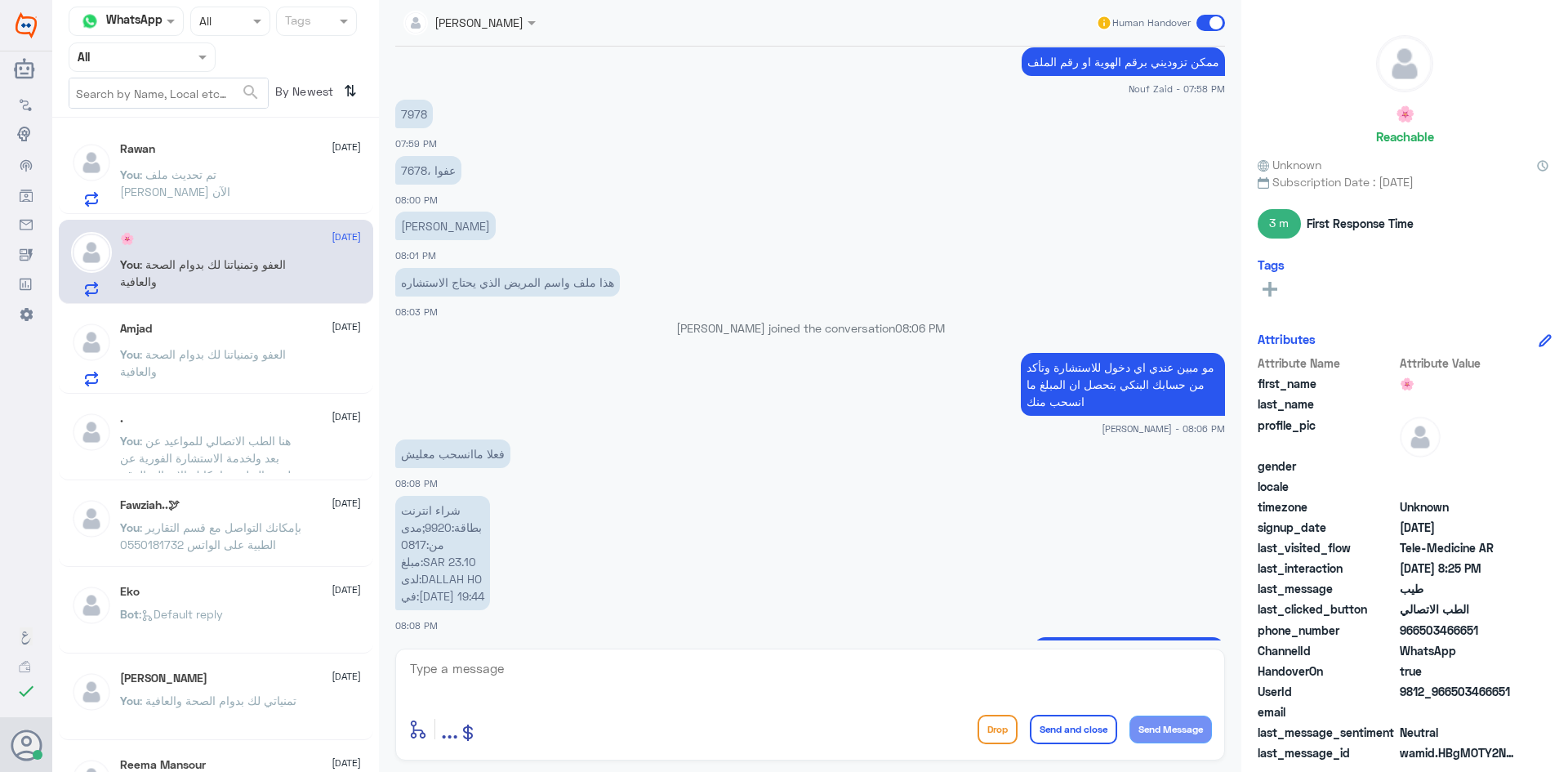
scroll to position [692, 0]
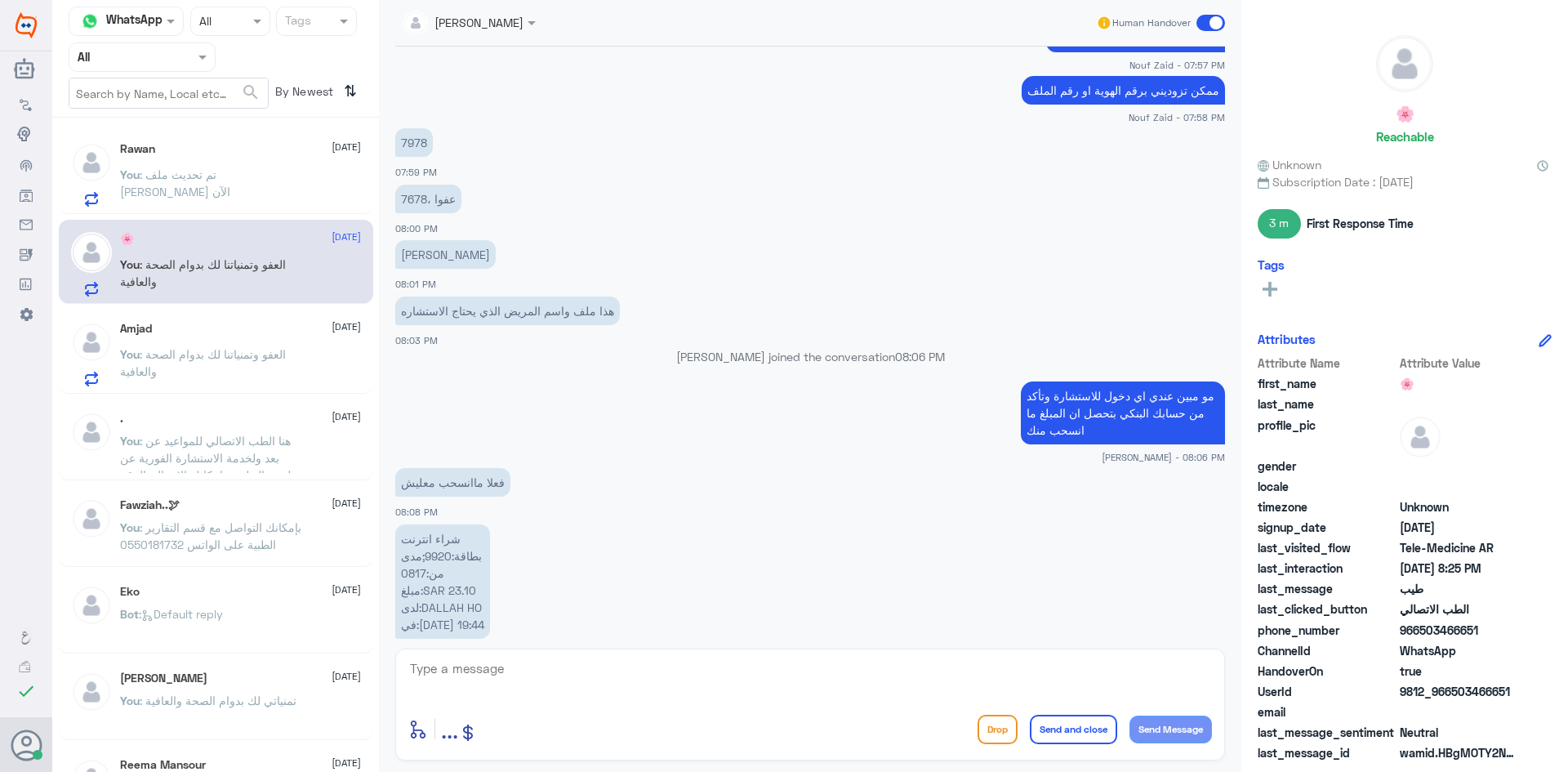
click at [411, 213] on p "عفوا ،7678" at bounding box center [428, 199] width 66 height 29
copy p "7678"
click at [281, 135] on div "Rawan 1 15 October You : شكرا لك" at bounding box center [216, 172] width 315 height 84
click at [281, 169] on div "Rawan 1 15 October Rawan : شكرا لك" at bounding box center [240, 174] width 241 height 64
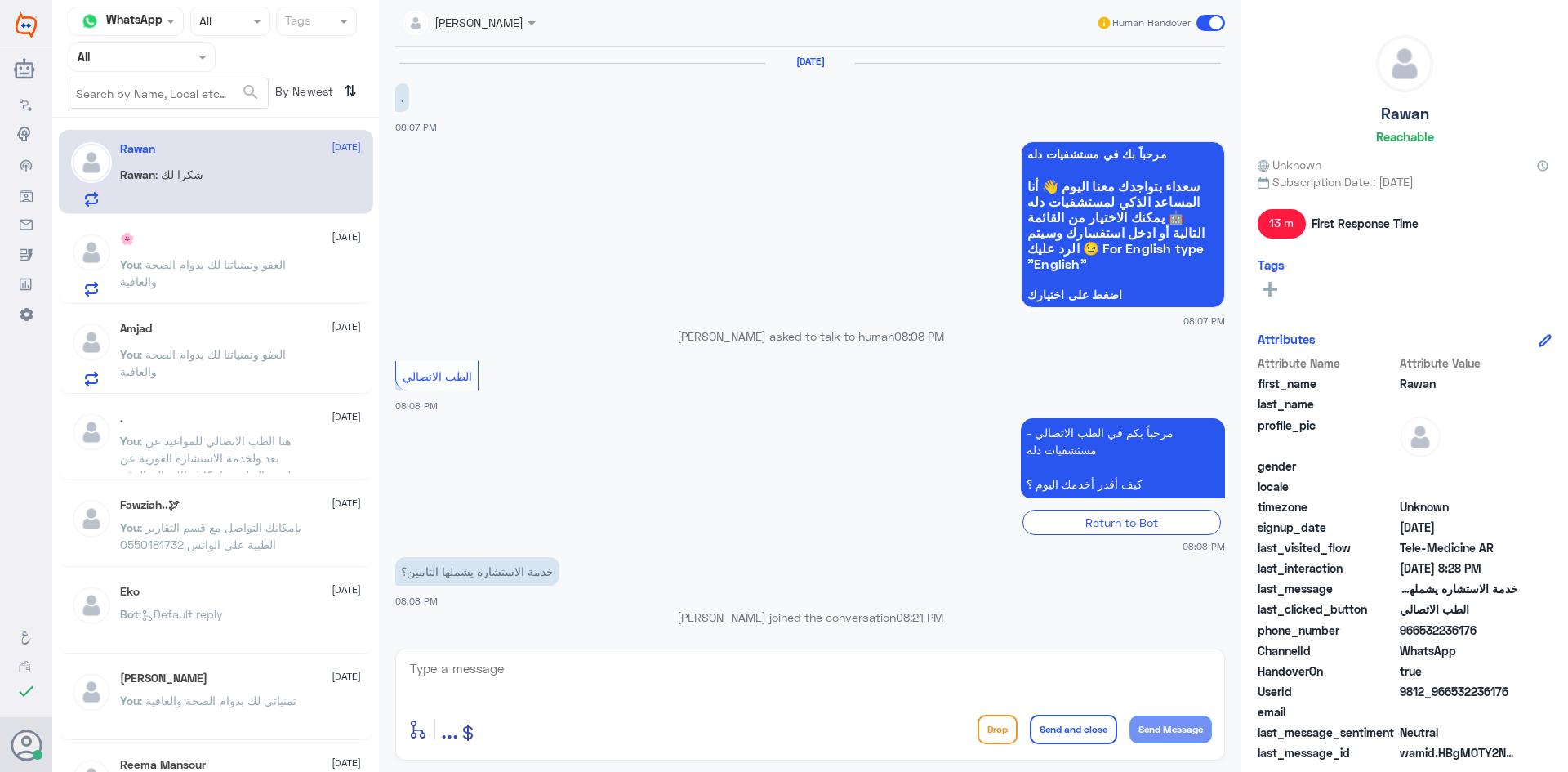
scroll to position [508, 0]
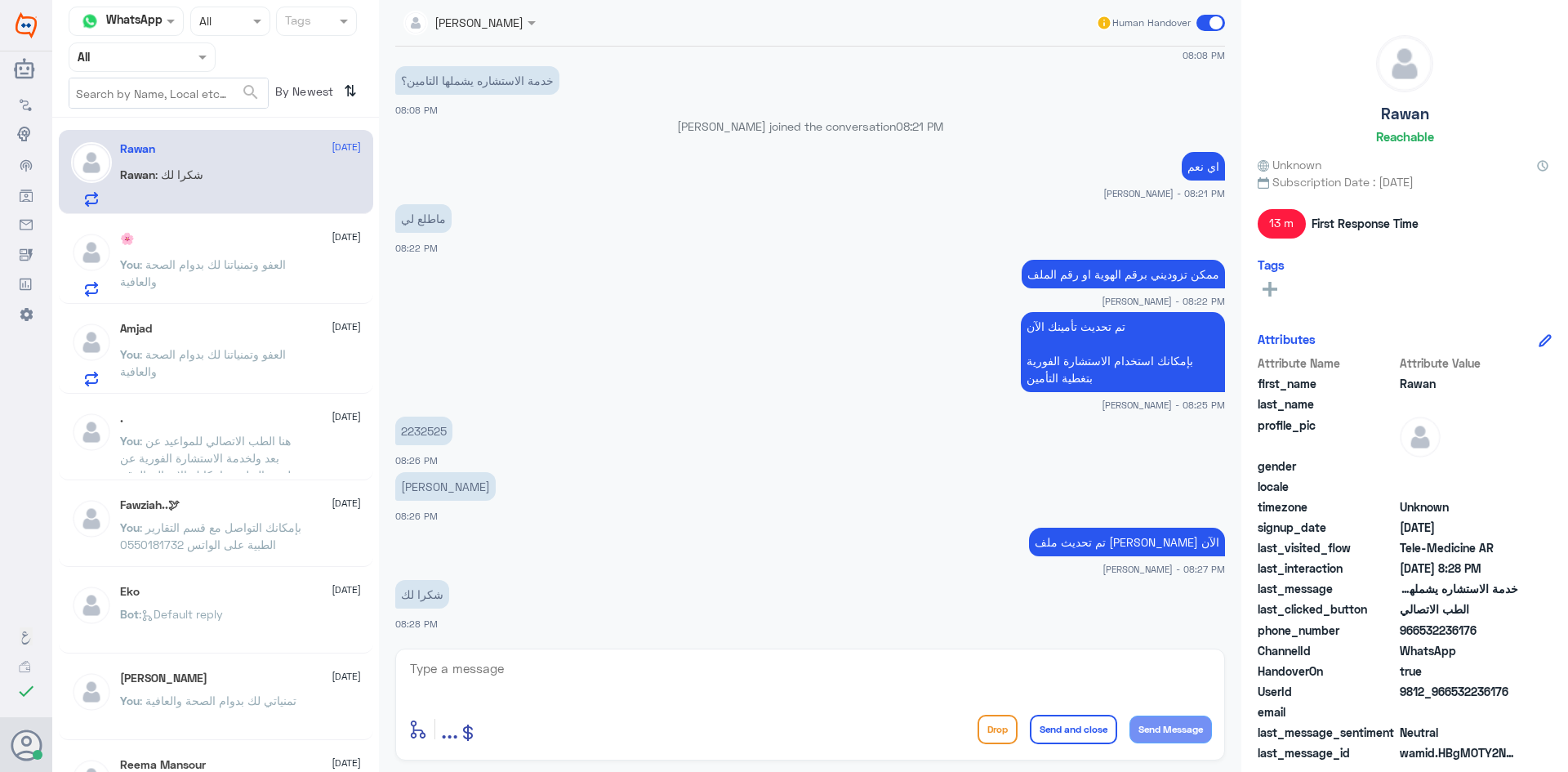
click at [732, 672] on textarea at bounding box center [810, 677] width 804 height 40
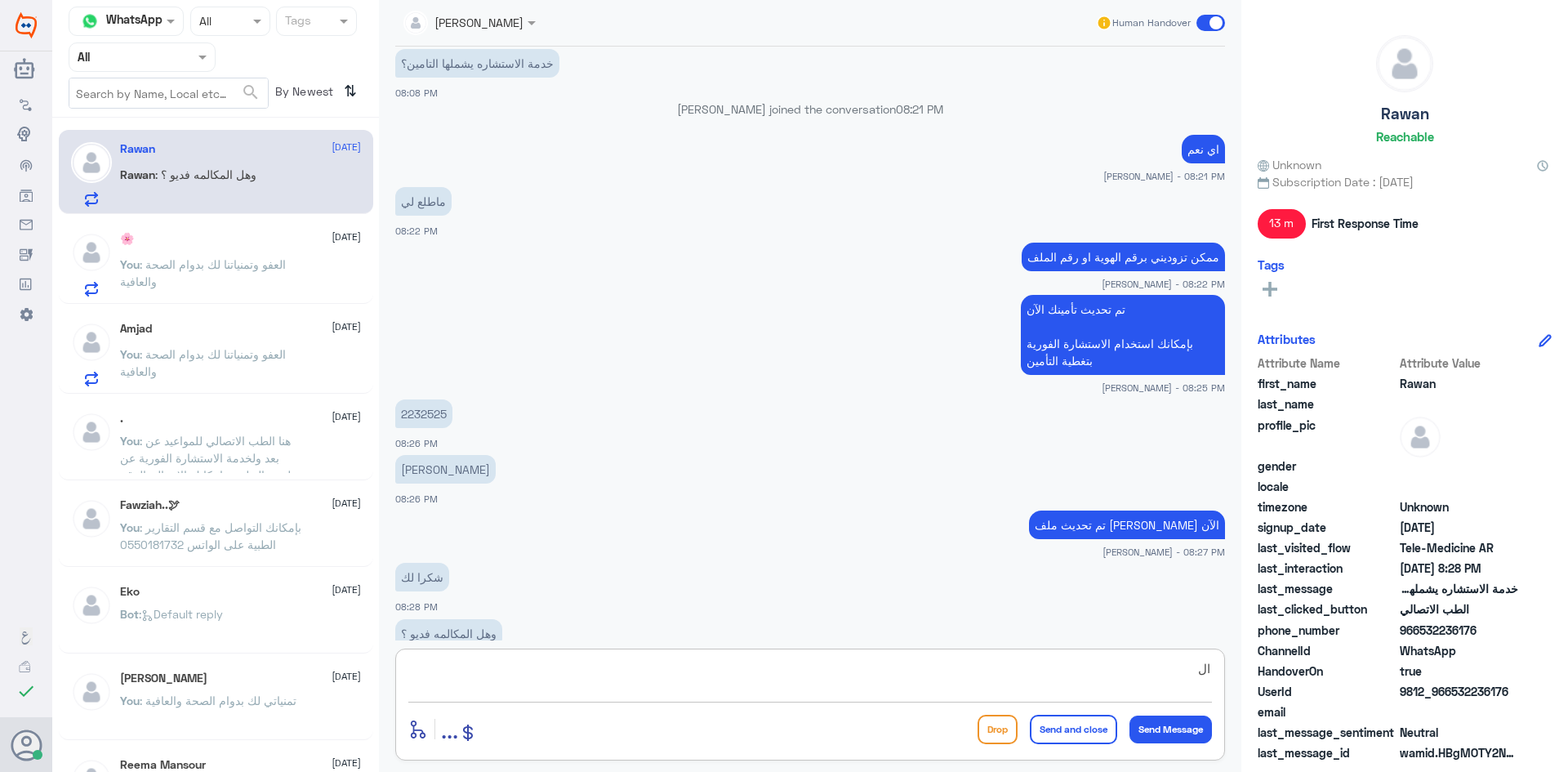
scroll to position [564, 0]
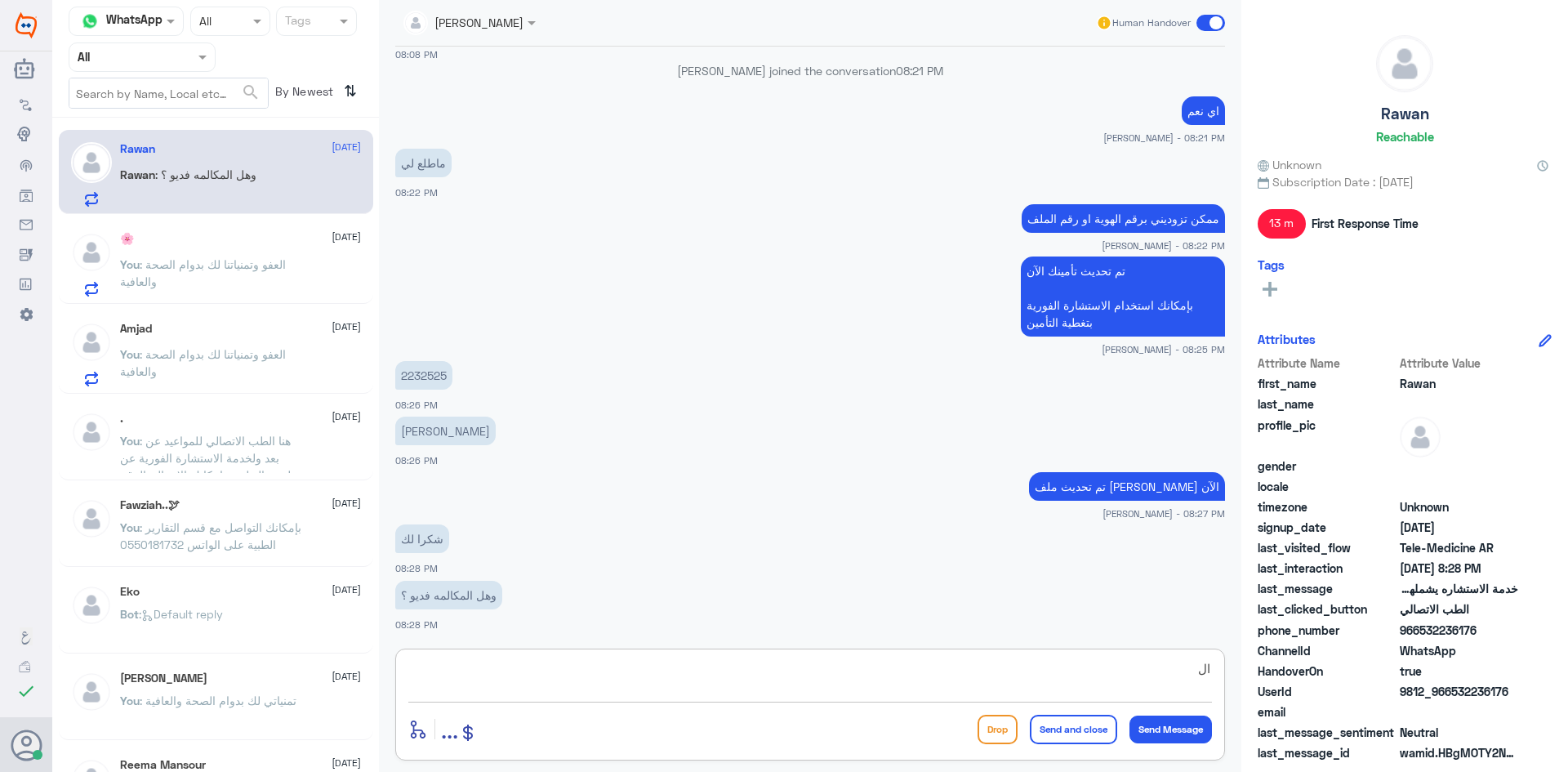
type textarea "ا"
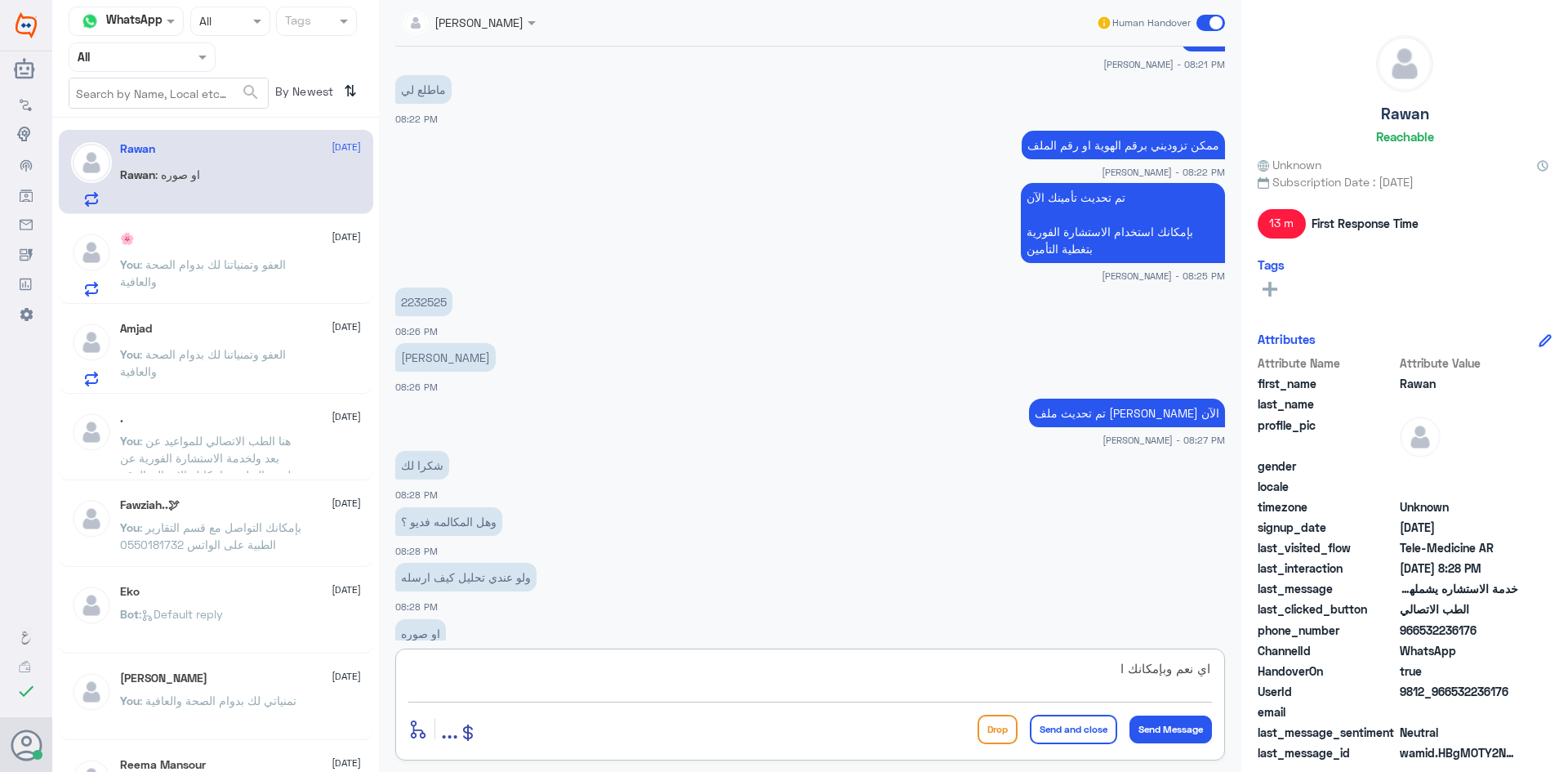
scroll to position [676, 0]
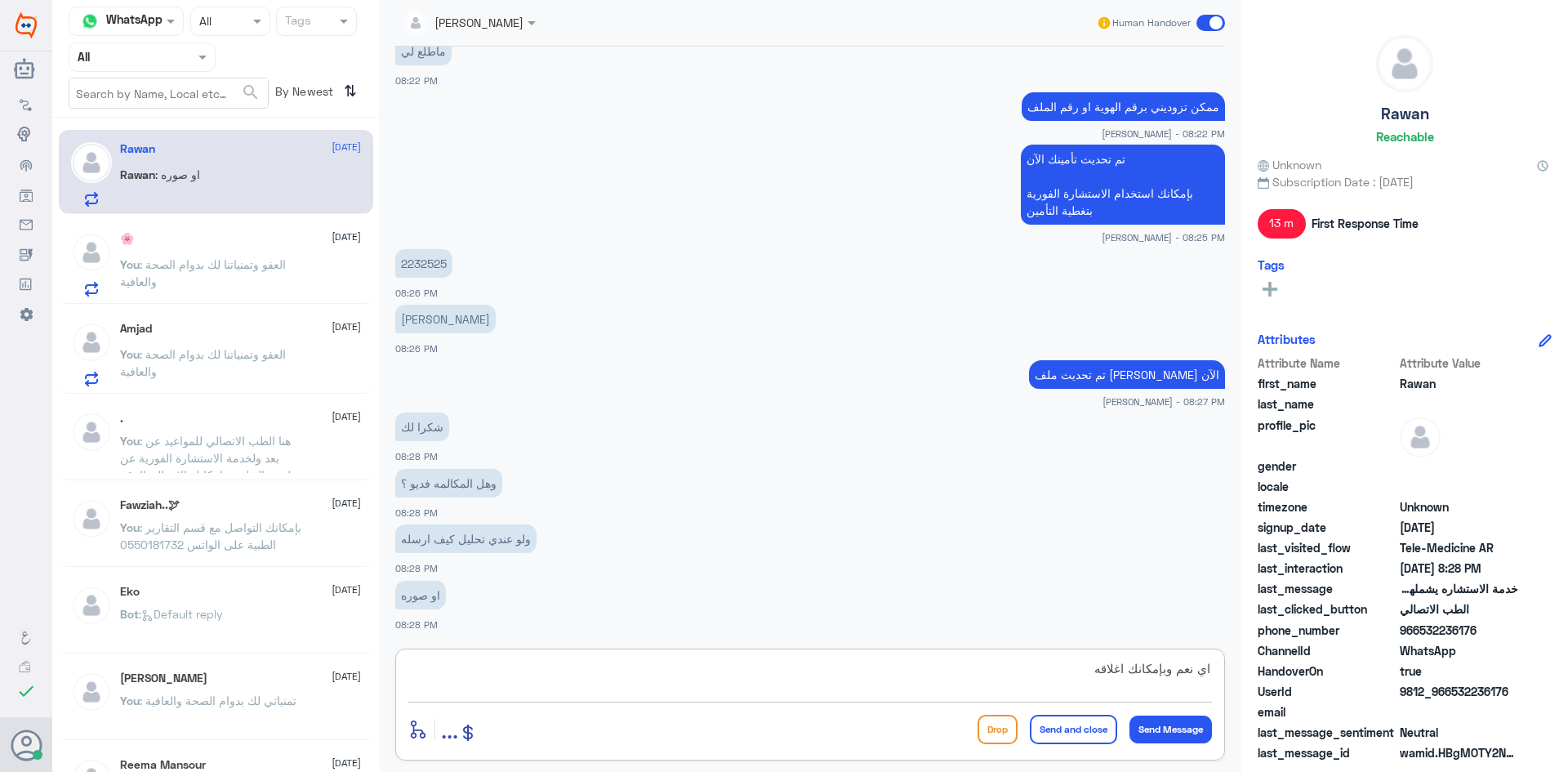
type textarea "اي نعم وبإمكانك اغلاقه"
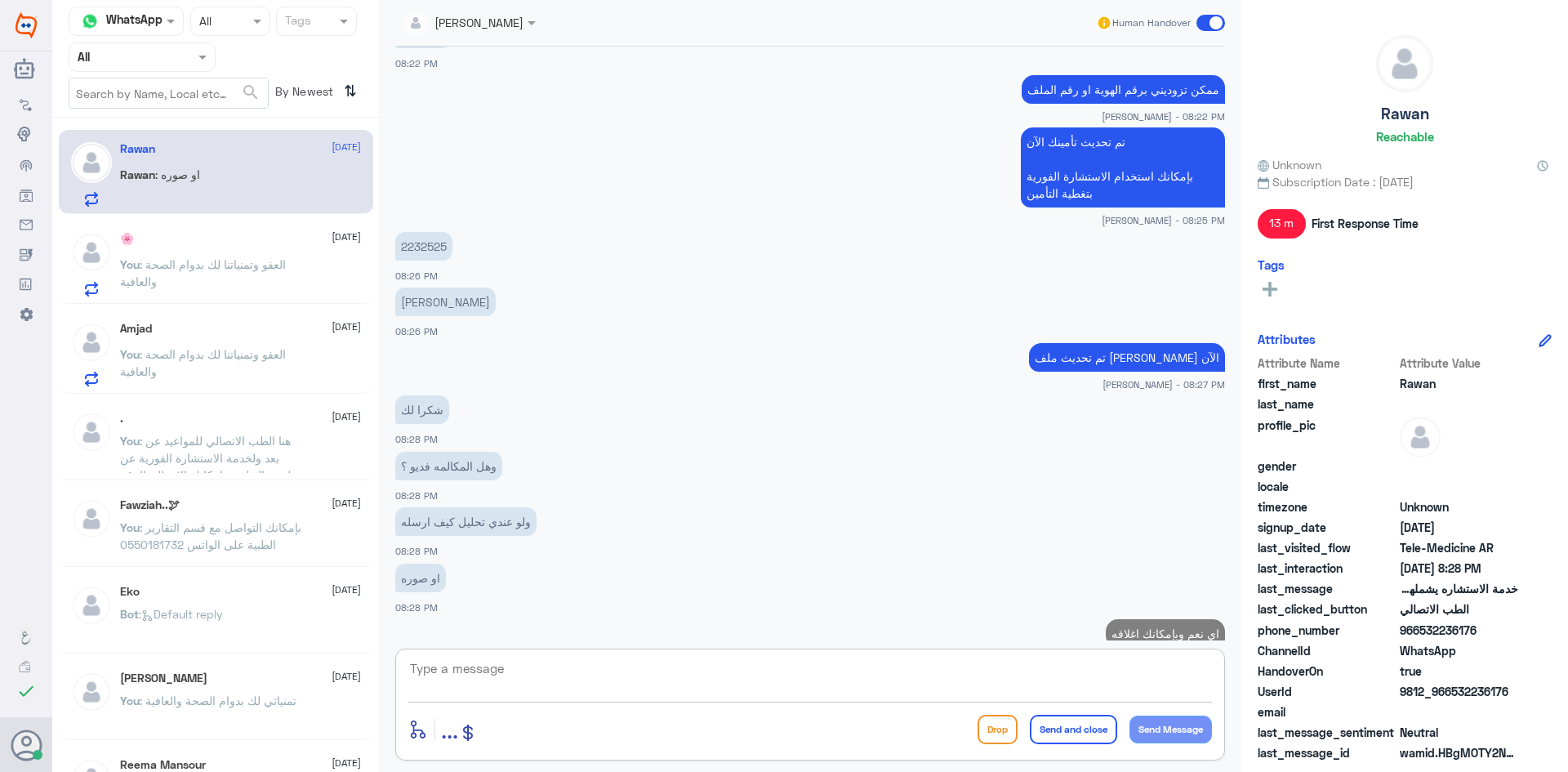
scroll to position [728, 0]
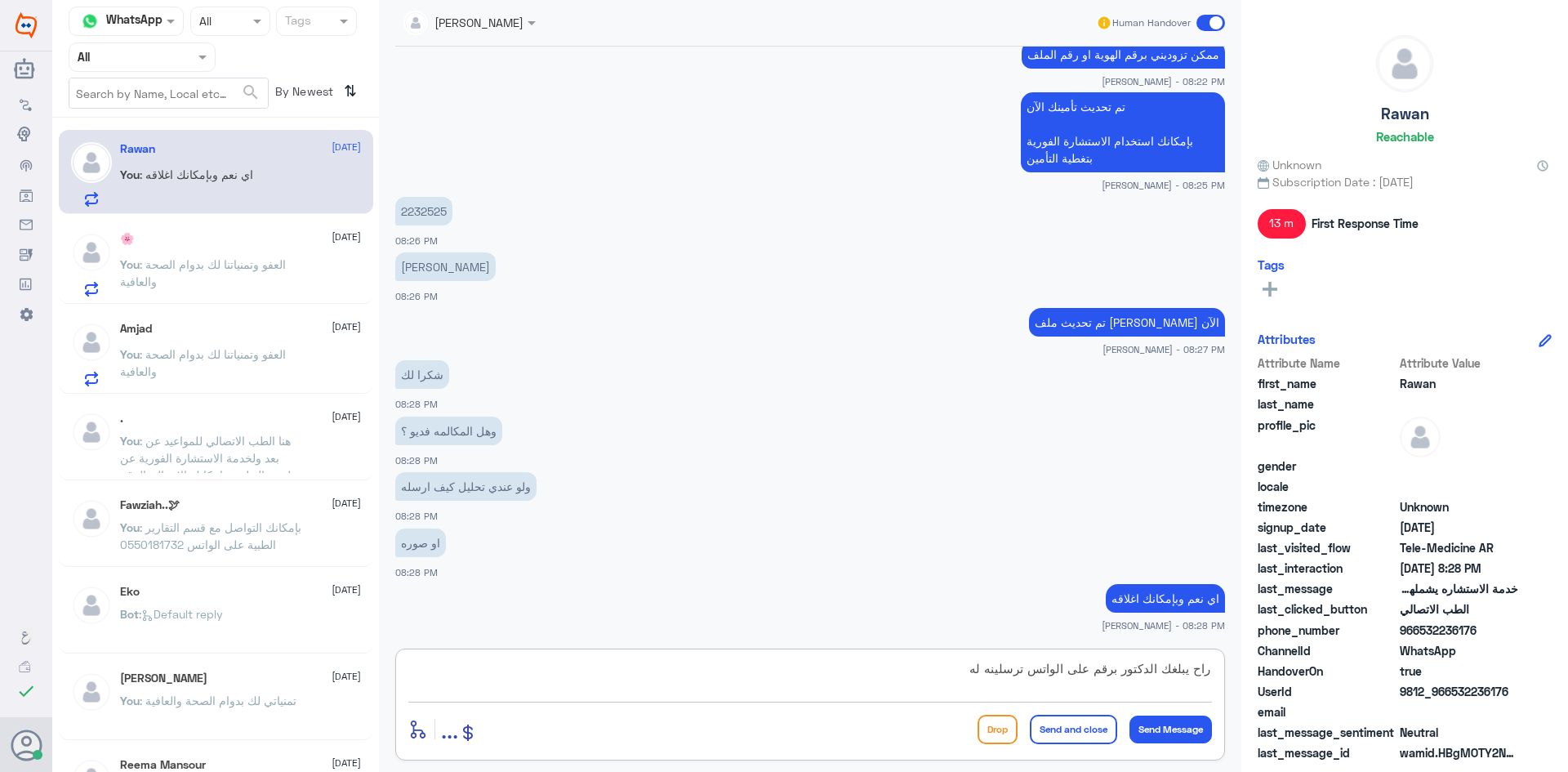
type textarea "راح يبلغك الدكتور برقم على الواتس ترسلينه له"
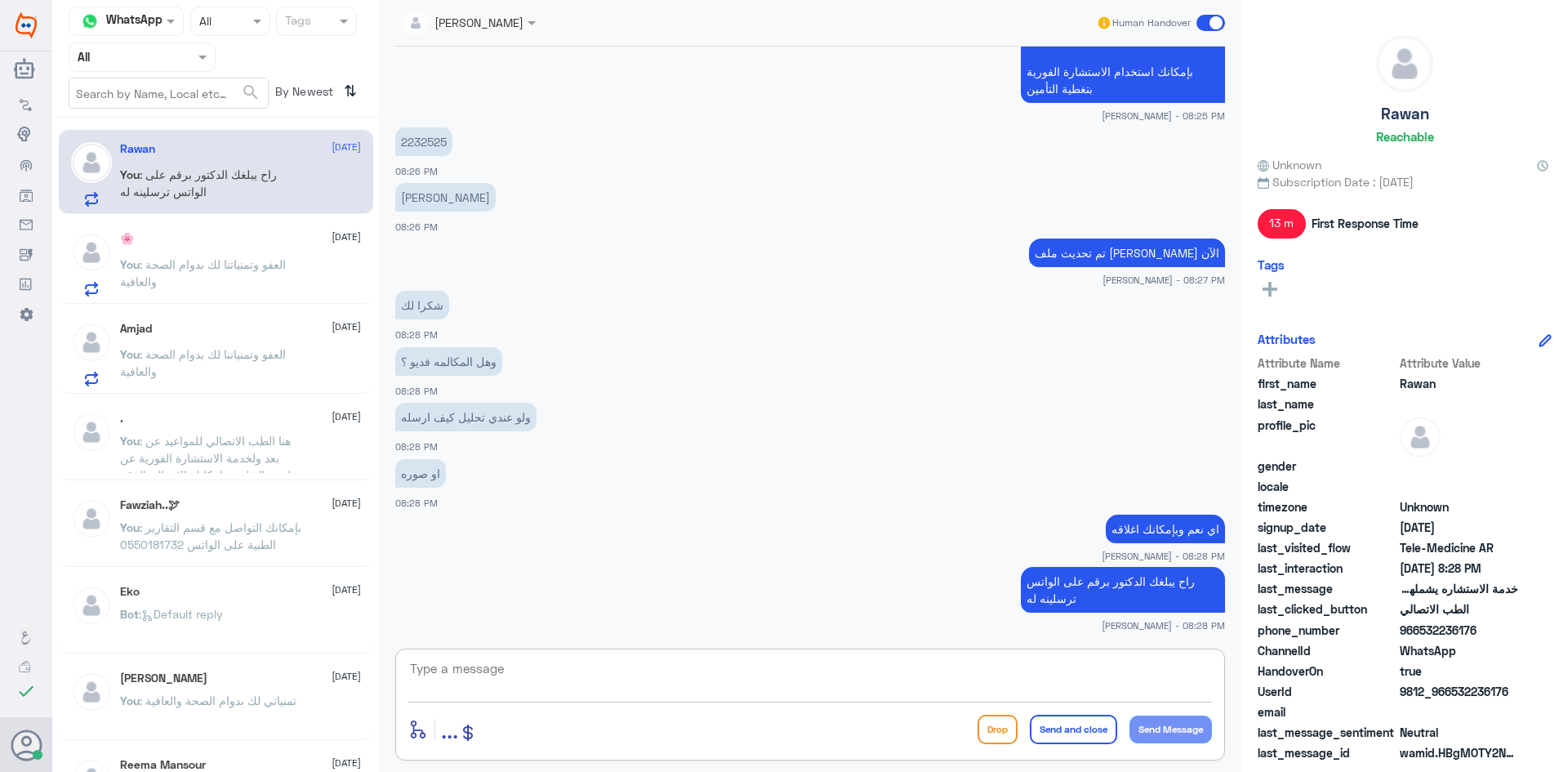
click at [267, 337] on div "Amjad 15 October You : العفو وتمنياتنا لك بدوام الصحة والعافية" at bounding box center [240, 354] width 241 height 64
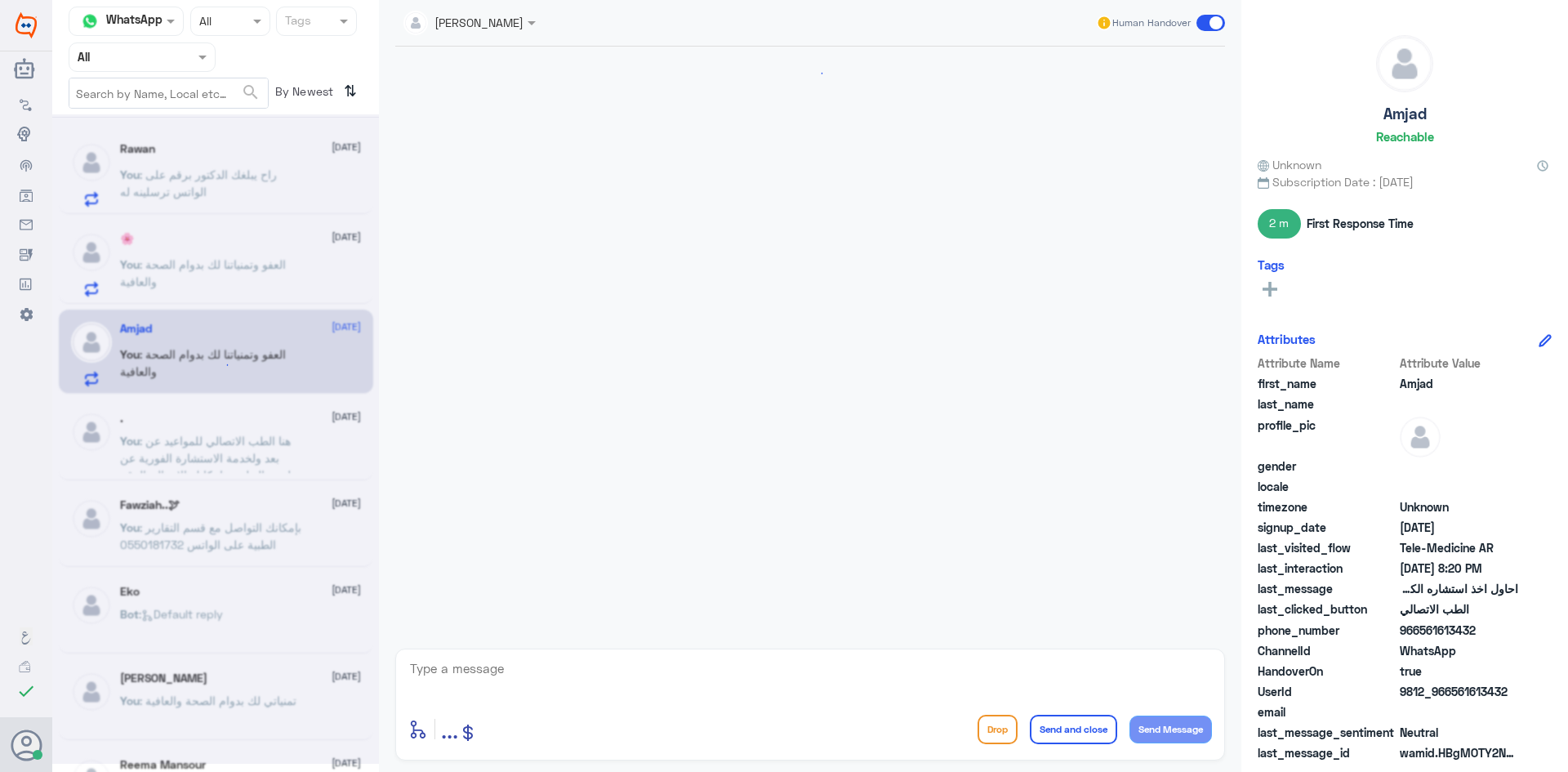
scroll to position [610, 0]
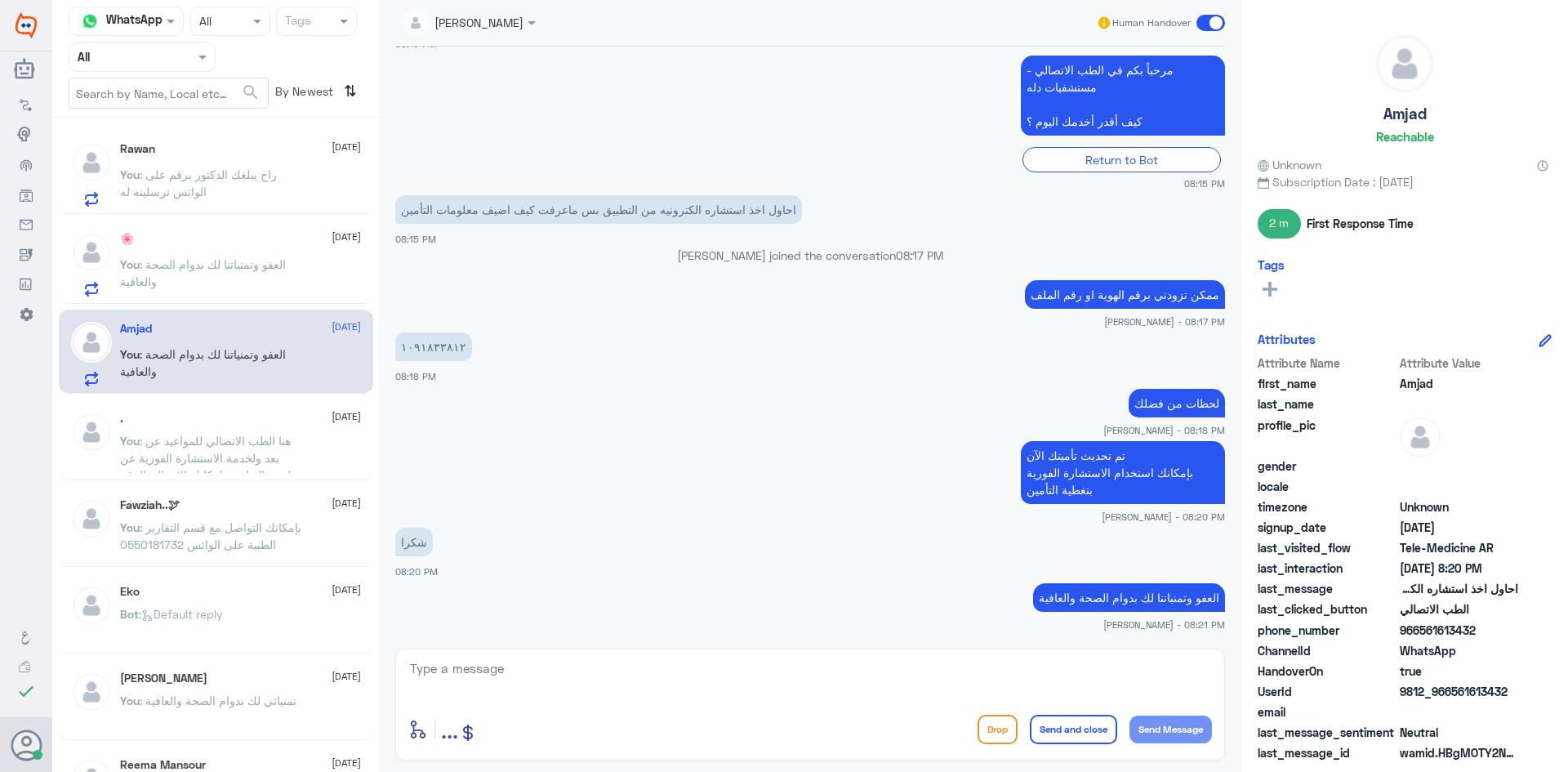
drag, startPoint x: 1506, startPoint y: 693, endPoint x: 1450, endPoint y: 695, distance: 56.0
click at [1450, 695] on span "9812_966561613432" at bounding box center [1458, 691] width 118 height 17
copy span "561613432"
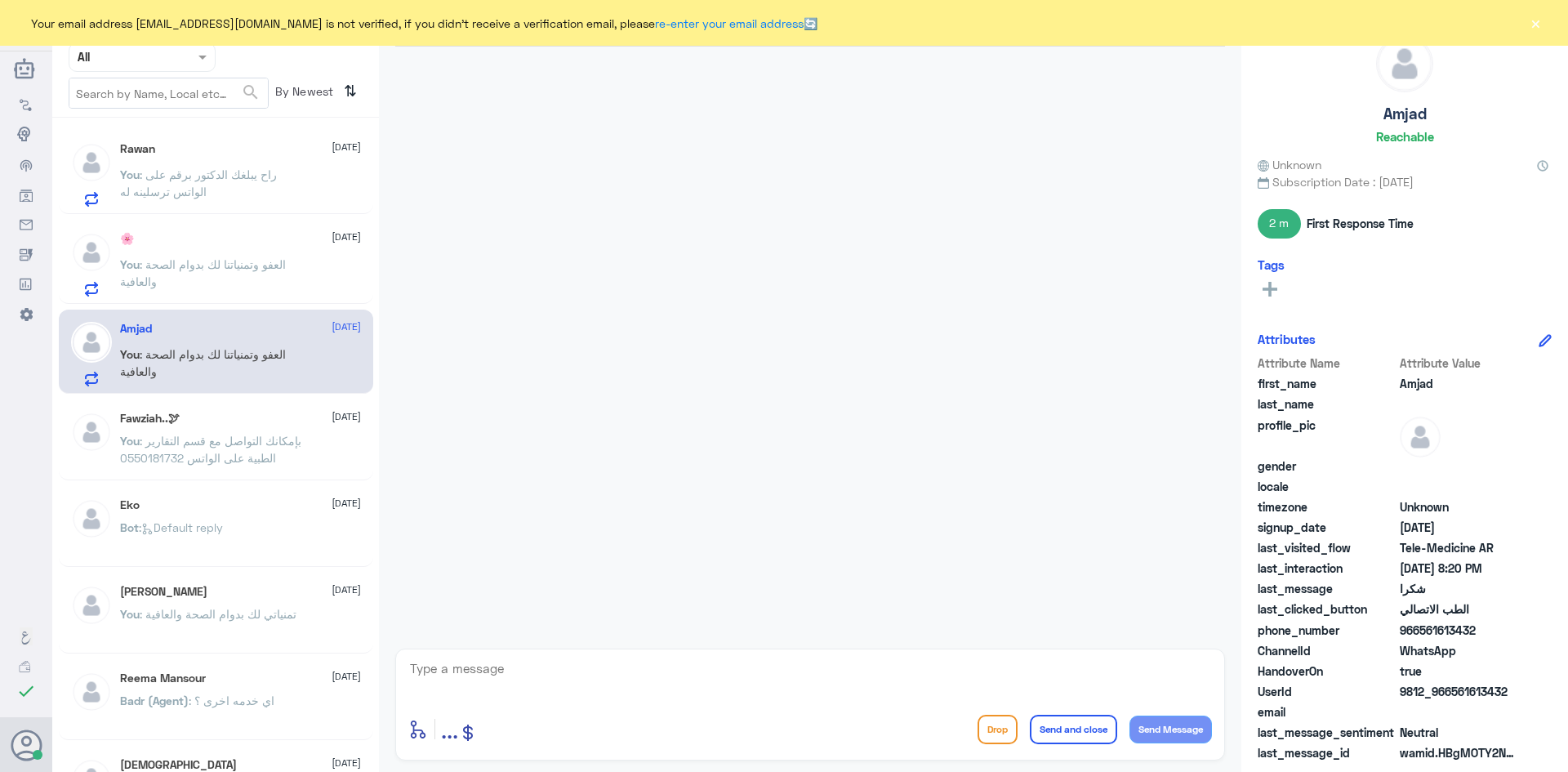
click at [194, 170] on span ": راح يبلغك الدكتور برقم على الواتس ترسلينه له" at bounding box center [198, 182] width 157 height 31
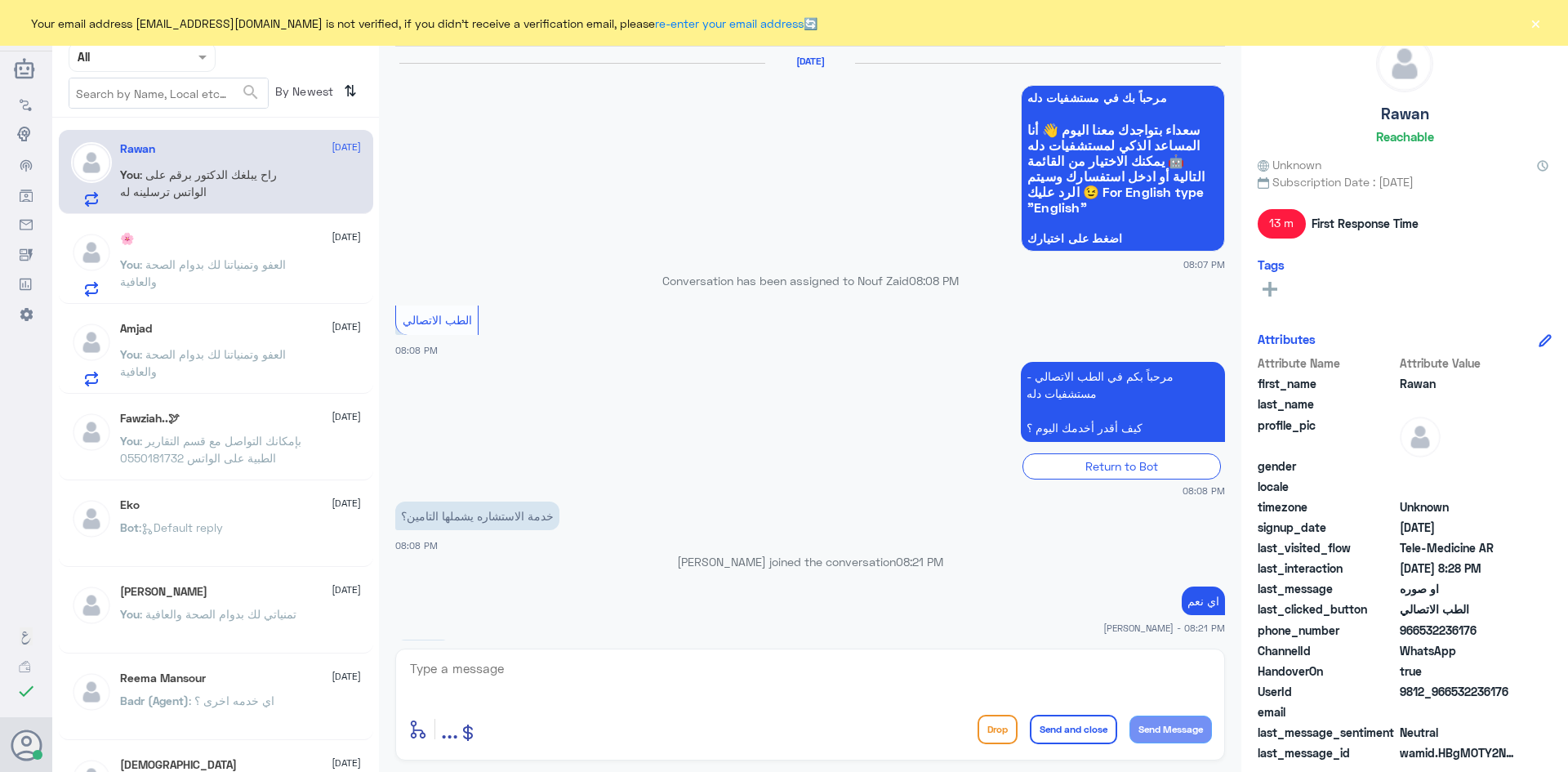
scroll to position [742, 0]
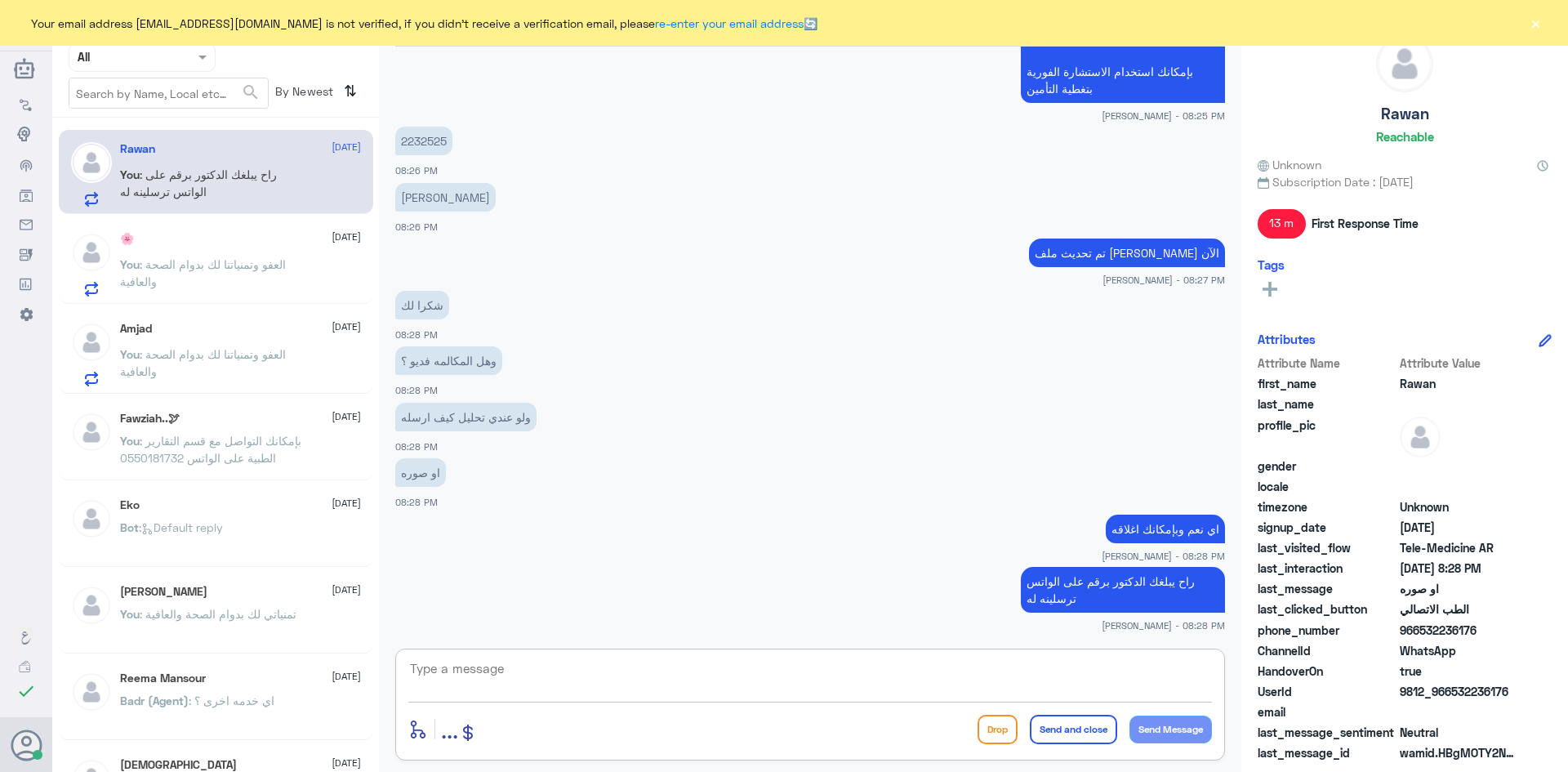
click at [989, 676] on textarea at bounding box center [810, 677] width 804 height 40
click at [234, 295] on p "You : العفو وتمنياتنا لك بدوام الصحة والعافية" at bounding box center [212, 276] width 184 height 40
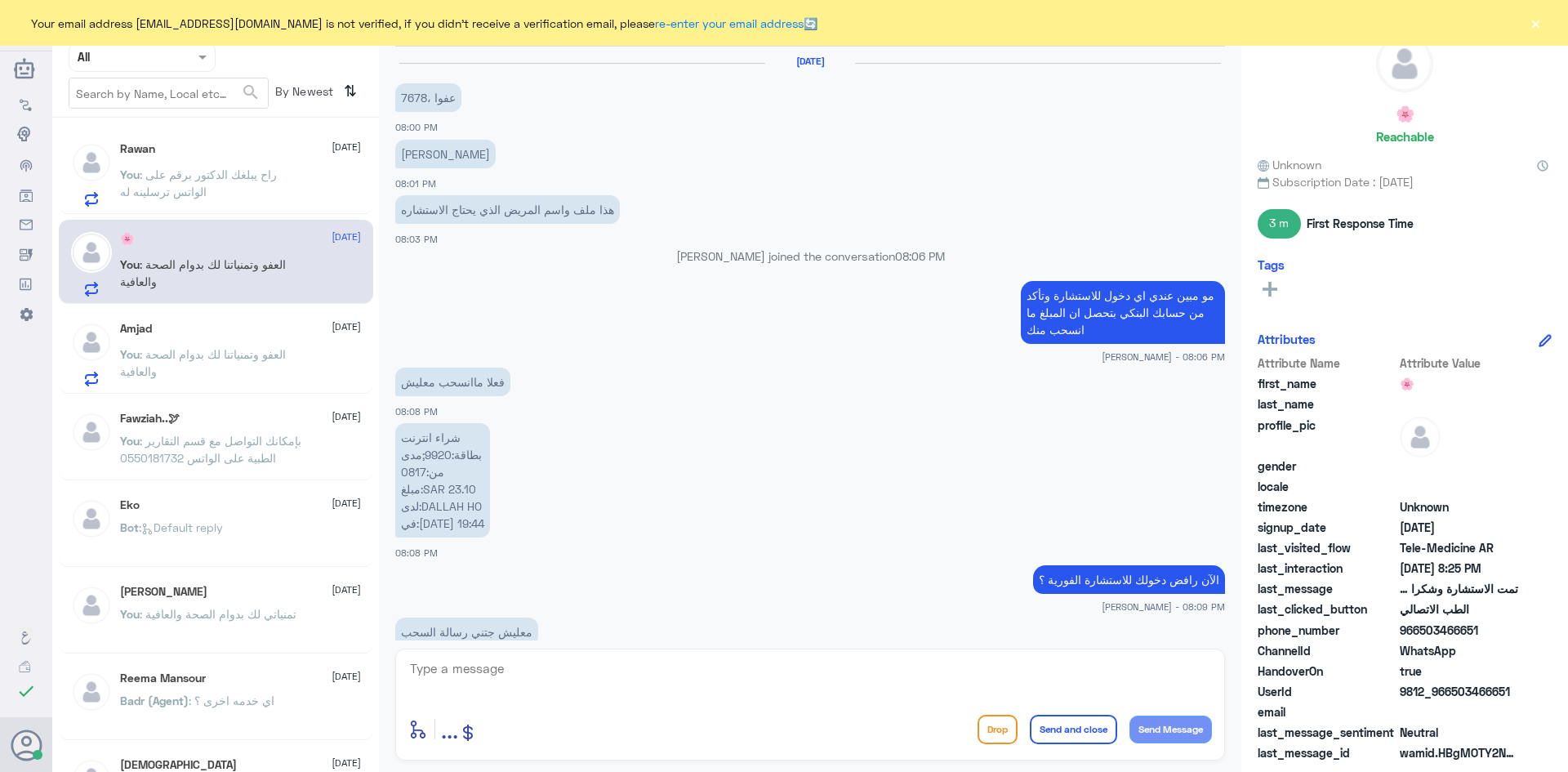
scroll to position [654, 0]
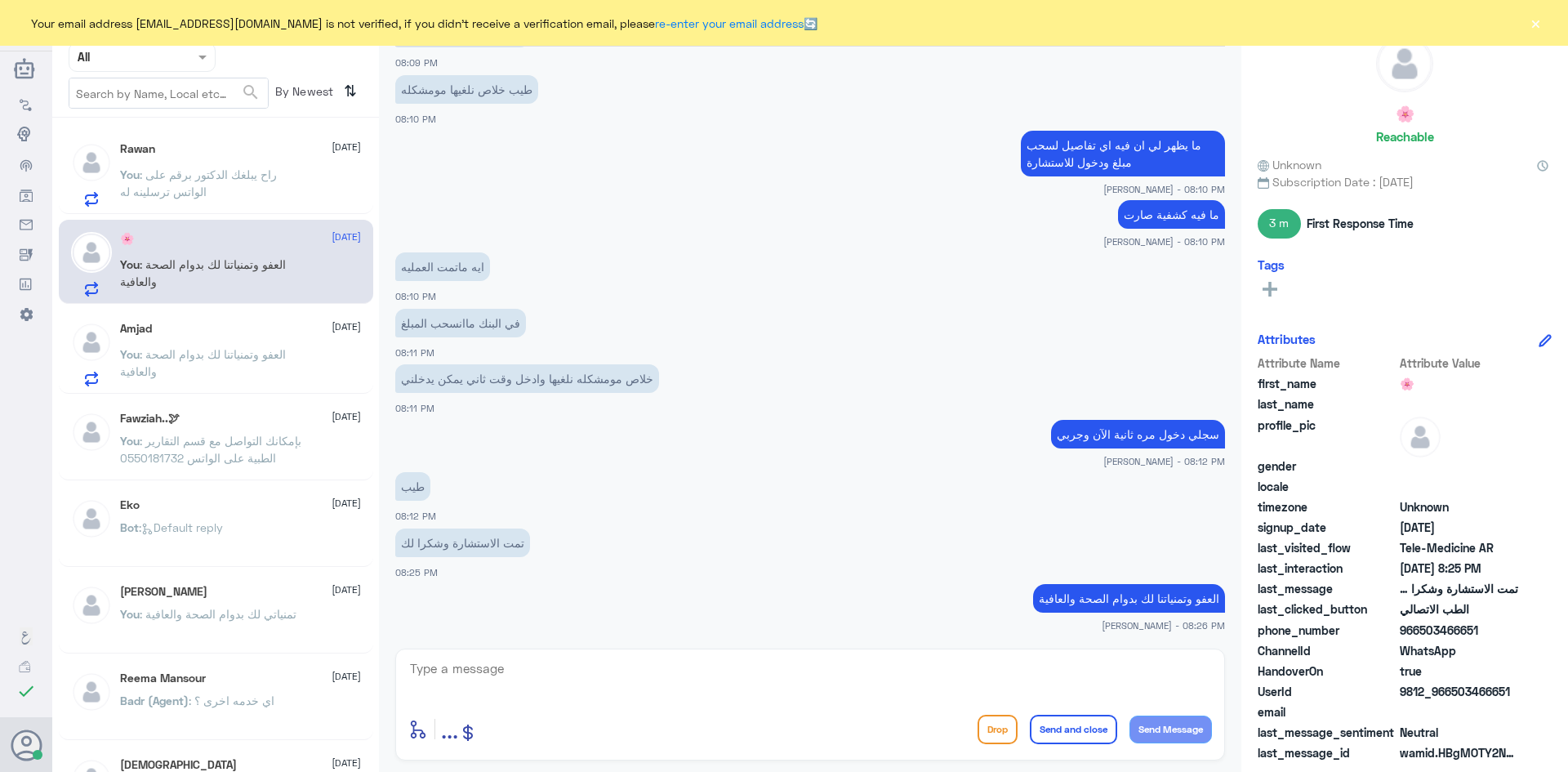
click at [279, 377] on p "You : العفو وتمنياتنا لك بدوام الصحة والعافية" at bounding box center [212, 366] width 184 height 40
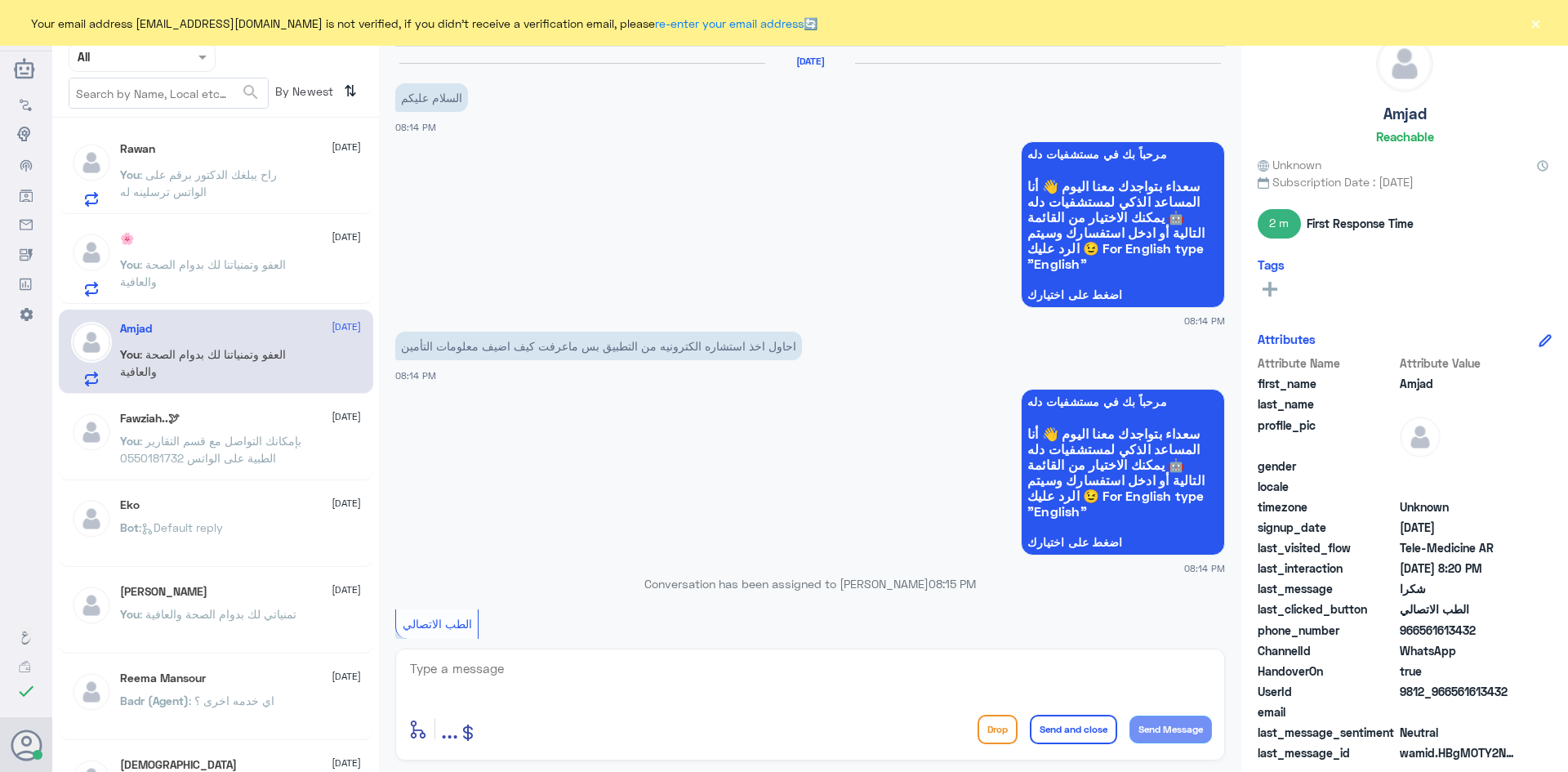
scroll to position [610, 0]
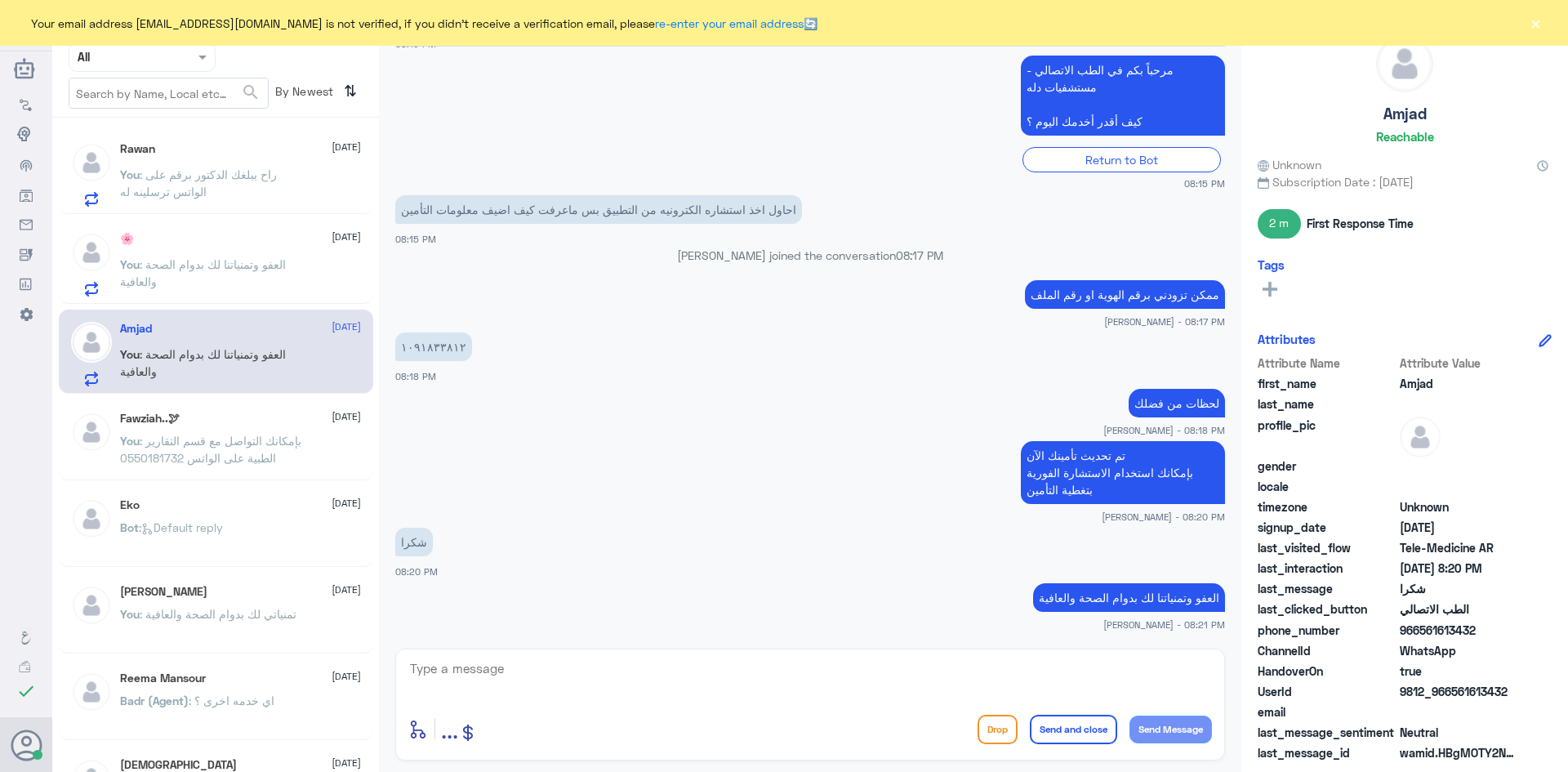
click at [1533, 22] on button "×" at bounding box center [1534, 22] width 16 height 16
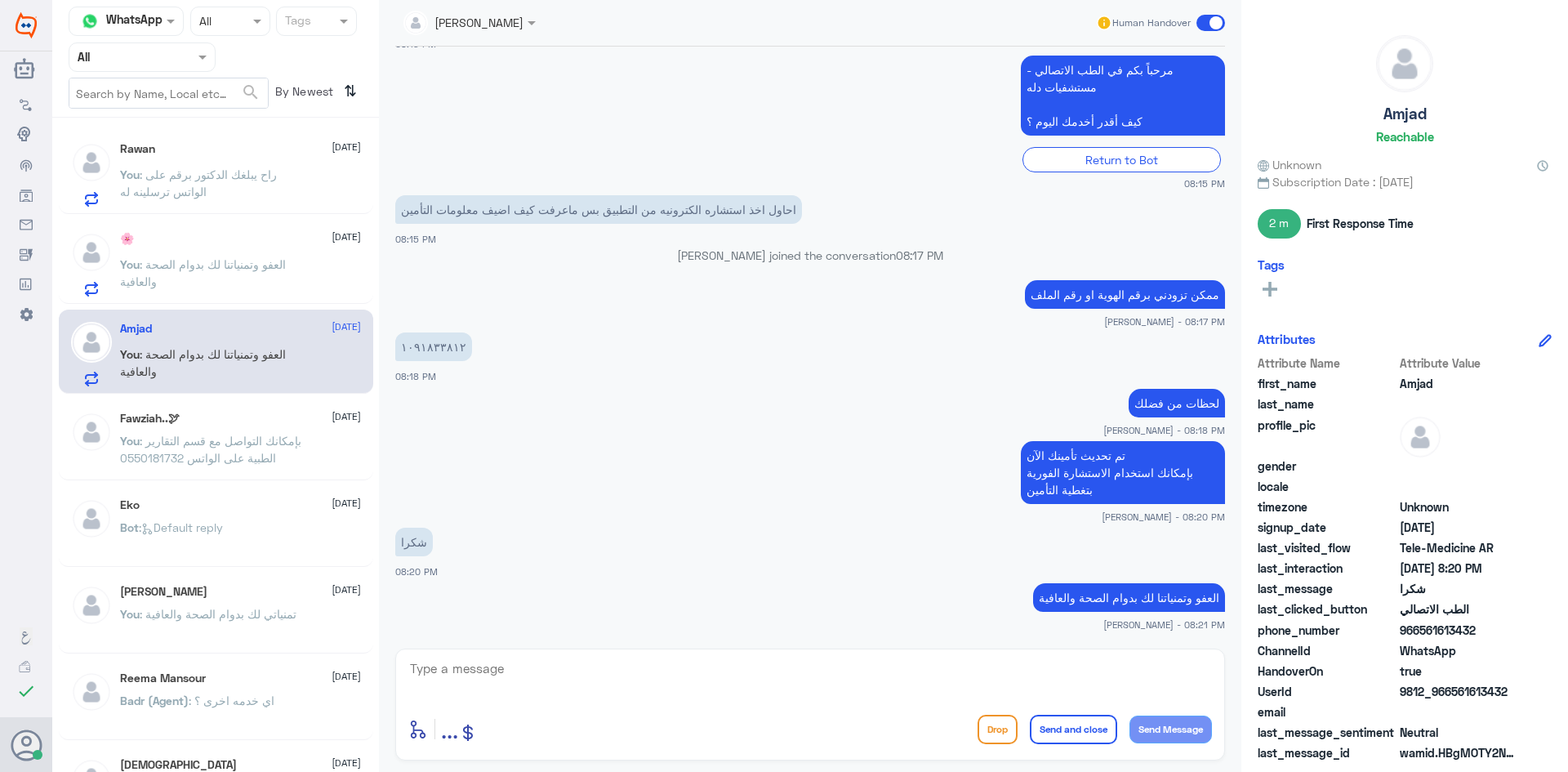
click at [1208, 27] on span at bounding box center [1210, 22] width 29 height 16
click at [0, 0] on input "checkbox" at bounding box center [0, 0] width 0 height 0
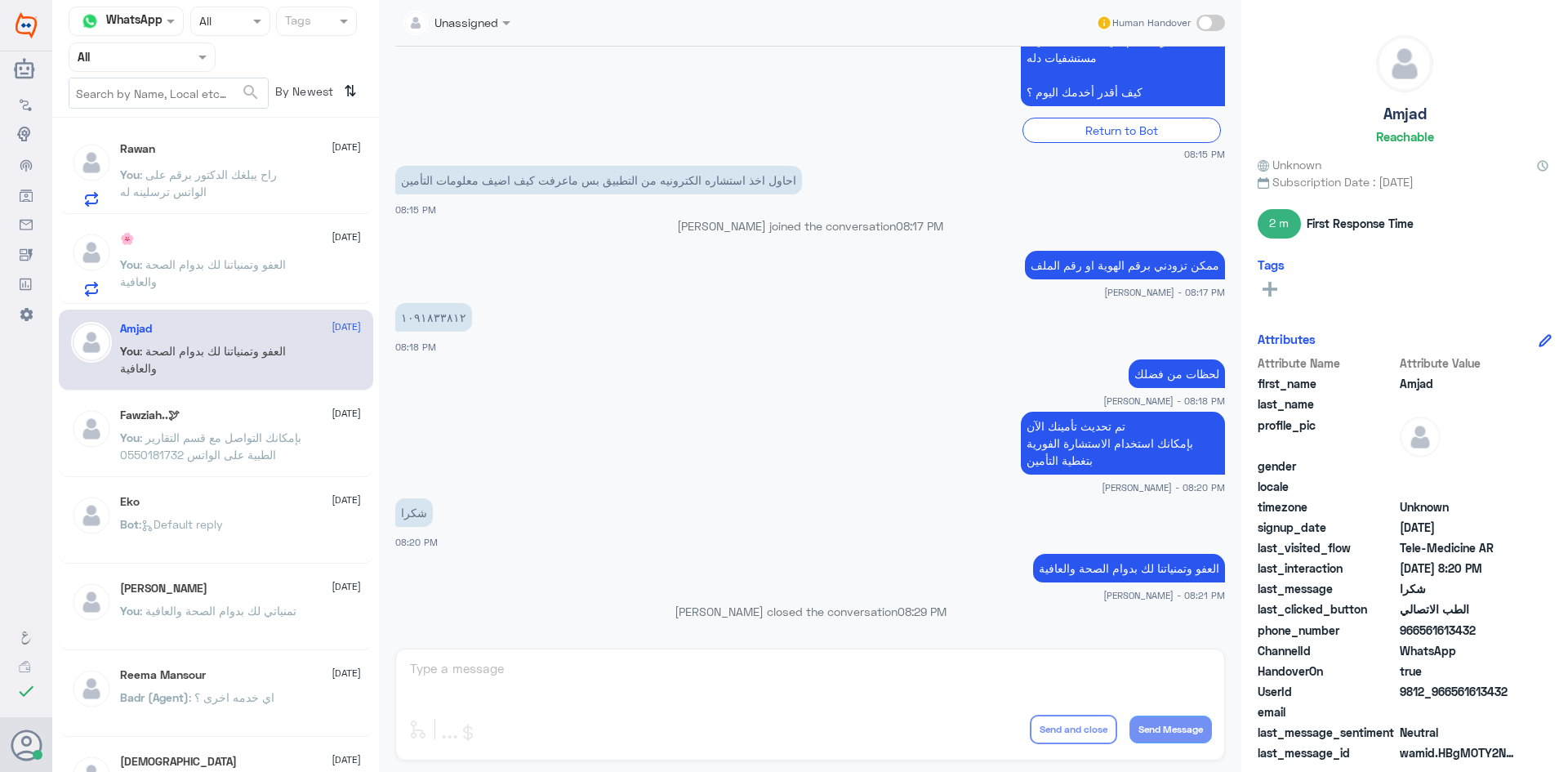
click at [246, 268] on span ": العفو وتمنياتنا لك بدوام الصحة والعافية" at bounding box center [202, 273] width 166 height 31
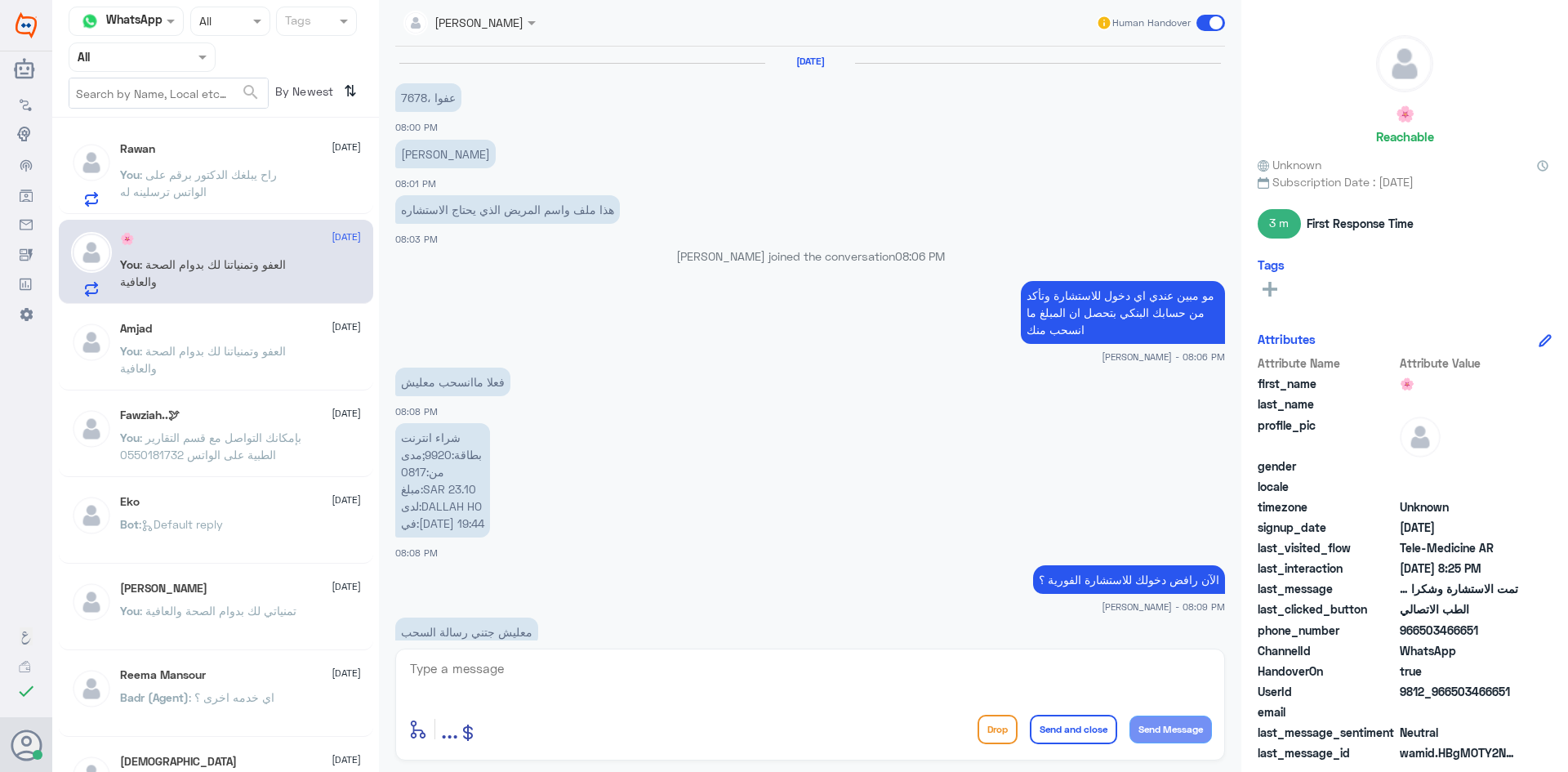
scroll to position [654, 0]
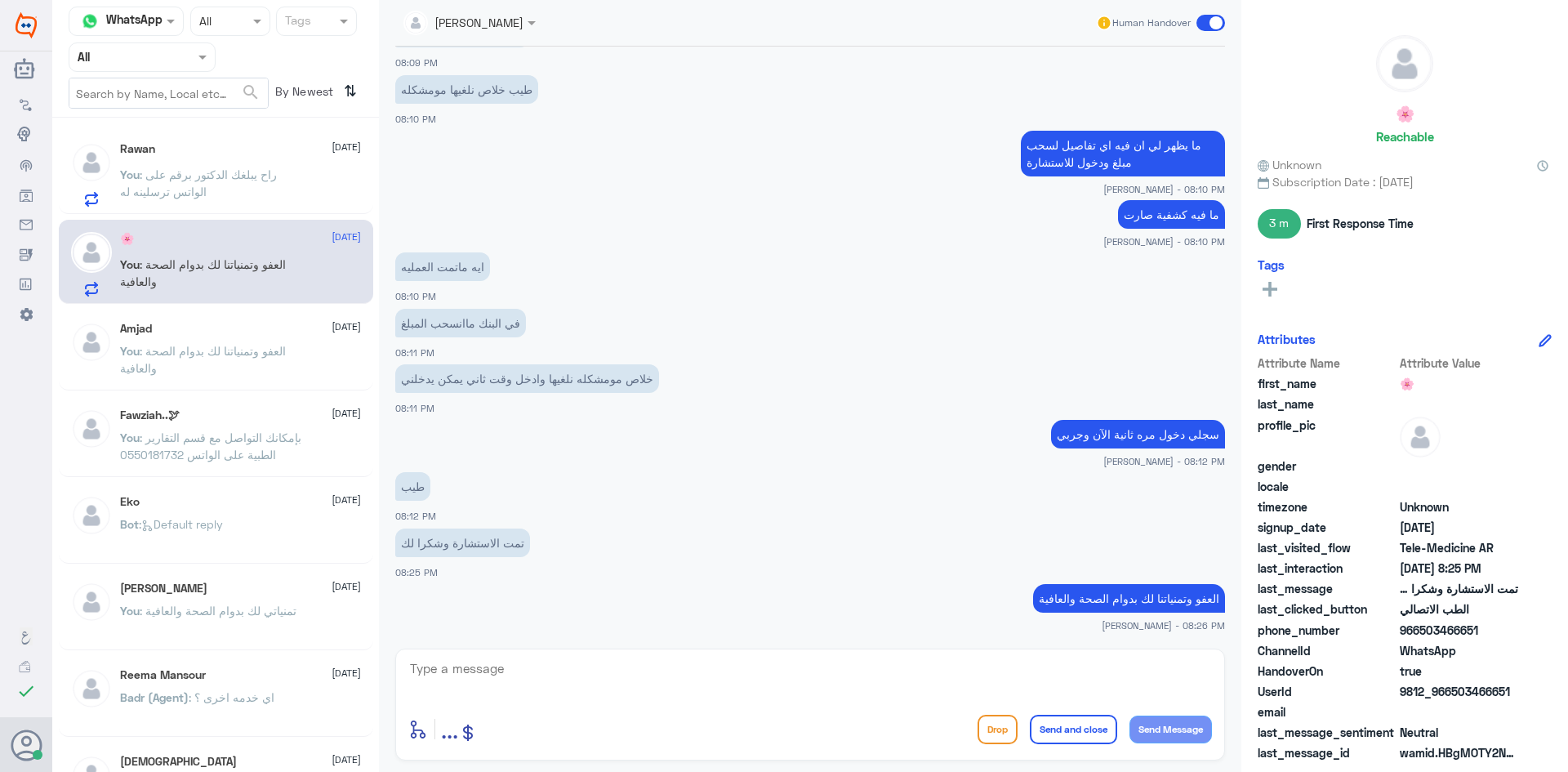
click at [1199, 18] on span at bounding box center [1210, 22] width 29 height 16
click at [0, 0] on input "checkbox" at bounding box center [0, 0] width 0 height 0
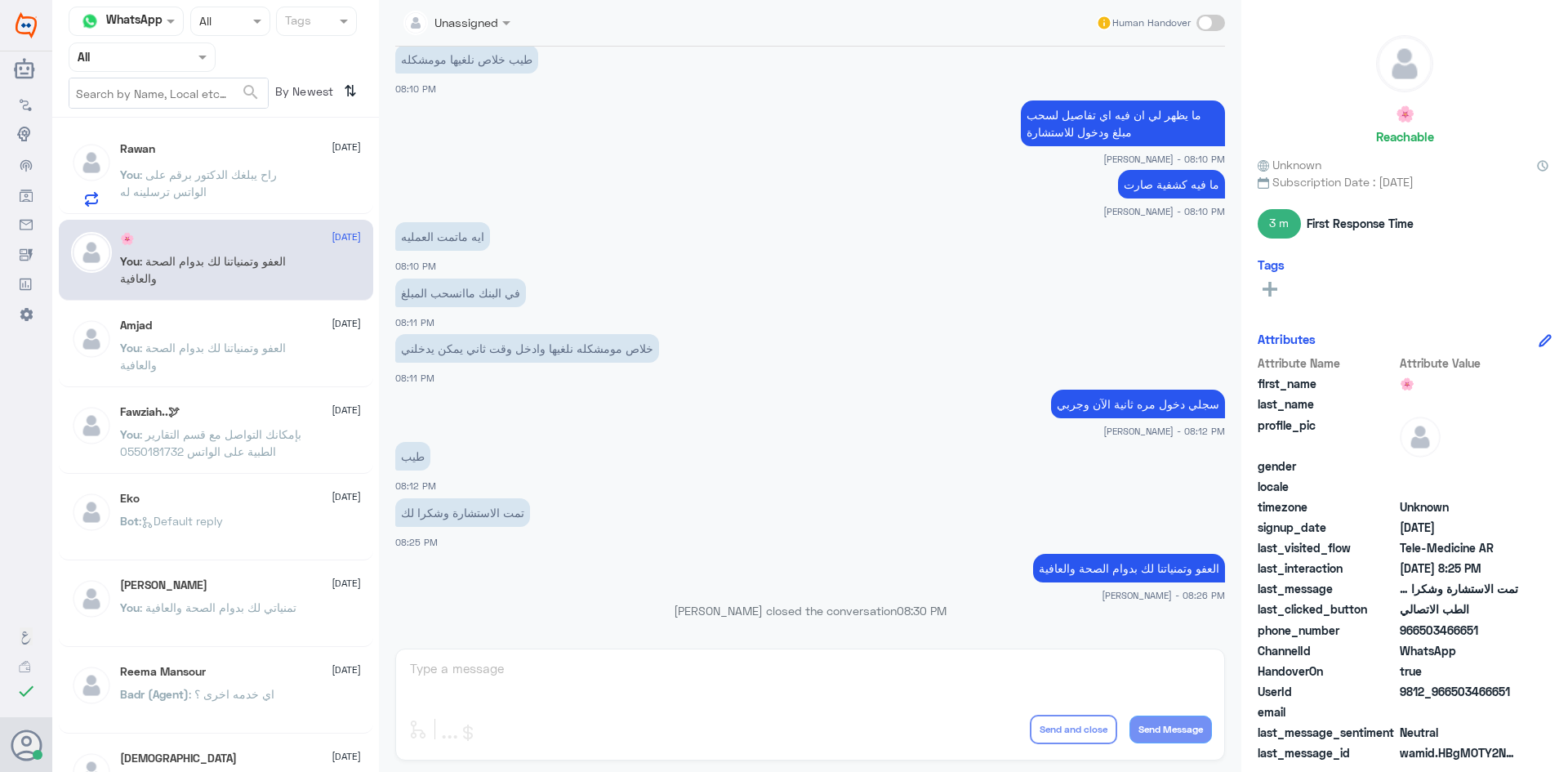
click at [256, 167] on p "You : راح يبلغك الدكتور برقم على الواتس ترسلينه له" at bounding box center [212, 186] width 184 height 40
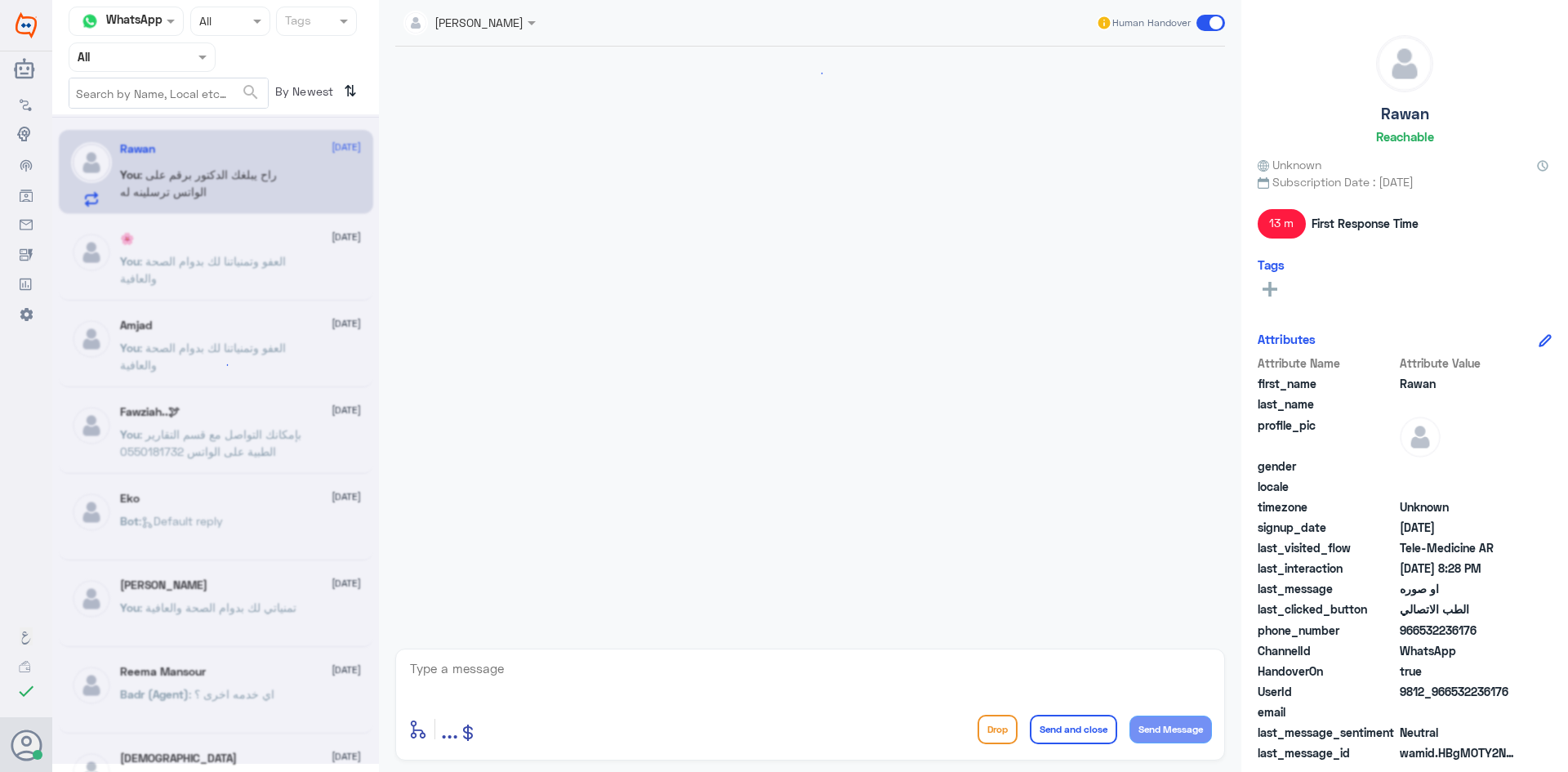
scroll to position [742, 0]
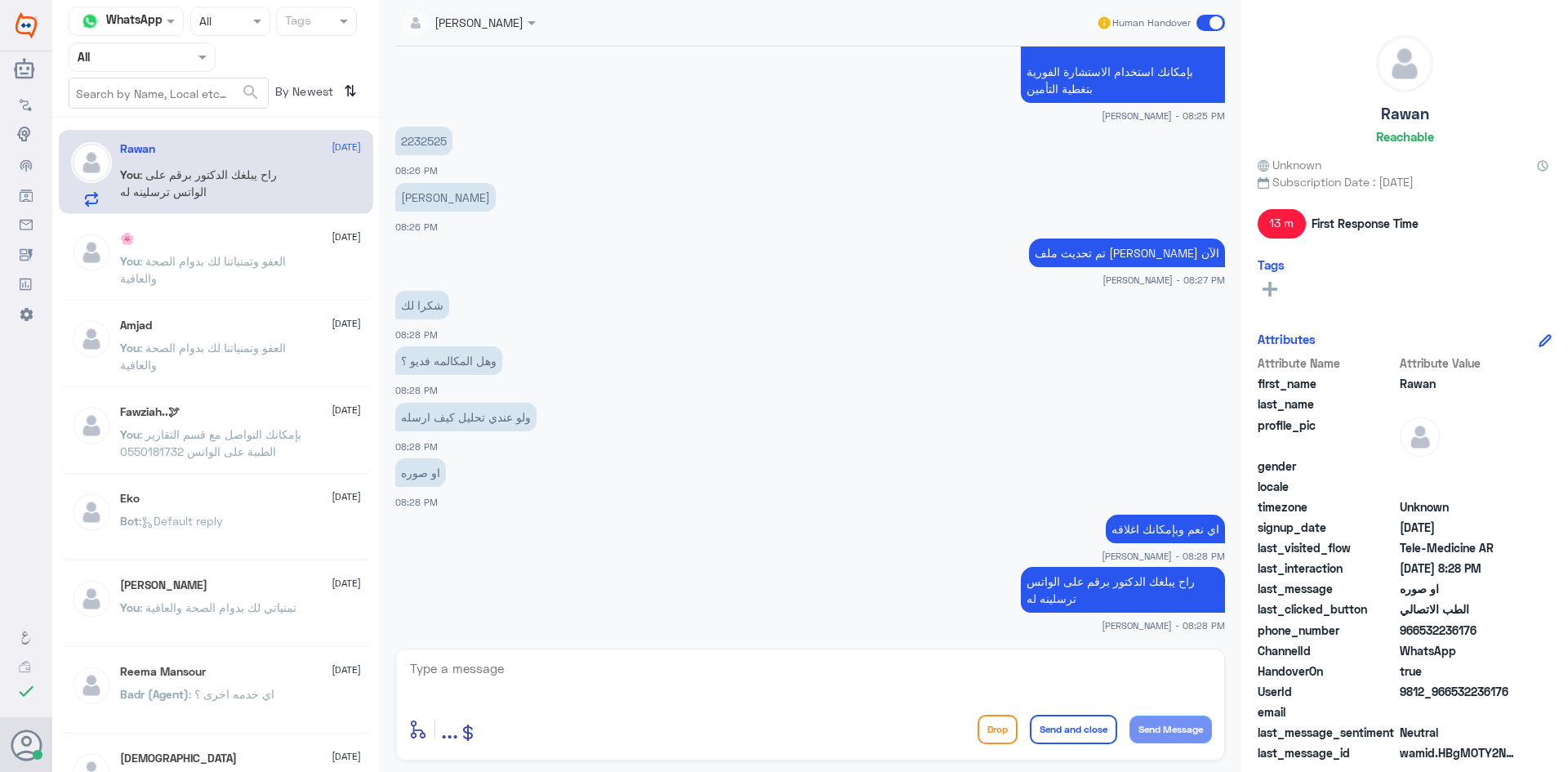
click at [940, 678] on textarea at bounding box center [810, 677] width 804 height 40
click at [1206, 23] on span at bounding box center [1210, 22] width 29 height 16
click at [0, 0] on input "checkbox" at bounding box center [0, 0] width 0 height 0
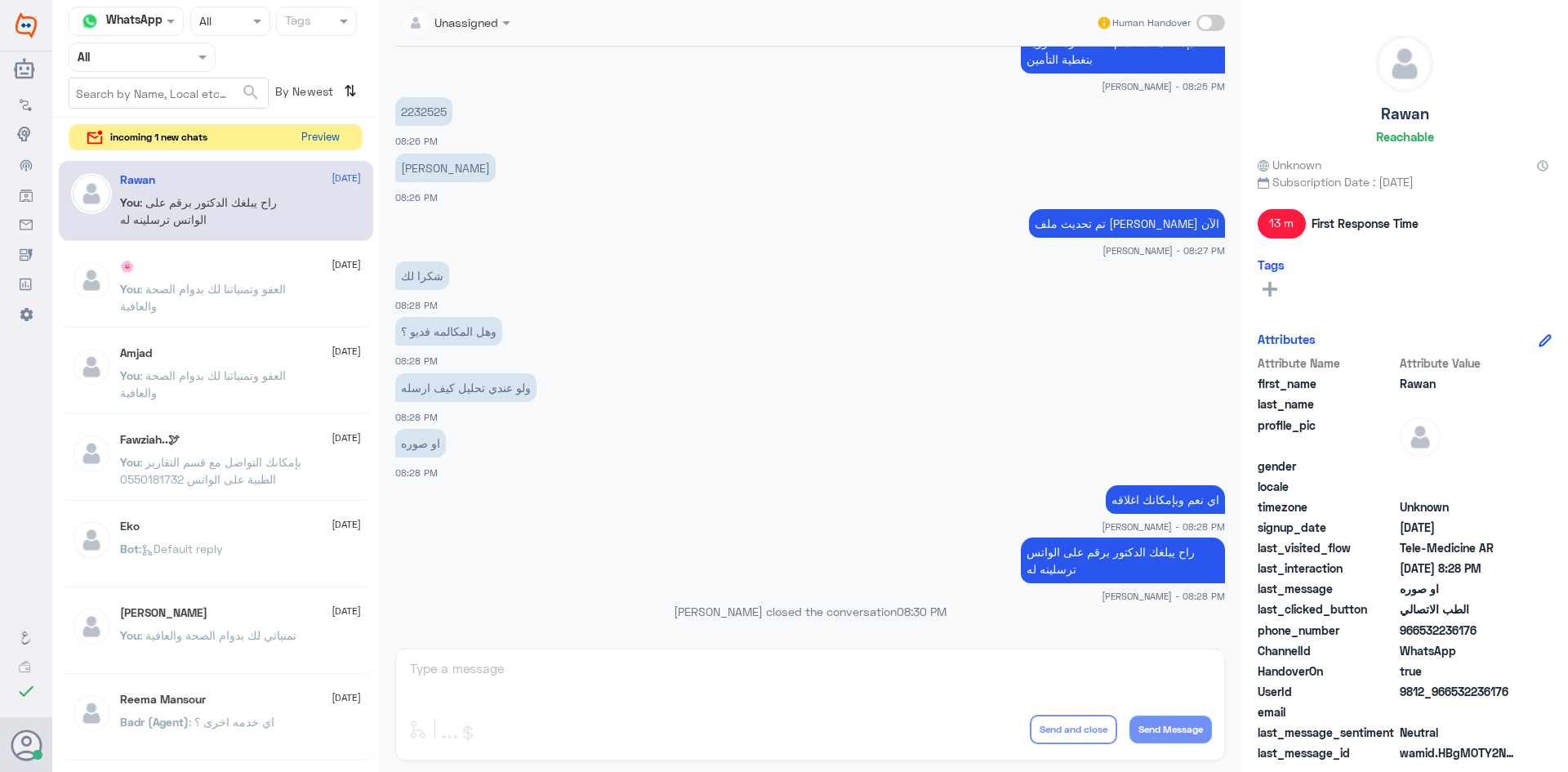
click at [310, 134] on button "Preview" at bounding box center [320, 138] width 51 height 25
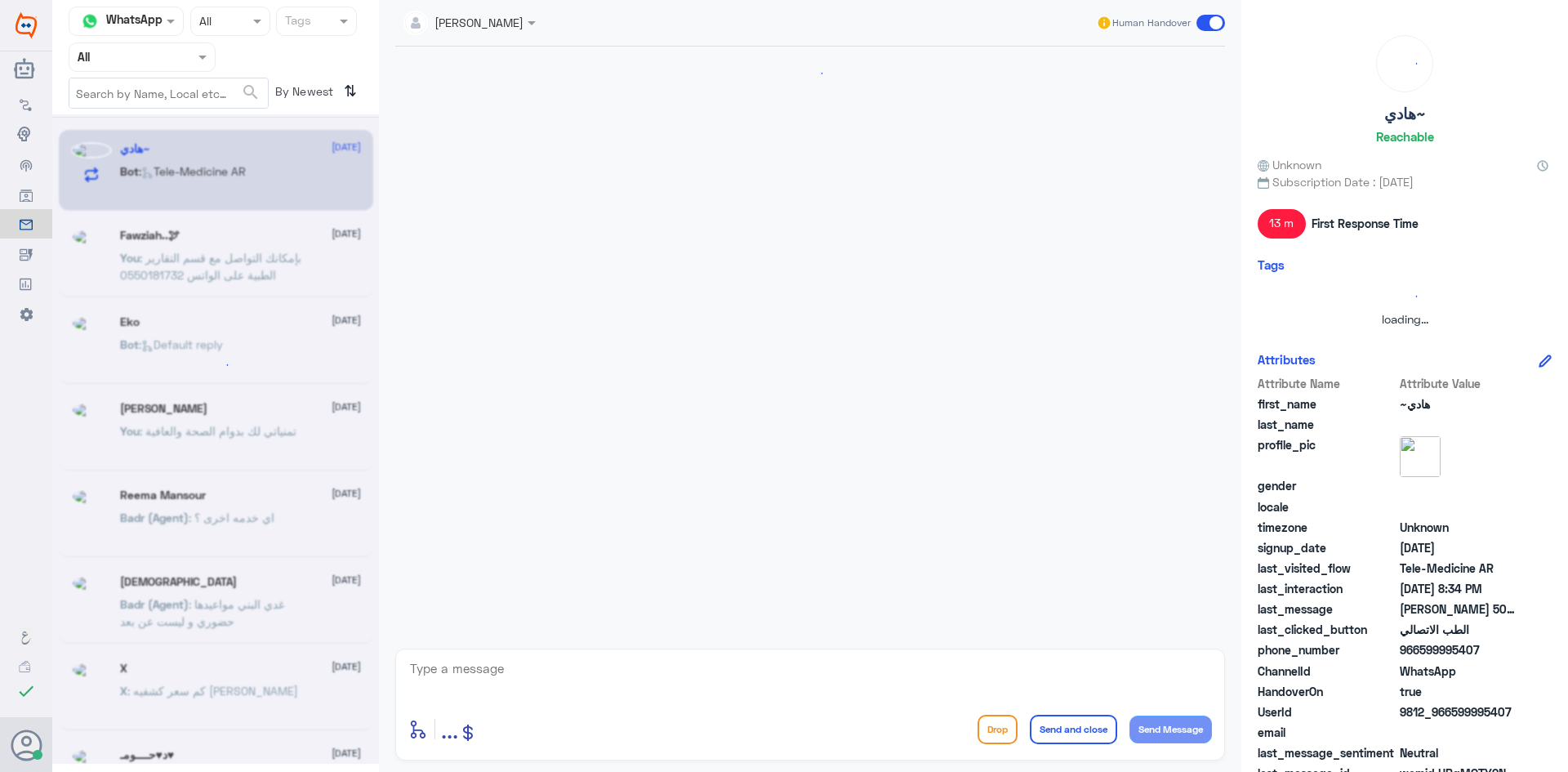
scroll to position [1039, 0]
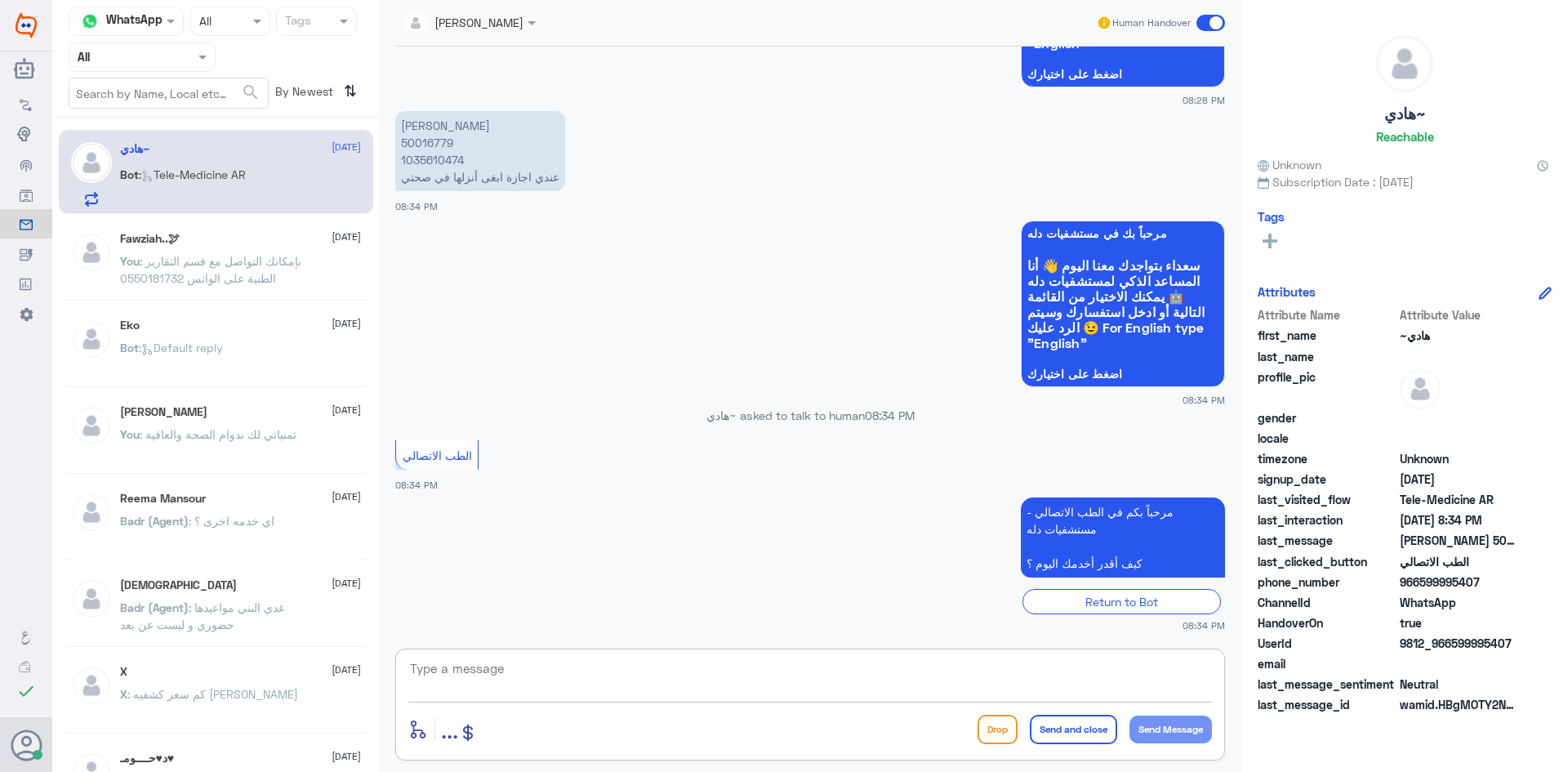
click at [522, 675] on textarea at bounding box center [810, 677] width 804 height 40
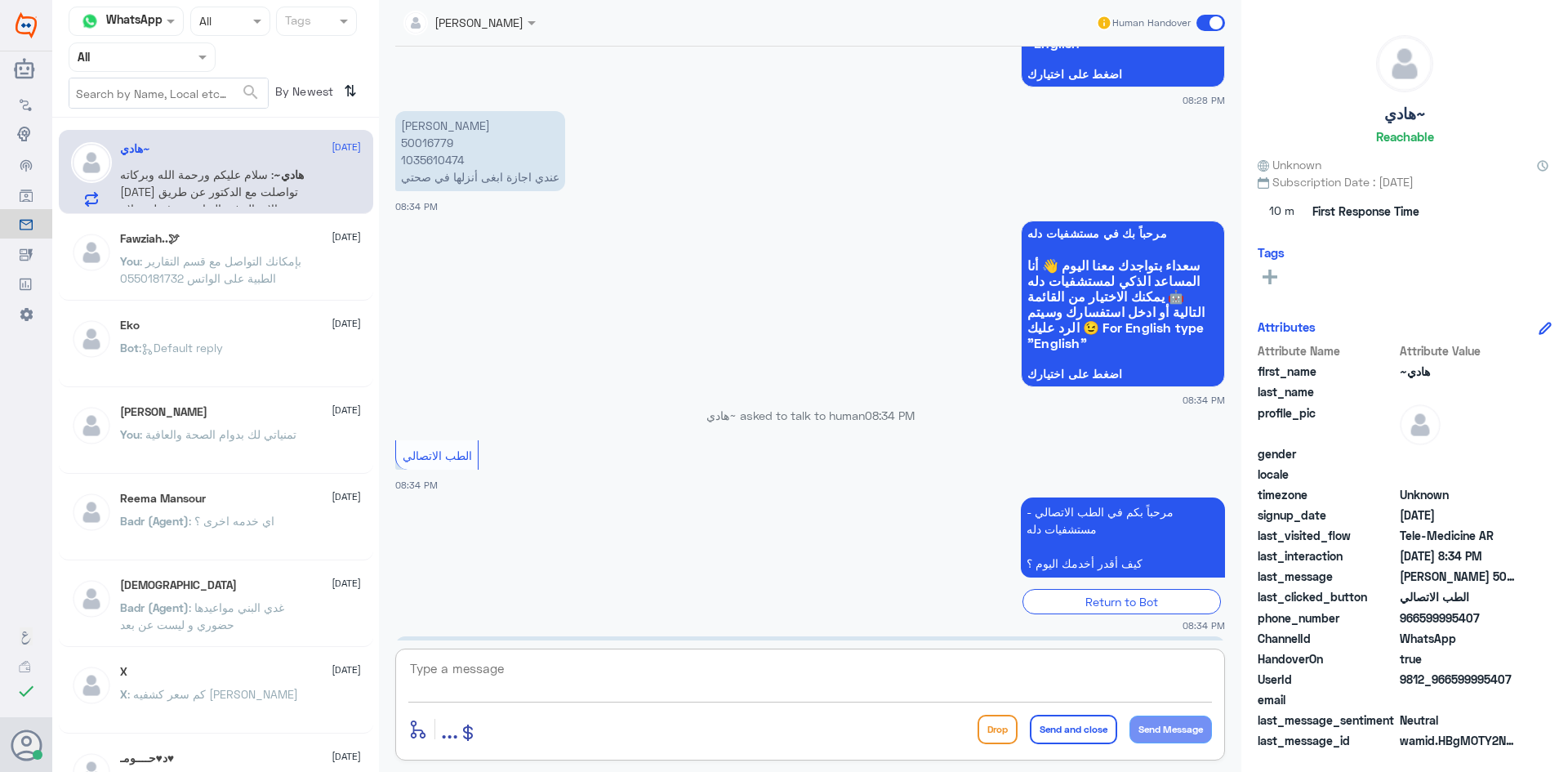
scroll to position [1111, 0]
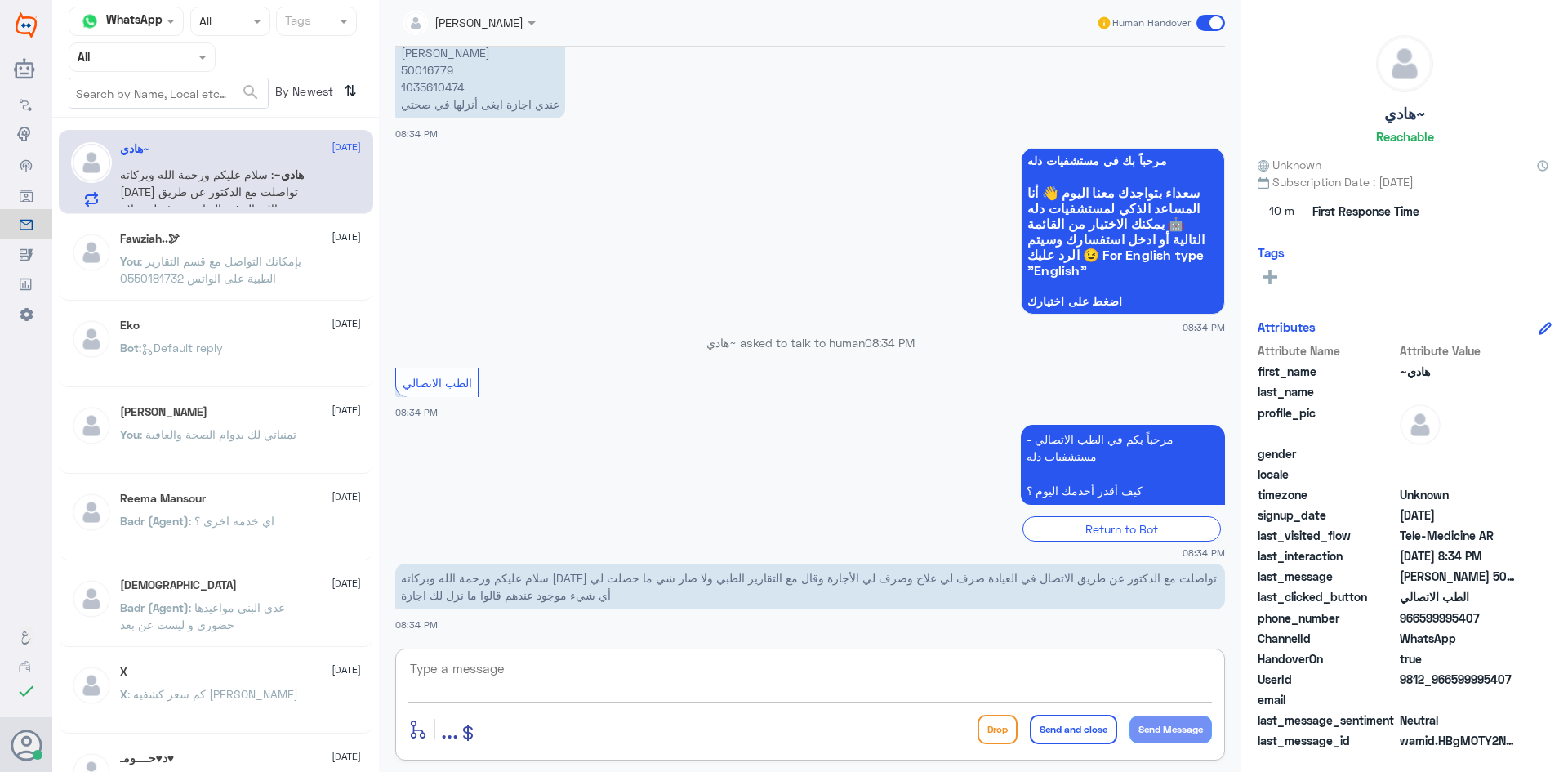
paste textarea "مرحبا معك عبدالكريم من الطب الاتصالي"
type textarea "مرحبا معك عبدالكريم من الطب الاتصالي"
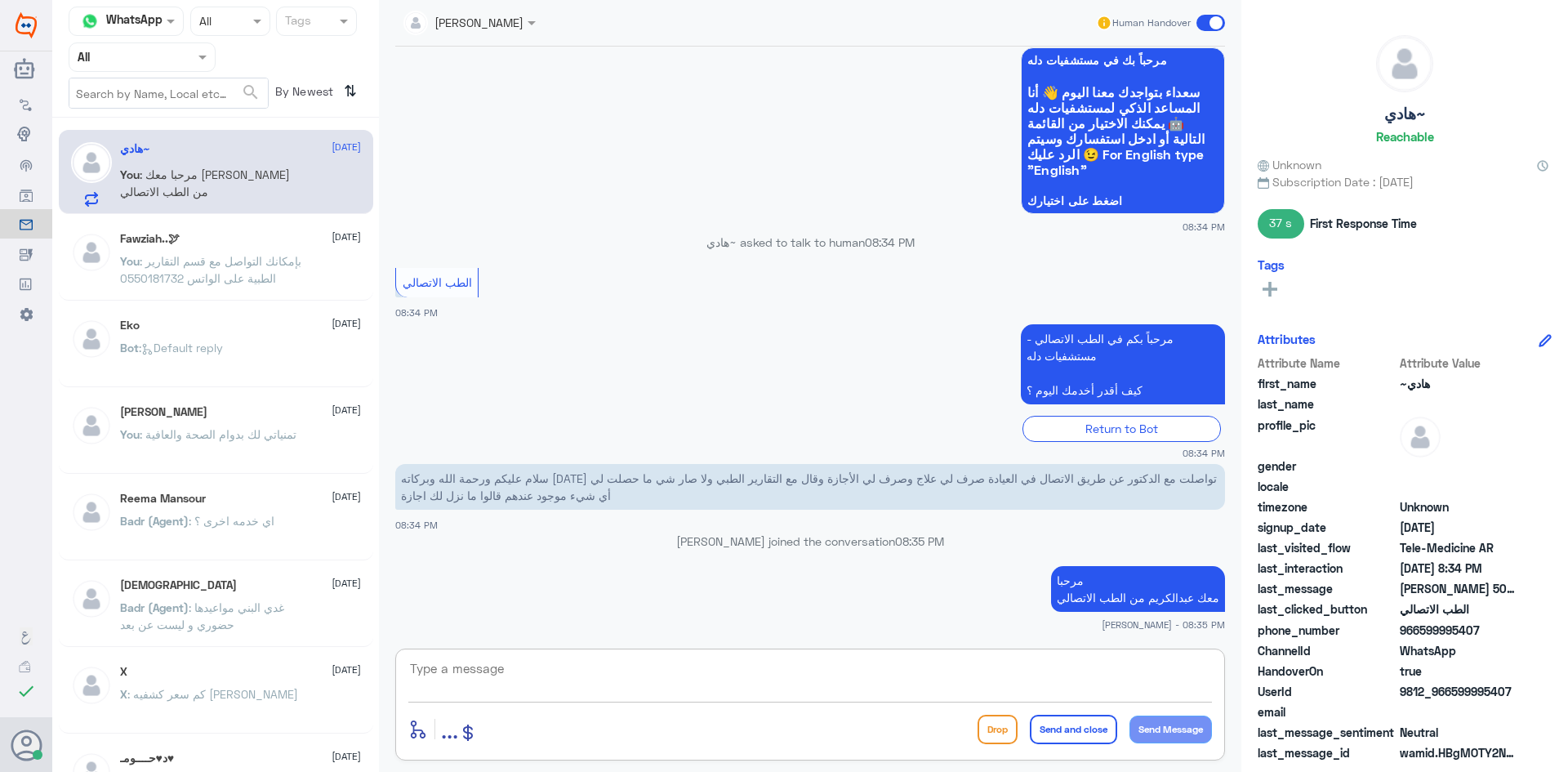
click at [1033, 666] on textarea at bounding box center [810, 677] width 804 height 40
type textarea "ممكن تزودني برقم الملف او رقم الهوية"
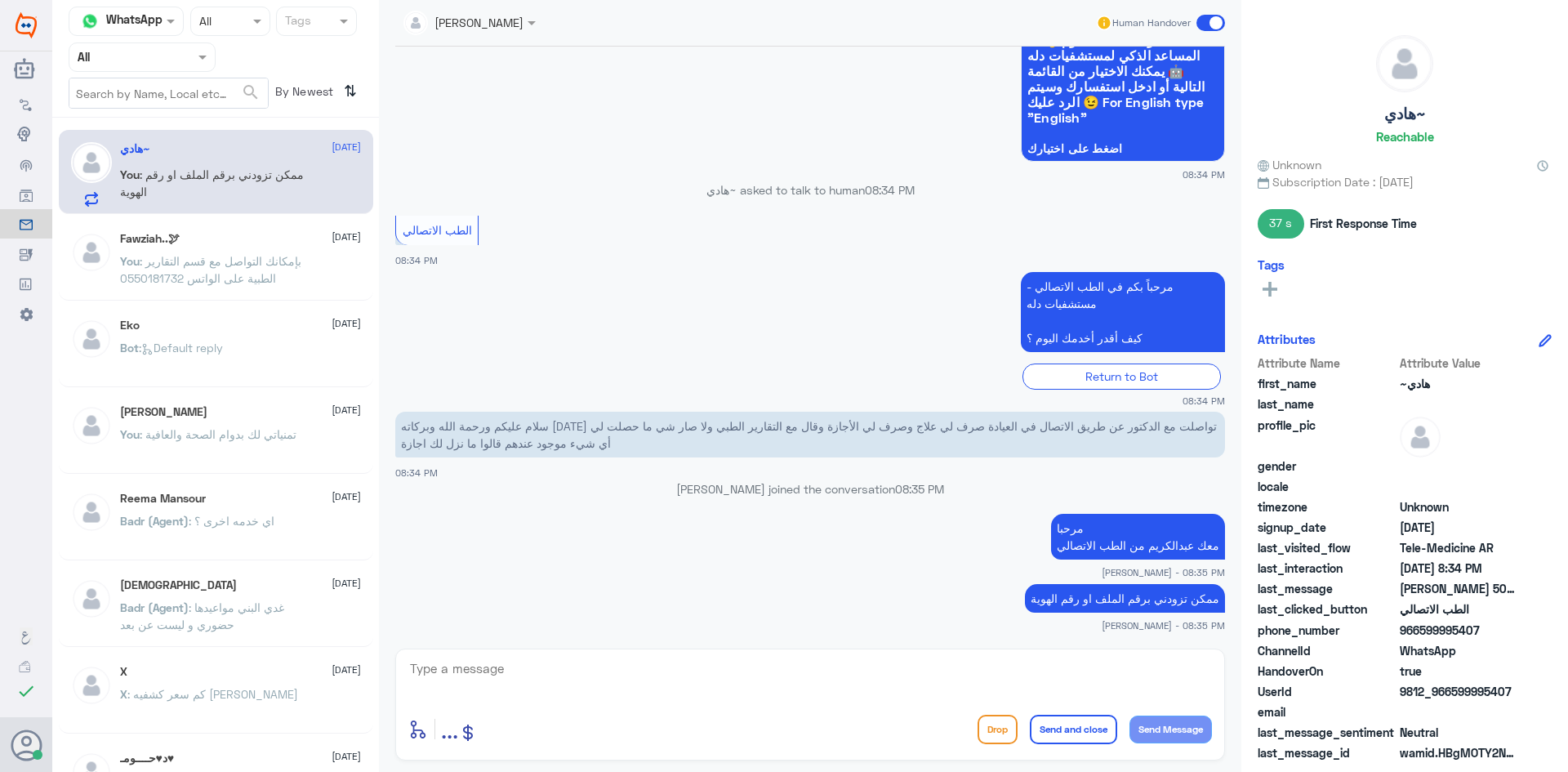
drag, startPoint x: 1484, startPoint y: 629, endPoint x: 1423, endPoint y: 640, distance: 62.0
click at [1423, 640] on div "phone_number 966599995407" at bounding box center [1404, 632] width 294 height 20
copy span "599995407"
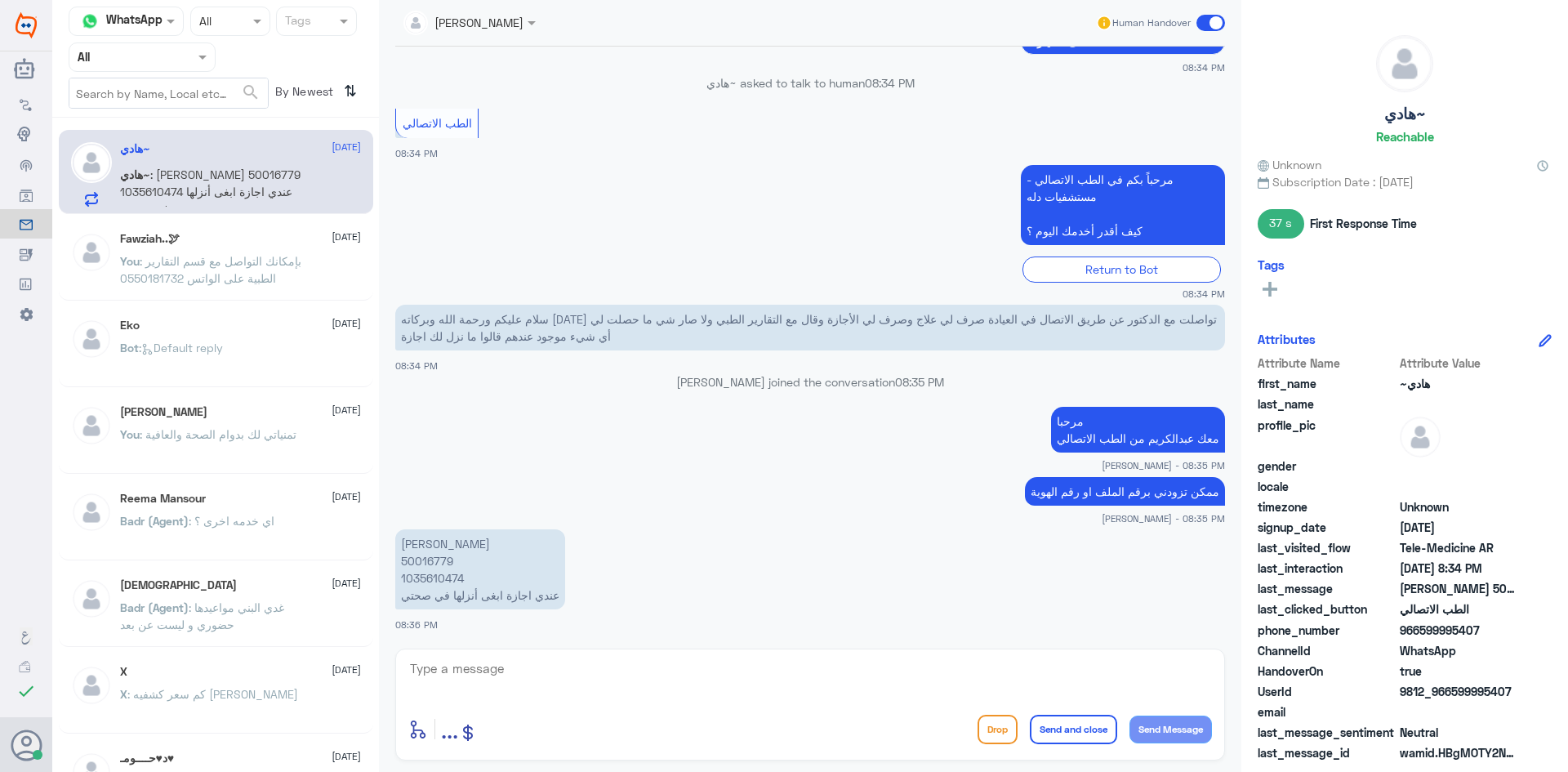
click at [595, 662] on textarea at bounding box center [810, 677] width 804 height 40
type textarea "تواصلت مع قسم التقارير الطبية ؟"
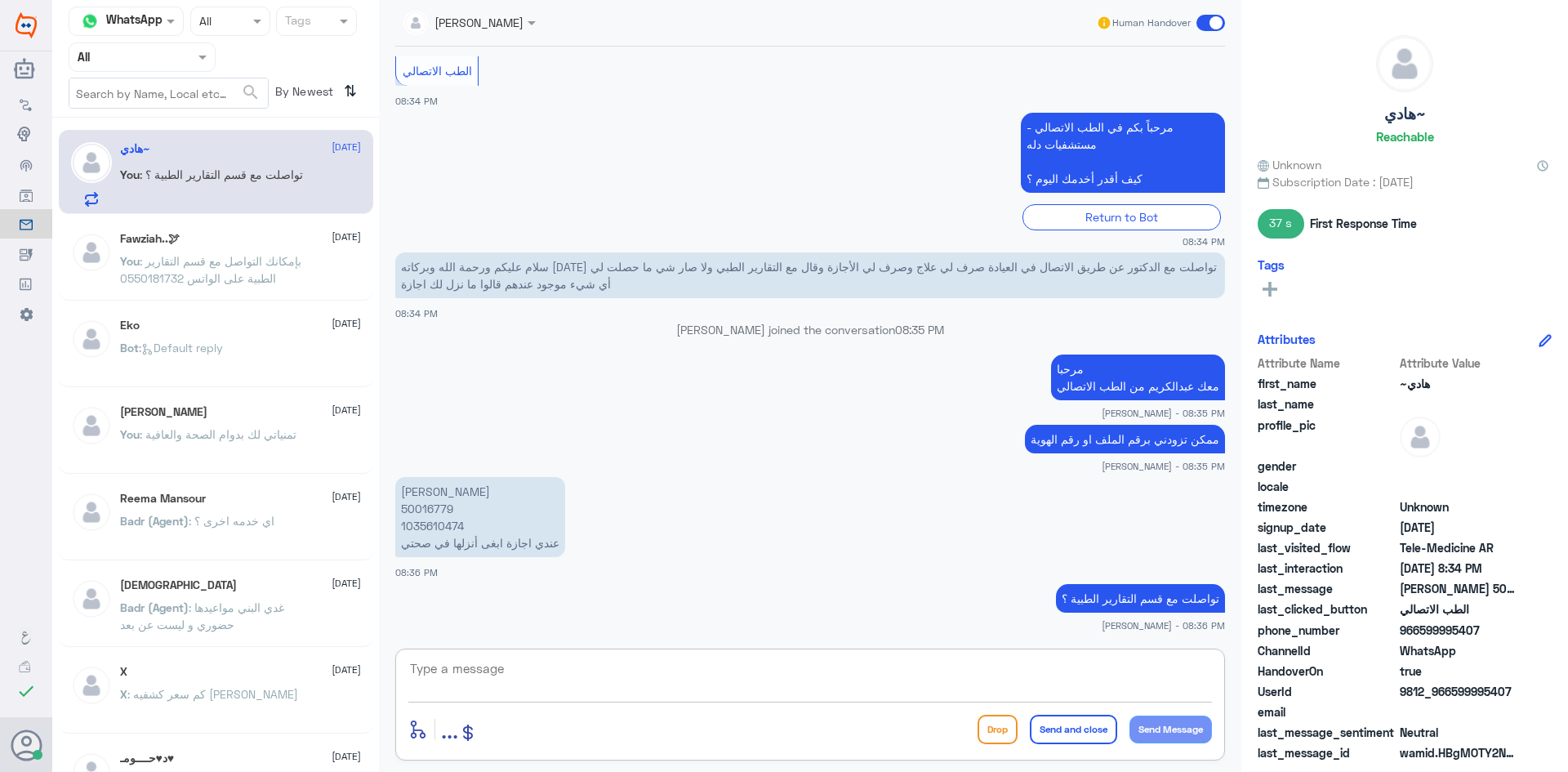
scroll to position [1449, 0]
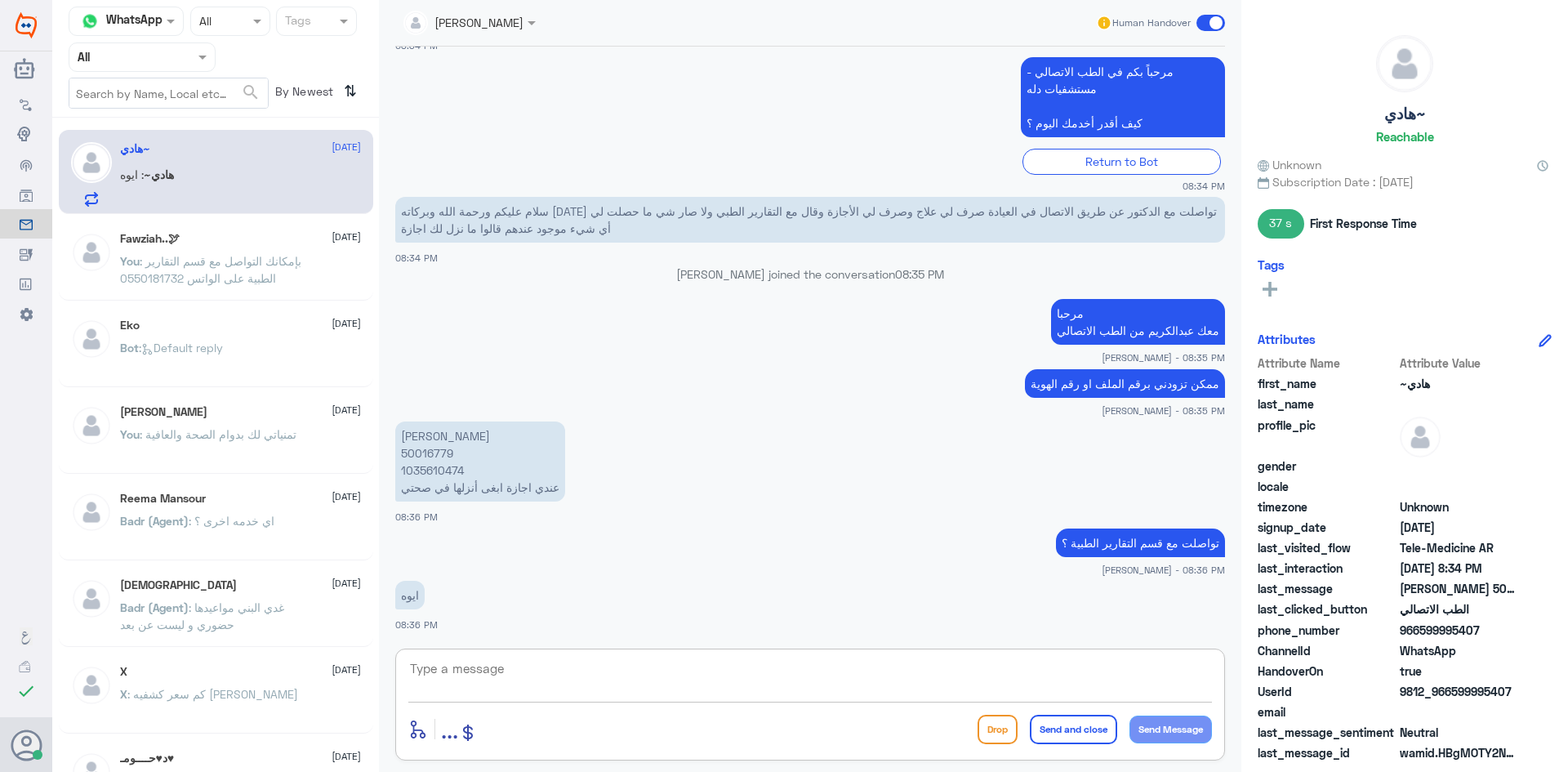
click at [510, 666] on textarea at bounding box center [810, 677] width 804 height 40
type textarea "لحظات من فضلك"
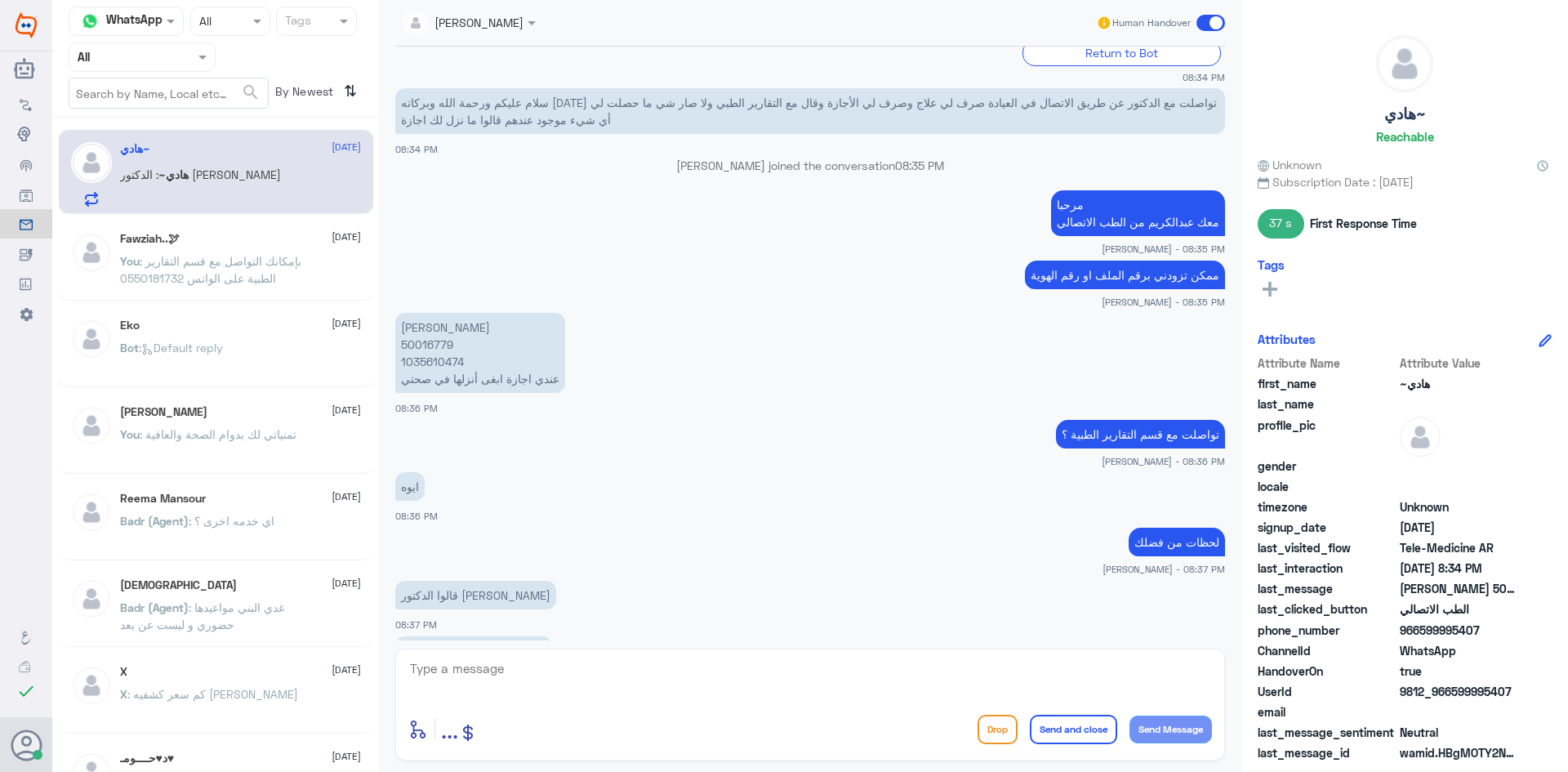
scroll to position [1669, 0]
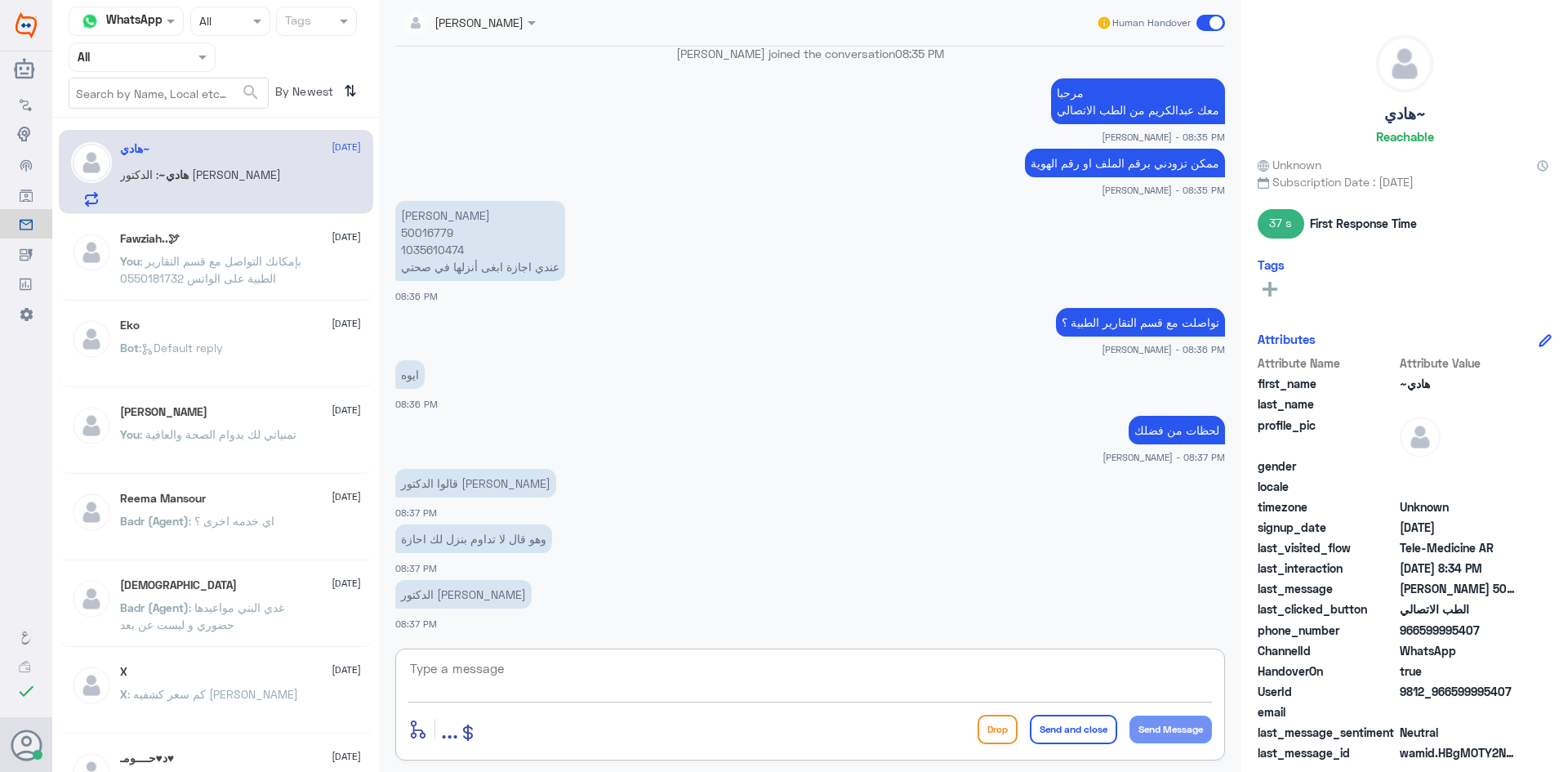
click at [640, 669] on textarea at bounding box center [810, 677] width 804 height 40
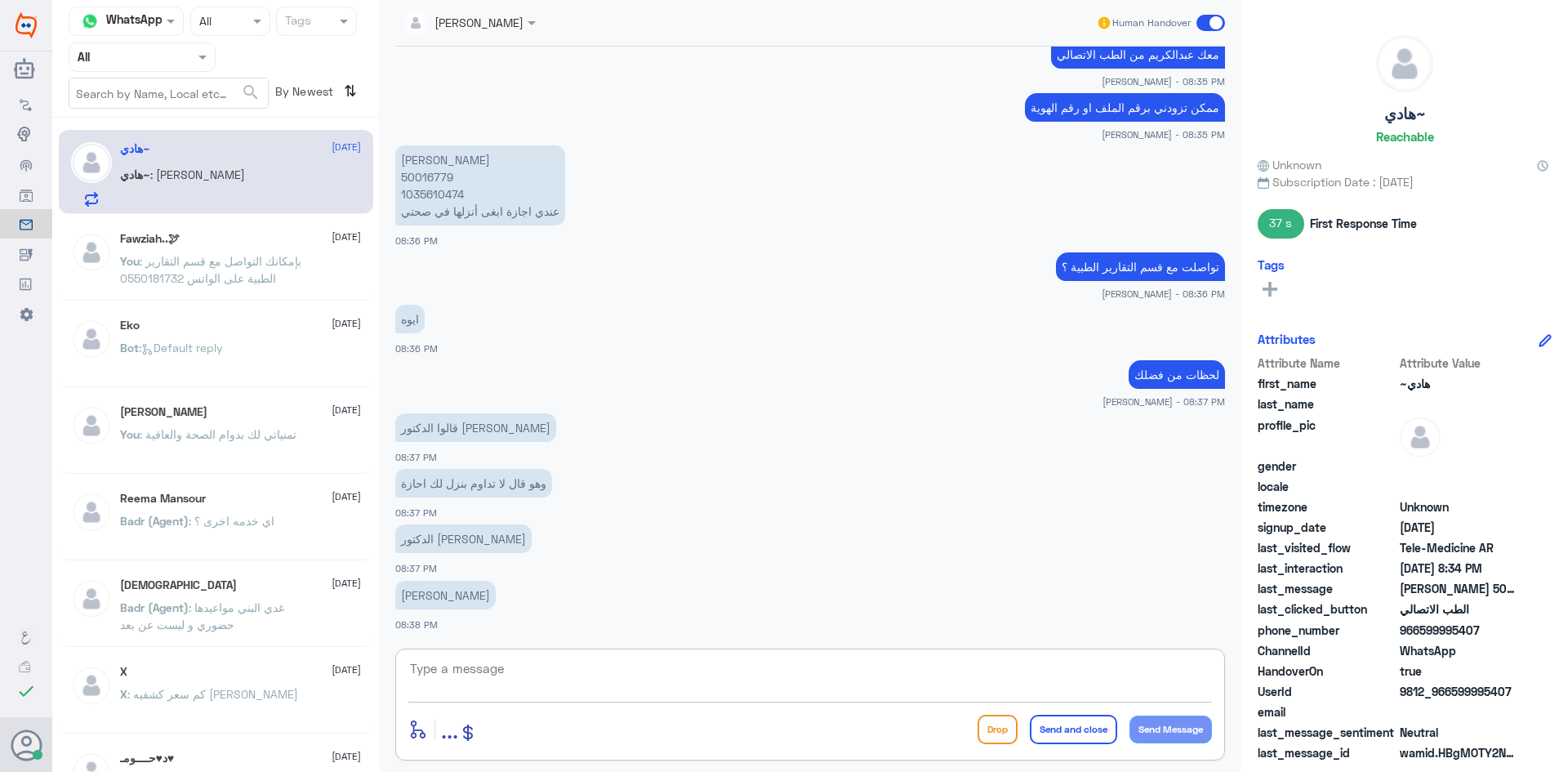
click at [574, 685] on textarea at bounding box center [810, 677] width 804 height 40
click at [599, 689] on textarea at bounding box center [810, 677] width 804 height 40
type textarea "ثواني بس ما يصير خاطرك الا طيب"
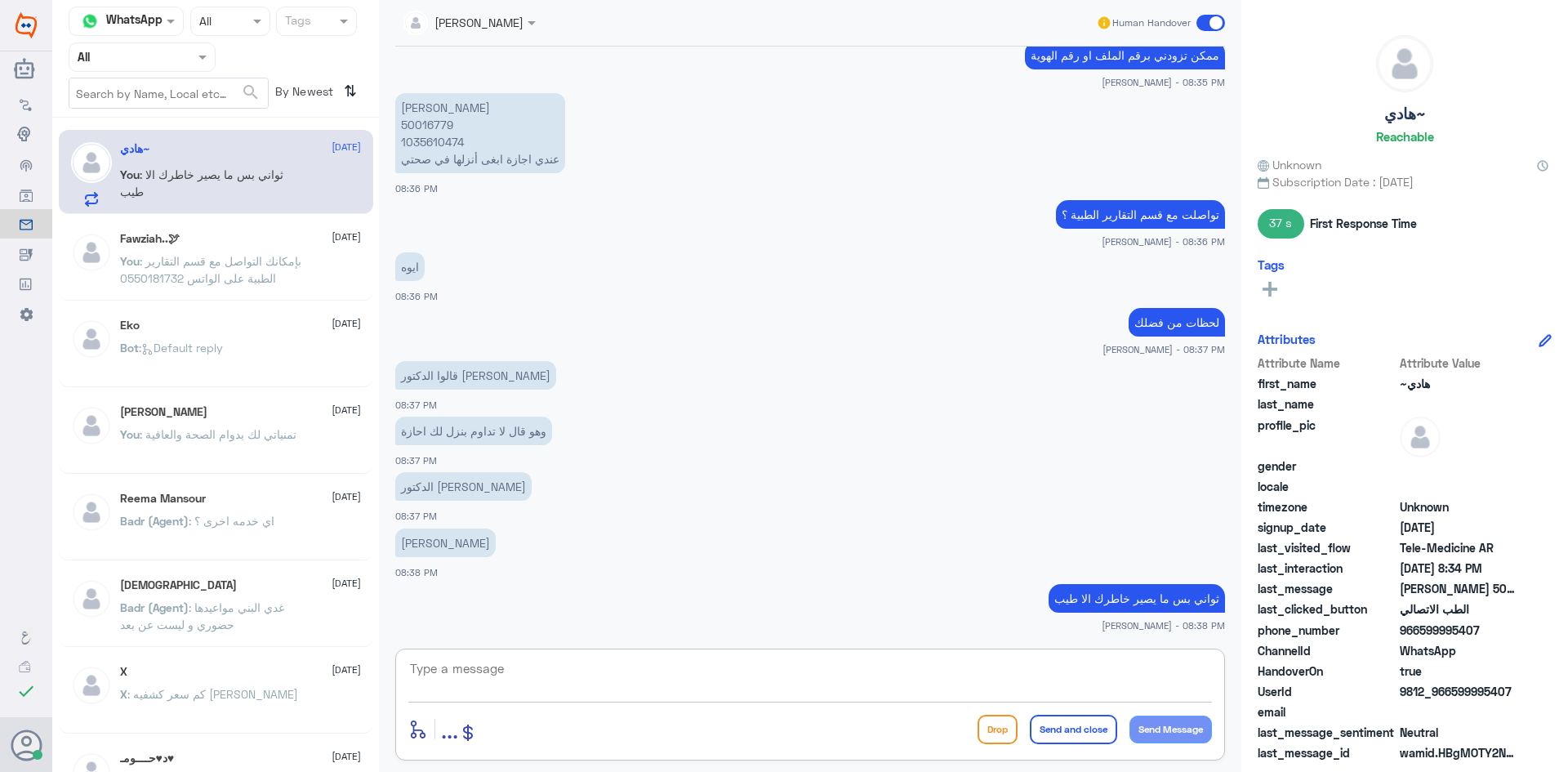
scroll to position [1833, 0]
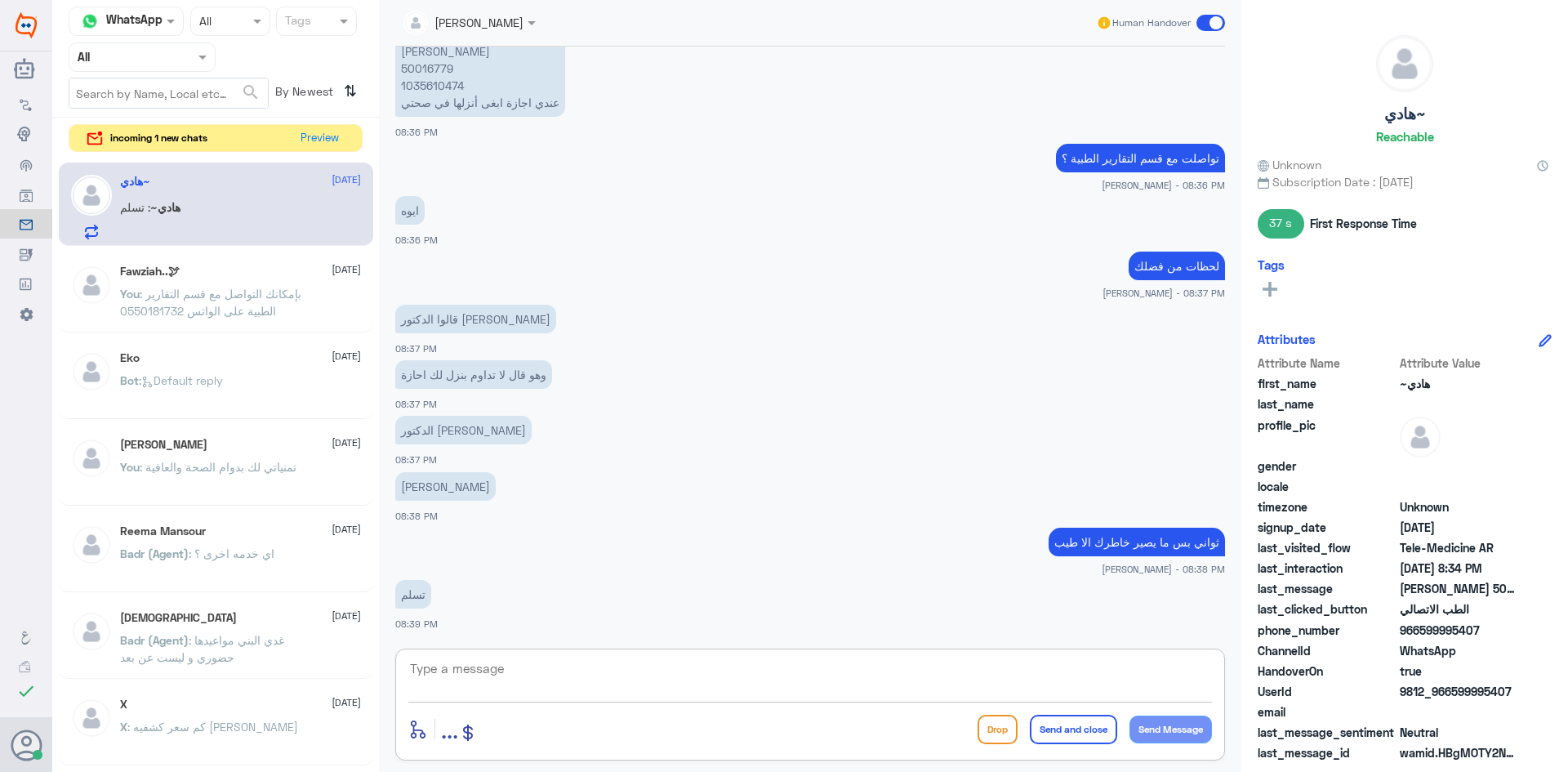
click at [558, 685] on textarea at bounding box center [810, 677] width 804 height 40
type textarea "تم التواصل مع الدكتور الآن"
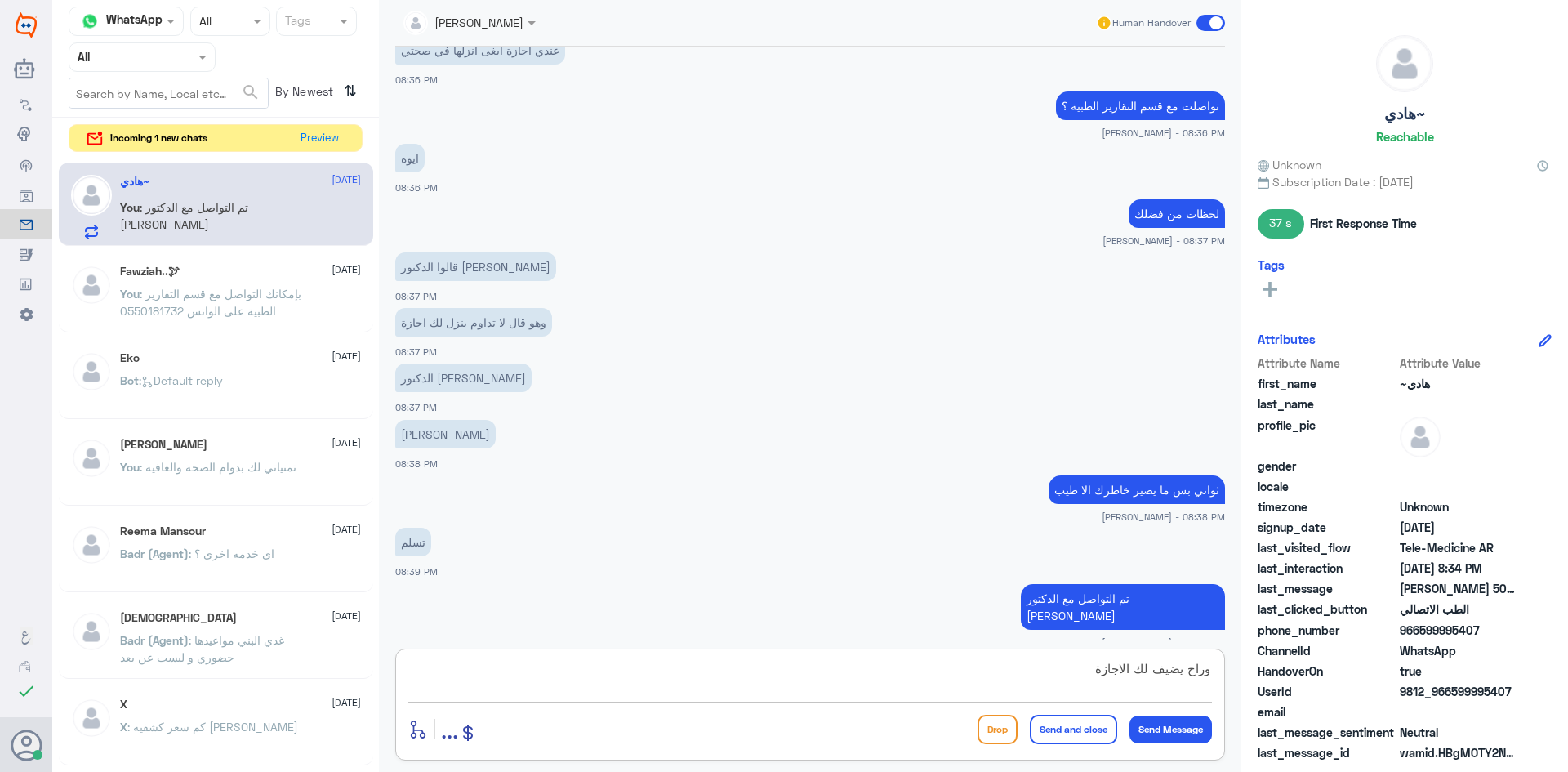
type textarea "وراح يضيف لك الاجازة"
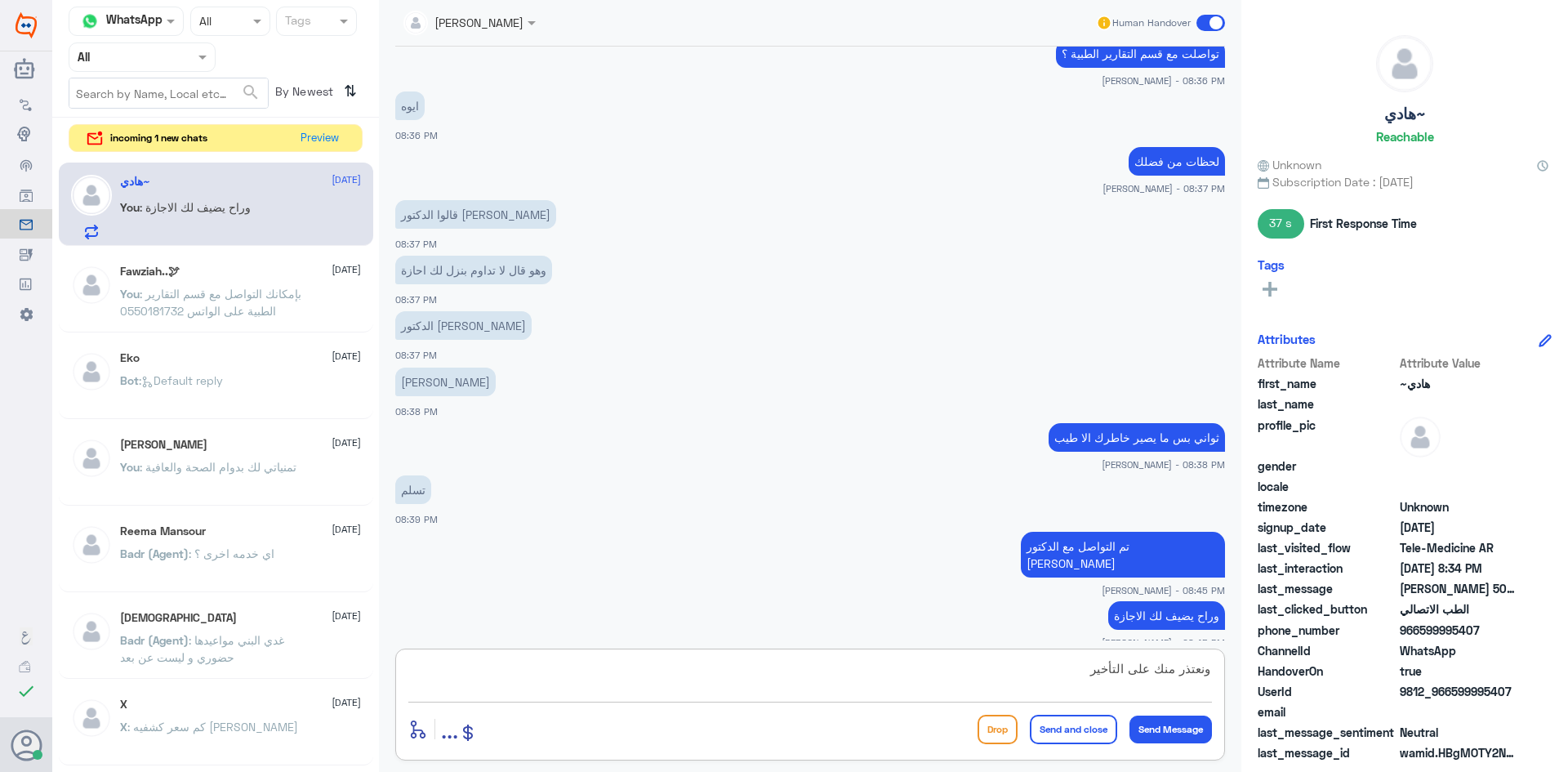
type textarea "ونعتذر منك على التأخير"
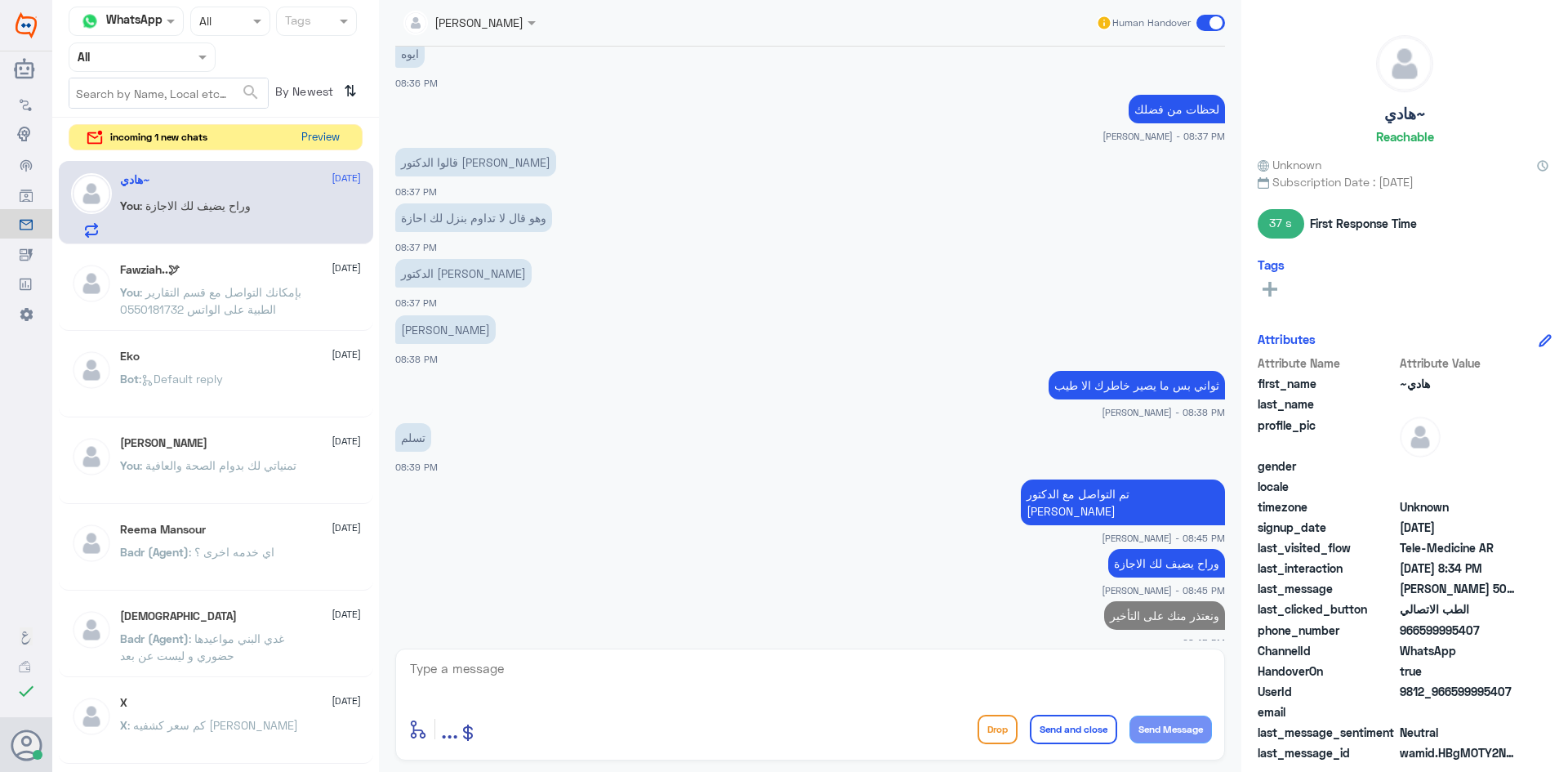
click at [317, 143] on button "Preview" at bounding box center [320, 138] width 51 height 25
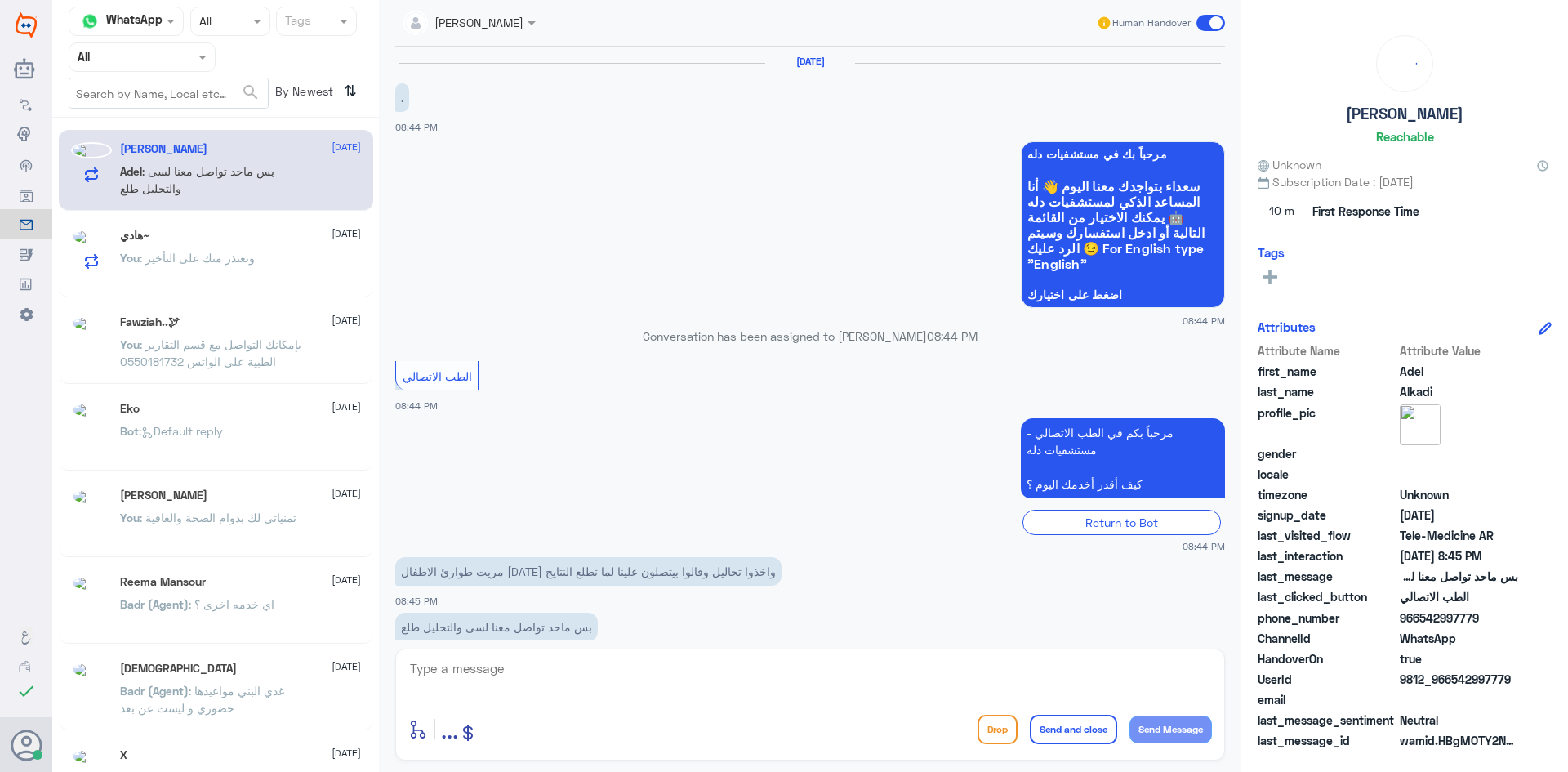
scroll to position [33, 0]
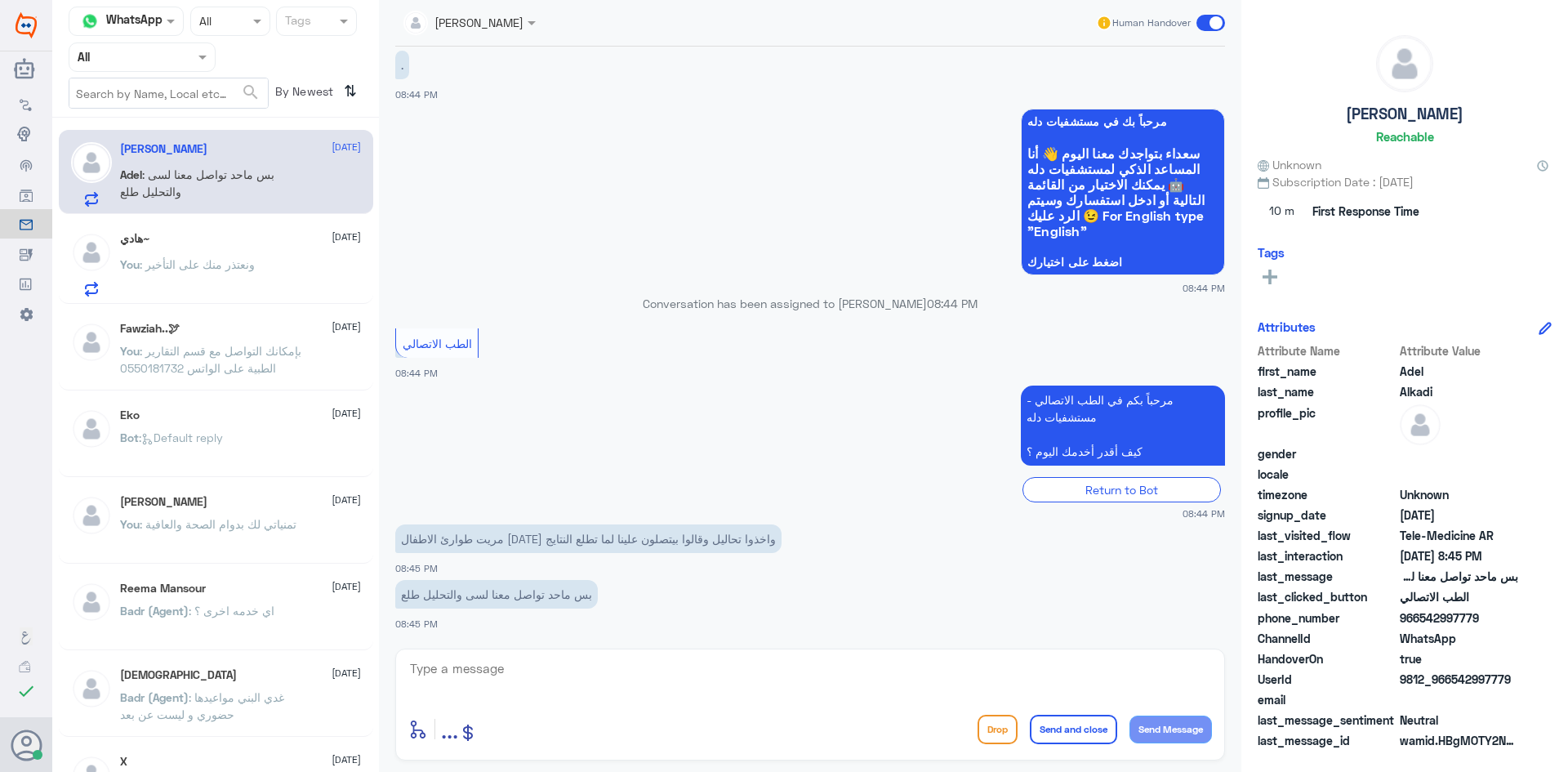
click at [709, 686] on textarea at bounding box center [810, 677] width 804 height 40
type textarea "هل تحتاج طبيب لقراءة التحاليل وصرف اللازم من الادوية ؟"
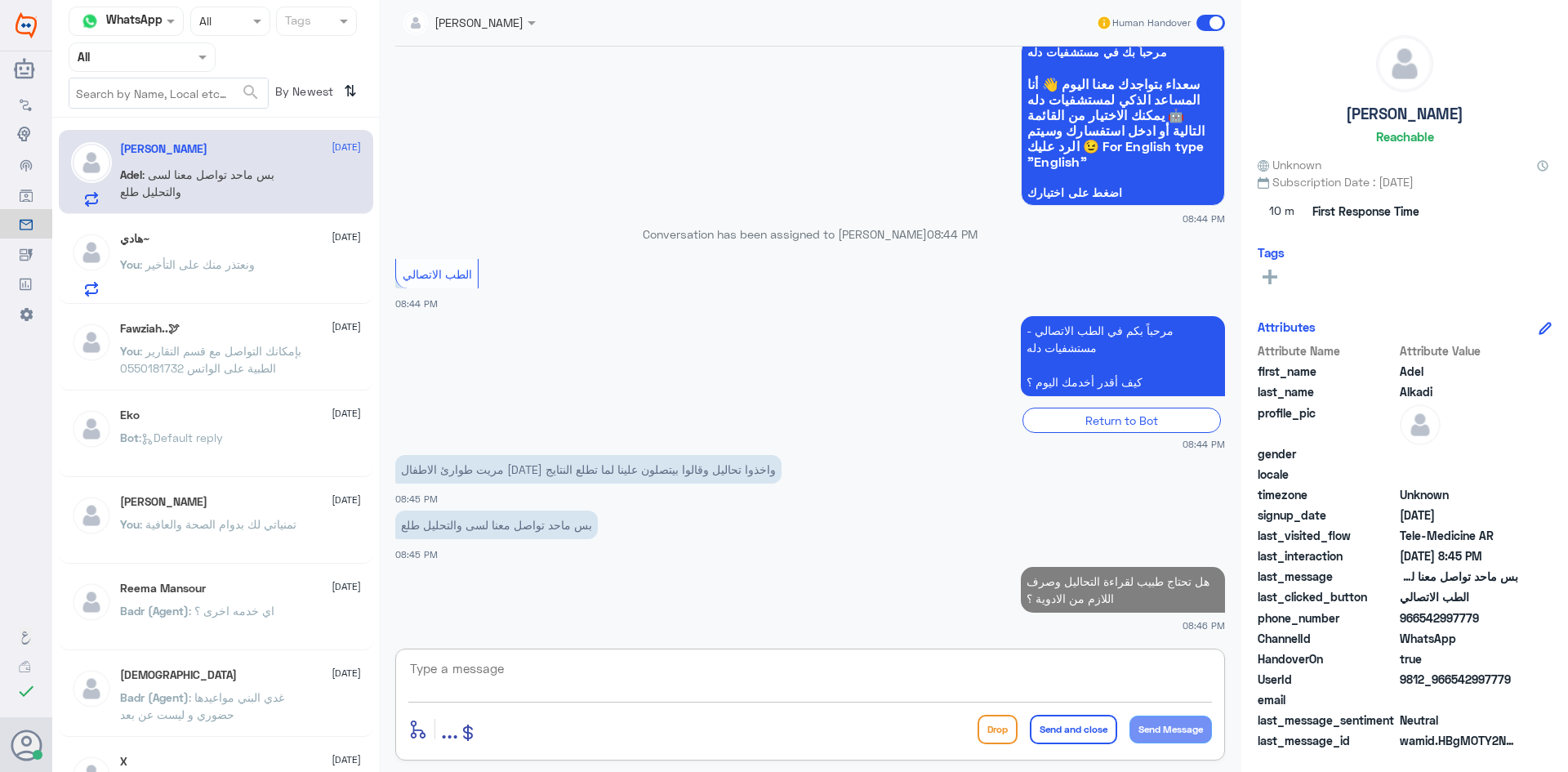
click at [283, 255] on div "هادي~ 15 October You : ونعتذر منك على التأخير" at bounding box center [240, 264] width 241 height 64
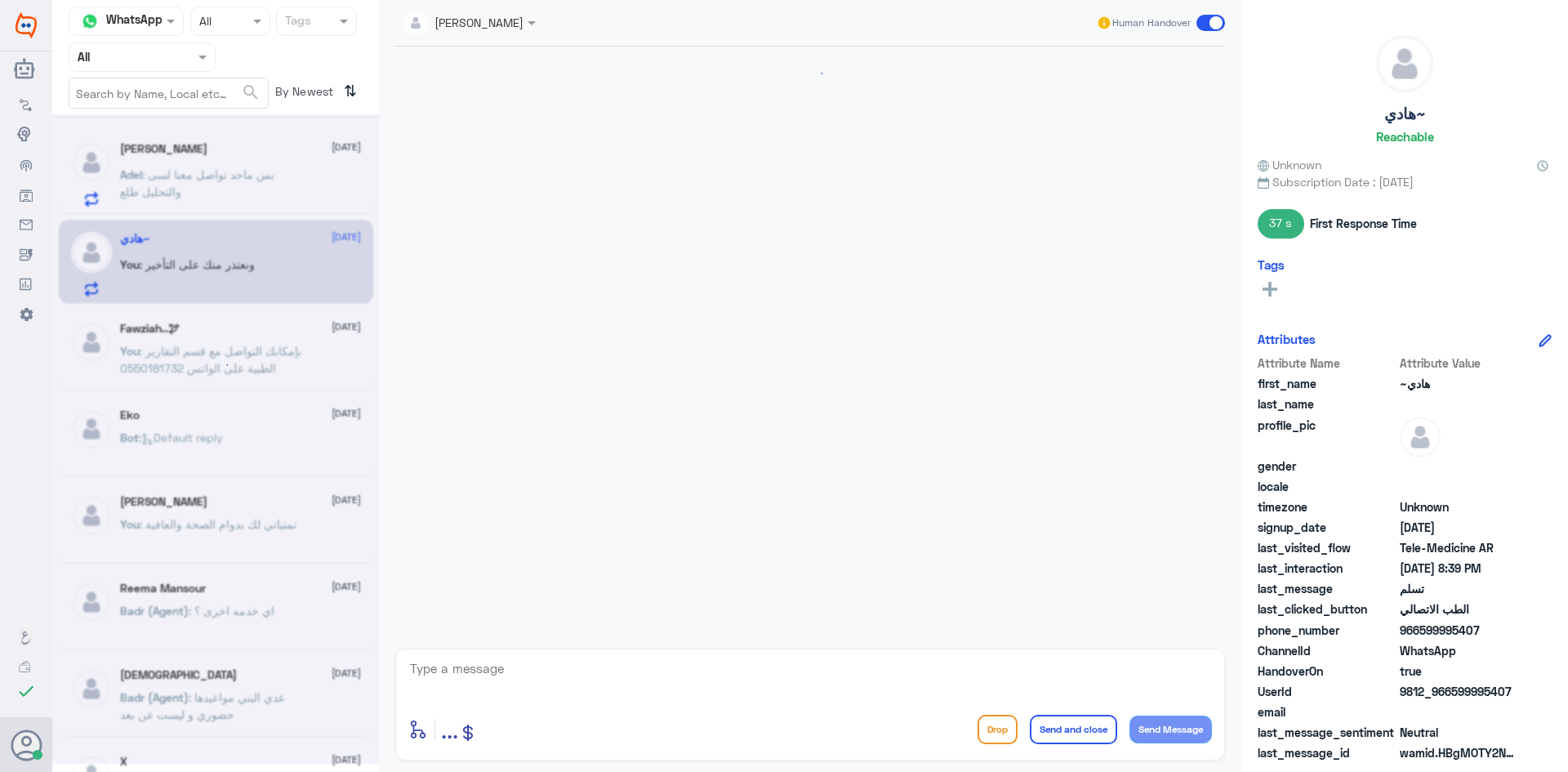
scroll to position [658, 0]
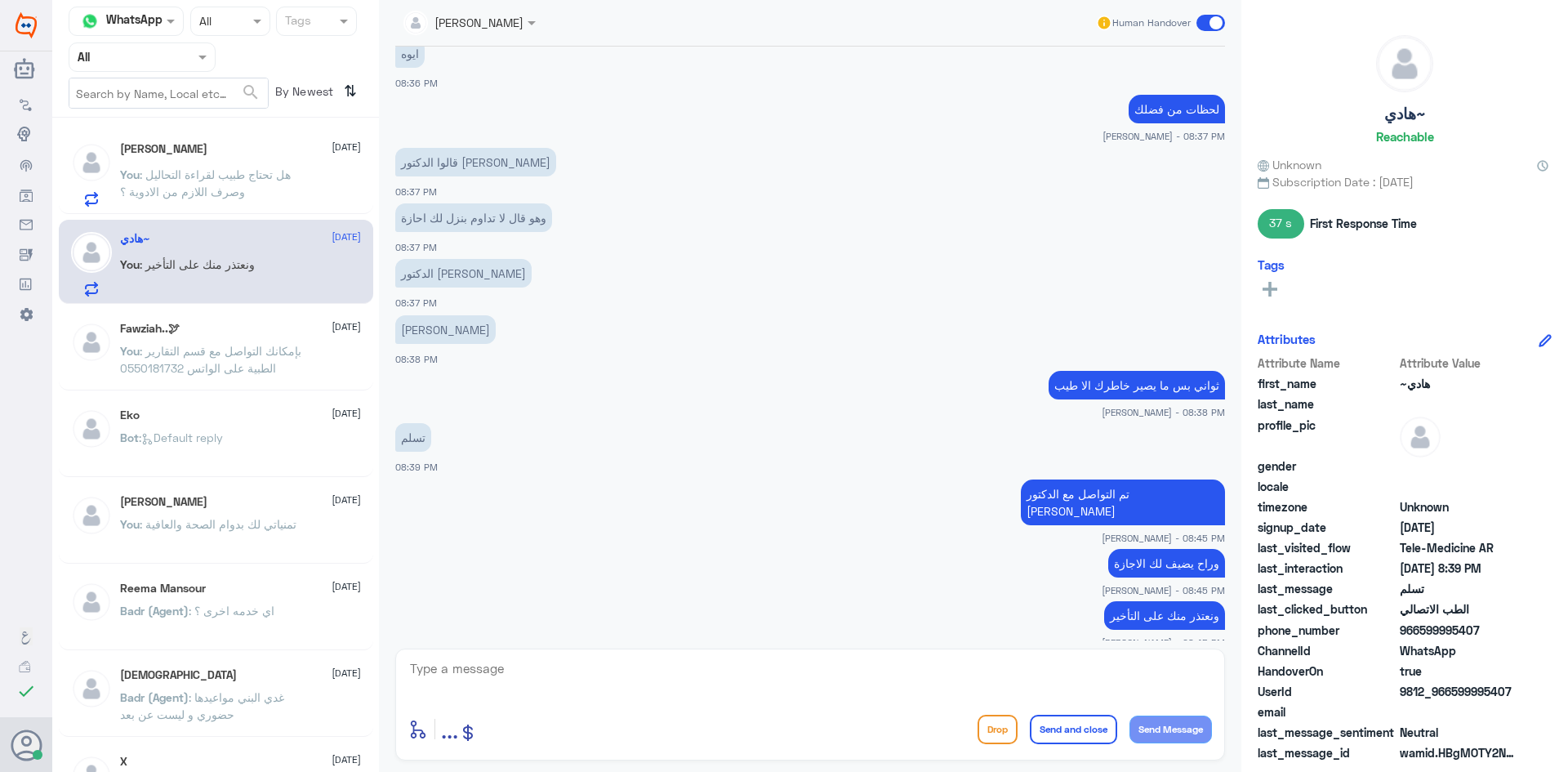
click at [289, 188] on p "You : هل تحتاج طبيب لقراءة التحاليل وصرف اللازم من الادوية ؟" at bounding box center [212, 186] width 184 height 40
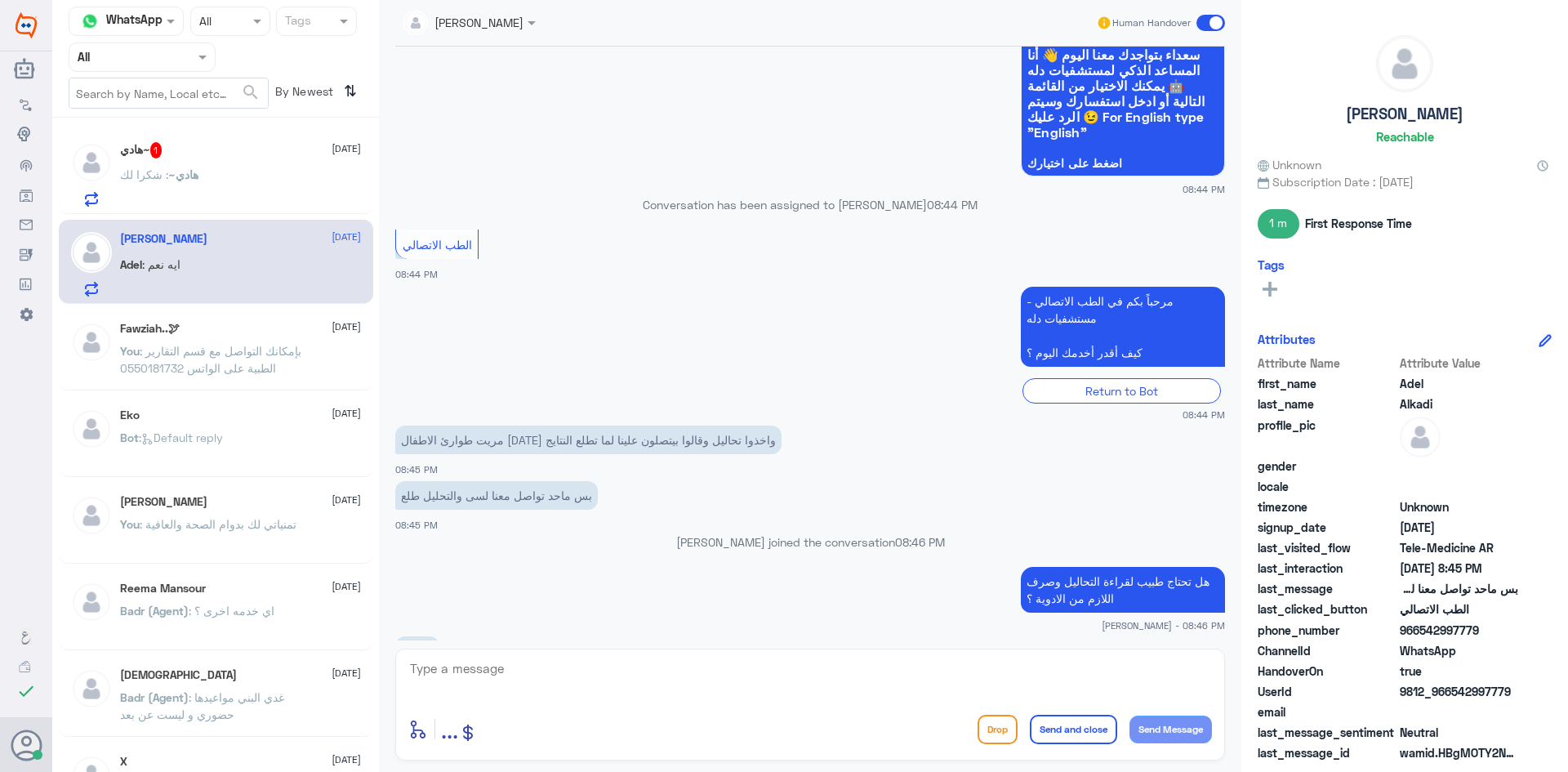
scroll to position [188, 0]
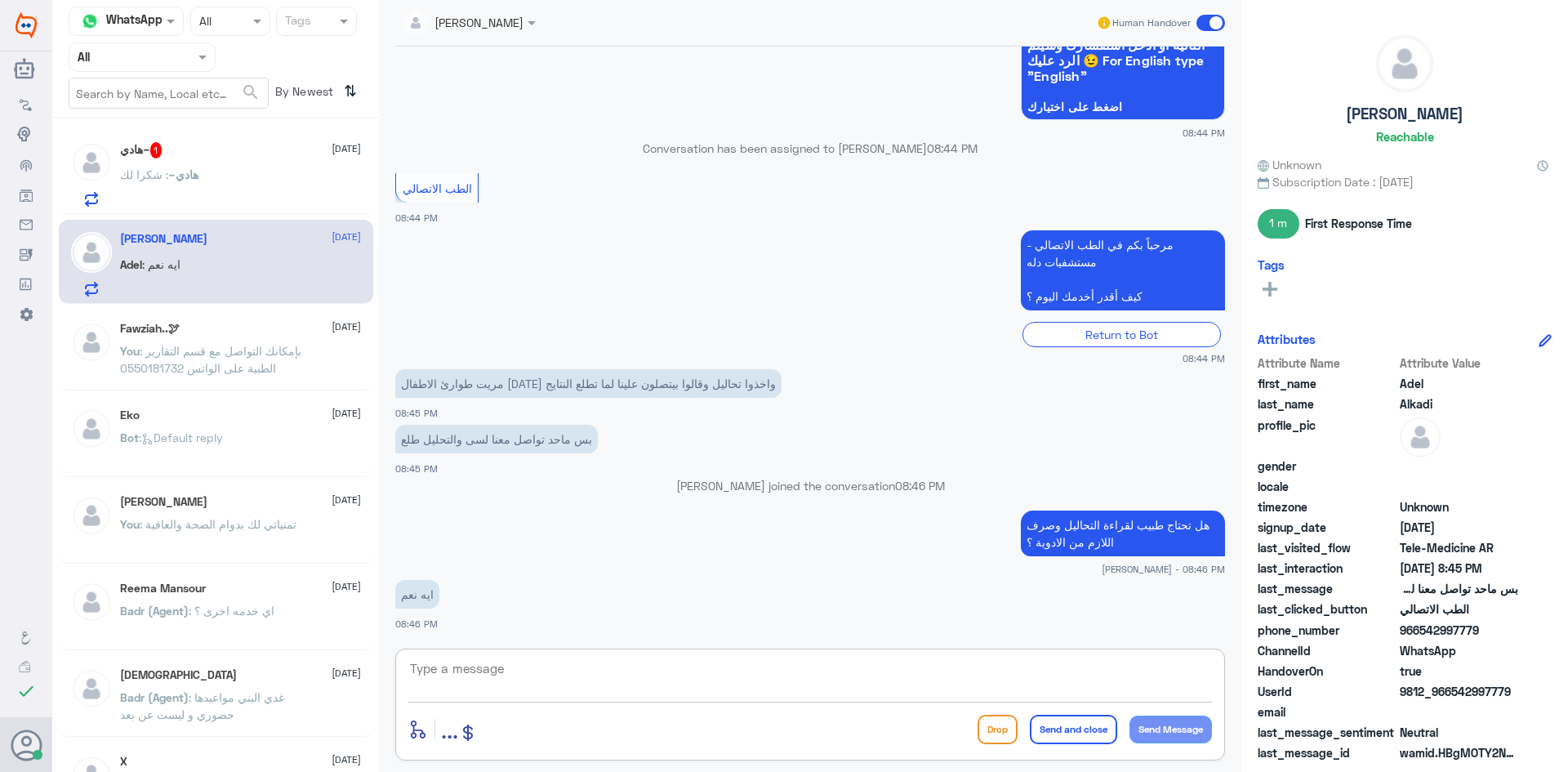
click at [534, 672] on textarea at bounding box center [810, 677] width 804 height 40
drag, startPoint x: 1484, startPoint y: 629, endPoint x: 1420, endPoint y: 638, distance: 64.6
click at [1420, 638] on span "966542997779" at bounding box center [1458, 630] width 118 height 17
copy span "542997779"
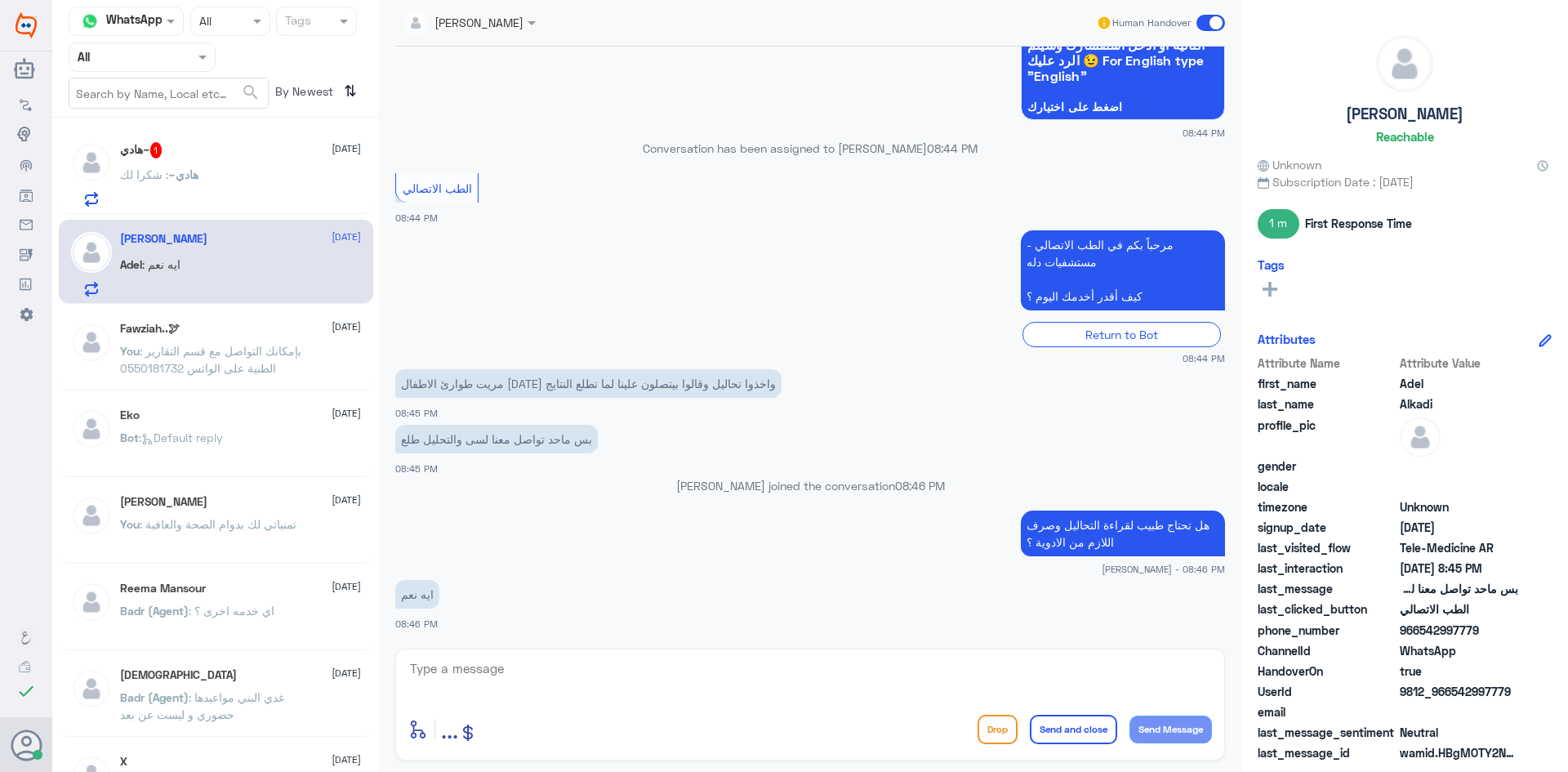
click at [788, 666] on textarea at bounding box center [810, 677] width 804 height 40
type textarea "l"
type textarea "ممكن تزودني برقم الهوية او رقم الملف"
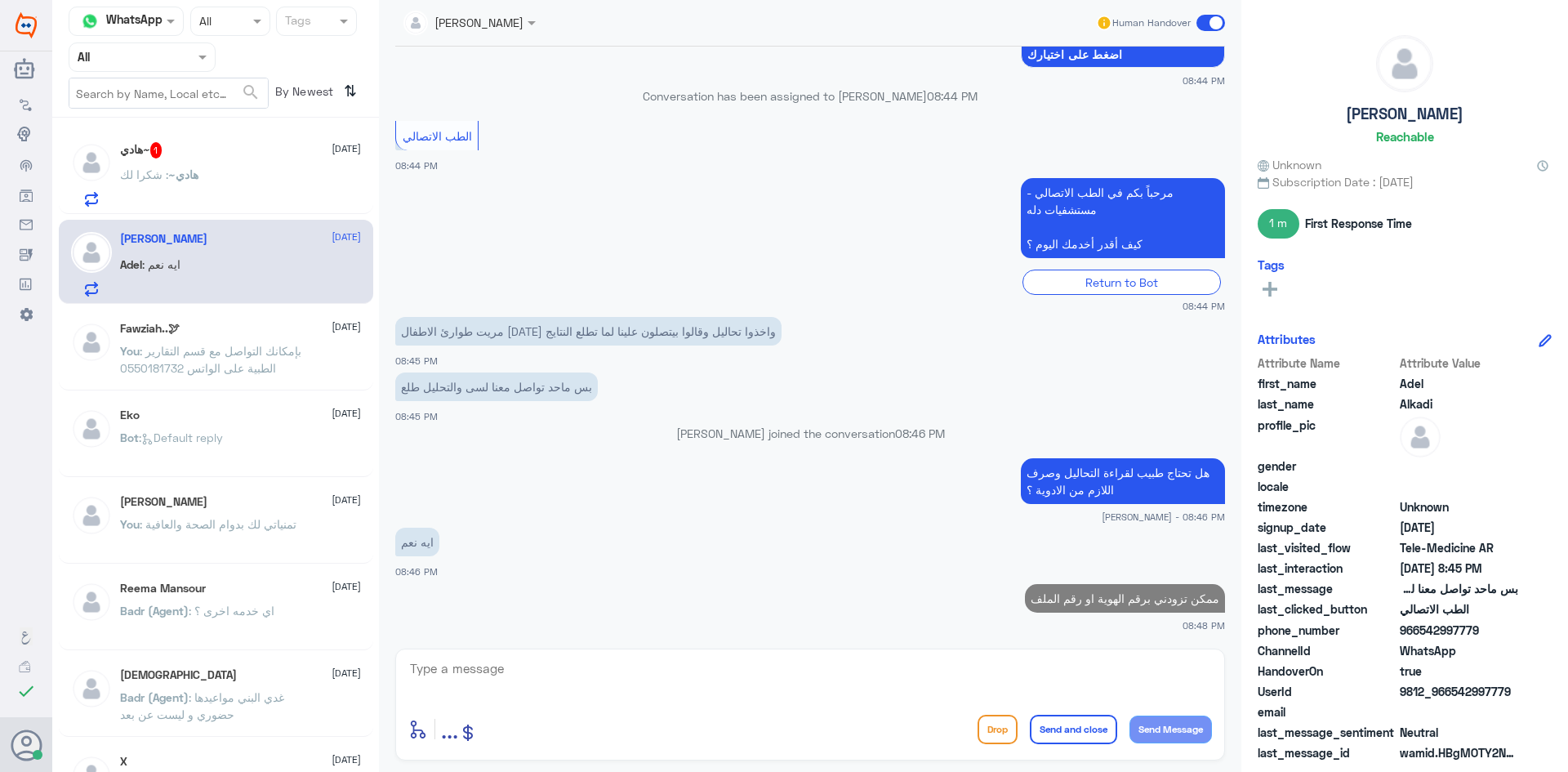
click at [197, 177] on span "هادي~" at bounding box center [183, 174] width 30 height 13
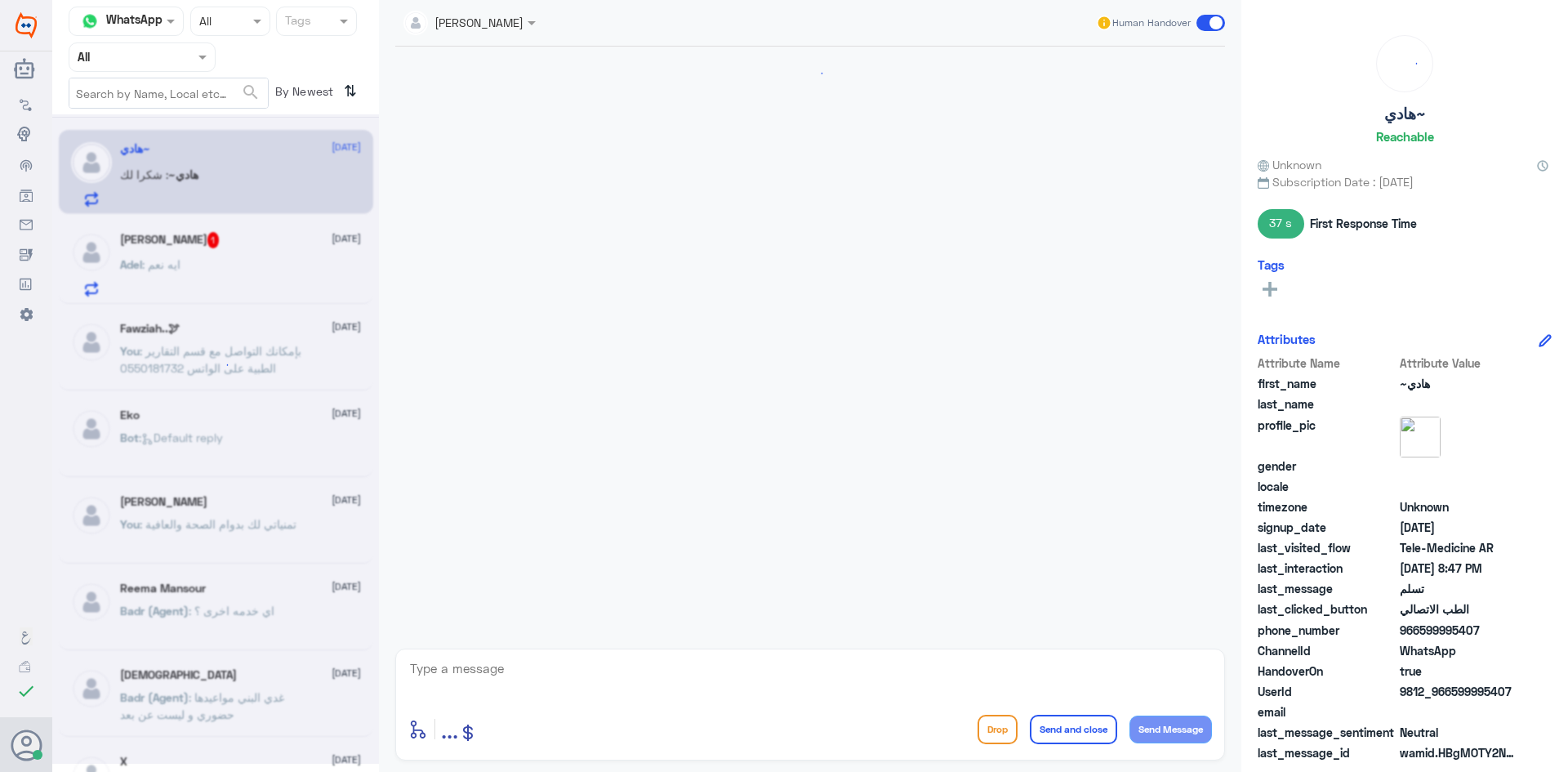
scroll to position [680, 0]
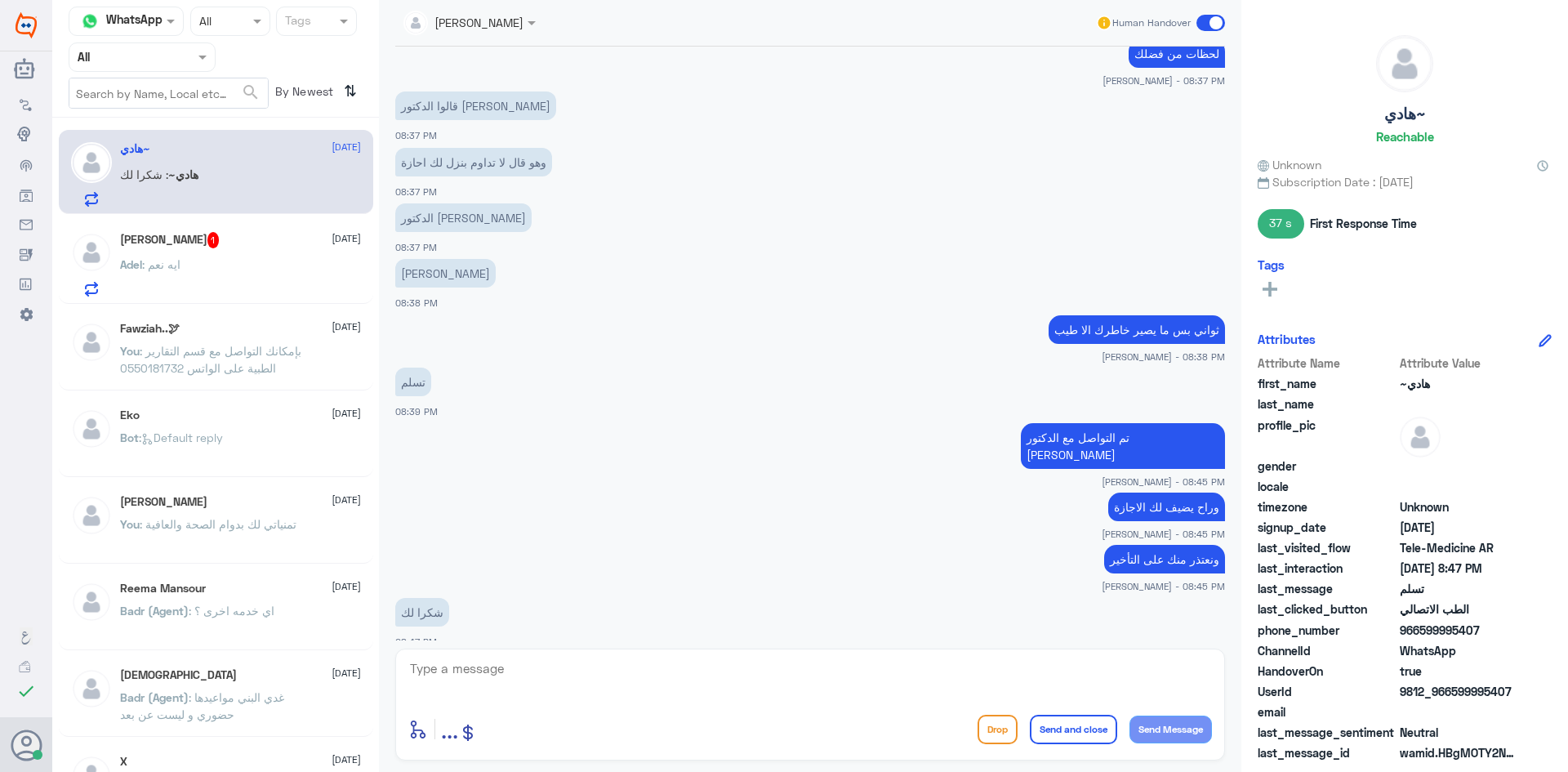
click at [763, 675] on textarea at bounding box center [810, 677] width 804 height 40
type textarea "العفو وتمنياتنا لك بدوام الصحة والعافية"
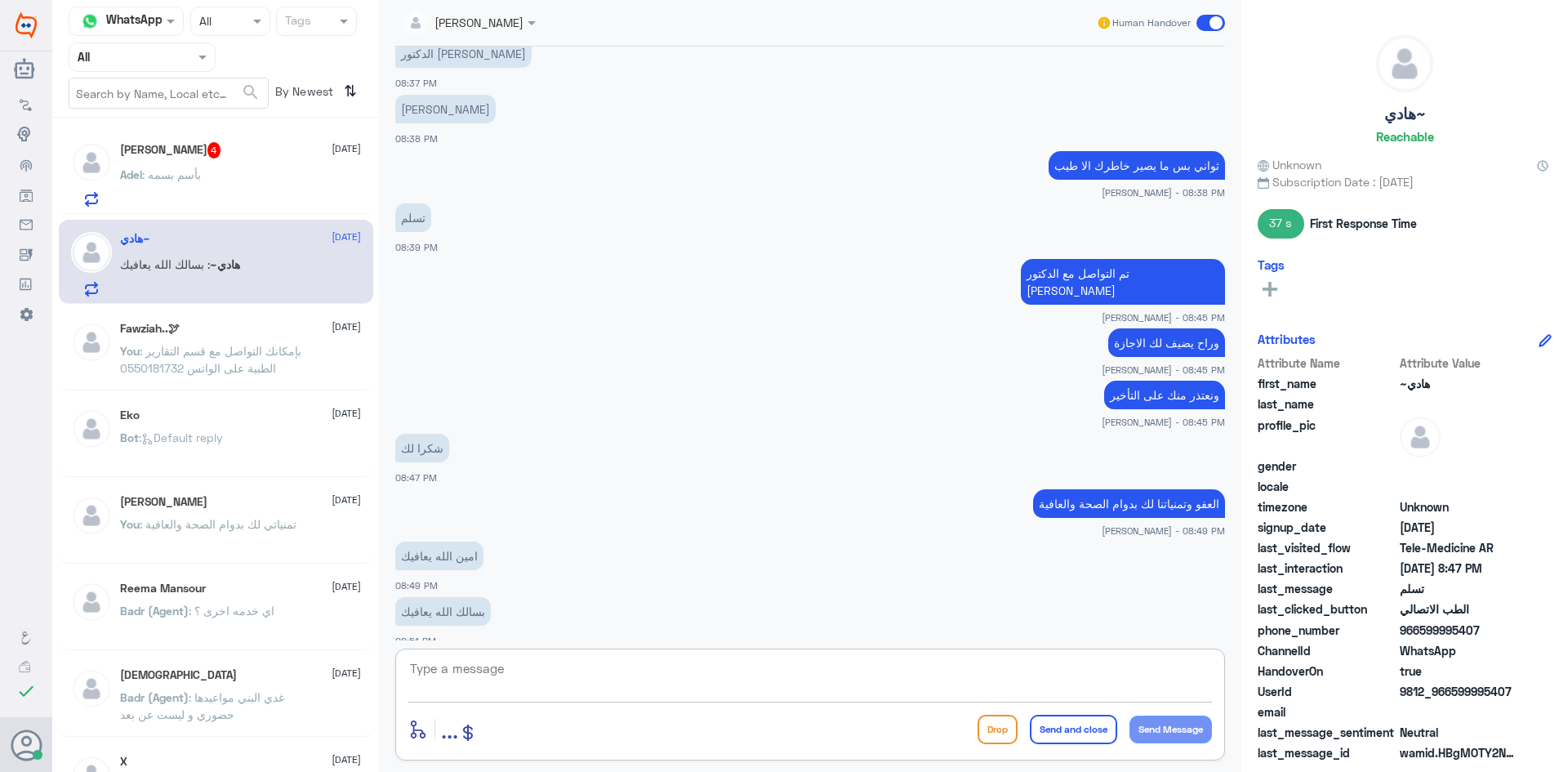
scroll to position [900, 0]
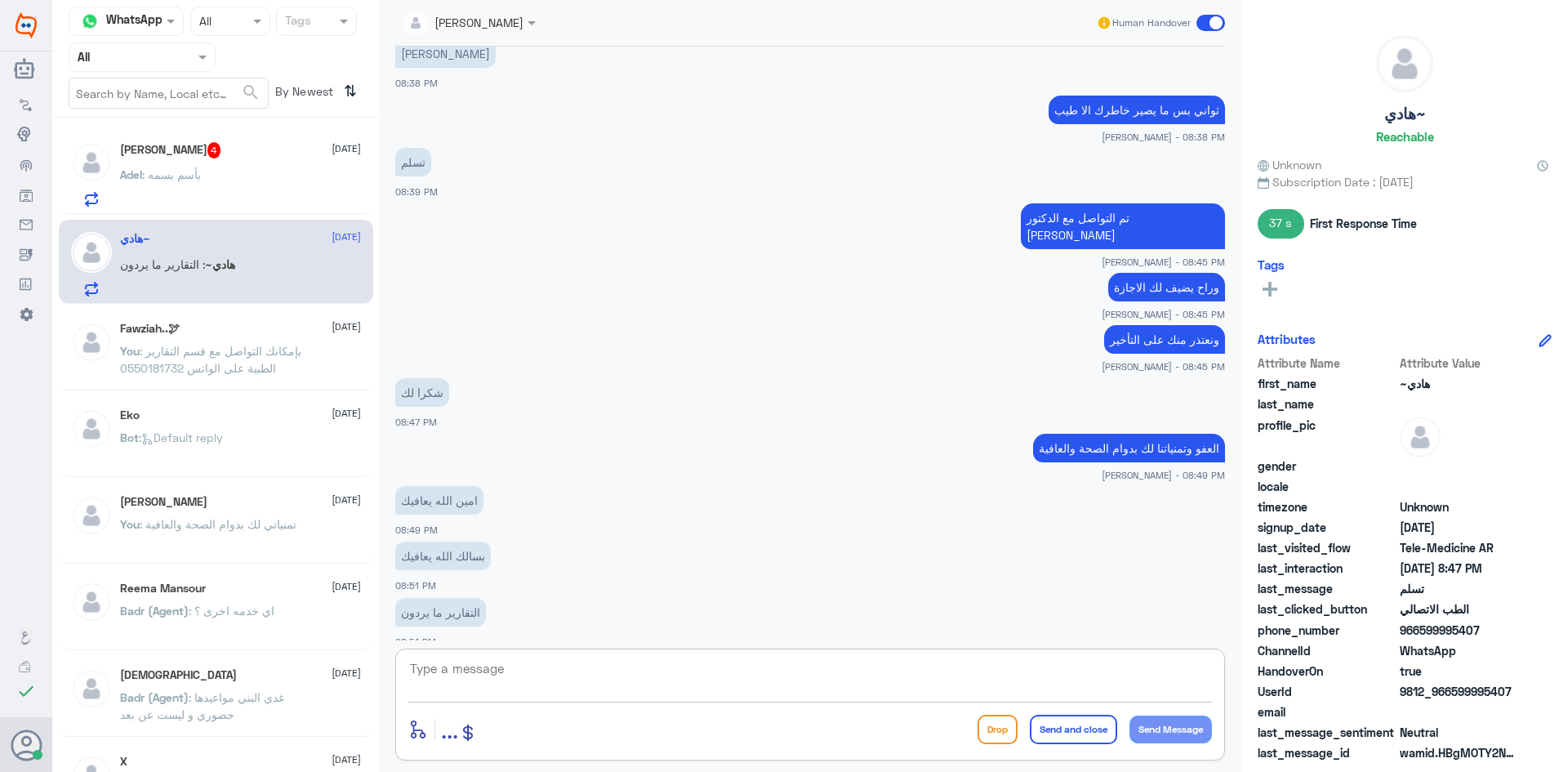
click at [602, 667] on textarea at bounding box center [810, 677] width 804 height 40
type textarea "ا"
type textarea "بإذن الله دقايق بس وتحصلها في صحتي او في التطبيق"
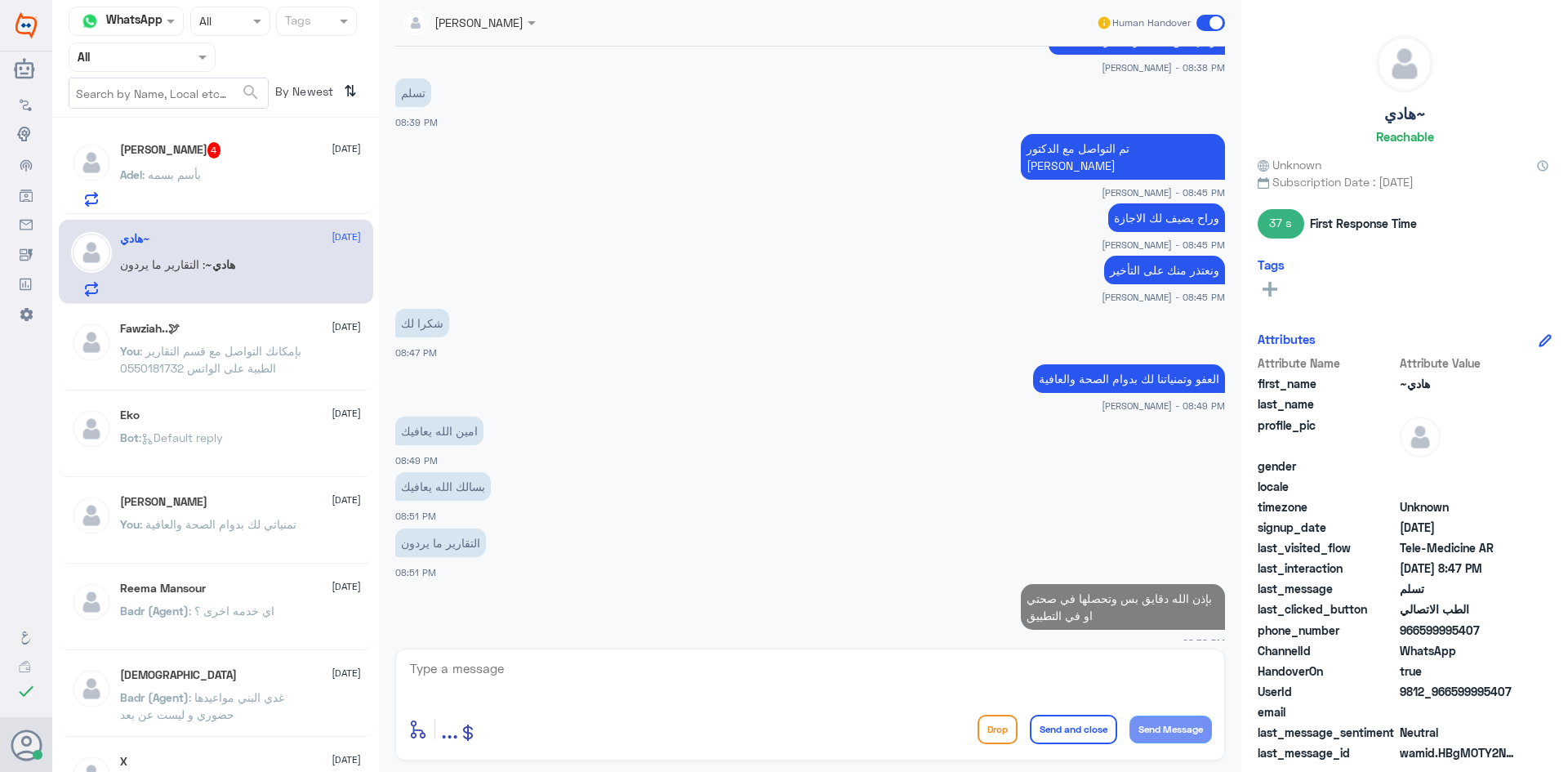
click at [256, 154] on div "Adel Alkadi 4 15 October" at bounding box center [240, 149] width 241 height 16
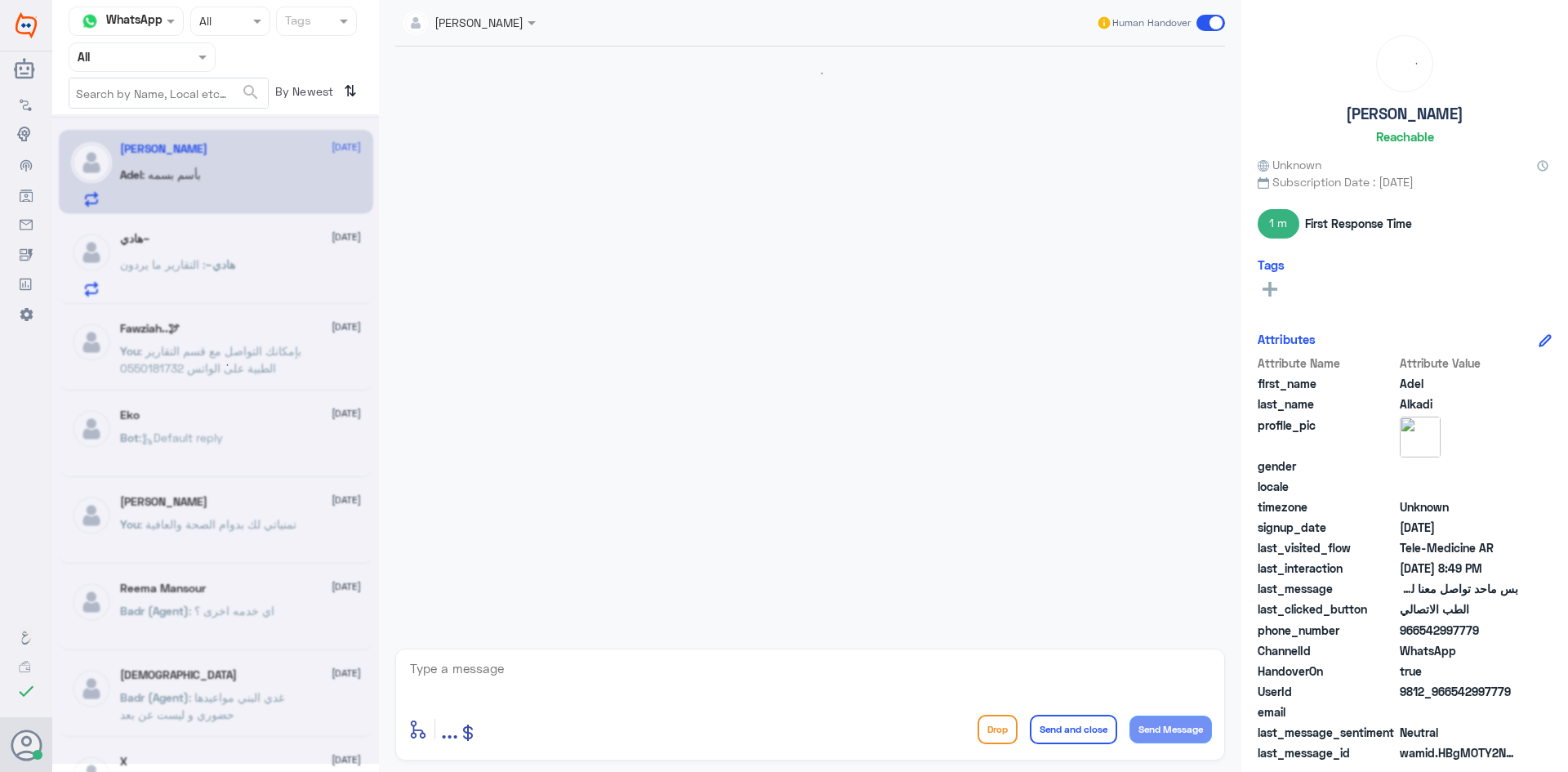
scroll to position [408, 0]
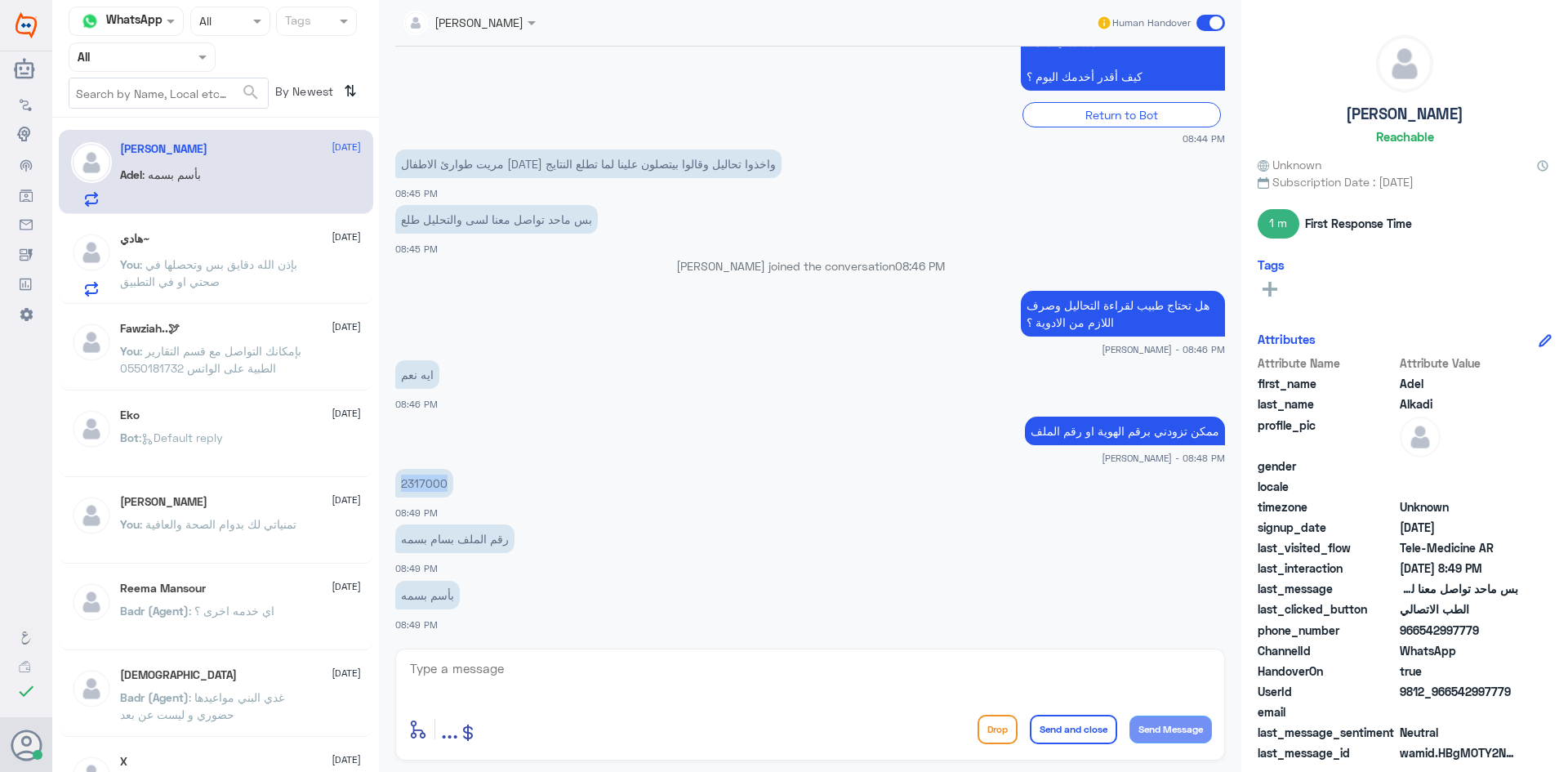
drag, startPoint x: 445, startPoint y: 484, endPoint x: 393, endPoint y: 489, distance: 52.2
click at [393, 489] on div "15 Oct 2025 . 08:44 PM مرحباً بك في مستشفيات دله سعداء بتواجدك معنا اليوم 👋 أنا…" at bounding box center [810, 343] width 846 height 594
copy p "2317000"
click at [689, 663] on textarea at bounding box center [810, 677] width 804 height 40
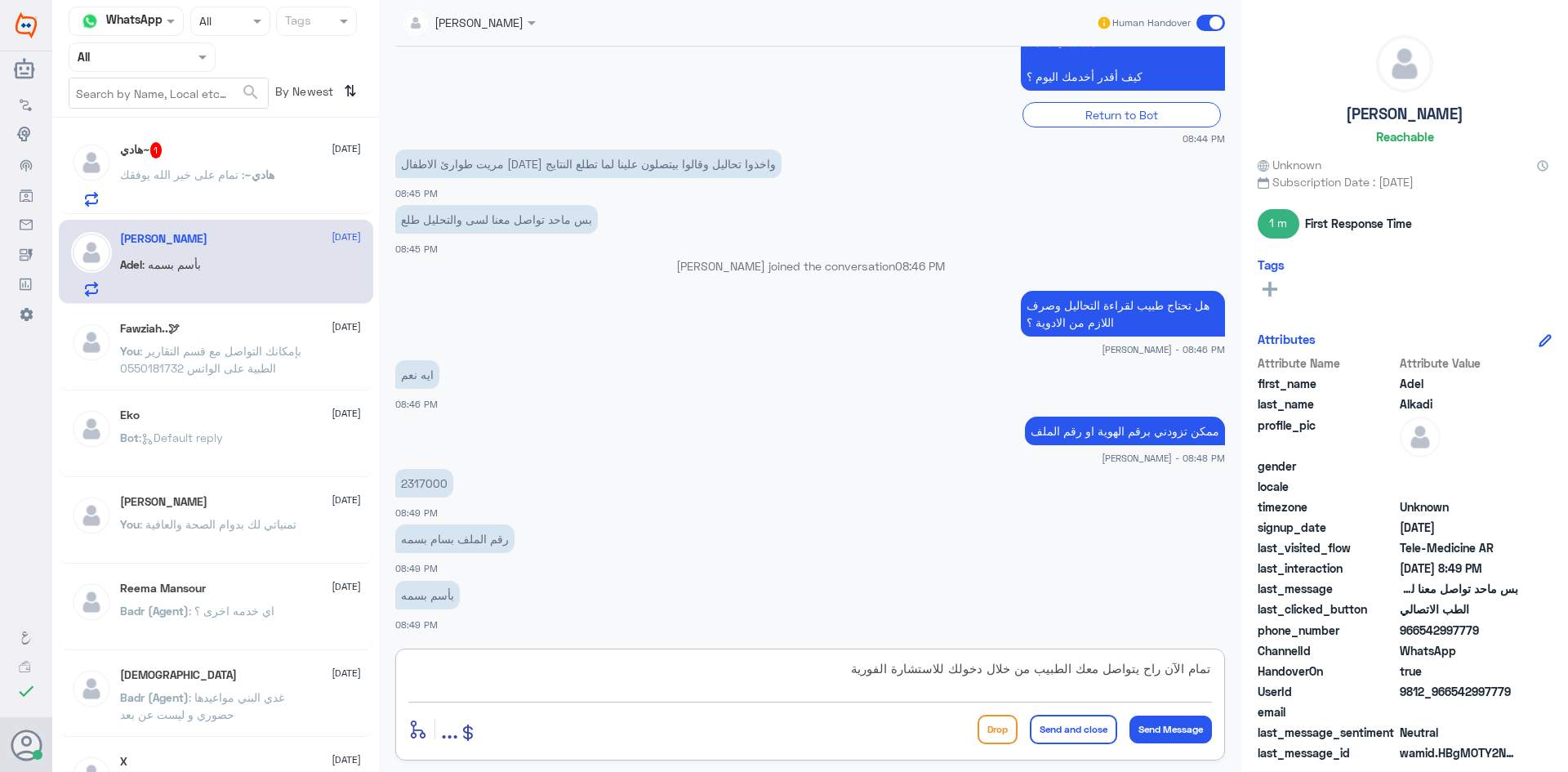
type textarea "تمام الآن راح يتواصل معك الطبيب من خلال دخولك للاستشارة الفورية"
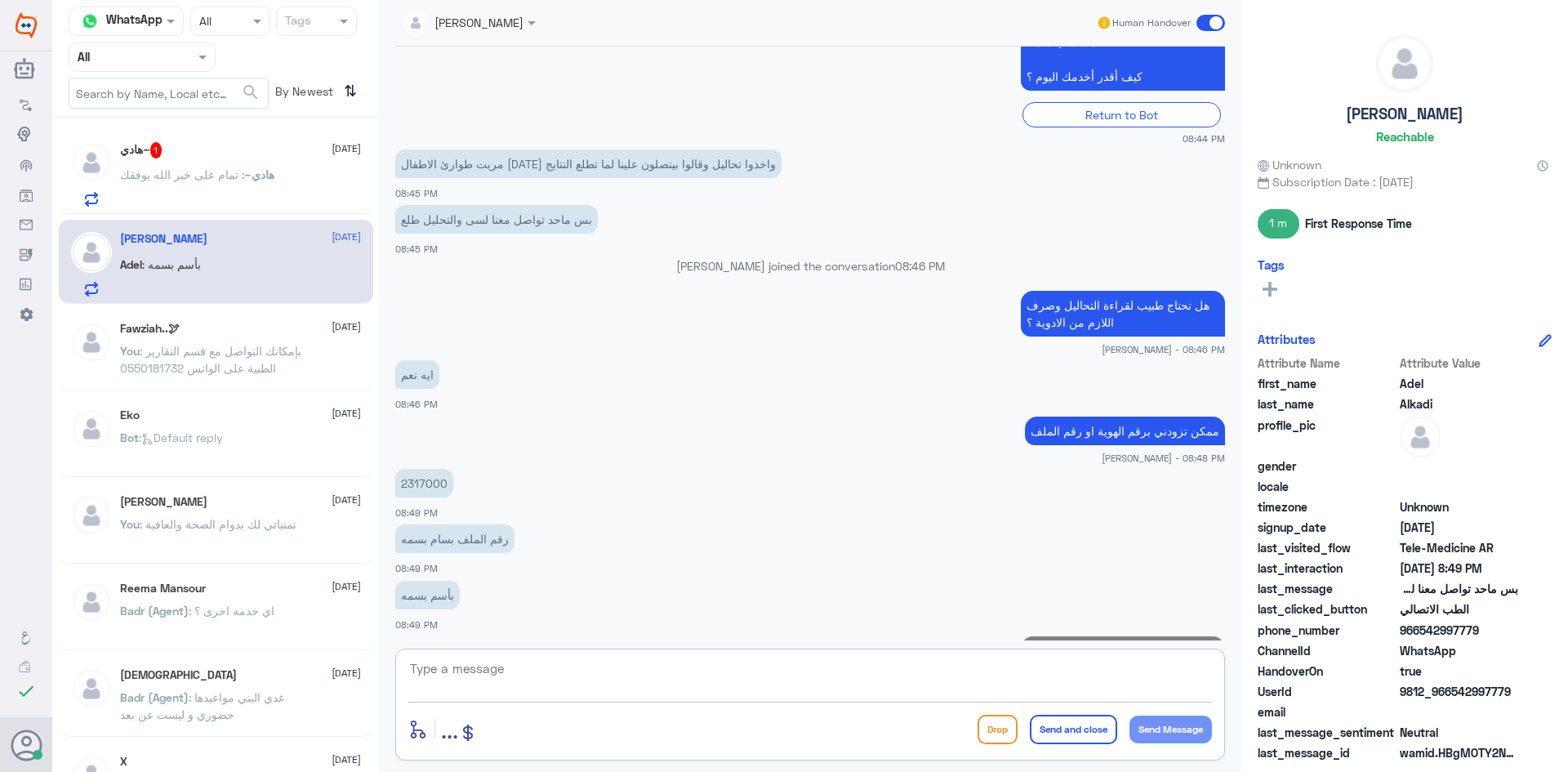
scroll to position [477, 0]
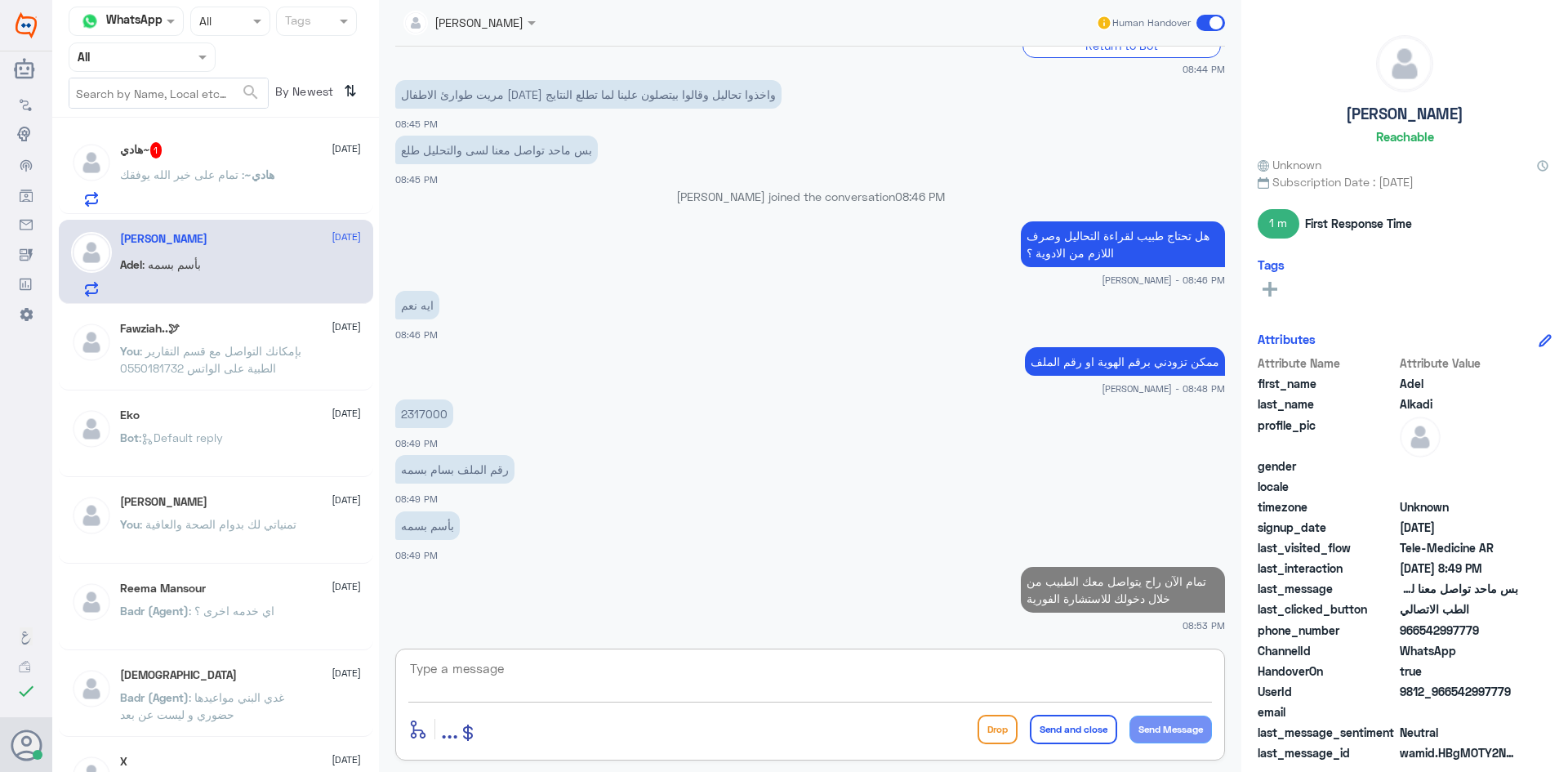
click at [245, 188] on p "هادي~ : تمام على خير الله يوفقك" at bounding box center [197, 186] width 154 height 40
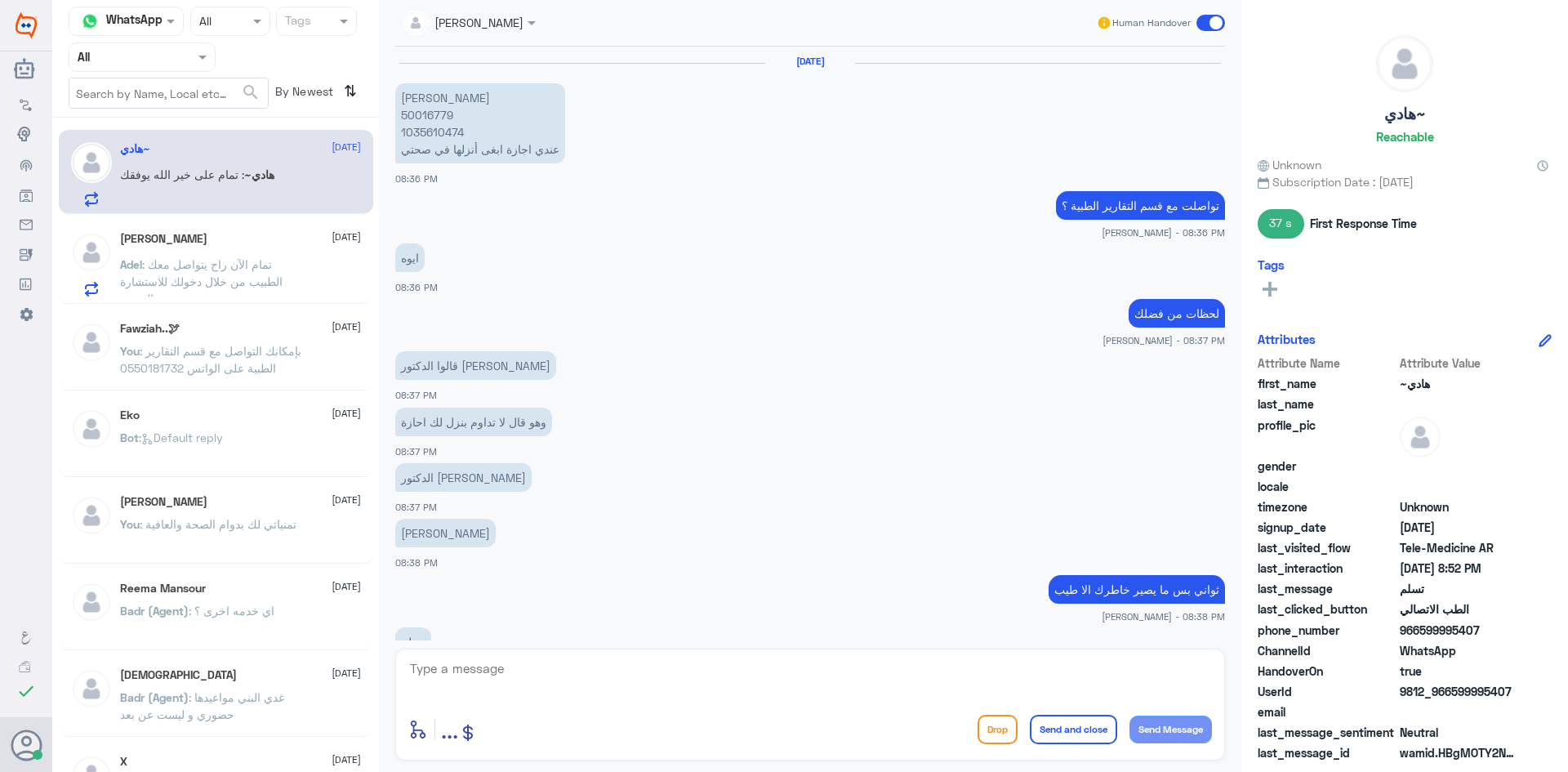
scroll to position [605, 0]
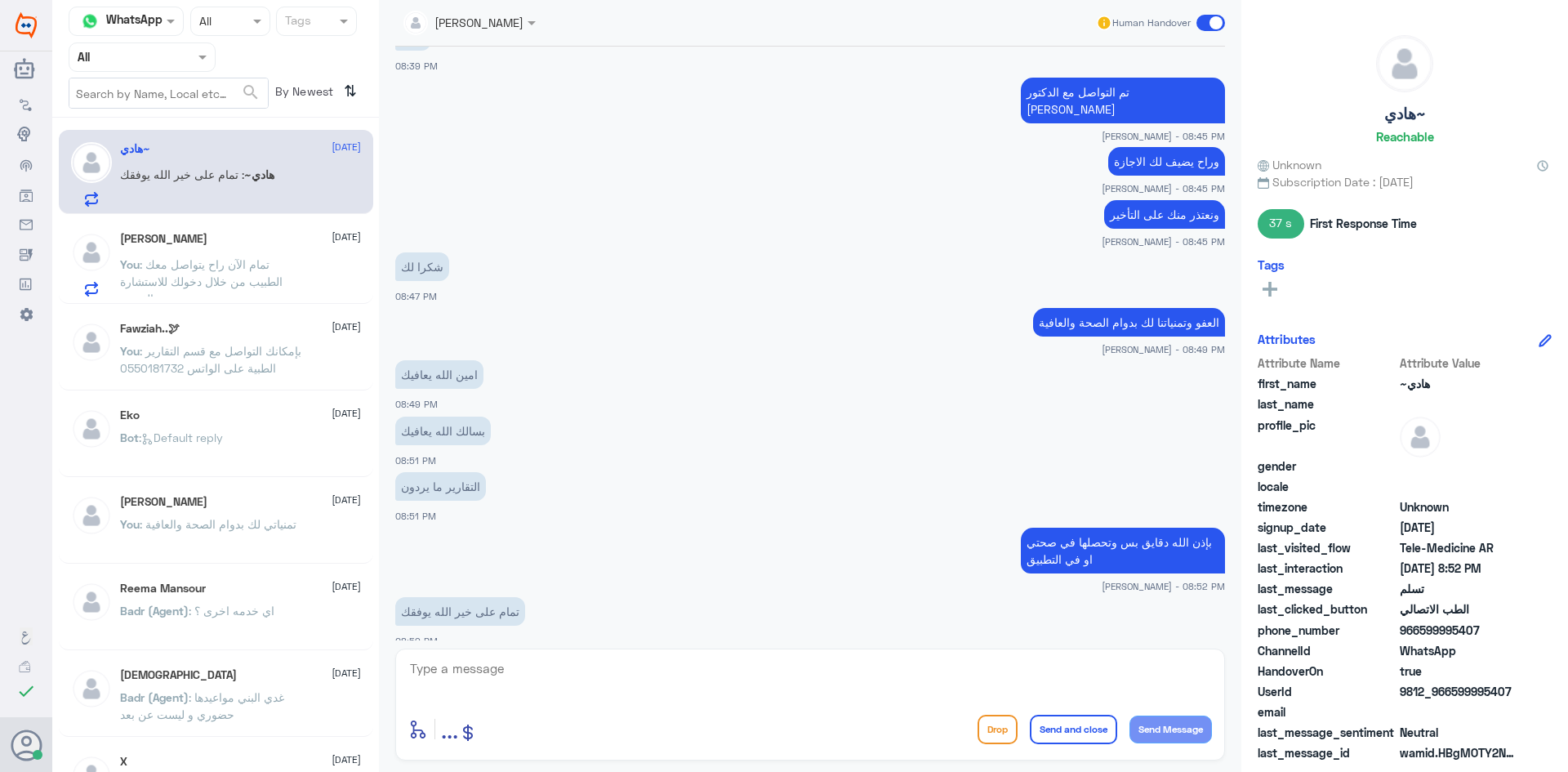
click at [748, 667] on textarea at bounding box center [810, 677] width 804 height 40
type textarea "امين وياك"
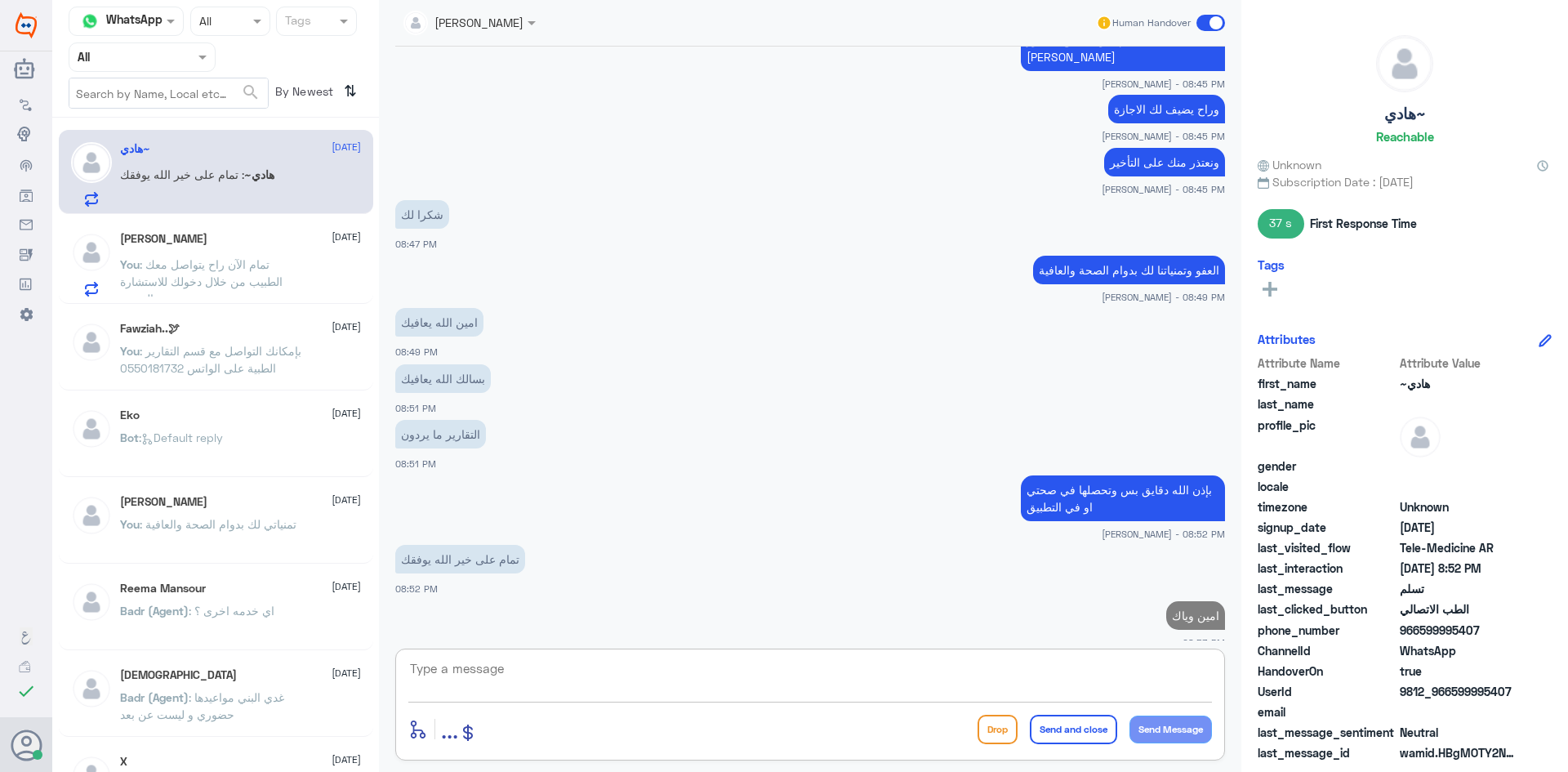
click at [207, 247] on div "Adel Alkadi 15 October You : تمام الآن راح يتواصل معك الطبيب من خلال دخولك للاس…" at bounding box center [240, 264] width 241 height 64
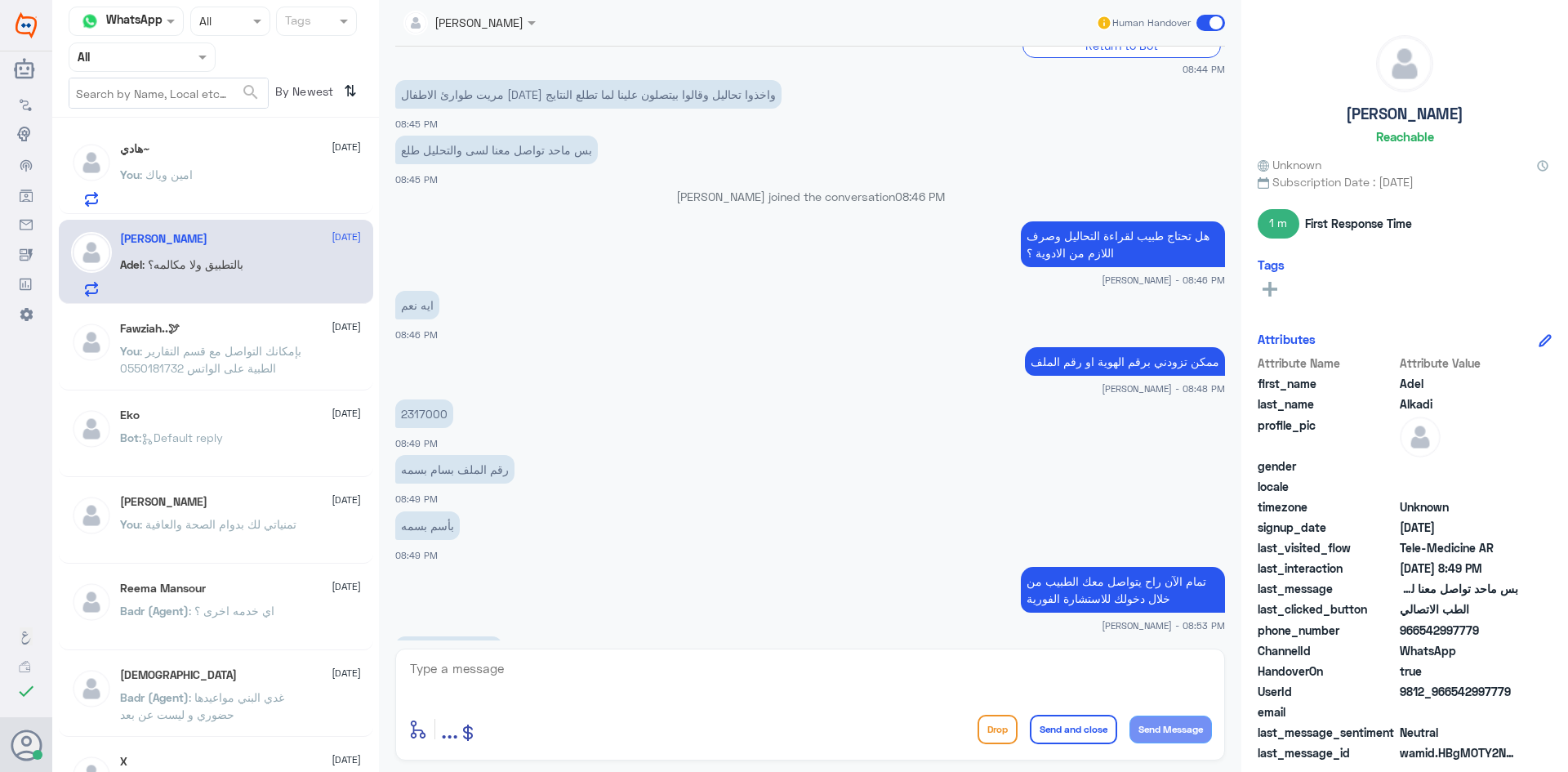
scroll to position [532, 0]
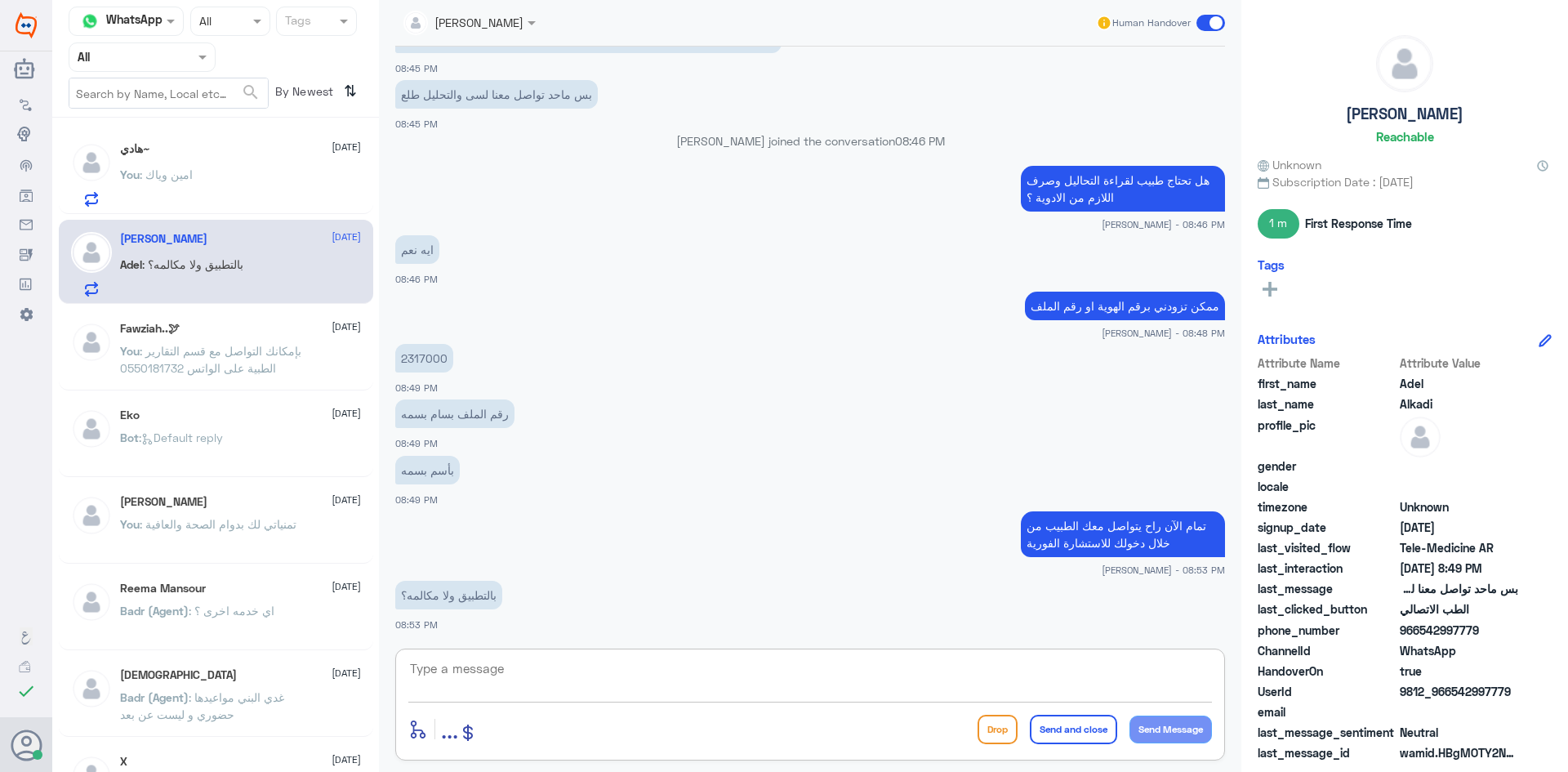
click at [637, 674] on textarea at bounding box center [810, 677] width 804 height 40
type textarea "بالتطبيق بس الطبيب حالياً في خدمة مراجع آخر"
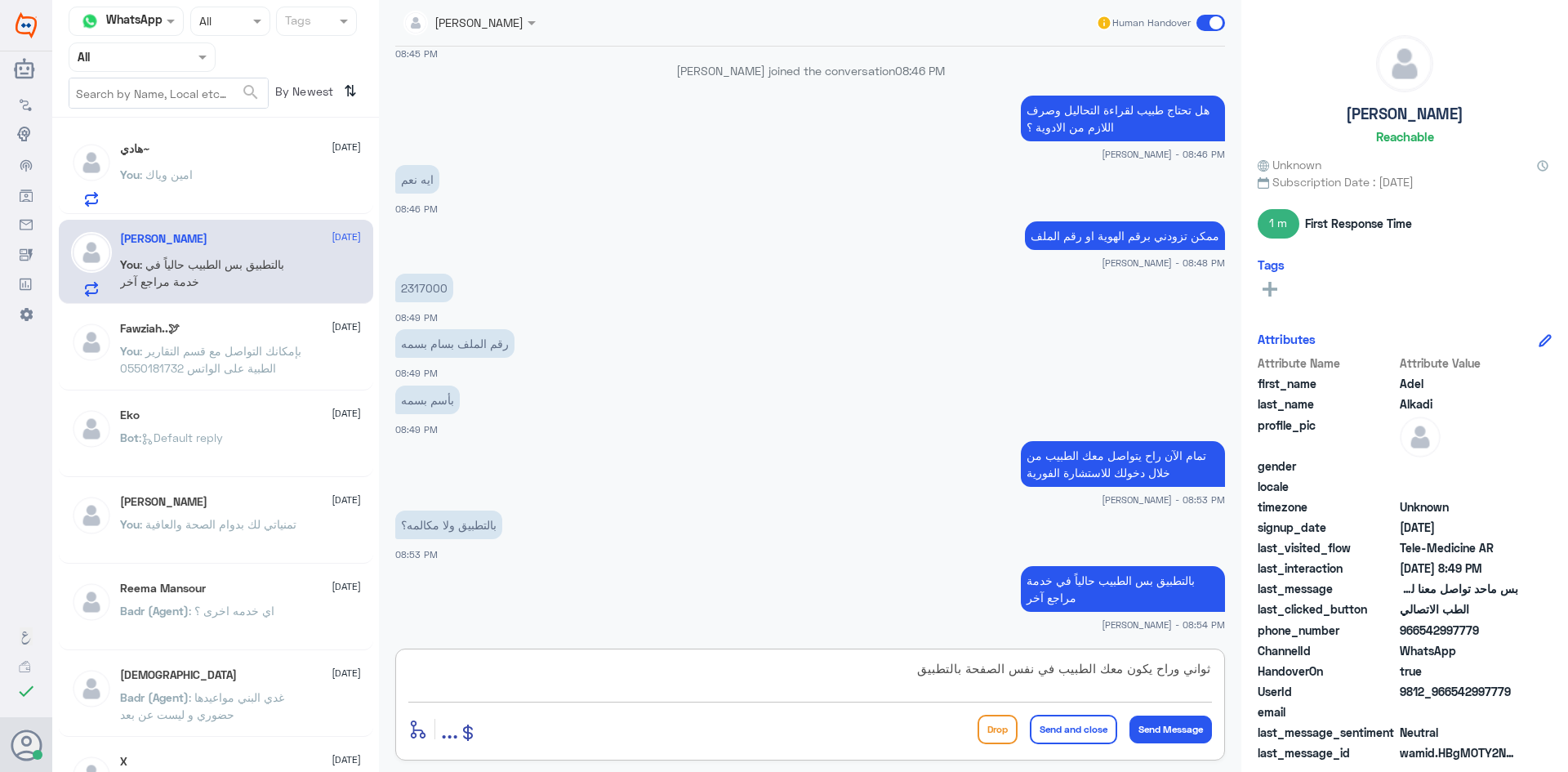
type textarea "ثواني وراح يكون معك الطبيب في نفس الصفحة بالتطبيق"
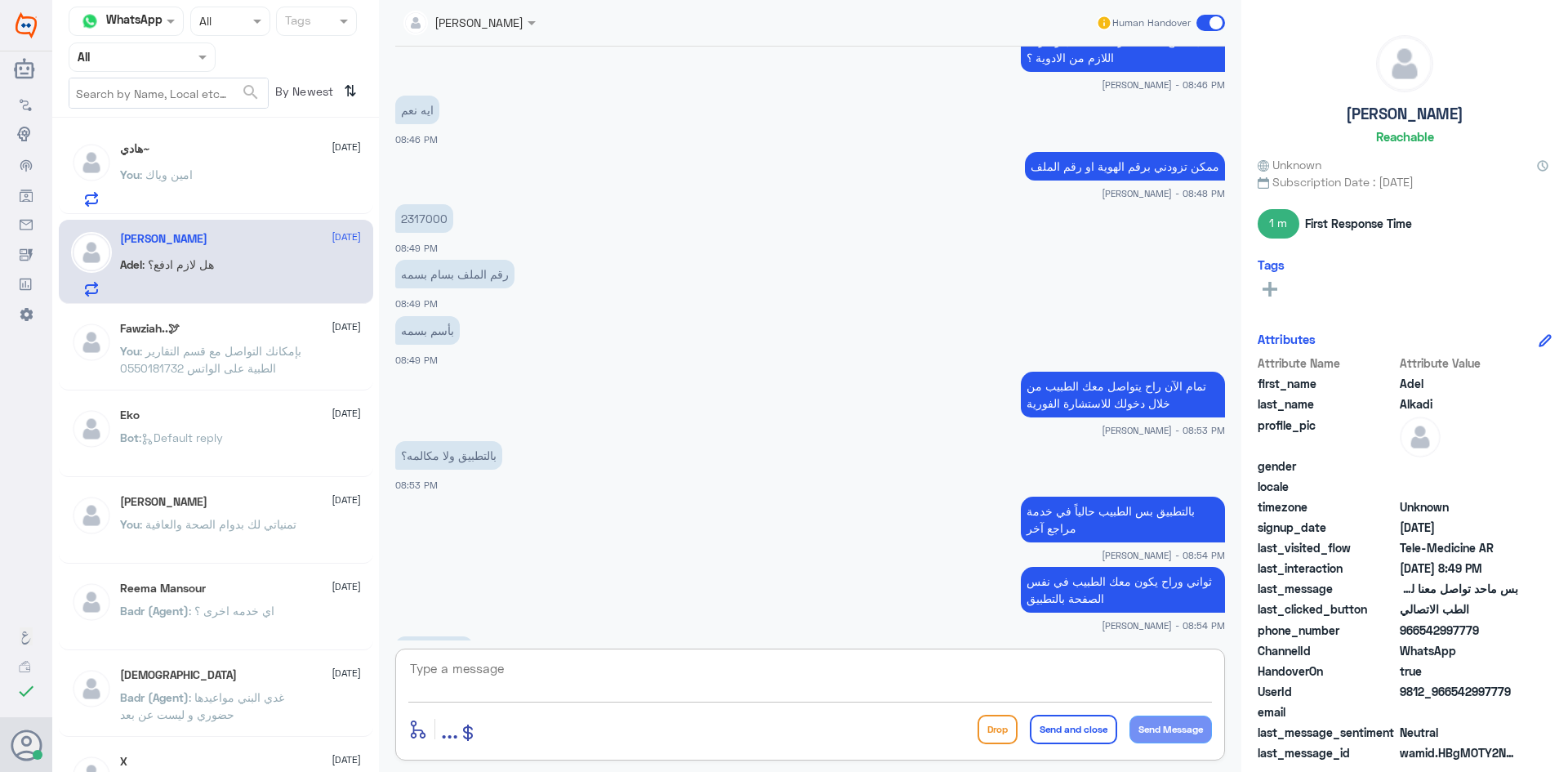
scroll to position [728, 0]
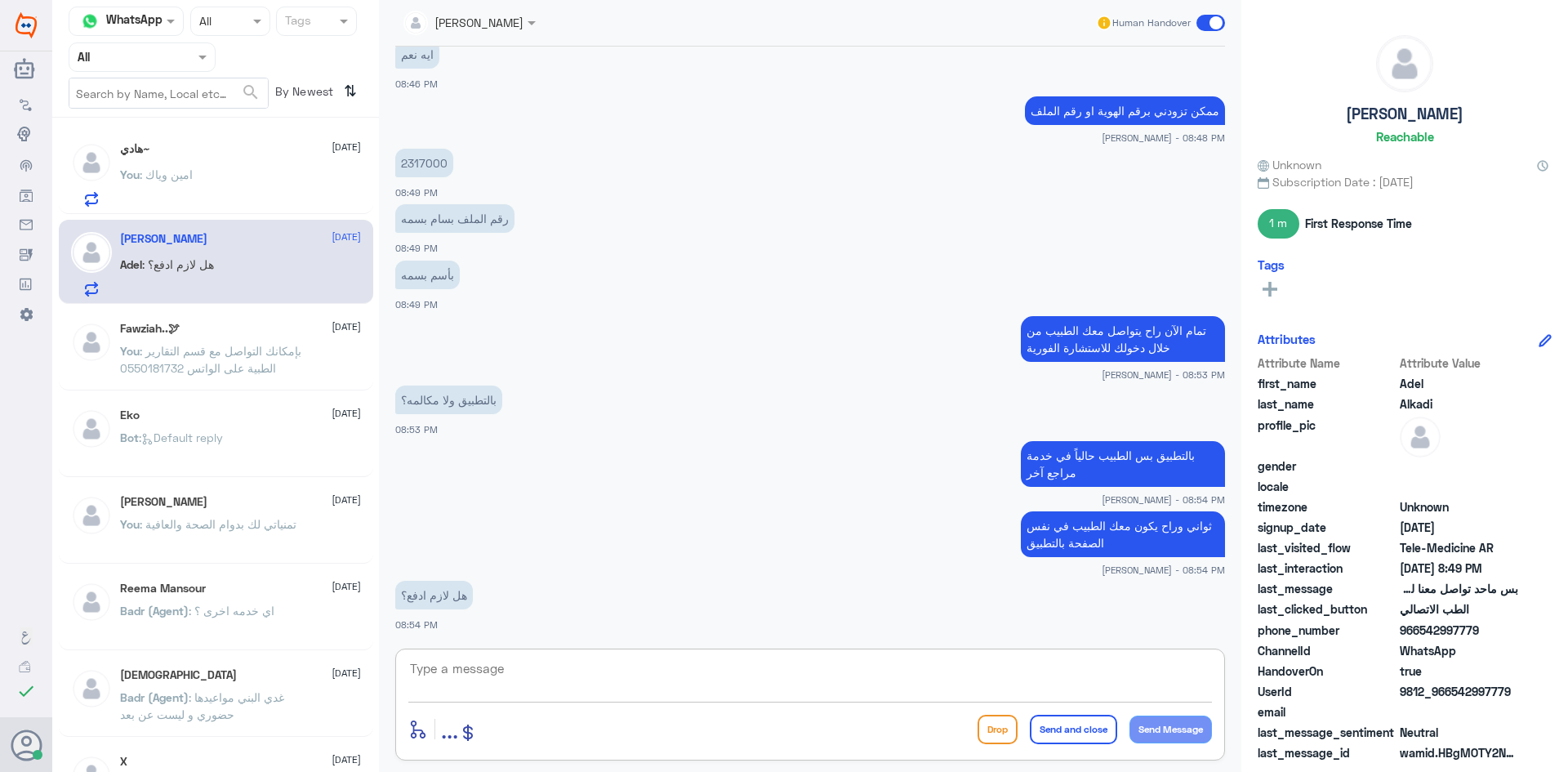
click at [743, 670] on textarea at bounding box center [810, 677] width 804 height 40
type textarea "ايه نعم نسبة التحمل"
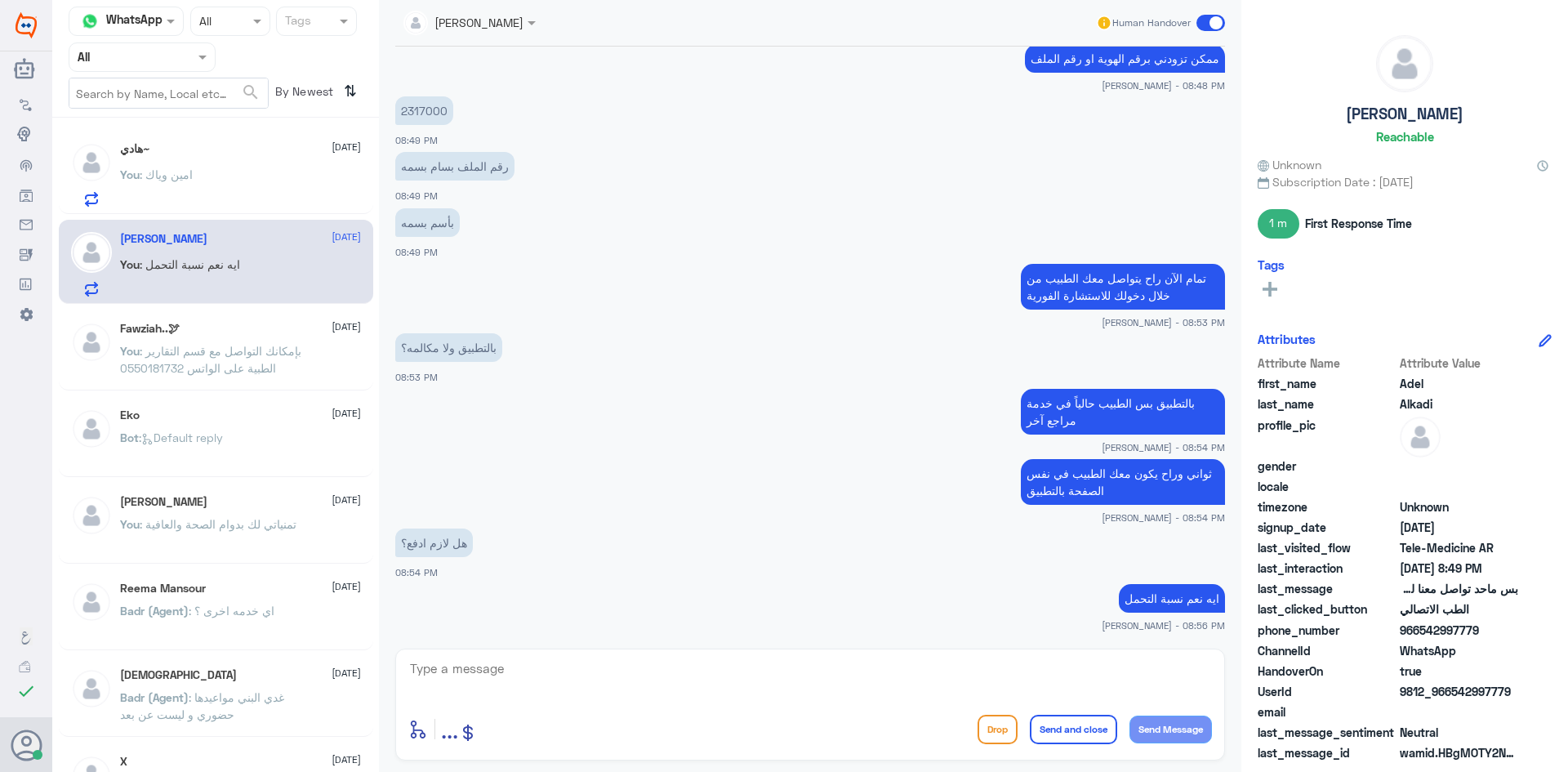
click at [211, 173] on div "You : امين وياك" at bounding box center [240, 188] width 241 height 37
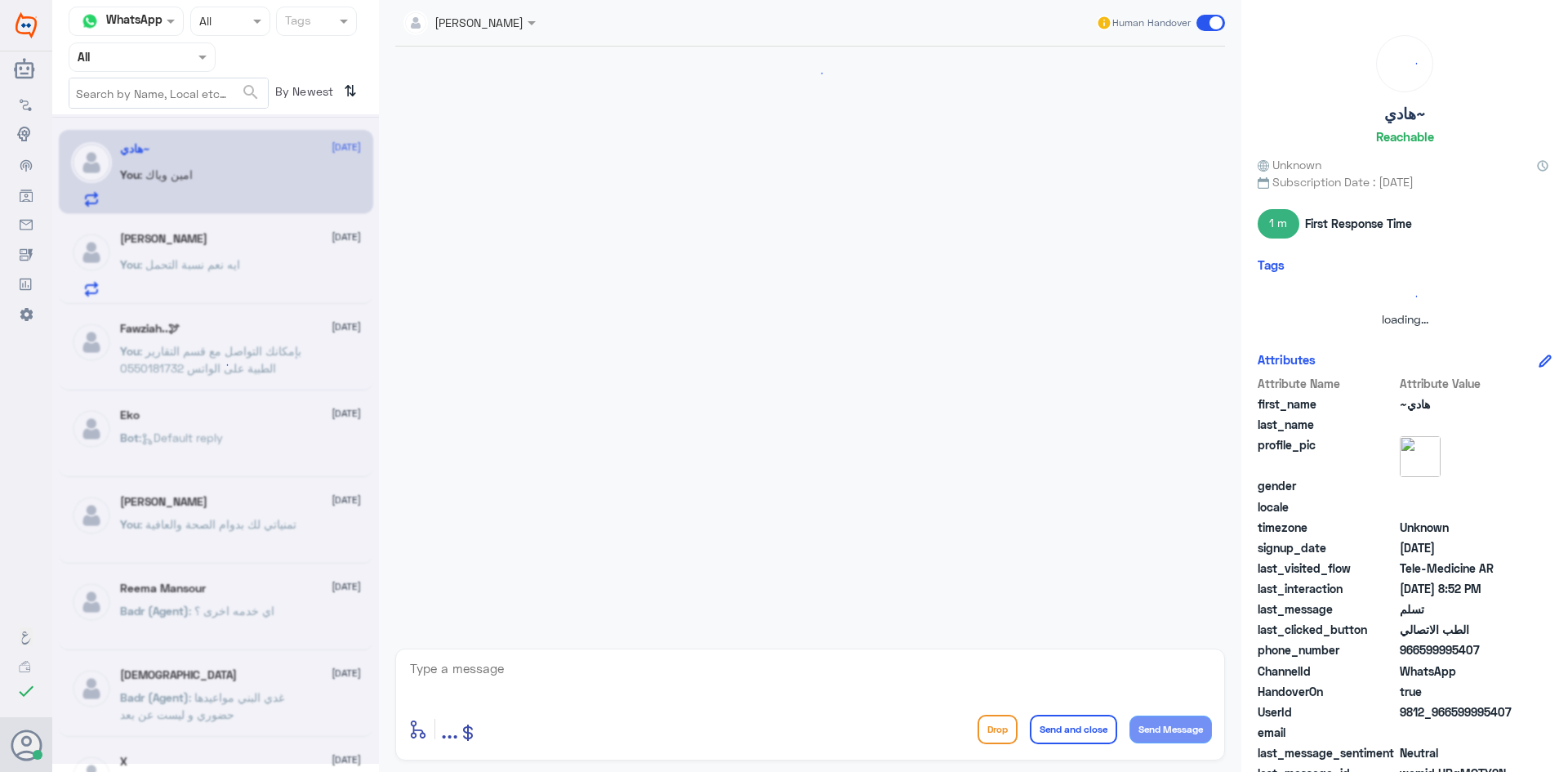
scroll to position [551, 0]
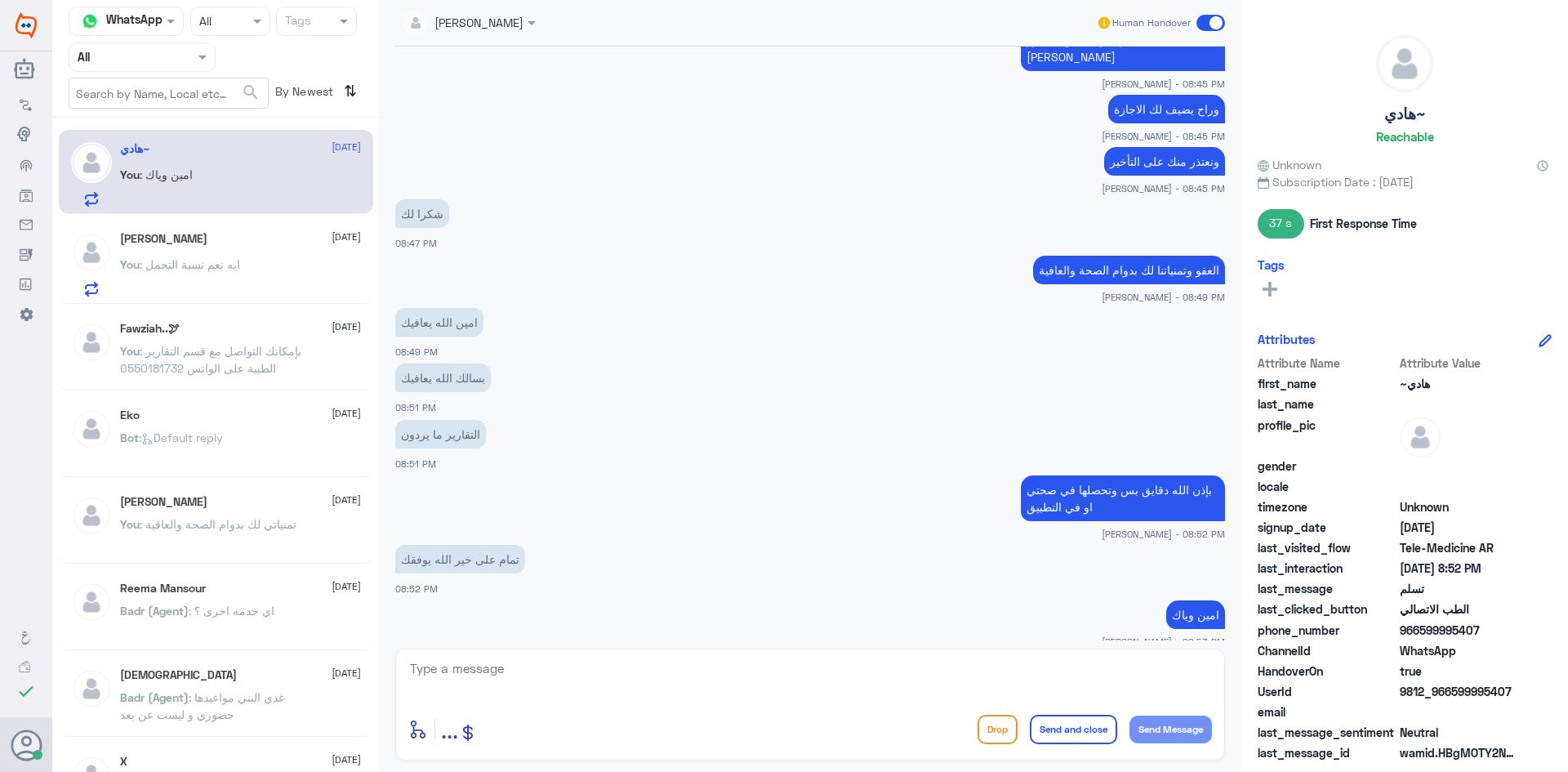
click at [1205, 27] on span at bounding box center [1210, 22] width 29 height 16
click at [0, 0] on input "checkbox" at bounding box center [0, 0] width 0 height 0
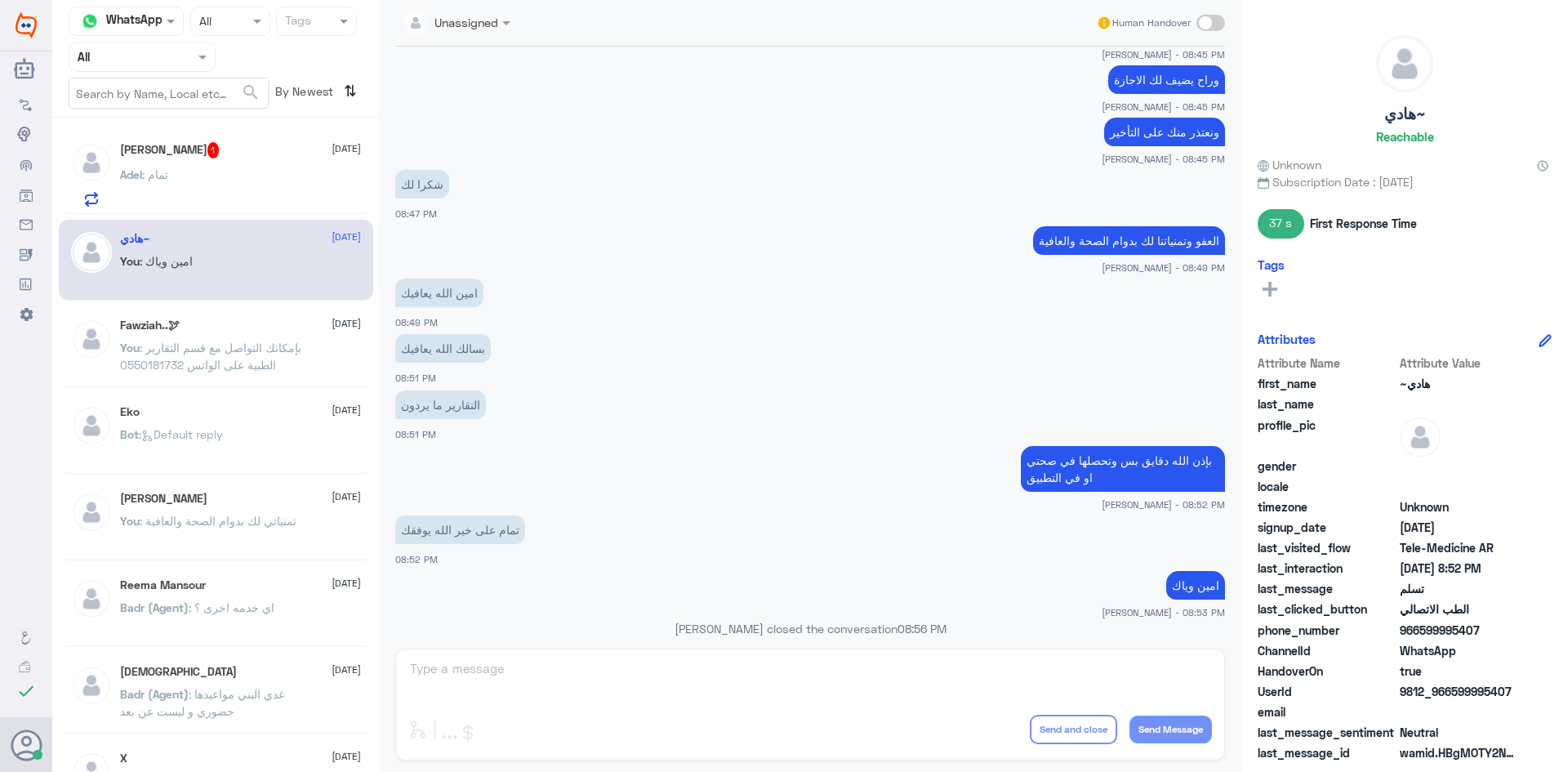
click at [250, 186] on div "Adel : تمام" at bounding box center [240, 188] width 241 height 37
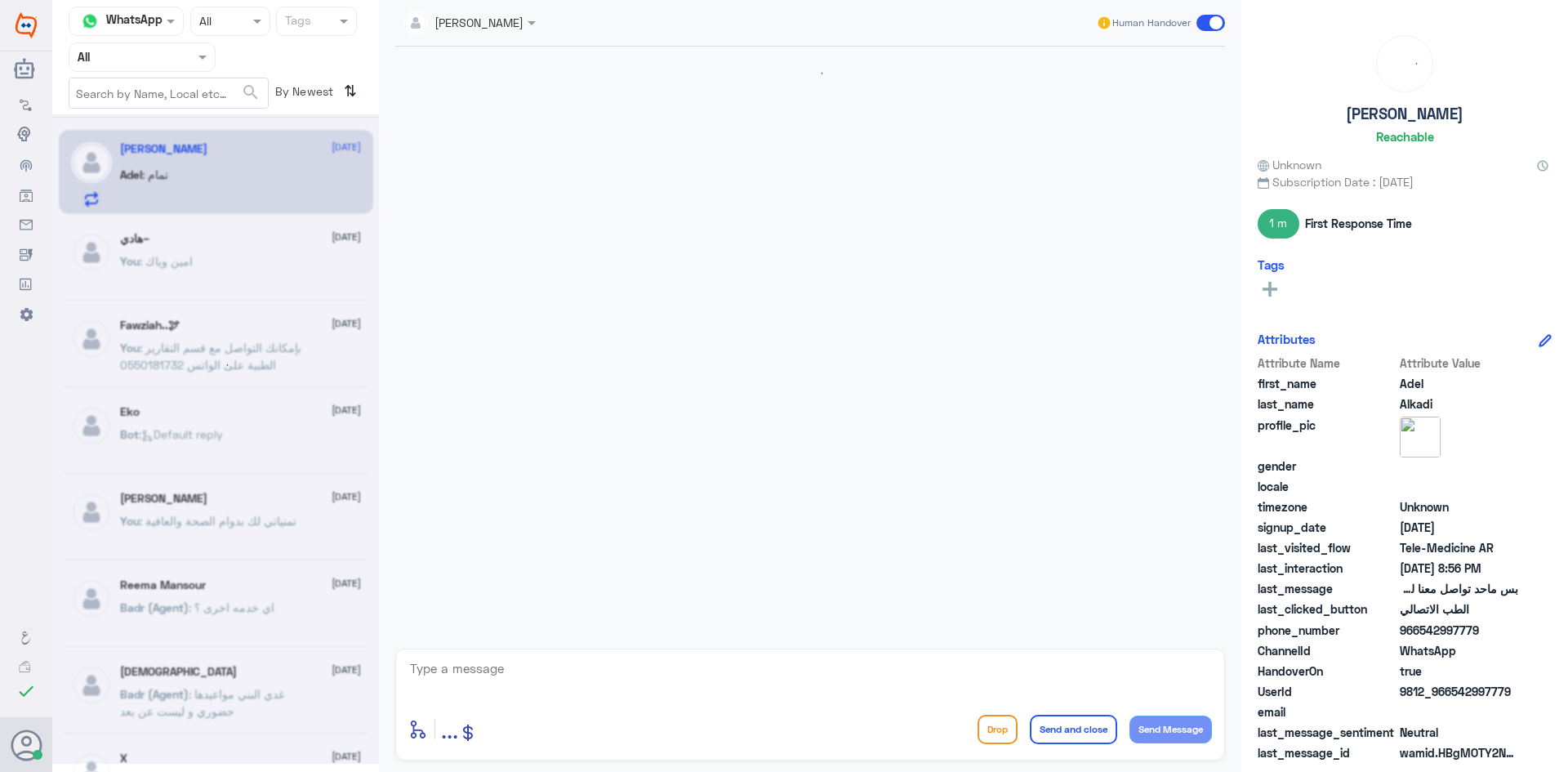
scroll to position [592, 0]
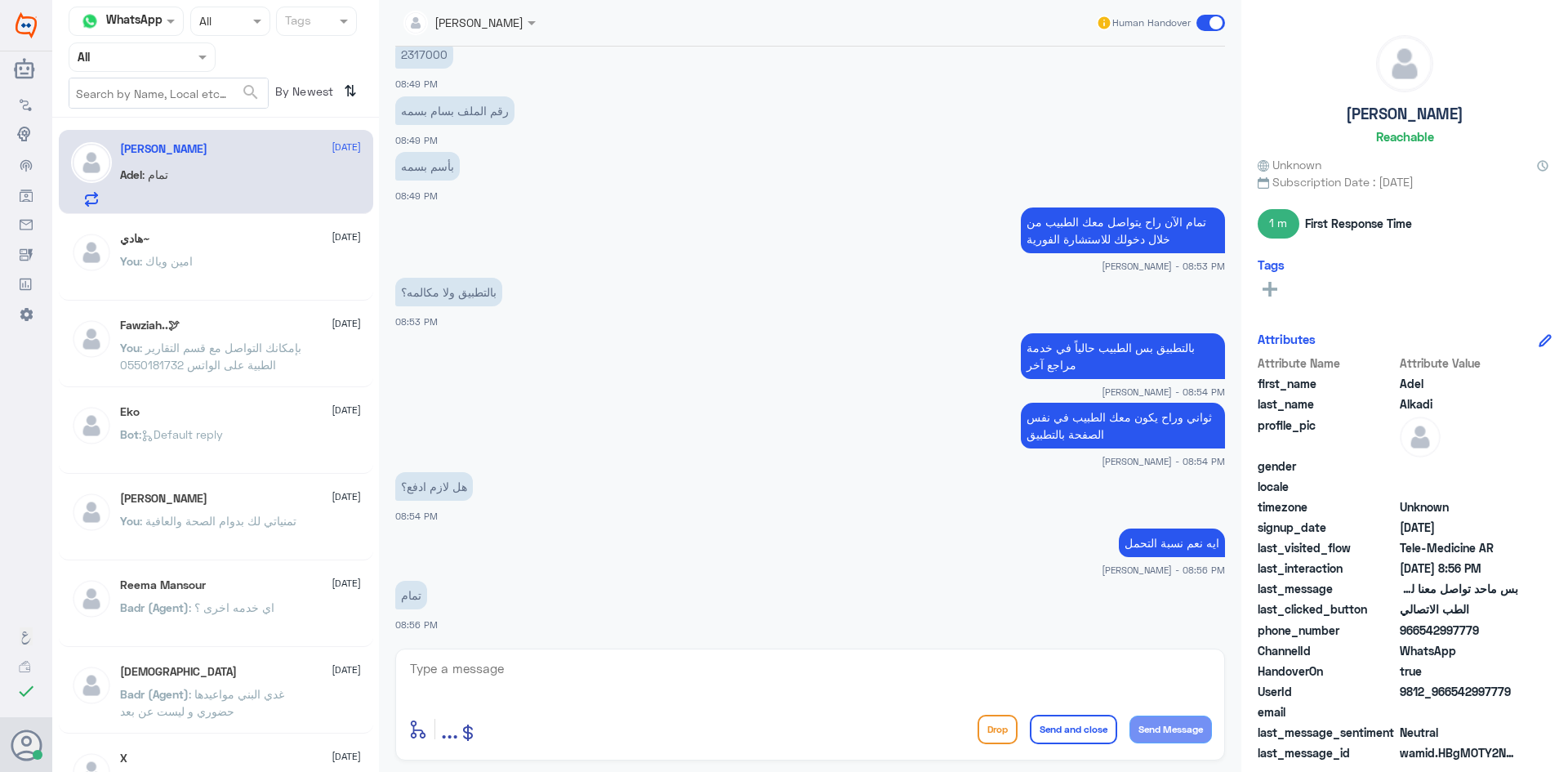
click at [192, 271] on p "You : امين وياك" at bounding box center [156, 273] width 73 height 40
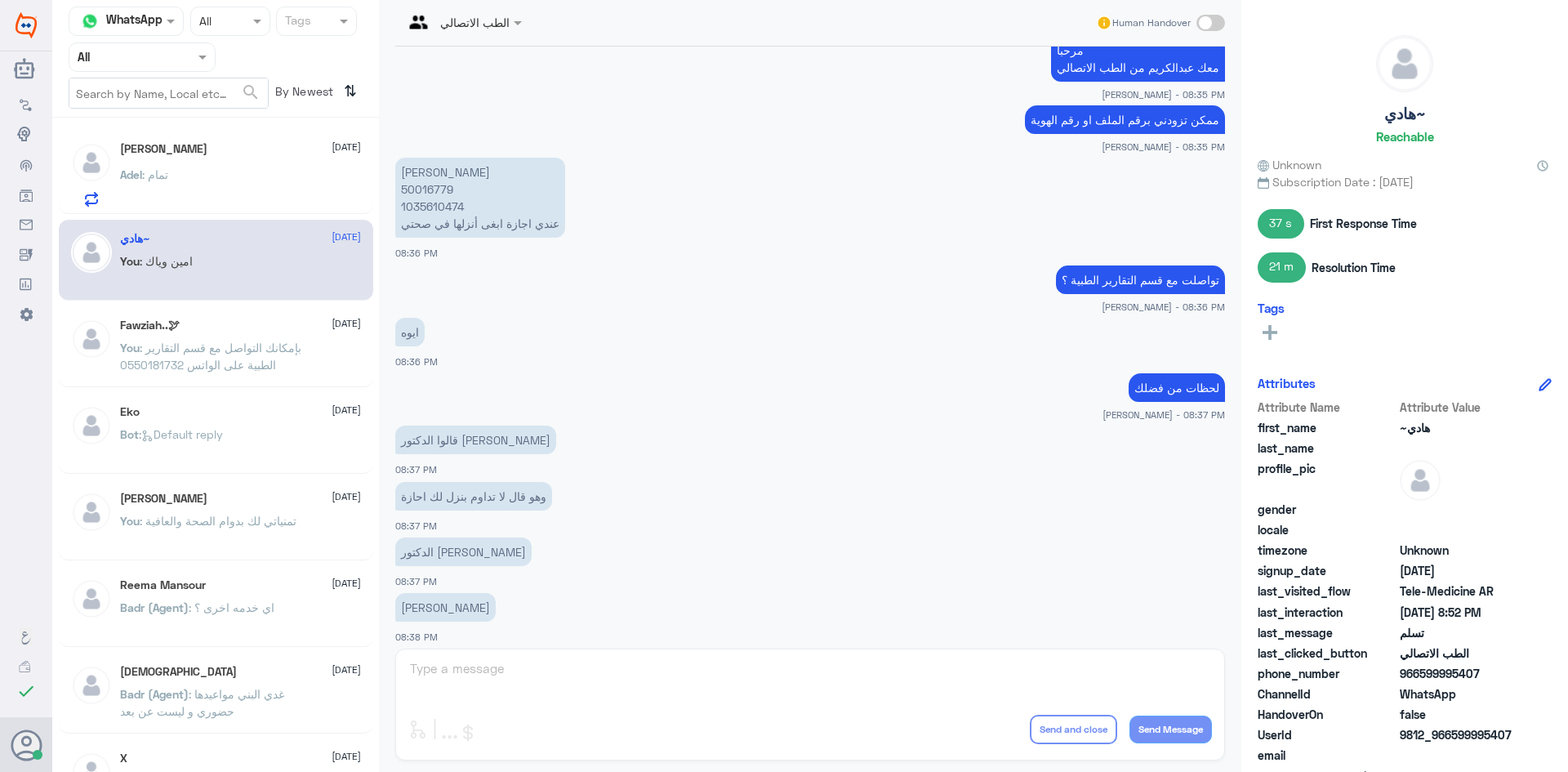
scroll to position [1223, 0]
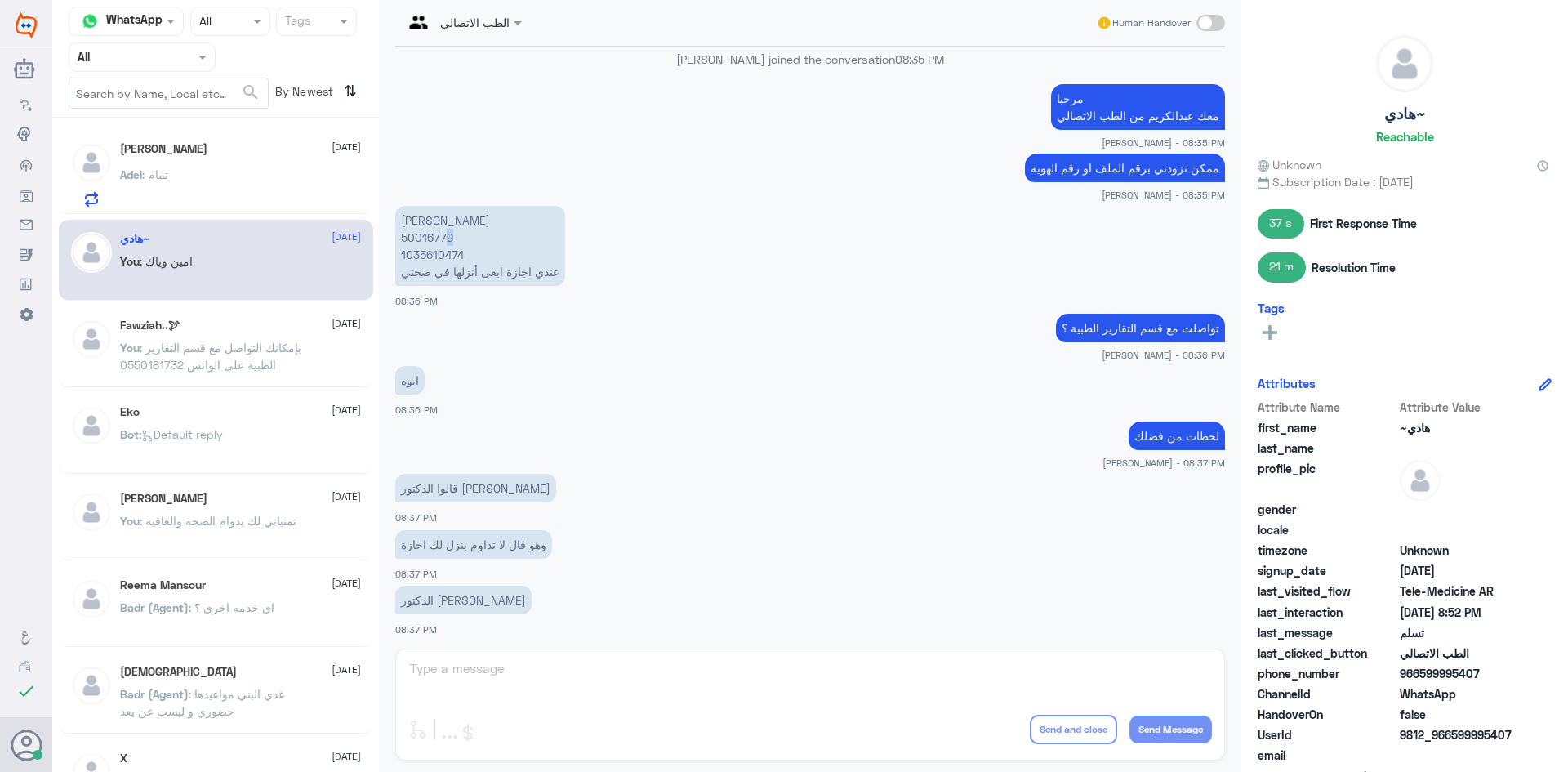
drag, startPoint x: 450, startPoint y: 240, endPoint x: 443, endPoint y: 240, distance: 7.0
click at [443, 240] on p "عبدالهادي عامر الجعيدي 50016779 1035610474 عندي اجازة ابغى أنزلها في صحتي" at bounding box center [480, 246] width 170 height 80
click at [483, 240] on p "عبدالهادي عامر الجعيدي 50016779 1035610474 عندي اجازة ابغى أنزلها في صحتي" at bounding box center [480, 246] width 170 height 80
click at [280, 186] on span ": معلق سددت مرتين ما جتني رساله انه سحب المبلغ ولا راح لصفحة الاستشاره الفوريه" at bounding box center [208, 191] width 177 height 48
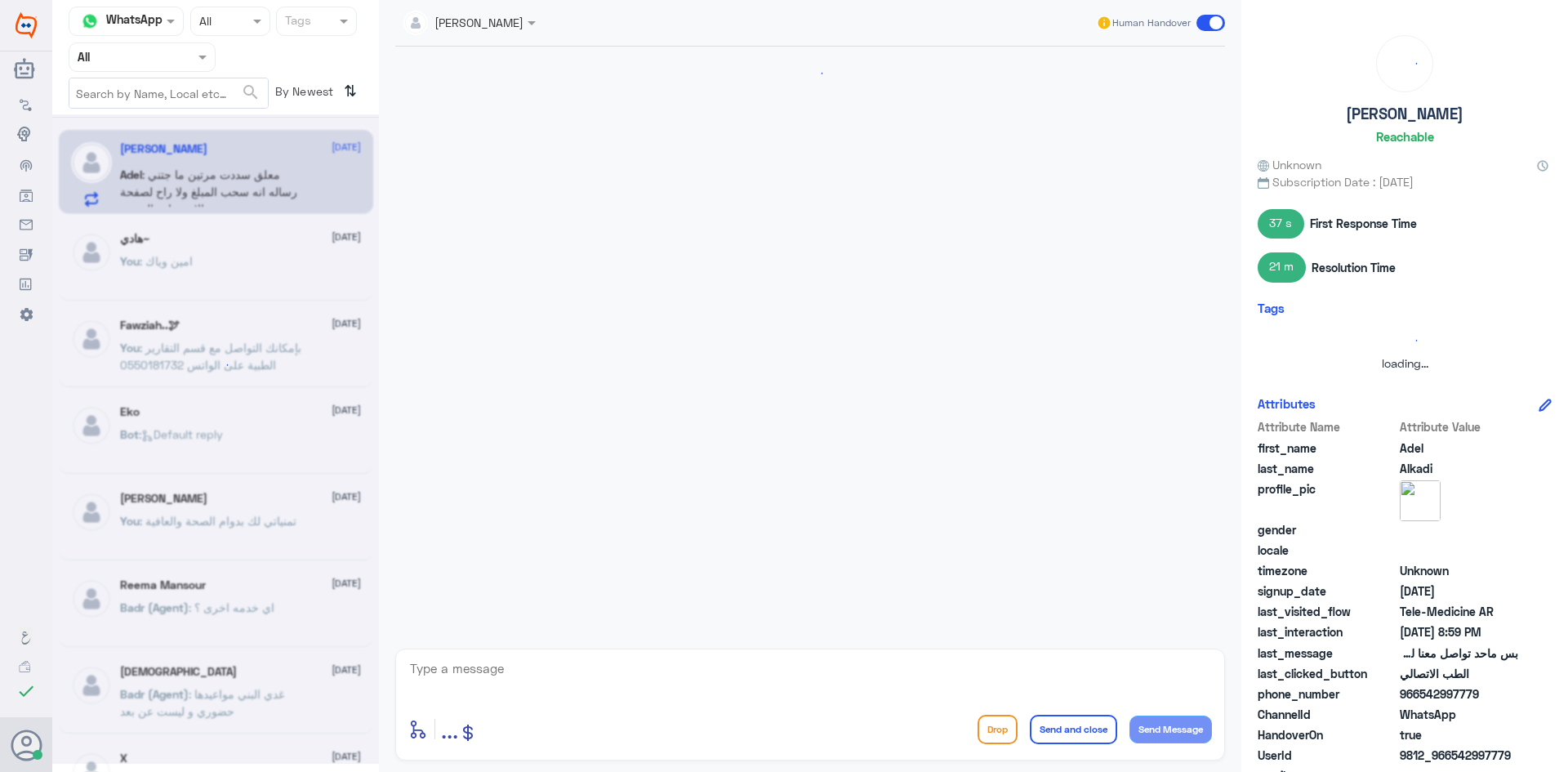
scroll to position [648, 0]
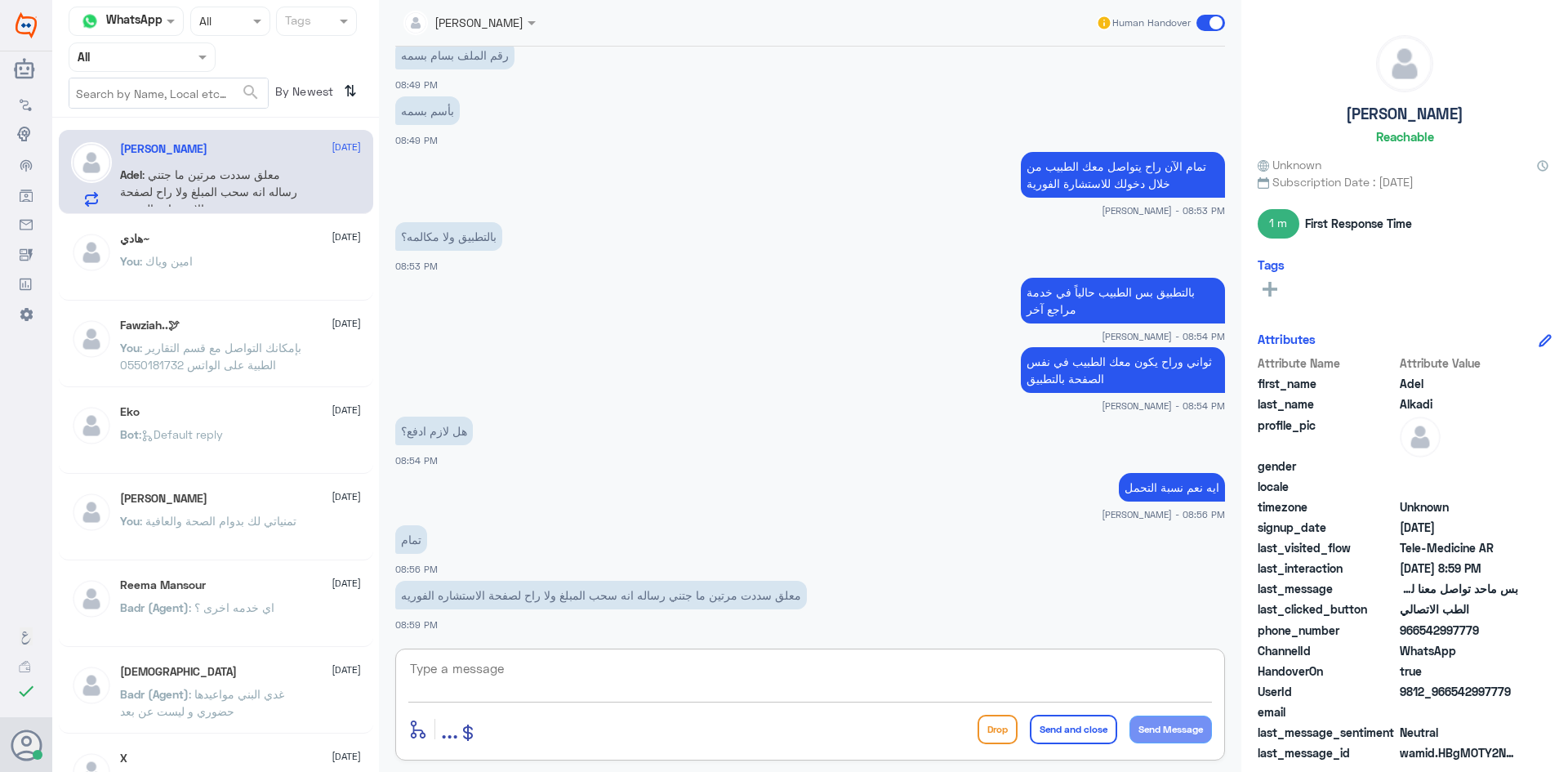
click at [637, 680] on textarea at bounding box center [810, 677] width 804 height 40
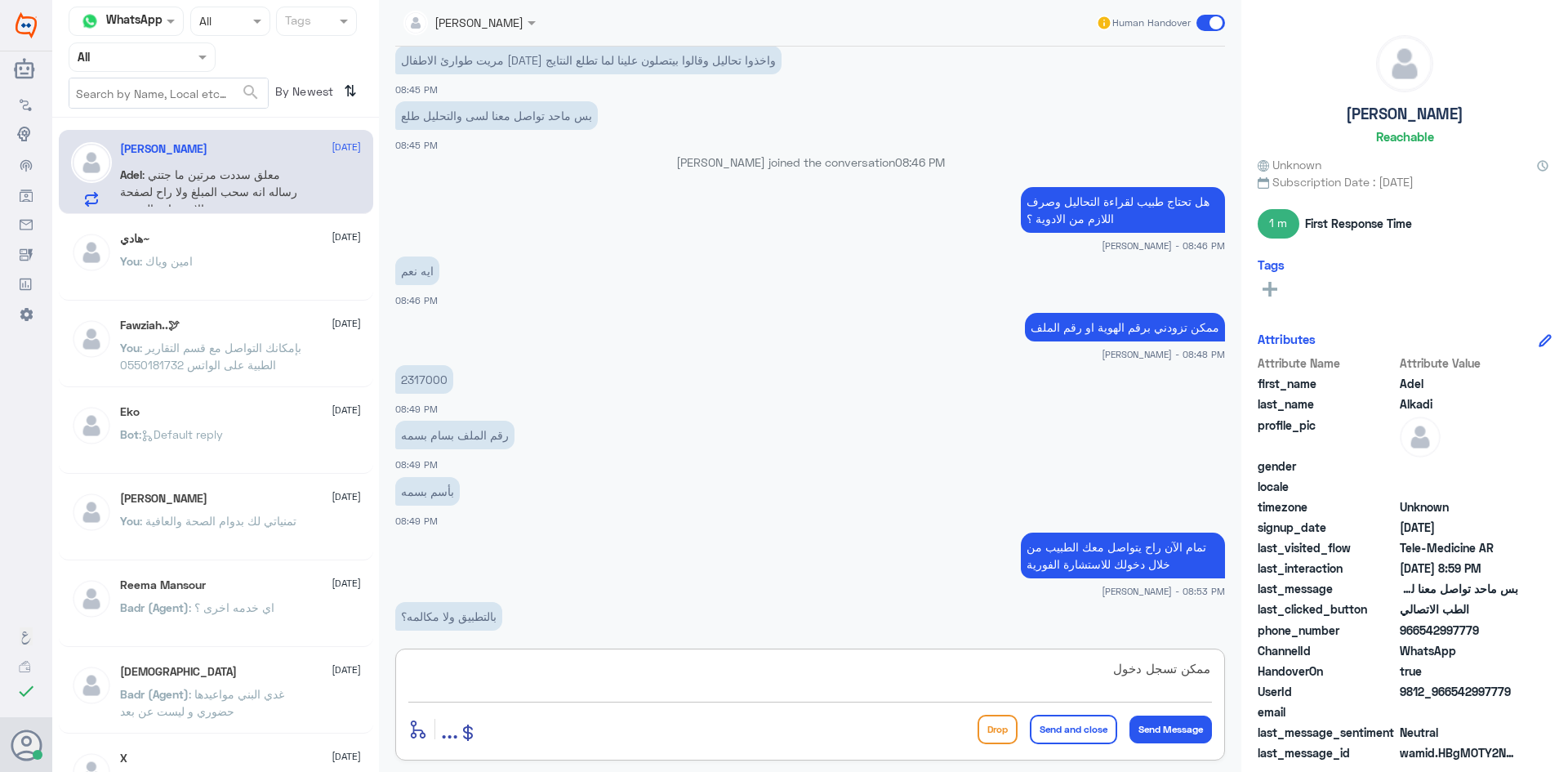
scroll to position [616, 0]
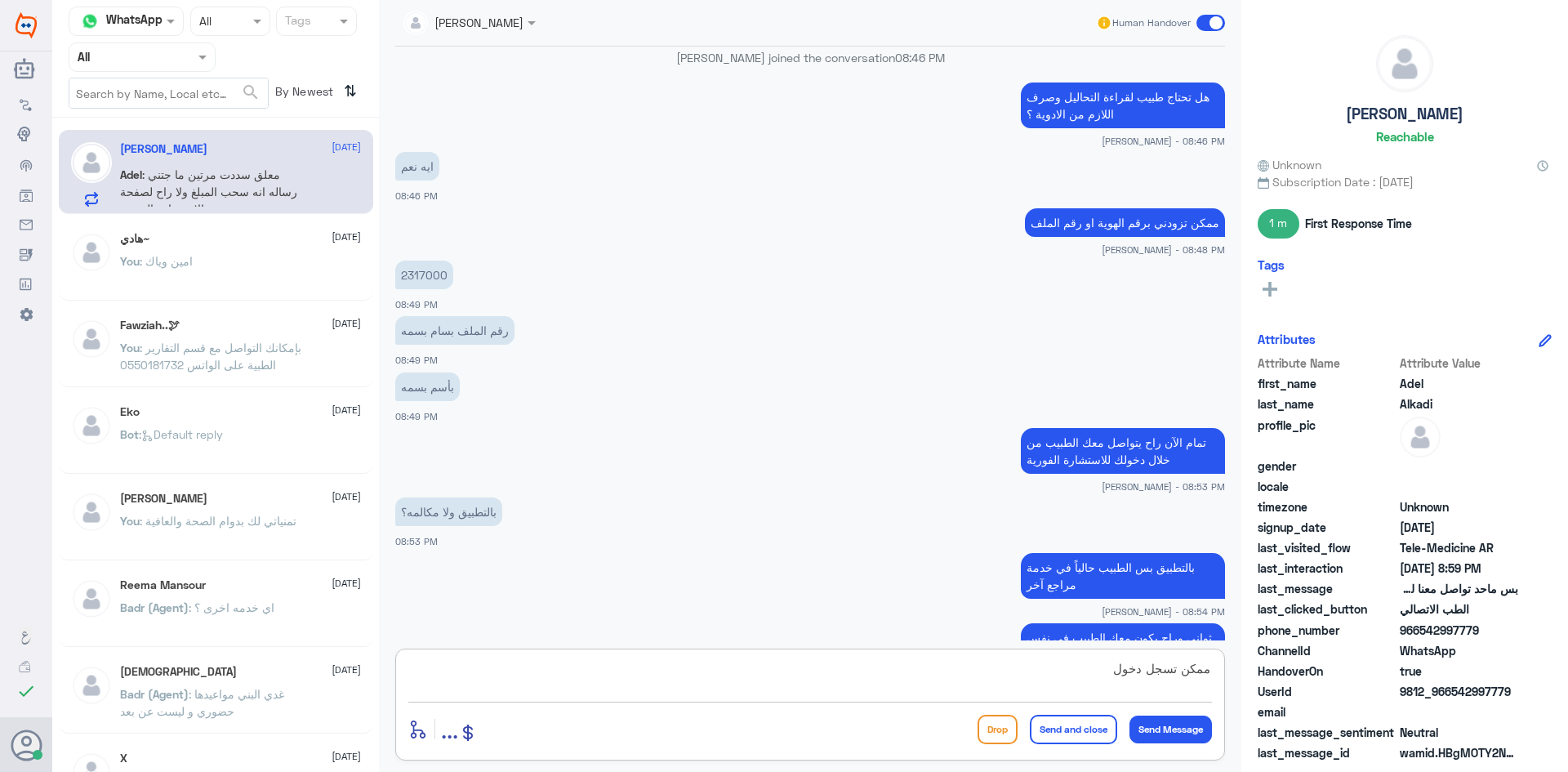
type textarea "ممكن تسجل دخول"
click at [192, 269] on div "You : امين وياك" at bounding box center [240, 275] width 241 height 37
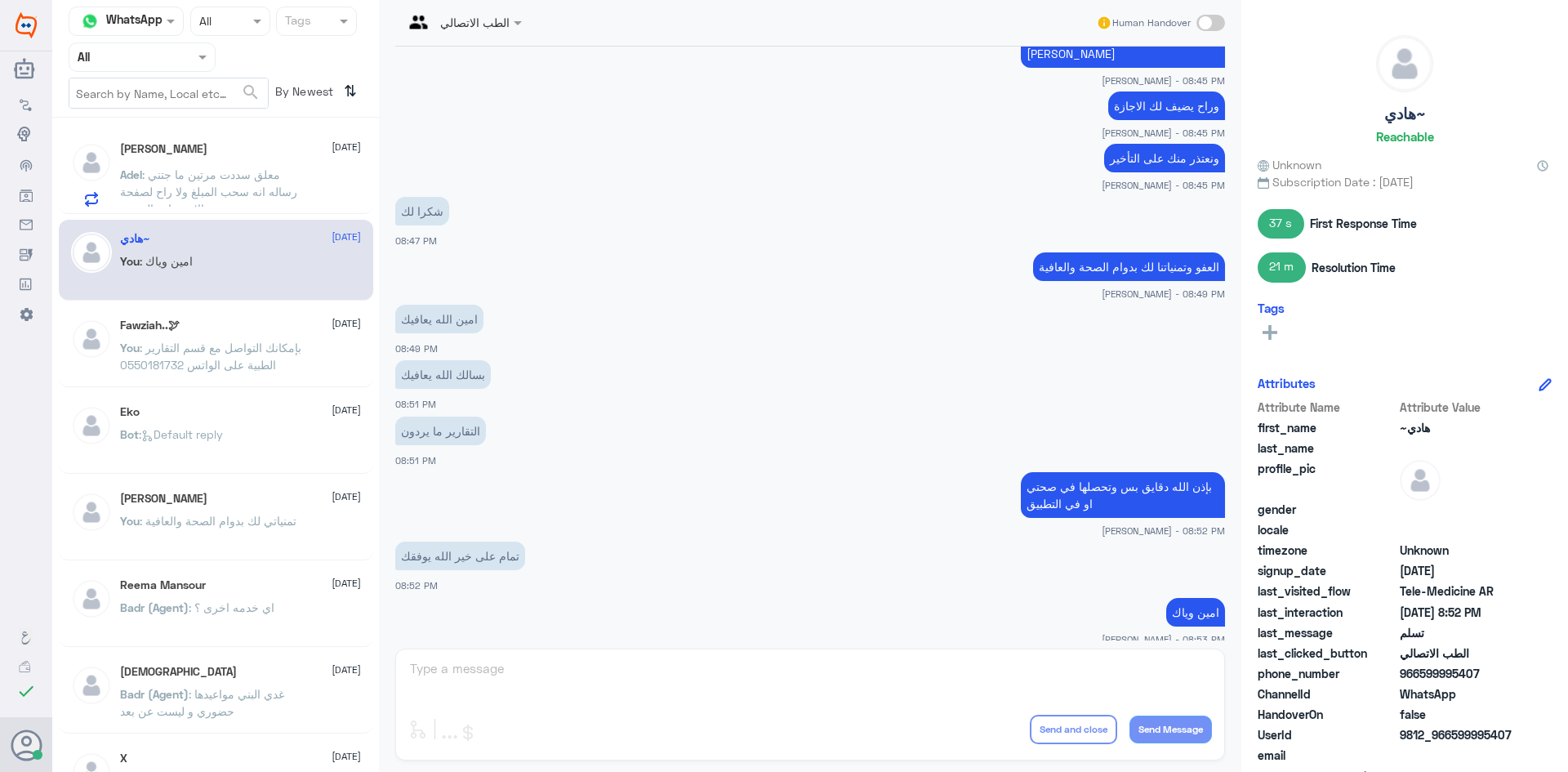
scroll to position [2033, 0]
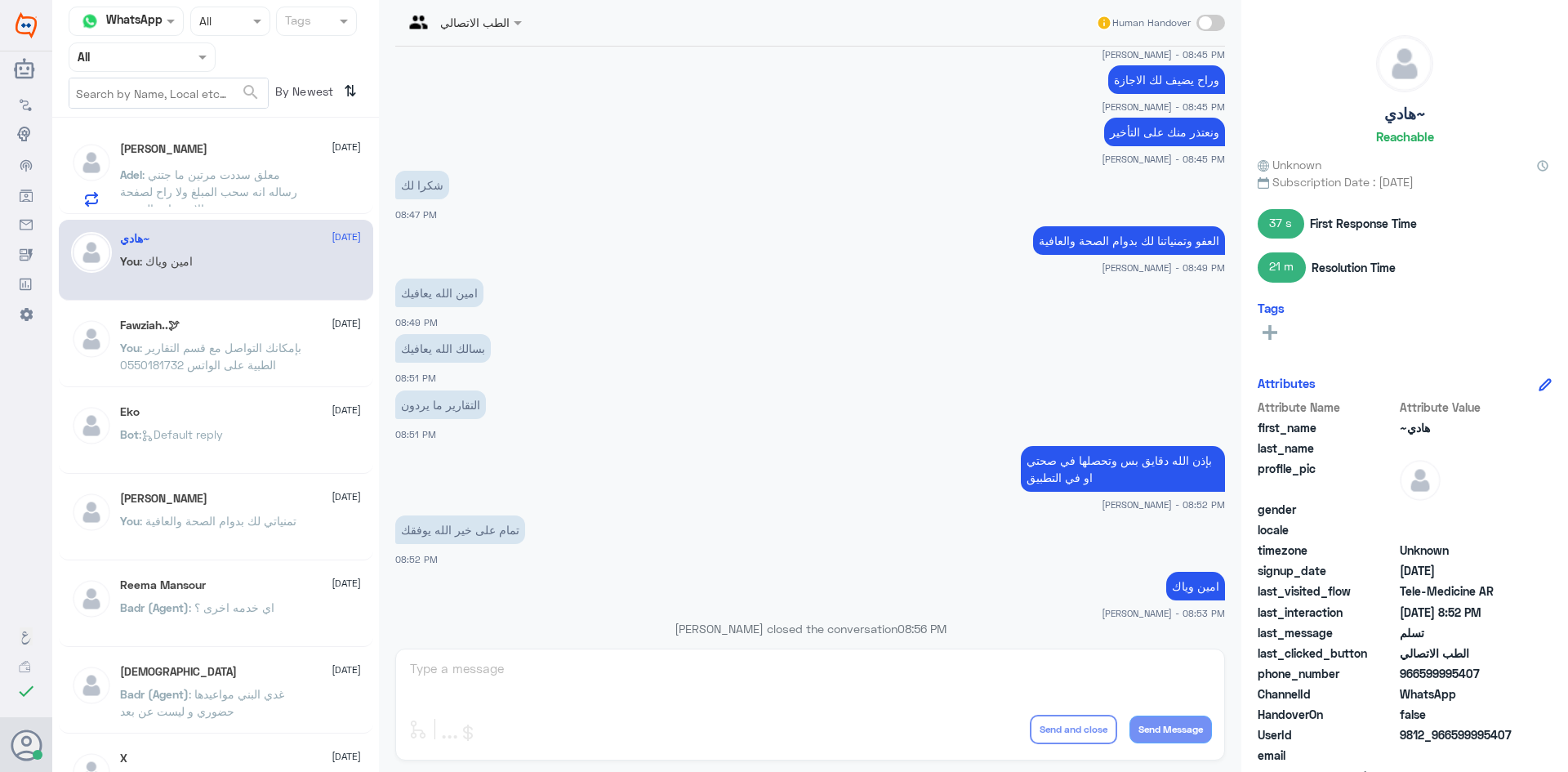
click at [1216, 24] on span at bounding box center [1210, 22] width 29 height 16
click at [0, 0] on input "checkbox" at bounding box center [0, 0] width 0 height 0
click at [985, 666] on textarea at bounding box center [810, 677] width 804 height 40
type textarea "ع"
type textarea "الطبيب نزل لك الاجازة على تاريخ اليوم"
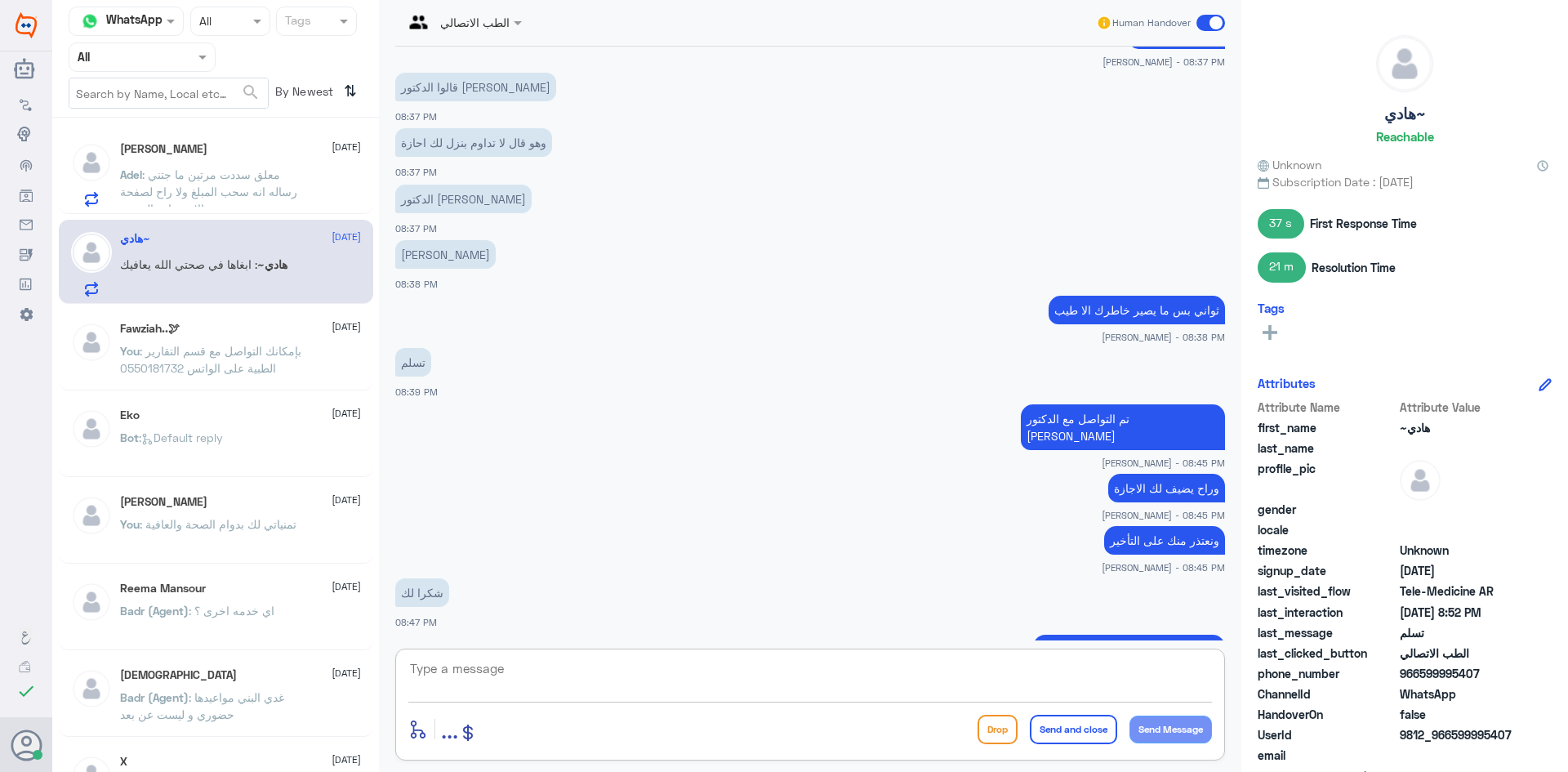
scroll to position [2138, 0]
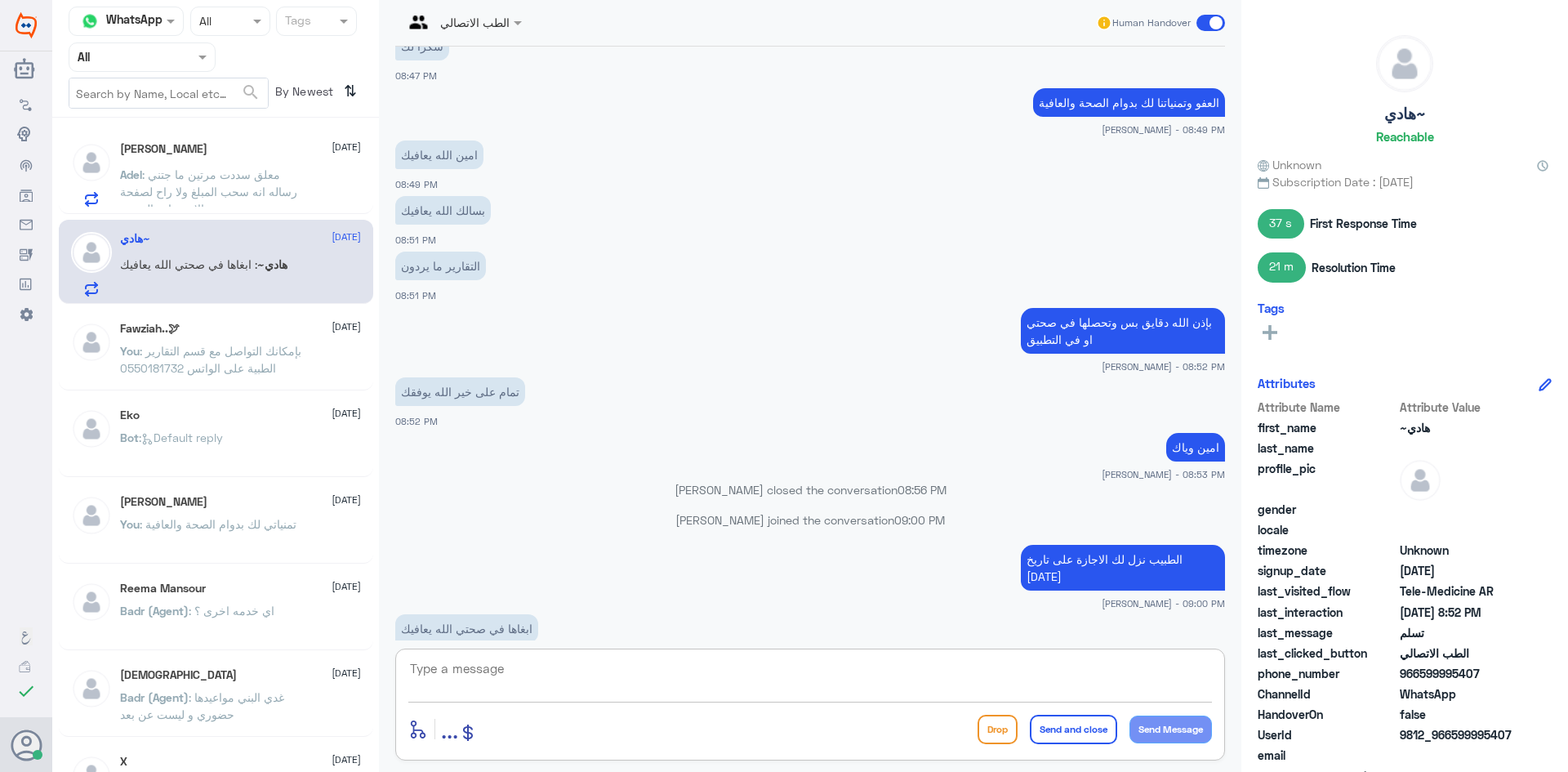
click at [763, 679] on textarea at bounding box center [810, 677] width 804 height 40
type textarea "ه"
paste textarea "بإمكانك التواصل مع قسم التقارير الطبية على الواتس 0550181732"
type textarea "بإمكانك التواصل مع قسم التقارير الطبية على الواتس 0550181732"
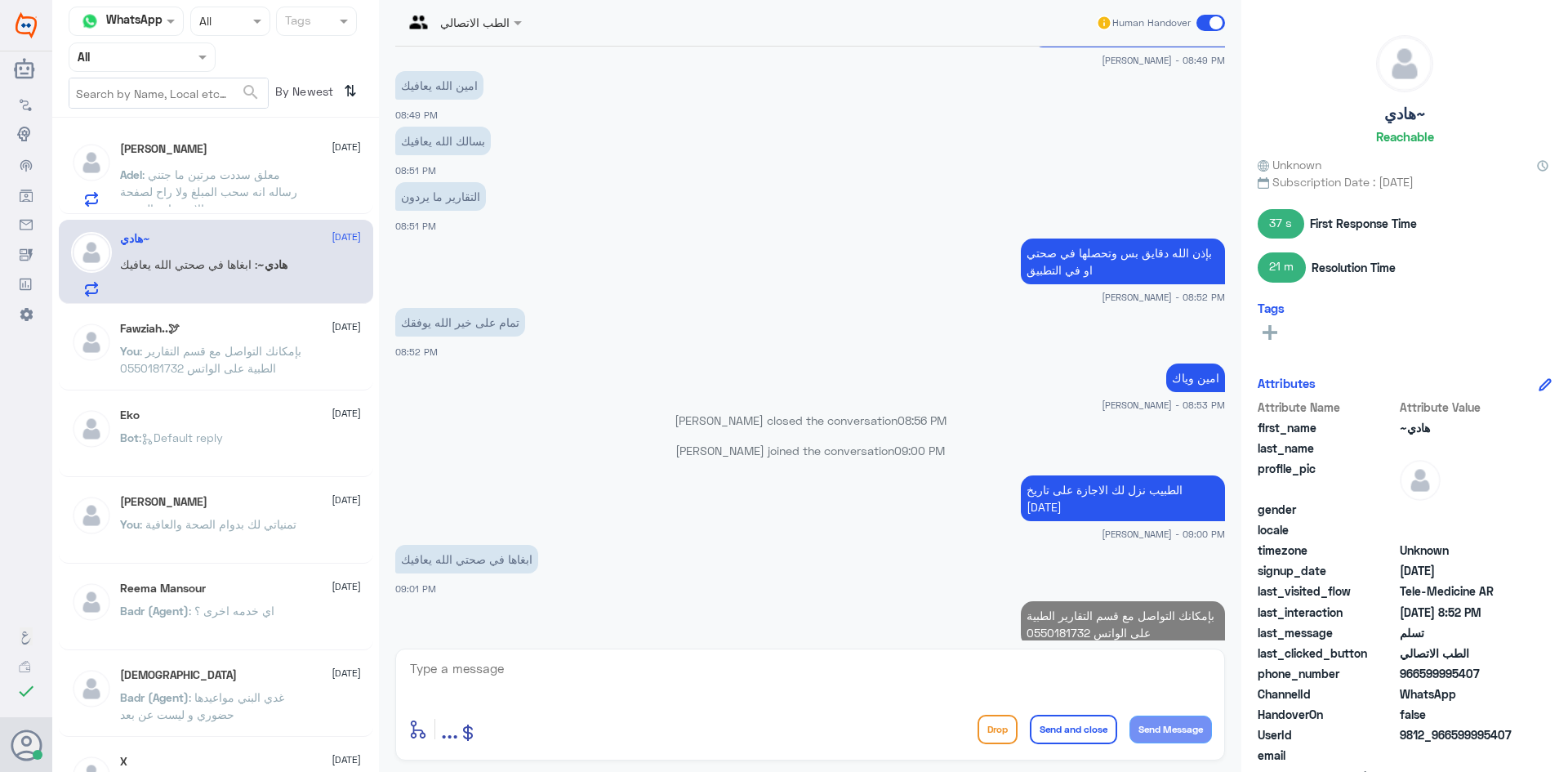
click at [261, 166] on p "Adel : معلق سددت مرتين ما جتني رساله انه سحب المبلغ ولا راح لصفحة الاستشاره الف…" at bounding box center [212, 186] width 184 height 40
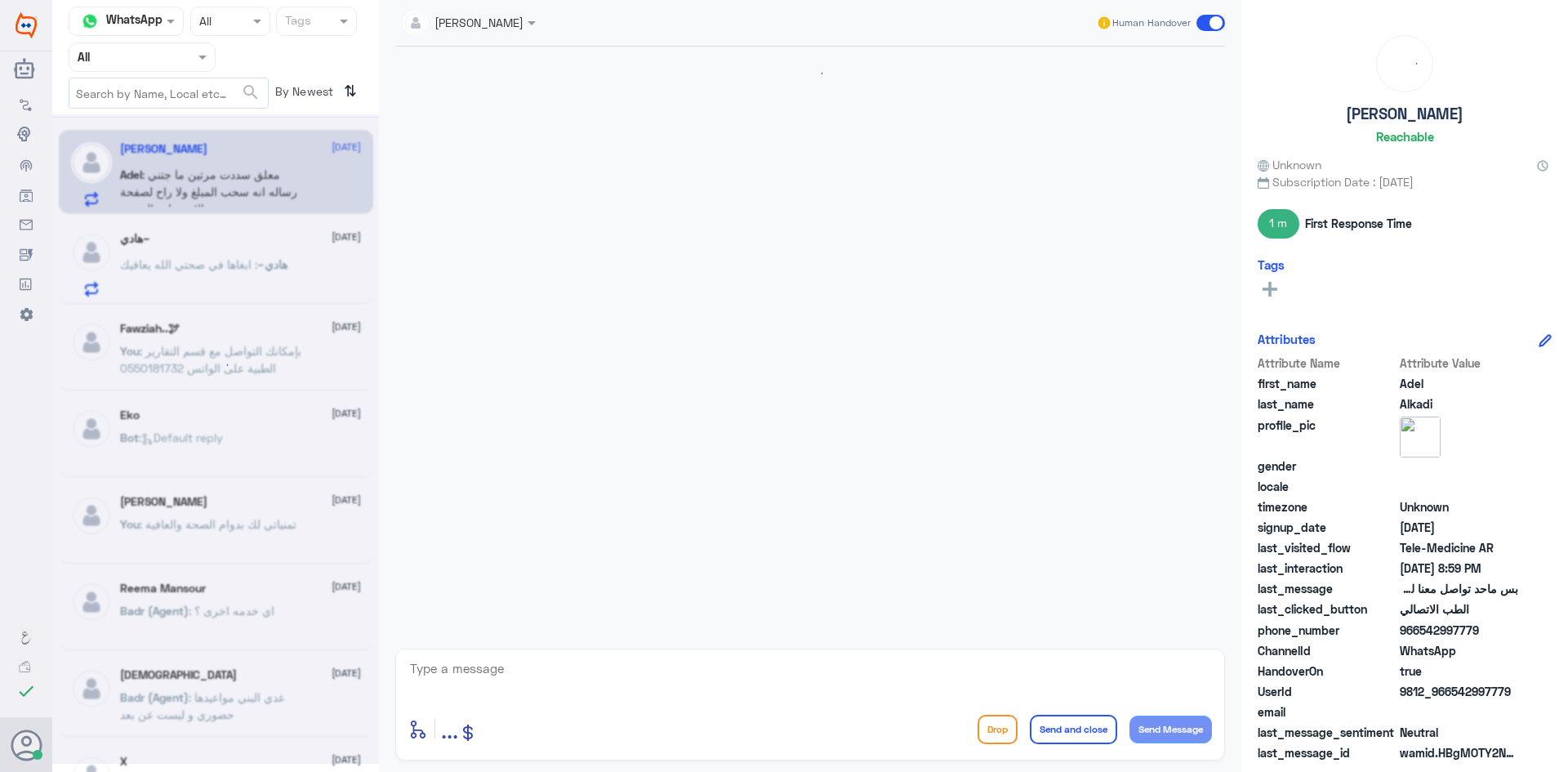
scroll to position [648, 0]
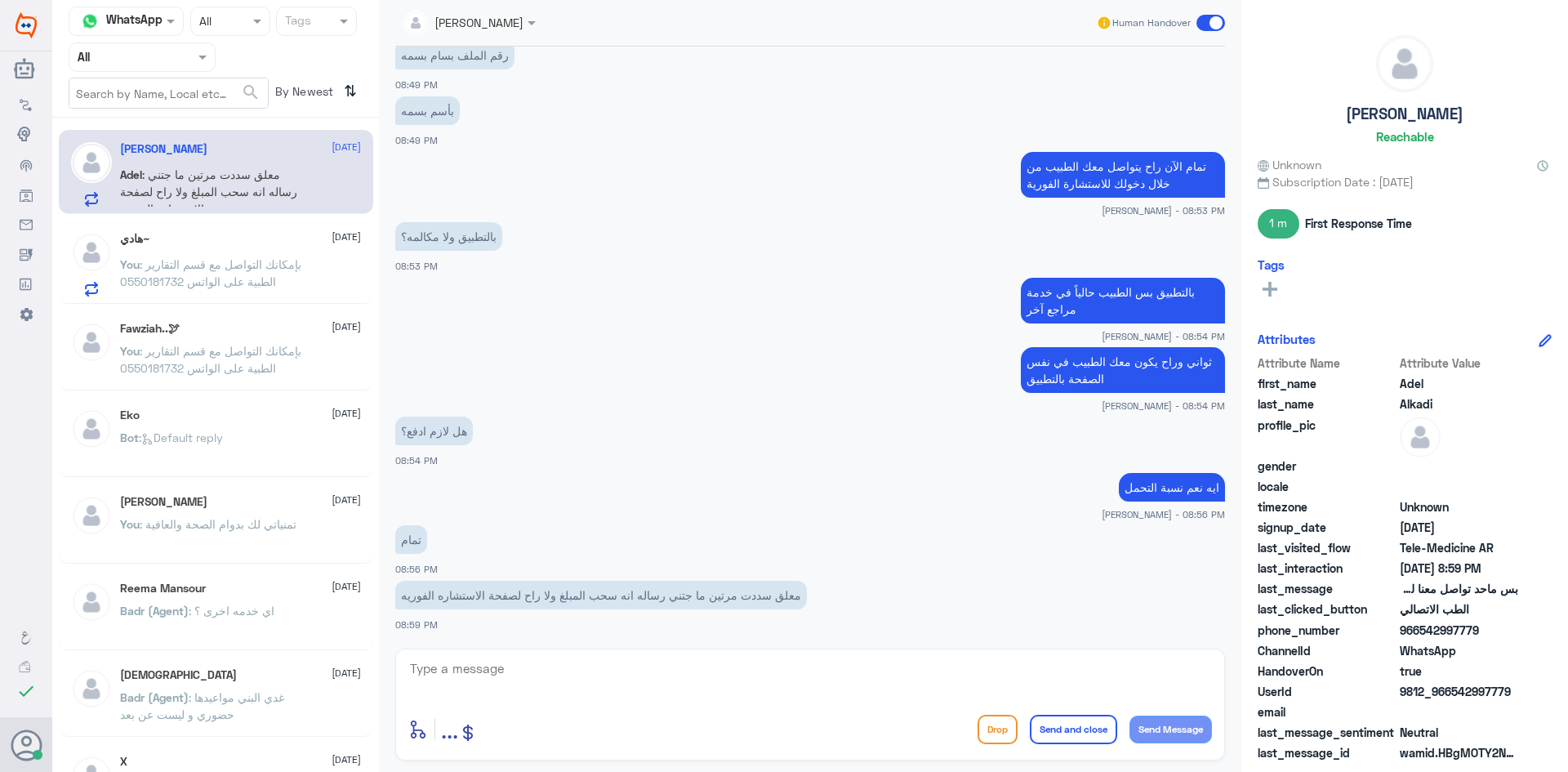
click at [841, 672] on textarea at bounding box center [810, 677] width 804 height 40
type textarea "سجل دخول مرة ثانية في التطبيق وجرب"
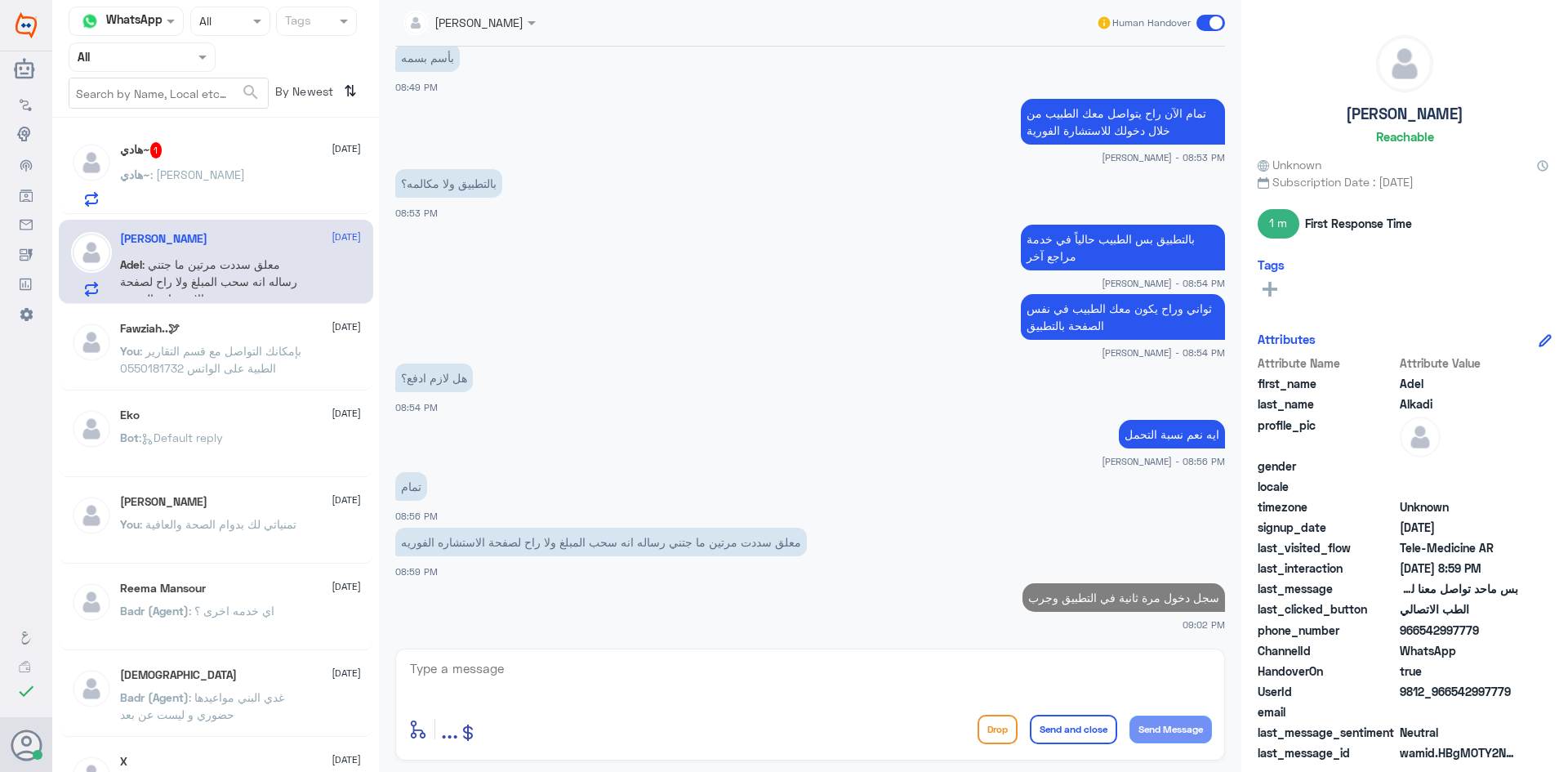
click at [256, 179] on div "هادي~ : ما يردون" at bounding box center [240, 188] width 241 height 37
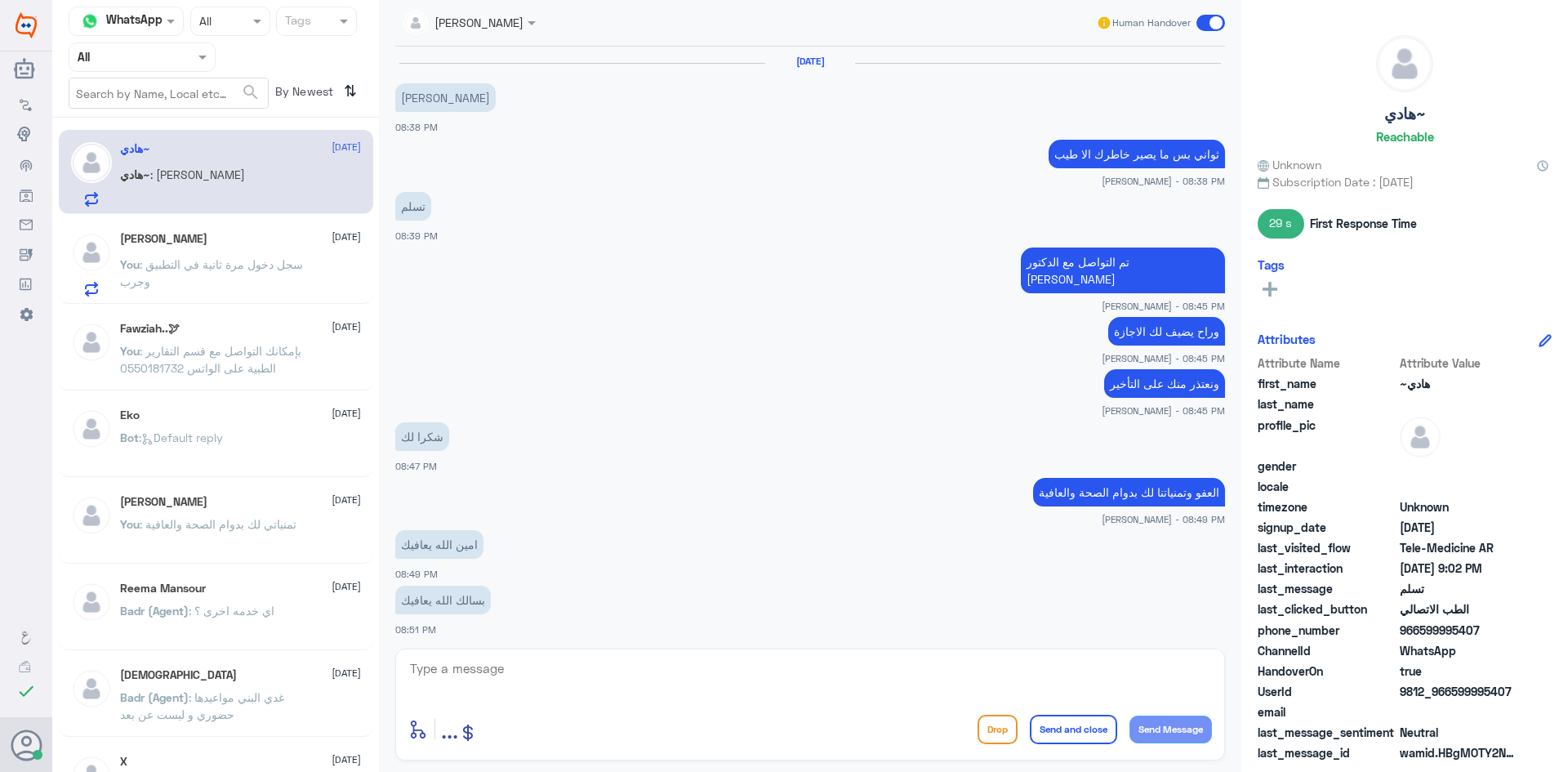
scroll to position [516, 0]
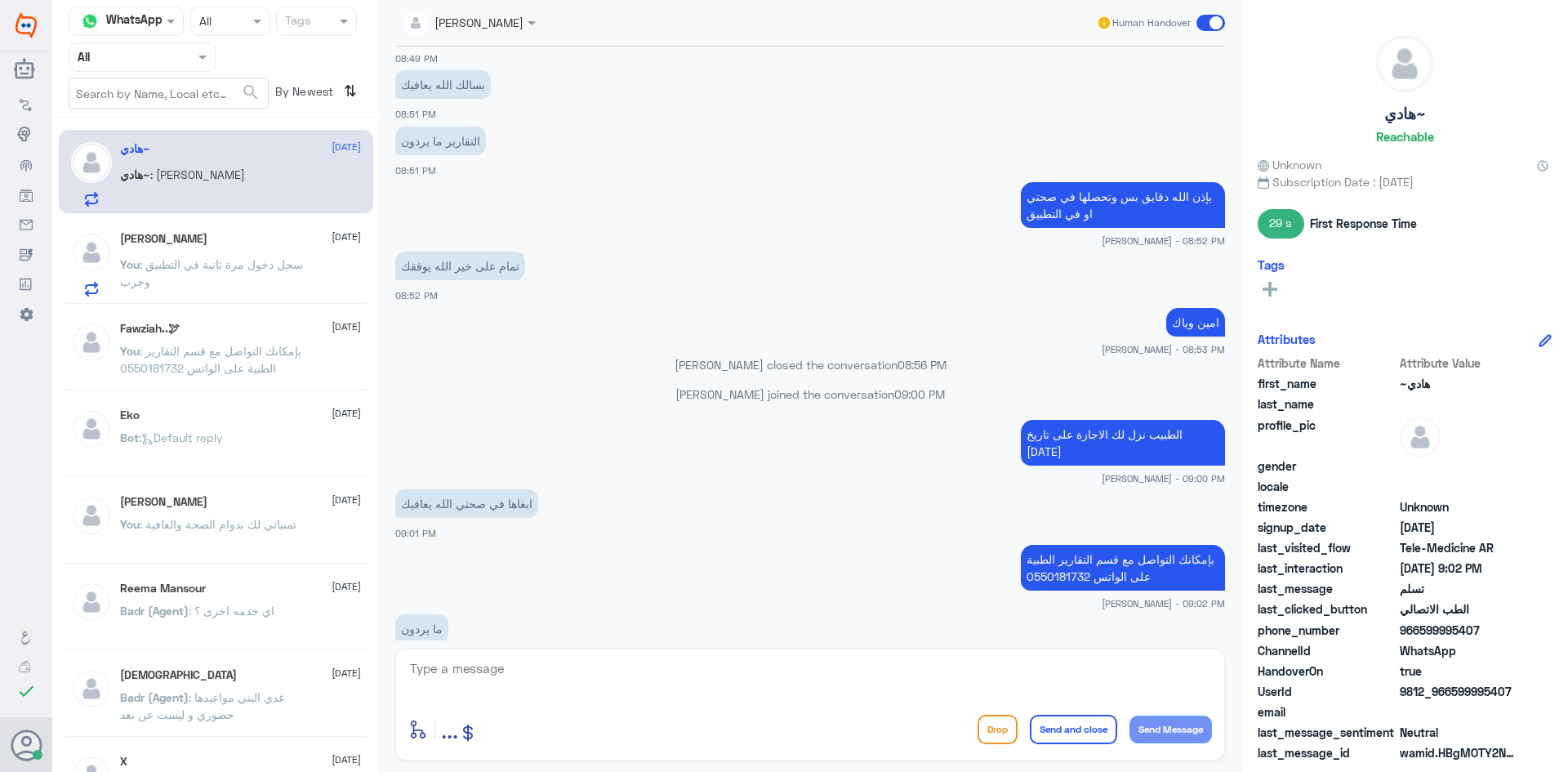
click at [729, 673] on textarea at bounding box center [810, 677] width 804 height 40
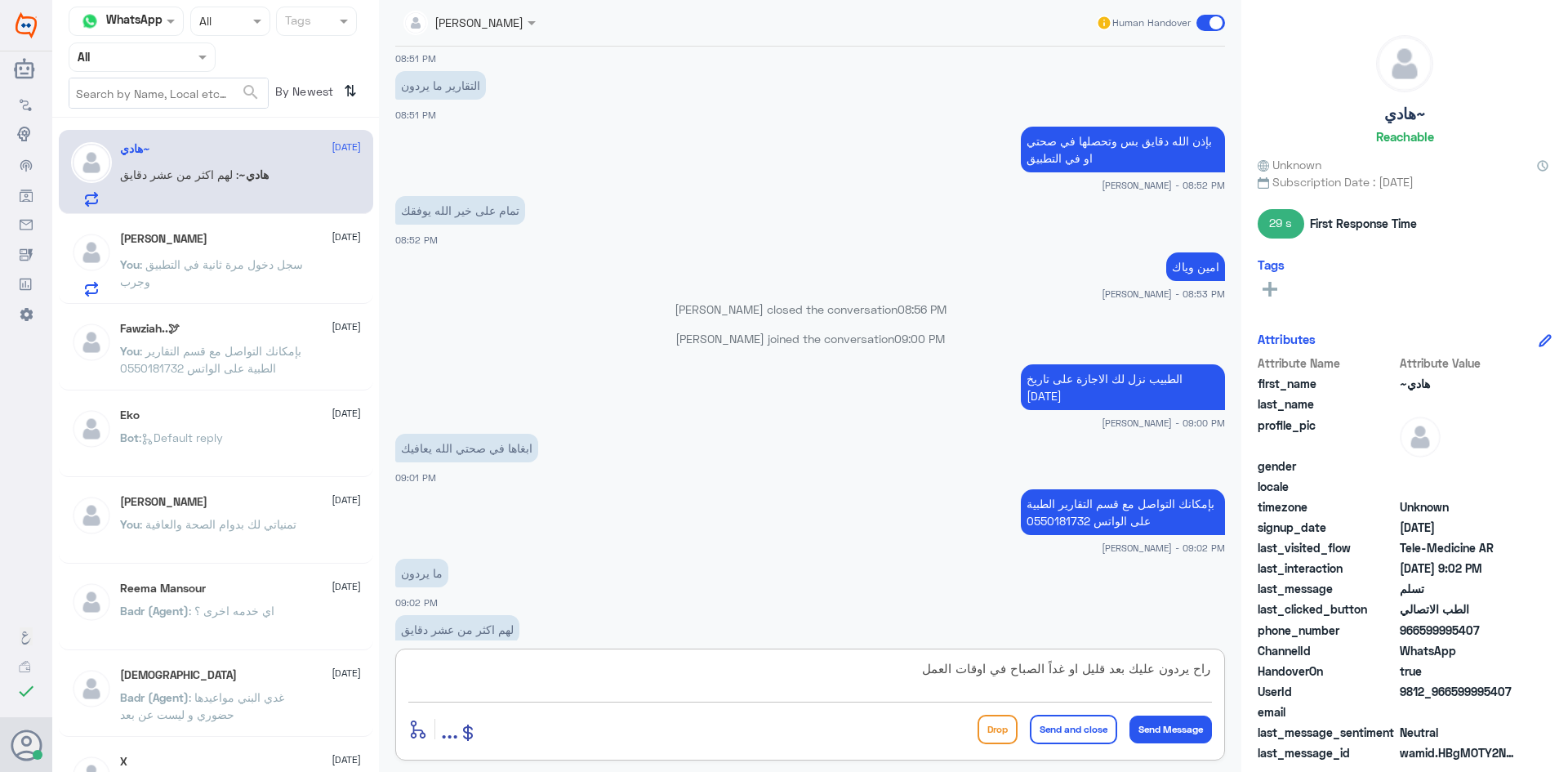
type textarea "راح يردون عليك بعد قليل او غداً الصباح في اوقات العمل"
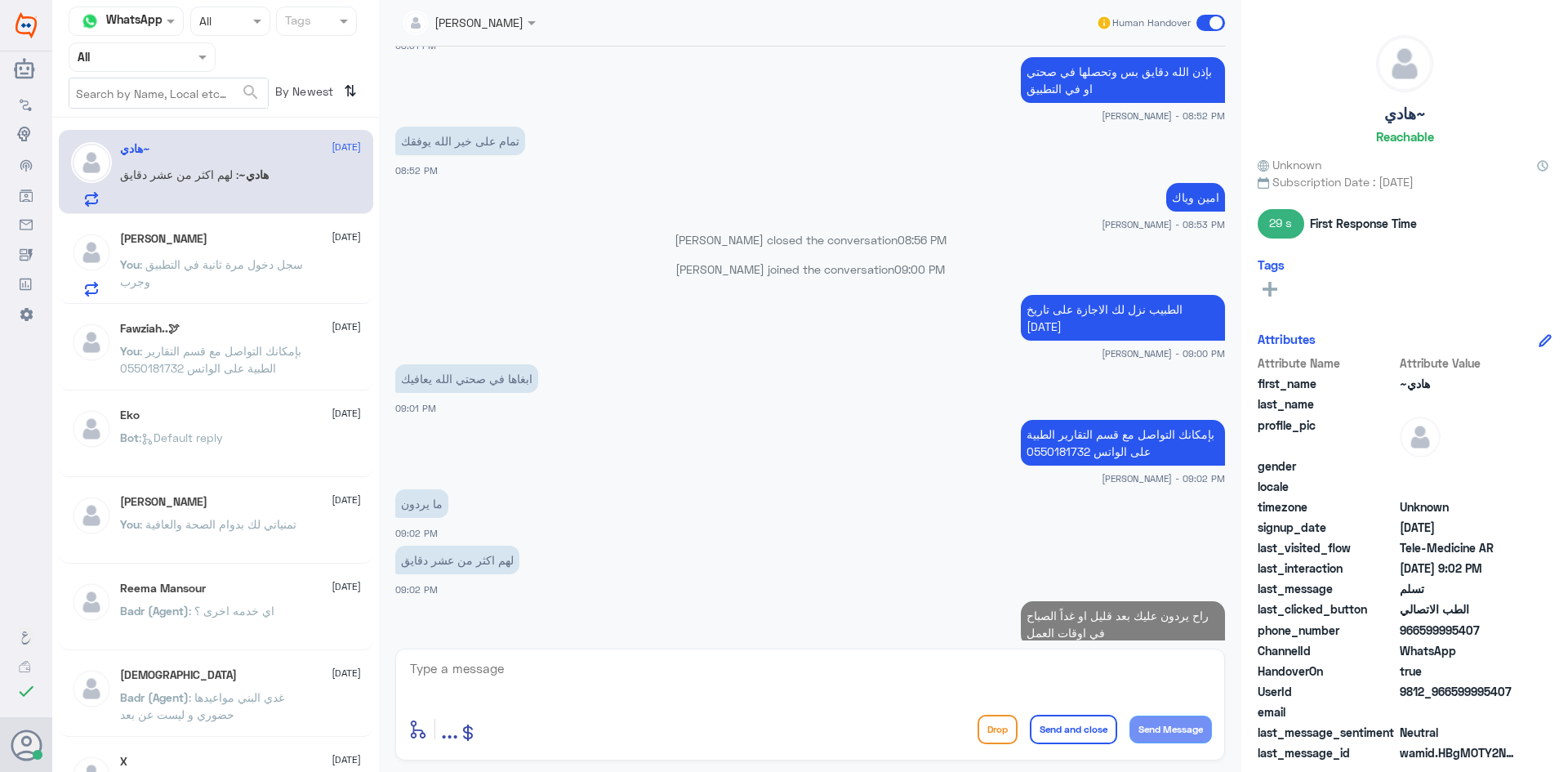
click at [260, 260] on span ": سجل دخول مرة ثانية في التطبيق وجرب" at bounding box center [211, 273] width 183 height 31
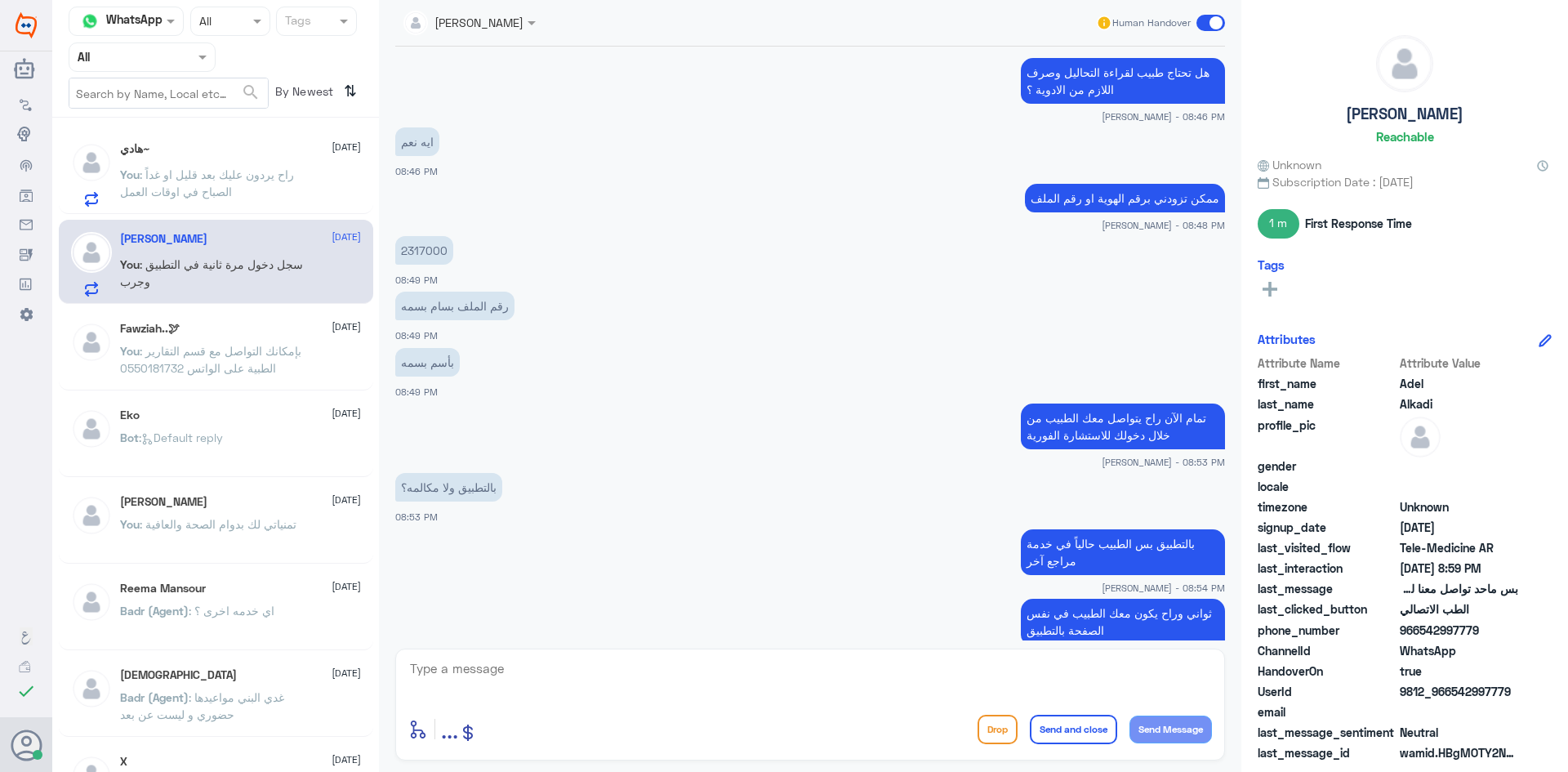
scroll to position [340, 0]
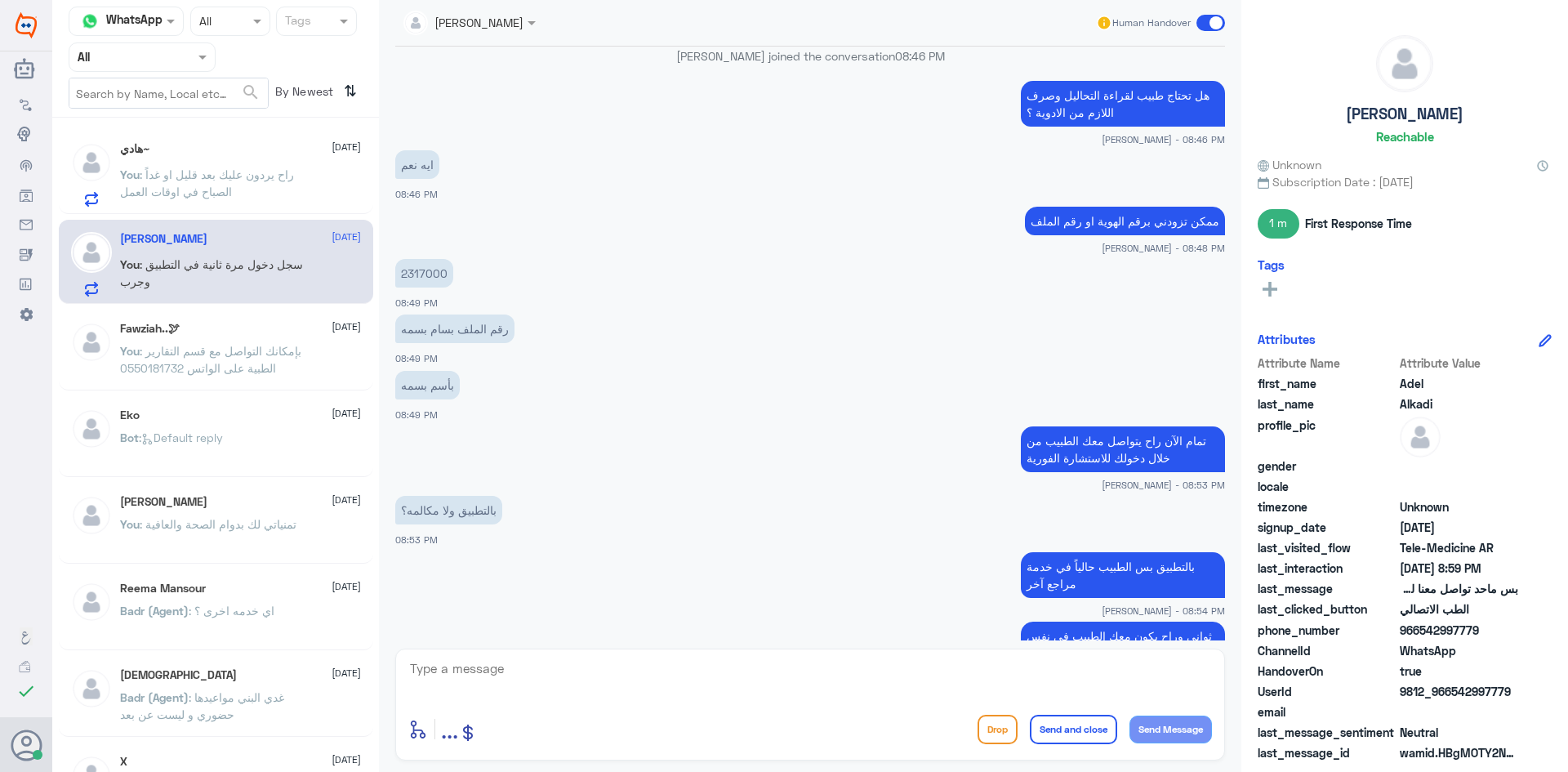
click at [425, 273] on p "2317000" at bounding box center [424, 273] width 58 height 29
copy p "2317000"
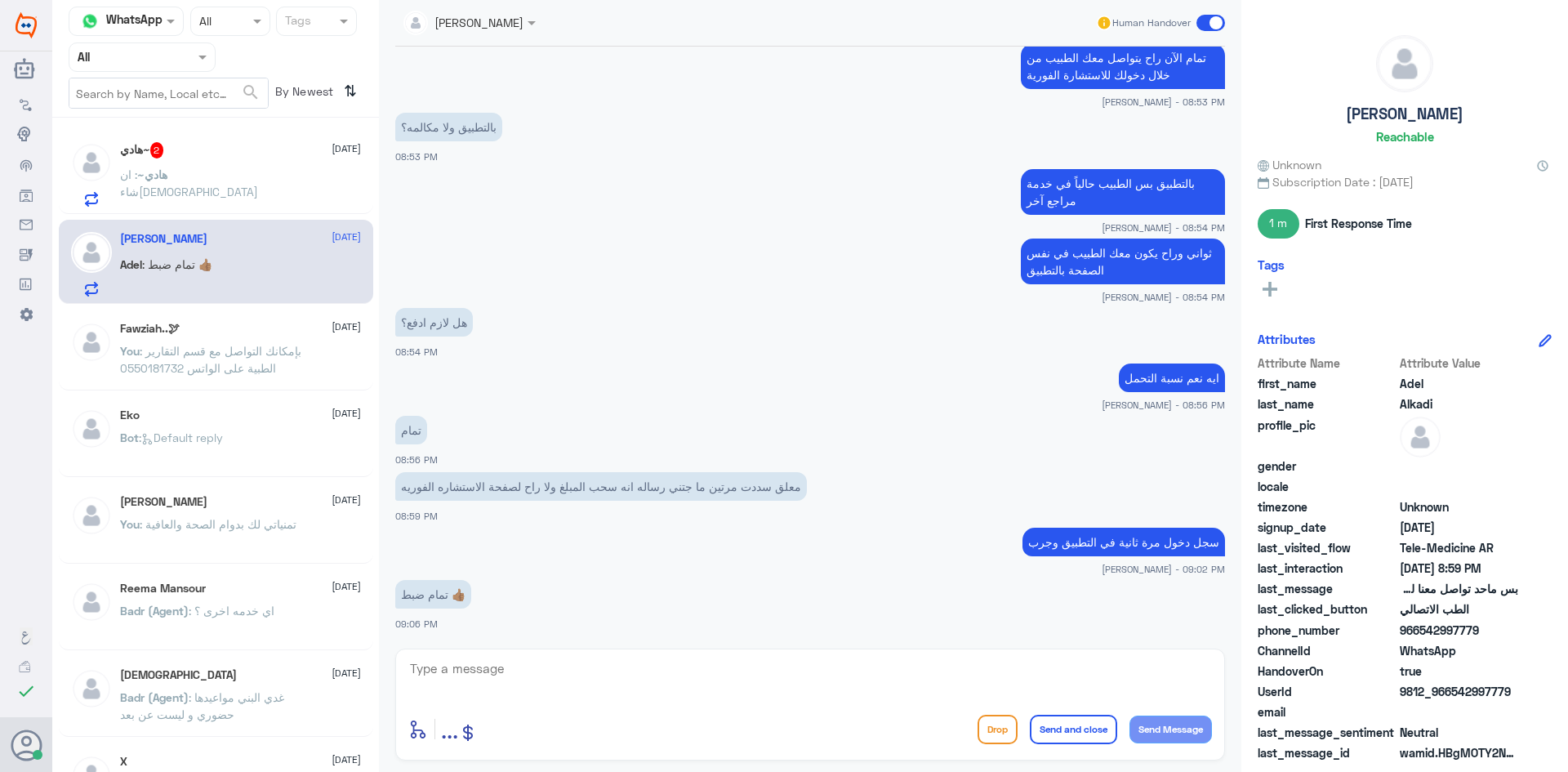
click at [257, 177] on div "هادي~ : ان شاءالله" at bounding box center [240, 188] width 241 height 37
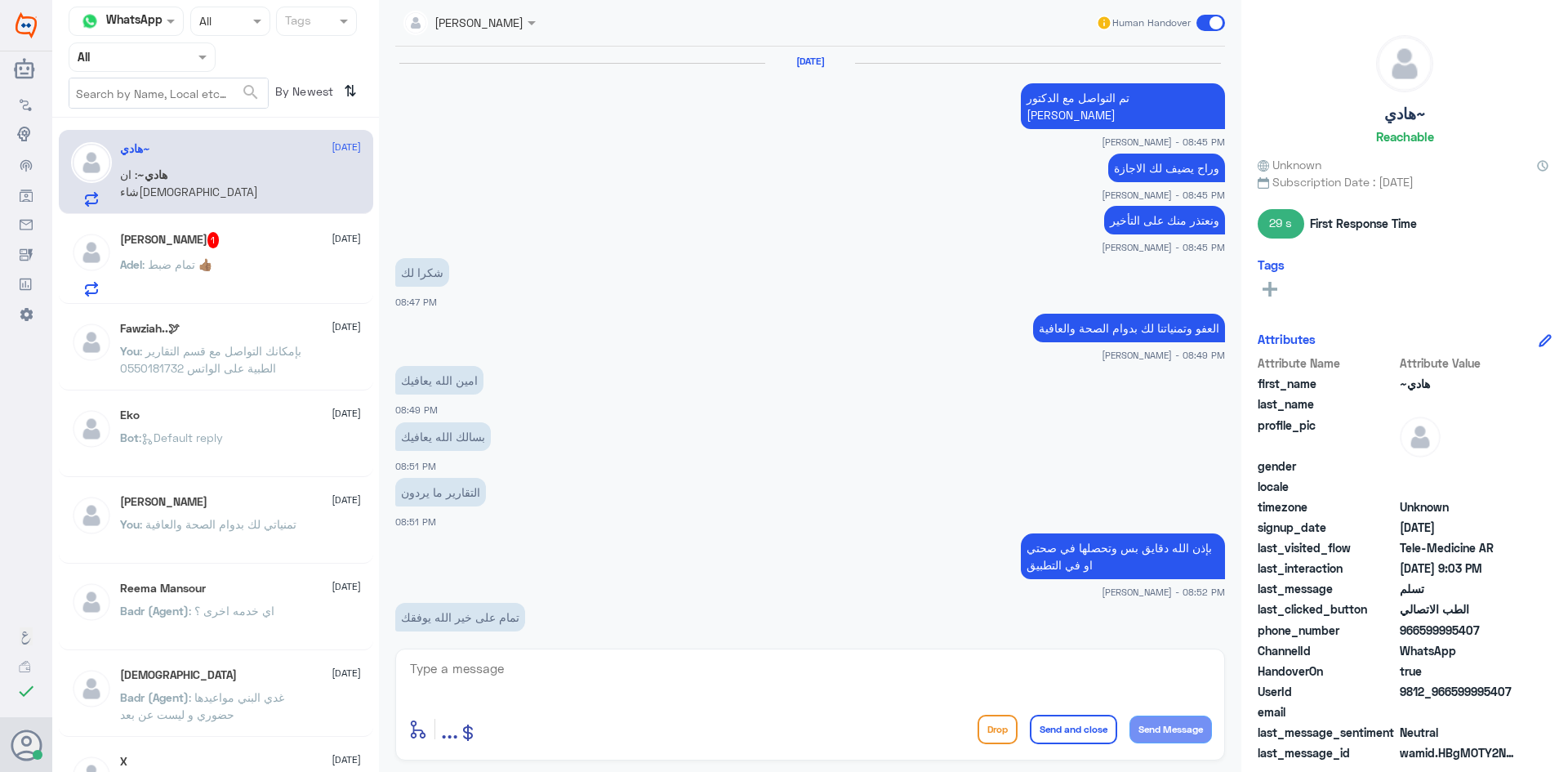
scroll to position [532, 0]
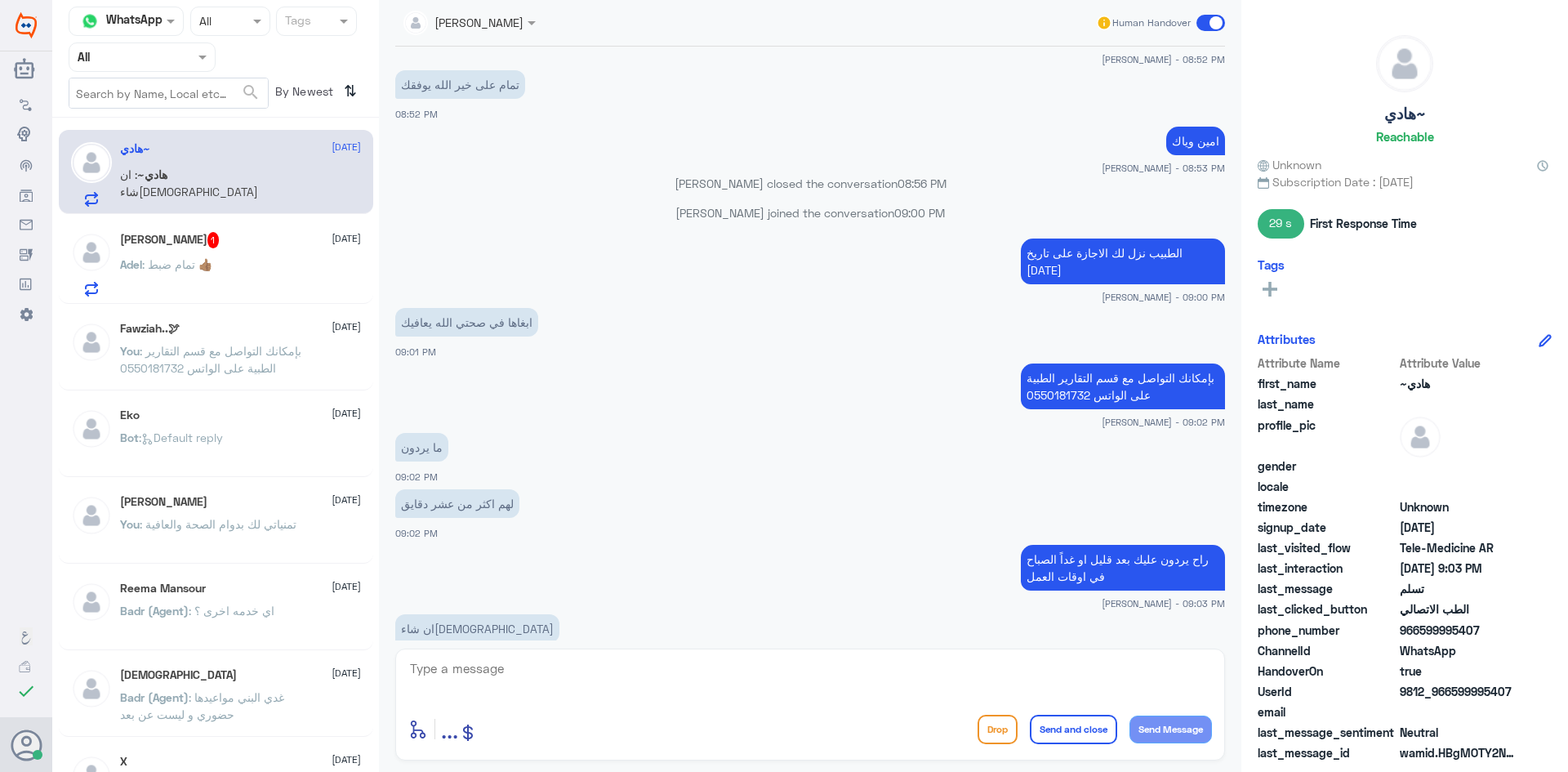
click at [260, 289] on div "Adel : تمام ضبط 👍🏽" at bounding box center [240, 278] width 241 height 37
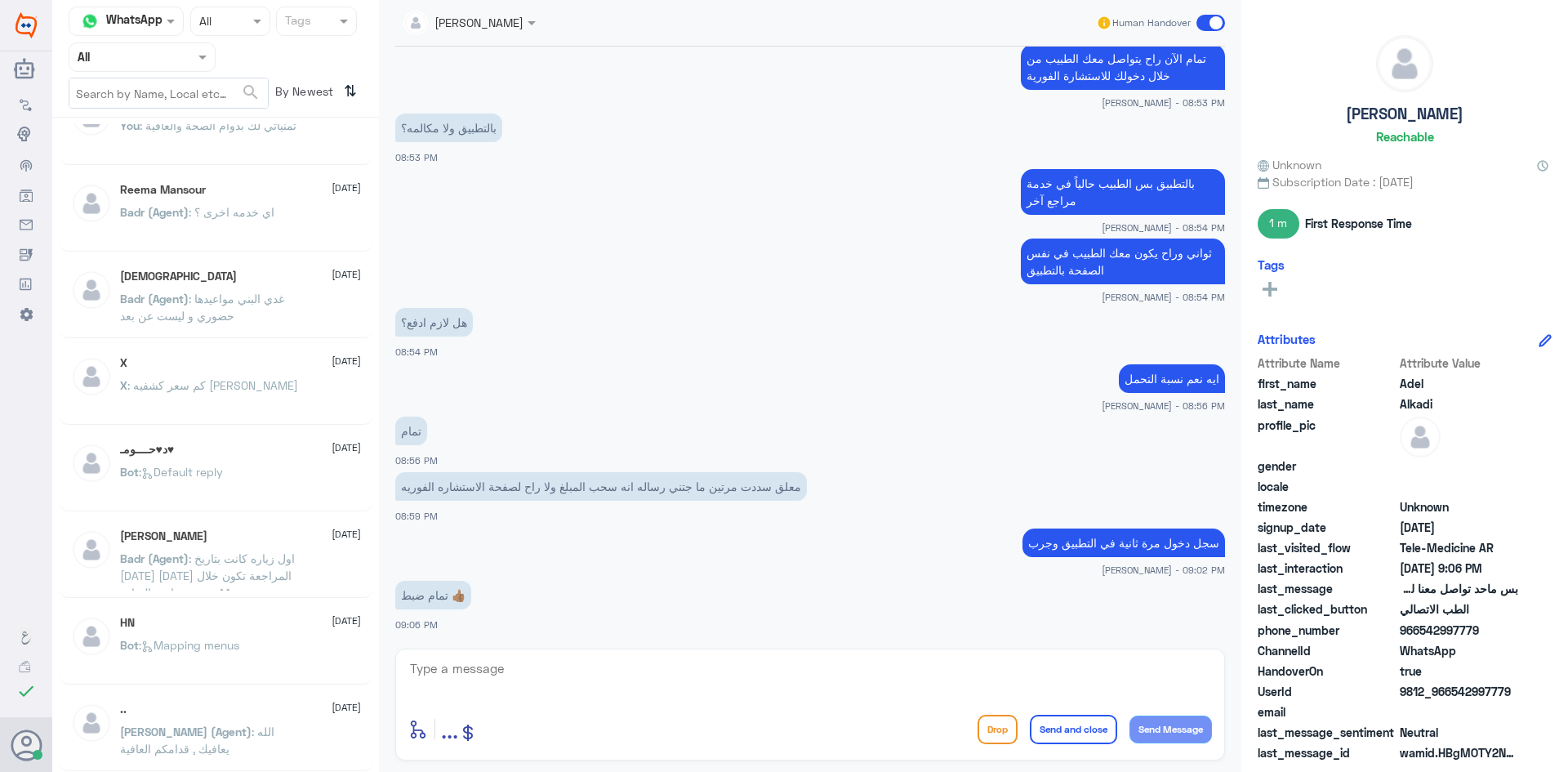
scroll to position [8, 0]
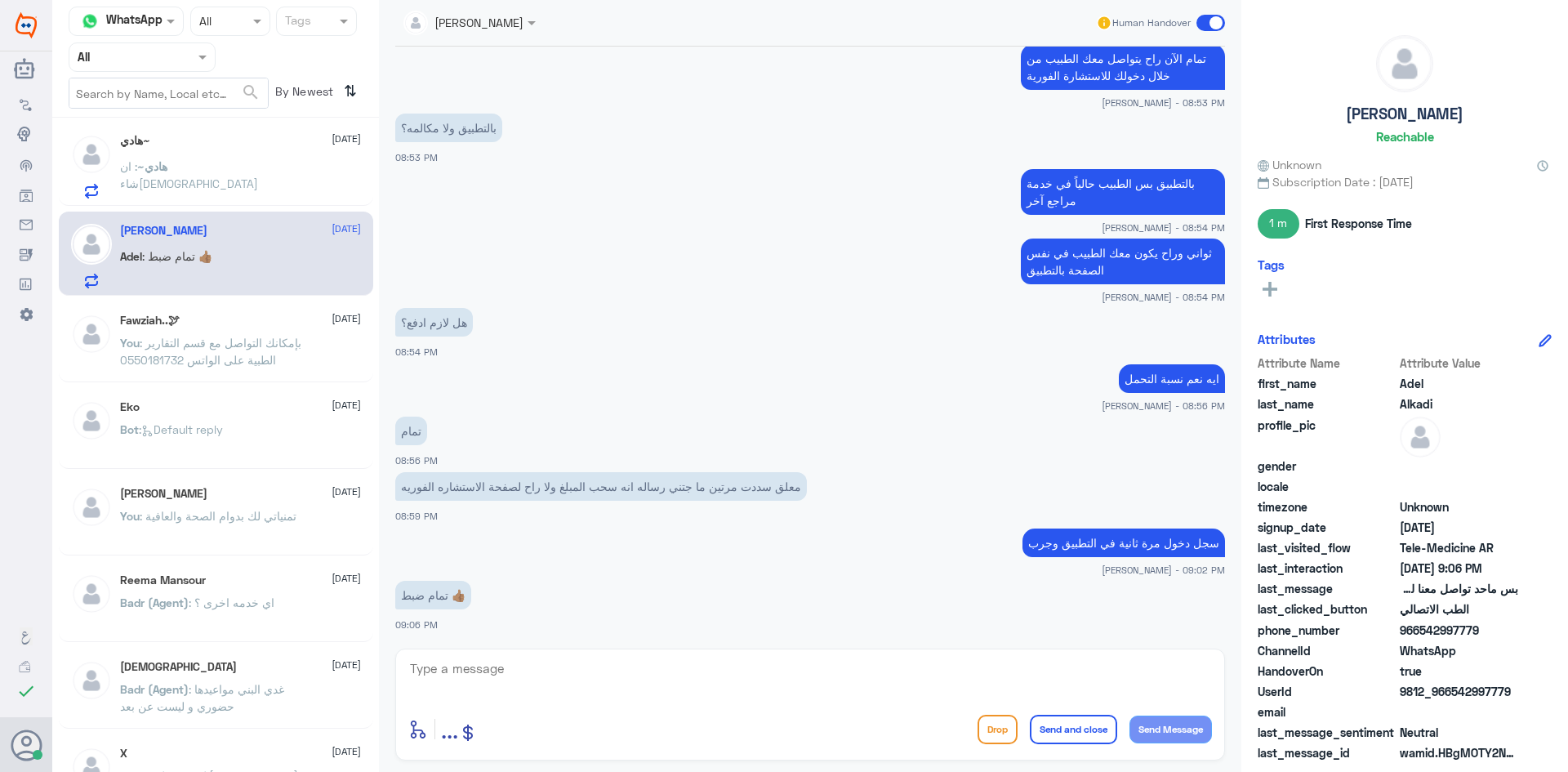
click at [532, 661] on textarea at bounding box center [810, 677] width 804 height 40
type textarea "تمنياتنا لكم بدوام الصحة والعافية"
click at [1063, 721] on button "Send and close" at bounding box center [1074, 729] width 88 height 30
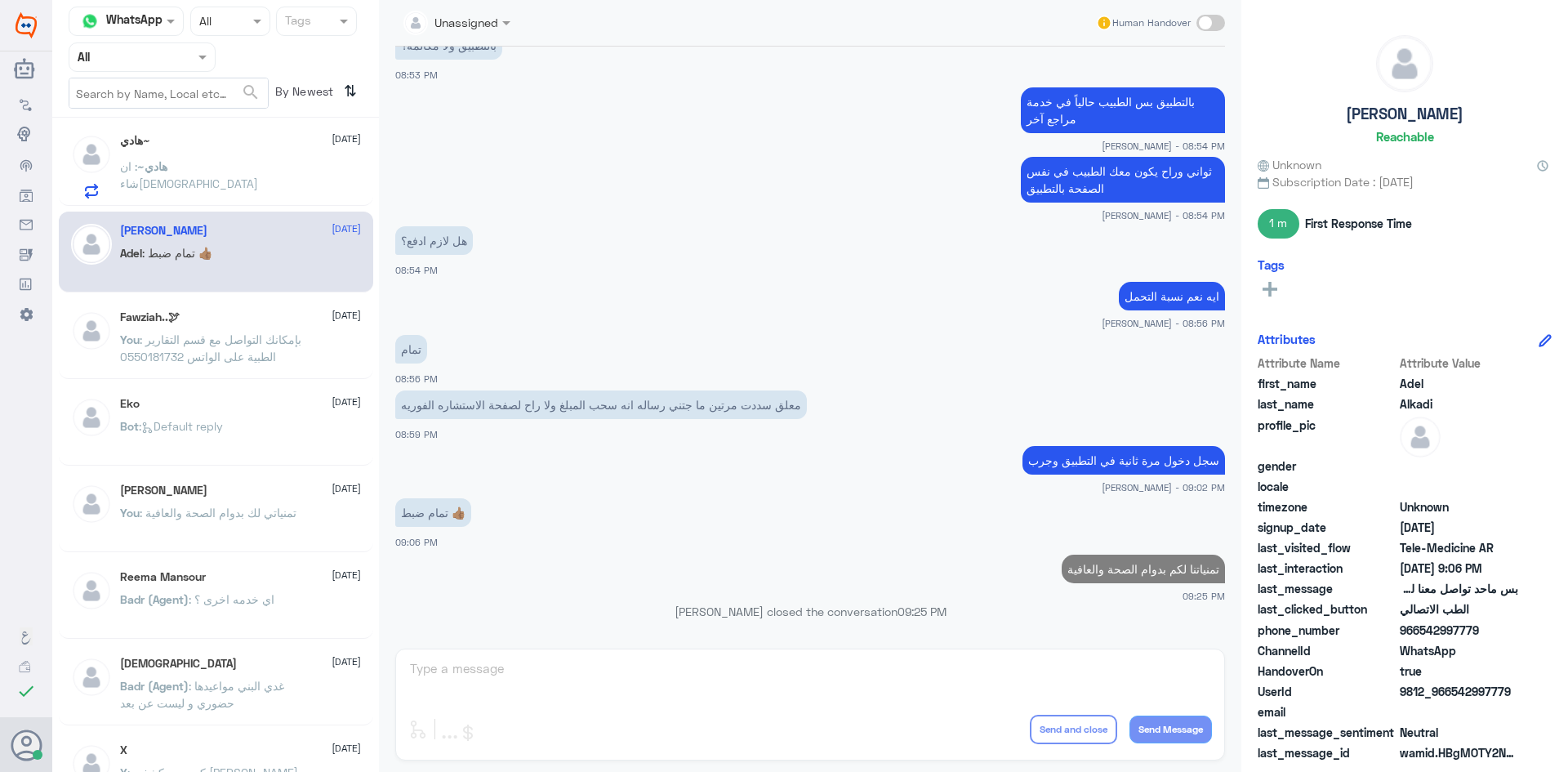
click at [251, 167] on div "هادي~ : ان شاءالله" at bounding box center [240, 181] width 241 height 37
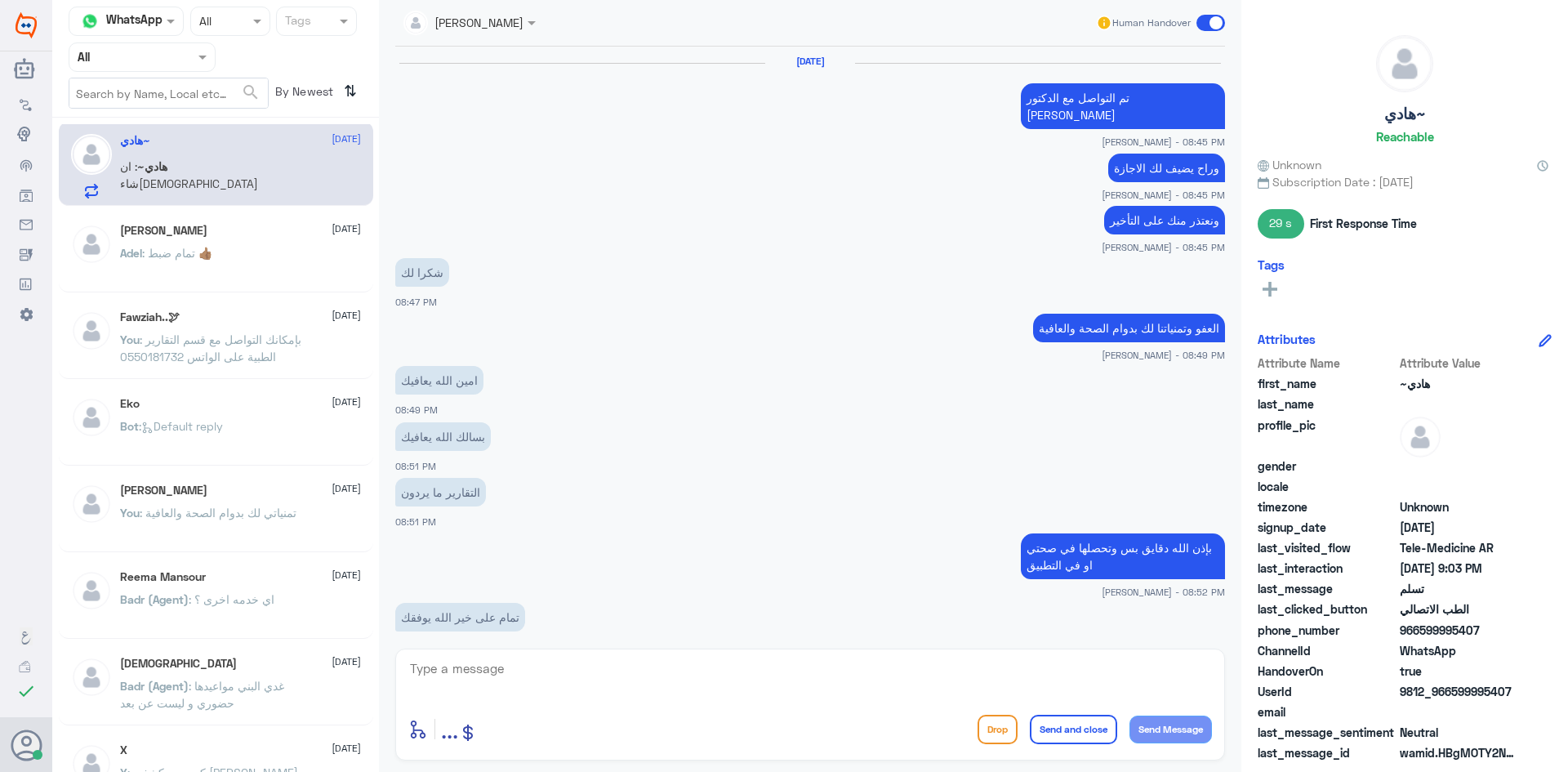
scroll to position [532, 0]
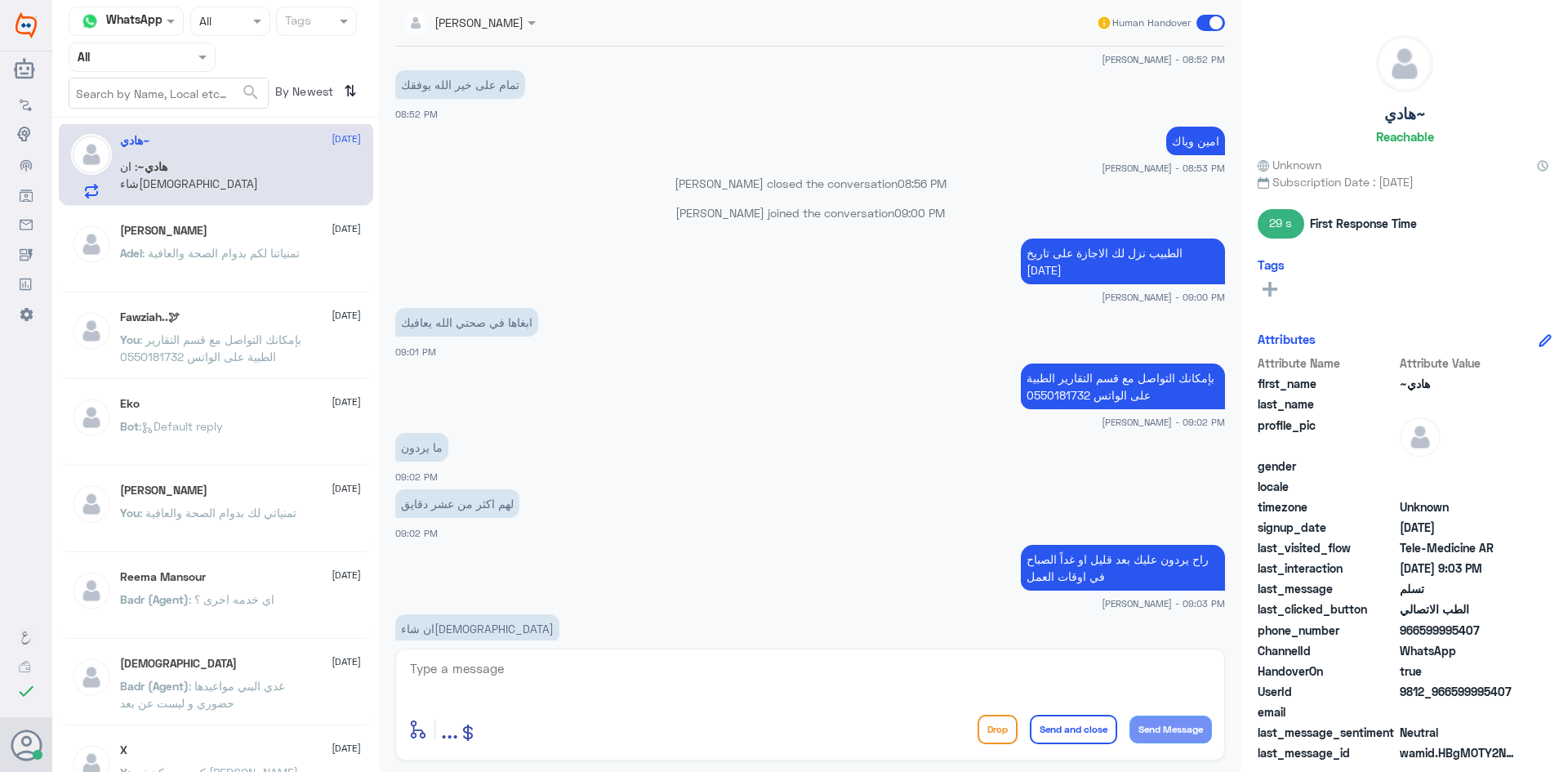
click at [1205, 20] on span at bounding box center [1210, 22] width 29 height 16
click at [0, 0] on input "checkbox" at bounding box center [0, 0] width 0 height 0
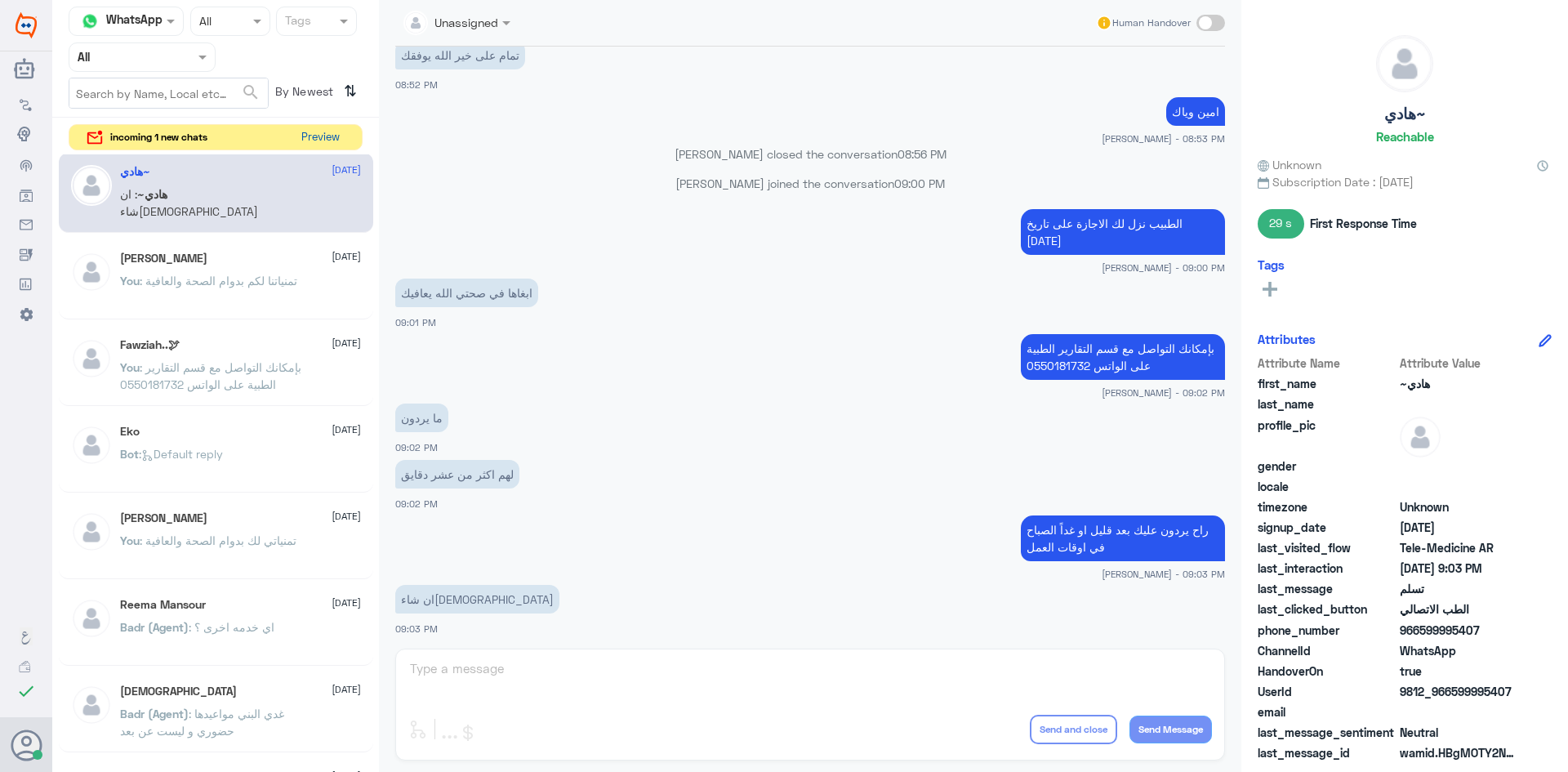
click at [318, 131] on button "Preview" at bounding box center [320, 138] width 51 height 25
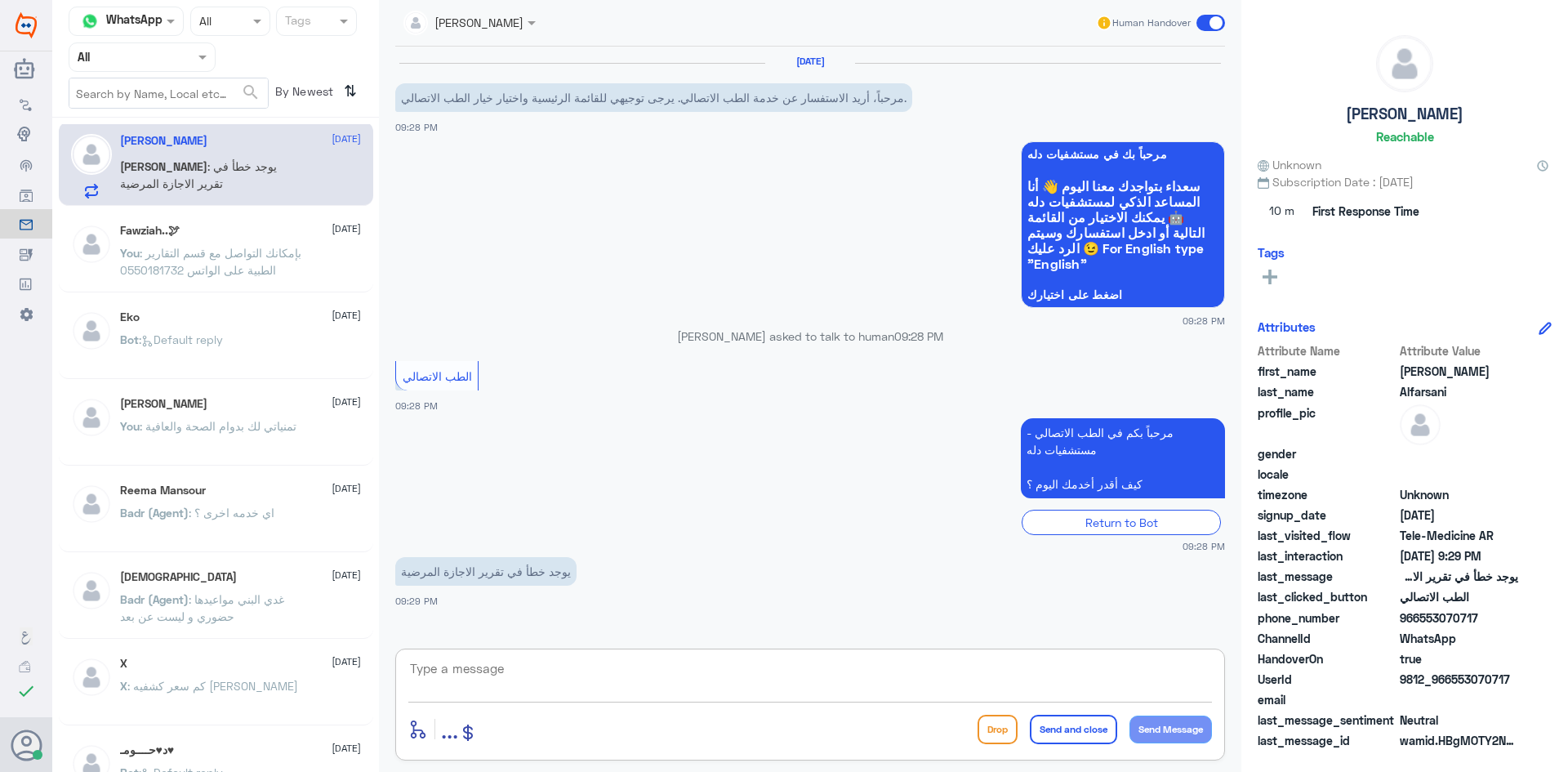
click at [1087, 667] on textarea at bounding box center [810, 677] width 804 height 40
paste textarea "مرحبا معك عبدالكريم من الطب الاتصالي"
type textarea "مرحبا معك عبدالكريم من الطب الاتصالي"
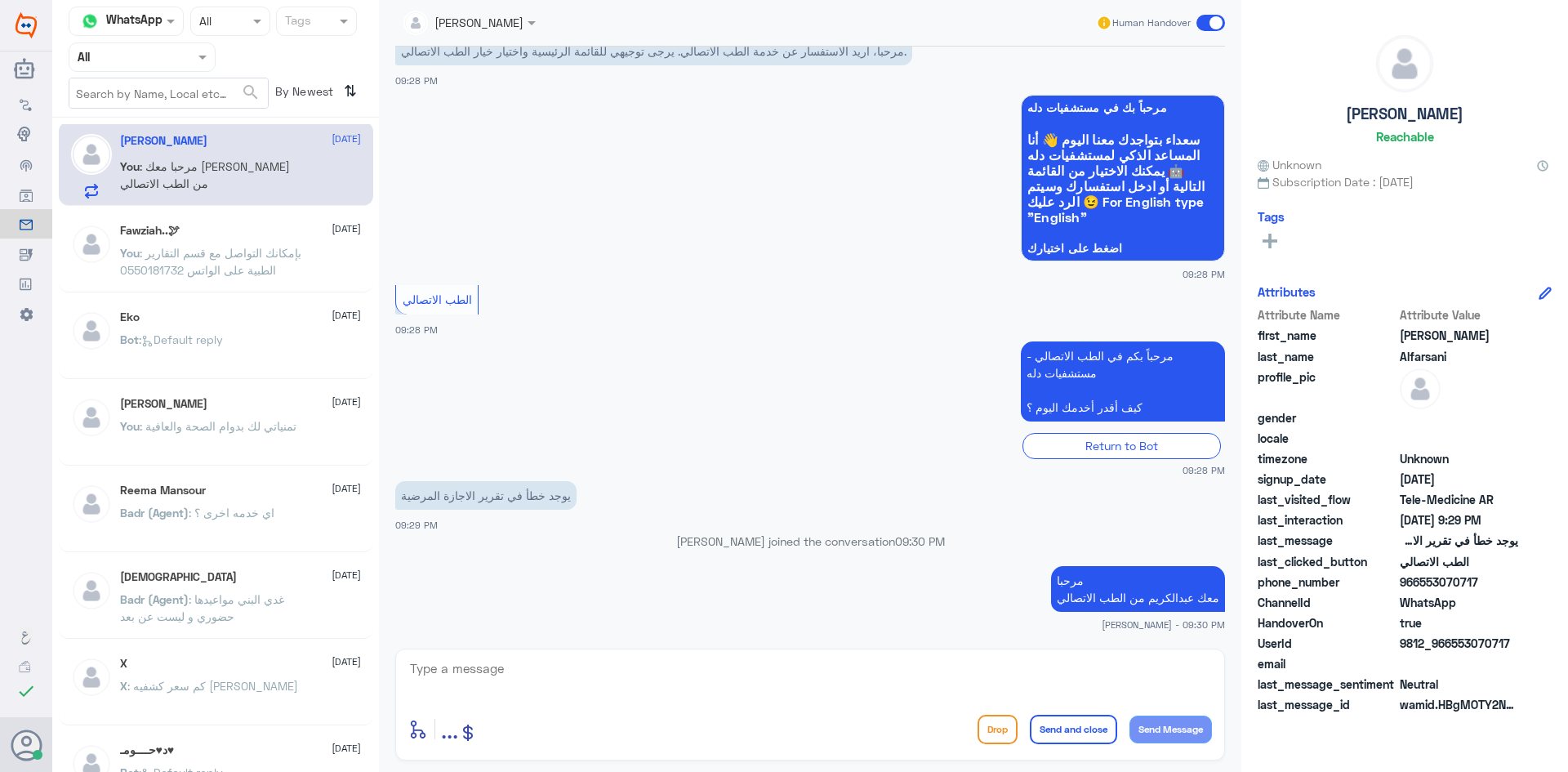
drag, startPoint x: 1474, startPoint y: 618, endPoint x: 1436, endPoint y: 618, distance: 38.0
click at [1436, 618] on div "Attribute Name Attribute Value first_name Ibrahim last_name Alfarsani profile_p…" at bounding box center [1404, 511] width 294 height 410
click at [1475, 582] on span "966553070717" at bounding box center [1458, 582] width 118 height 17
drag, startPoint x: 1475, startPoint y: 582, endPoint x: 1425, endPoint y: 584, distance: 50.0
click at [1425, 584] on span "966553070717" at bounding box center [1458, 582] width 118 height 17
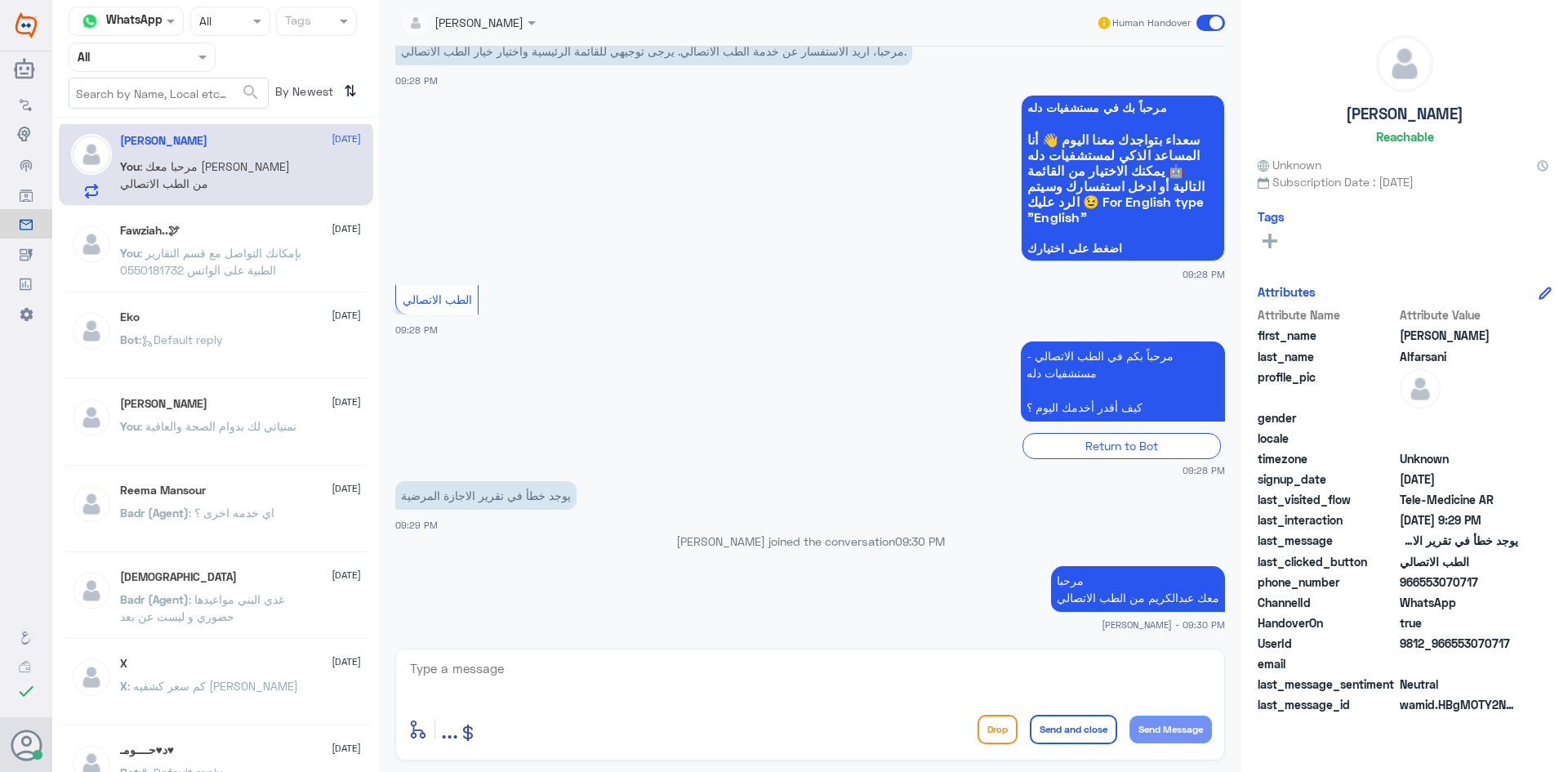
copy span "53070717"
click at [1482, 591] on span "966553070717" at bounding box center [1458, 582] width 118 height 17
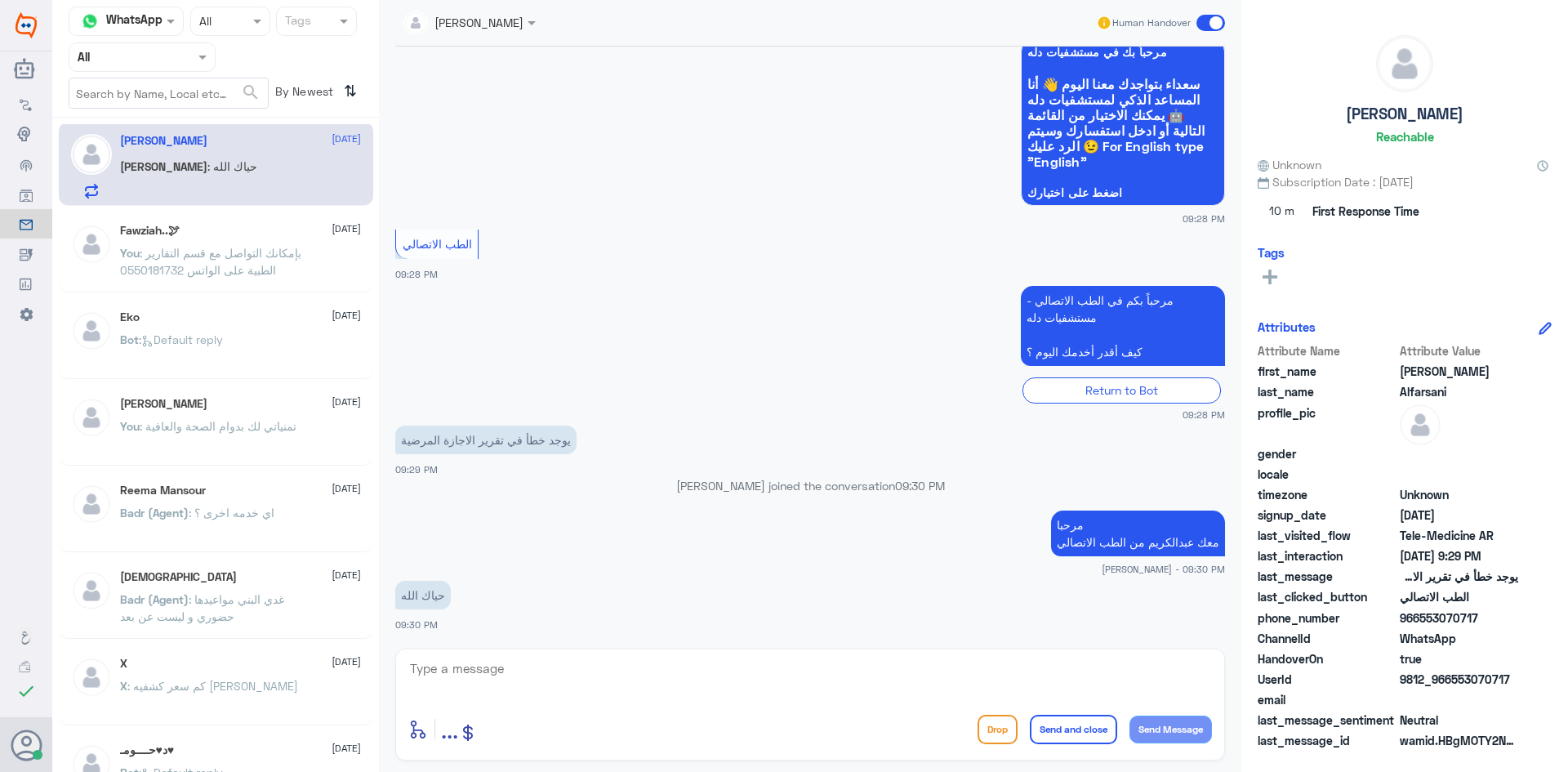
drag, startPoint x: 1480, startPoint y: 582, endPoint x: 1431, endPoint y: 590, distance: 49.6
click at [1431, 590] on div "Attribute Name Attribute Value first_name Ibrahim last_name Alfarsani profile_p…" at bounding box center [1404, 548] width 294 height 410
click at [1496, 614] on span "966553070717" at bounding box center [1458, 618] width 118 height 17
drag, startPoint x: 1479, startPoint y: 618, endPoint x: 1423, endPoint y: 624, distance: 56.3
click at [1423, 624] on span "966553070717" at bounding box center [1458, 618] width 118 height 17
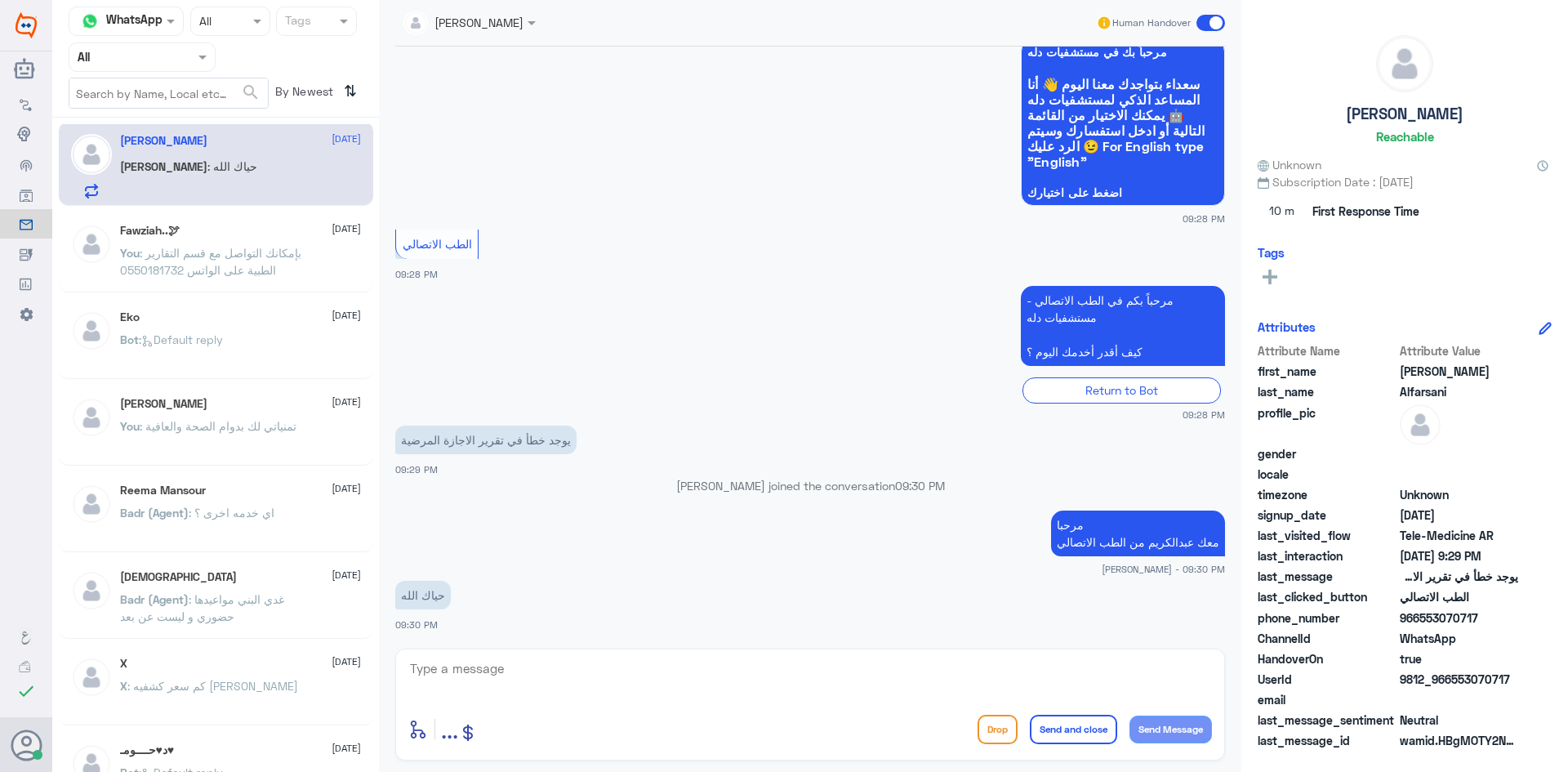
copy span "553070717"
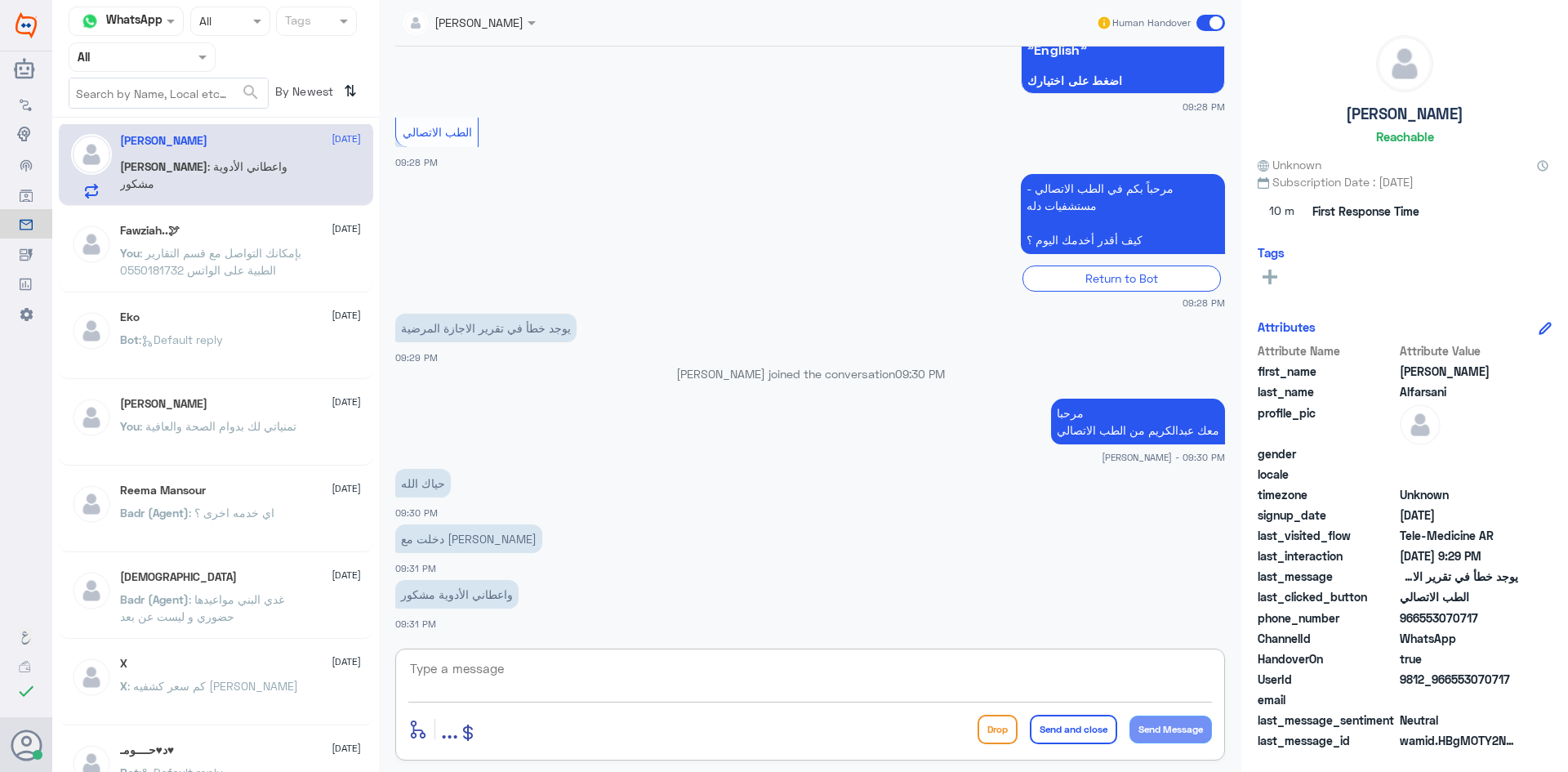
click at [665, 677] on textarea at bounding box center [810, 677] width 804 height 40
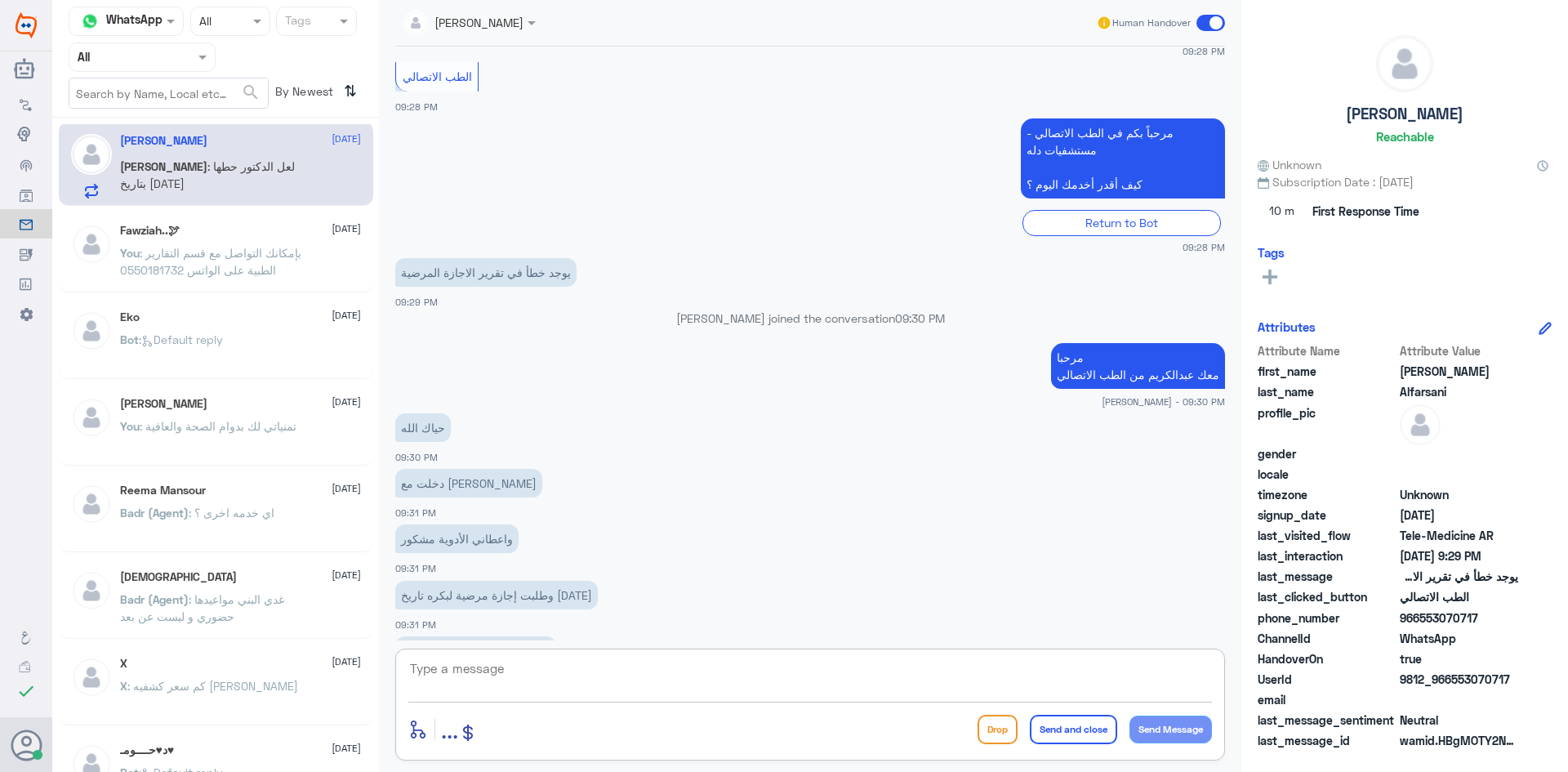
scroll to position [325, 0]
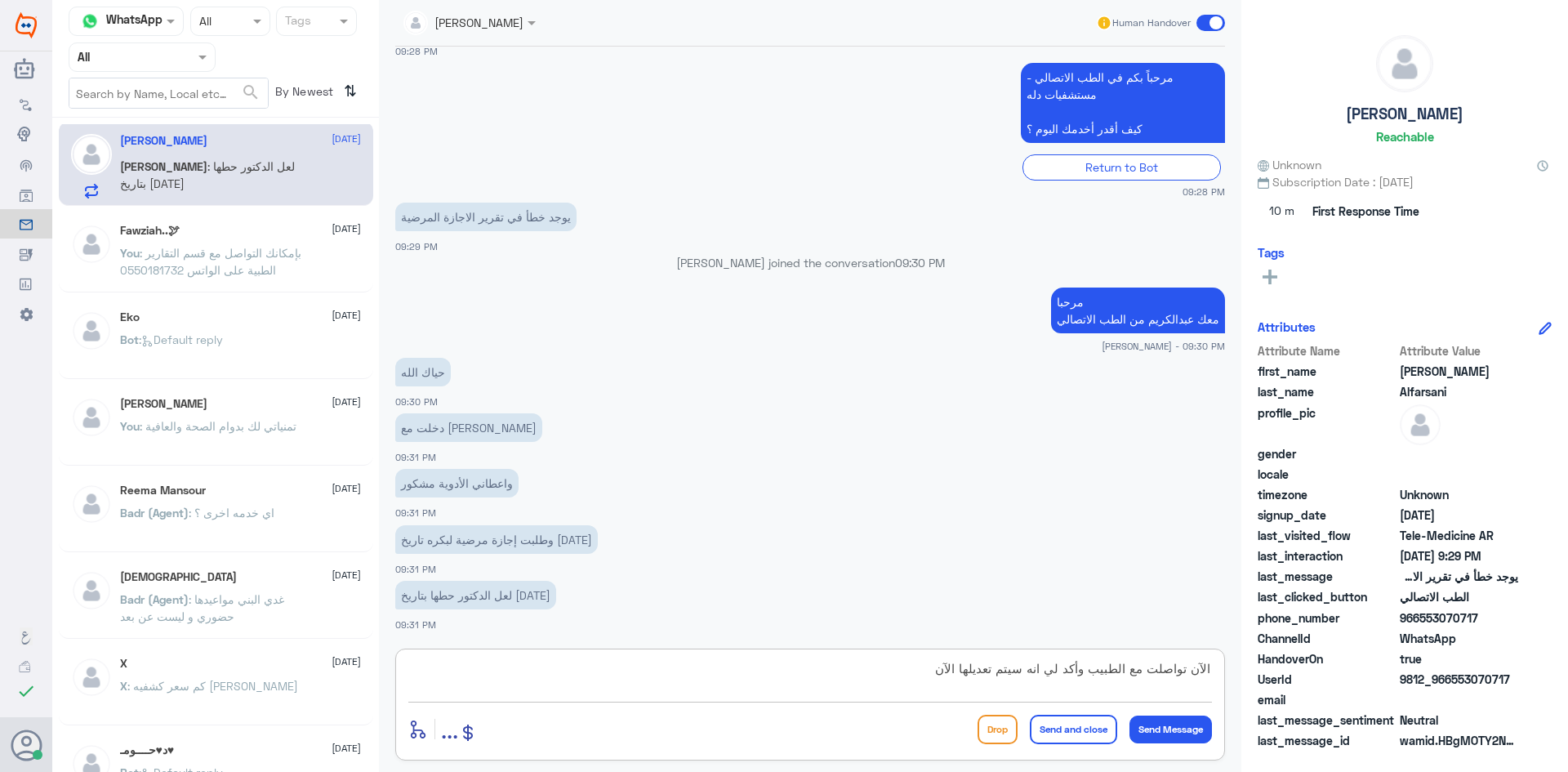
type textarea "الآن تواصلت مع الطبيب وأكد لي انه سيتم تعديلها الآن"
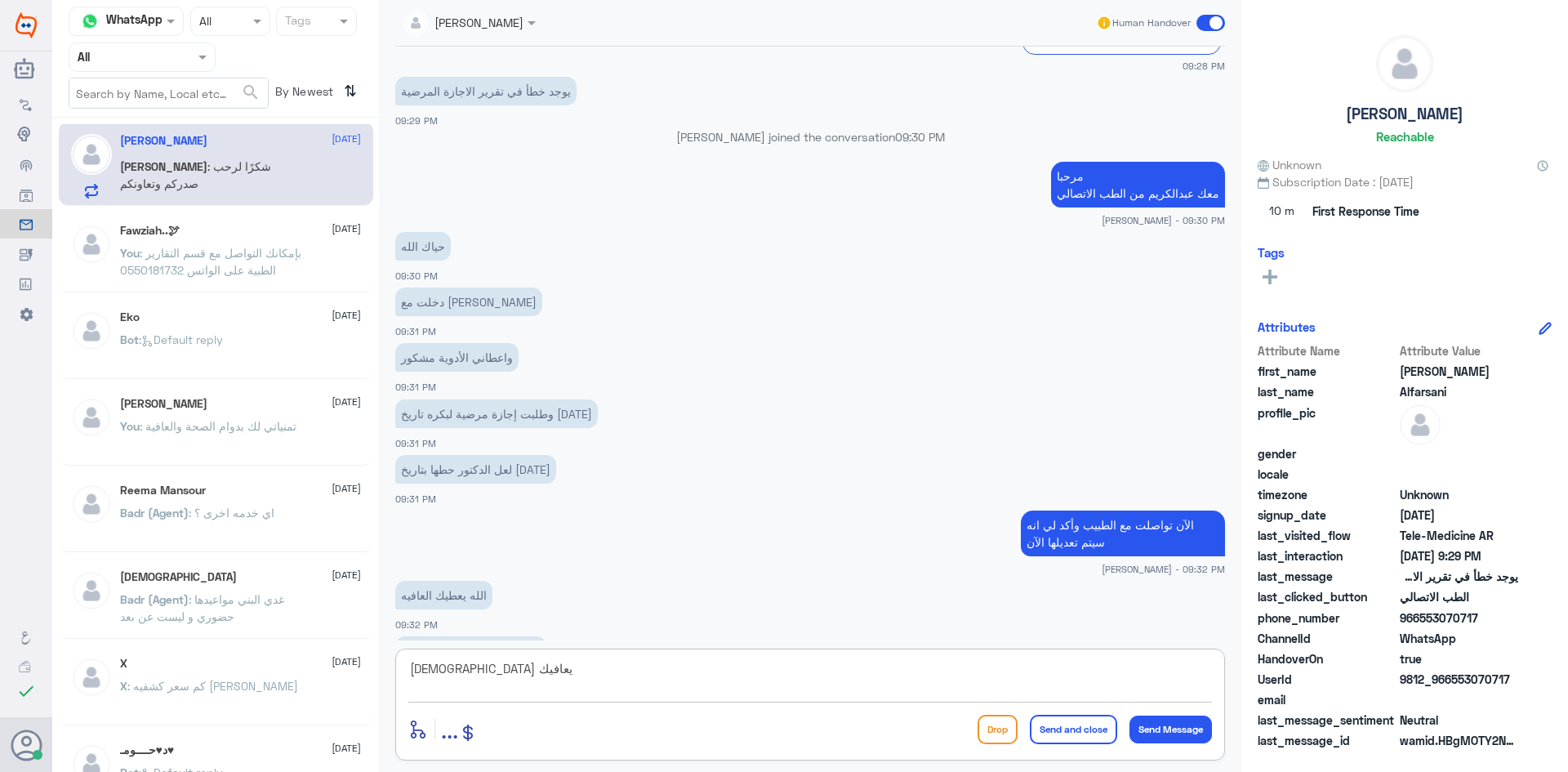
scroll to position [506, 0]
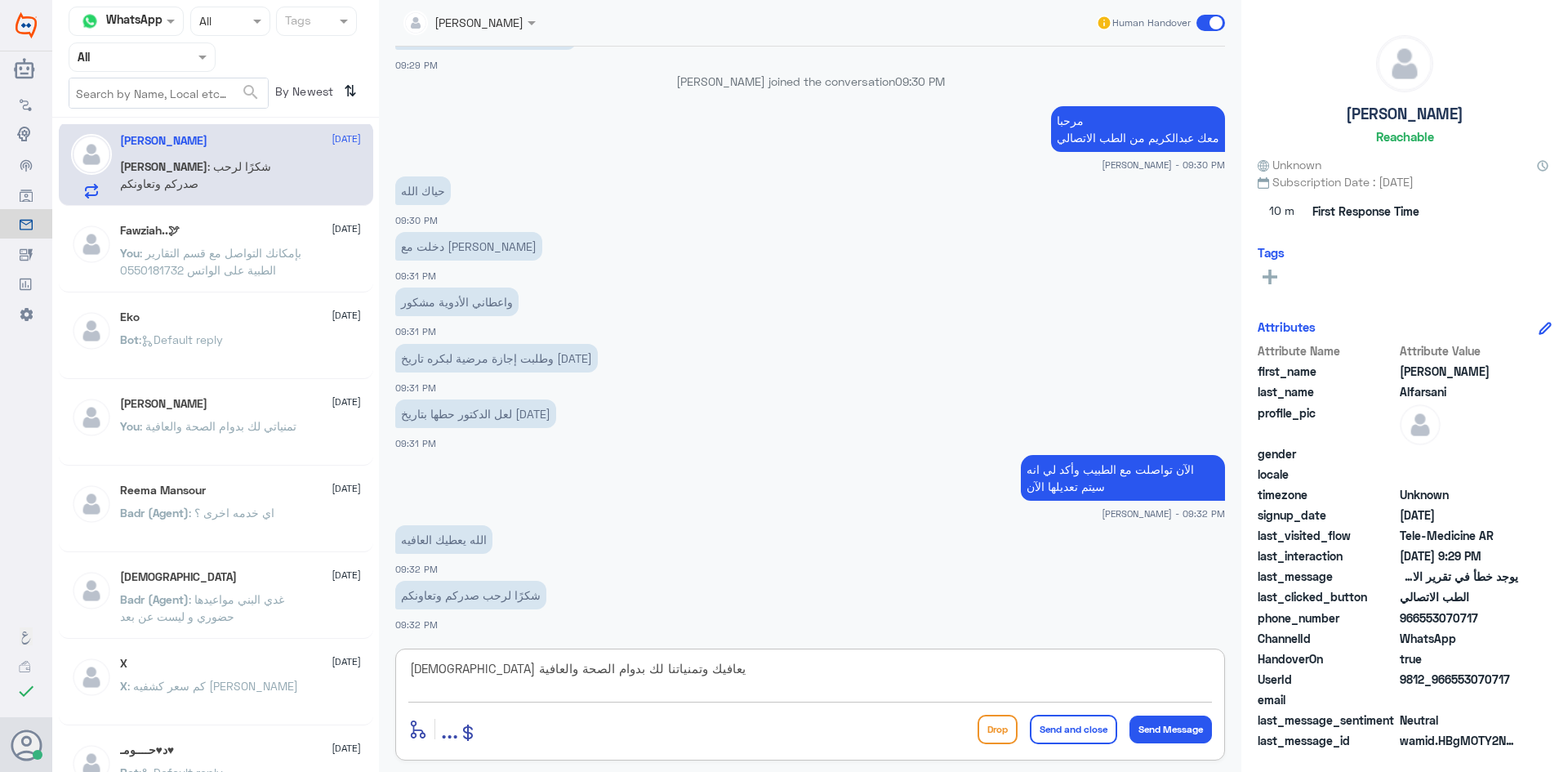
type textarea "الله يعافيك وتمنياتنا لك بدوام الصحة والعافية"
click at [1096, 734] on button "Send and close" at bounding box center [1074, 729] width 88 height 30
